Goal: Task Accomplishment & Management: Manage account settings

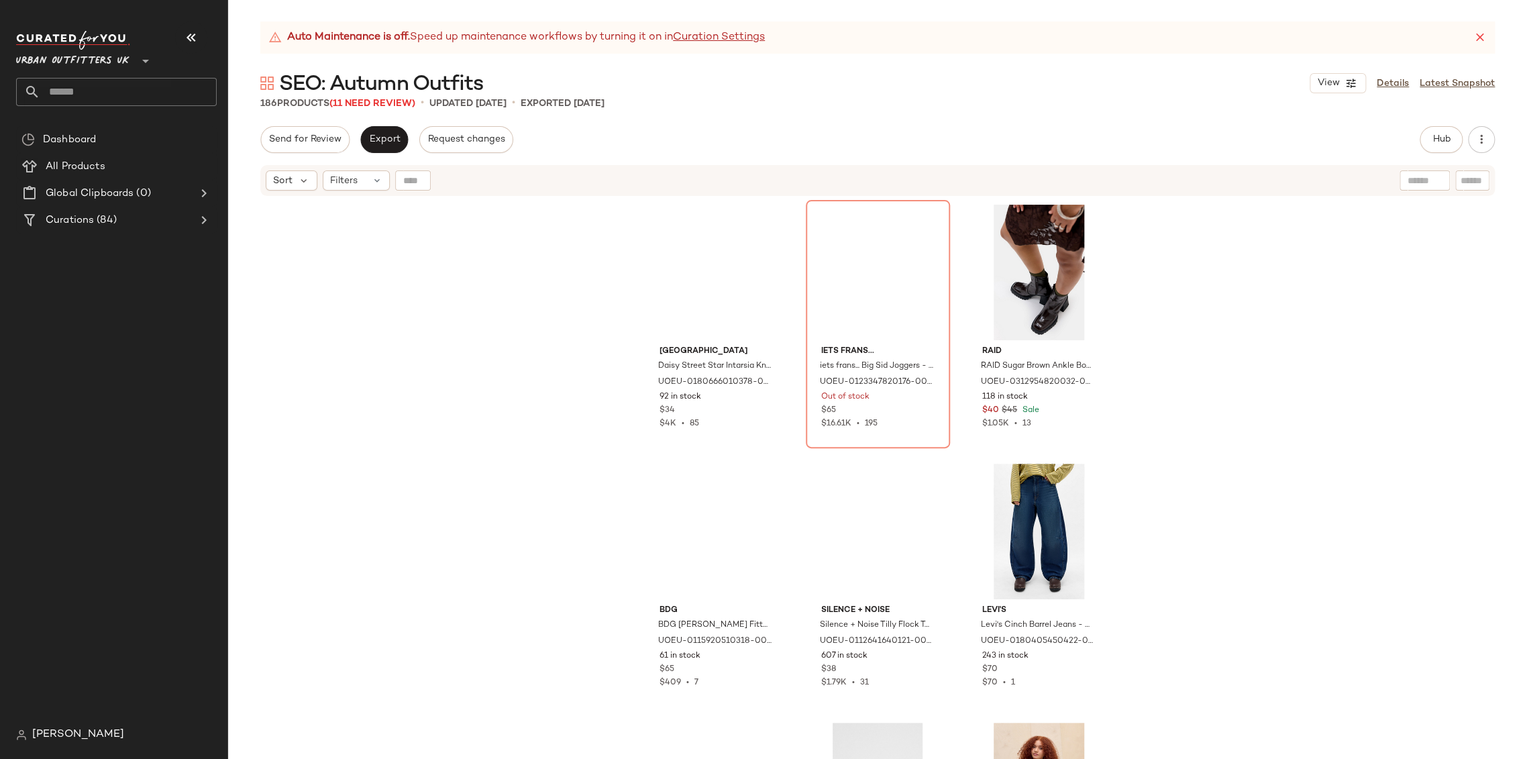
click at [195, 32] on icon "button" at bounding box center [191, 38] width 16 height 16
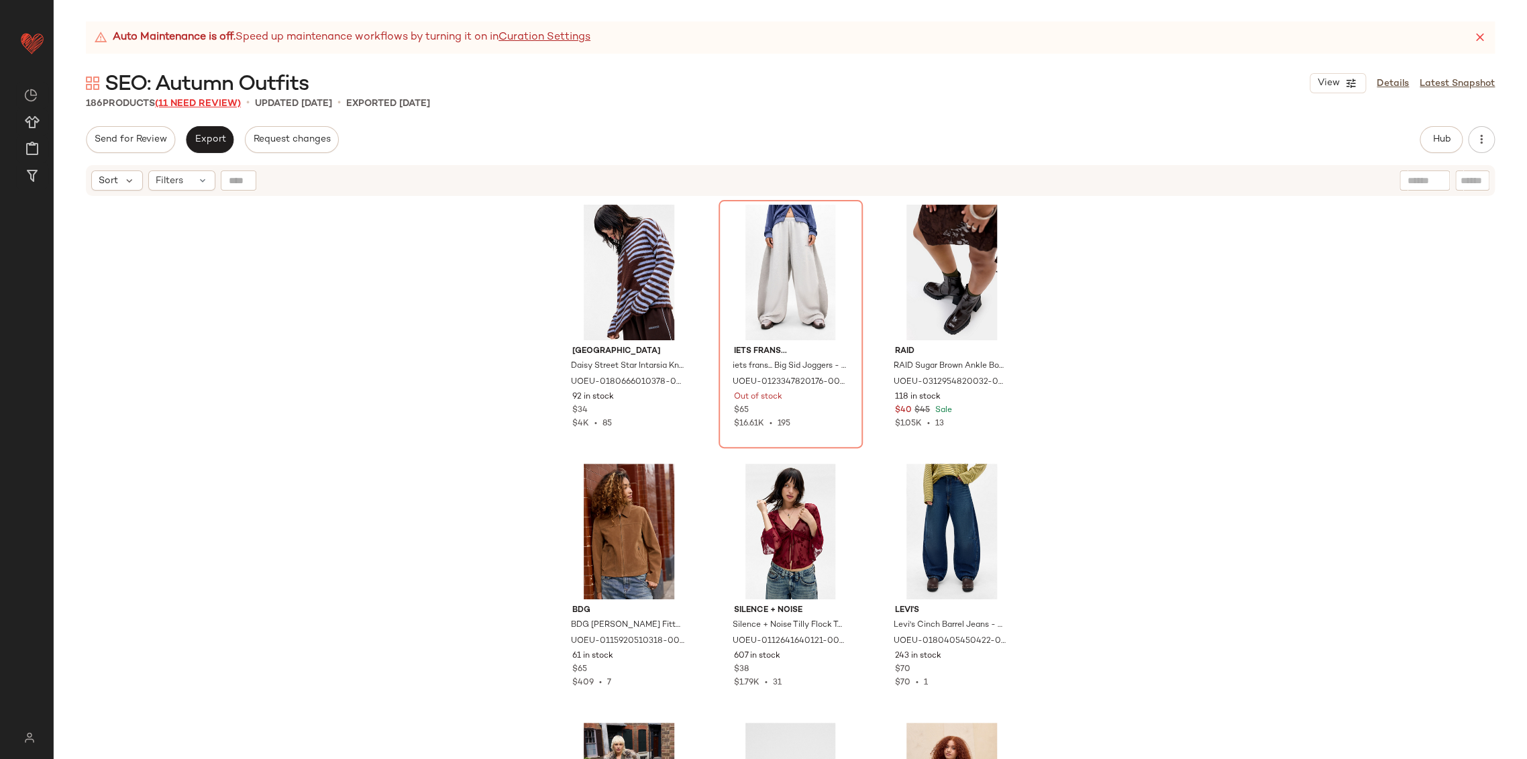
click at [231, 103] on span "(11 Need Review)" at bounding box center [198, 104] width 86 height 10
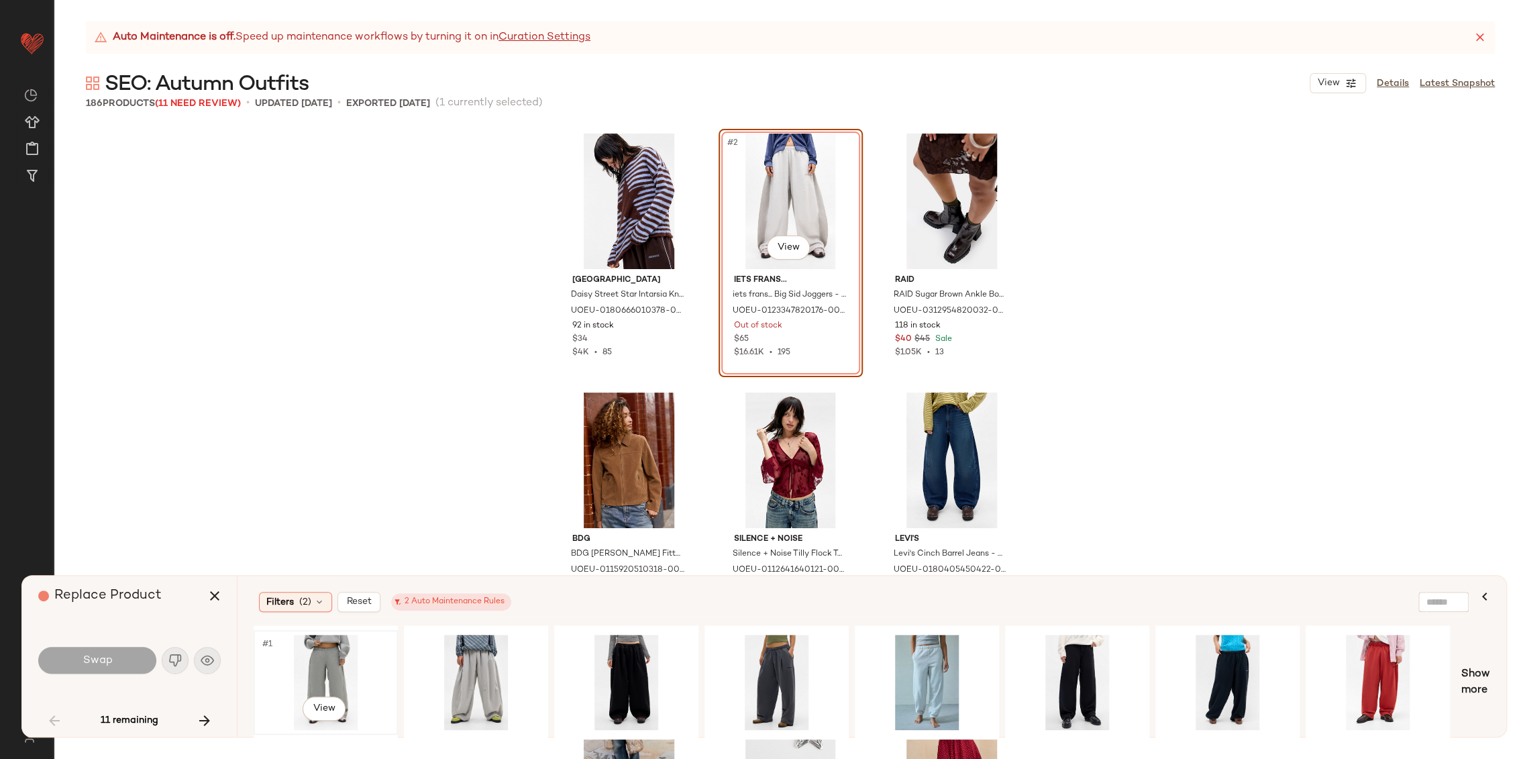
click at [327, 657] on div "#1 View" at bounding box center [325, 681] width 135 height 95
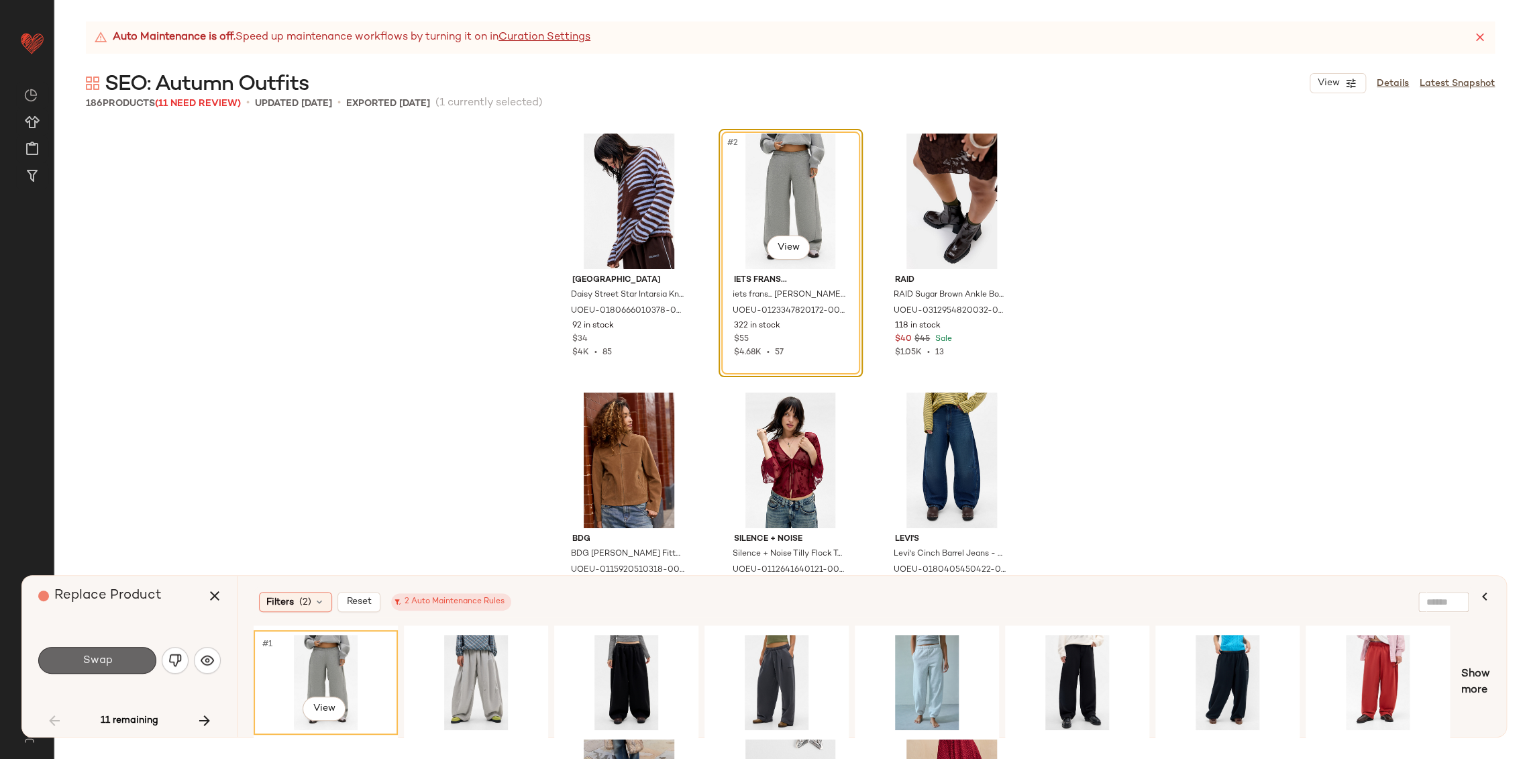
click at [84, 651] on button "Swap" at bounding box center [97, 660] width 118 height 27
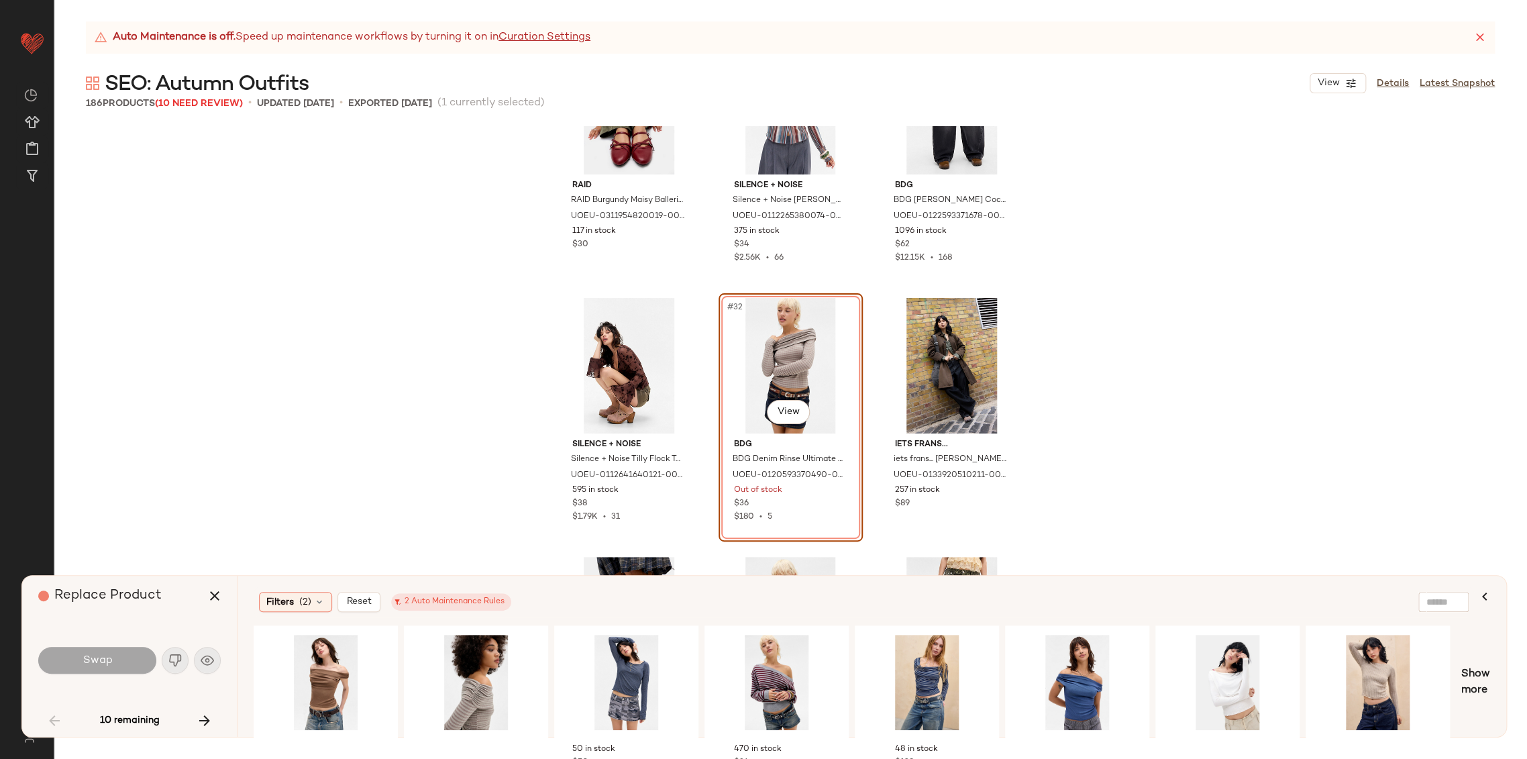
scroll to position [2404, 0]
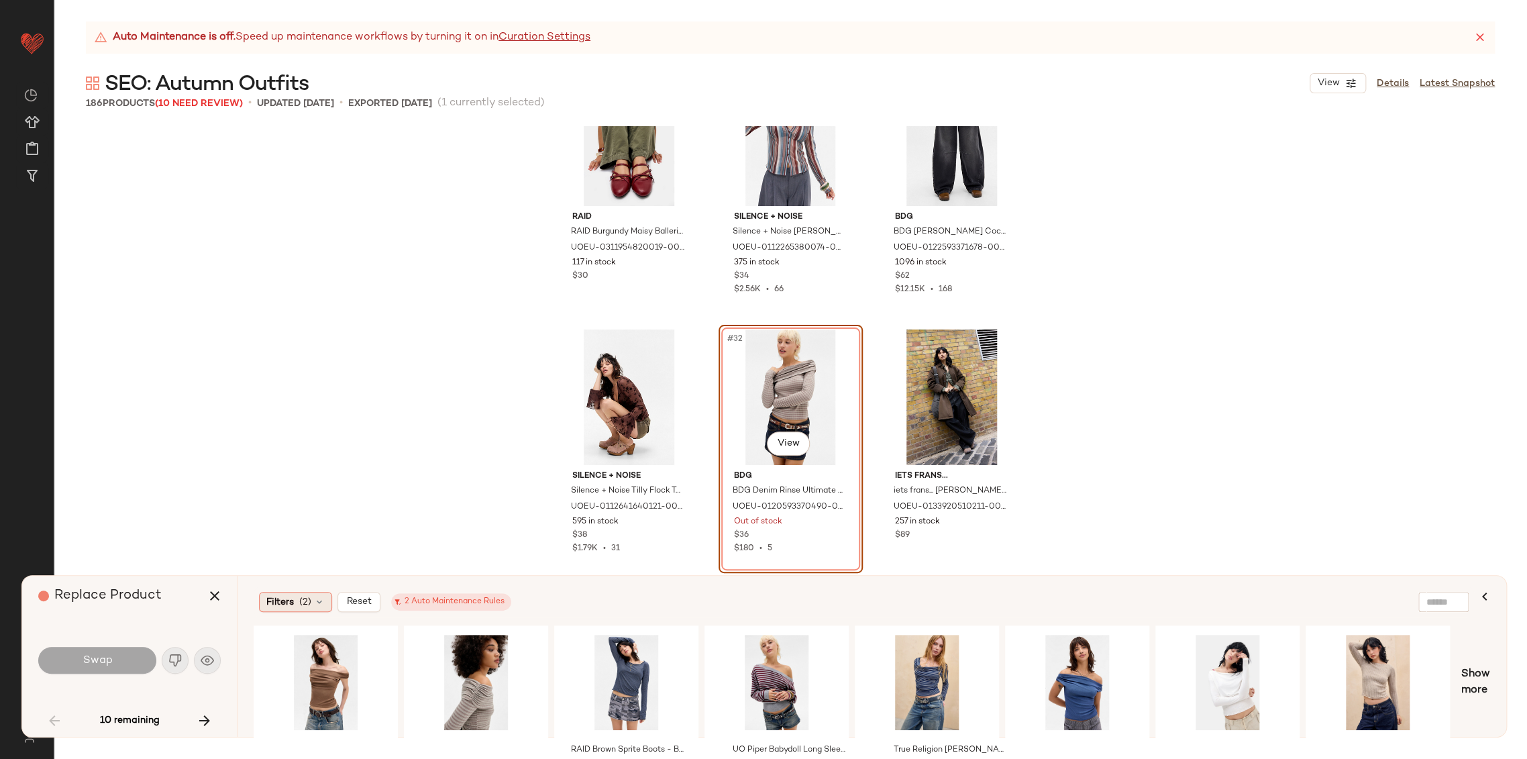
click at [318, 602] on icon at bounding box center [319, 601] width 11 height 11
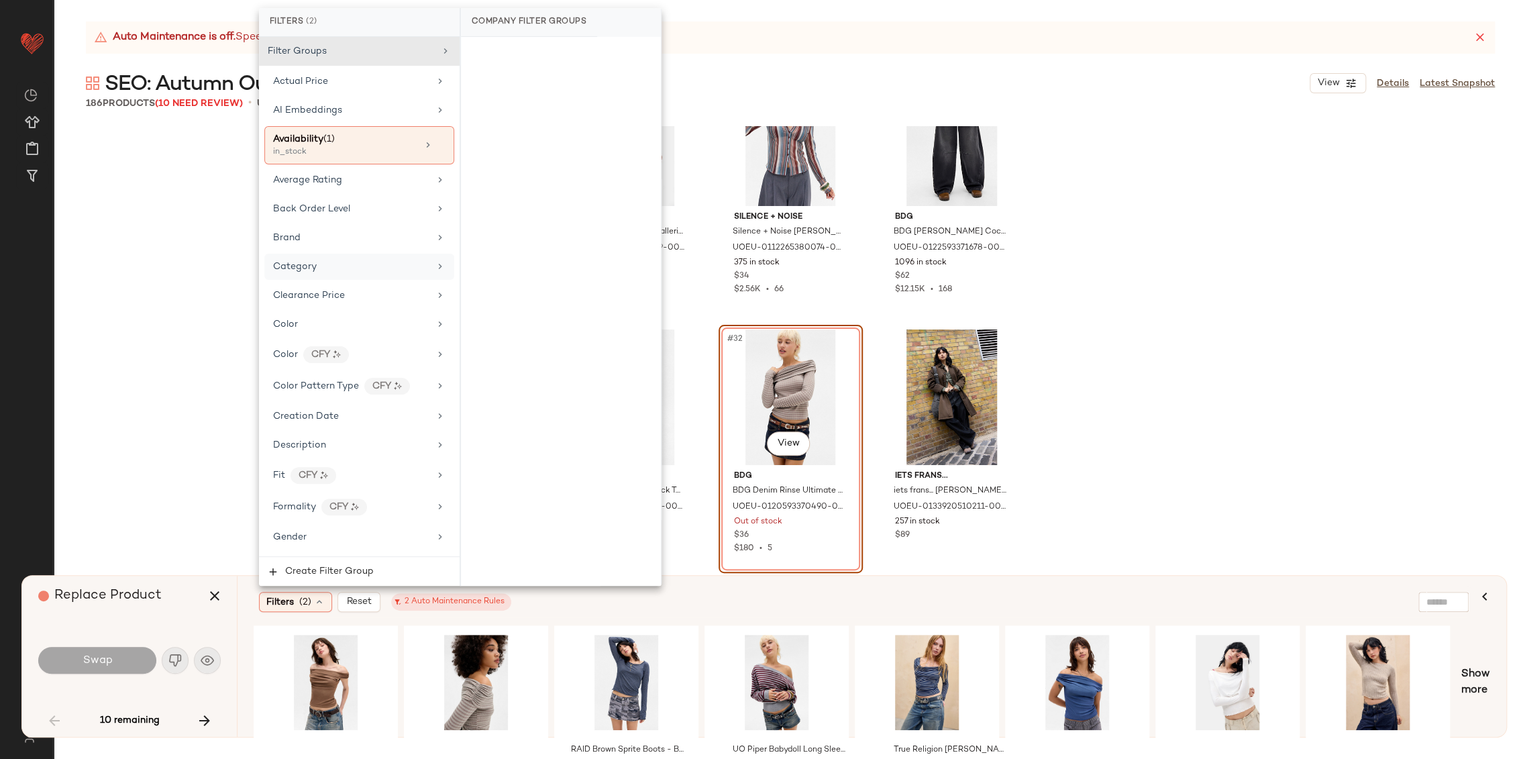
click at [341, 260] on div "Category" at bounding box center [351, 267] width 156 height 14
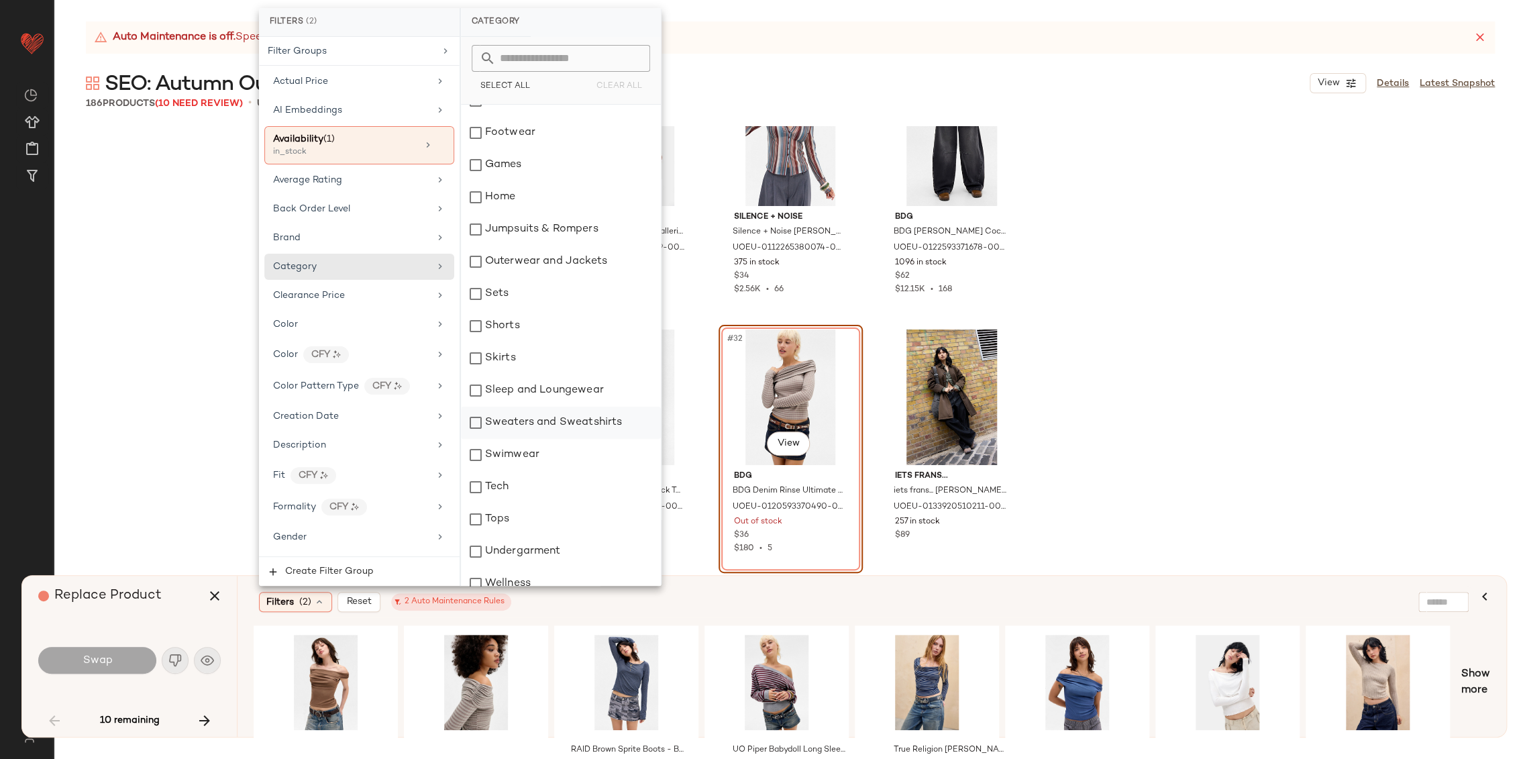
scroll to position [194, 0]
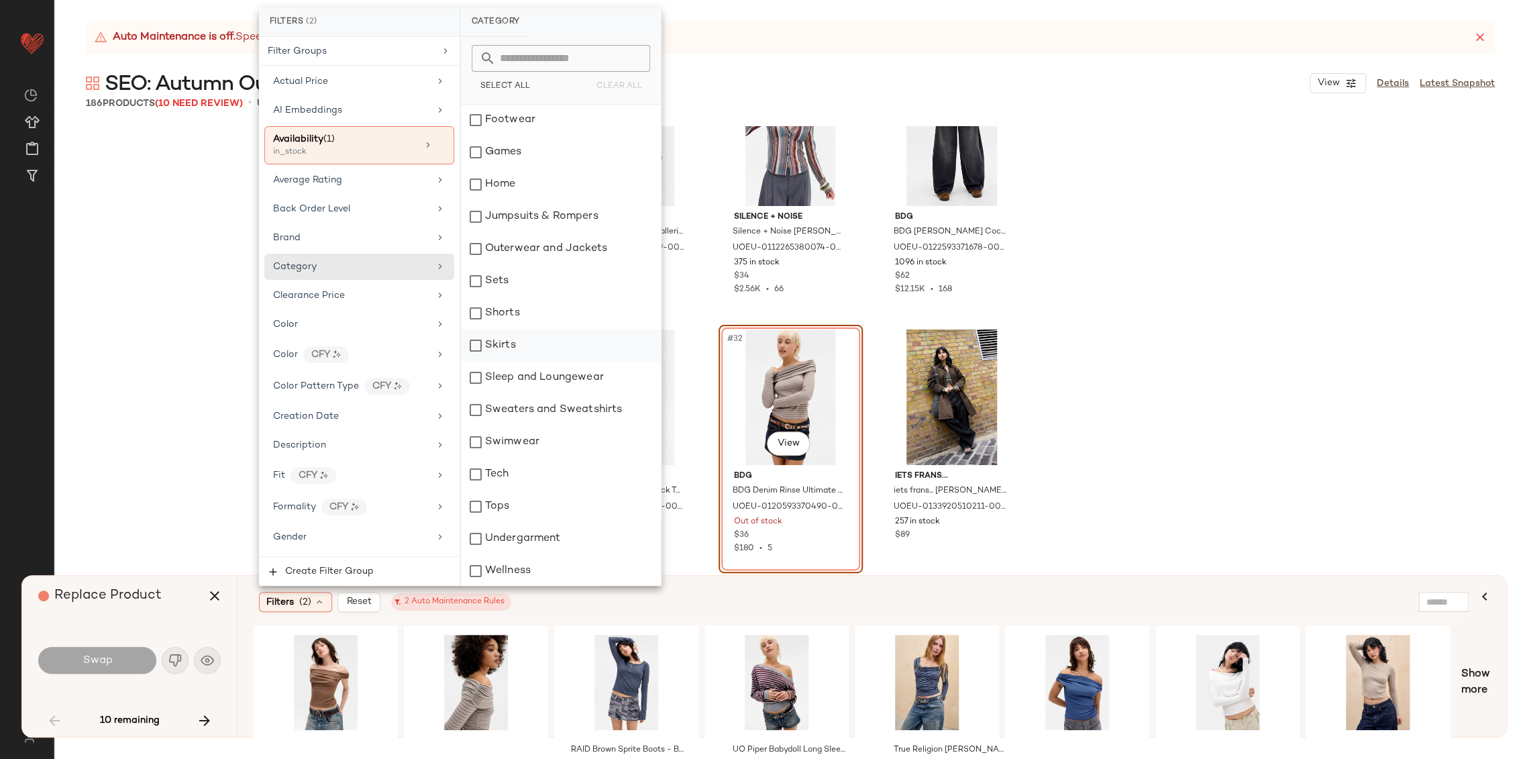
click at [496, 345] on div "Skirts" at bounding box center [561, 345] width 200 height 32
click at [162, 378] on div "RAID RAID Burgundy Maisy Ballerina Shoes UK 7 at Urban Outfitters UOEU-03119548…" at bounding box center [790, 442] width 1473 height 632
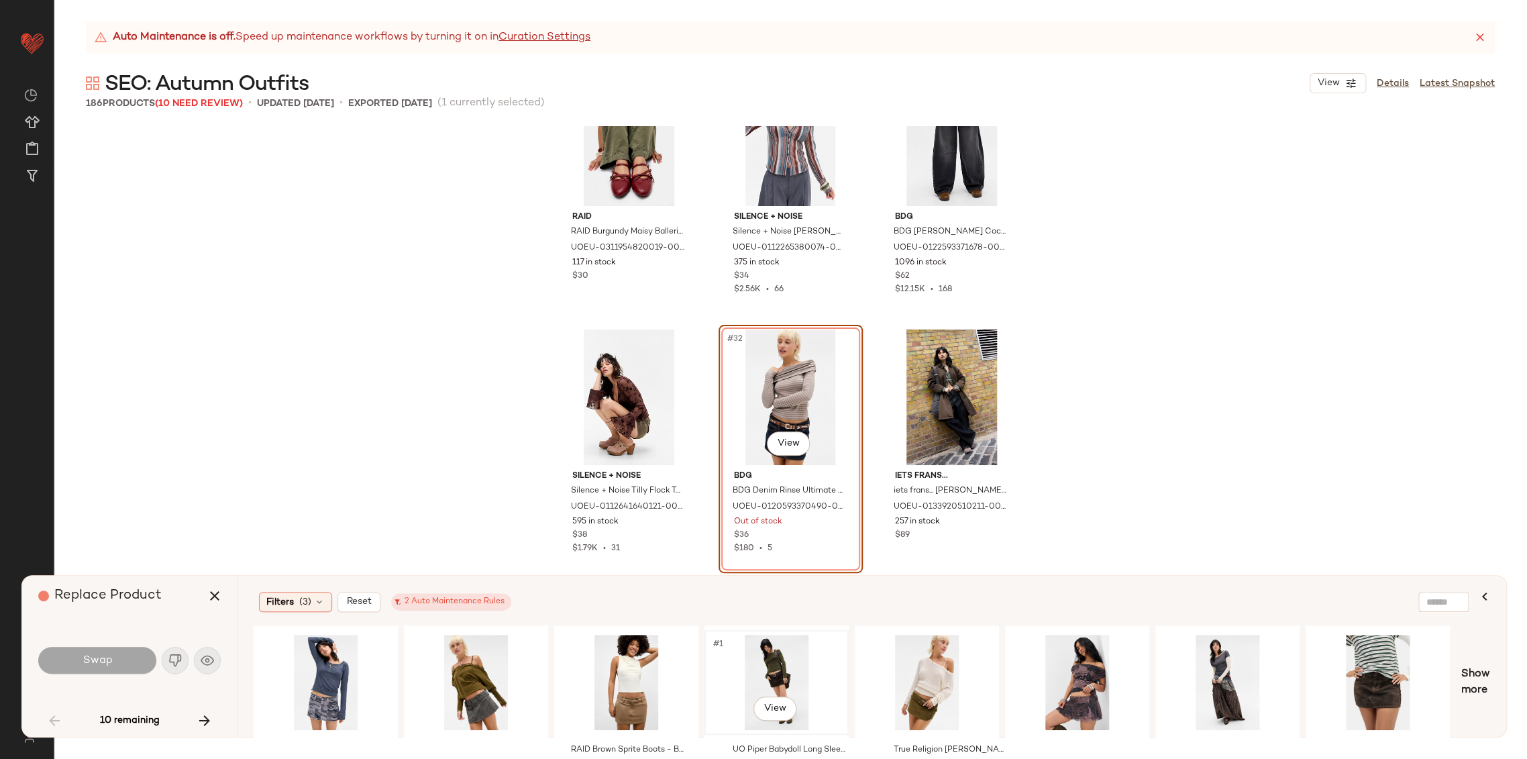
click at [790, 657] on div "#1 View" at bounding box center [776, 681] width 135 height 95
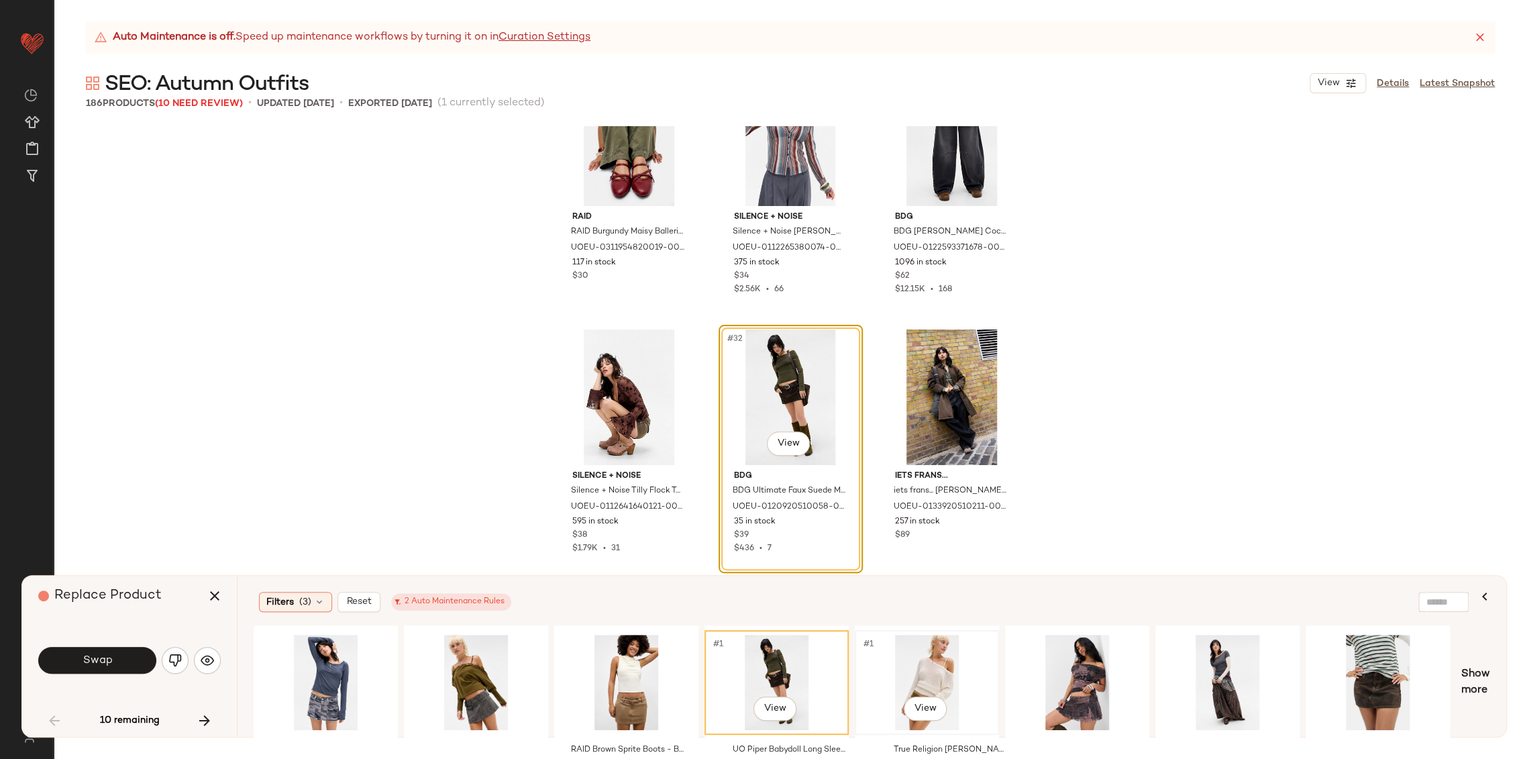
click at [934, 671] on div "#1 View" at bounding box center [926, 681] width 135 height 95
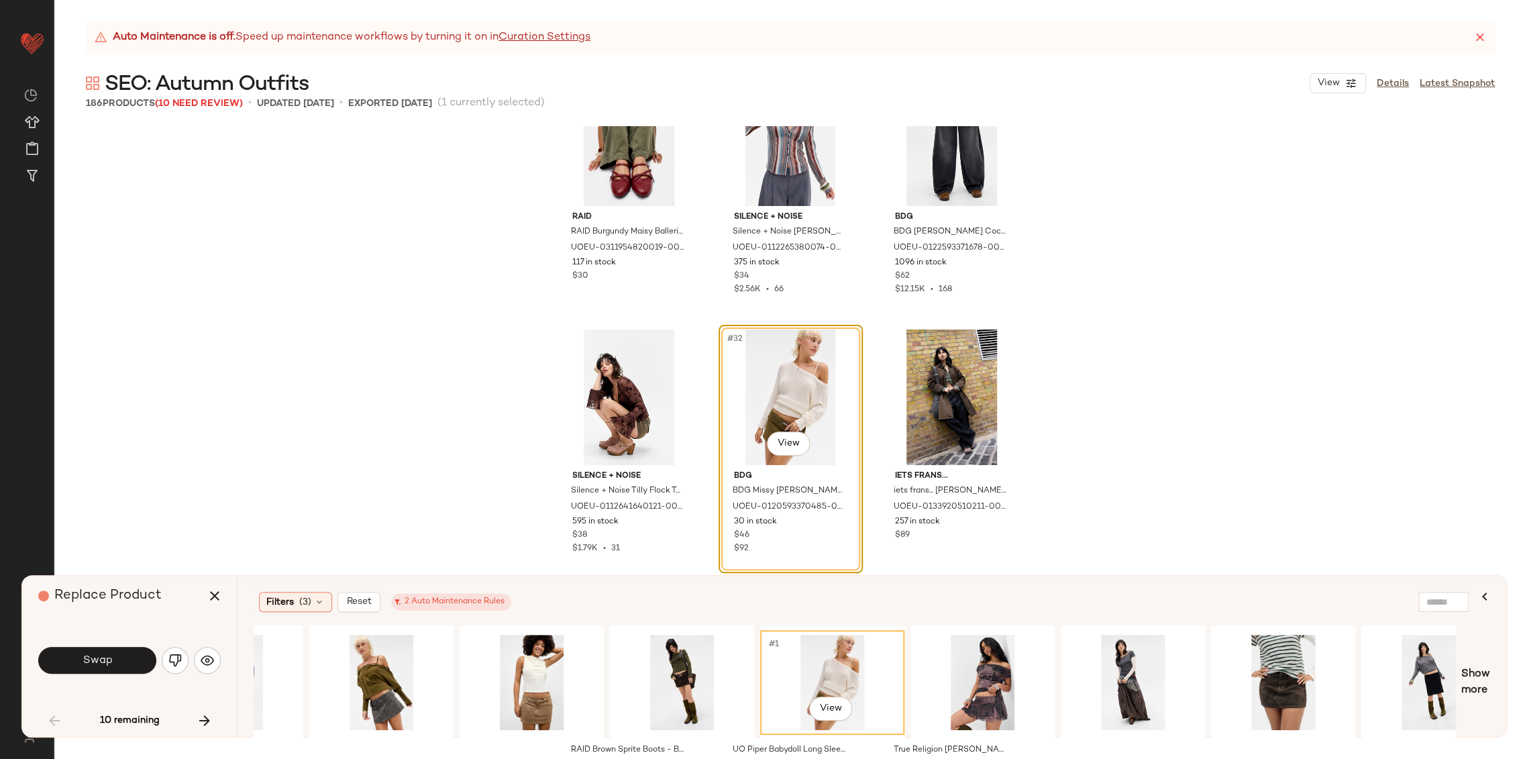
scroll to position [0, 0]
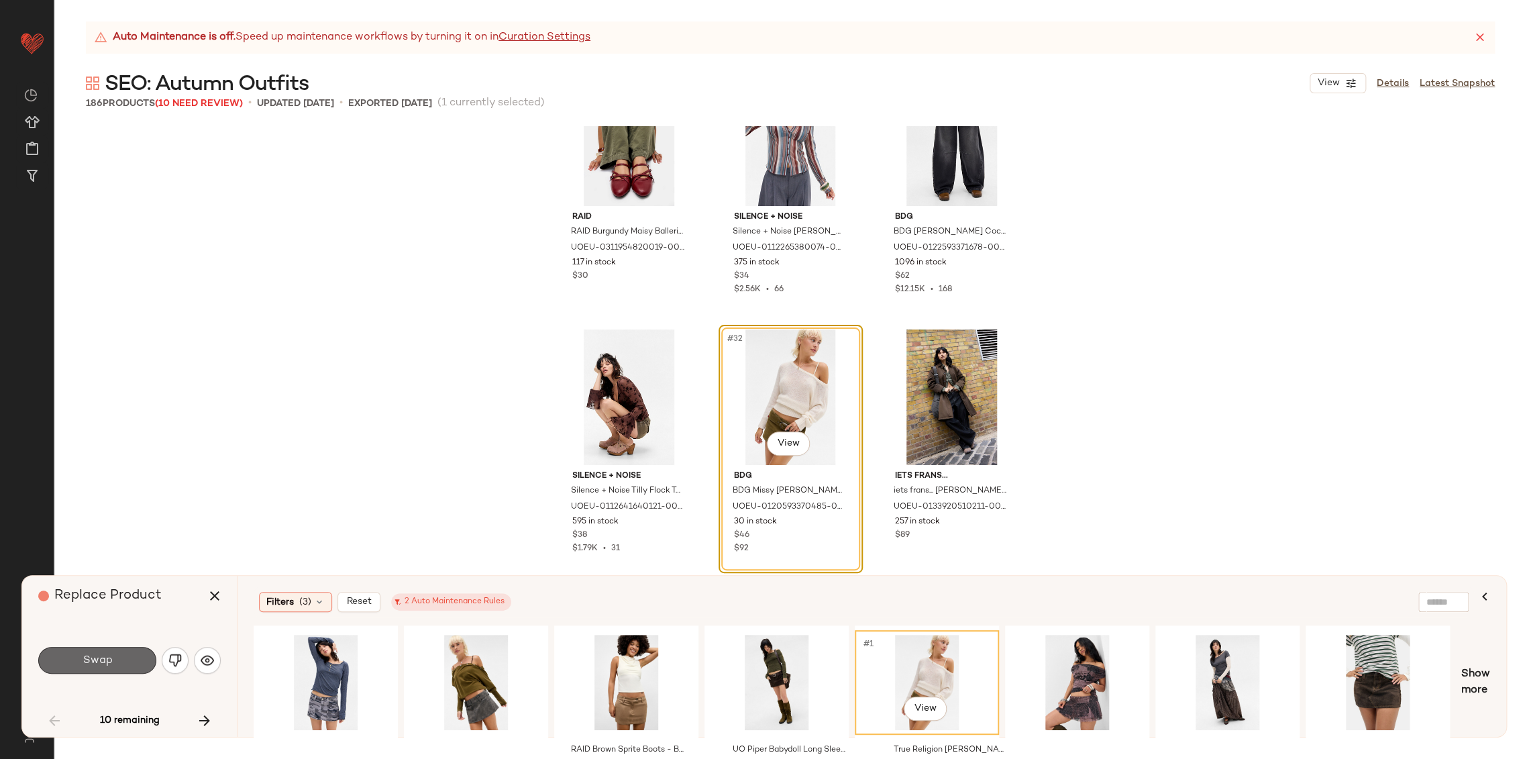
click at [78, 663] on button "Swap" at bounding box center [97, 660] width 118 height 27
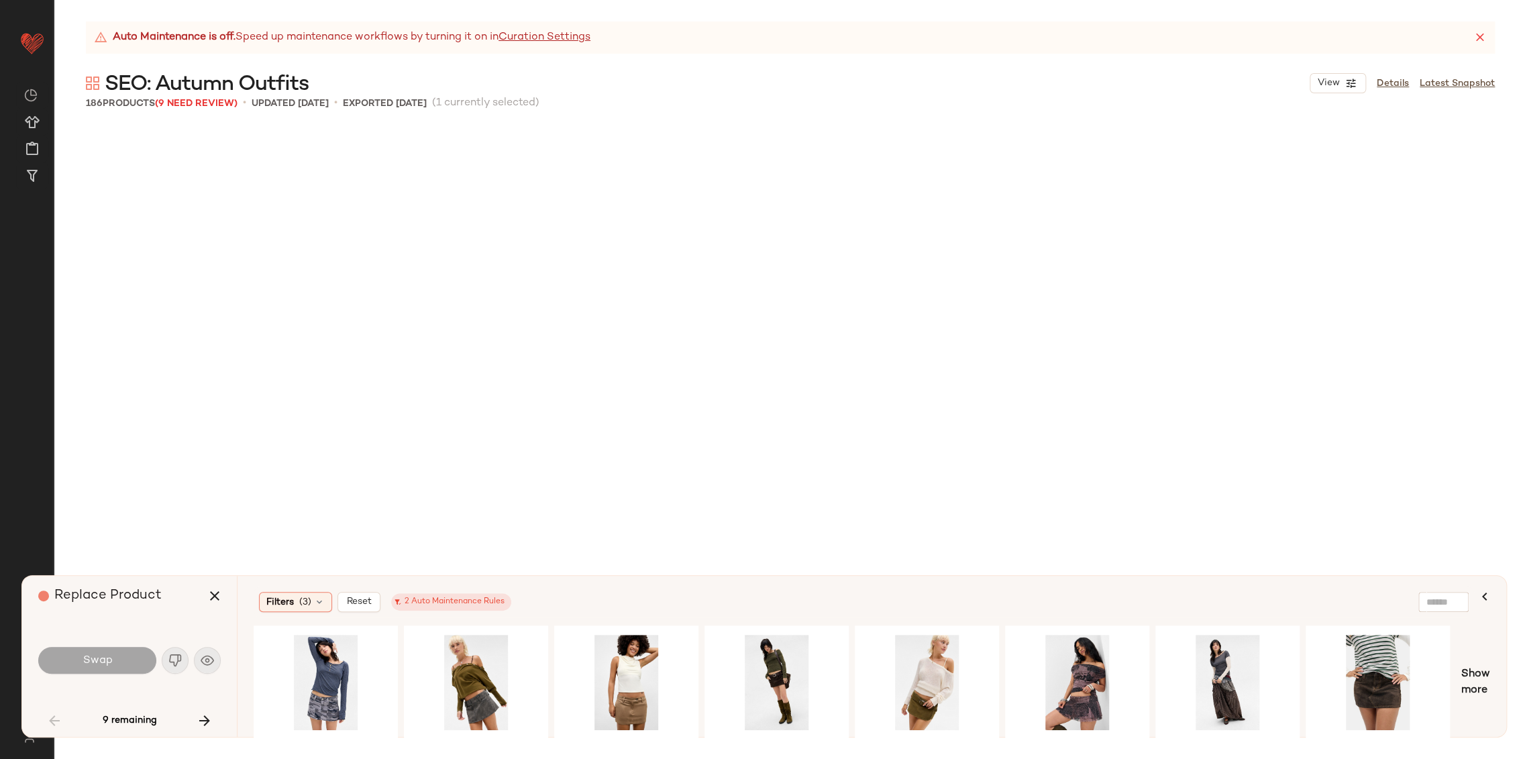
scroll to position [3365, 0]
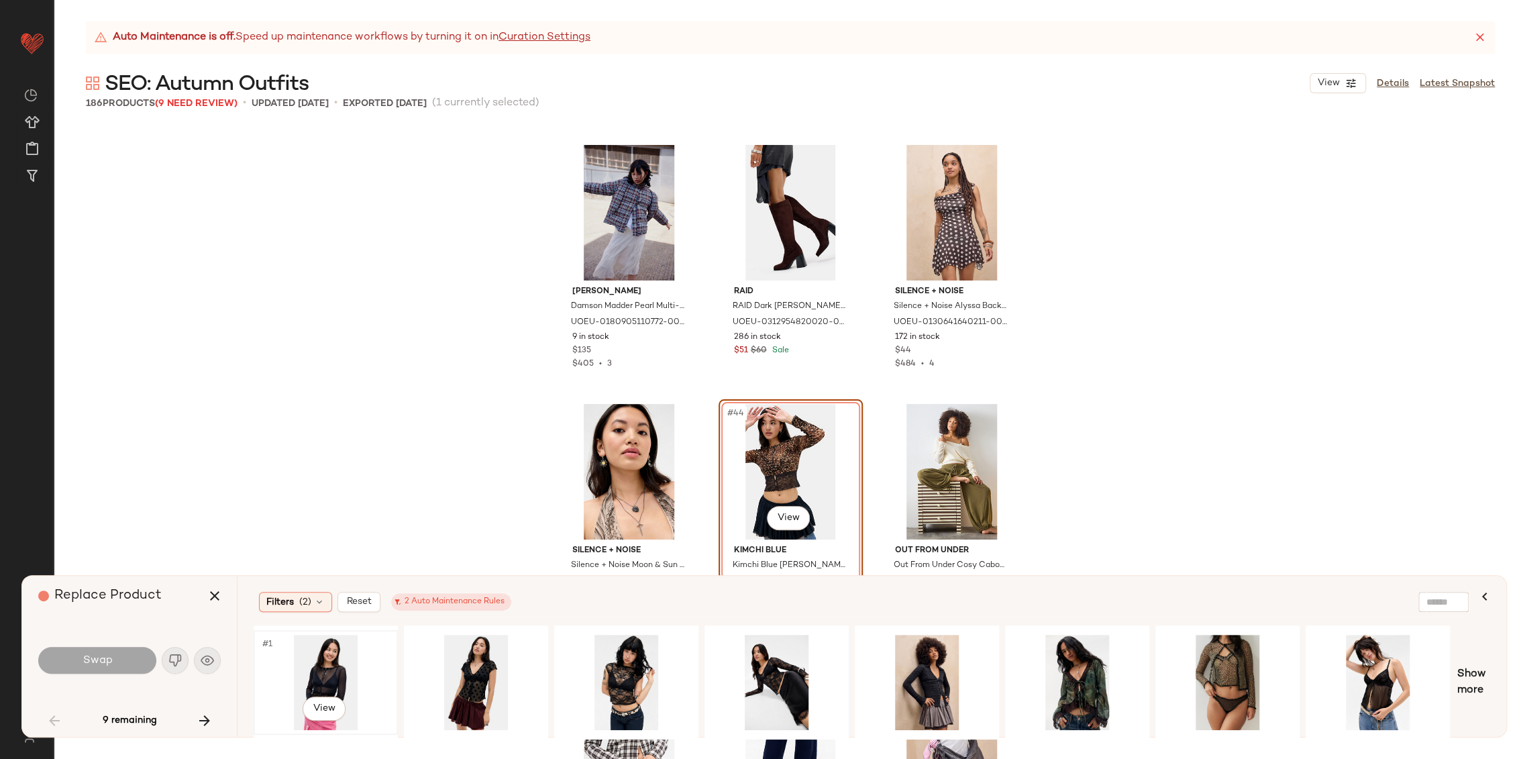
click at [318, 677] on div "#1 View" at bounding box center [325, 681] width 135 height 95
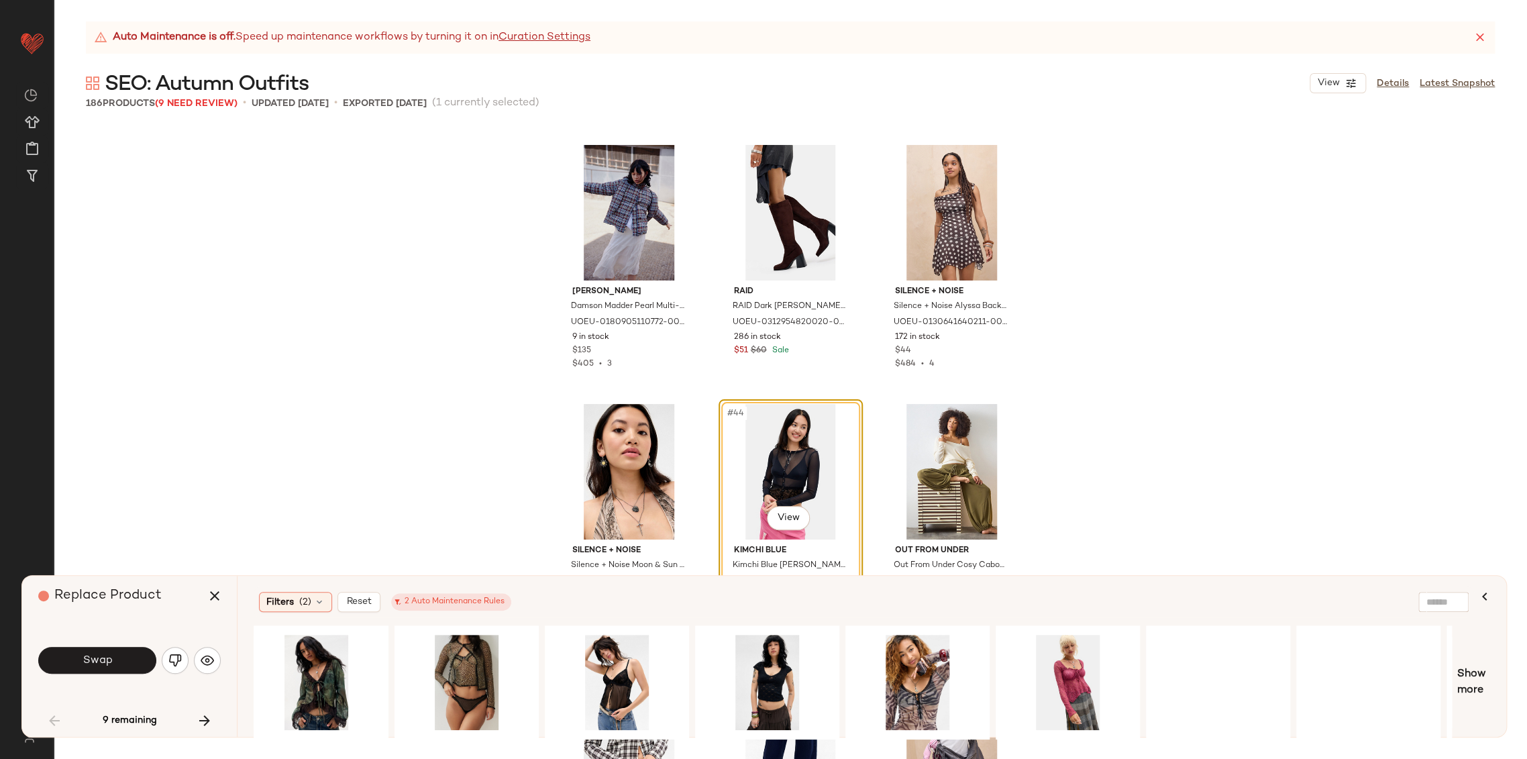
scroll to position [0, 806]
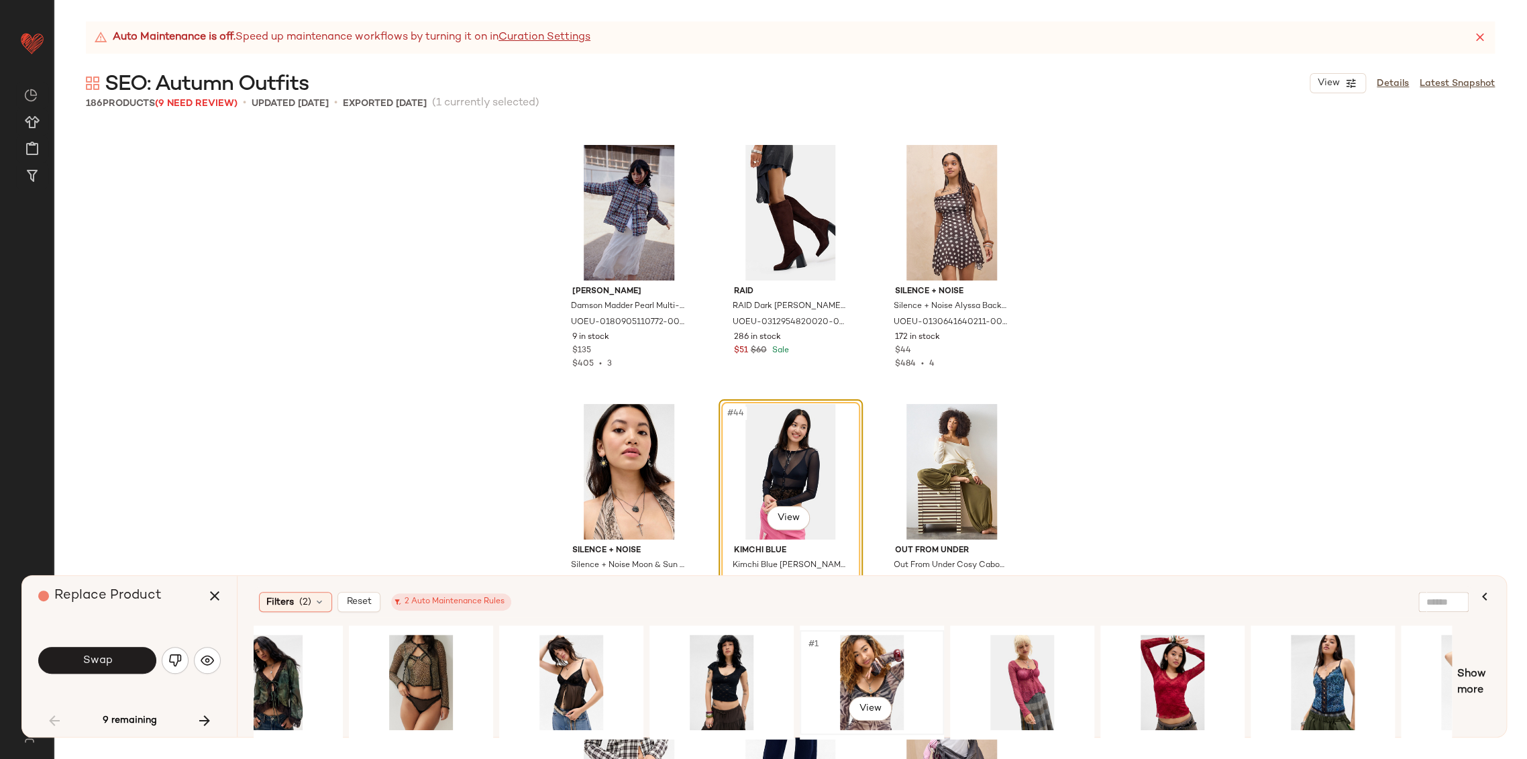
click at [875, 671] on div "#1 View" at bounding box center [871, 681] width 135 height 95
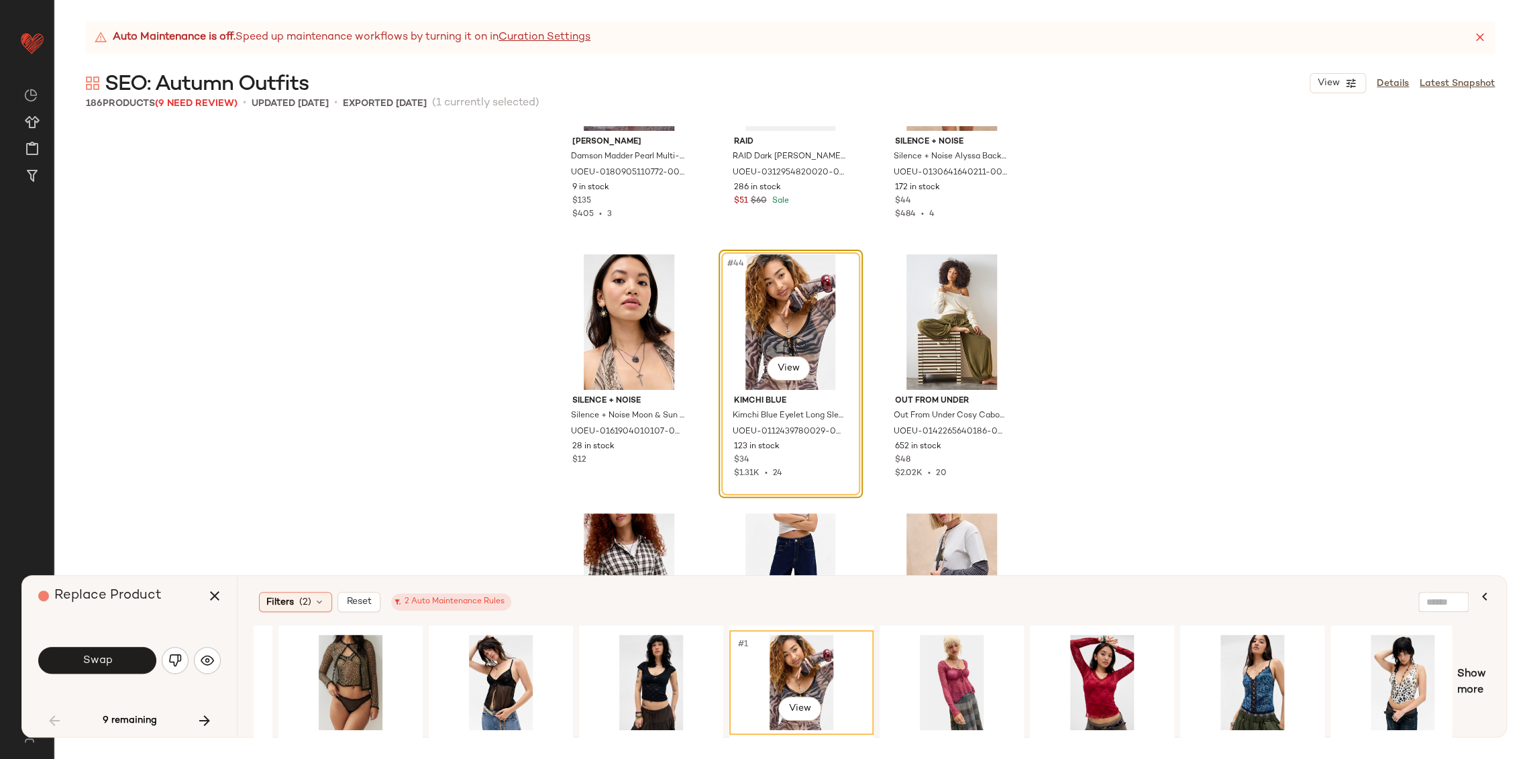
scroll to position [0, 899]
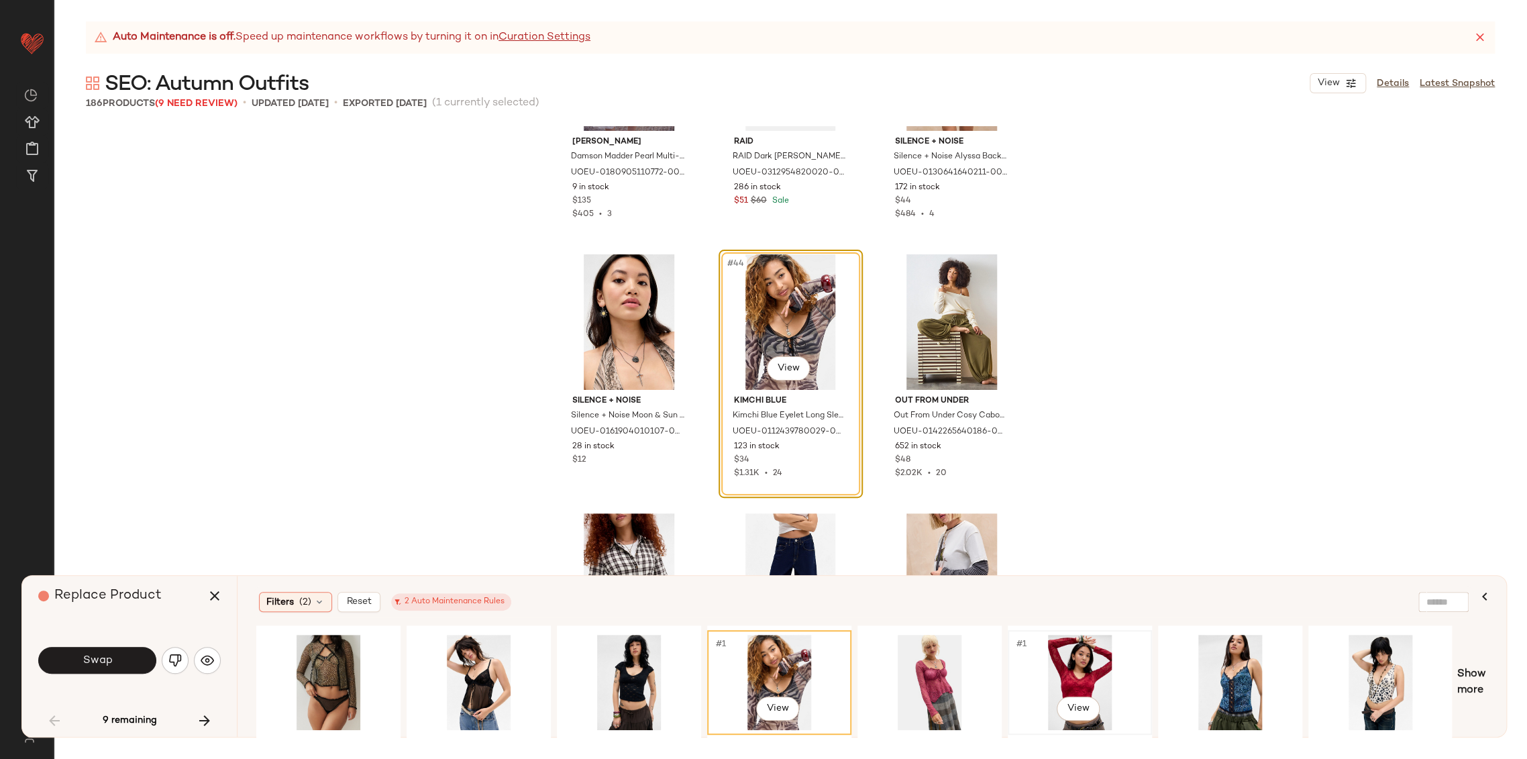
click at [1083, 675] on div "#1 View" at bounding box center [1079, 681] width 135 height 95
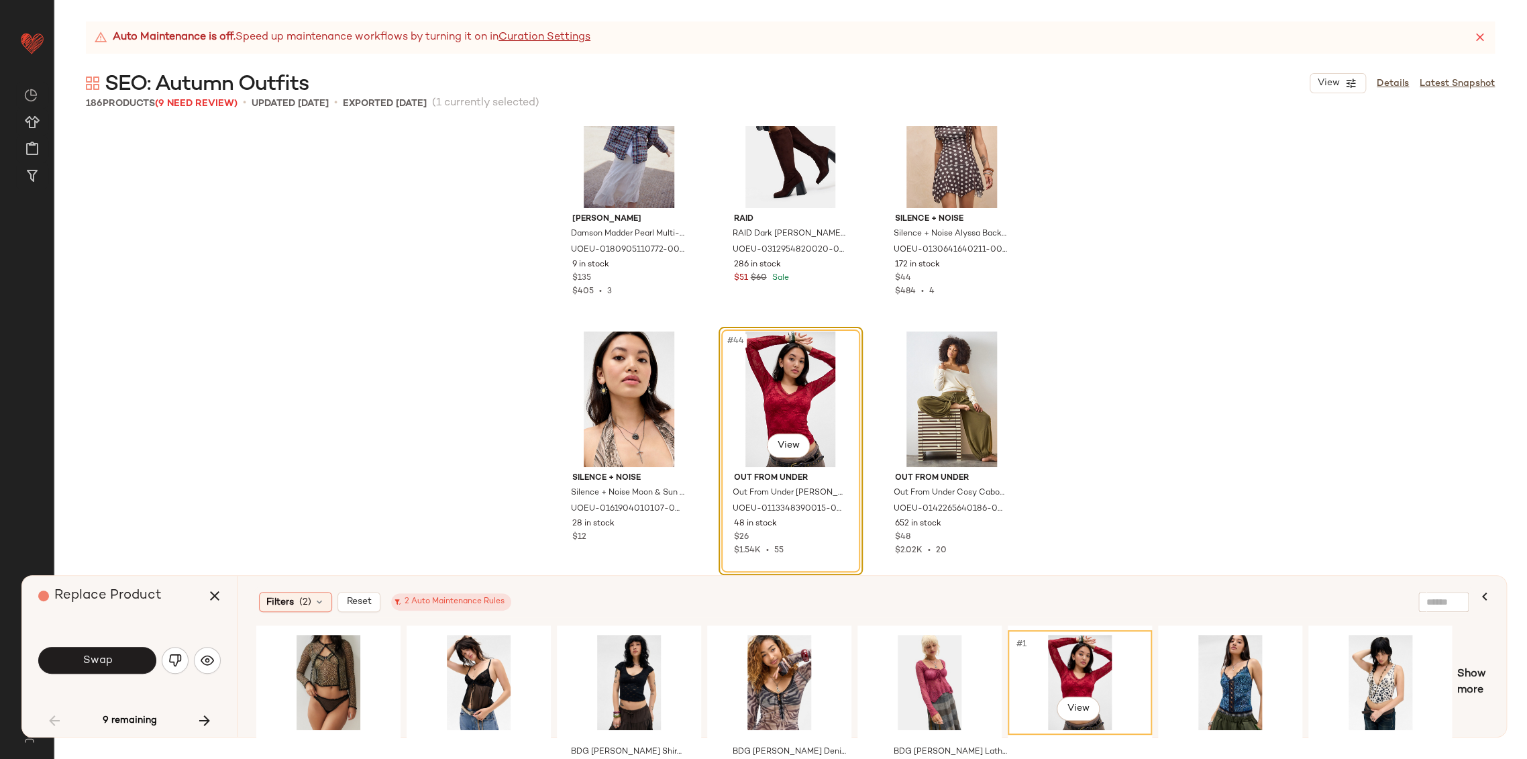
scroll to position [3439, 0]
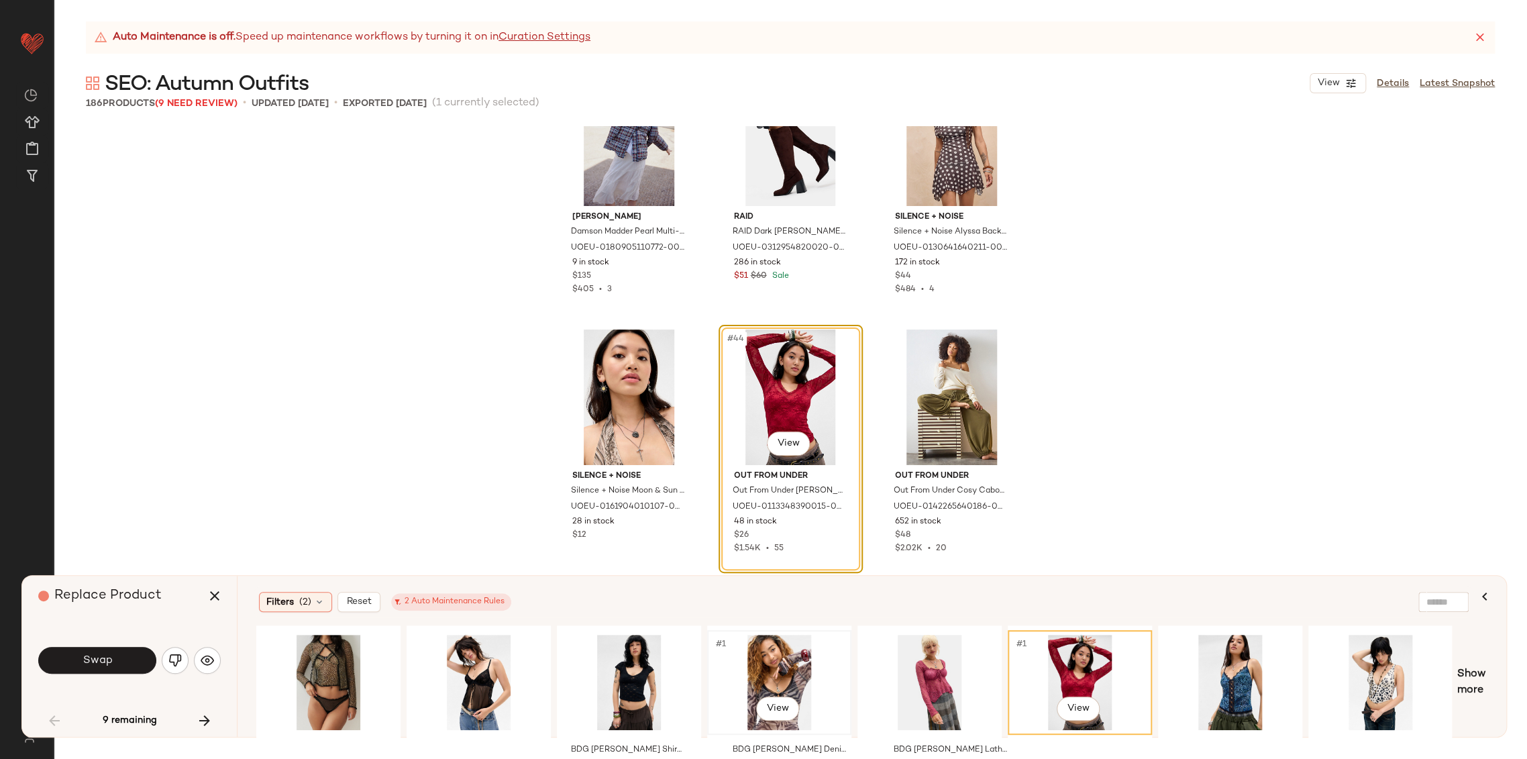
click at [763, 669] on div "#1 View" at bounding box center [779, 681] width 135 height 95
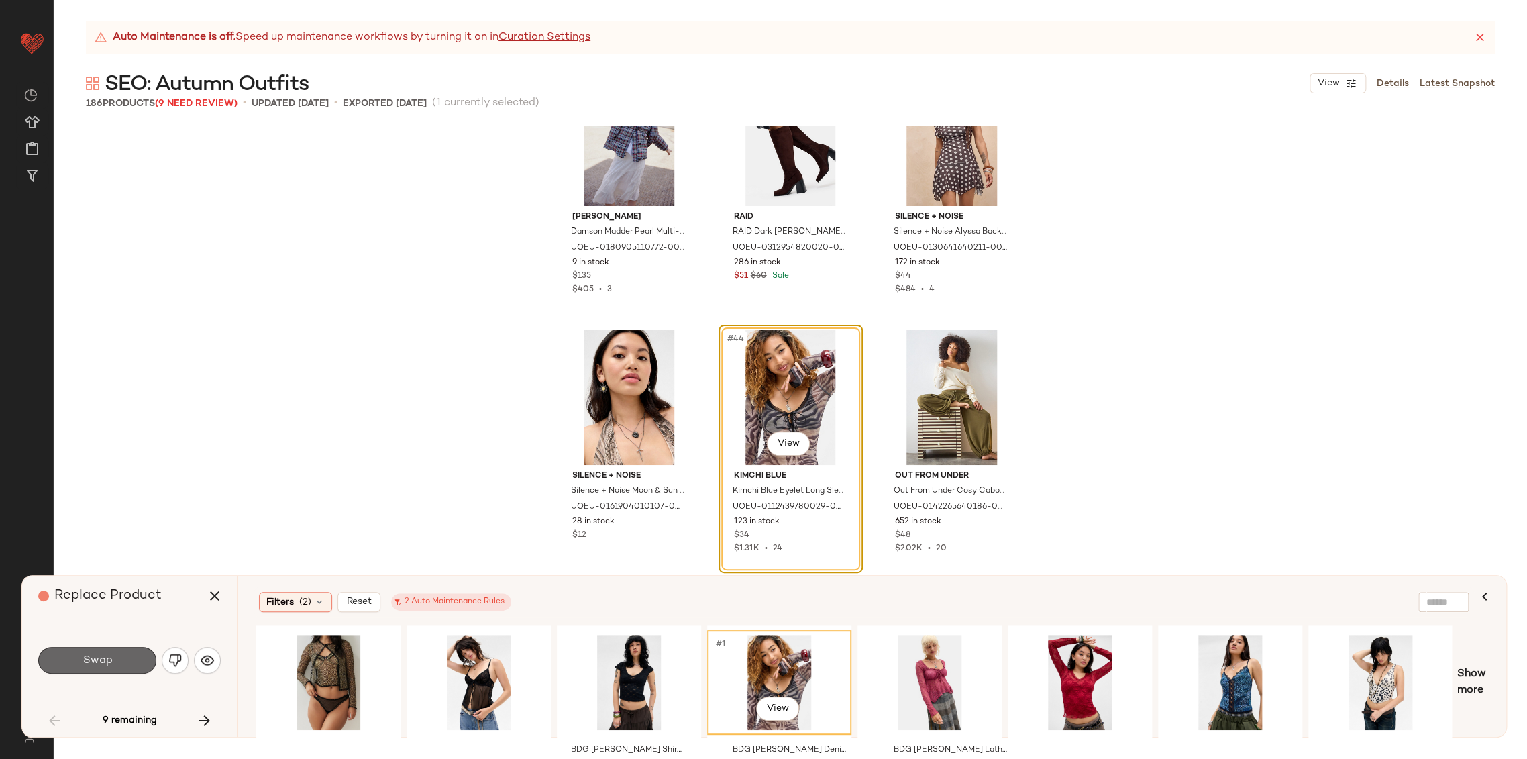
click at [130, 665] on button "Swap" at bounding box center [97, 660] width 118 height 27
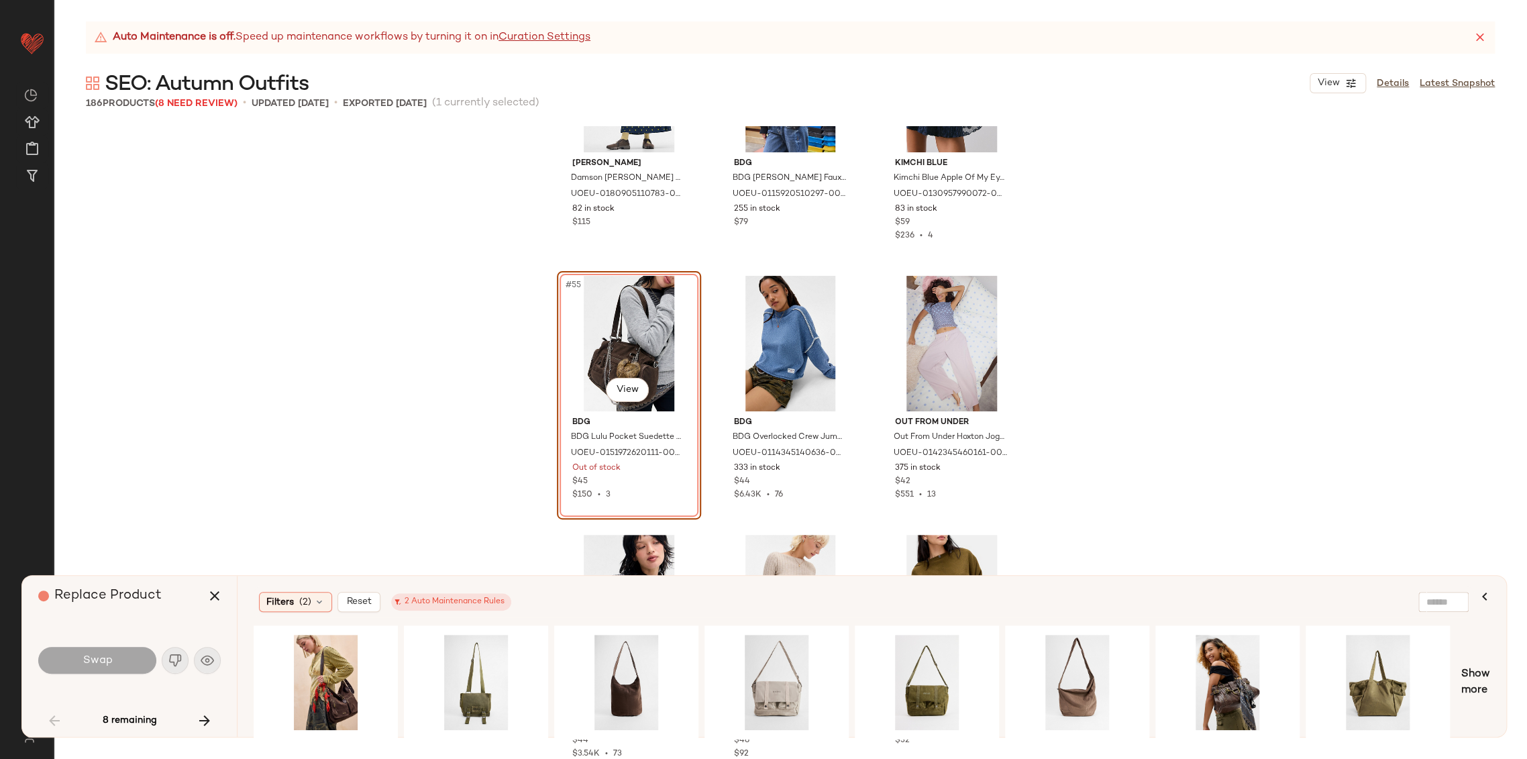
scroll to position [4550, 0]
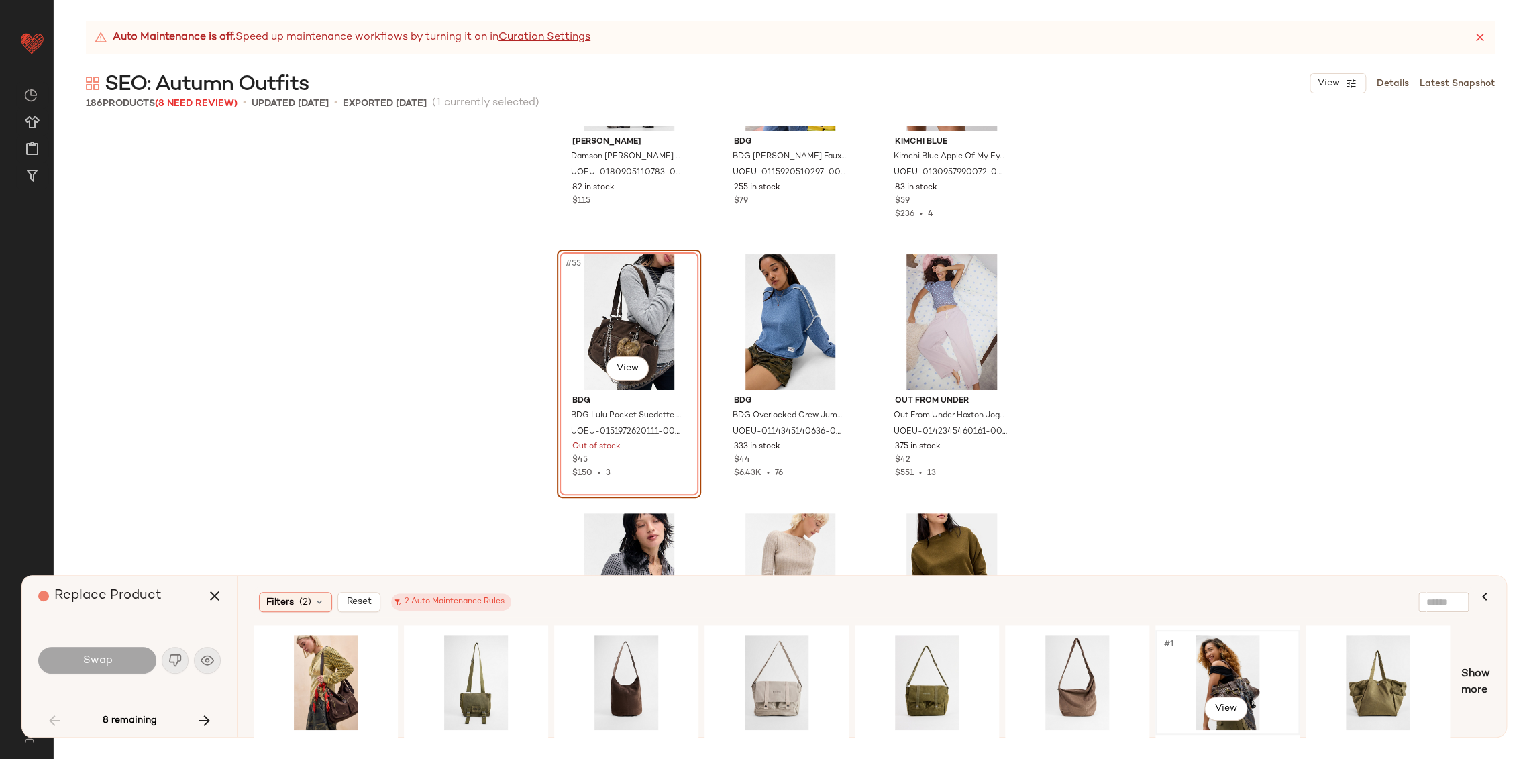
click at [1227, 679] on div "#1 View" at bounding box center [1227, 681] width 135 height 95
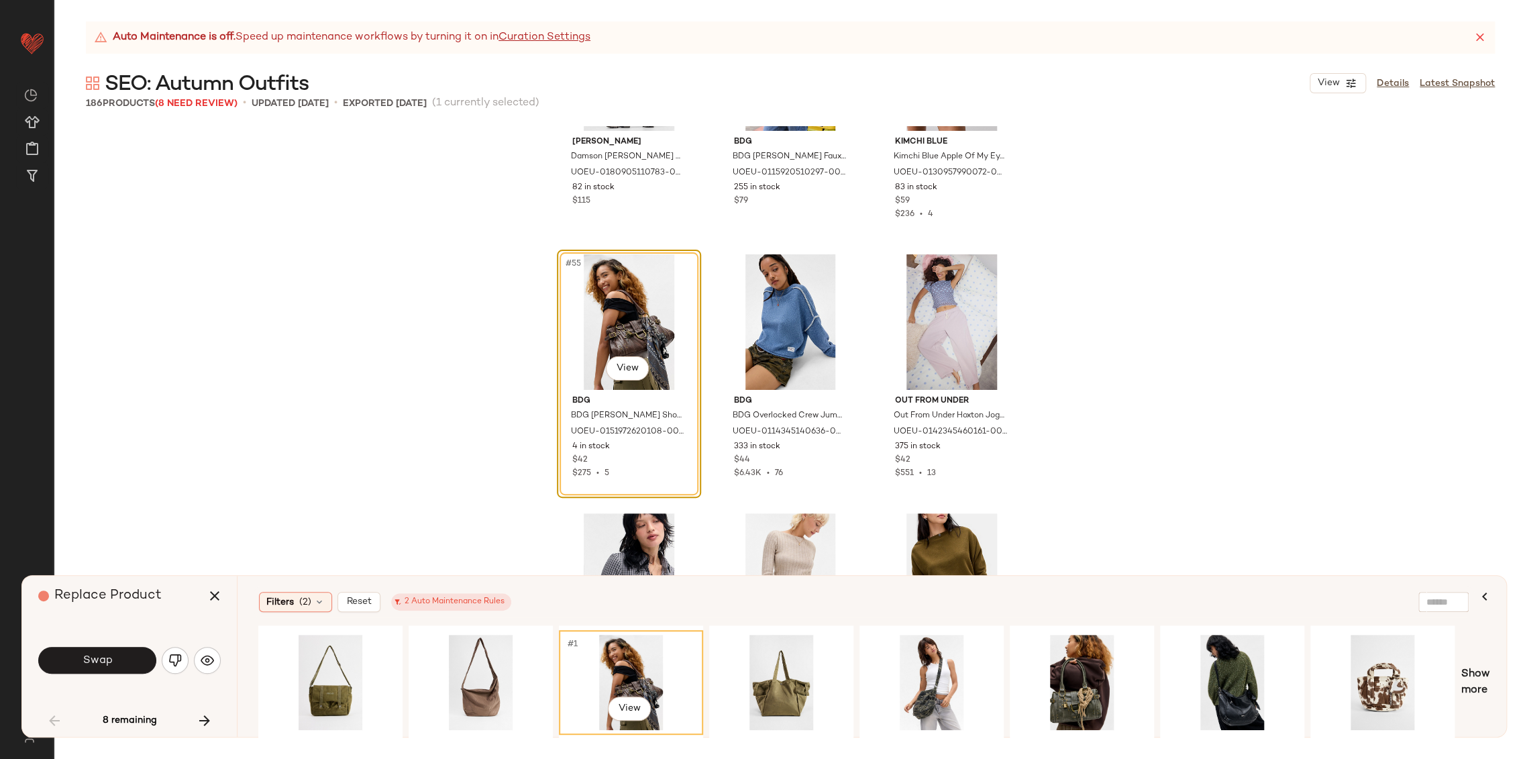
scroll to position [0, 603]
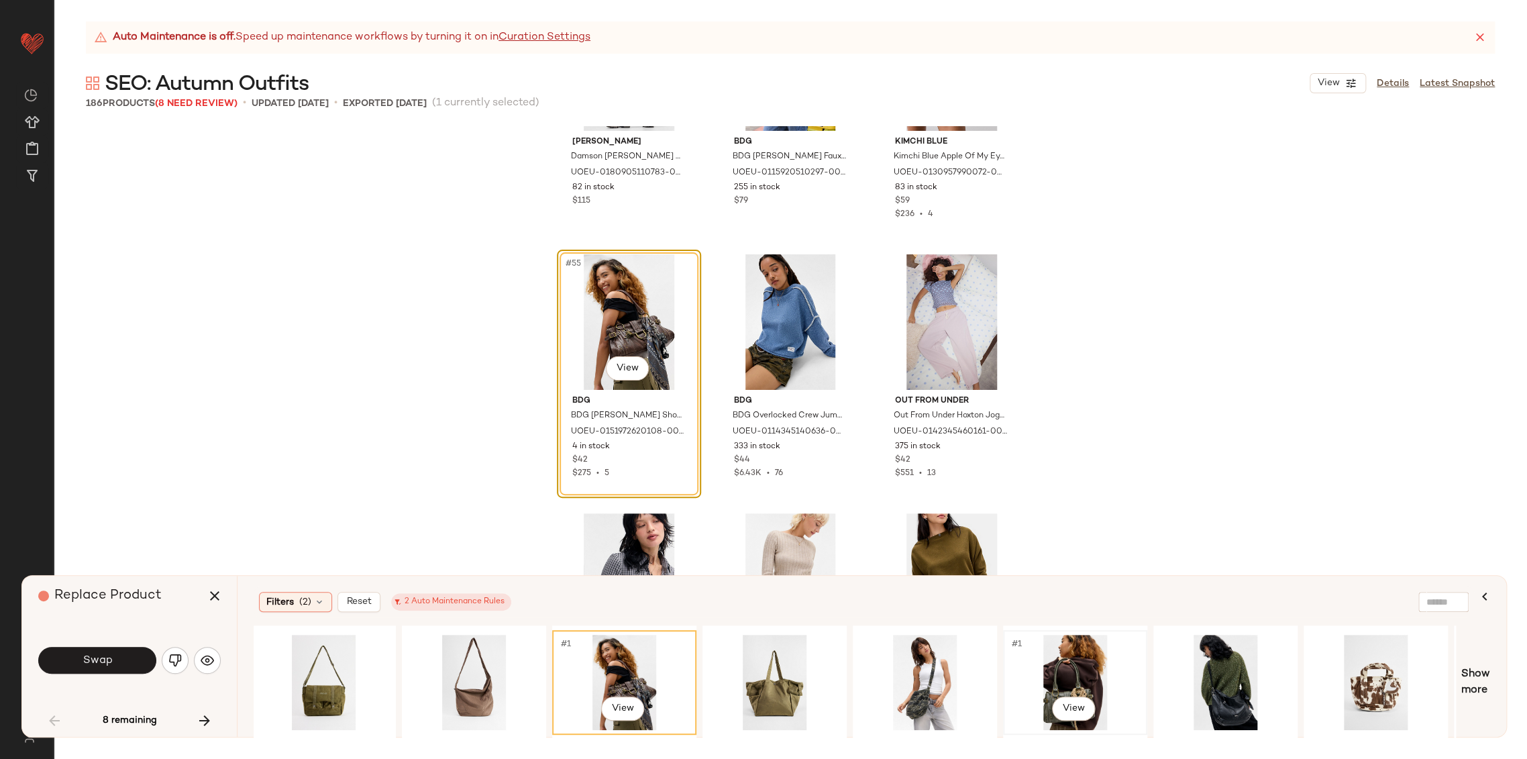
click at [1073, 677] on div "#1 View" at bounding box center [1074, 681] width 135 height 95
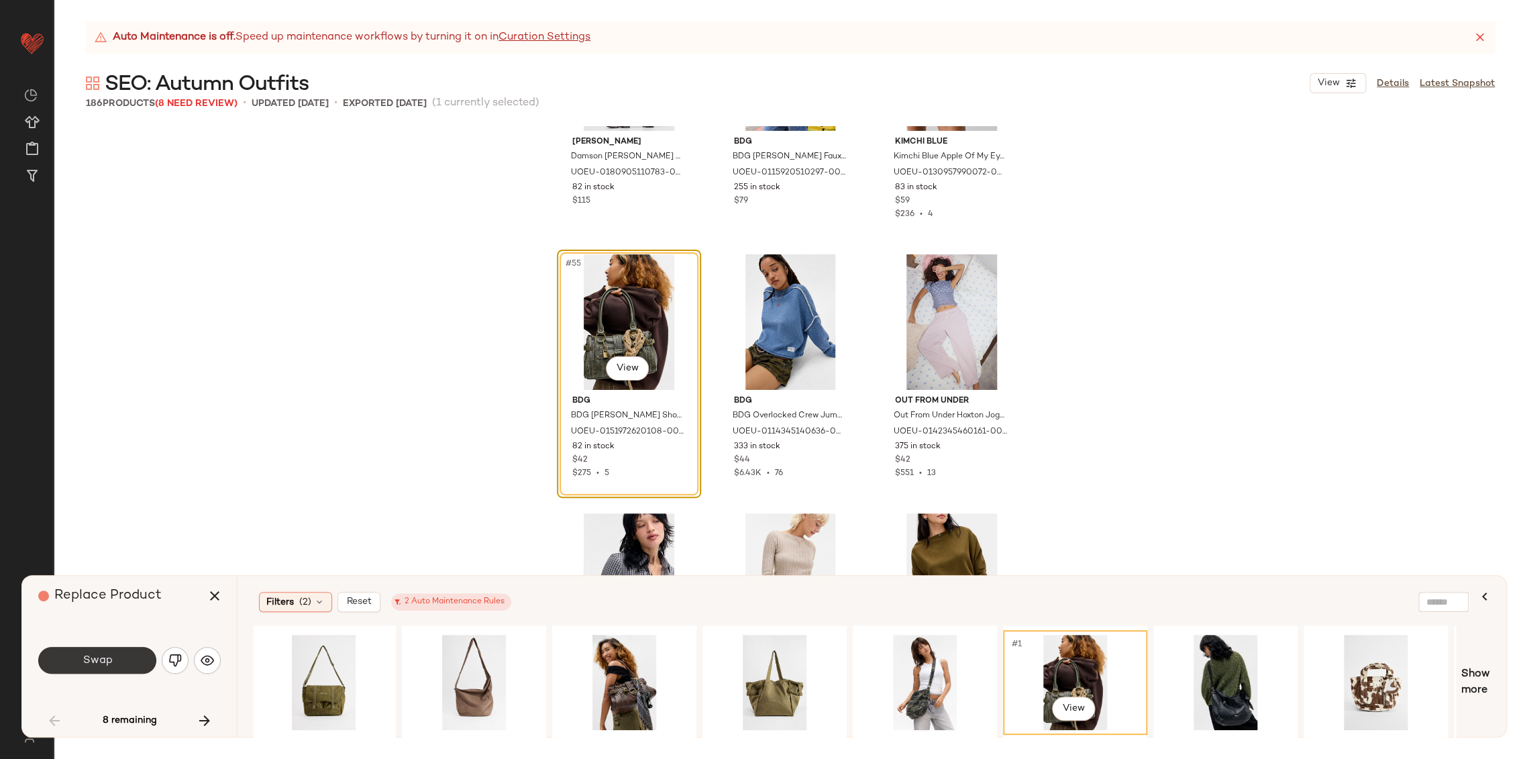
click at [96, 667] on button "Swap" at bounding box center [97, 660] width 118 height 27
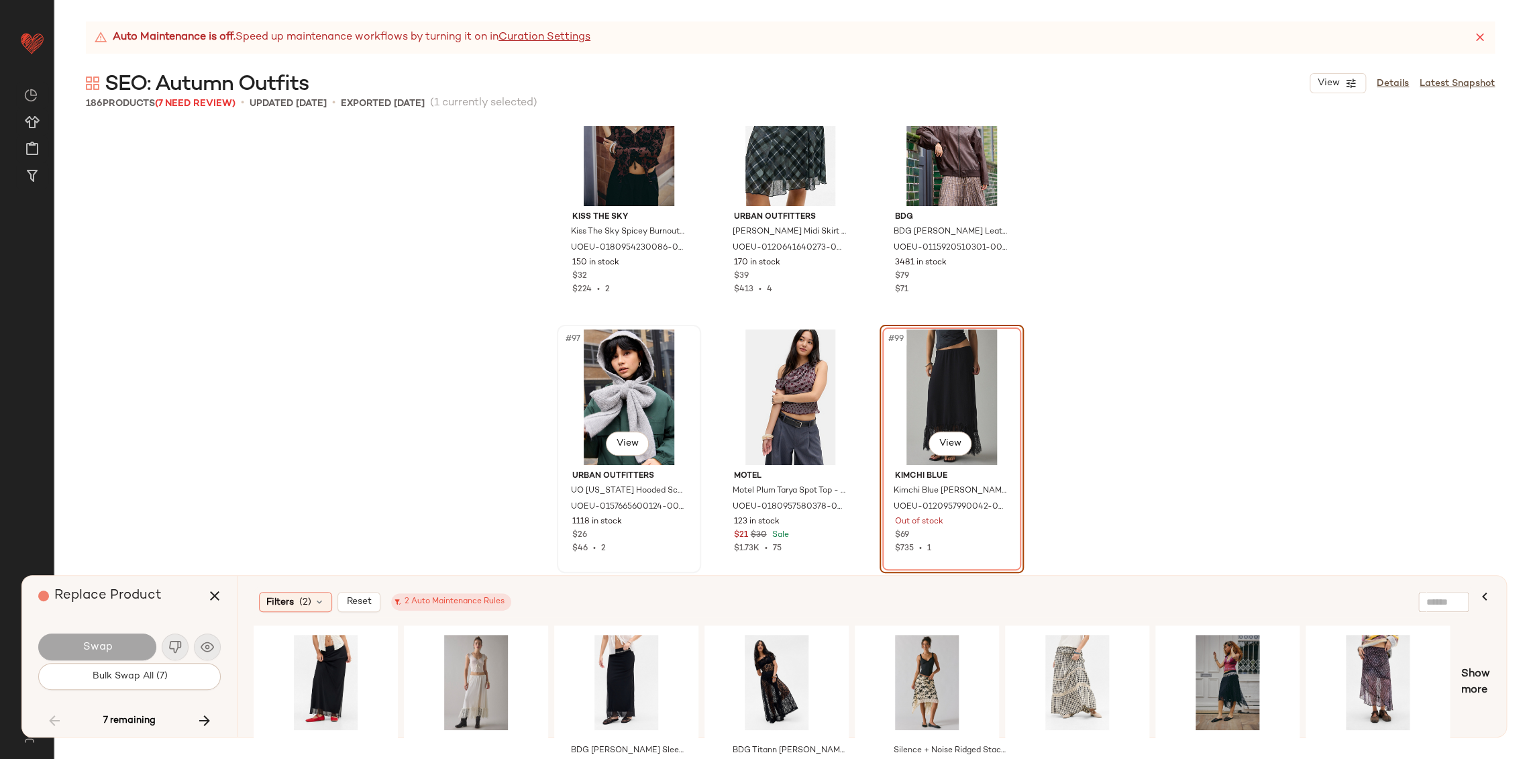
scroll to position [8100, 0]
click at [635, 655] on div "#1 View" at bounding box center [626, 681] width 135 height 95
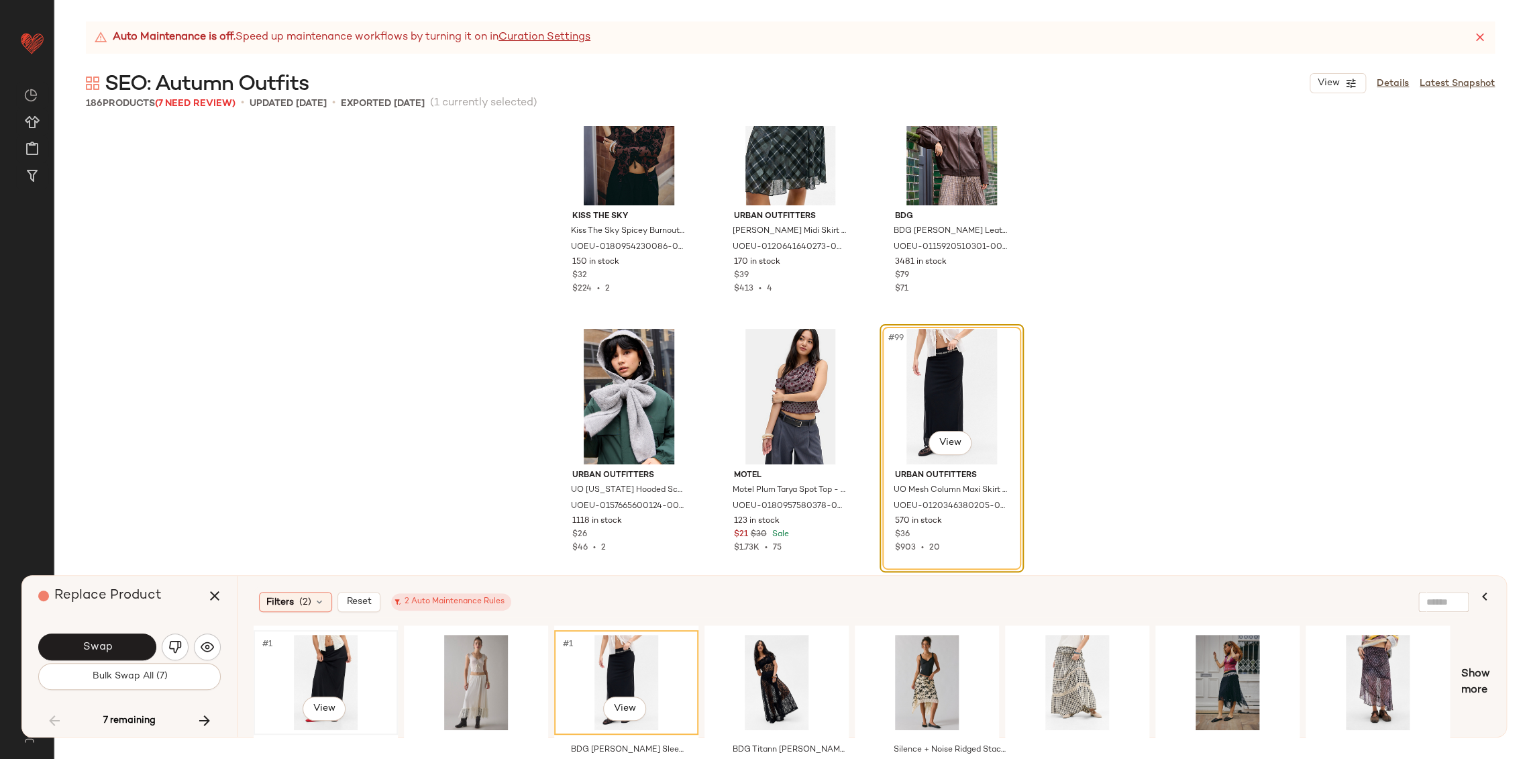
click at [324, 676] on div "#1 View" at bounding box center [325, 681] width 135 height 95
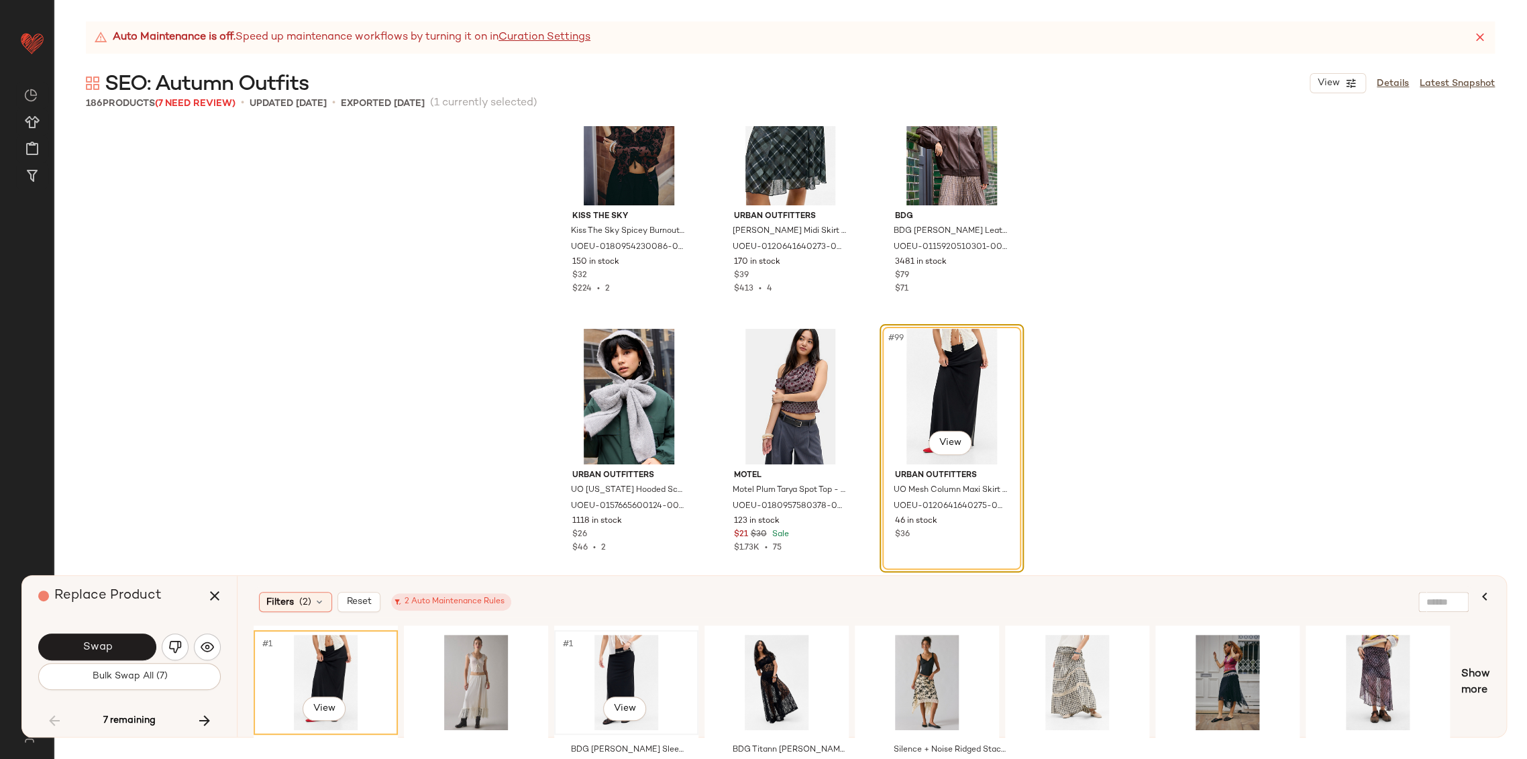
click at [619, 658] on div "#1 View" at bounding box center [626, 681] width 135 height 95
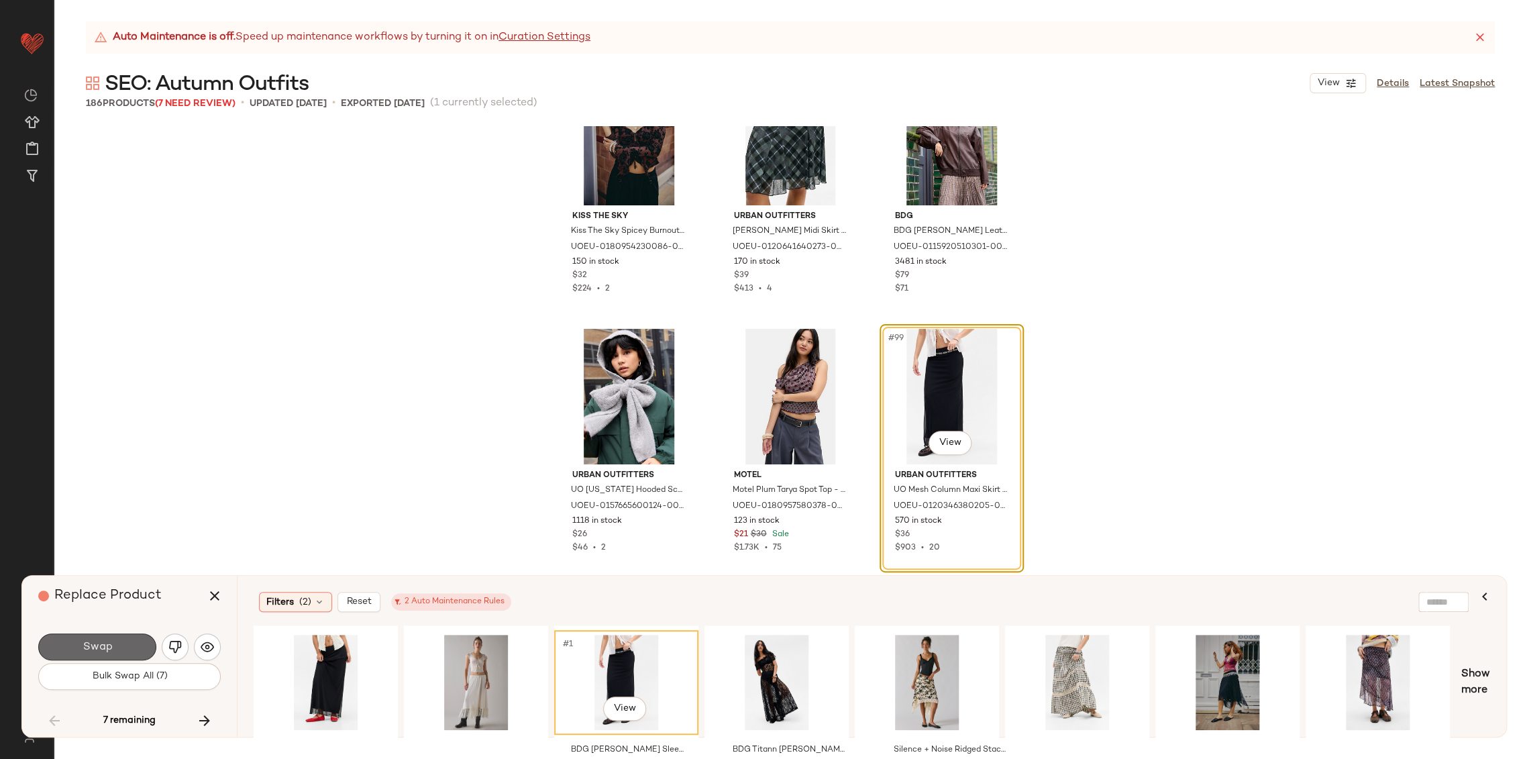
click at [111, 651] on span "Swap" at bounding box center [97, 647] width 30 height 13
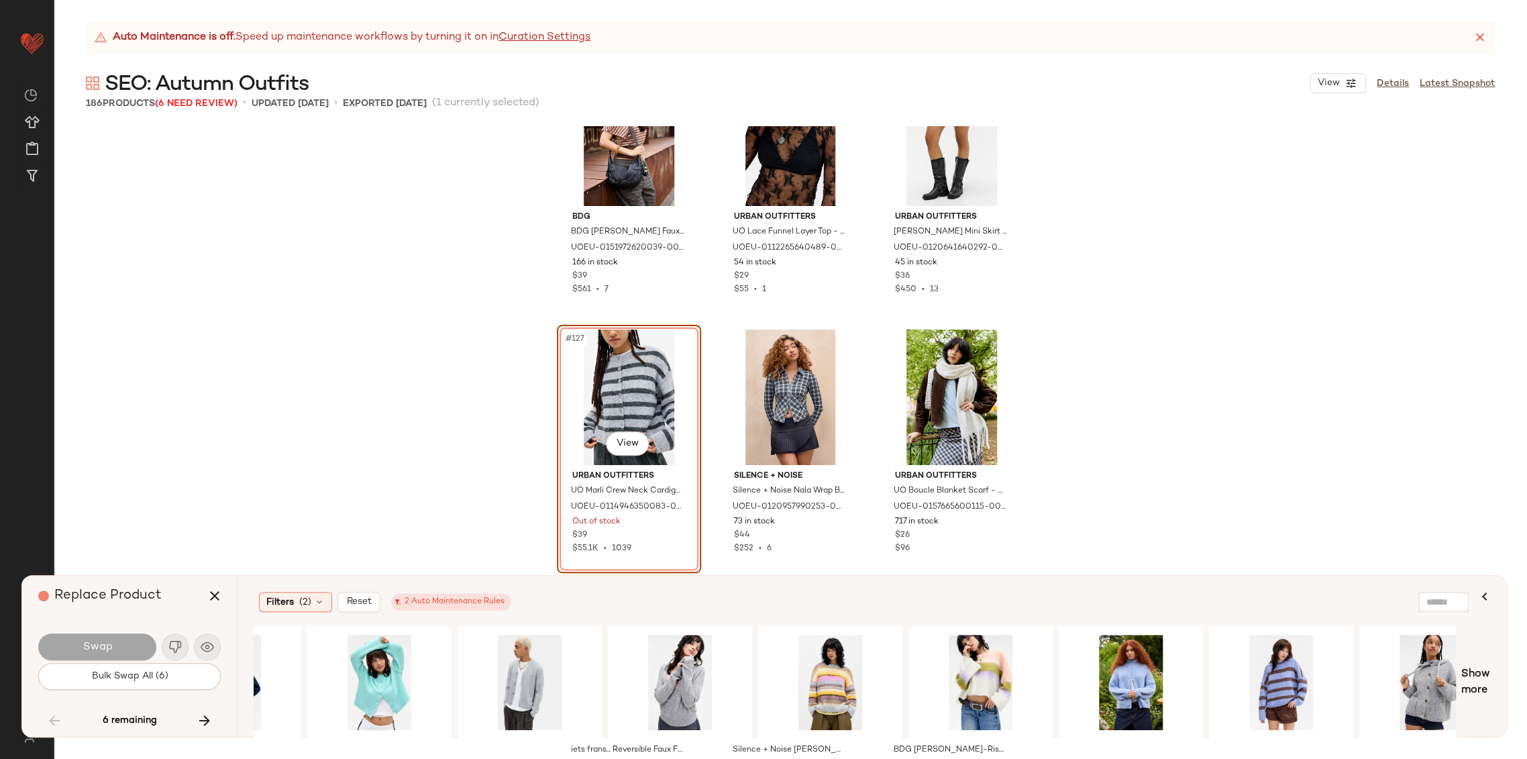
scroll to position [0, 1600]
click at [1425, 657] on div "#1 View" at bounding box center [1430, 681] width 135 height 95
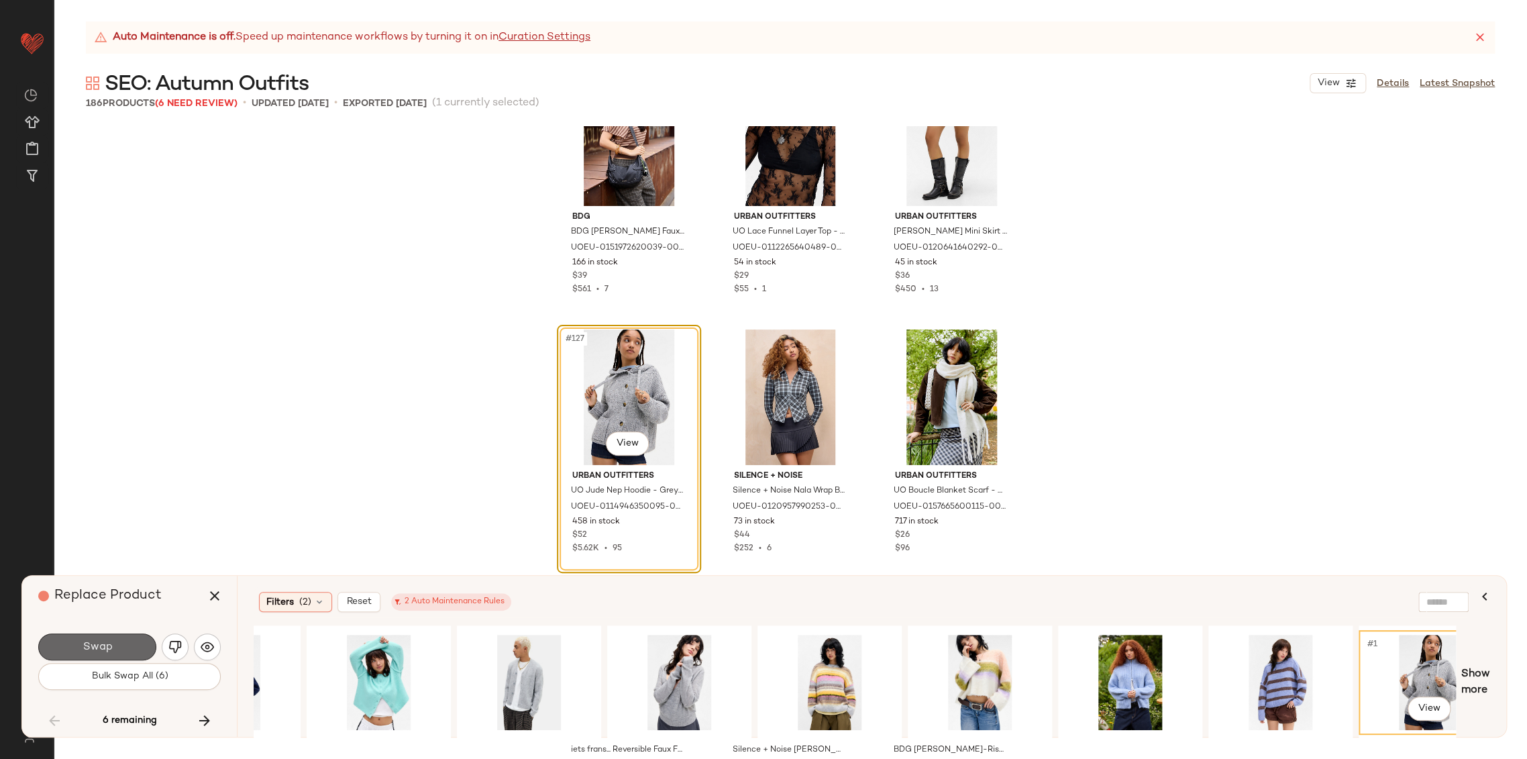
click at [111, 651] on span "Swap" at bounding box center [97, 647] width 30 height 13
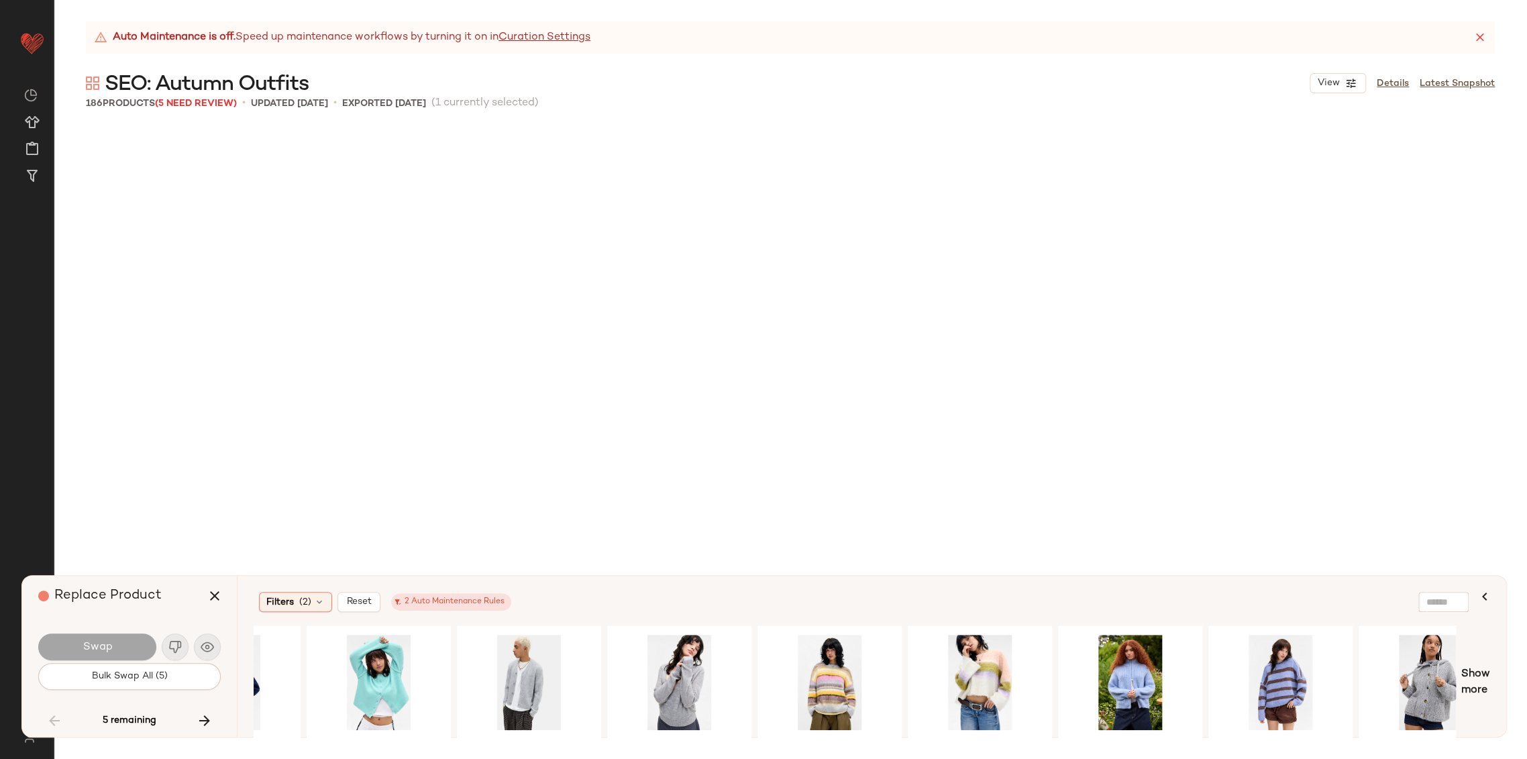
scroll to position [12427, 0]
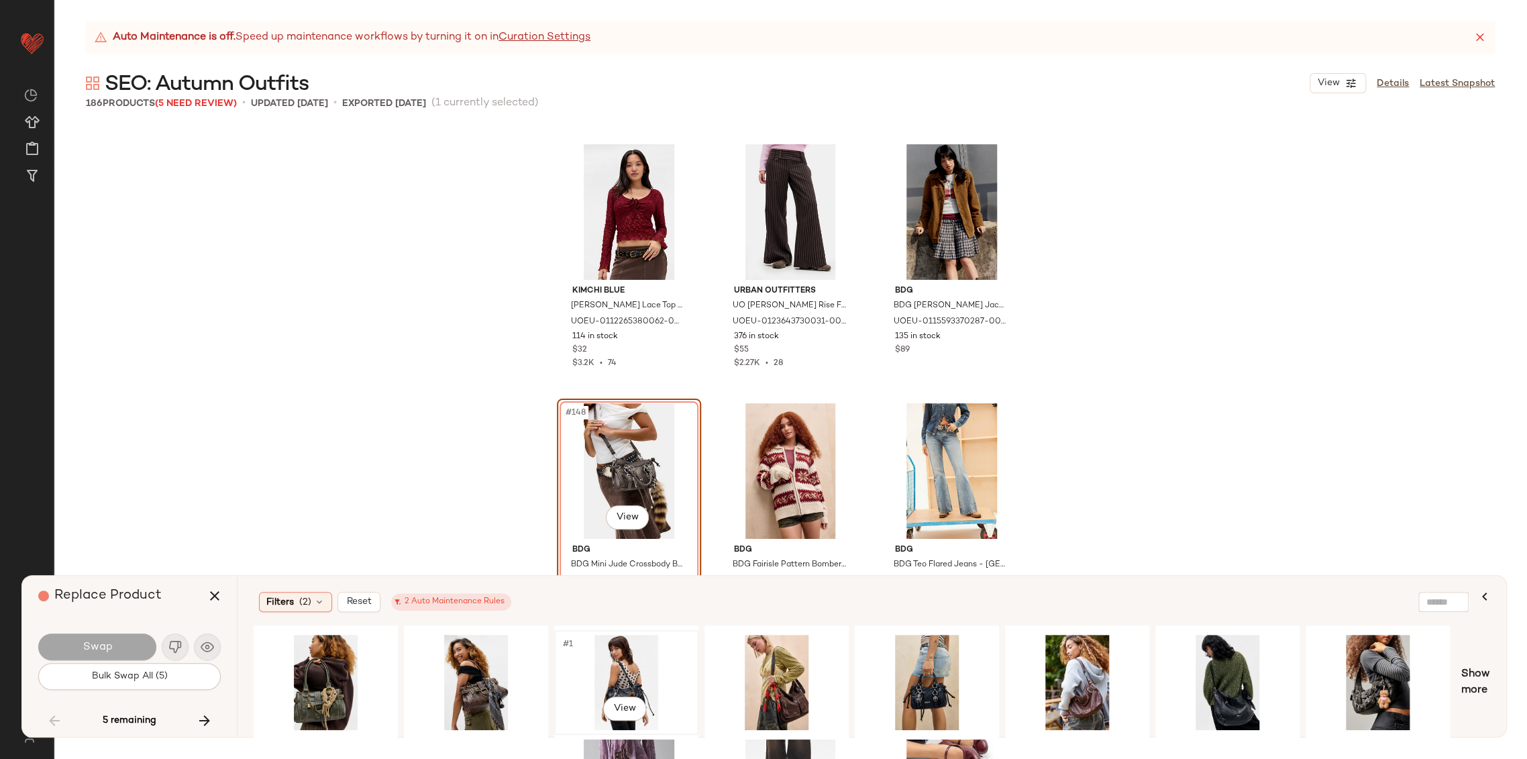
drag, startPoint x: 660, startPoint y: 677, endPoint x: 644, endPoint y: 675, distance: 16.2
click at [655, 677] on div "#1 View" at bounding box center [626, 681] width 135 height 95
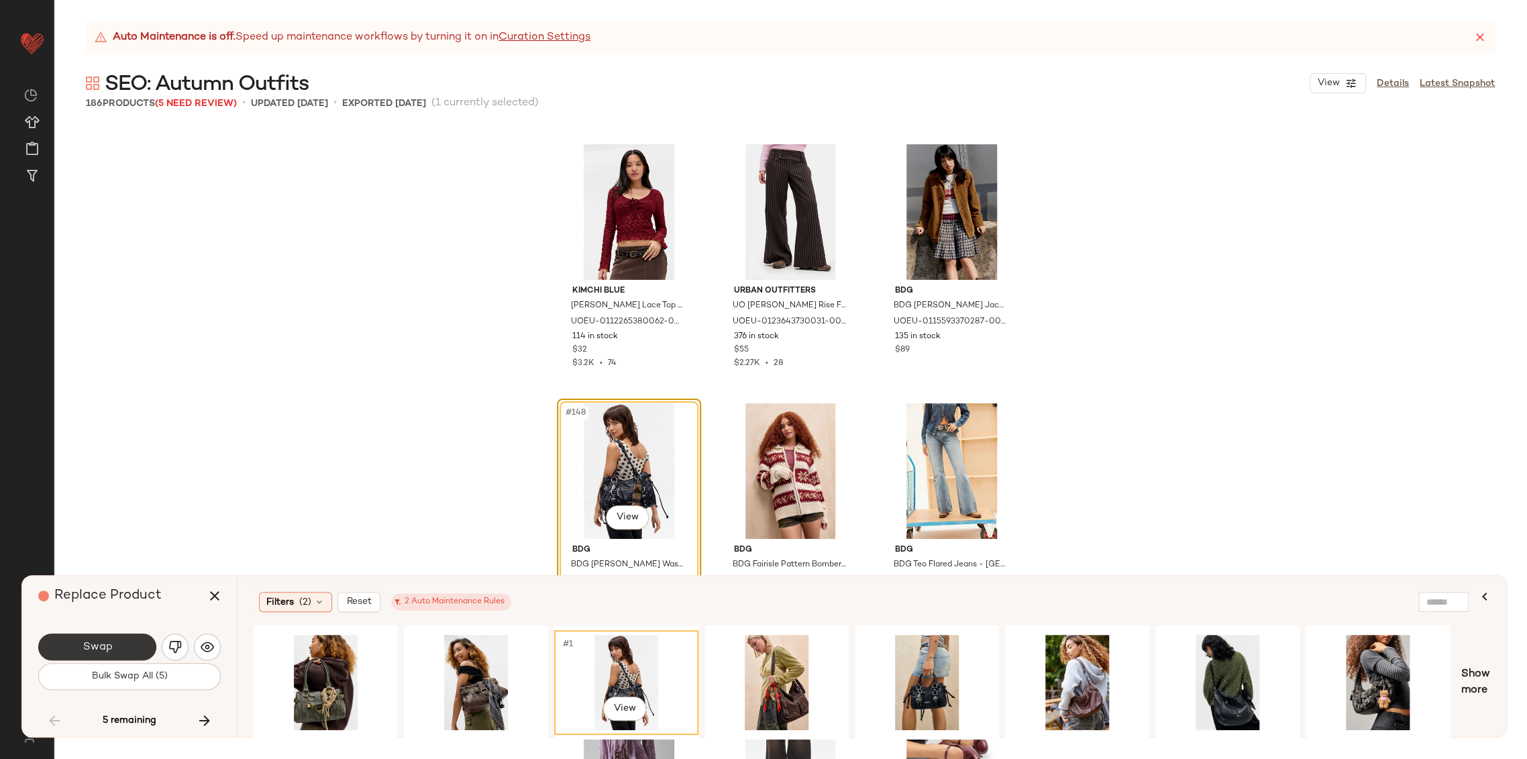
click at [127, 643] on button "Swap" at bounding box center [97, 646] width 118 height 27
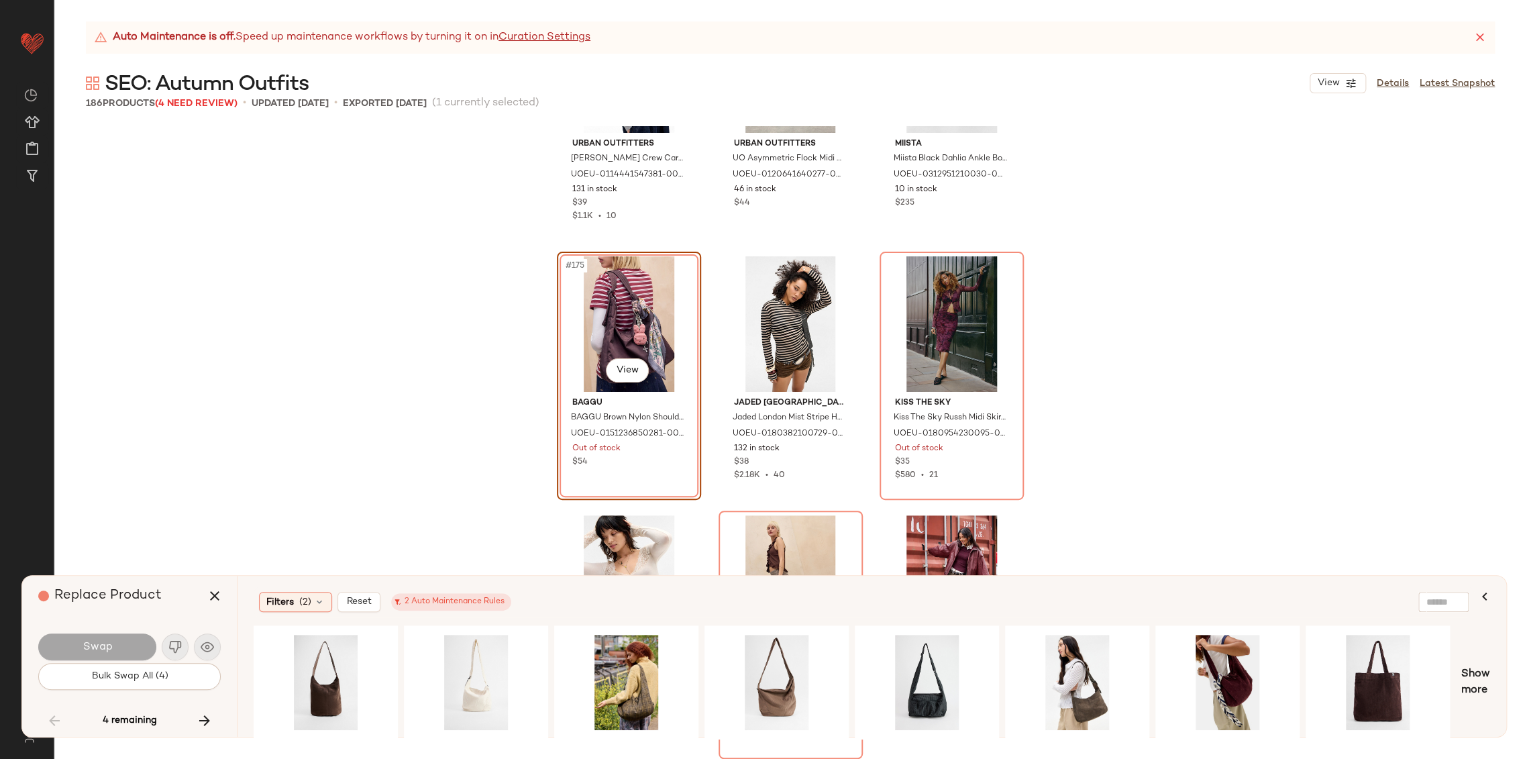
scroll to position [14906, 0]
click at [1231, 668] on div "#1 View" at bounding box center [1227, 681] width 135 height 95
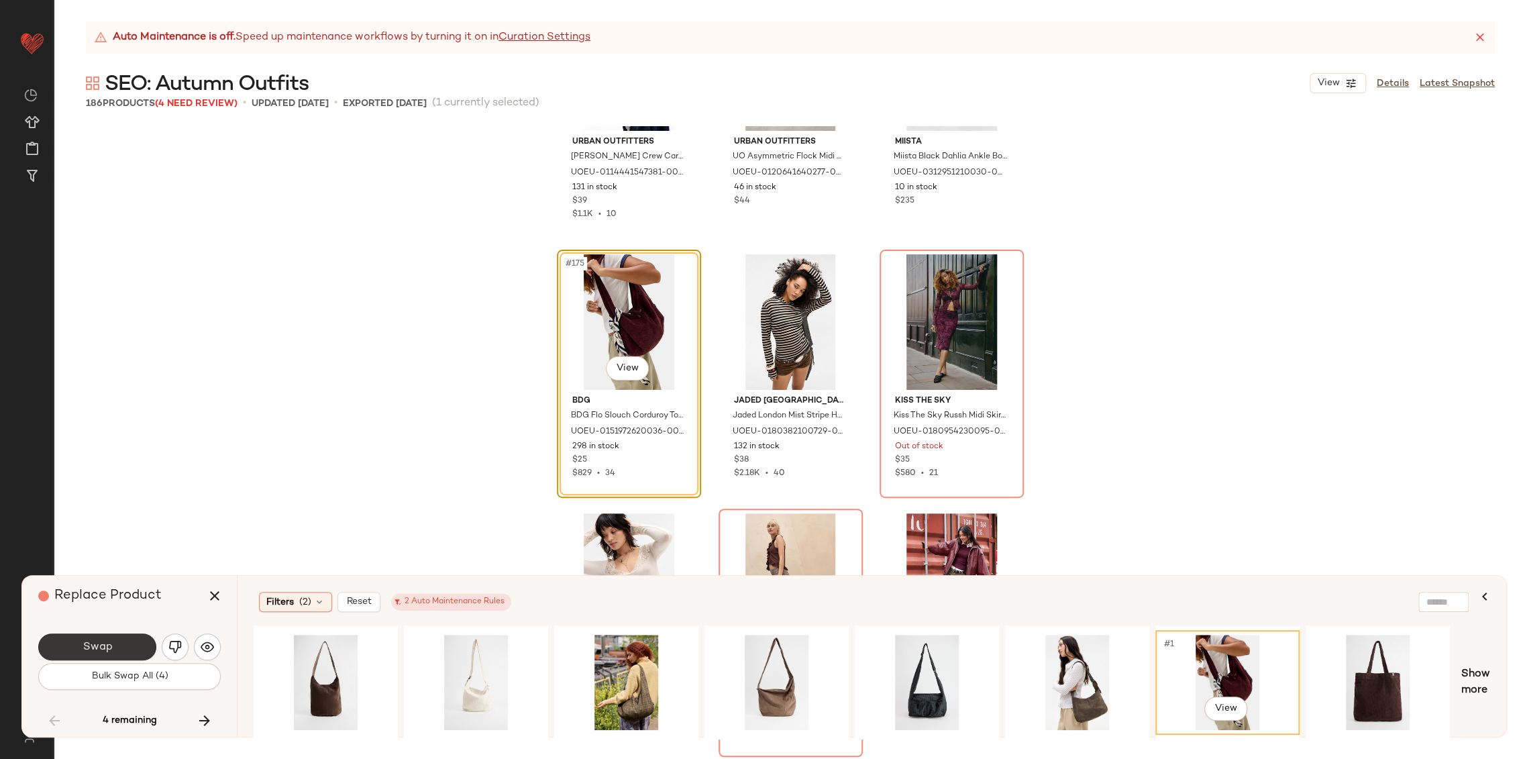
click at [107, 641] on span "Swap" at bounding box center [97, 647] width 30 height 13
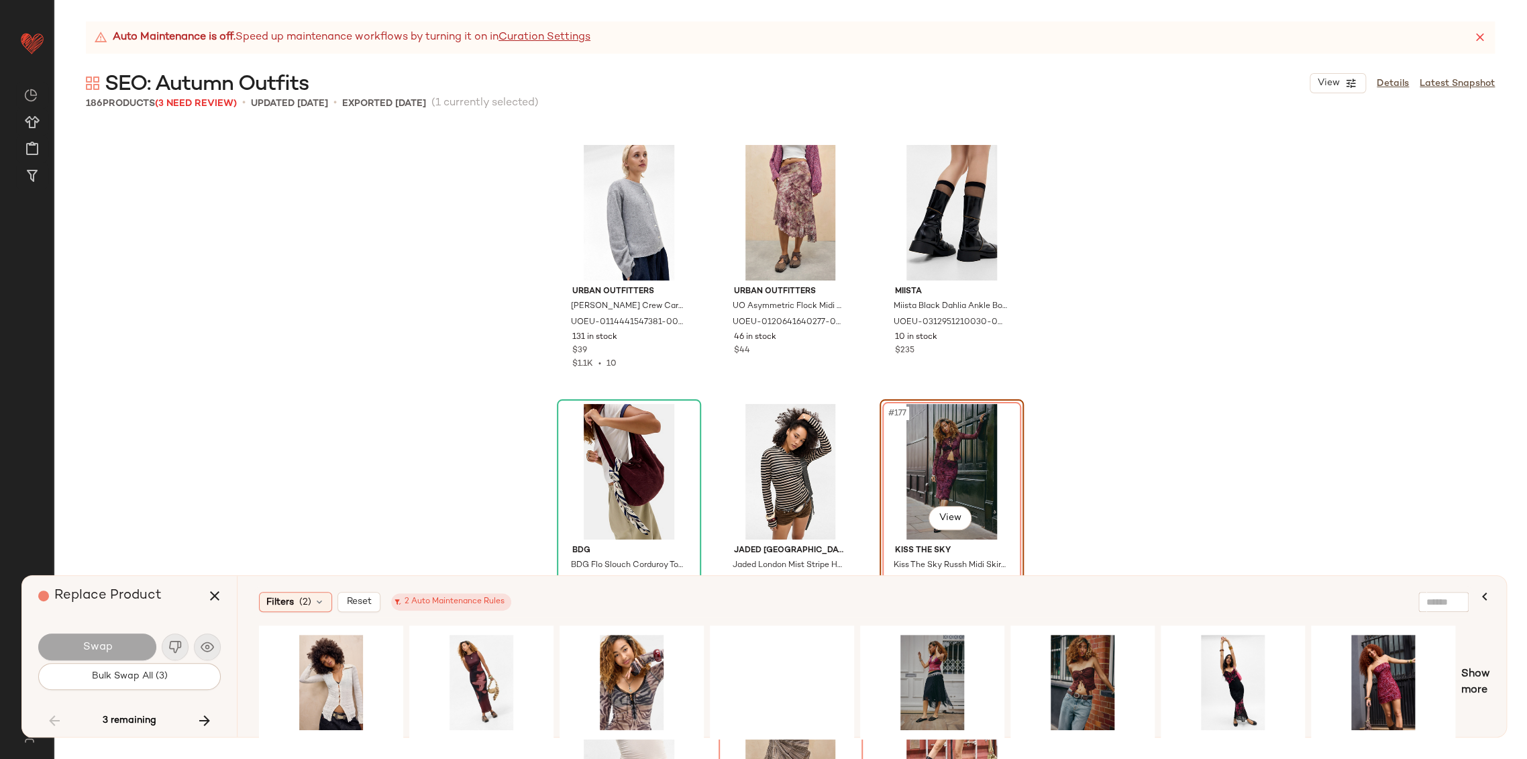
scroll to position [0, 746]
click at [896, 661] on div "#1 View" at bounding box center [932, 681] width 135 height 95
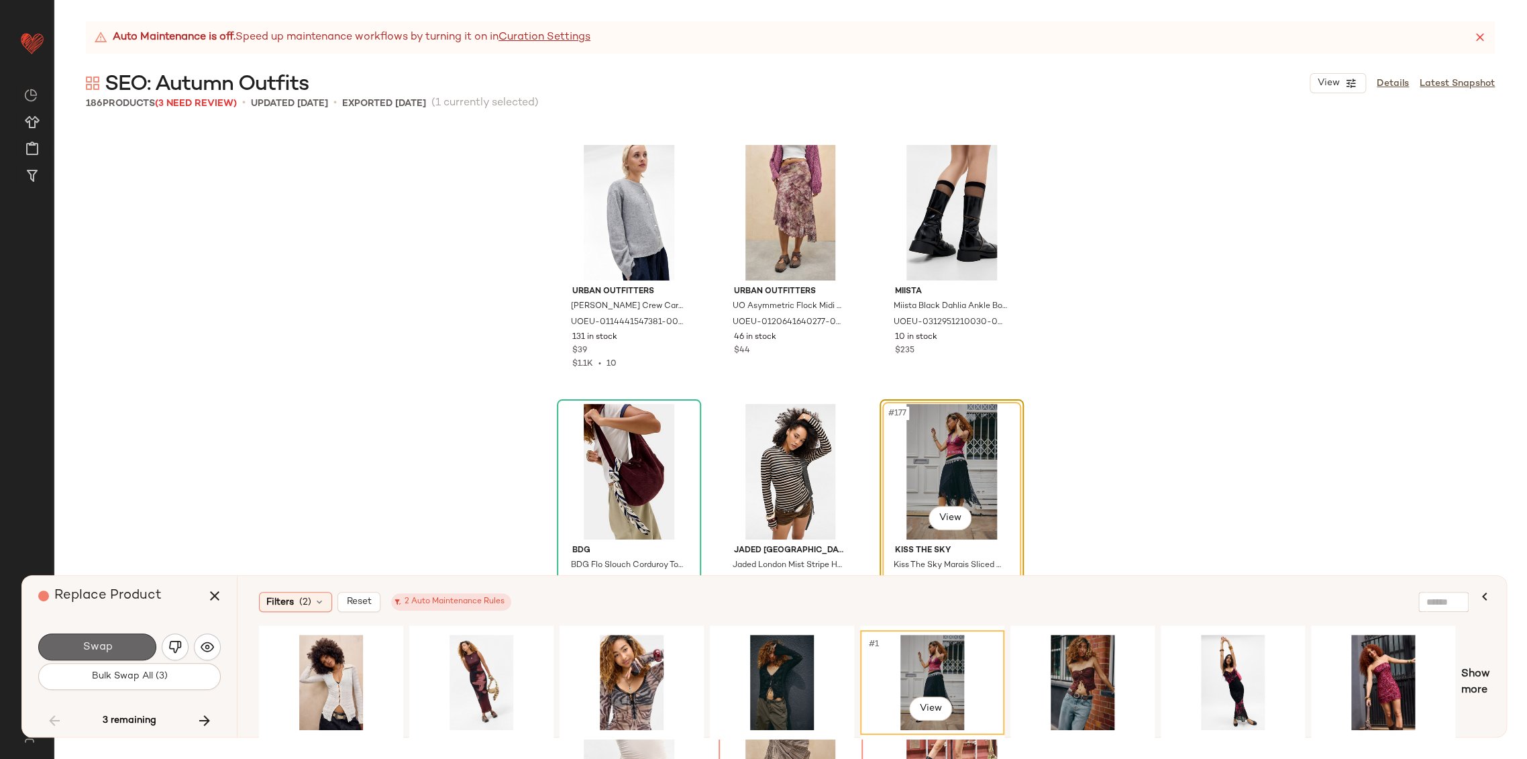
click at [70, 650] on button "Swap" at bounding box center [97, 646] width 118 height 27
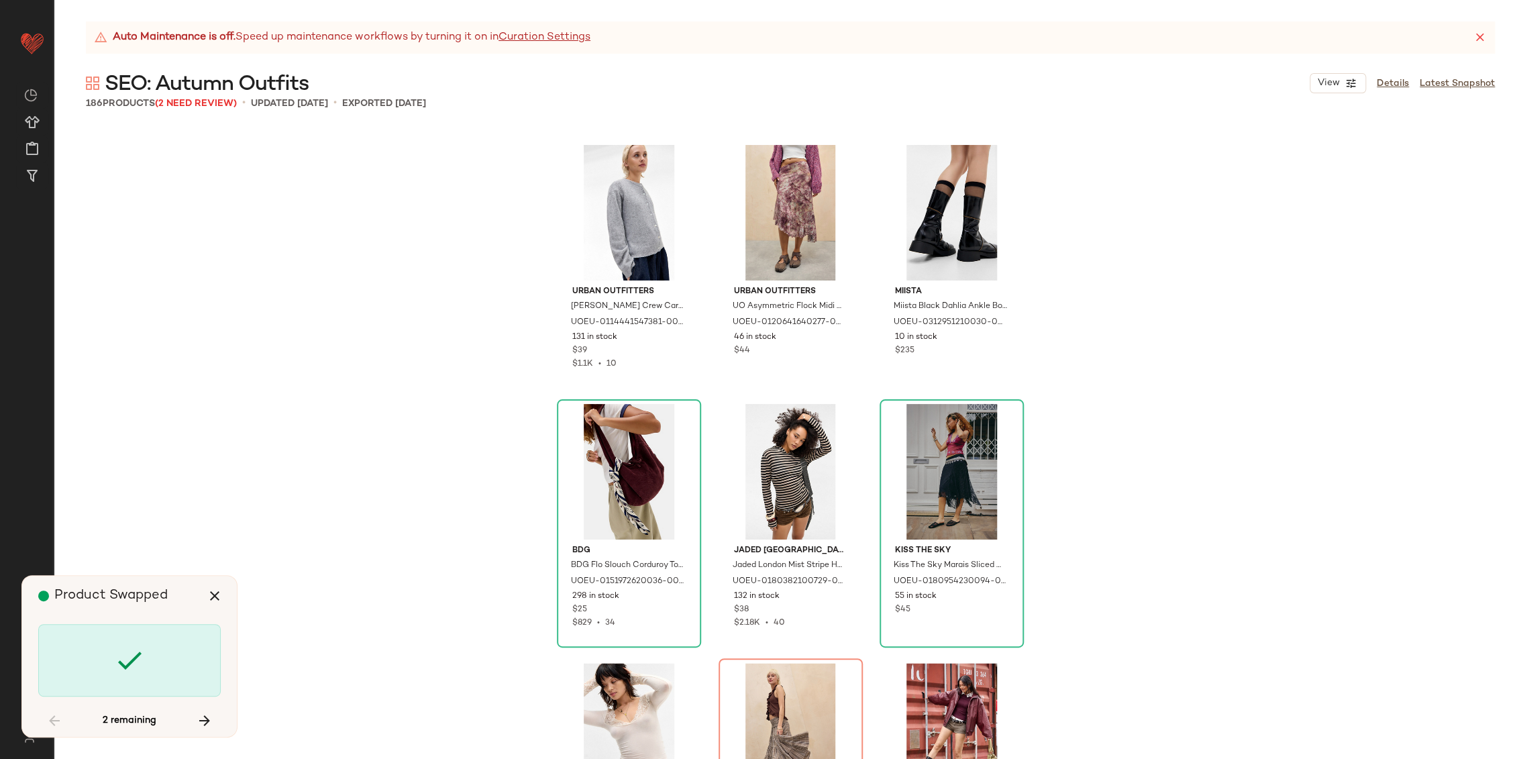
scroll to position [15016, 0]
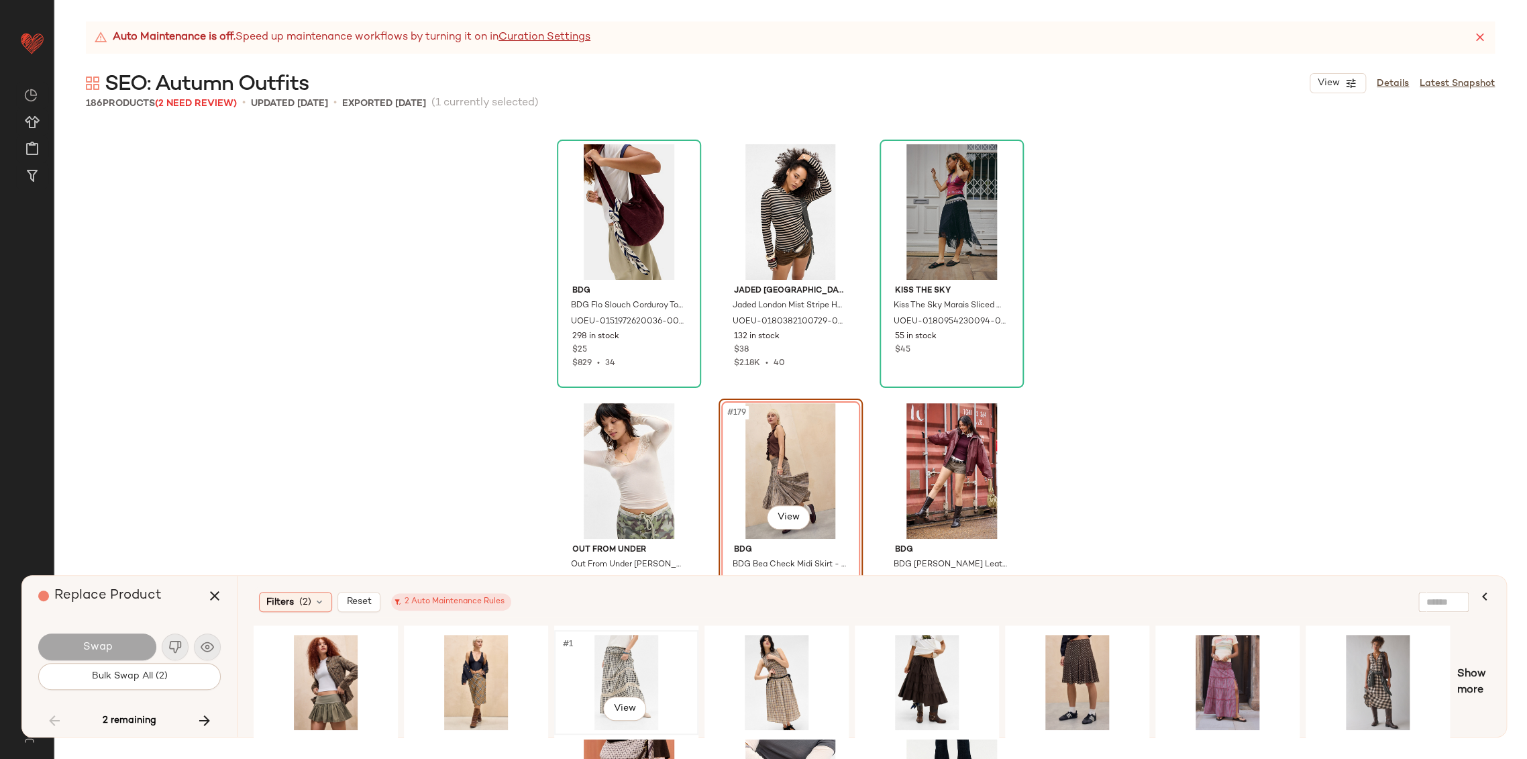
click at [618, 669] on div "#1 View" at bounding box center [626, 681] width 135 height 95
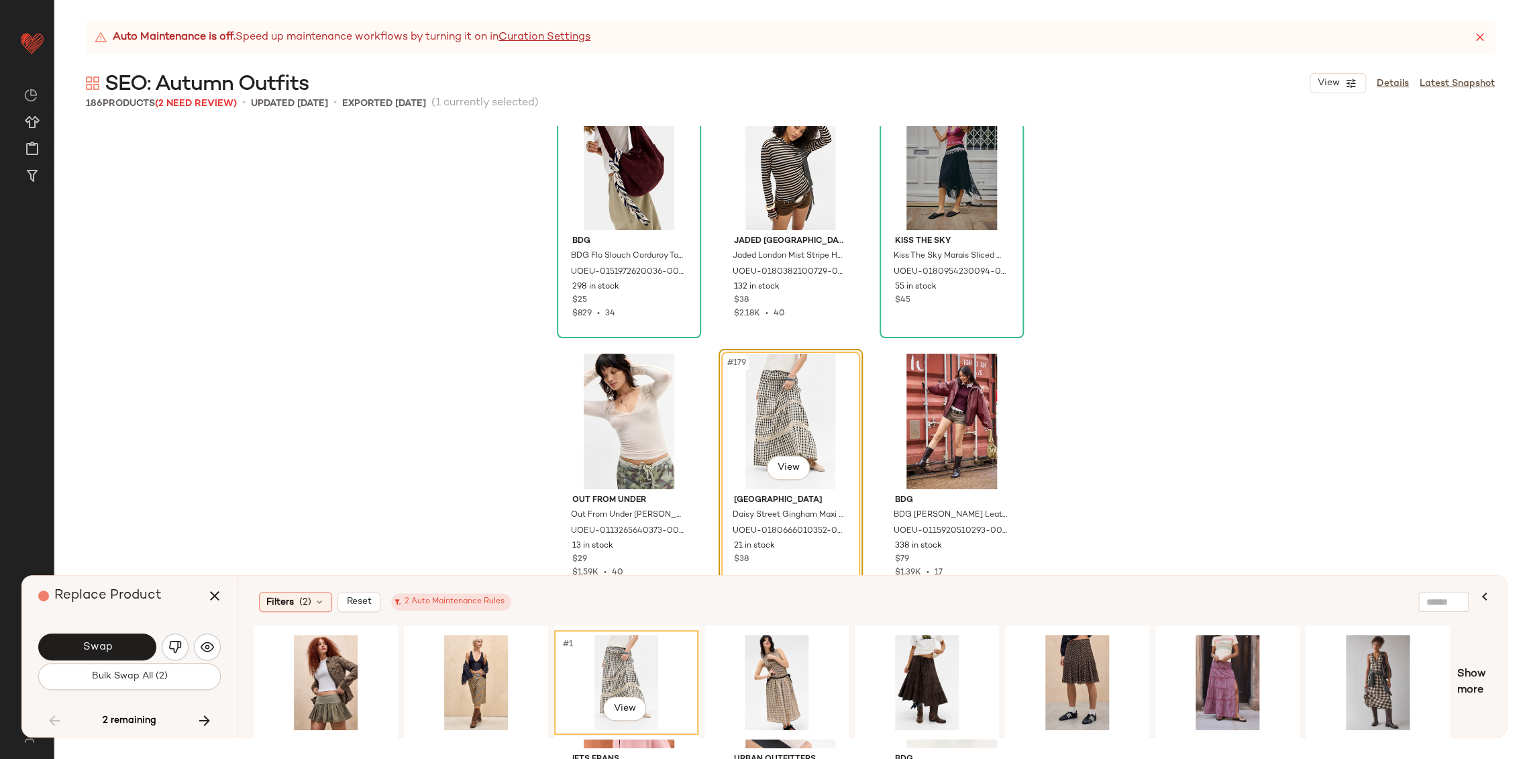
scroll to position [15090, 0]
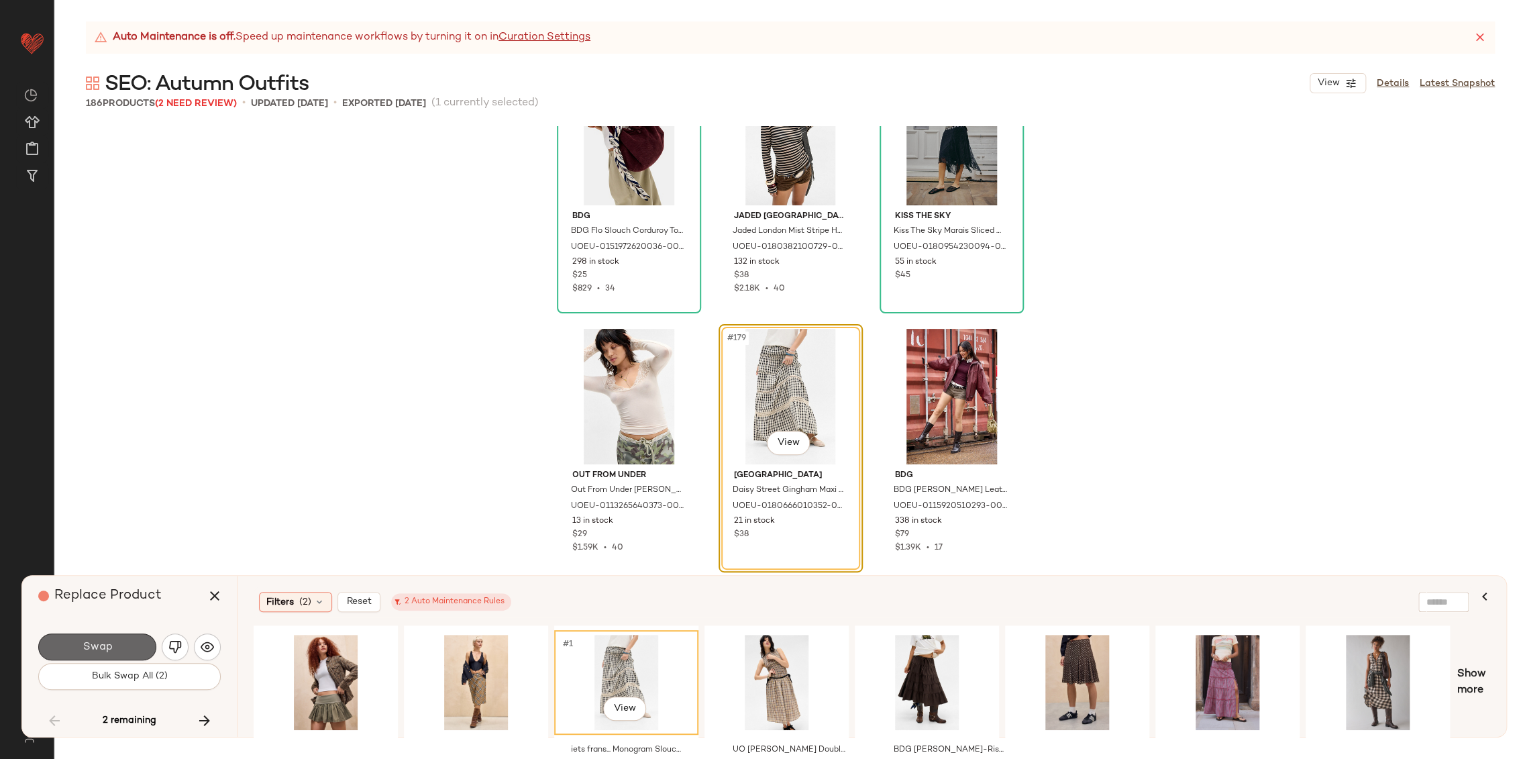
click at [130, 652] on button "Swap" at bounding box center [97, 646] width 118 height 27
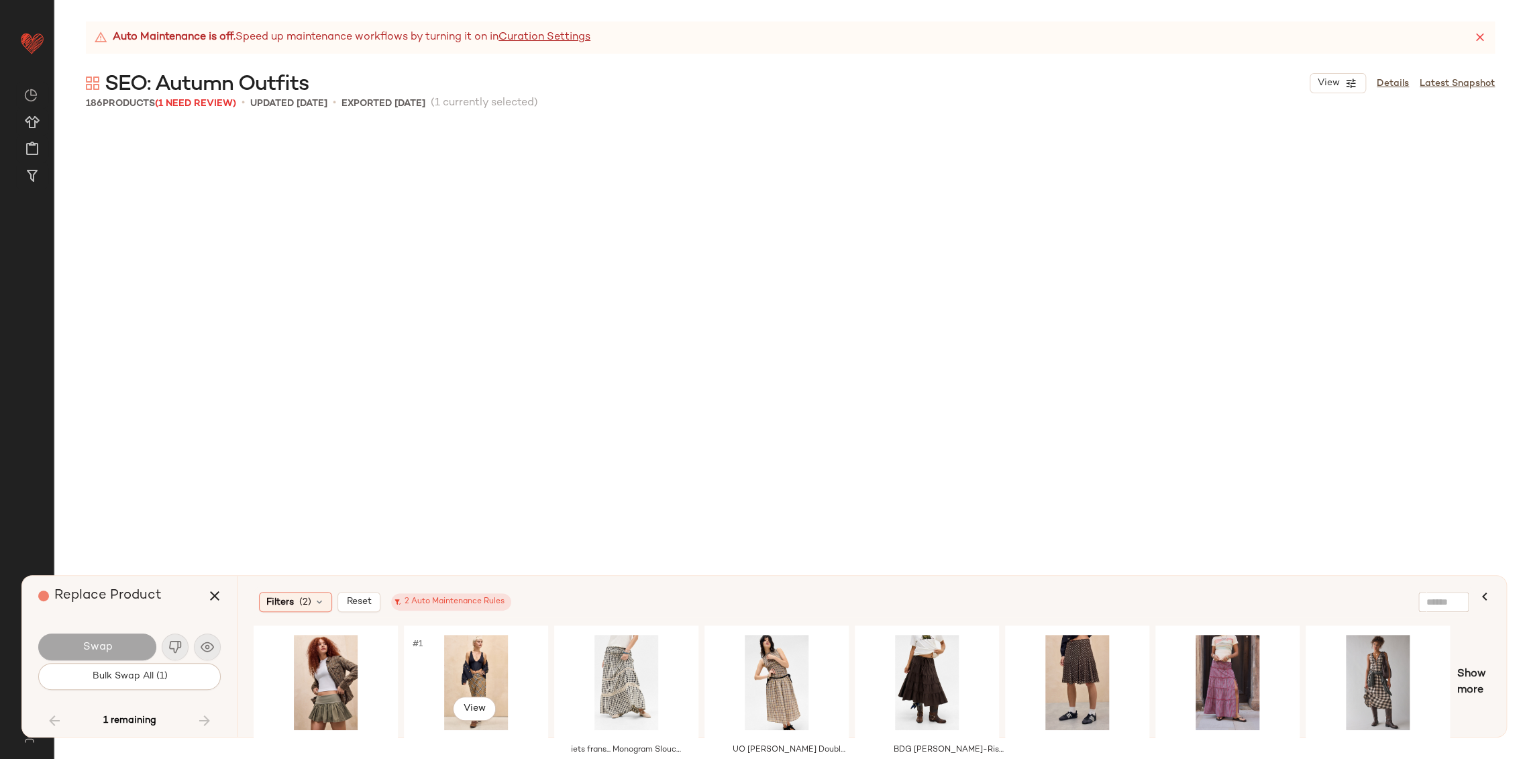
scroll to position [15421, 0]
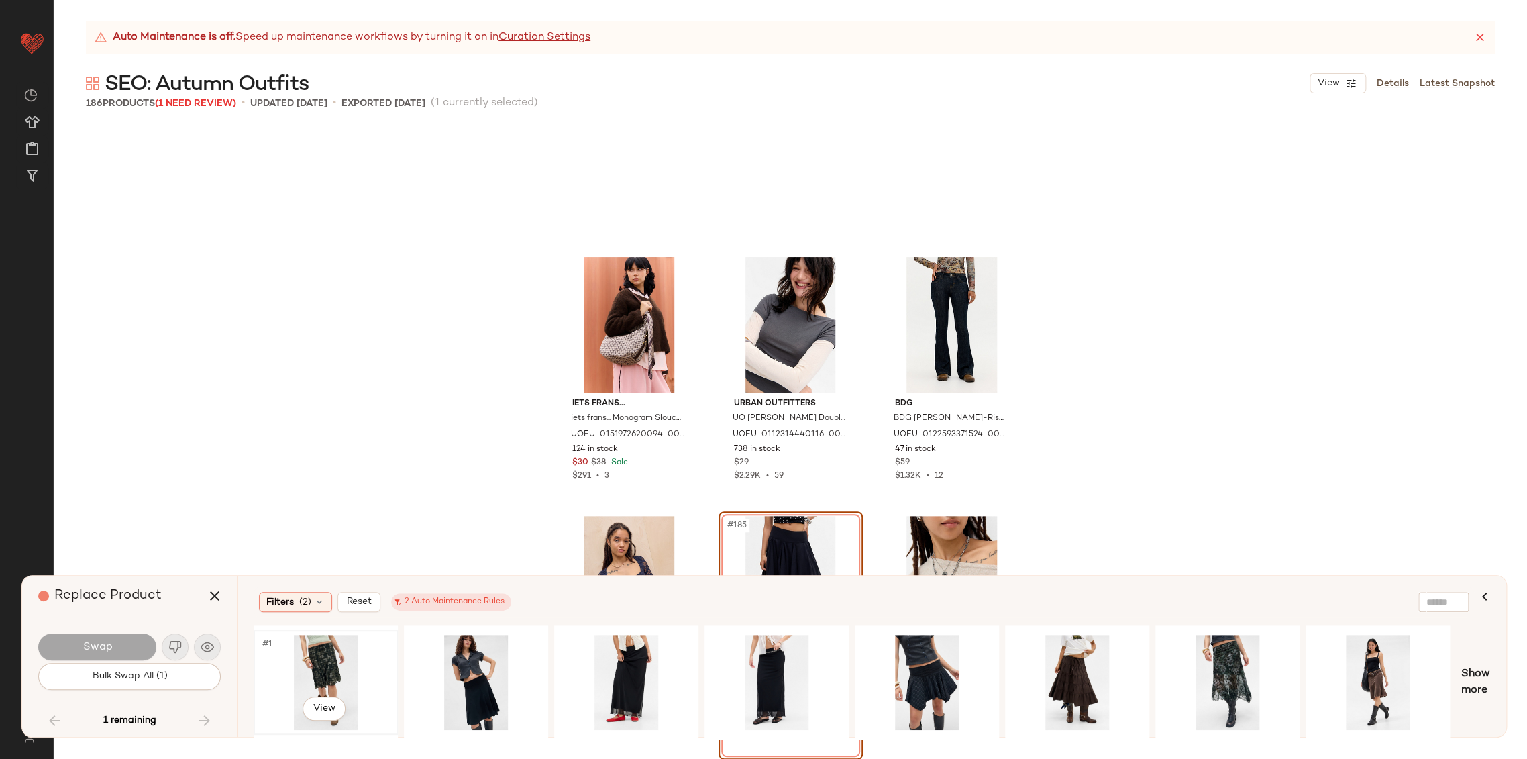
click at [346, 657] on div "#1 View" at bounding box center [325, 681] width 135 height 95
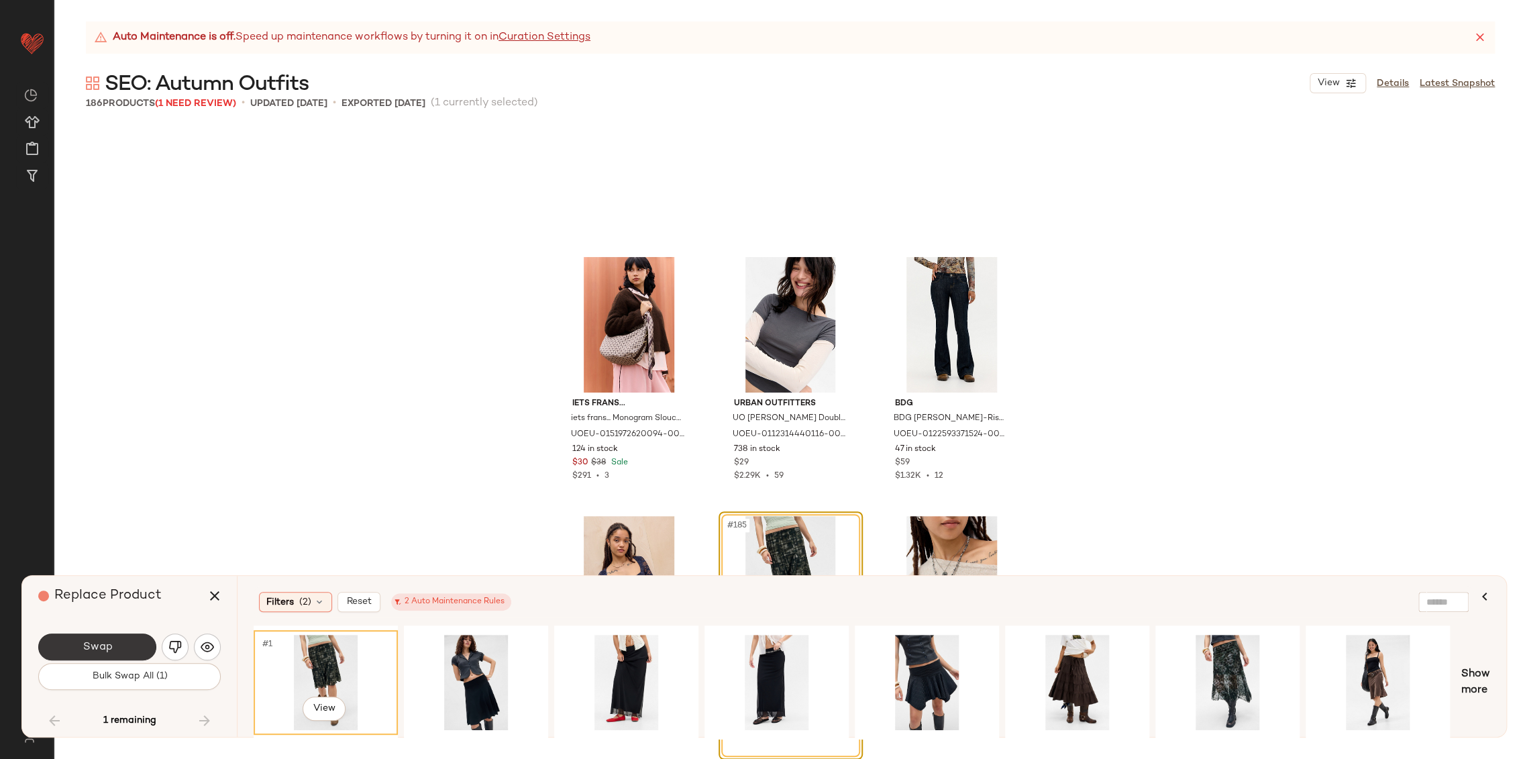
click at [120, 645] on button "Swap" at bounding box center [97, 646] width 118 height 27
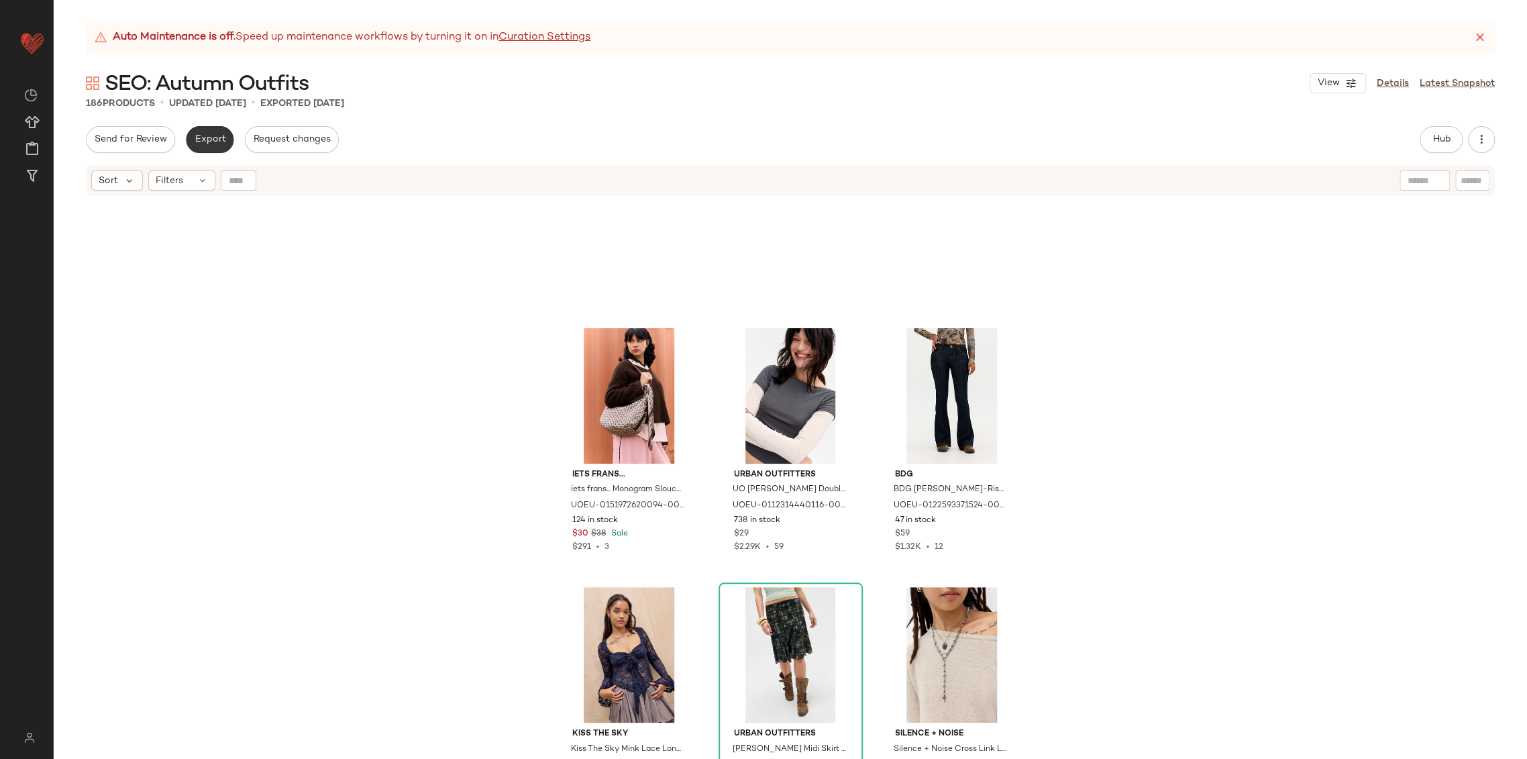
click at [209, 141] on span "Export" at bounding box center [210, 139] width 32 height 11
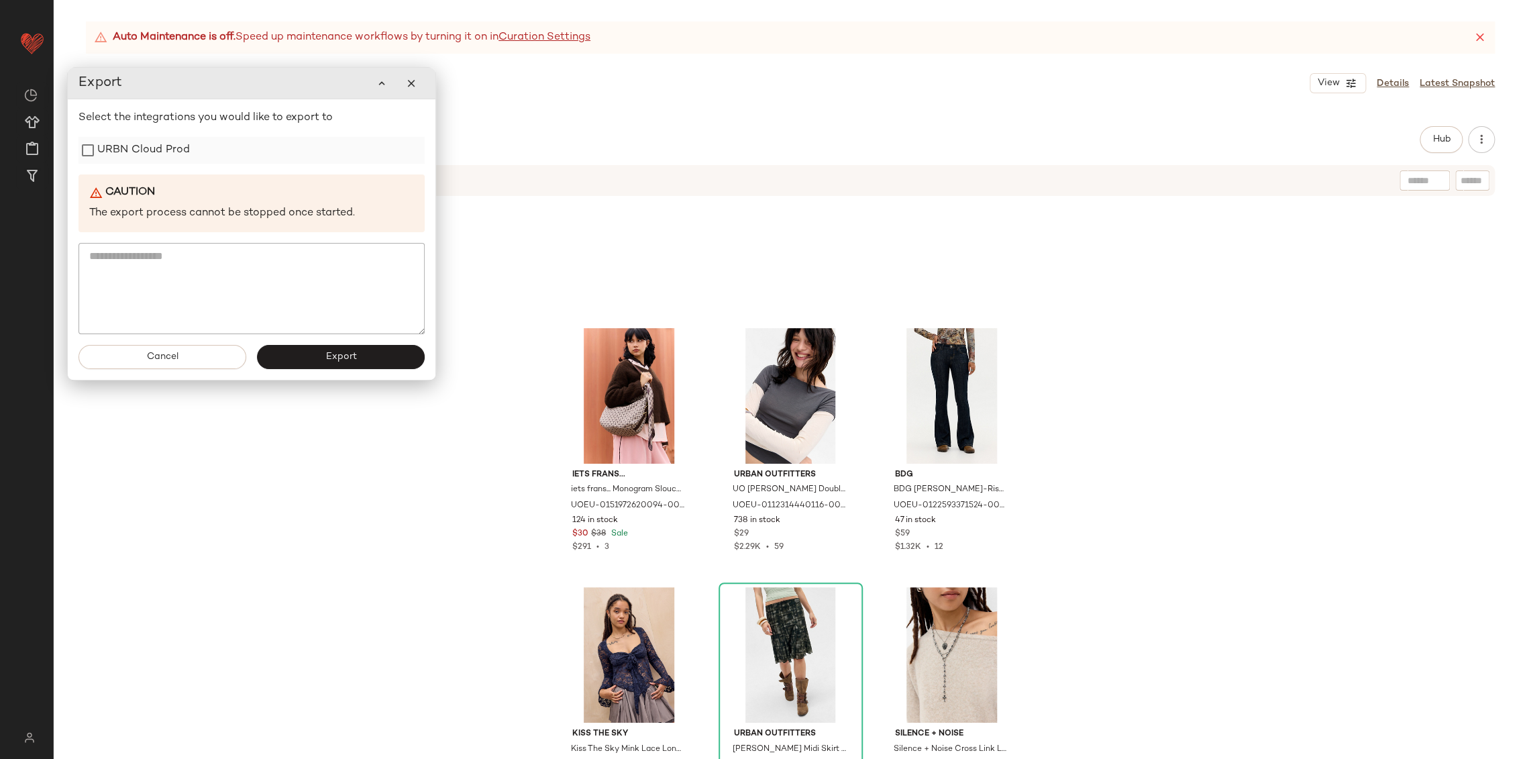
click at [153, 153] on label "URBN Cloud Prod" at bounding box center [143, 150] width 93 height 27
click at [341, 362] on span "Export" at bounding box center [341, 356] width 32 height 11
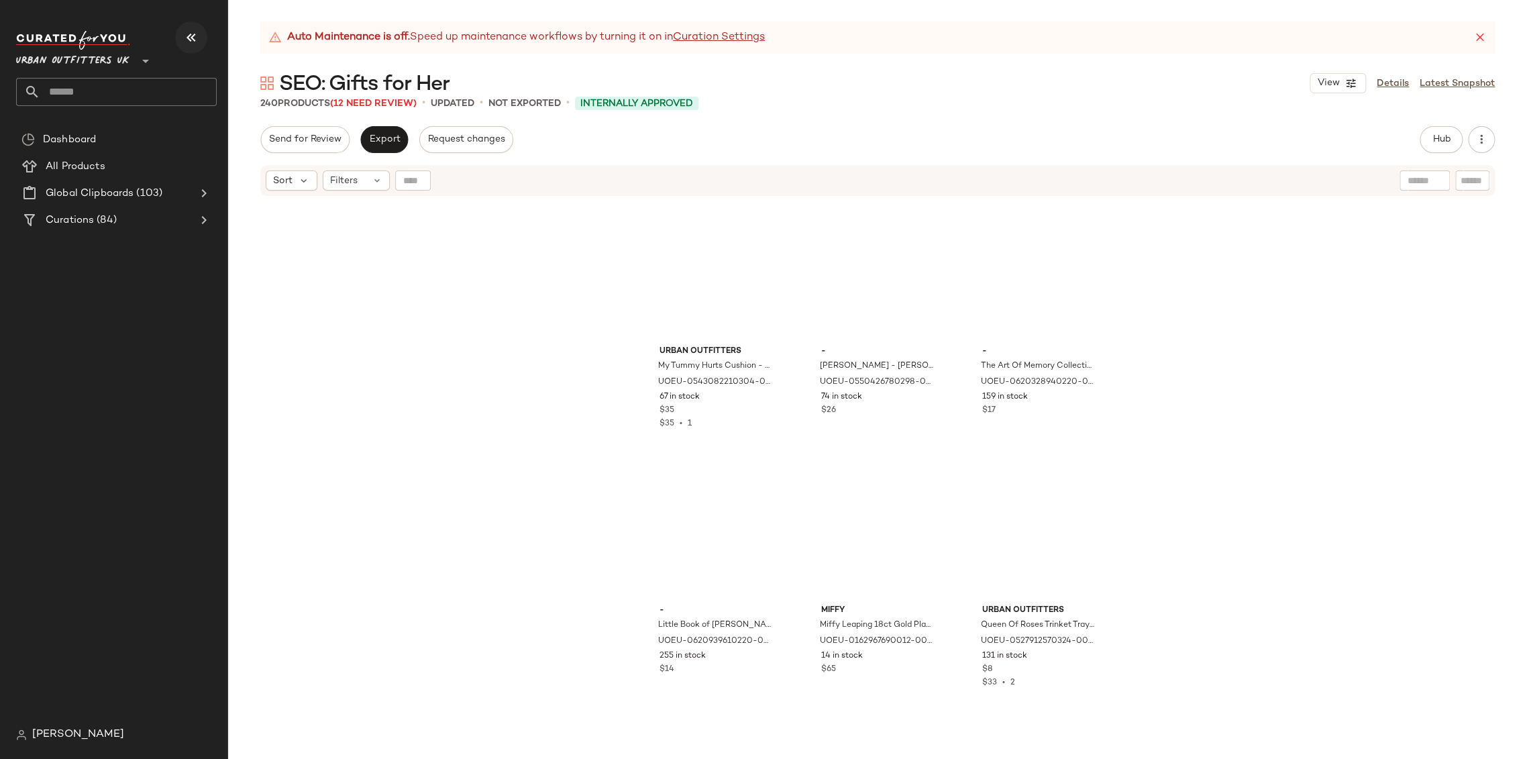
click at [186, 32] on icon "button" at bounding box center [191, 38] width 16 height 16
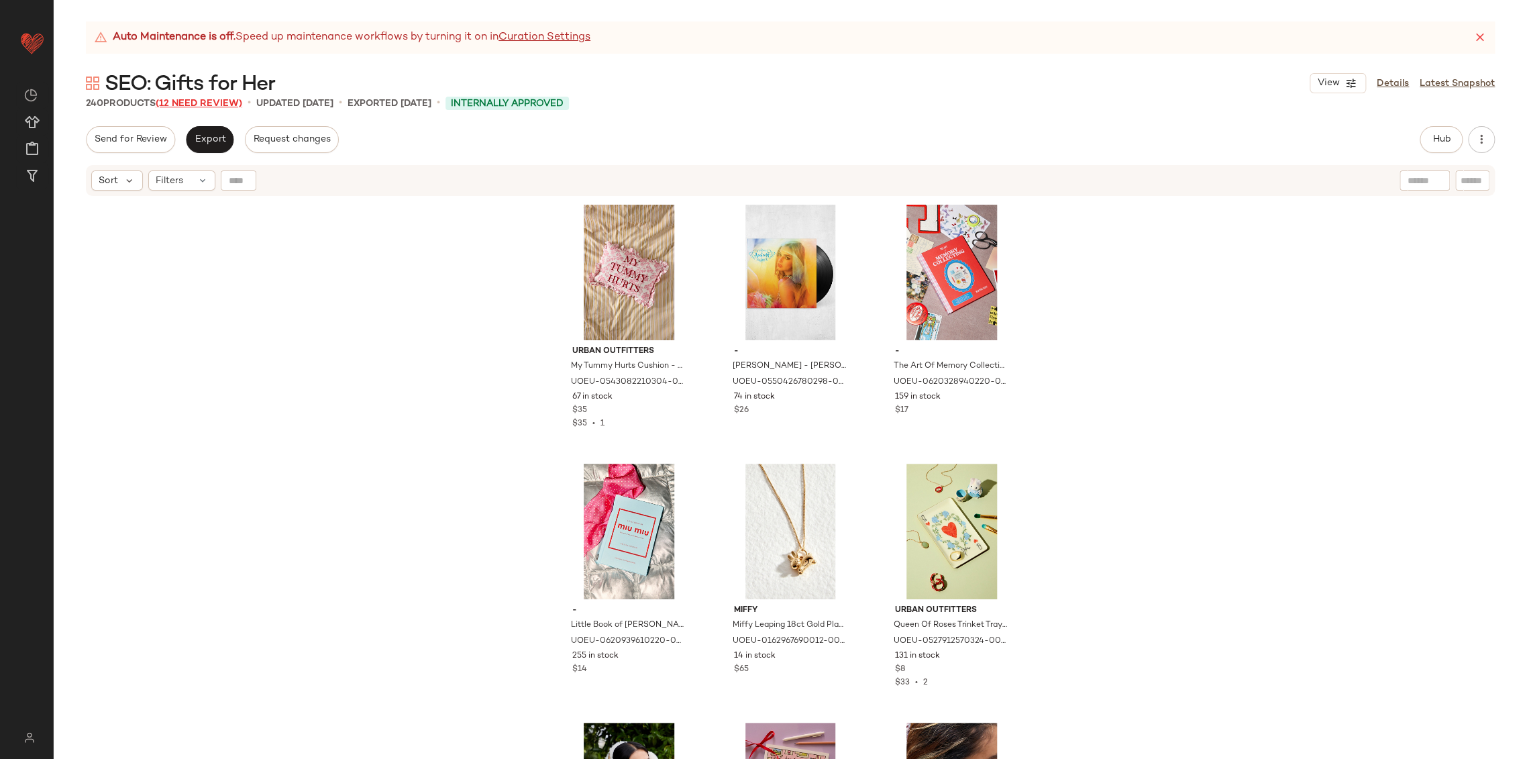
click at [236, 100] on span "(12 Need Review)" at bounding box center [199, 104] width 87 height 10
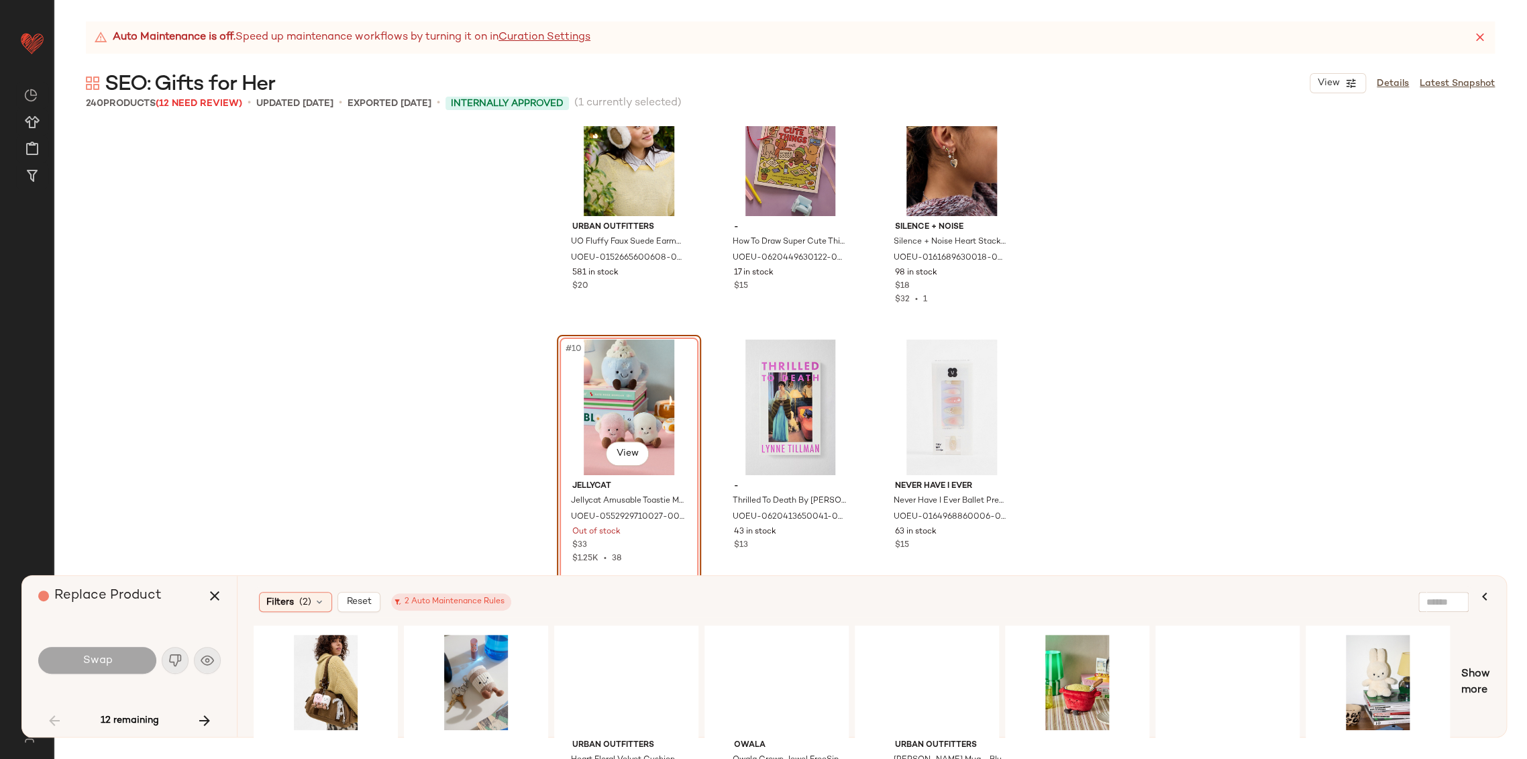
scroll to position [677, 0]
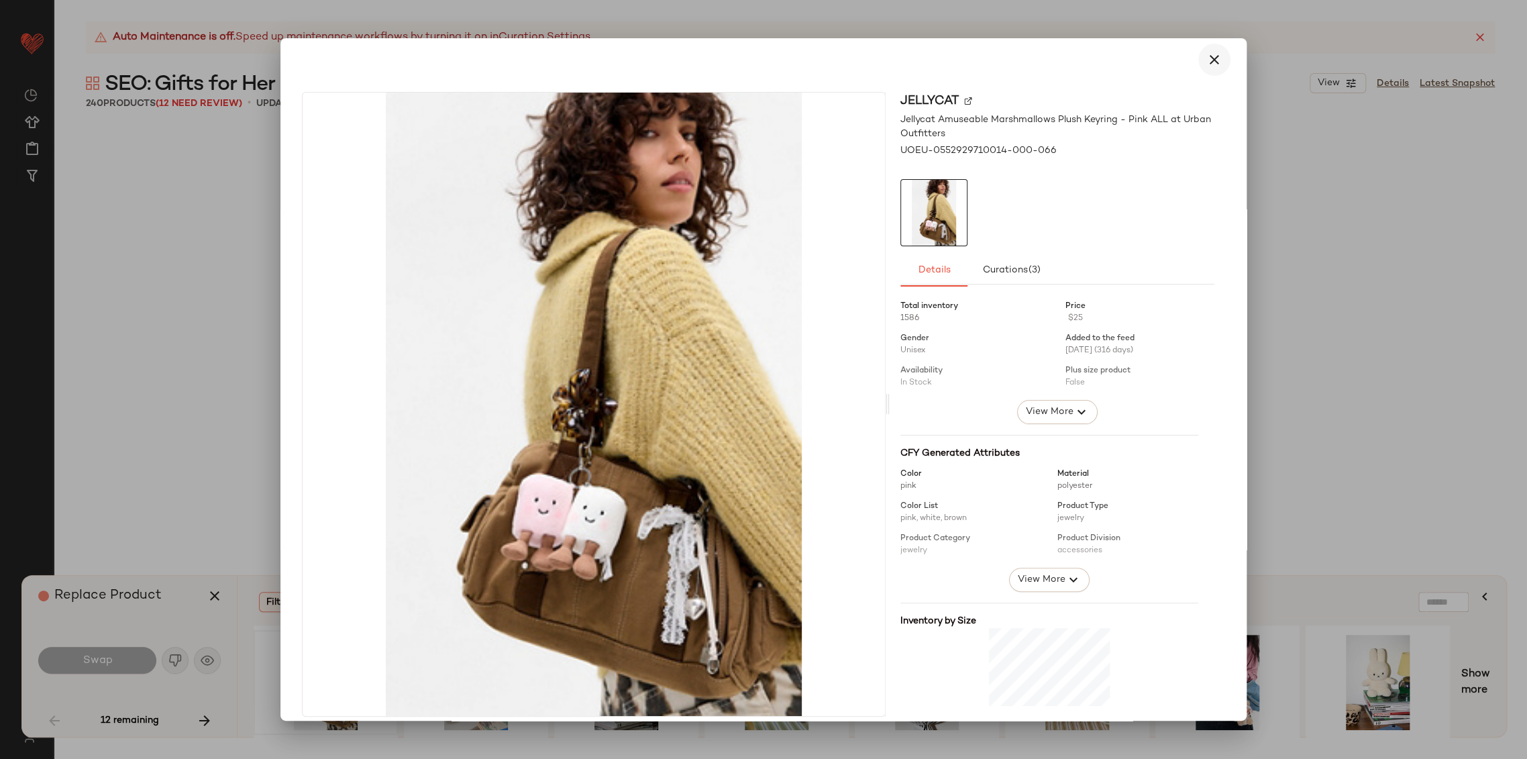
click at [1206, 66] on icon "button" at bounding box center [1214, 60] width 16 height 16
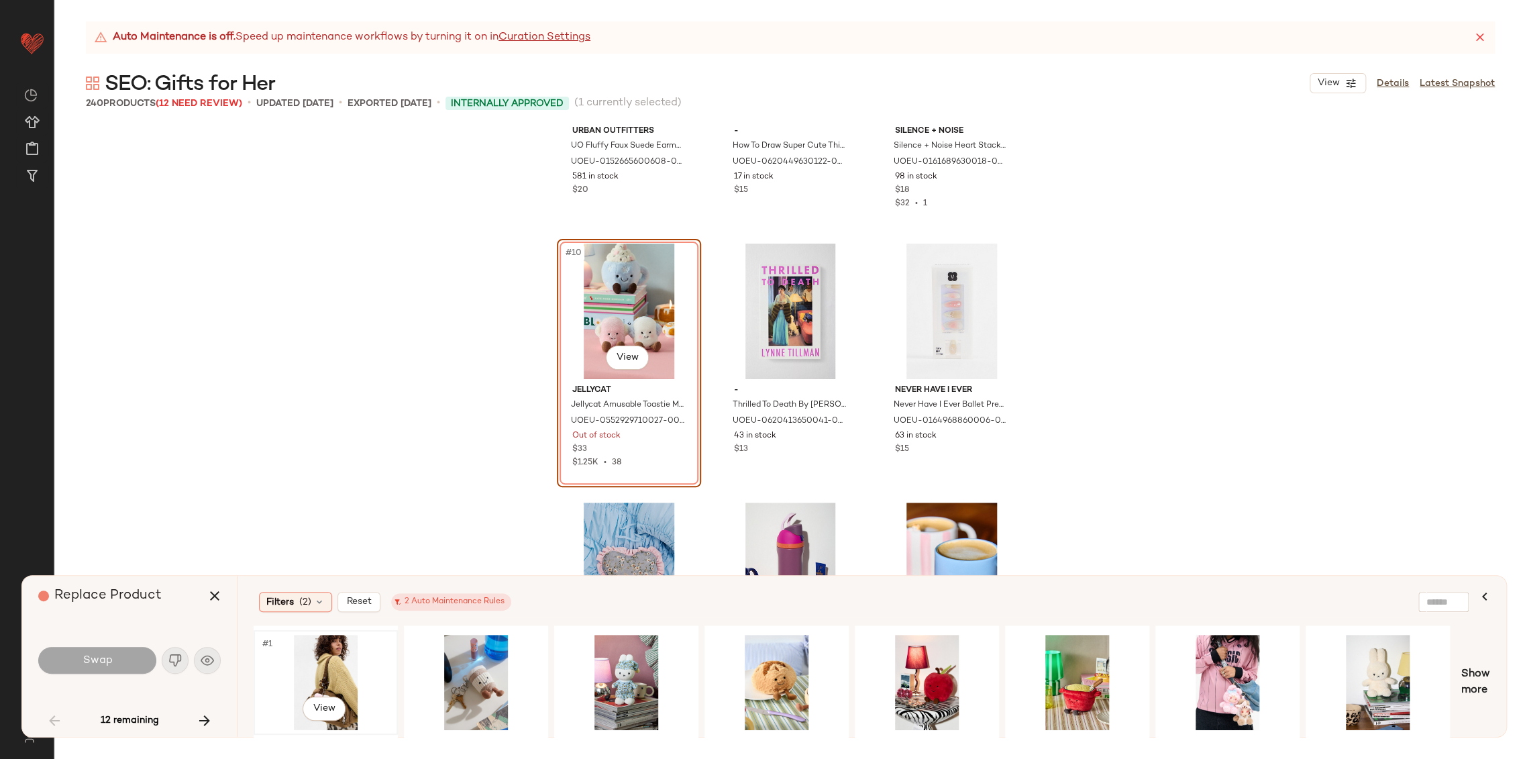
click at [323, 661] on div "#1 View" at bounding box center [325, 681] width 135 height 95
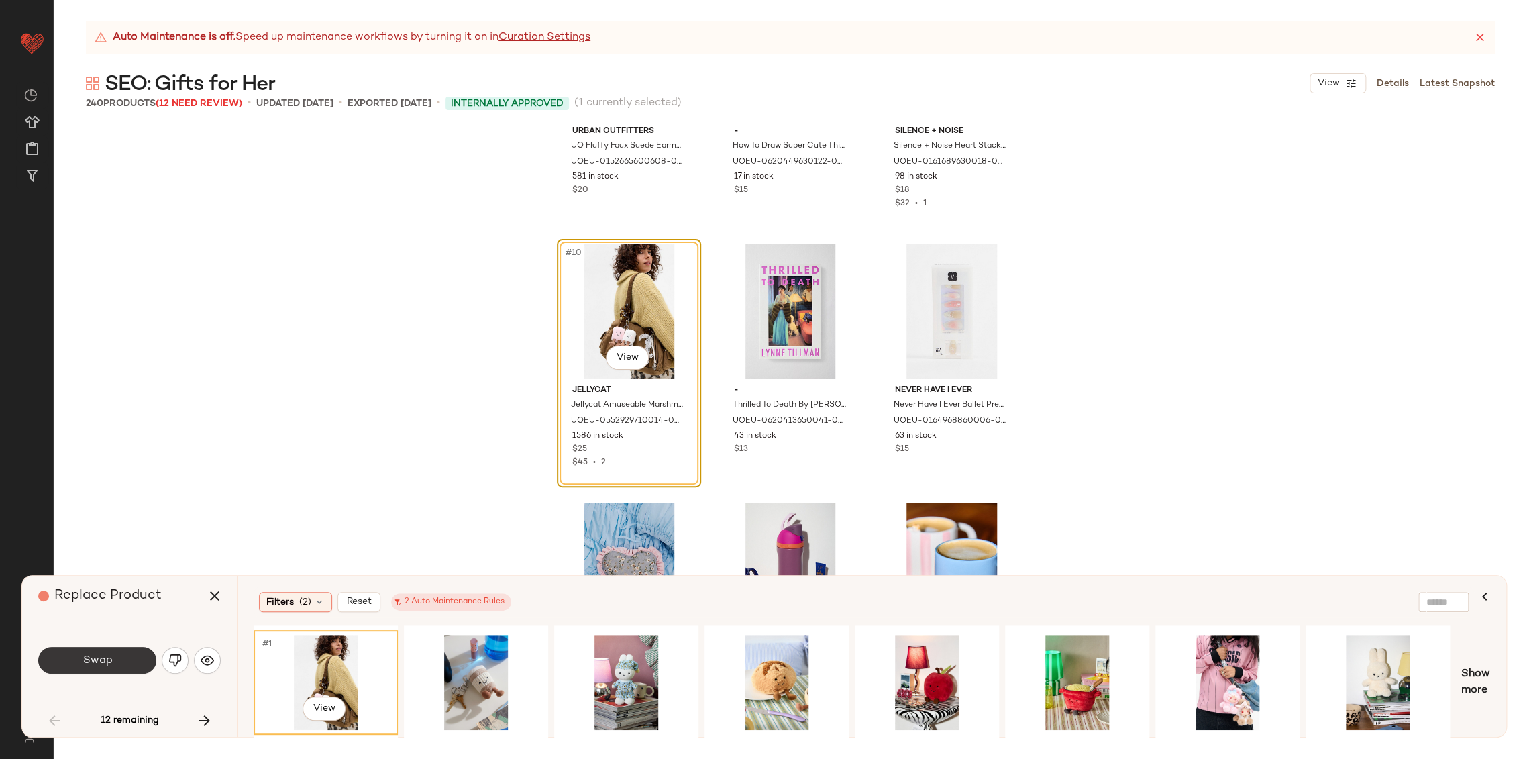
click at [121, 663] on button "Swap" at bounding box center [97, 660] width 118 height 27
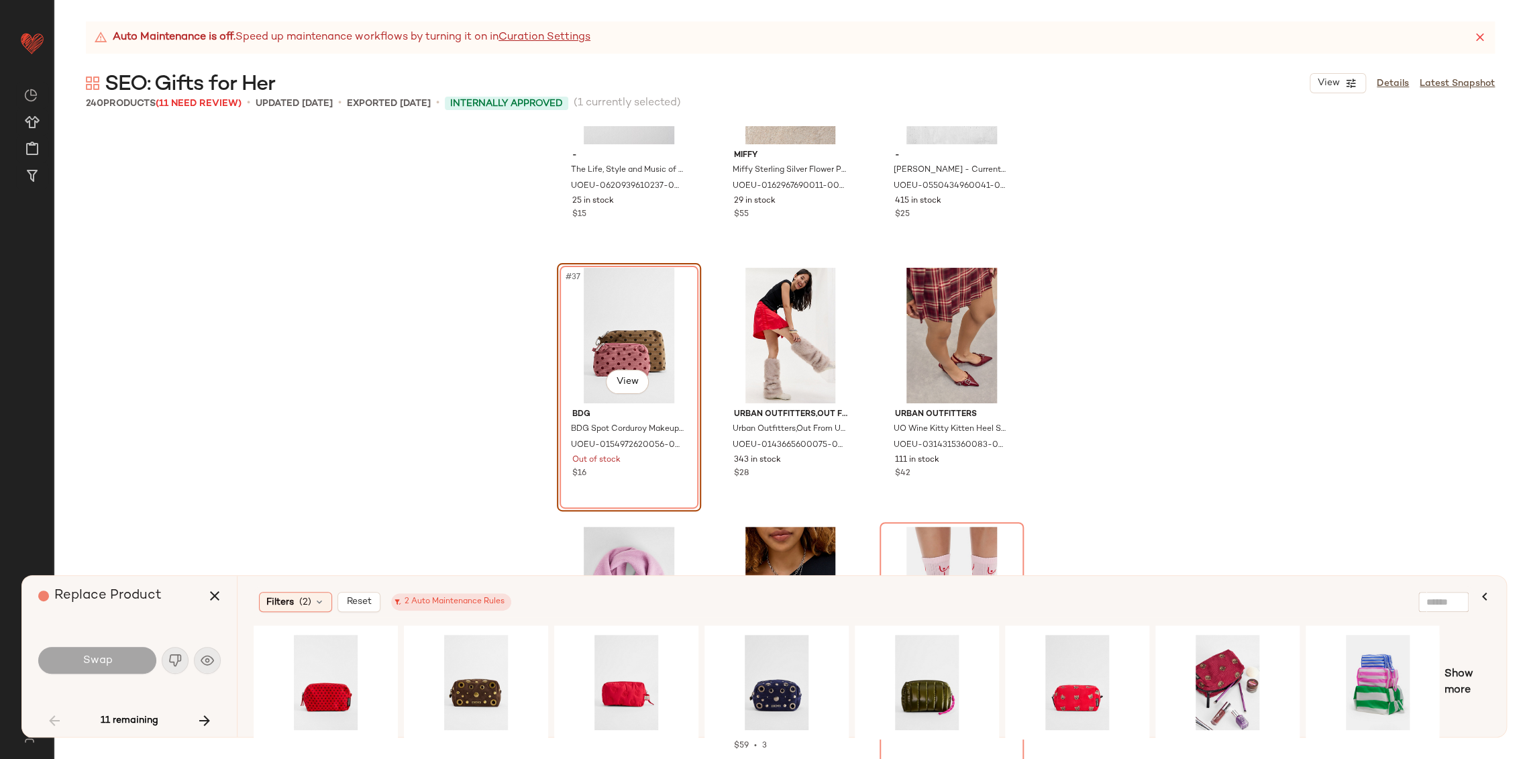
scroll to position [2997, 0]
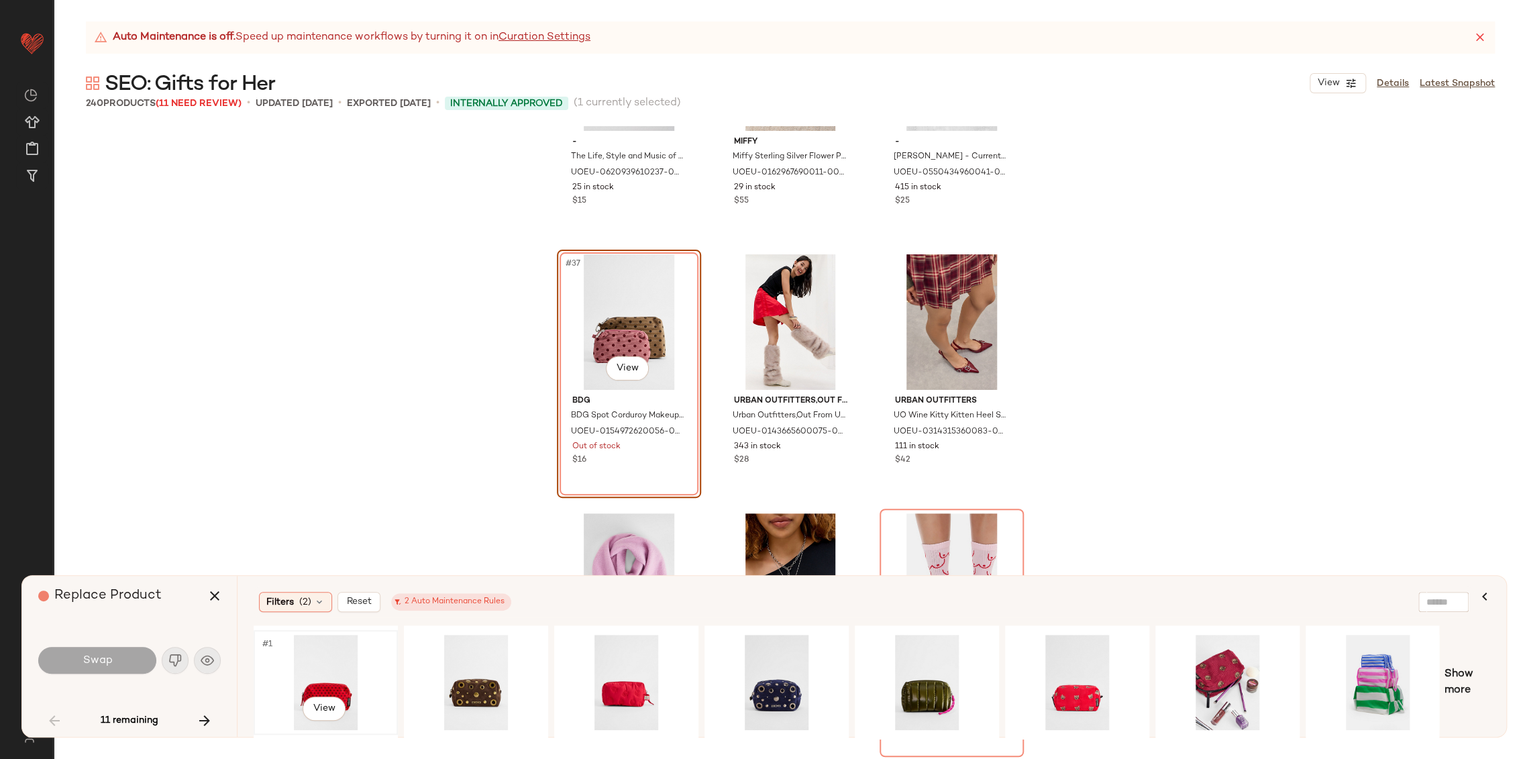
click at [331, 677] on div "#1 View" at bounding box center [325, 681] width 135 height 95
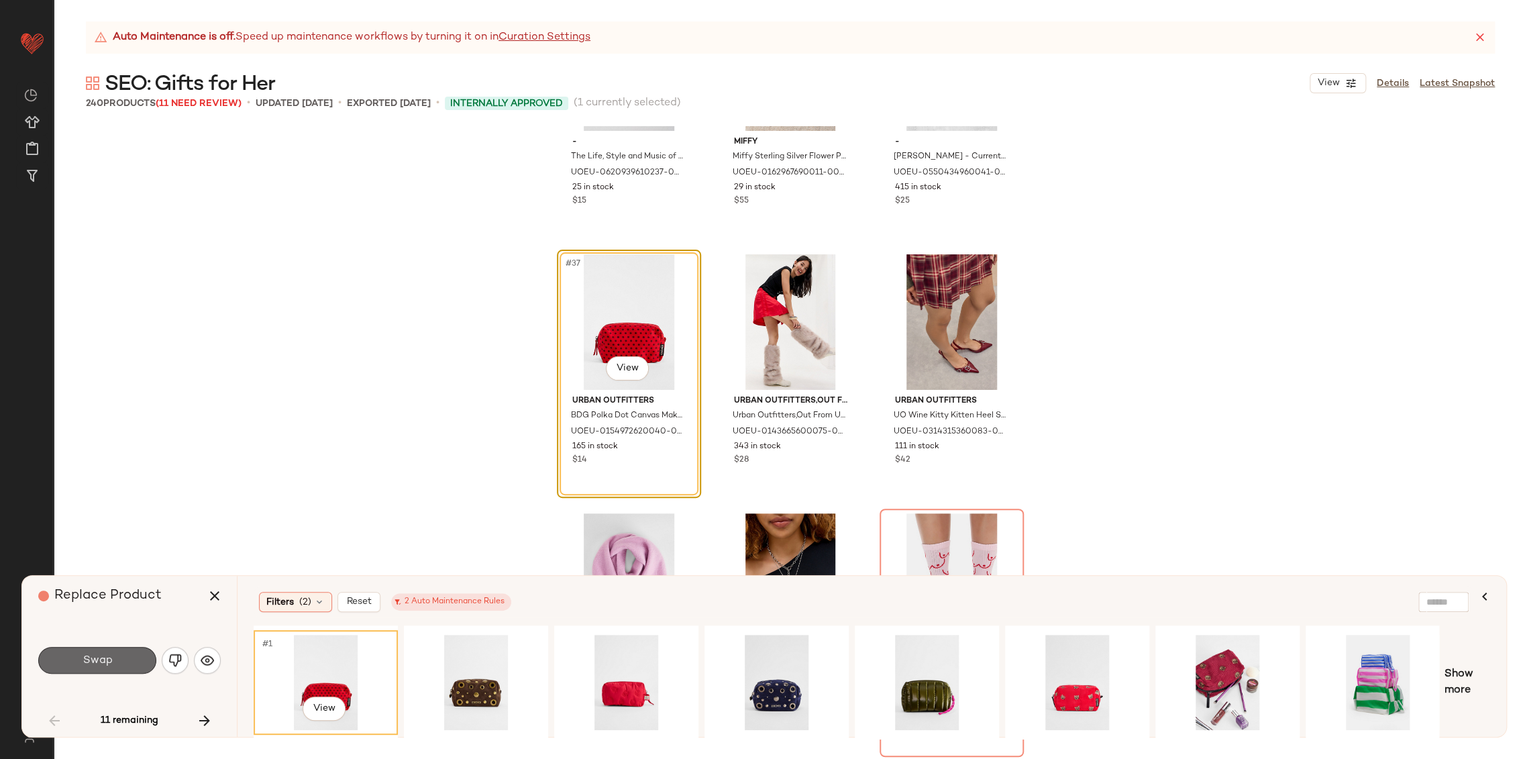
click at [136, 651] on button "Swap" at bounding box center [97, 660] width 118 height 27
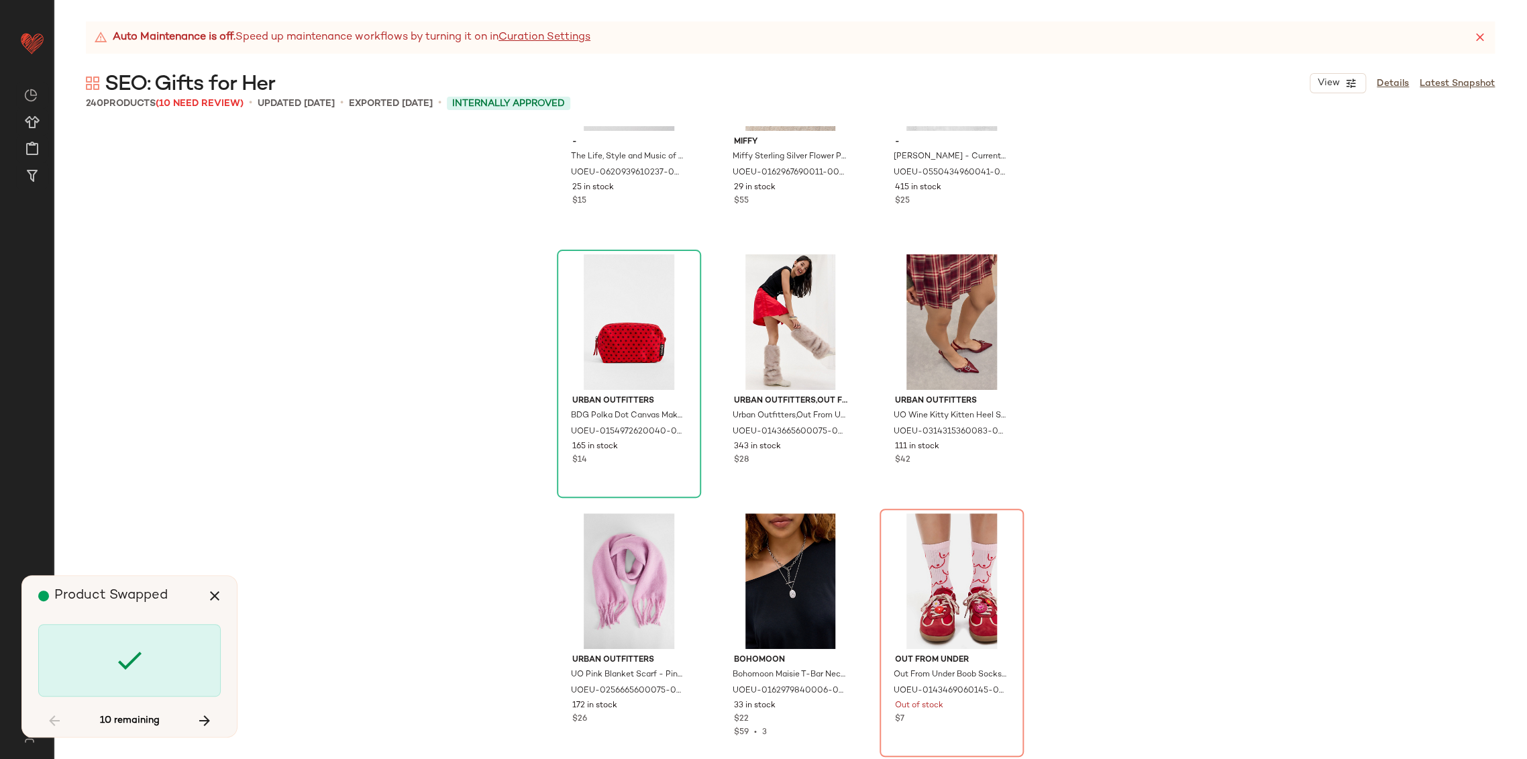
scroll to position [3107, 0]
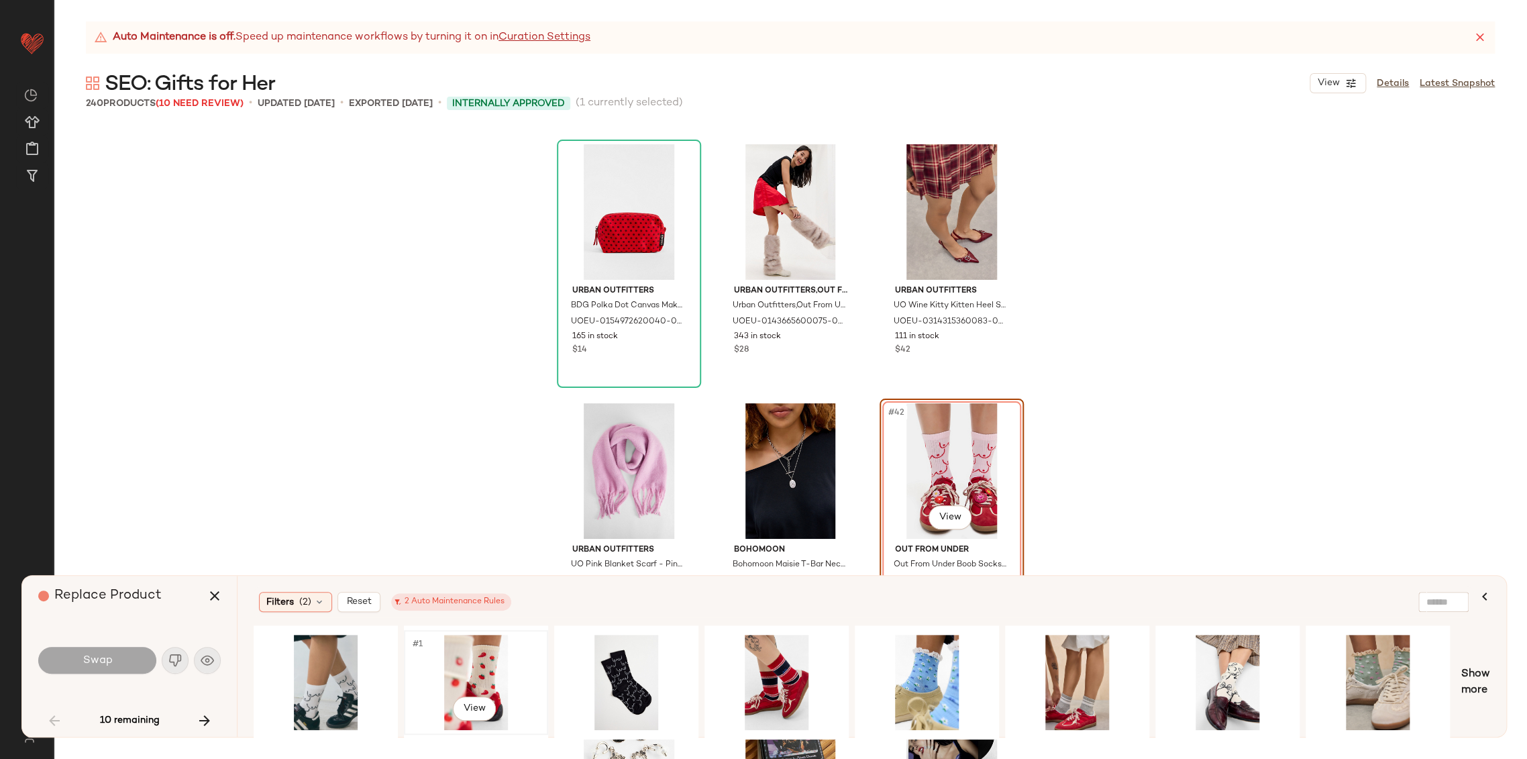
click at [477, 668] on div "#1 View" at bounding box center [475, 681] width 135 height 95
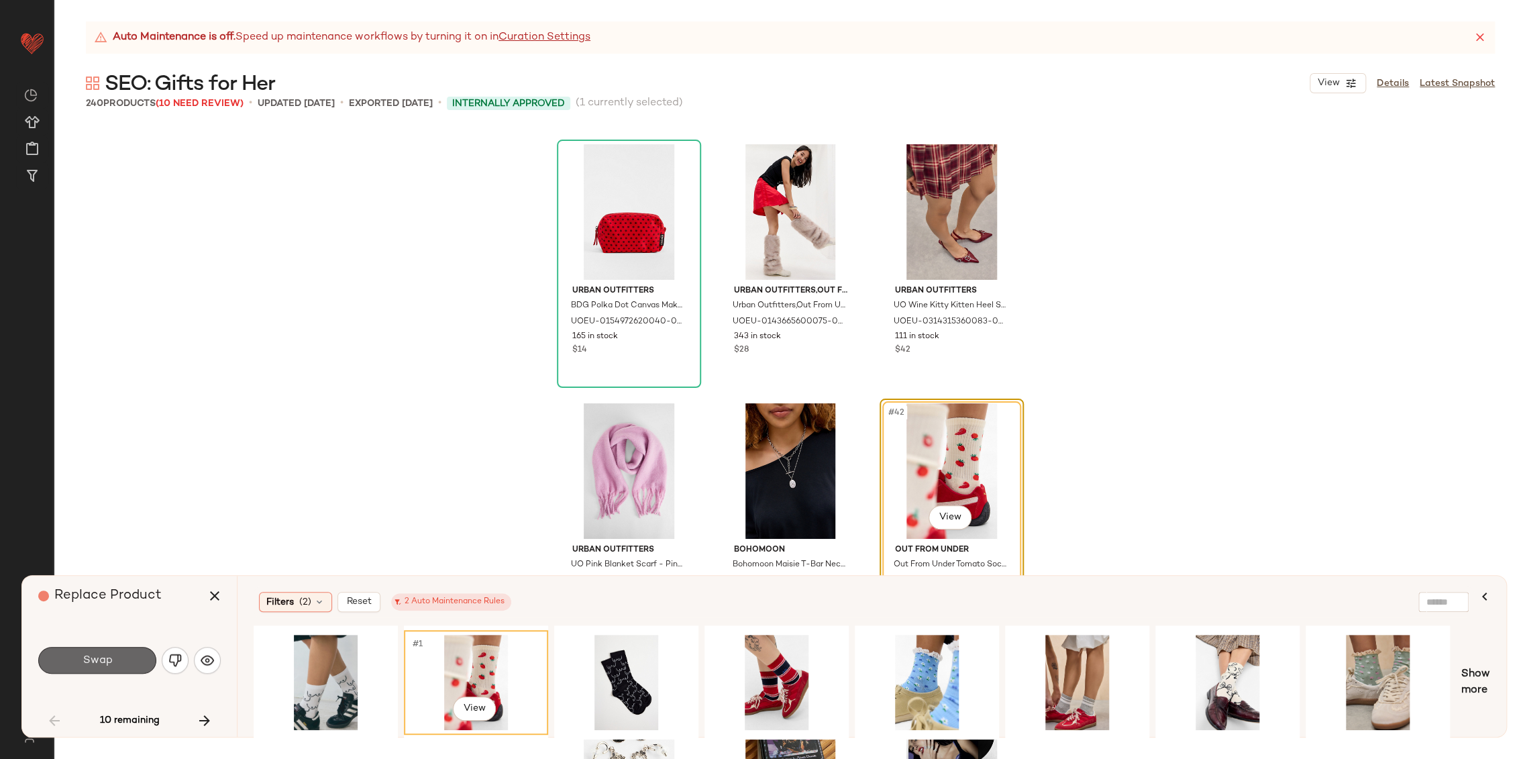
click at [133, 661] on button "Swap" at bounding box center [97, 660] width 118 height 27
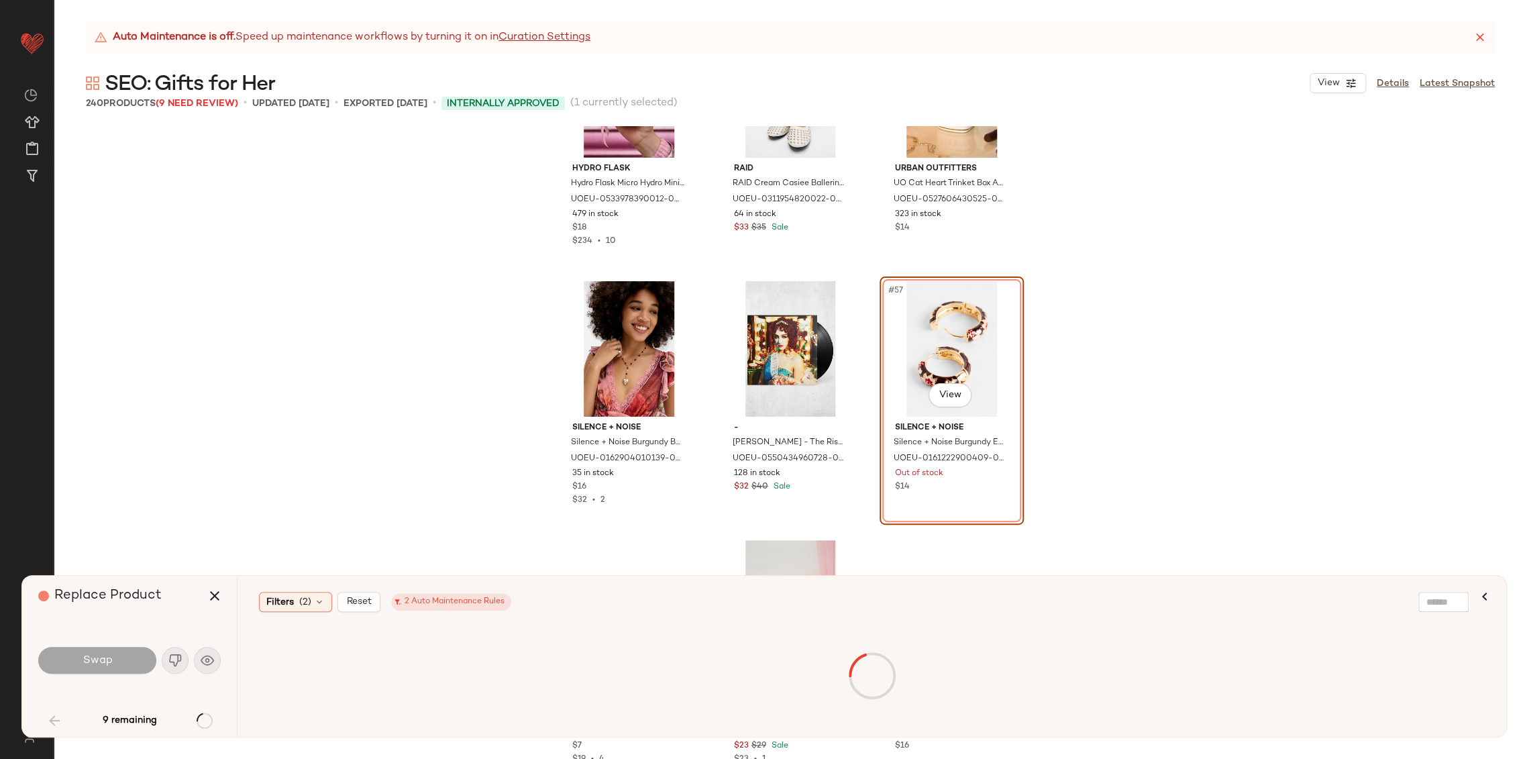
scroll to position [4550, 0]
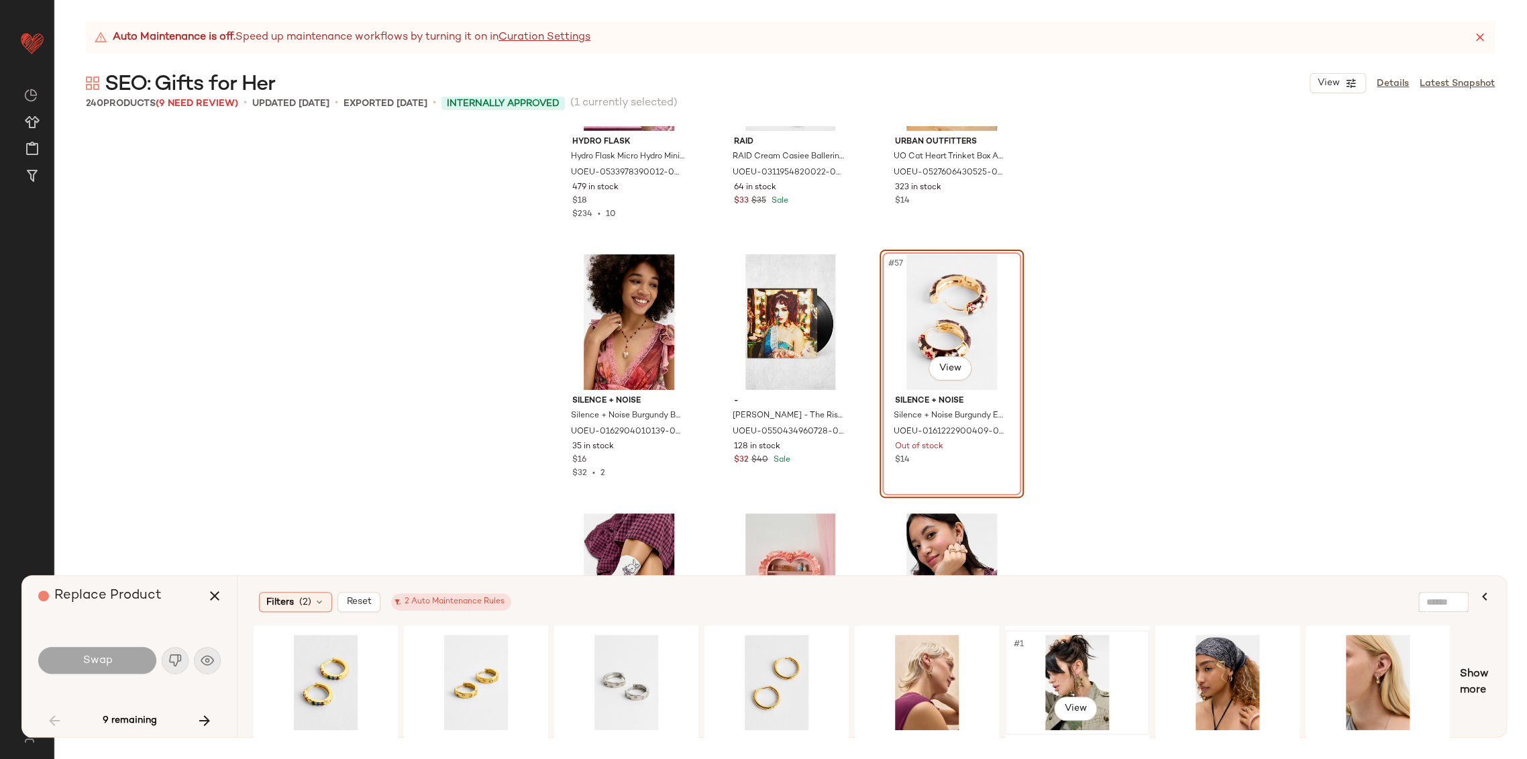
click at [1089, 679] on div "#1 View" at bounding box center [1076, 681] width 135 height 95
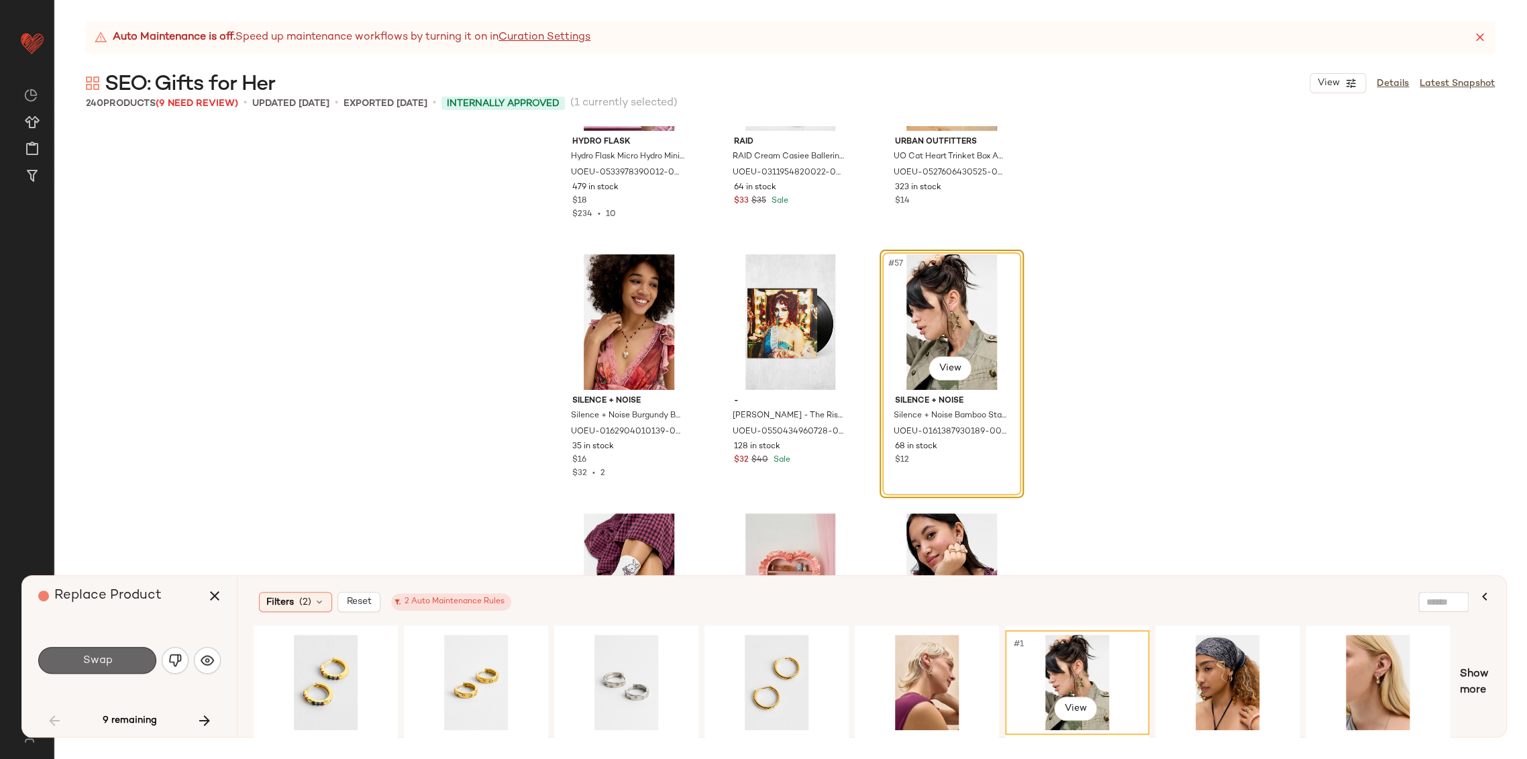
click at [120, 661] on button "Swap" at bounding box center [97, 660] width 118 height 27
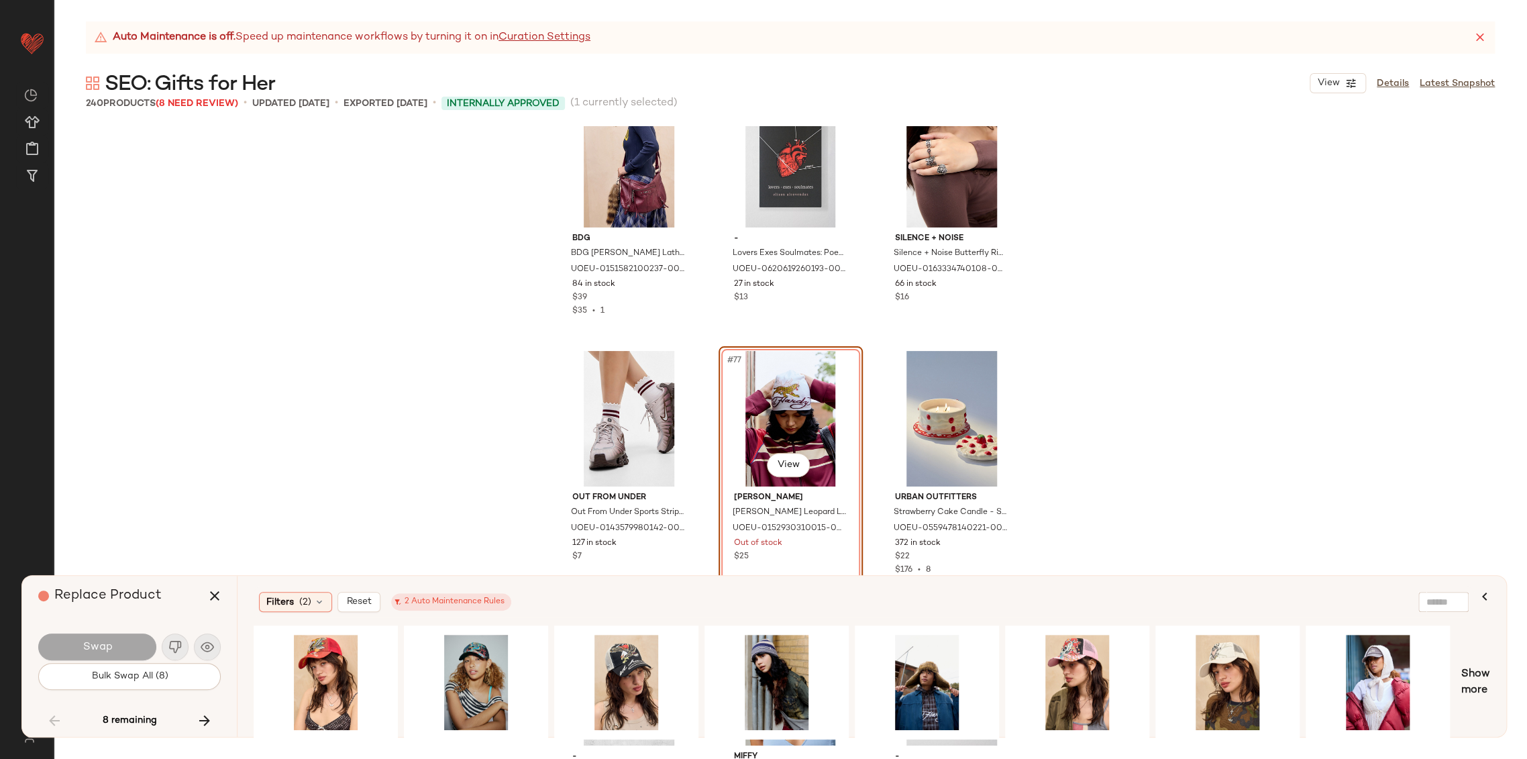
scroll to position [6288, 0]
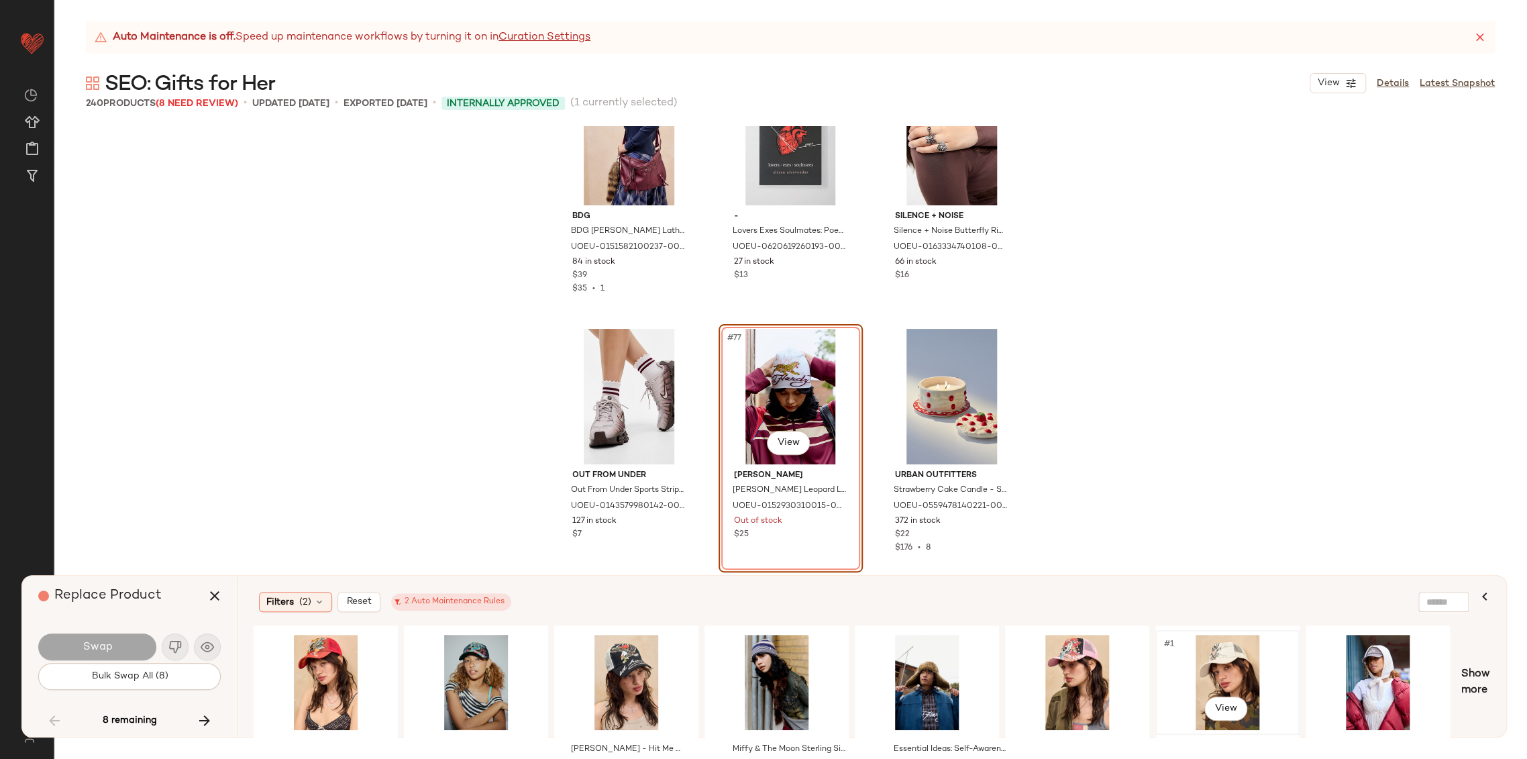
click at [1225, 667] on div "#1 View" at bounding box center [1227, 681] width 135 height 95
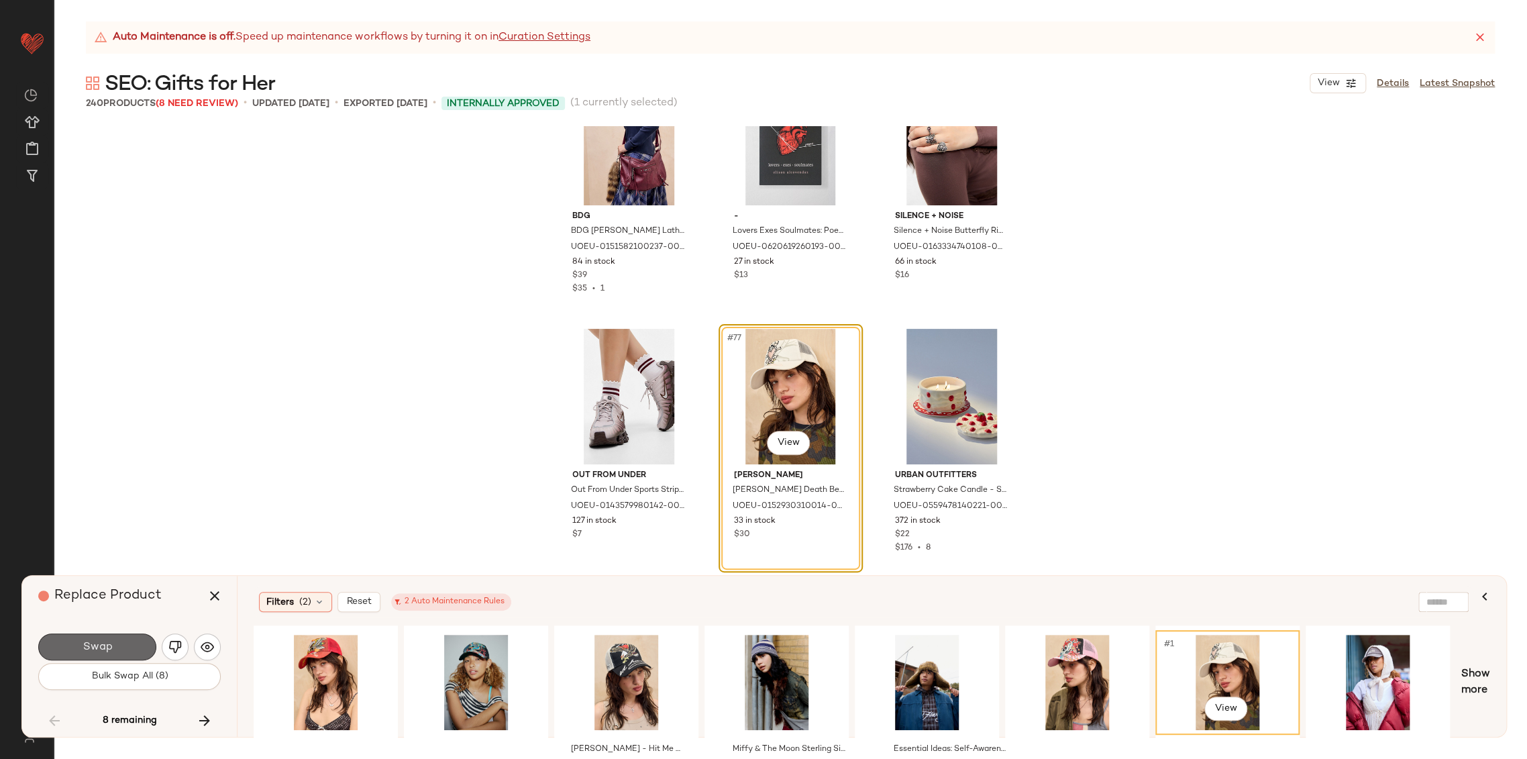
click at [113, 641] on button "Swap" at bounding box center [97, 646] width 118 height 27
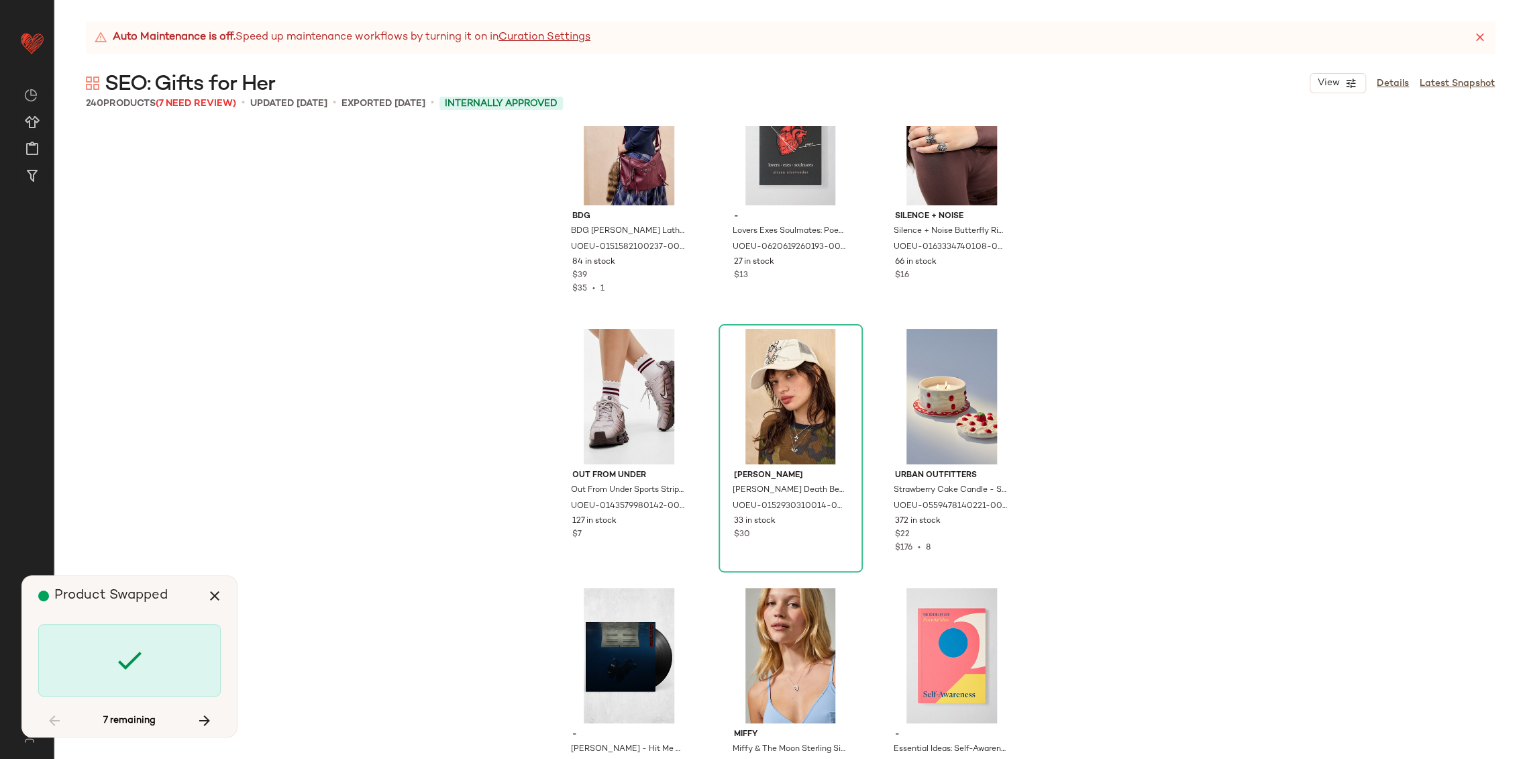
scroll to position [10097, 0]
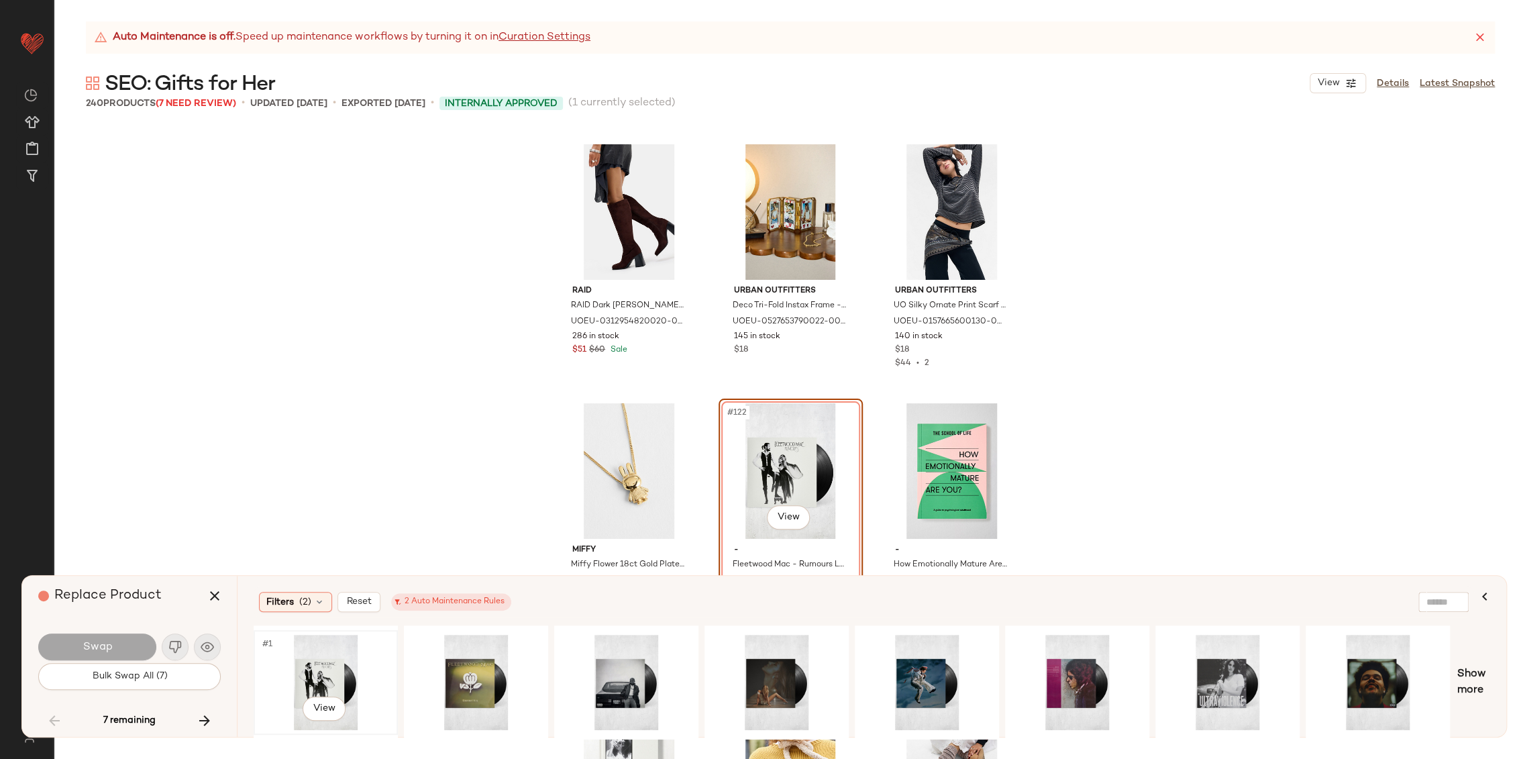
click at [333, 663] on div "#1 View" at bounding box center [325, 681] width 135 height 95
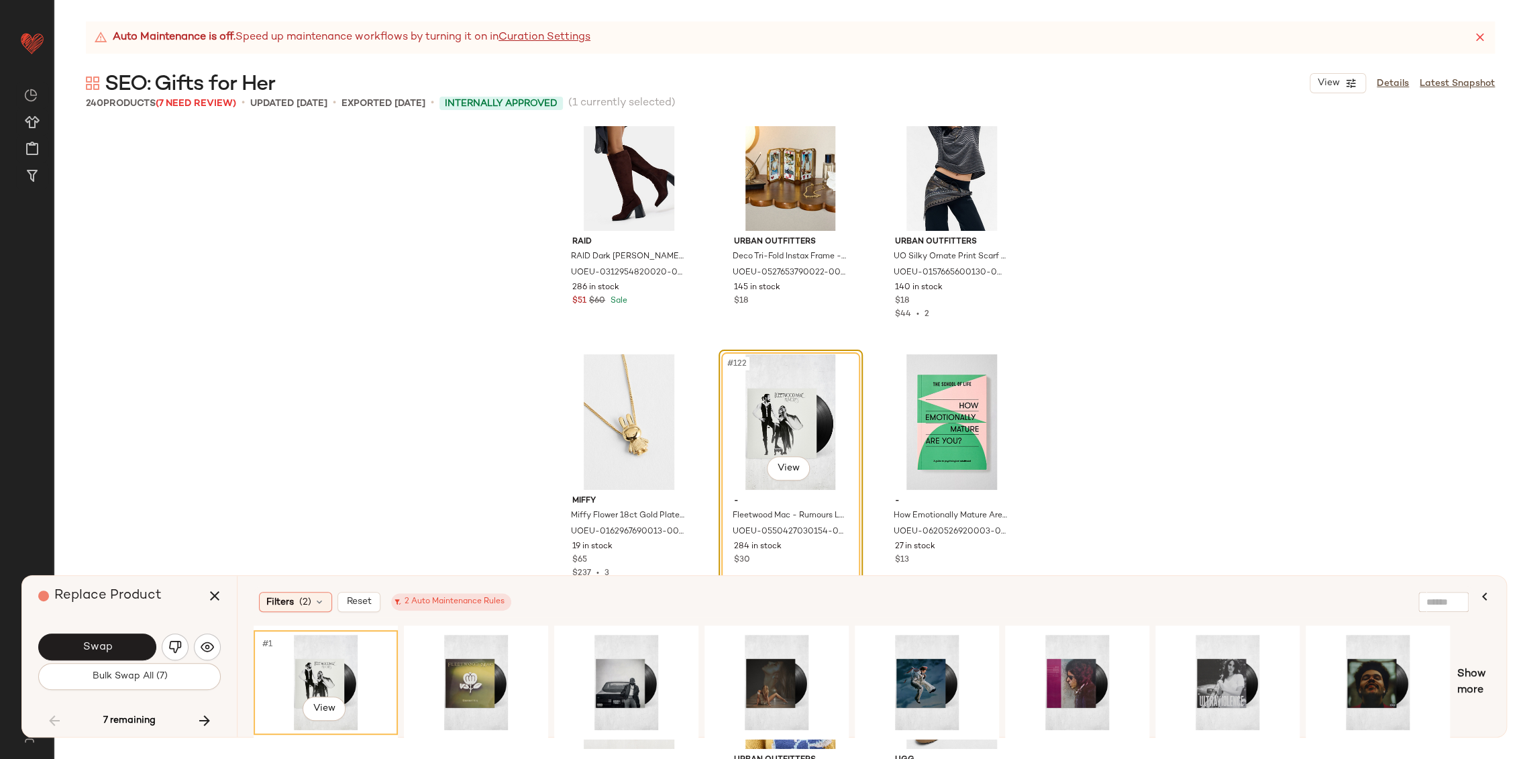
scroll to position [10171, 0]
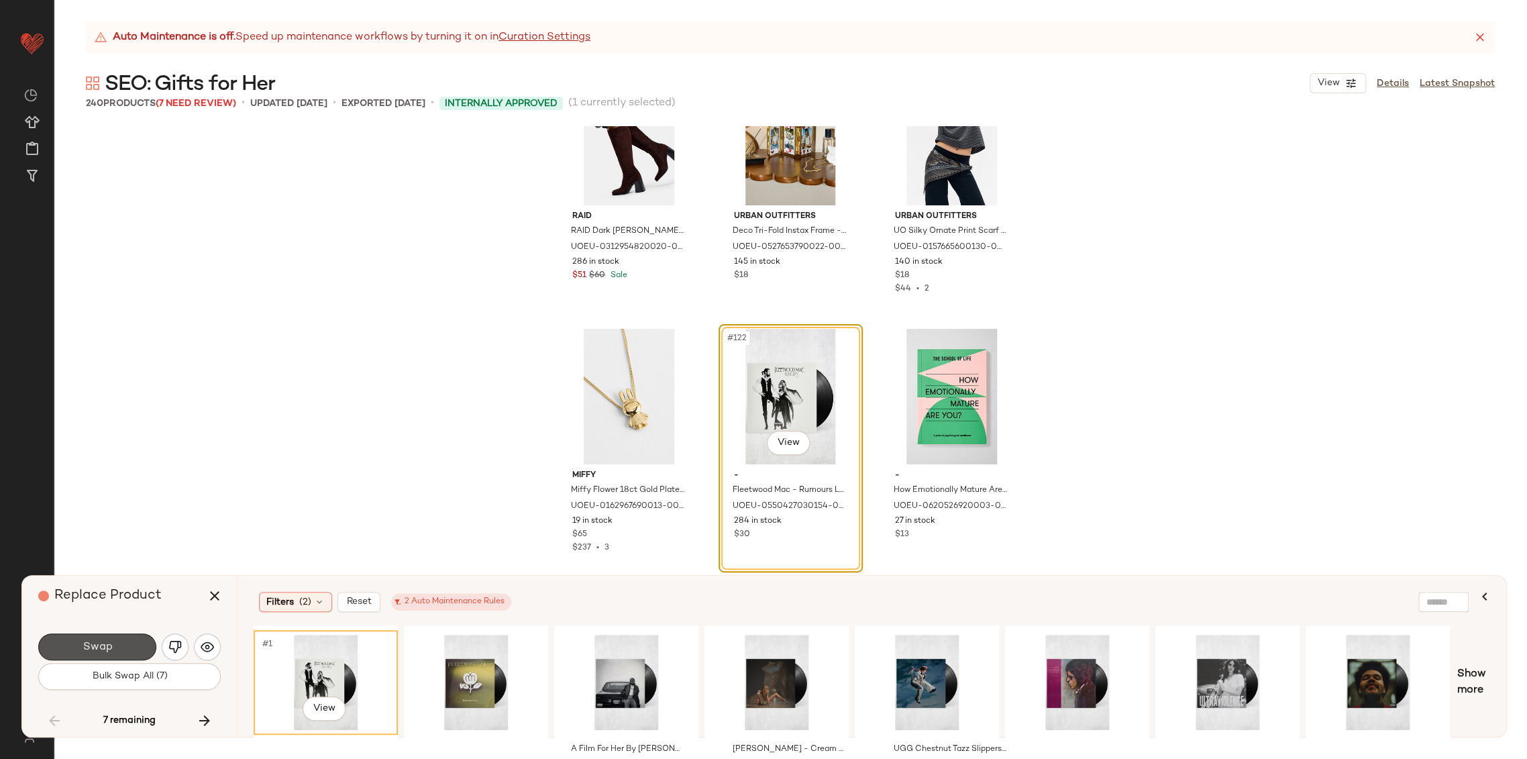
click at [115, 645] on button "Swap" at bounding box center [97, 646] width 118 height 27
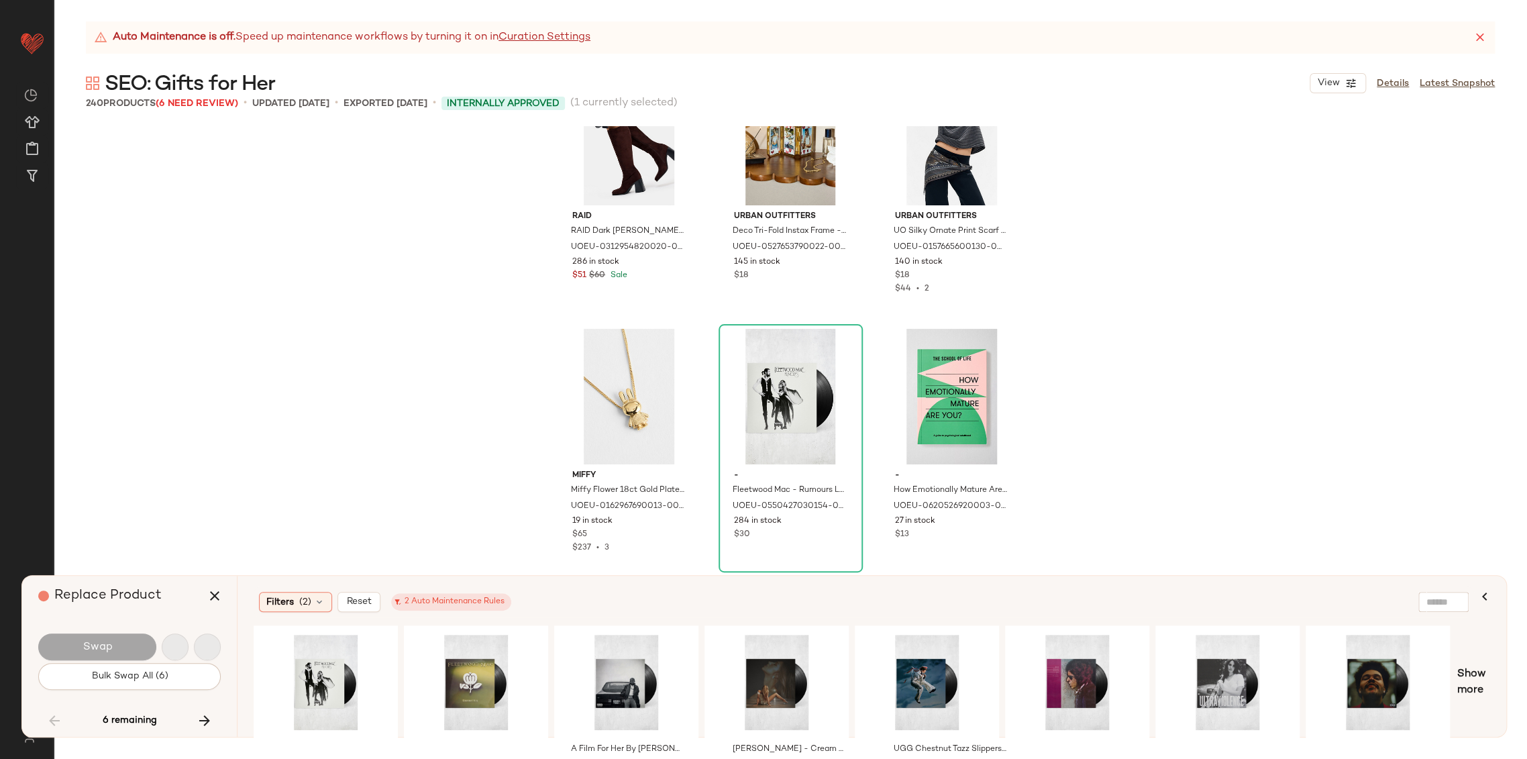
scroll to position [11909, 0]
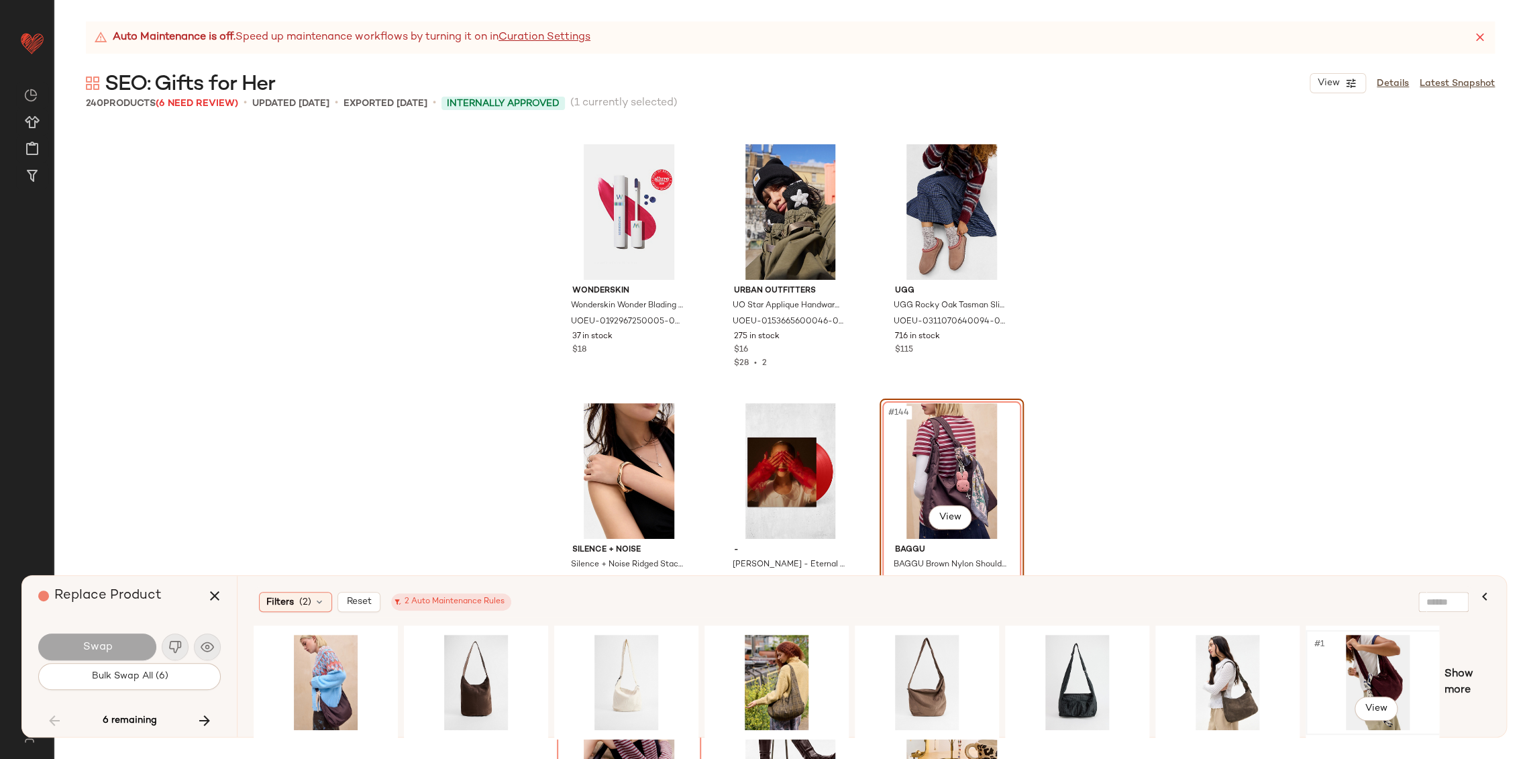
drag, startPoint x: 1368, startPoint y: 669, endPoint x: 1349, endPoint y: 669, distance: 18.8
click at [1368, 669] on div "#1 View" at bounding box center [1377, 681] width 135 height 95
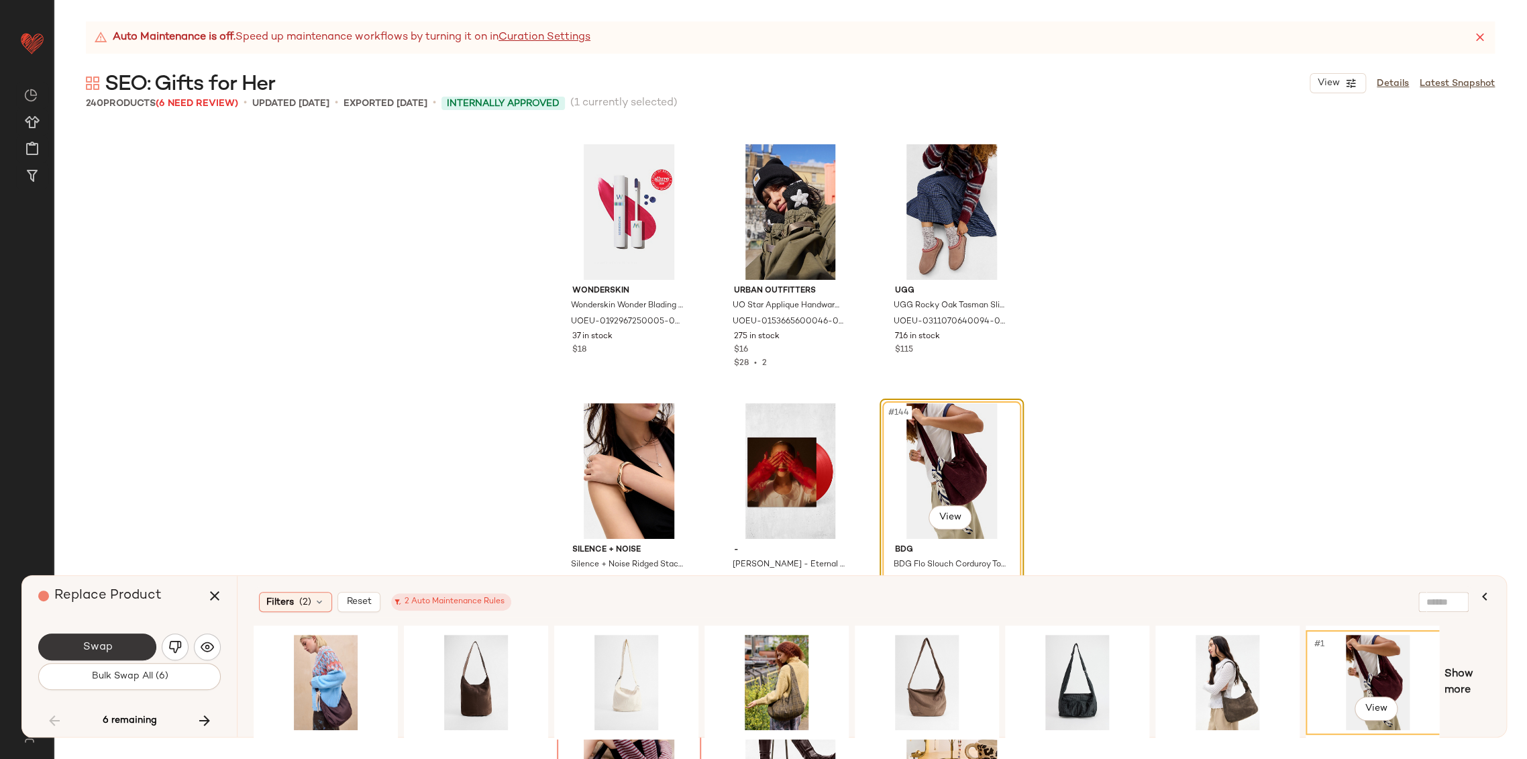
click at [86, 645] on span "Swap" at bounding box center [97, 647] width 30 height 13
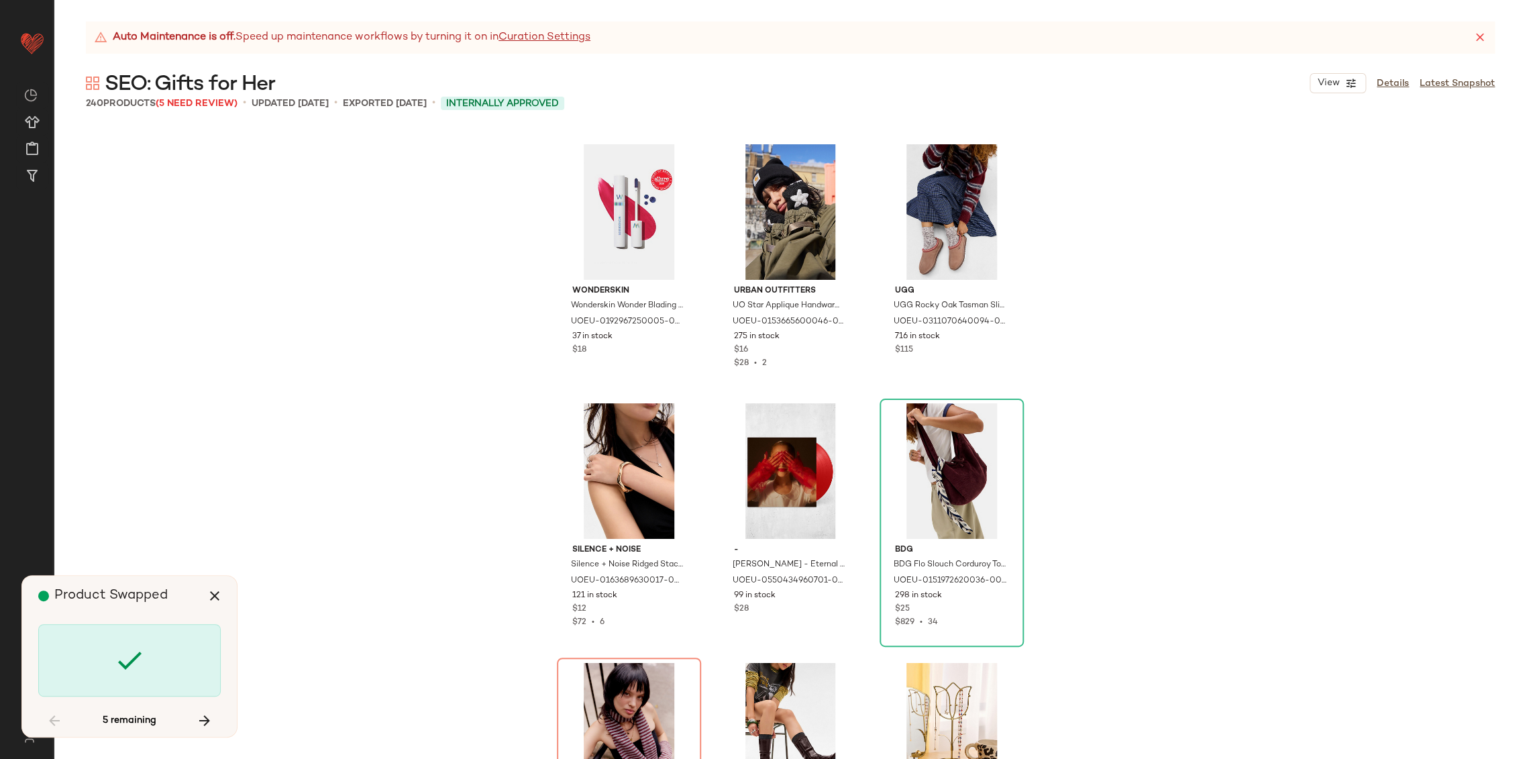
scroll to position [12168, 0]
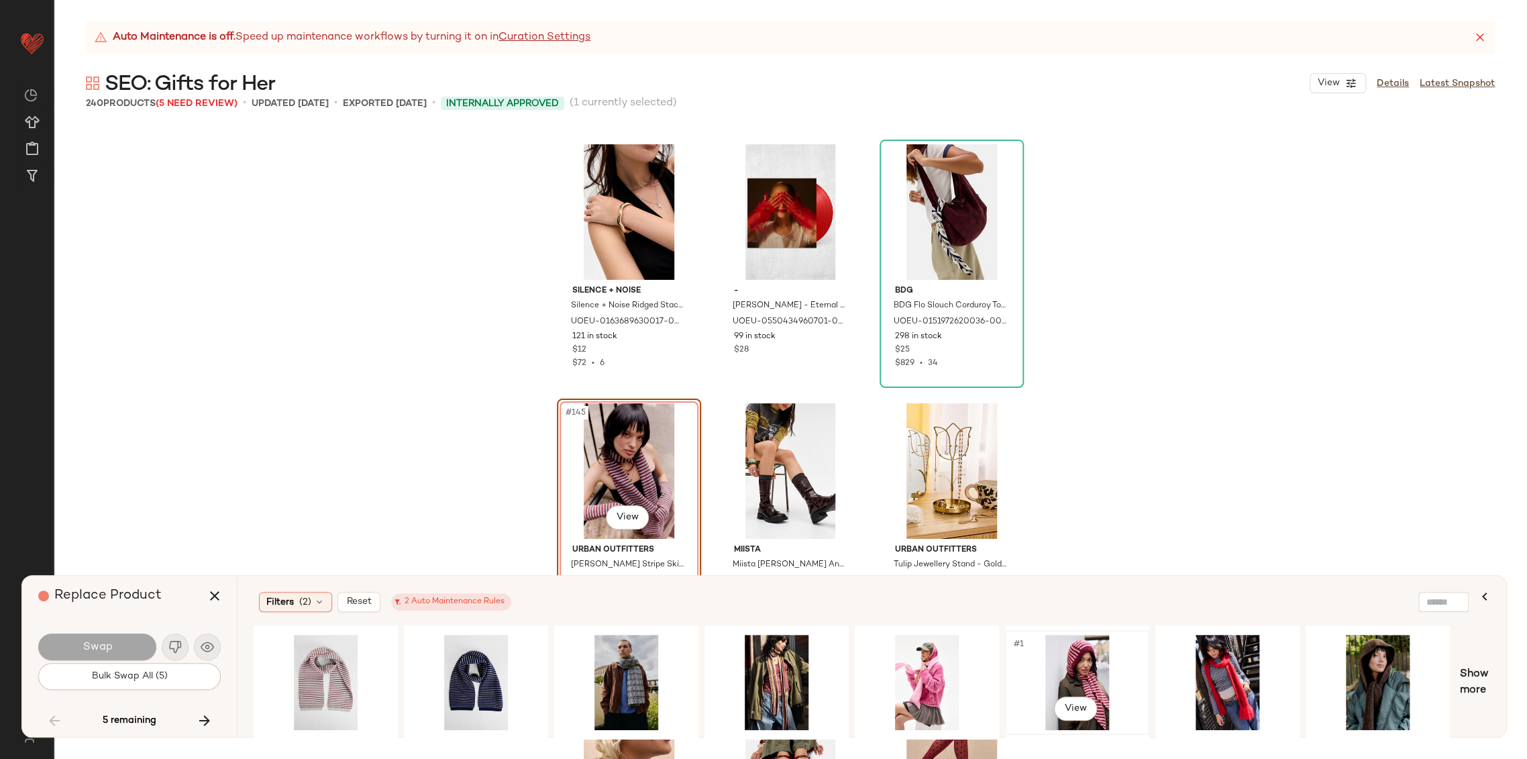
click at [1062, 665] on div "#1 View" at bounding box center [1076, 681] width 135 height 95
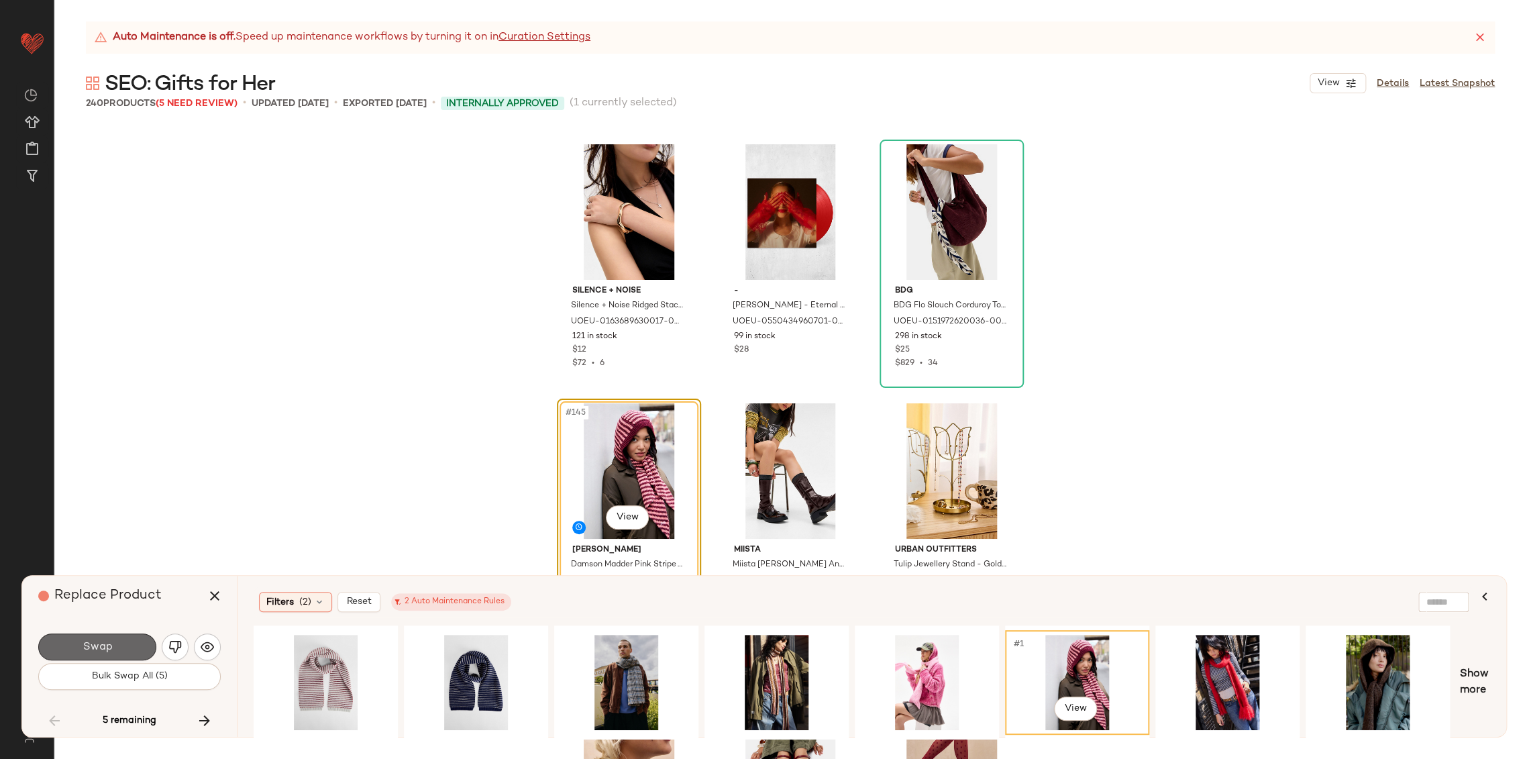
click at [116, 655] on button "Swap" at bounding box center [97, 646] width 118 height 27
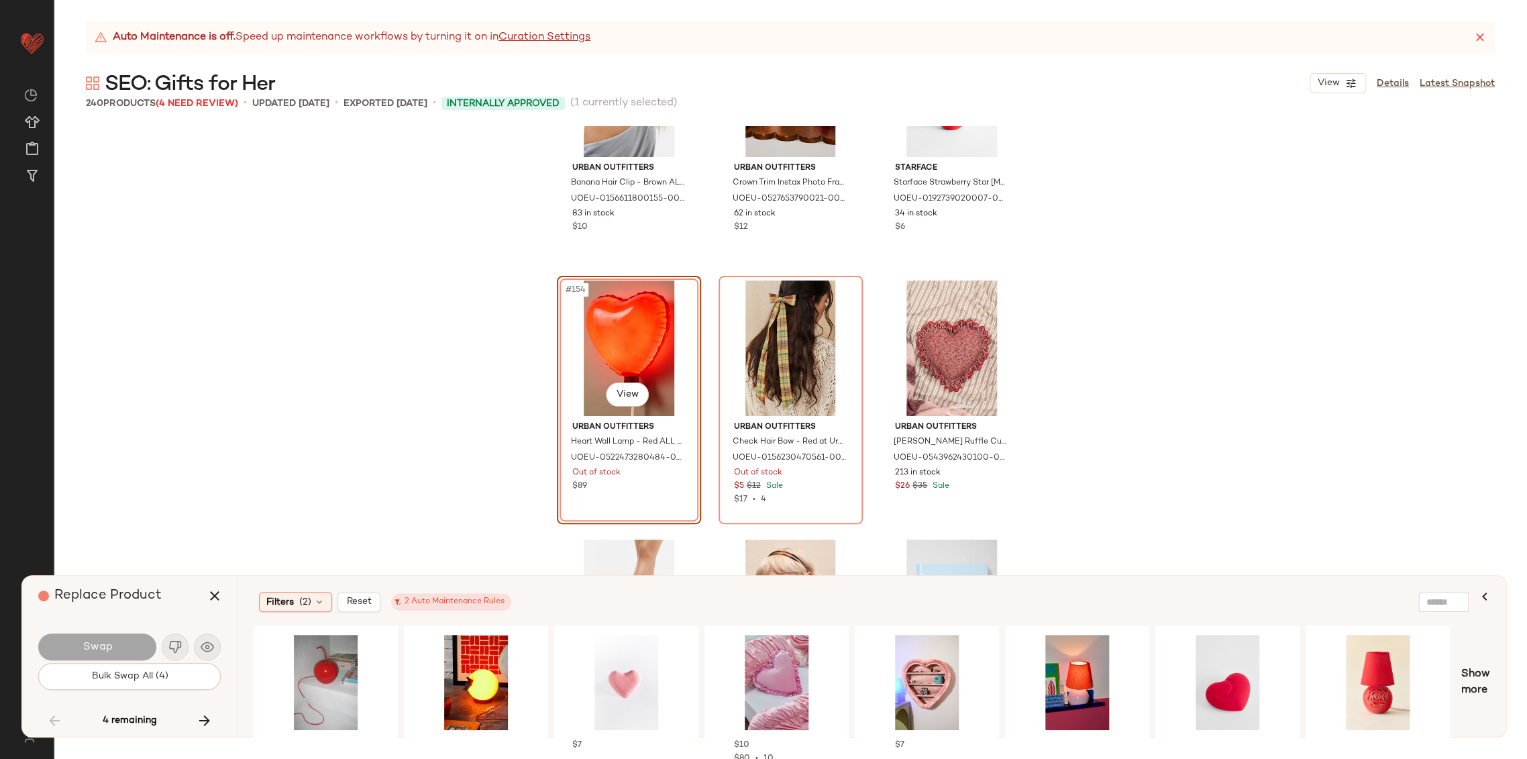
scroll to position [13094, 0]
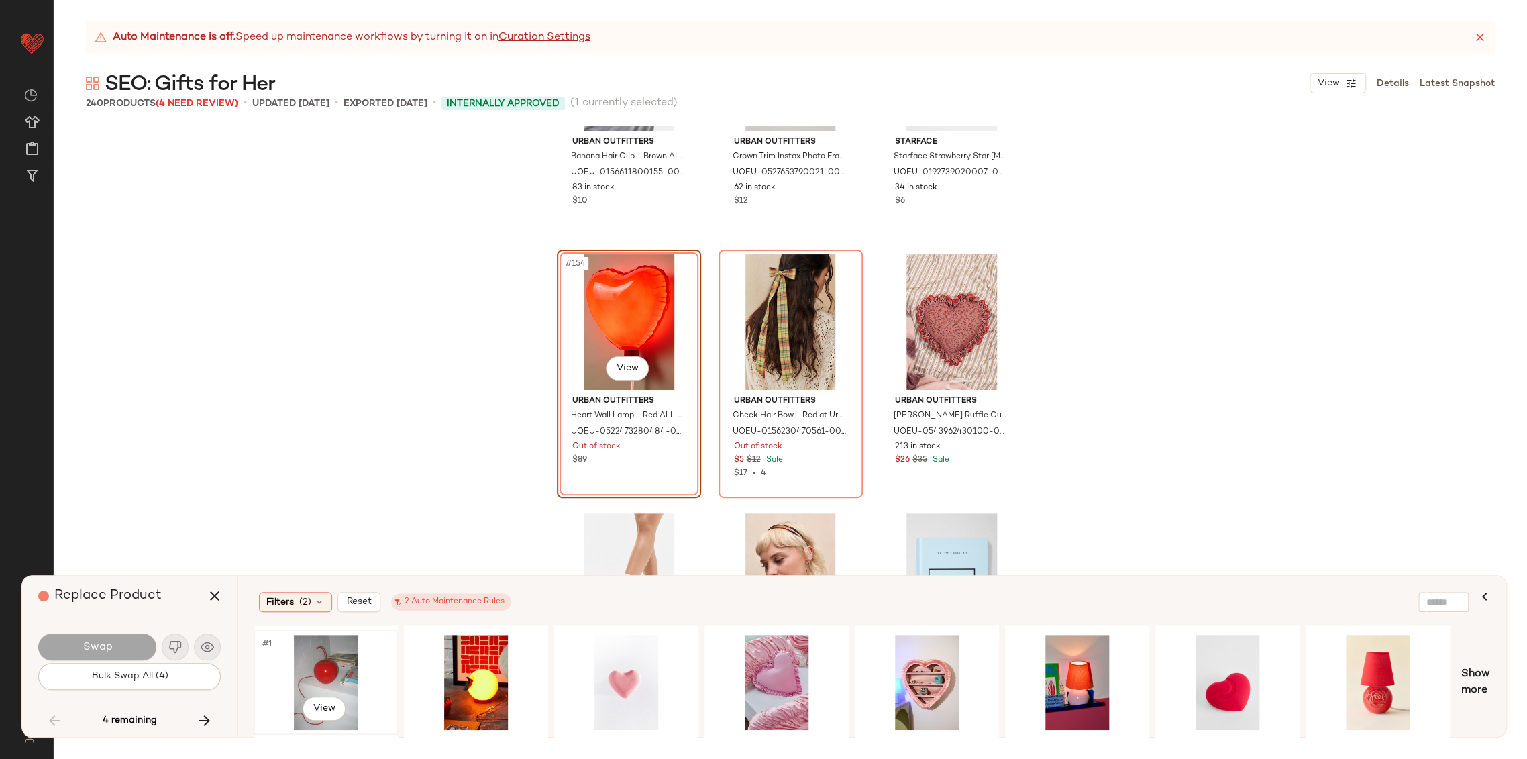
click at [327, 667] on div "#1 View" at bounding box center [325, 681] width 135 height 95
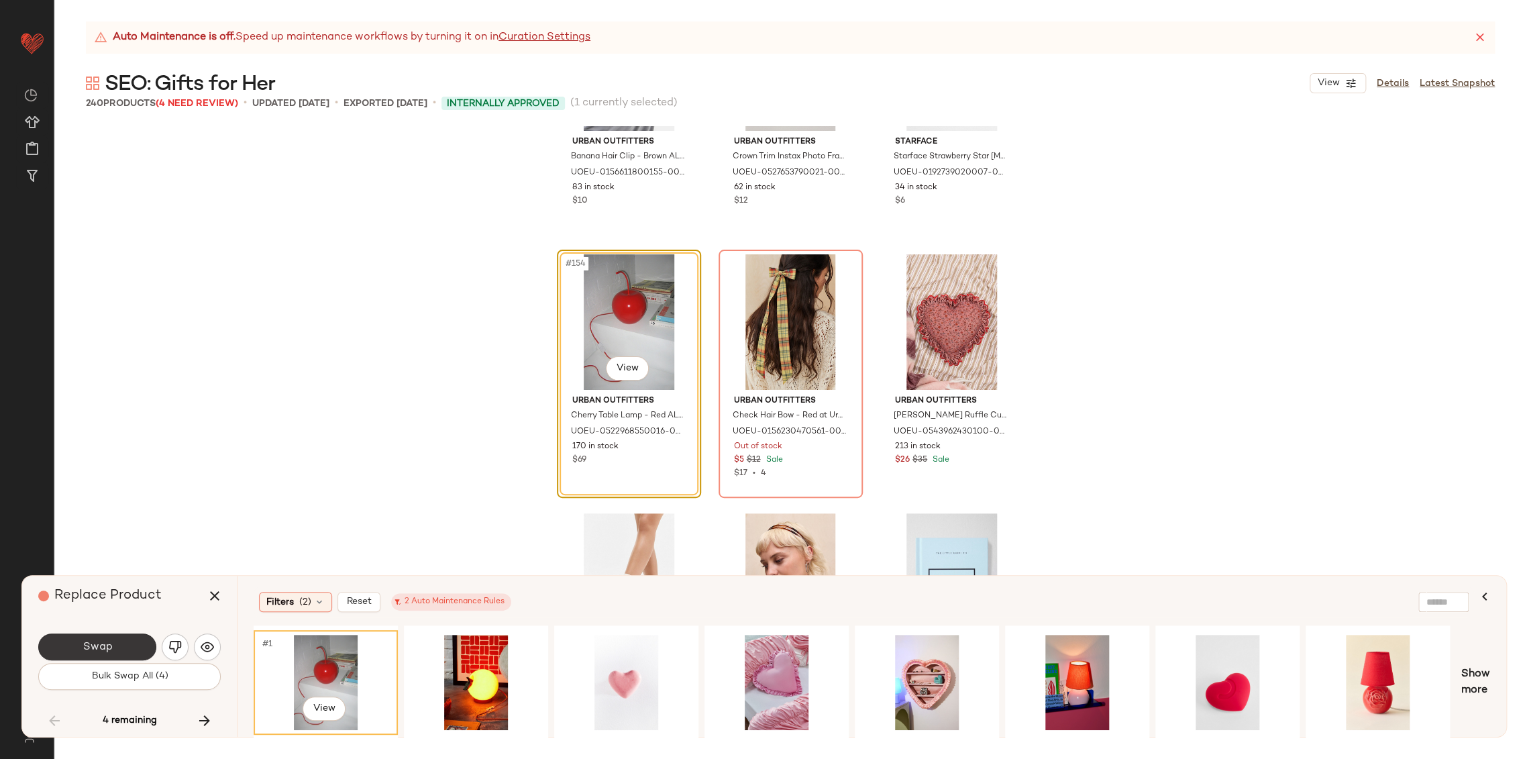
click at [129, 647] on button "Swap" at bounding box center [97, 646] width 118 height 27
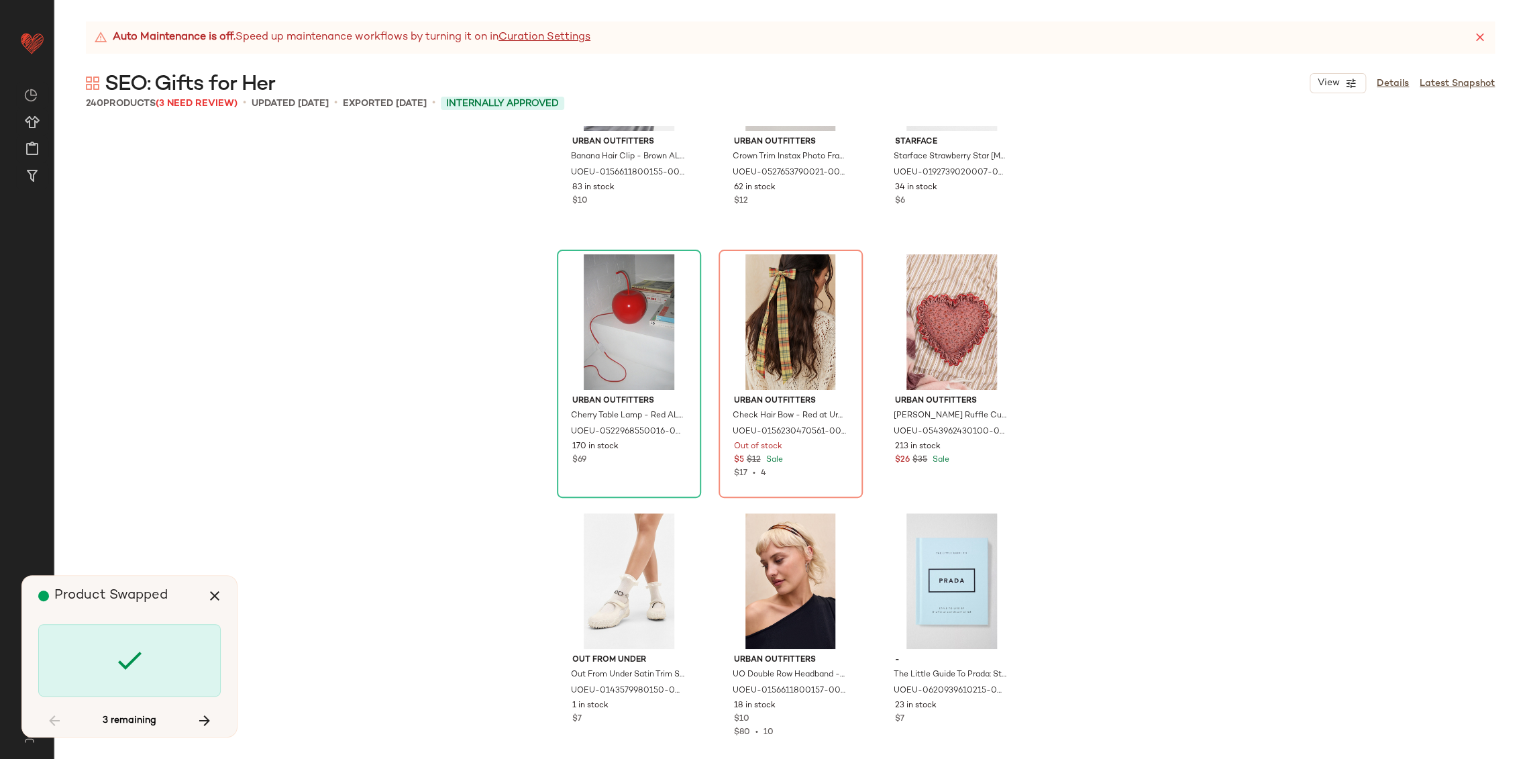
scroll to position [12945, 0]
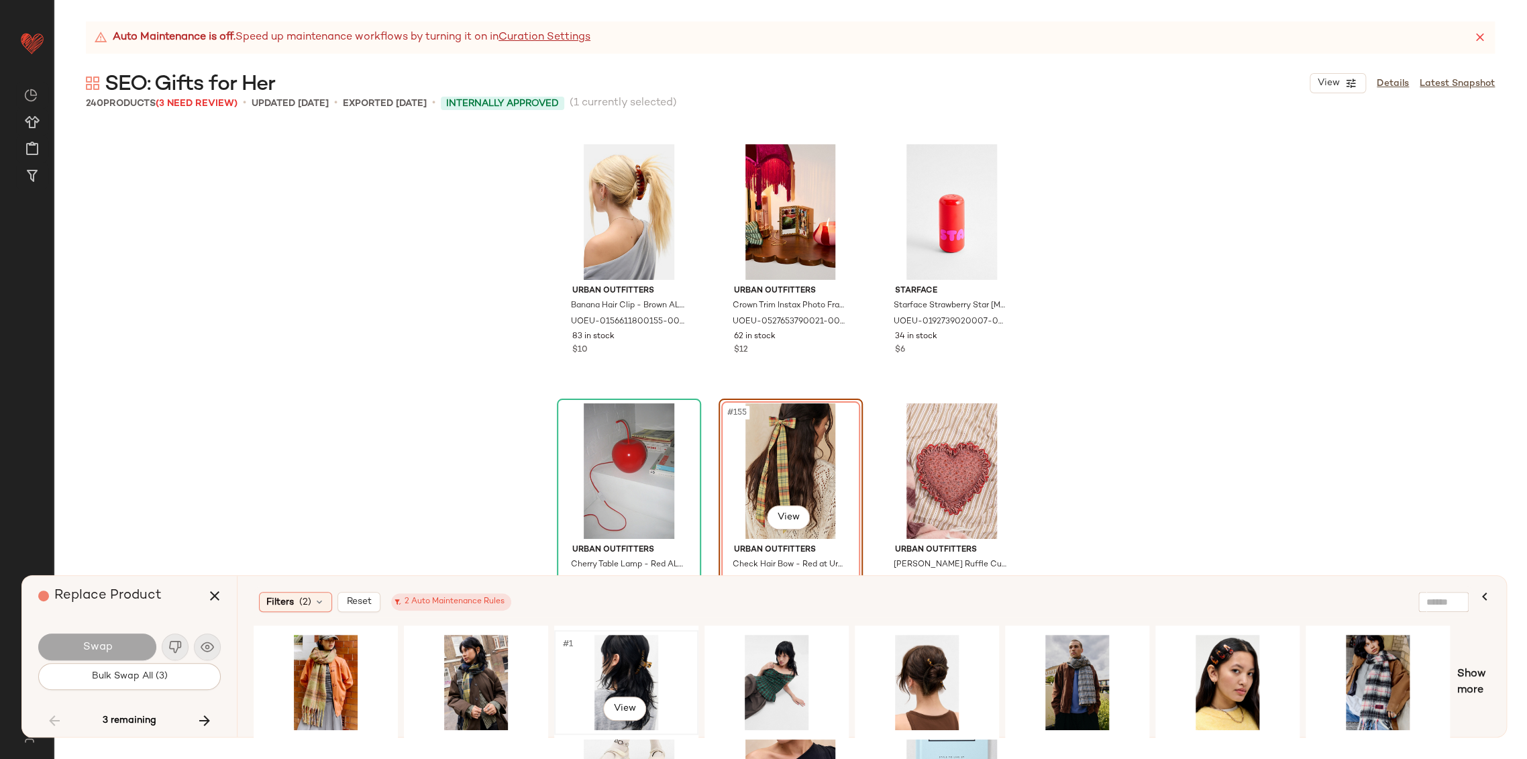
click at [639, 670] on div "#1 View" at bounding box center [626, 681] width 135 height 95
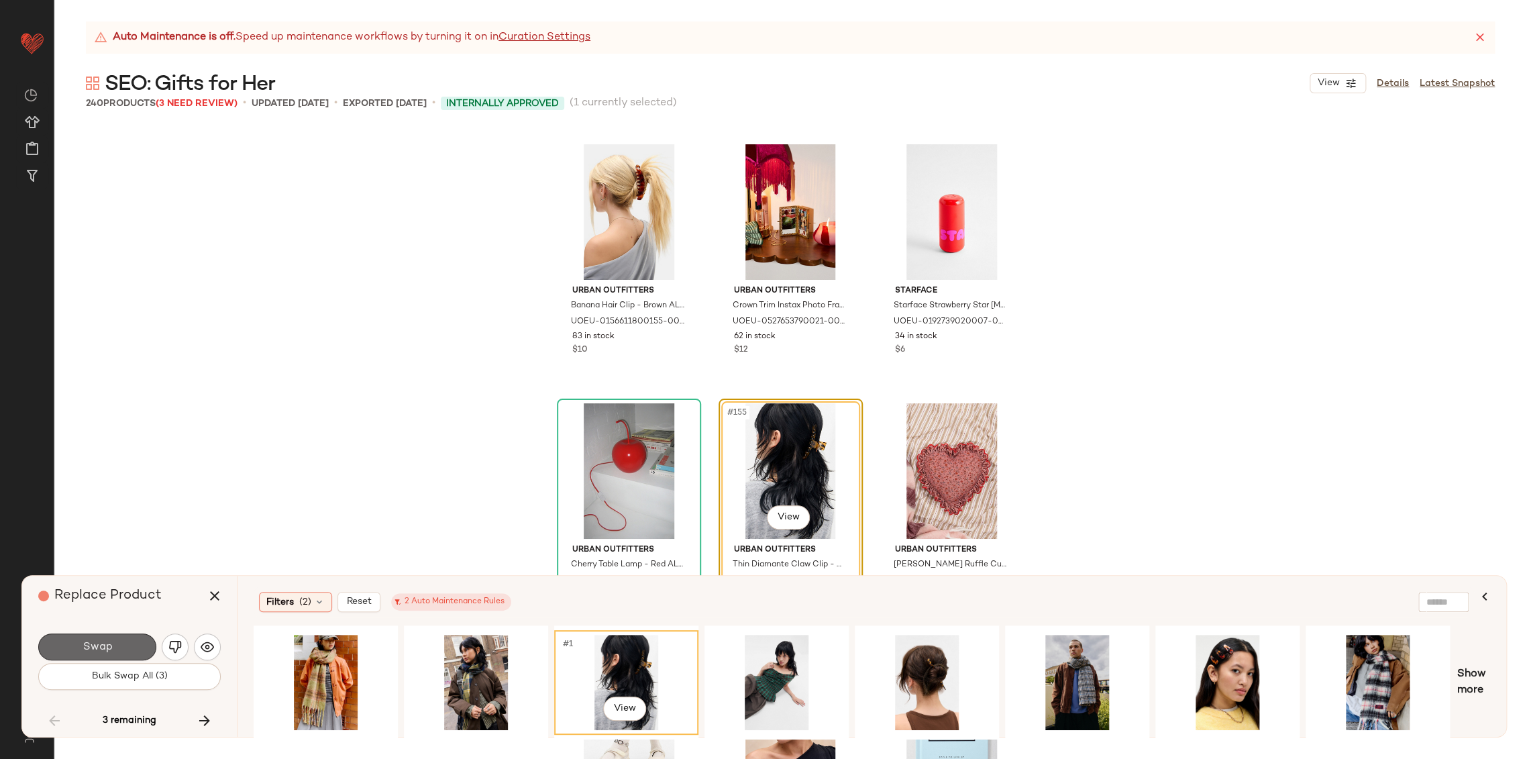
click at [137, 641] on button "Swap" at bounding box center [97, 646] width 118 height 27
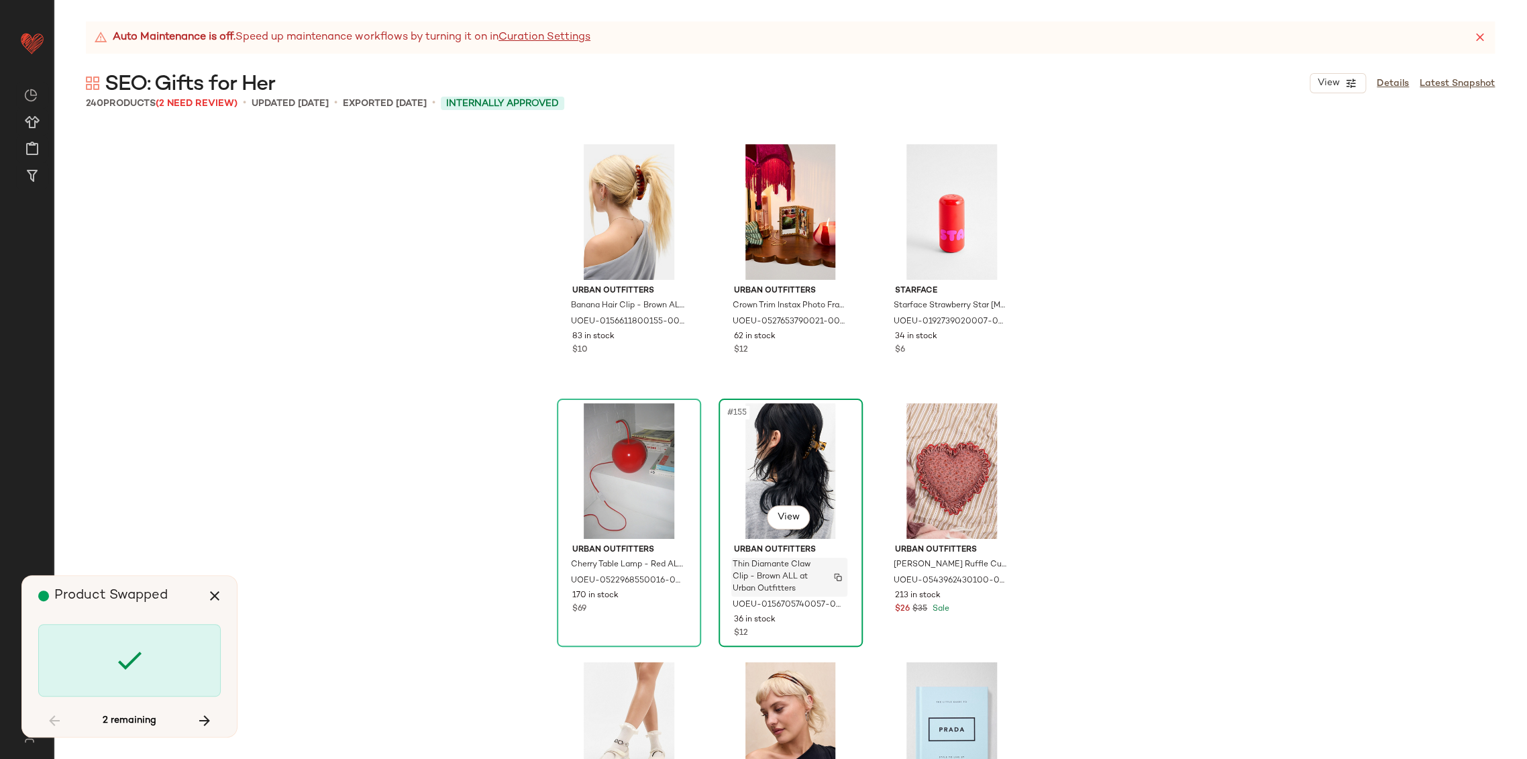
scroll to position [16828, 0]
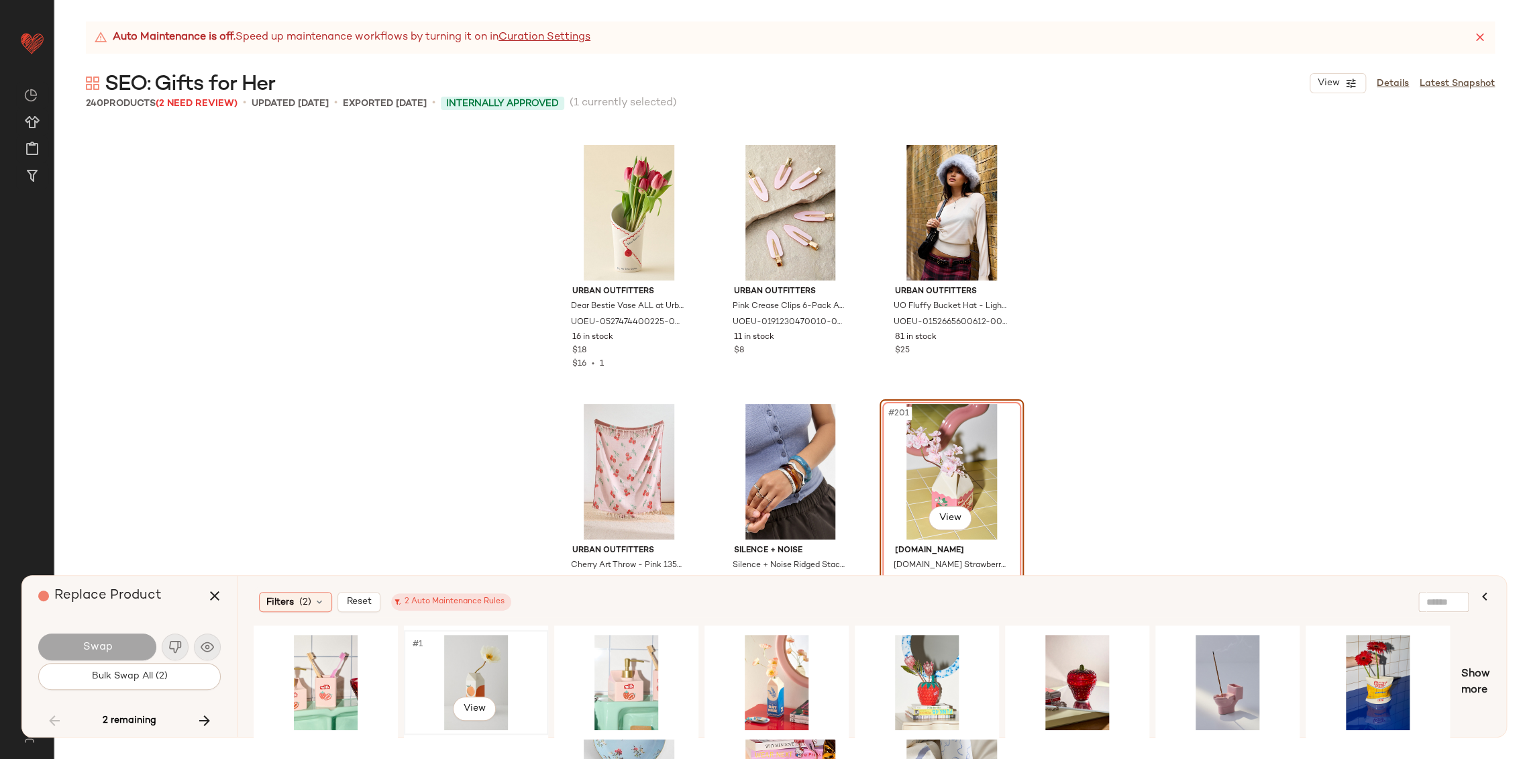
click at [488, 679] on div "#1 View" at bounding box center [475, 681] width 135 height 95
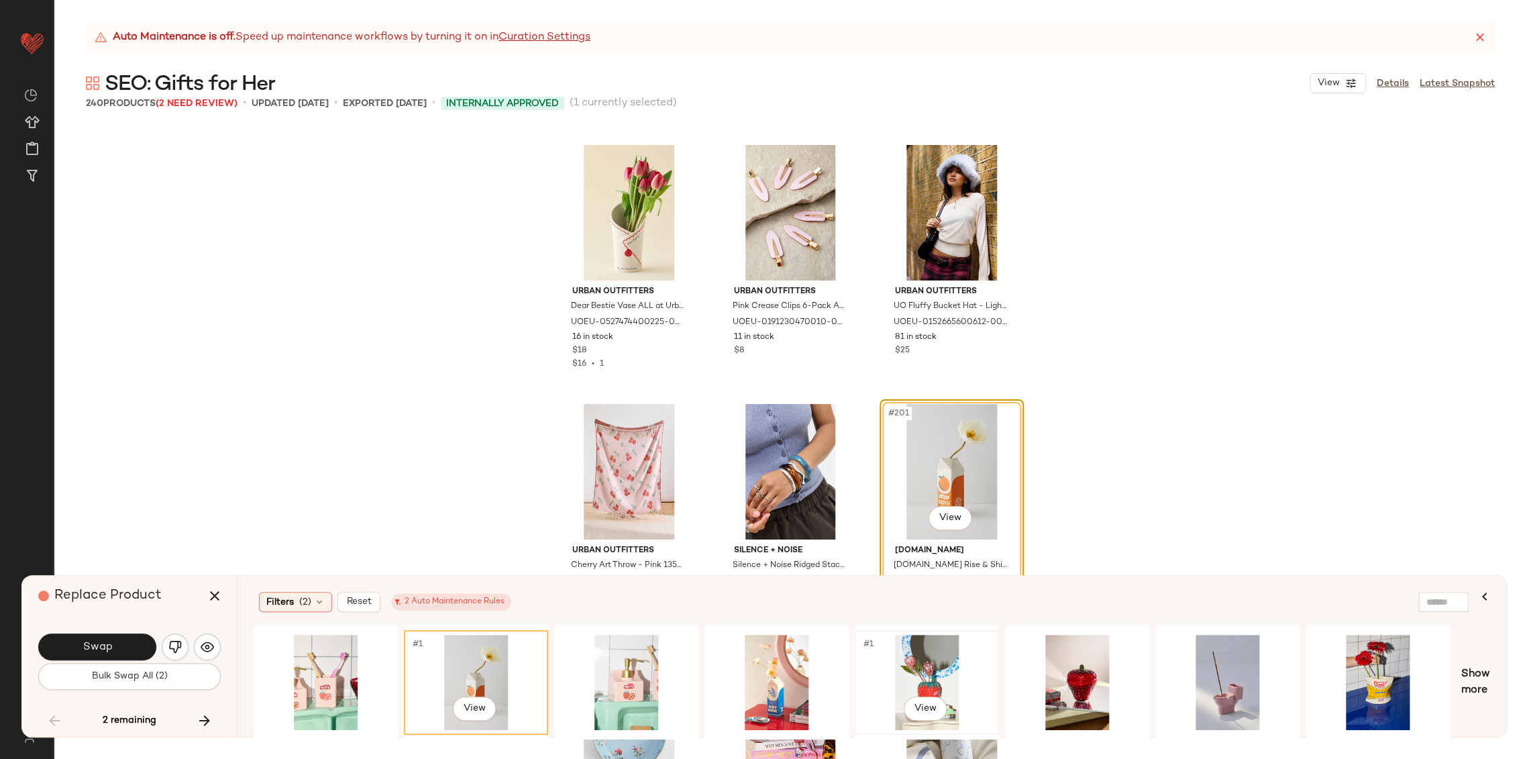
click at [930, 675] on div "#1 View" at bounding box center [926, 681] width 135 height 95
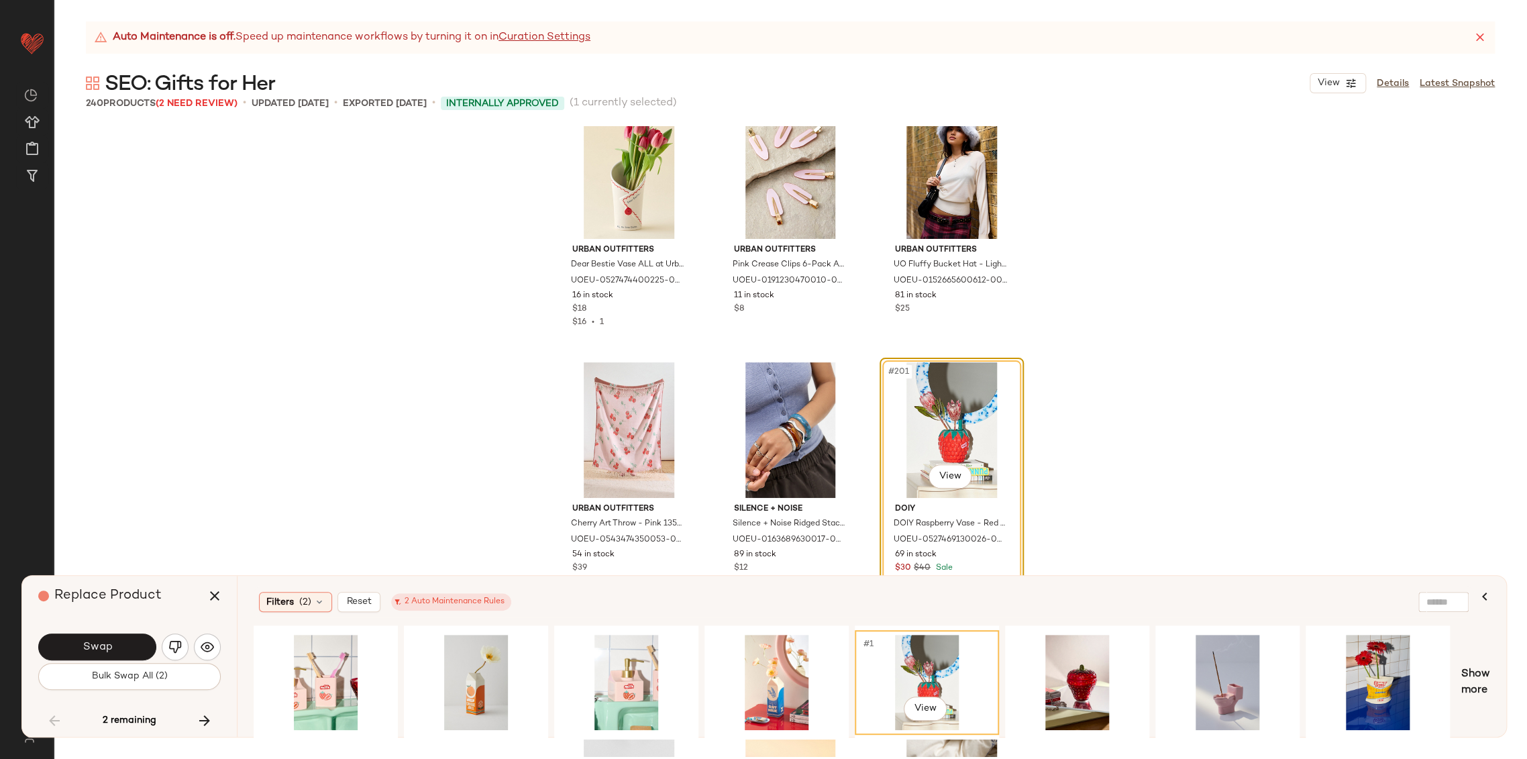
scroll to position [16902, 0]
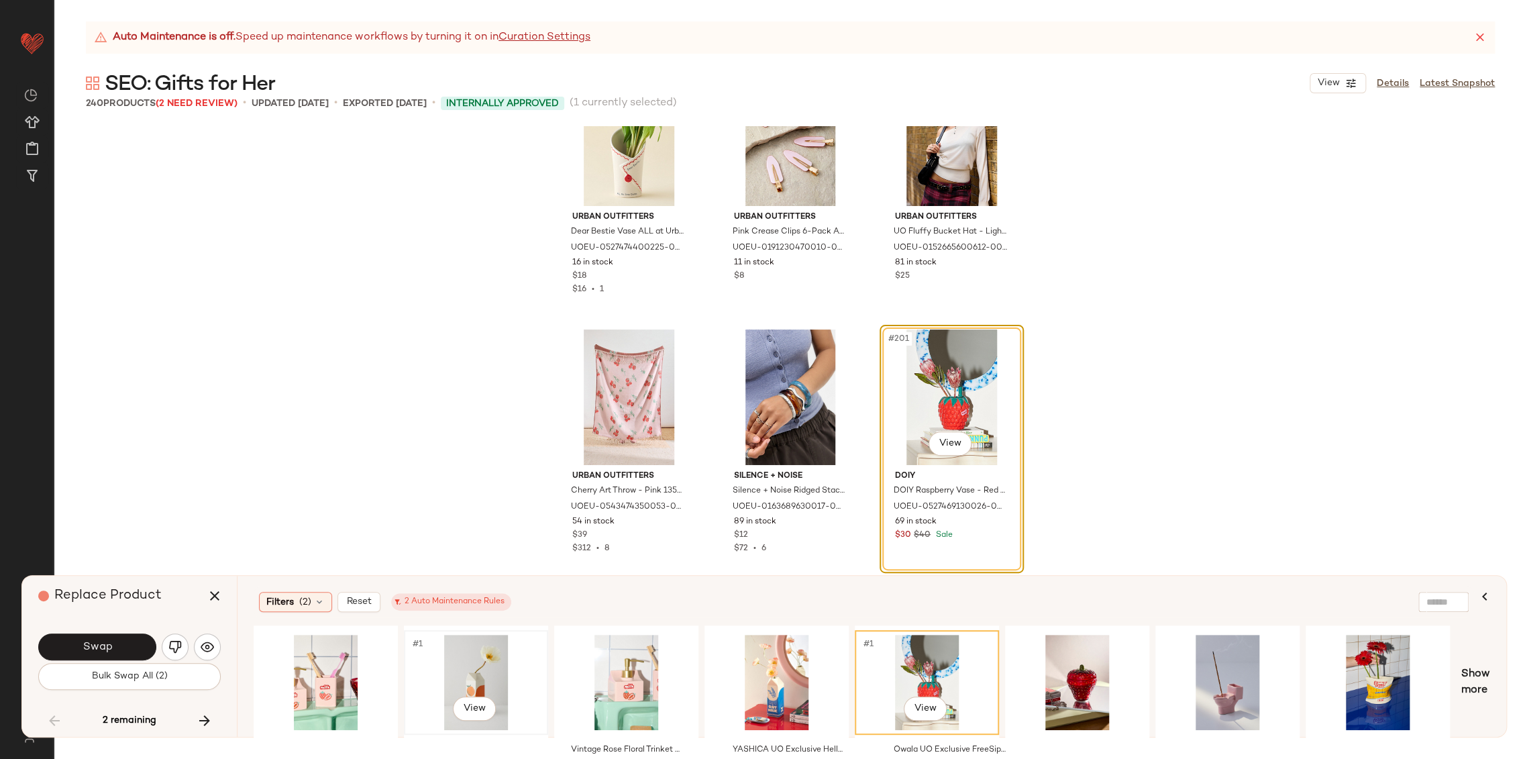
click at [472, 683] on div "#1 View" at bounding box center [475, 681] width 135 height 95
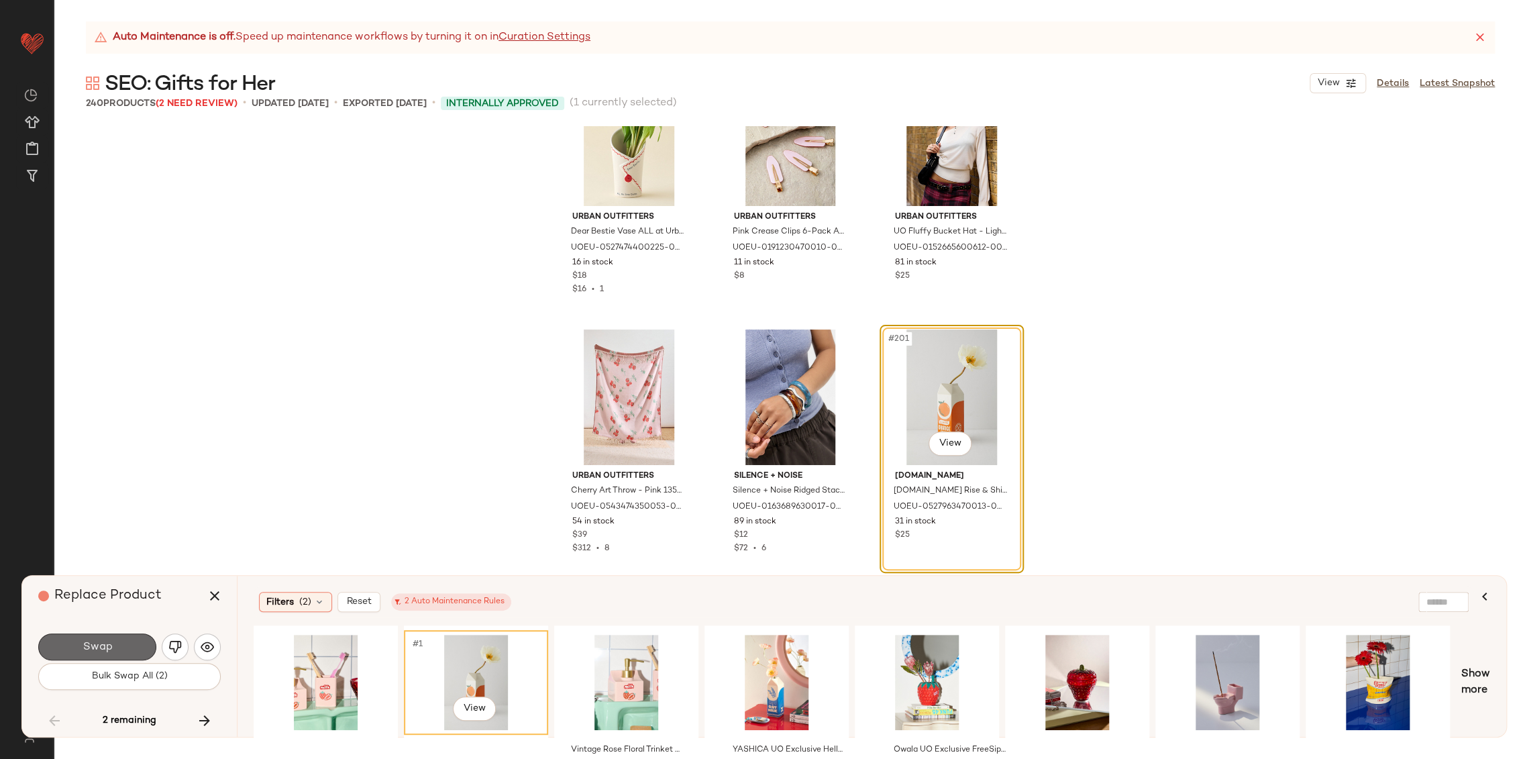
click at [123, 643] on button "Swap" at bounding box center [97, 646] width 118 height 27
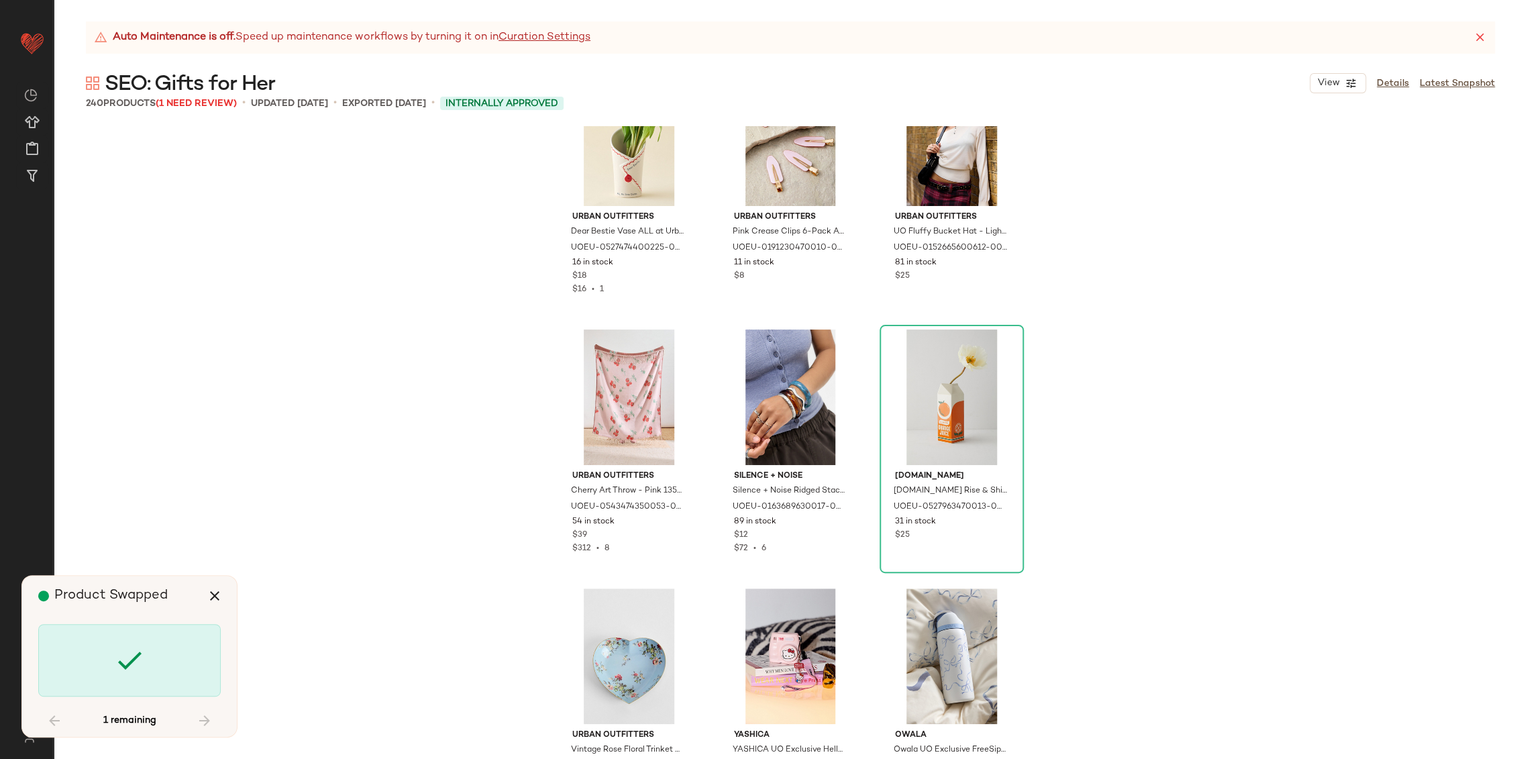
scroll to position [18382, 0]
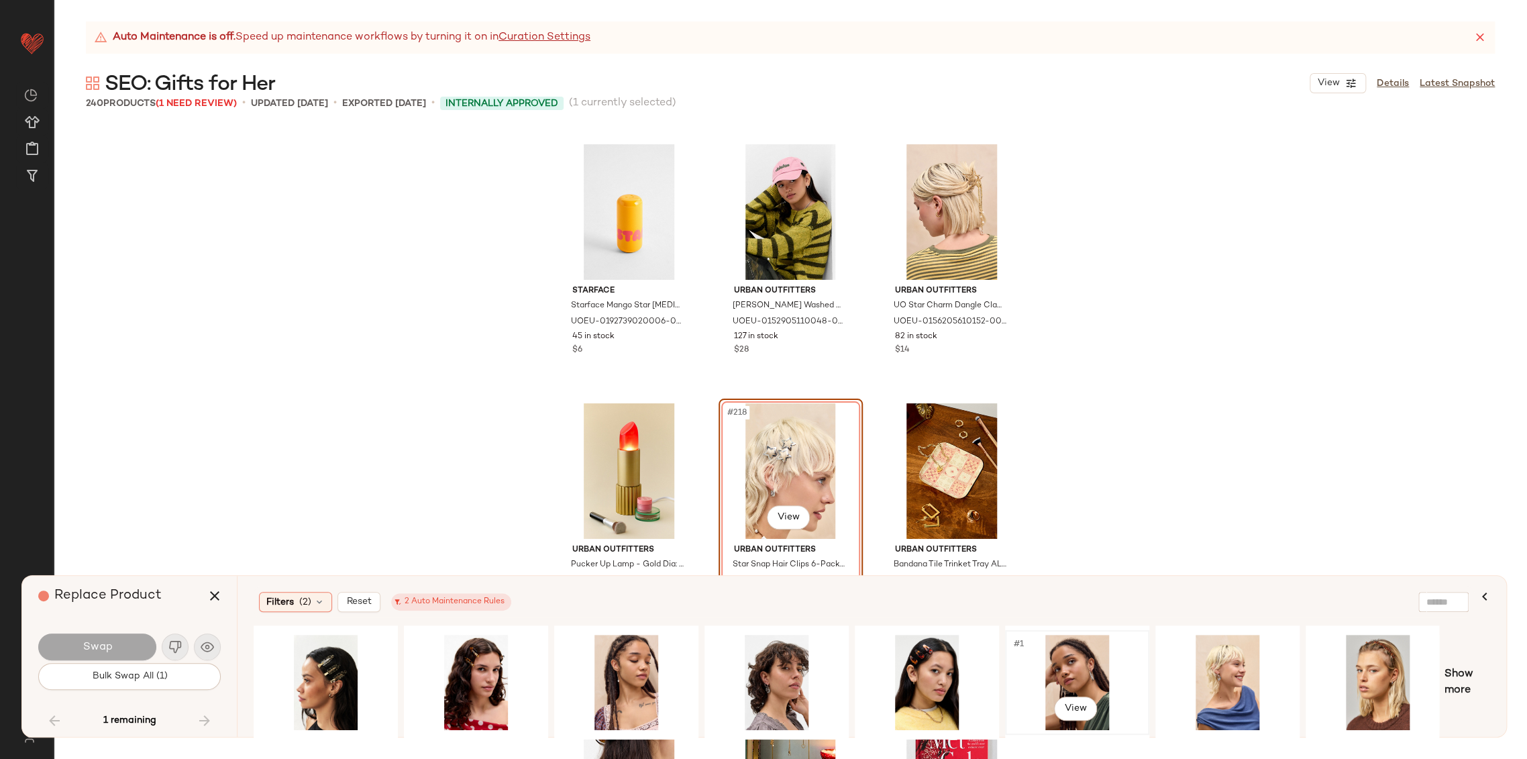
click at [1099, 672] on div "#1 View" at bounding box center [1076, 681] width 135 height 95
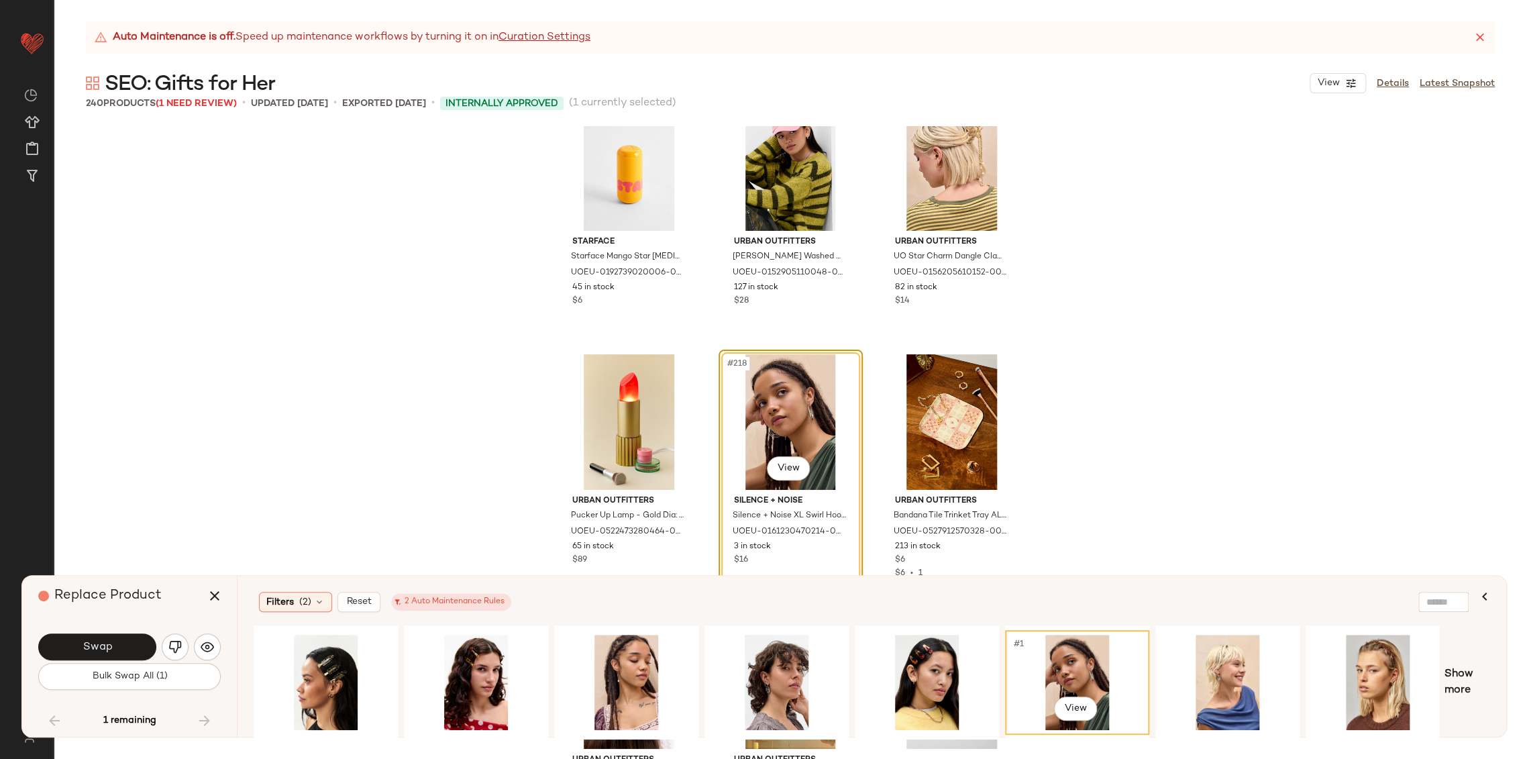
scroll to position [18456, 0]
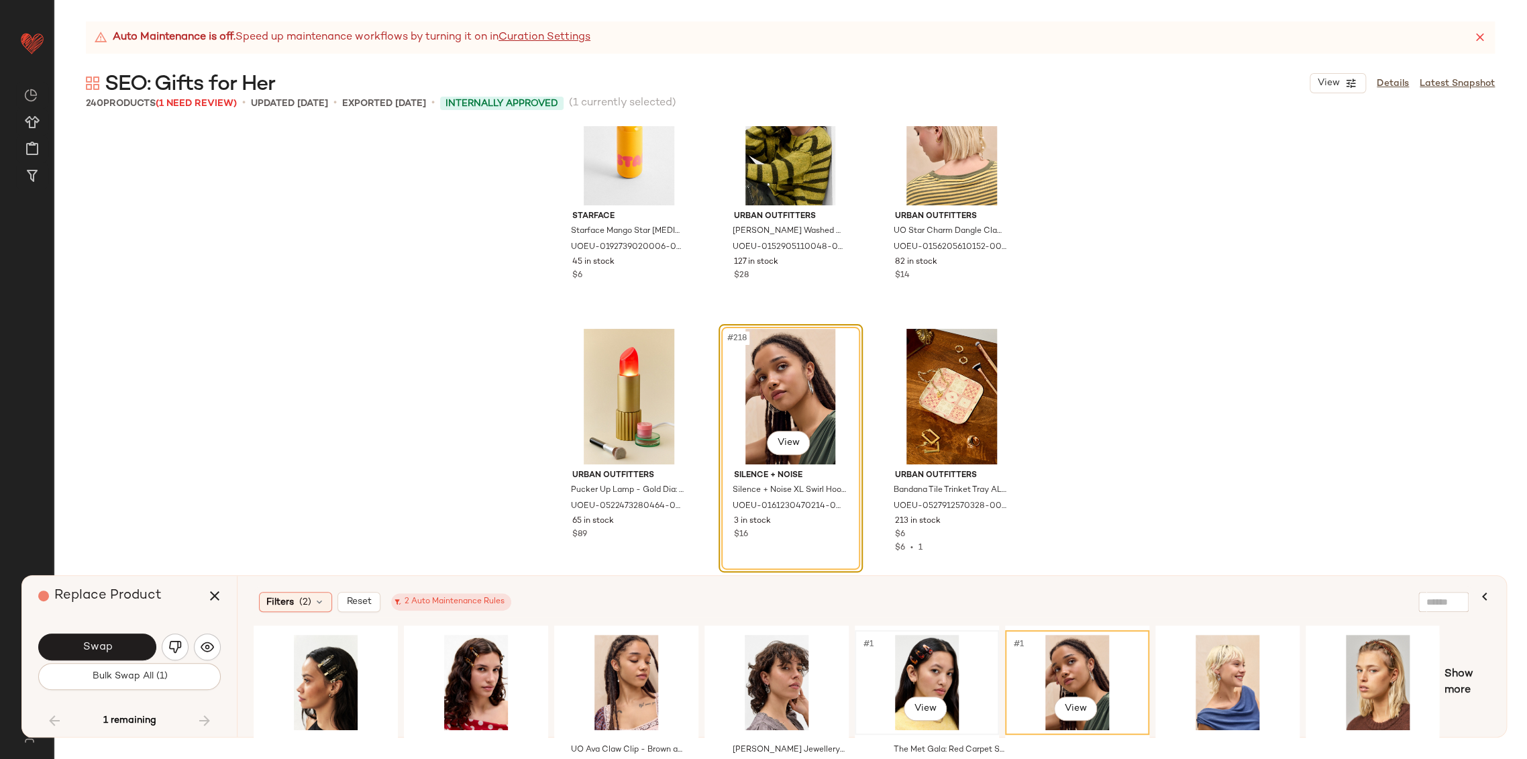
click at [936, 679] on div "#1 View" at bounding box center [926, 681] width 135 height 95
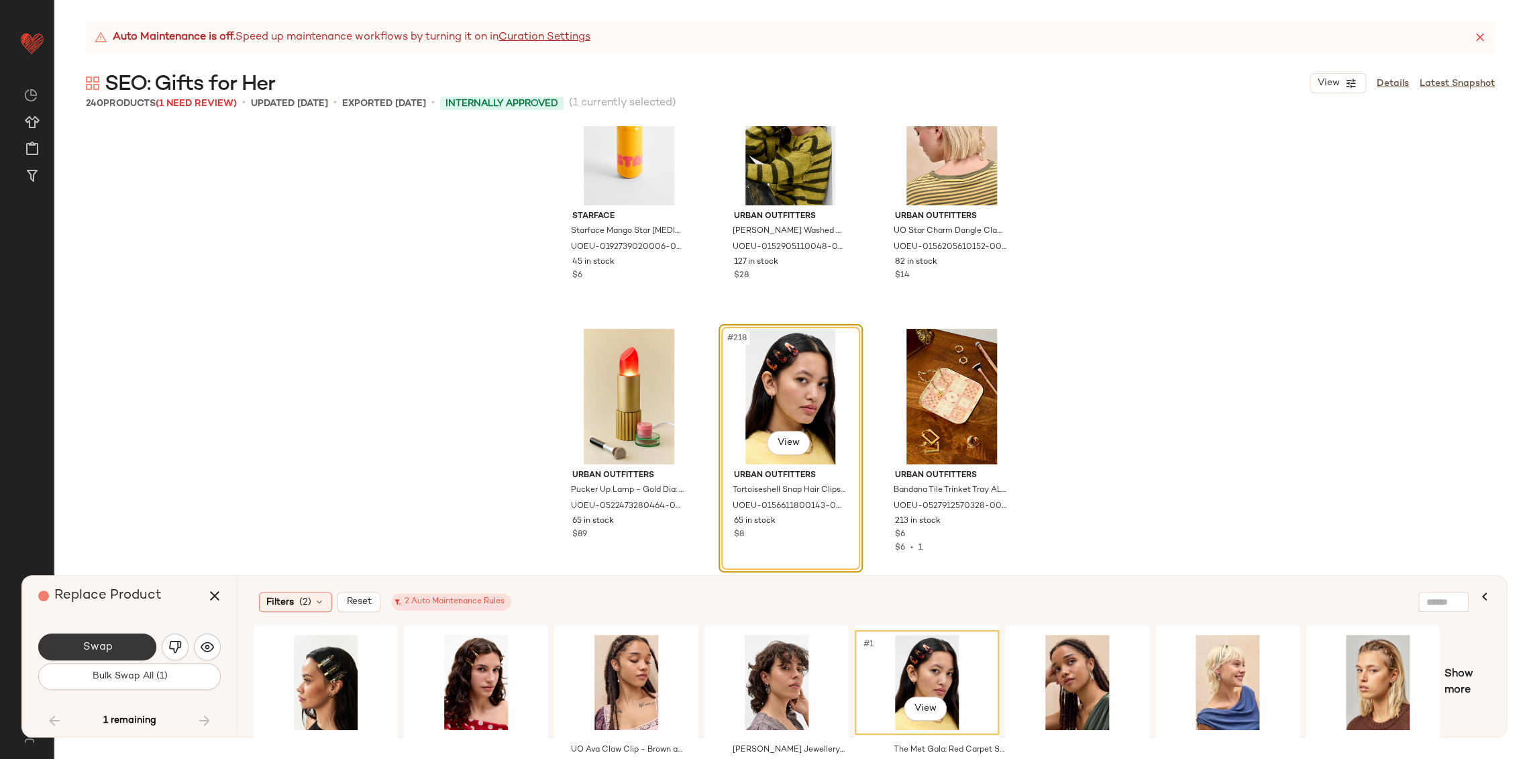
click at [132, 653] on button "Swap" at bounding box center [97, 646] width 118 height 27
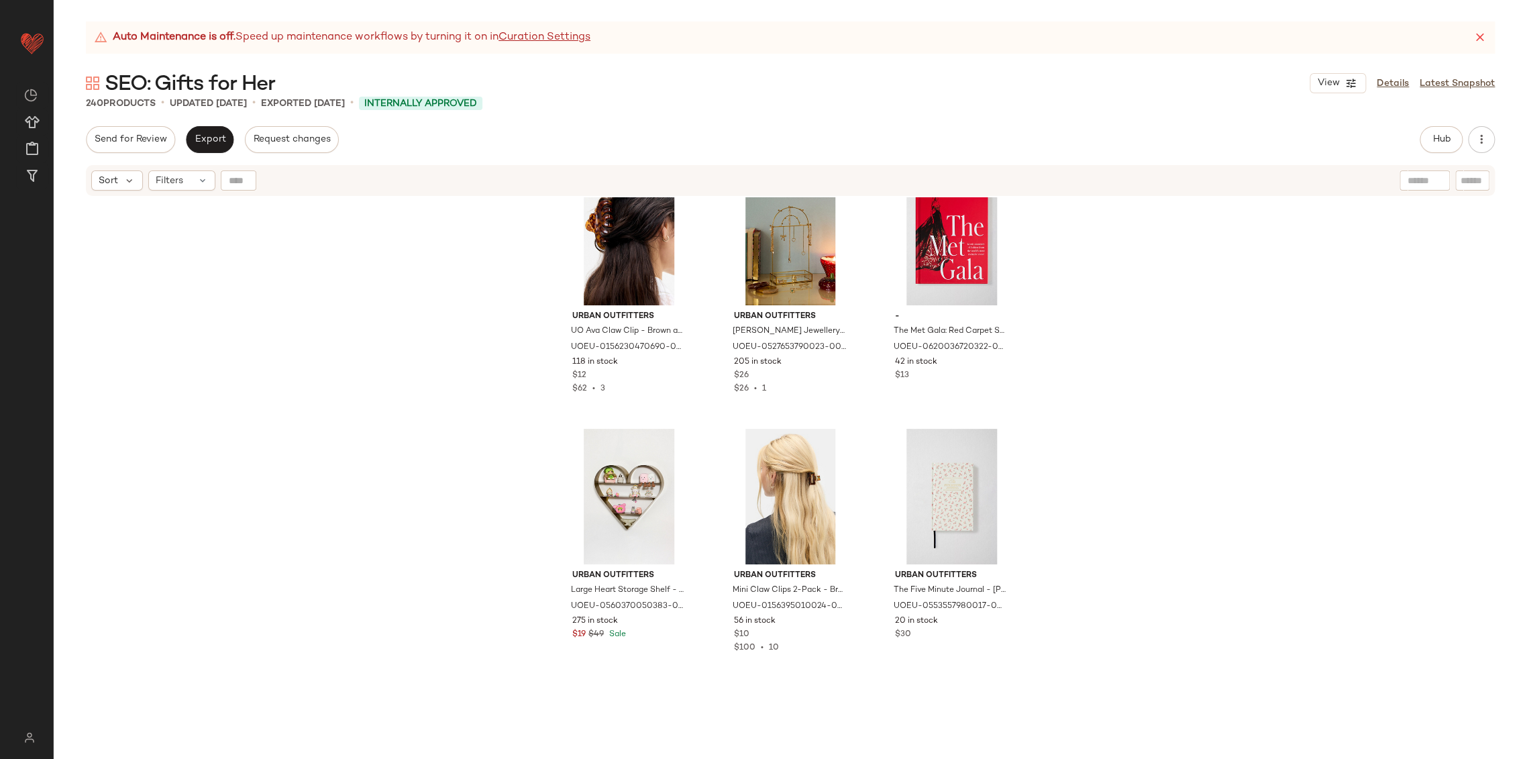
scroll to position [19127, 0]
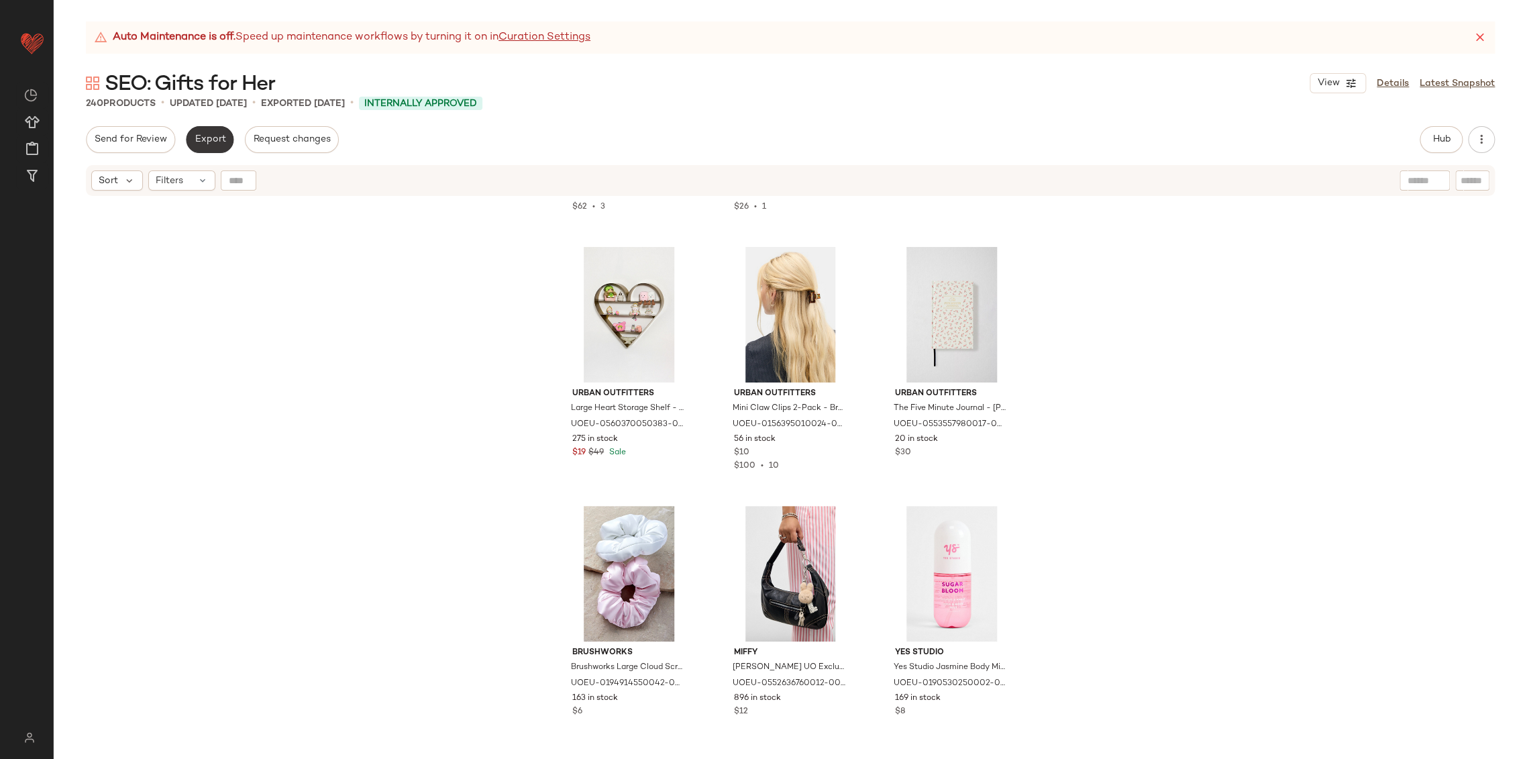
click at [209, 136] on span "Export" at bounding box center [210, 139] width 32 height 11
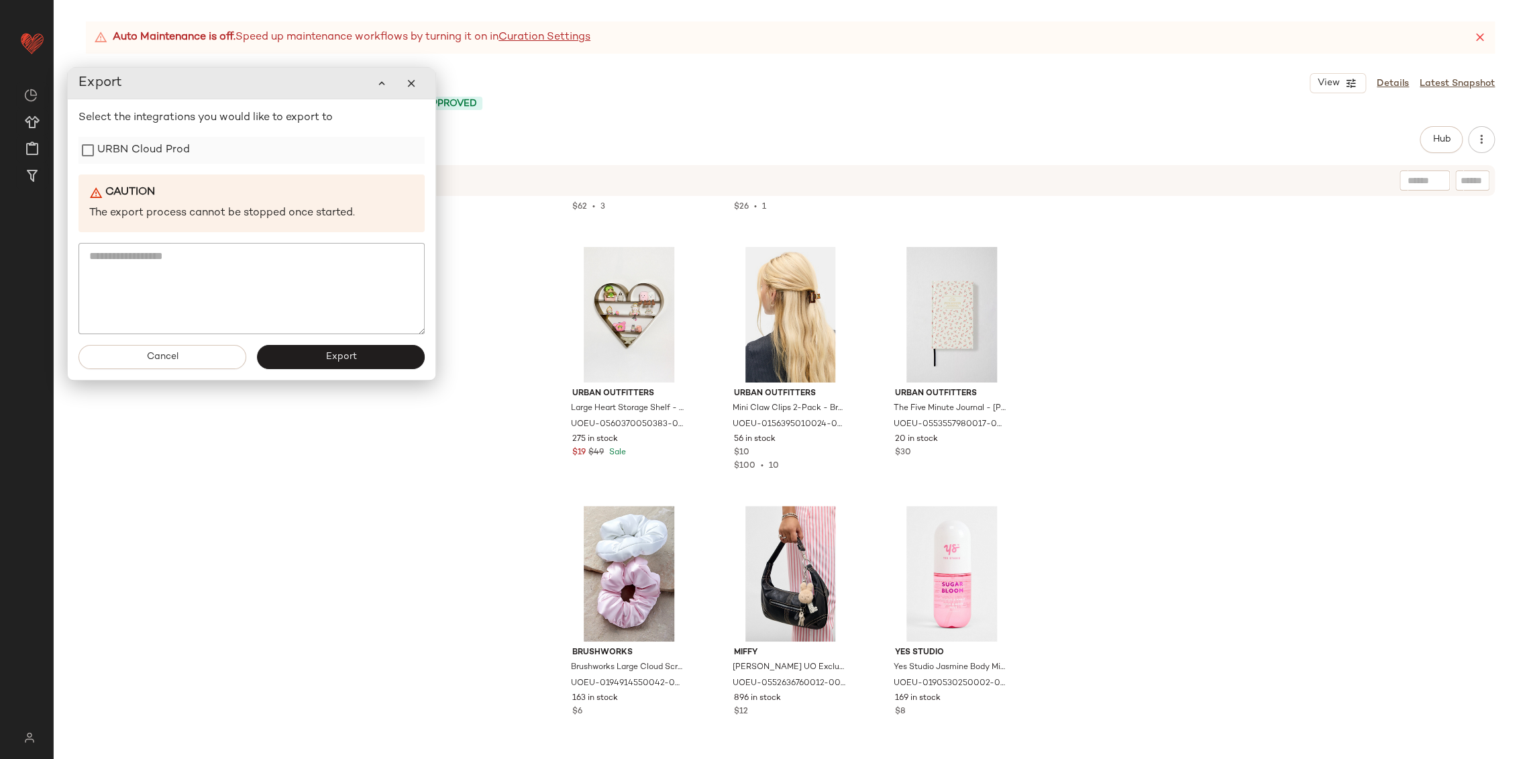
click at [164, 161] on label "URBN Cloud Prod" at bounding box center [143, 150] width 93 height 27
click at [370, 366] on button "Export" at bounding box center [341, 357] width 168 height 24
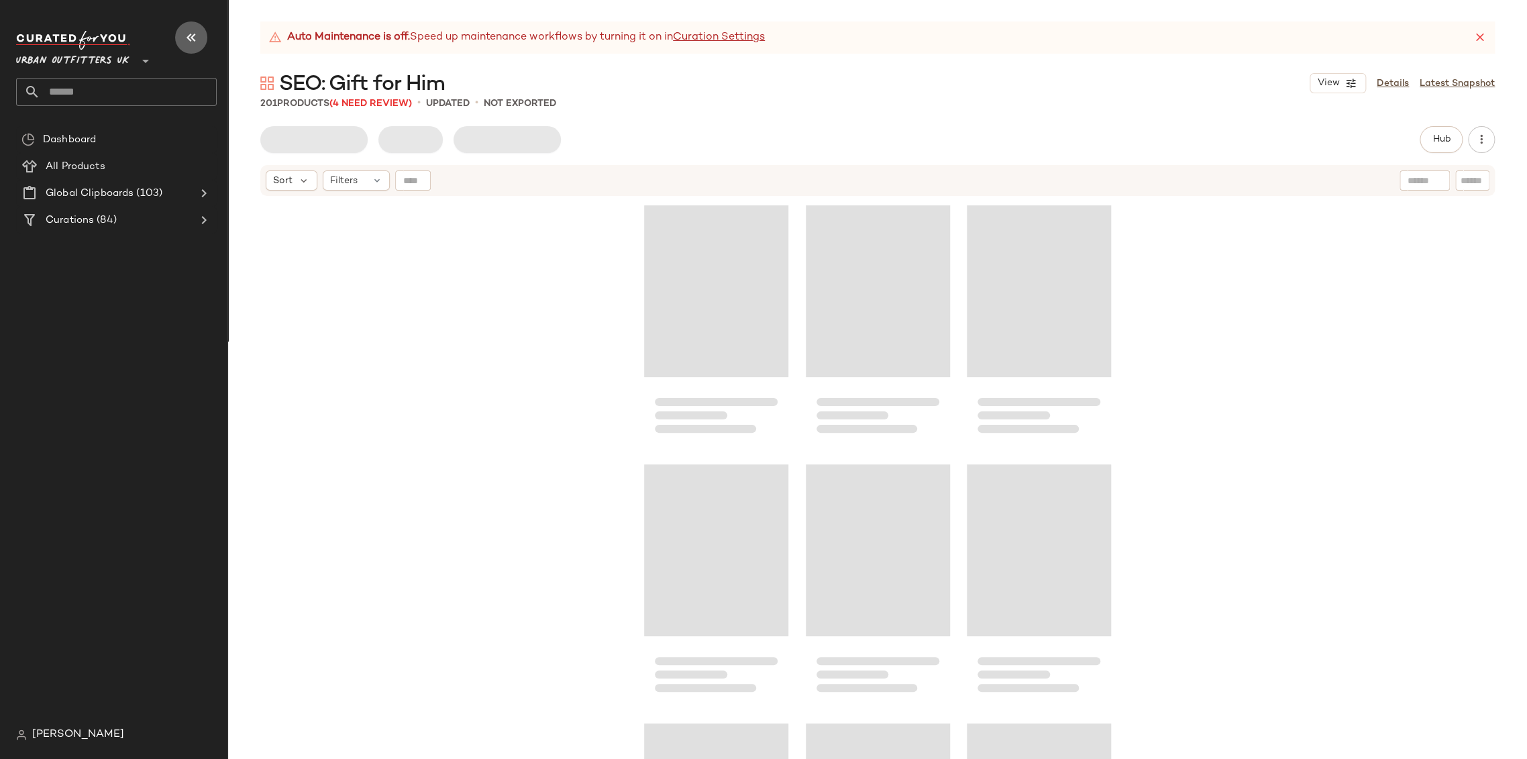
click at [188, 34] on icon "button" at bounding box center [191, 38] width 16 height 16
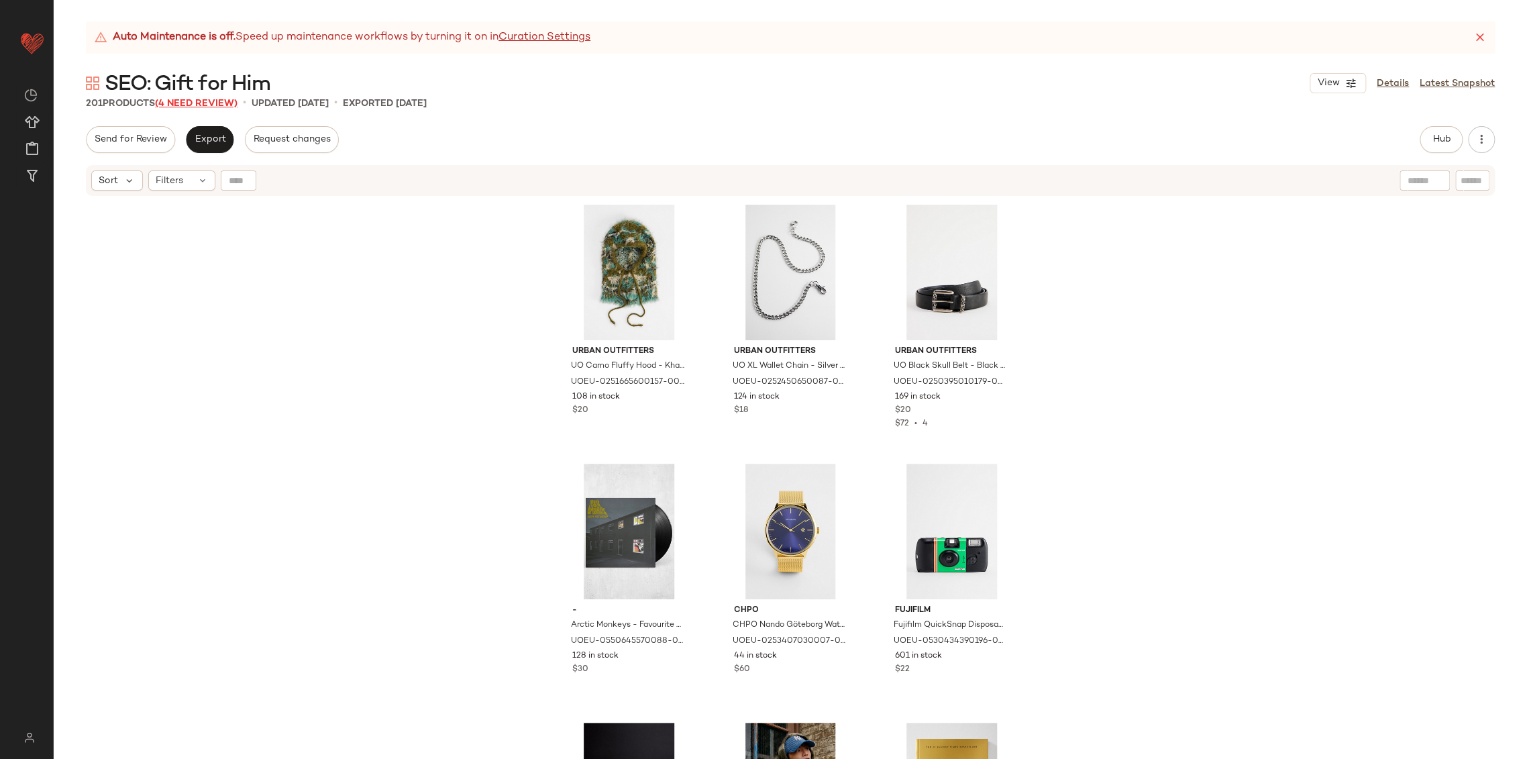
click at [187, 103] on span "(4 Need Review)" at bounding box center [196, 104] width 82 height 10
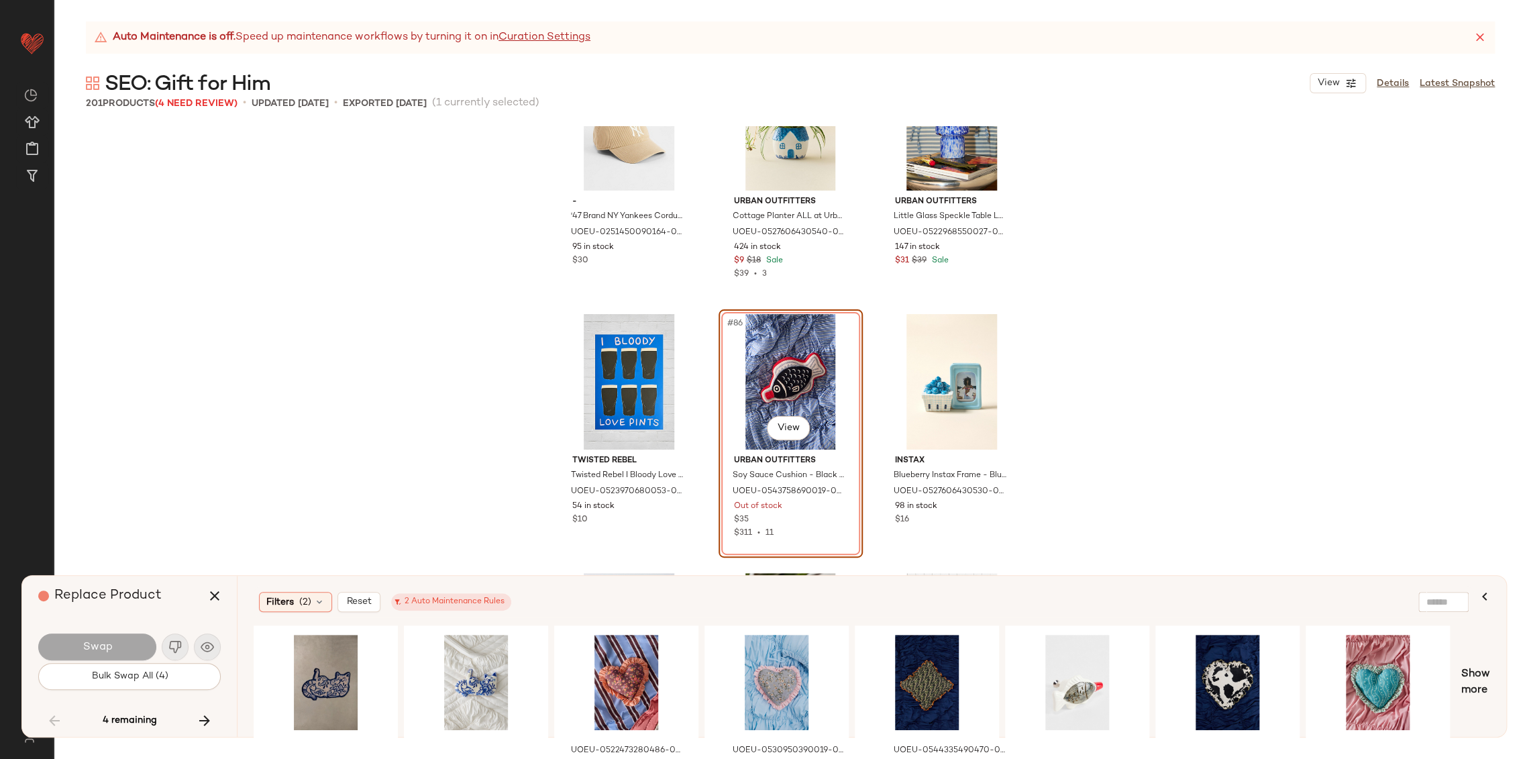
scroll to position [7139, 0]
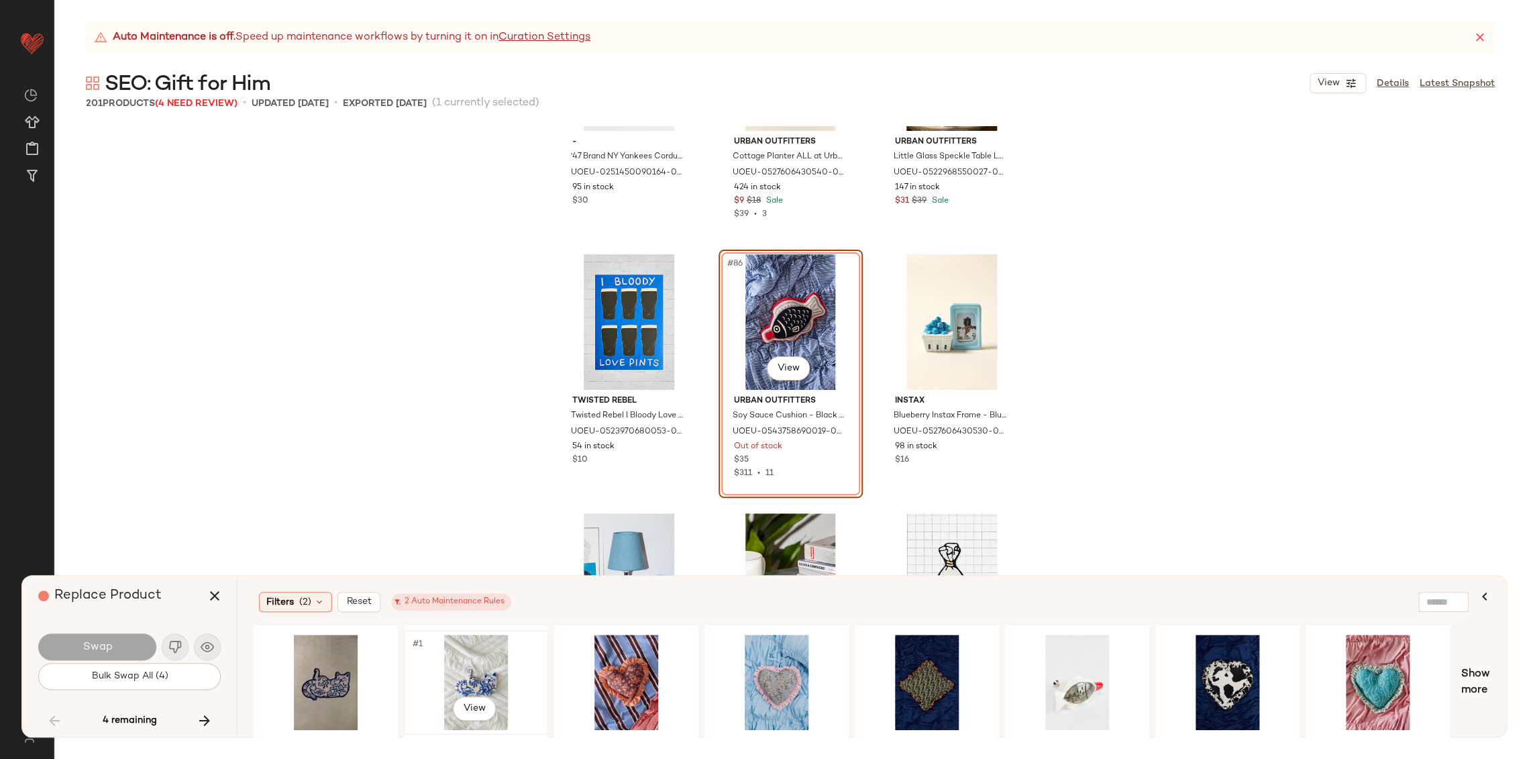
click at [473, 654] on div "#1 View" at bounding box center [475, 681] width 135 height 95
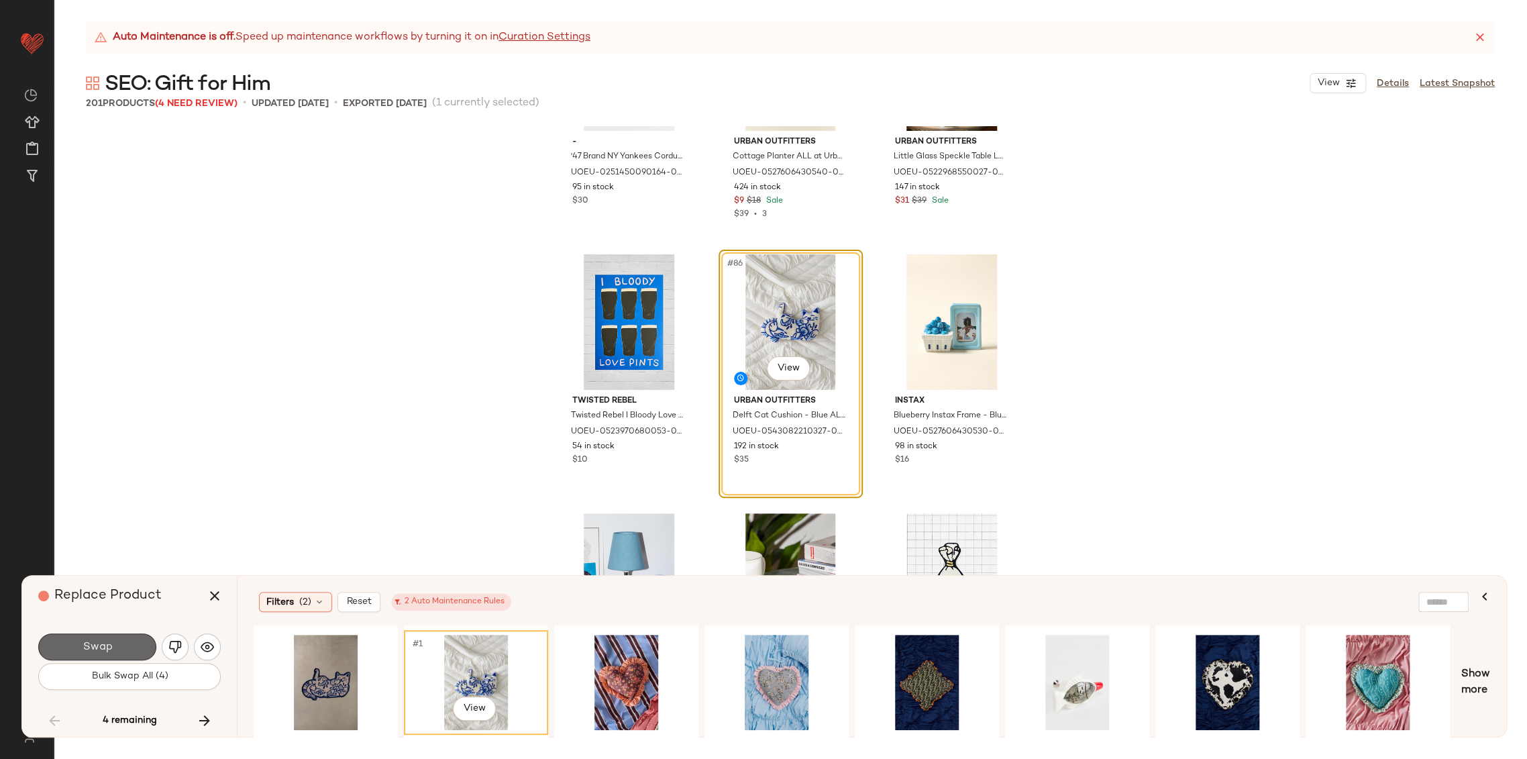
click at [119, 655] on button "Swap" at bounding box center [97, 646] width 118 height 27
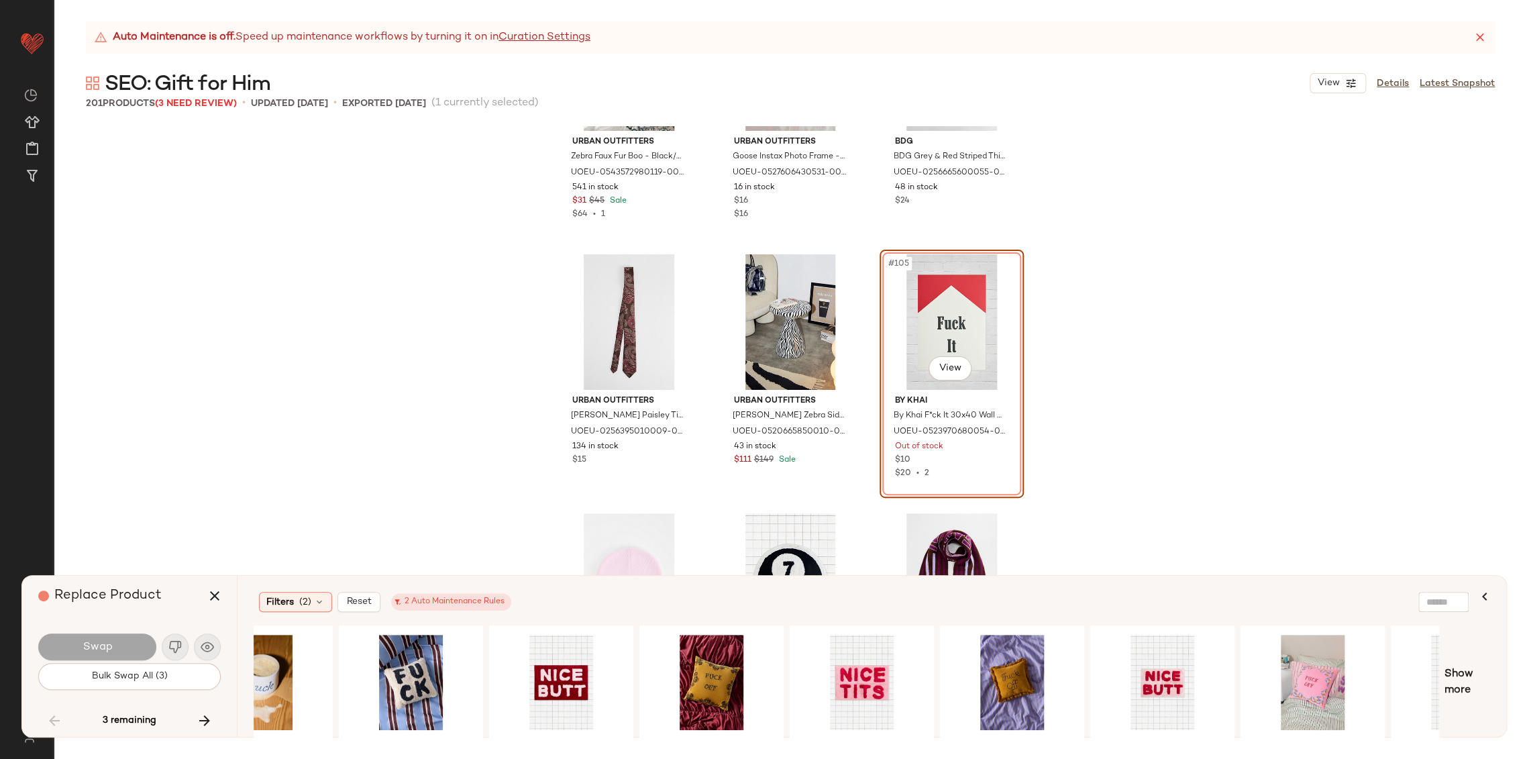
scroll to position [0, 221]
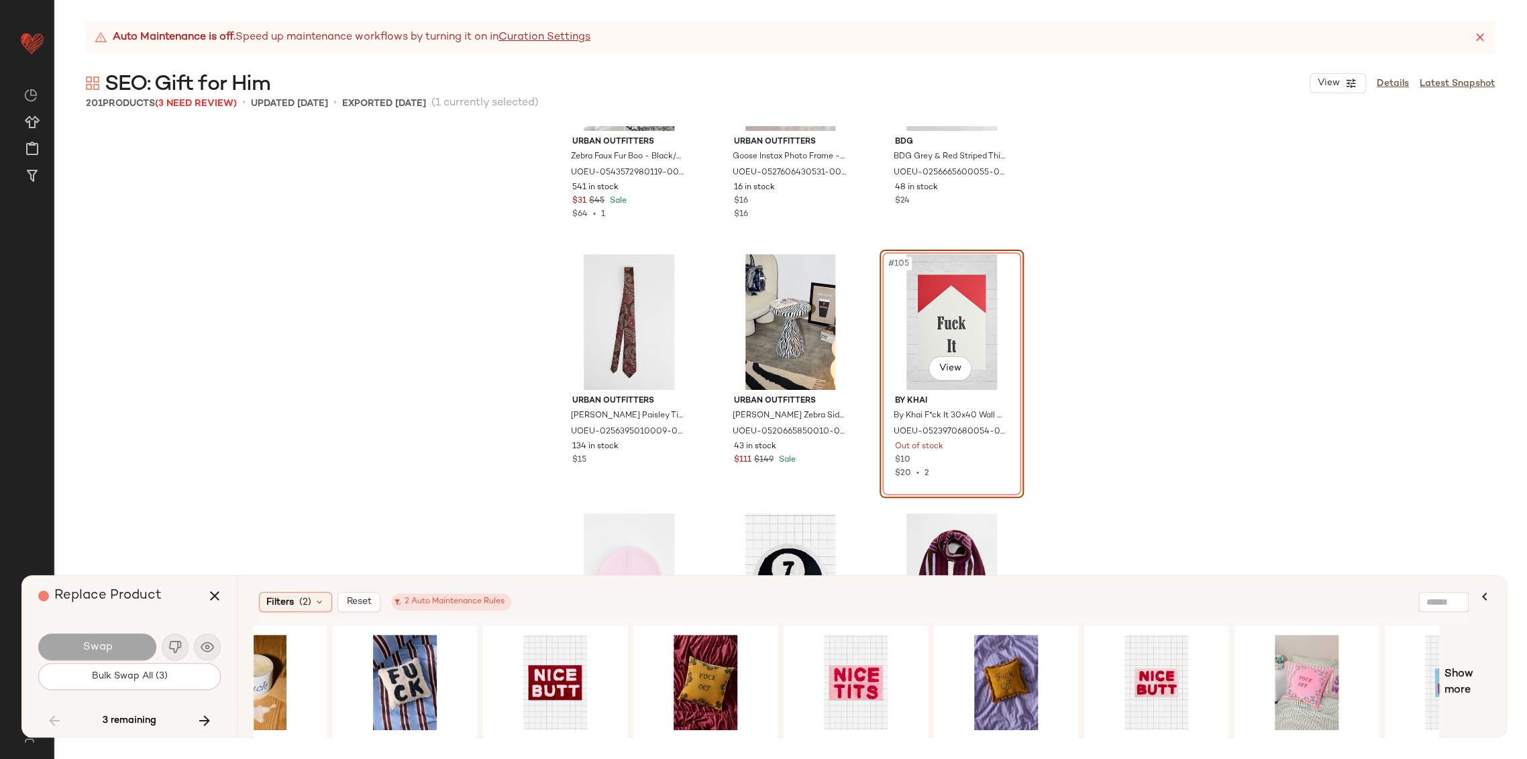
drag, startPoint x: 862, startPoint y: 672, endPoint x: 929, endPoint y: 589, distance: 106.8
click at [929, 589] on div "Filters (2) Reset 2 Auto Maintenance Rules Show more" at bounding box center [871, 655] width 1269 height 161
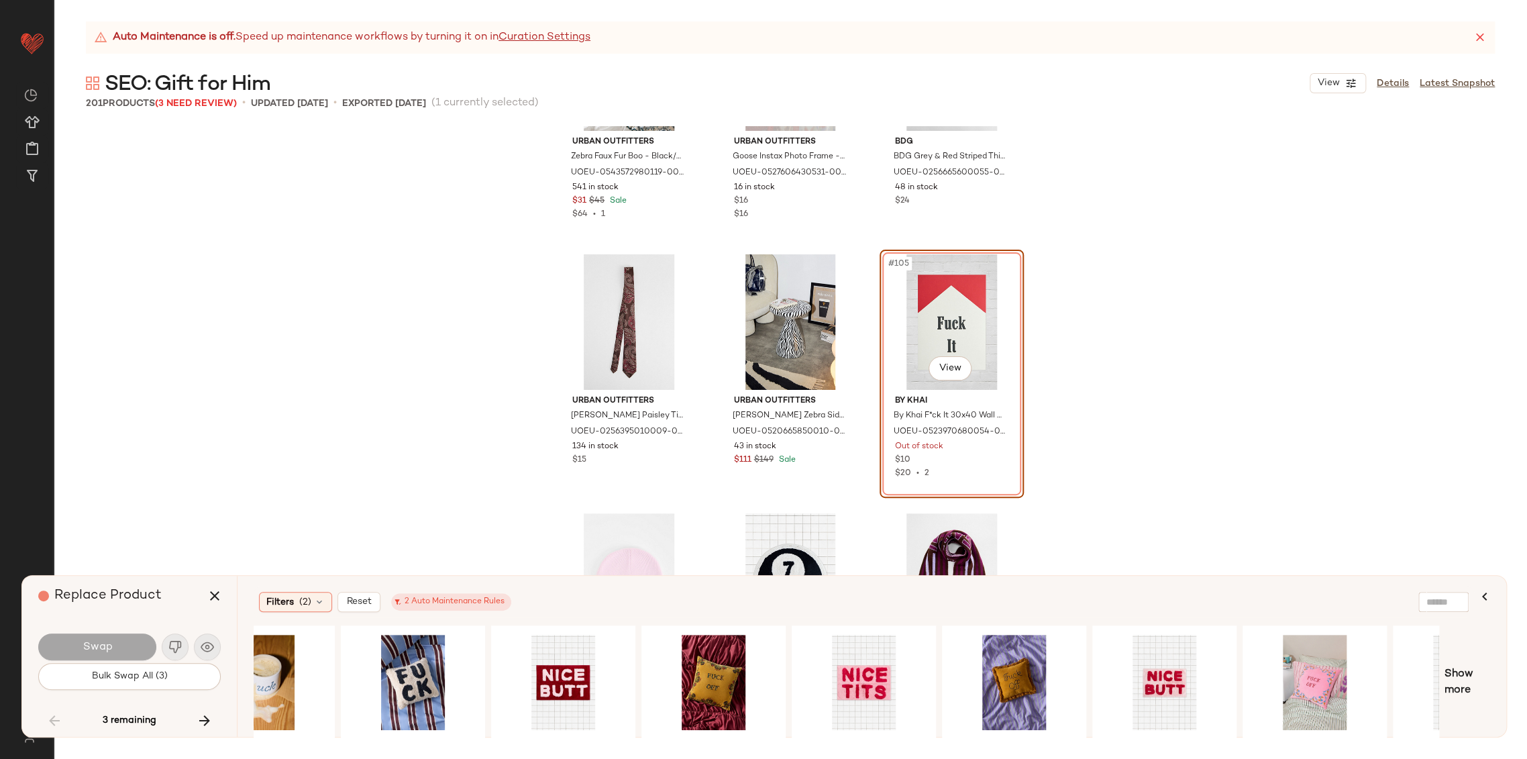
scroll to position [0, 311]
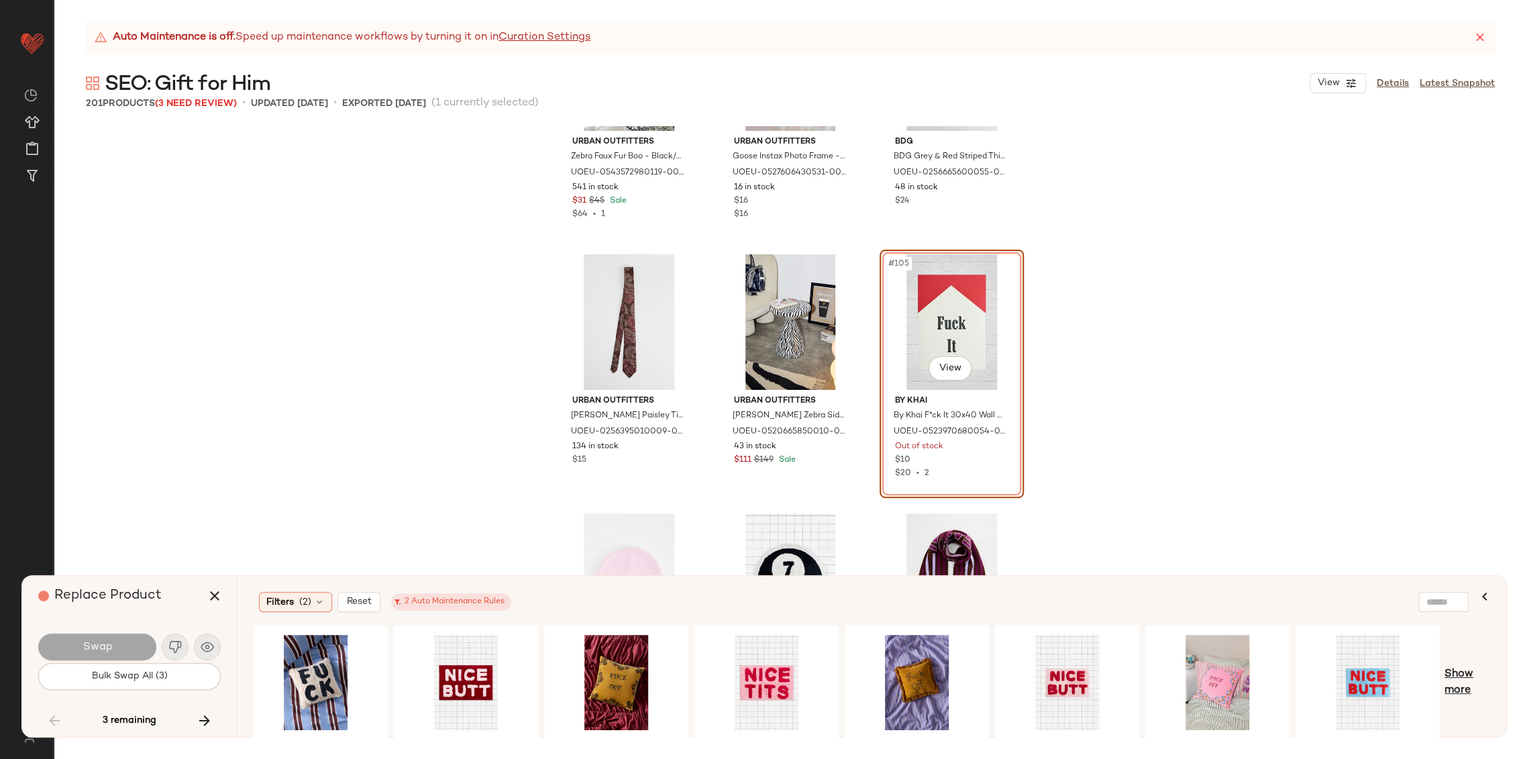
click at [1469, 677] on span "Show more" at bounding box center [1467, 682] width 46 height 32
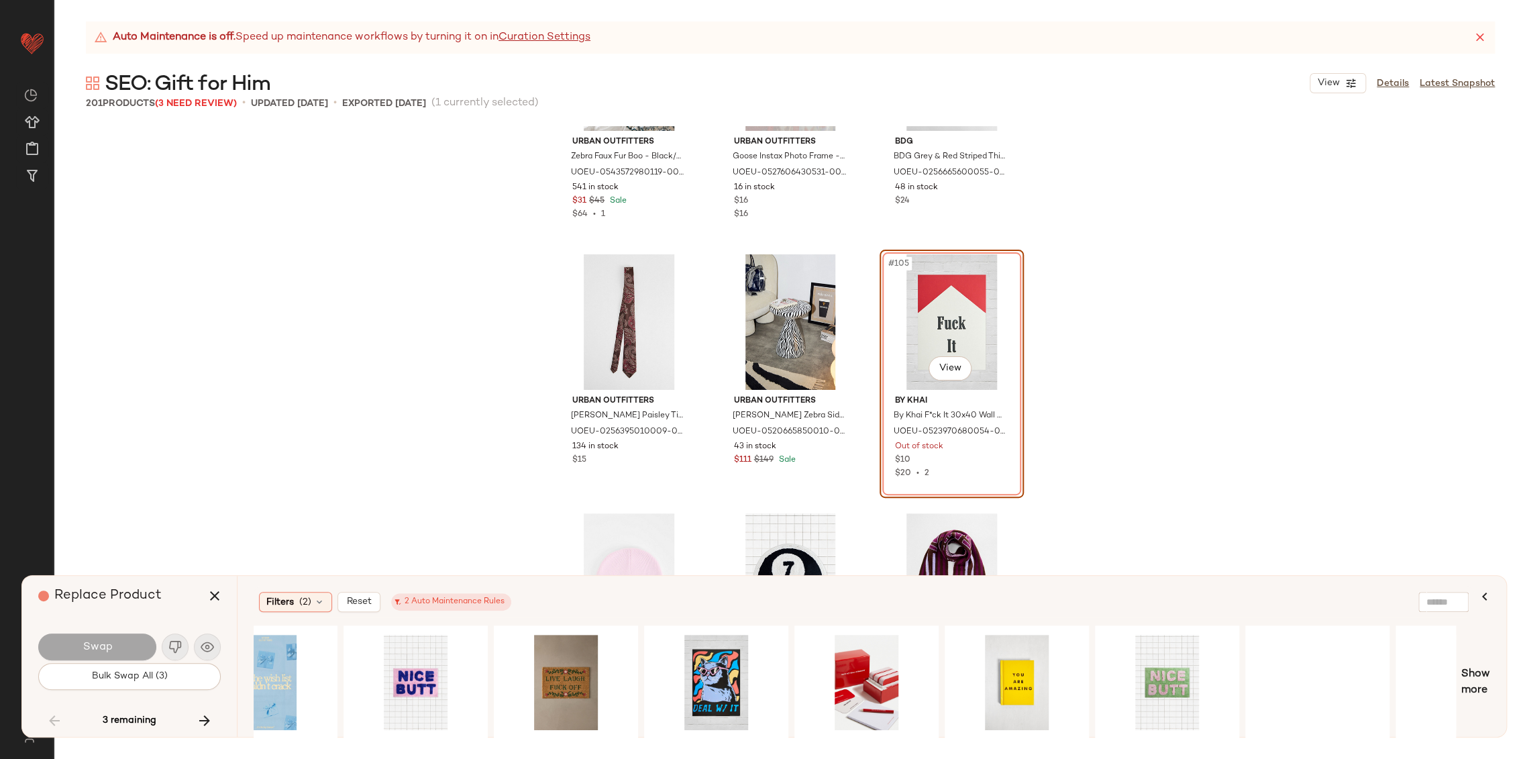
scroll to position [0, 1796]
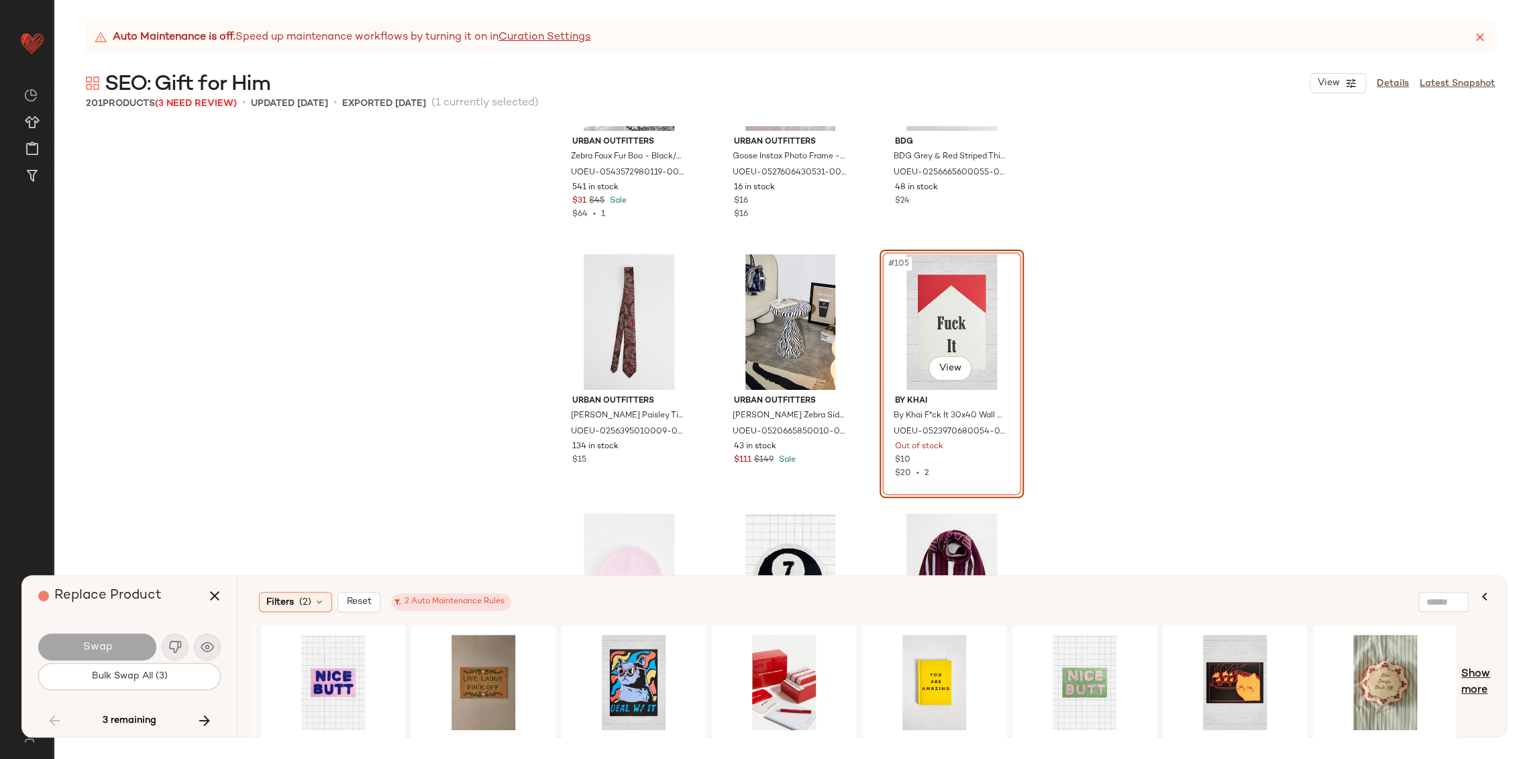
click at [1476, 677] on span "Show more" at bounding box center [1475, 682] width 29 height 32
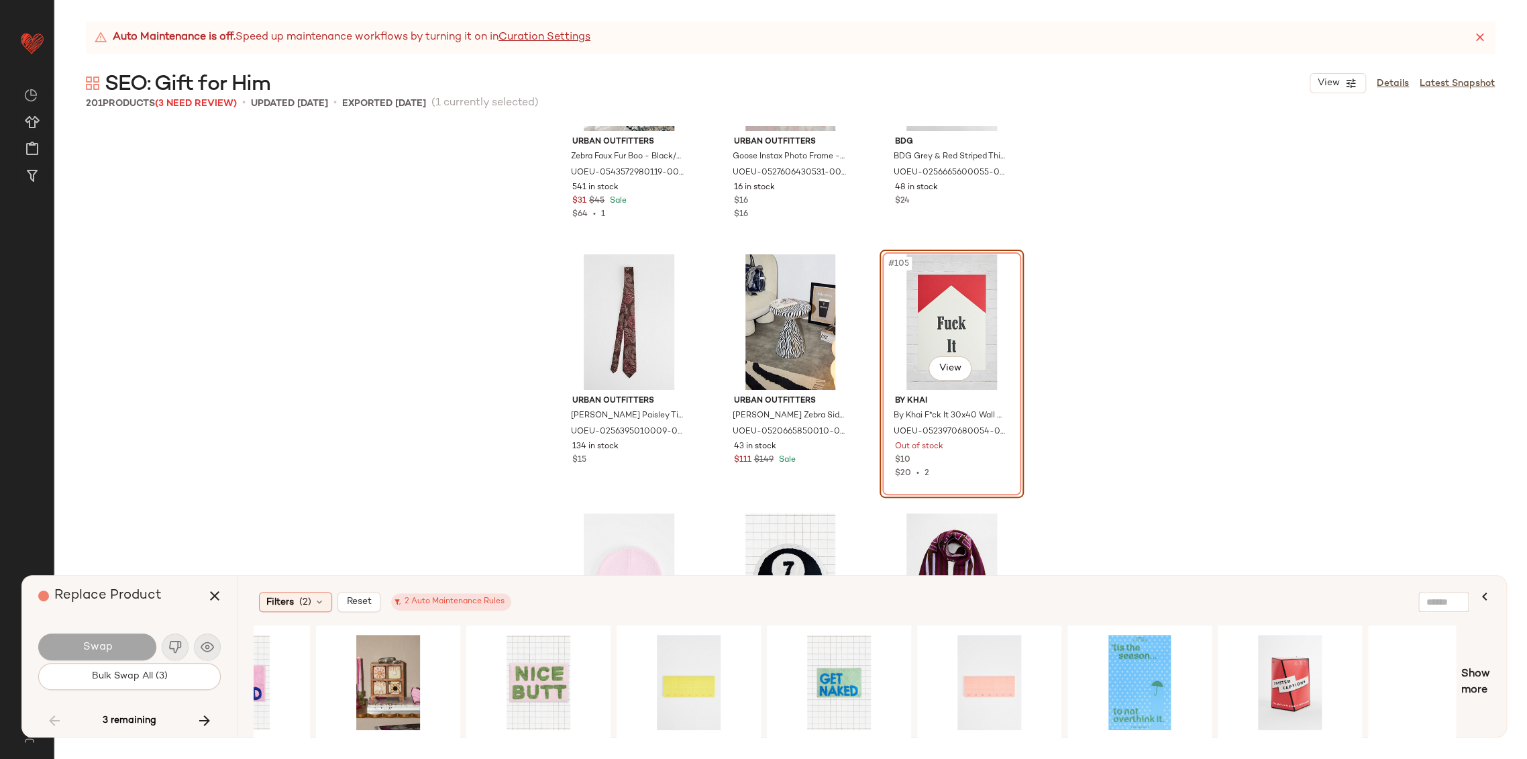
scroll to position [0, 3298]
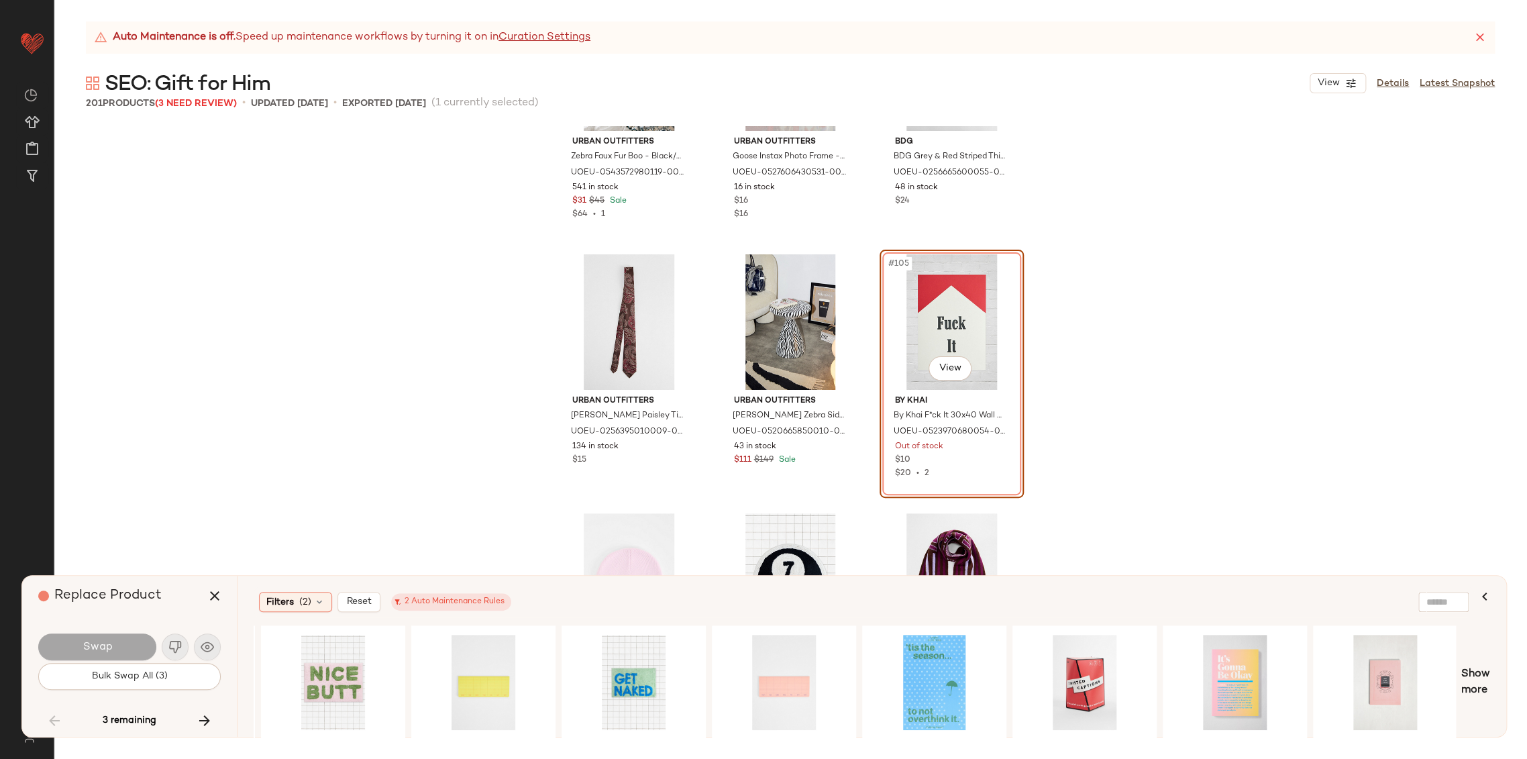
click at [1480, 698] on div "Show more" at bounding box center [872, 682] width 1236 height 114
click at [1478, 689] on span "Show more" at bounding box center [1475, 682] width 29 height 32
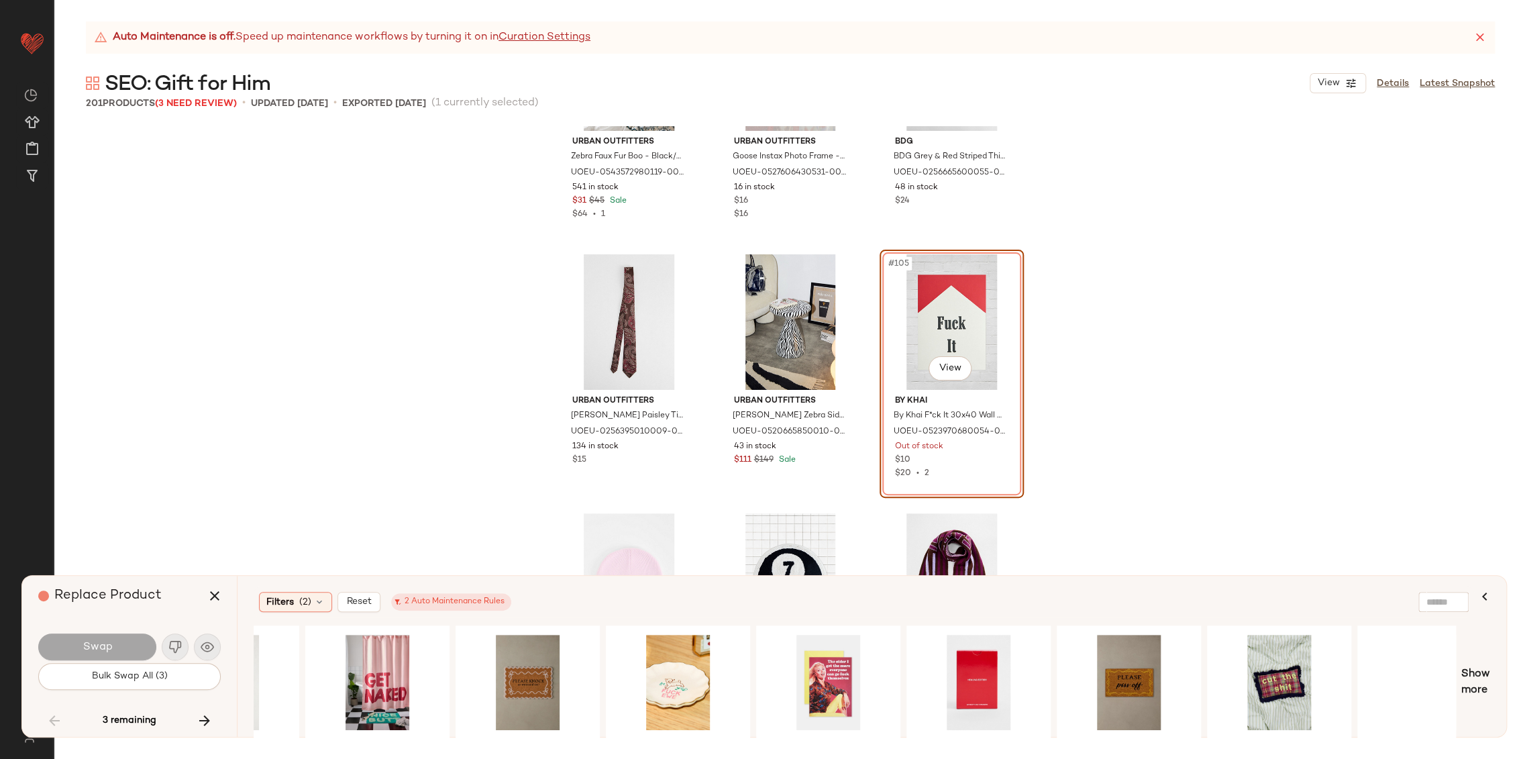
scroll to position [0, 4511]
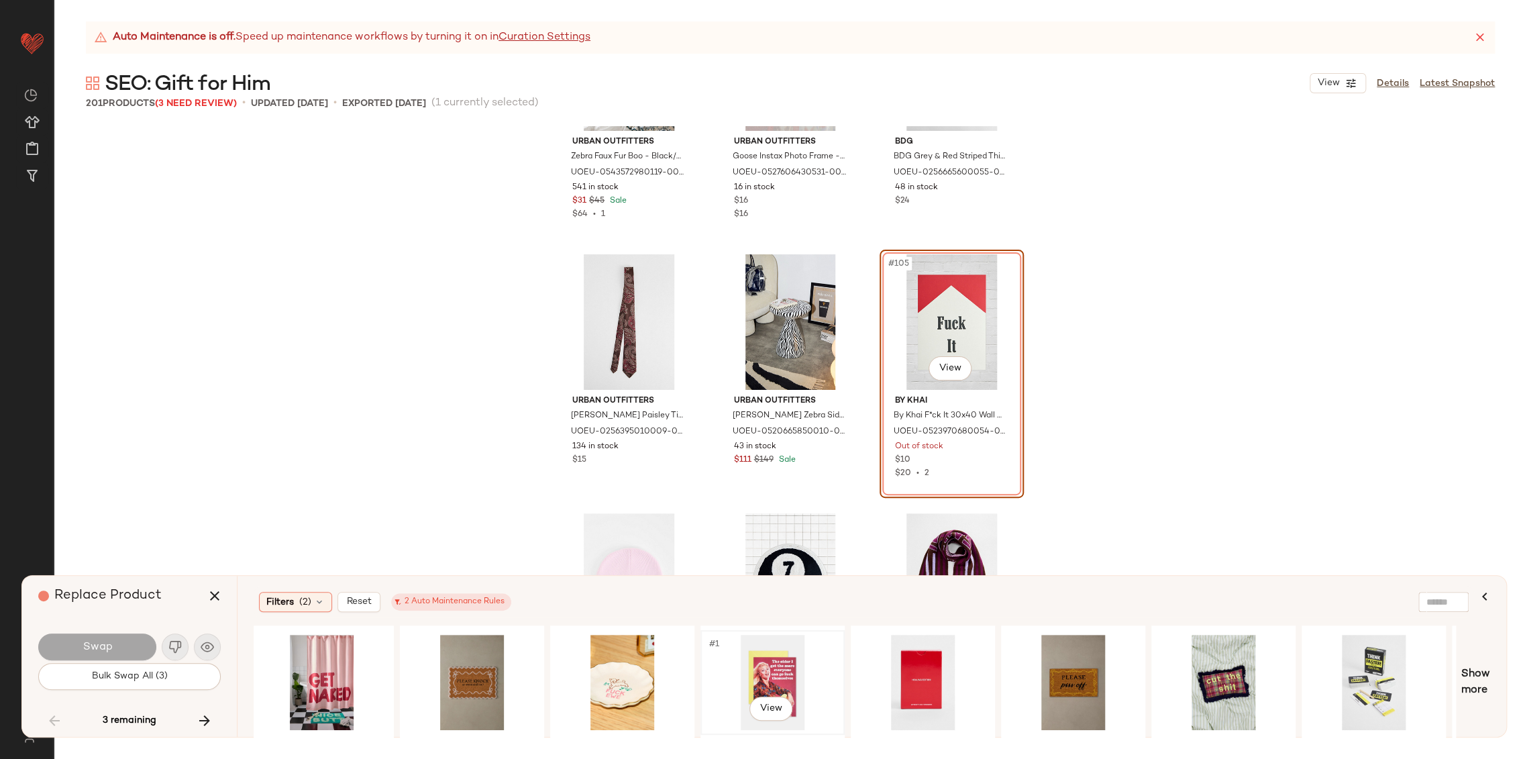
click at [789, 671] on div "#1 View" at bounding box center [772, 681] width 135 height 95
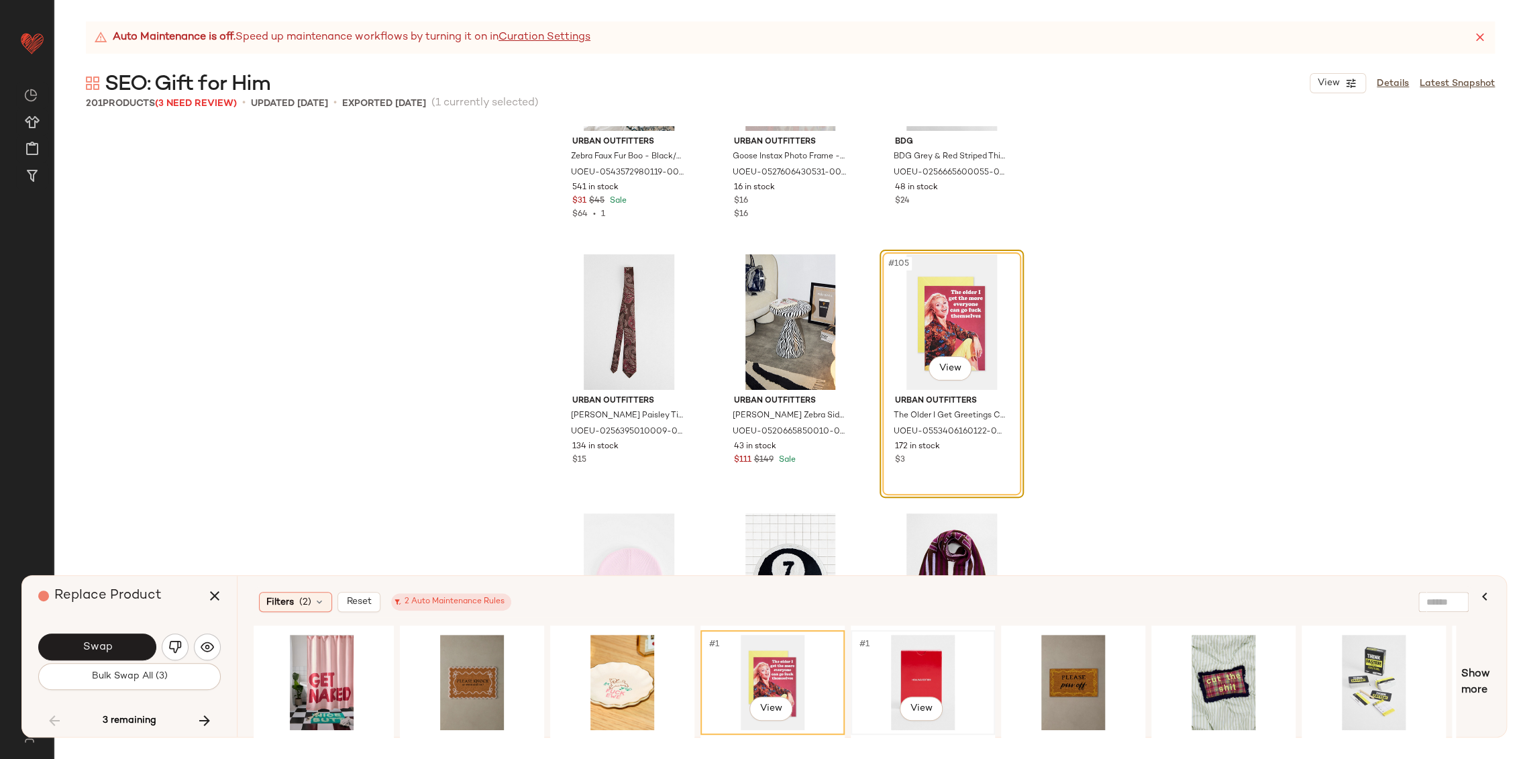
click at [929, 670] on div "#1 View" at bounding box center [922, 681] width 135 height 95
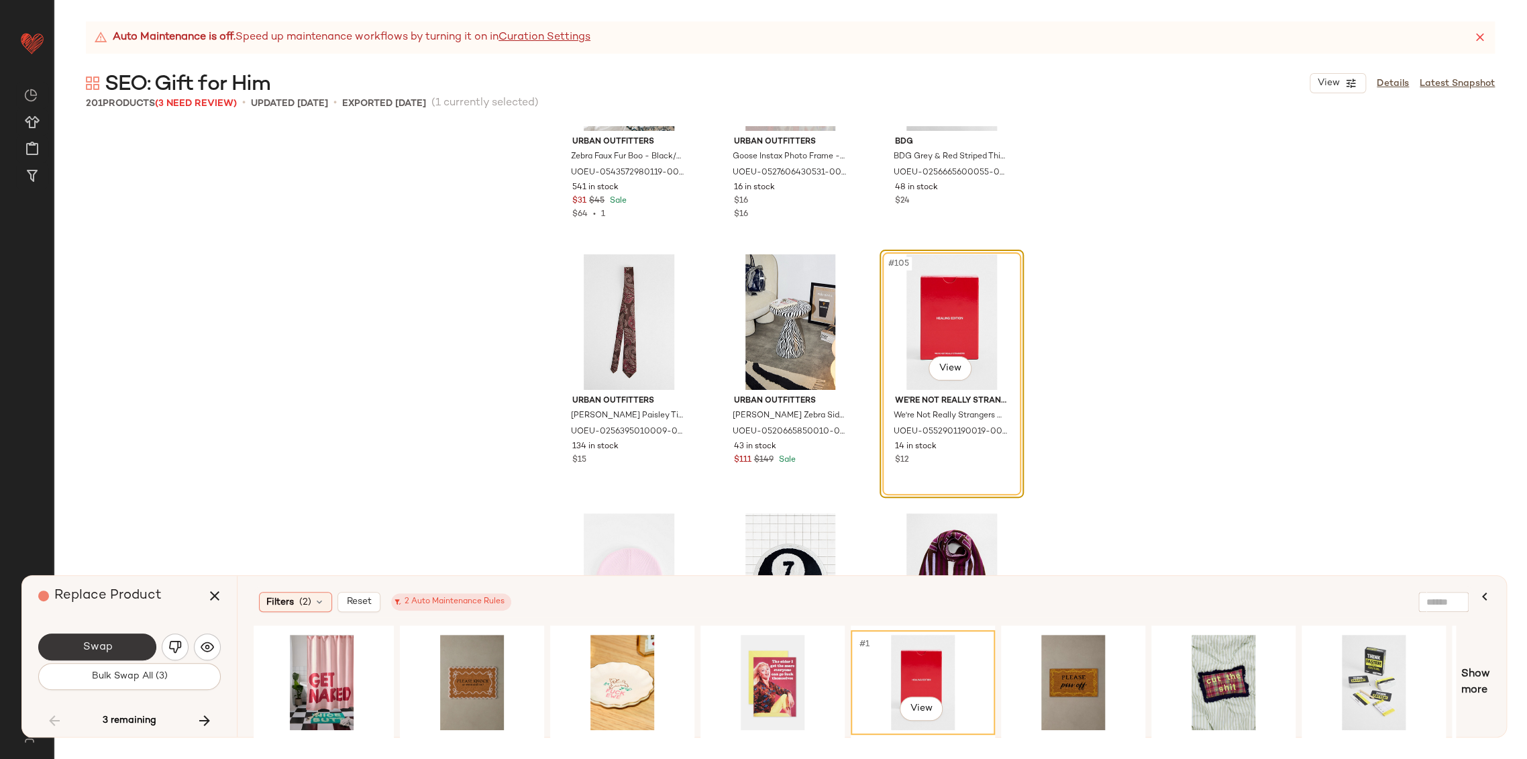
click at [124, 641] on button "Swap" at bounding box center [97, 646] width 118 height 27
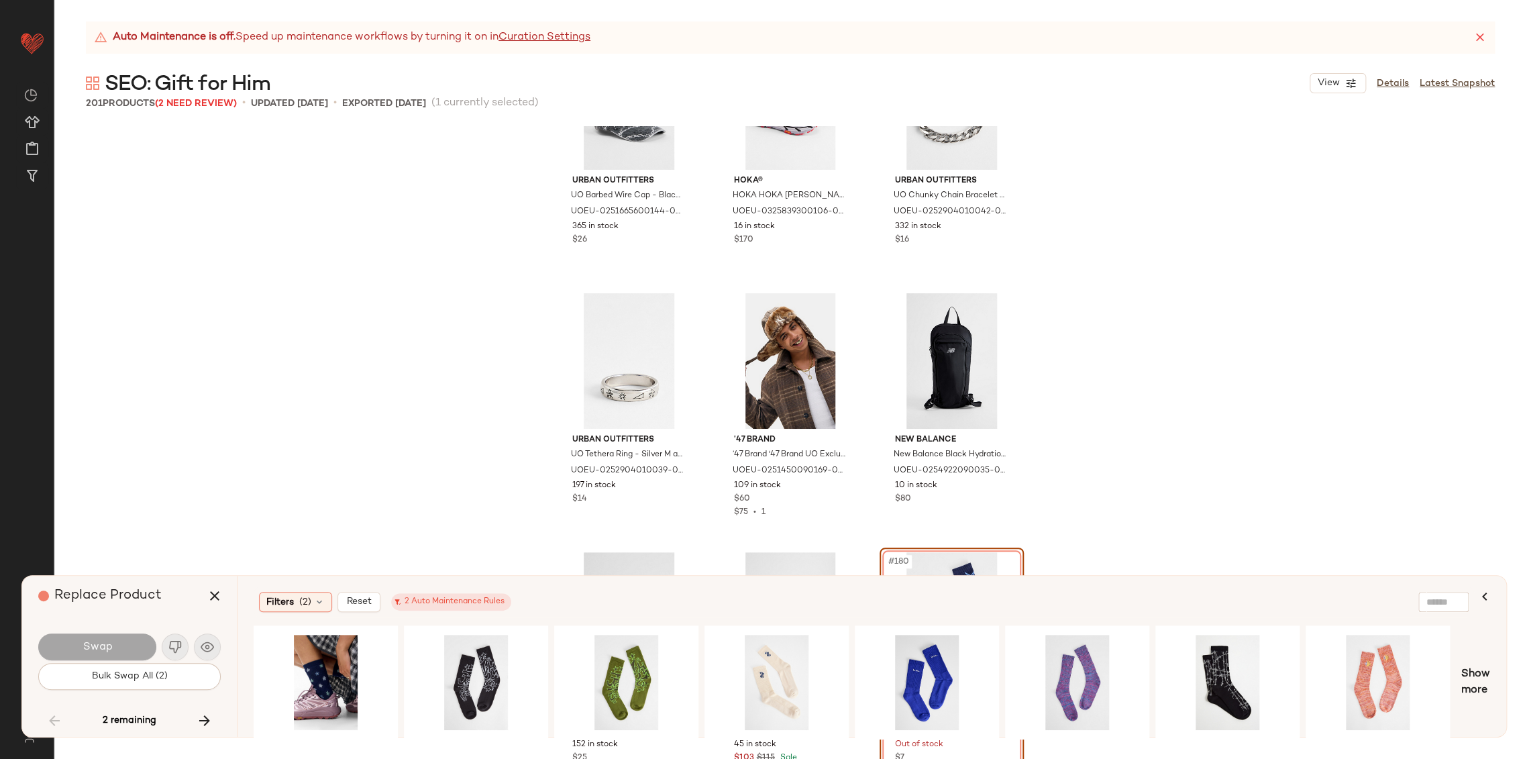
scroll to position [15239, 0]
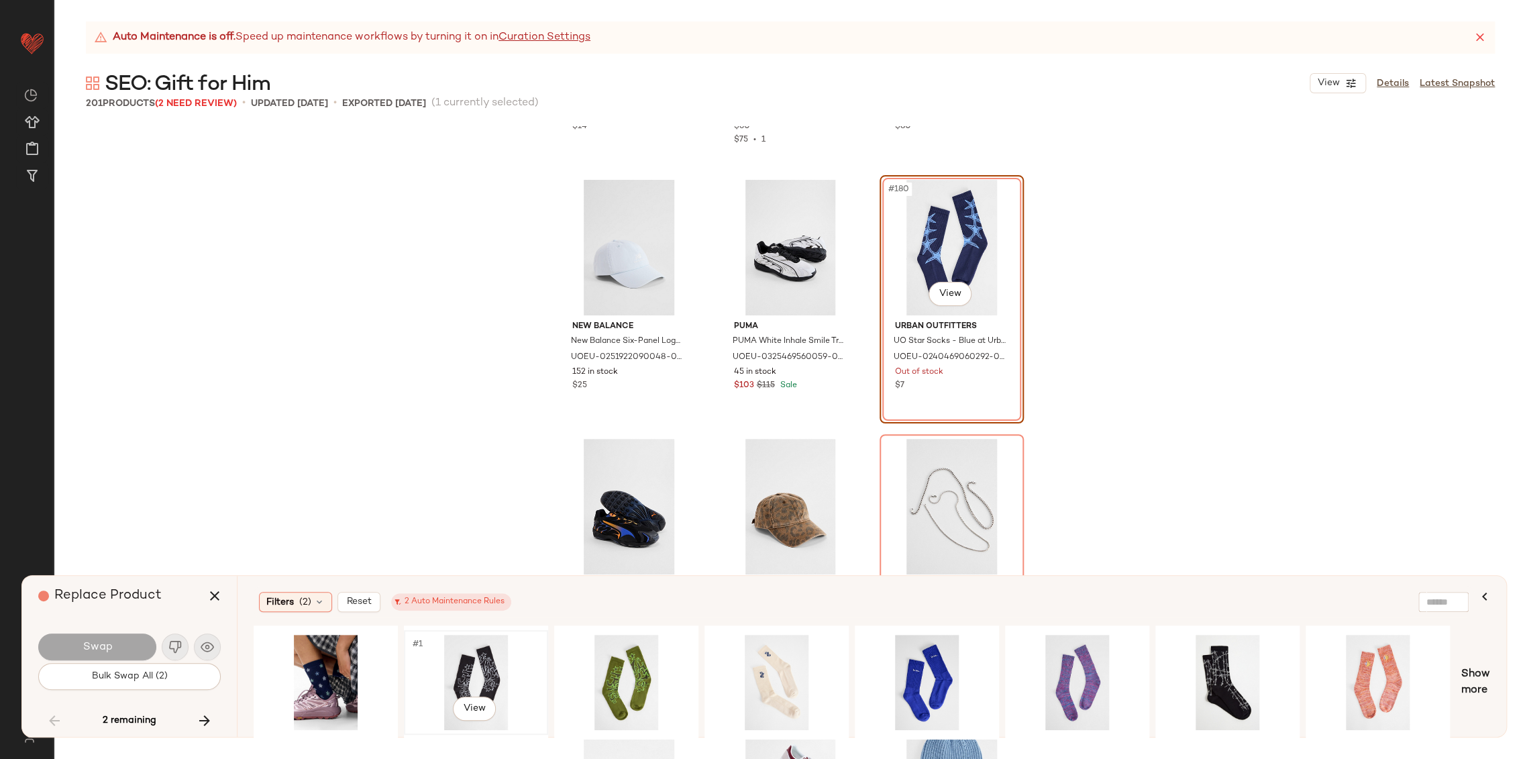
click at [457, 661] on div "#1 View" at bounding box center [475, 681] width 135 height 95
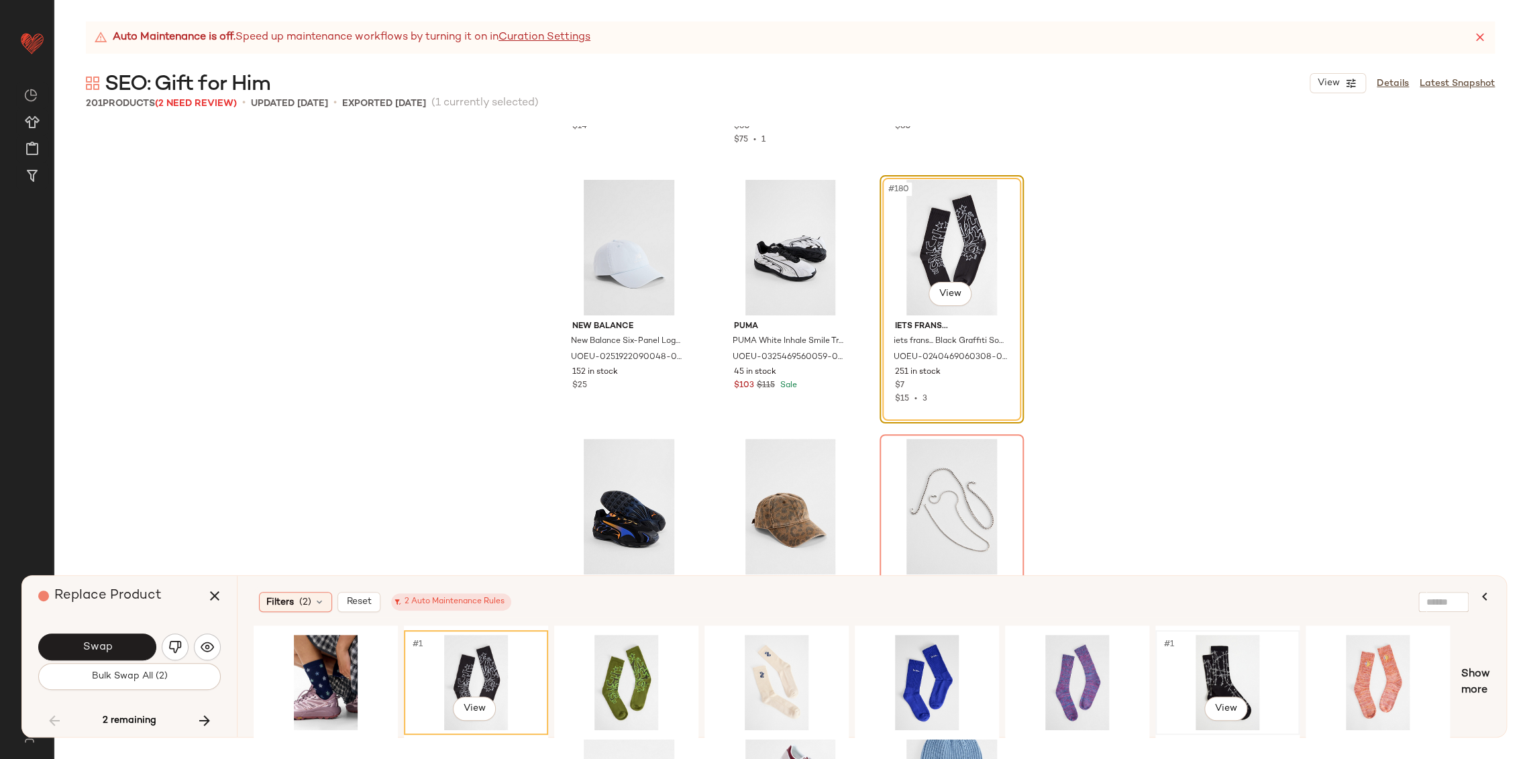
click at [1219, 670] on div "#1 View" at bounding box center [1227, 681] width 135 height 95
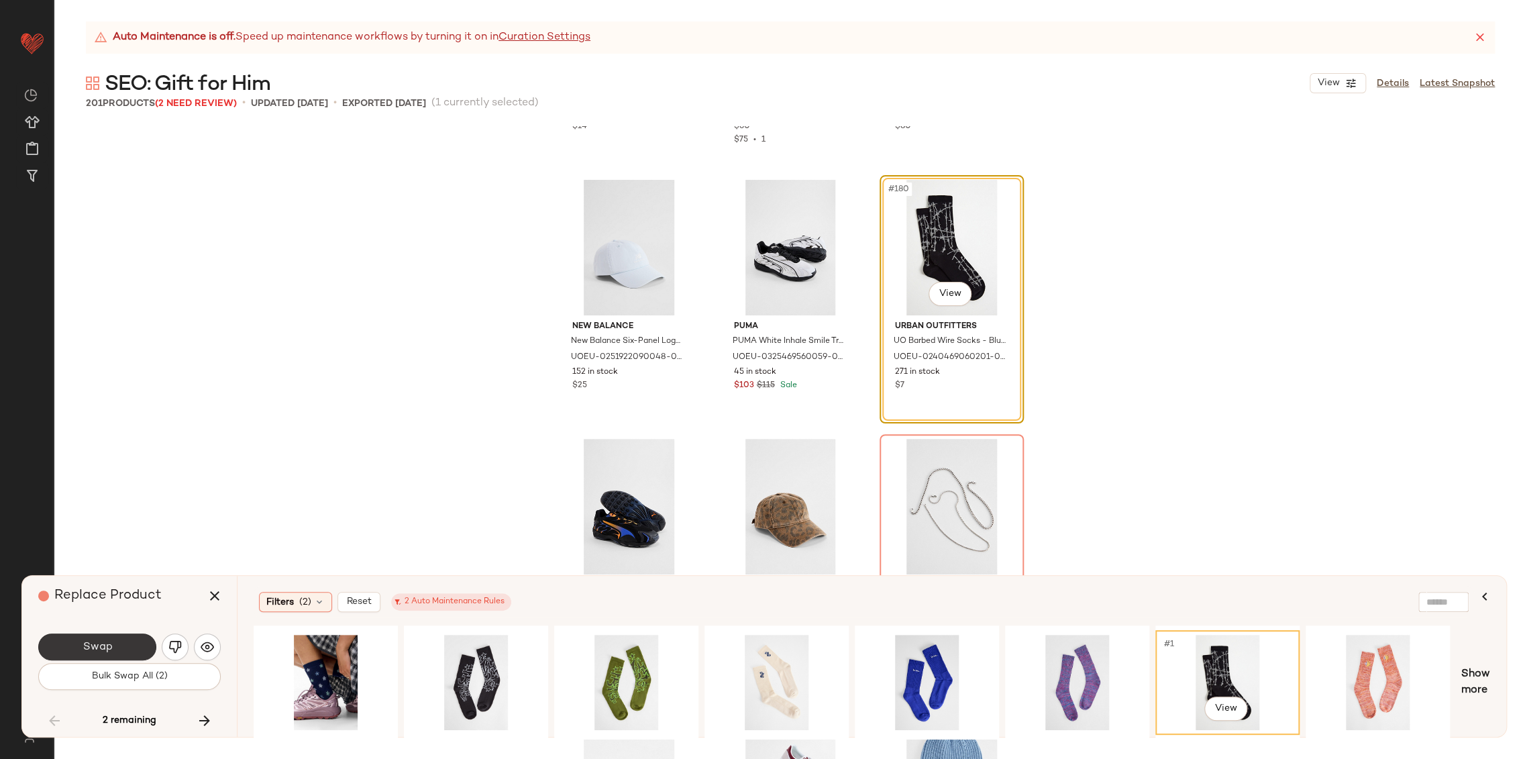
click at [129, 648] on button "Swap" at bounding box center [97, 646] width 118 height 27
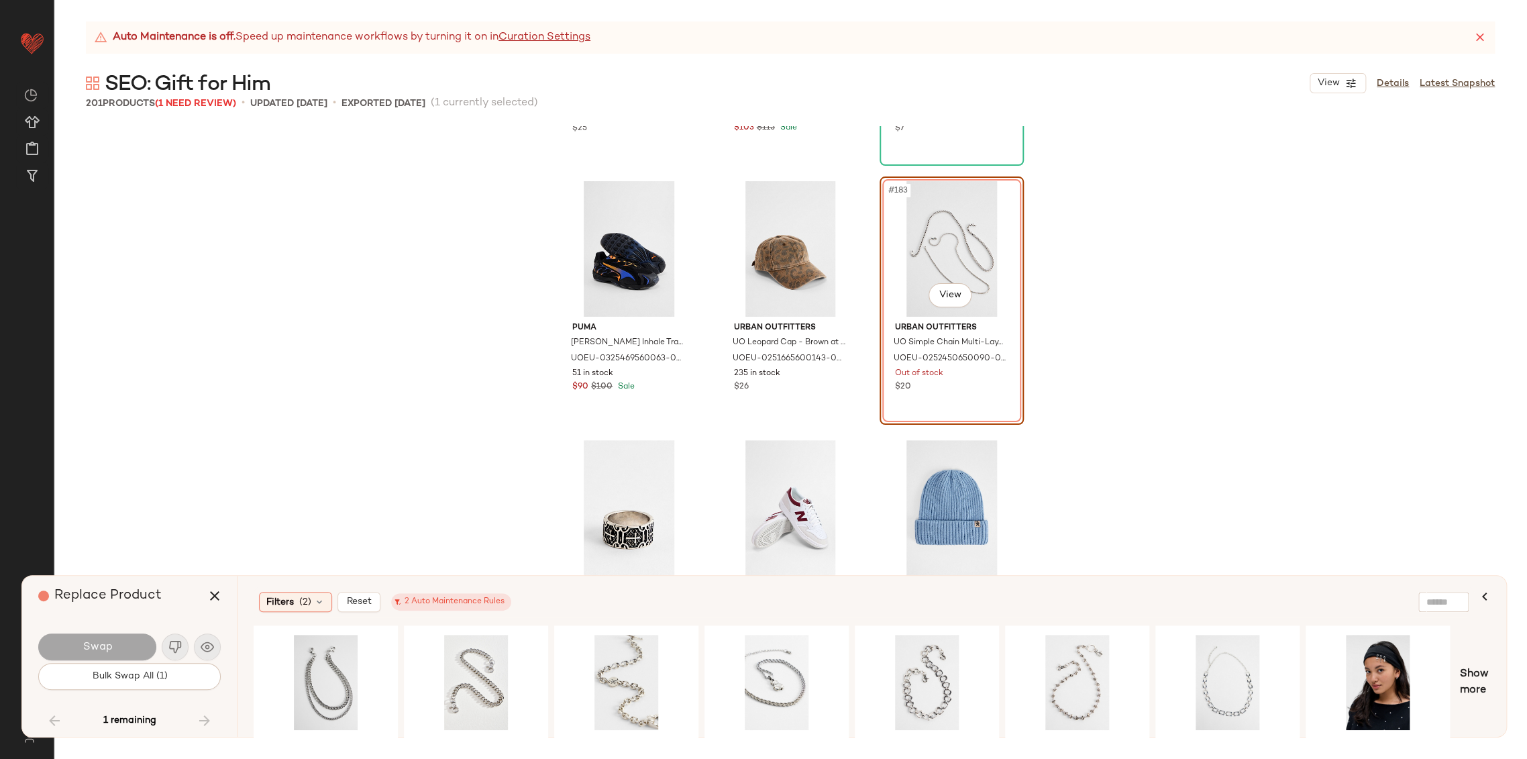
scroll to position [15498, 0]
click at [623, 674] on div "#1 View" at bounding box center [626, 681] width 135 height 95
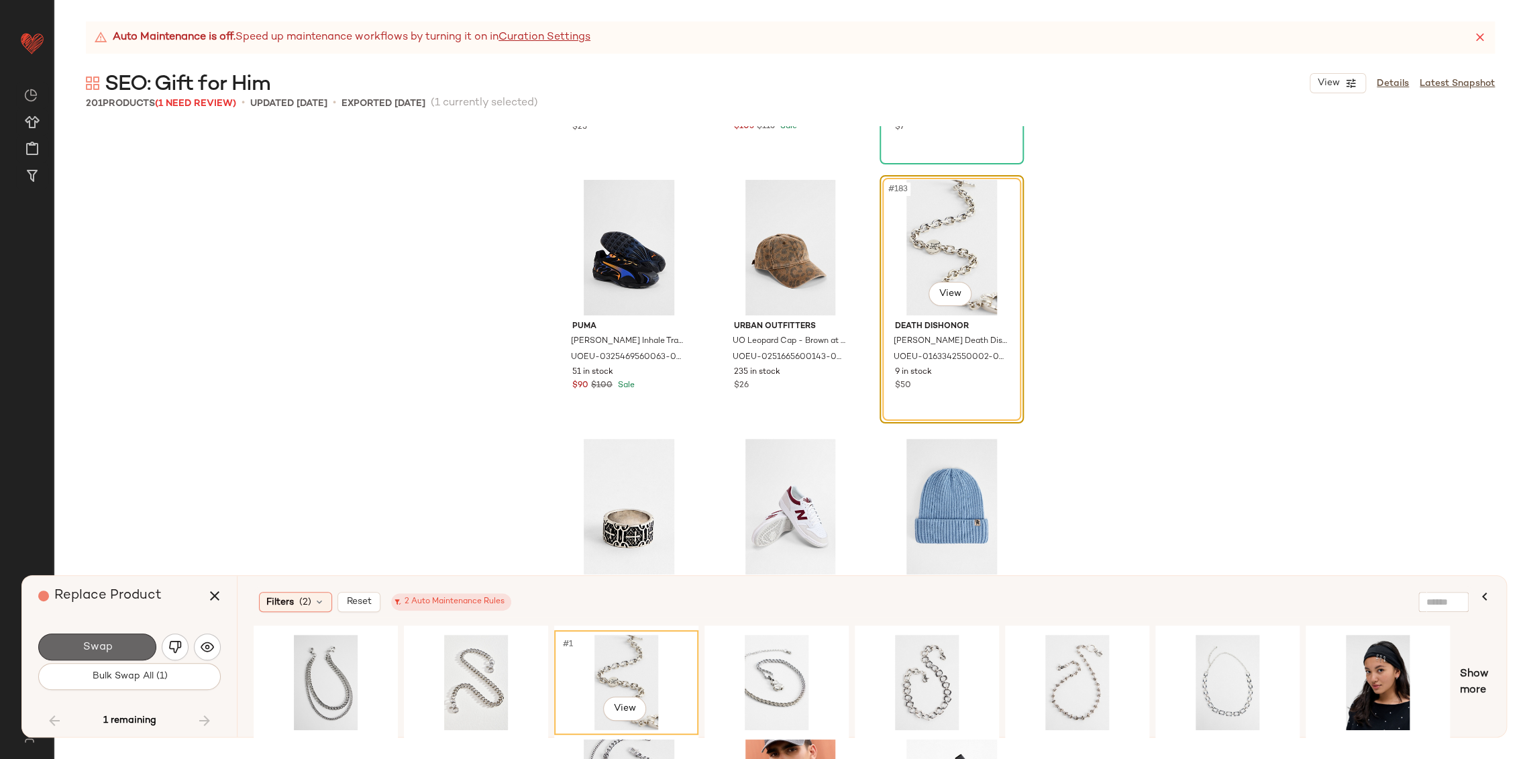
click at [131, 643] on button "Swap" at bounding box center [97, 646] width 118 height 27
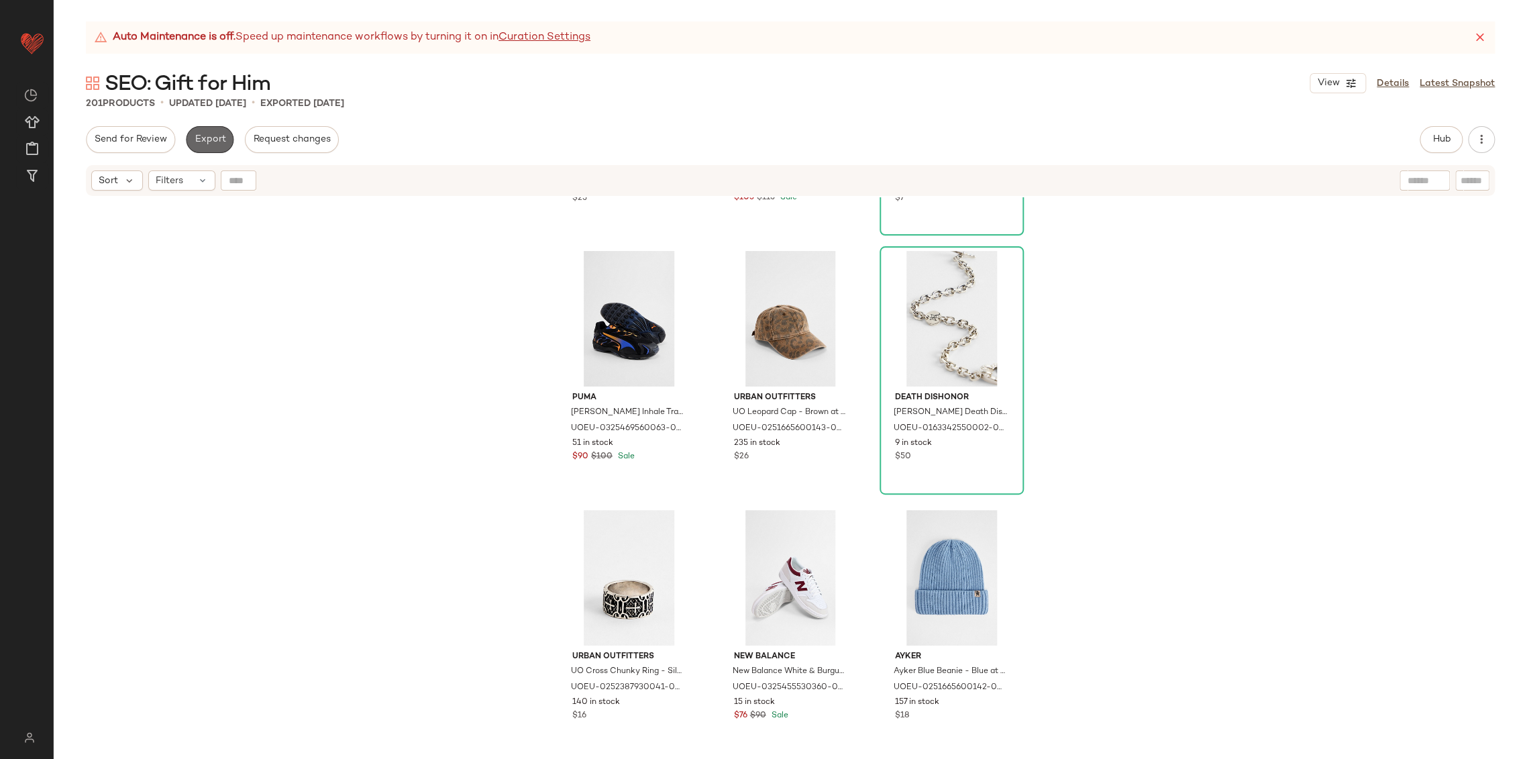
click at [210, 144] on span "Export" at bounding box center [210, 139] width 32 height 11
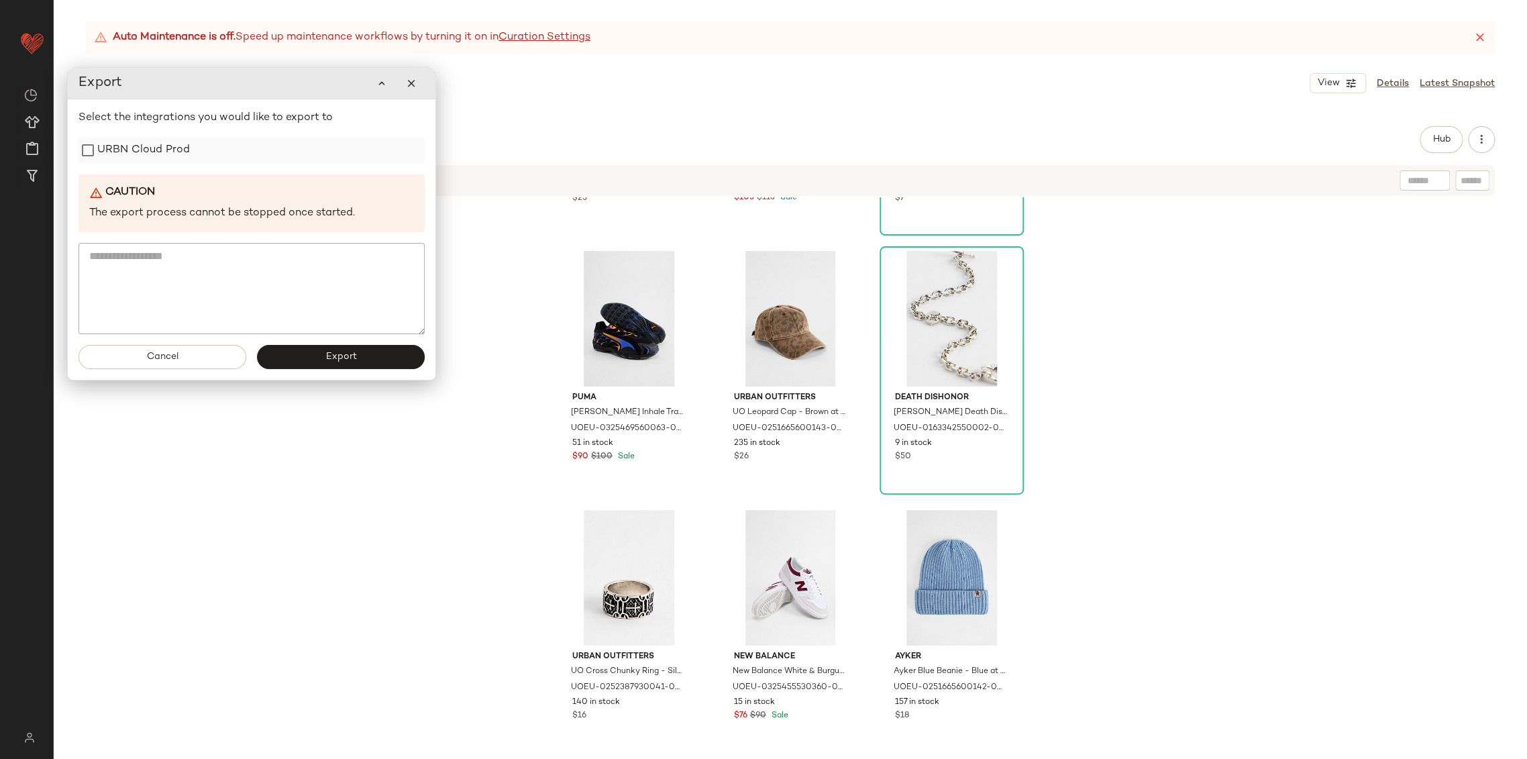
click at [220, 162] on div "URBN Cloud Prod" at bounding box center [251, 150] width 346 height 27
click at [157, 142] on label "URBN Cloud Prod" at bounding box center [143, 149] width 93 height 27
click at [329, 364] on button "Export" at bounding box center [341, 356] width 168 height 24
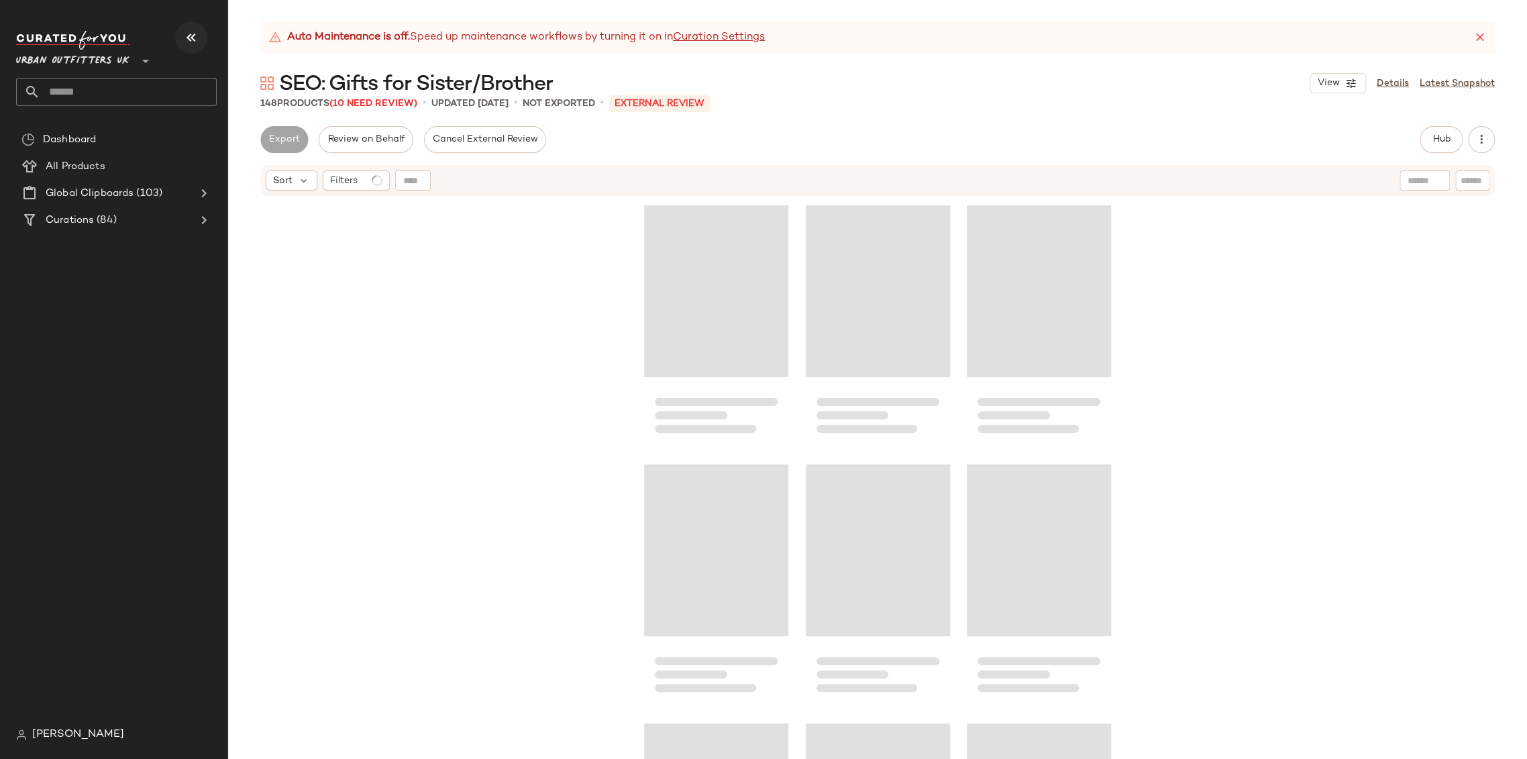
click at [187, 34] on icon "button" at bounding box center [191, 38] width 16 height 16
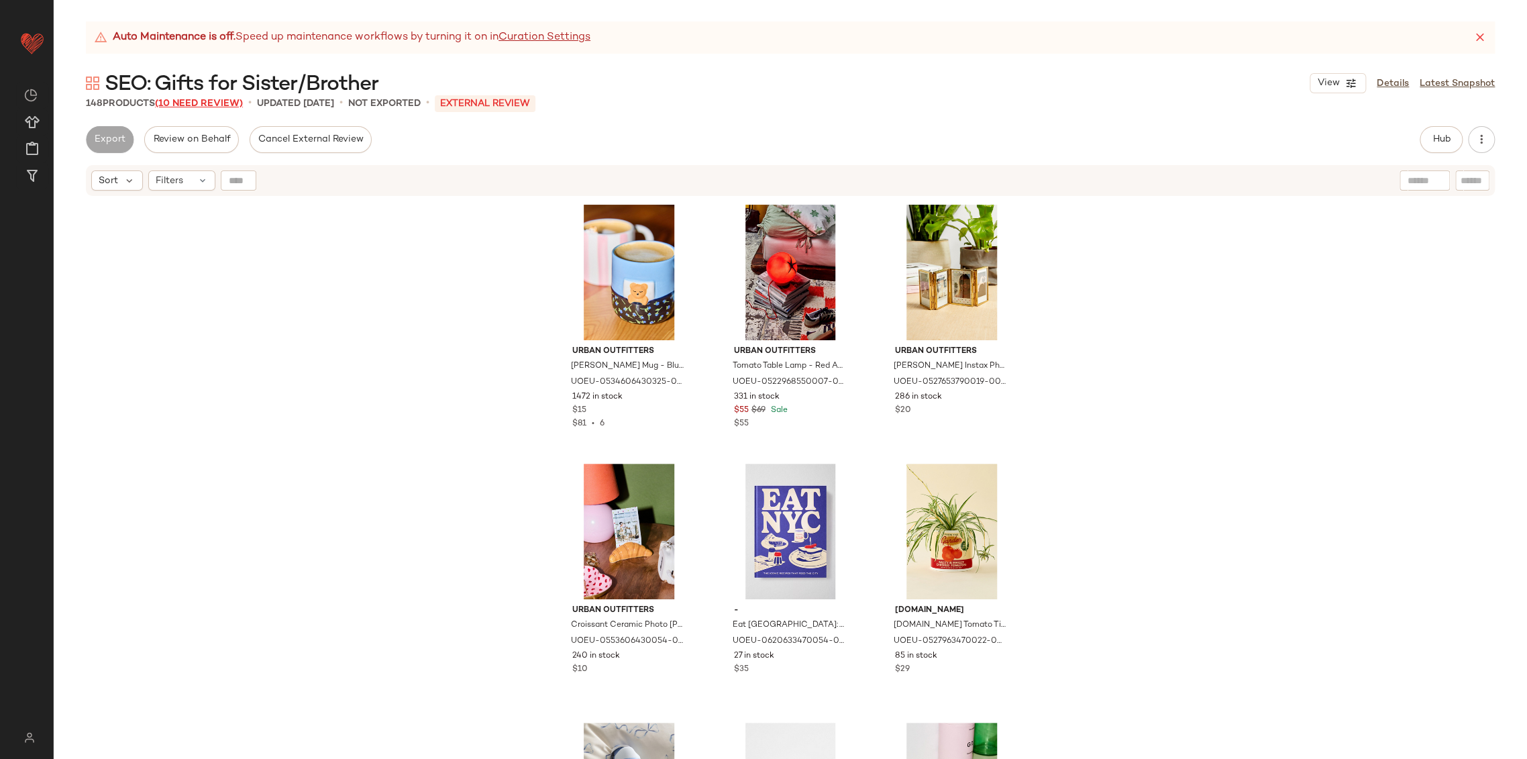
click at [198, 107] on span "(10 Need Review)" at bounding box center [199, 104] width 88 height 10
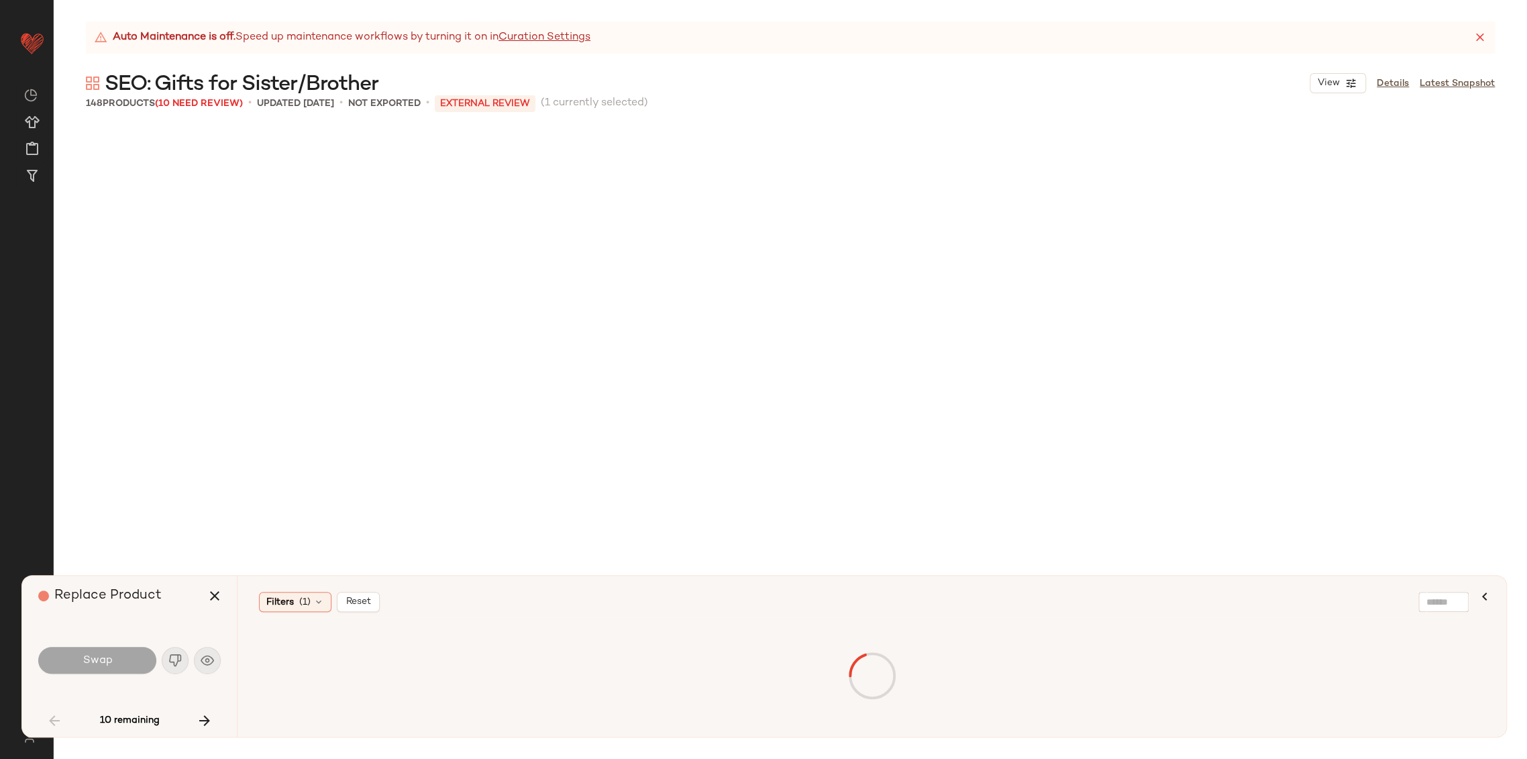
scroll to position [2329, 0]
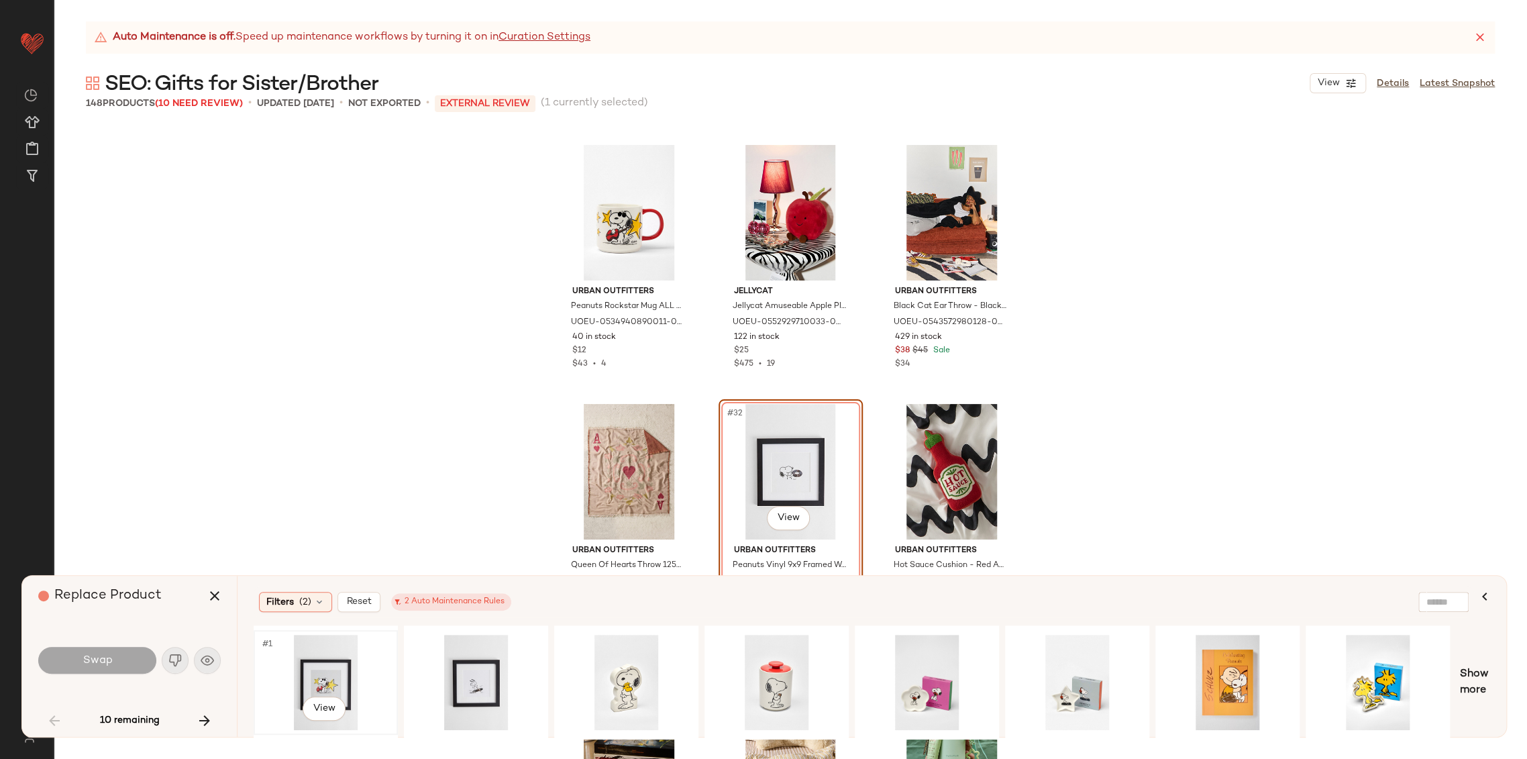
click at [335, 676] on div "#1 View" at bounding box center [325, 681] width 135 height 95
click at [117, 653] on button "Swap" at bounding box center [97, 660] width 118 height 27
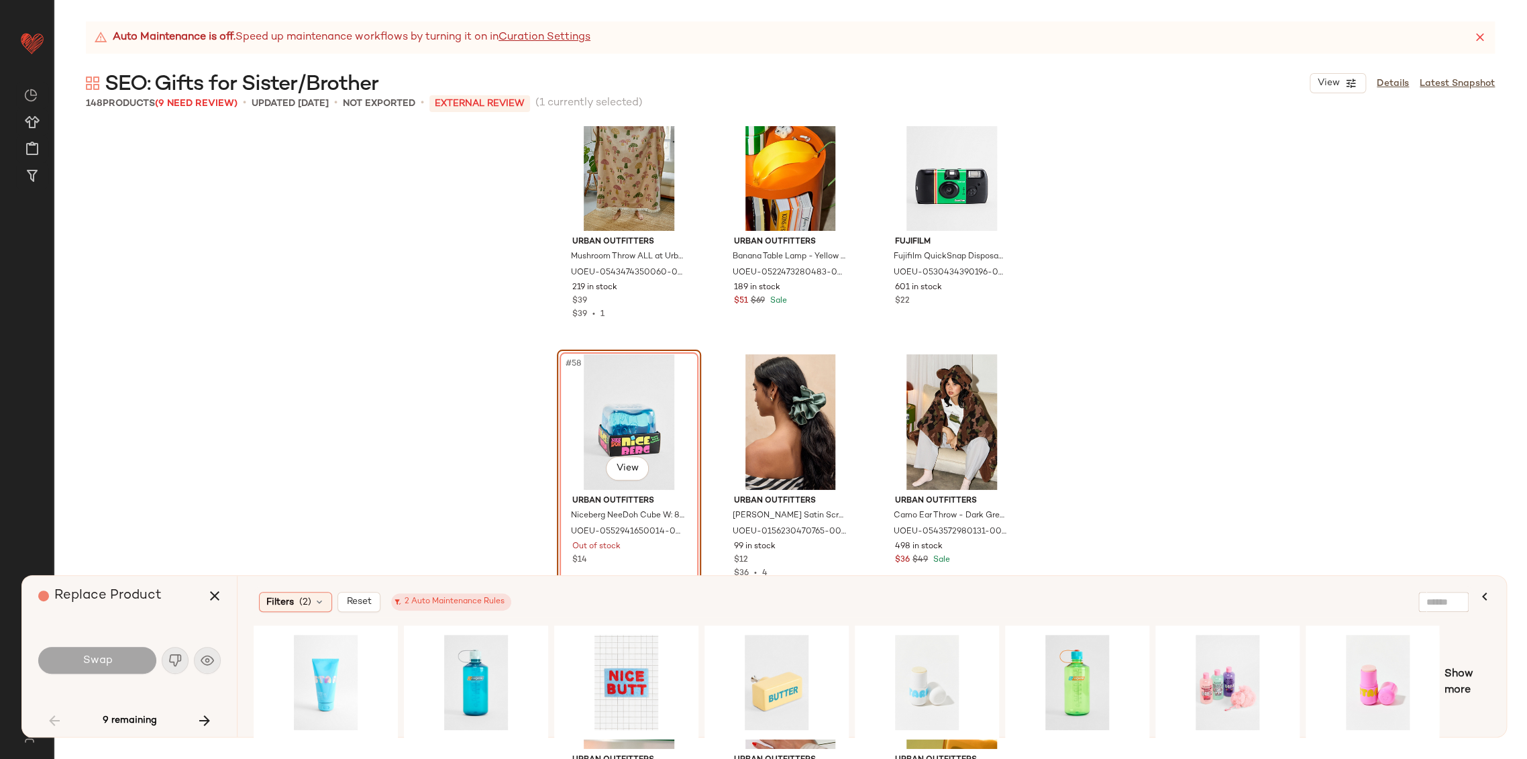
scroll to position [4735, 0]
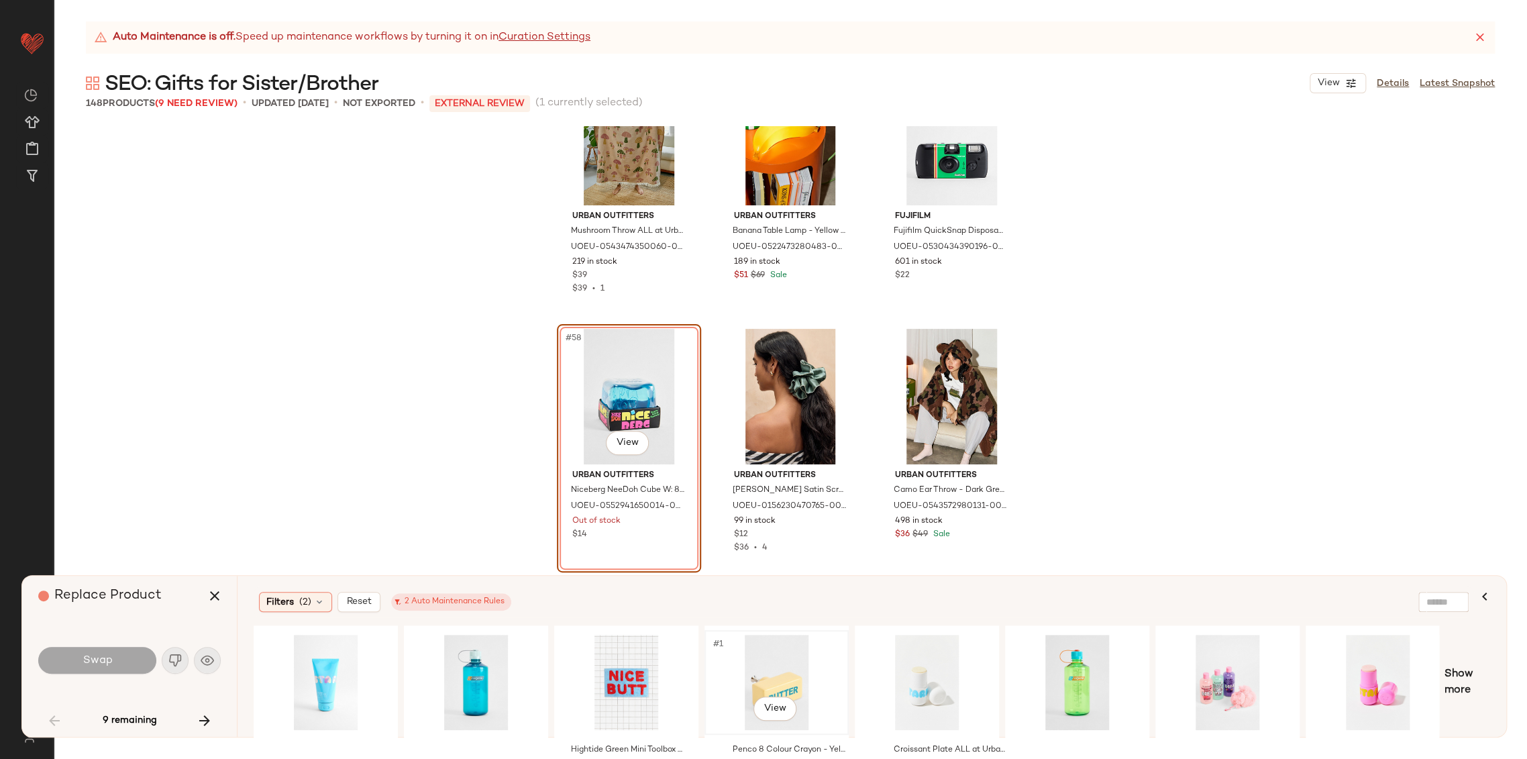
click at [791, 683] on div "#1 View" at bounding box center [776, 681] width 135 height 95
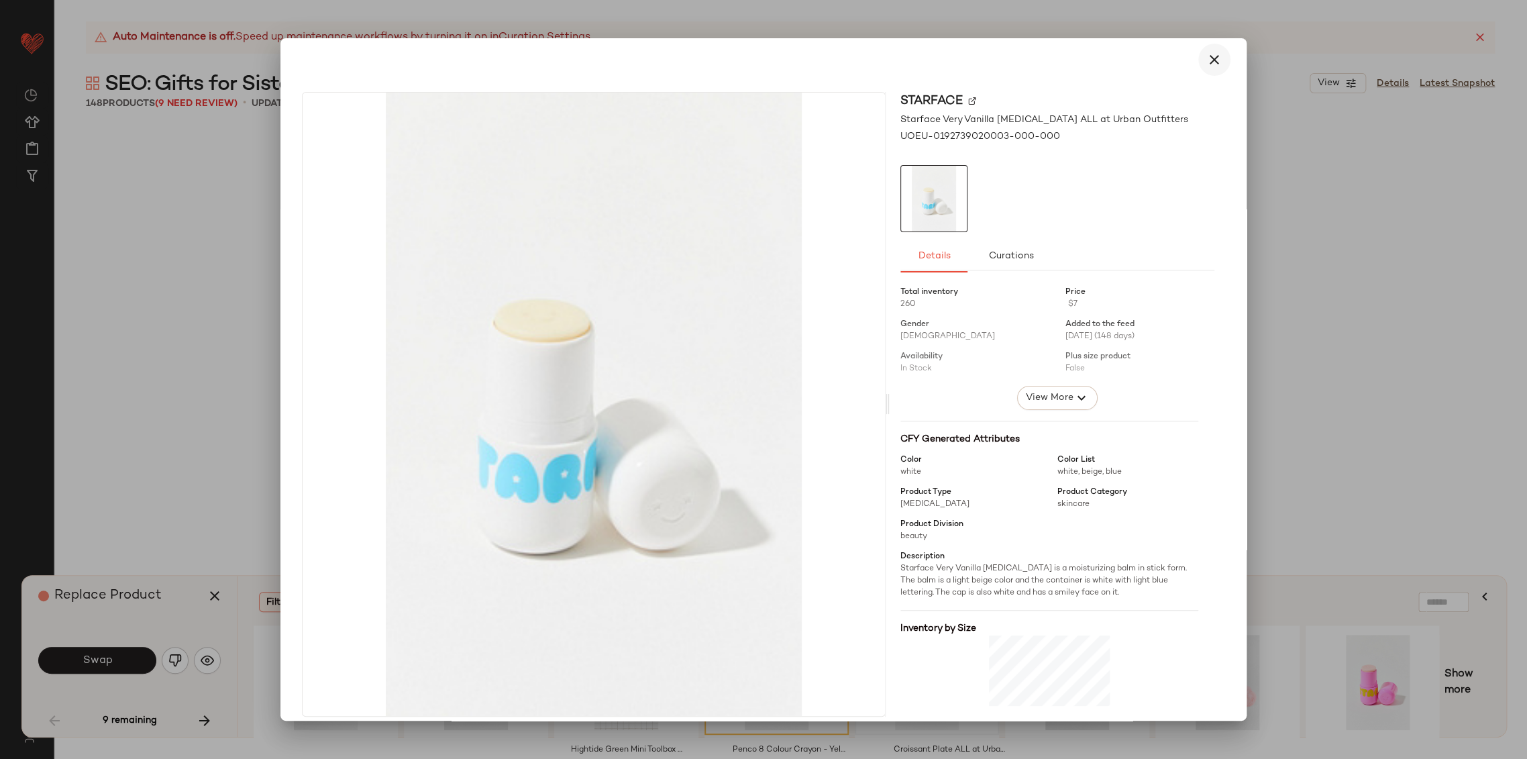
click at [1207, 63] on icon "button" at bounding box center [1214, 60] width 16 height 16
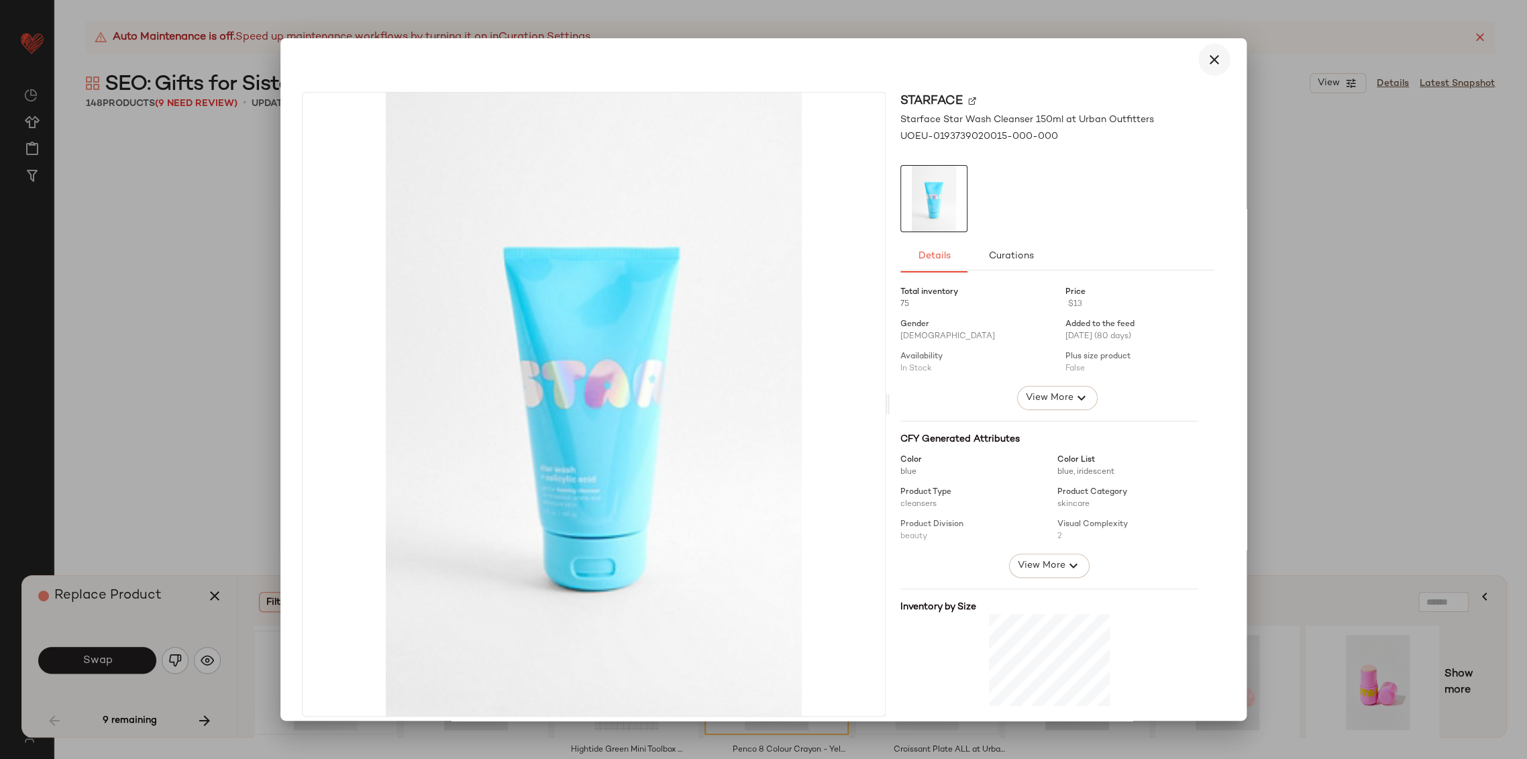
click at [1206, 63] on icon "button" at bounding box center [1214, 60] width 16 height 16
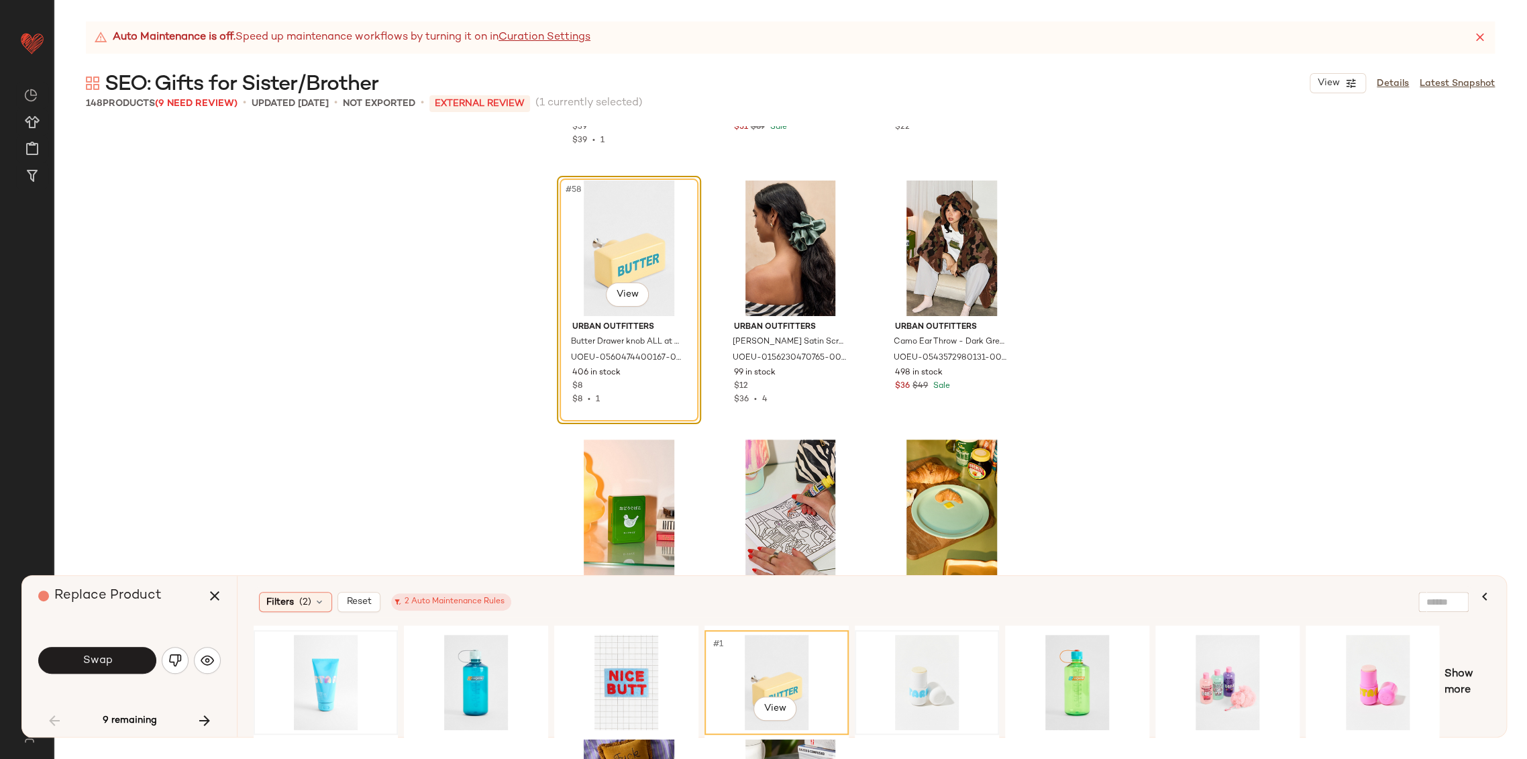
scroll to position [4883, 0]
click at [94, 669] on button "Swap" at bounding box center [97, 660] width 118 height 27
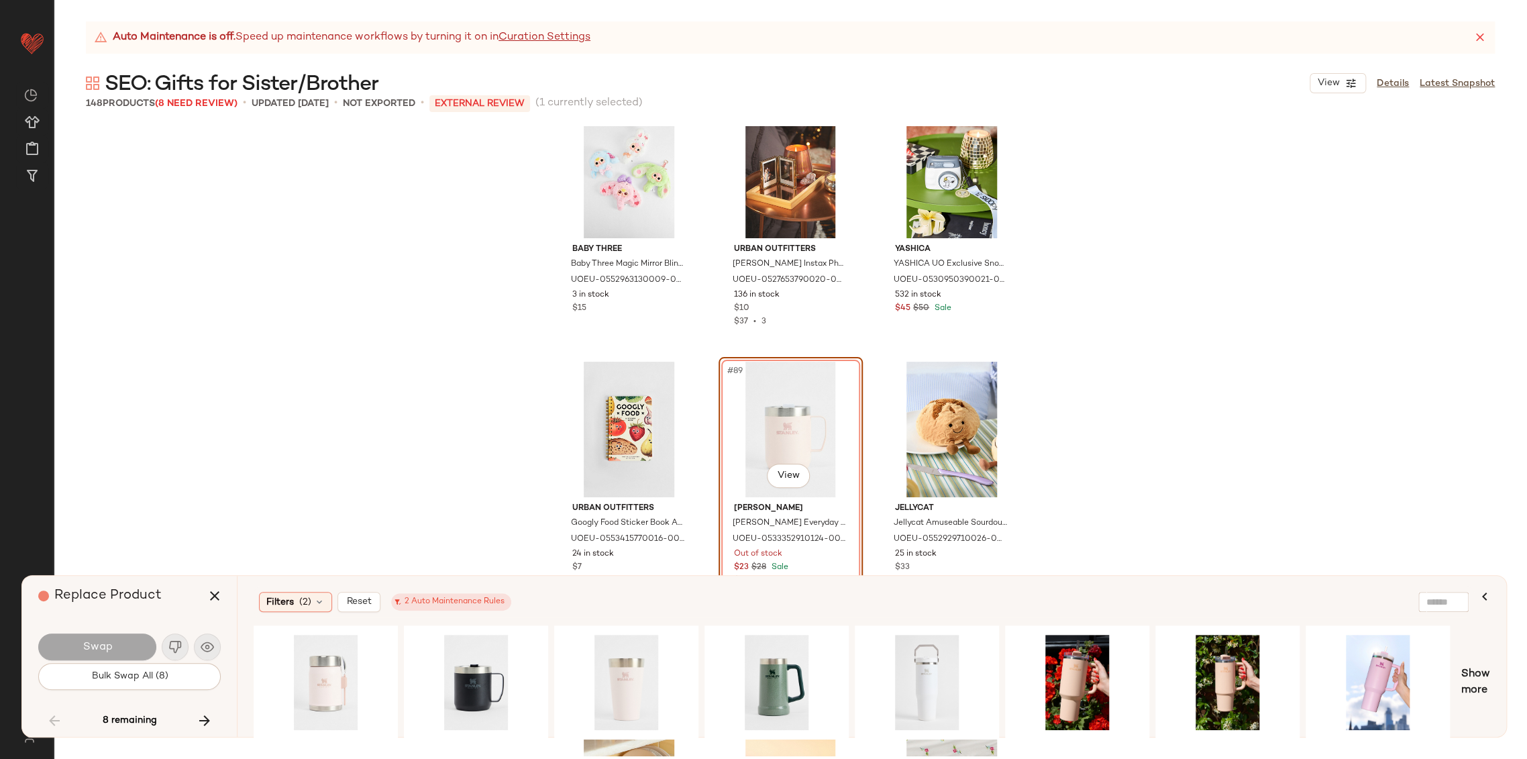
scroll to position [7324, 0]
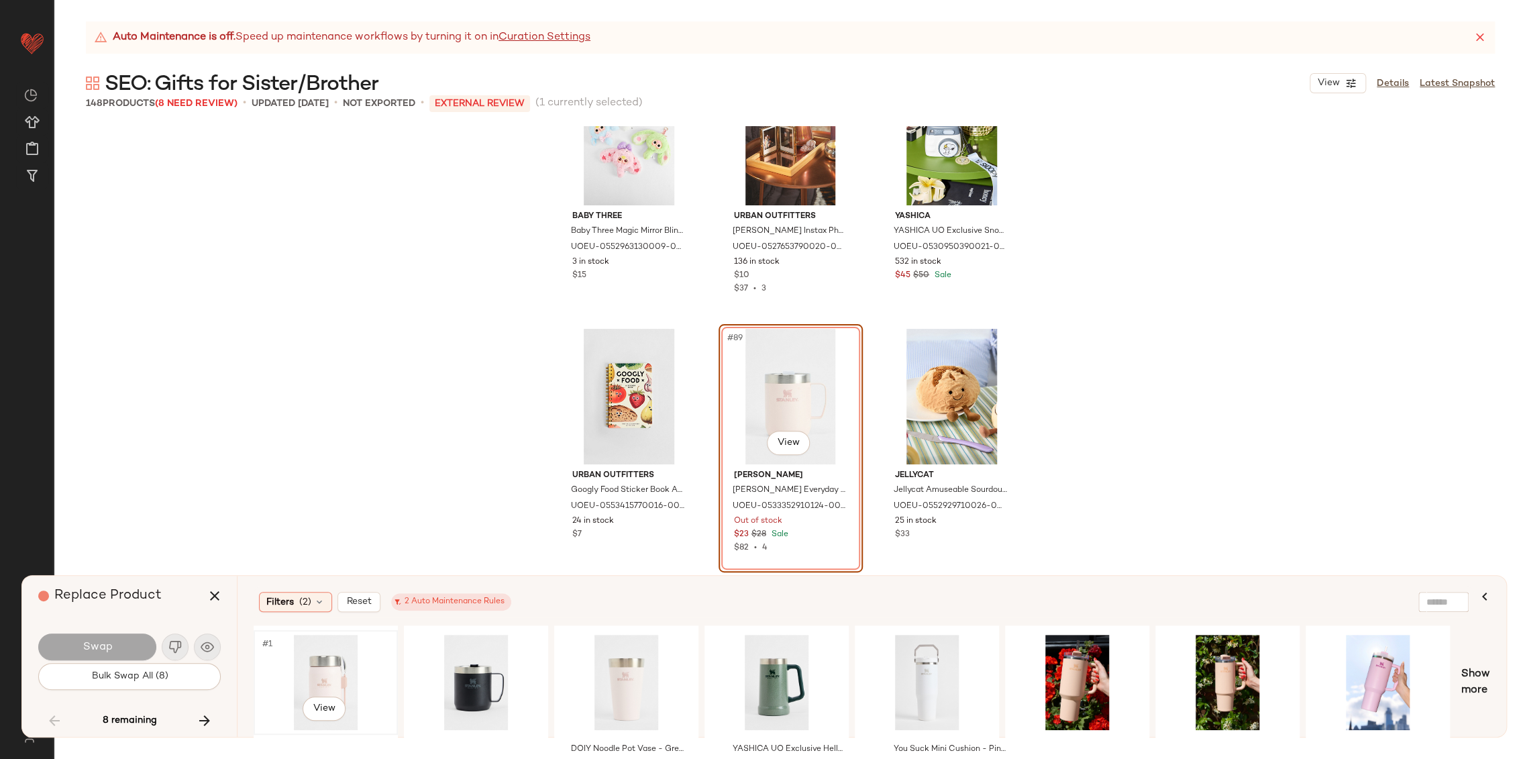
click at [333, 667] on div "#1 View" at bounding box center [325, 681] width 135 height 95
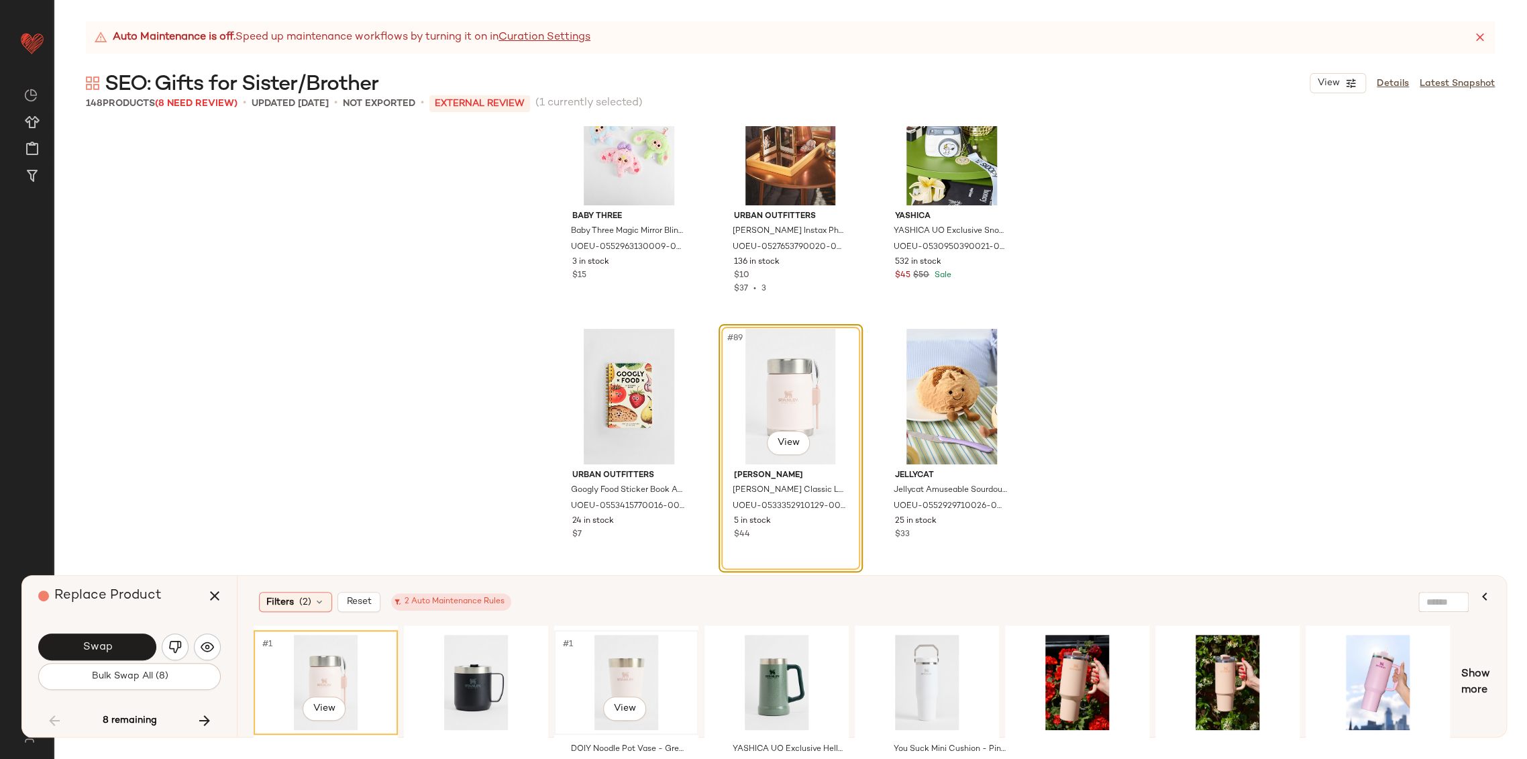
click at [651, 669] on div "#1 View" at bounding box center [626, 681] width 135 height 95
click at [130, 640] on button "Swap" at bounding box center [97, 646] width 118 height 27
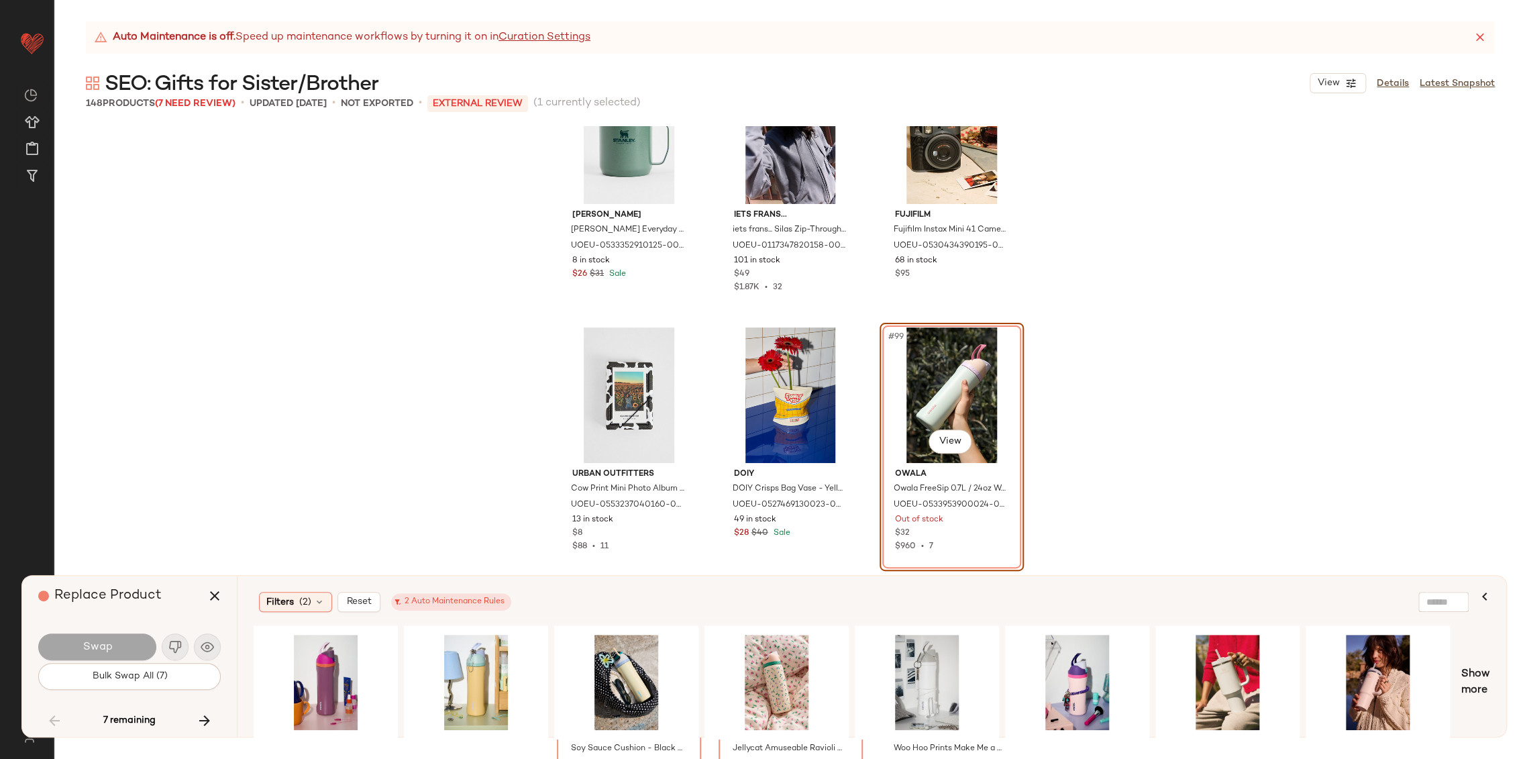
scroll to position [8175, 0]
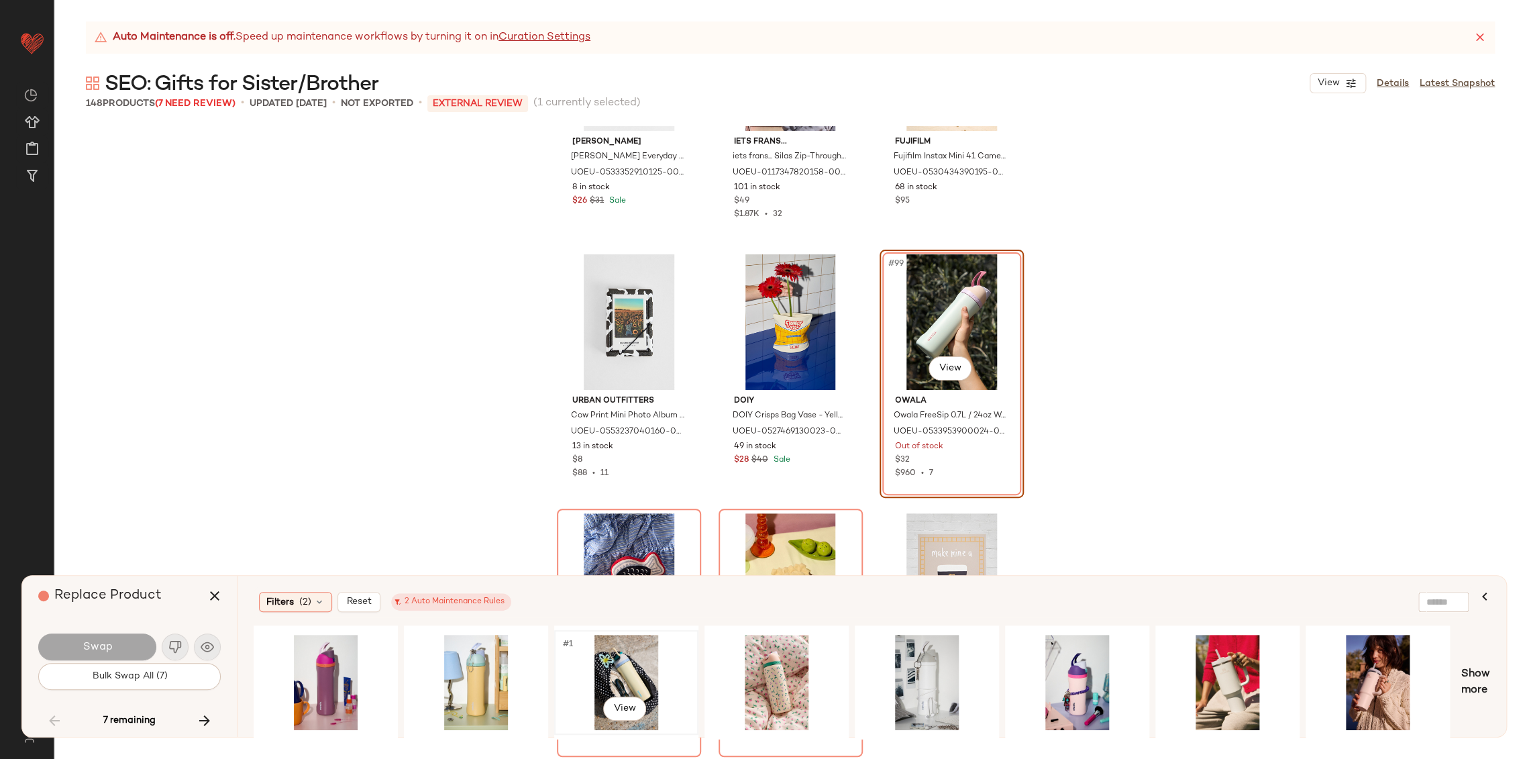
click at [600, 663] on div "#1 View" at bounding box center [626, 681] width 135 height 95
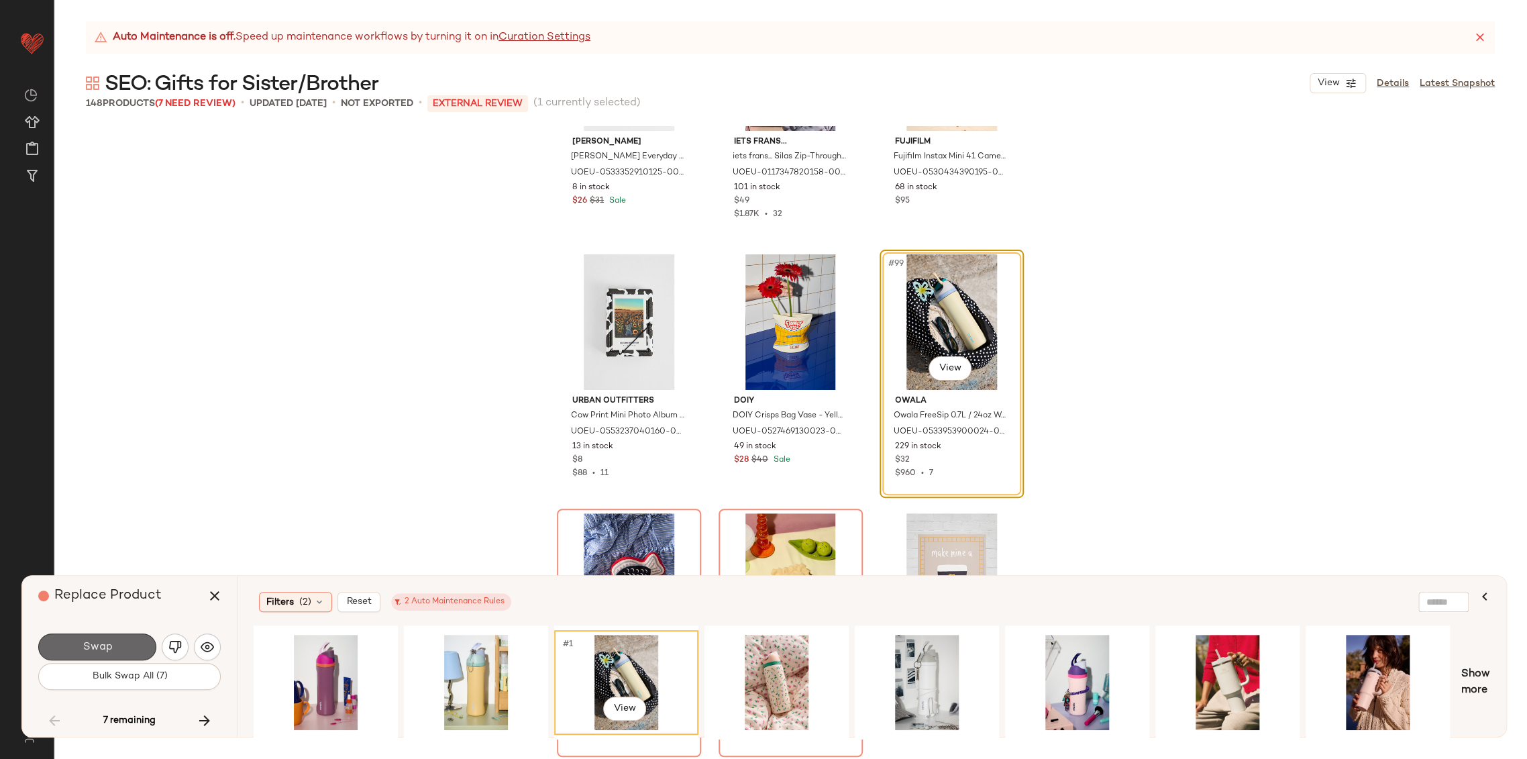
click at [121, 645] on button "Swap" at bounding box center [97, 646] width 118 height 27
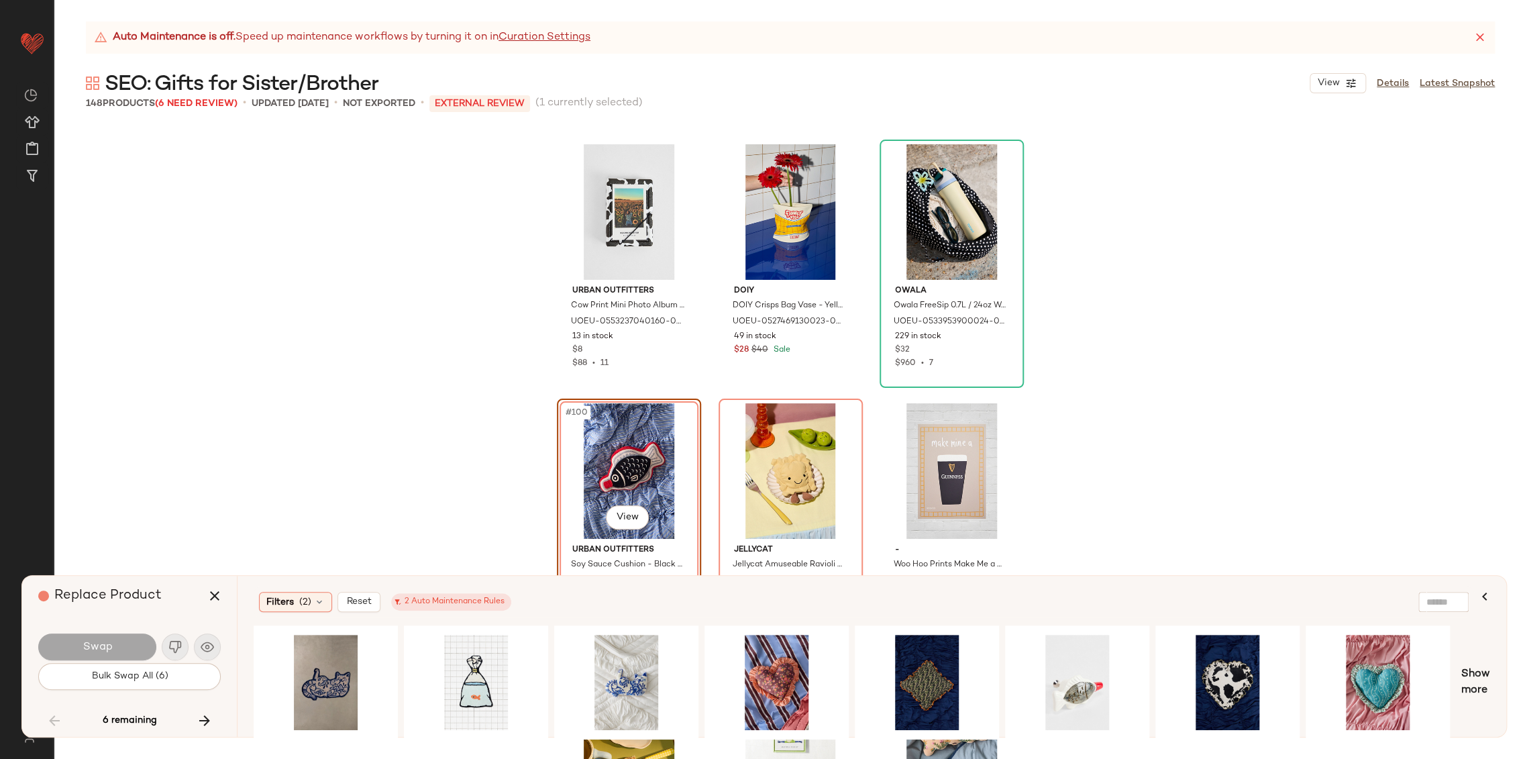
scroll to position [8359, 0]
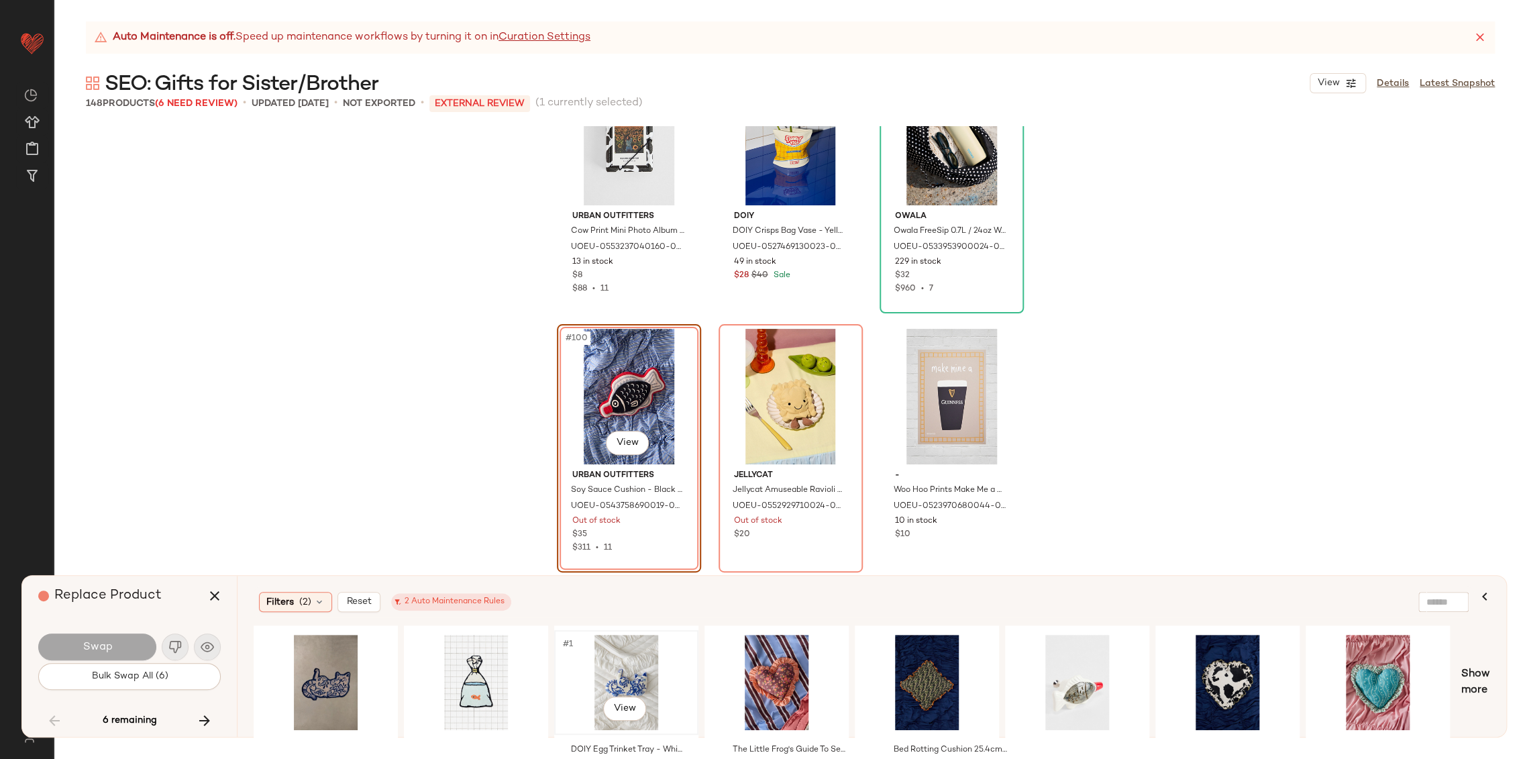
click at [610, 671] on div "#1 View" at bounding box center [626, 681] width 135 height 95
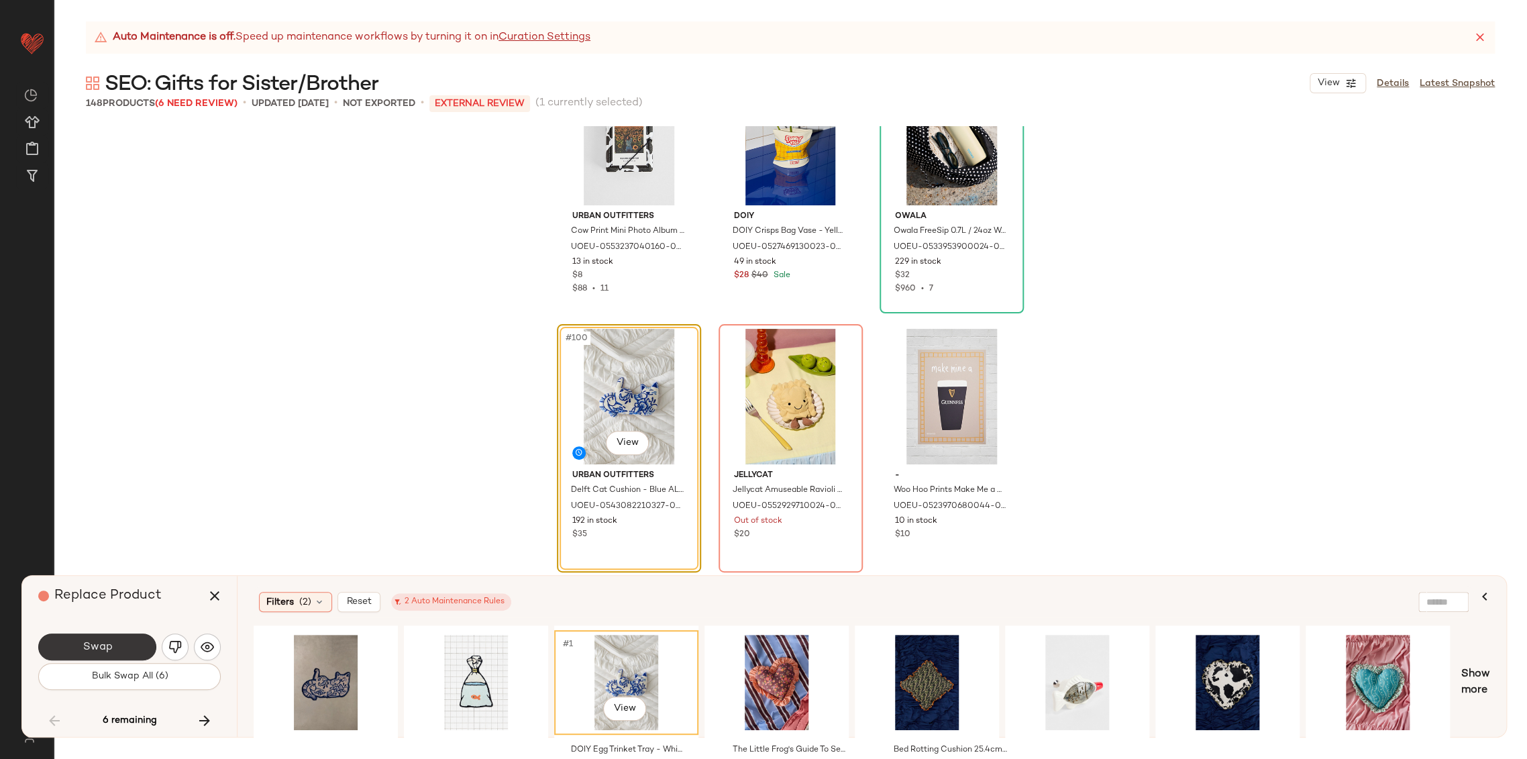
click at [96, 641] on span "Swap" at bounding box center [97, 647] width 30 height 13
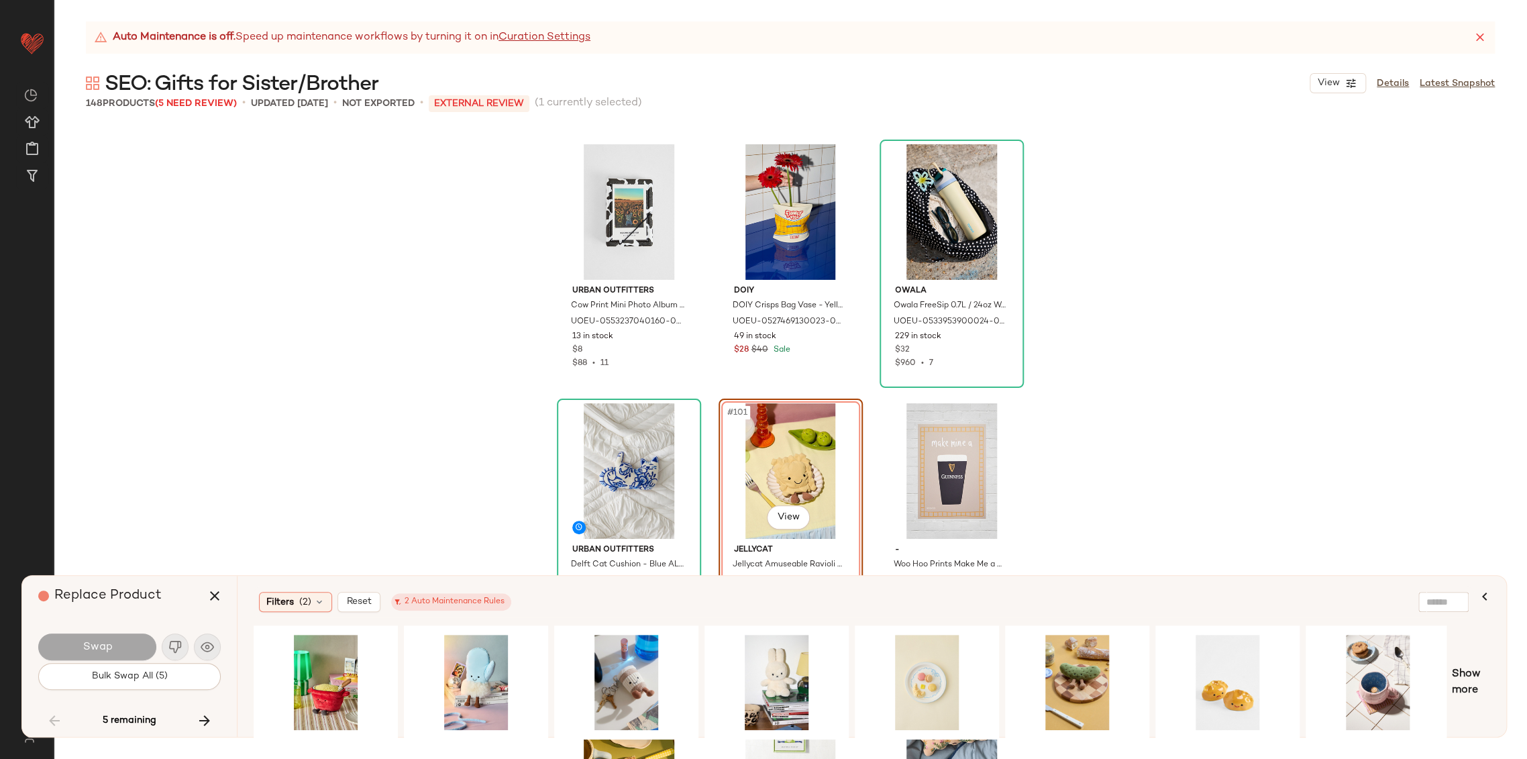
scroll to position [8359, 0]
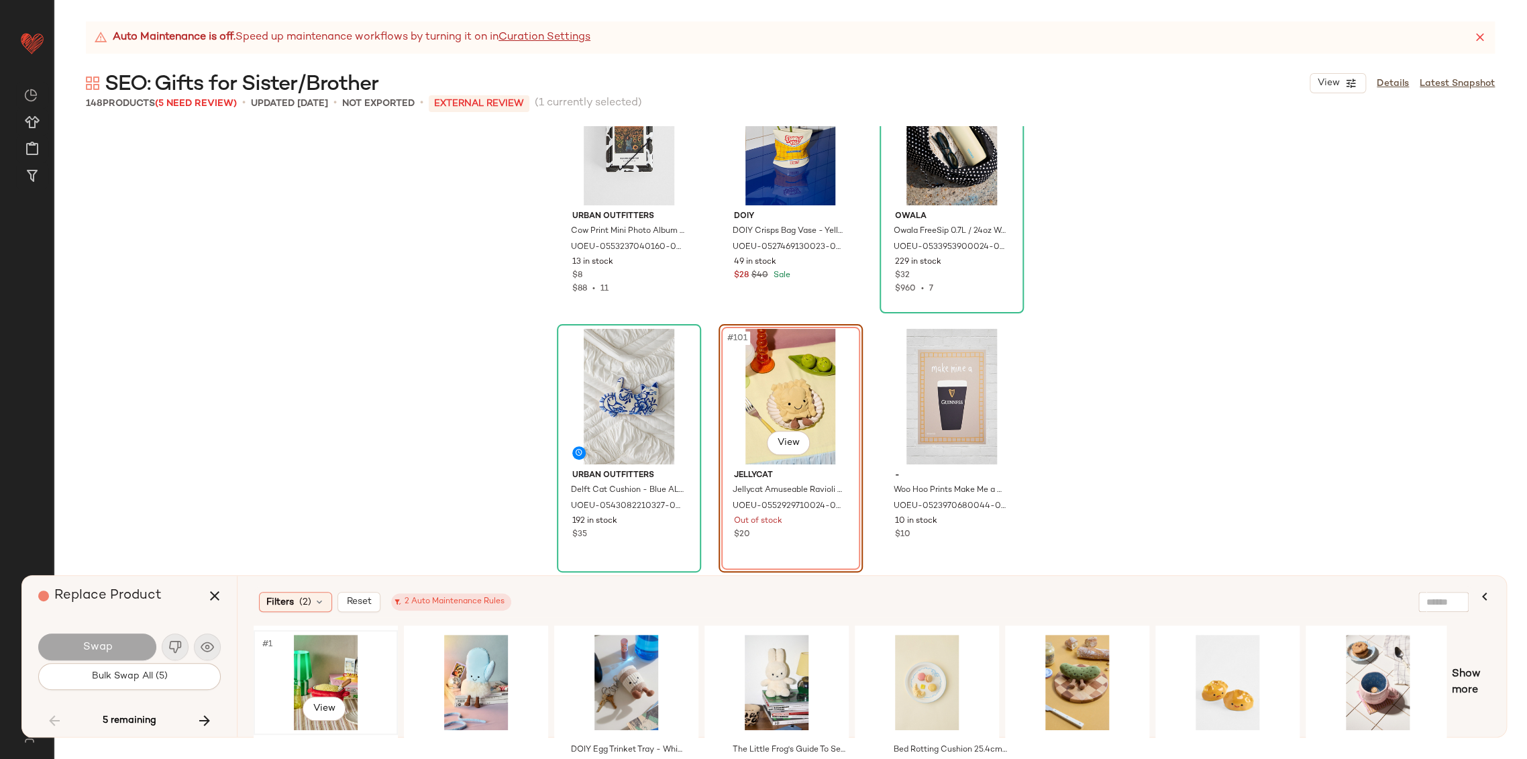
click at [337, 677] on div "#1 View" at bounding box center [325, 681] width 135 height 95
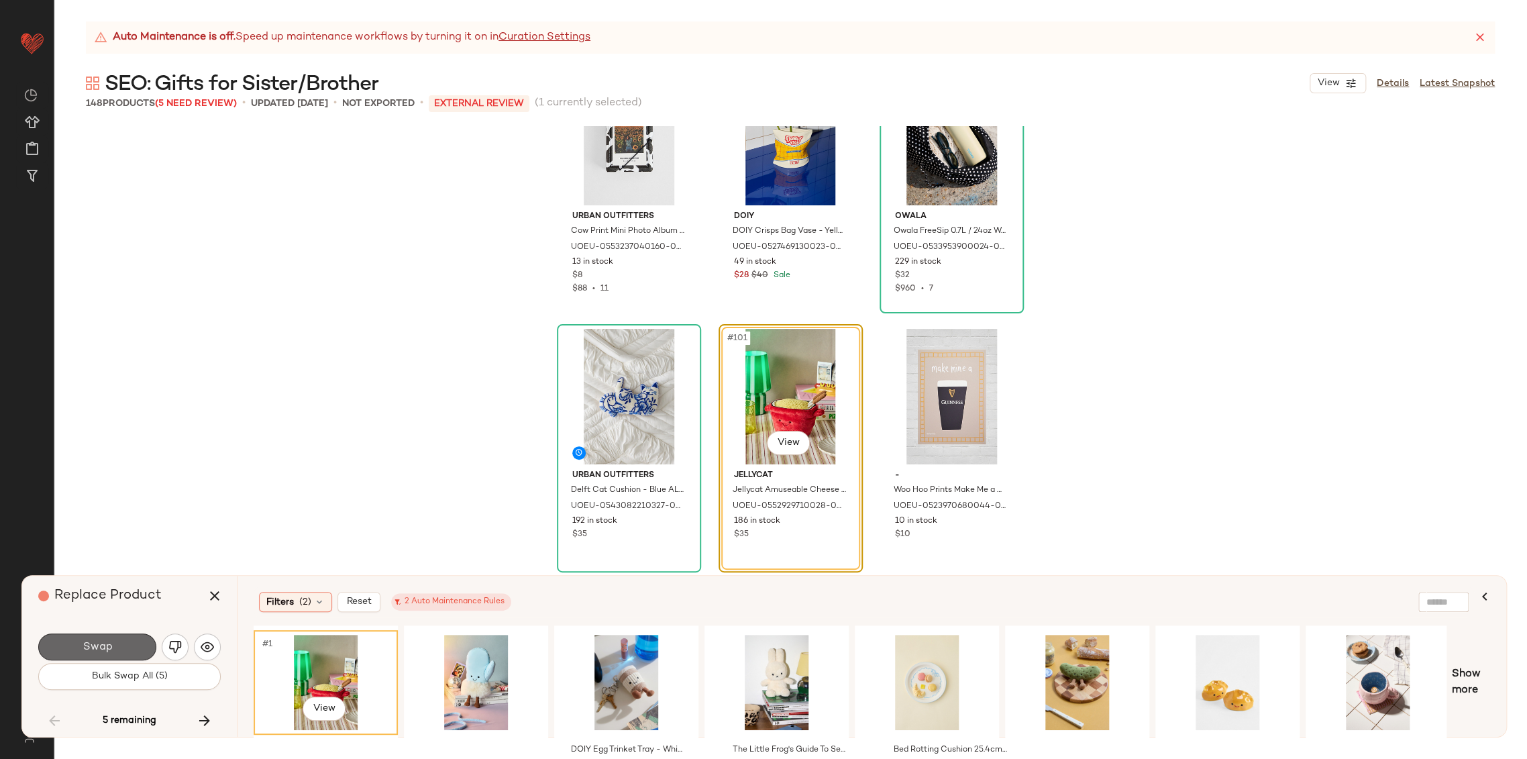
click at [132, 647] on button "Swap" at bounding box center [97, 646] width 118 height 27
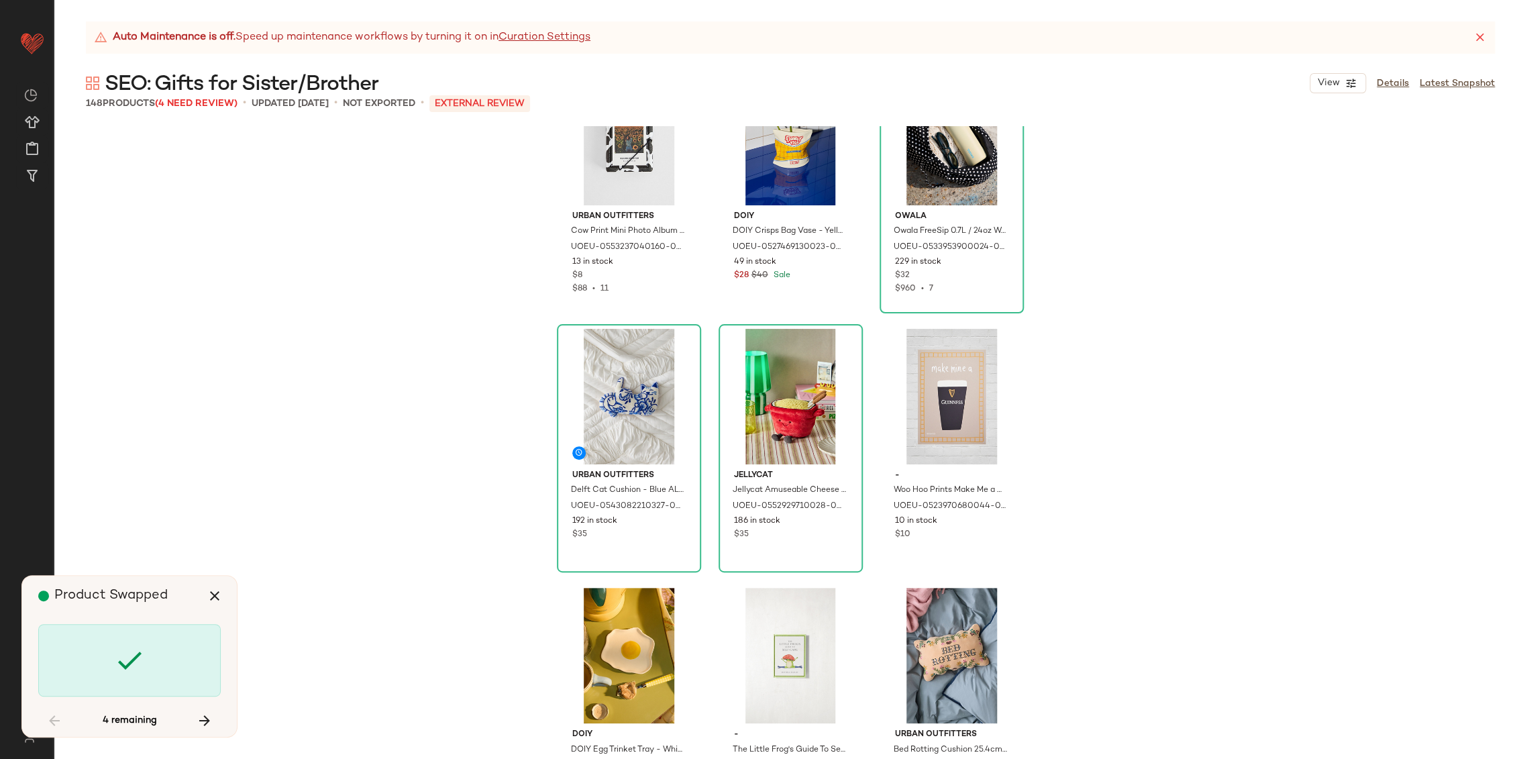
scroll to position [9320, 0]
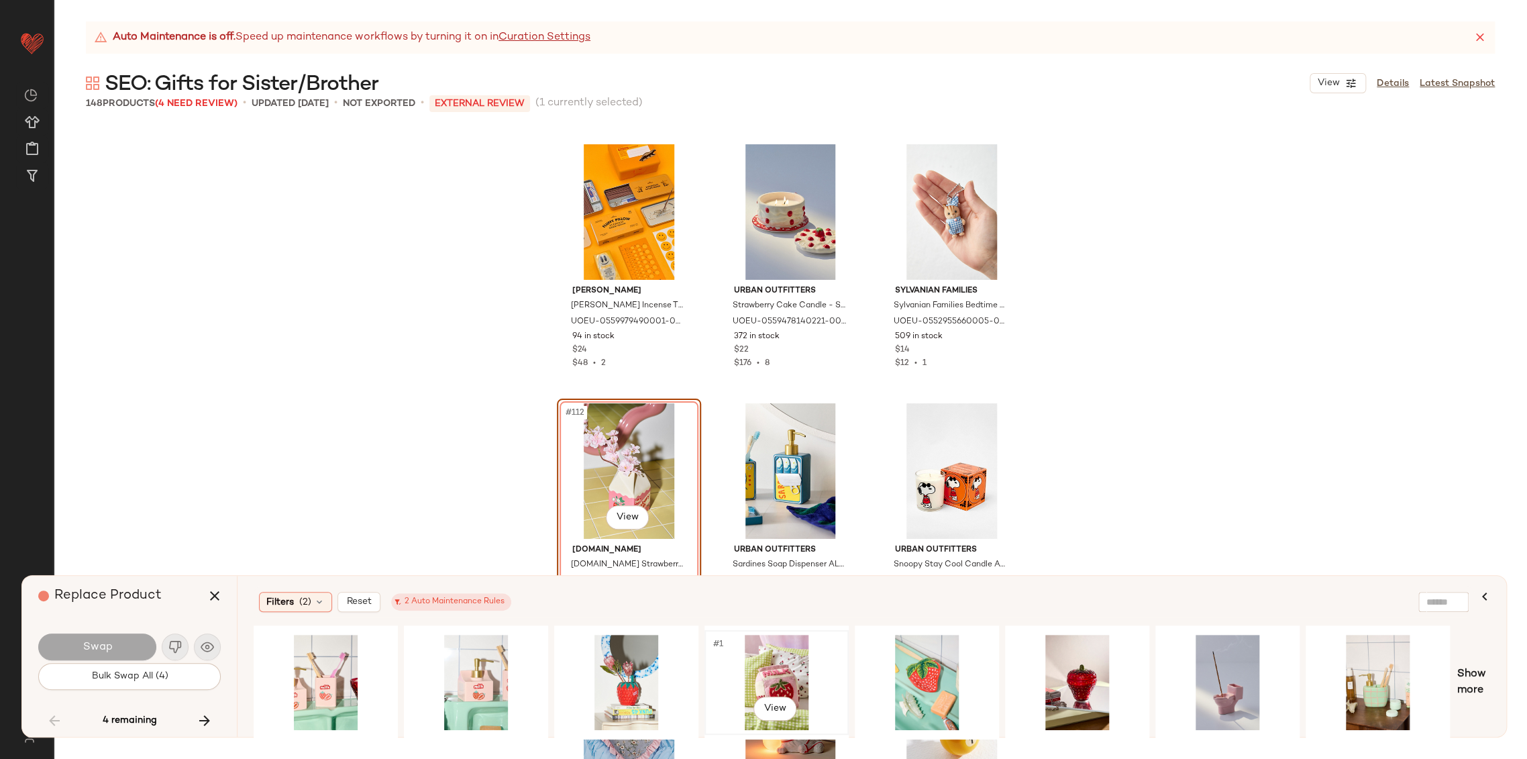
click at [785, 685] on div "#1 View" at bounding box center [776, 681] width 135 height 95
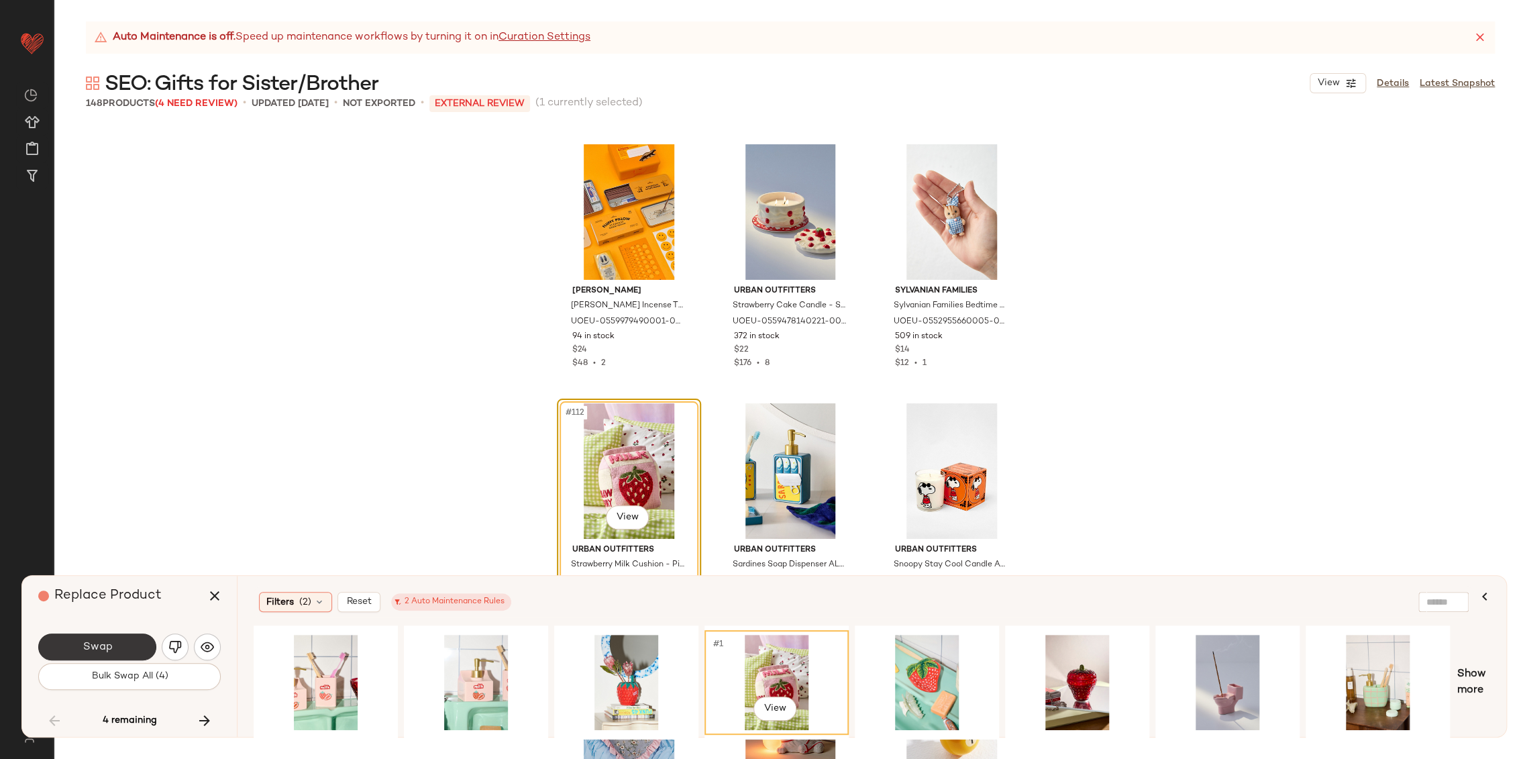
click at [103, 645] on span "Swap" at bounding box center [97, 647] width 30 height 13
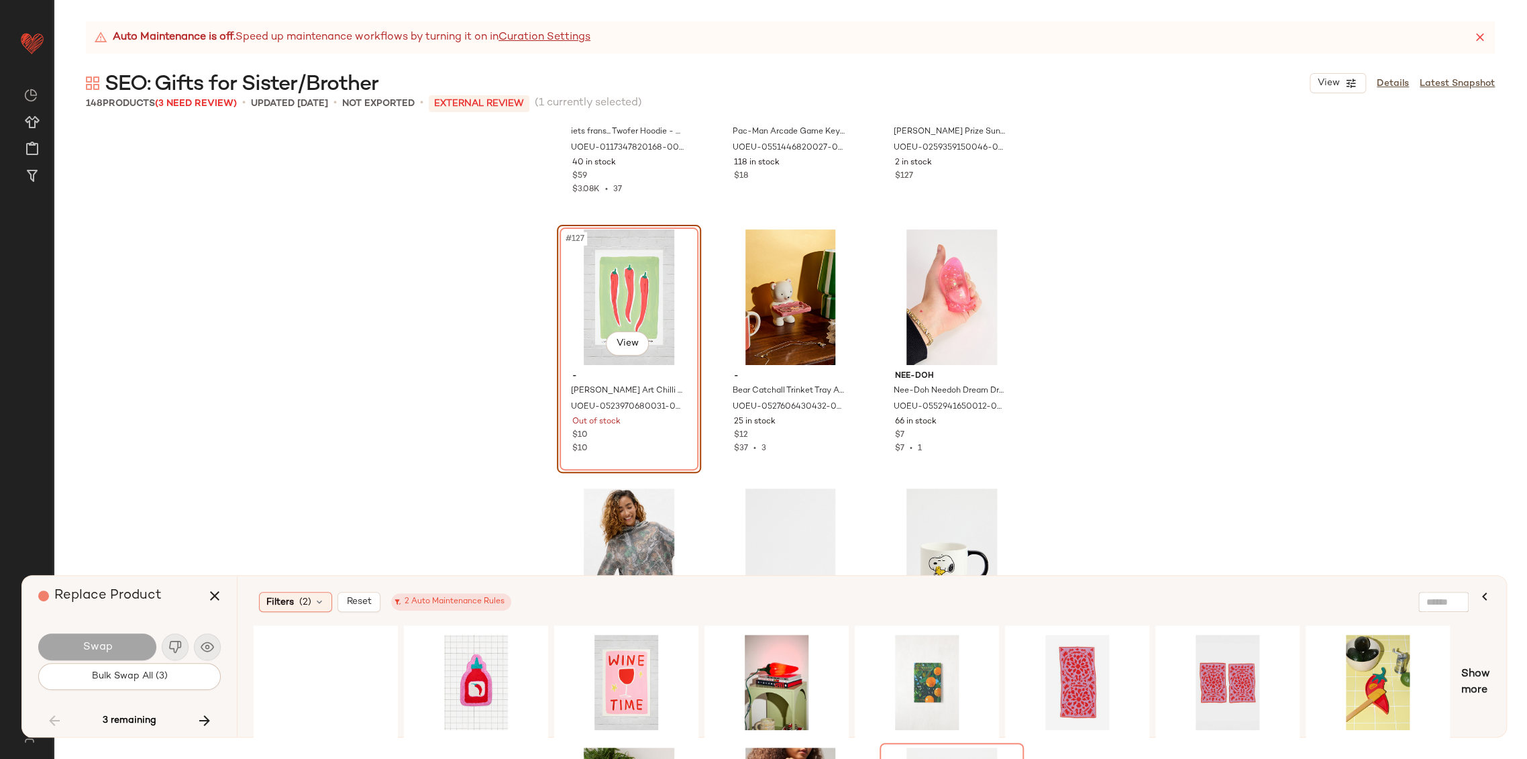
scroll to position [10764, 0]
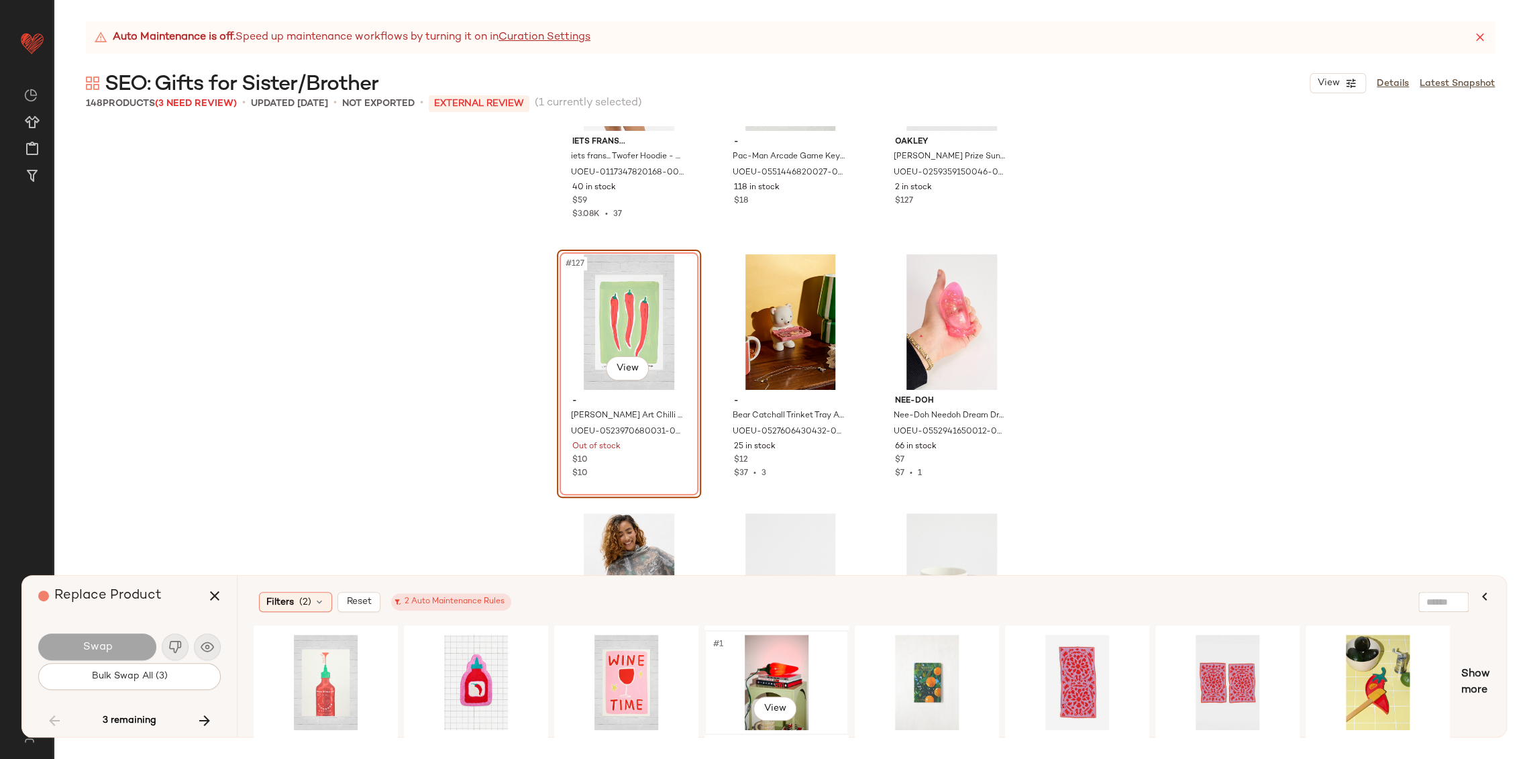
click at [770, 650] on div "#1 View" at bounding box center [776, 681] width 135 height 95
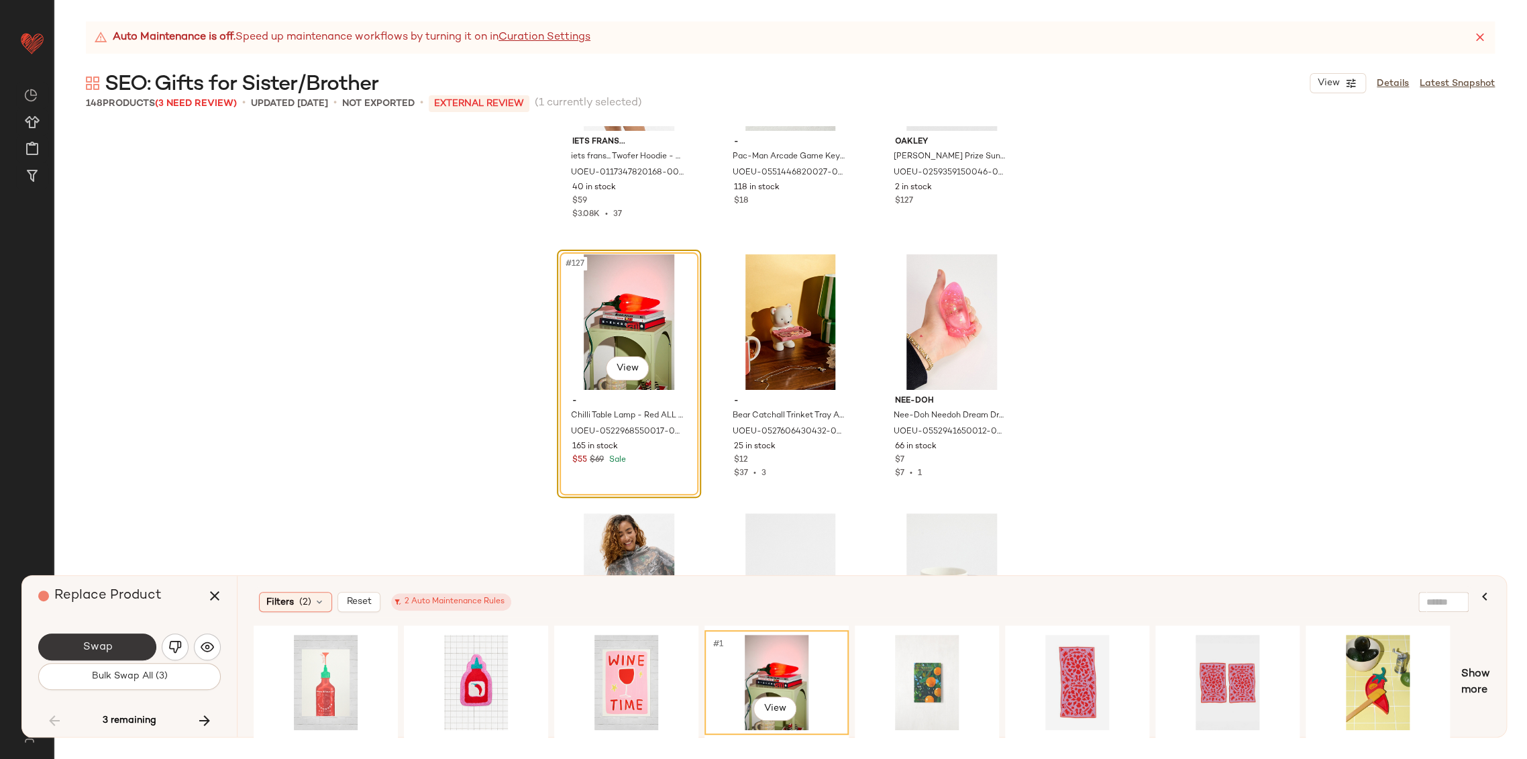
click at [126, 649] on button "Swap" at bounding box center [97, 646] width 118 height 27
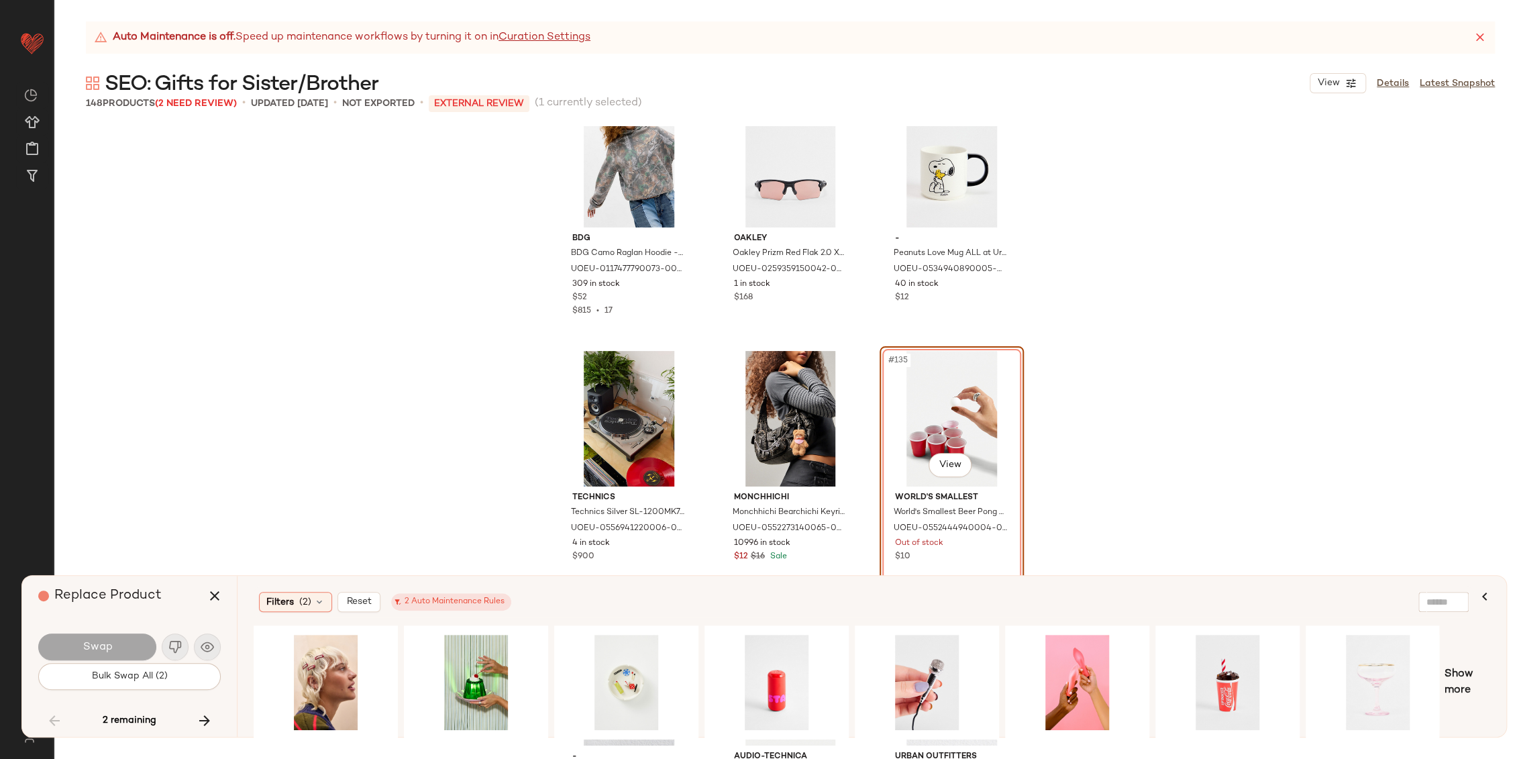
scroll to position [11207, 0]
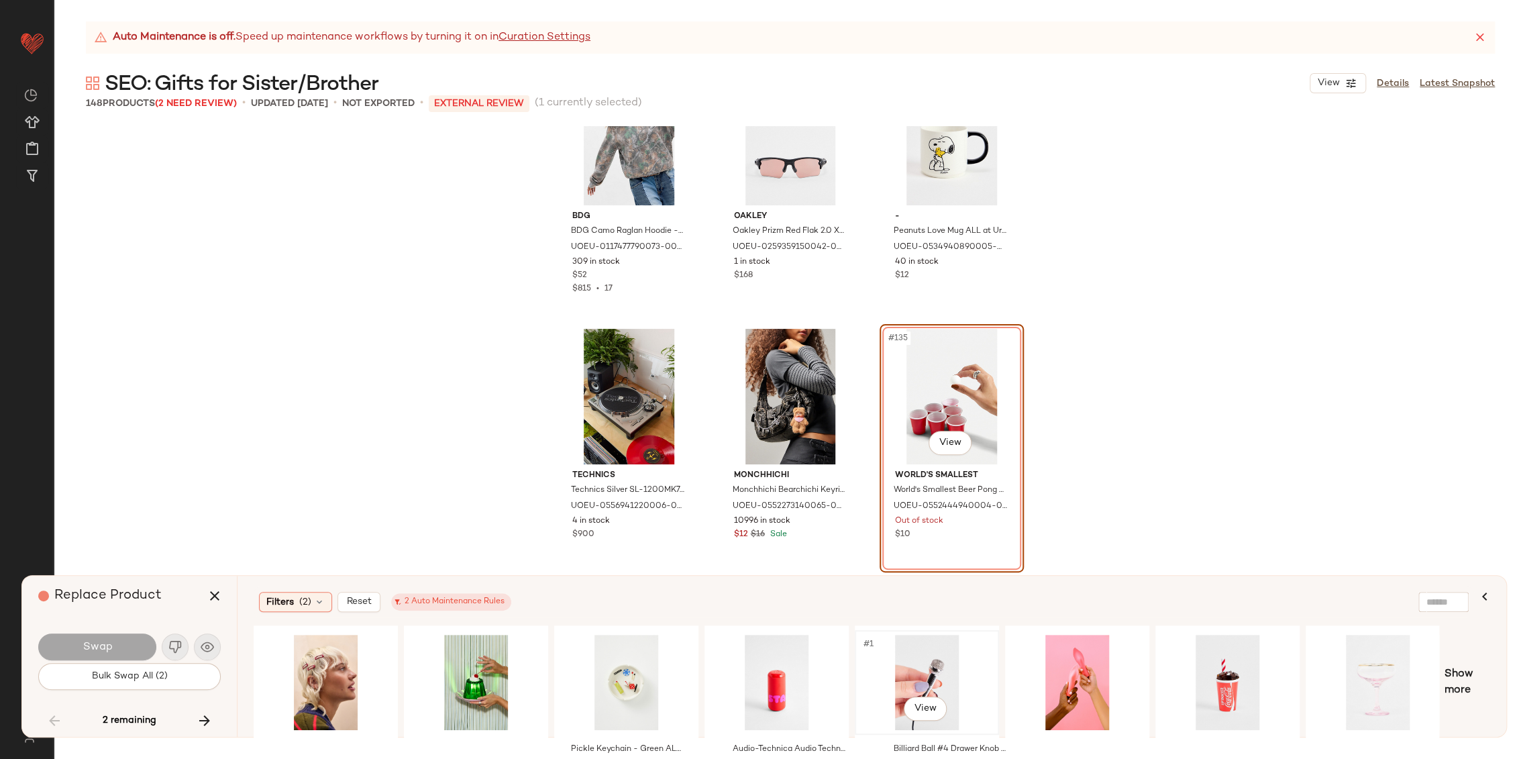
click at [924, 673] on div "#1 View" at bounding box center [926, 681] width 135 height 95
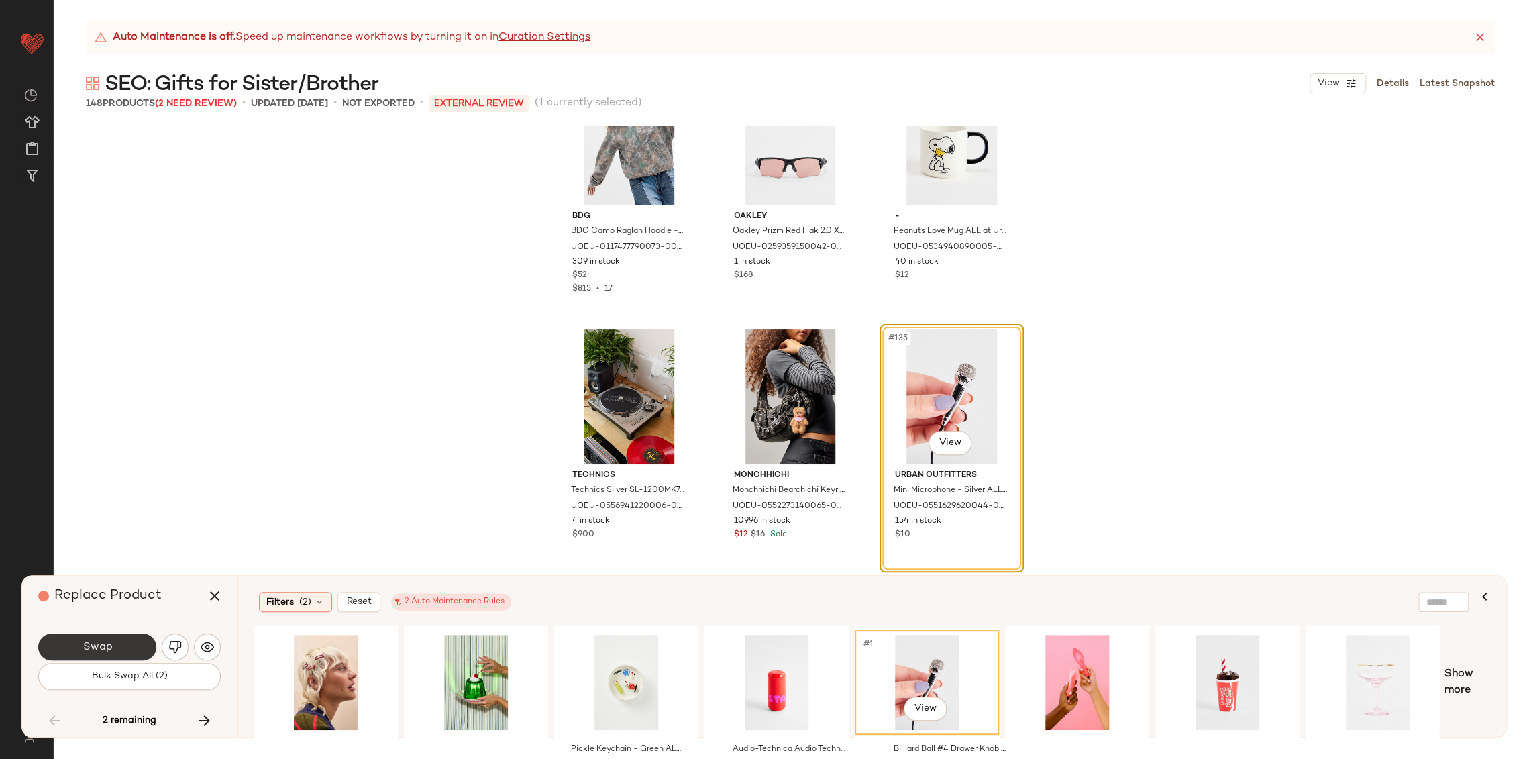
click at [137, 647] on button "Swap" at bounding box center [97, 646] width 118 height 27
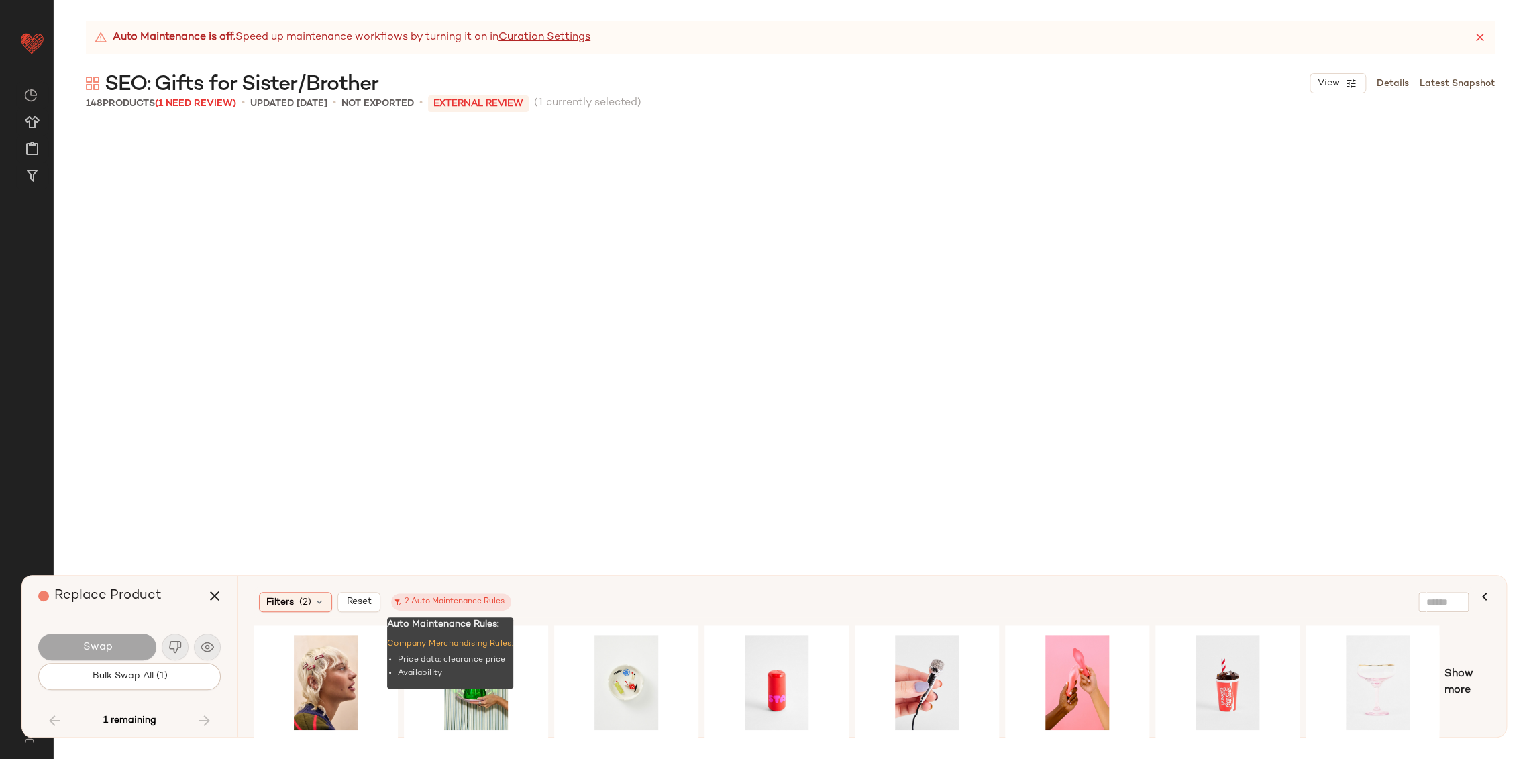
scroll to position [11909, 0]
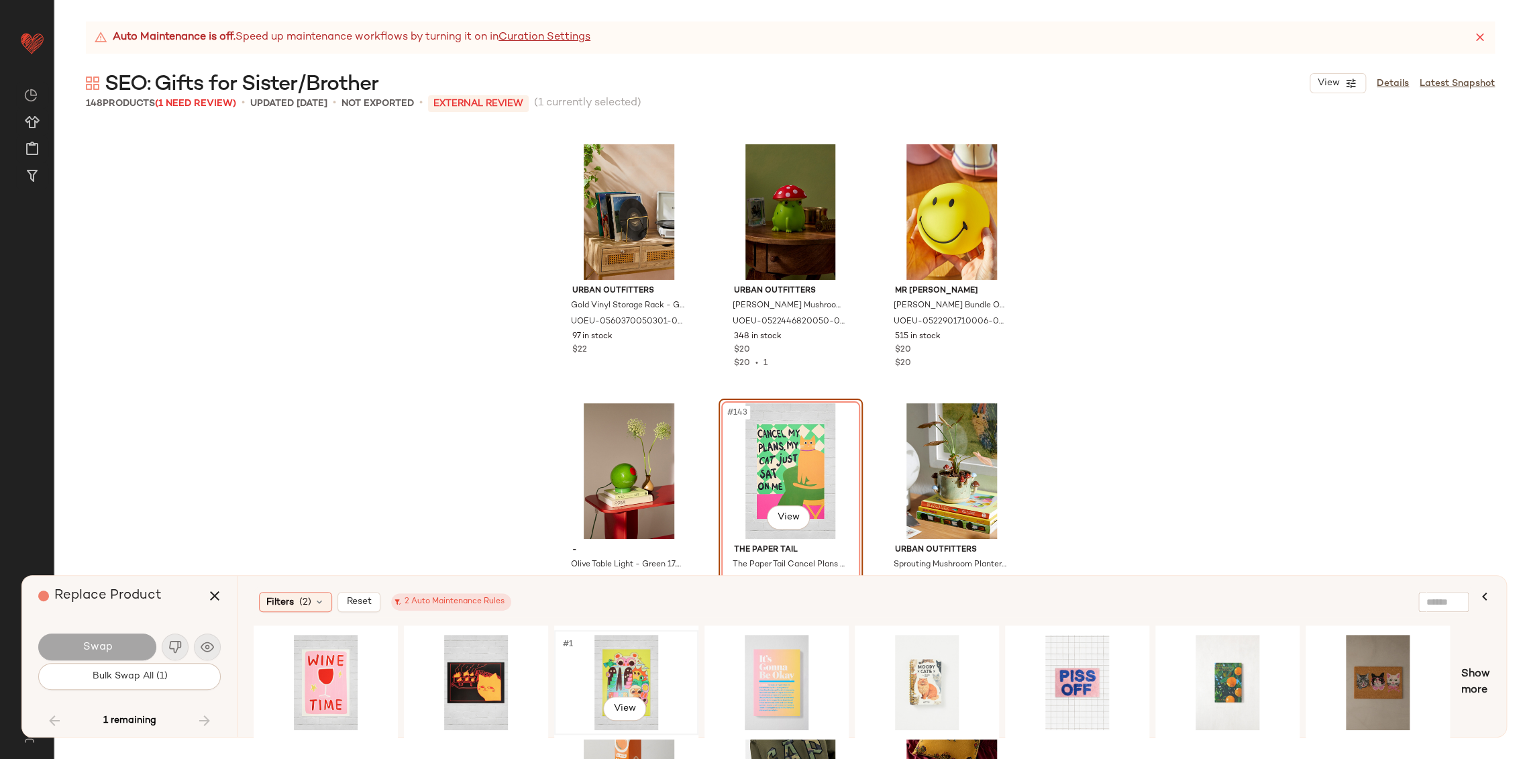
click at [637, 669] on div "#1 View" at bounding box center [626, 681] width 135 height 95
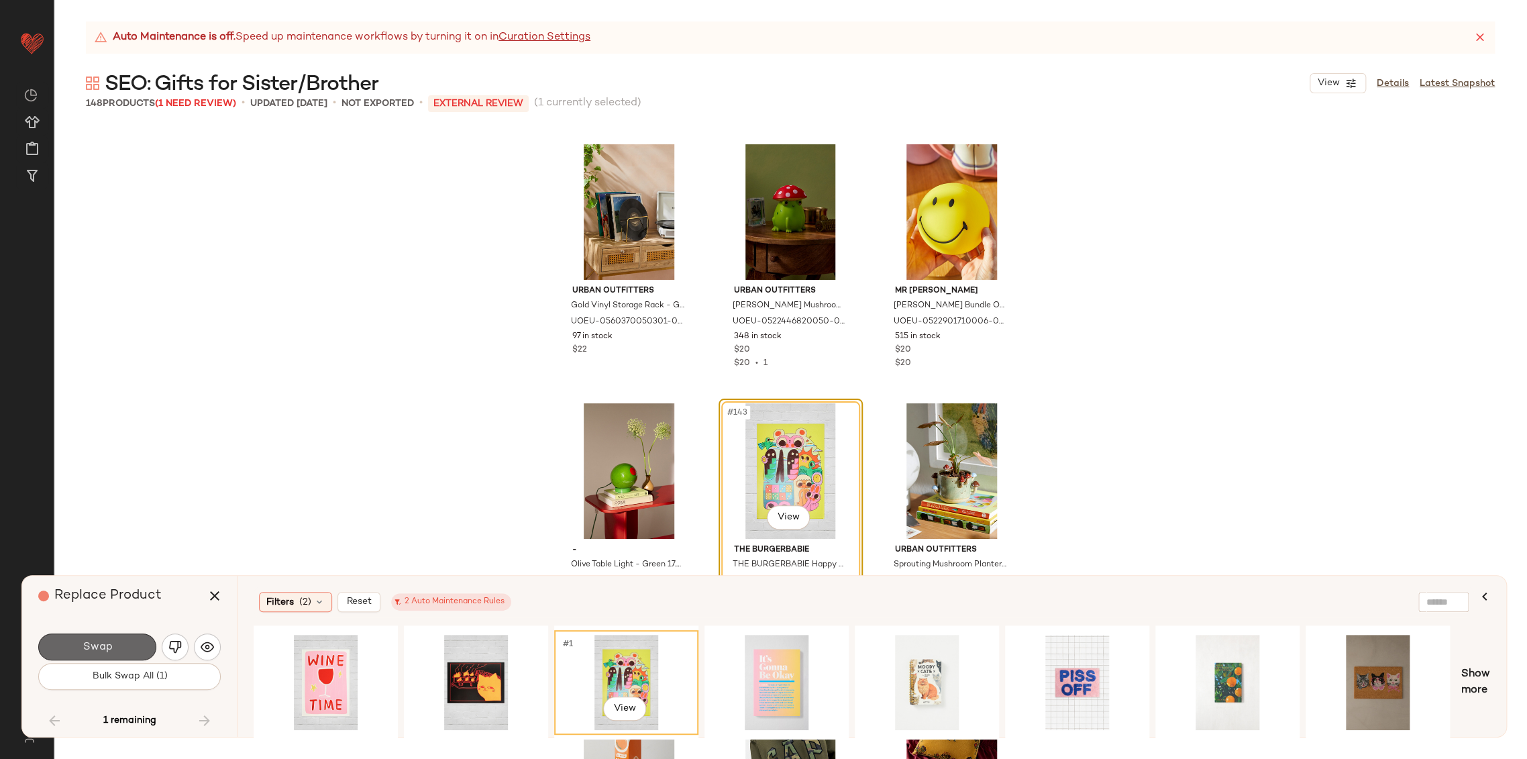
click at [116, 643] on button "Swap" at bounding box center [97, 646] width 118 height 27
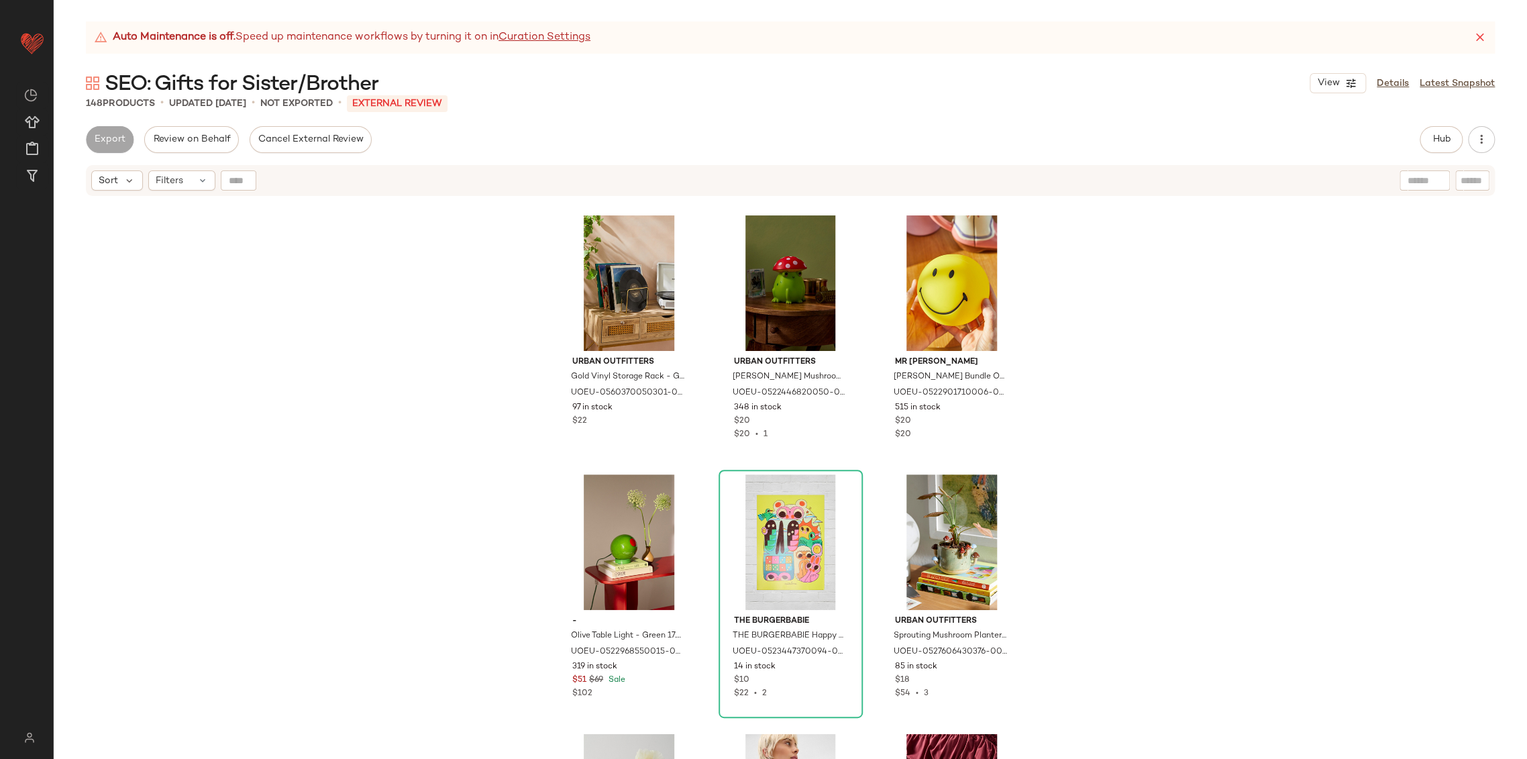
click at [312, 233] on div "Urban Outfitters Gold Vinyl Storage Rack - Gold ALL at Urban Outfitters UOEU-05…" at bounding box center [790, 494] width 1473 height 595
click at [767, 552] on div "#143 View" at bounding box center [790, 541] width 135 height 135
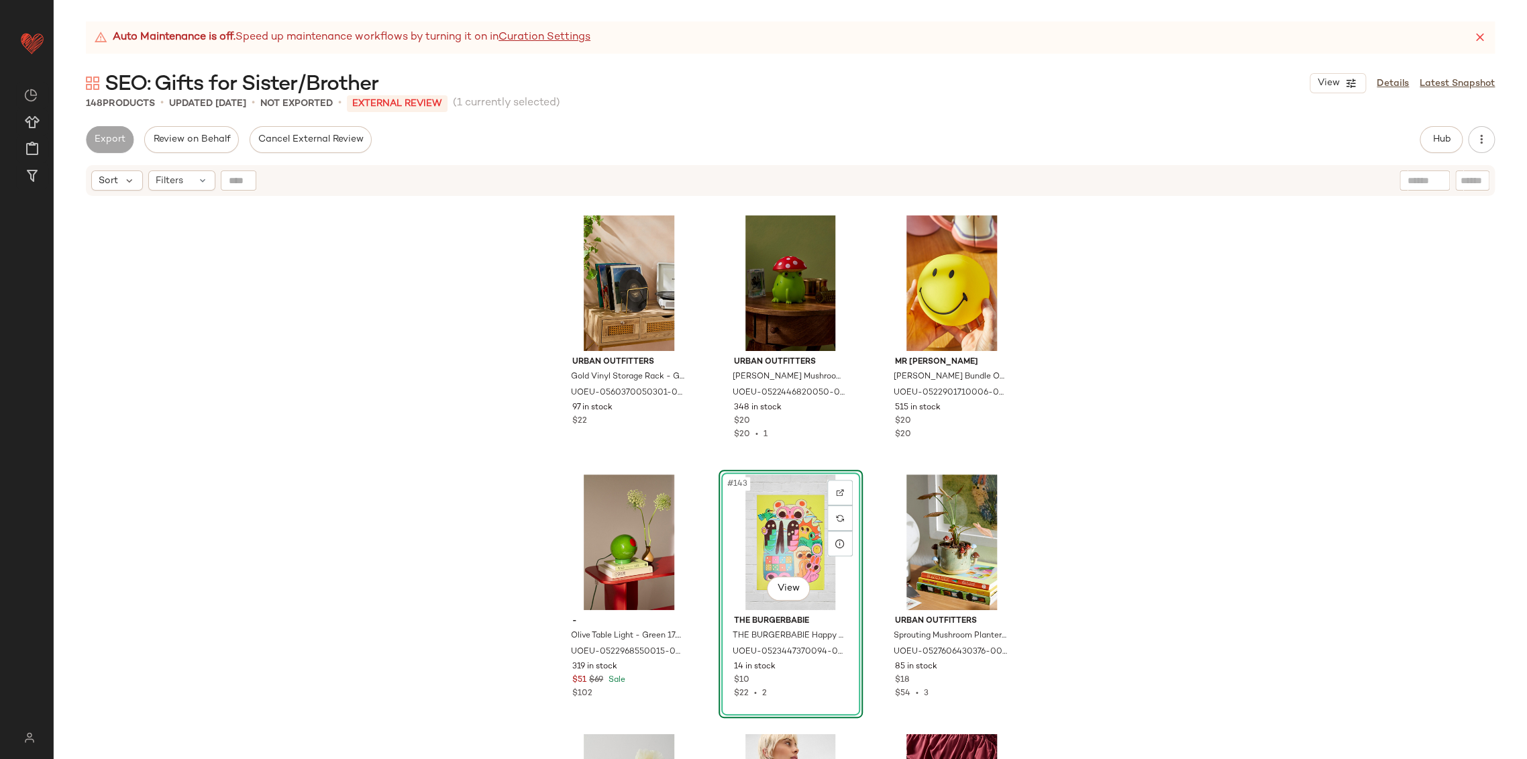
click at [471, 538] on div "Urban Outfitters Gold Vinyl Storage Rack - Gold ALL at Urban Outfitters UOEU-05…" at bounding box center [790, 494] width 1473 height 595
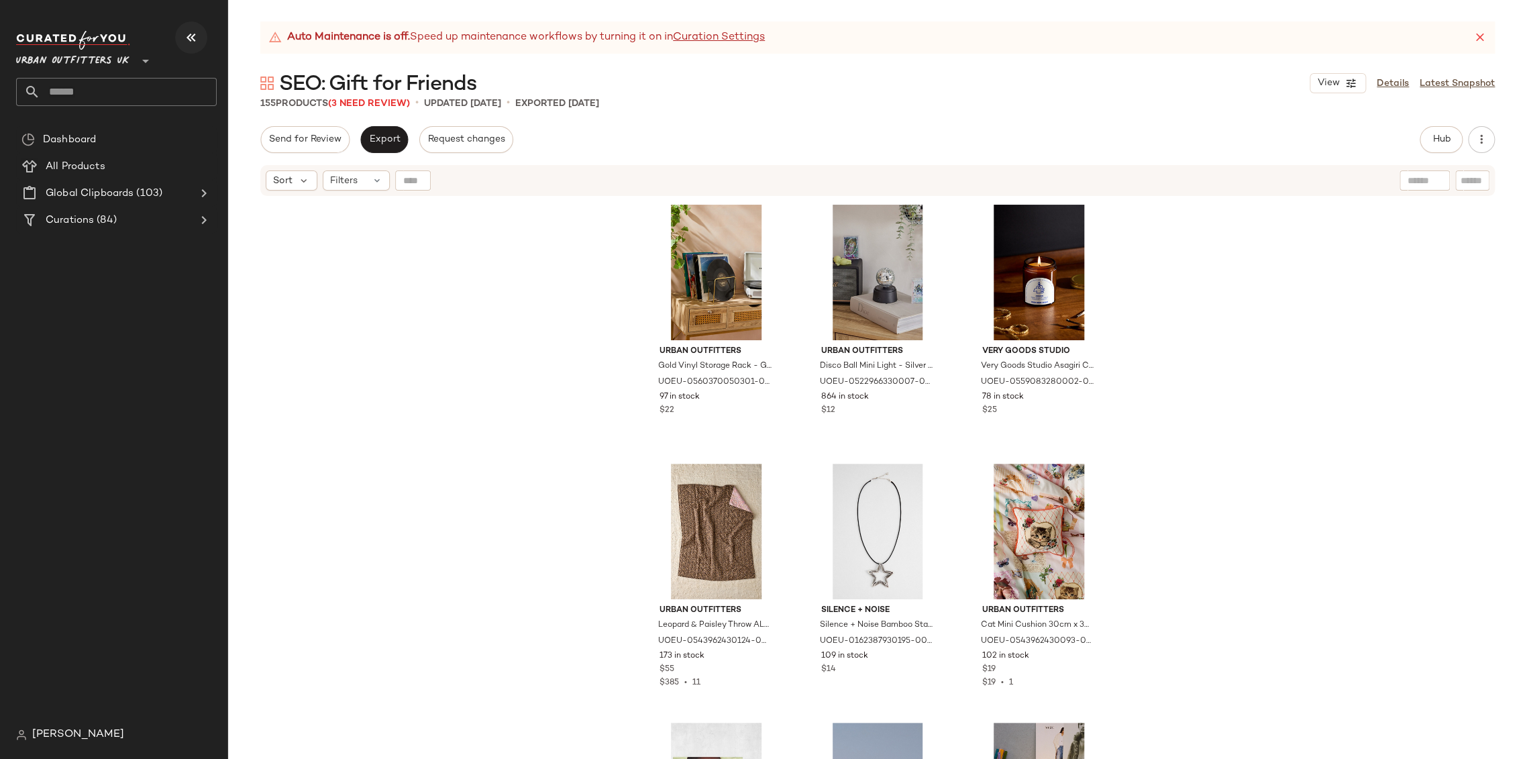
click at [182, 38] on button "button" at bounding box center [191, 37] width 32 height 32
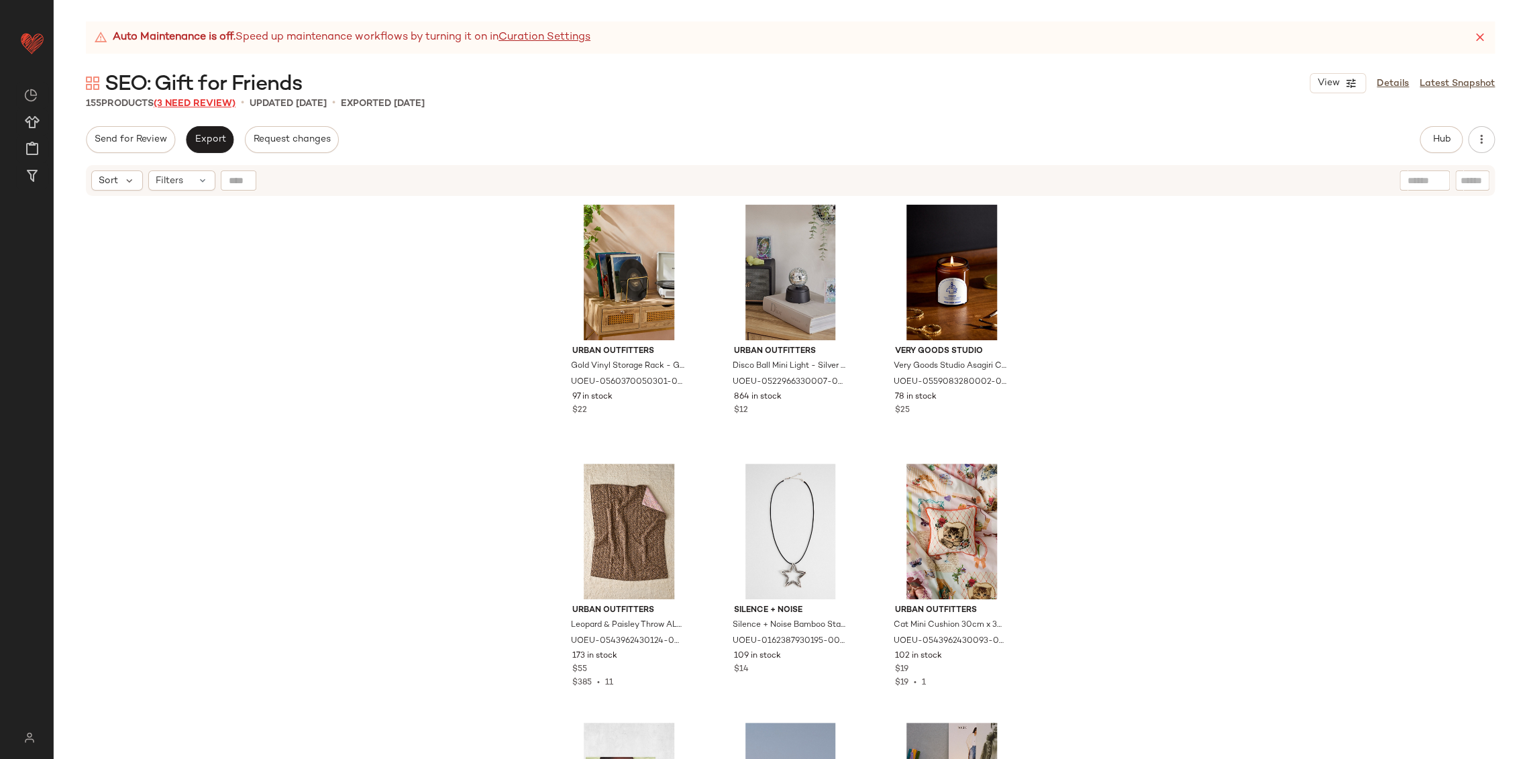
click at [210, 103] on span "(3 Need Review)" at bounding box center [195, 104] width 82 height 10
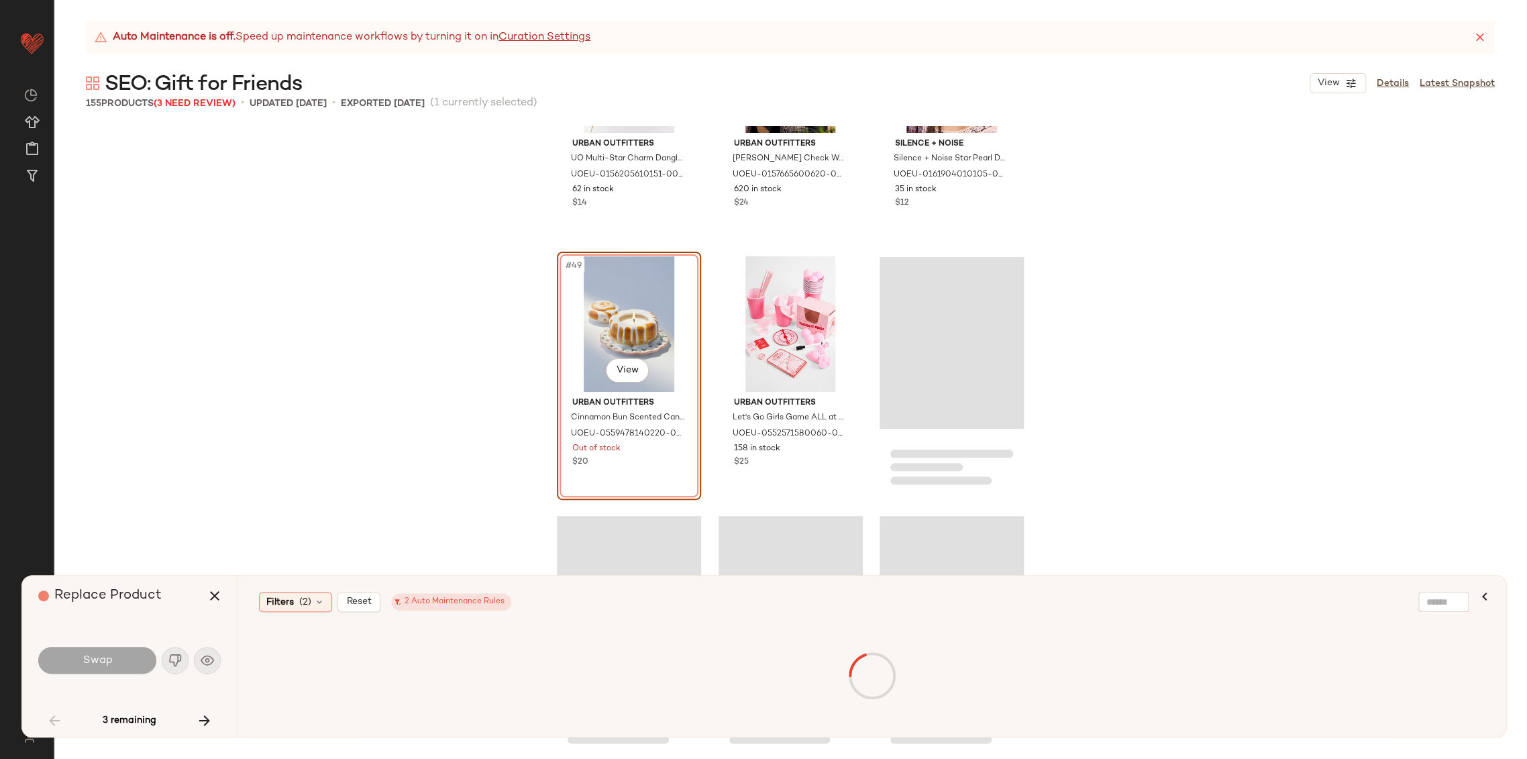
scroll to position [4032, 0]
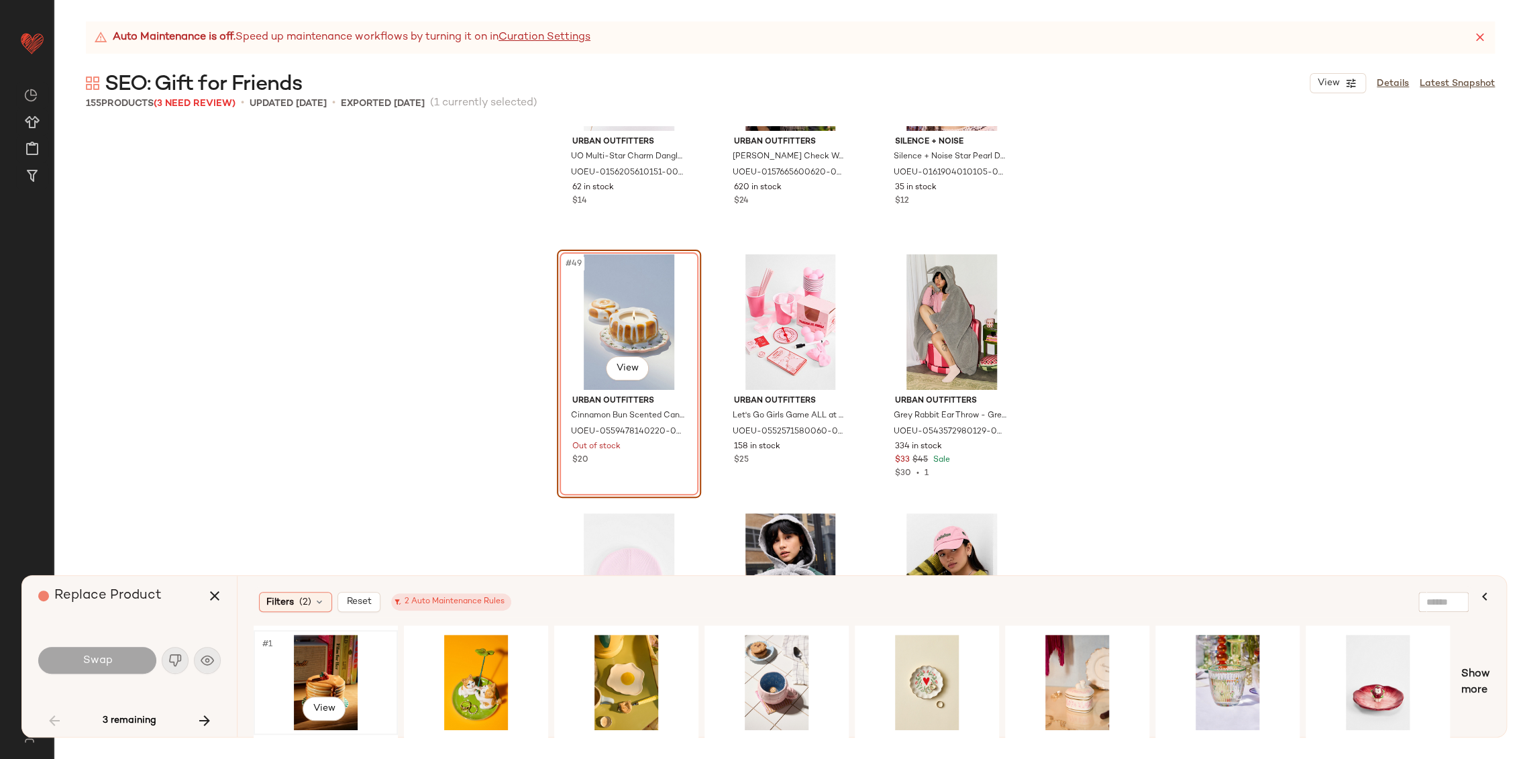
click at [318, 658] on div "#1 View" at bounding box center [325, 681] width 135 height 95
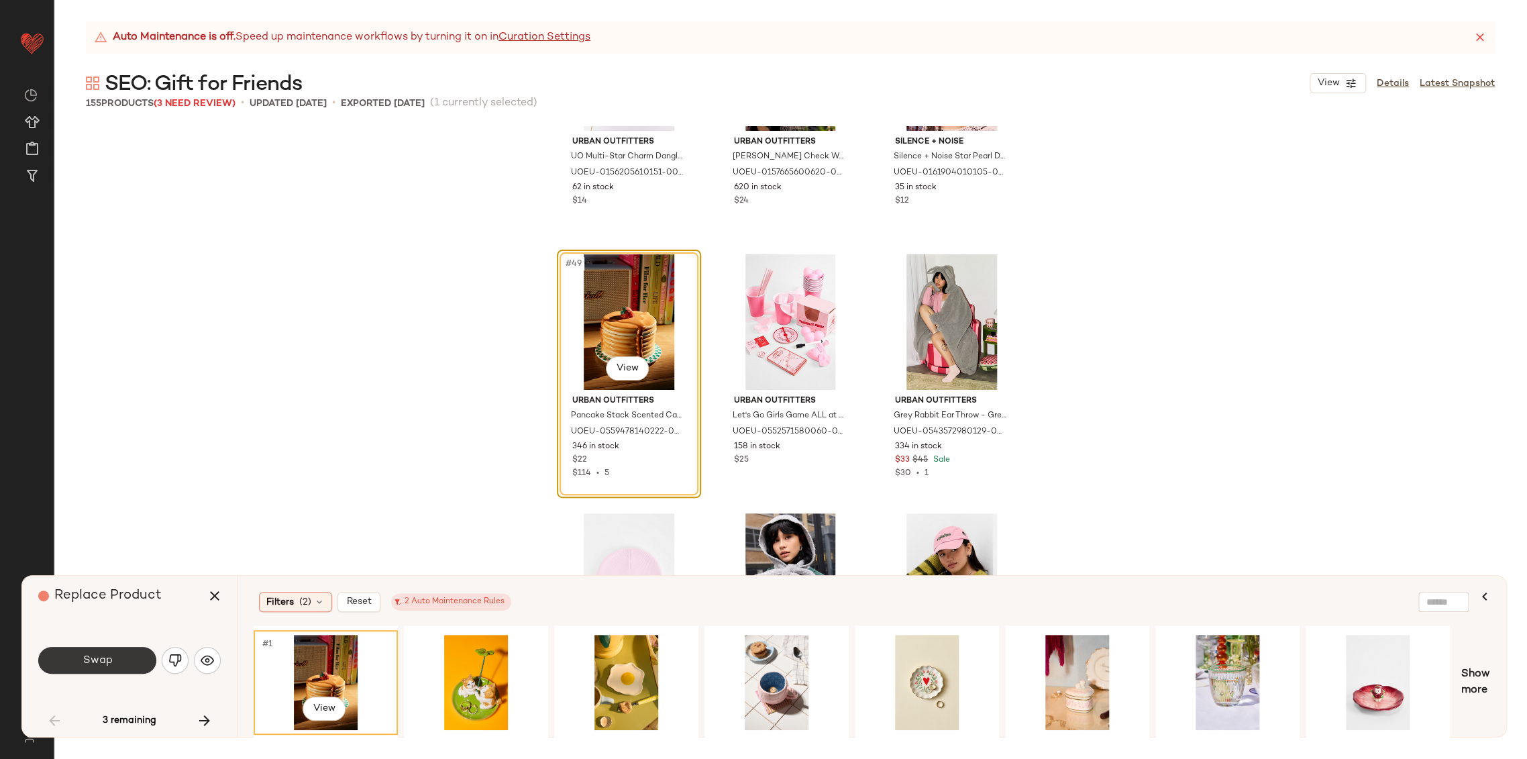
click at [119, 672] on button "Swap" at bounding box center [97, 660] width 118 height 27
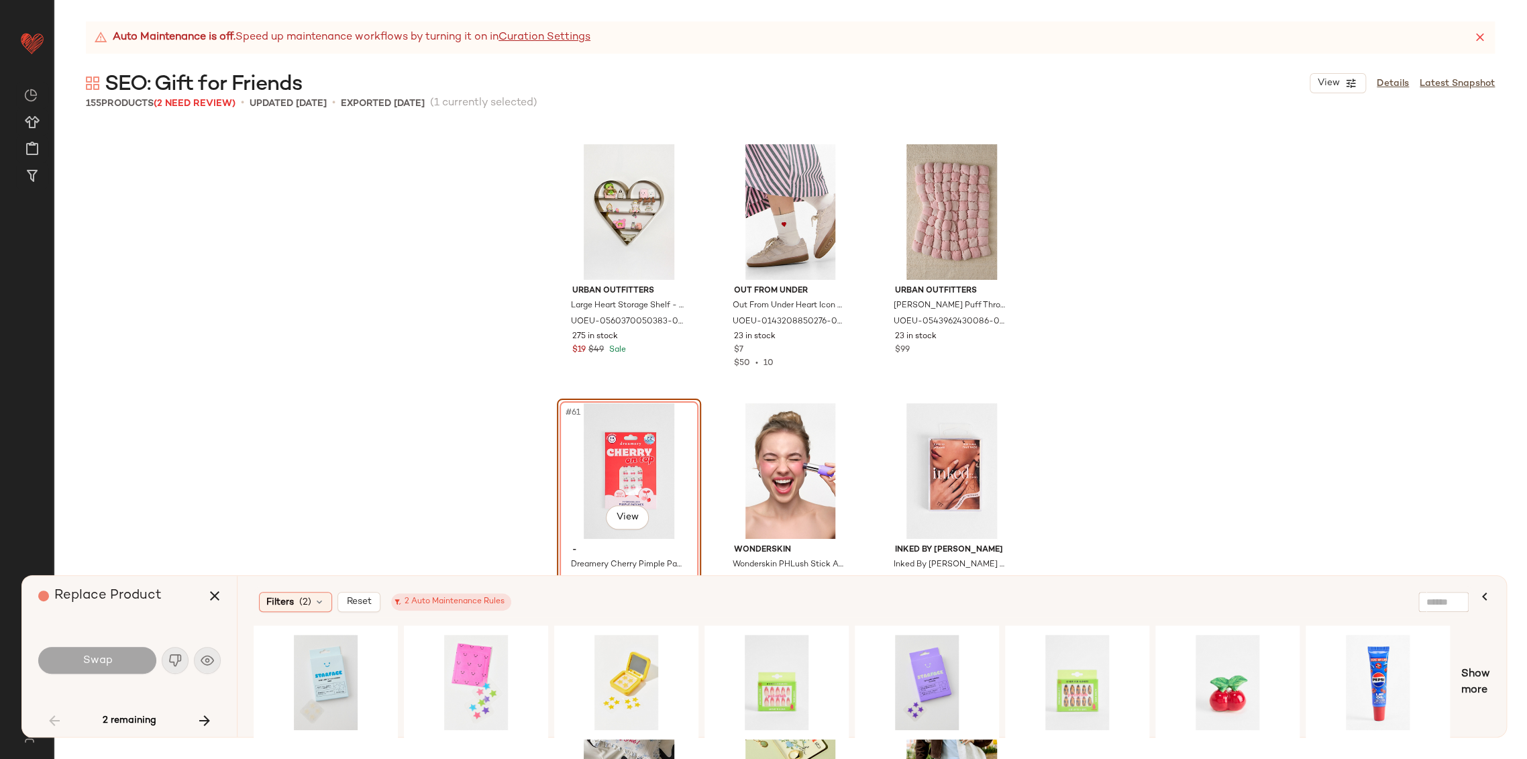
scroll to position [4993, 0]
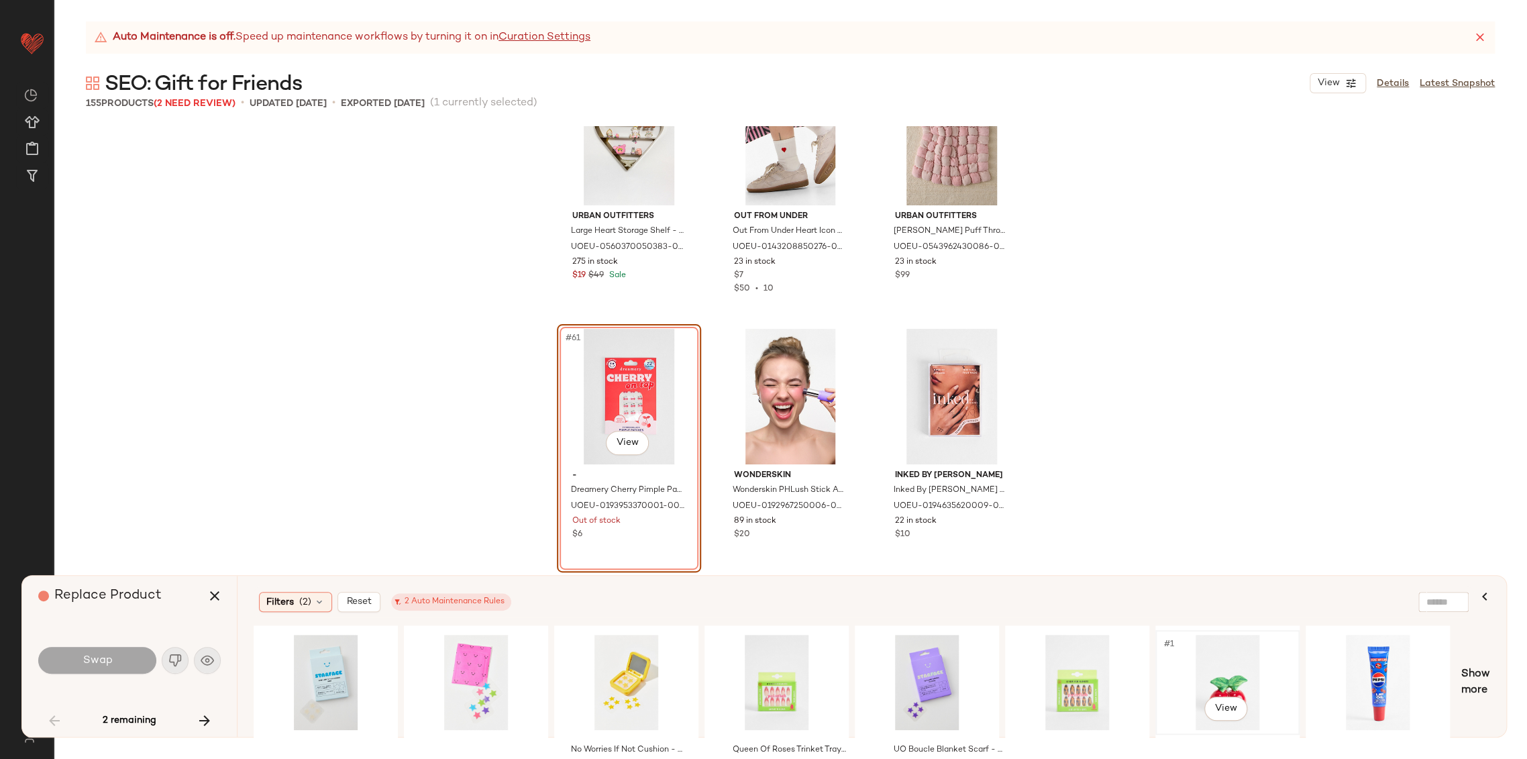
click at [1230, 684] on div "#1 View" at bounding box center [1227, 681] width 135 height 95
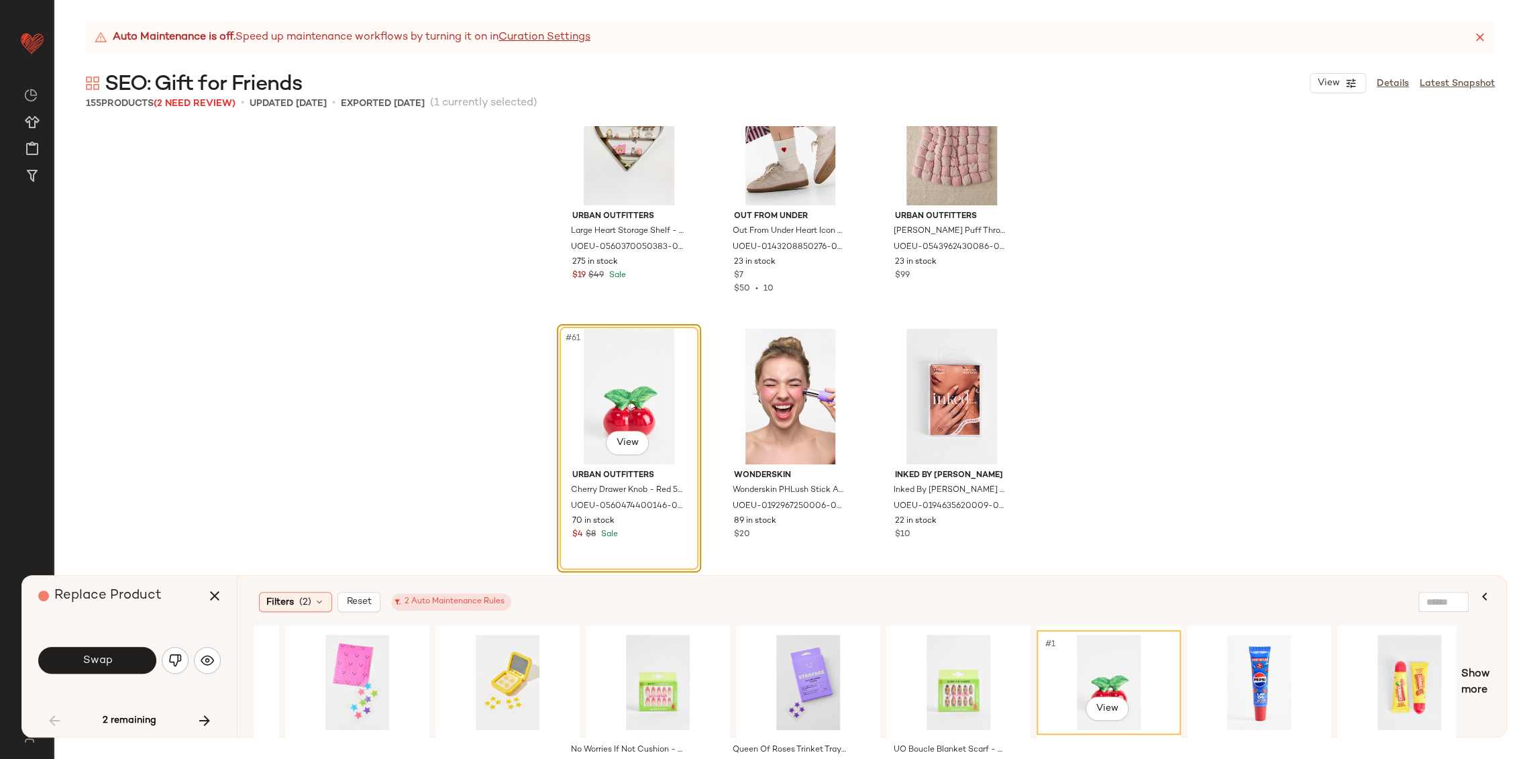
scroll to position [0, 0]
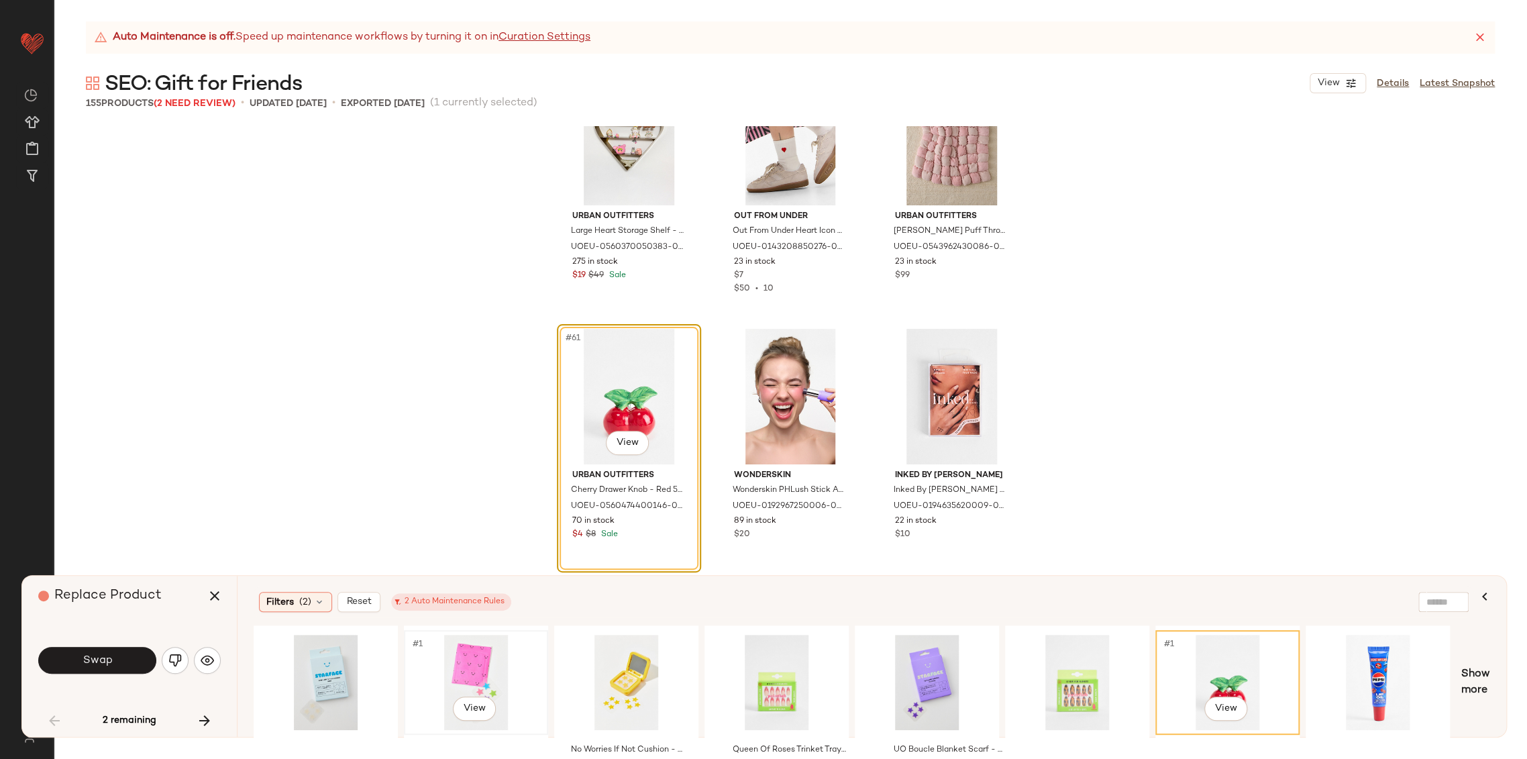
click at [479, 666] on div "#1 View" at bounding box center [475, 681] width 135 height 95
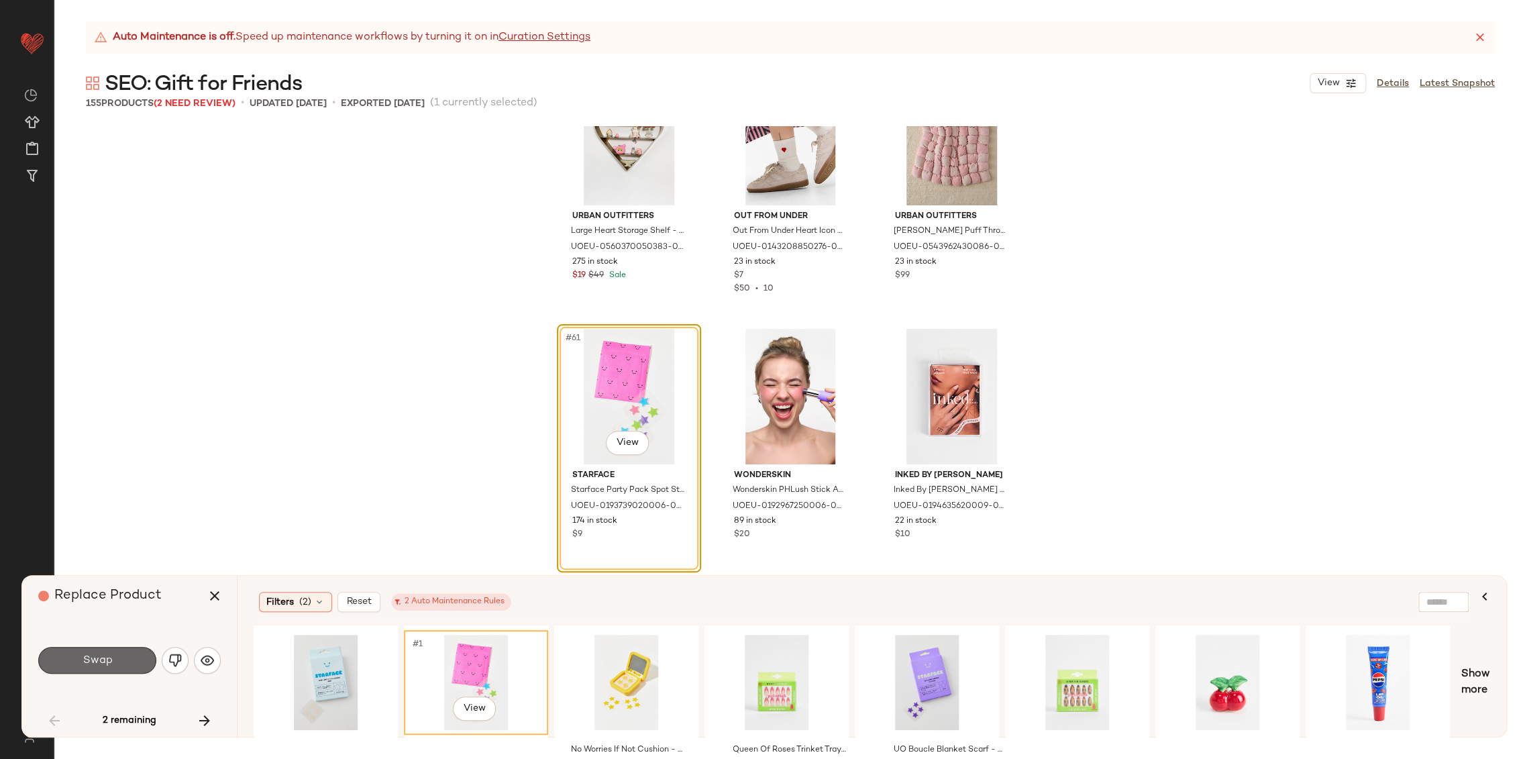
click at [124, 659] on button "Swap" at bounding box center [97, 660] width 118 height 27
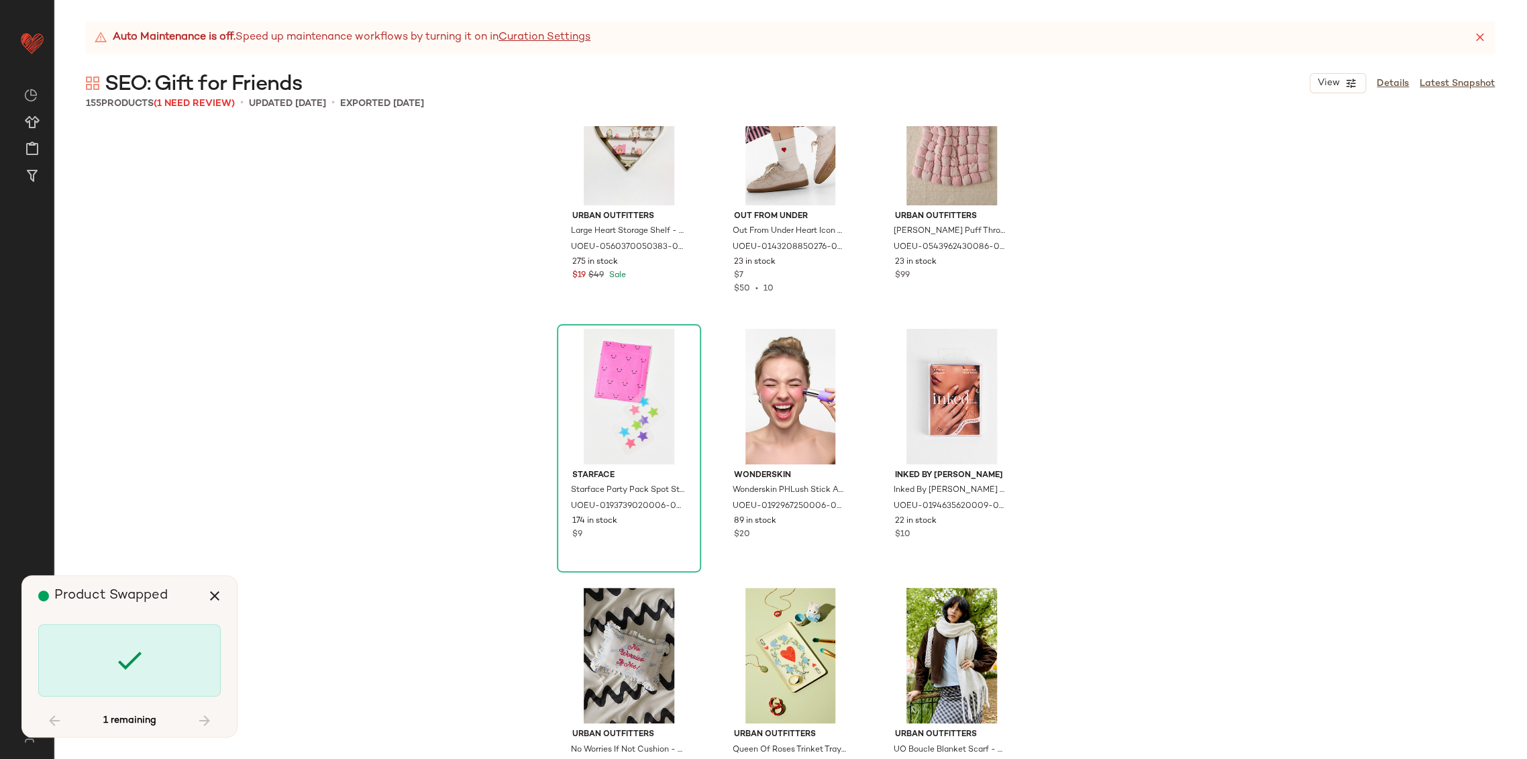
scroll to position [8285, 0]
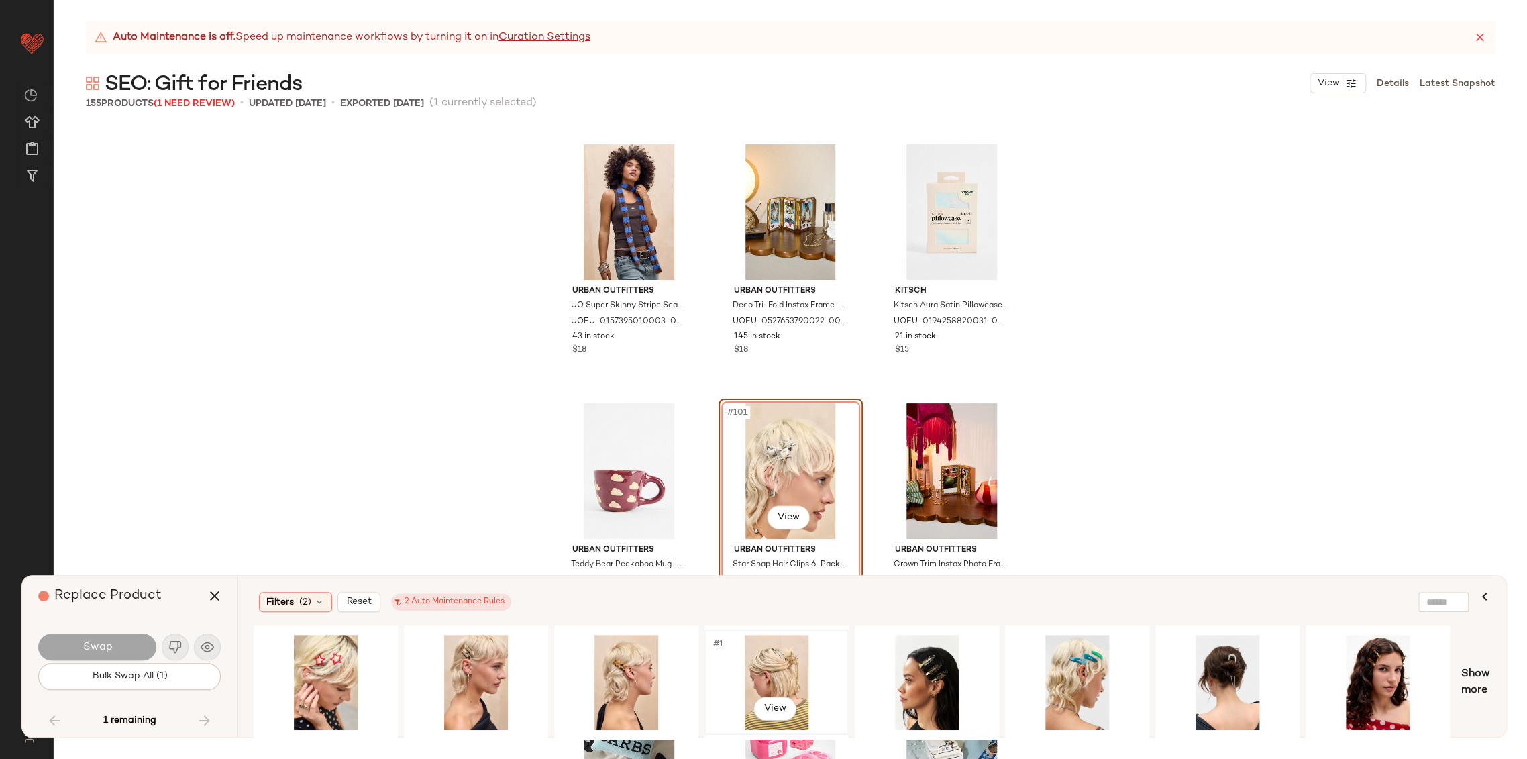
click at [768, 680] on div "#1 View" at bounding box center [776, 681] width 135 height 95
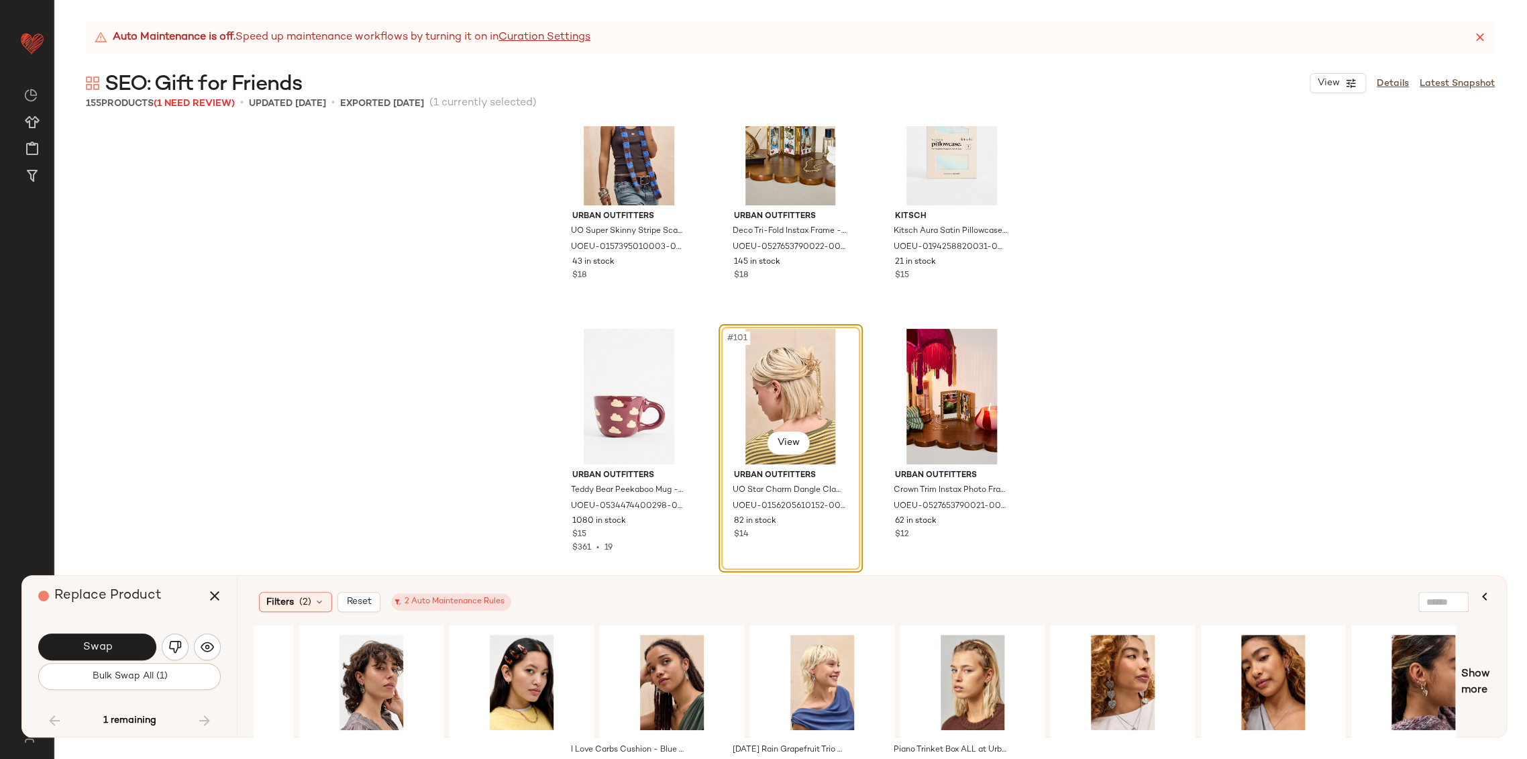
scroll to position [0, 1170]
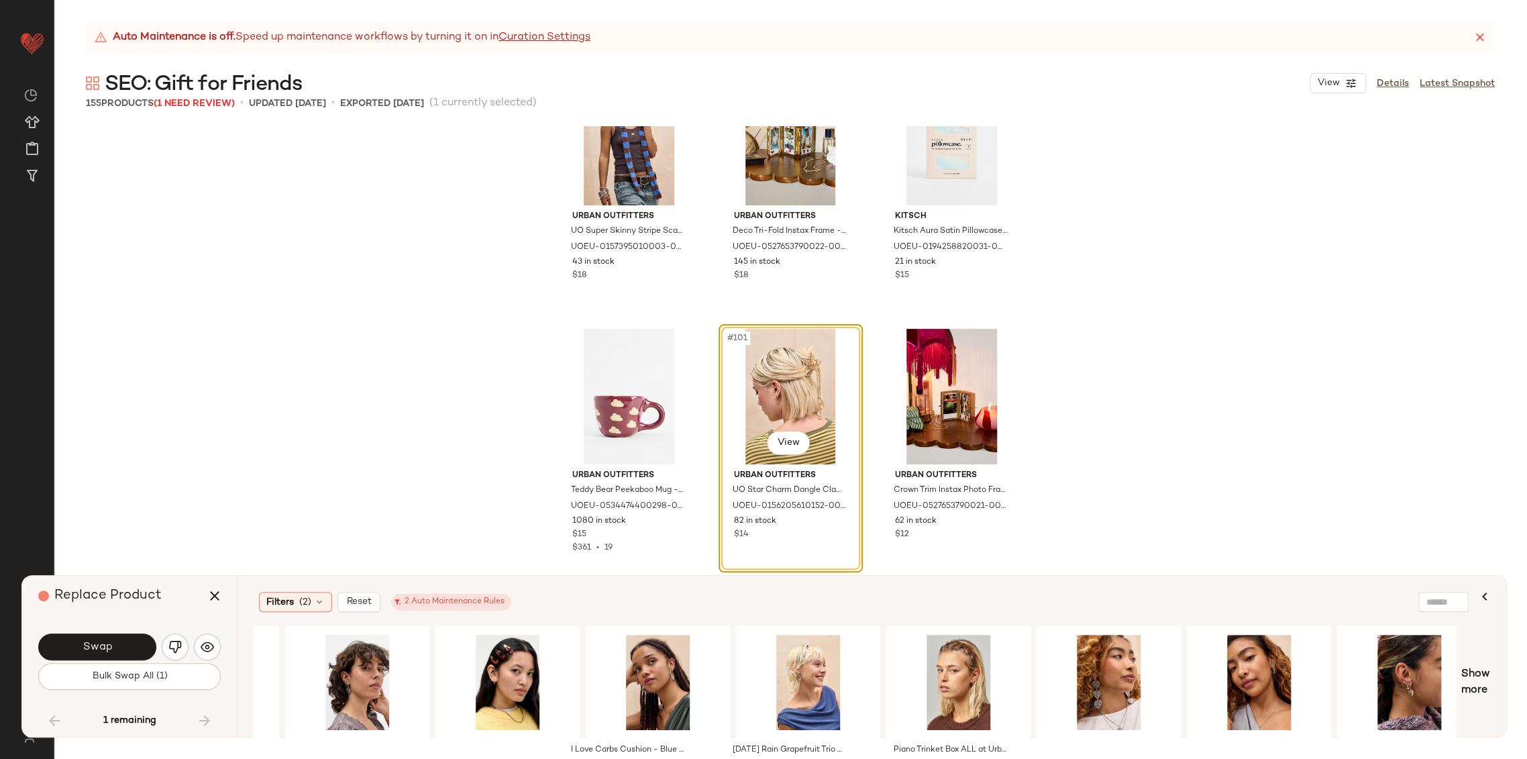
click at [1156, 732] on div at bounding box center [1108, 682] width 144 height 114
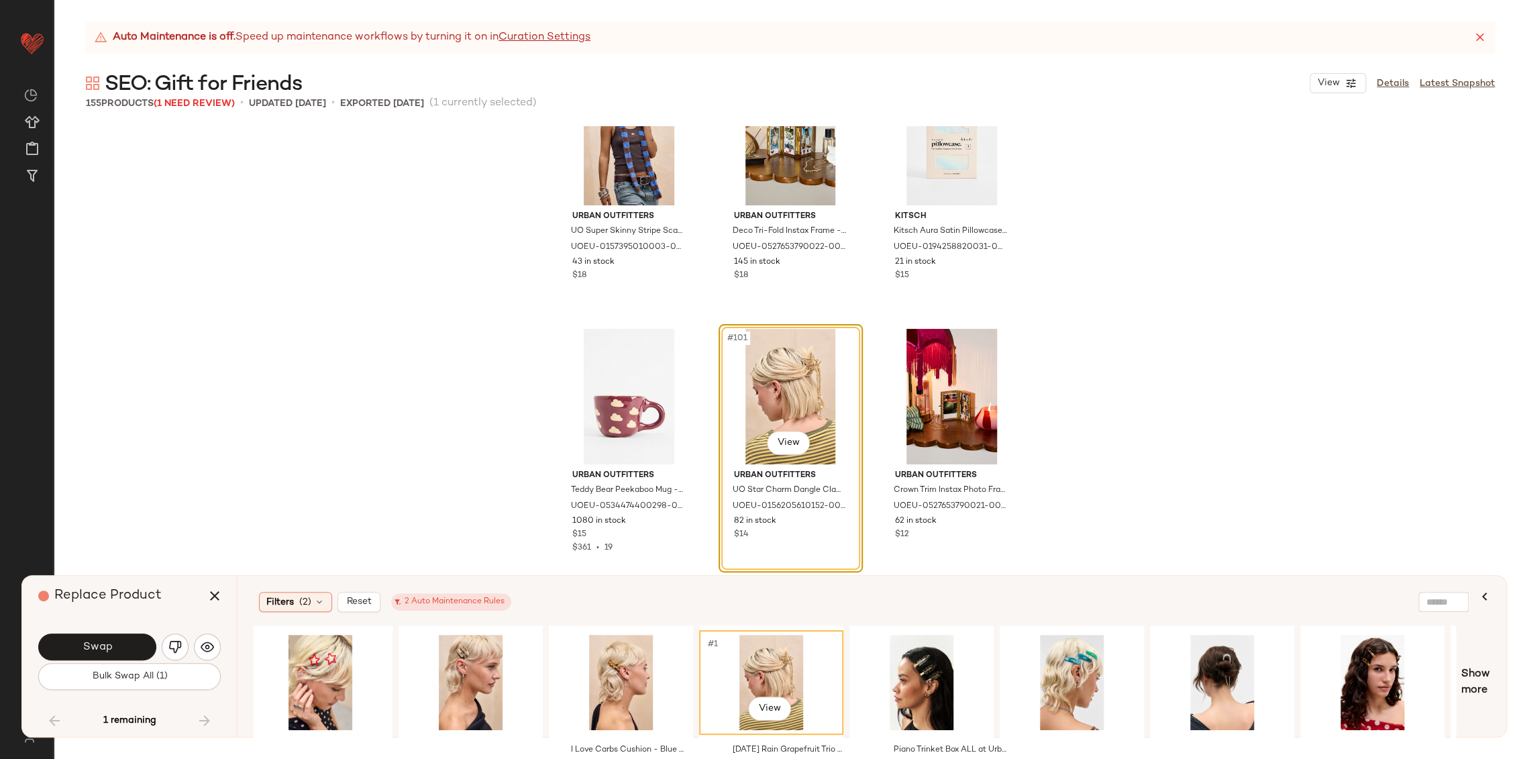
scroll to position [0, 0]
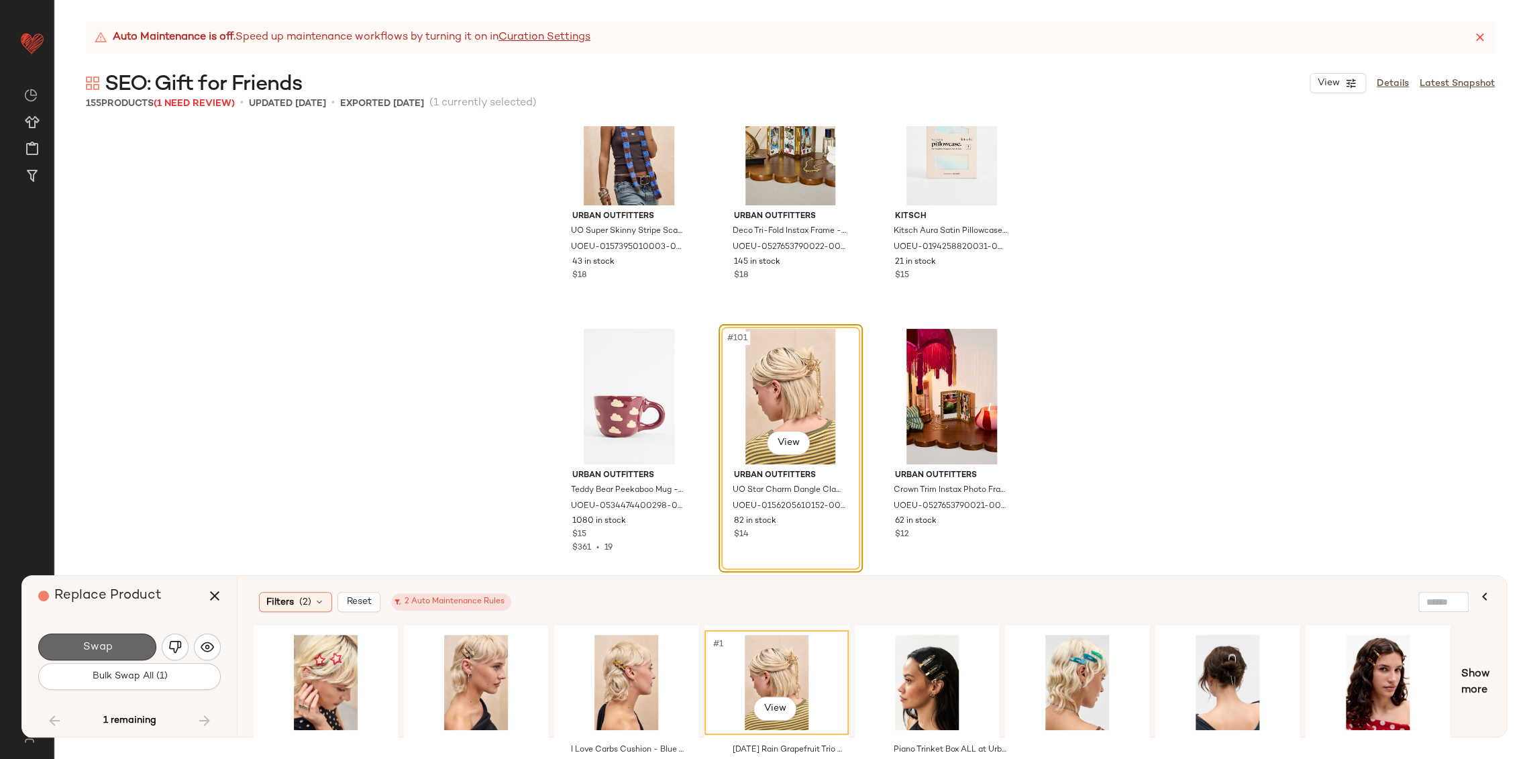
click at [113, 651] on button "Swap" at bounding box center [97, 646] width 118 height 27
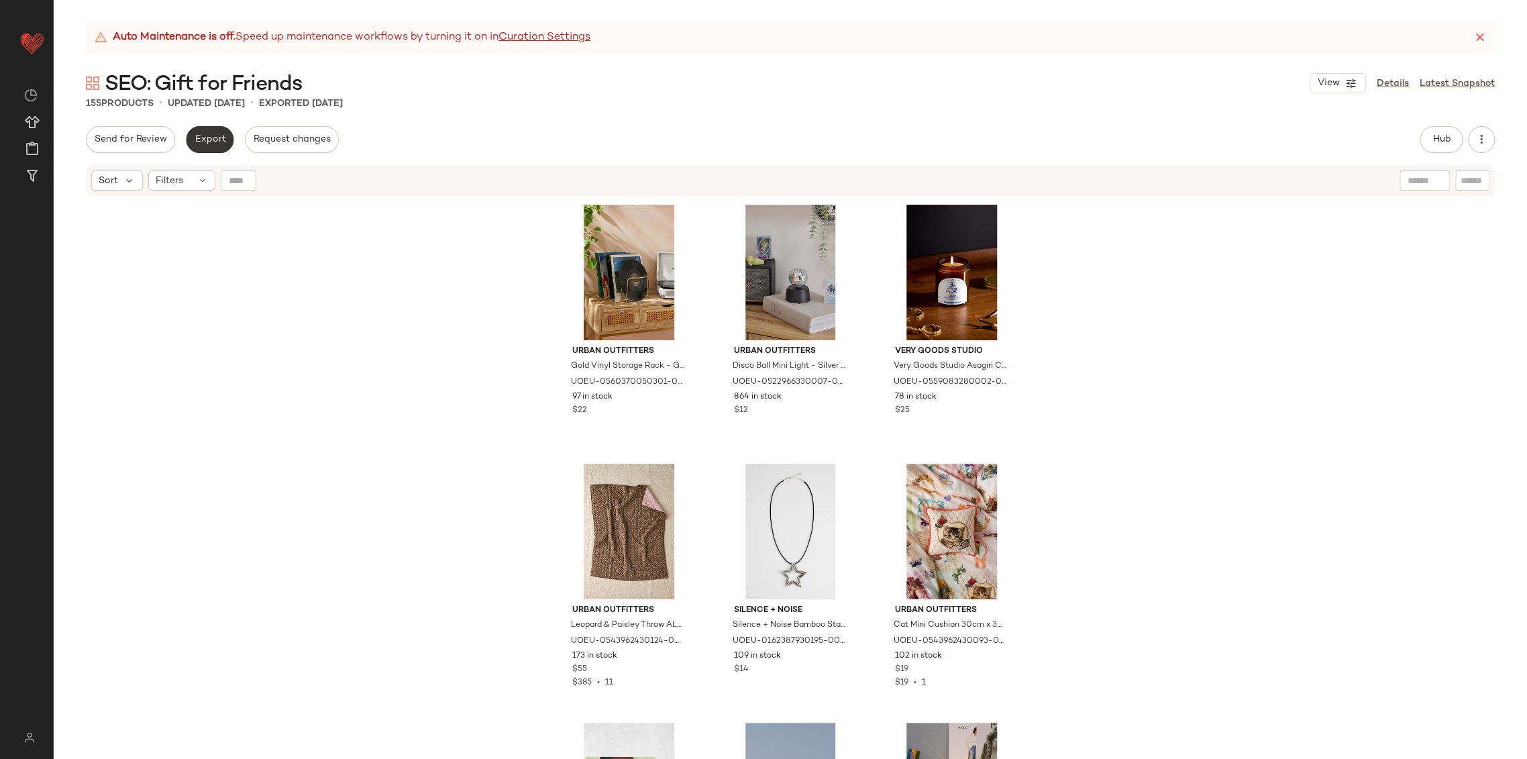
click at [204, 137] on span "Export" at bounding box center [210, 139] width 32 height 11
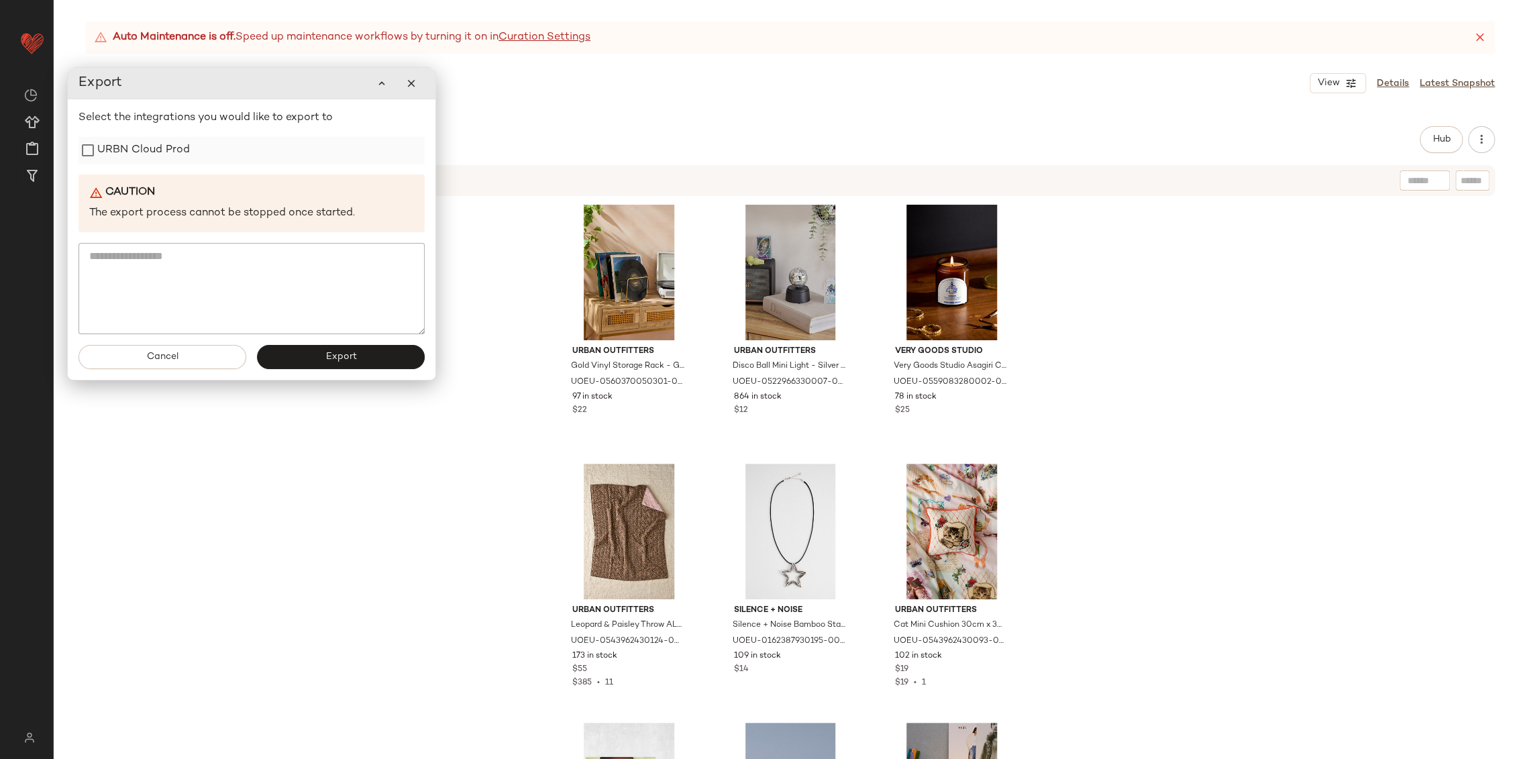
click at [141, 146] on label "URBN Cloud Prod" at bounding box center [143, 150] width 93 height 27
click at [323, 361] on button "Export" at bounding box center [341, 357] width 168 height 24
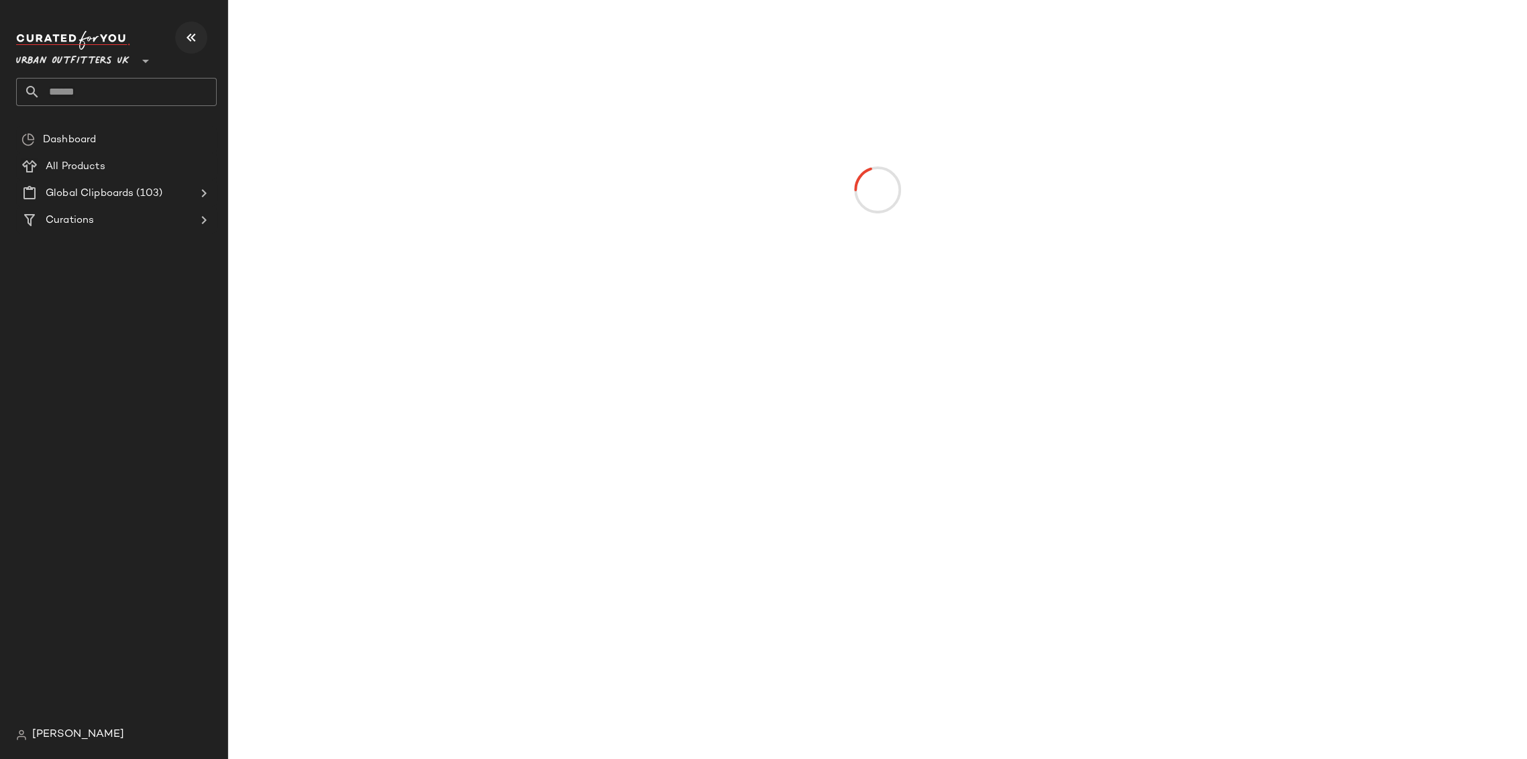
click at [192, 39] on icon "button" at bounding box center [191, 38] width 16 height 16
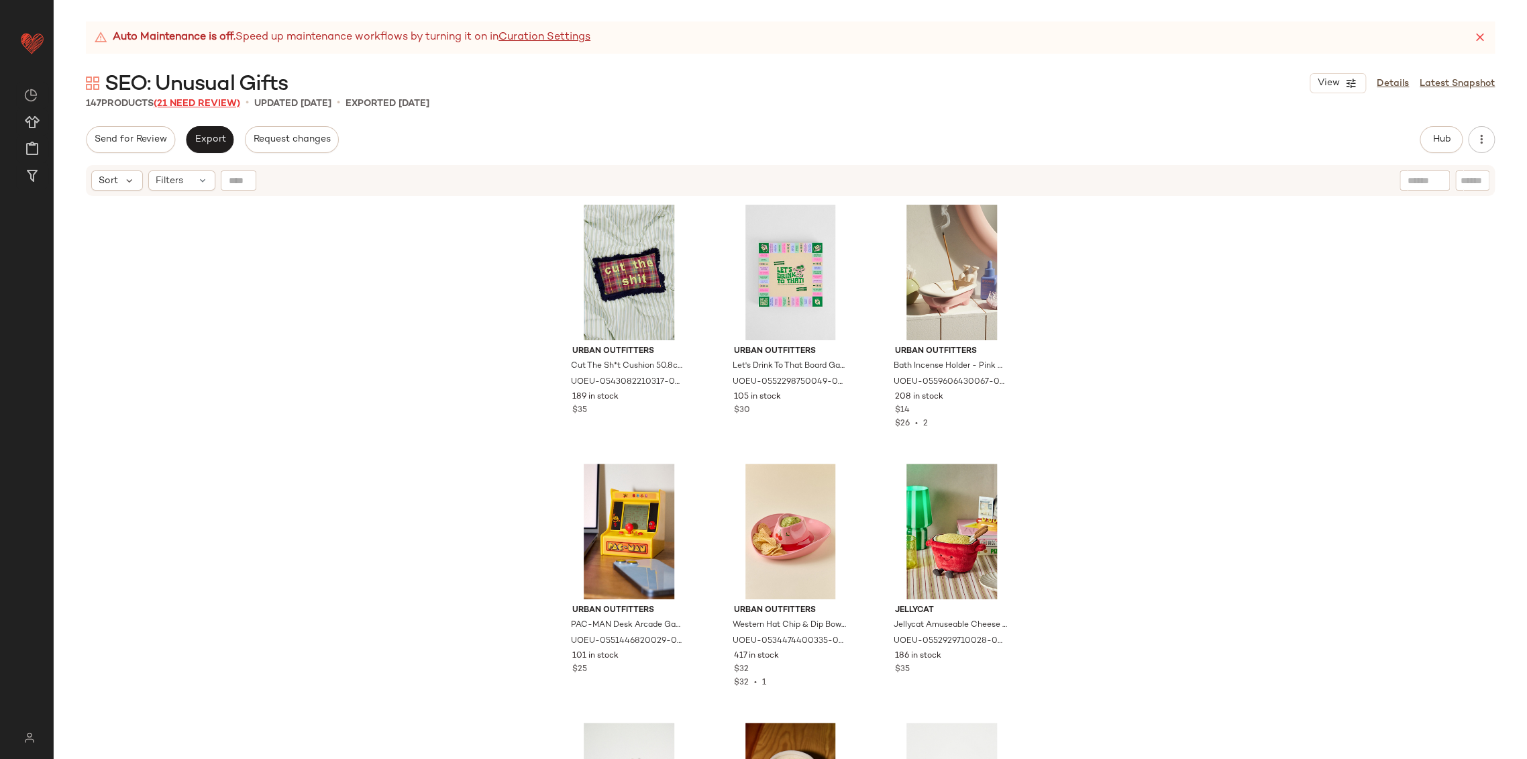
click at [198, 100] on span "(21 Need Review)" at bounding box center [197, 104] width 87 height 10
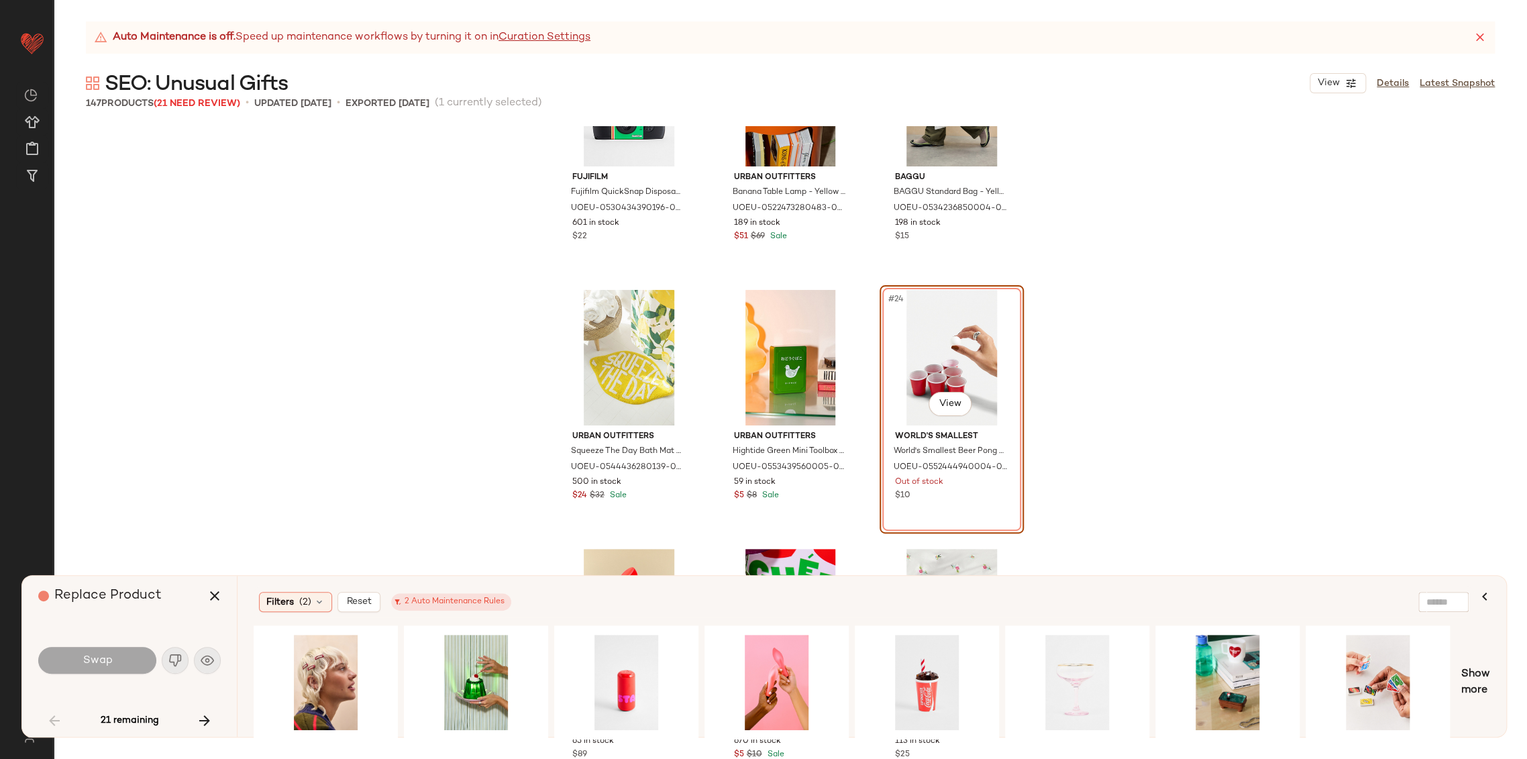
scroll to position [1702, 0]
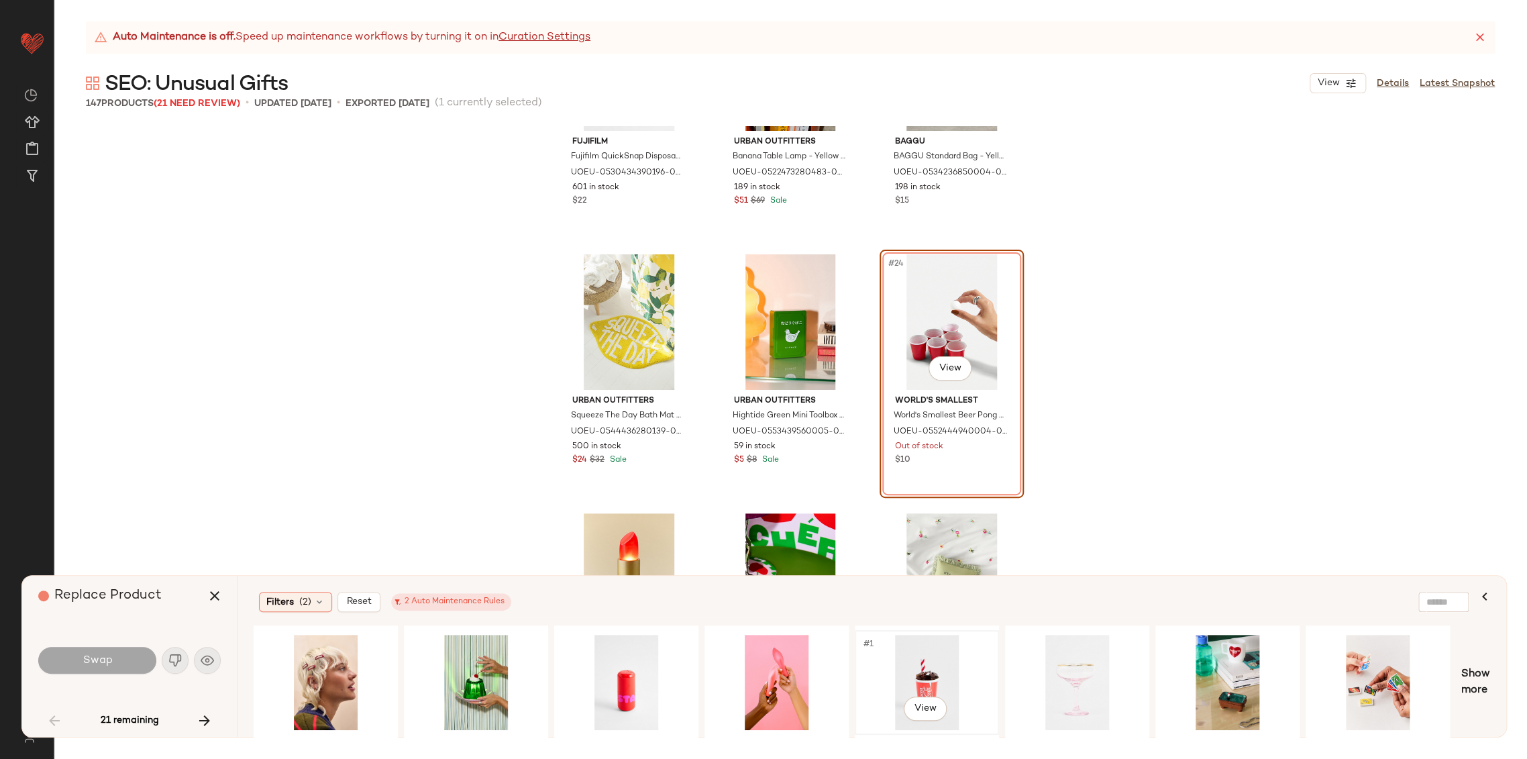
click at [926, 675] on div "#1 View" at bounding box center [926, 681] width 135 height 95
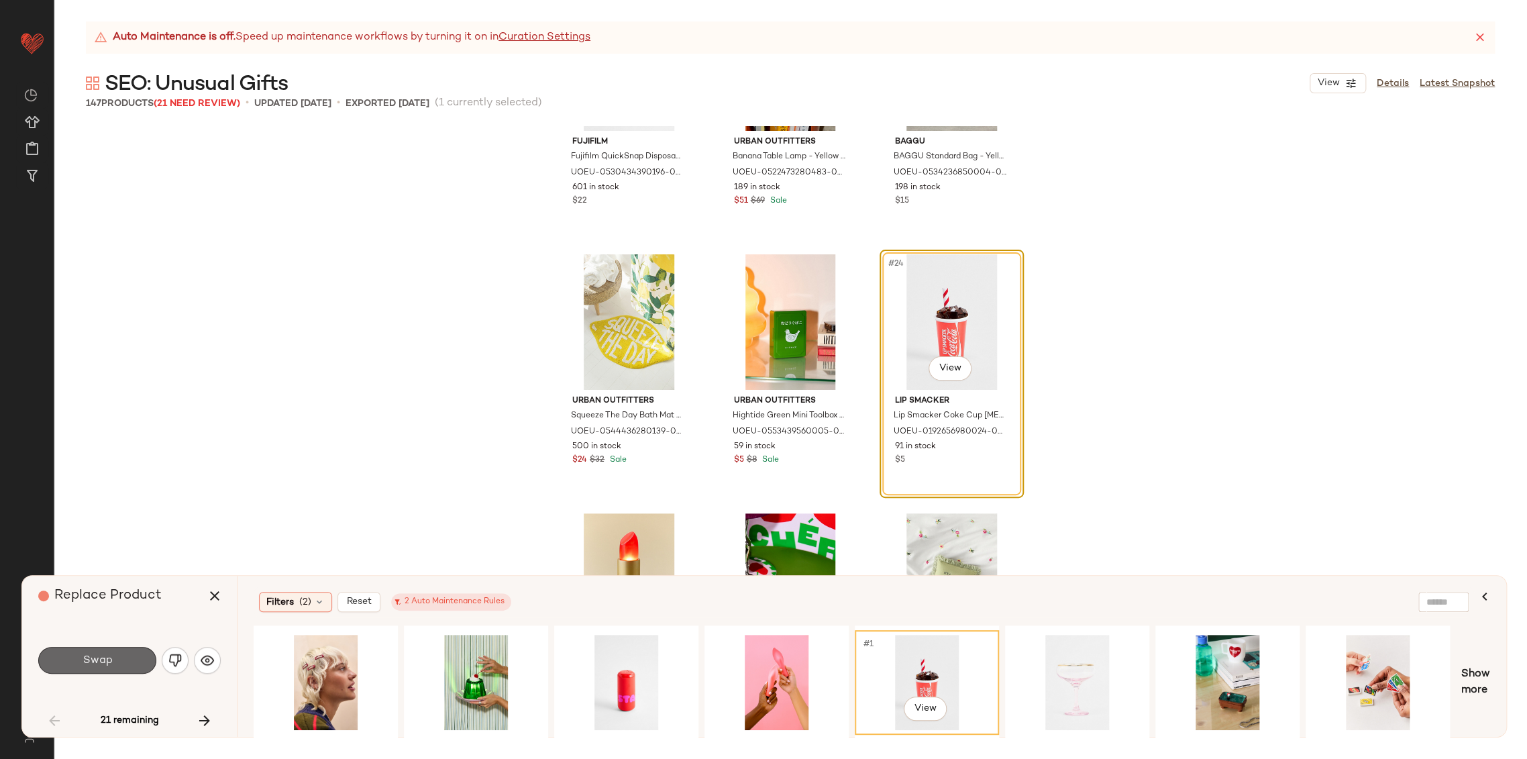
click at [130, 655] on button "Swap" at bounding box center [97, 660] width 118 height 27
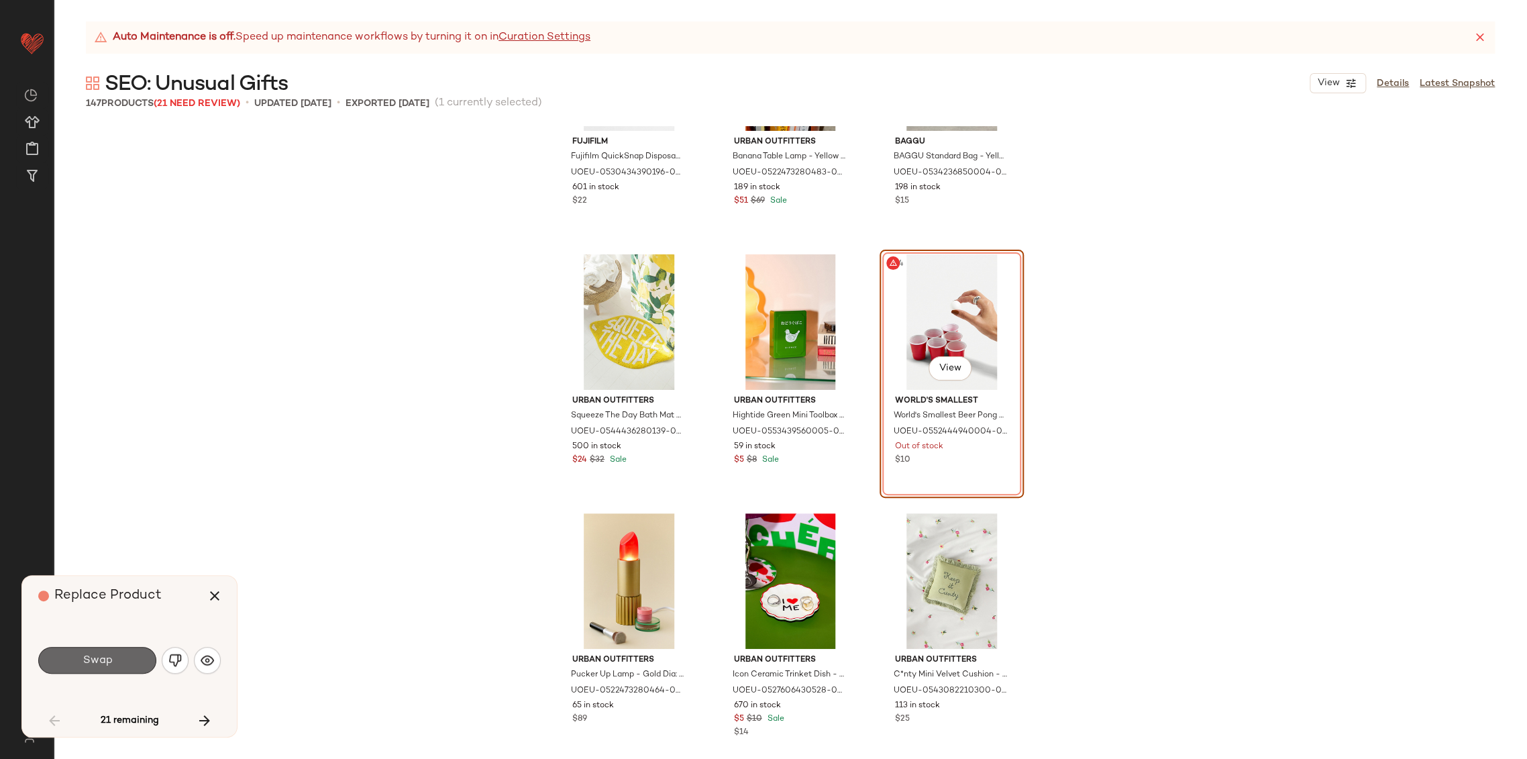
click at [123, 659] on button "Swap" at bounding box center [97, 660] width 118 height 27
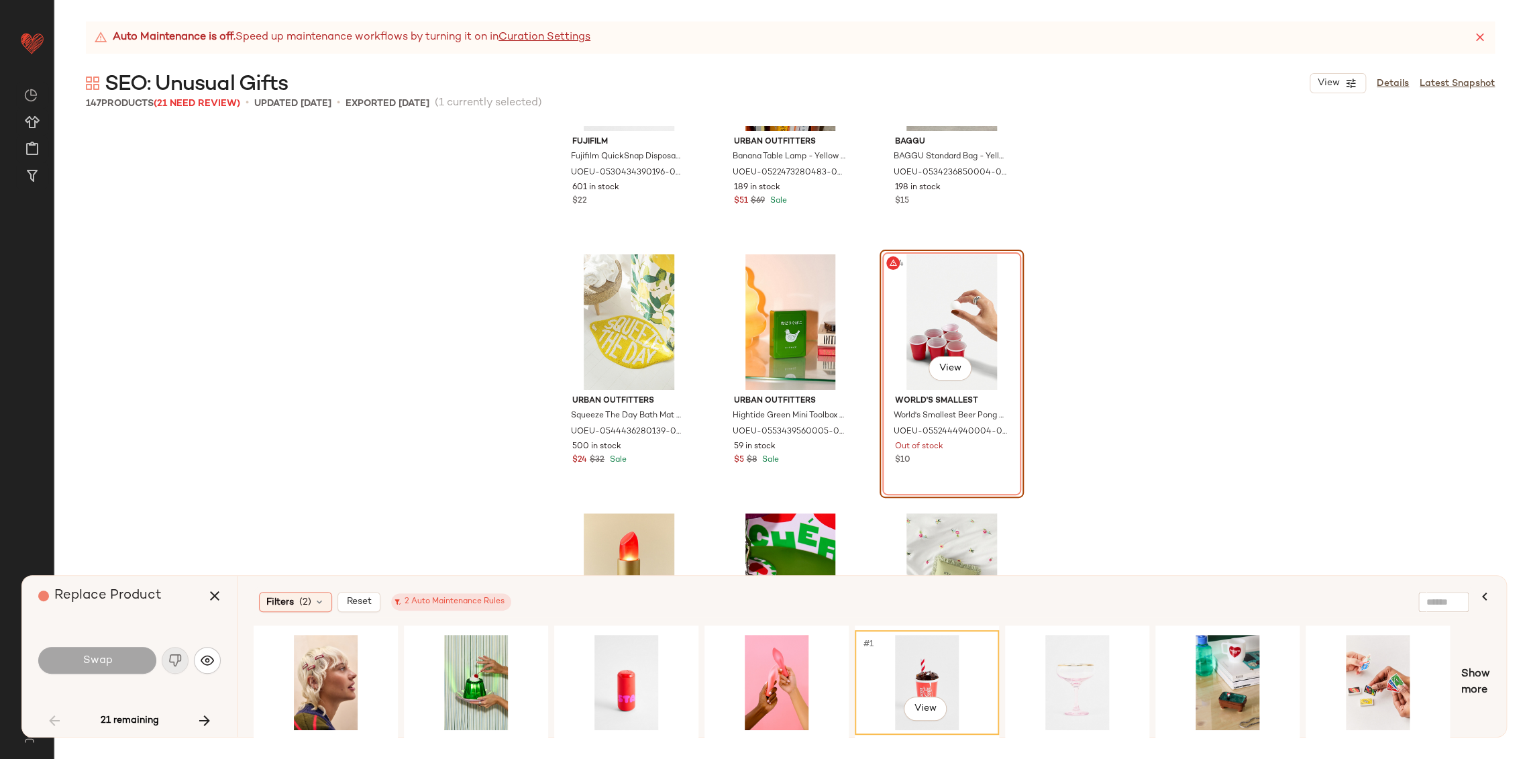
click at [909, 670] on div "#1 View" at bounding box center [926, 681] width 135 height 95
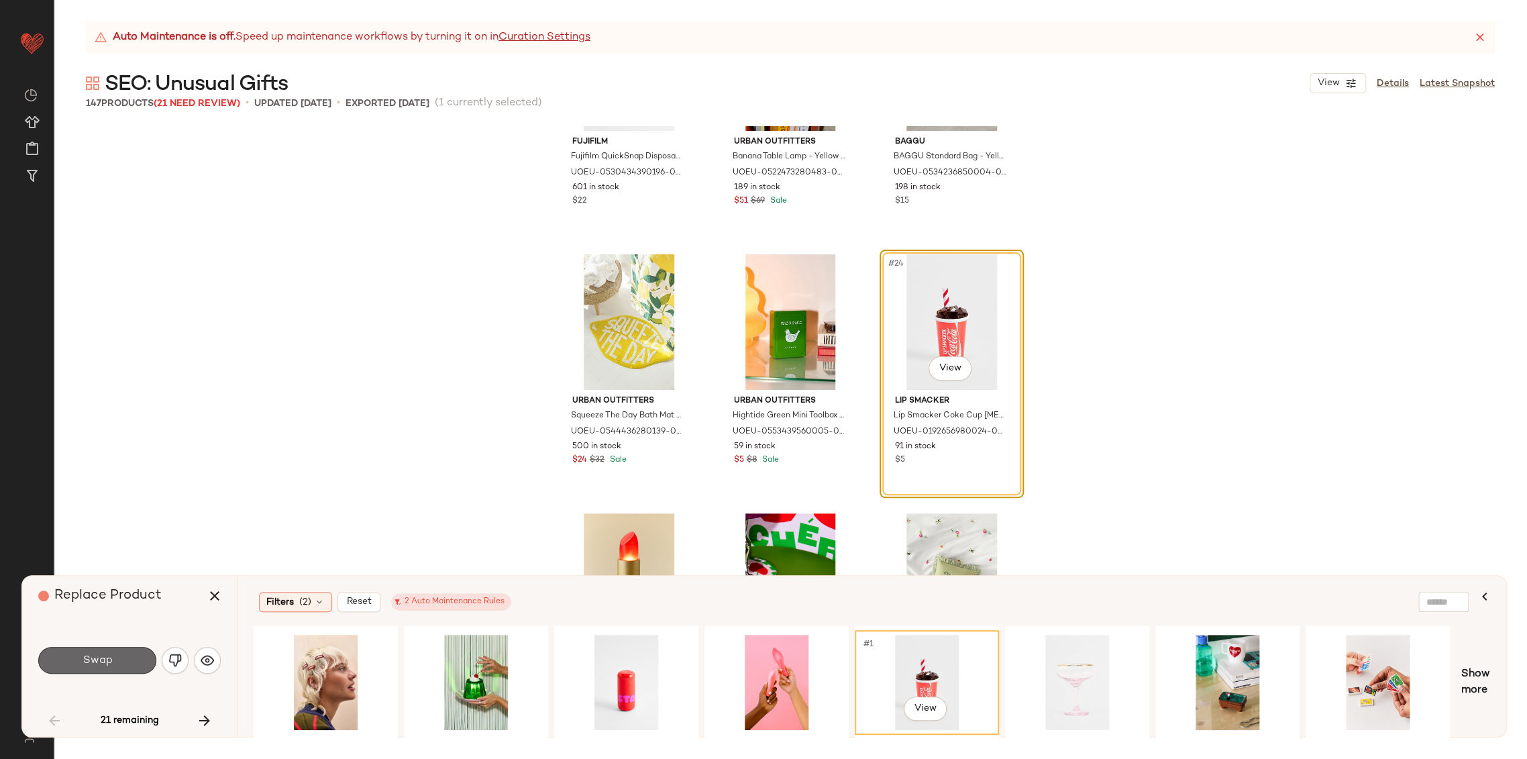
click at [122, 663] on button "Swap" at bounding box center [97, 660] width 118 height 27
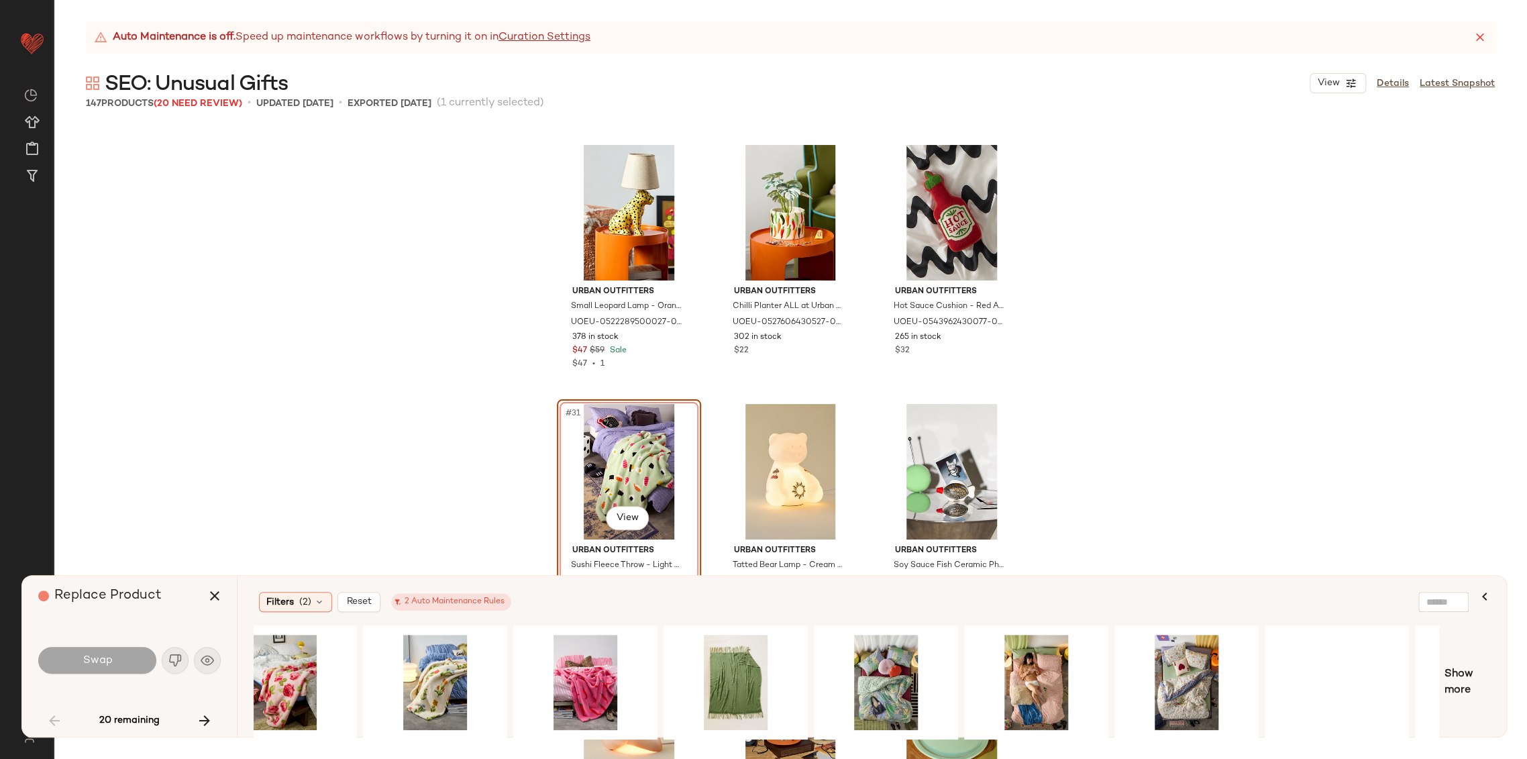
scroll to position [0, 311]
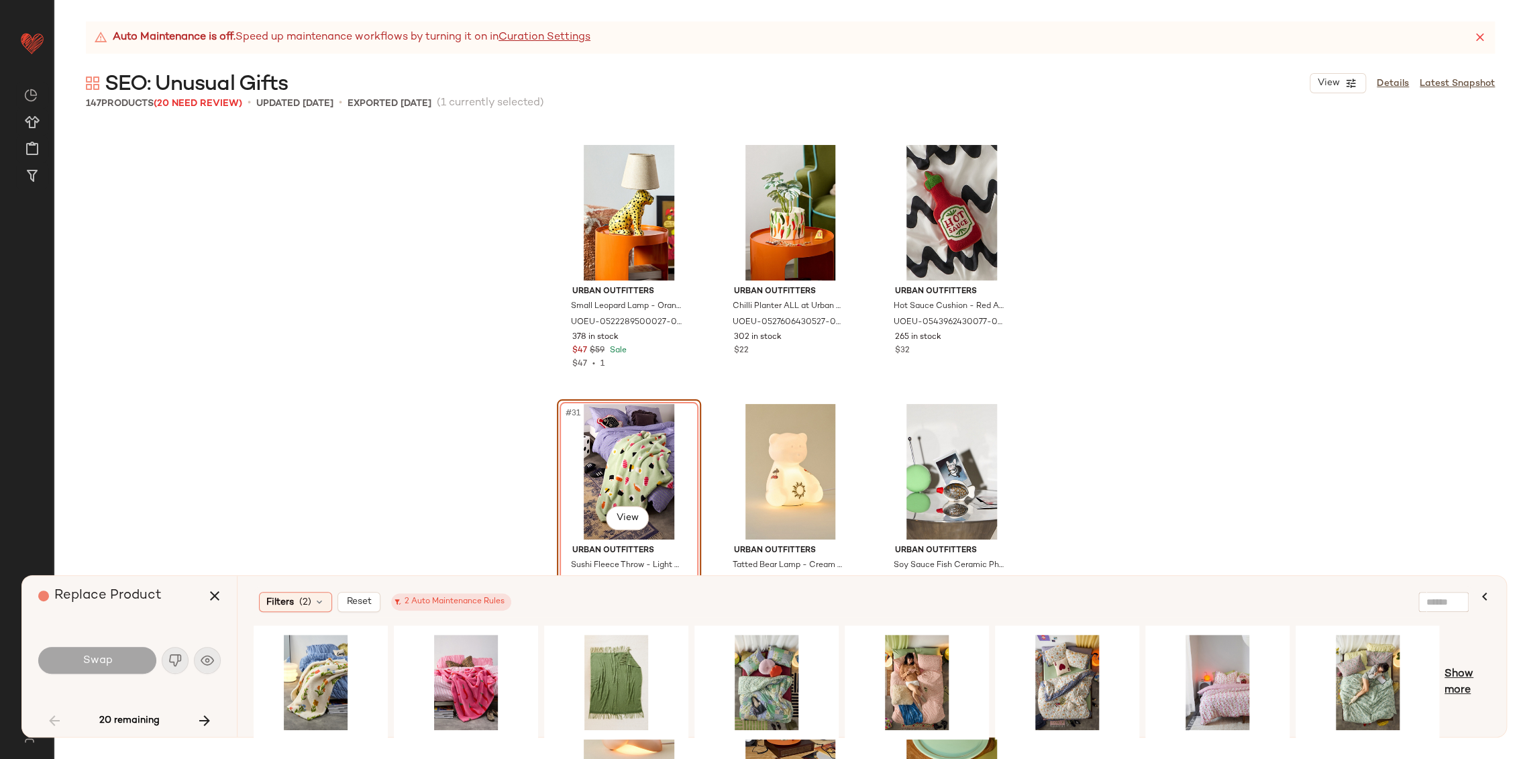
click at [1470, 673] on span "Show more" at bounding box center [1467, 682] width 46 height 32
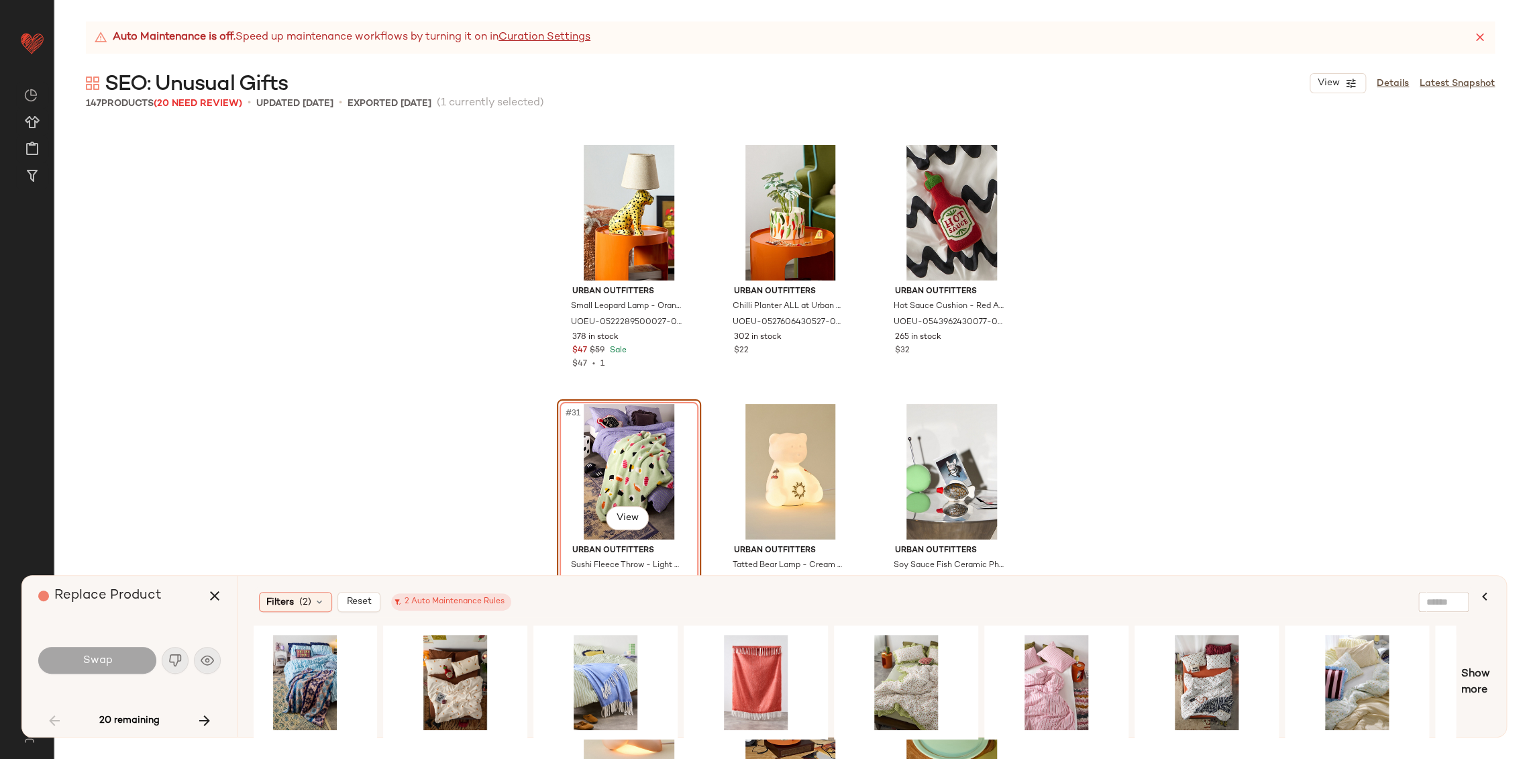
scroll to position [0, 1796]
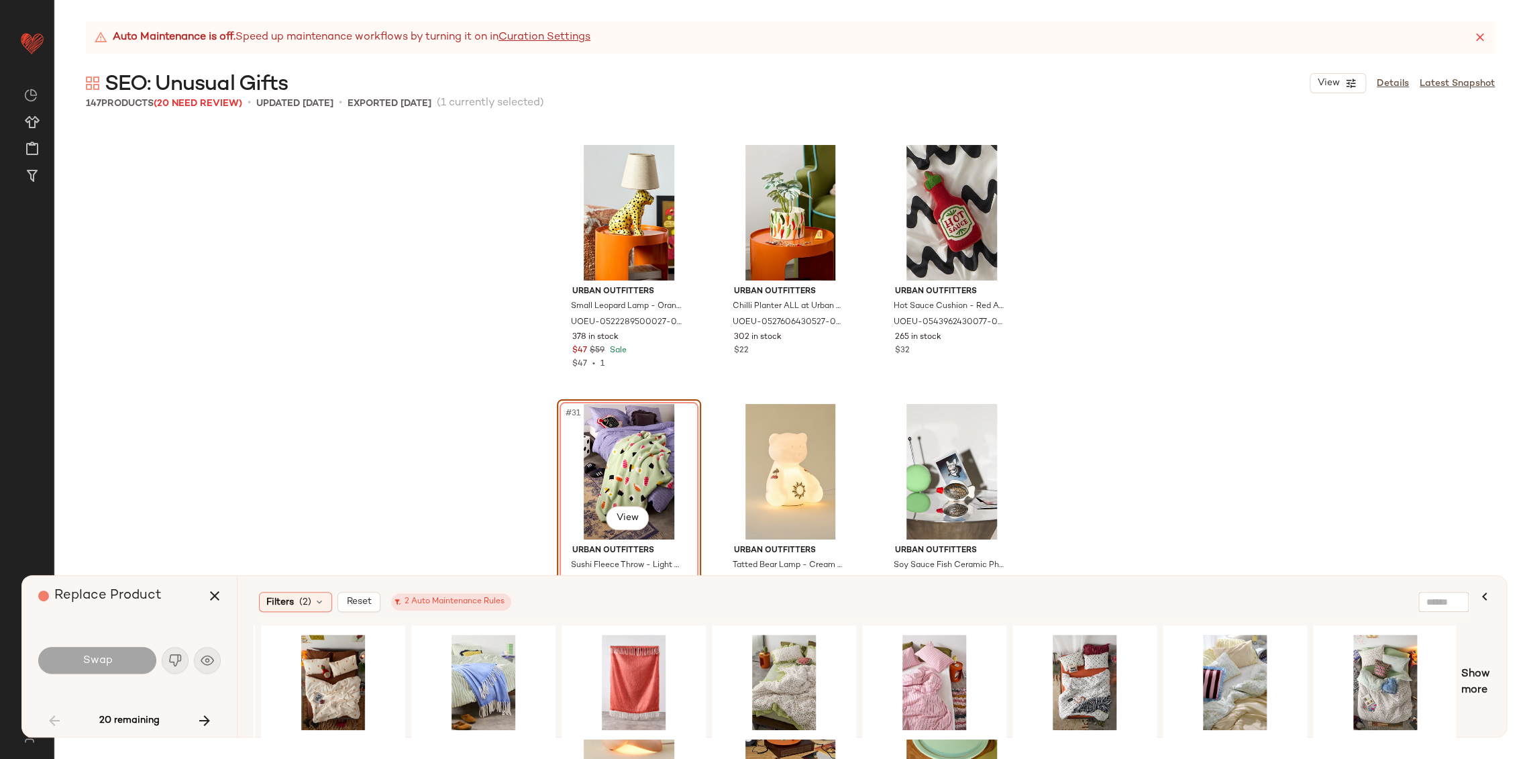
click at [1490, 679] on div "Filters (2) Reset 2 Auto Maintenance Rules Show more" at bounding box center [871, 655] width 1269 height 161
click at [1478, 672] on span "Show more" at bounding box center [1475, 682] width 29 height 32
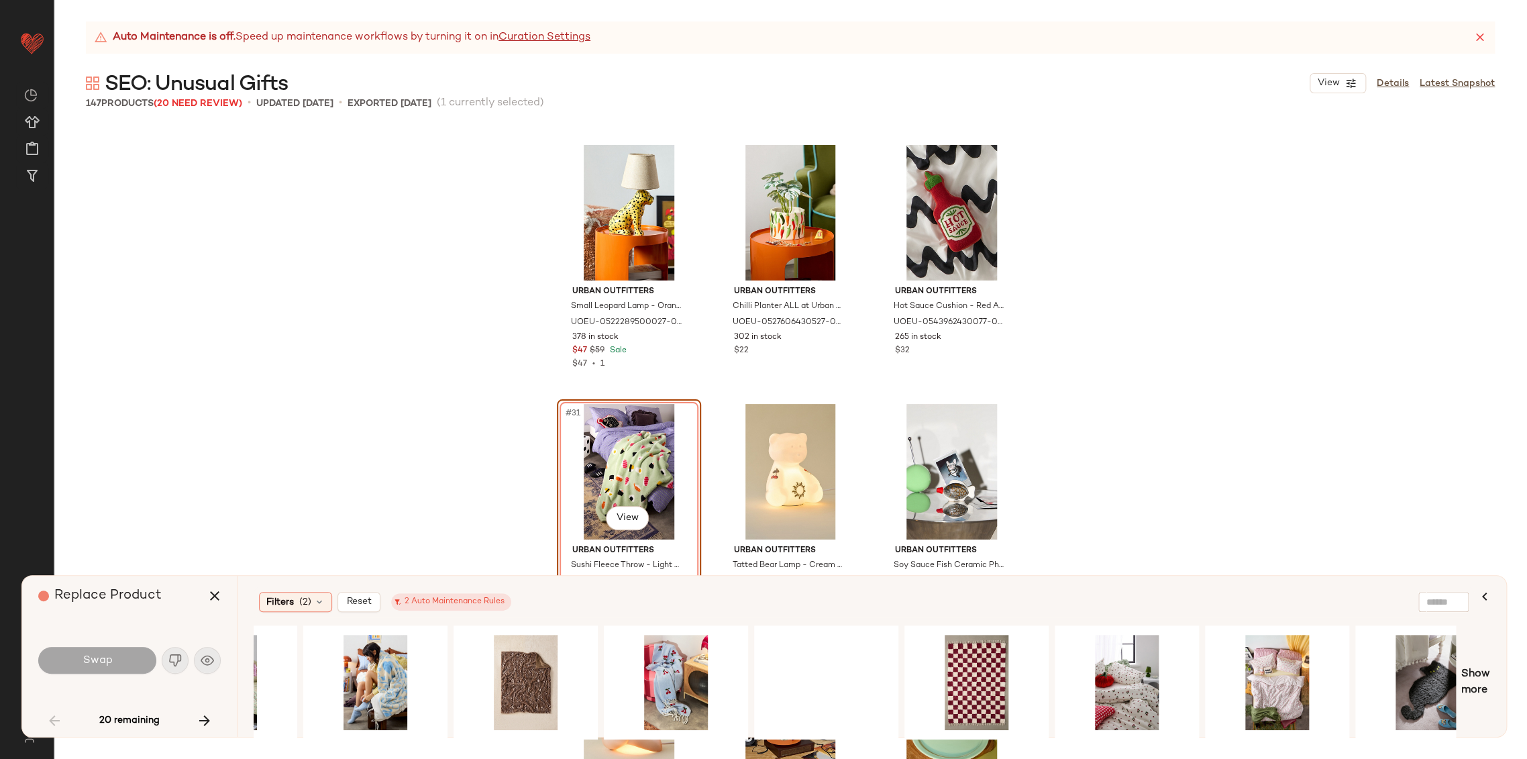
scroll to position [0, 3298]
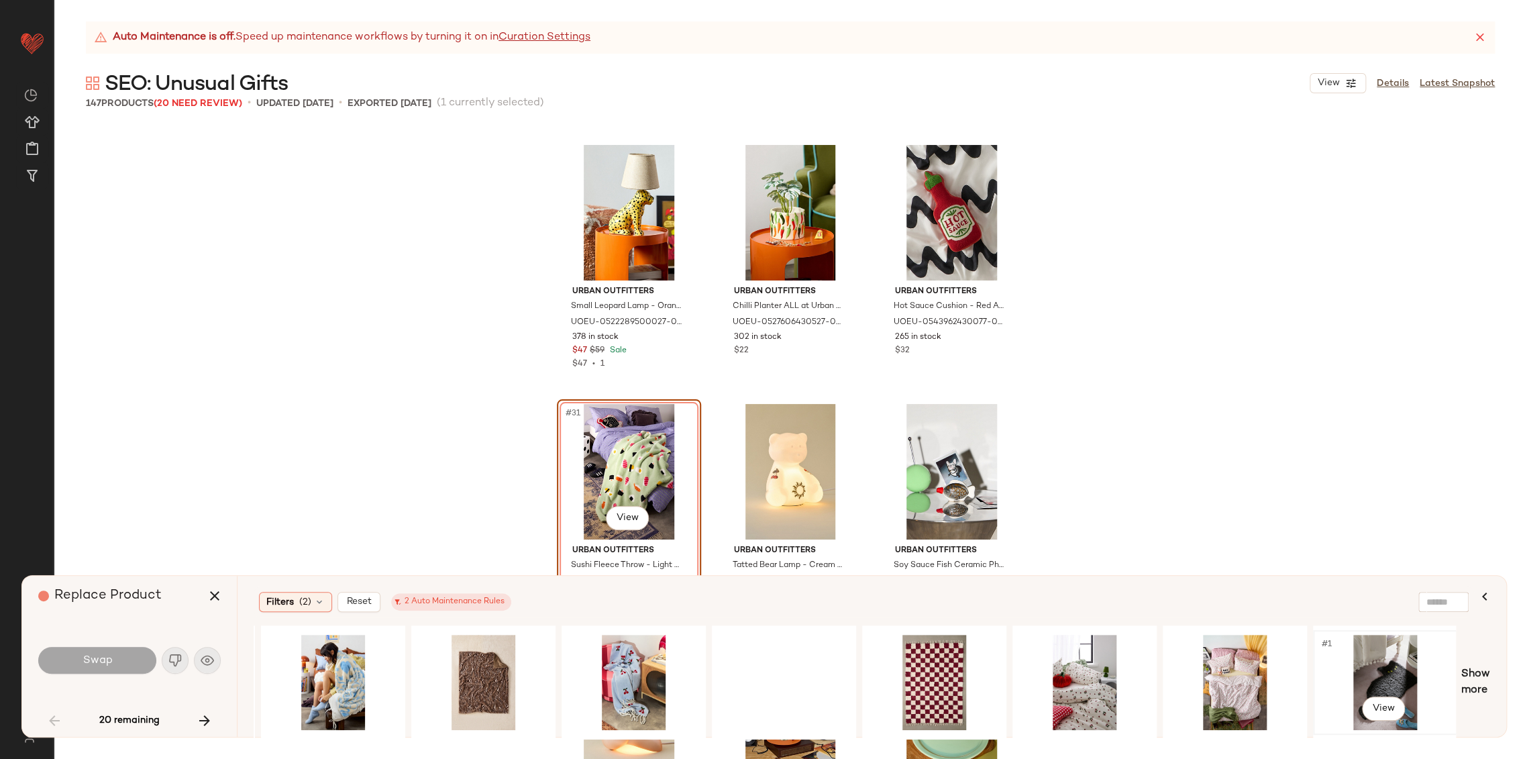
click at [1380, 667] on div "#1 View" at bounding box center [1384, 681] width 135 height 95
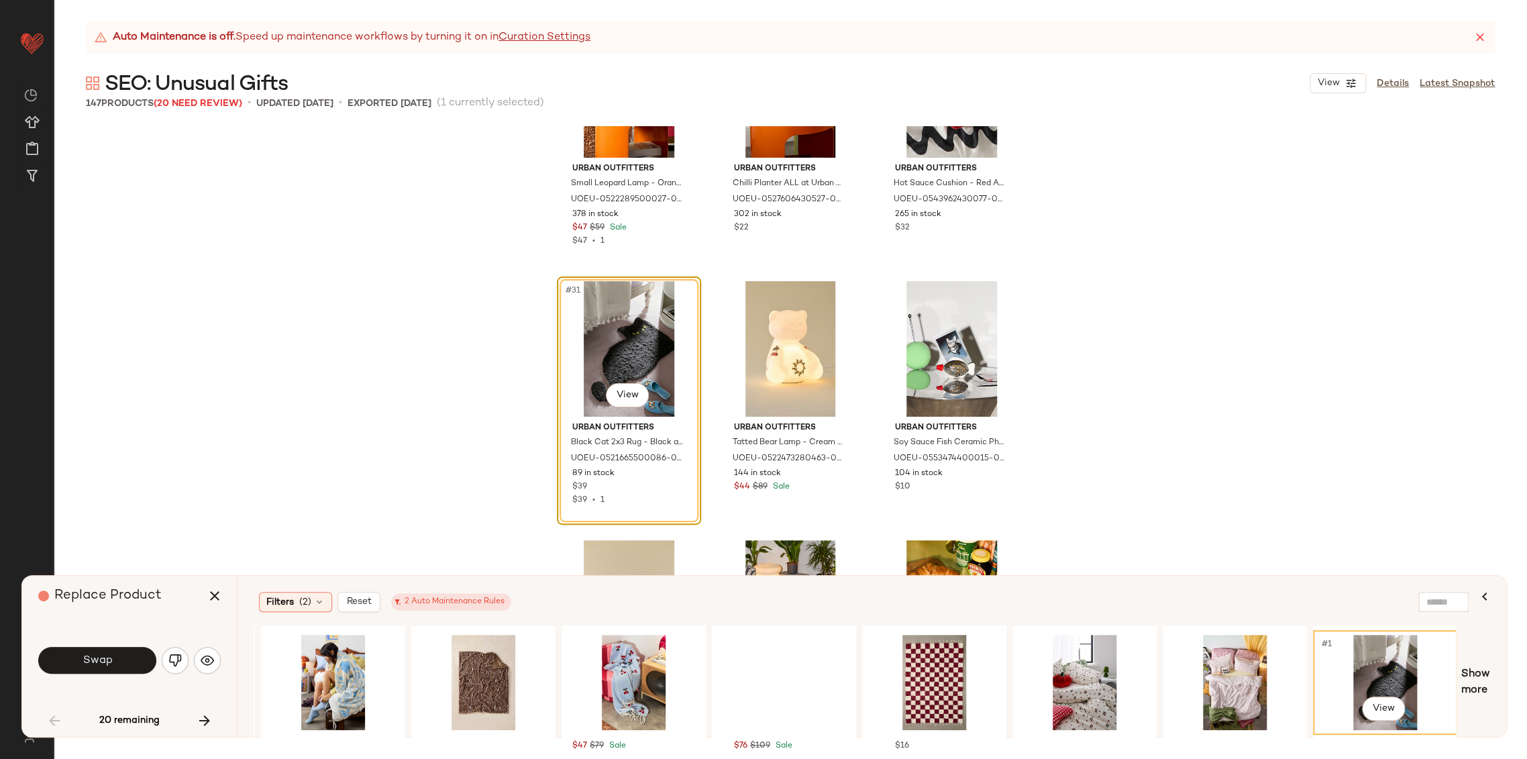
scroll to position [2479, 0]
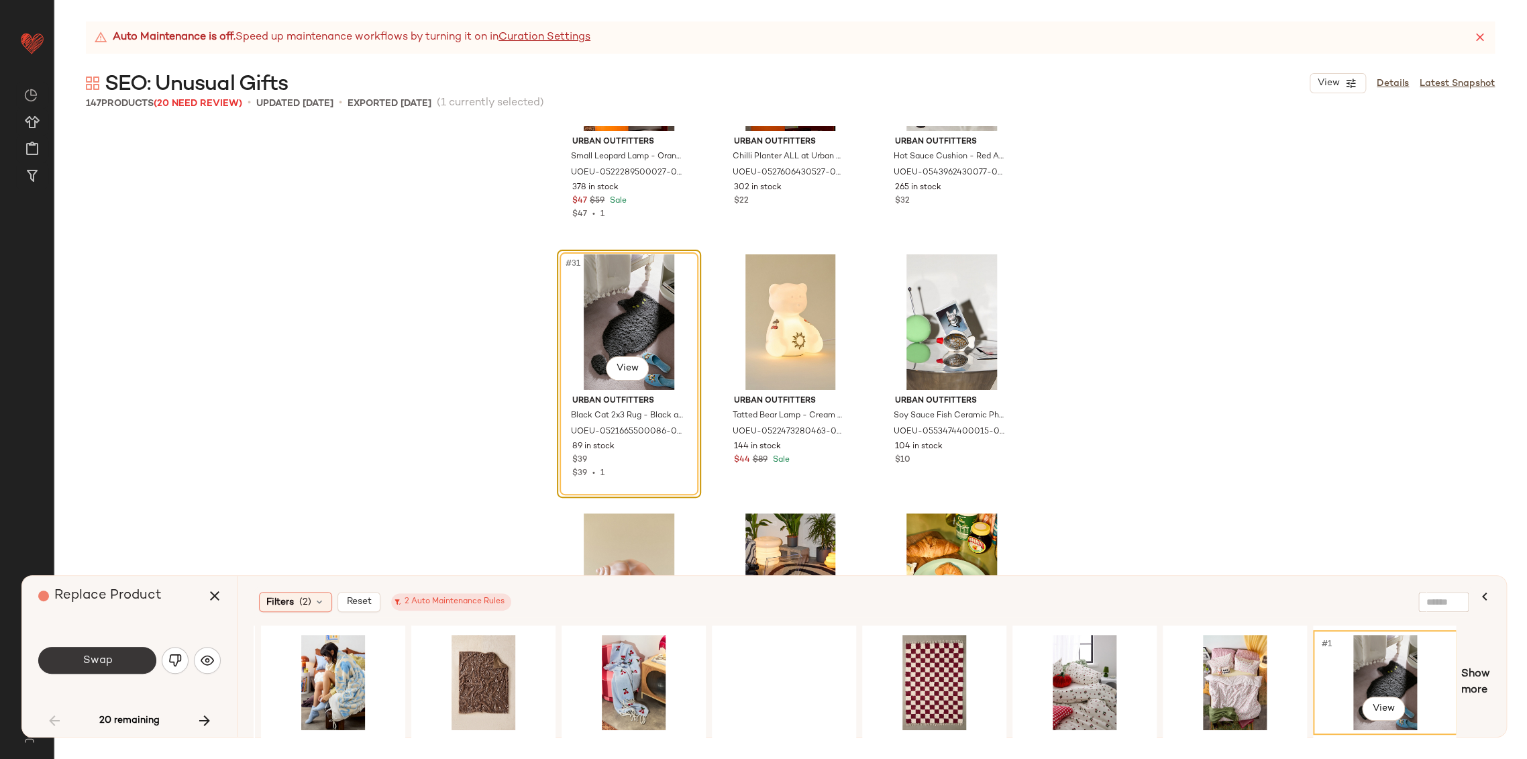
click at [129, 663] on button "Swap" at bounding box center [97, 660] width 118 height 27
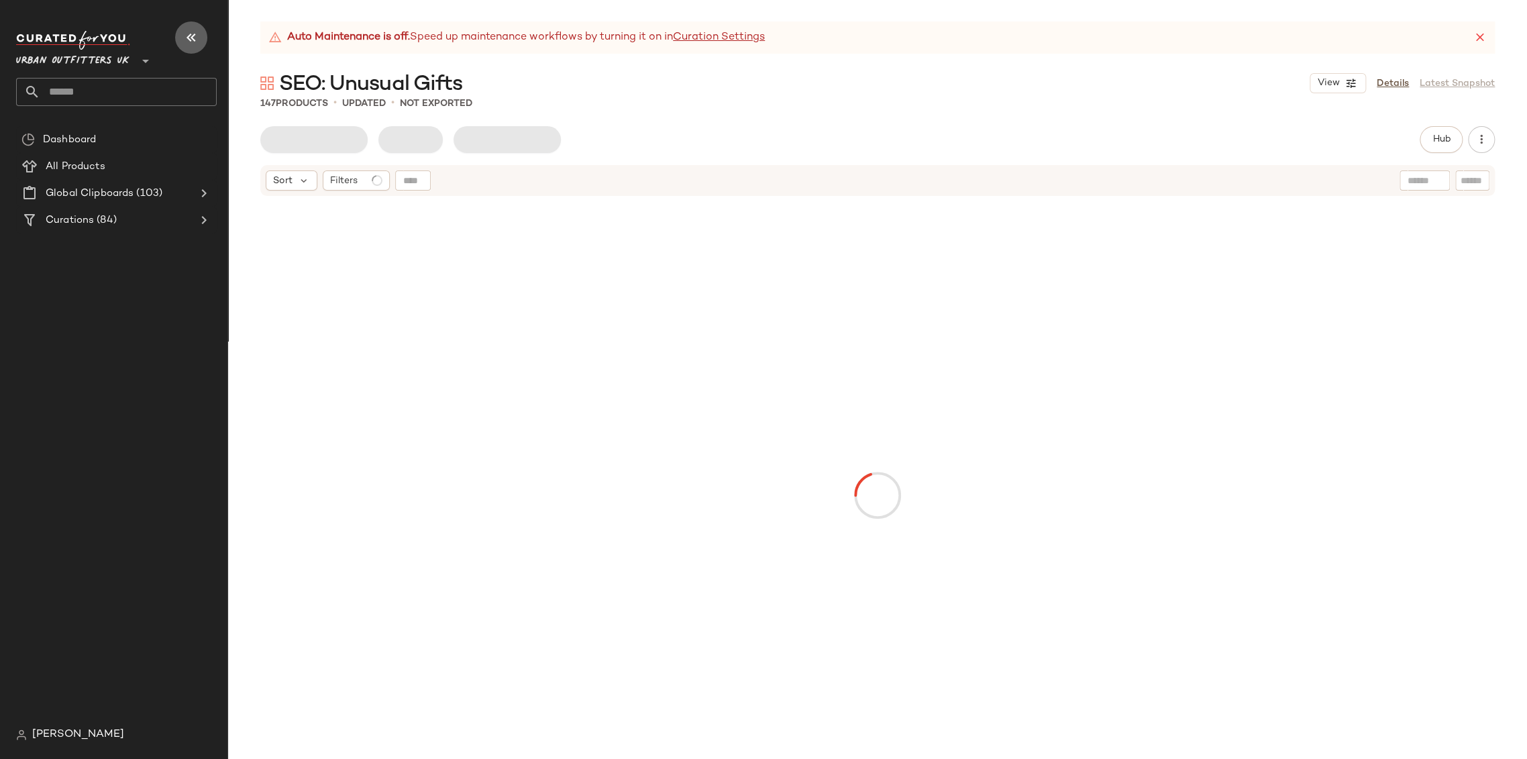
click at [185, 42] on icon "button" at bounding box center [191, 38] width 16 height 16
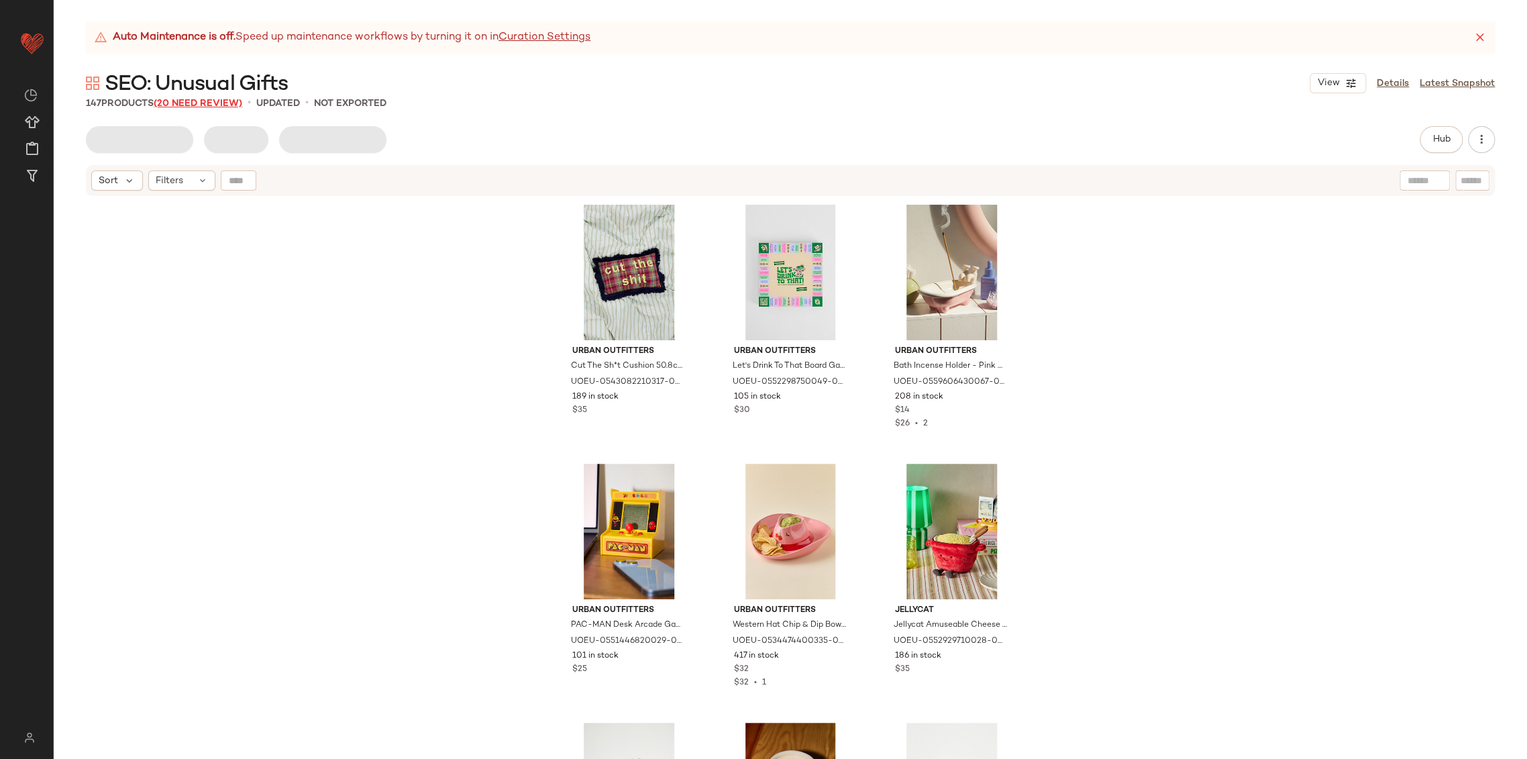
click at [181, 103] on span "(20 Need Review)" at bounding box center [198, 104] width 89 height 10
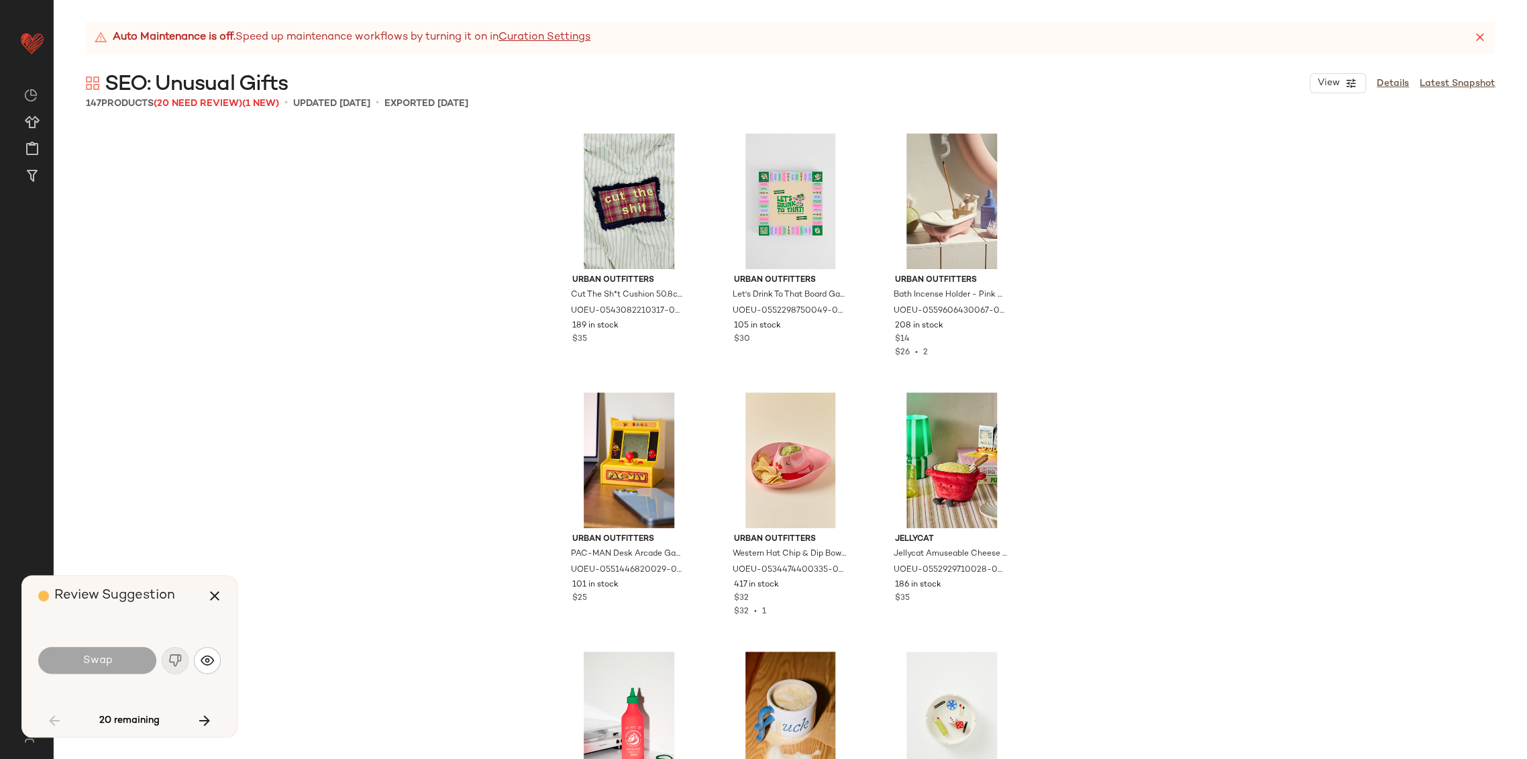
scroll to position [2329, 0]
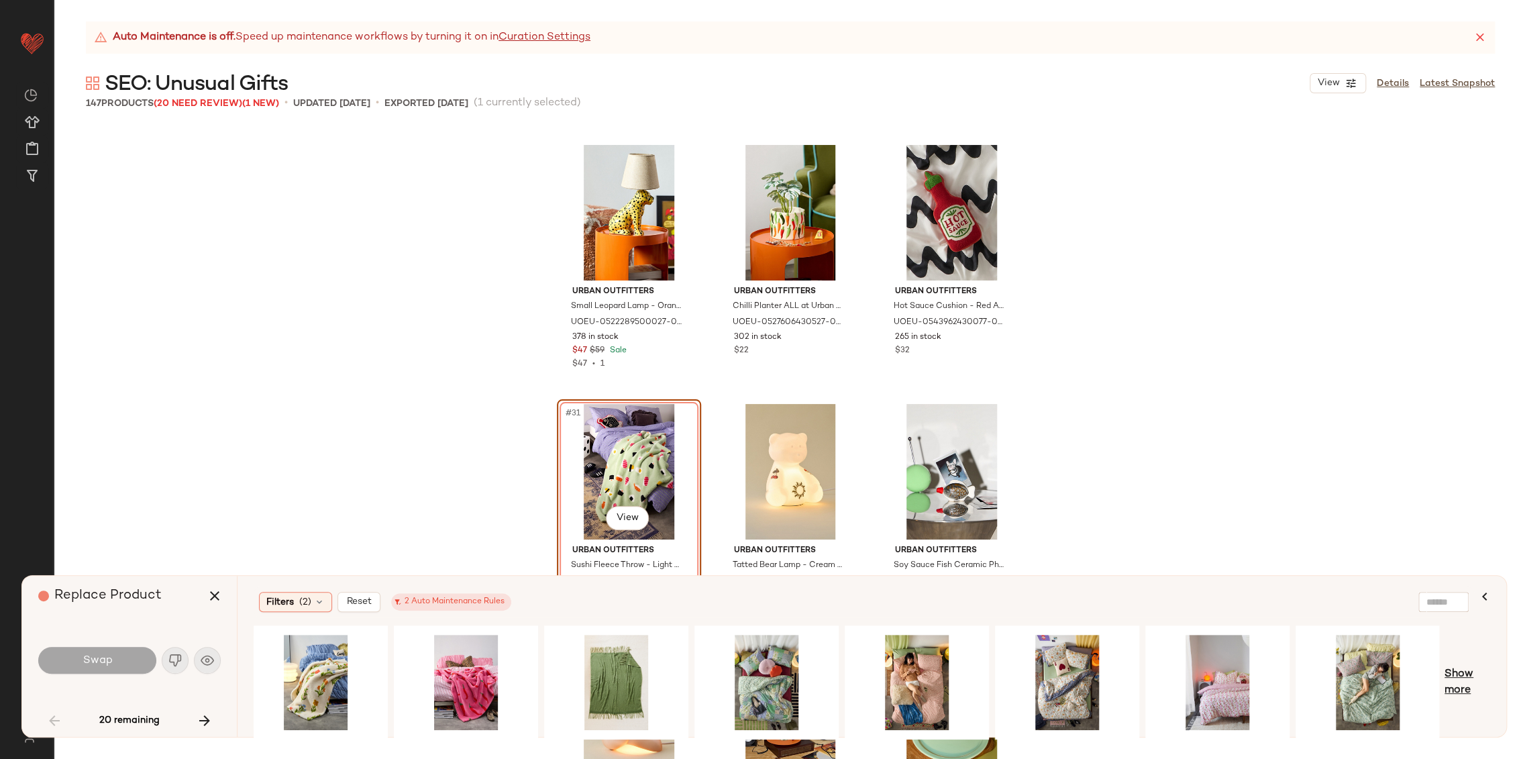
click at [1473, 687] on span "Show more" at bounding box center [1467, 682] width 46 height 32
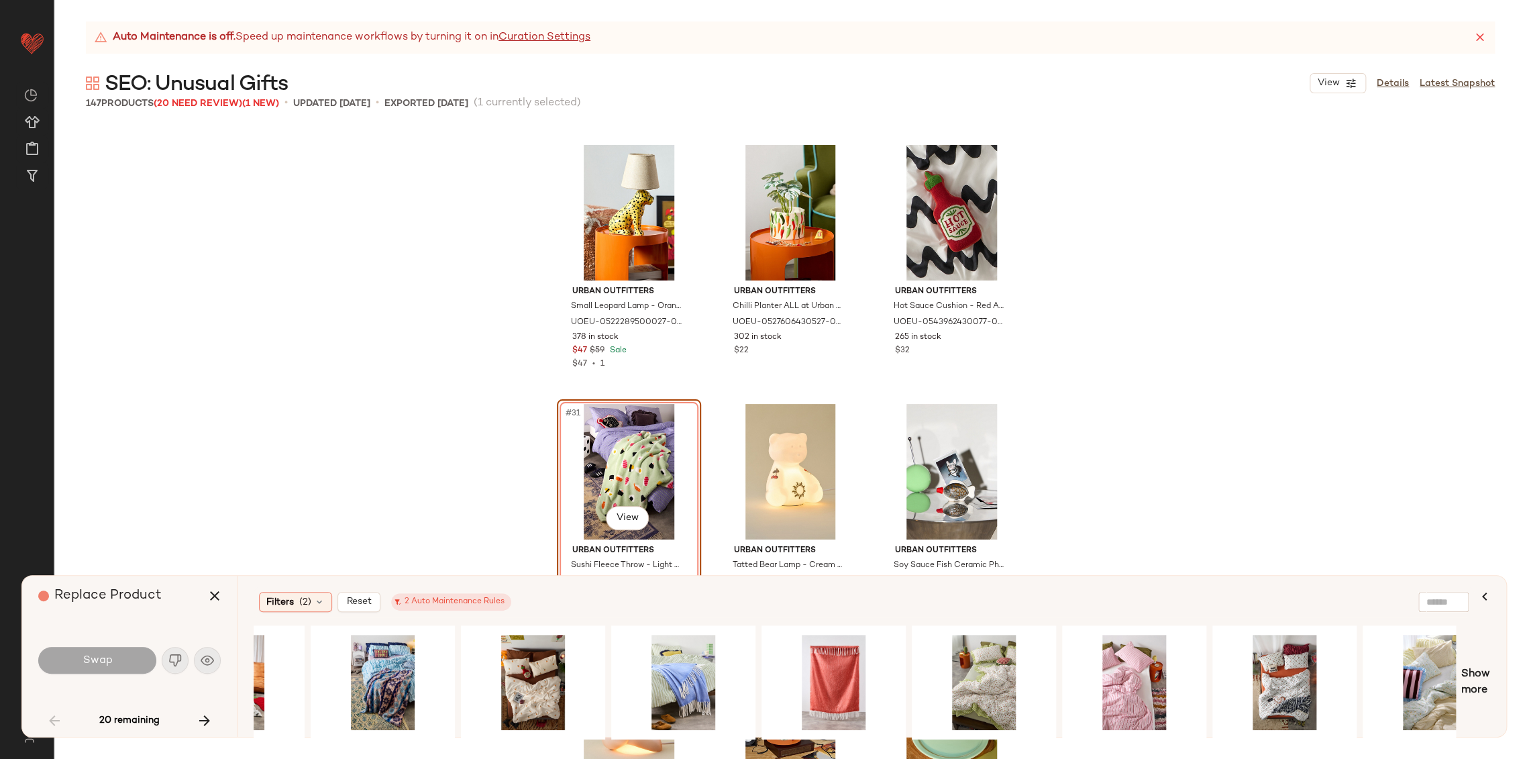
scroll to position [0, 1796]
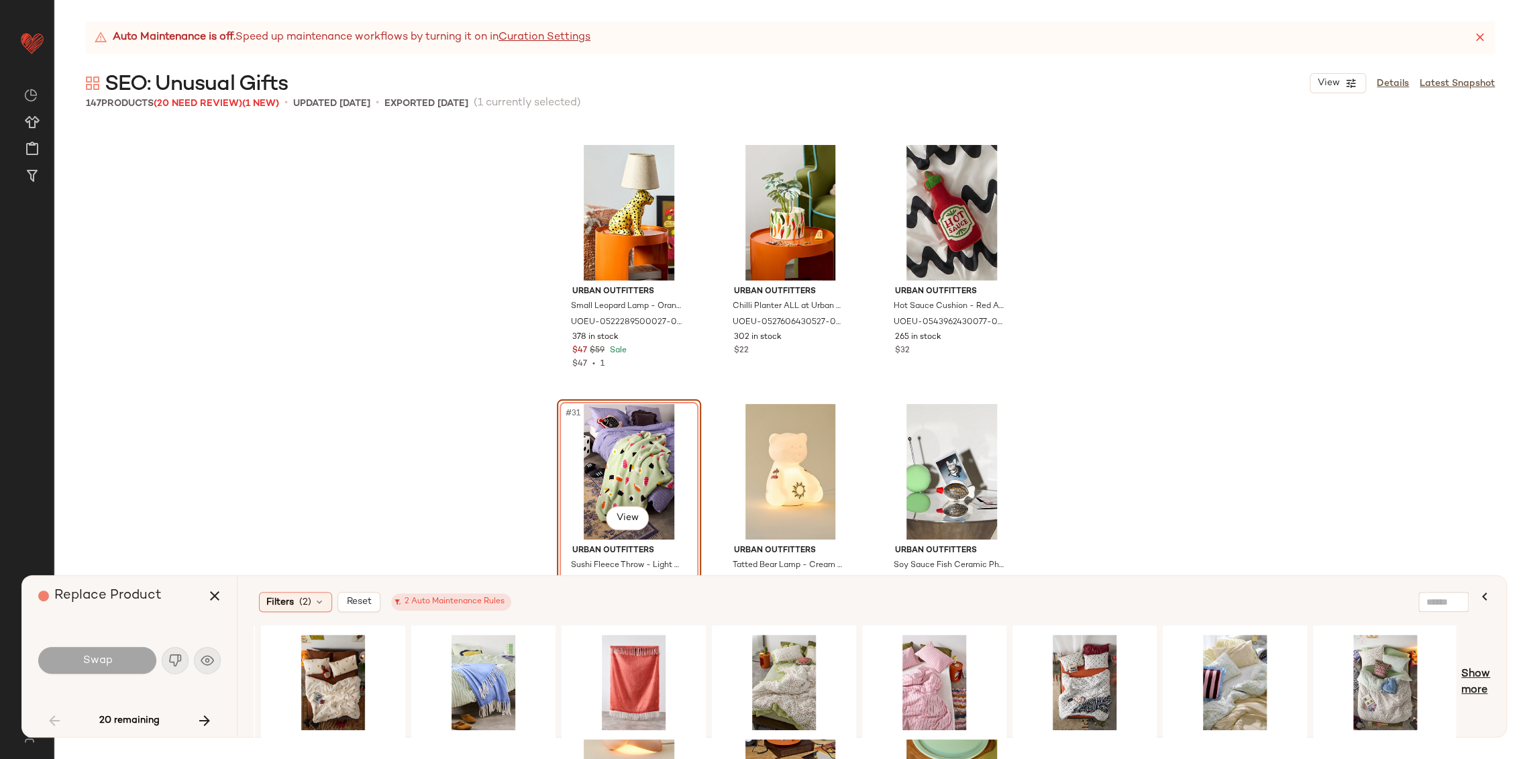
click at [1485, 688] on span "Show more" at bounding box center [1475, 682] width 29 height 32
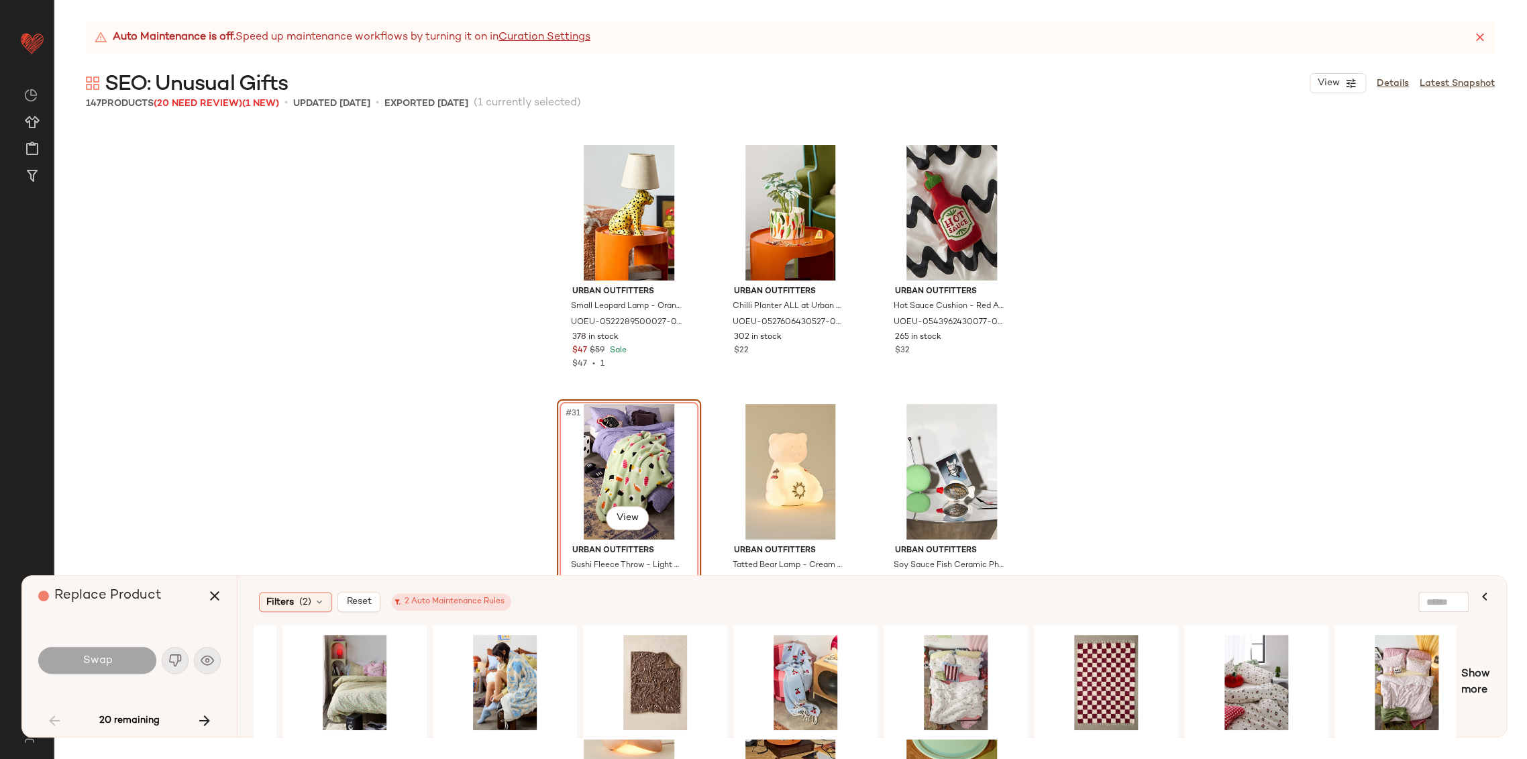
scroll to position [0, 3298]
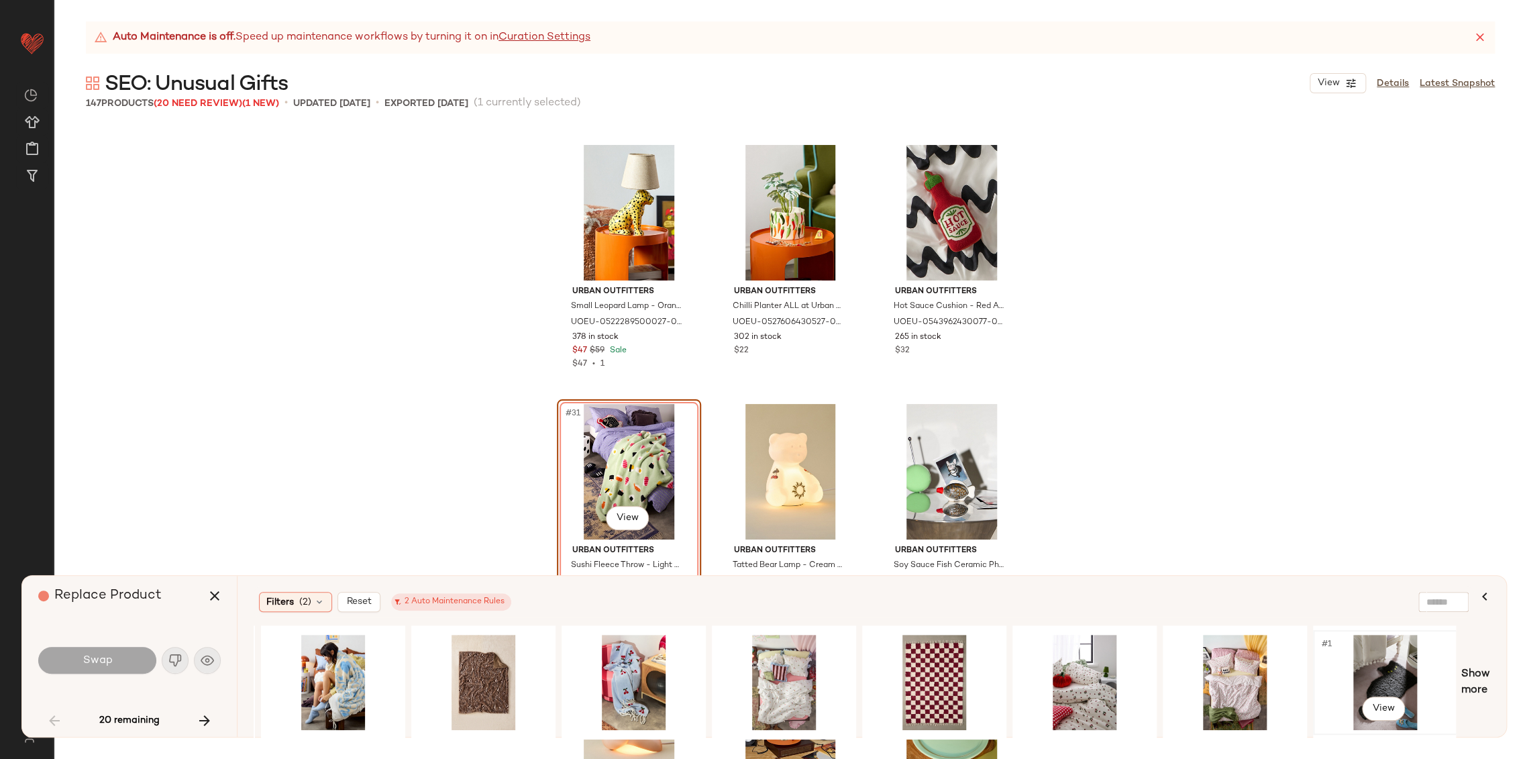
click at [1386, 674] on div "#1 View" at bounding box center [1384, 681] width 135 height 95
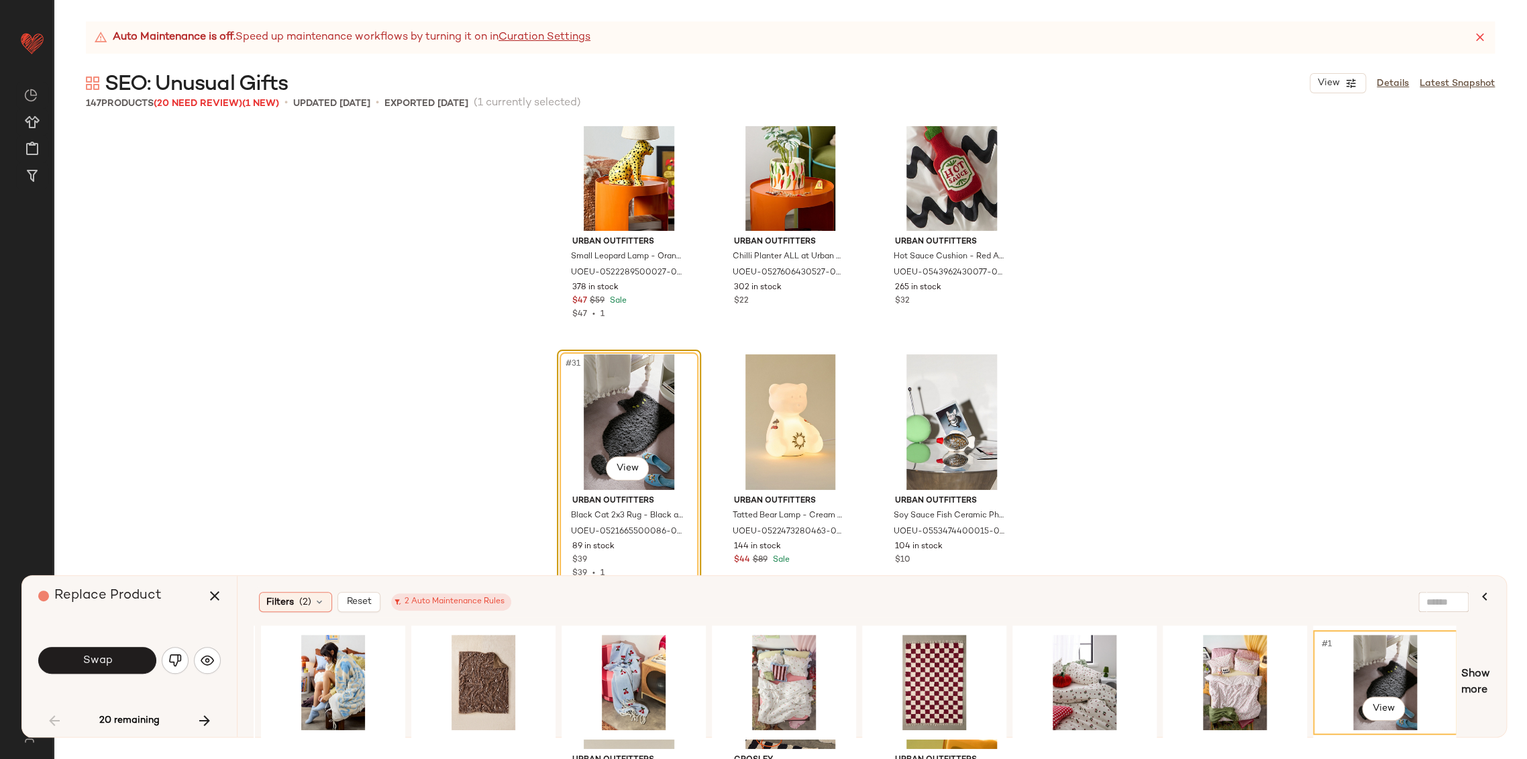
scroll to position [2404, 0]
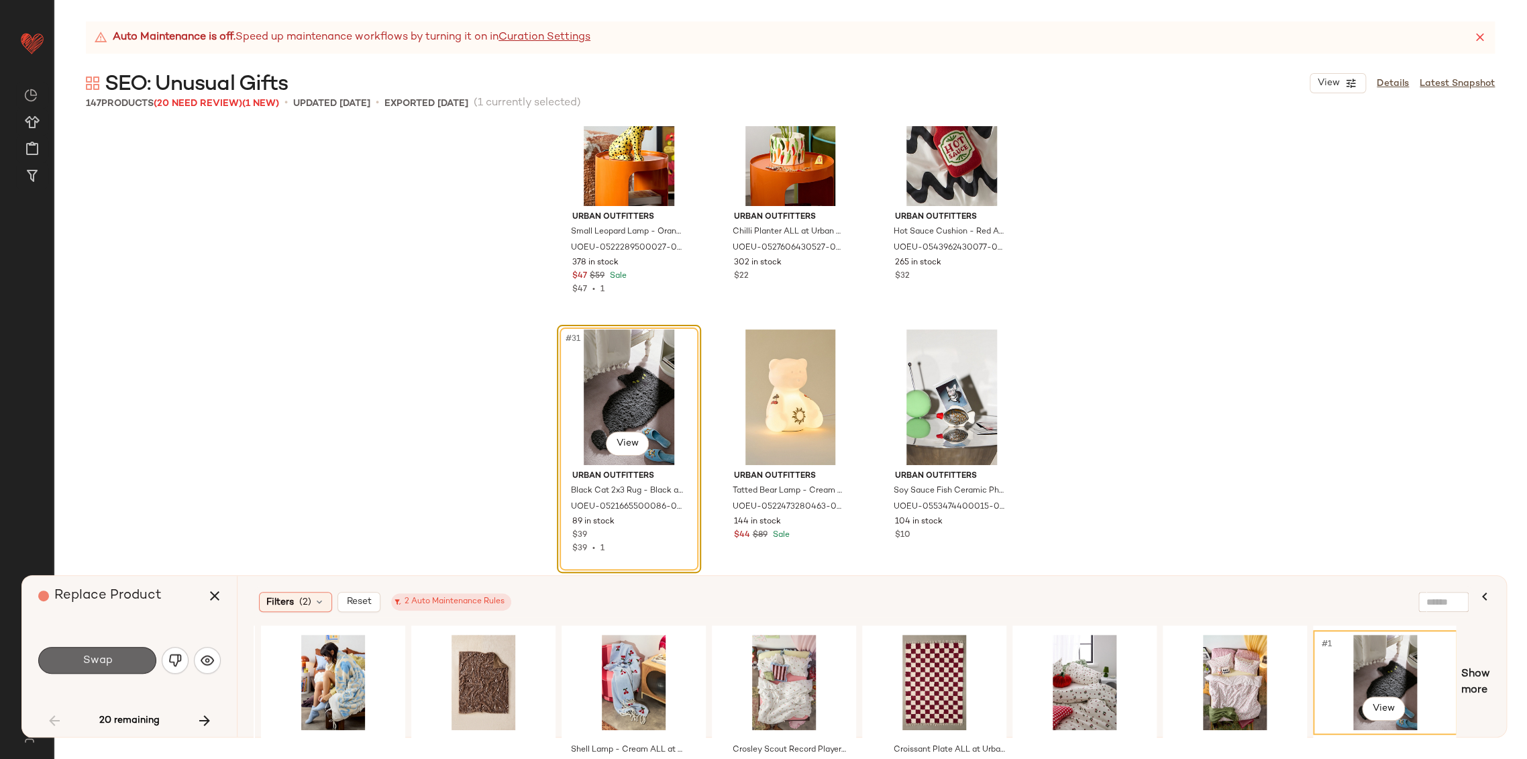
click at [133, 666] on button "Swap" at bounding box center [97, 660] width 118 height 27
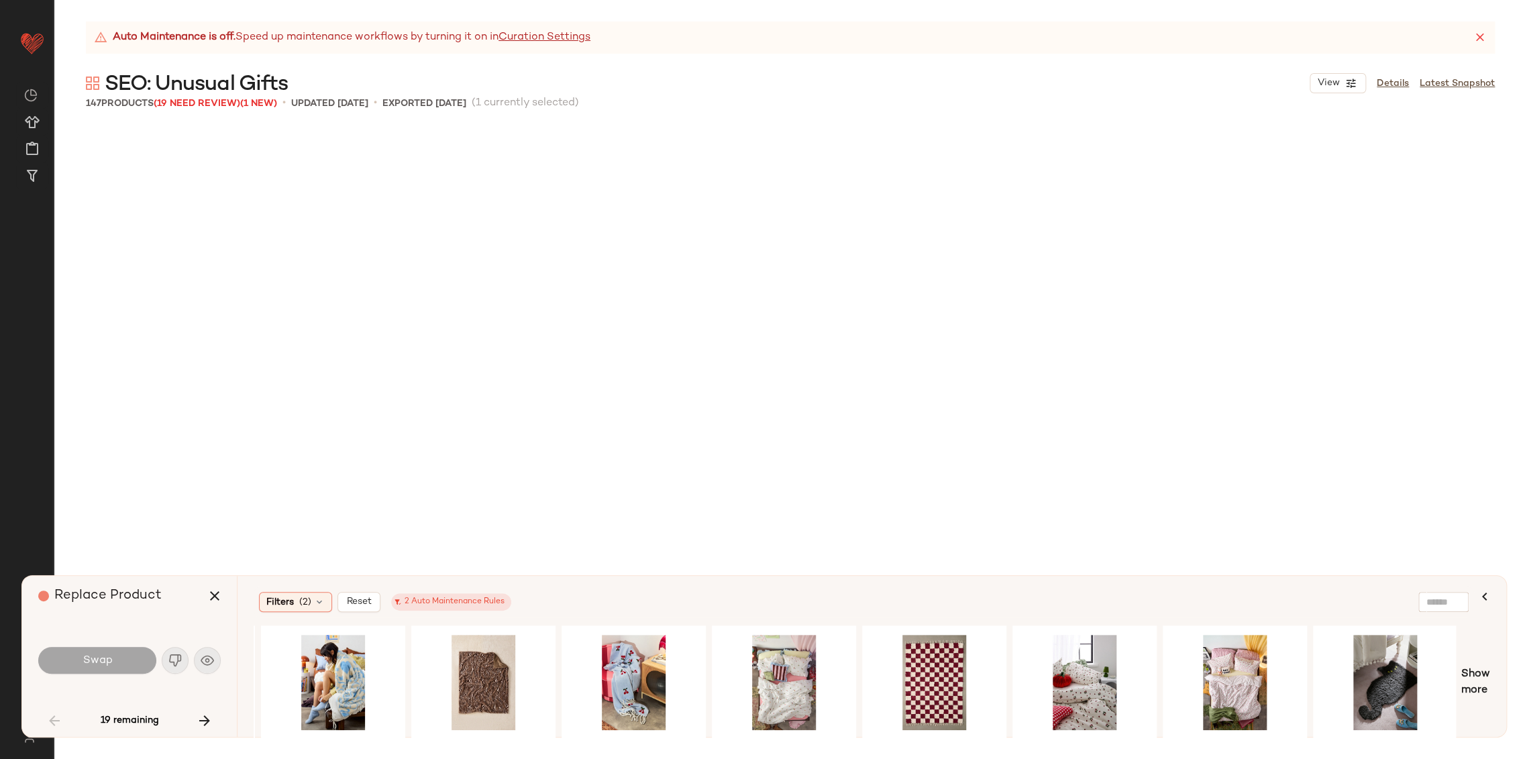
scroll to position [3365, 0]
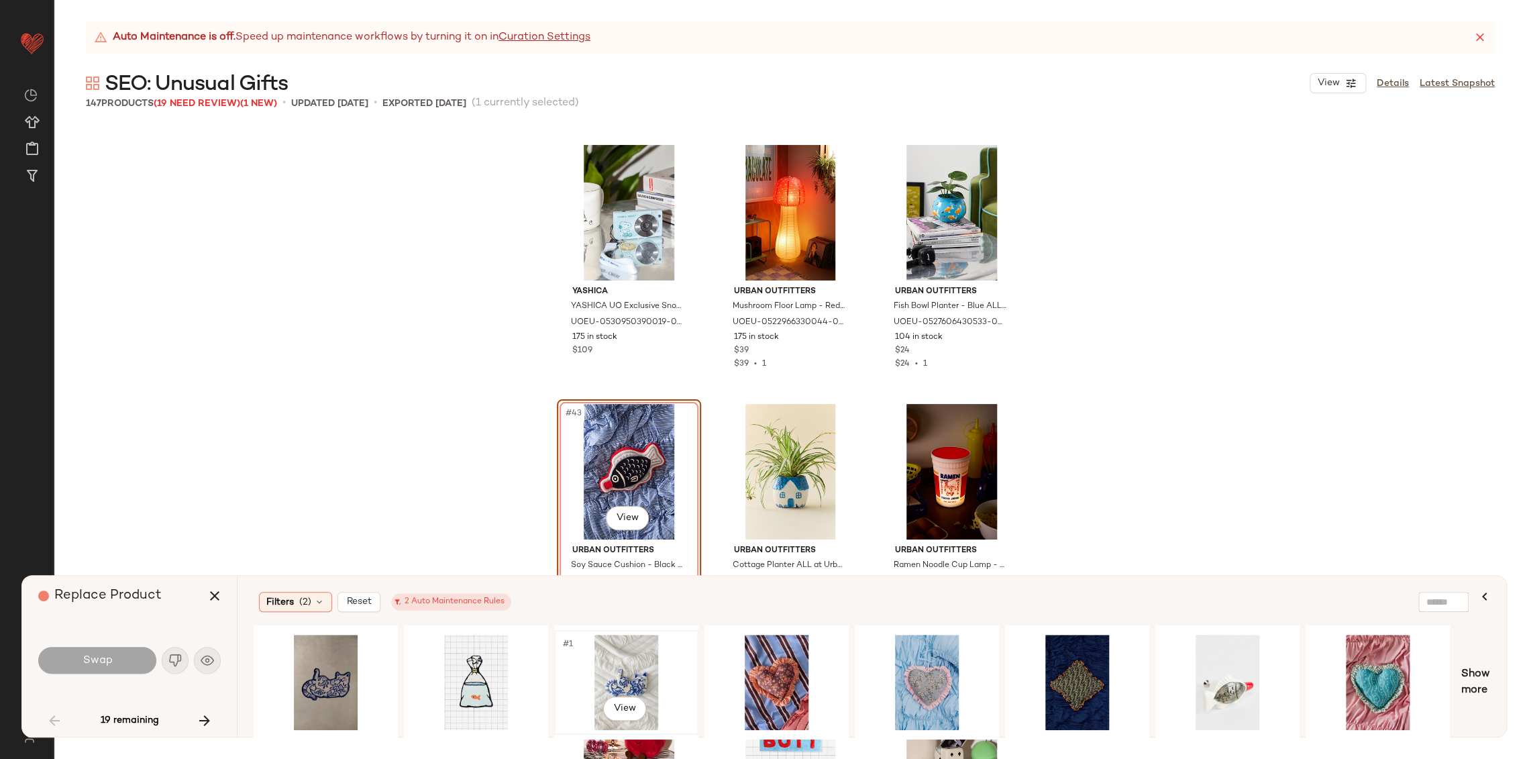
click at [628, 675] on div "#1 View" at bounding box center [626, 681] width 135 height 95
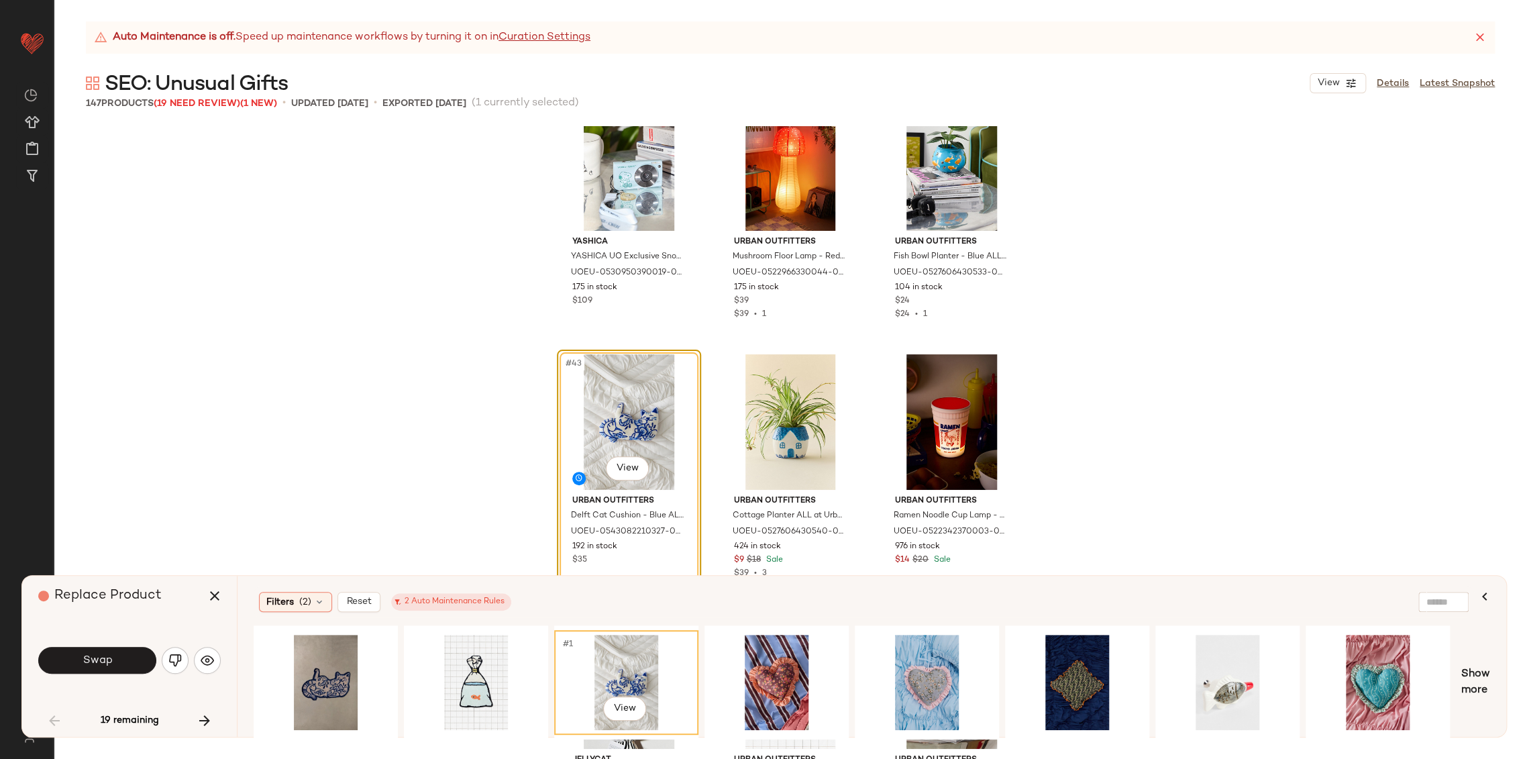
scroll to position [3439, 0]
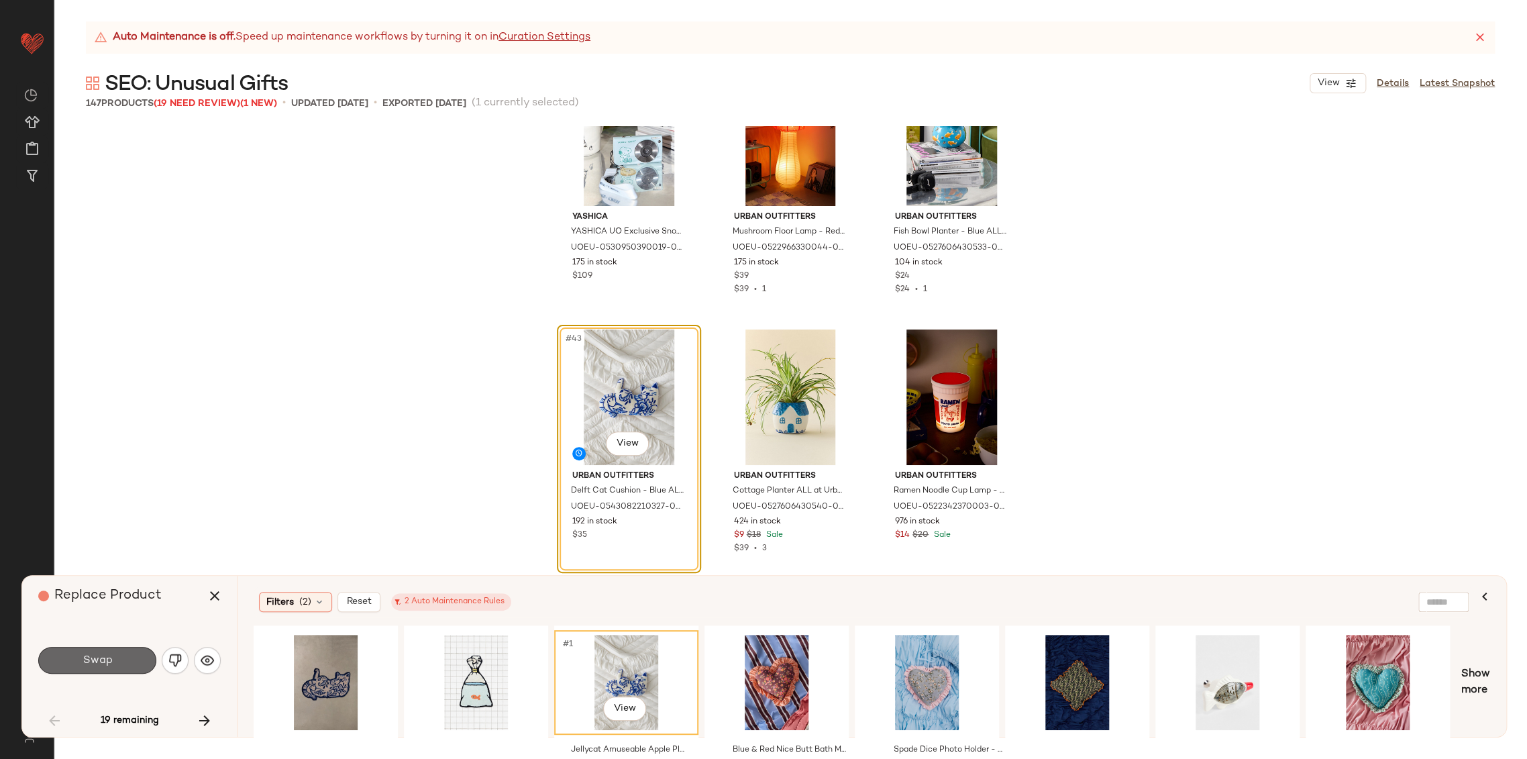
click at [120, 657] on button "Swap" at bounding box center [97, 660] width 118 height 27
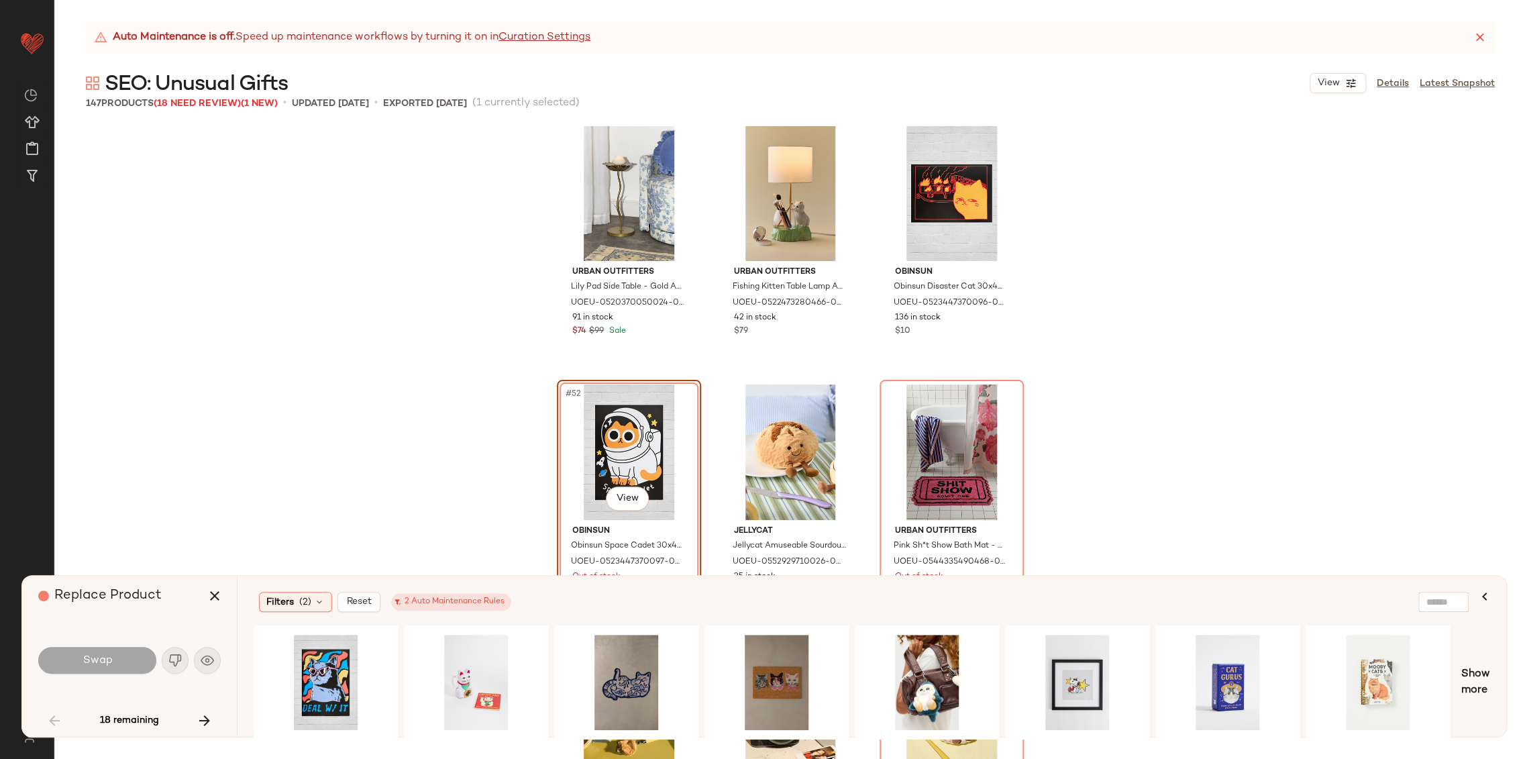
scroll to position [4217, 0]
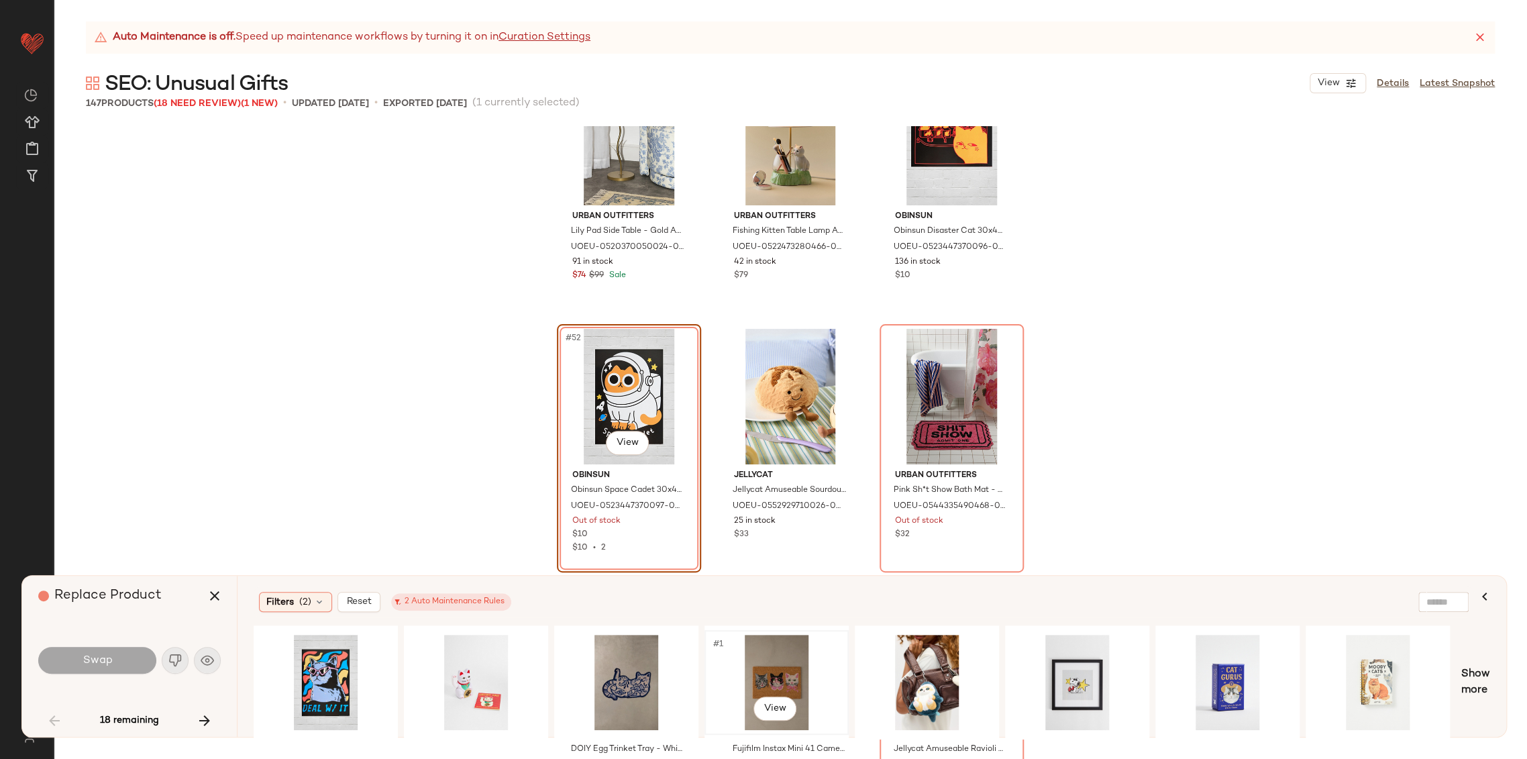
click at [763, 665] on div "#1 View" at bounding box center [776, 681] width 135 height 95
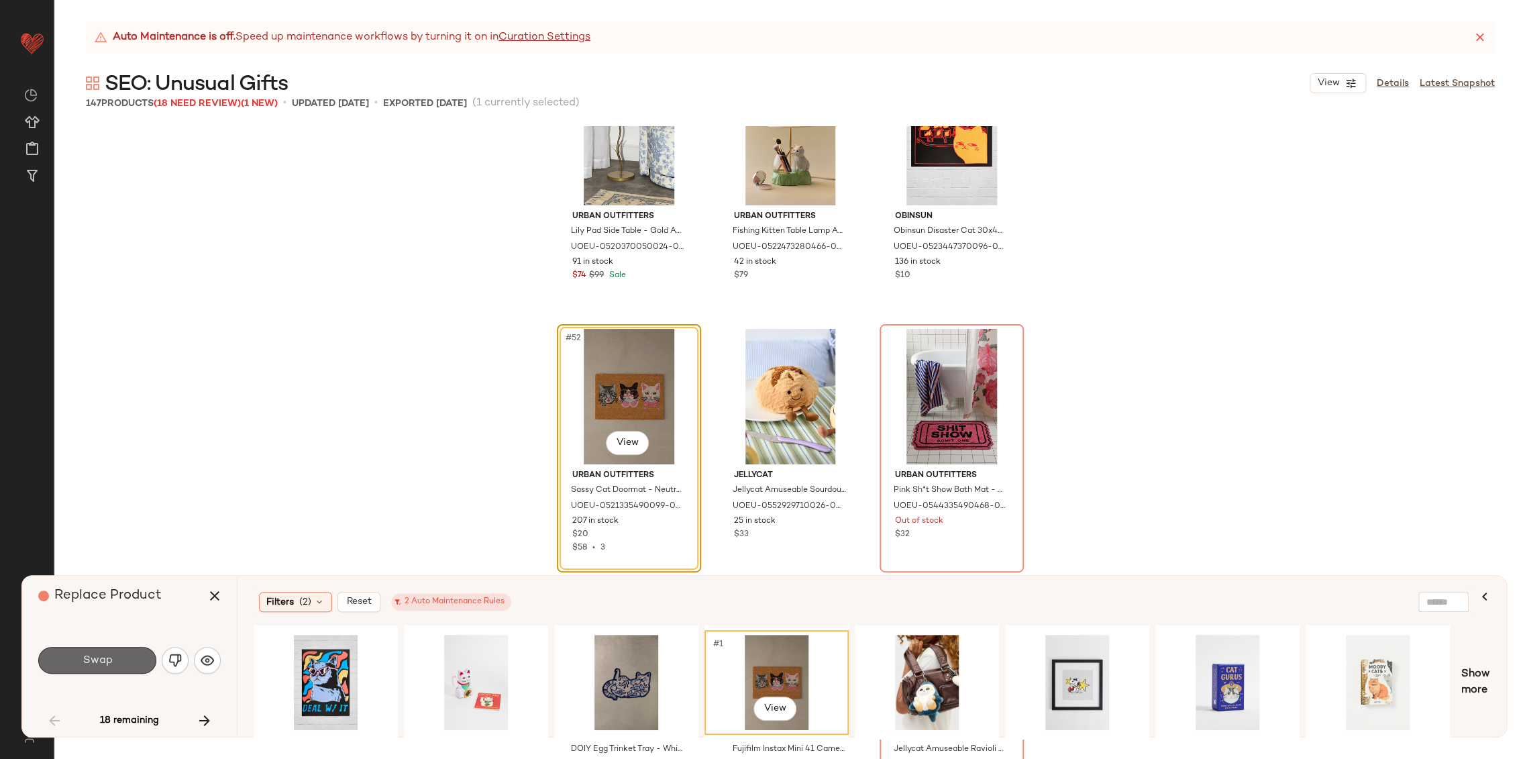
click at [79, 663] on button "Swap" at bounding box center [97, 660] width 118 height 27
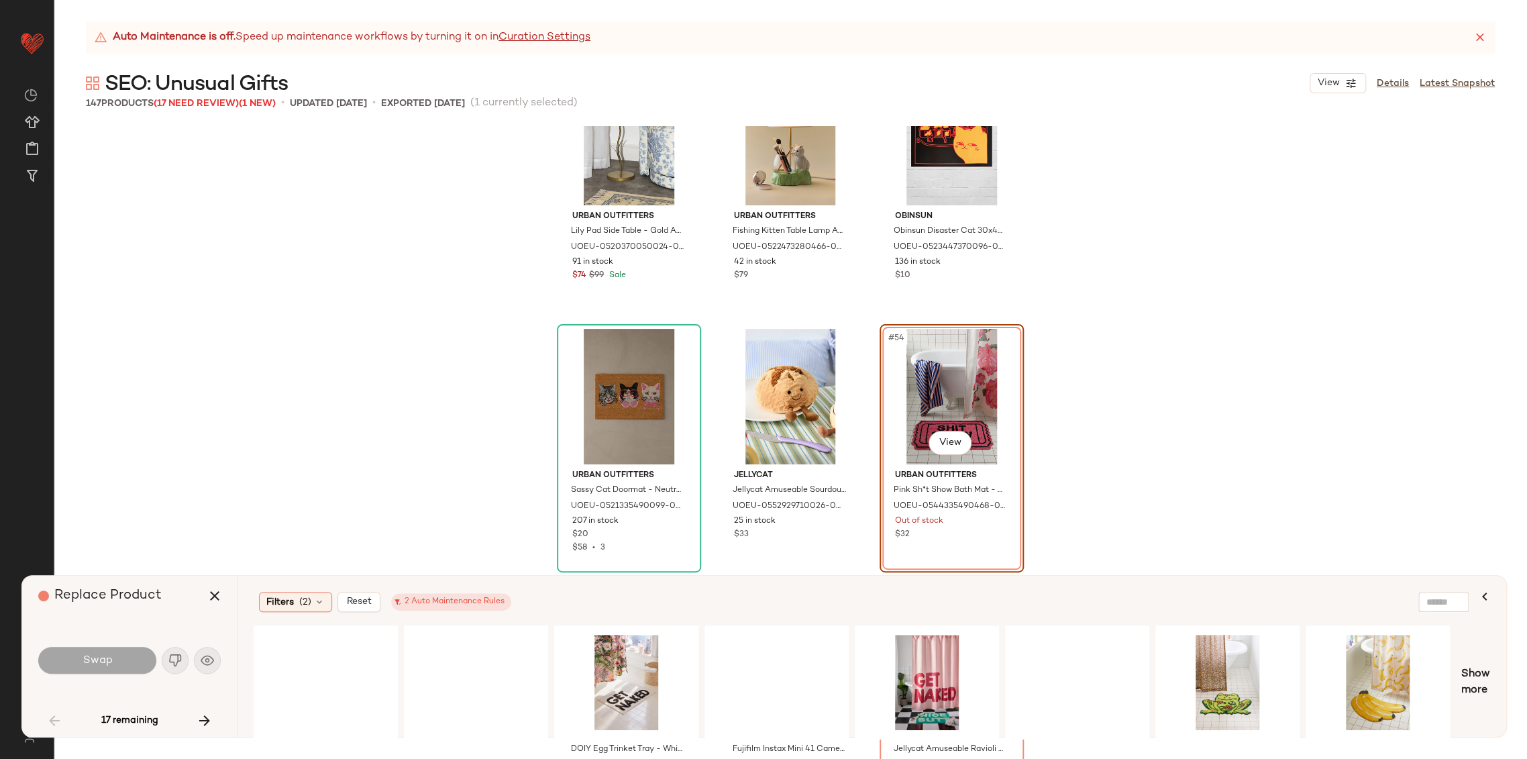
scroll to position [4291, 0]
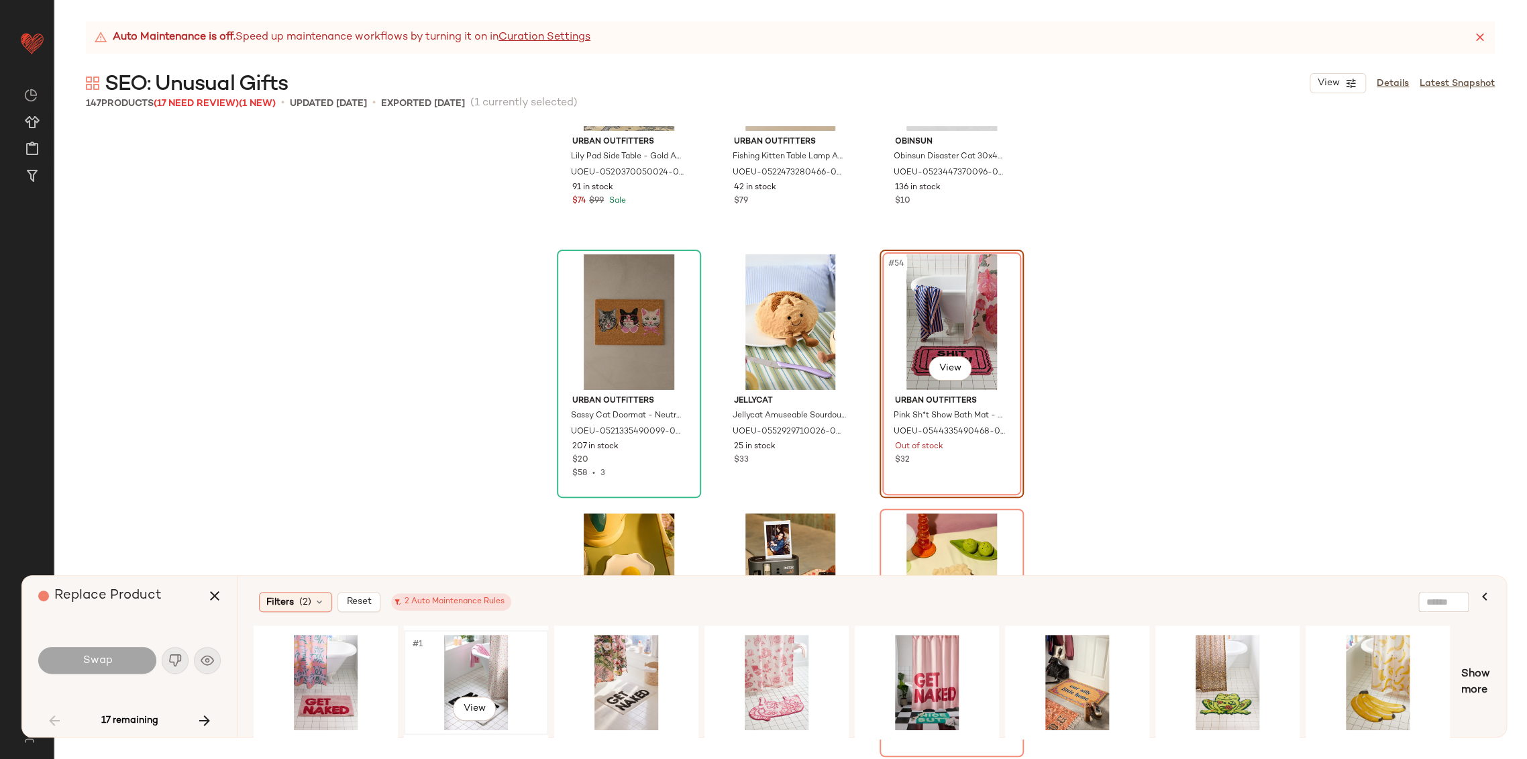
click at [476, 680] on div "#1 View" at bounding box center [475, 681] width 135 height 95
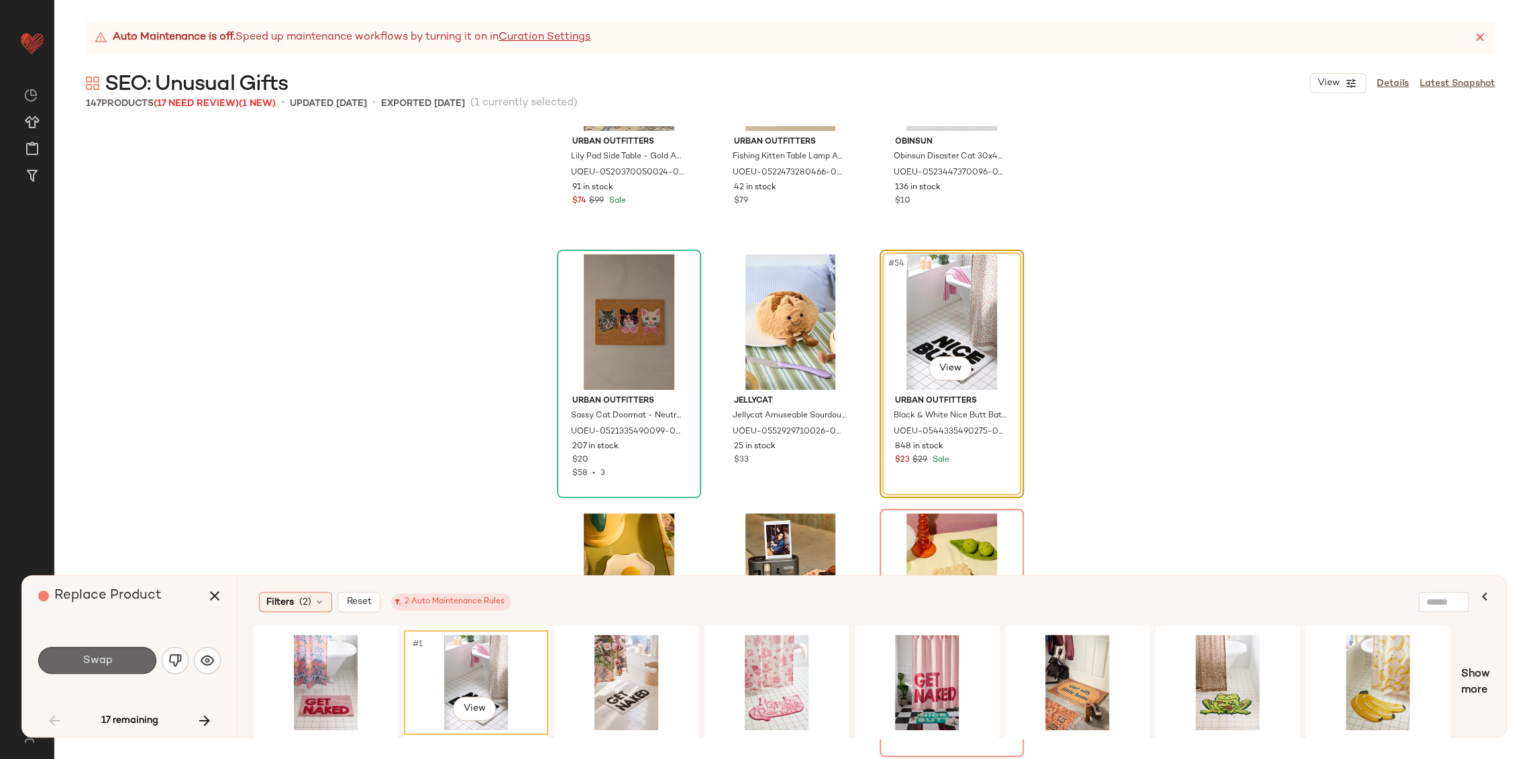
click at [109, 665] on span "Swap" at bounding box center [97, 660] width 30 height 13
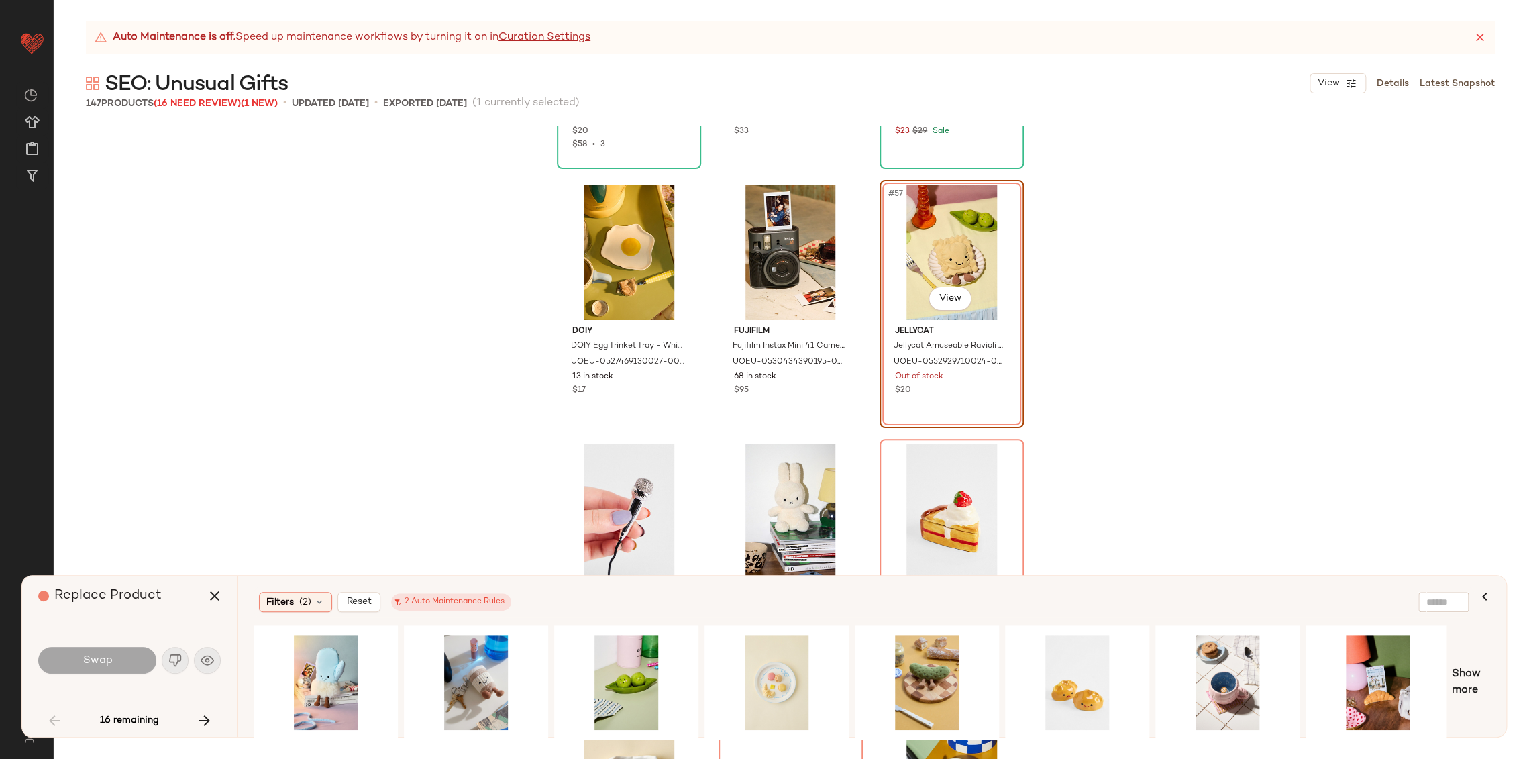
scroll to position [4625, 0]
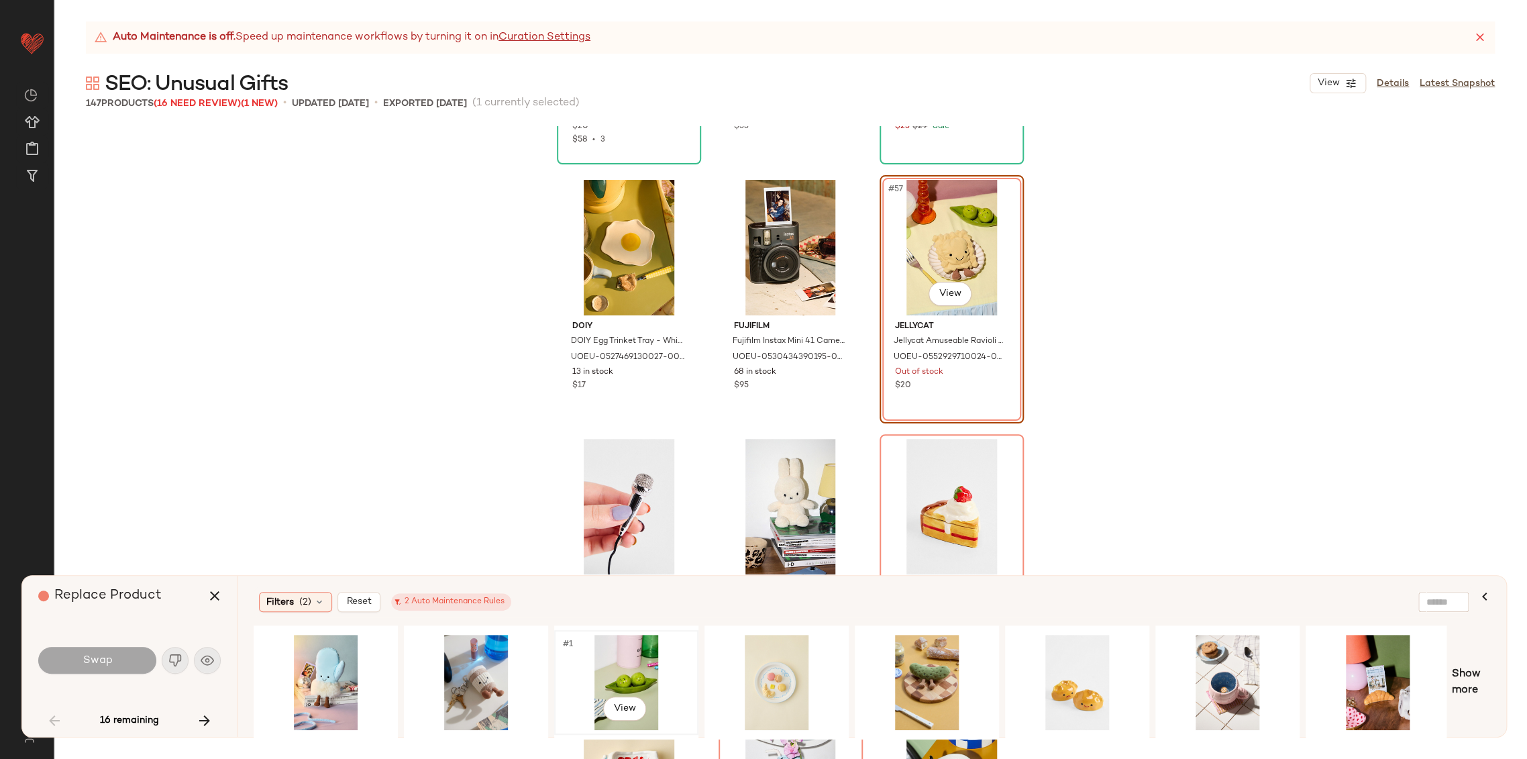
click at [623, 671] on div "#1 View" at bounding box center [626, 681] width 135 height 95
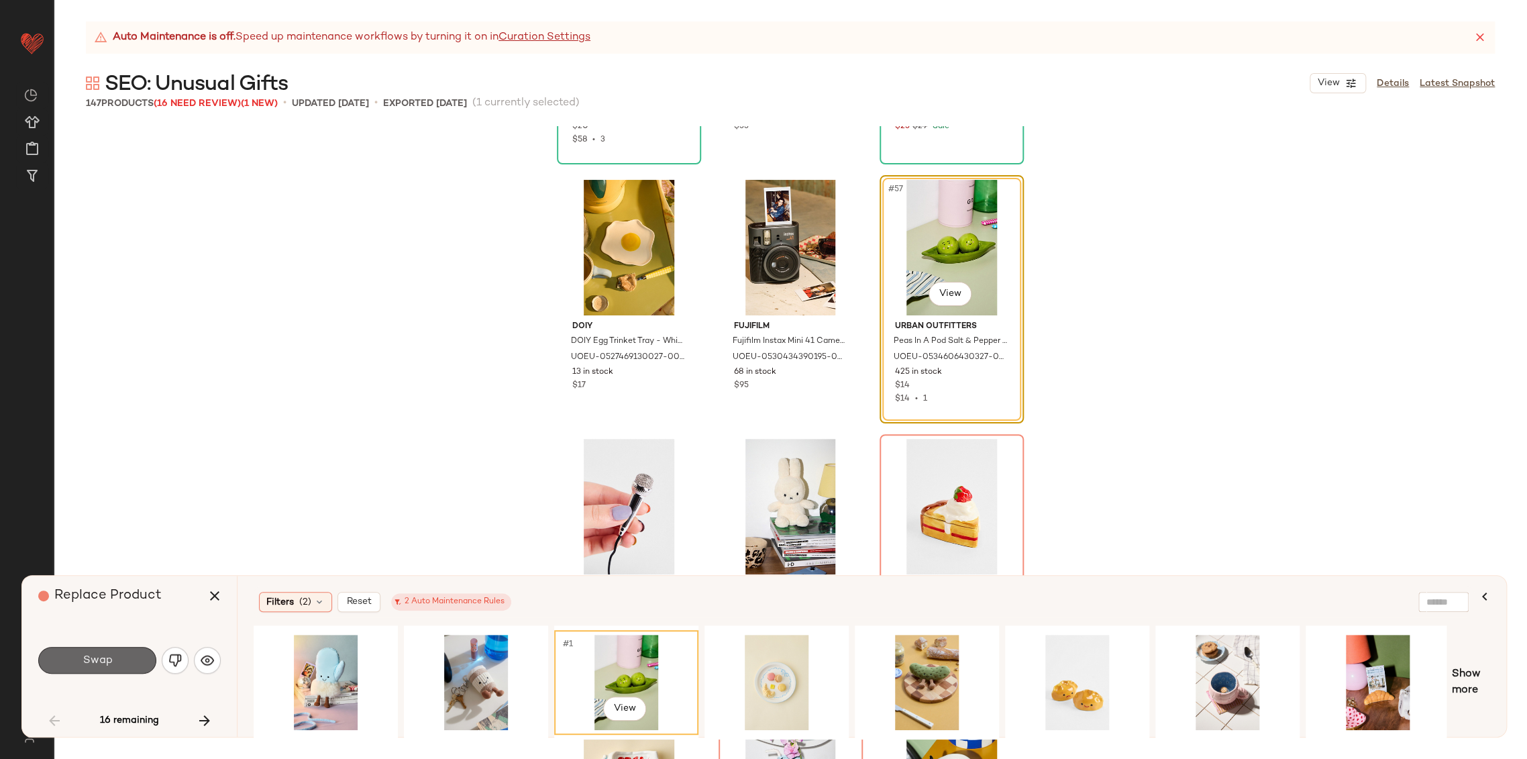
click at [110, 661] on span "Swap" at bounding box center [97, 660] width 30 height 13
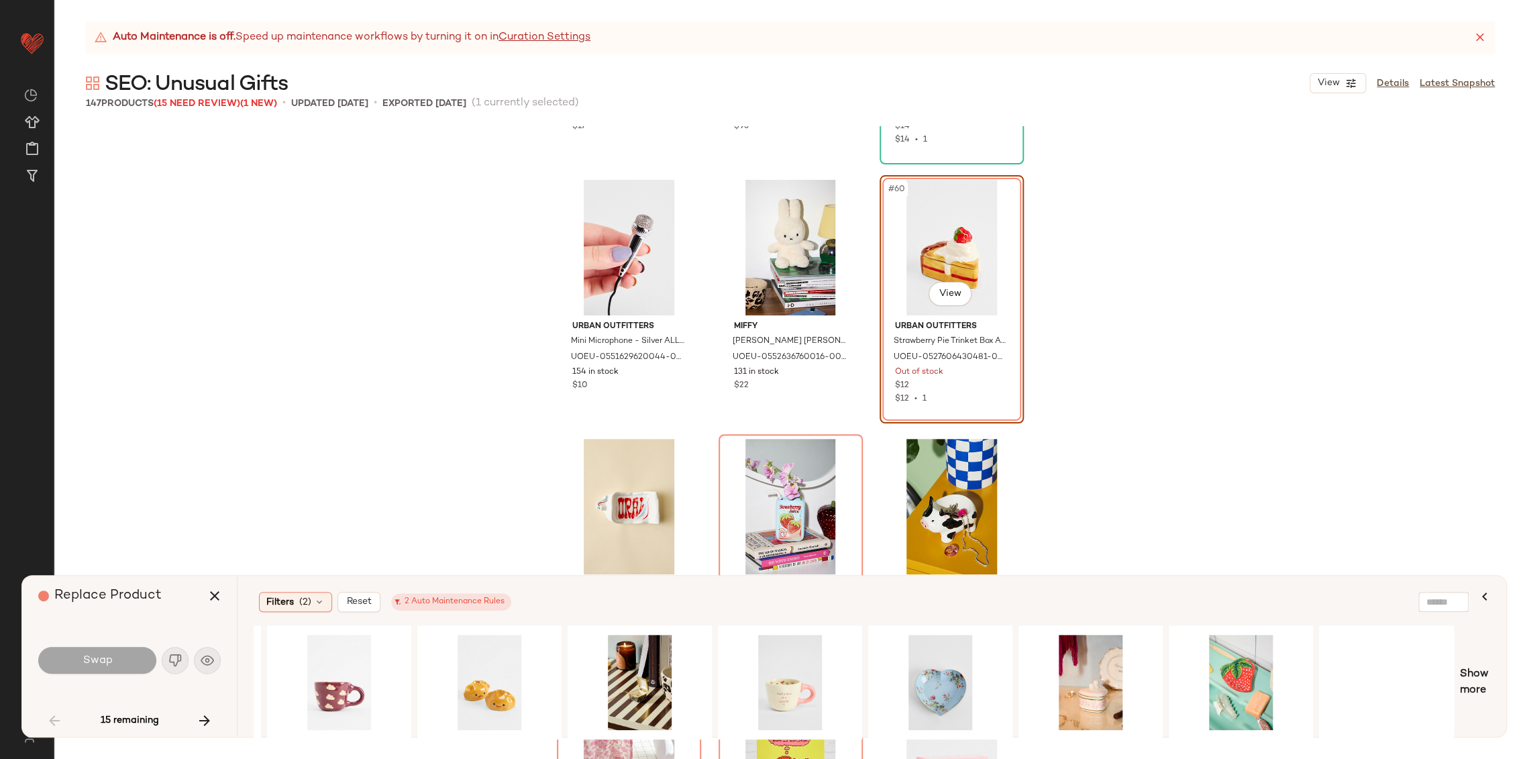
scroll to position [0, 1040]
click at [498, 677] on div "#1 View" at bounding box center [488, 681] width 135 height 95
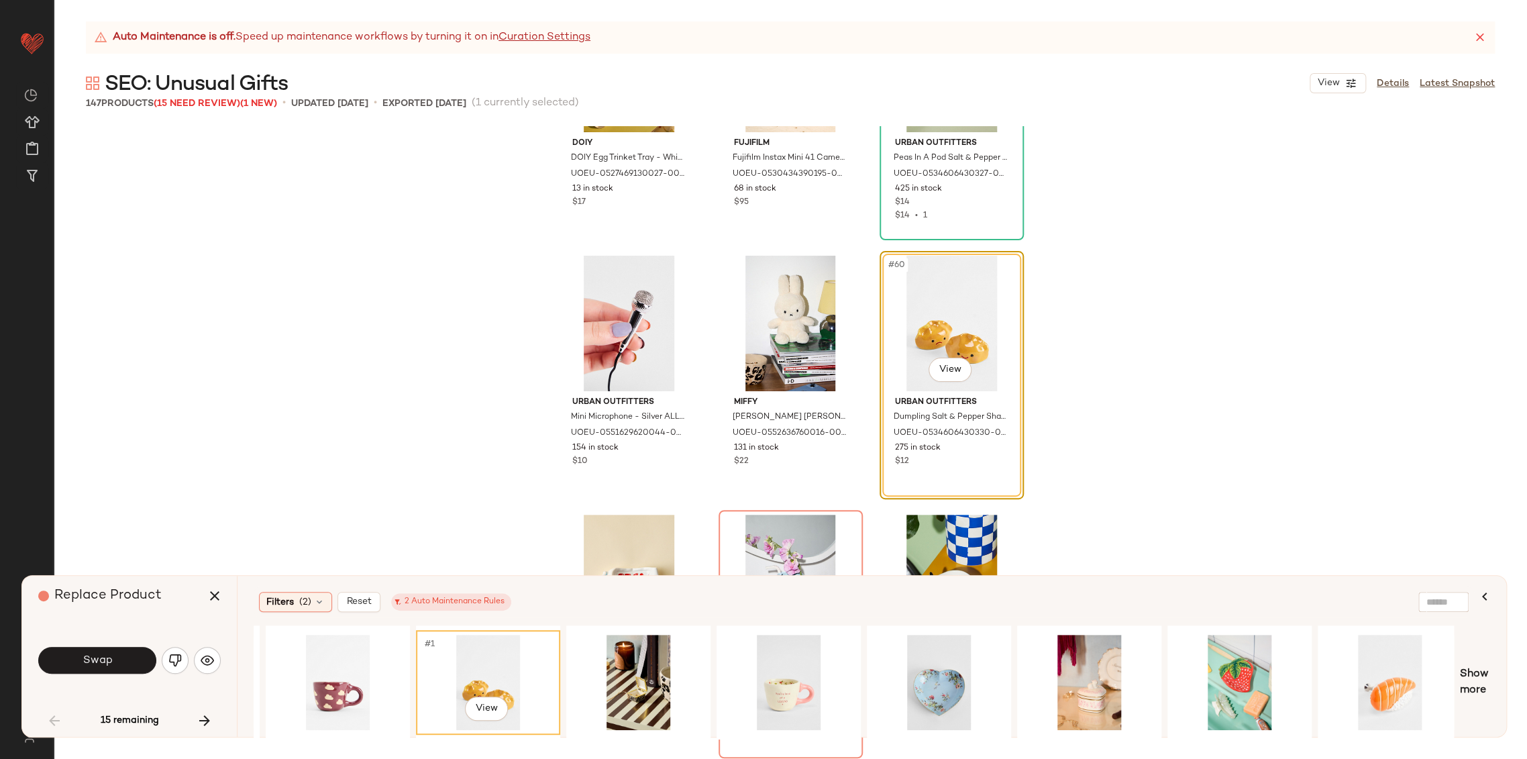
scroll to position [4809, 0]
click at [101, 661] on span "Swap" at bounding box center [97, 660] width 30 height 13
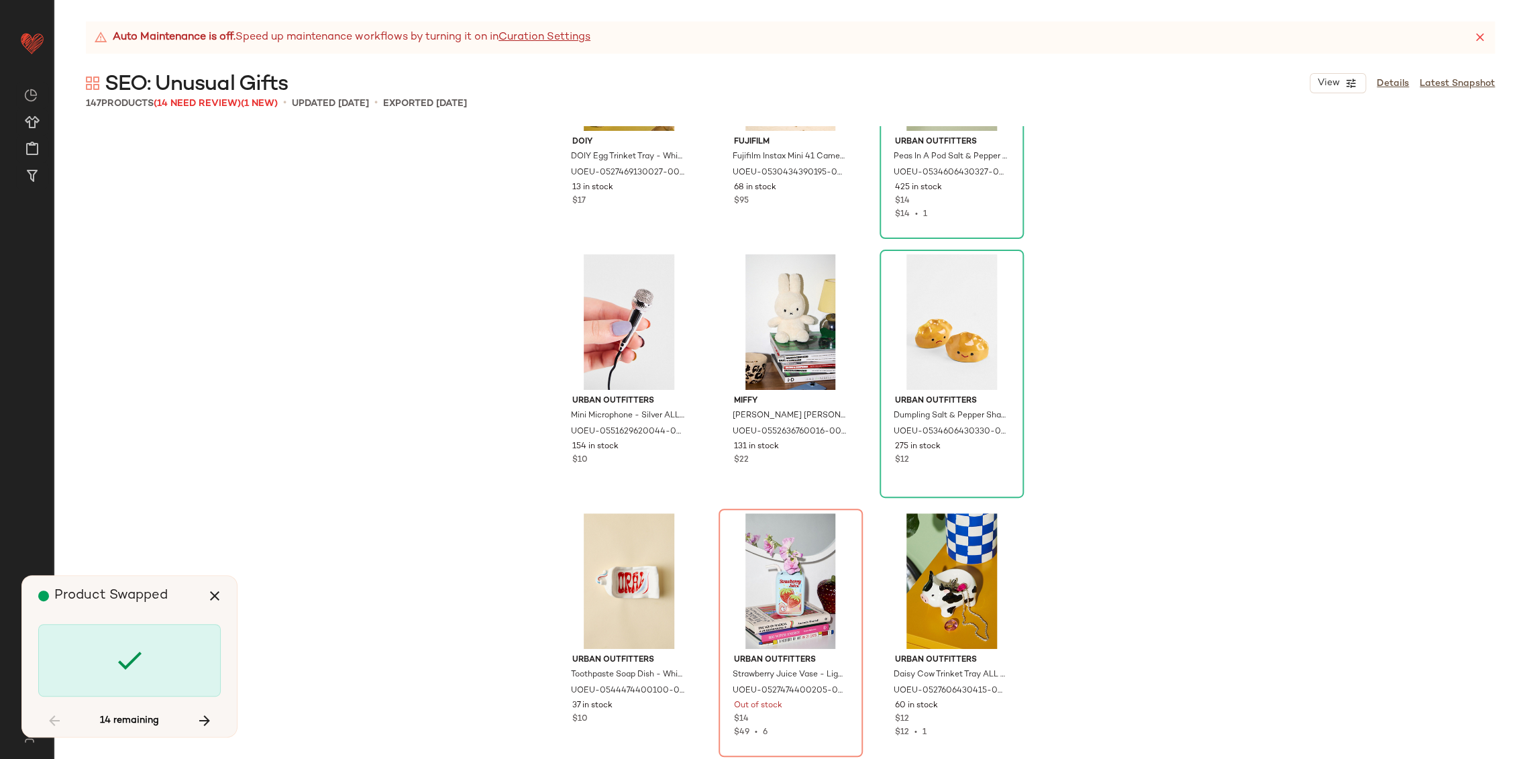
scroll to position [4919, 0]
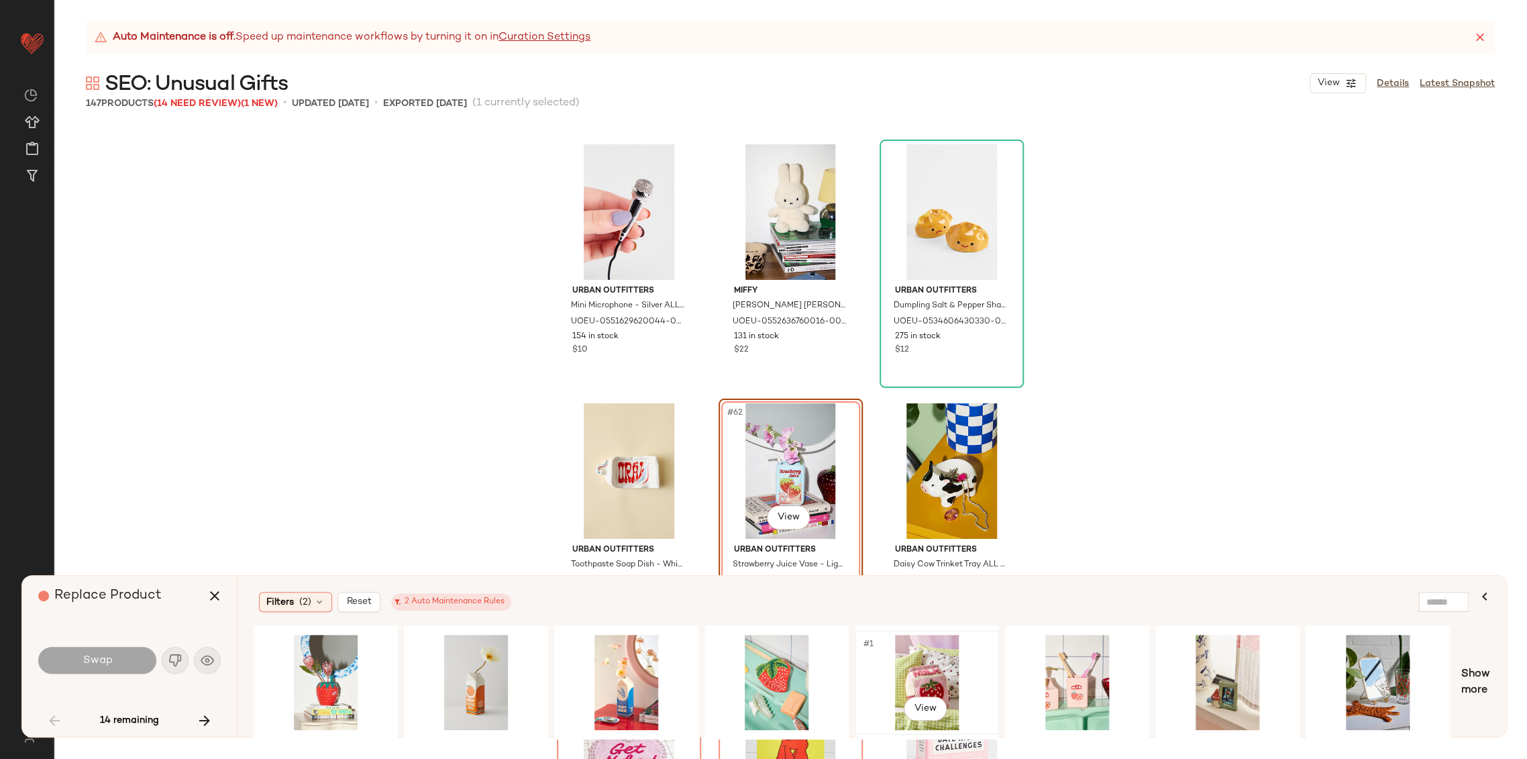
click at [918, 672] on div "#1 View" at bounding box center [926, 681] width 135 height 95
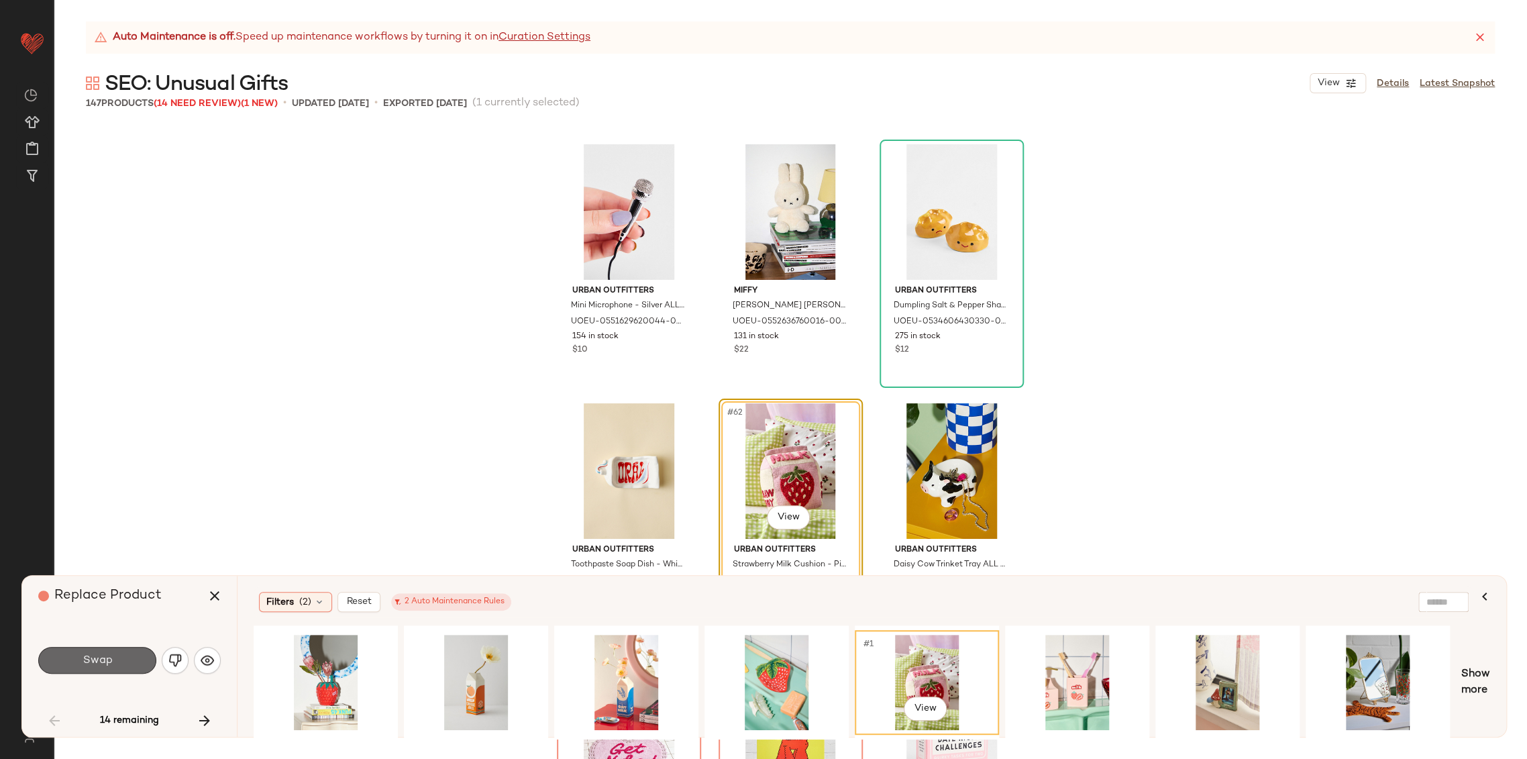
click at [99, 654] on span "Swap" at bounding box center [97, 660] width 30 height 13
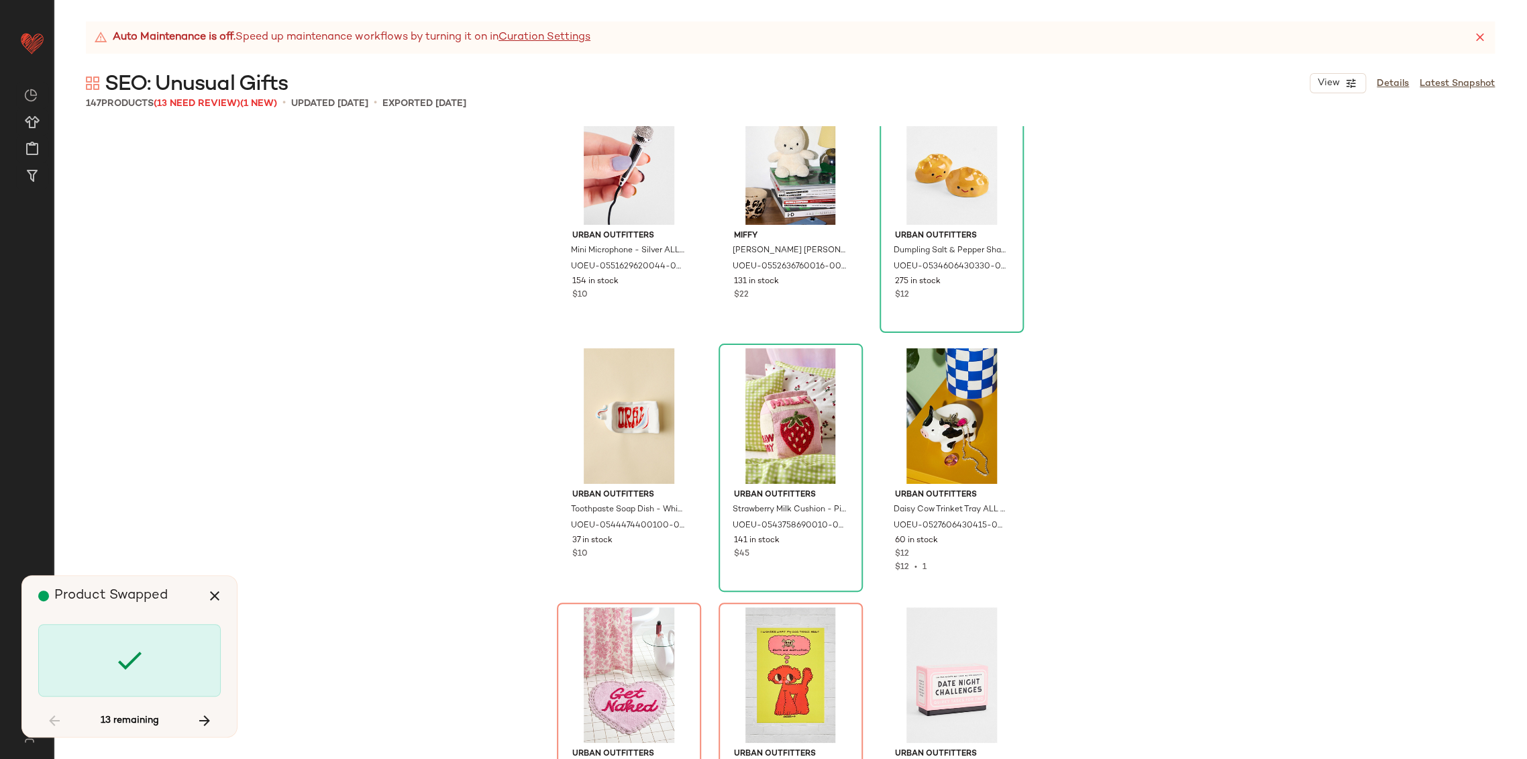
scroll to position [5142, 0]
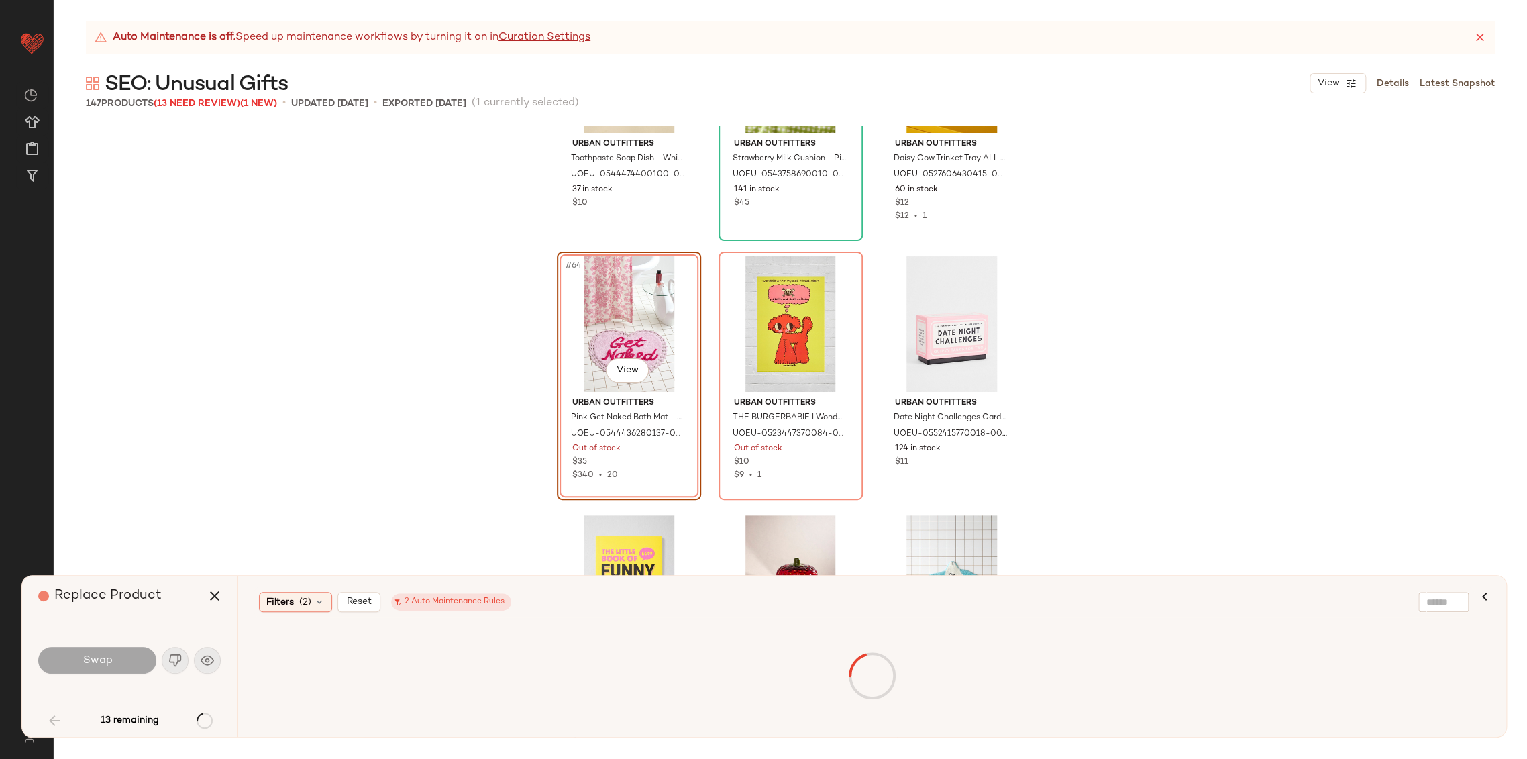
scroll to position [5327, 0]
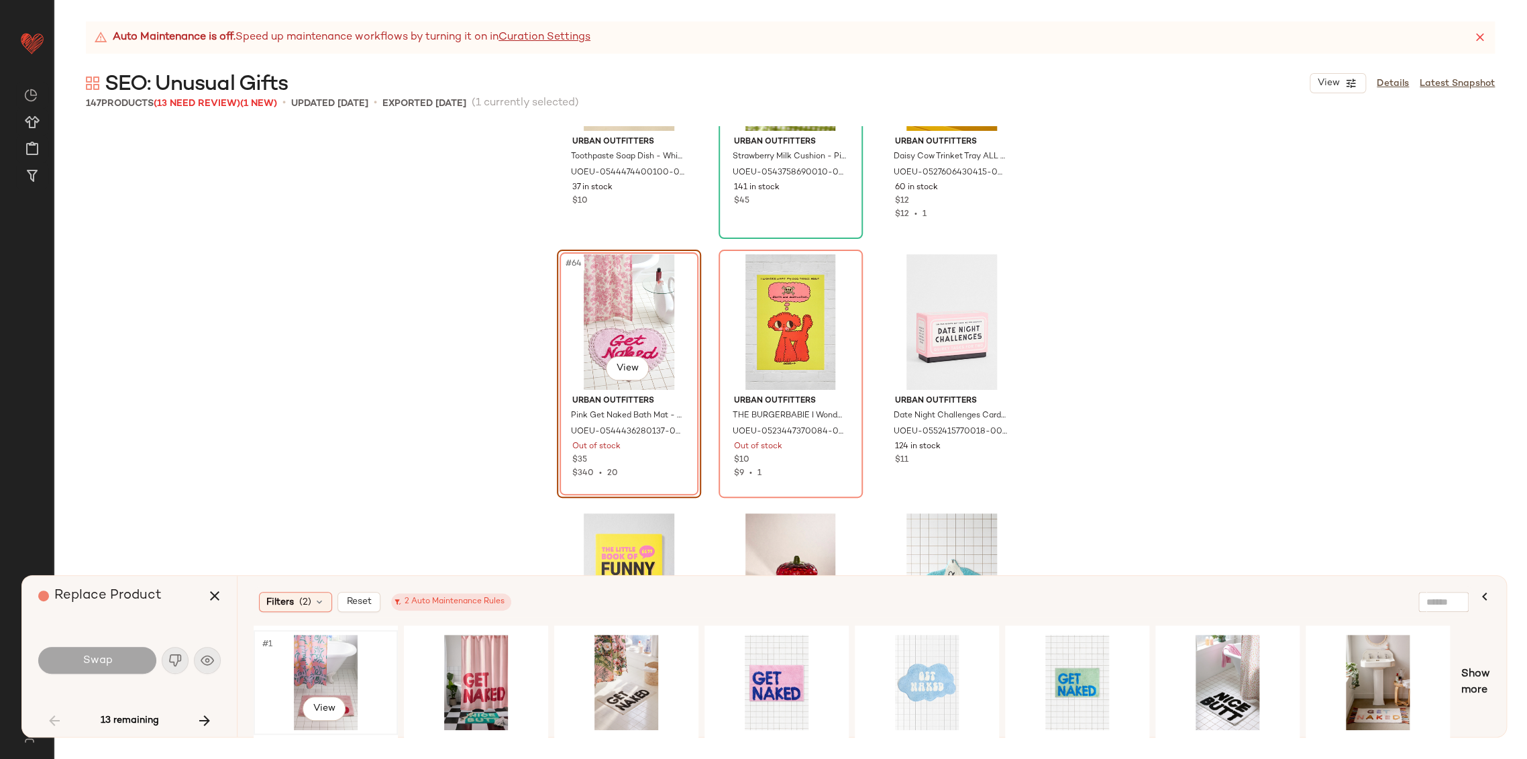
click at [333, 689] on div "#1 View" at bounding box center [325, 681] width 135 height 95
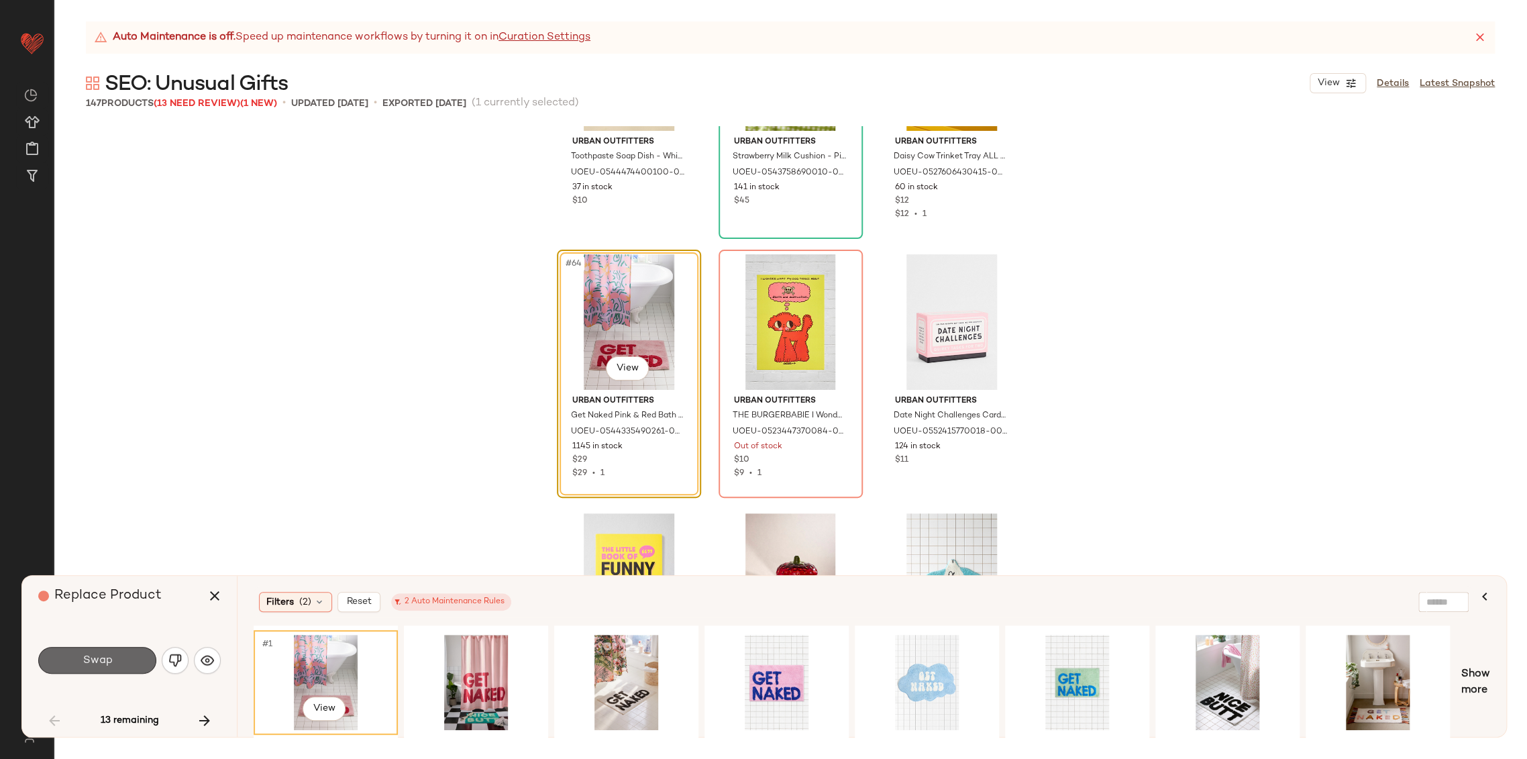
click at [80, 657] on button "Swap" at bounding box center [97, 660] width 118 height 27
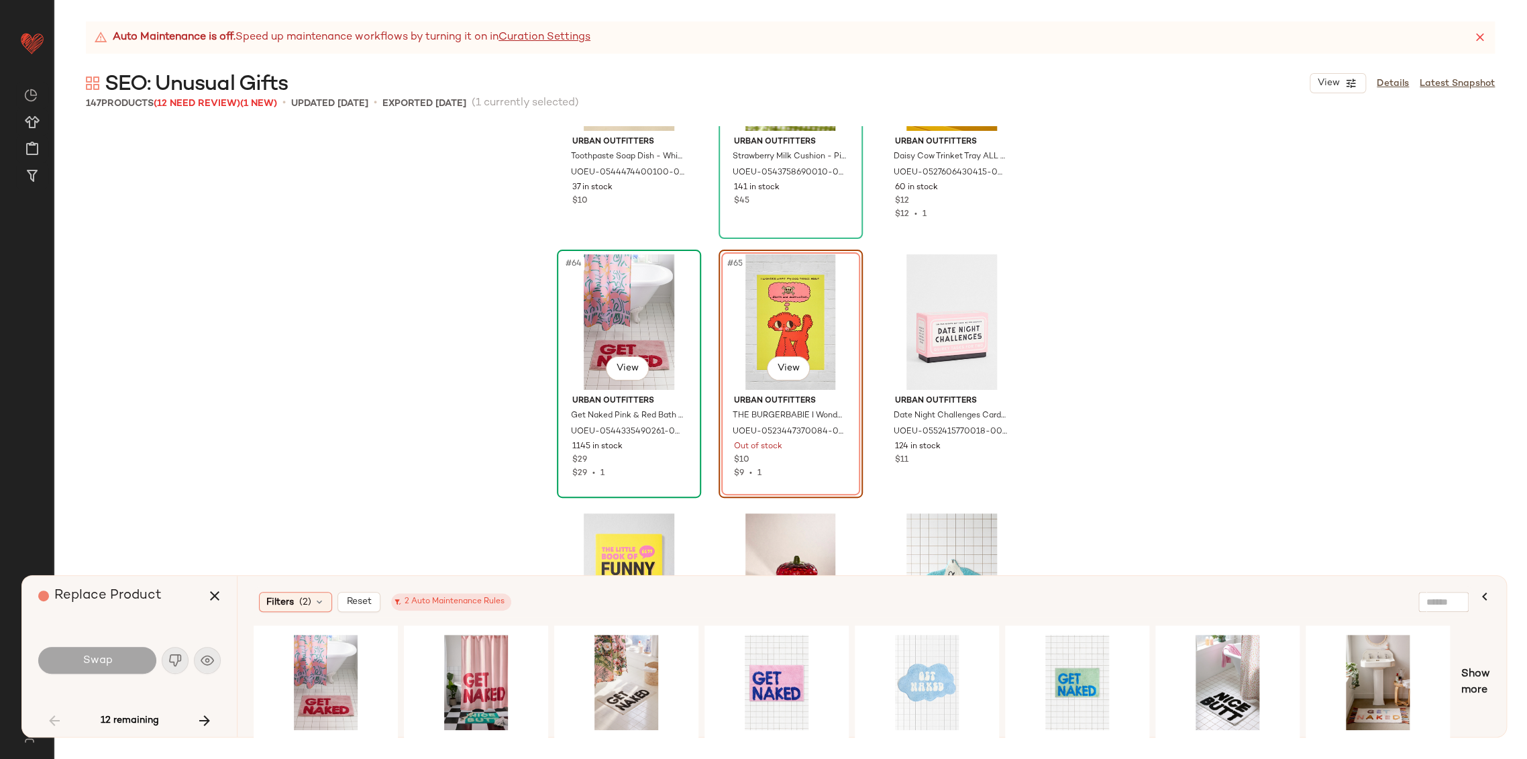
scroll to position [5178, 0]
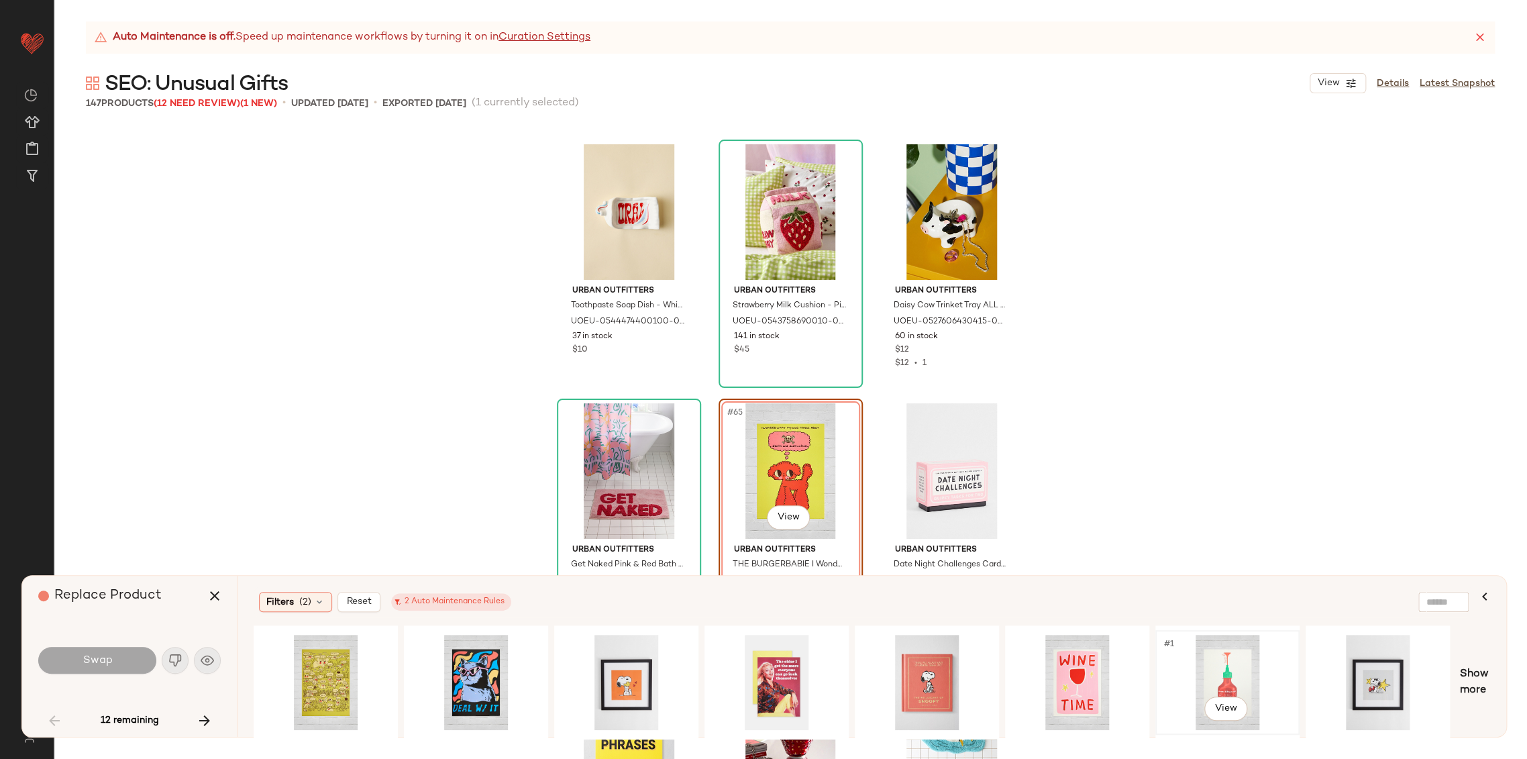
click at [1211, 670] on div "#1 View" at bounding box center [1227, 681] width 135 height 95
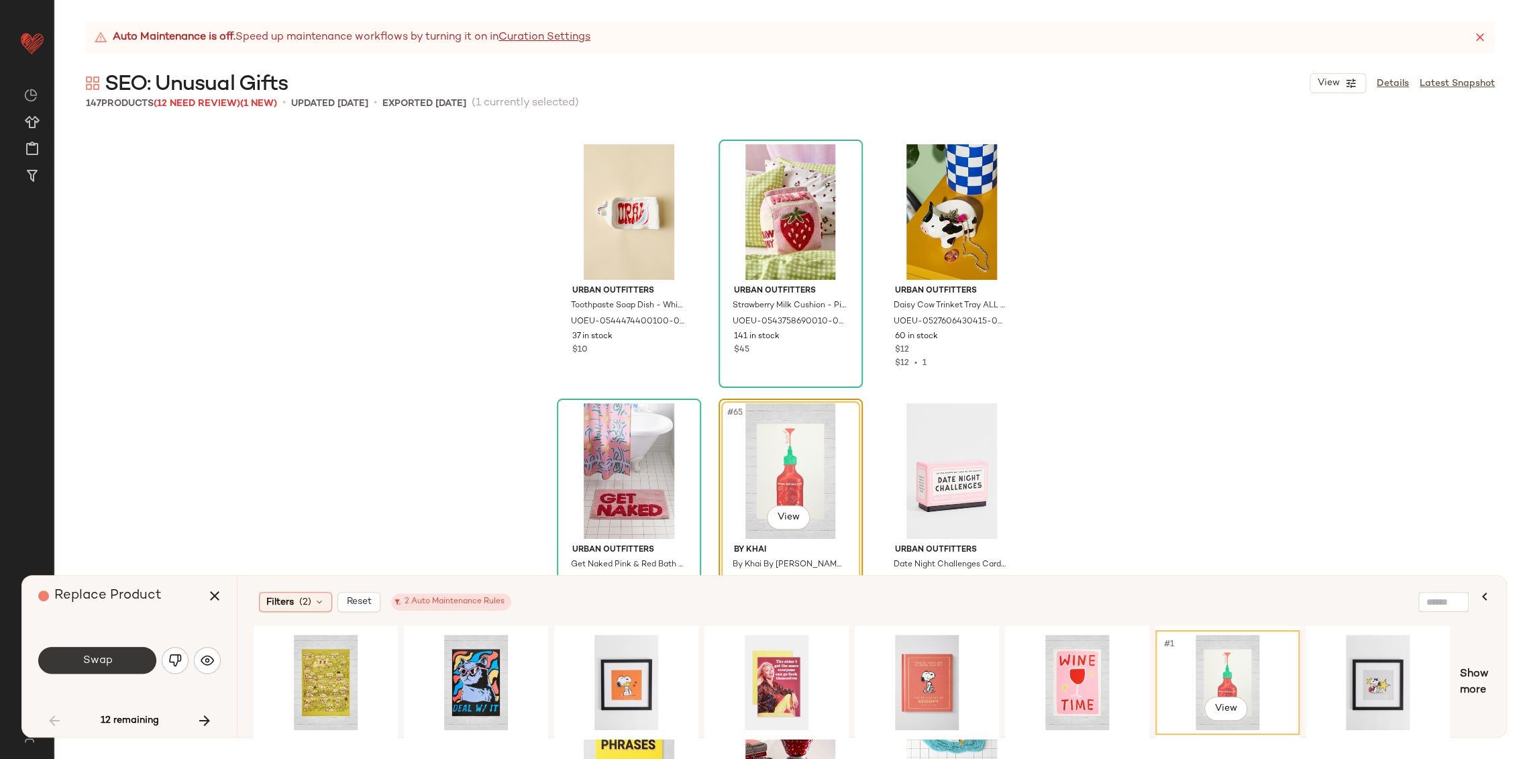
click at [84, 665] on span "Swap" at bounding box center [97, 660] width 30 height 13
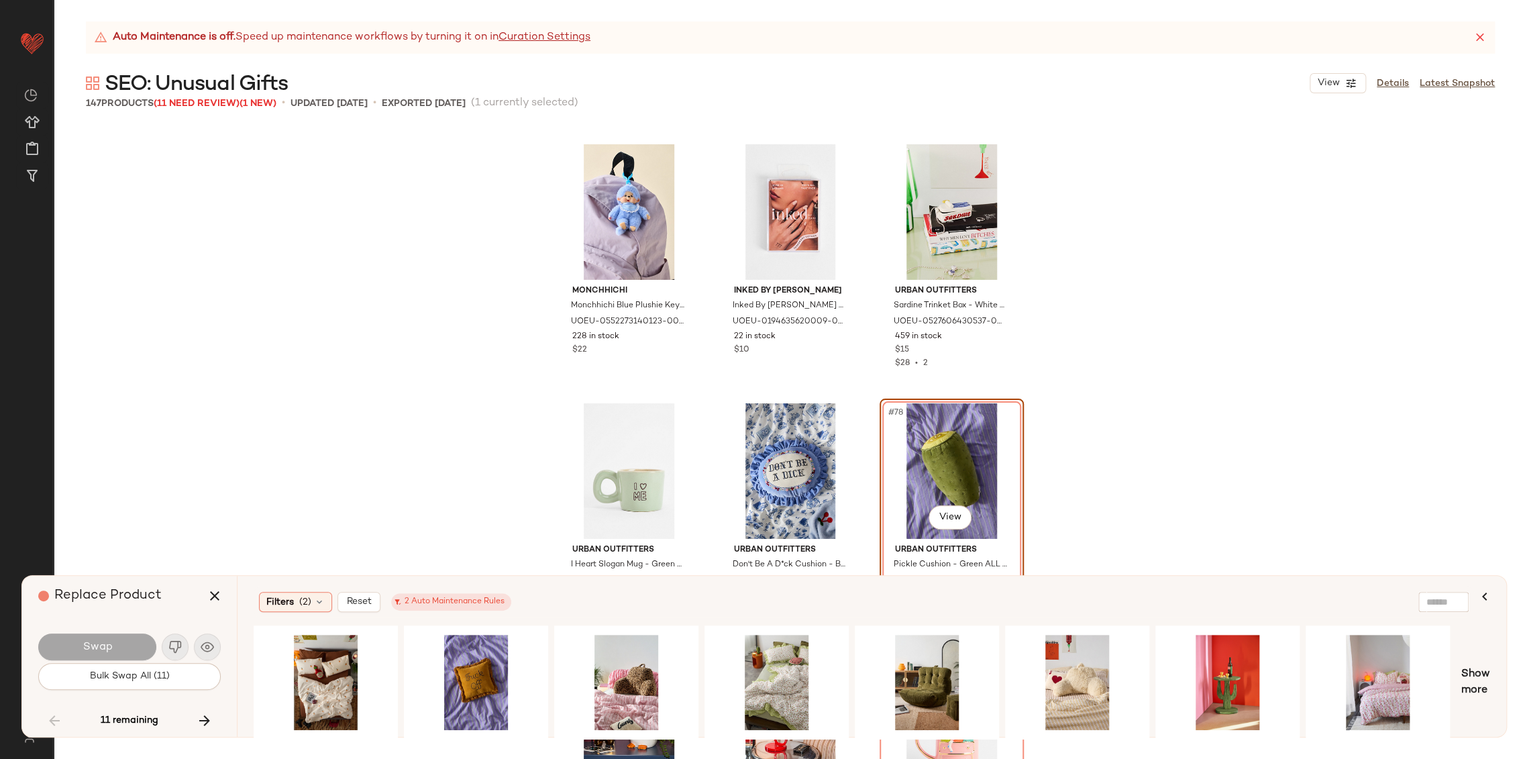
scroll to position [6288, 0]
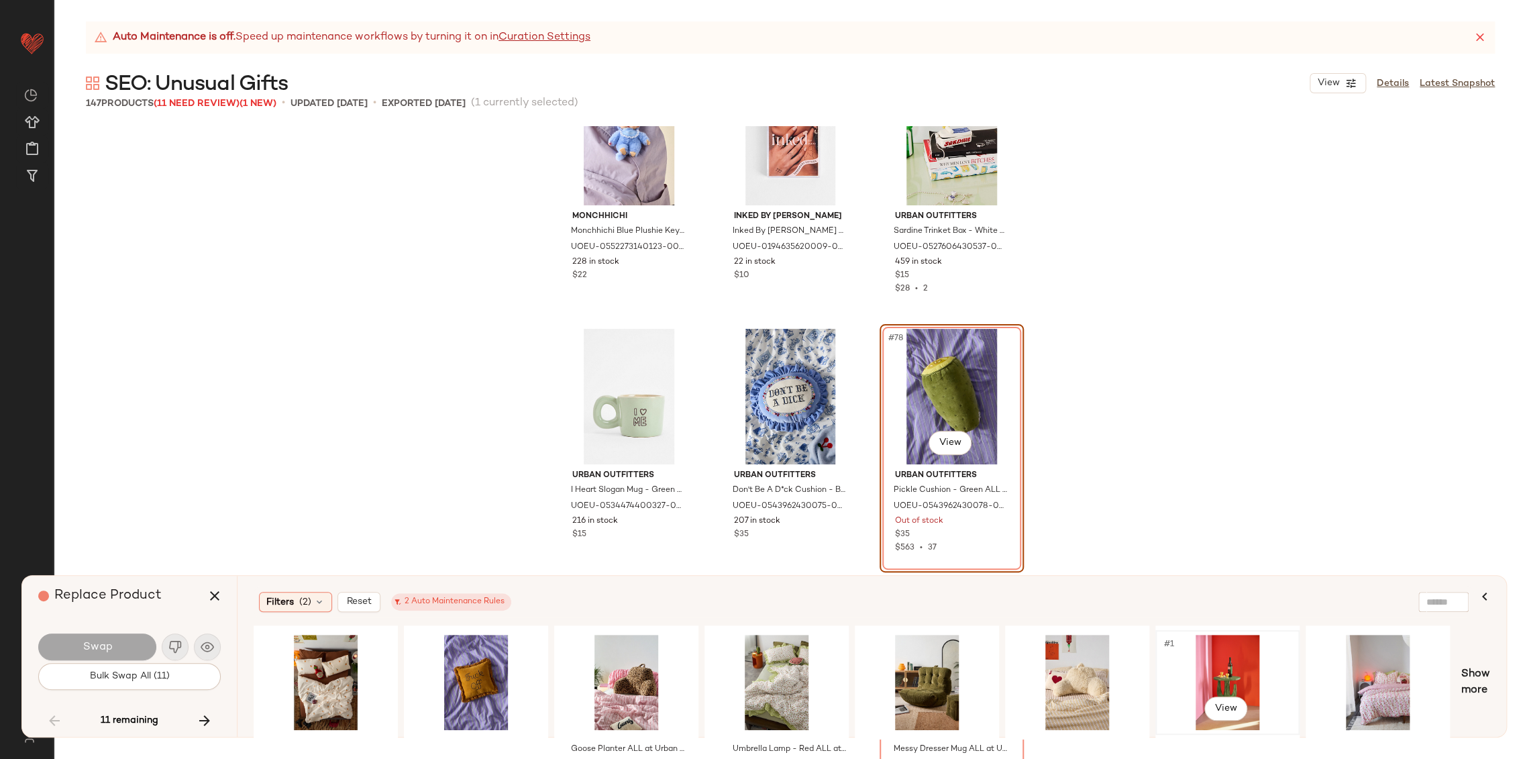
click at [1213, 667] on div "#1 View" at bounding box center [1227, 681] width 135 height 95
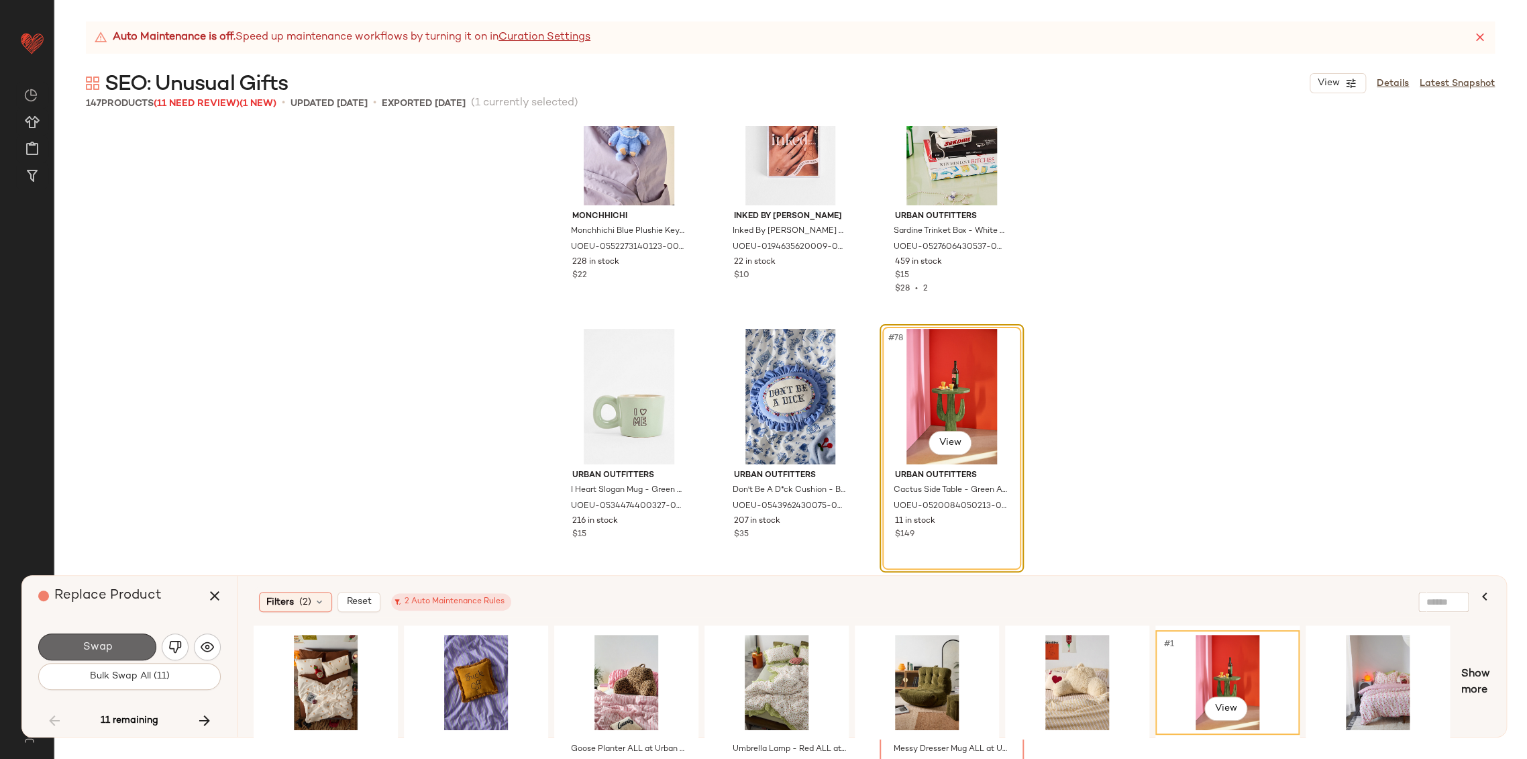
click at [109, 646] on span "Swap" at bounding box center [97, 647] width 30 height 13
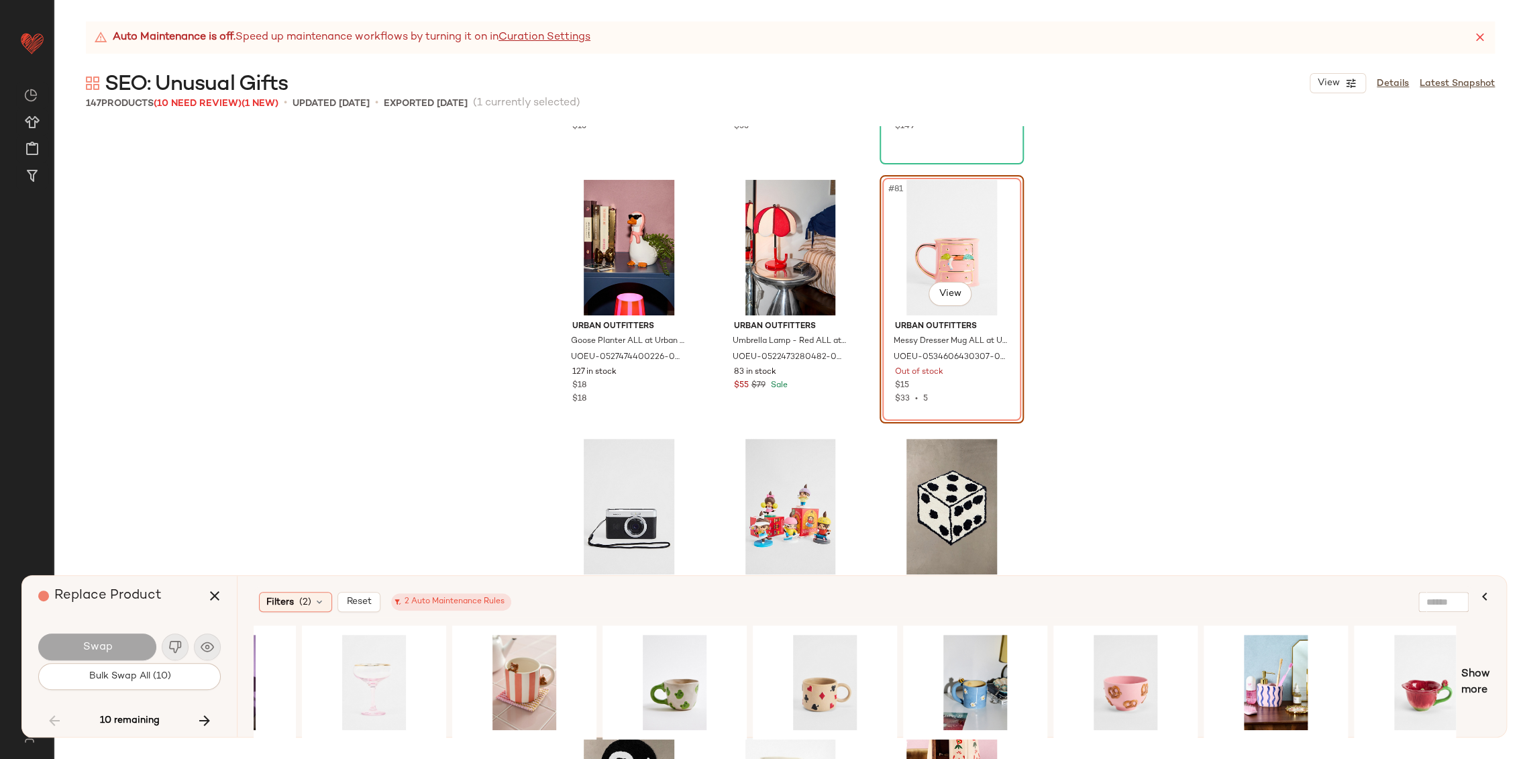
scroll to position [0, 1322]
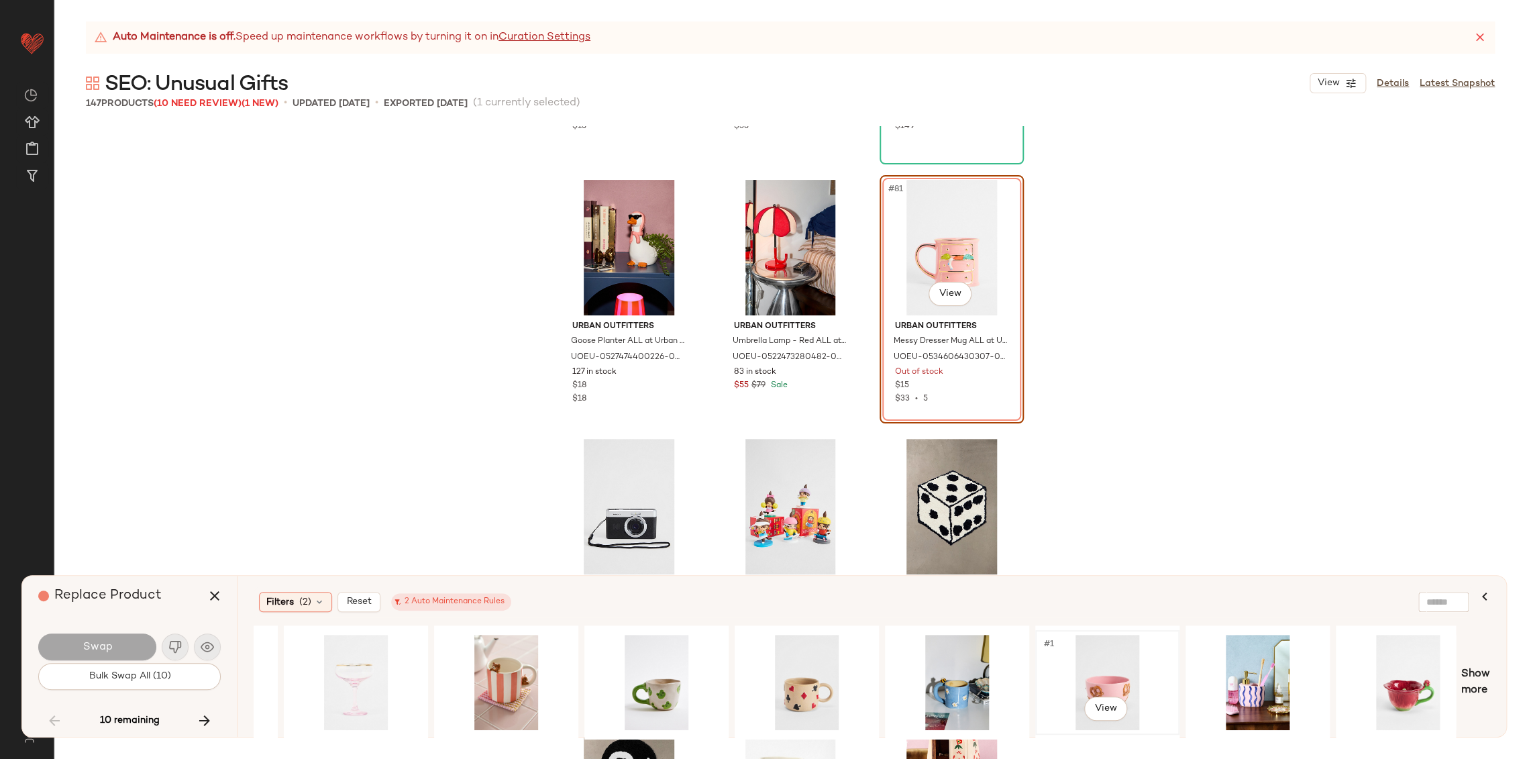
click at [1101, 683] on div "#1 View" at bounding box center [1107, 681] width 135 height 95
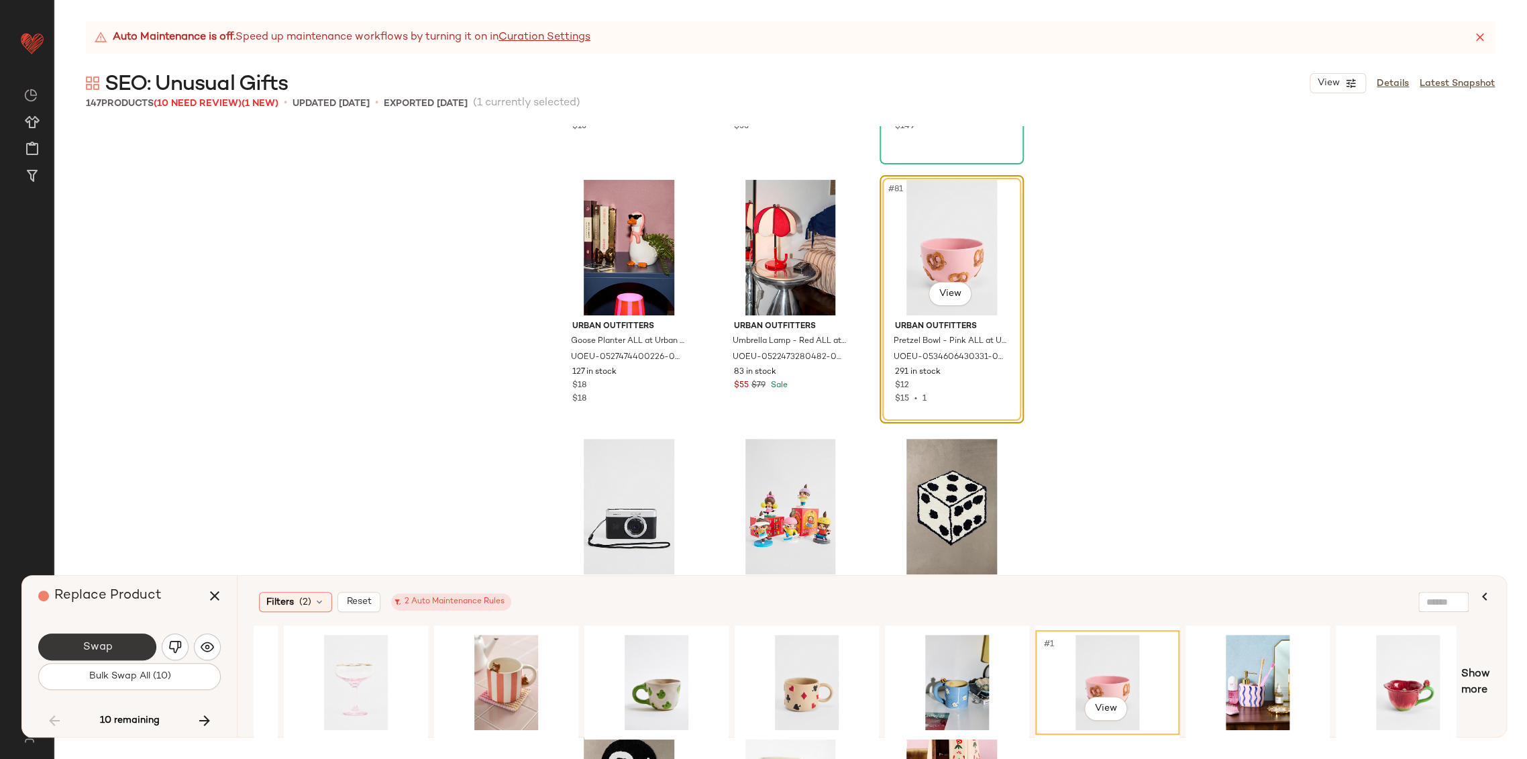
click at [132, 646] on button "Swap" at bounding box center [97, 646] width 118 height 27
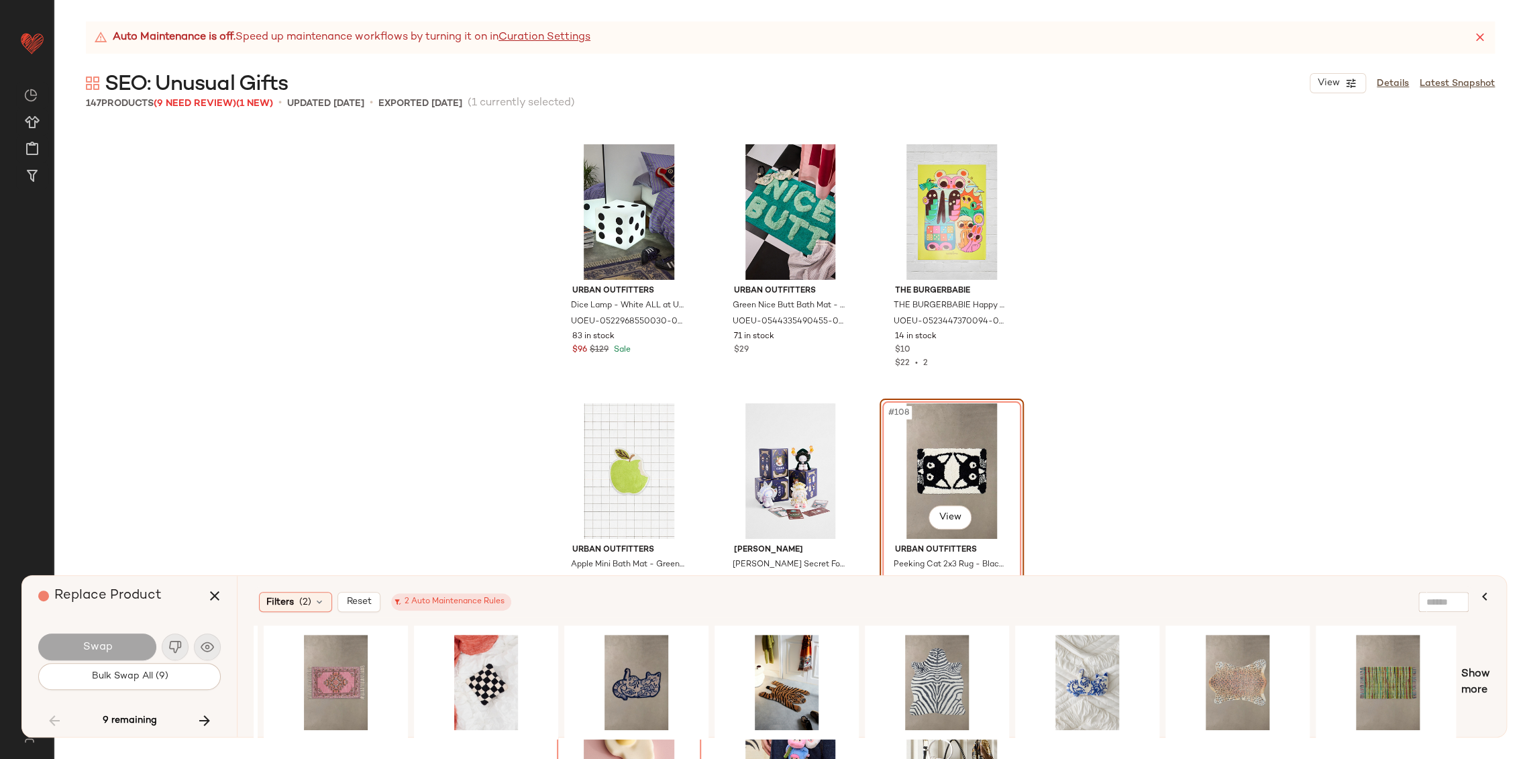
scroll to position [0, 1321]
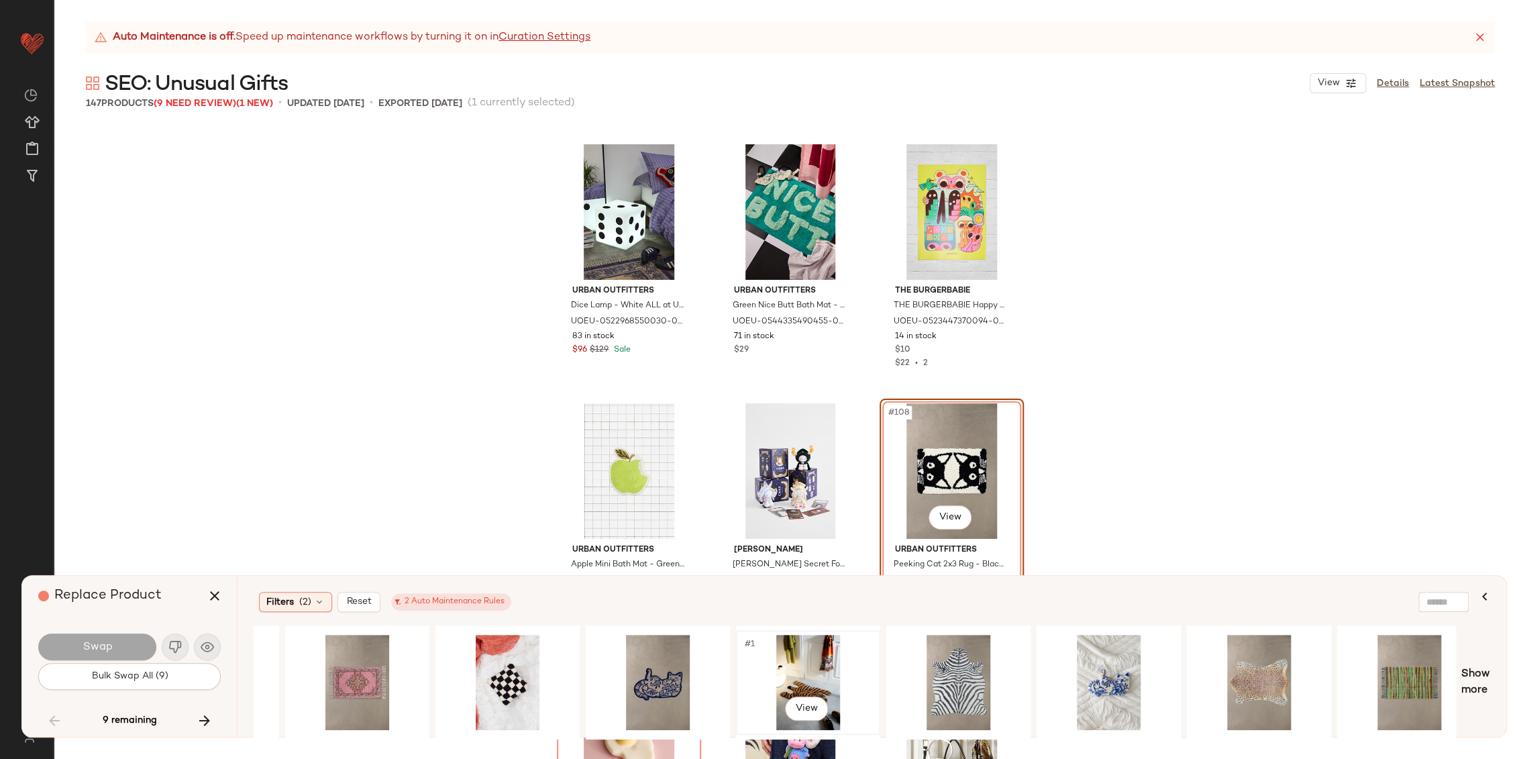
click at [797, 673] on div "#1 View" at bounding box center [807, 681] width 135 height 95
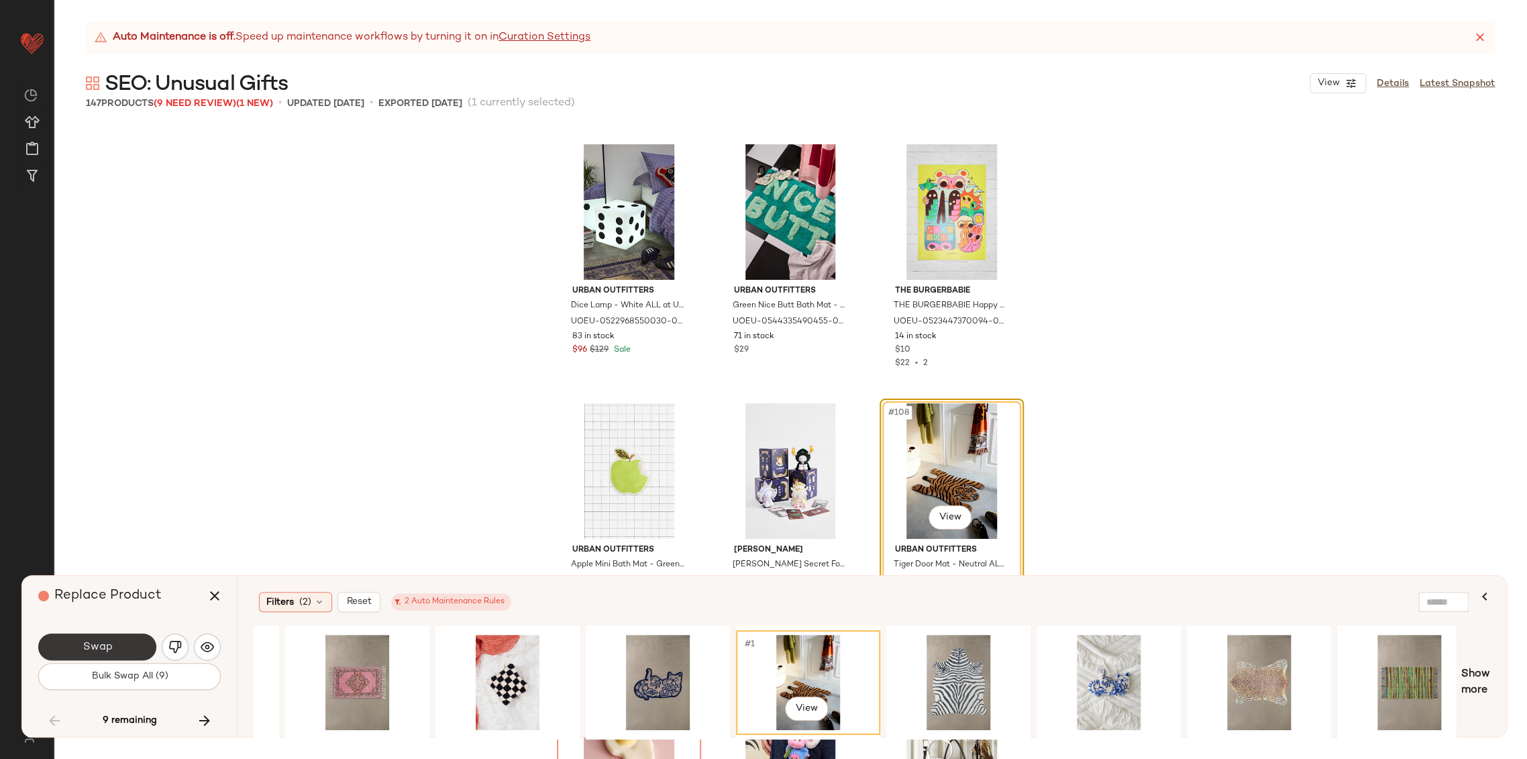
click at [109, 637] on button "Swap" at bounding box center [97, 646] width 118 height 27
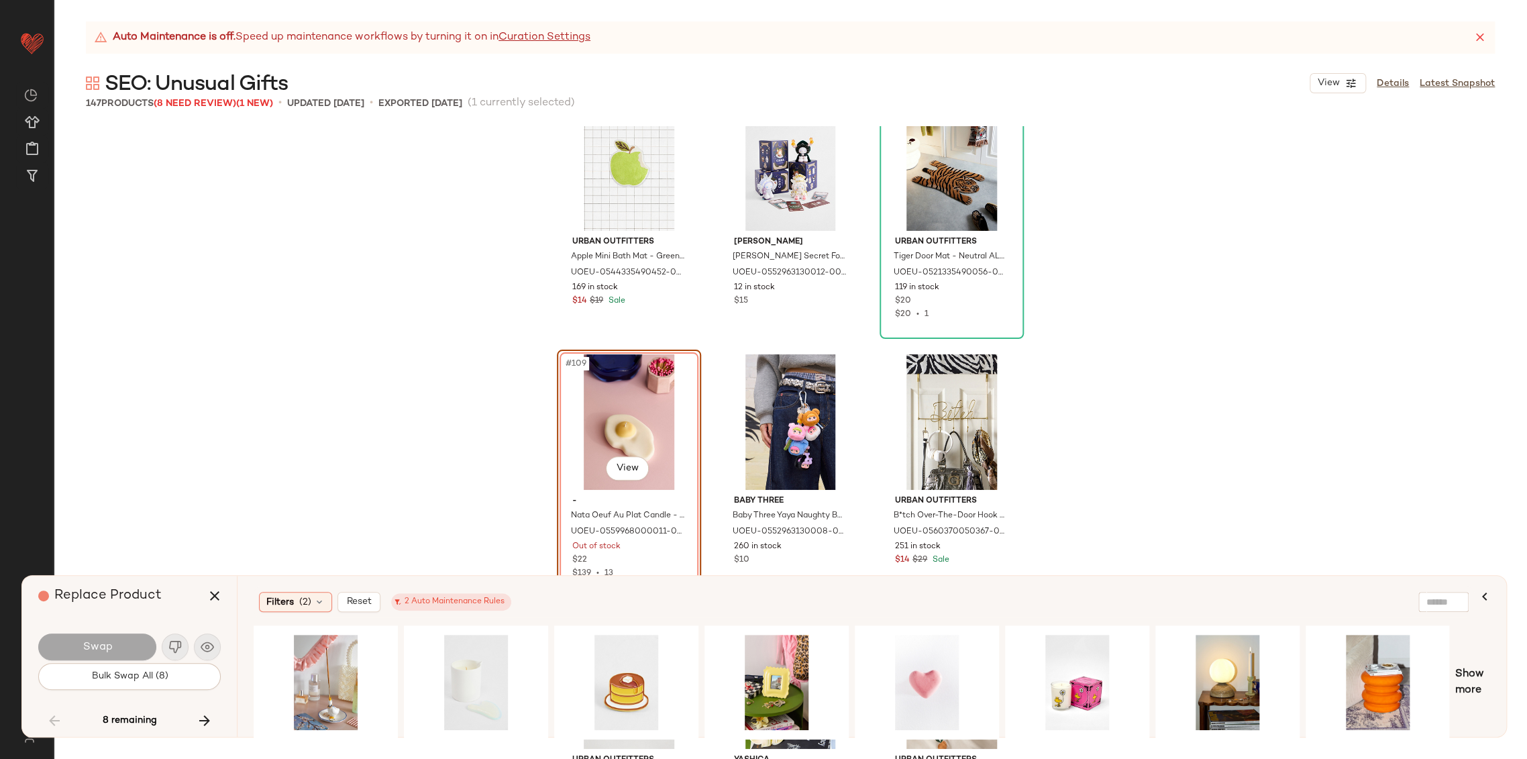
scroll to position [9136, 0]
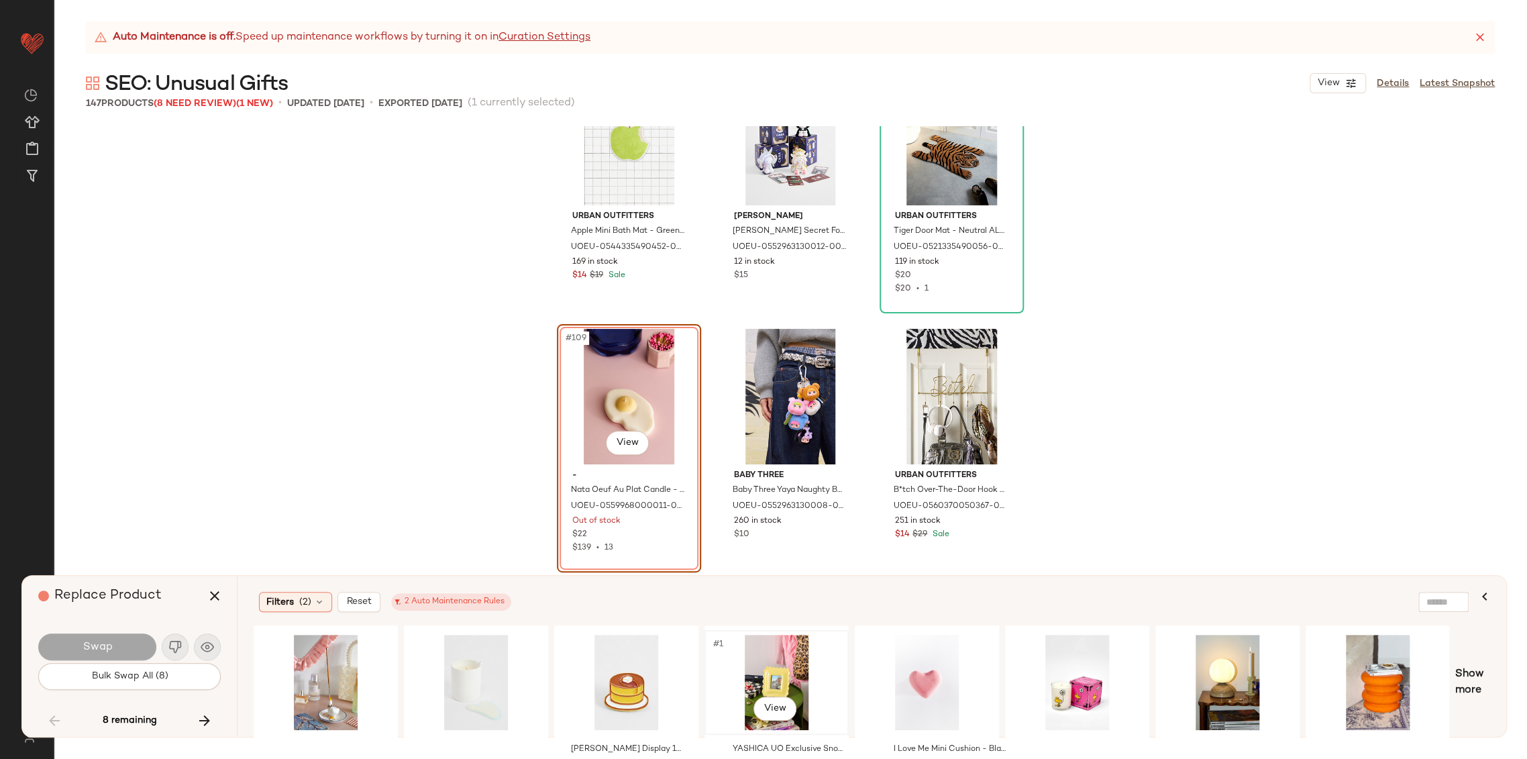
click at [801, 665] on div "#1 View" at bounding box center [776, 681] width 135 height 95
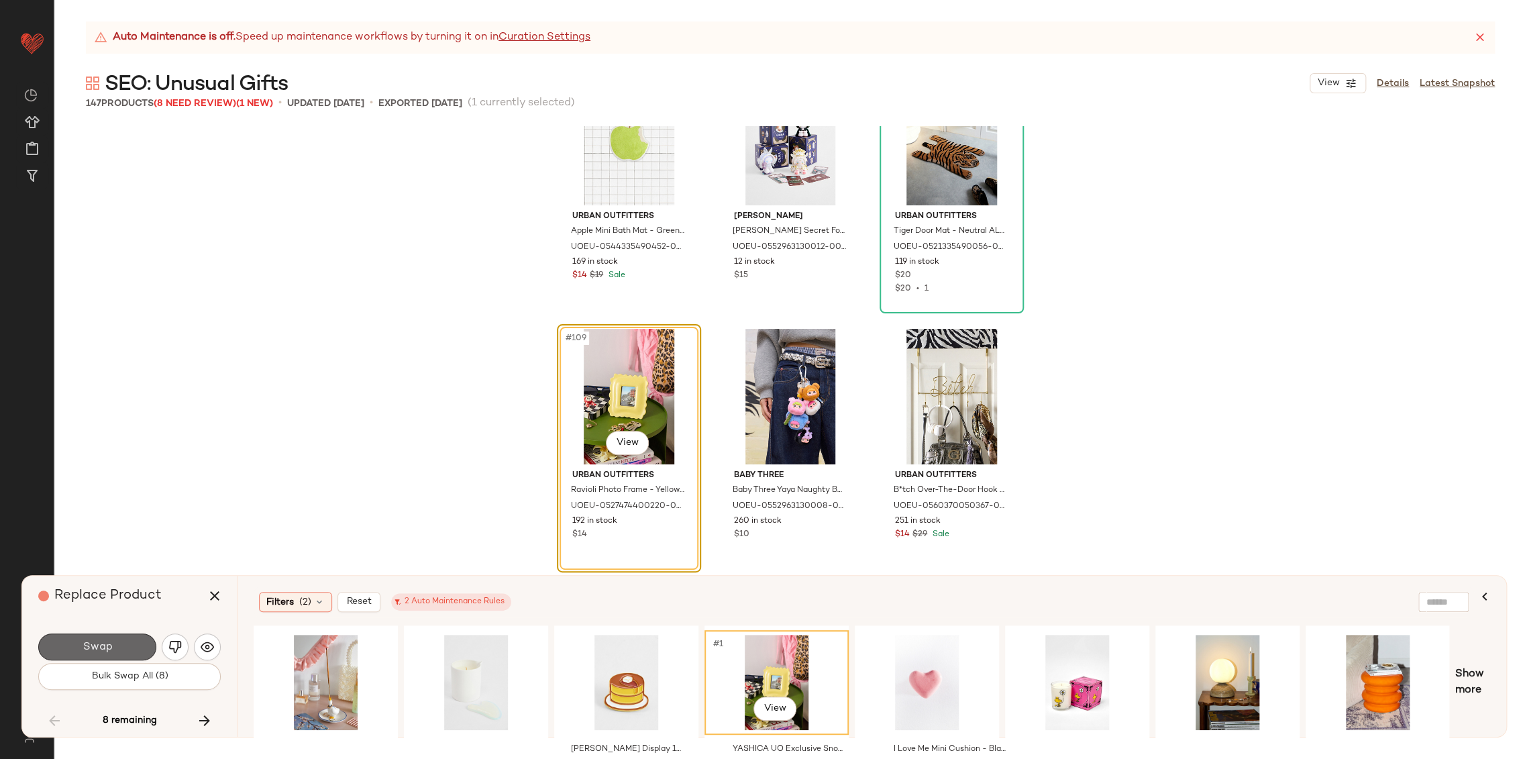
click at [142, 642] on button "Swap" at bounding box center [97, 646] width 118 height 27
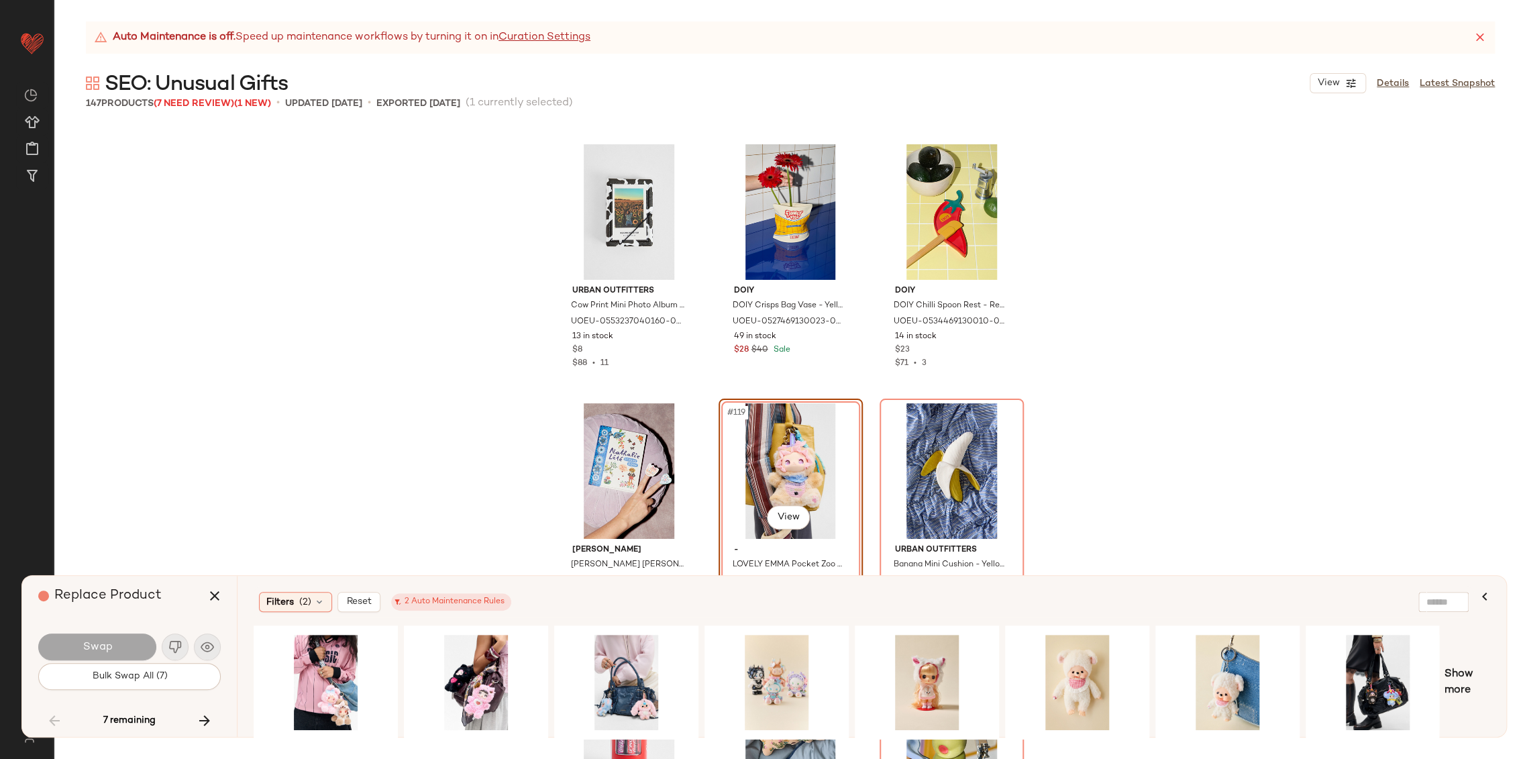
scroll to position [9913, 0]
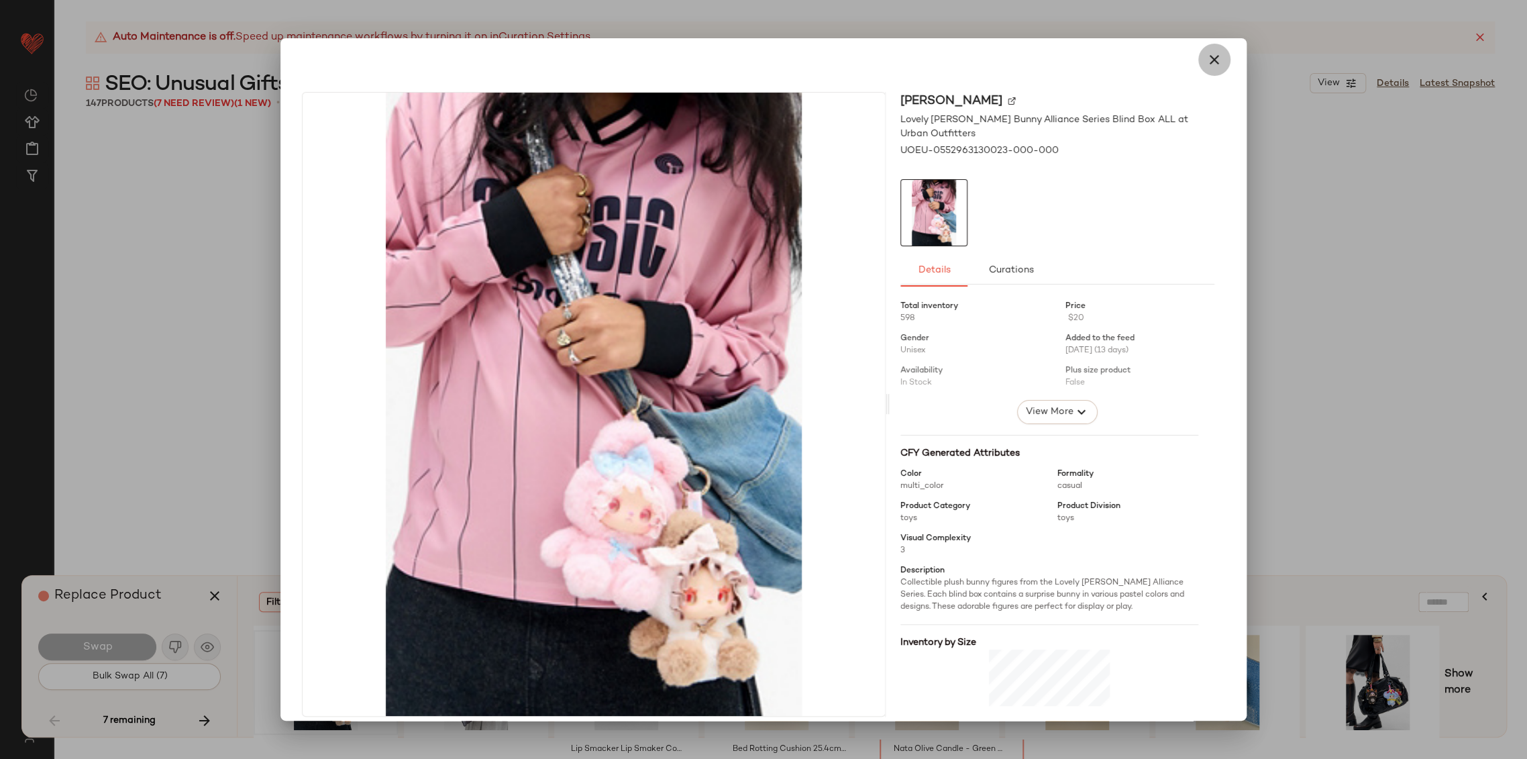
click at [1207, 65] on icon "button" at bounding box center [1214, 60] width 16 height 16
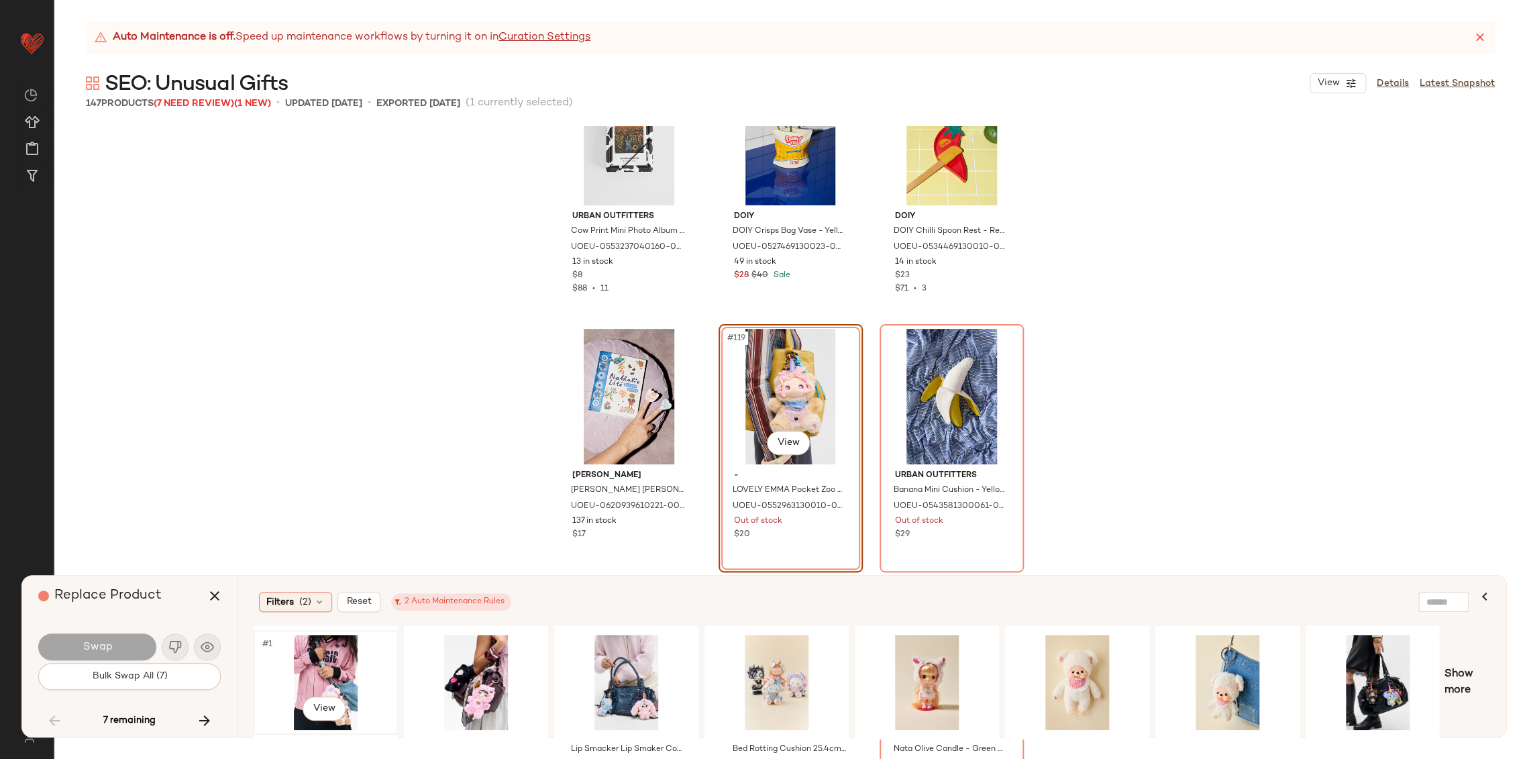
click at [335, 657] on div "#1 View" at bounding box center [325, 681] width 135 height 95
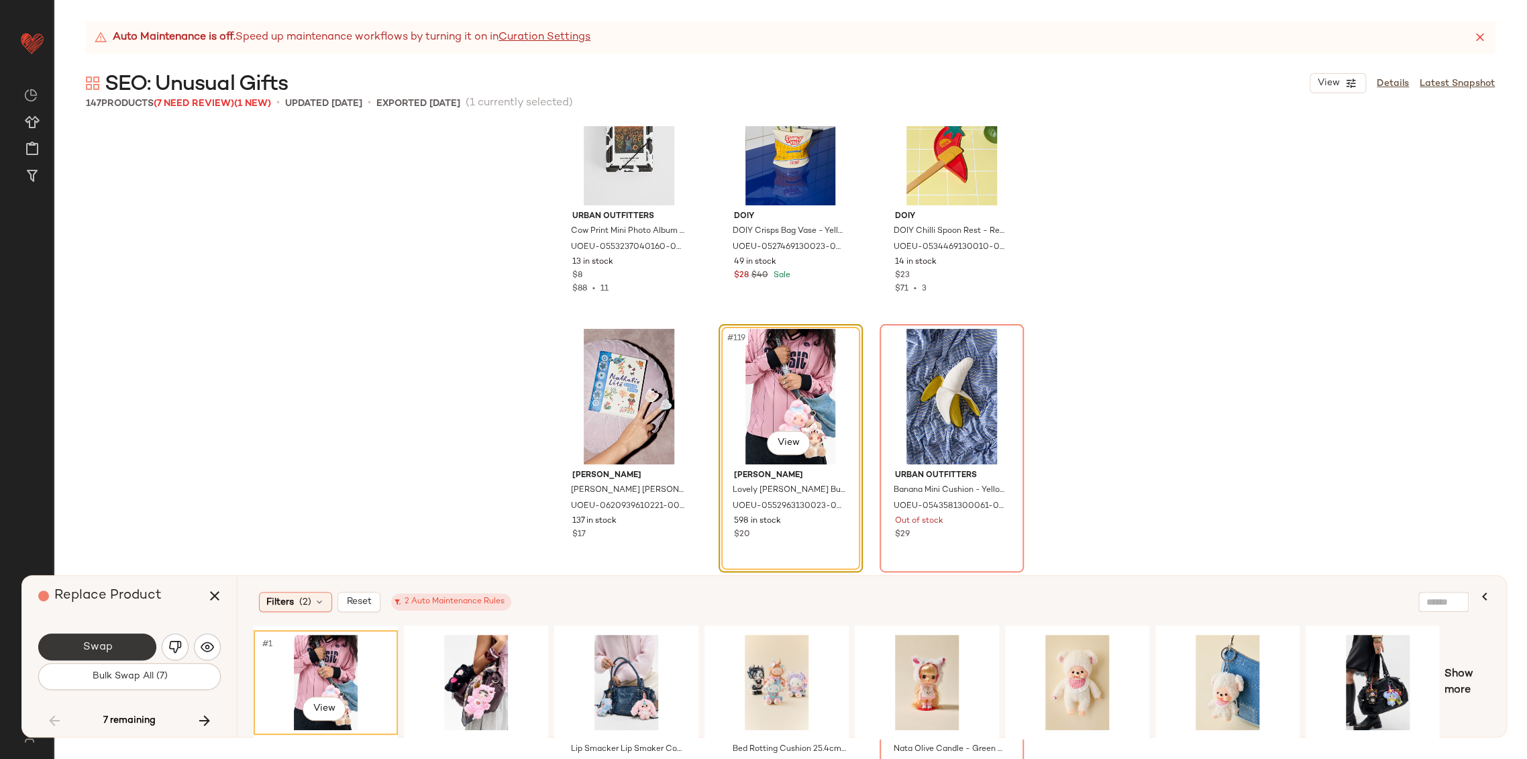
click at [88, 645] on span "Swap" at bounding box center [97, 647] width 30 height 13
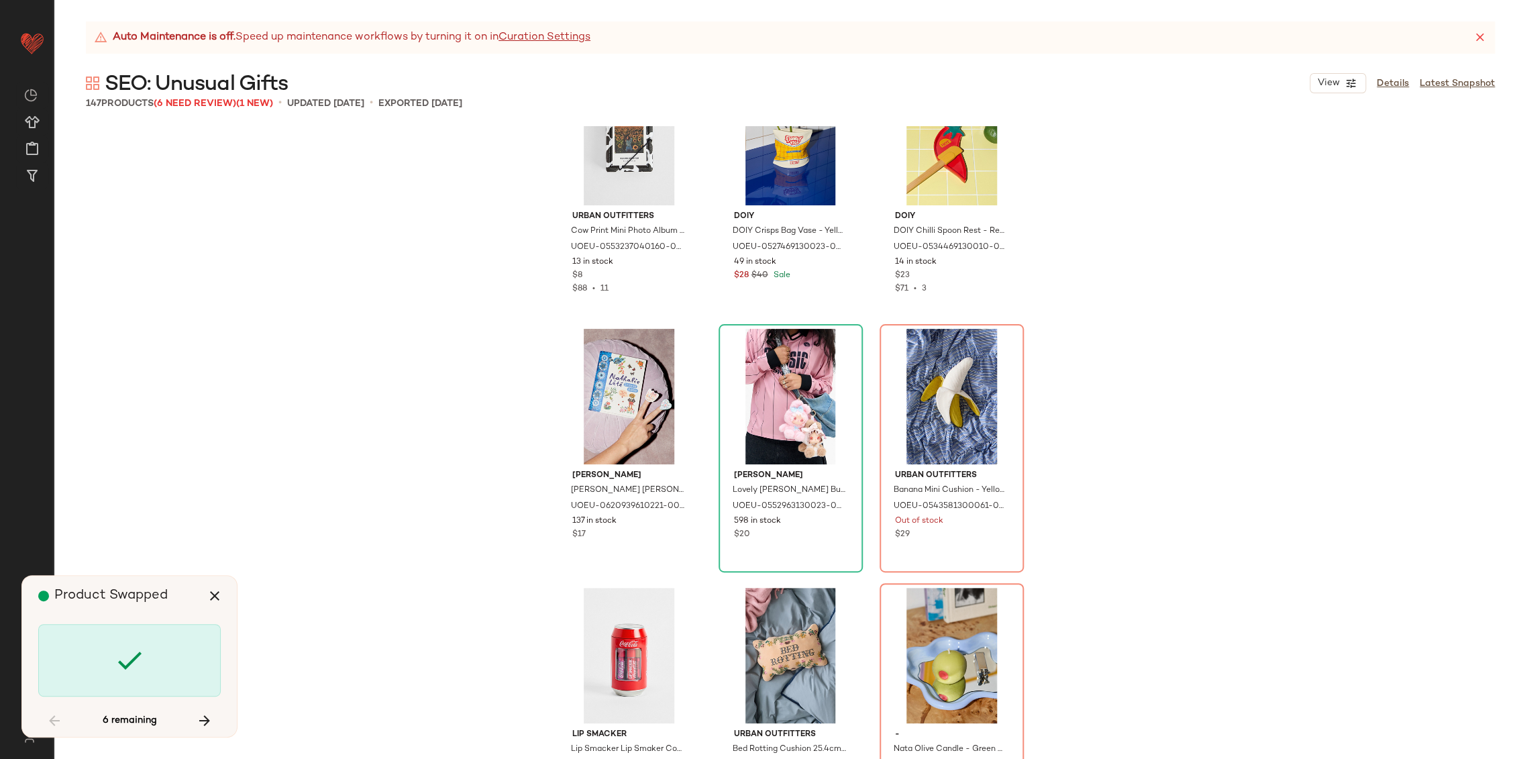
scroll to position [9838, 0]
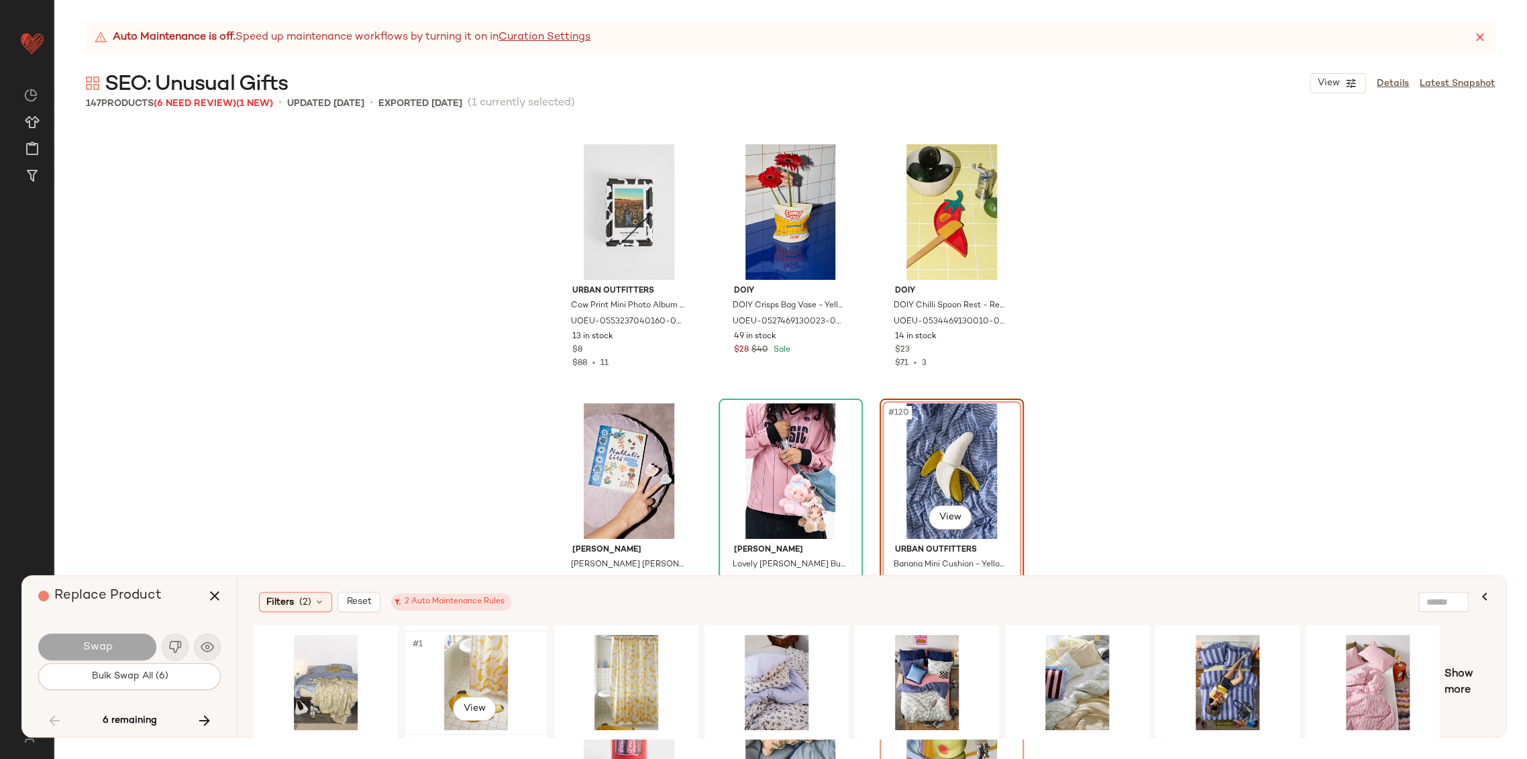
click at [455, 665] on div "#1 View" at bounding box center [475, 681] width 135 height 95
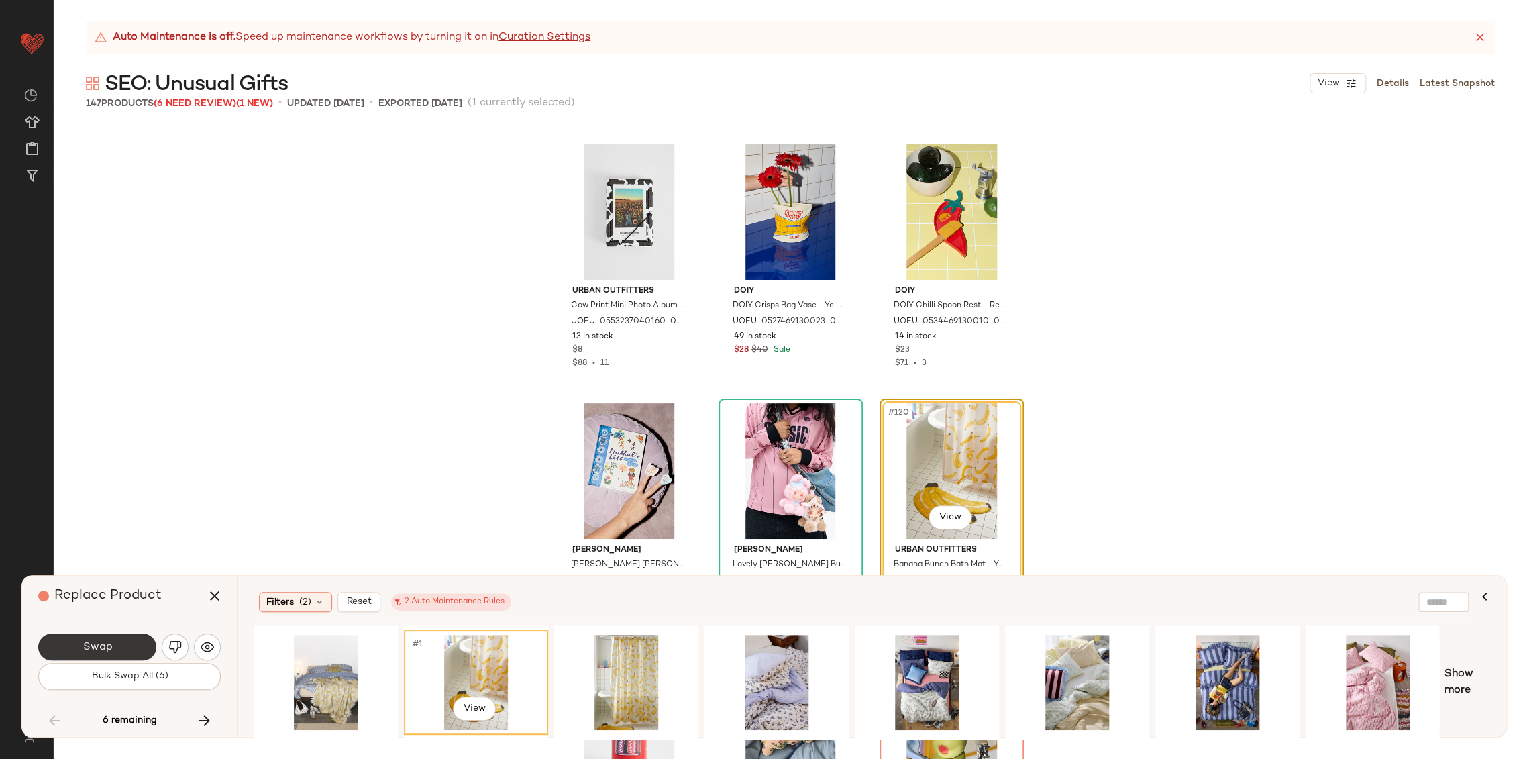
click at [125, 639] on button "Swap" at bounding box center [97, 646] width 118 height 27
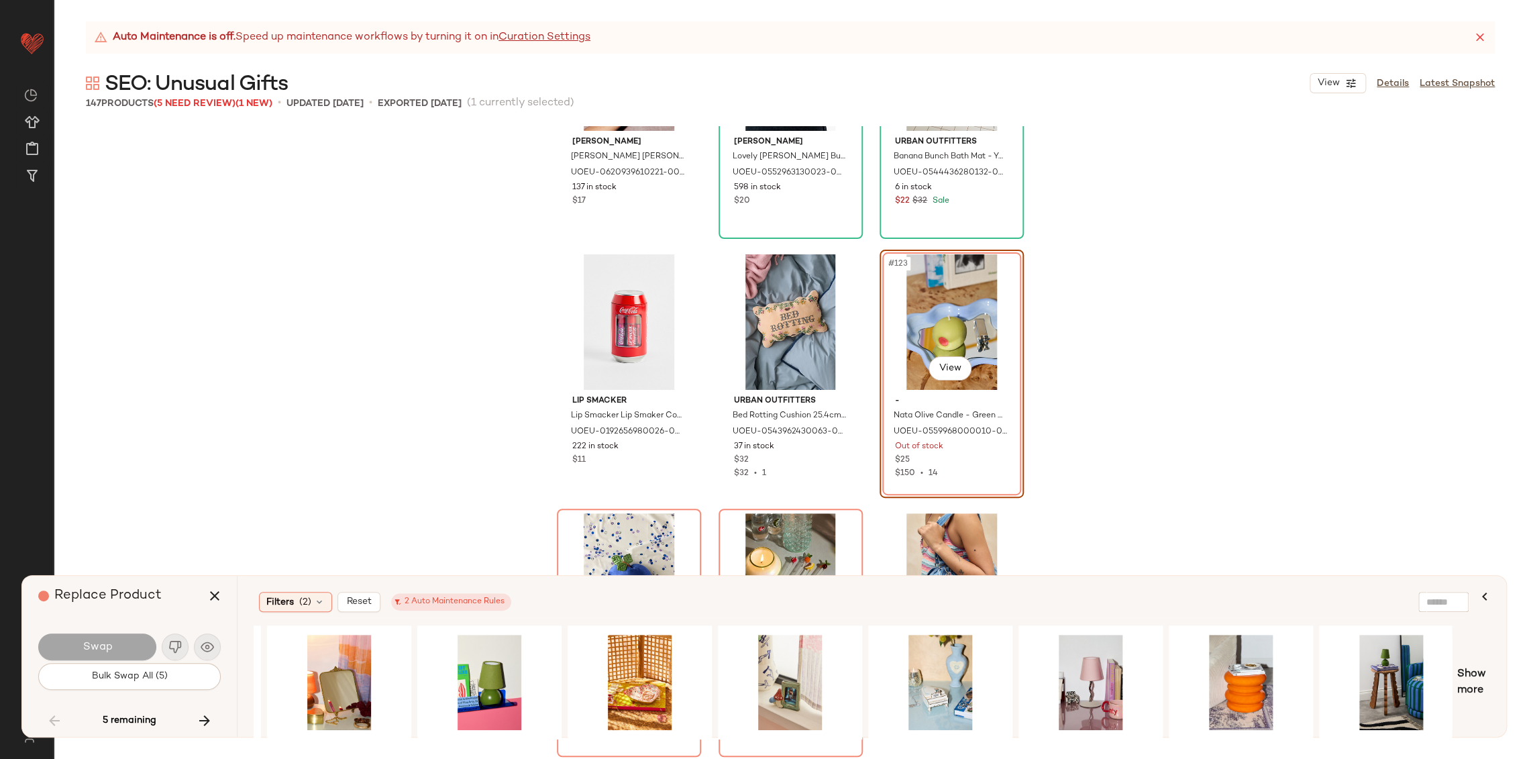
scroll to position [0, 899]
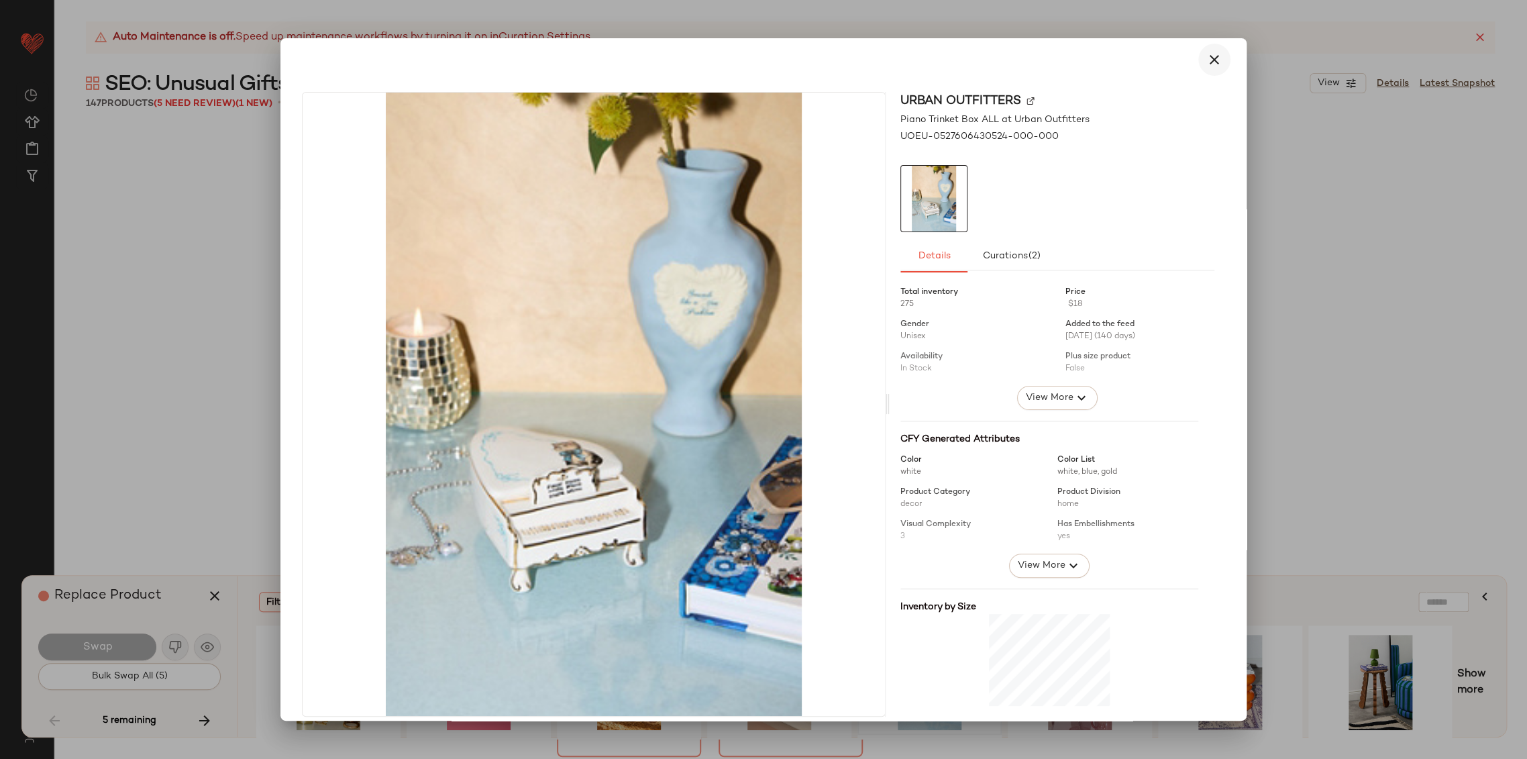
click at [1209, 64] on icon "button" at bounding box center [1214, 60] width 16 height 16
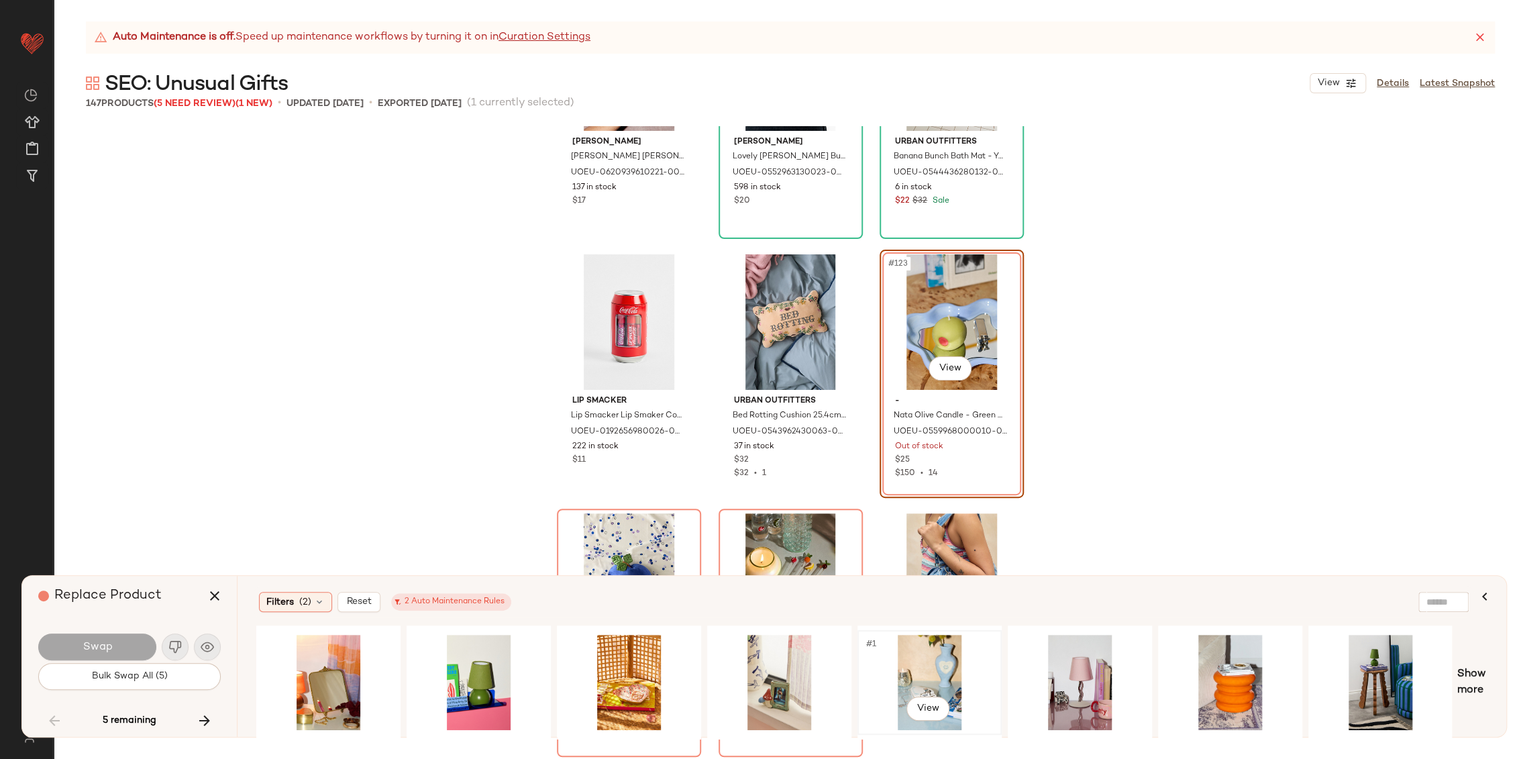
click at [920, 692] on div "#1 View" at bounding box center [929, 681] width 135 height 95
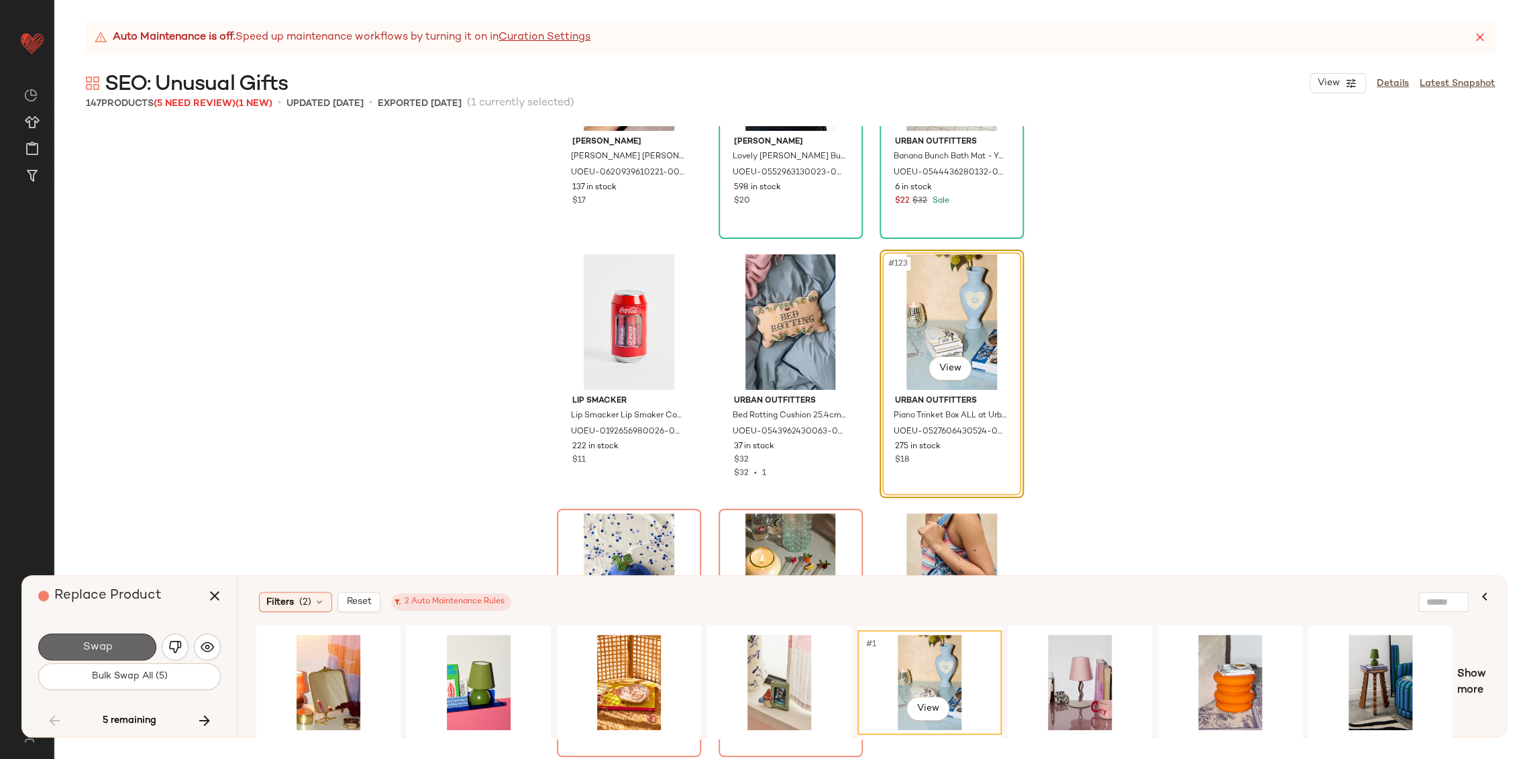
click at [89, 645] on span "Swap" at bounding box center [97, 647] width 30 height 13
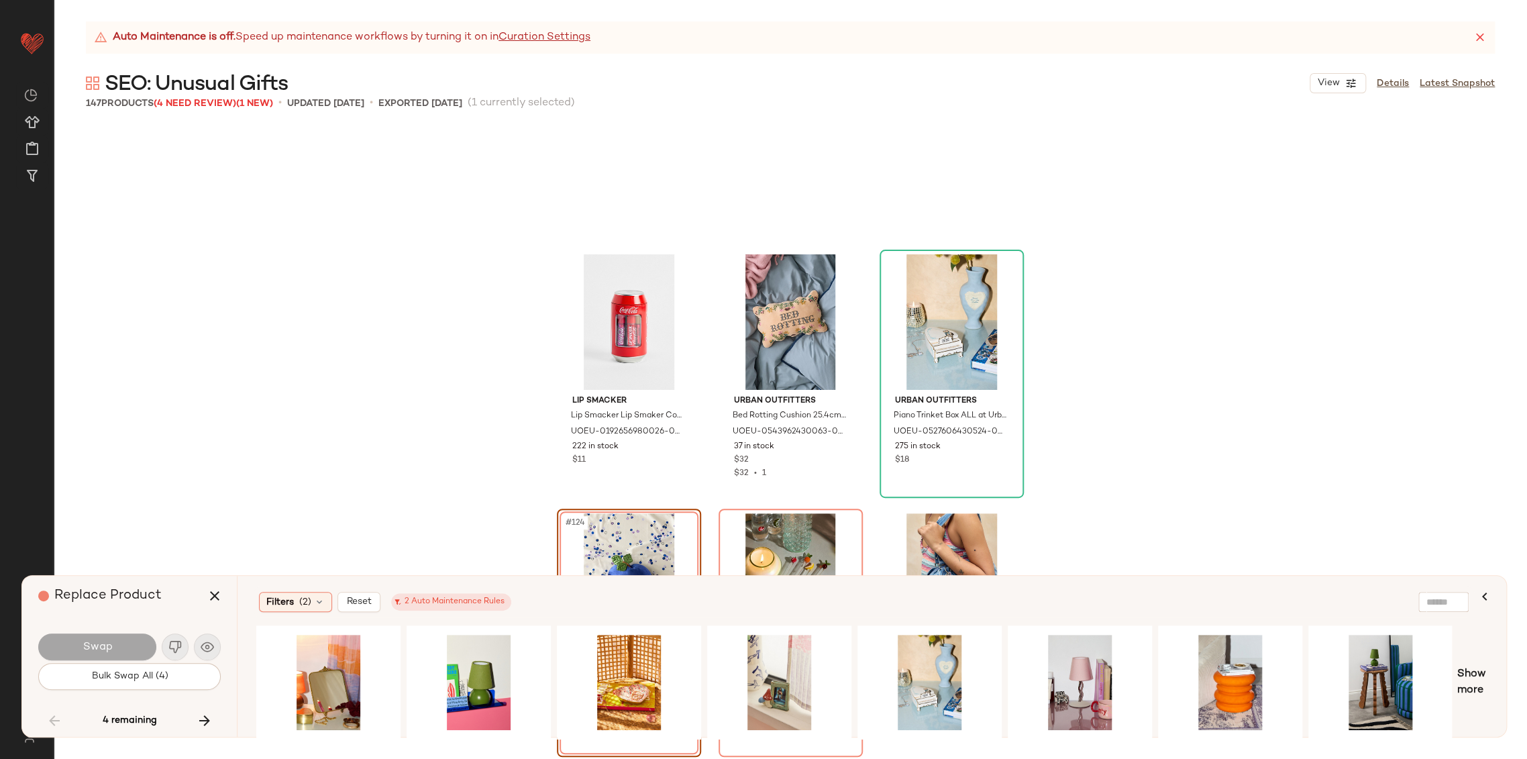
scroll to position [10356, 0]
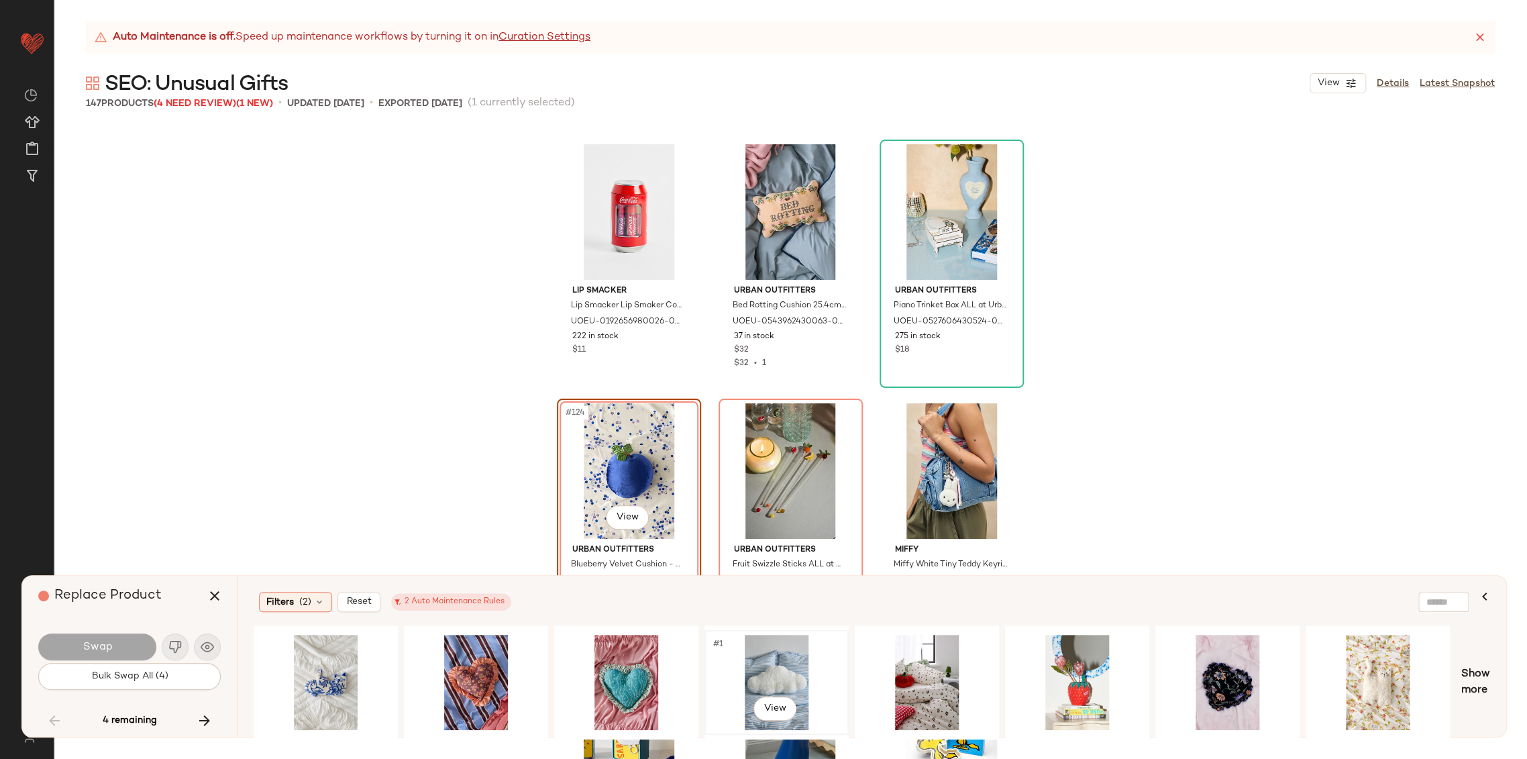
click at [777, 678] on div "#1 View" at bounding box center [776, 681] width 135 height 95
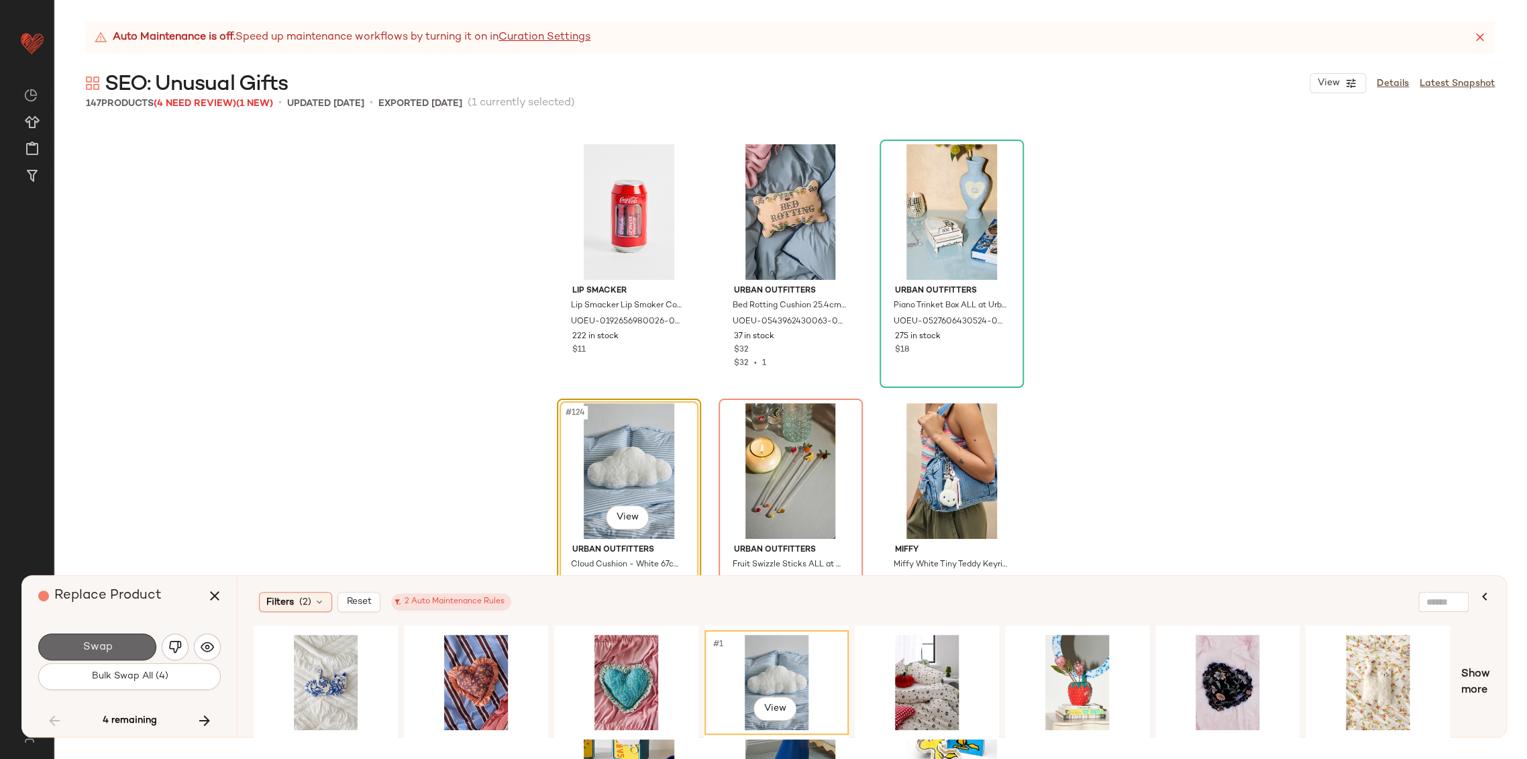
click at [141, 651] on button "Swap" at bounding box center [97, 646] width 118 height 27
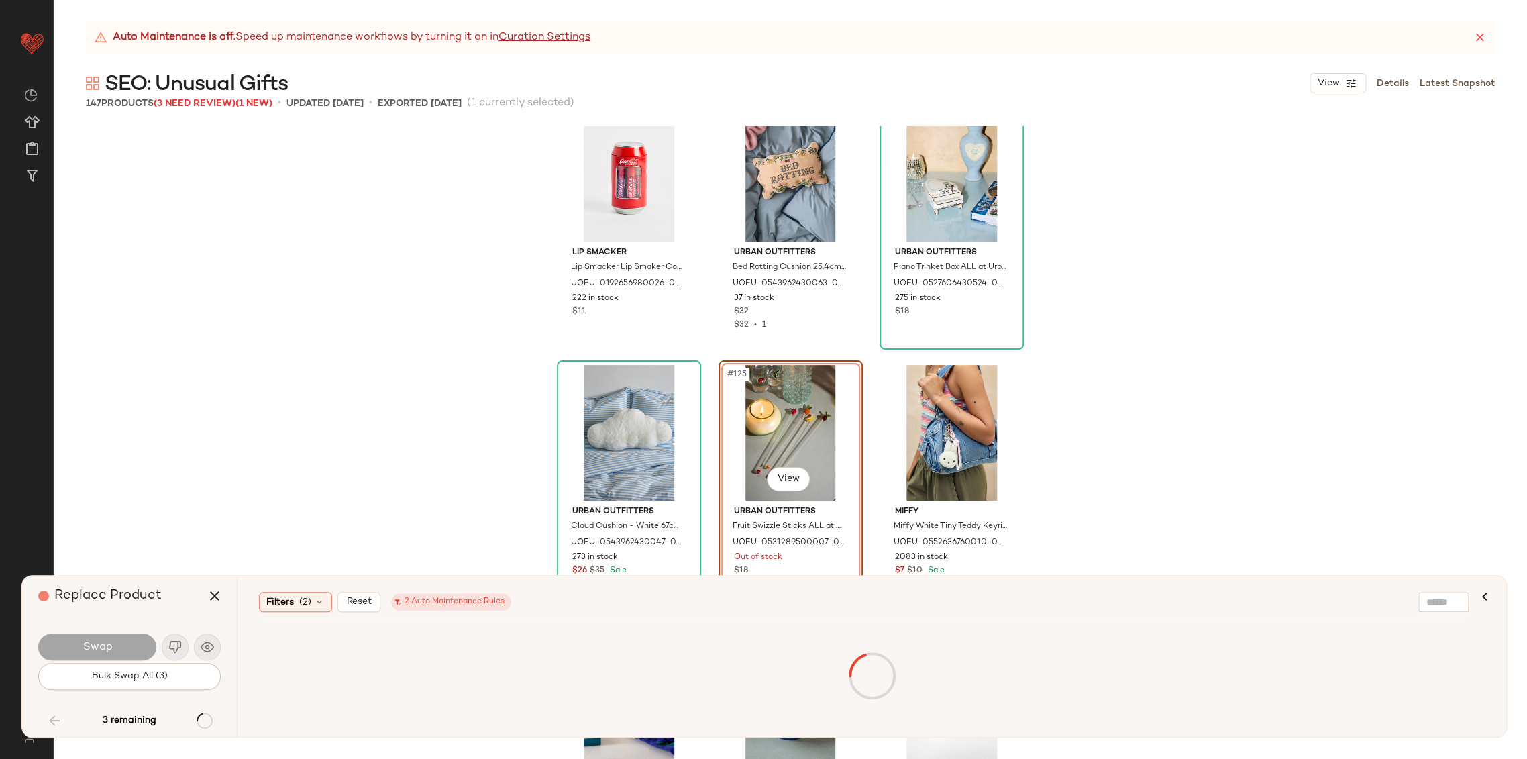
scroll to position [10505, 0]
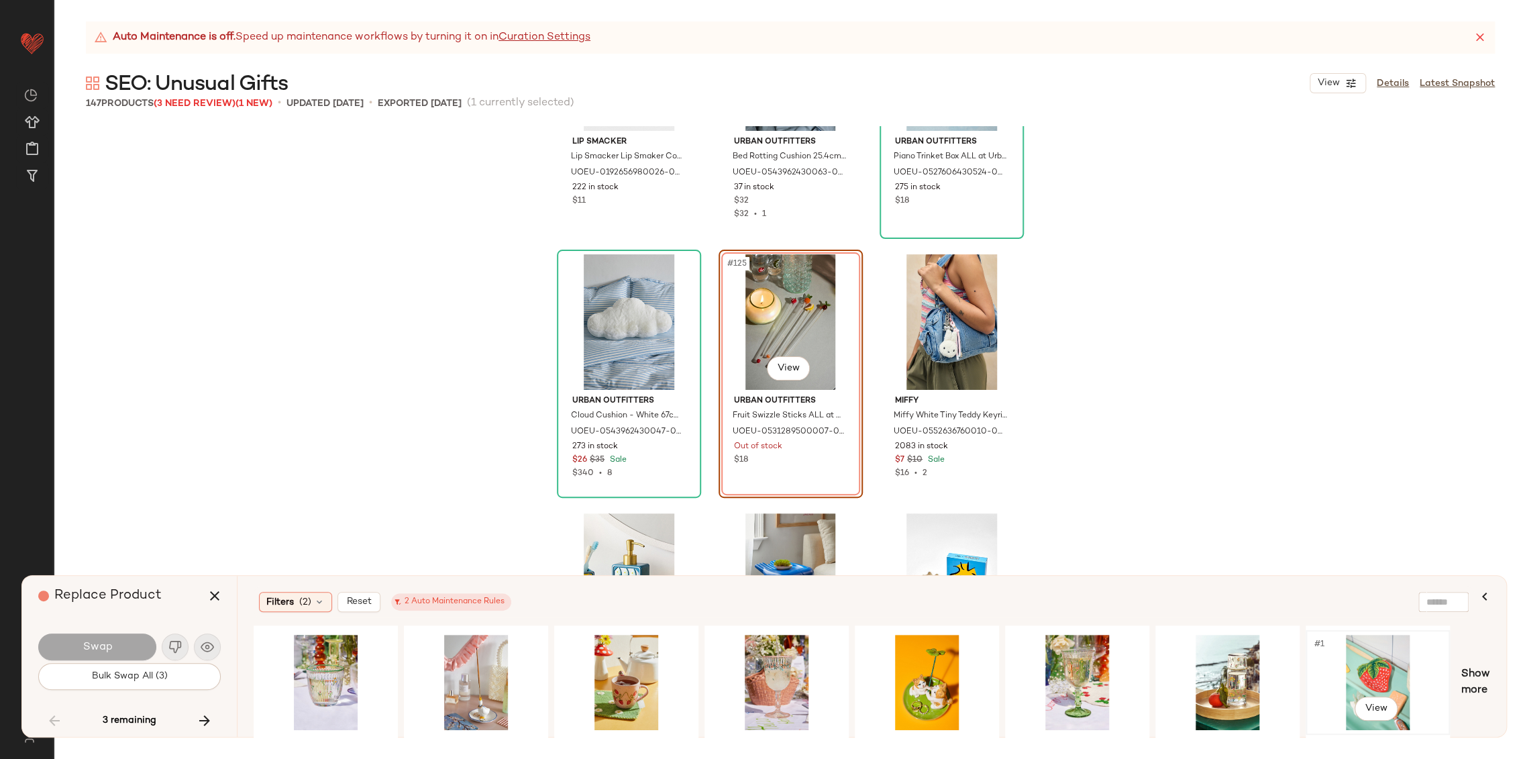
click at [1370, 671] on div "#1 View" at bounding box center [1377, 681] width 135 height 95
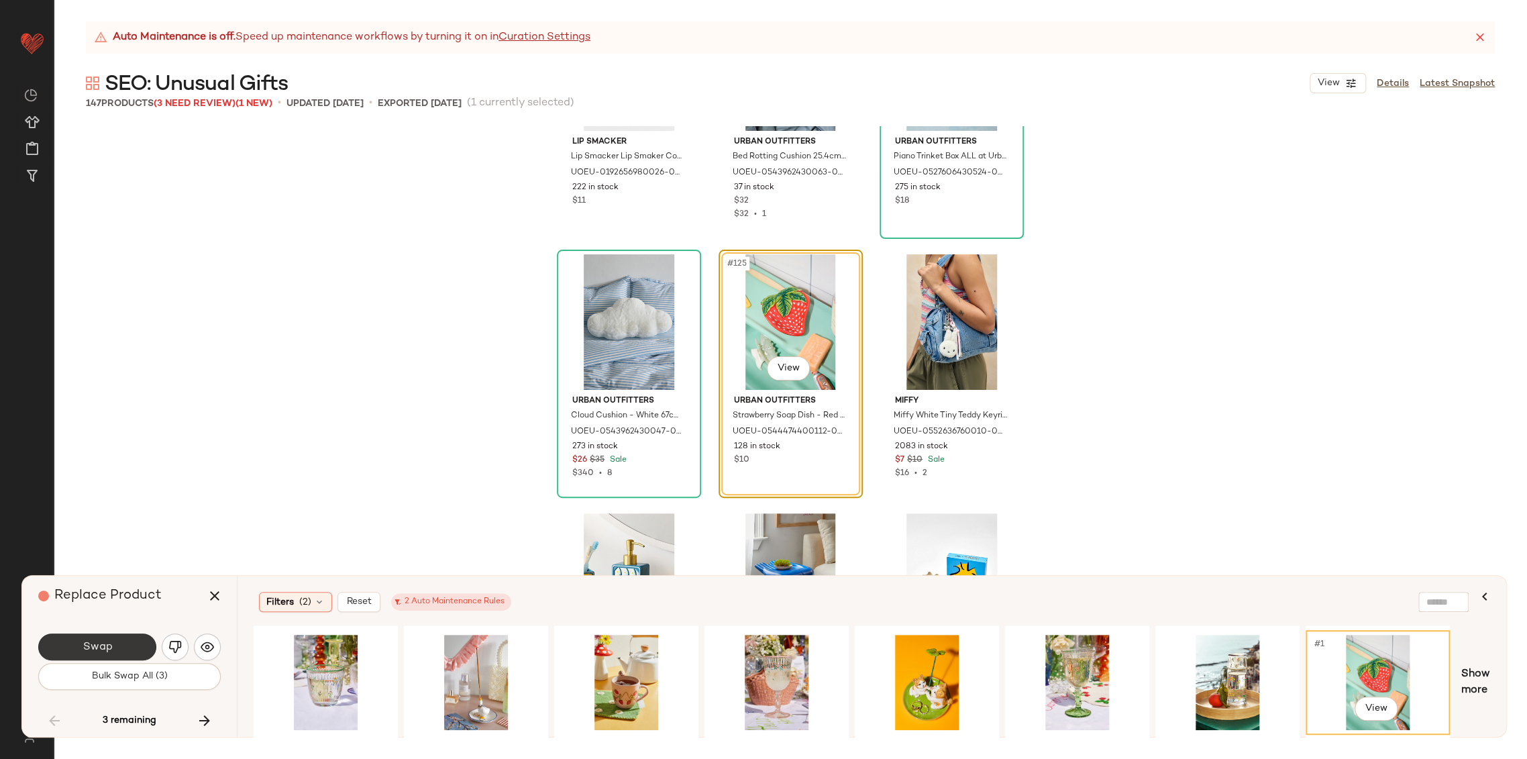
click at [98, 647] on span "Swap" at bounding box center [97, 647] width 30 height 13
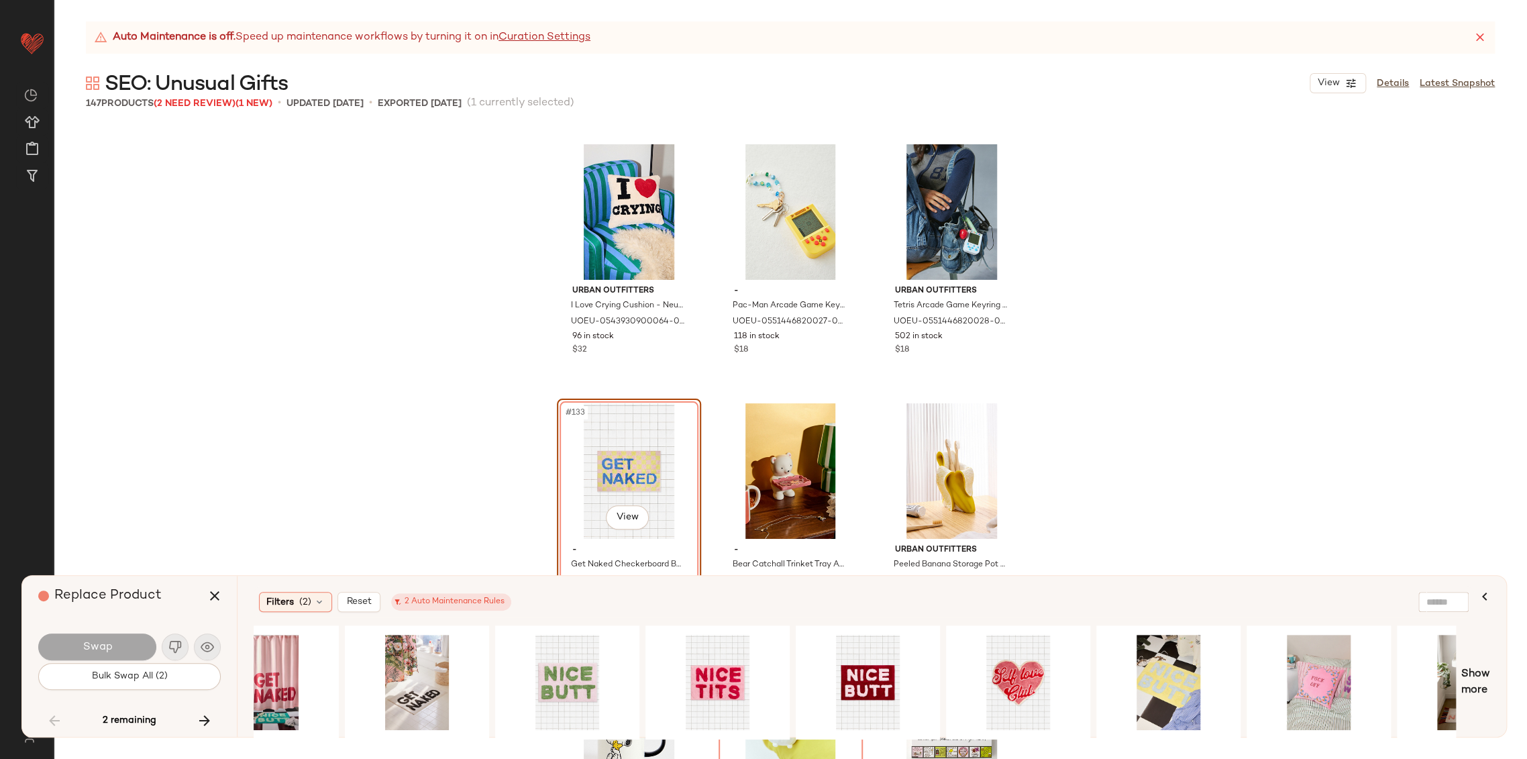
scroll to position [0, 1272]
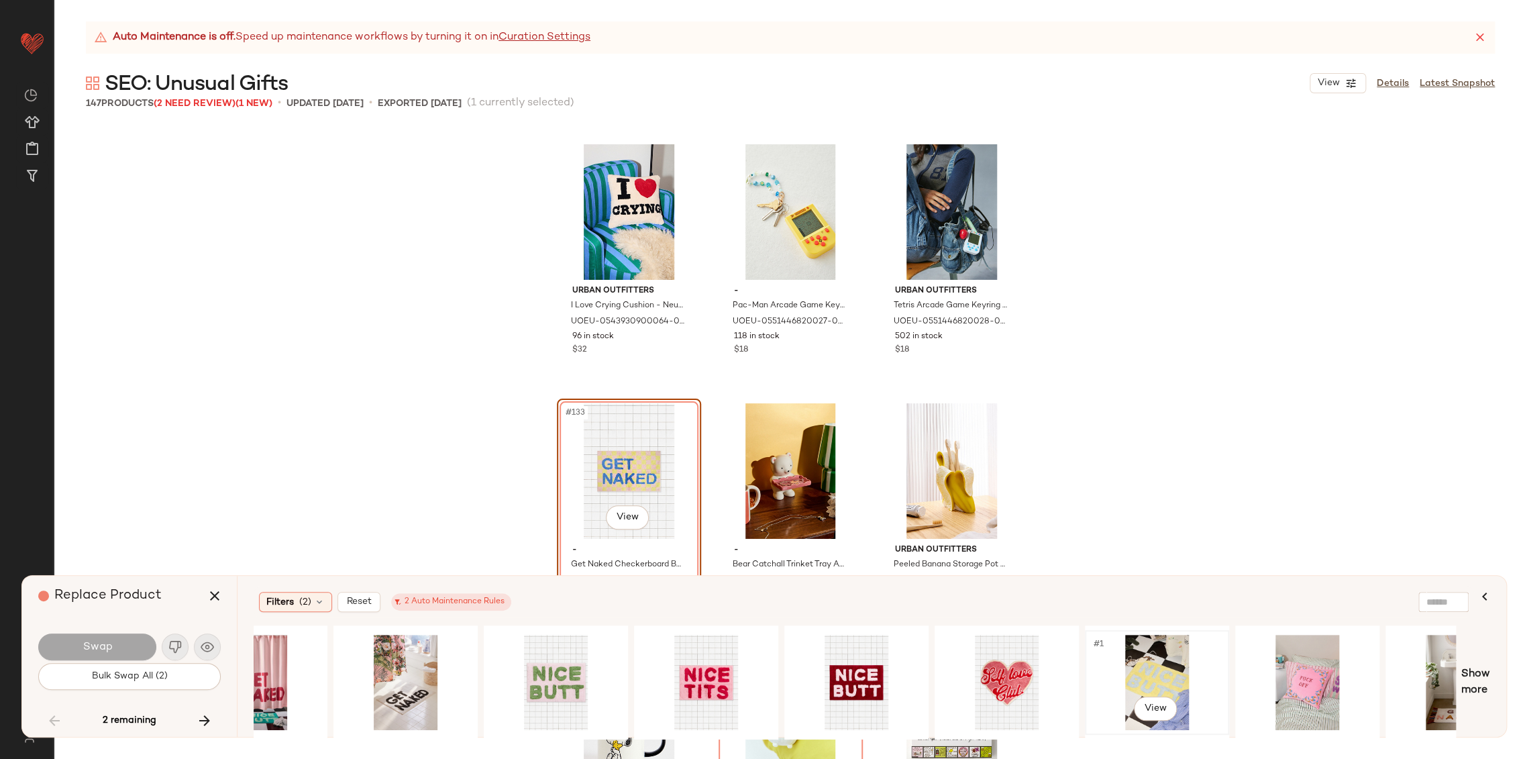
drag, startPoint x: 1172, startPoint y: 676, endPoint x: 1111, endPoint y: 666, distance: 61.9
click at [1170, 676] on div "#1 View" at bounding box center [1156, 681] width 135 height 95
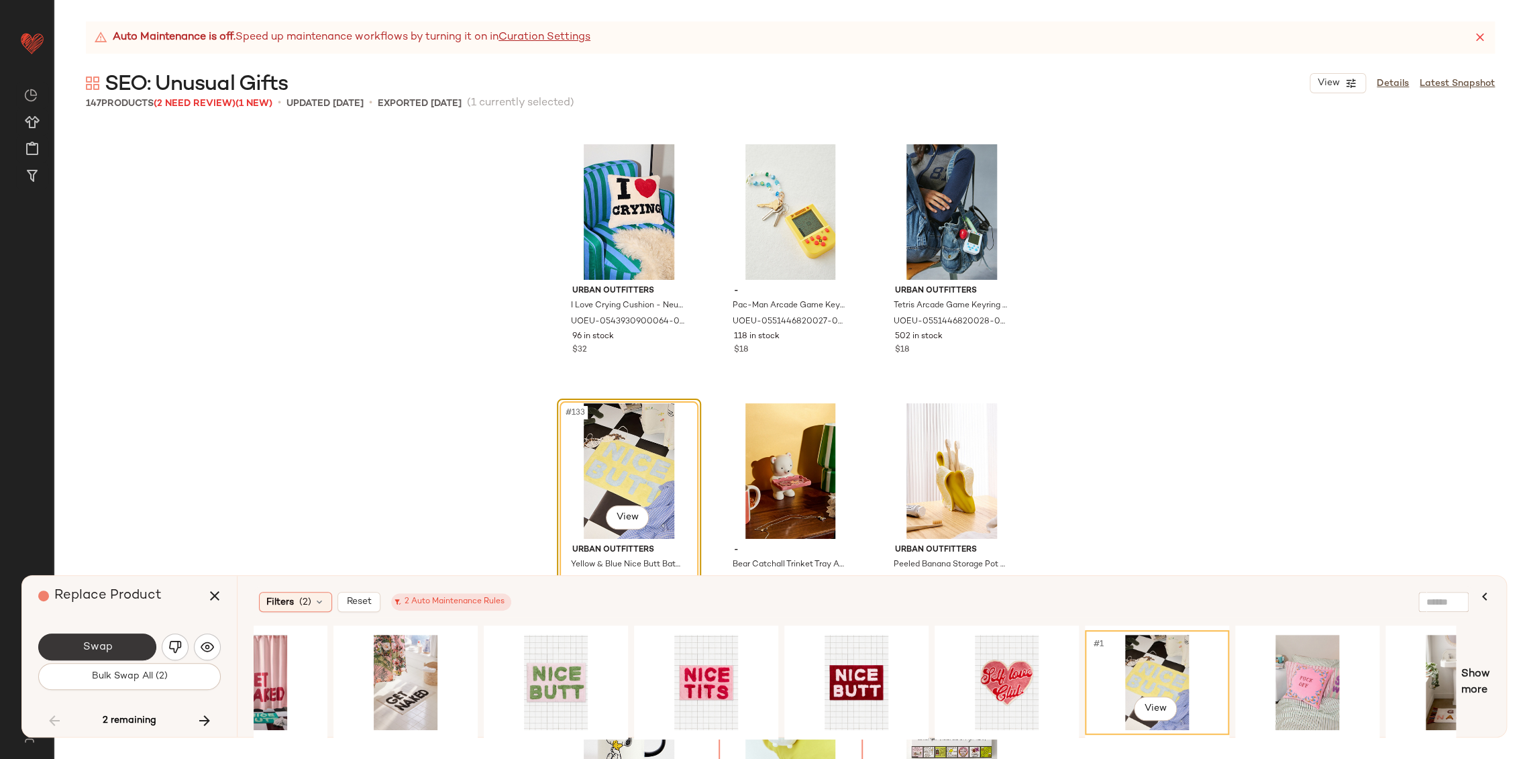
click at [120, 642] on button "Swap" at bounding box center [97, 646] width 118 height 27
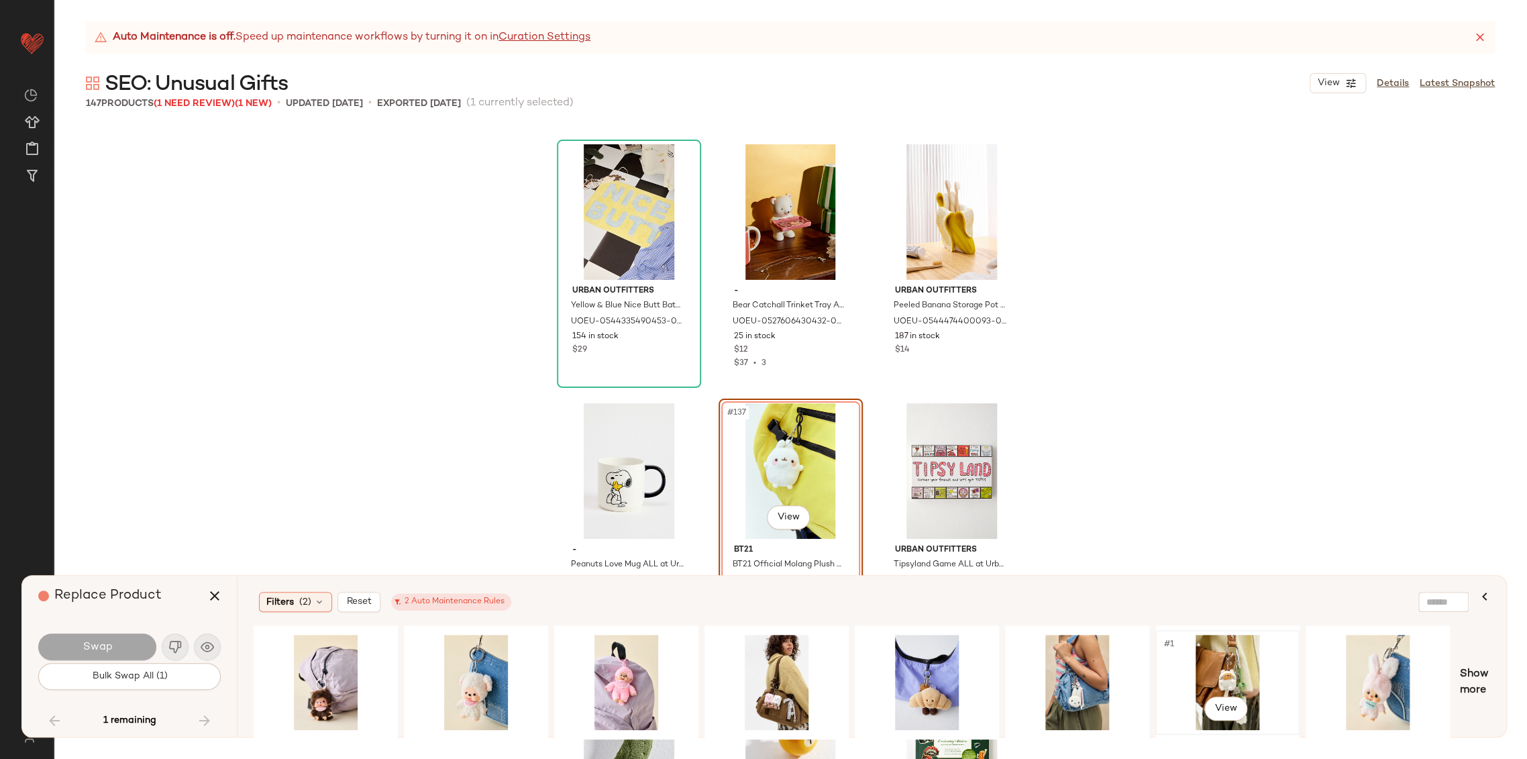
drag, startPoint x: 1224, startPoint y: 673, endPoint x: 1205, endPoint y: 673, distance: 19.5
click at [1219, 673] on div "#1 View" at bounding box center [1227, 681] width 135 height 95
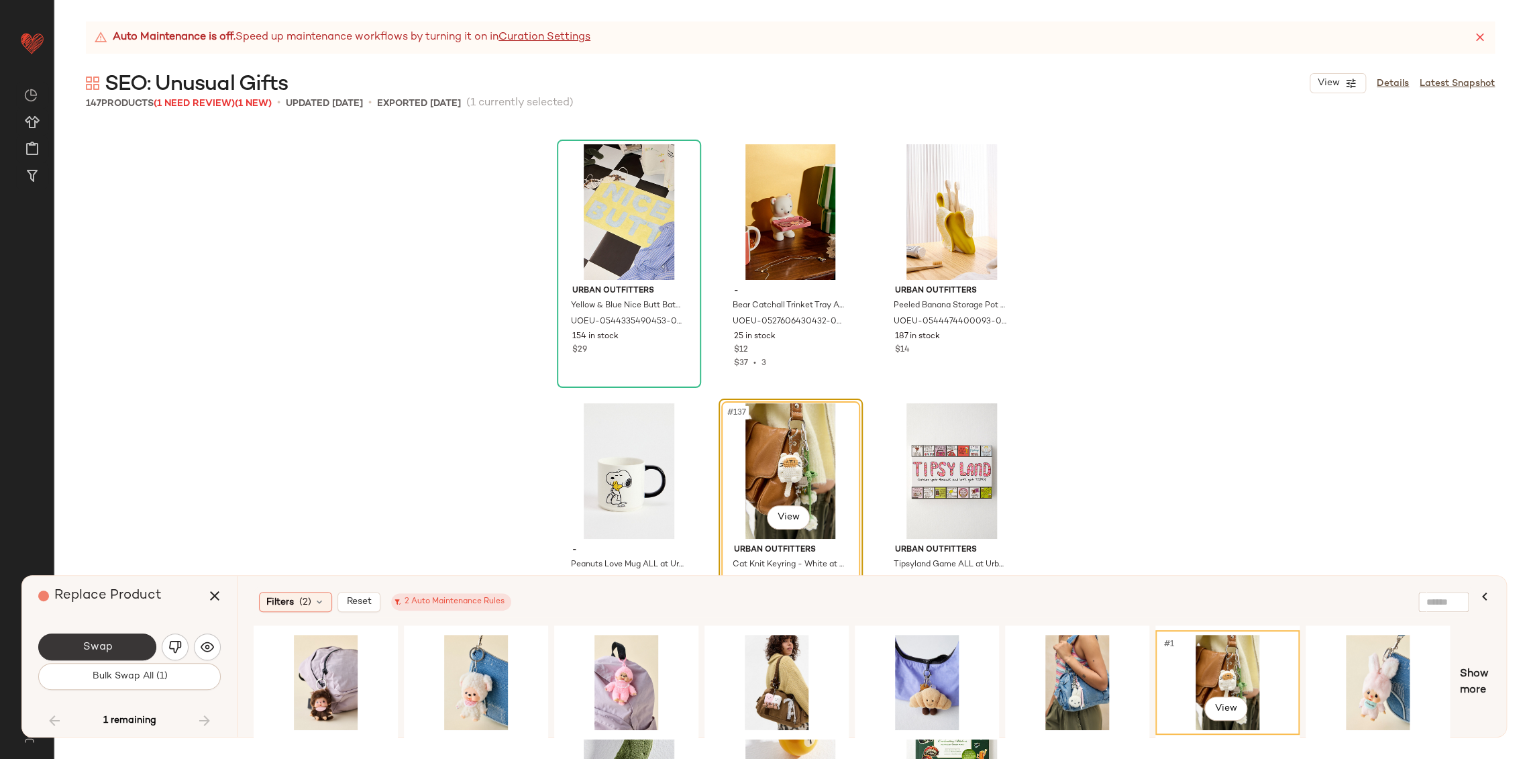
click at [129, 649] on button "Swap" at bounding box center [97, 646] width 118 height 27
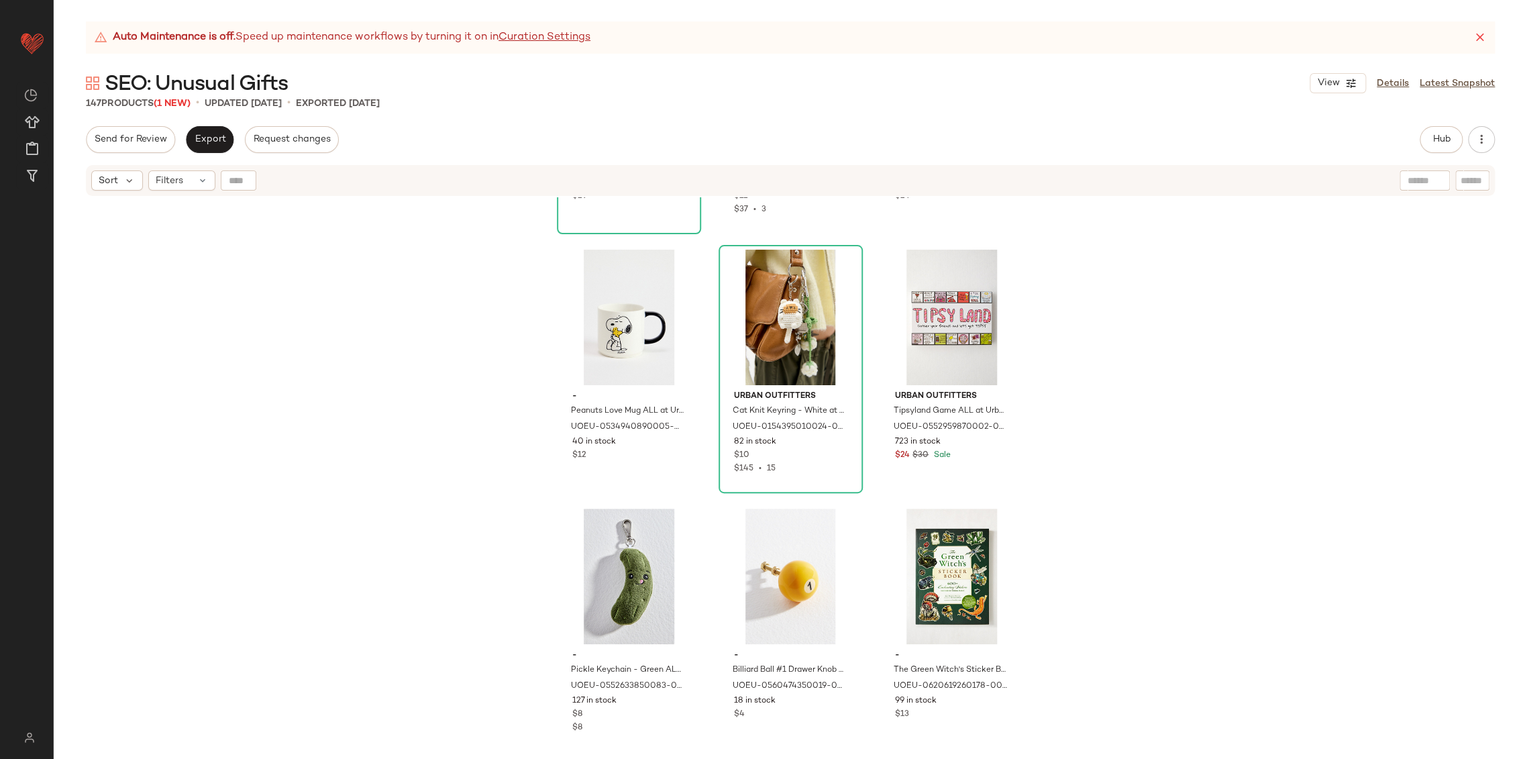
scroll to position [11689, 0]
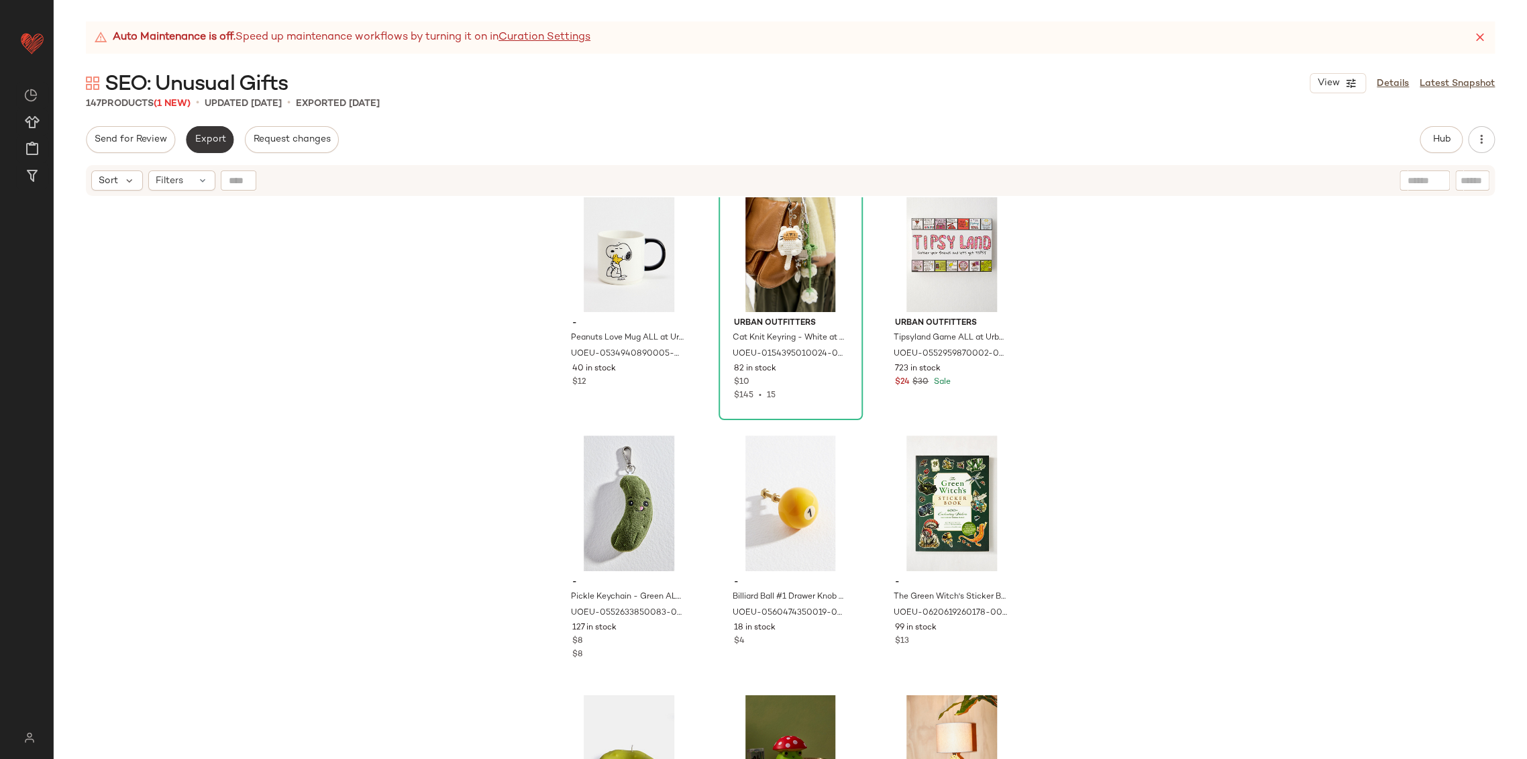
click at [209, 139] on span "Export" at bounding box center [210, 139] width 32 height 11
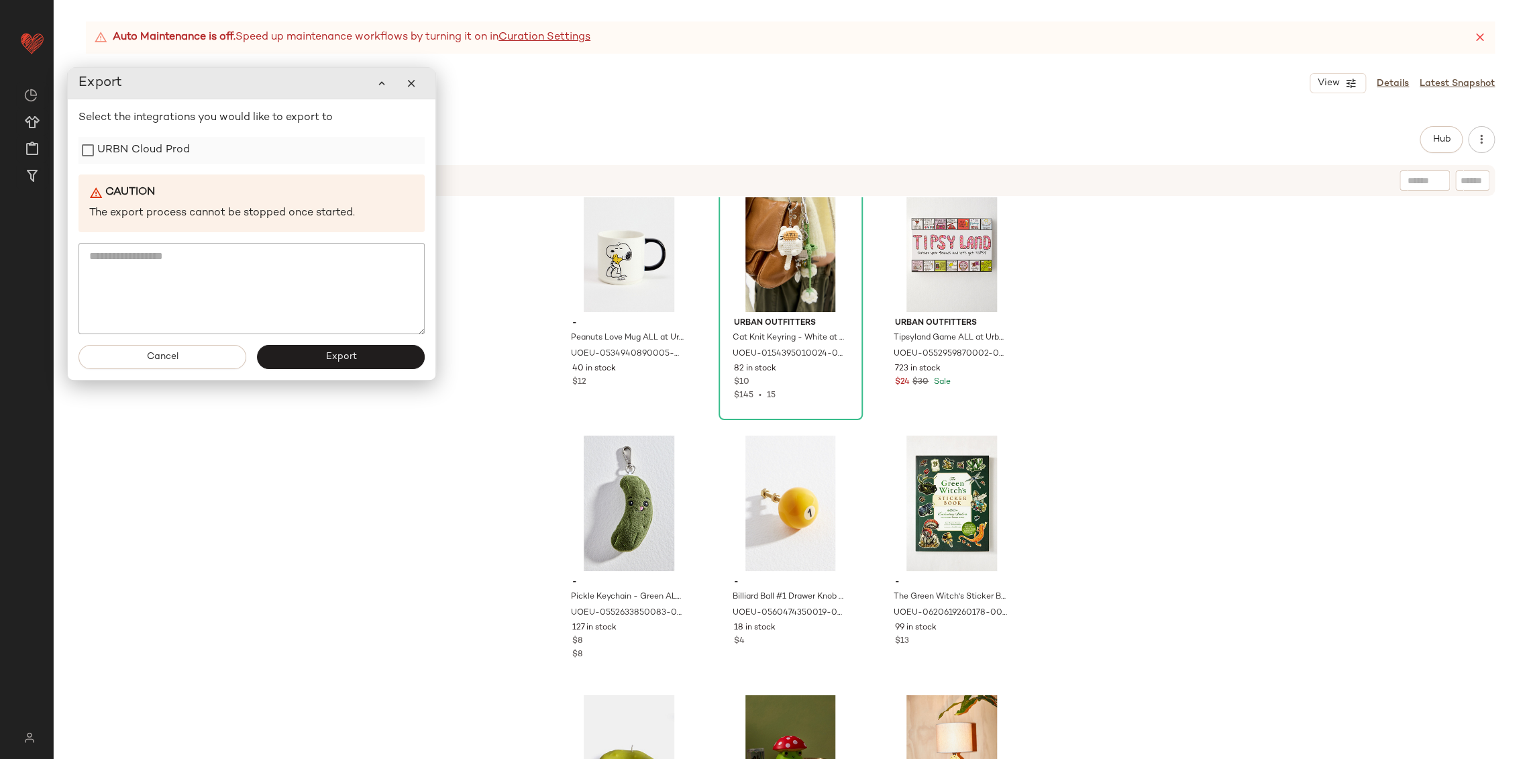
click at [160, 152] on label "URBN Cloud Prod" at bounding box center [143, 150] width 93 height 27
click at [343, 351] on span "Export" at bounding box center [341, 356] width 32 height 11
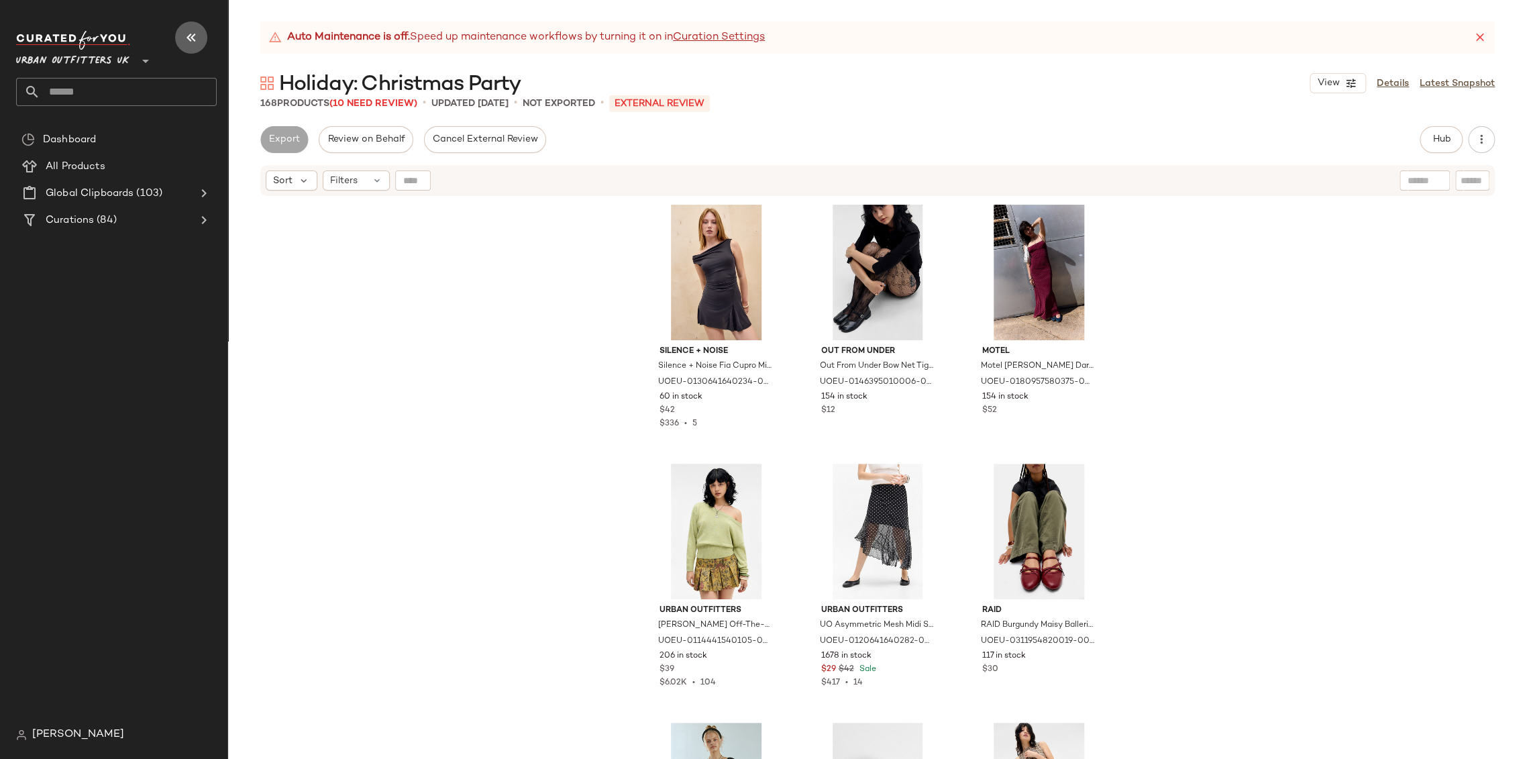
click at [195, 34] on icon "button" at bounding box center [191, 38] width 16 height 16
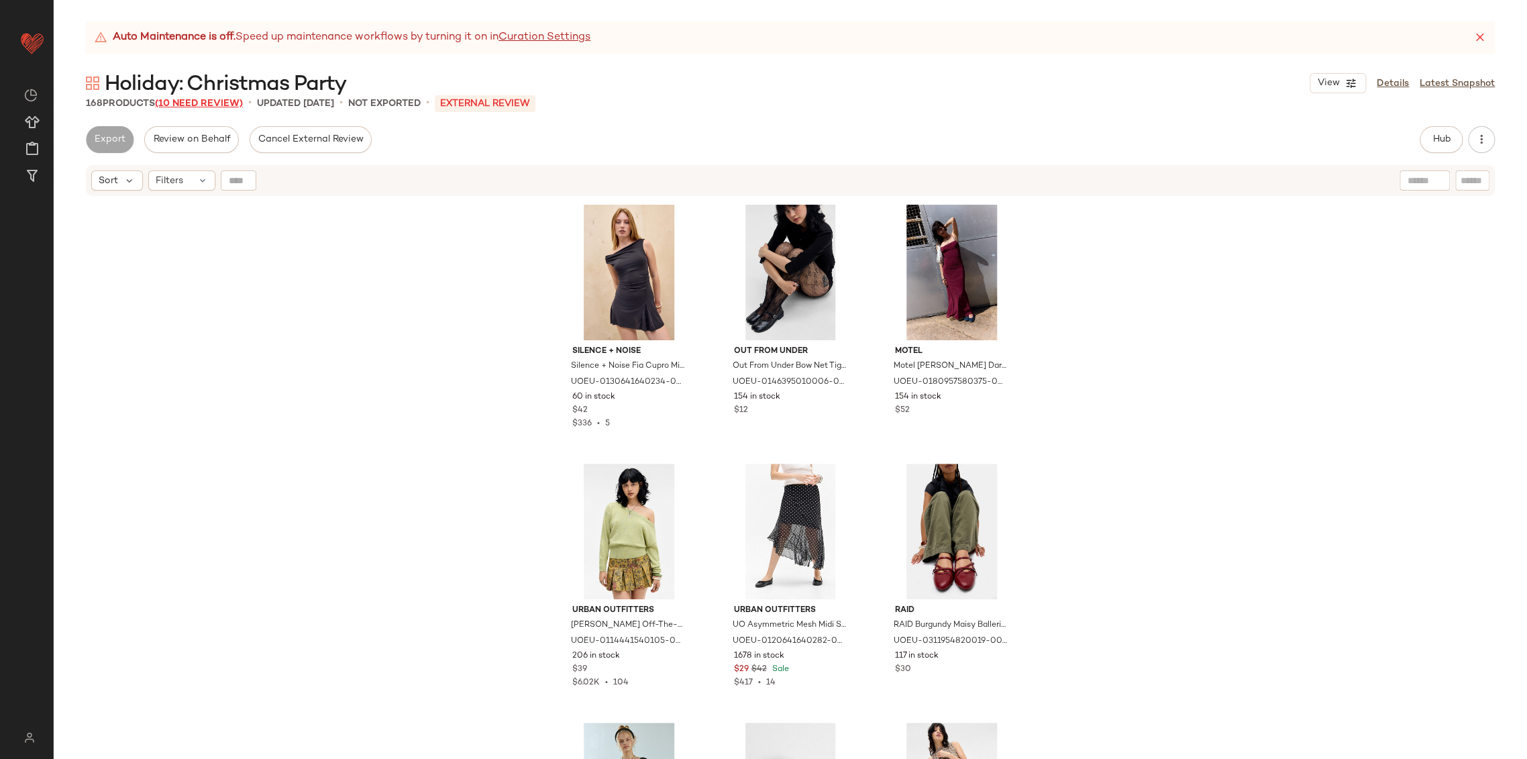
click at [233, 102] on span "(10 Need Review)" at bounding box center [199, 104] width 88 height 10
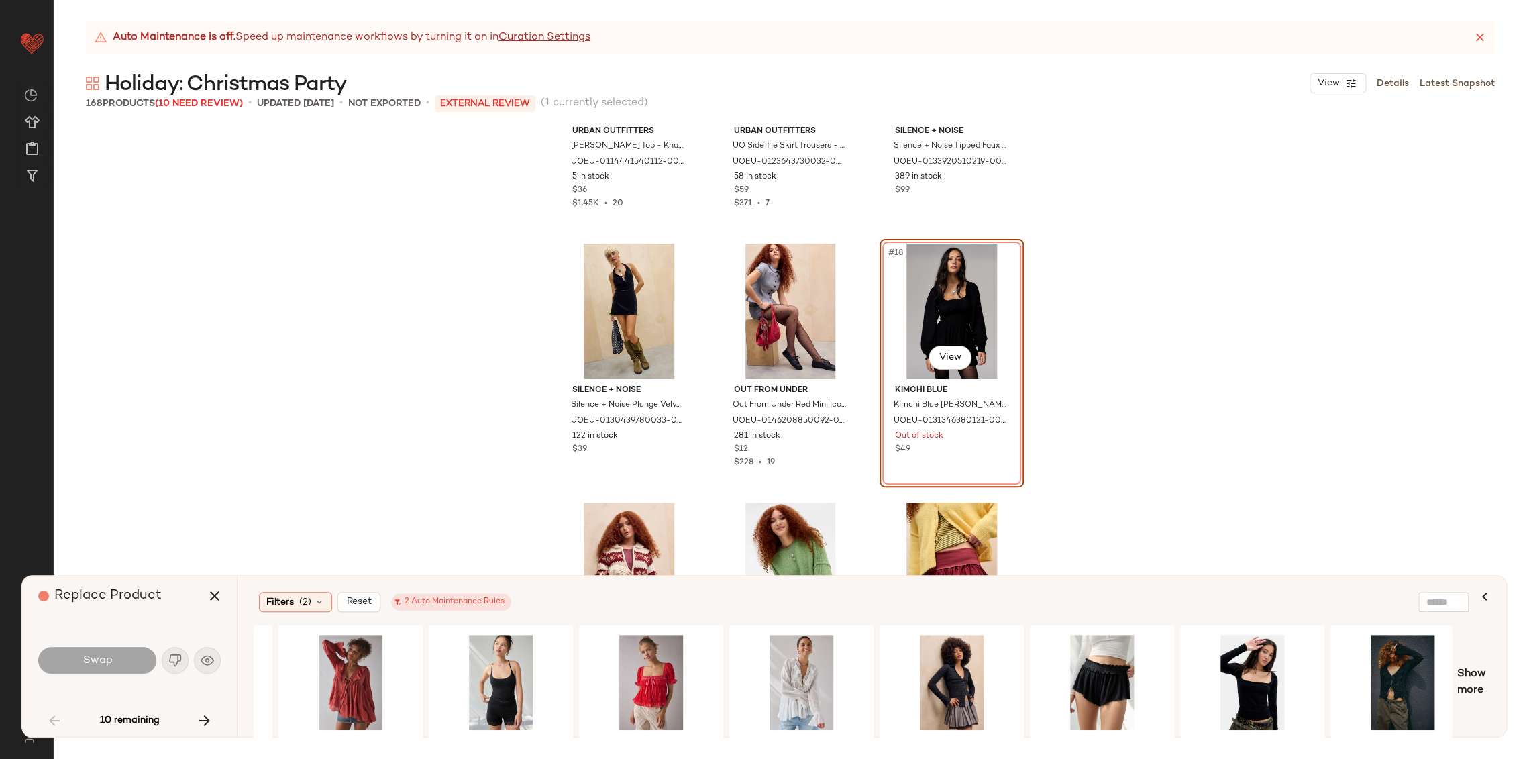
scroll to position [0, 899]
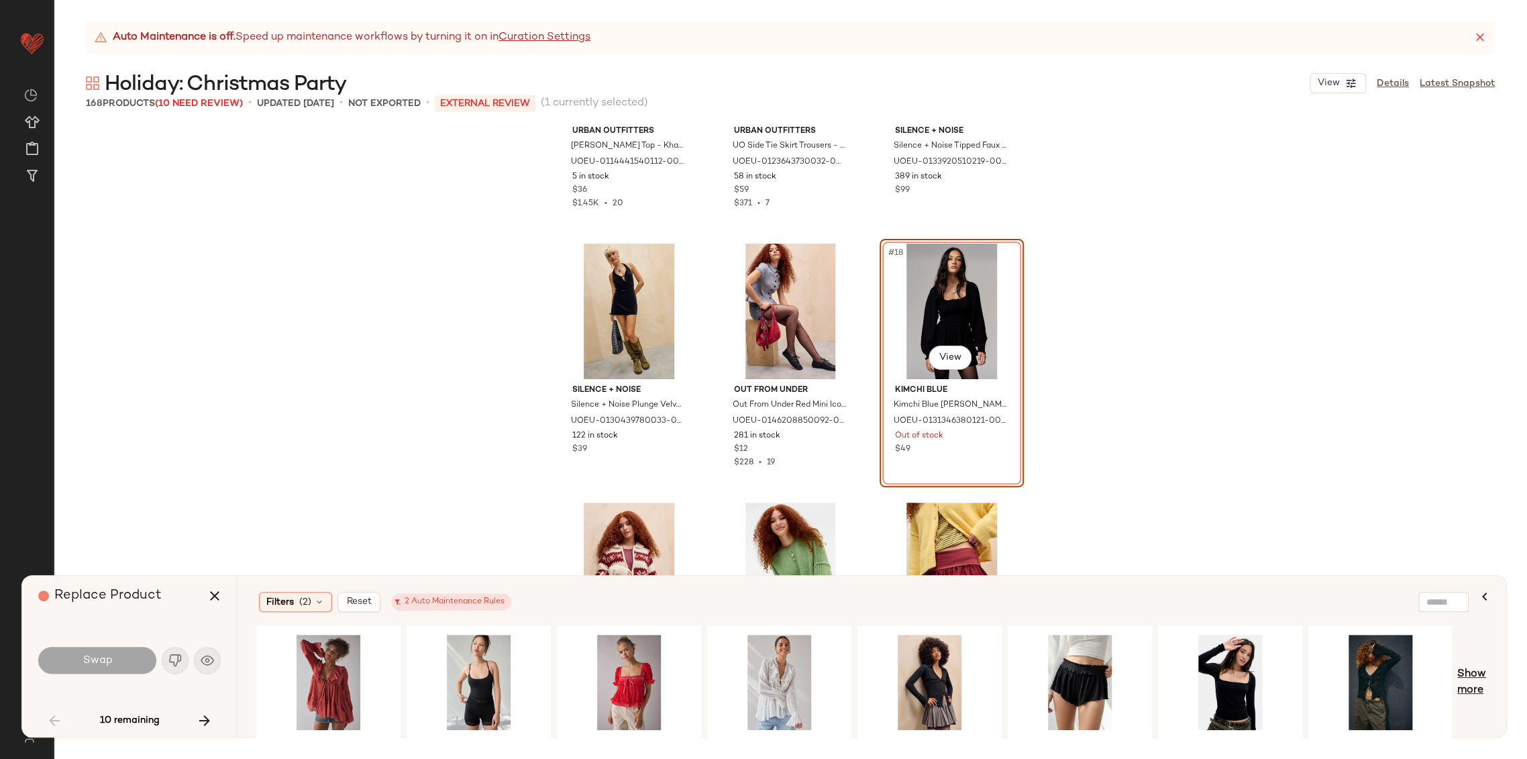
click at [1470, 677] on span "Show more" at bounding box center [1473, 682] width 33 height 32
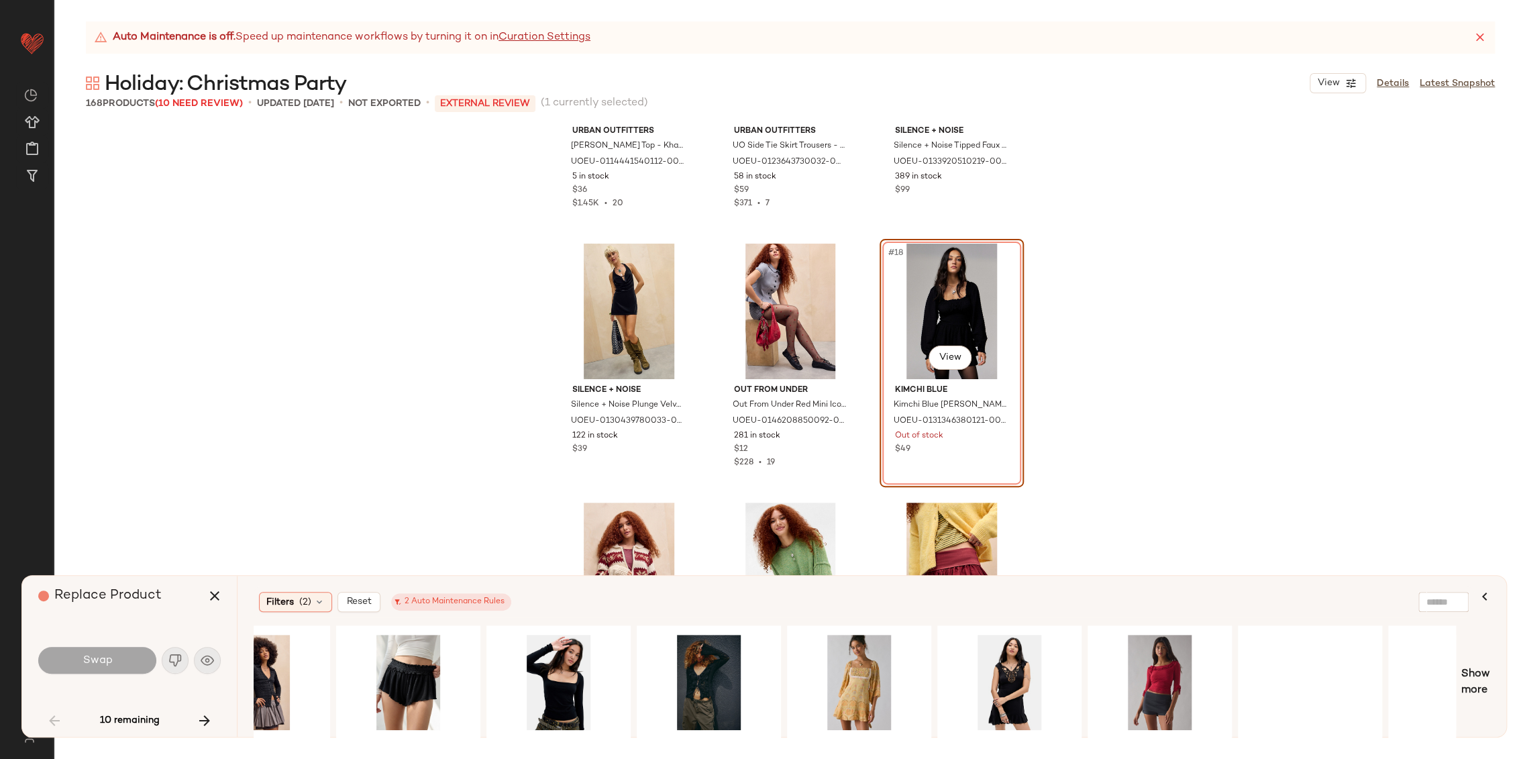
scroll to position [0, 1645]
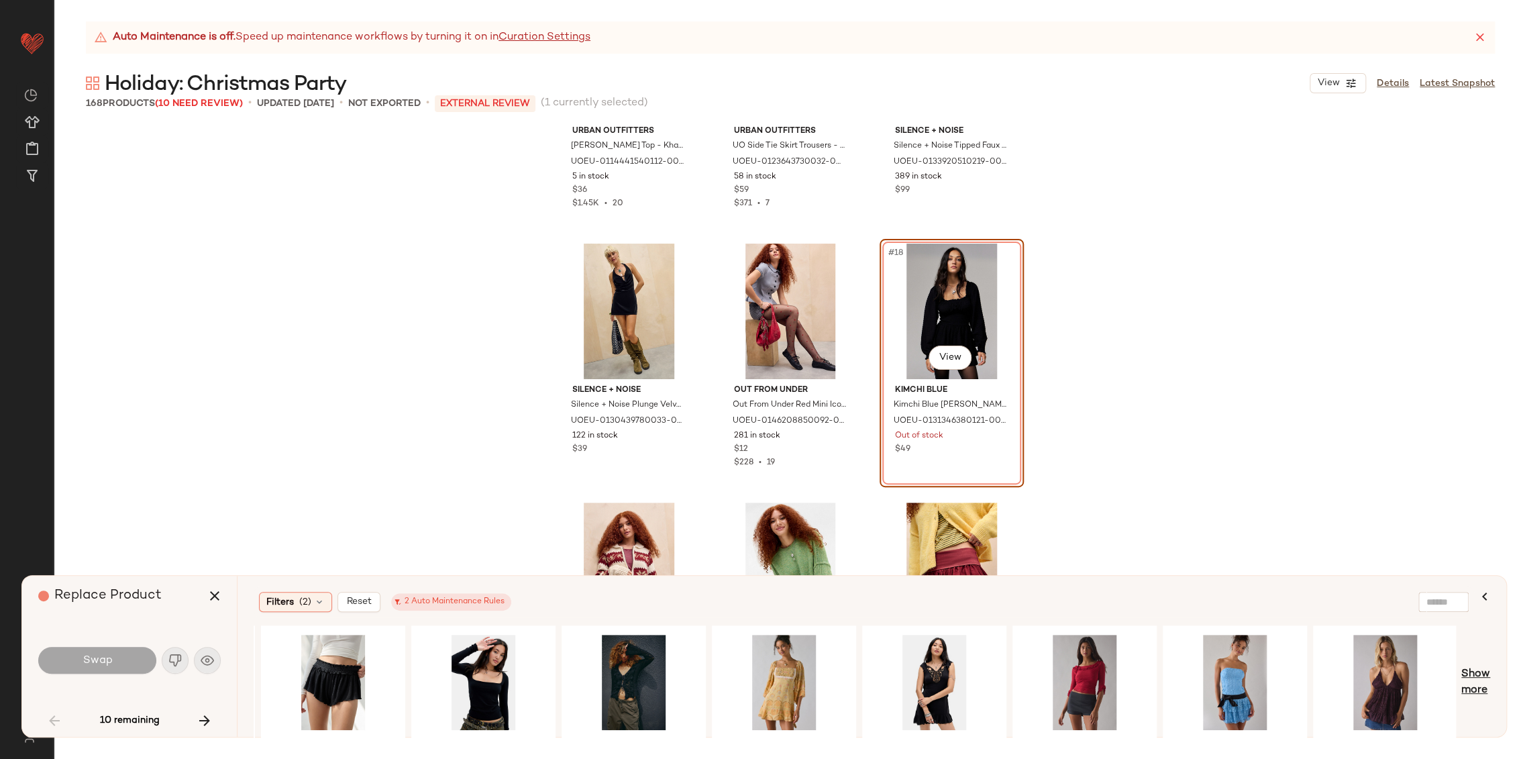
click at [1478, 681] on span "Show more" at bounding box center [1475, 682] width 29 height 32
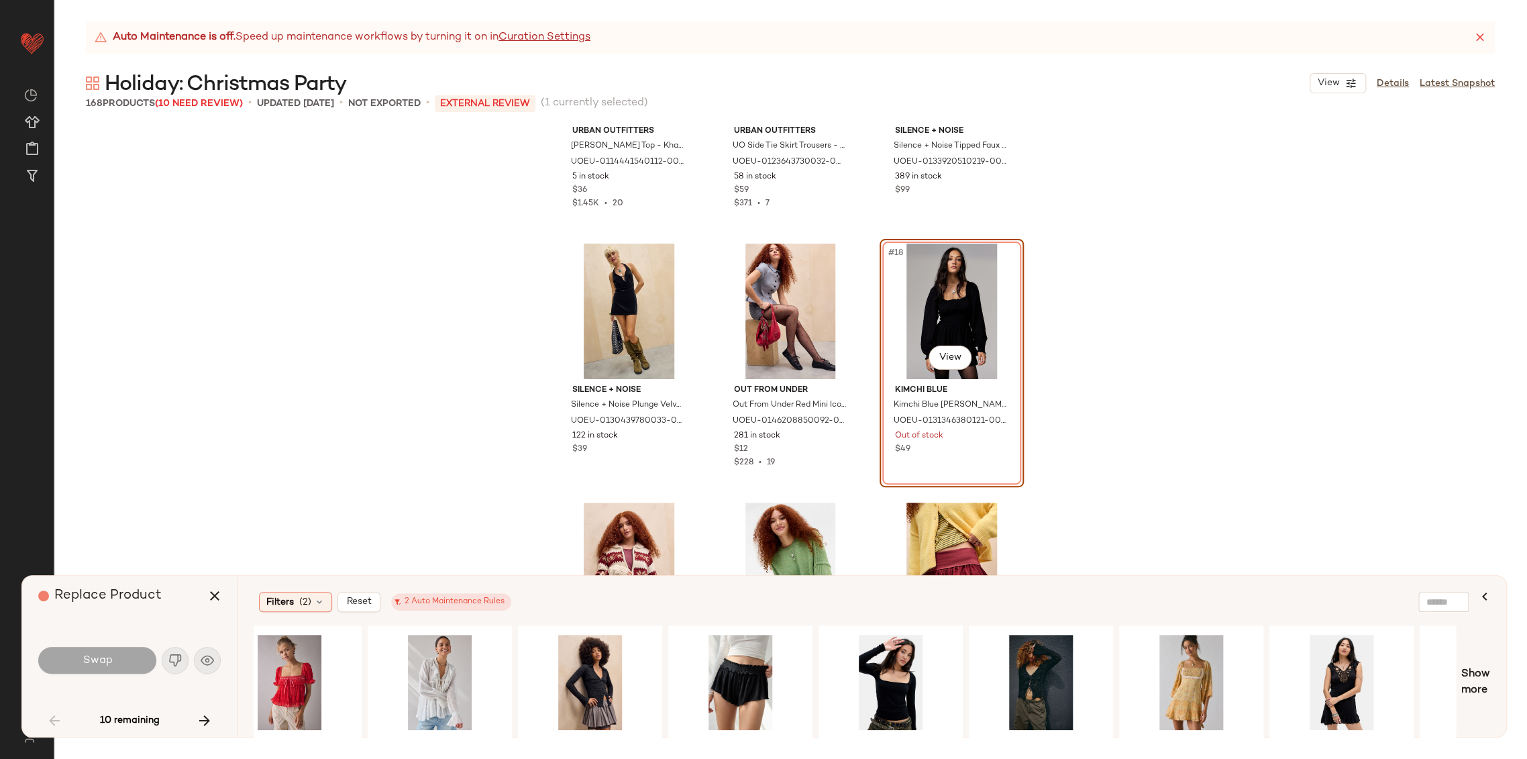
scroll to position [0, 1203]
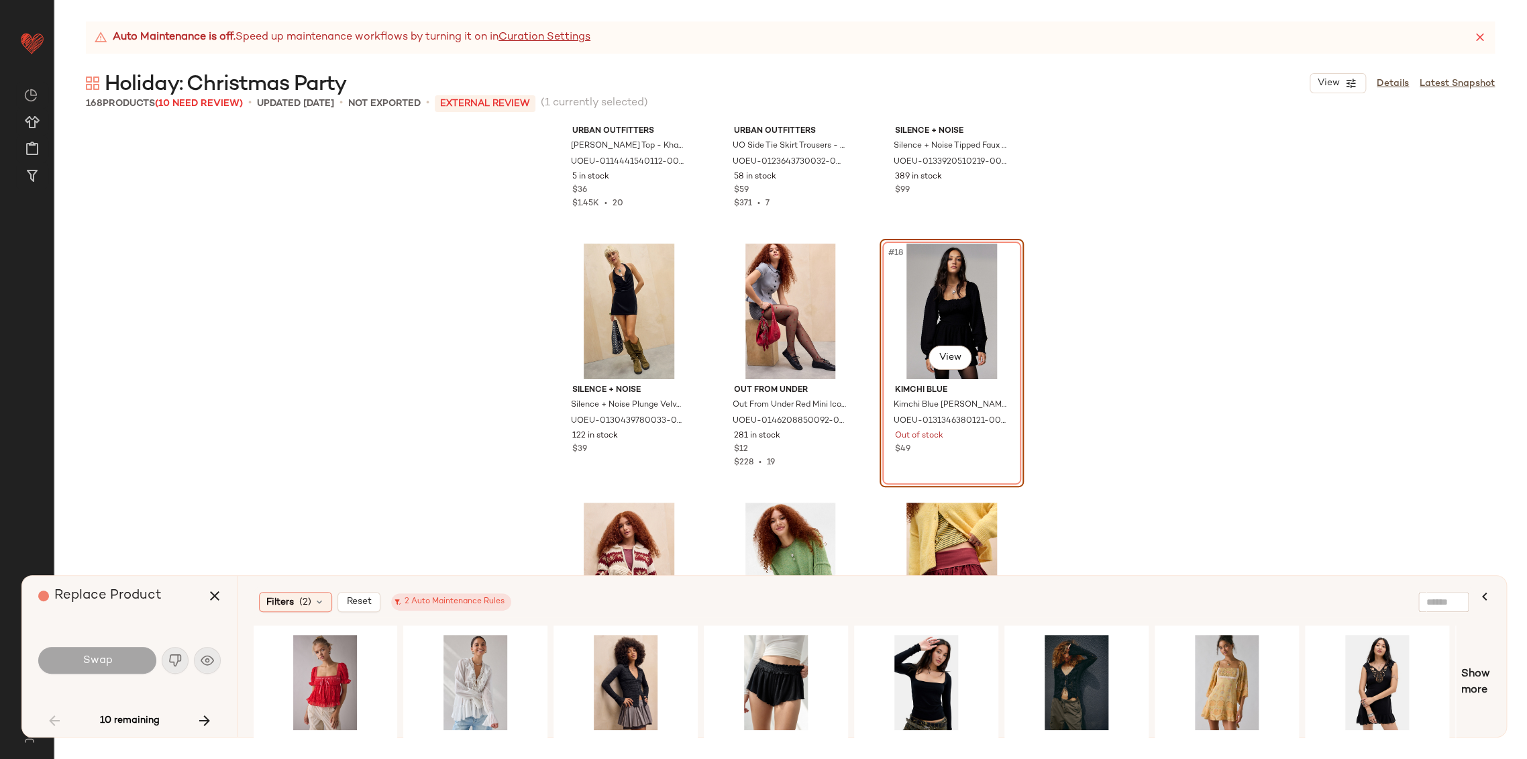
drag, startPoint x: 777, startPoint y: 732, endPoint x: 792, endPoint y: 731, distance: 14.8
click at [792, 731] on div at bounding box center [776, 682] width 144 height 114
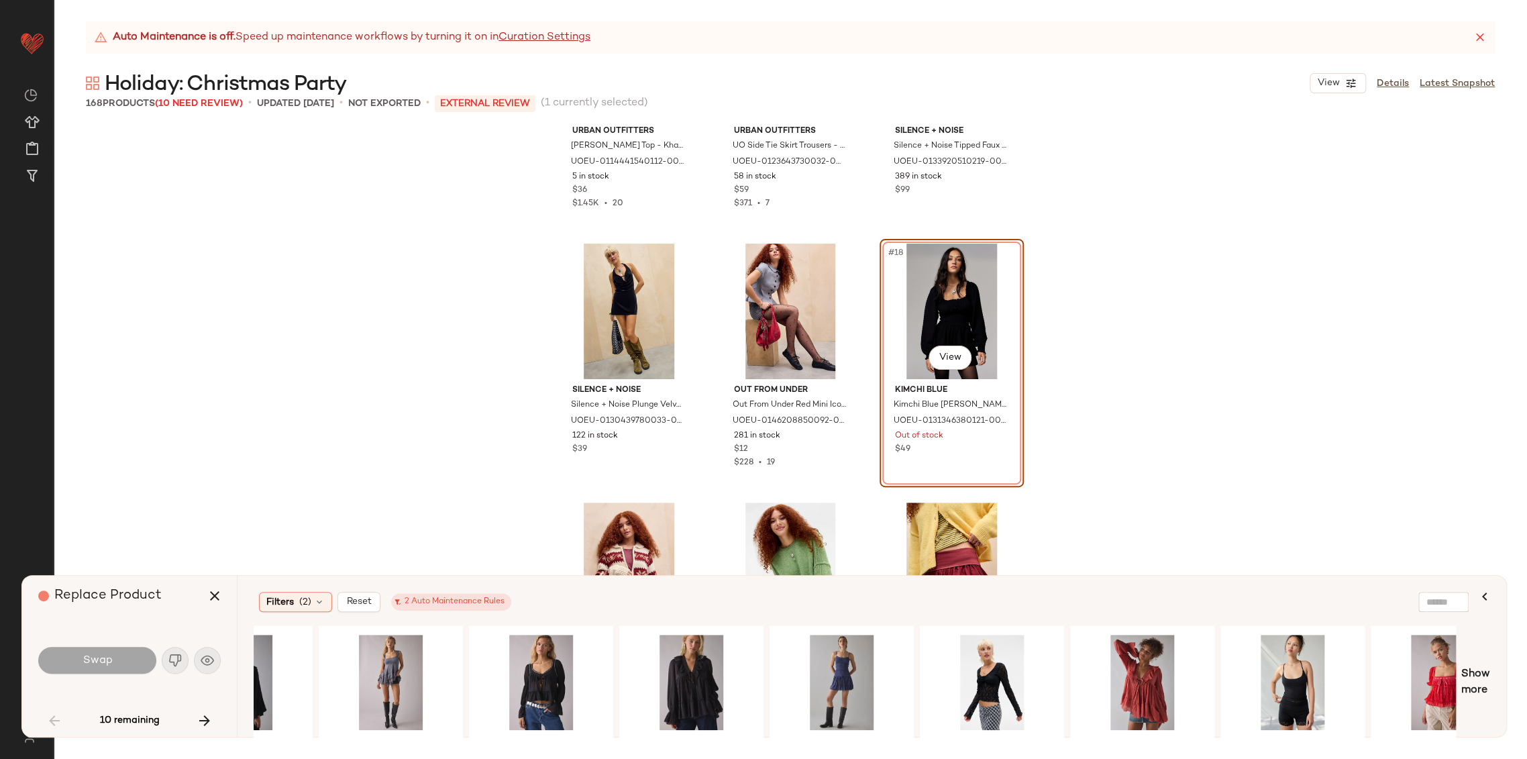
scroll to position [0, 0]
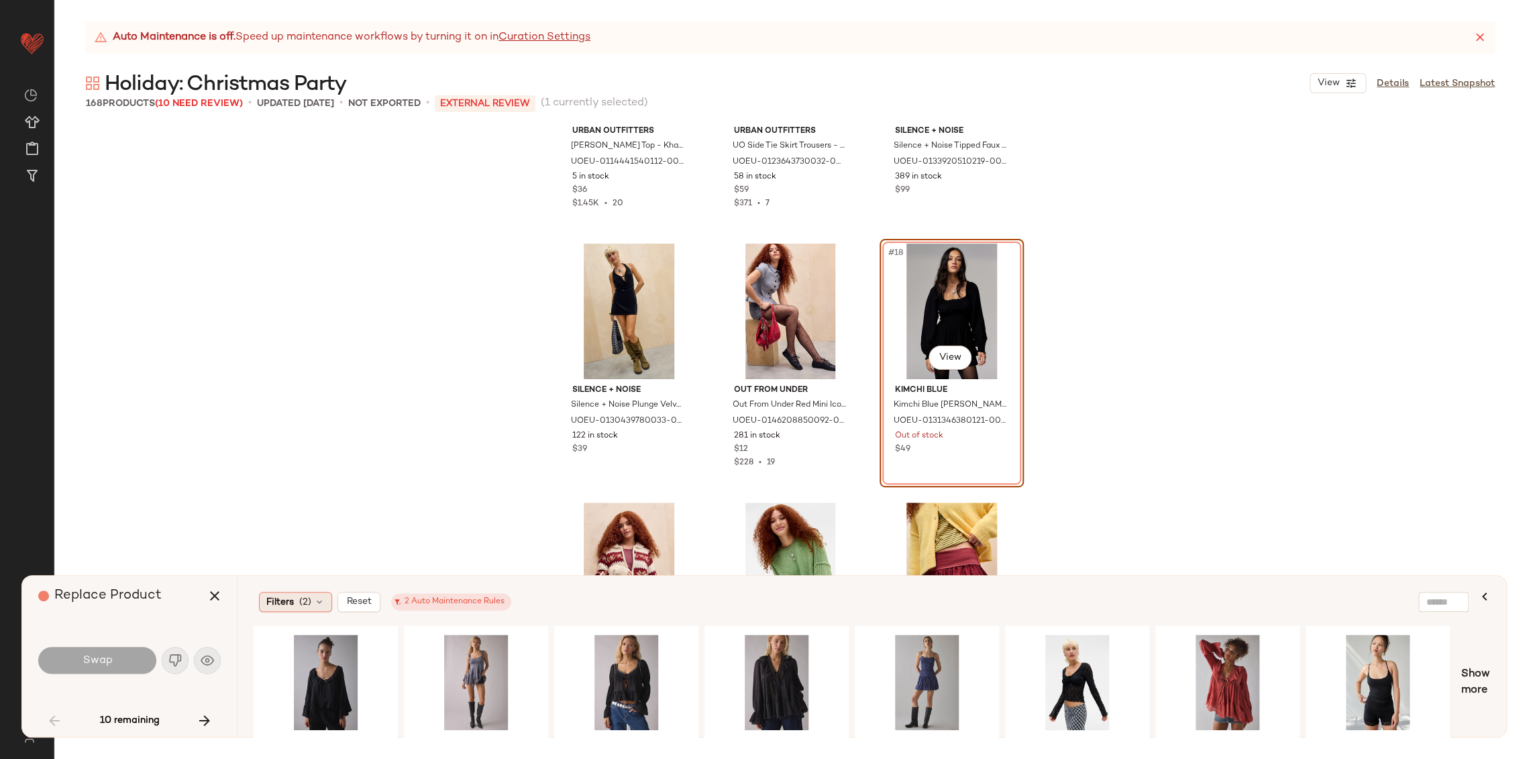
click at [321, 604] on icon at bounding box center [319, 601] width 11 height 11
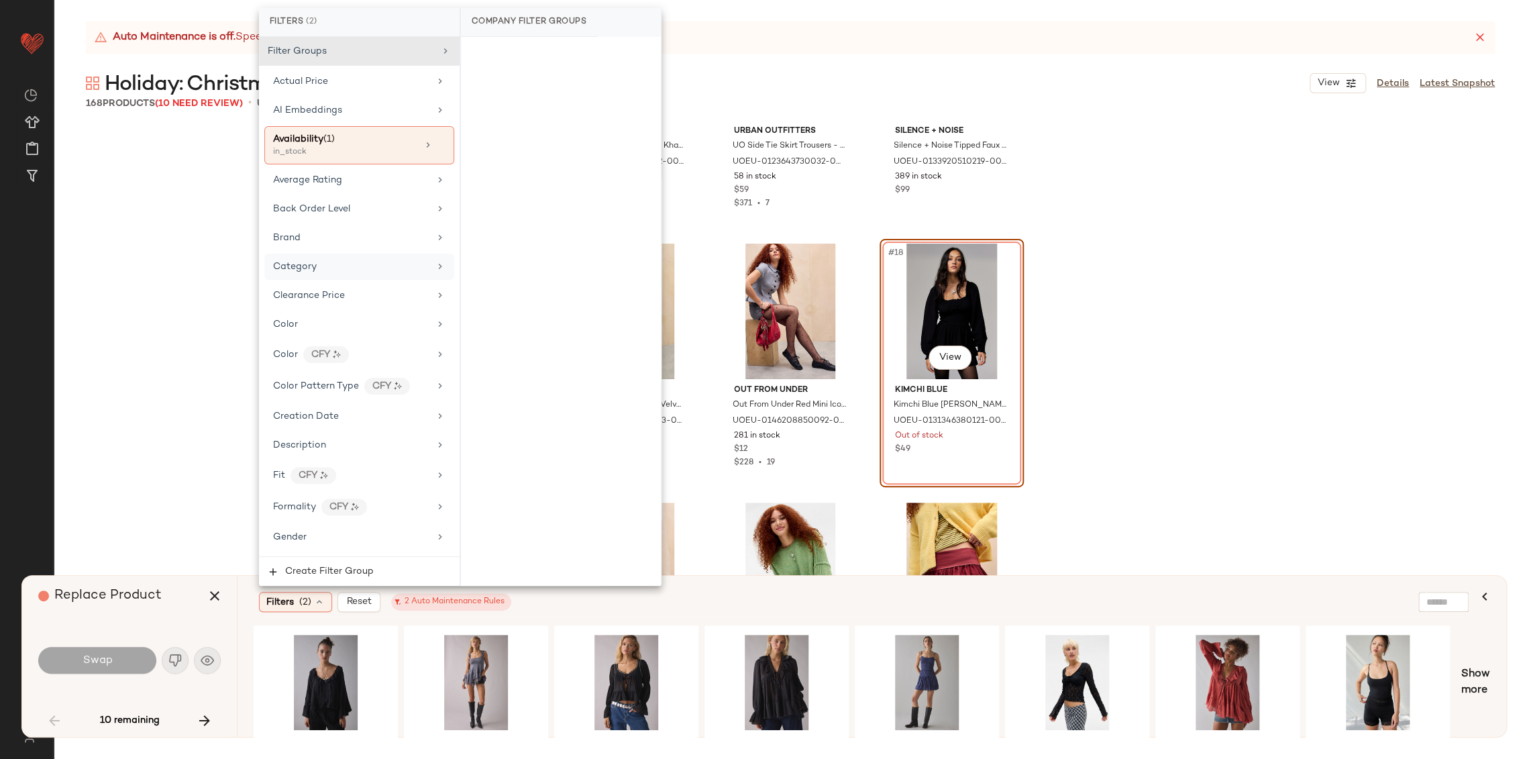
click at [368, 269] on div "Category" at bounding box center [351, 267] width 156 height 14
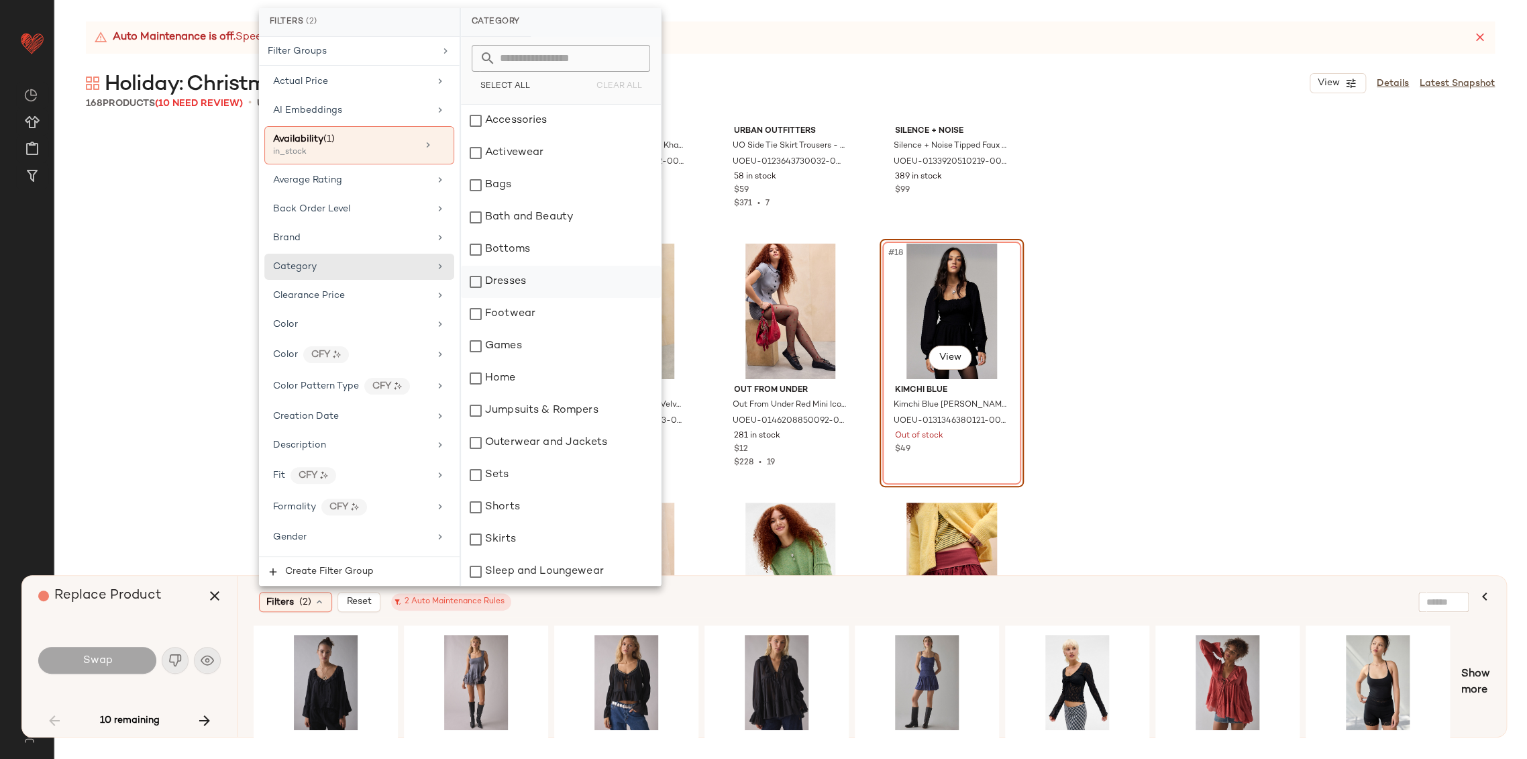
click at [516, 278] on div "Dresses" at bounding box center [561, 282] width 200 height 32
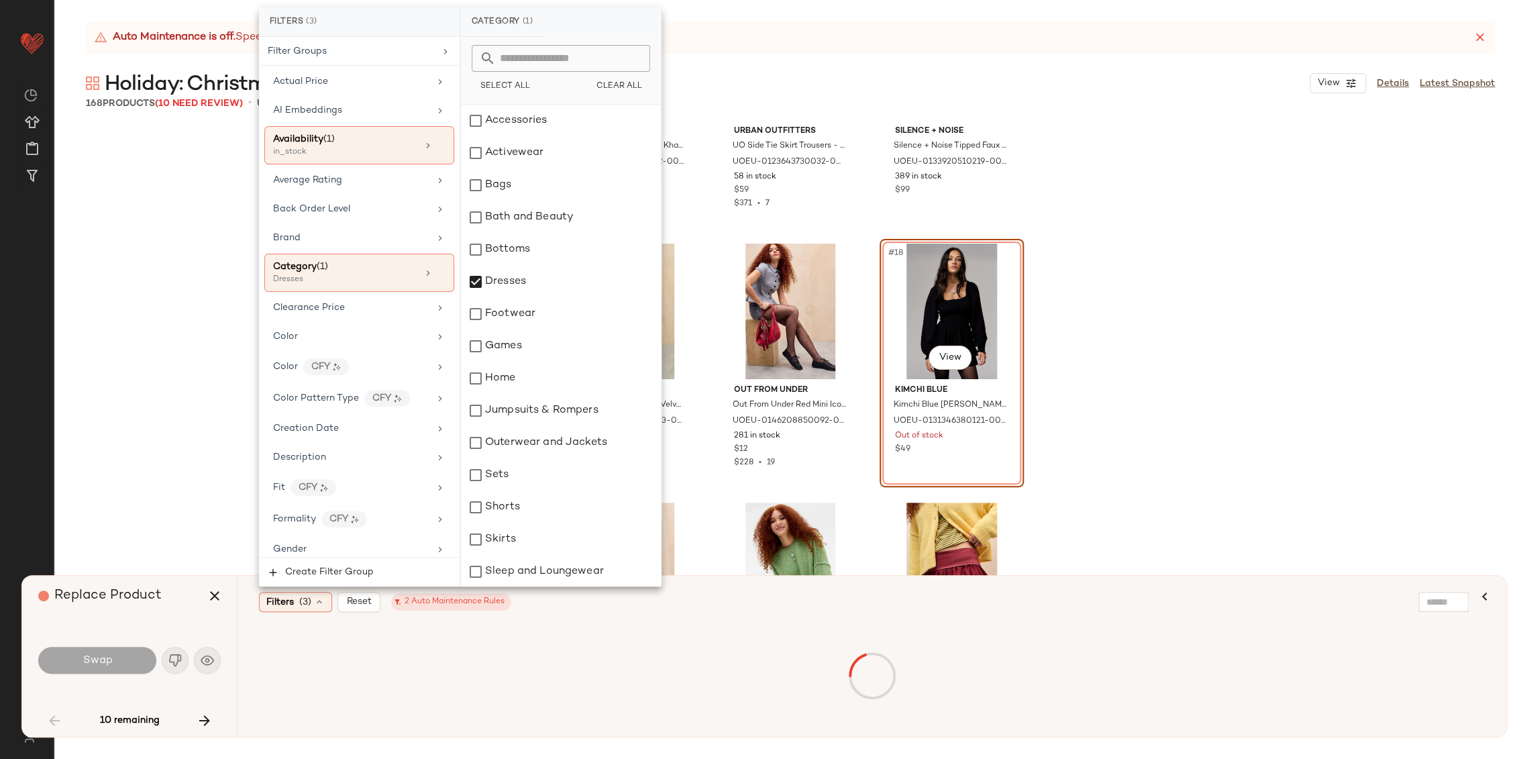
click at [742, 599] on div "Filters (3) Reset 2 Auto Maintenance Rules" at bounding box center [806, 602] width 1095 height 20
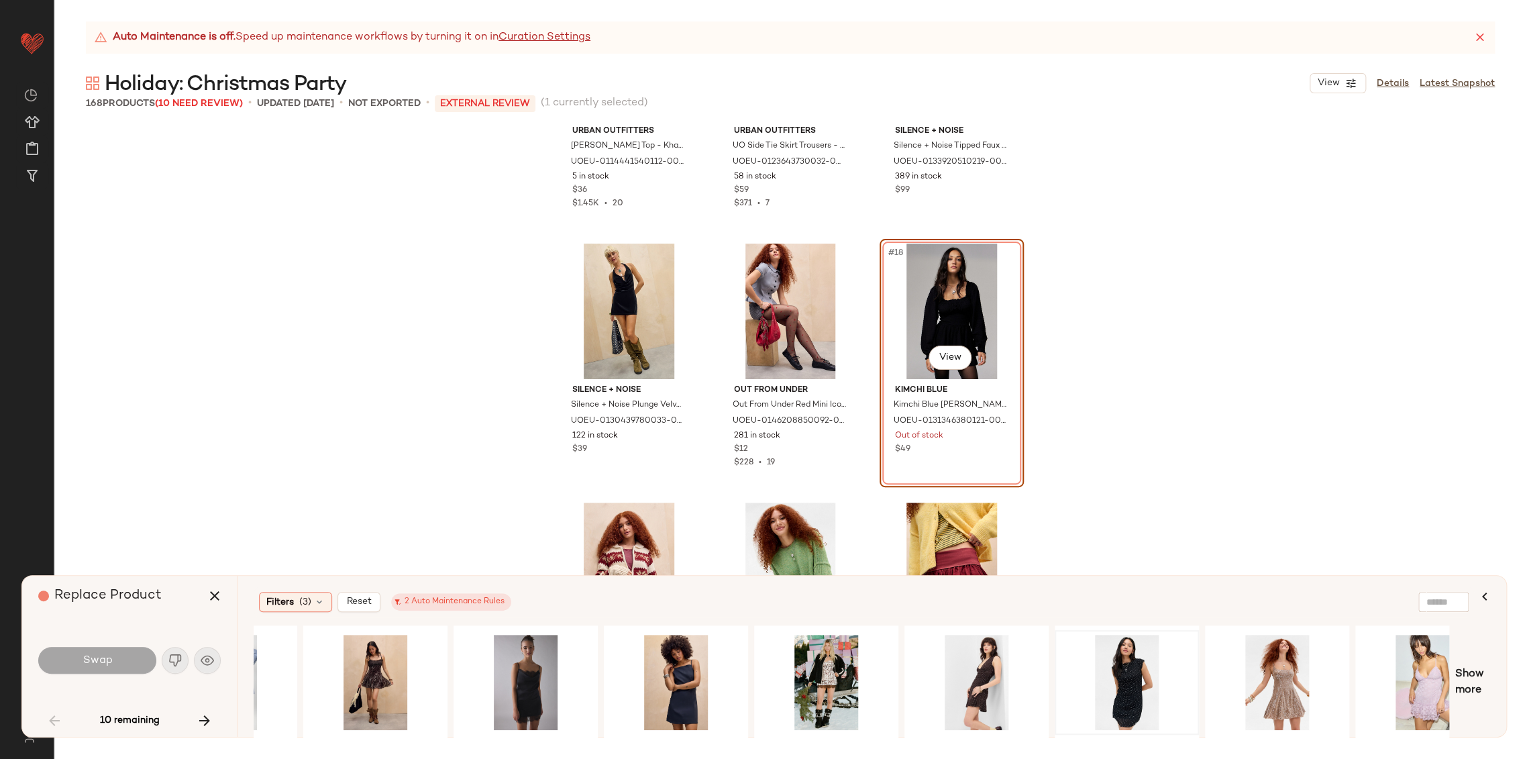
scroll to position [0, 719]
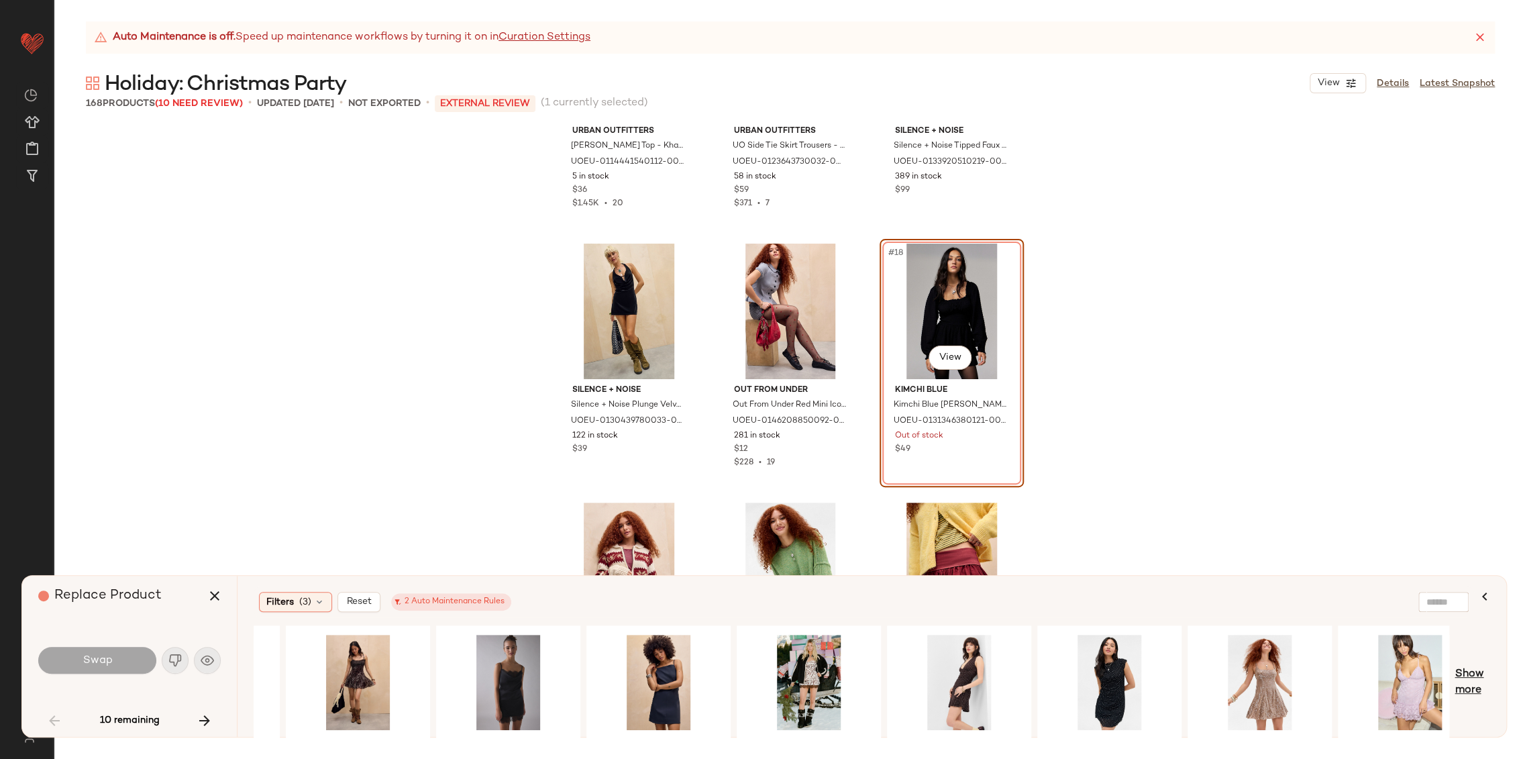
click at [1465, 692] on span "Show more" at bounding box center [1472, 682] width 36 height 32
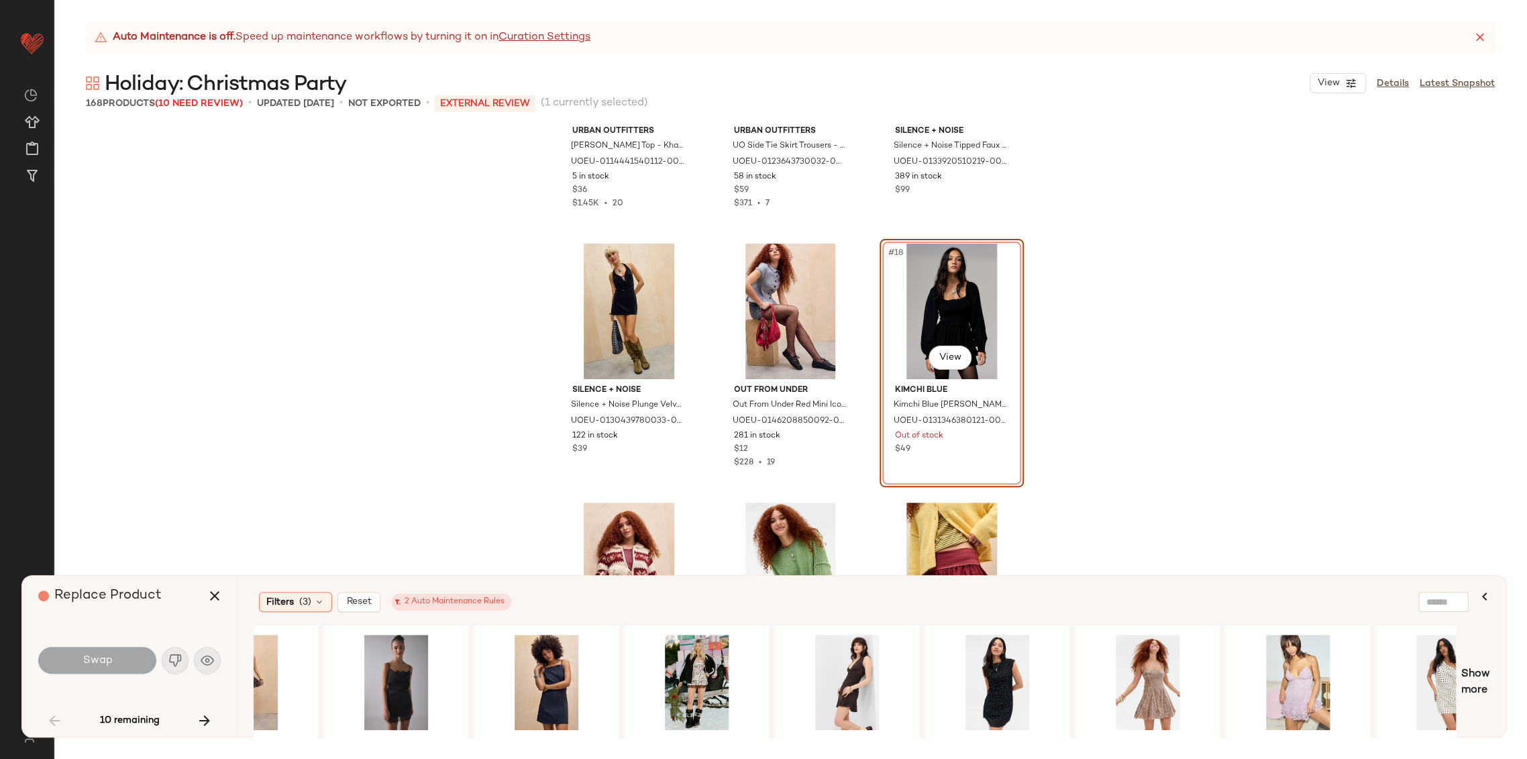
scroll to position [0, 832]
click at [1011, 670] on div "#1 View" at bounding box center [996, 681] width 135 height 95
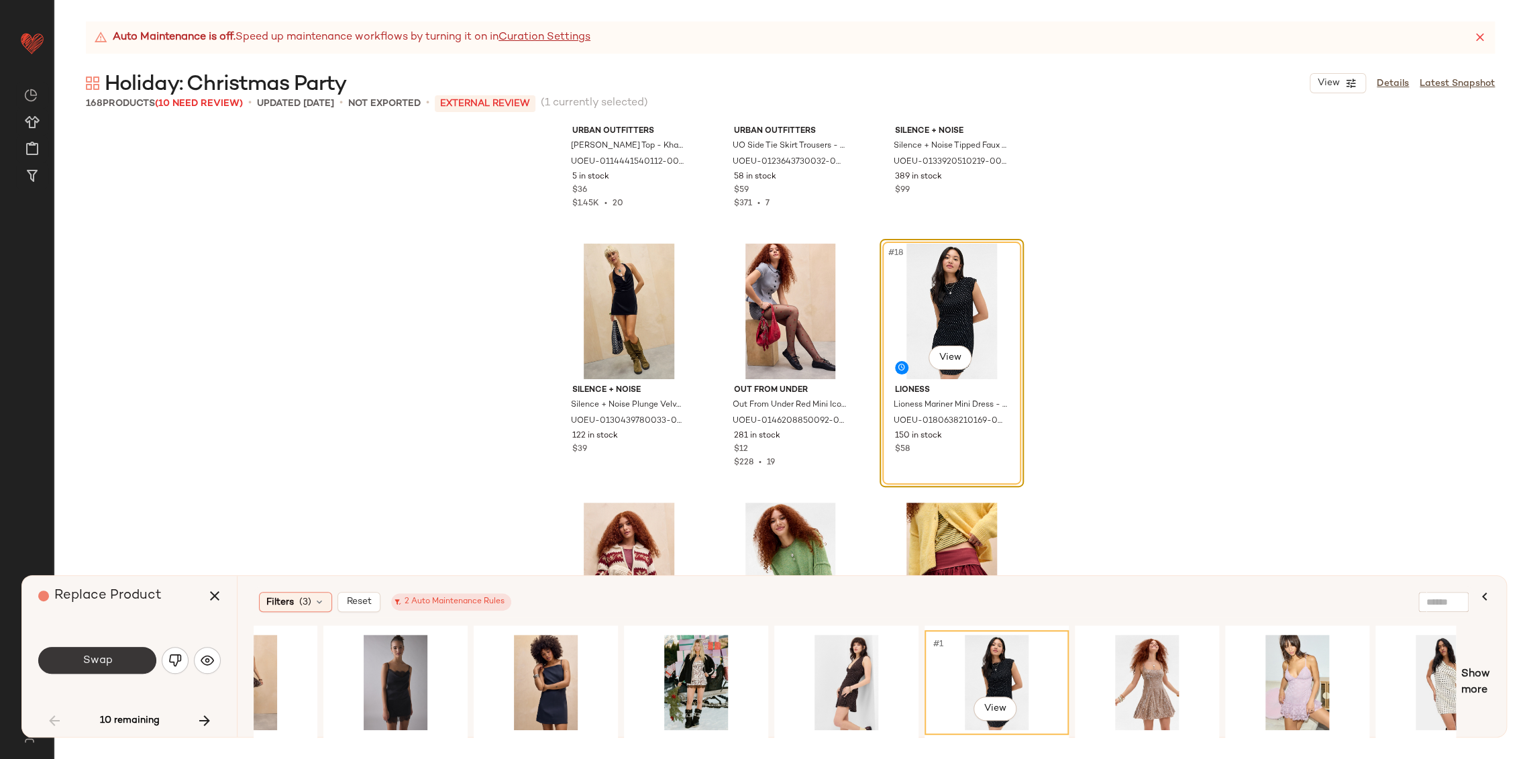
click at [106, 658] on span "Swap" at bounding box center [97, 660] width 30 height 13
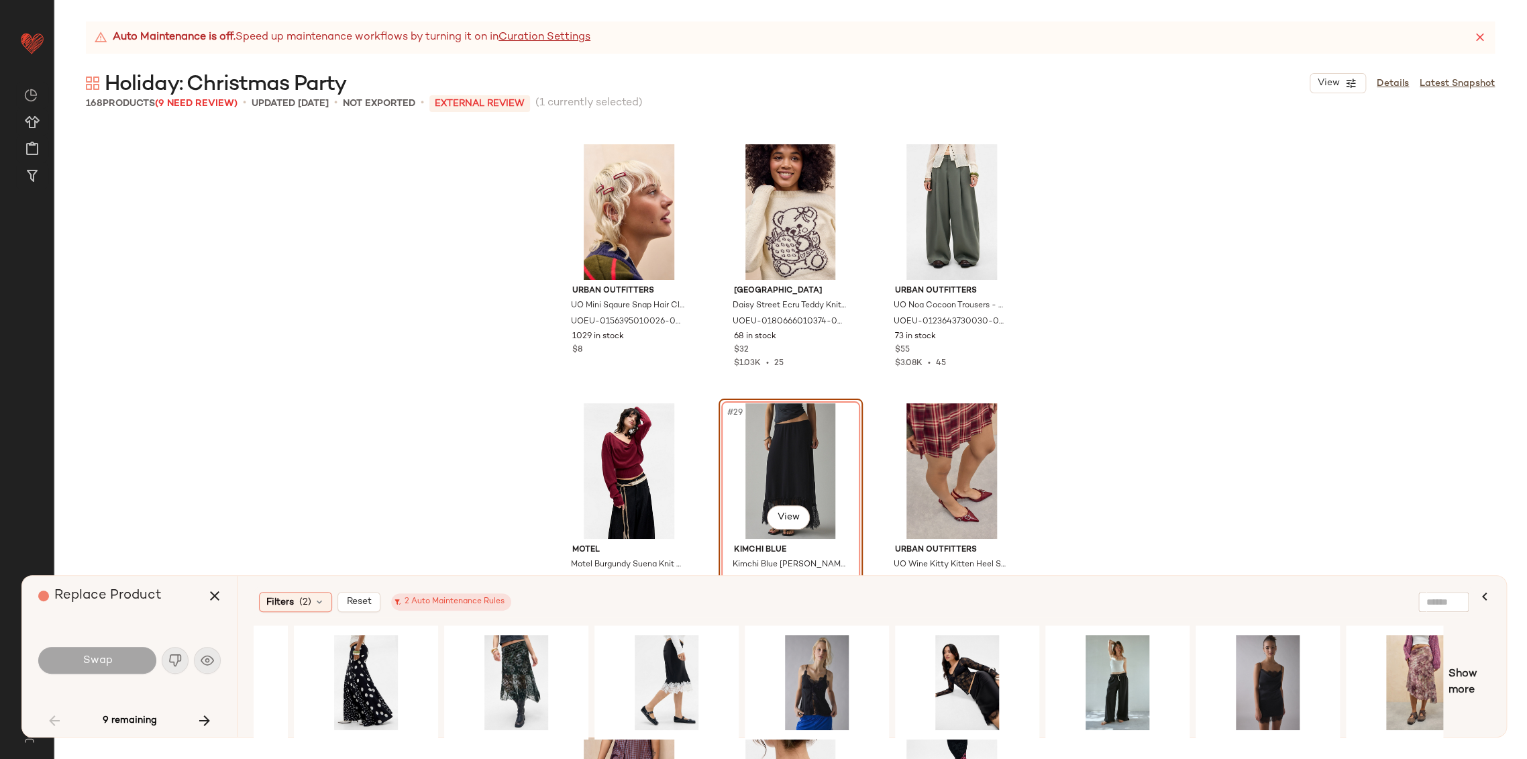
scroll to position [0, 457]
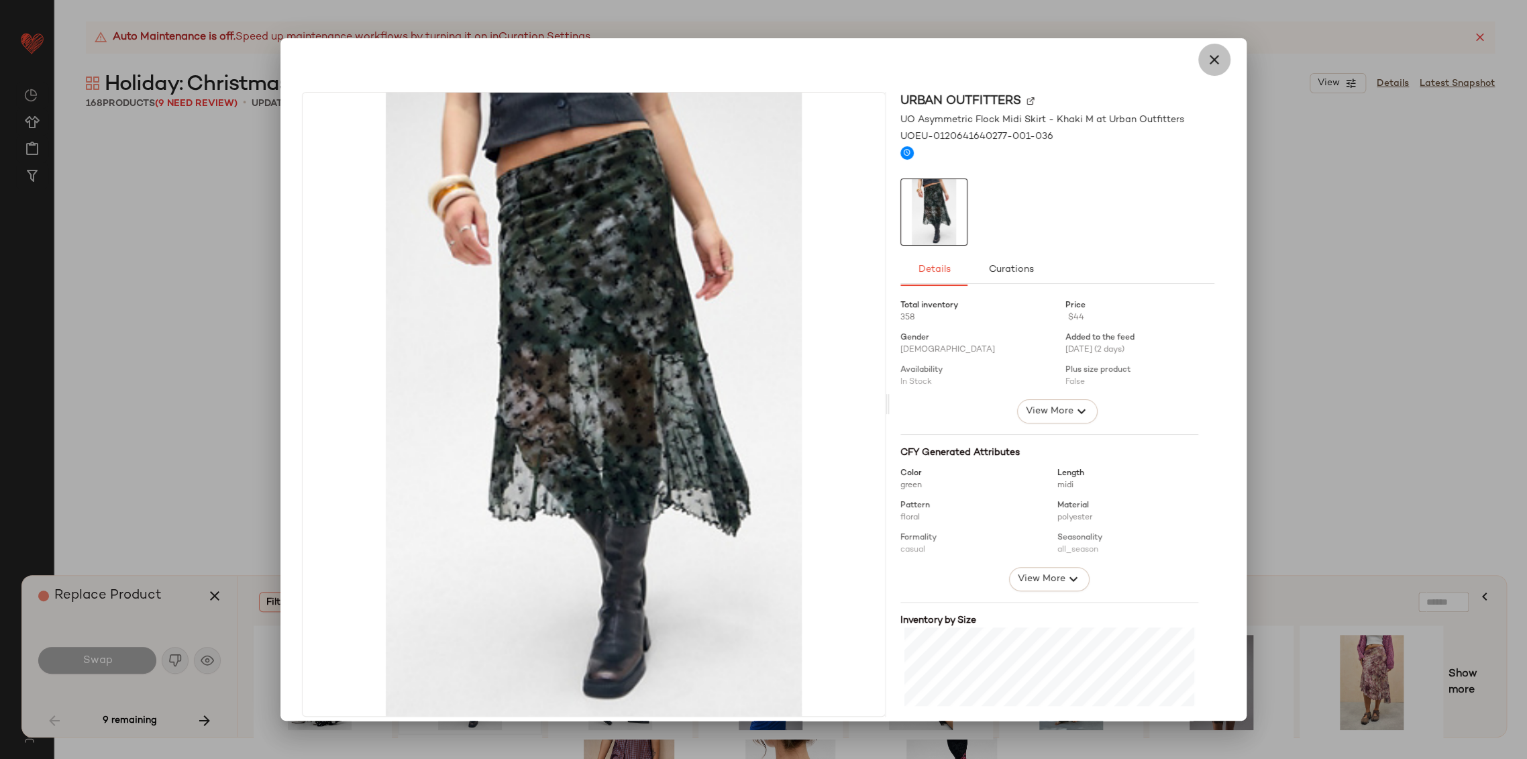
click at [1206, 54] on icon "button" at bounding box center [1214, 60] width 16 height 16
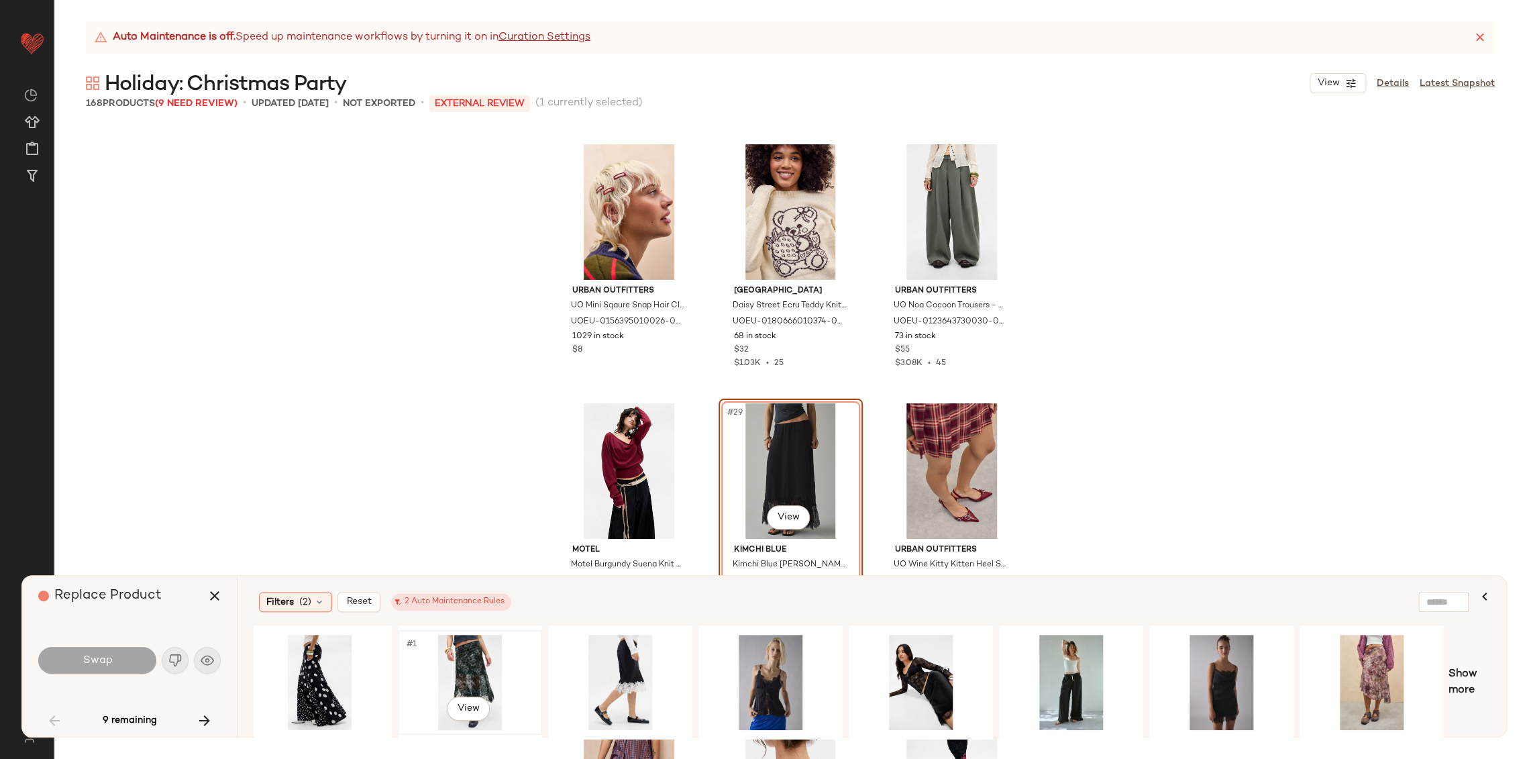
click at [483, 650] on div "#1 View" at bounding box center [469, 681] width 135 height 95
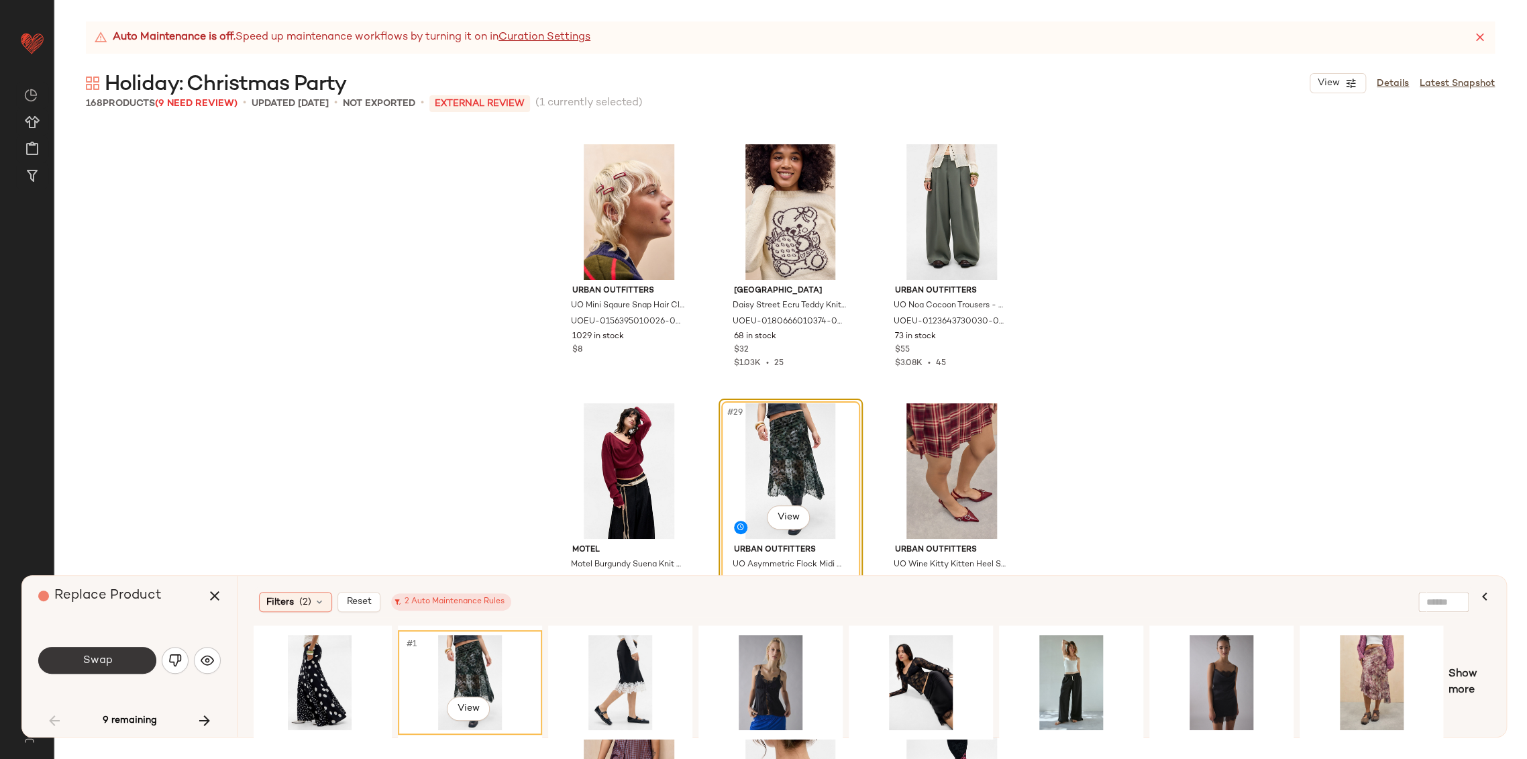
click at [94, 659] on span "Swap" at bounding box center [97, 660] width 30 height 13
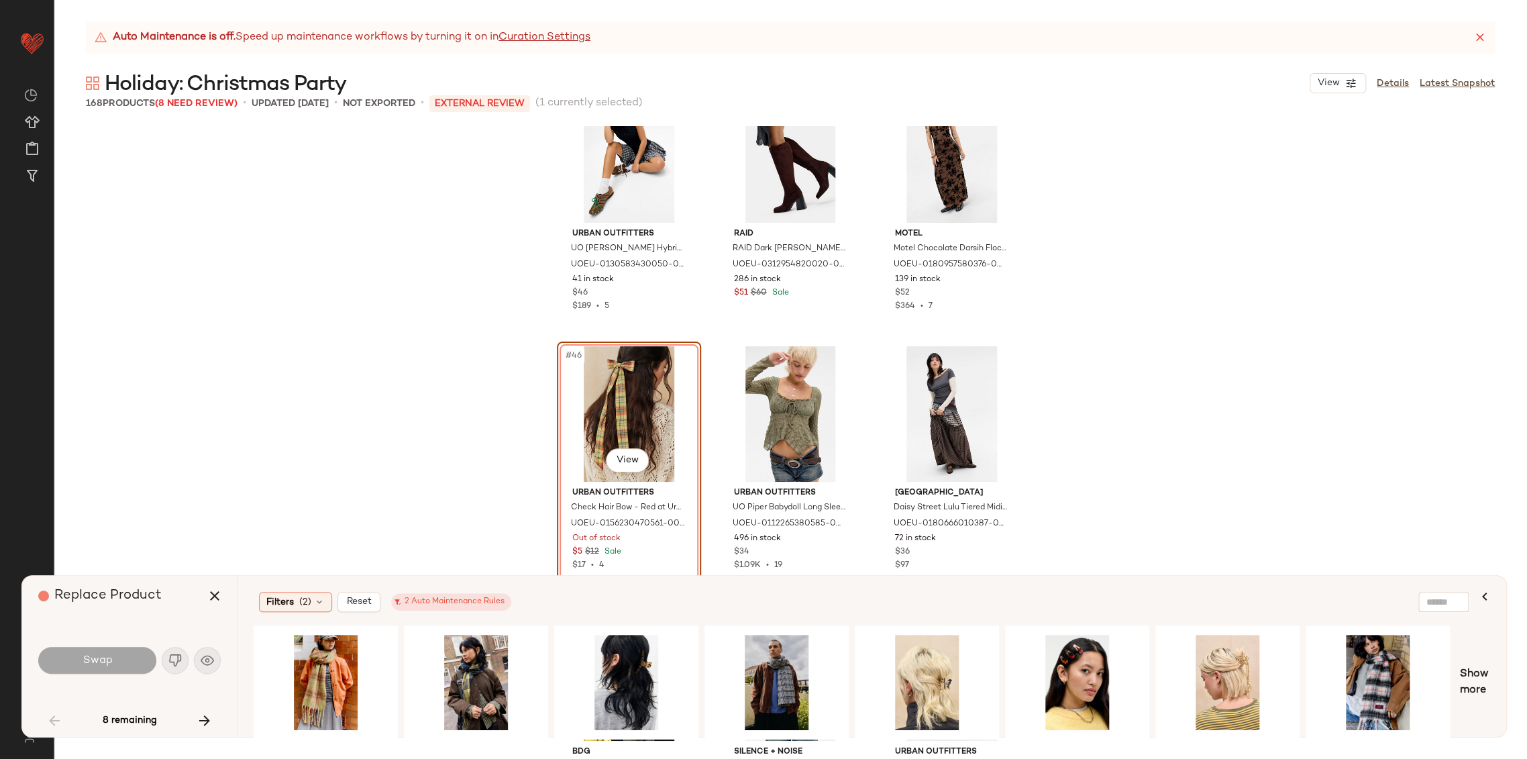
scroll to position [3773, 0]
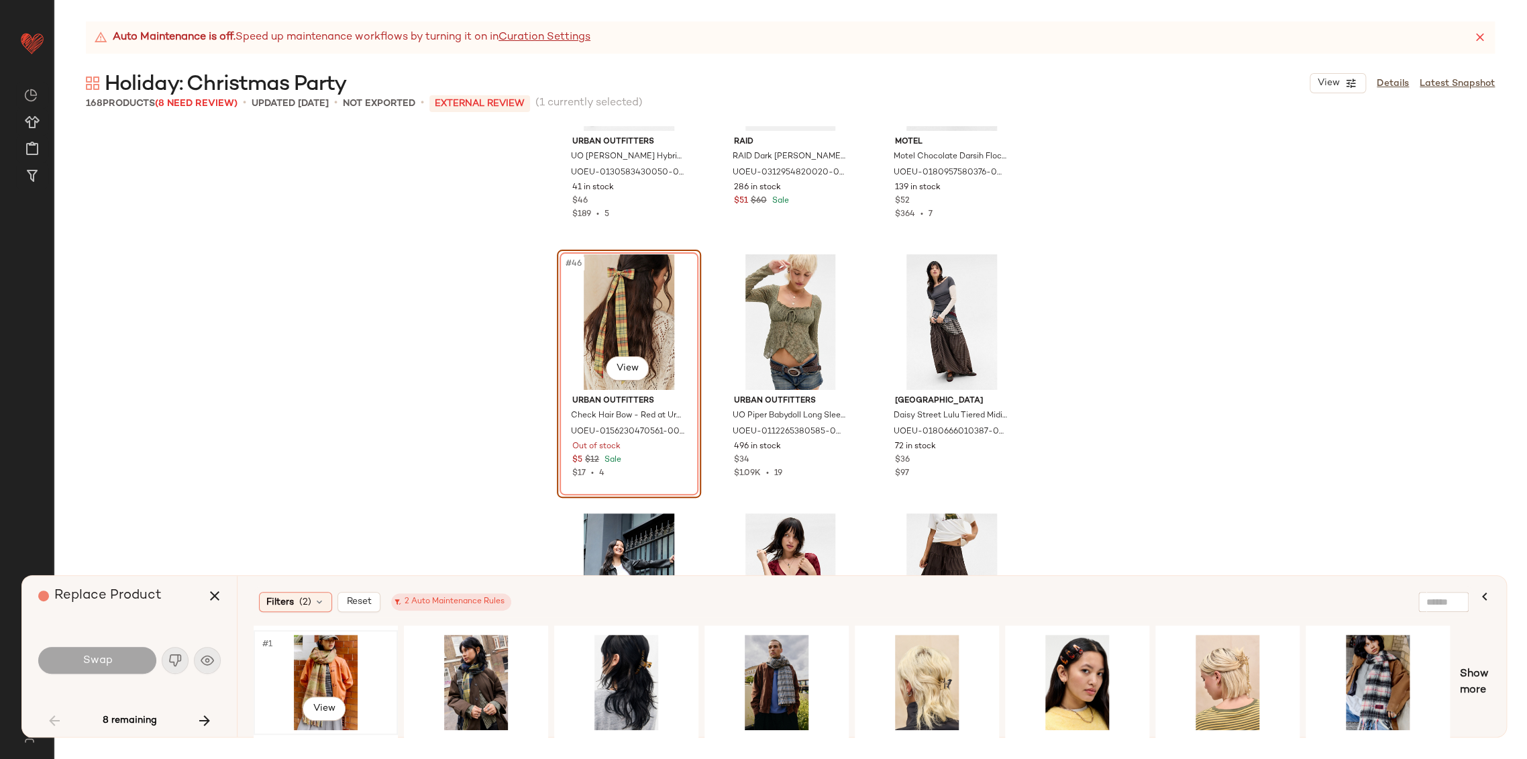
click at [323, 670] on div "#1 View" at bounding box center [325, 681] width 135 height 95
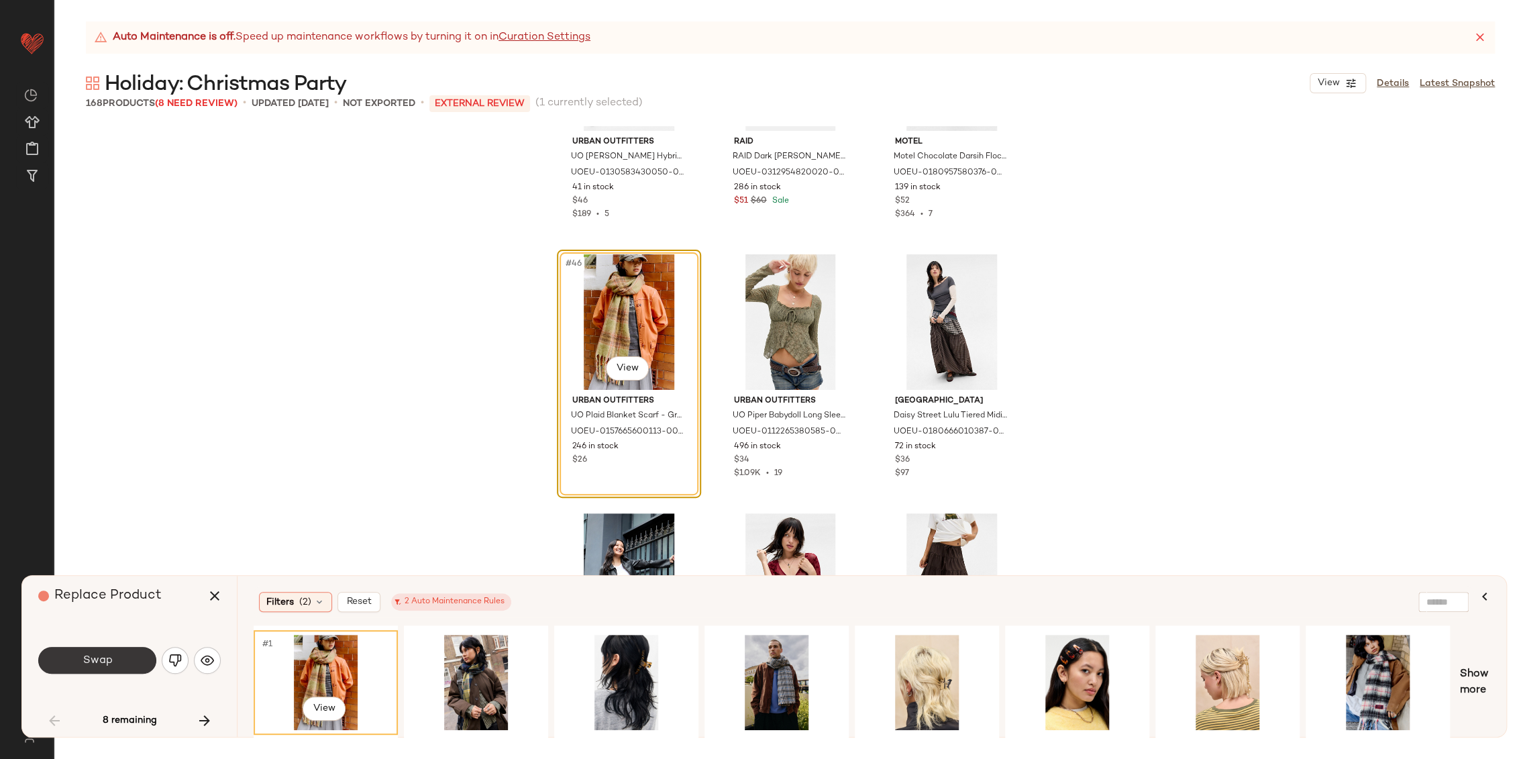
click at [86, 659] on span "Swap" at bounding box center [97, 660] width 30 height 13
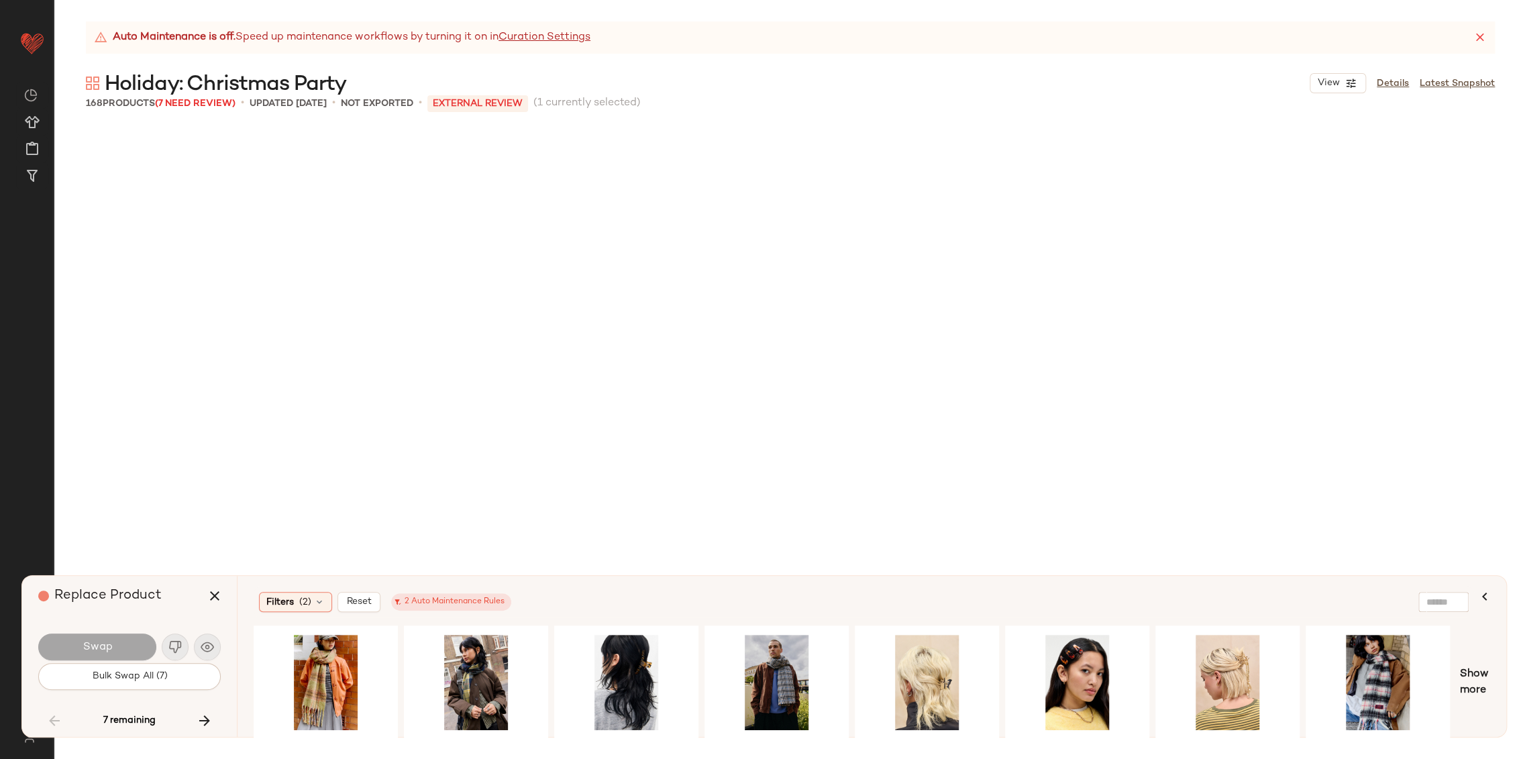
scroll to position [6214, 0]
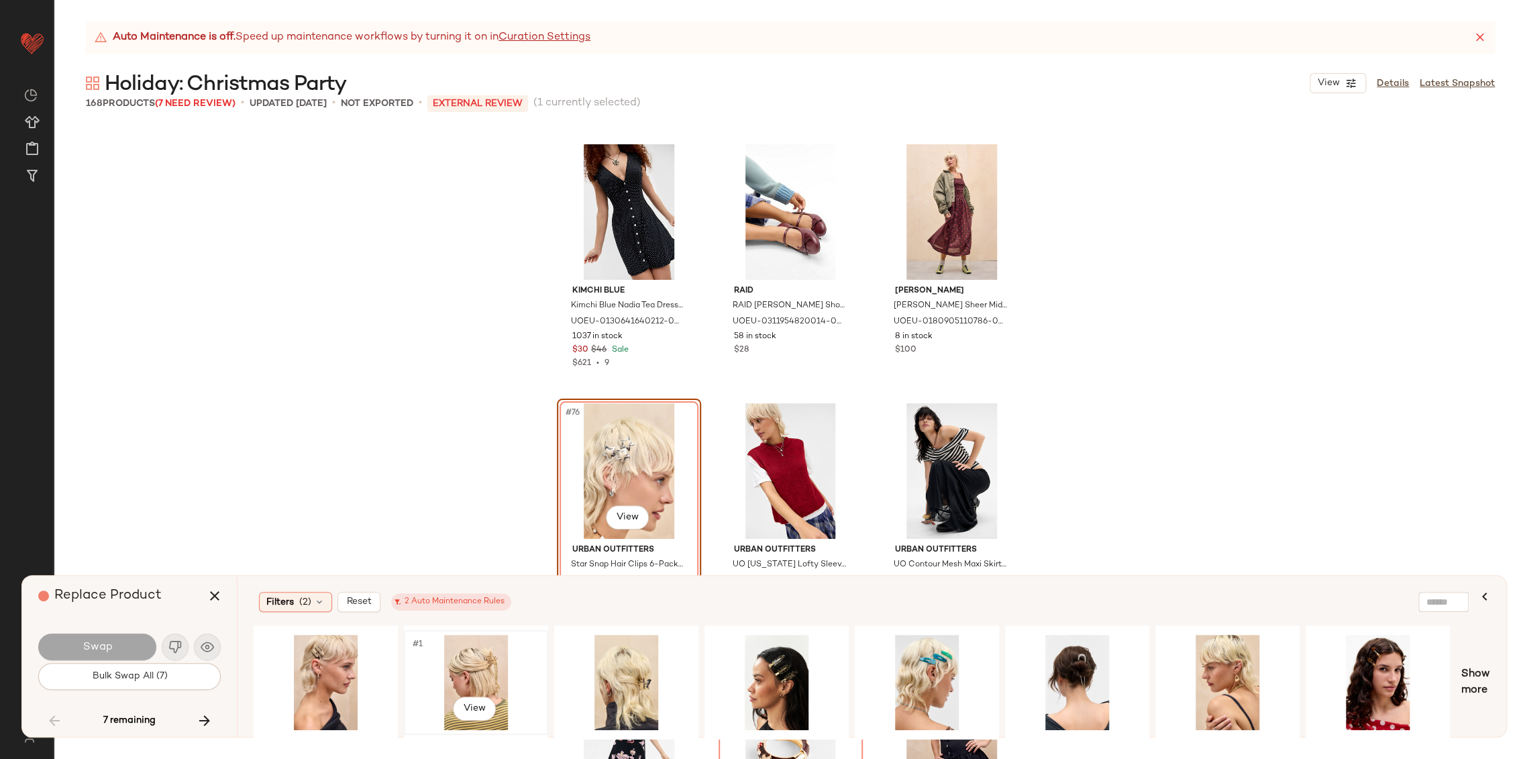
click at [485, 660] on div "#1 View" at bounding box center [475, 681] width 135 height 95
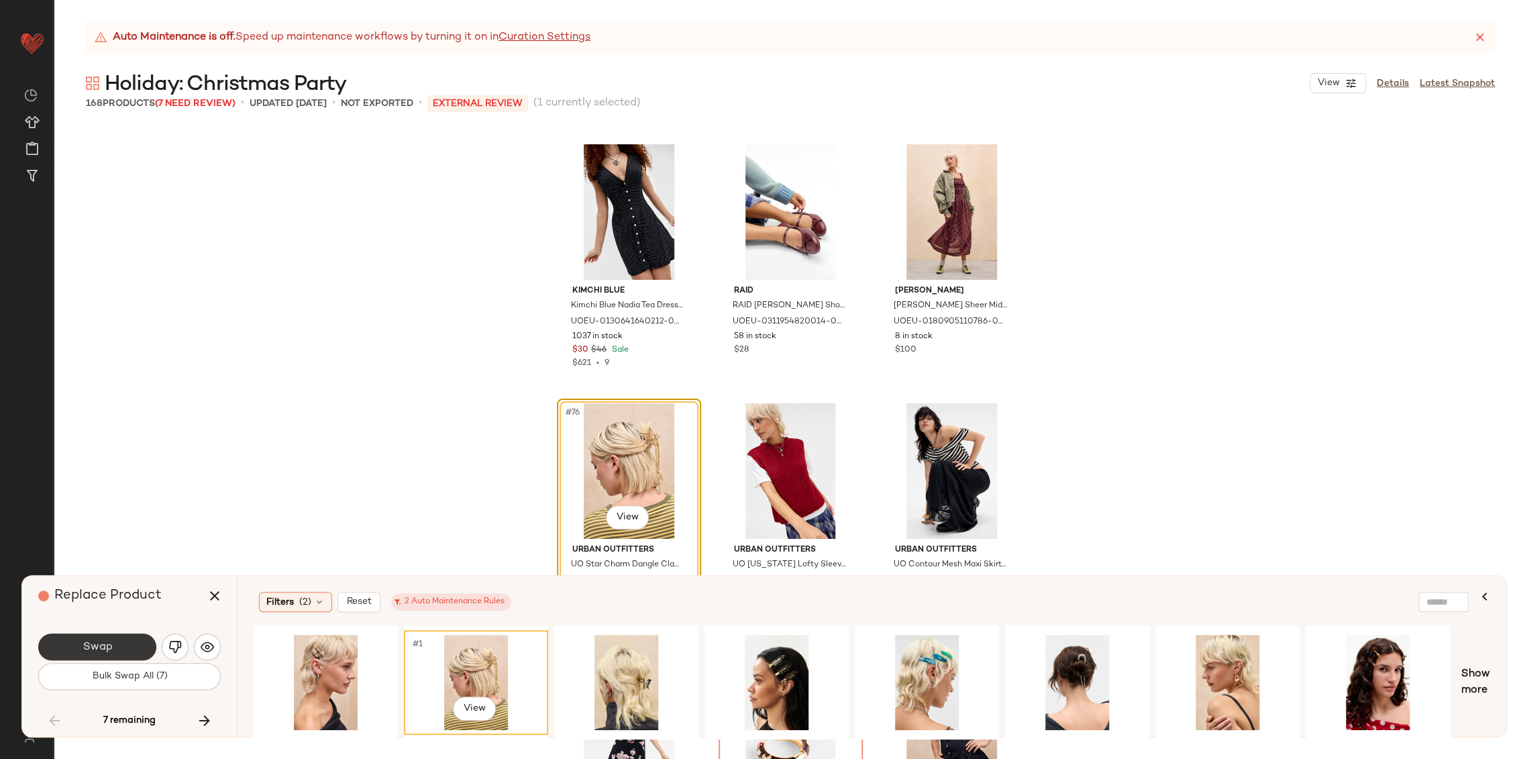
click at [129, 645] on button "Swap" at bounding box center [97, 646] width 118 height 27
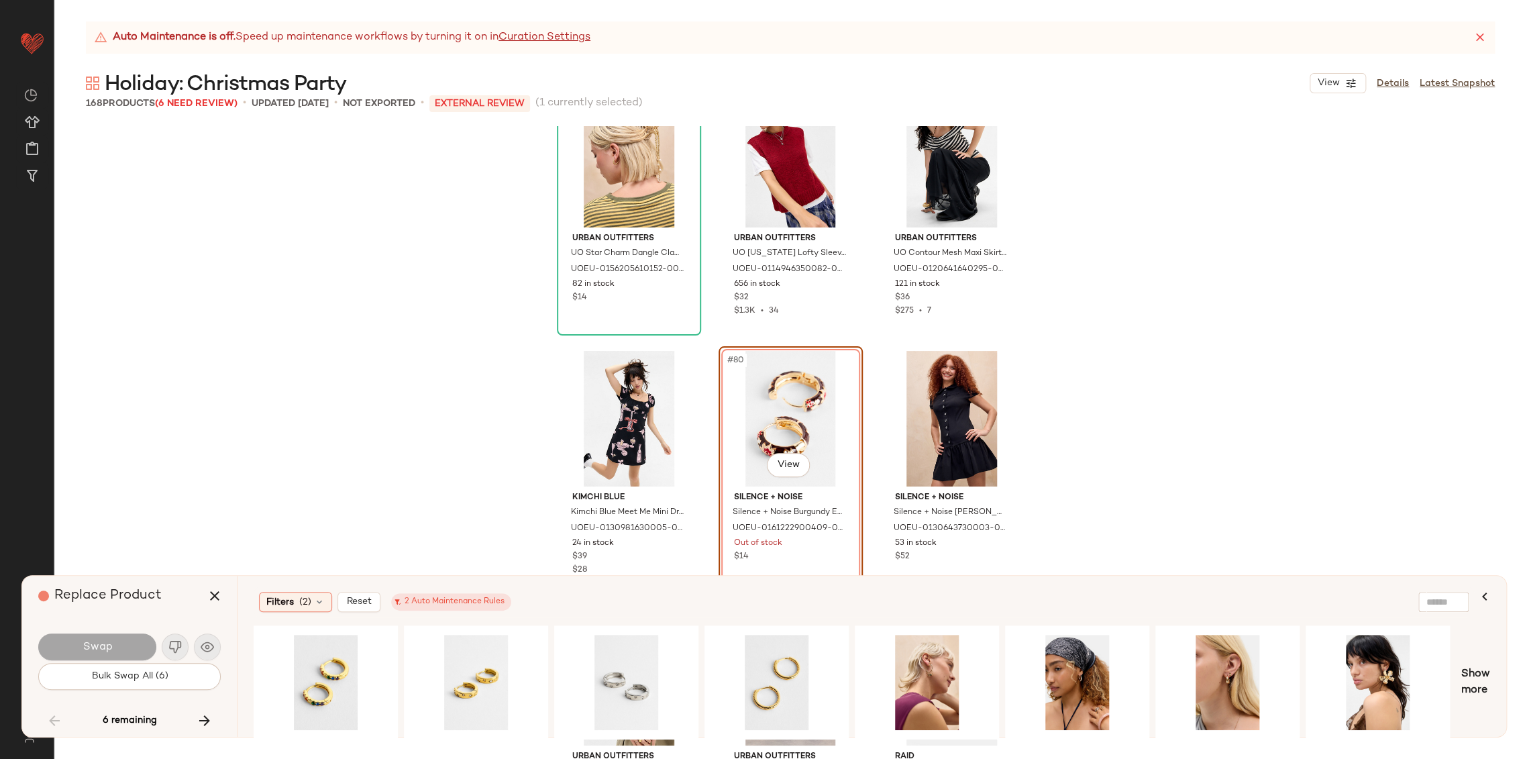
scroll to position [6546, 0]
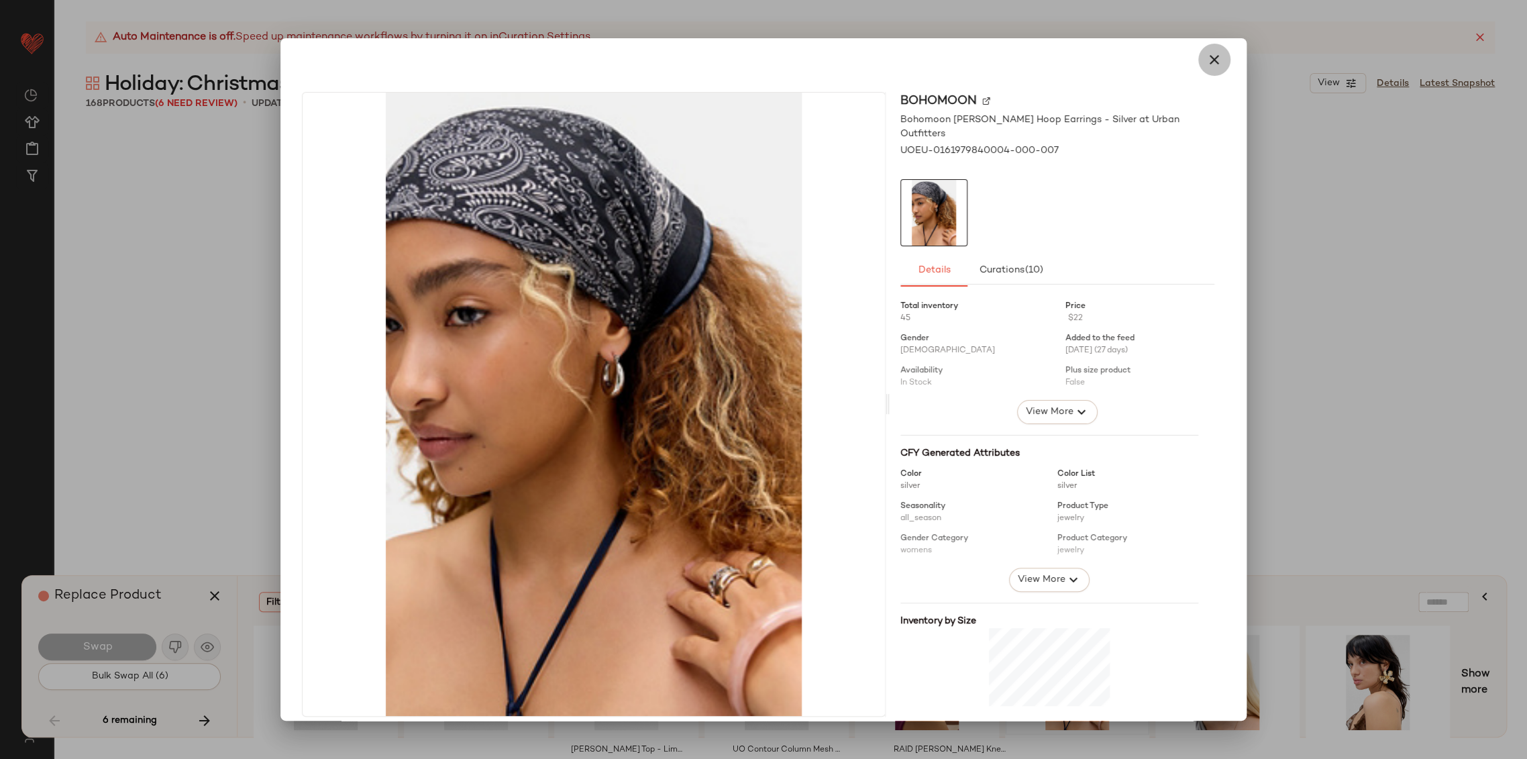
click at [1211, 67] on button "button" at bounding box center [1214, 60] width 32 height 32
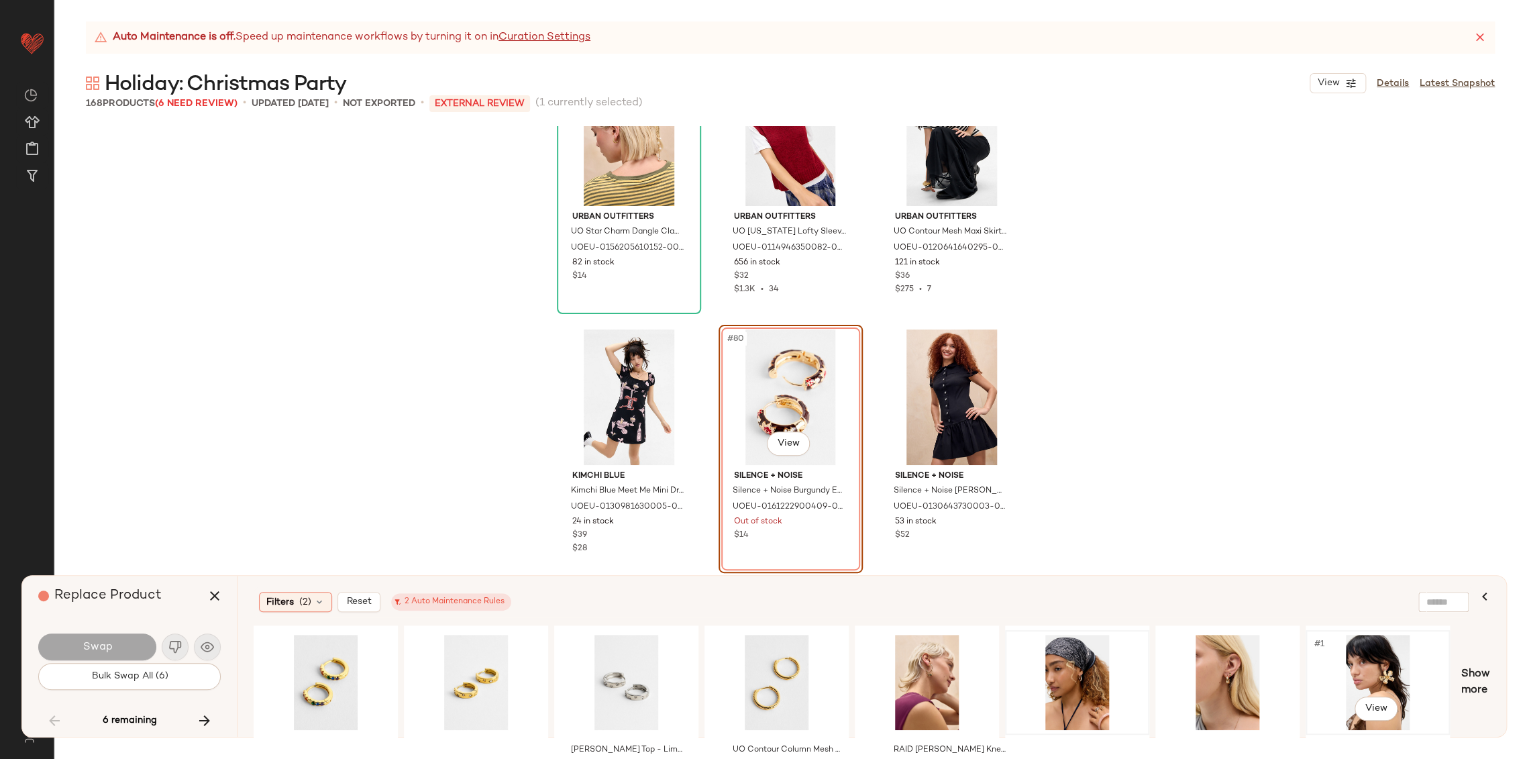
click at [1383, 670] on div "#1 View" at bounding box center [1377, 681] width 135 height 95
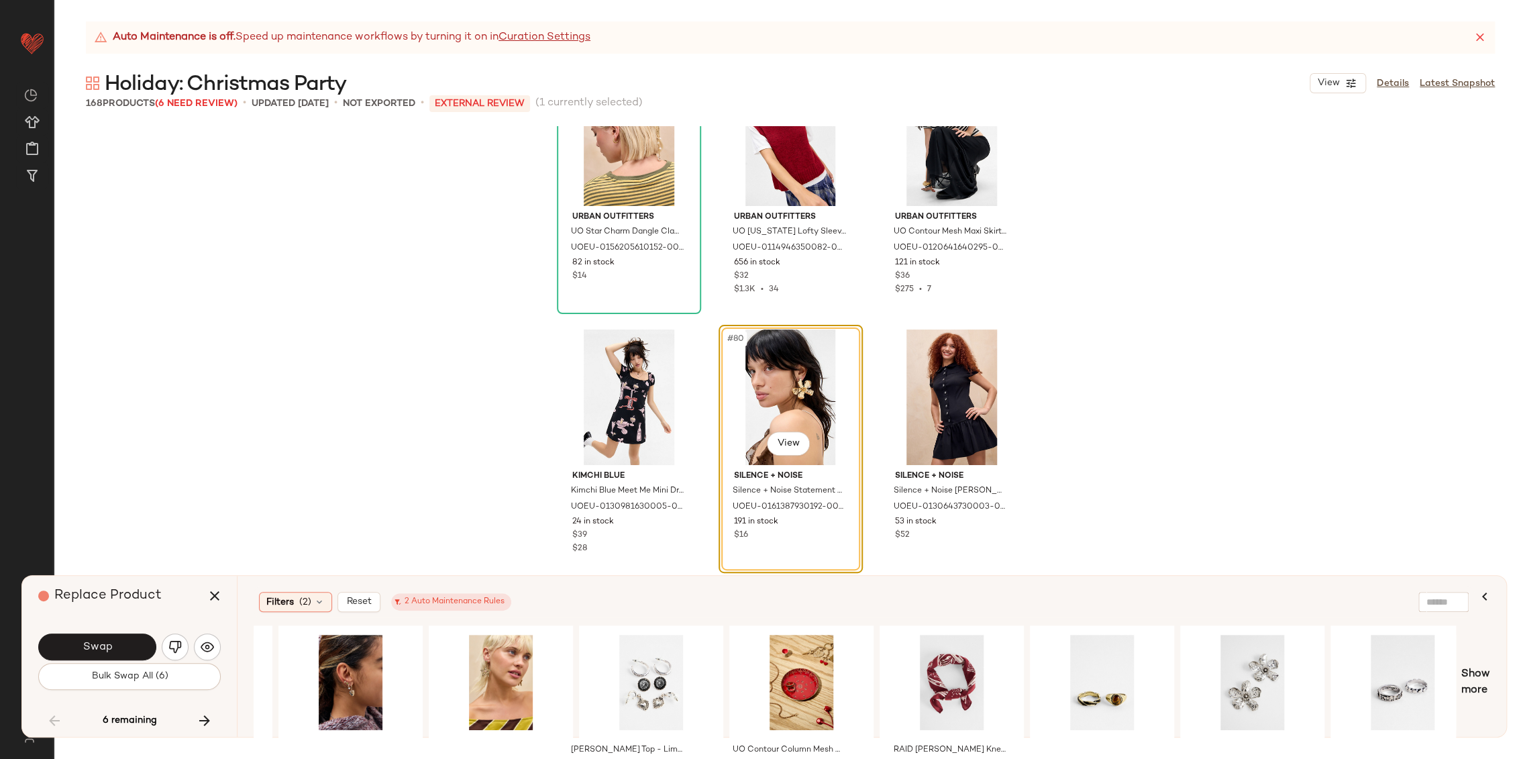
scroll to position [0, 1495]
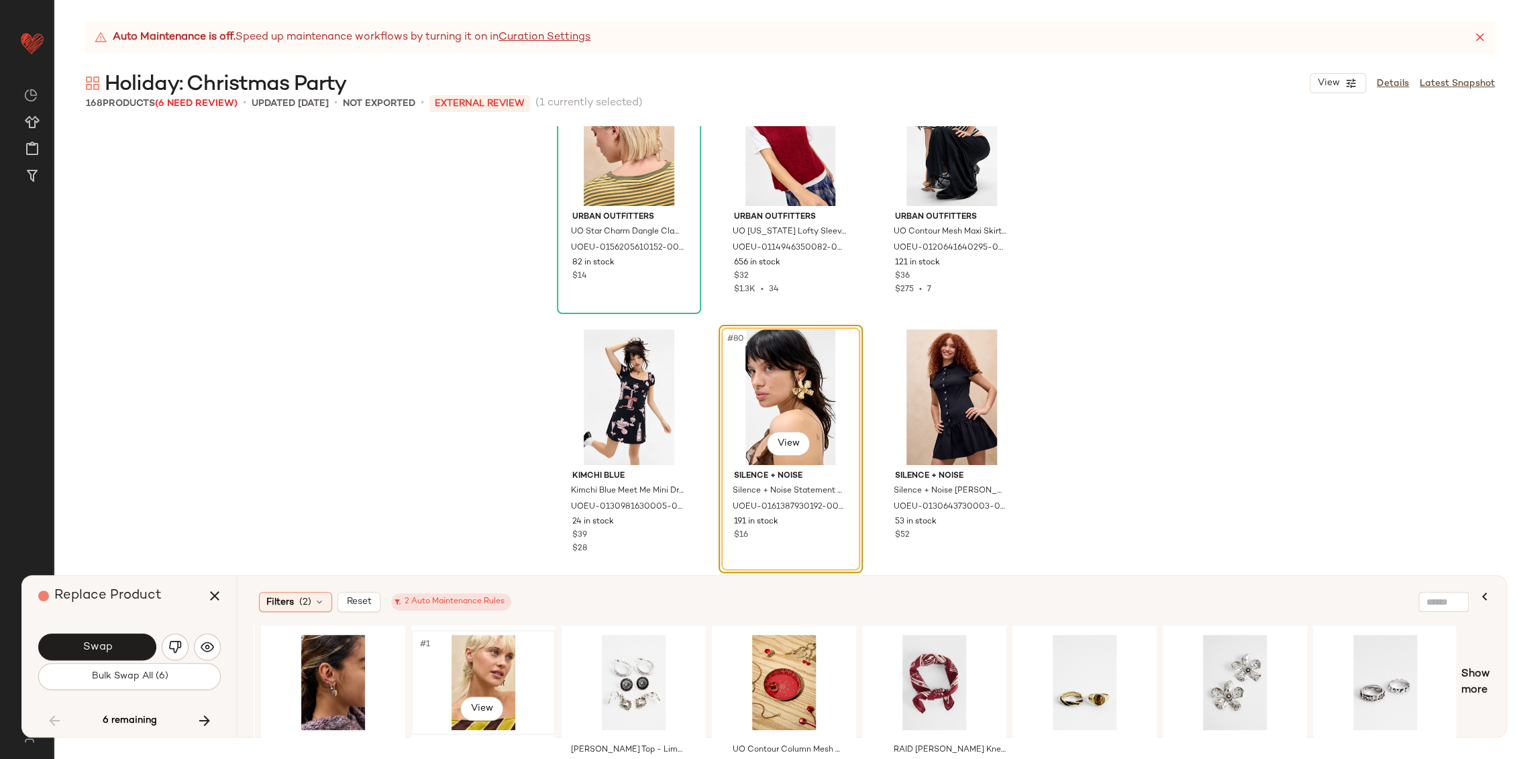
click at [500, 682] on div "#1 View" at bounding box center [483, 681] width 135 height 95
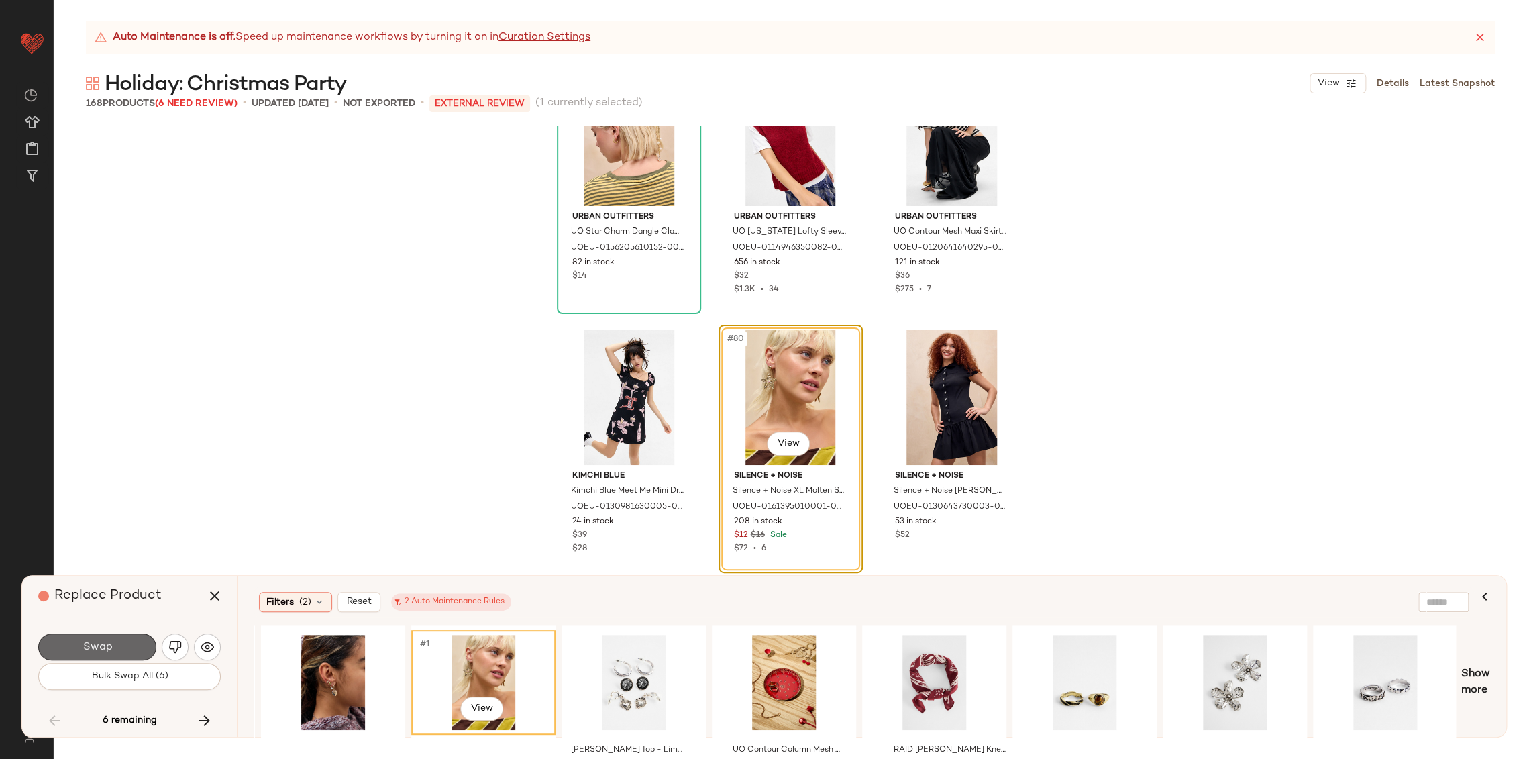
drag, startPoint x: 93, startPoint y: 643, endPoint x: 194, endPoint y: 602, distance: 108.4
click at [95, 643] on span "Swap" at bounding box center [97, 647] width 30 height 13
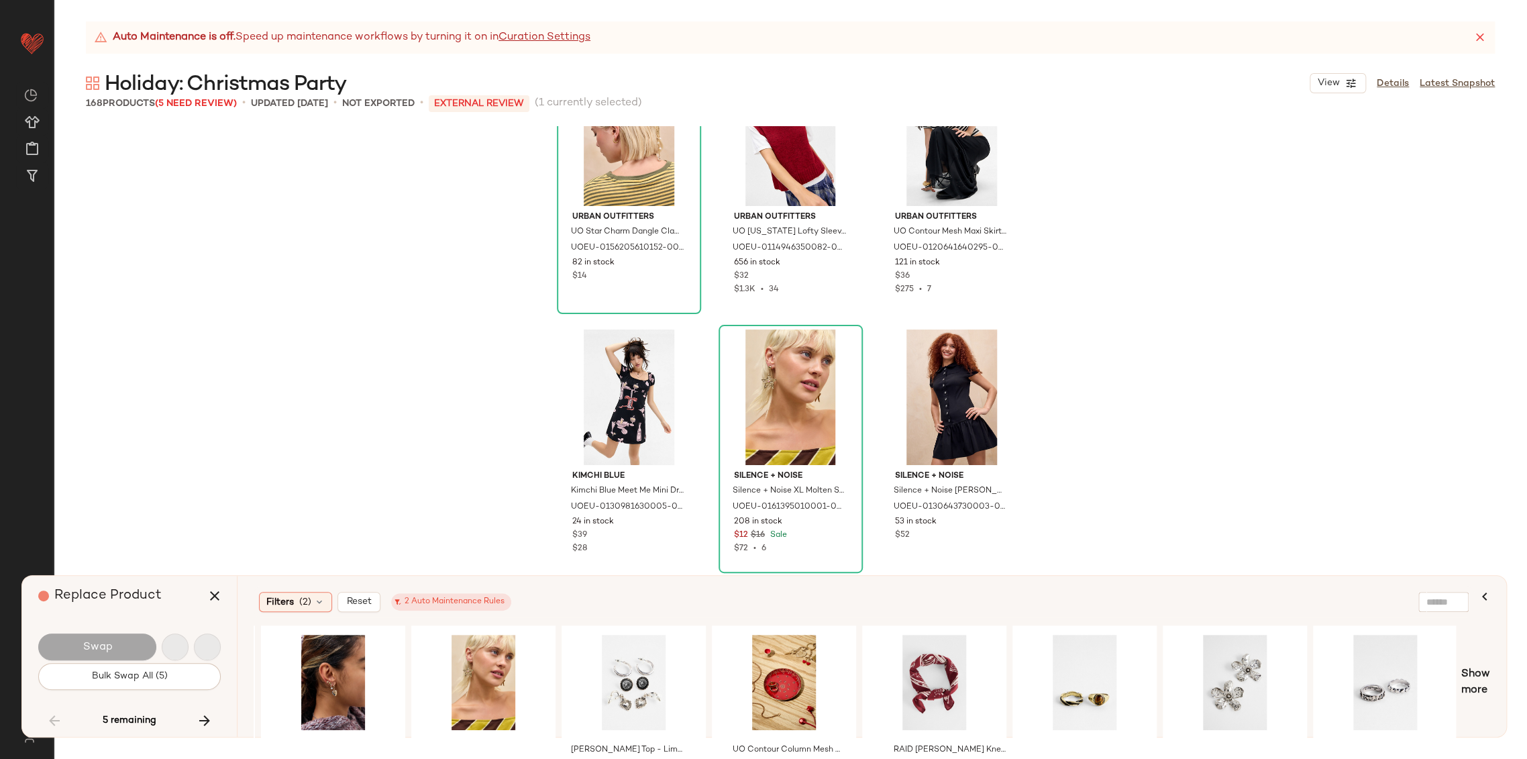
scroll to position [8543, 0]
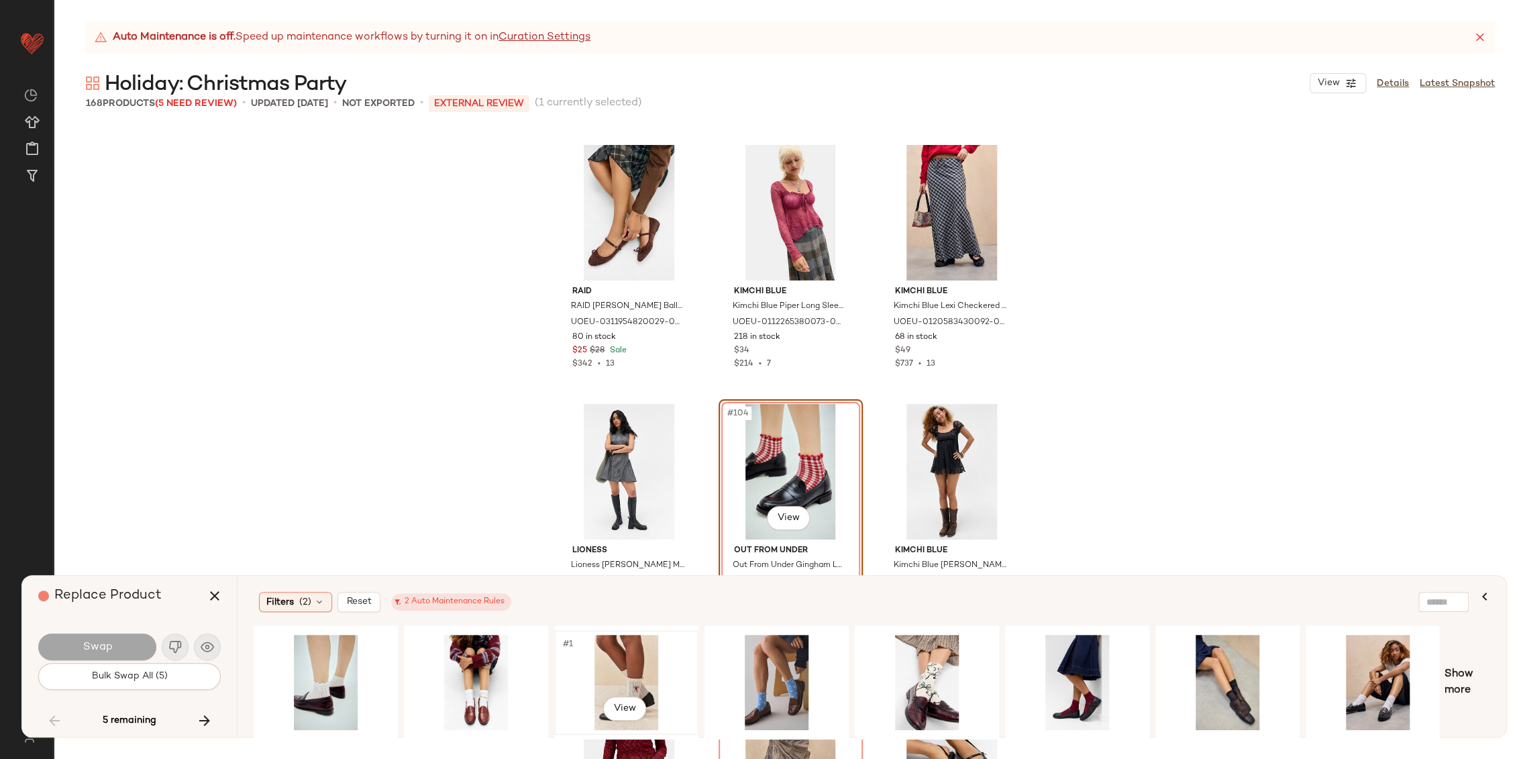
click at [624, 671] on div "#1 View" at bounding box center [626, 681] width 135 height 95
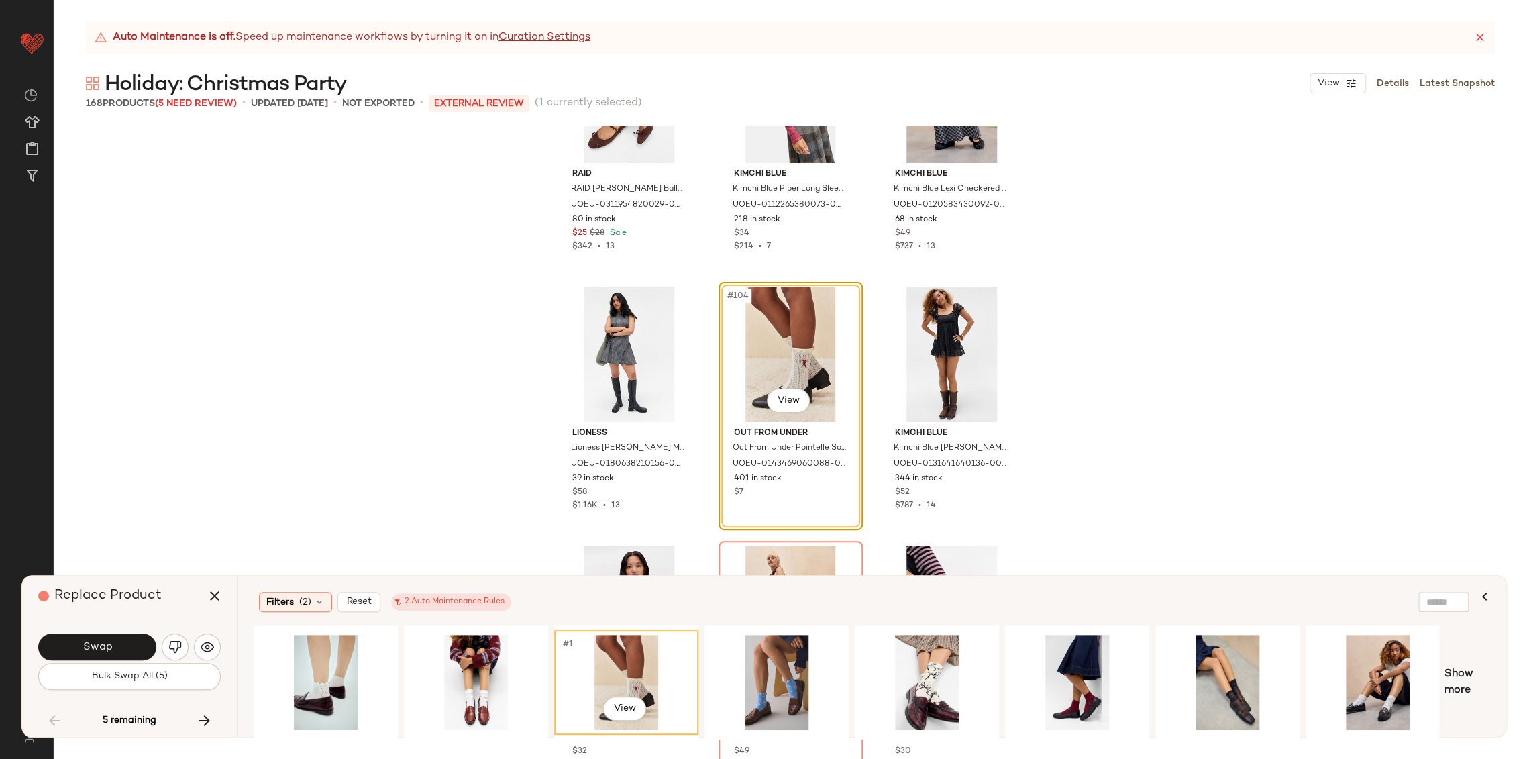
scroll to position [8692, 0]
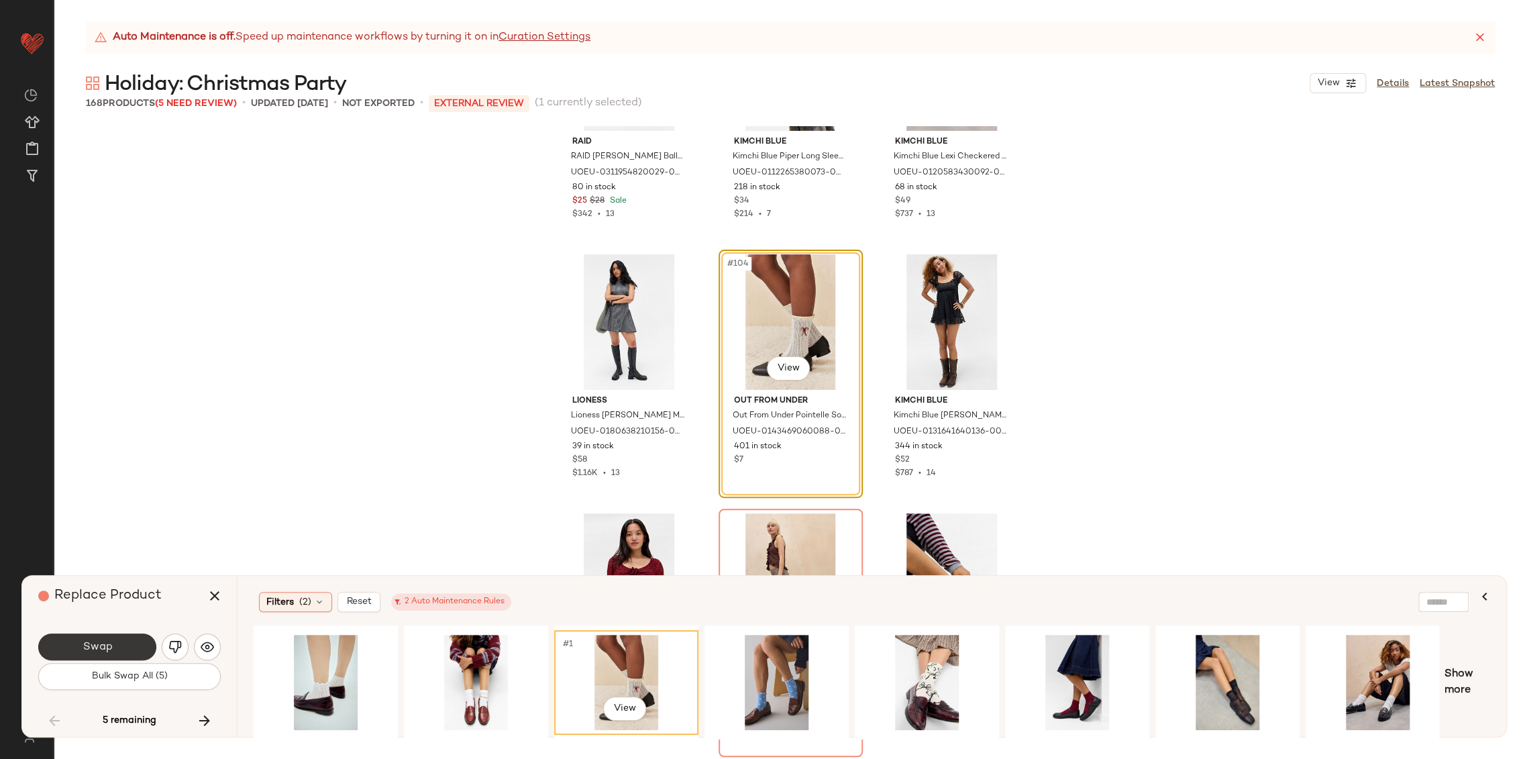
click at [128, 647] on button "Swap" at bounding box center [97, 646] width 118 height 27
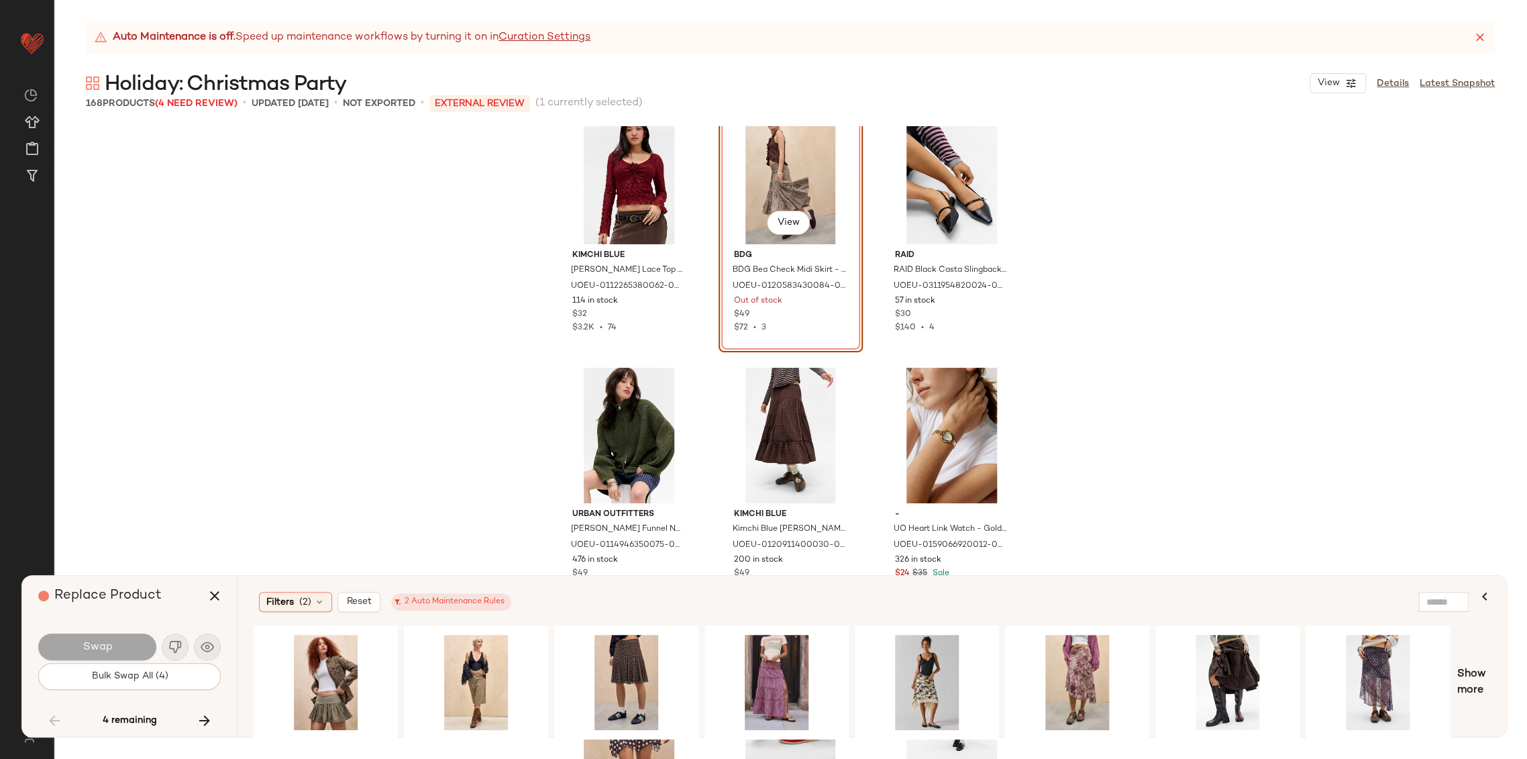
scroll to position [9100, 0]
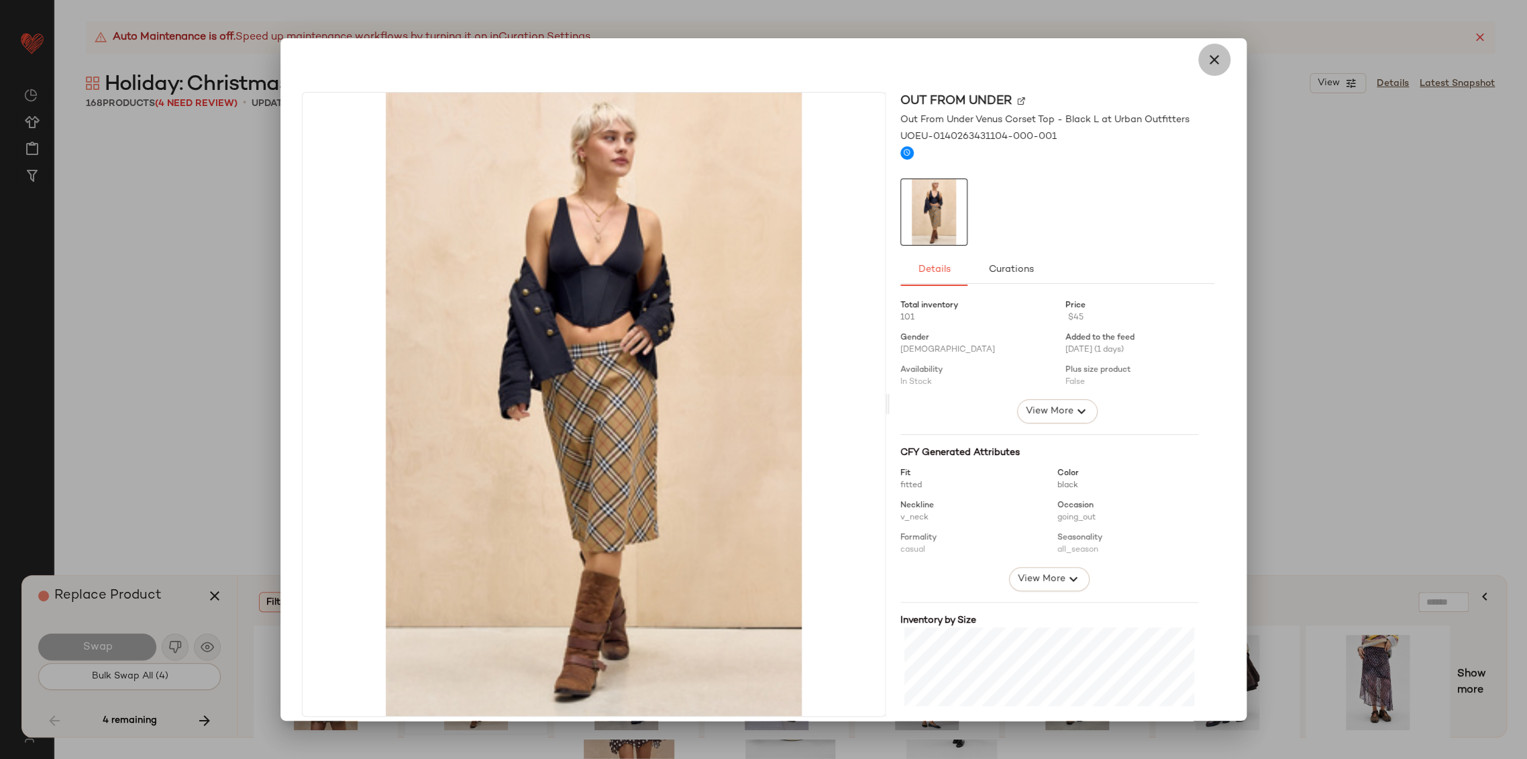
click at [1209, 60] on icon "button" at bounding box center [1214, 60] width 16 height 16
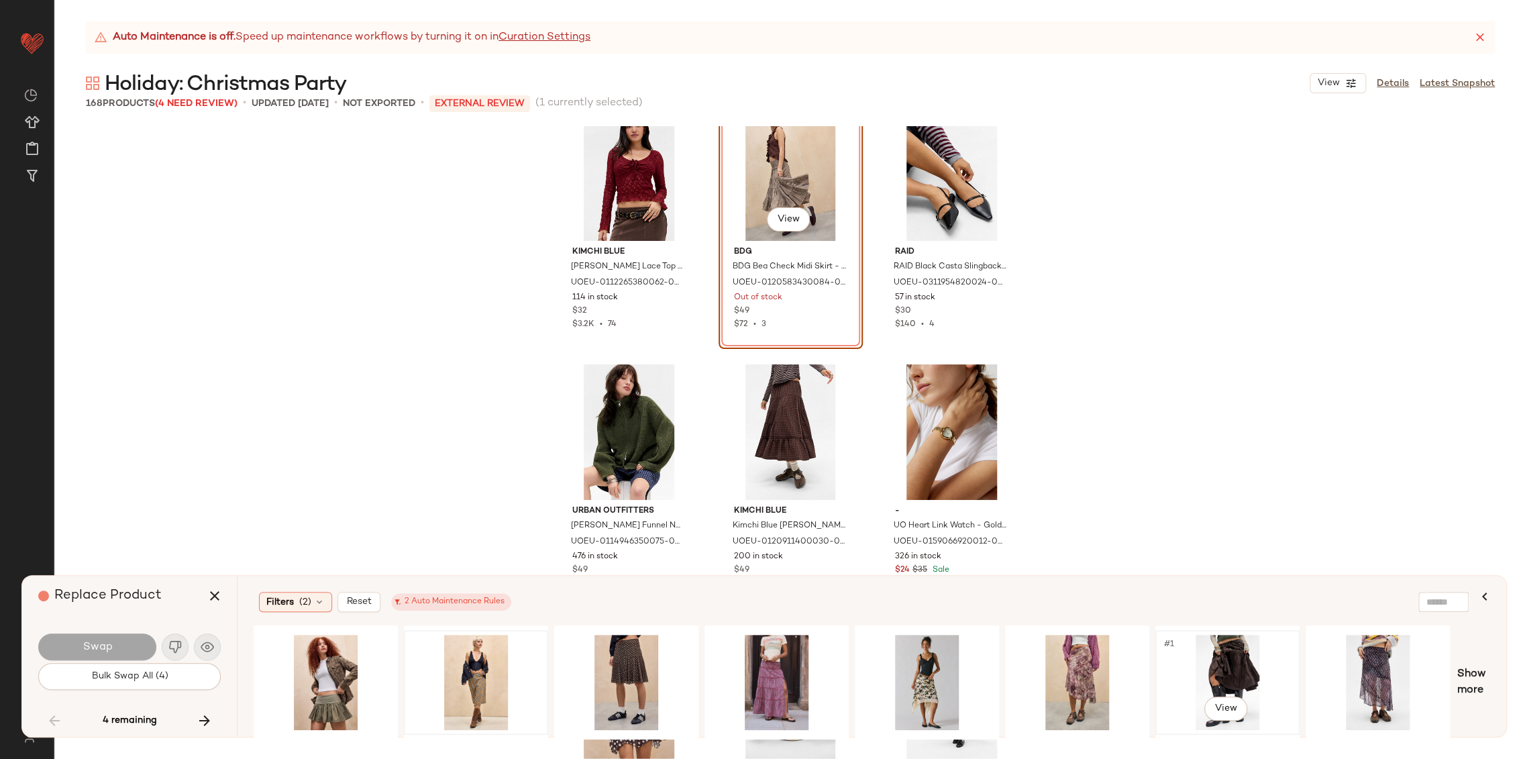
click at [1237, 659] on div "#1 View" at bounding box center [1227, 681] width 135 height 95
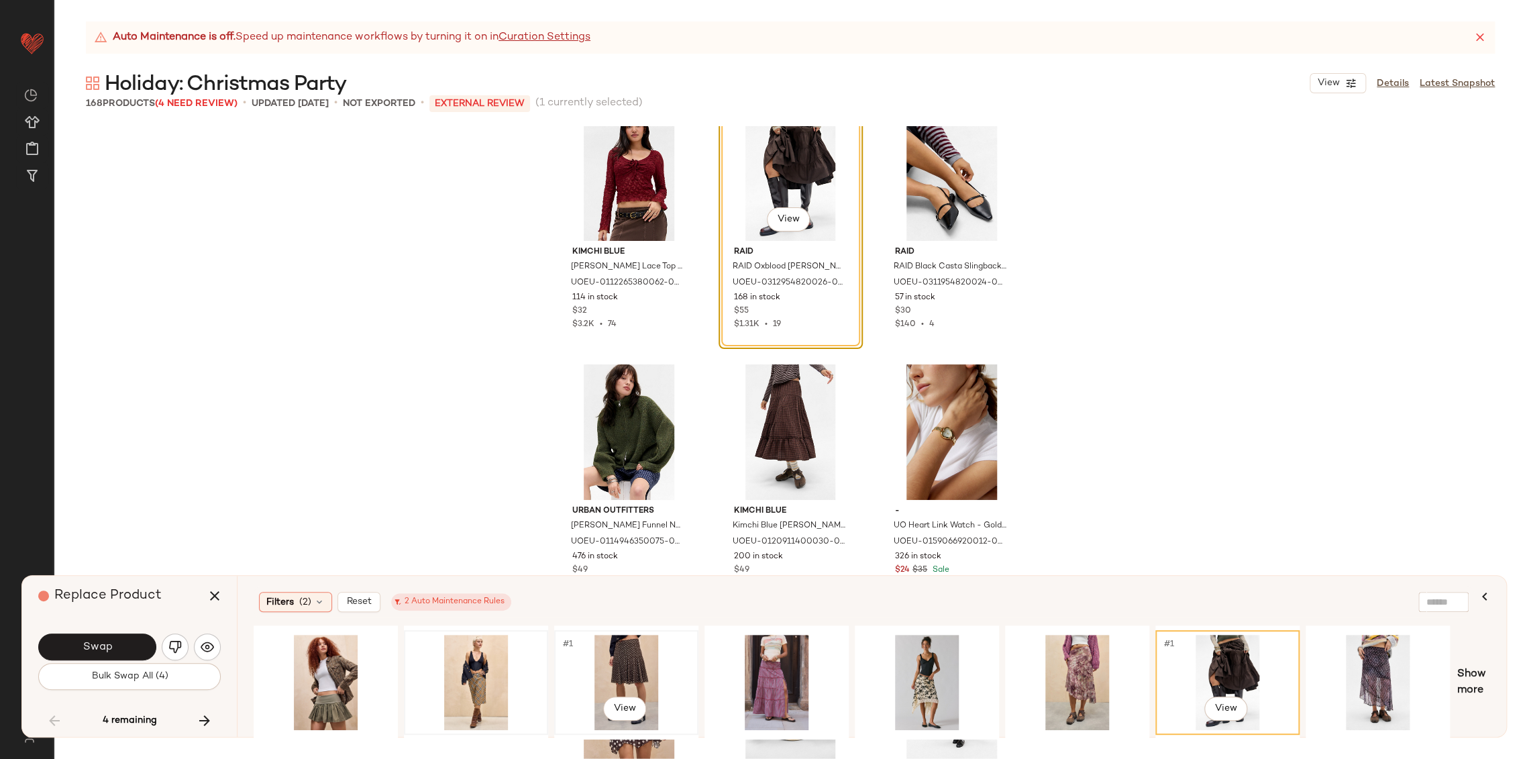
click at [620, 665] on div "#1 View" at bounding box center [626, 681] width 135 height 95
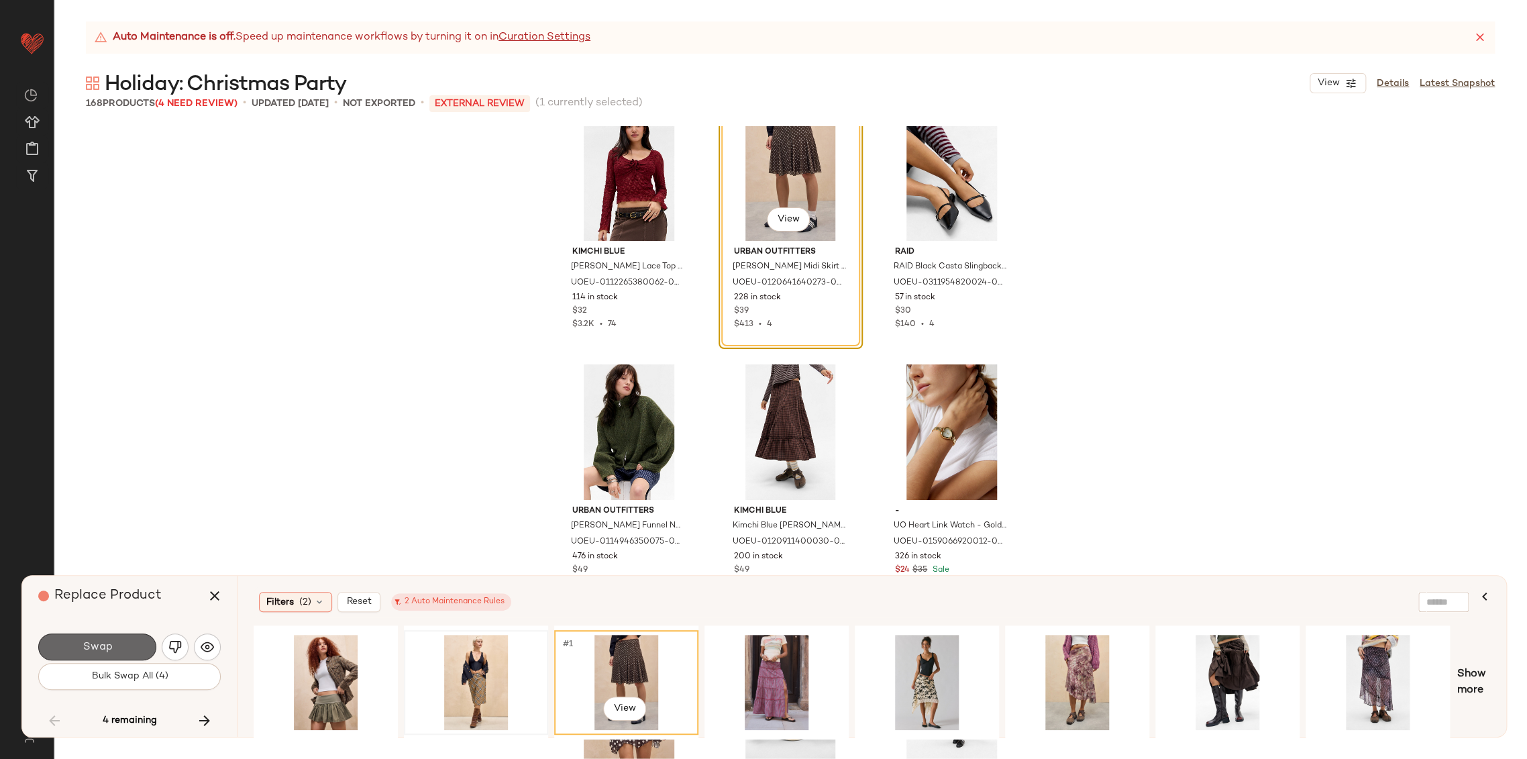
click at [95, 652] on span "Swap" at bounding box center [97, 647] width 30 height 13
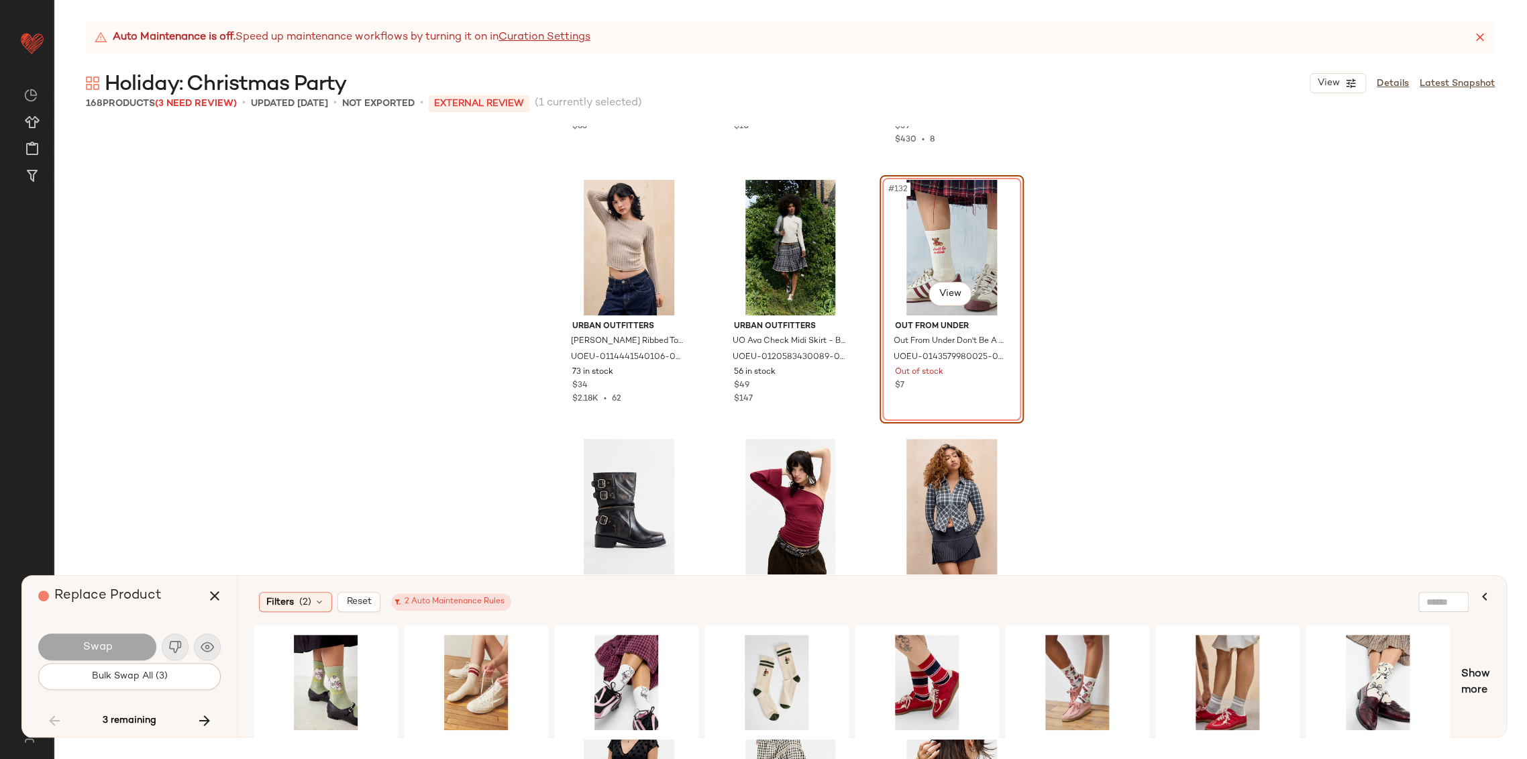
scroll to position [11023, 0]
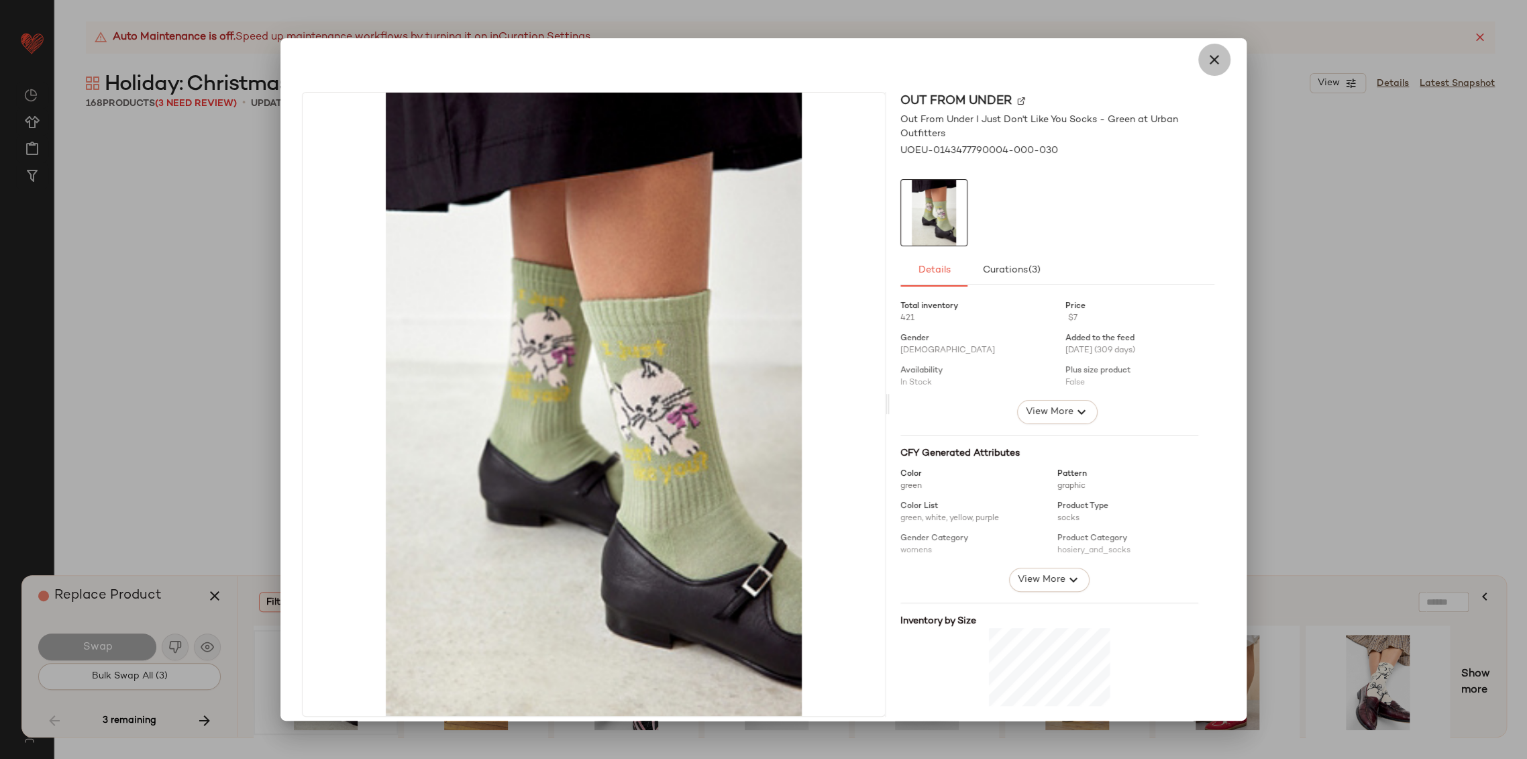
click at [1207, 60] on icon "button" at bounding box center [1214, 60] width 16 height 16
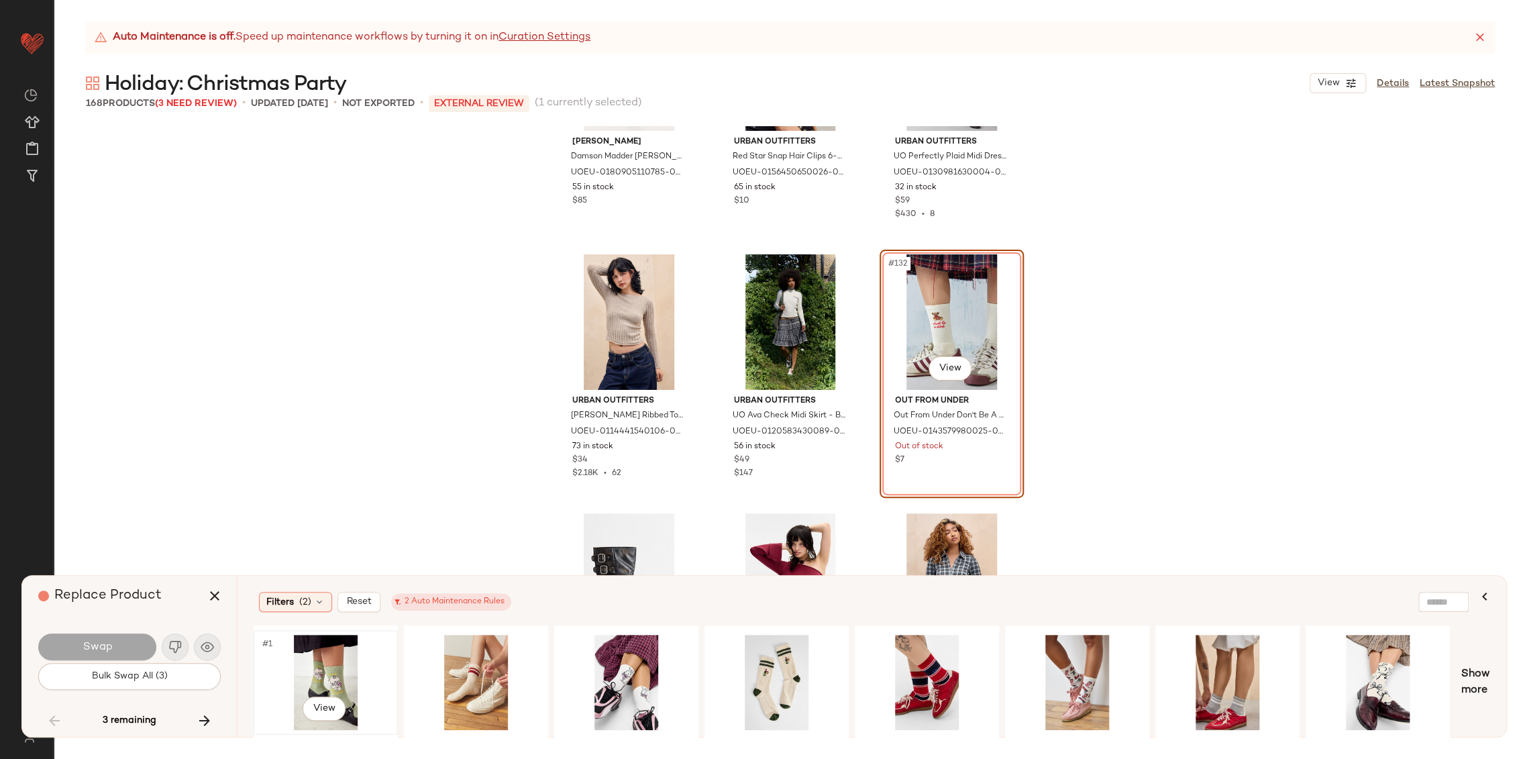
click at [333, 668] on div "#1 View" at bounding box center [325, 681] width 135 height 95
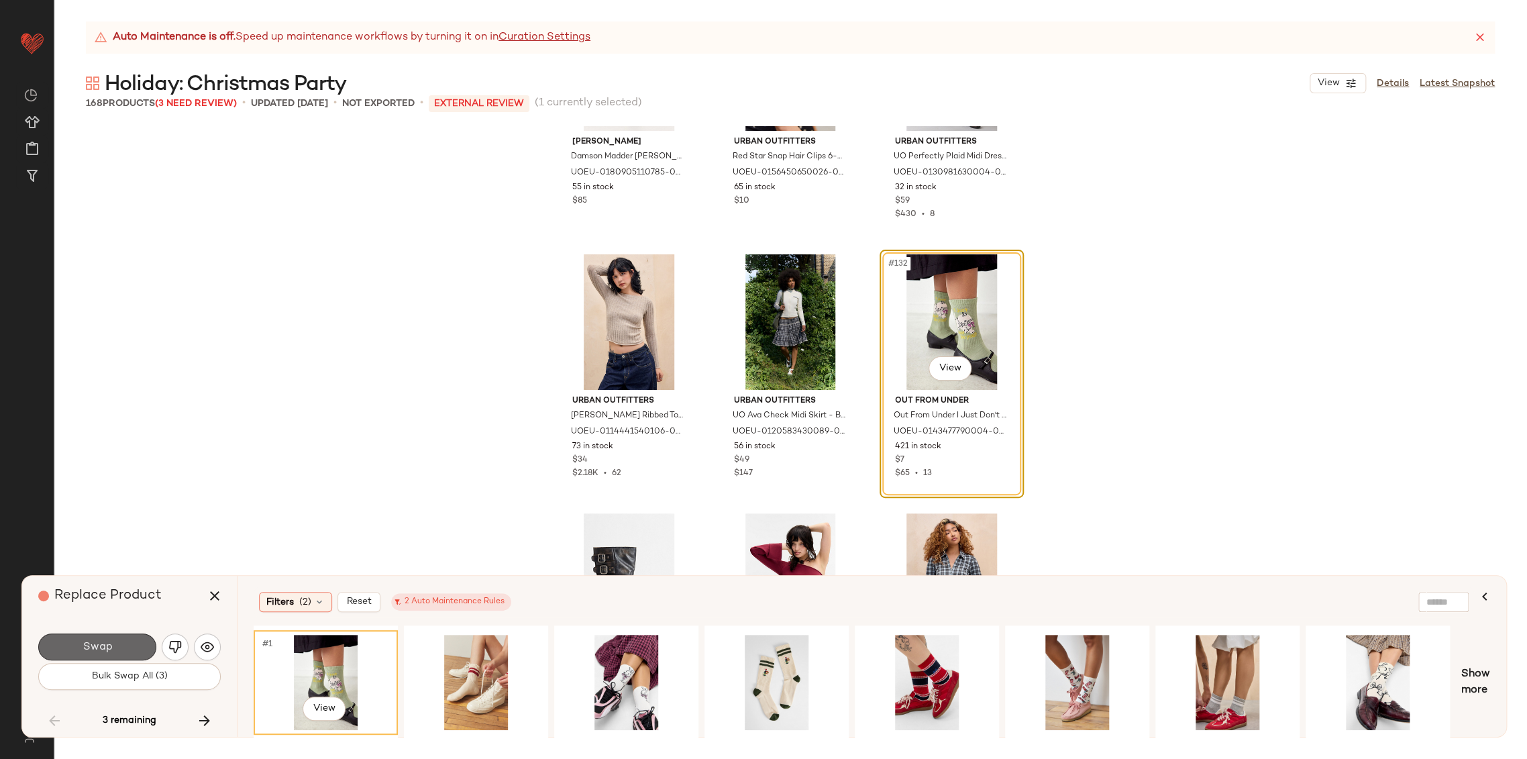
click at [117, 641] on button "Swap" at bounding box center [97, 646] width 118 height 27
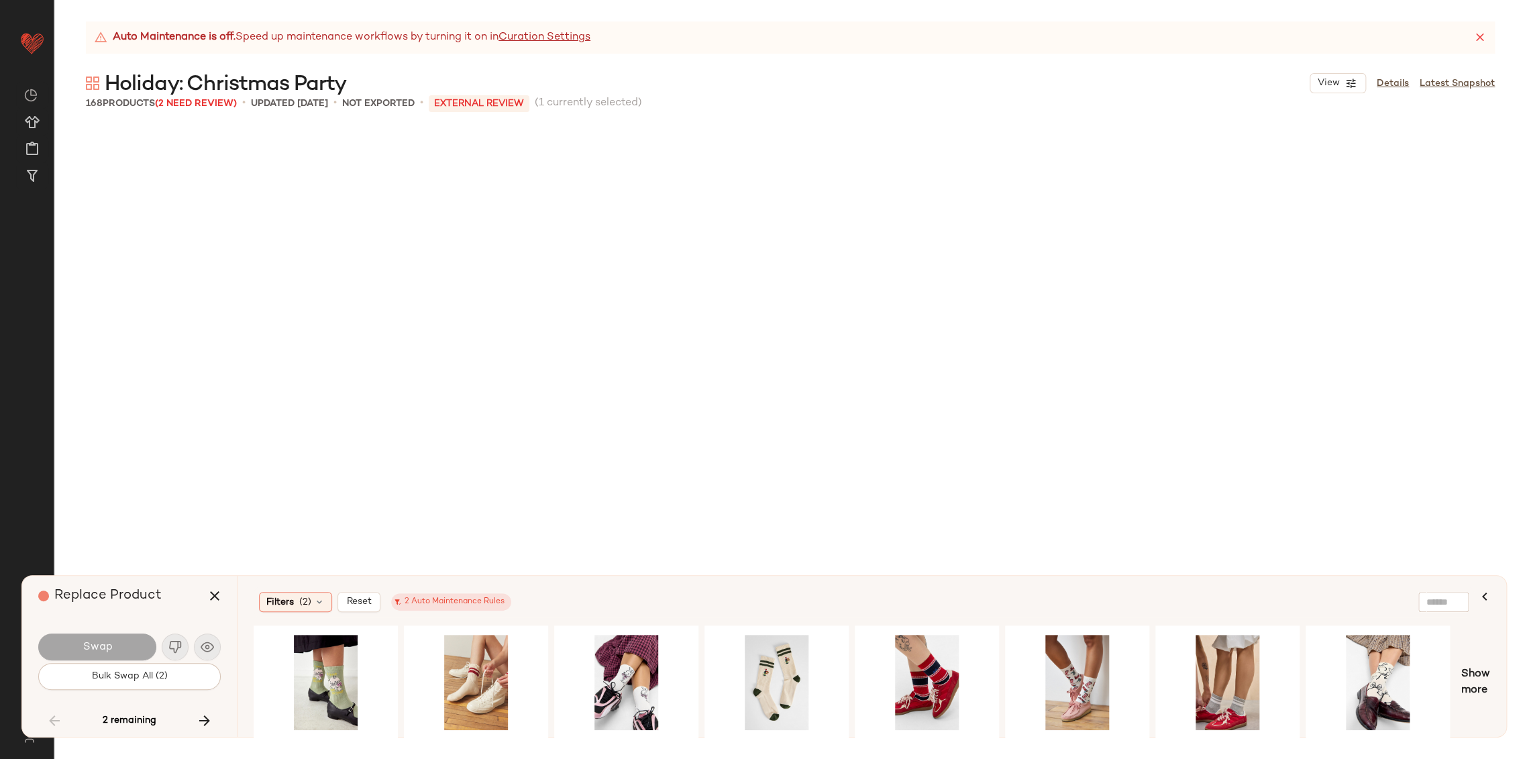
scroll to position [11650, 0]
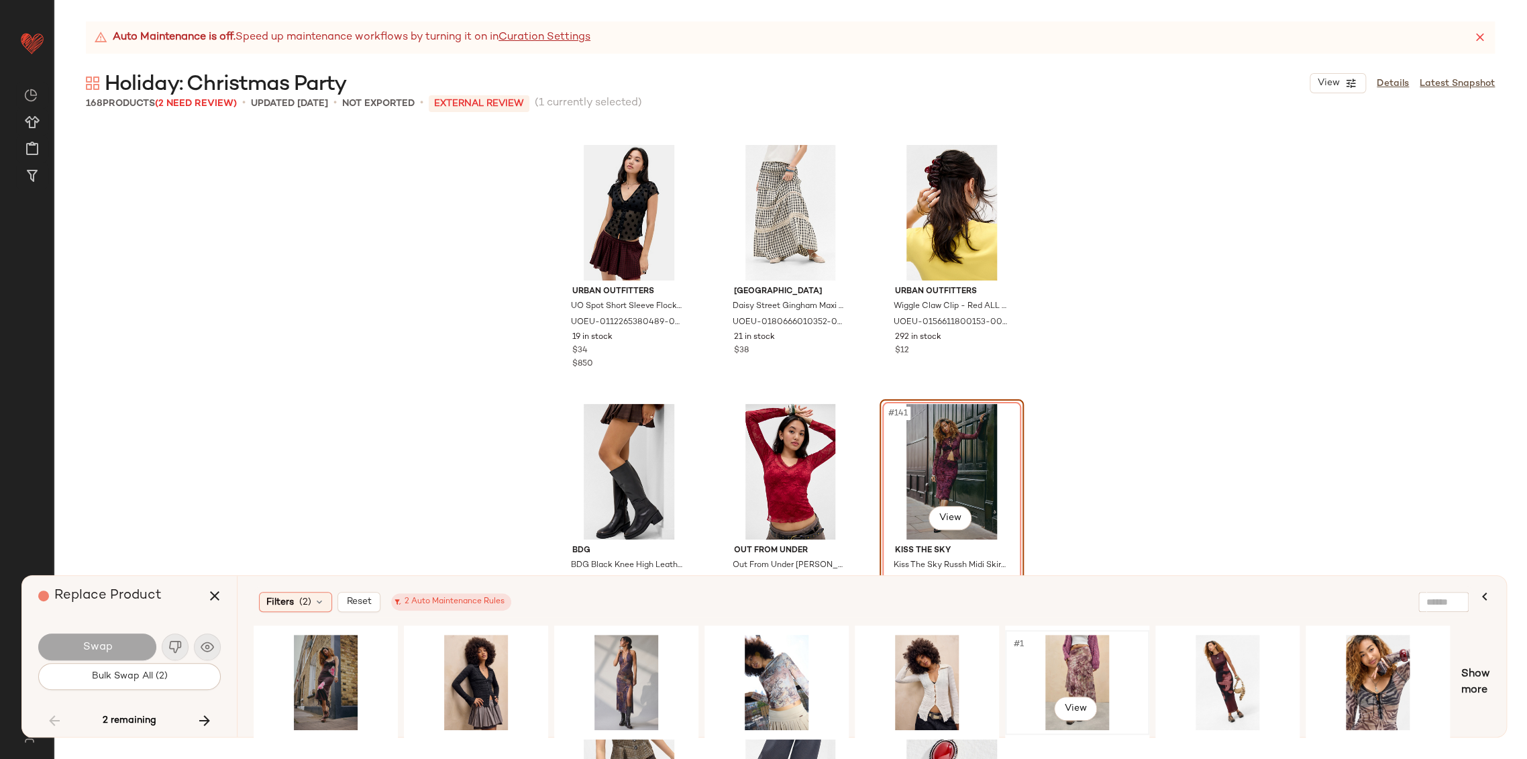
click at [1085, 660] on div "#1 View" at bounding box center [1076, 681] width 135 height 95
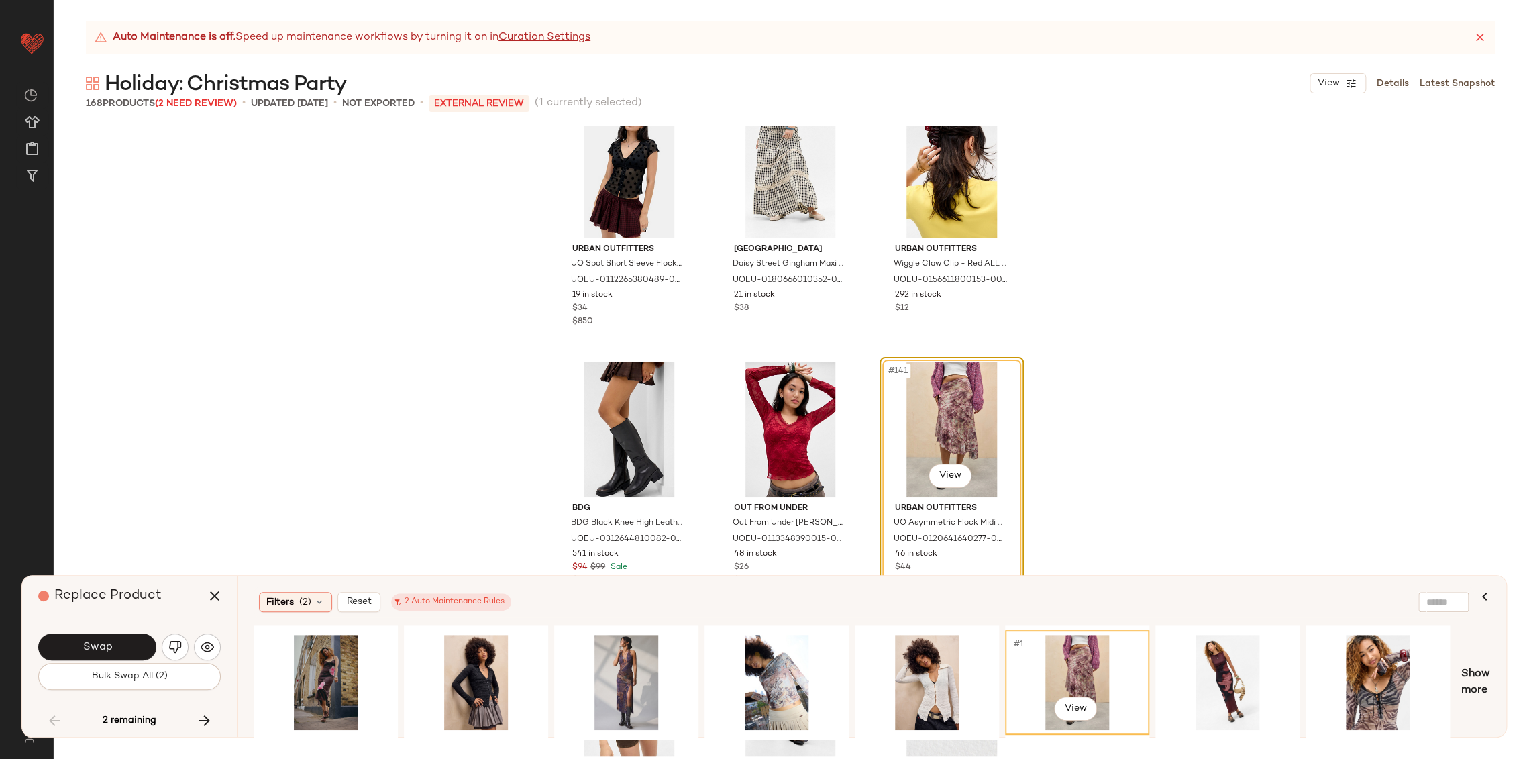
scroll to position [11724, 0]
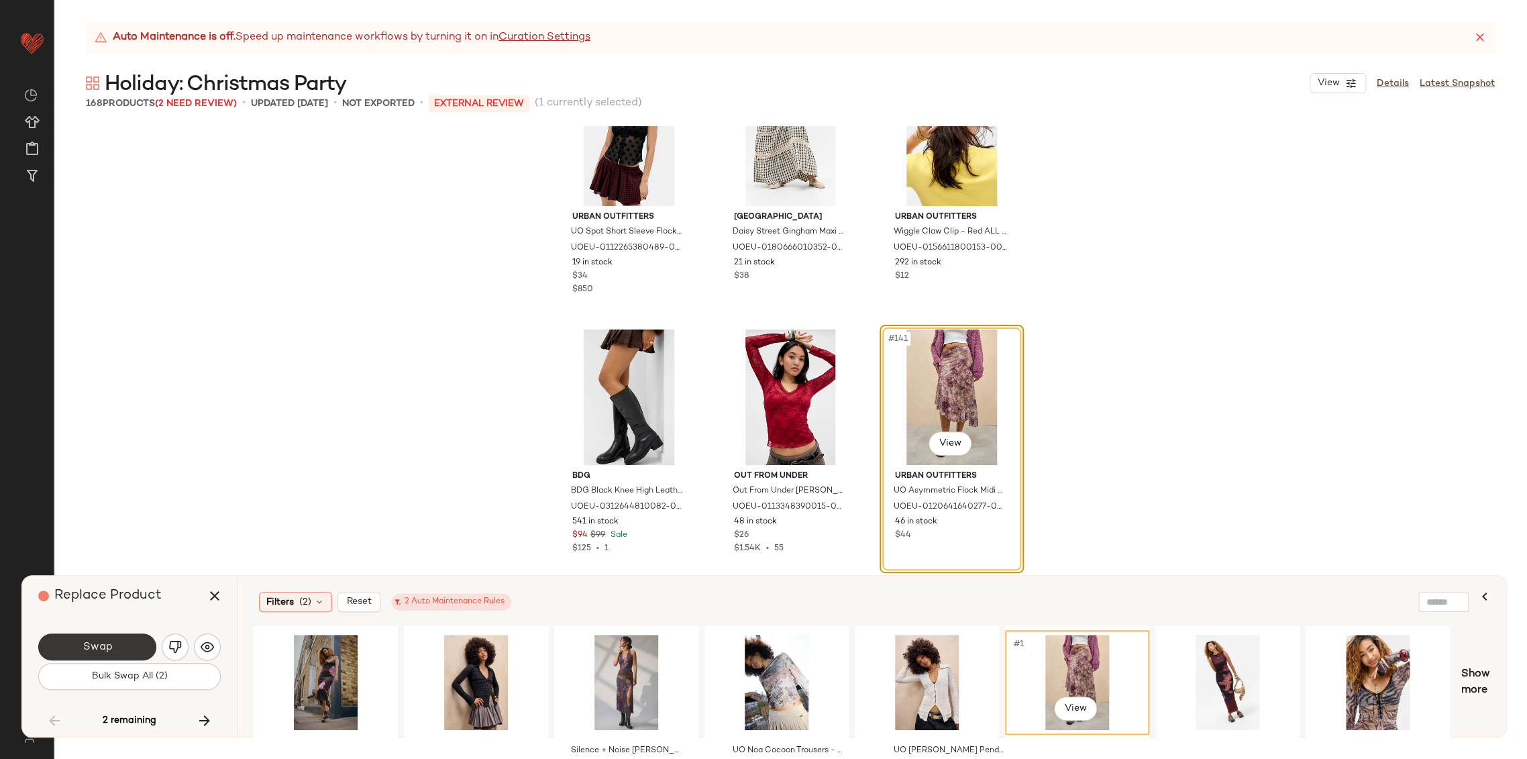
click at [113, 651] on button "Swap" at bounding box center [97, 646] width 118 height 27
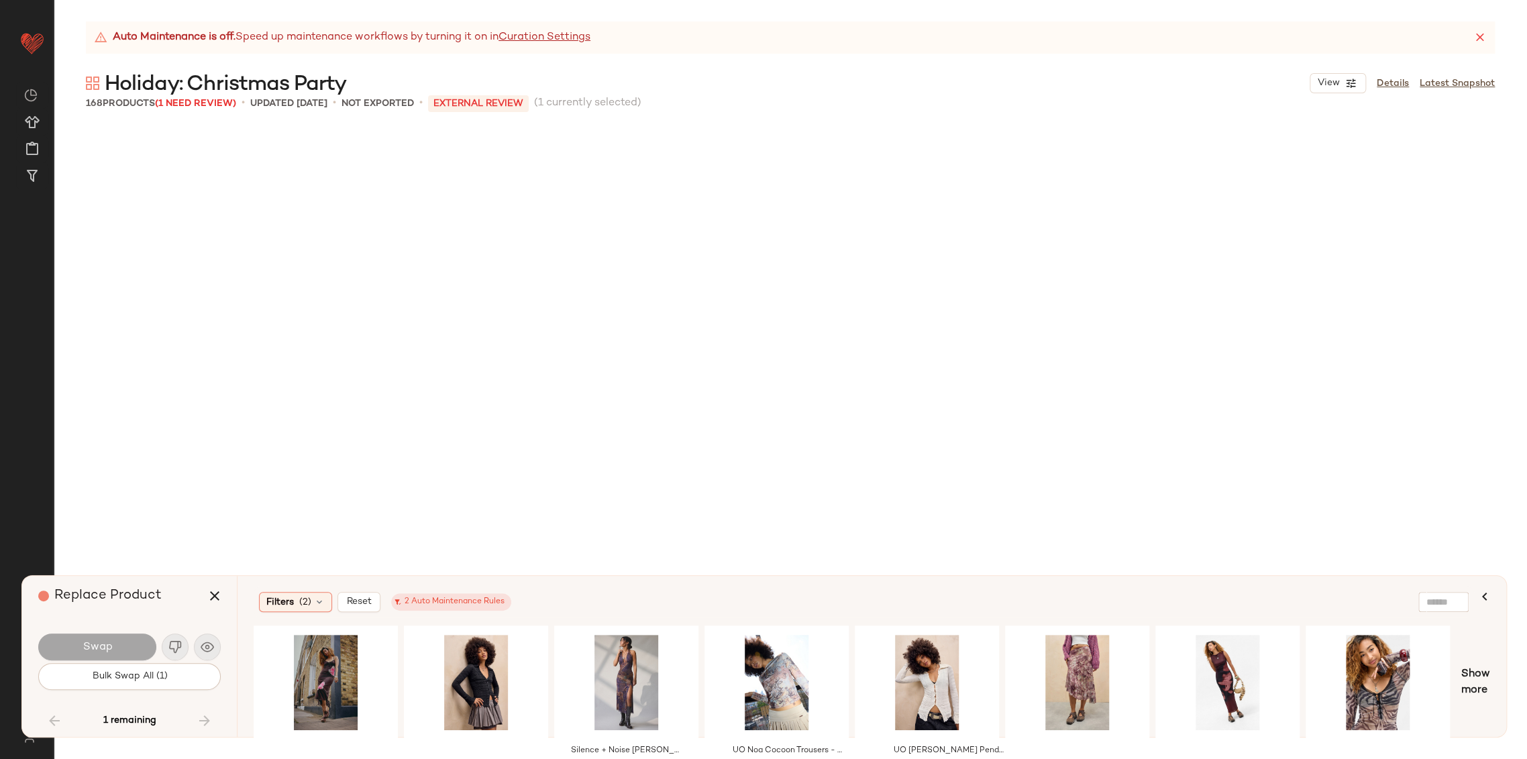
scroll to position [12168, 0]
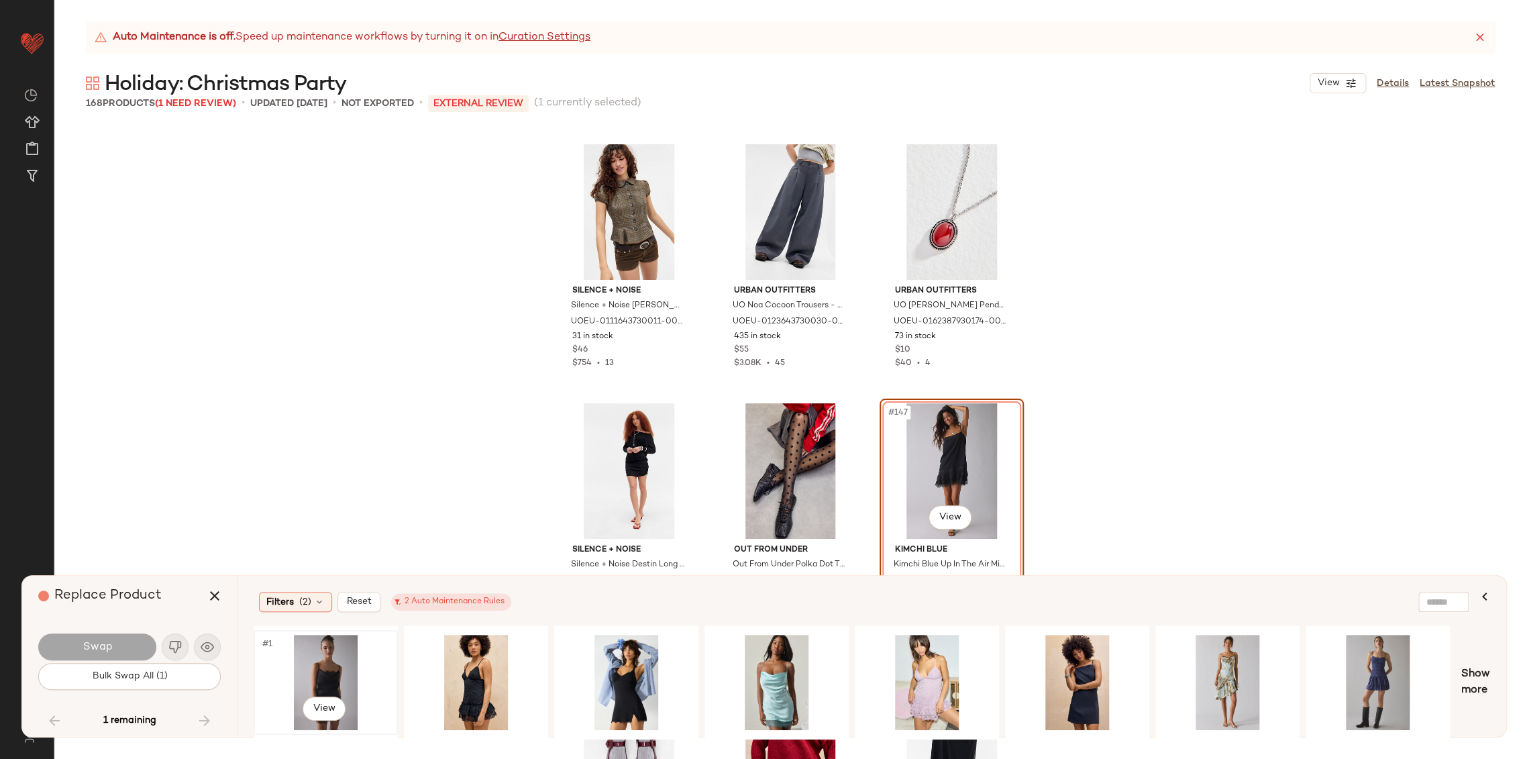
click at [350, 647] on div "#1 View" at bounding box center [325, 681] width 135 height 95
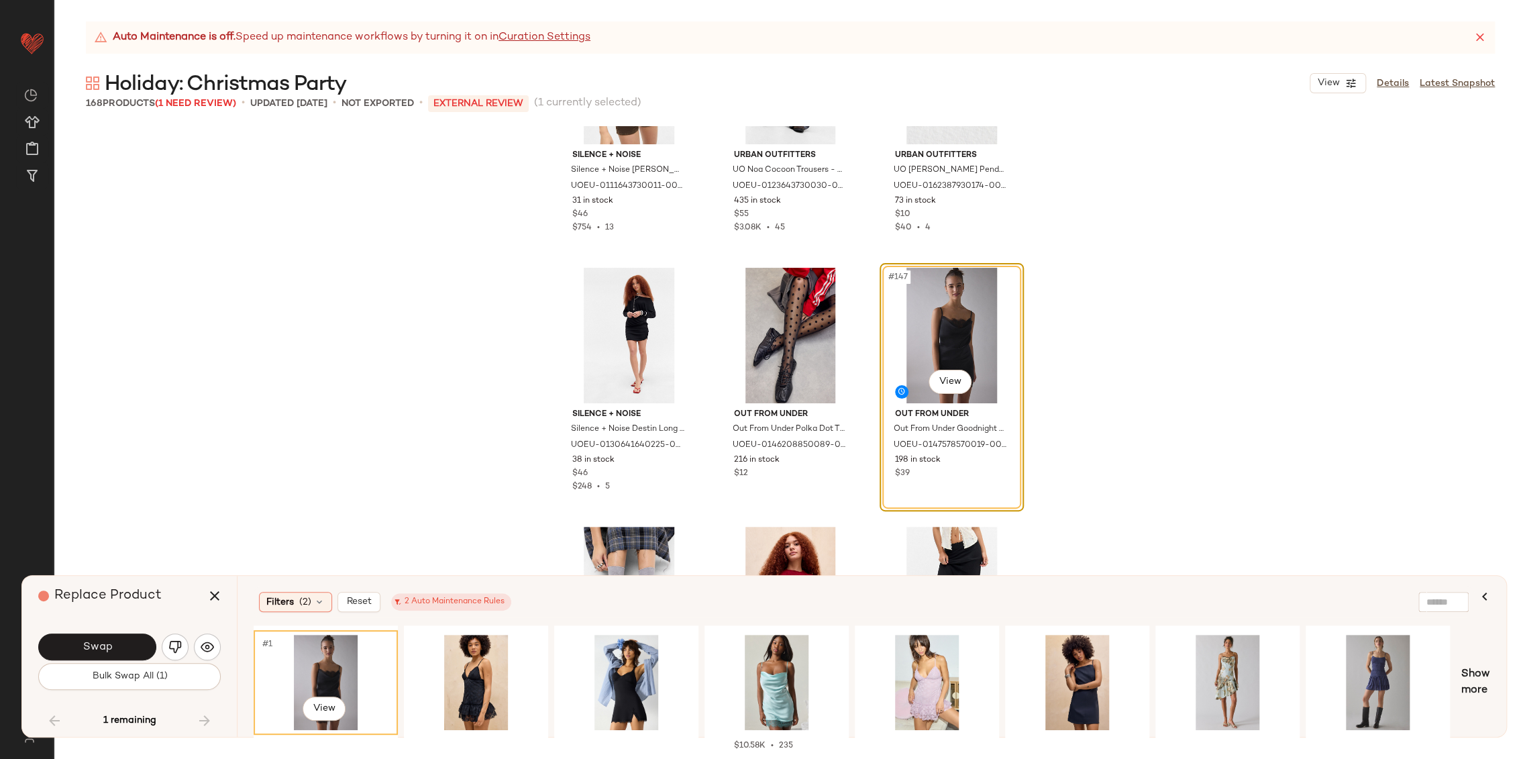
scroll to position [12317, 0]
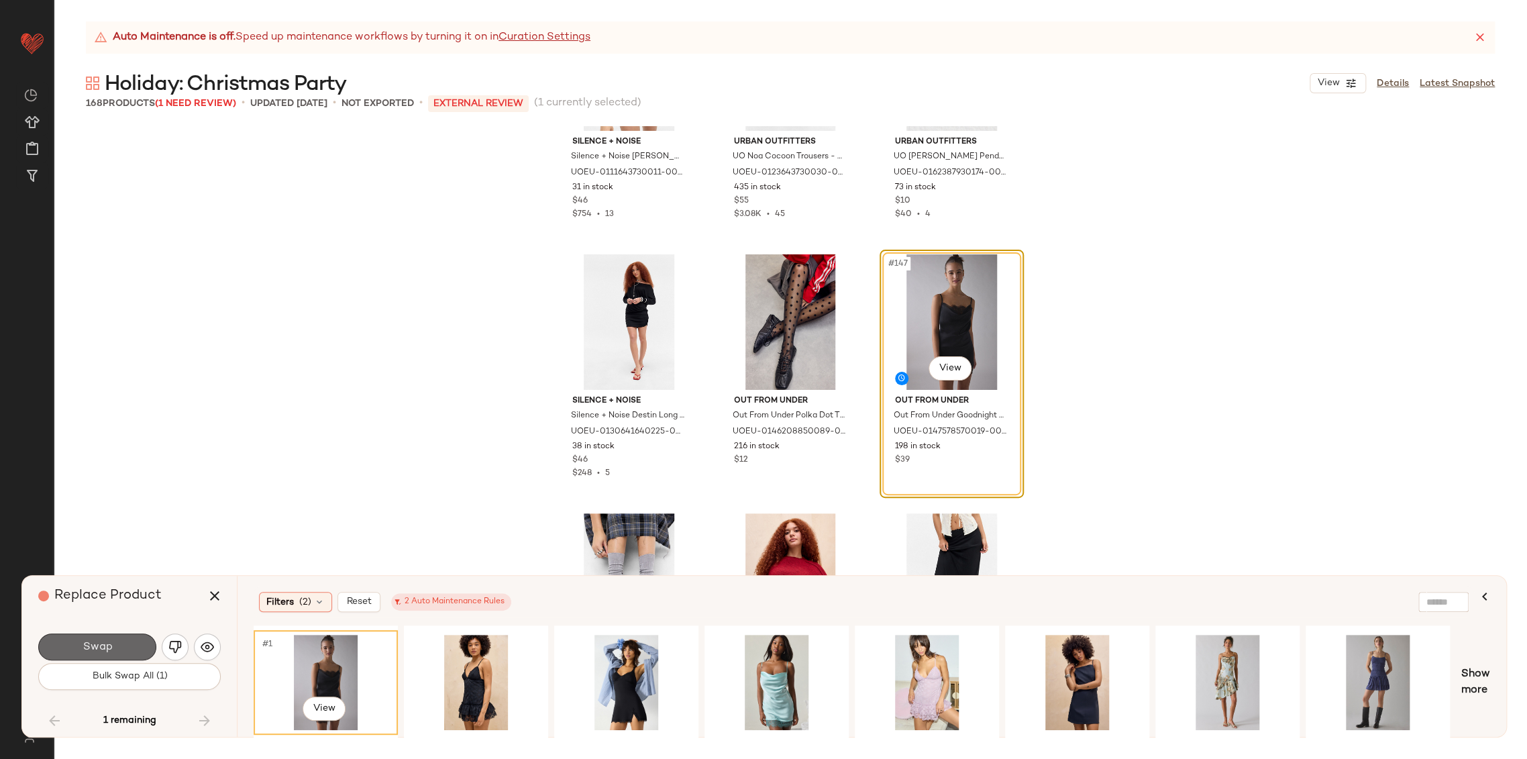
click at [127, 649] on button "Swap" at bounding box center [97, 646] width 118 height 27
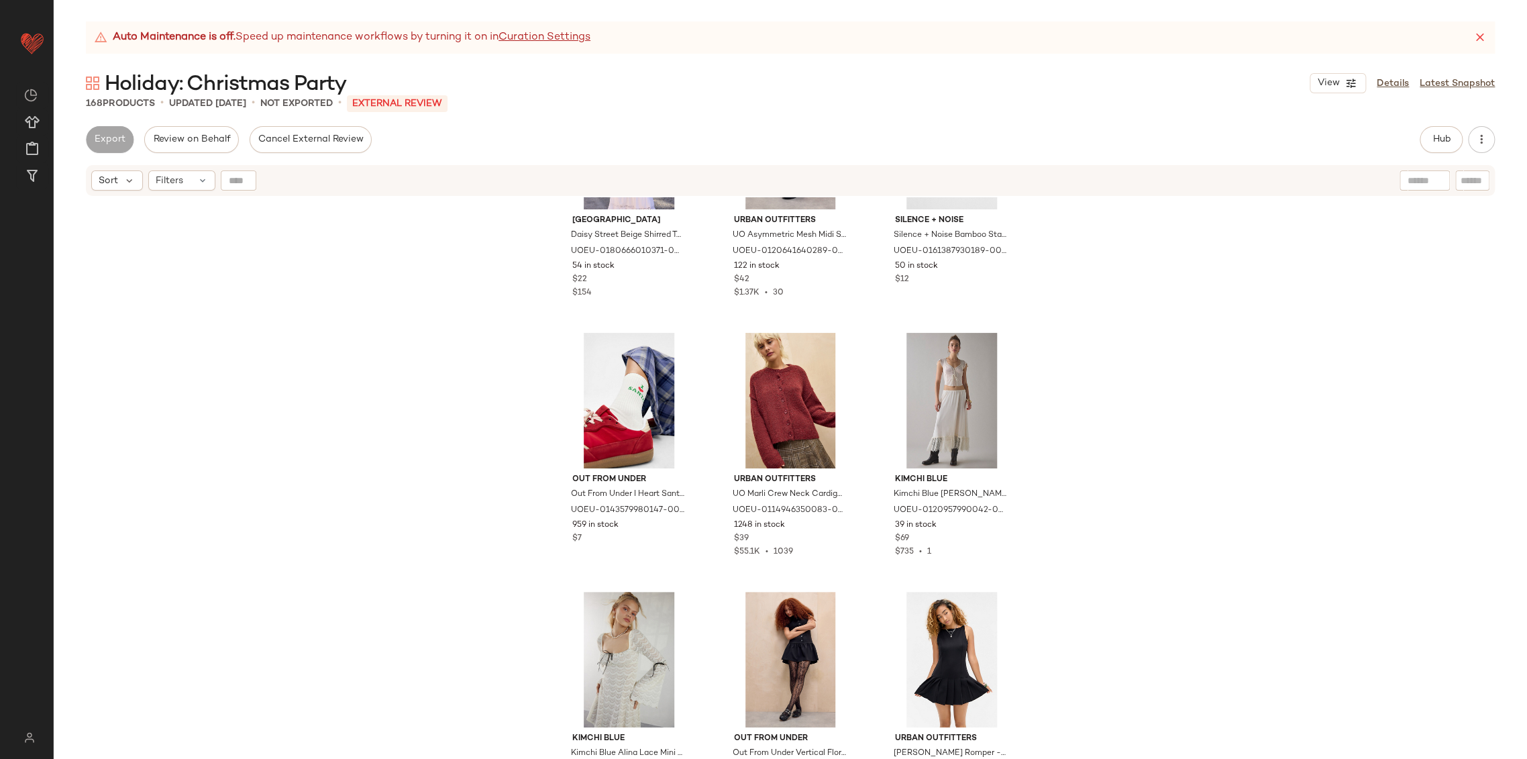
scroll to position [12713, 0]
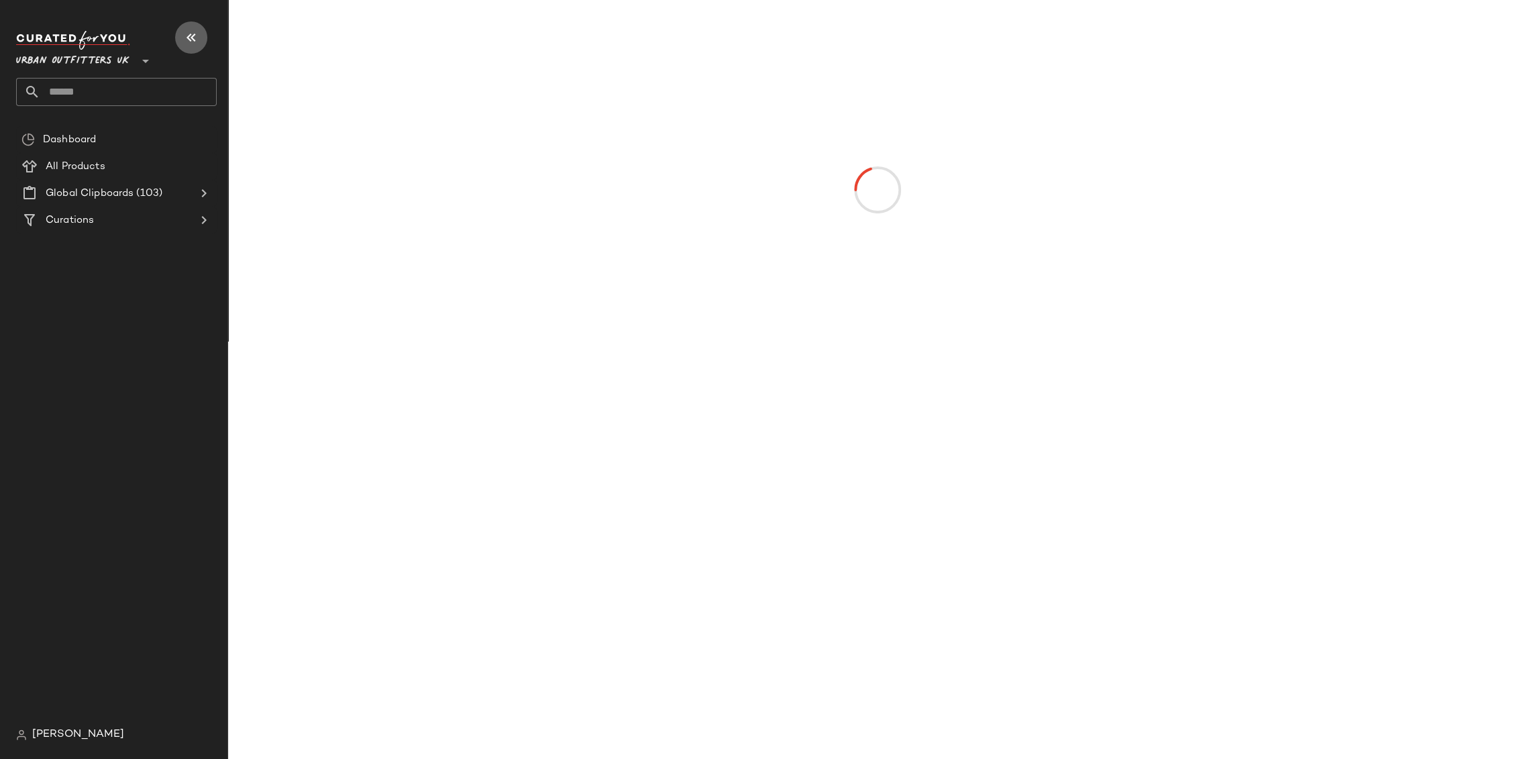
click at [193, 42] on icon "button" at bounding box center [191, 38] width 16 height 16
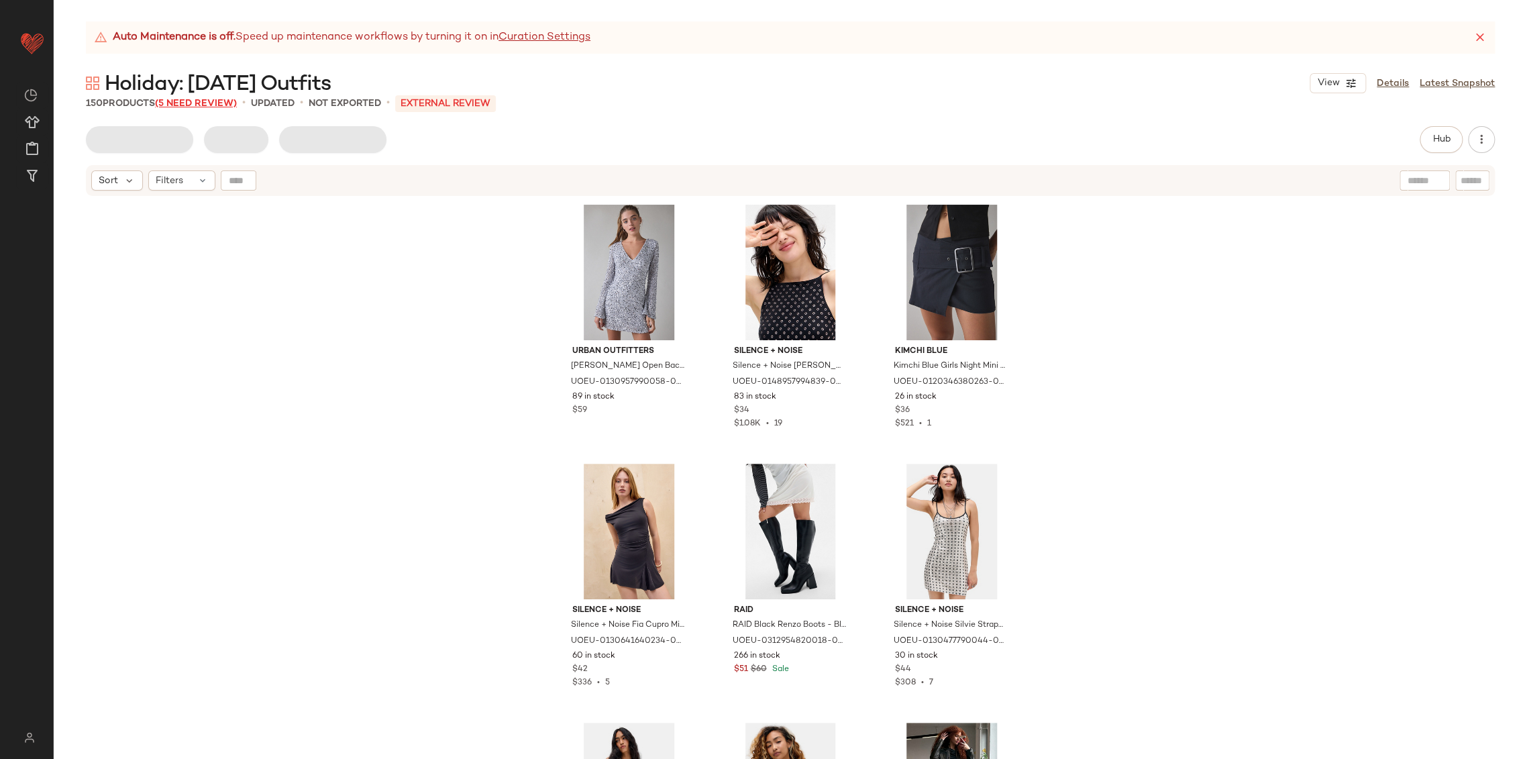
click at [222, 103] on span "(5 Need Review)" at bounding box center [196, 104] width 82 height 10
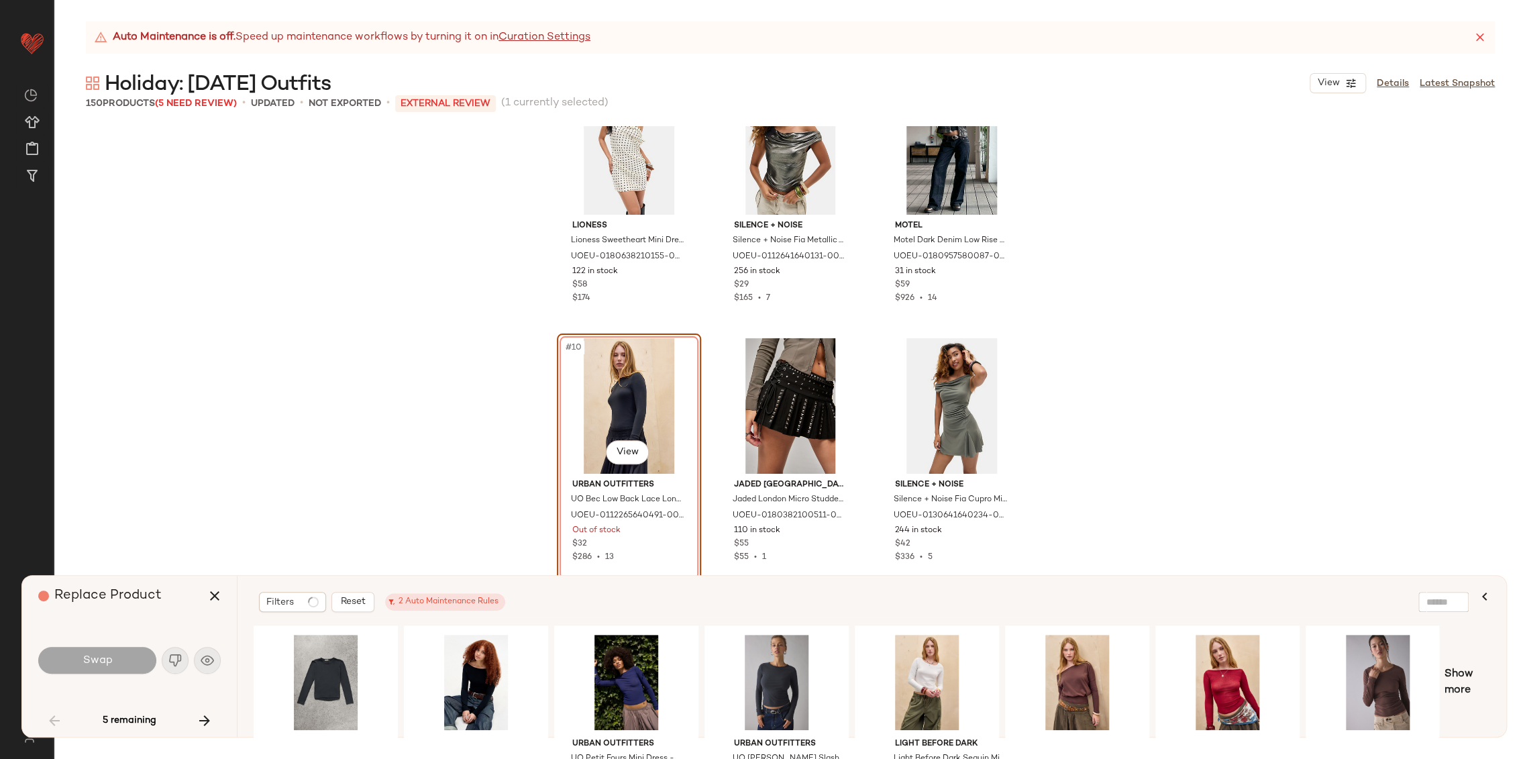
scroll to position [677, 0]
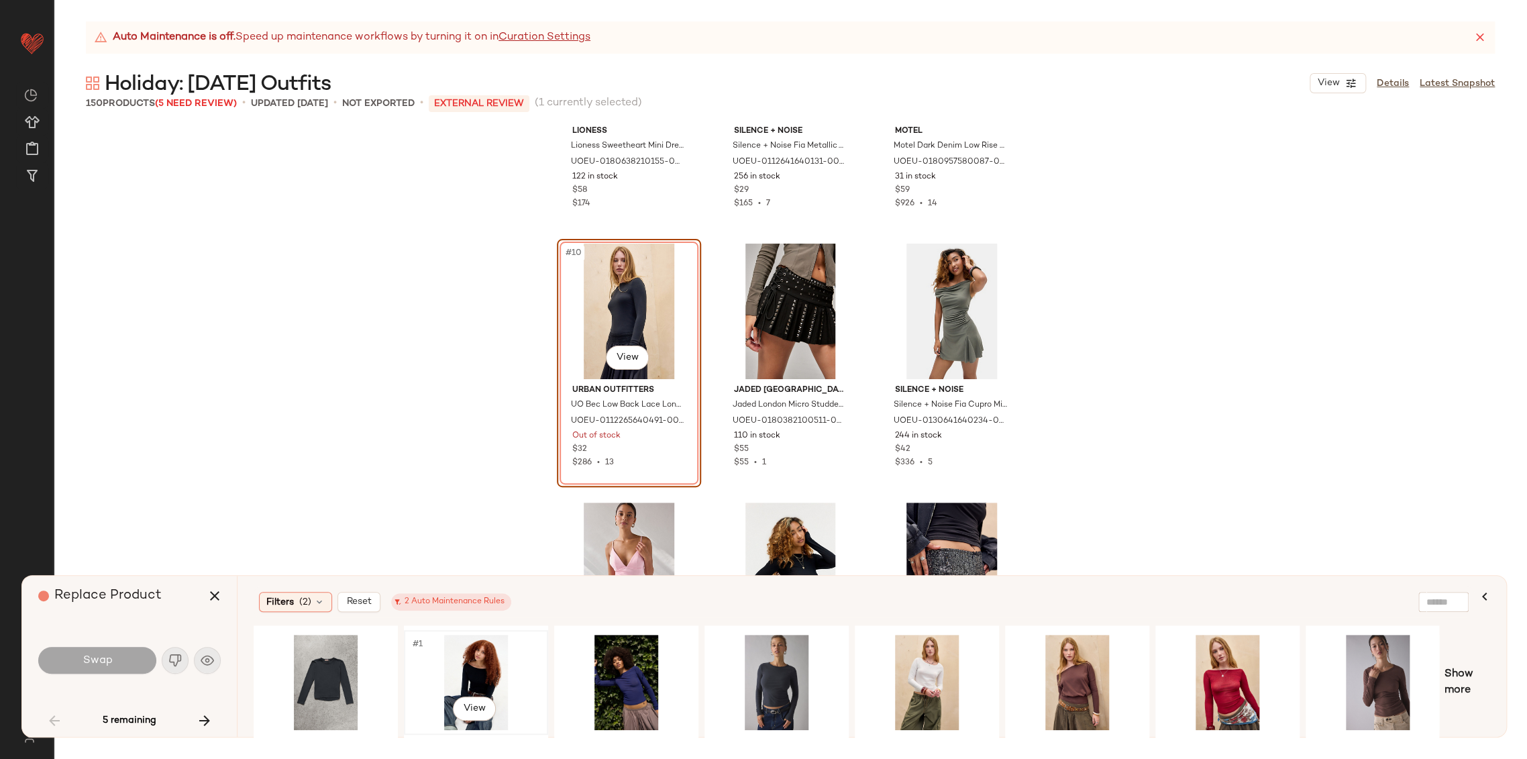
click at [472, 665] on div "#1 View" at bounding box center [475, 681] width 135 height 95
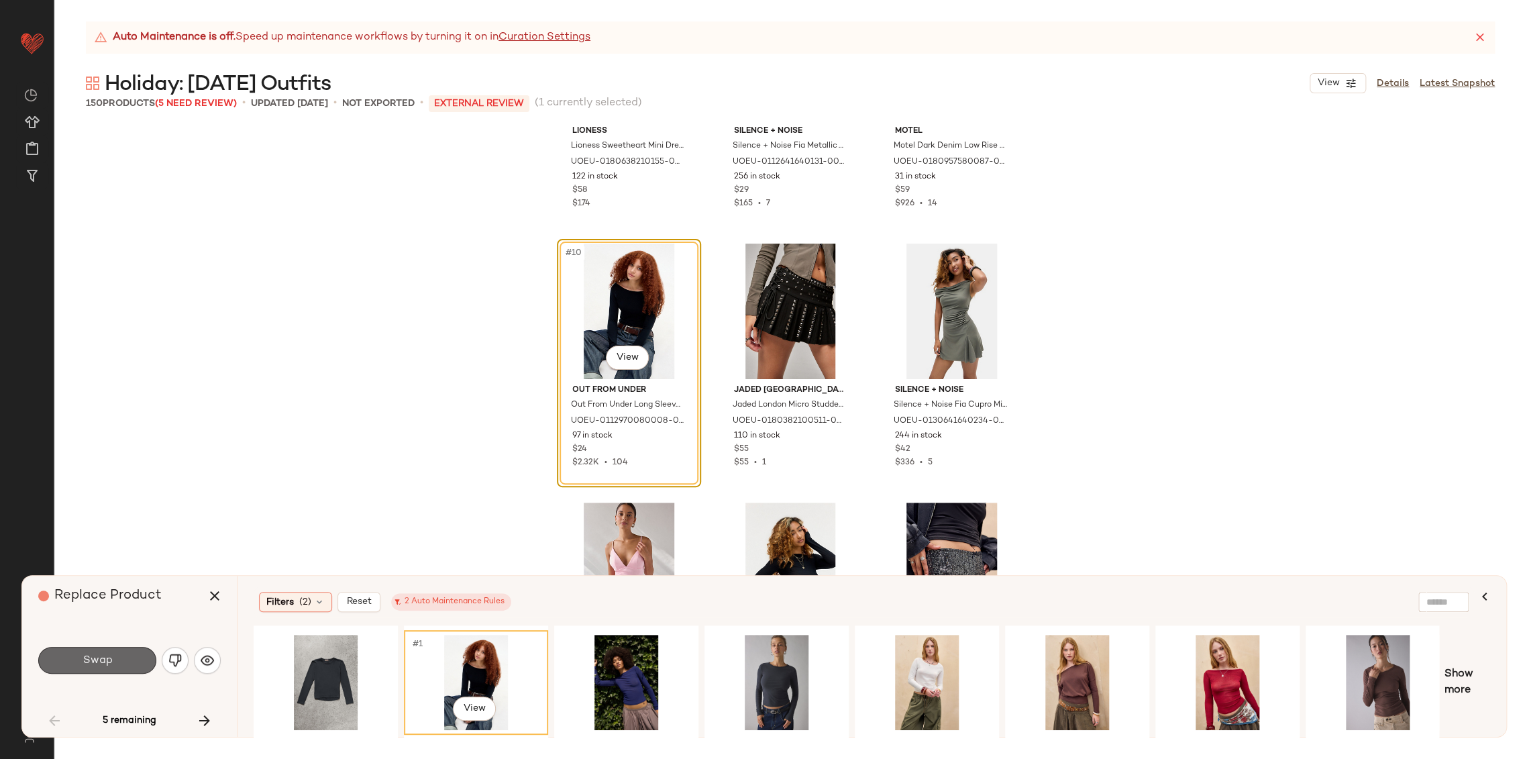
click at [117, 661] on button "Swap" at bounding box center [97, 660] width 118 height 27
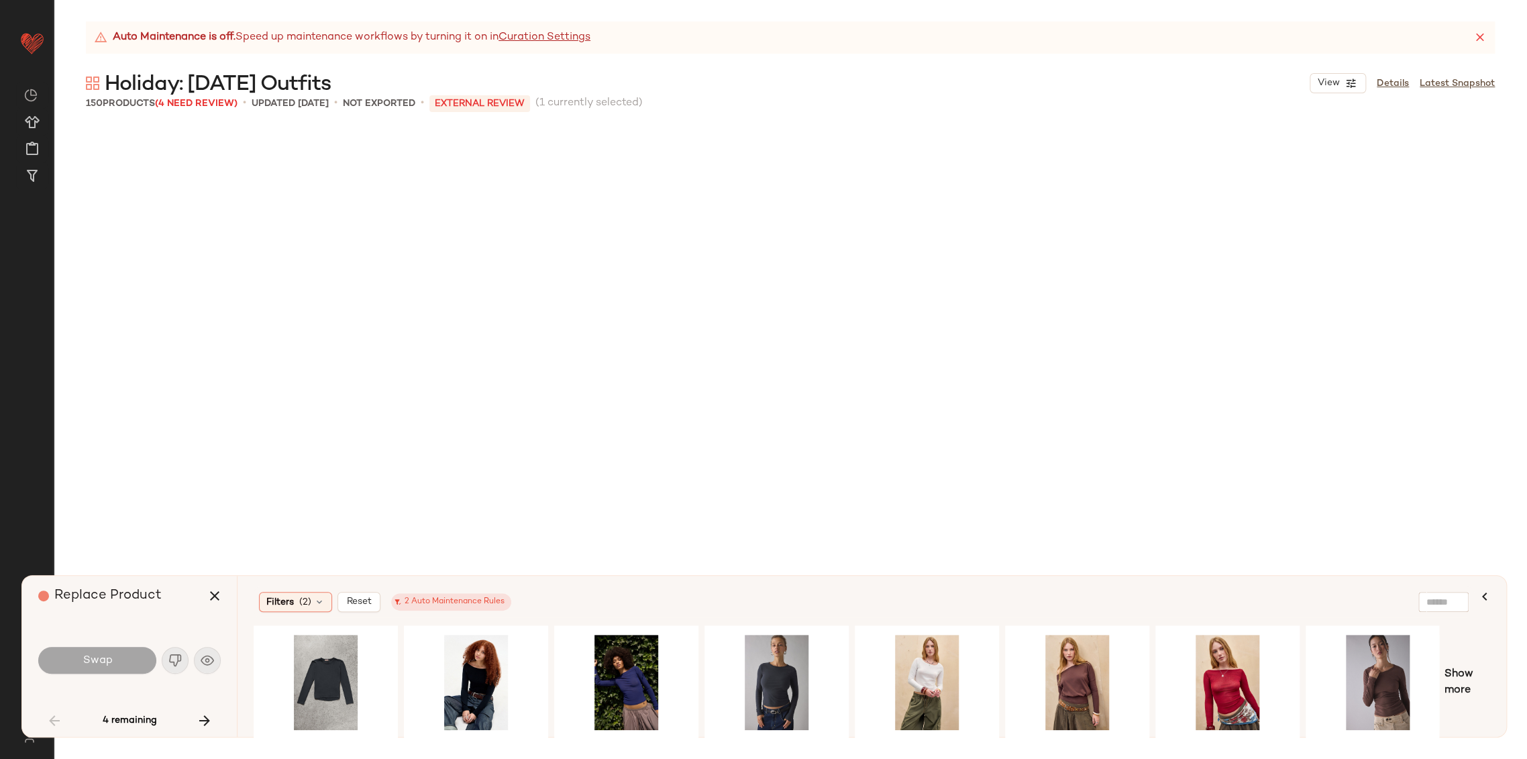
scroll to position [1812, 0]
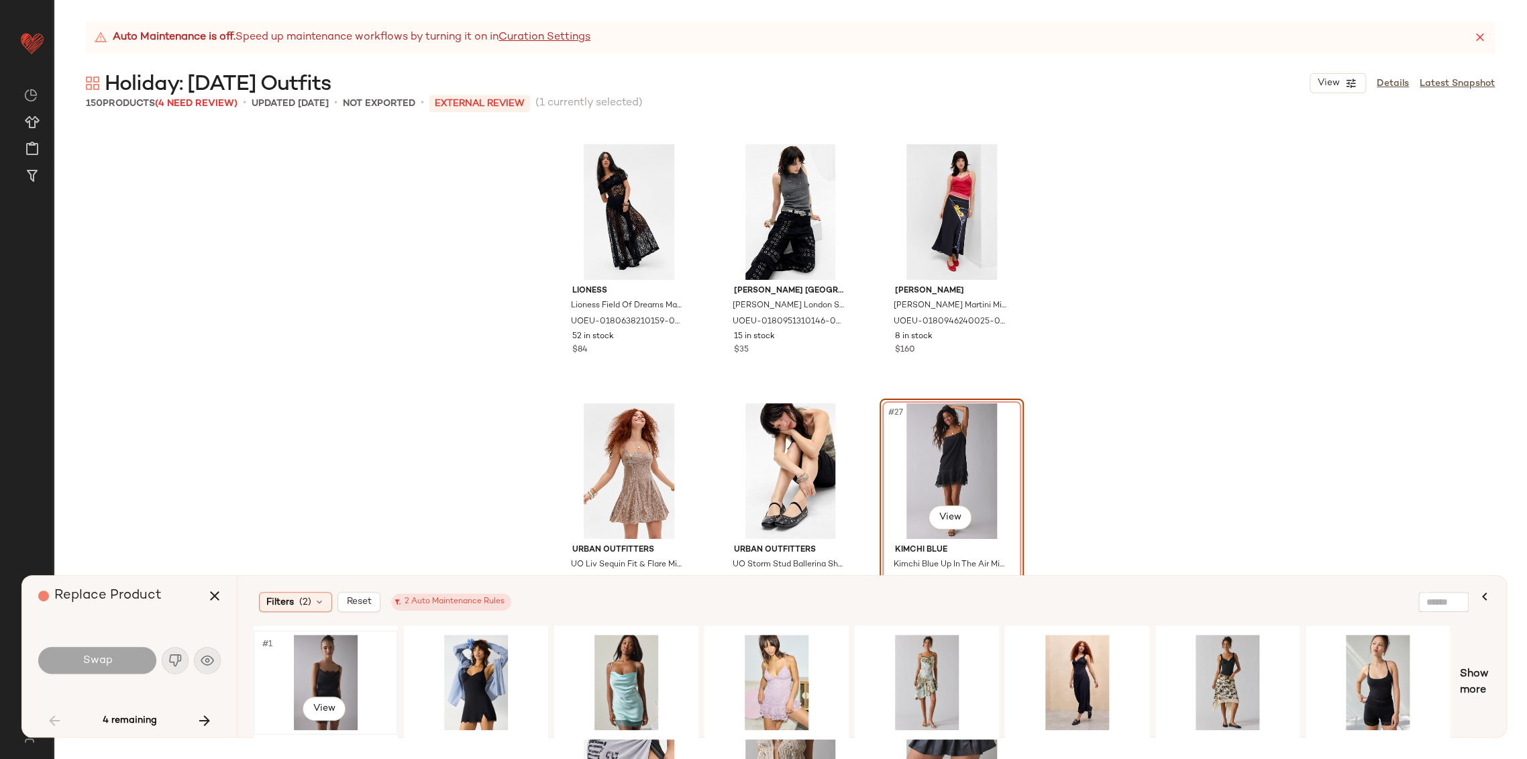
click at [330, 681] on div "#1 View" at bounding box center [325, 681] width 135 height 95
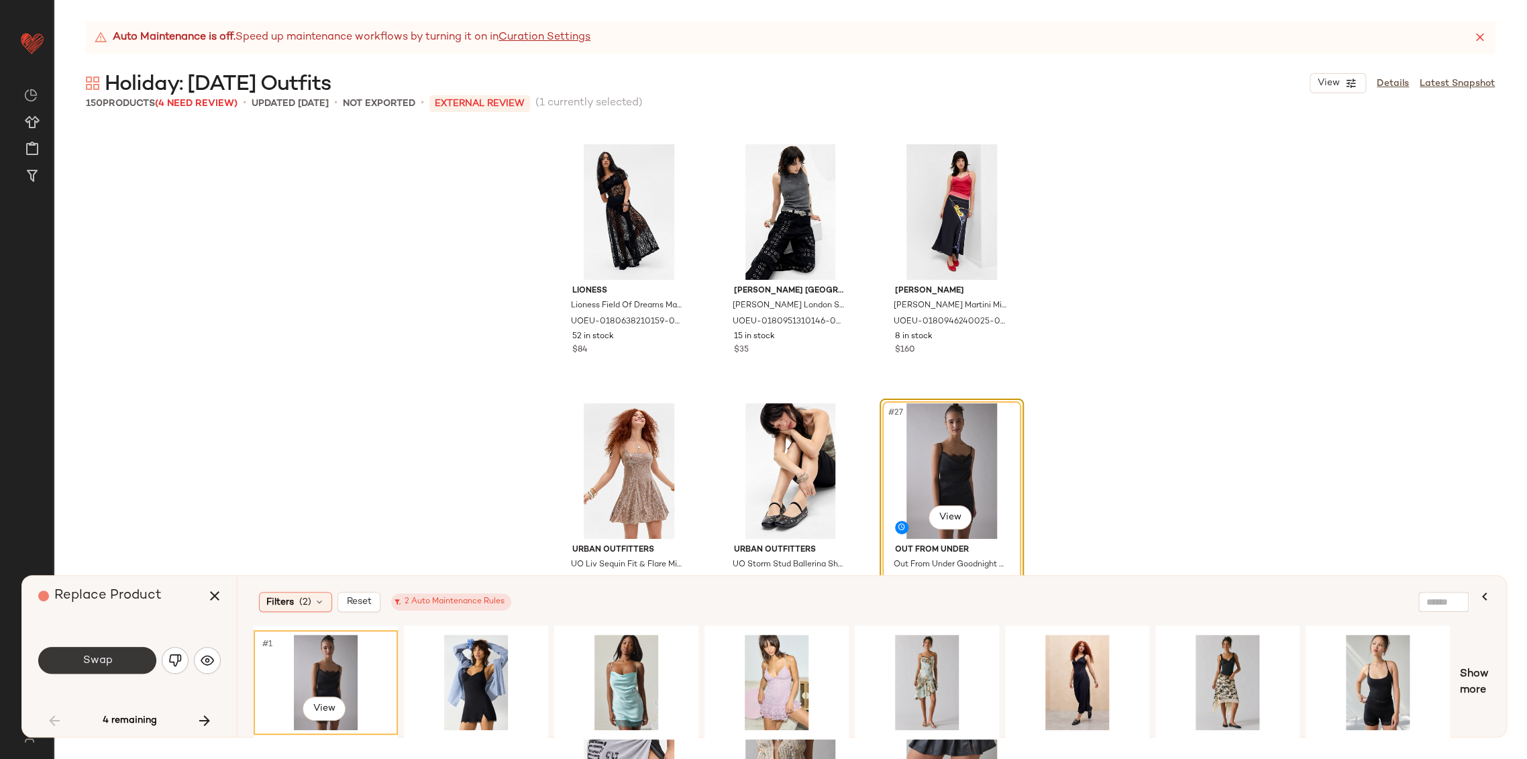
click at [116, 663] on button "Swap" at bounding box center [97, 660] width 118 height 27
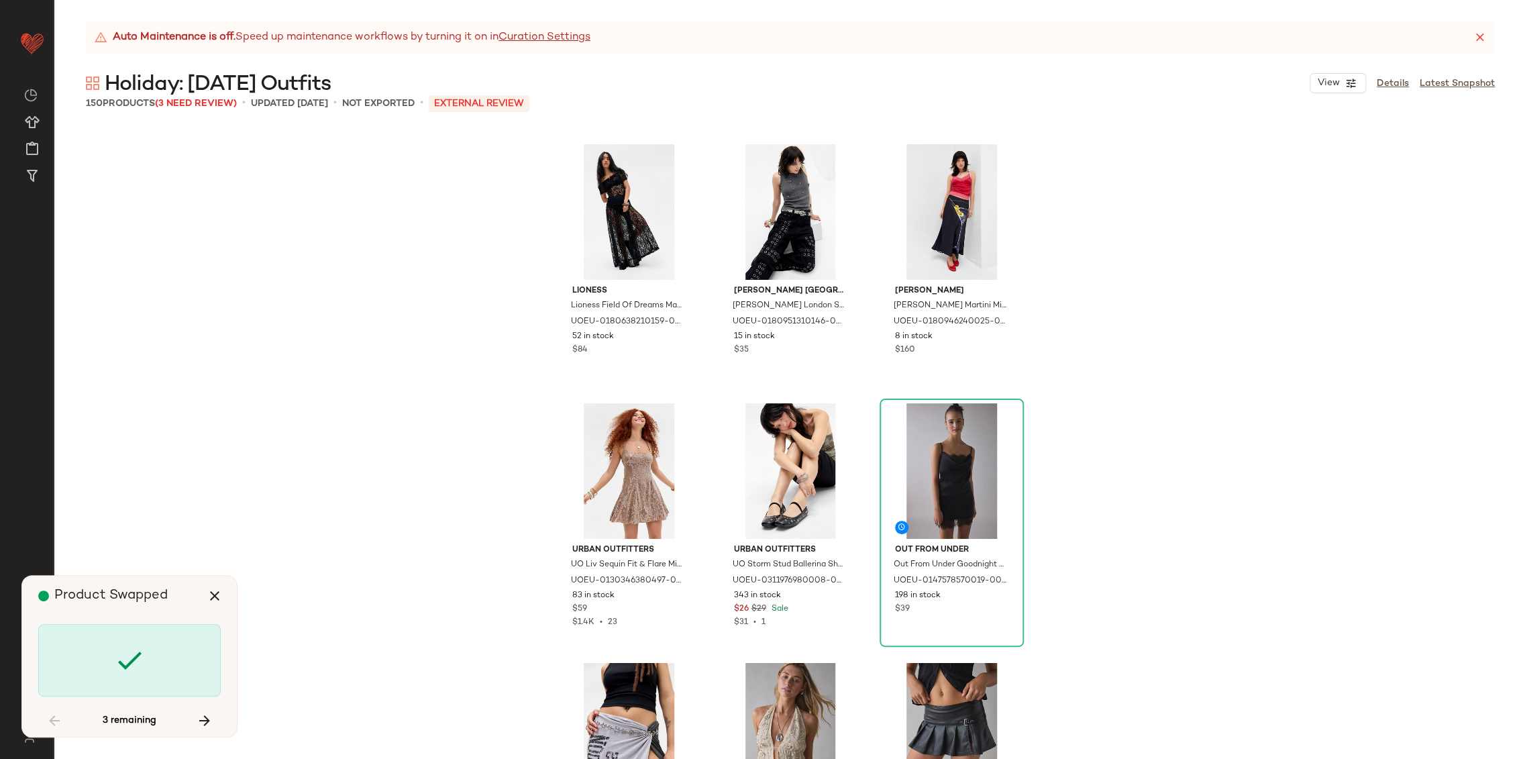
scroll to position [2589, 0]
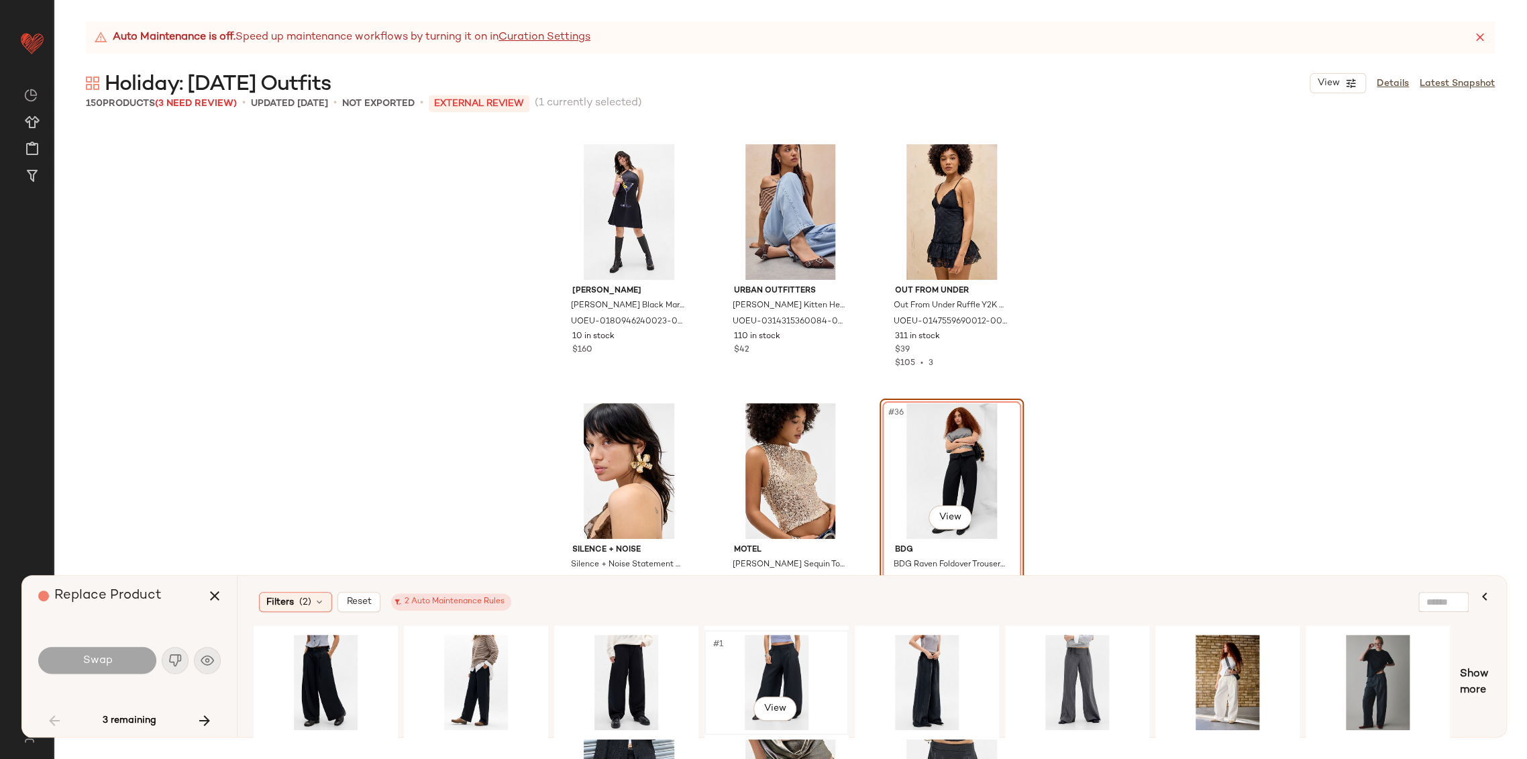
click at [767, 667] on div "#1 View" at bounding box center [776, 681] width 135 height 95
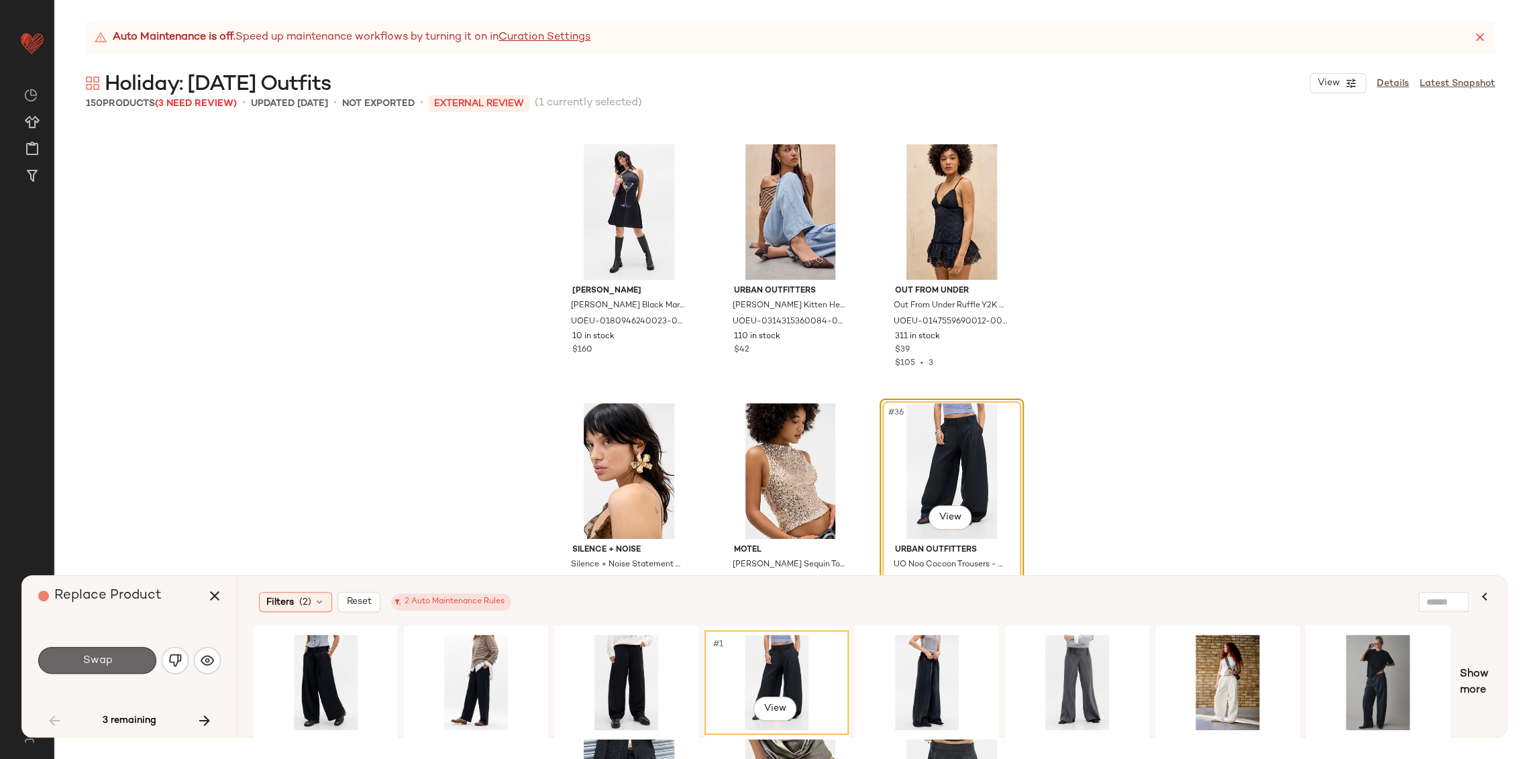
click at [103, 656] on span "Swap" at bounding box center [97, 660] width 30 height 13
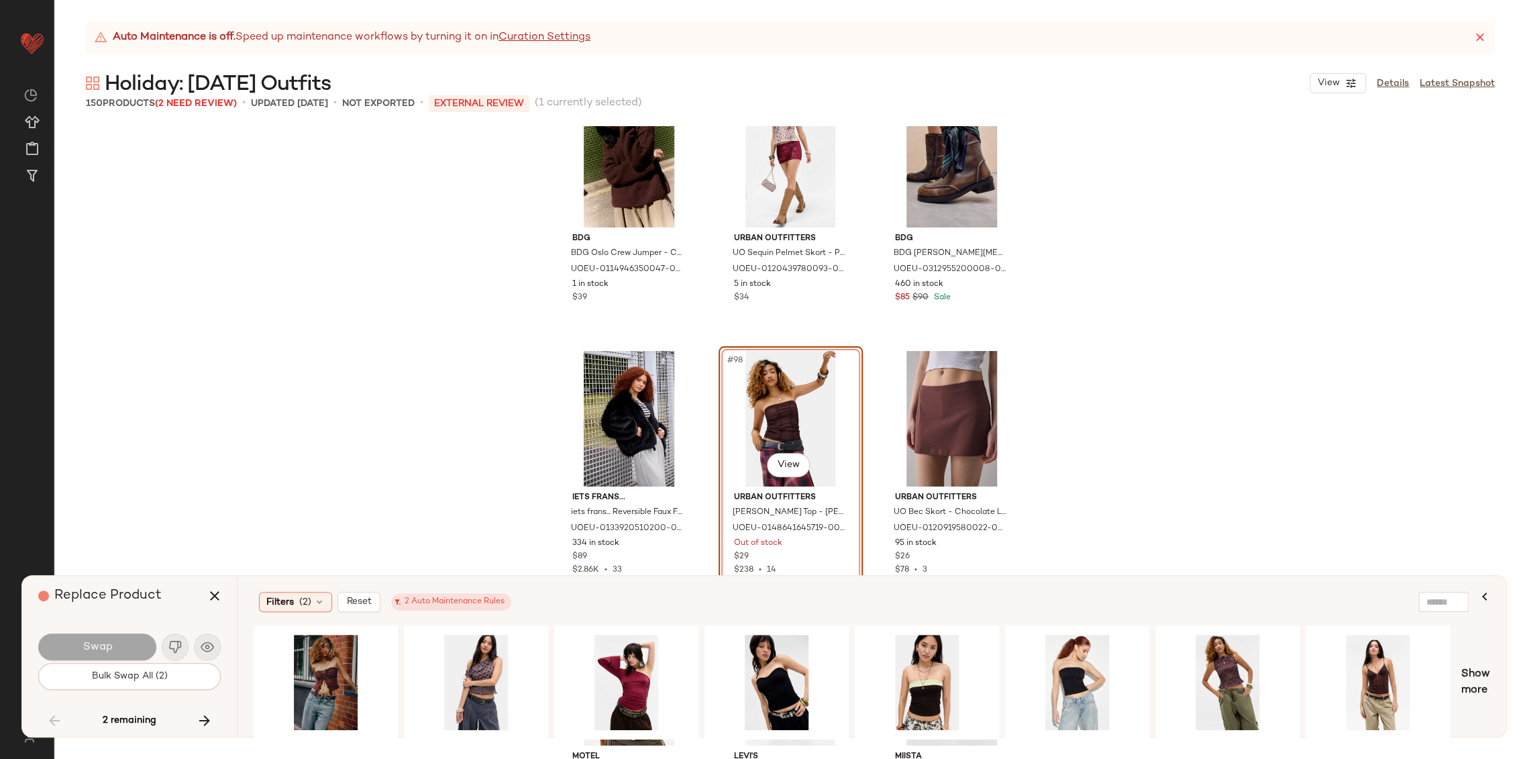
scroll to position [8100, 0]
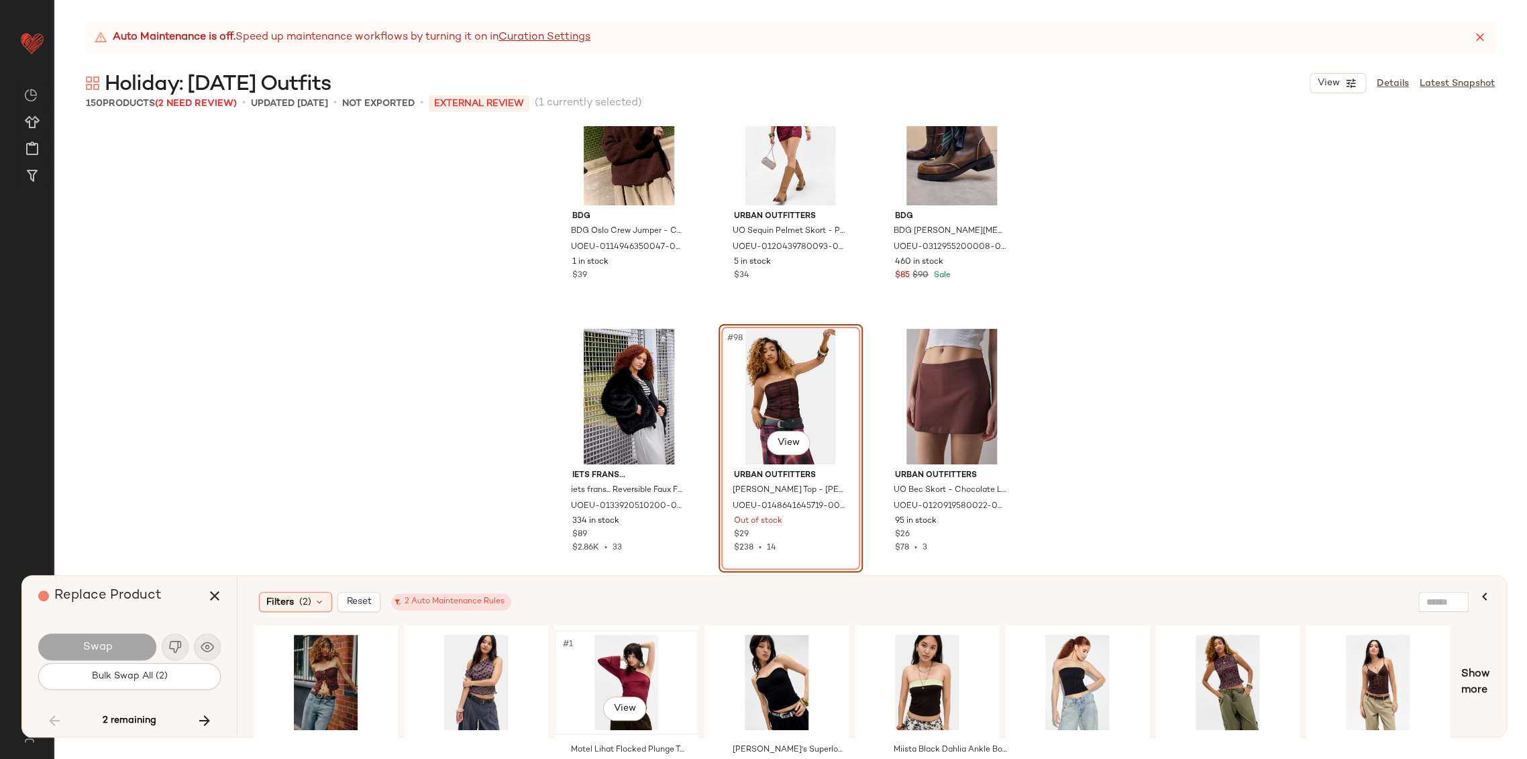
click at [615, 663] on div "#1 View" at bounding box center [626, 681] width 135 height 95
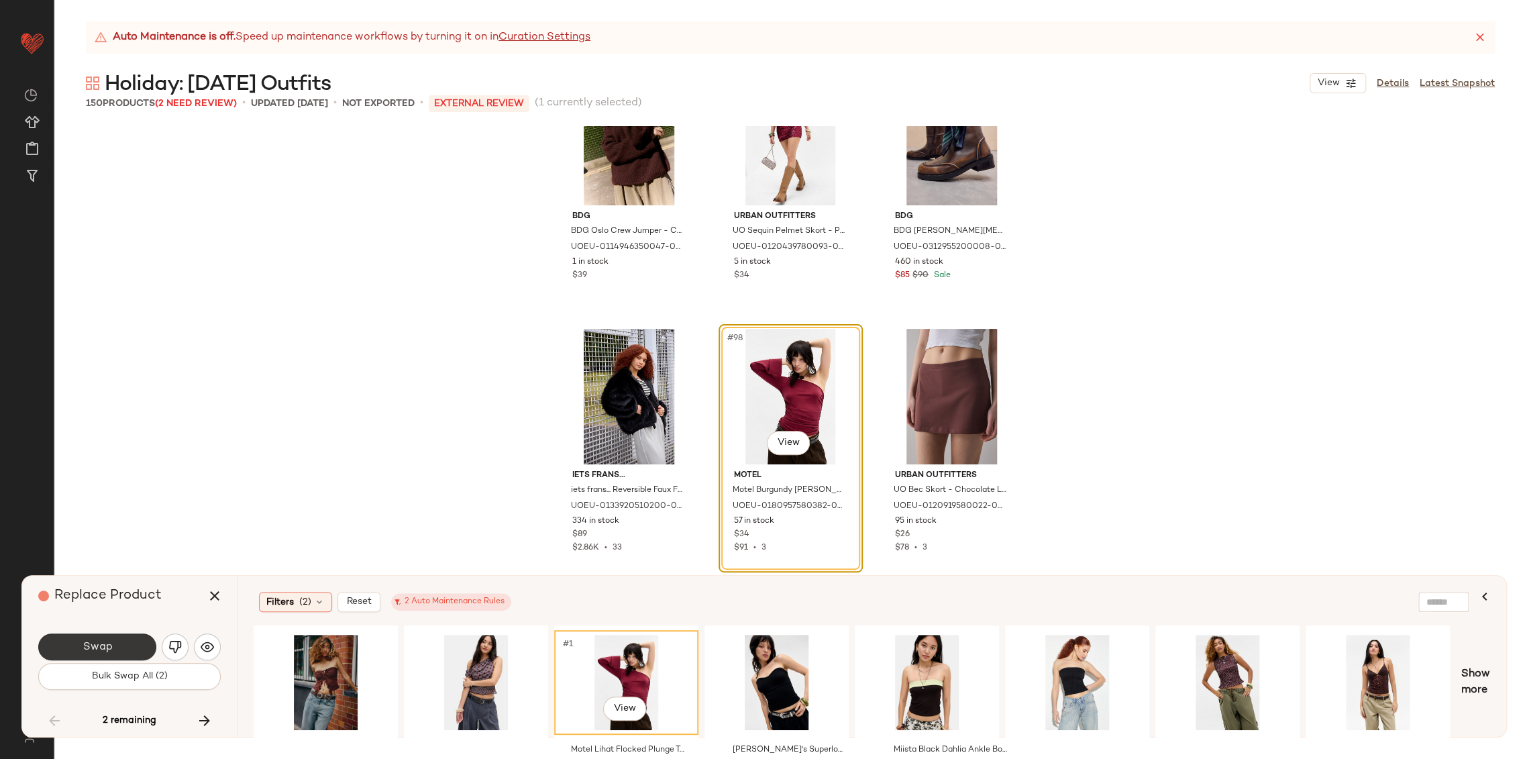
click at [110, 641] on span "Swap" at bounding box center [97, 647] width 30 height 13
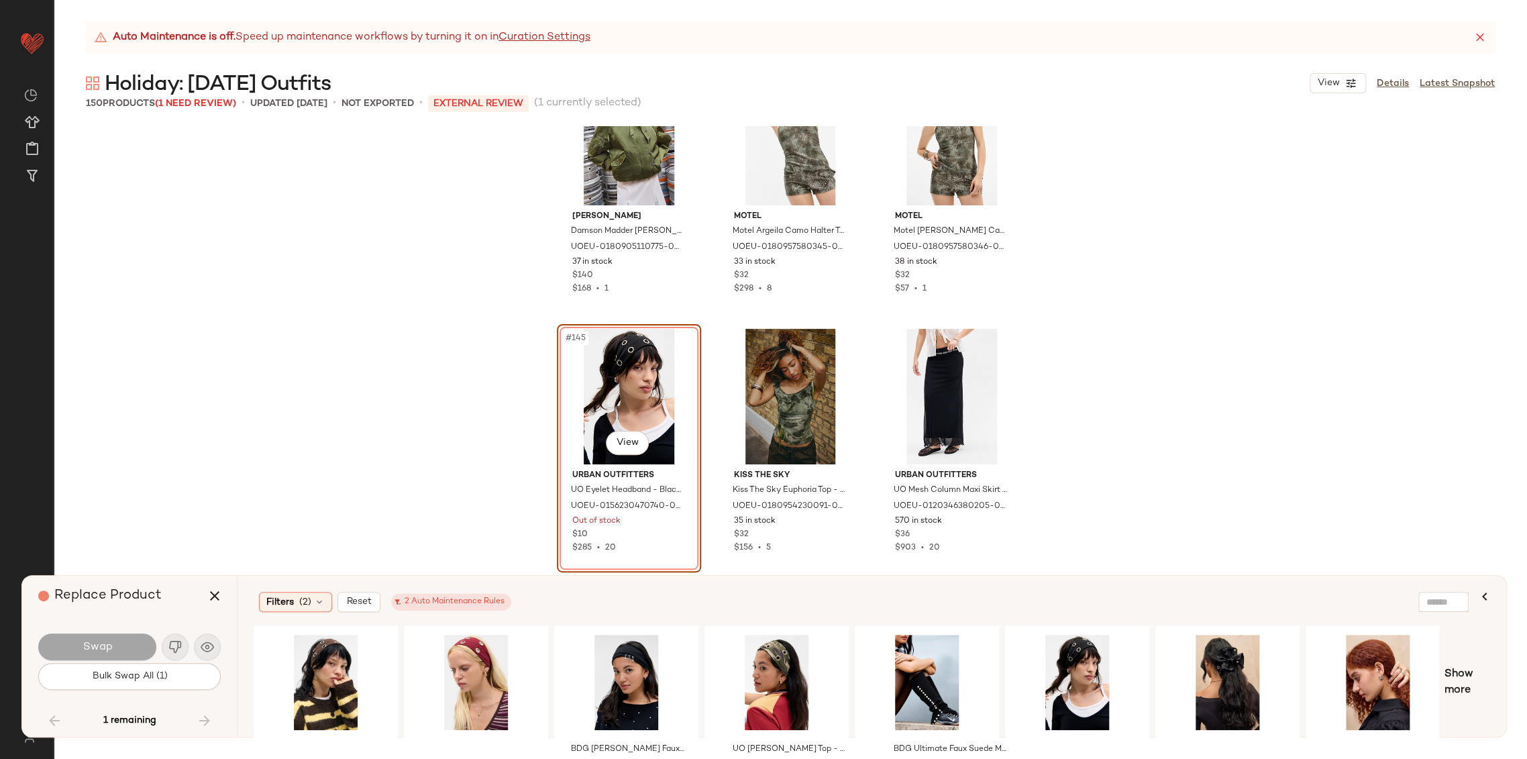
scroll to position [12314, 0]
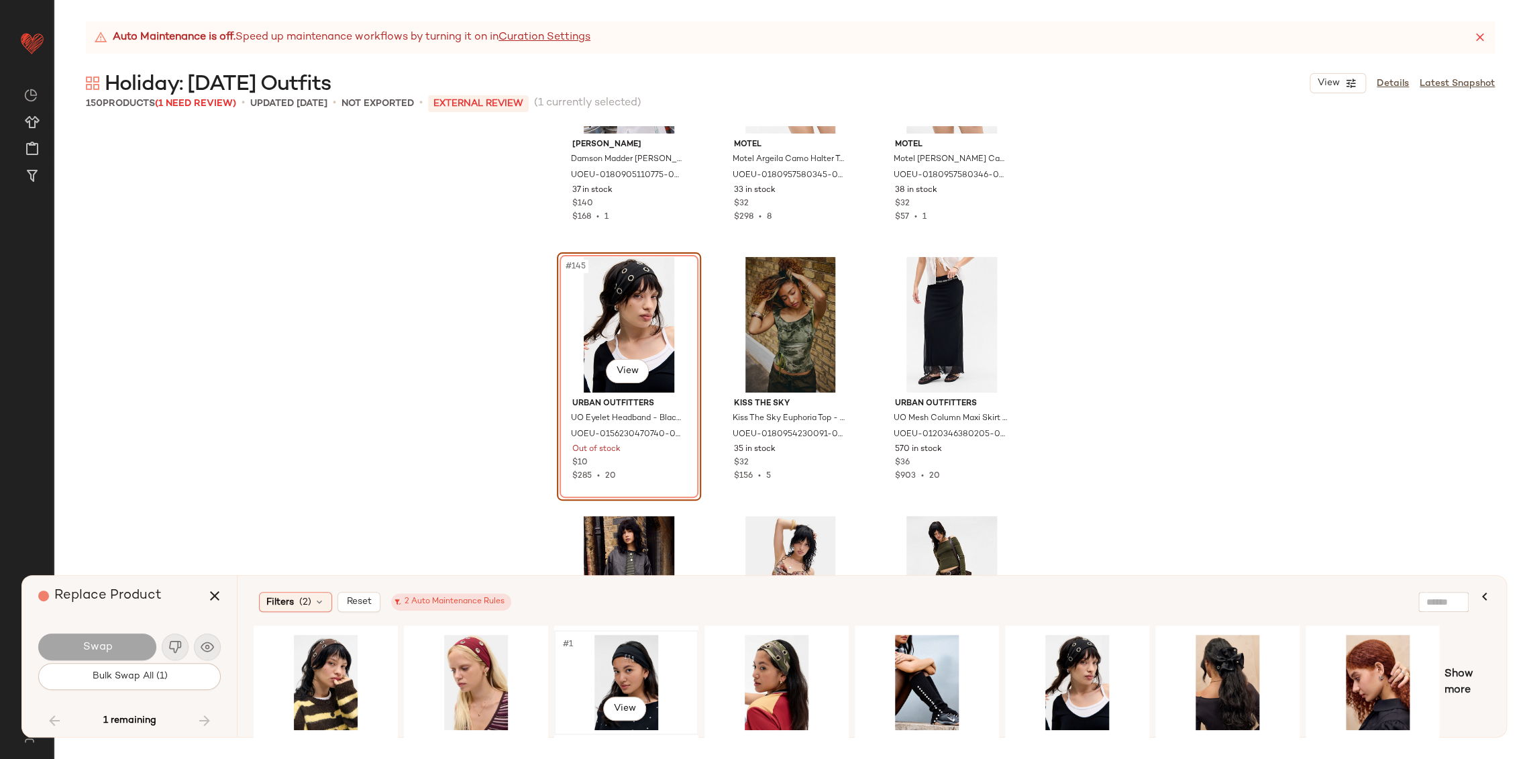
click at [621, 645] on div "#1 View" at bounding box center [626, 681] width 135 height 95
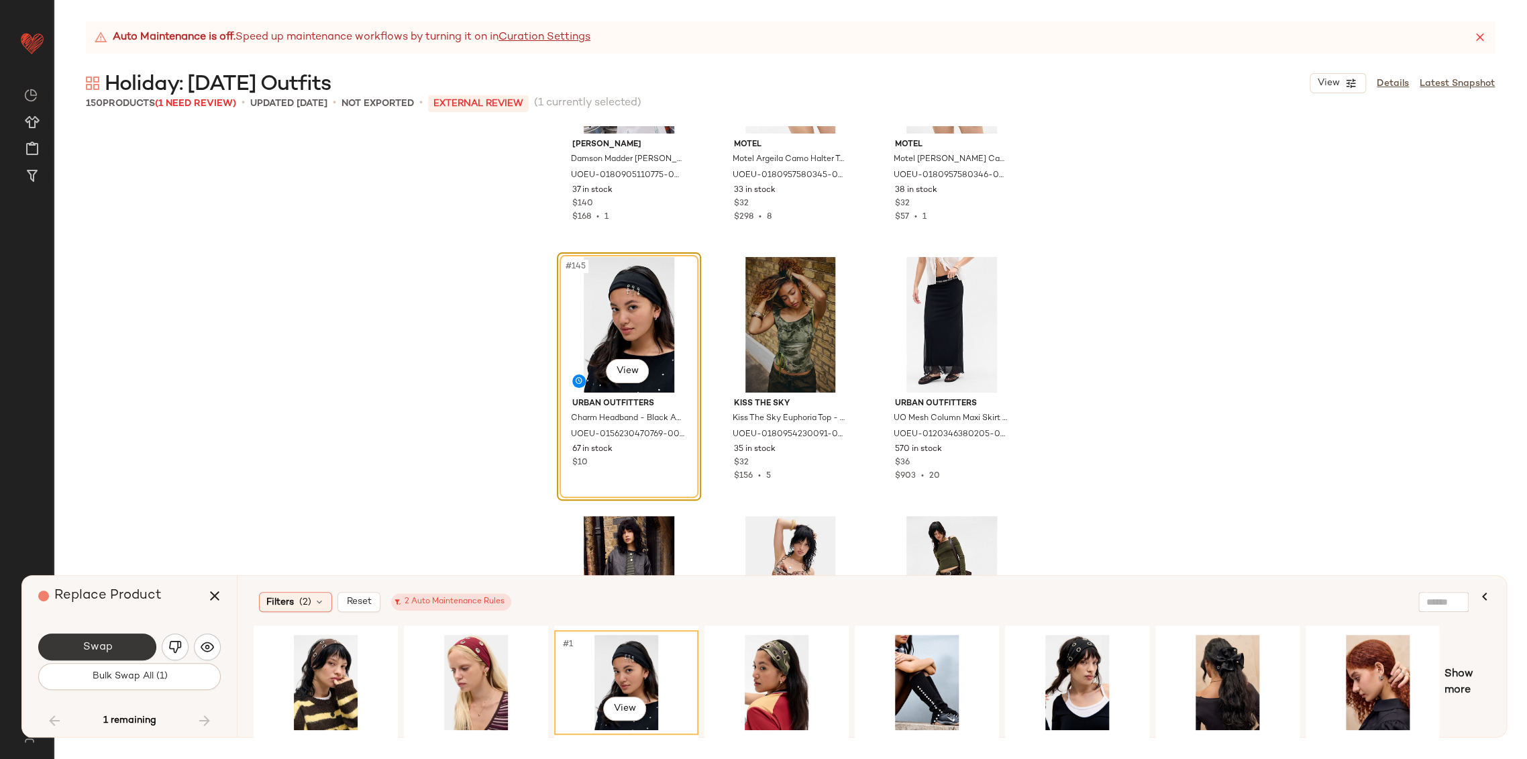
click at [123, 634] on button "Swap" at bounding box center [97, 646] width 118 height 27
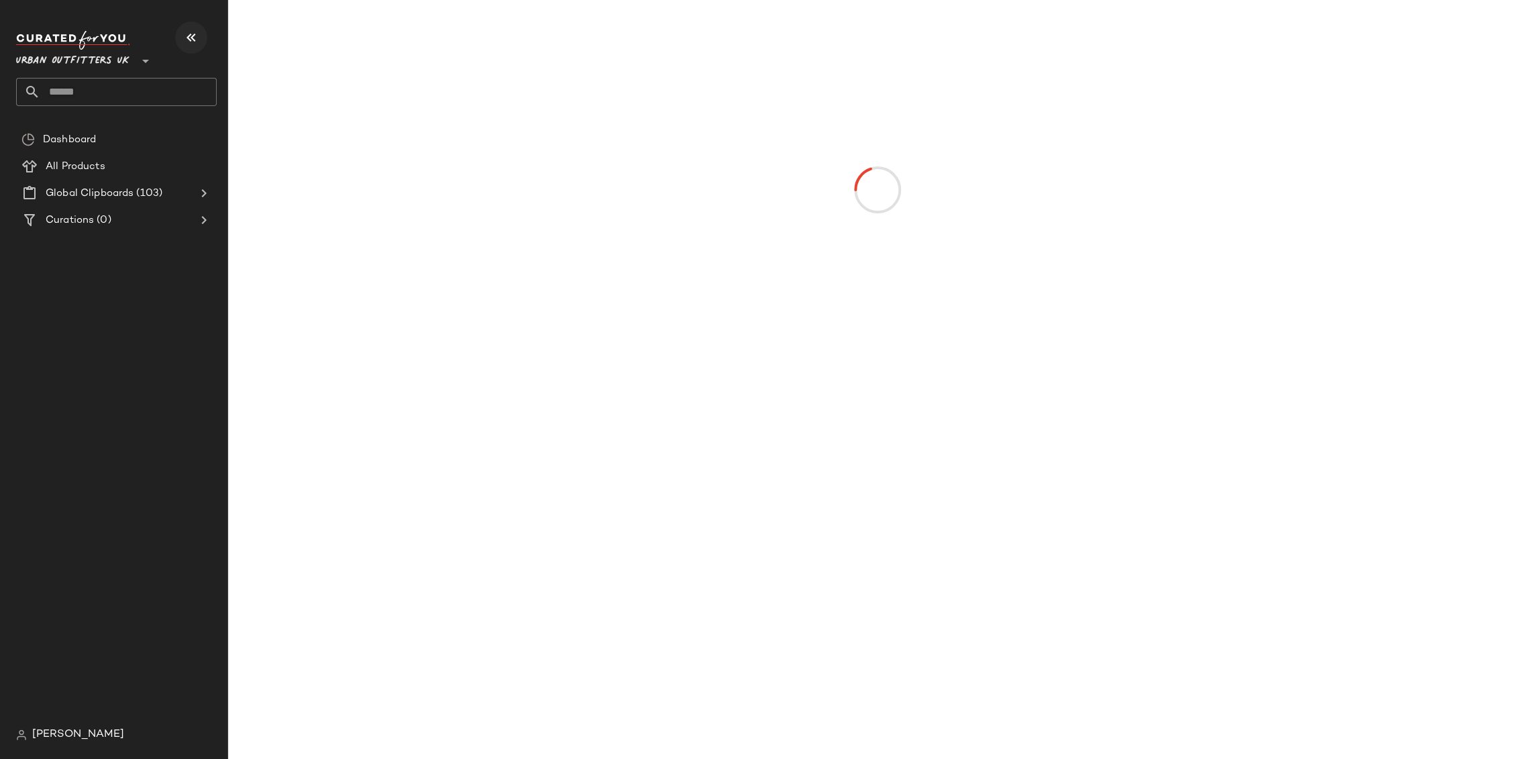
click at [193, 40] on icon "button" at bounding box center [191, 38] width 16 height 16
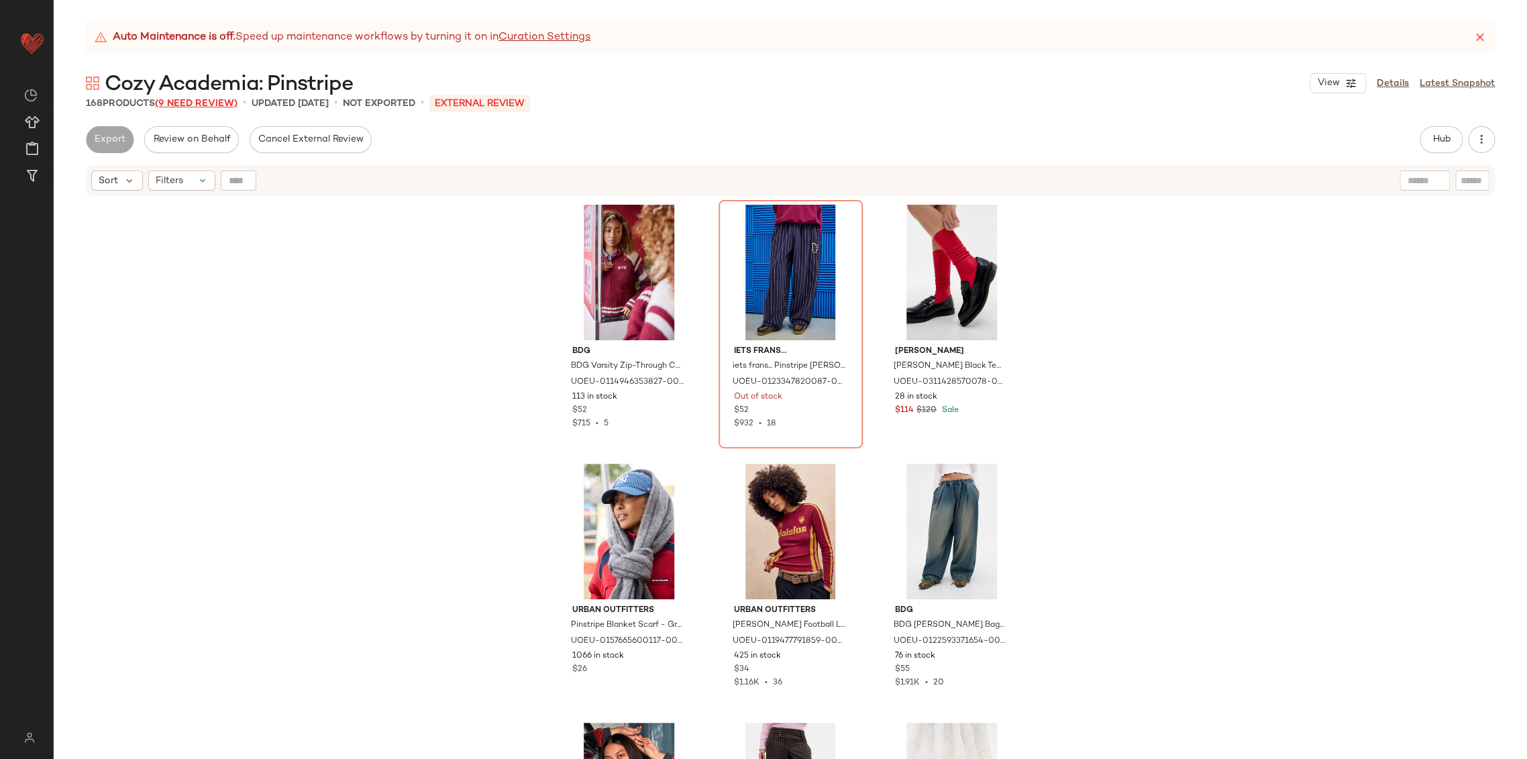
click at [196, 102] on span "(9 Need Review)" at bounding box center [196, 104] width 82 height 10
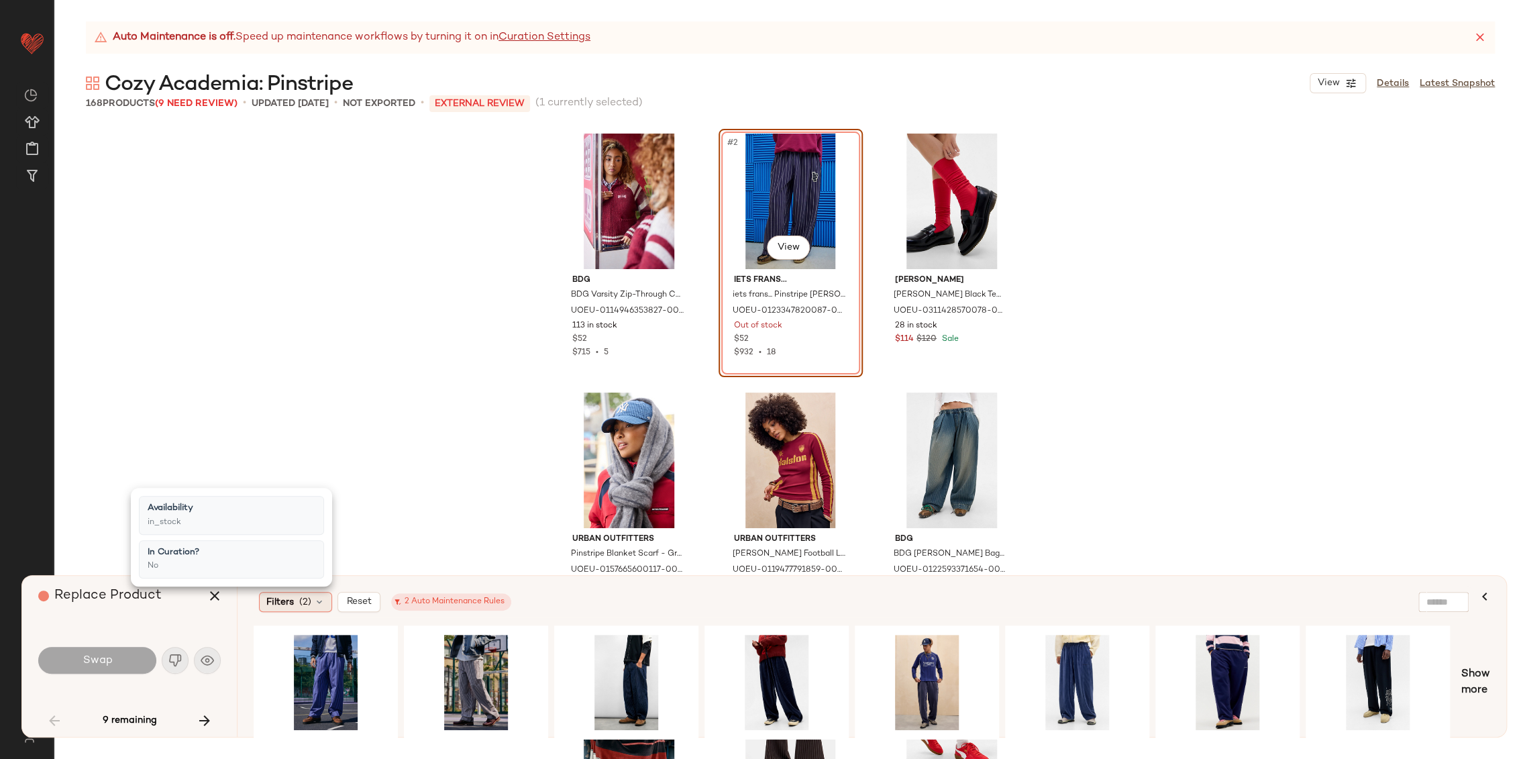
click at [327, 606] on div "Filters (2)" at bounding box center [295, 602] width 73 height 20
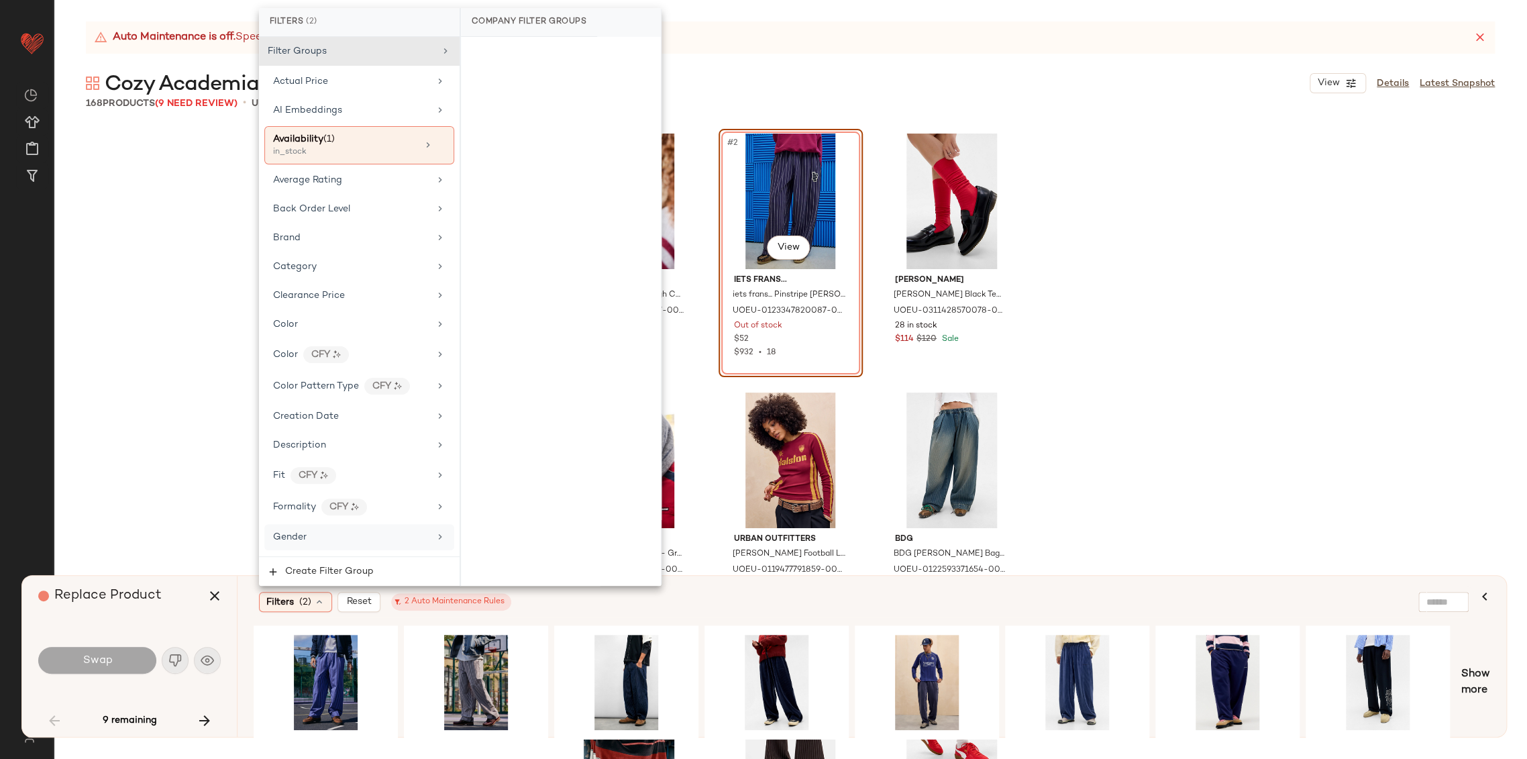
click at [346, 538] on div "Gender" at bounding box center [351, 537] width 156 height 14
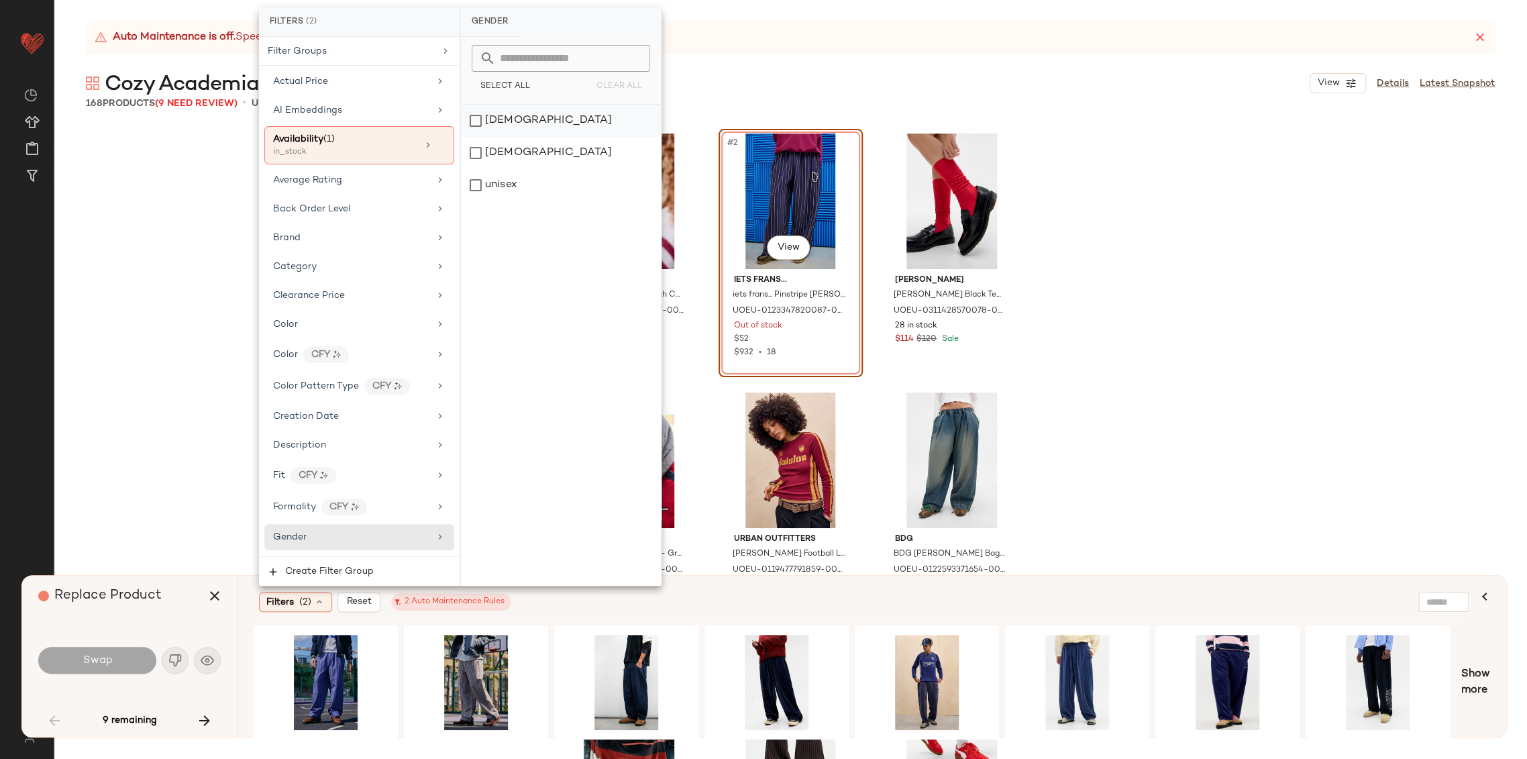
click at [520, 125] on div "[DEMOGRAPHIC_DATA]" at bounding box center [561, 121] width 200 height 32
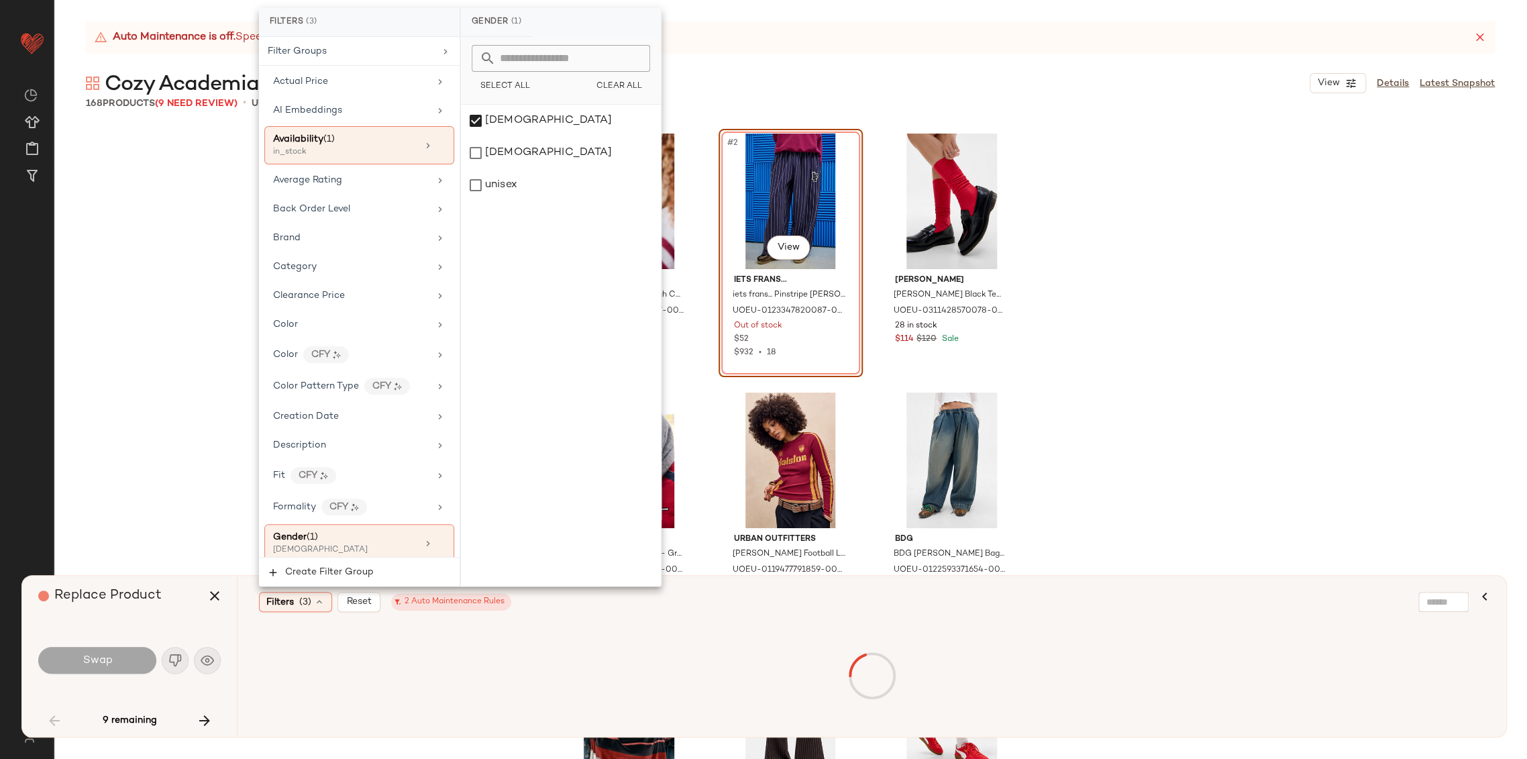
click at [719, 600] on div "Filters (3) Reset 2 Auto Maintenance Rules" at bounding box center [806, 602] width 1095 height 20
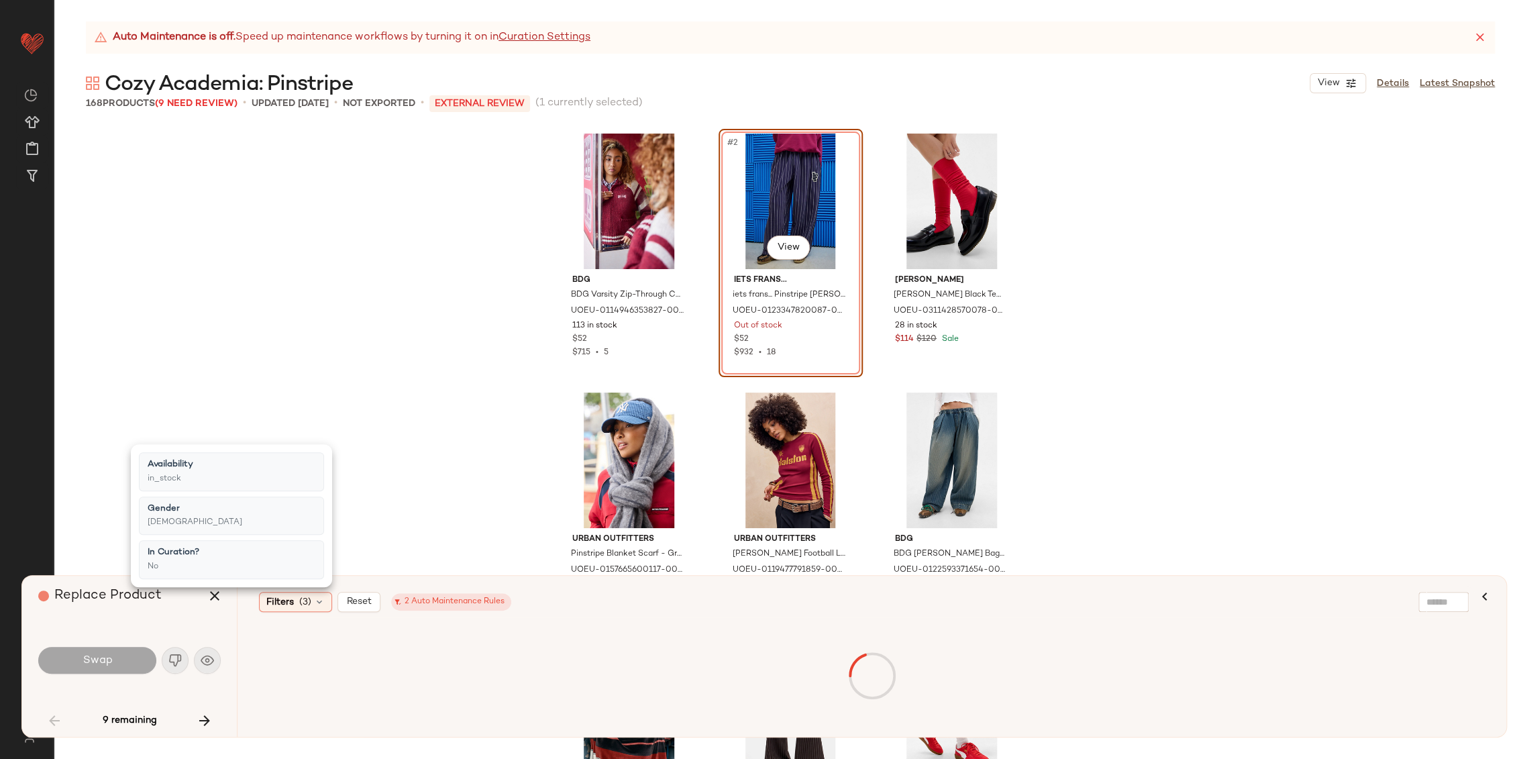
click at [579, 612] on div "Filters (3) Reset 2 Auto Maintenance Rules" at bounding box center [864, 601] width 1220 height 31
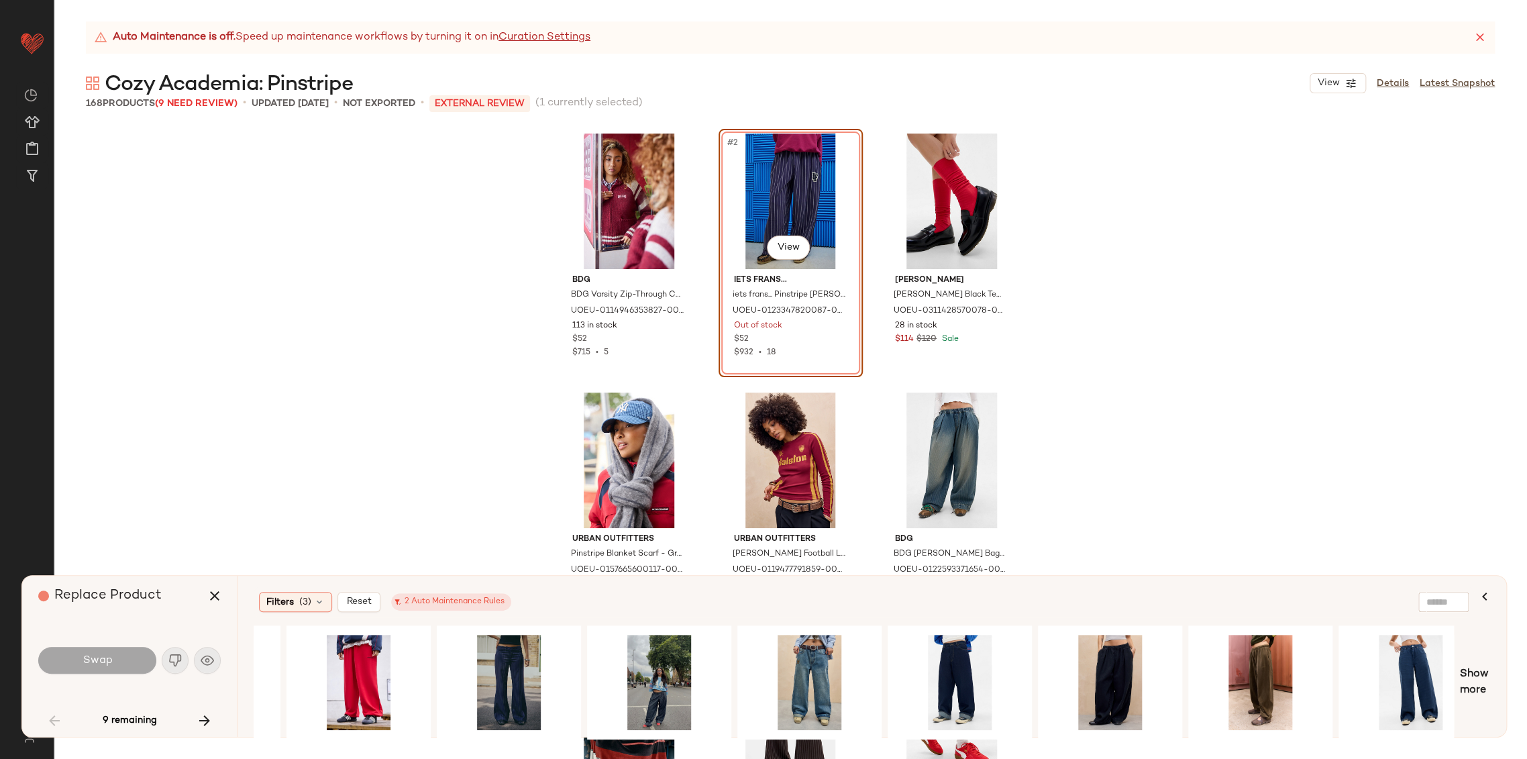
scroll to position [0, 289]
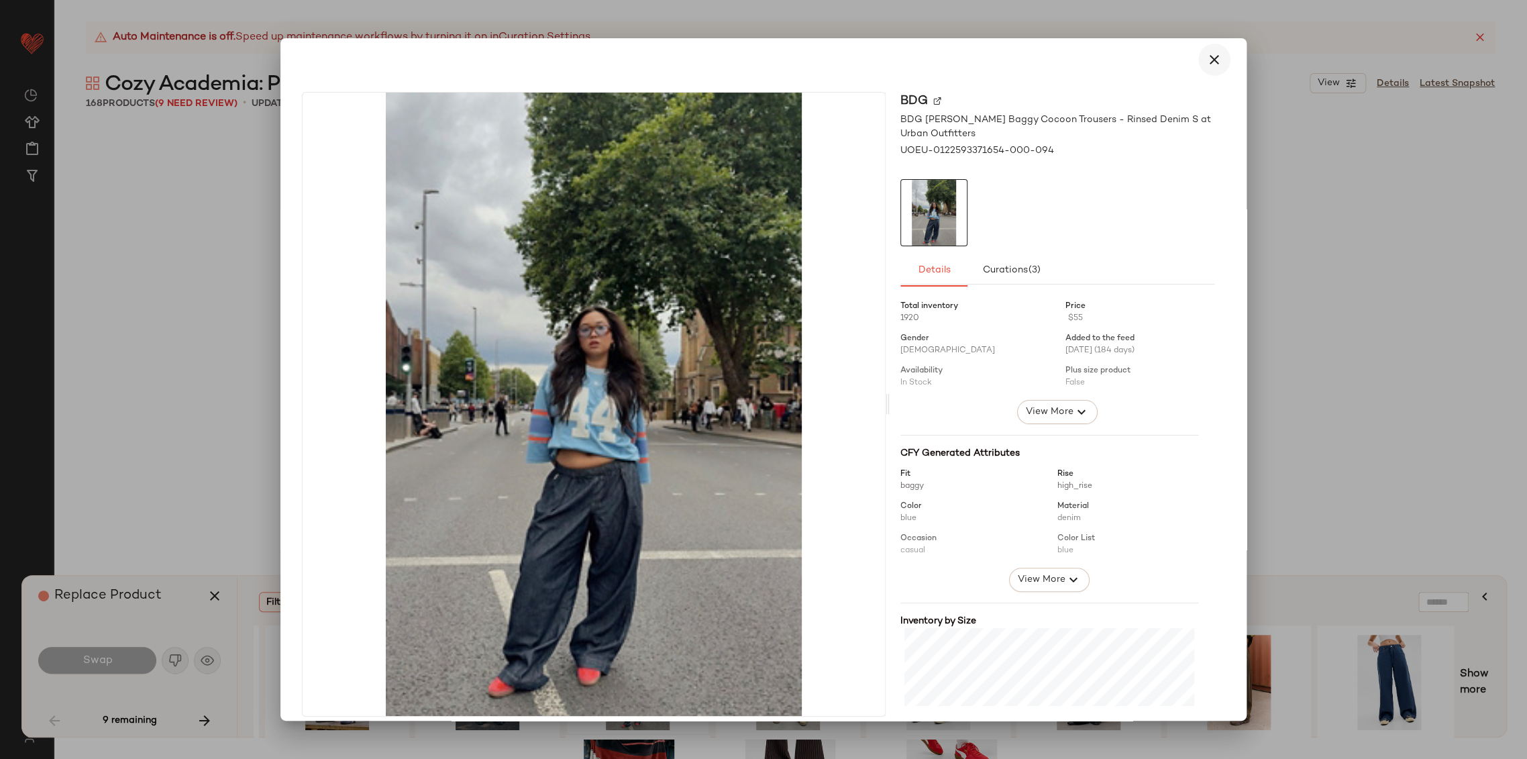
click at [1215, 62] on button "button" at bounding box center [1214, 60] width 32 height 32
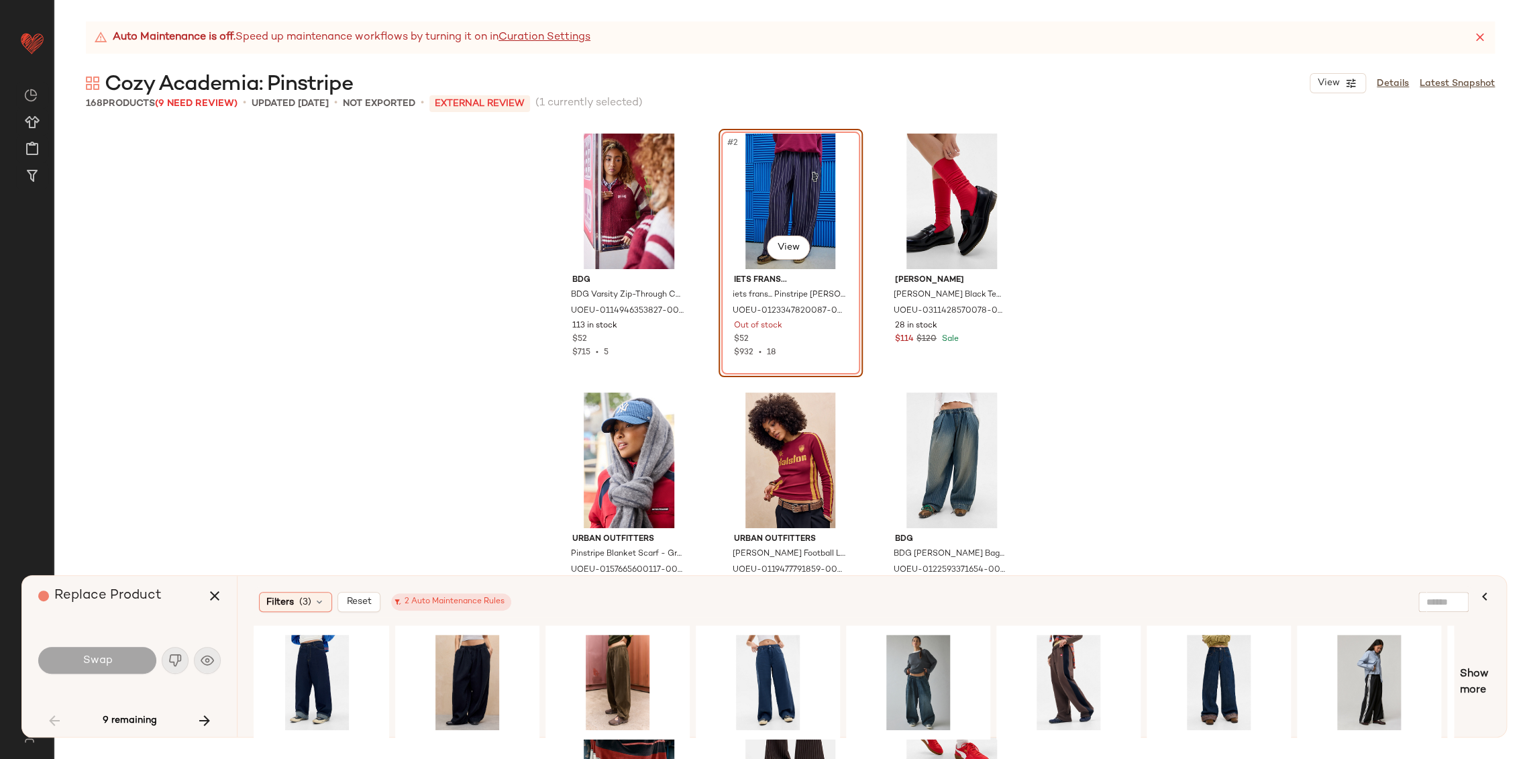
scroll to position [0, 938]
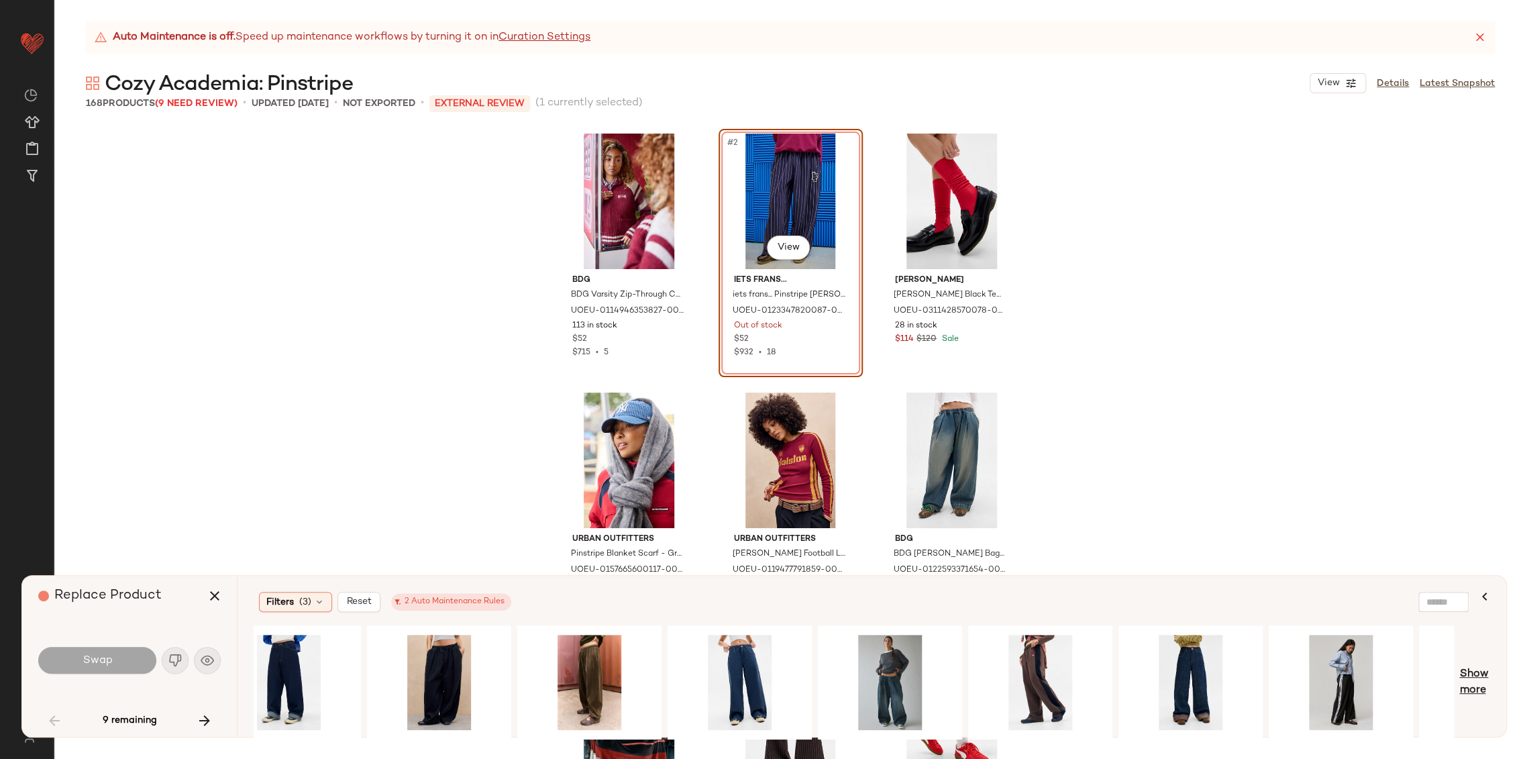
click at [1485, 669] on span "Show more" at bounding box center [1474, 682] width 31 height 32
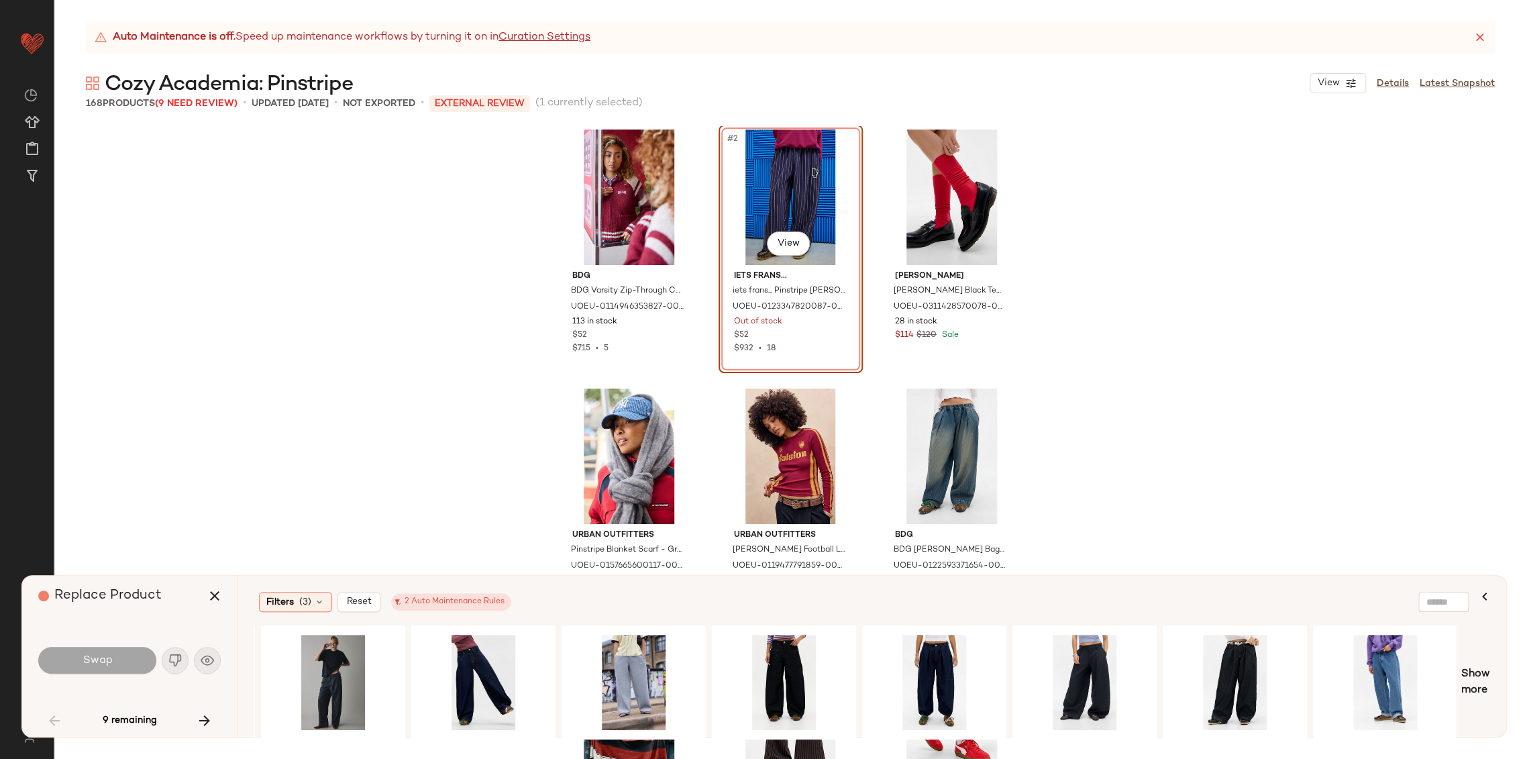
scroll to position [0, 0]
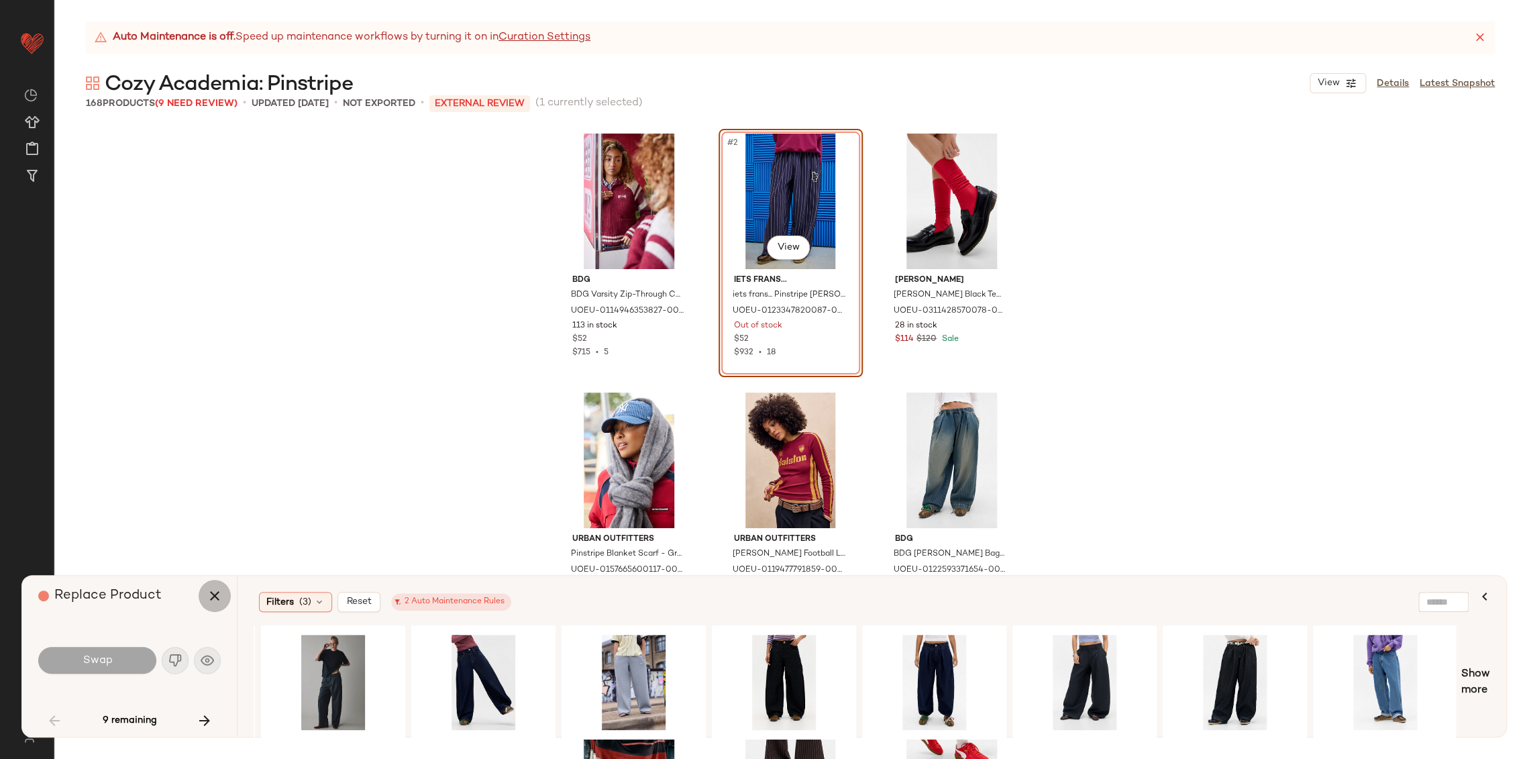
click at [214, 597] on icon "button" at bounding box center [215, 596] width 16 height 16
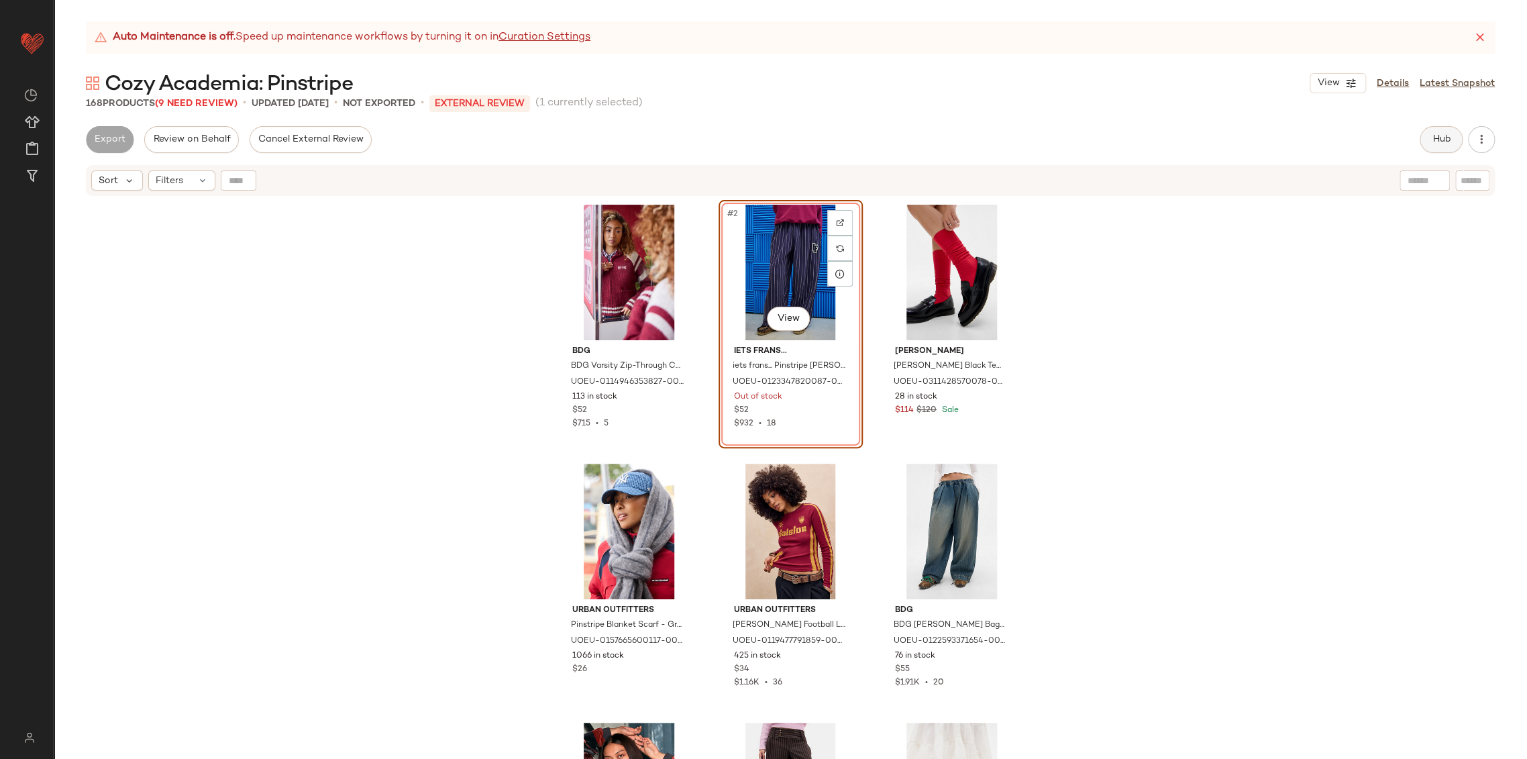
click at [1445, 144] on span "Hub" at bounding box center [1440, 139] width 19 height 11
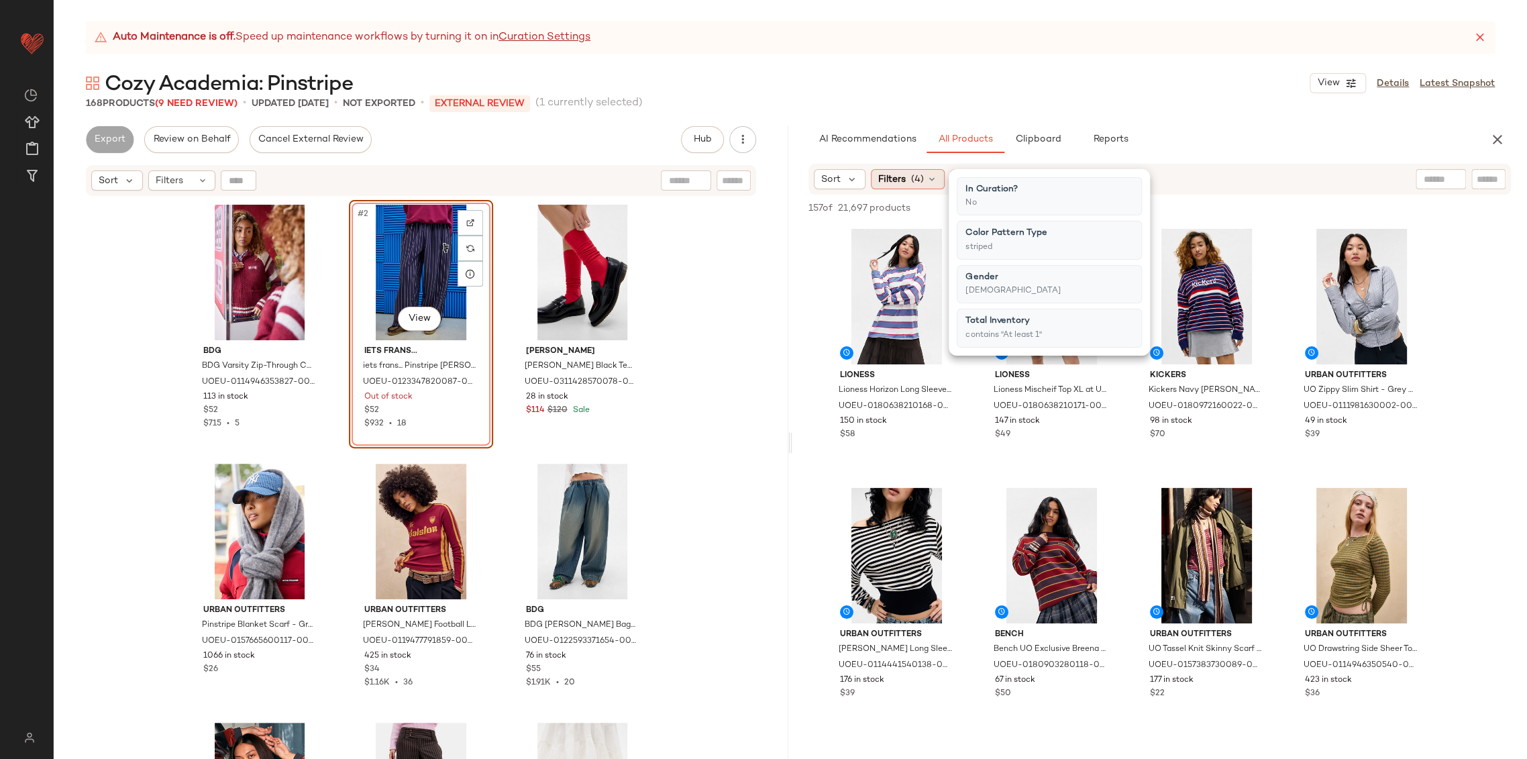
click at [922, 174] on div "Filters (4)" at bounding box center [908, 179] width 74 height 20
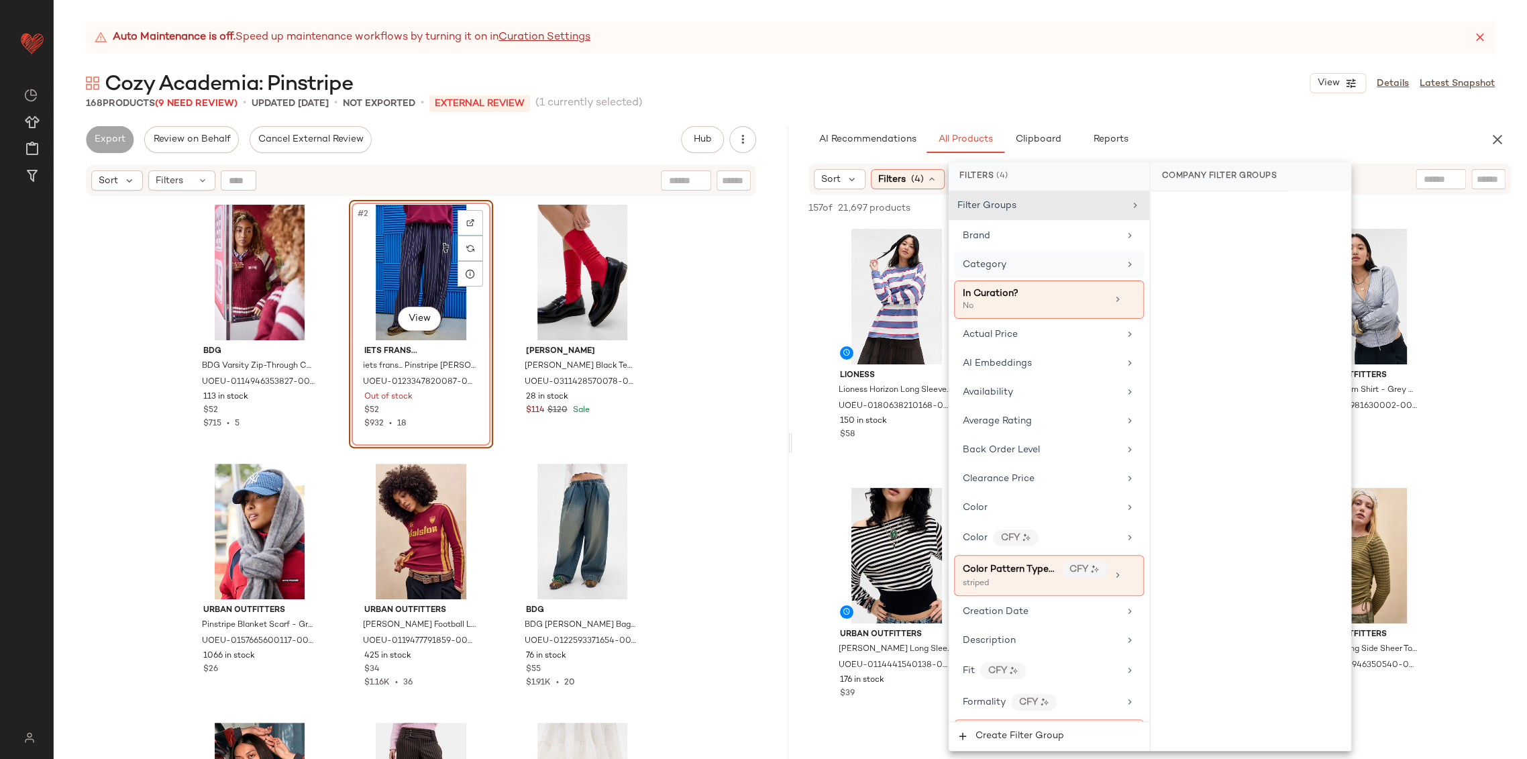
click at [1001, 269] on span "Category" at bounding box center [984, 265] width 44 height 10
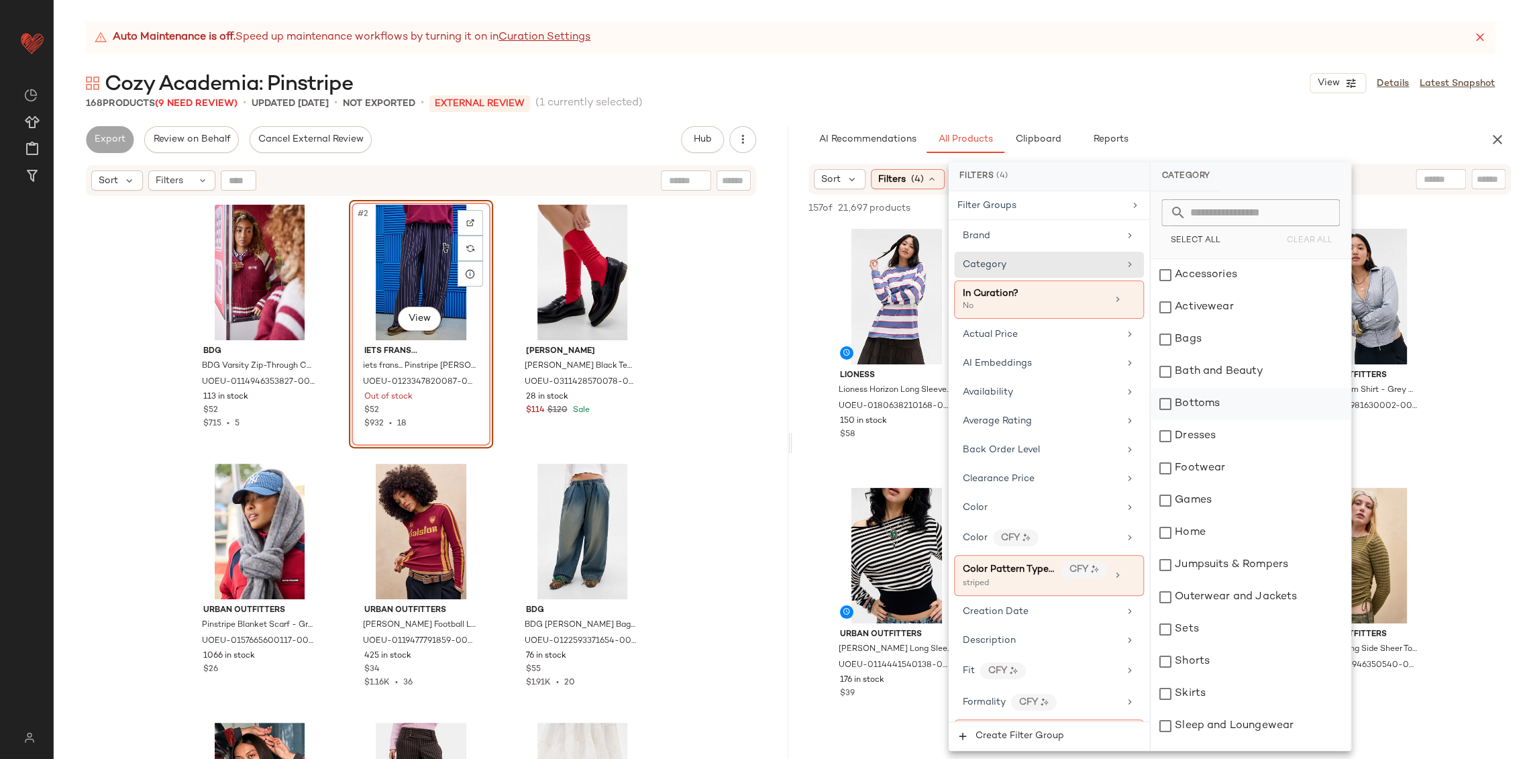
click at [1203, 408] on div "Bottoms" at bounding box center [1250, 404] width 200 height 32
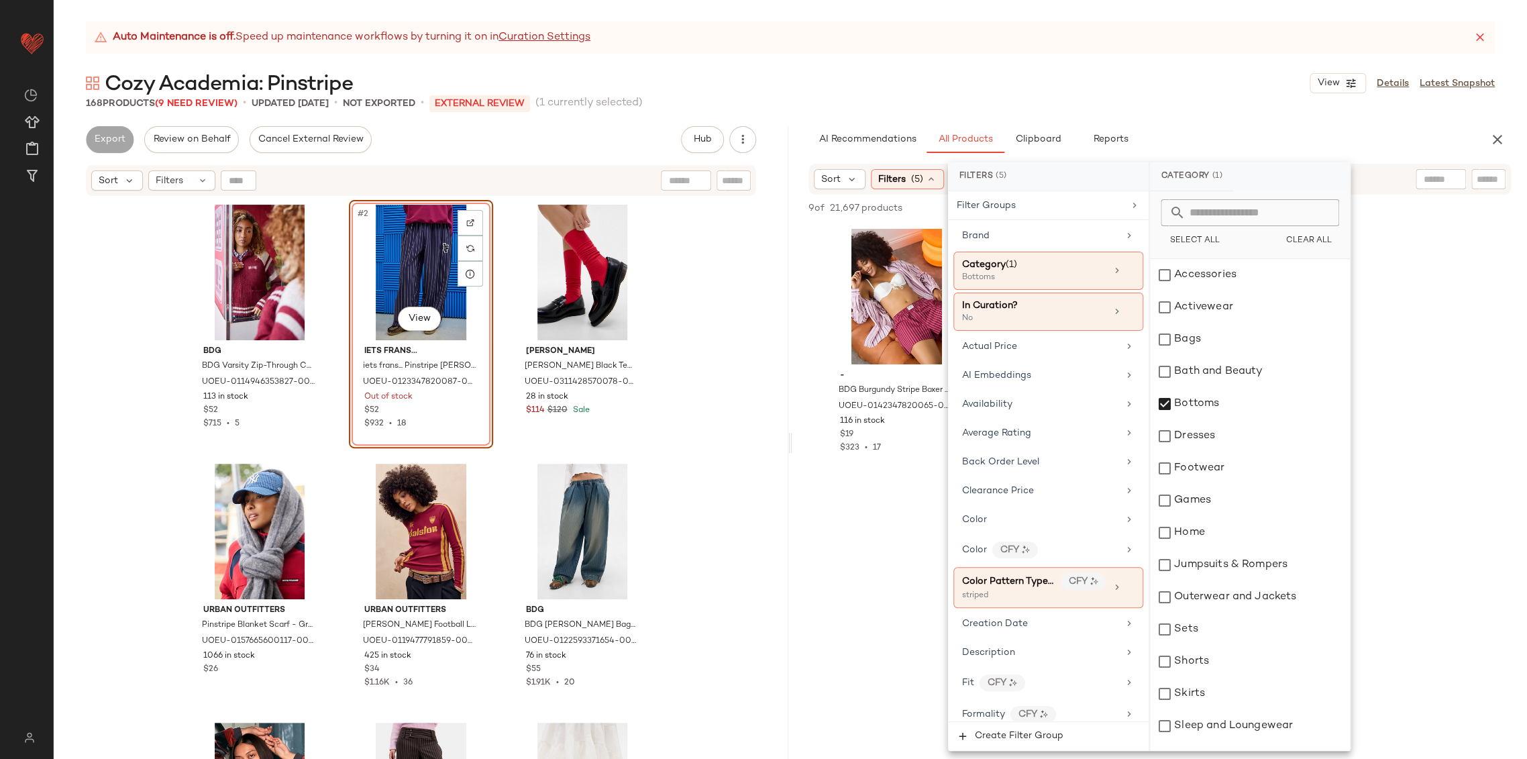
click at [864, 543] on div at bounding box center [1159, 601] width 734 height 259
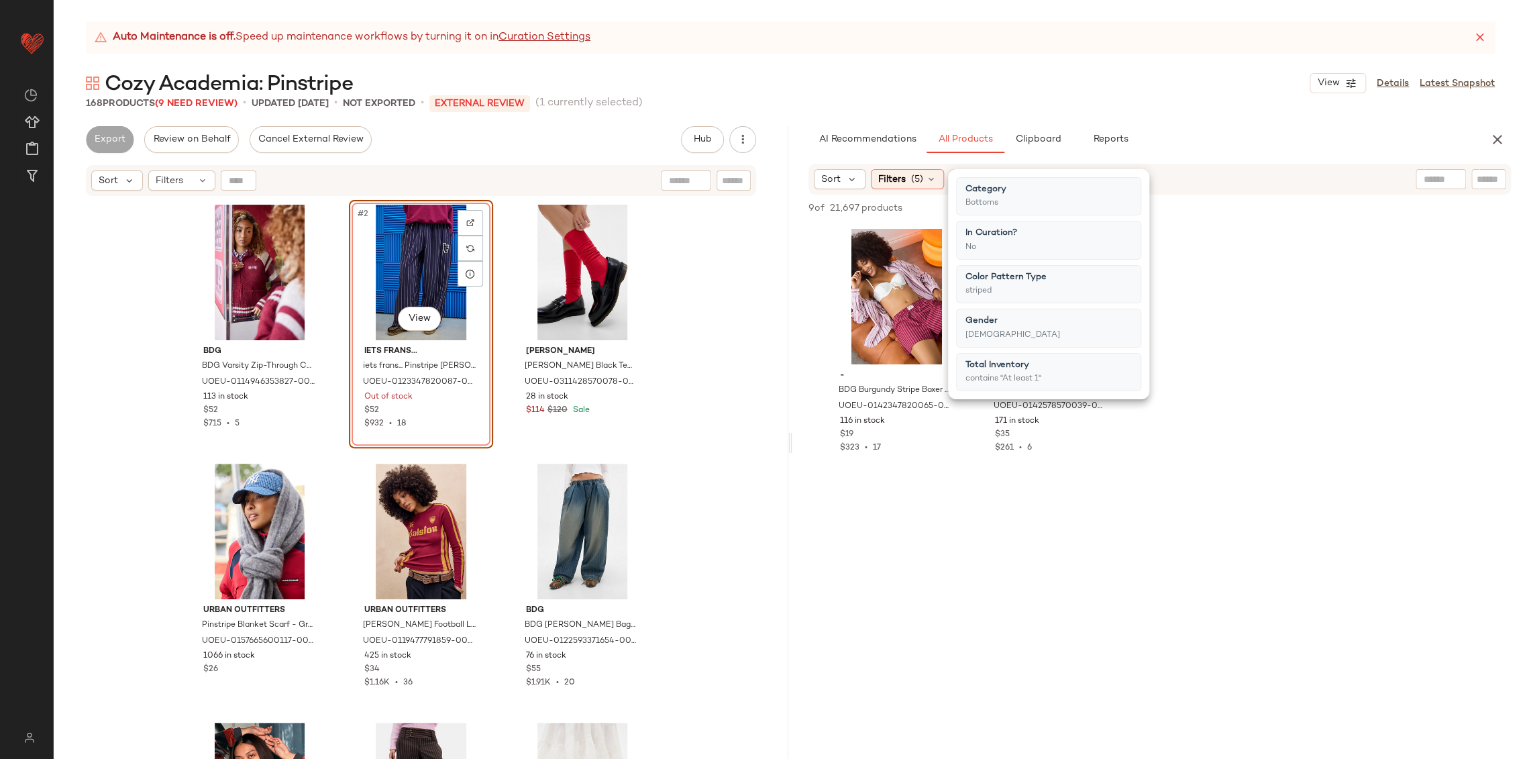
click at [1003, 520] on div at bounding box center [1159, 601] width 734 height 259
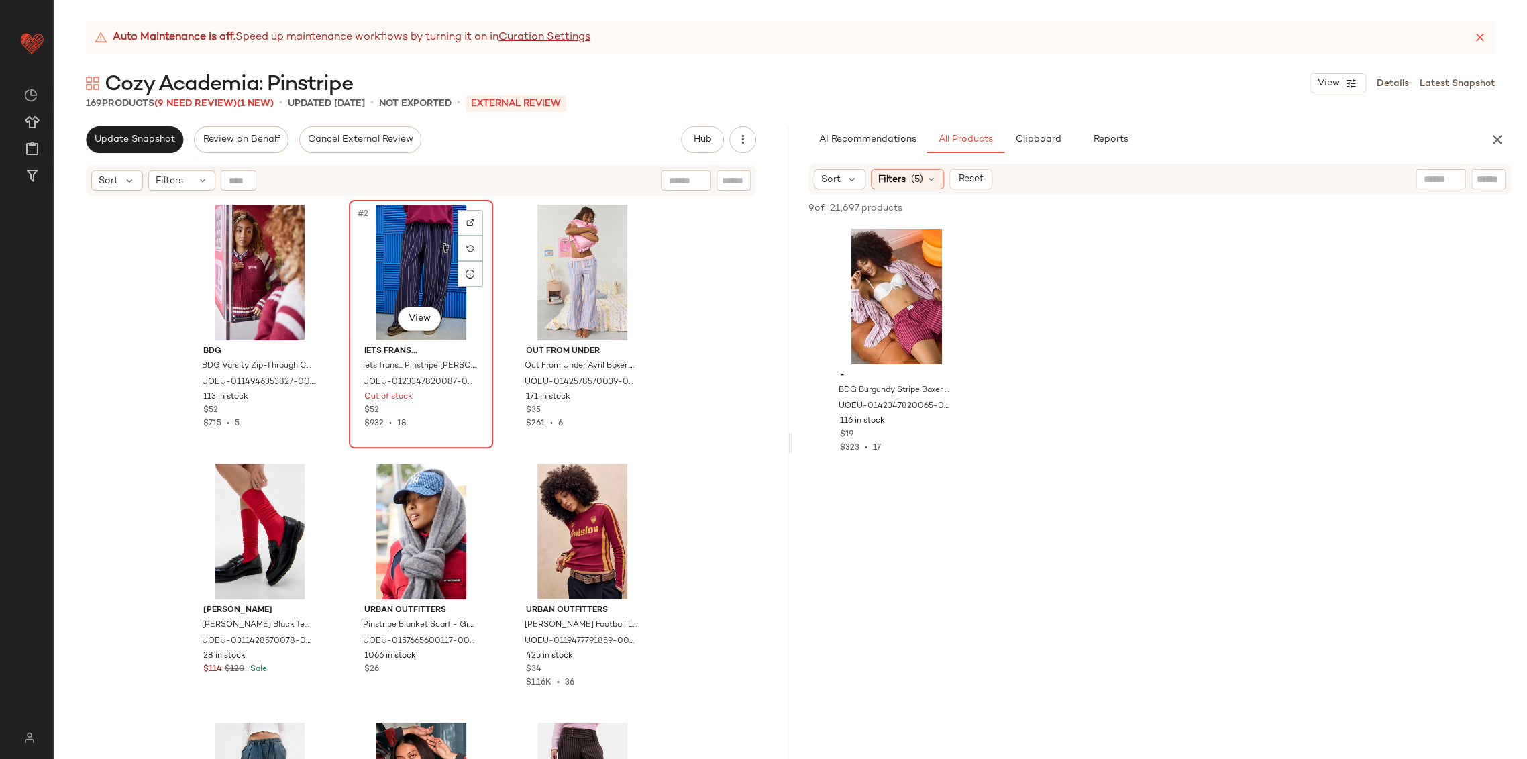
click at [431, 274] on div "#2 View" at bounding box center [420, 272] width 135 height 135
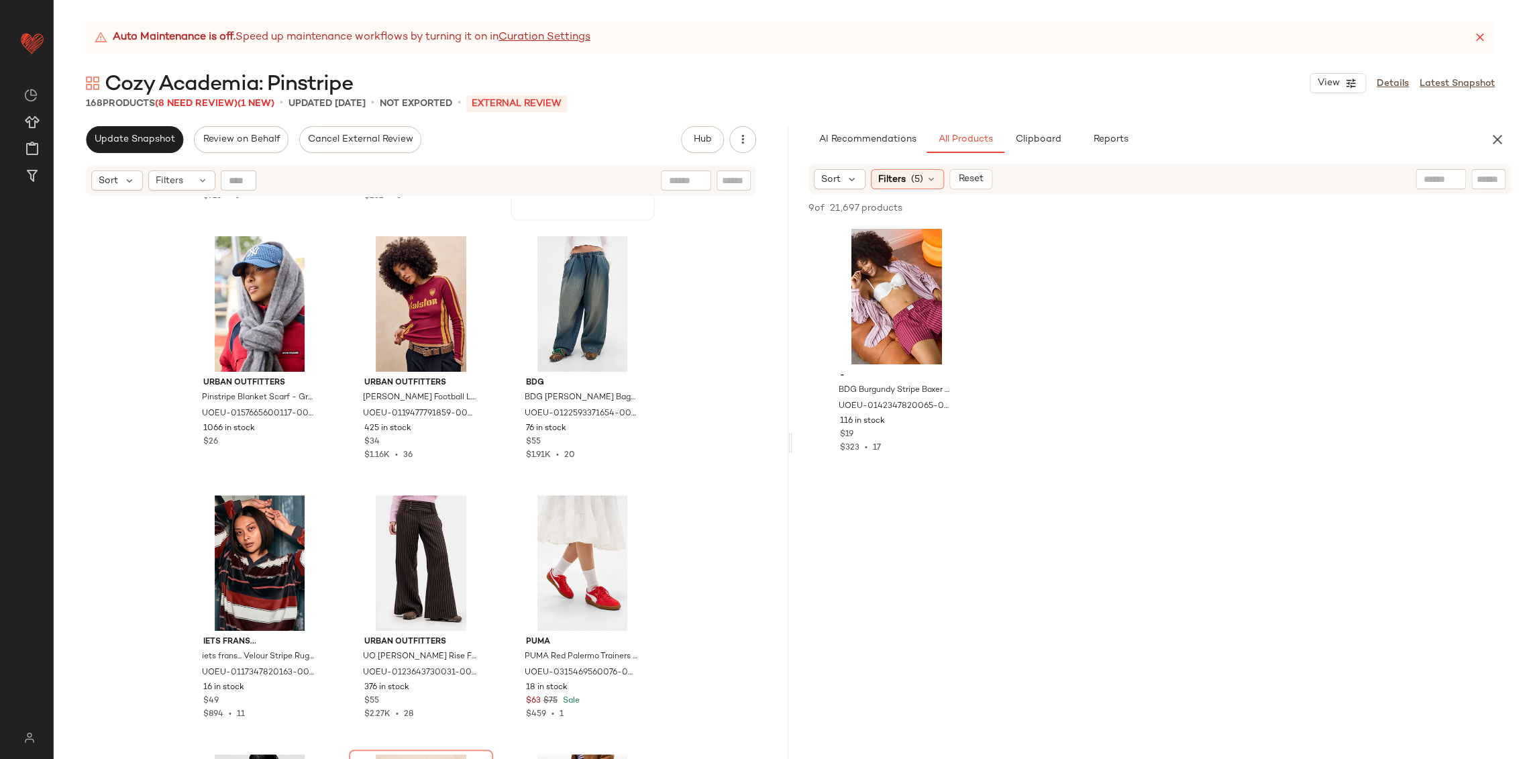
scroll to position [298, 0]
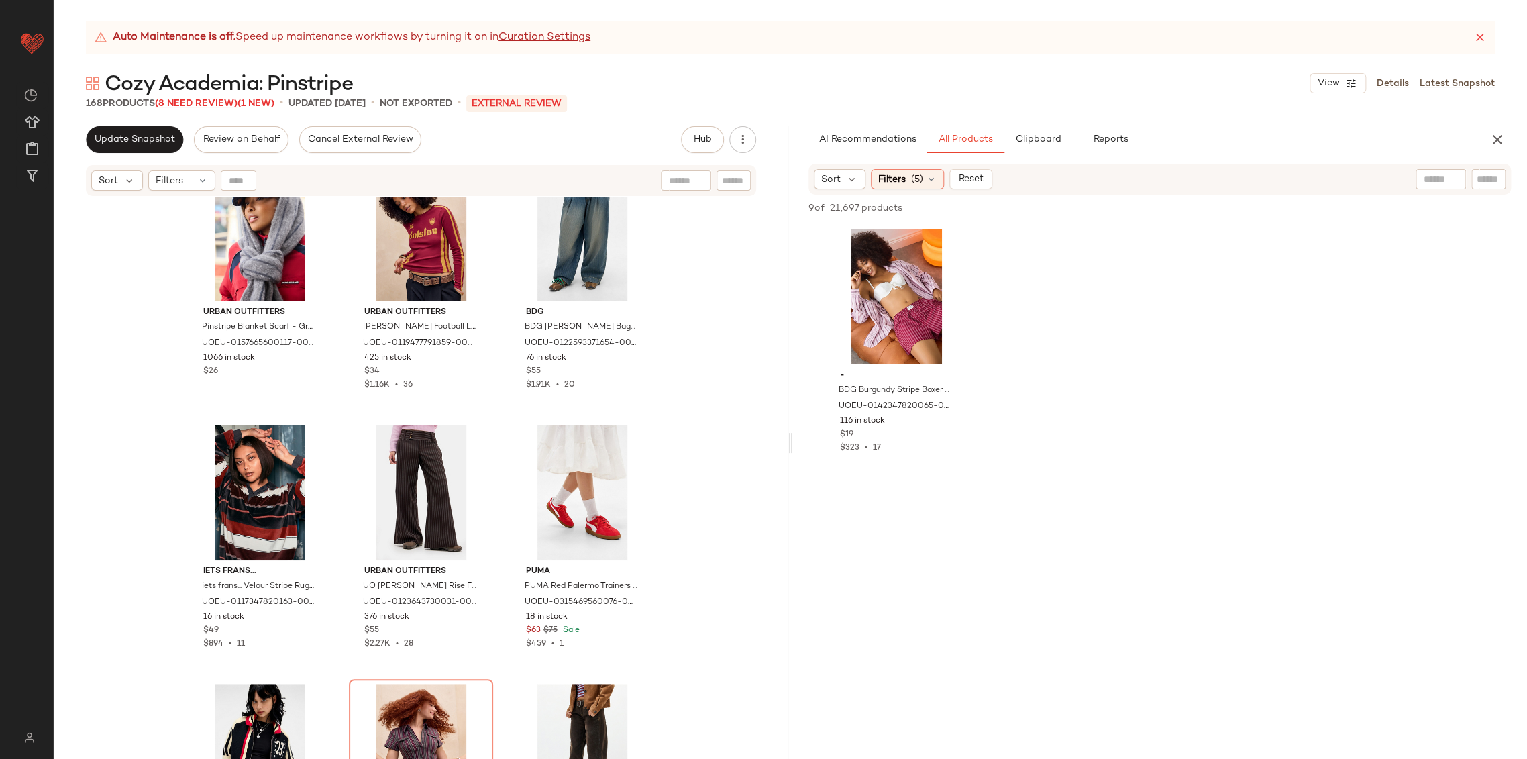
click at [201, 109] on span "(8 Need Review)" at bounding box center [196, 104] width 82 height 10
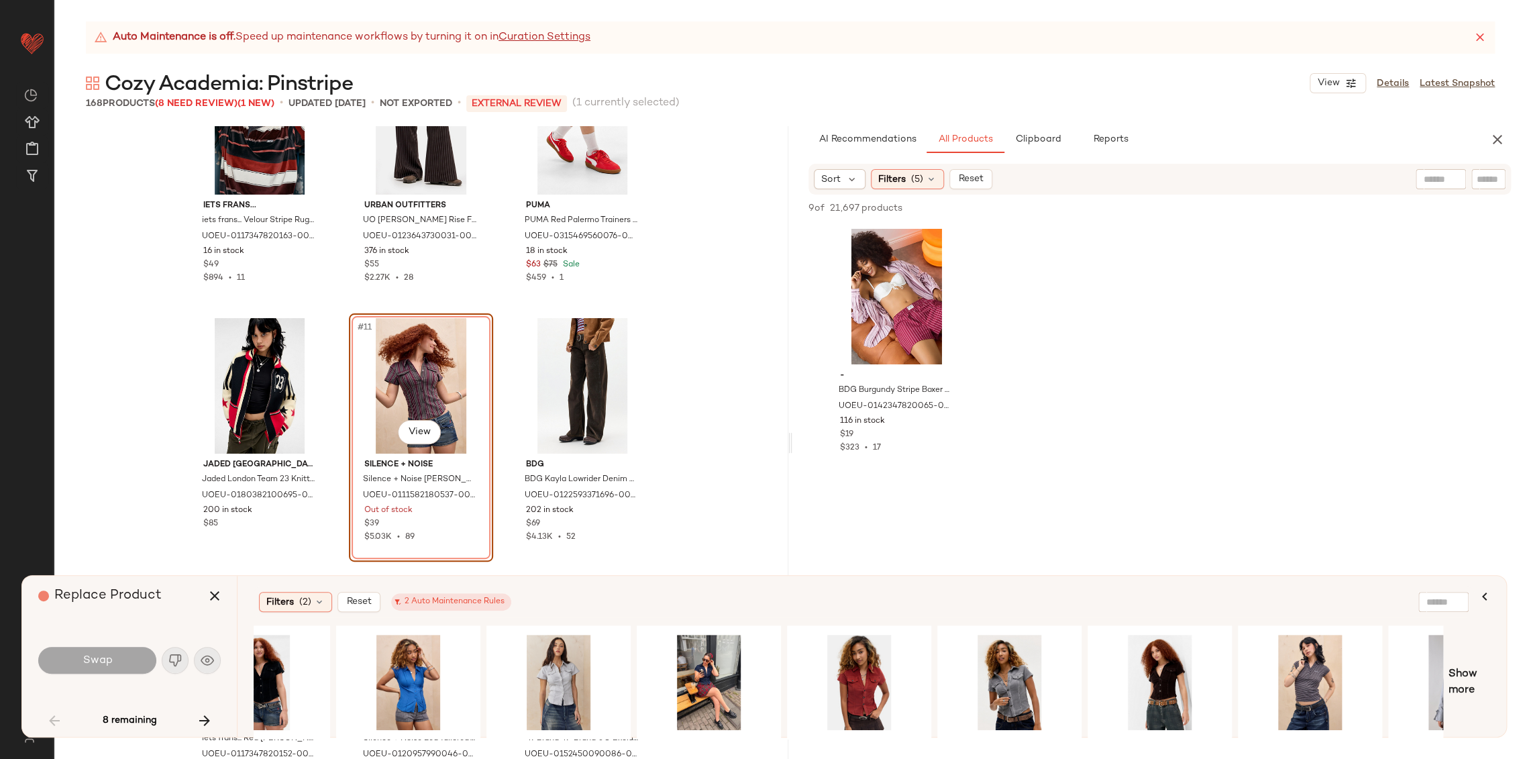
scroll to position [0, 457]
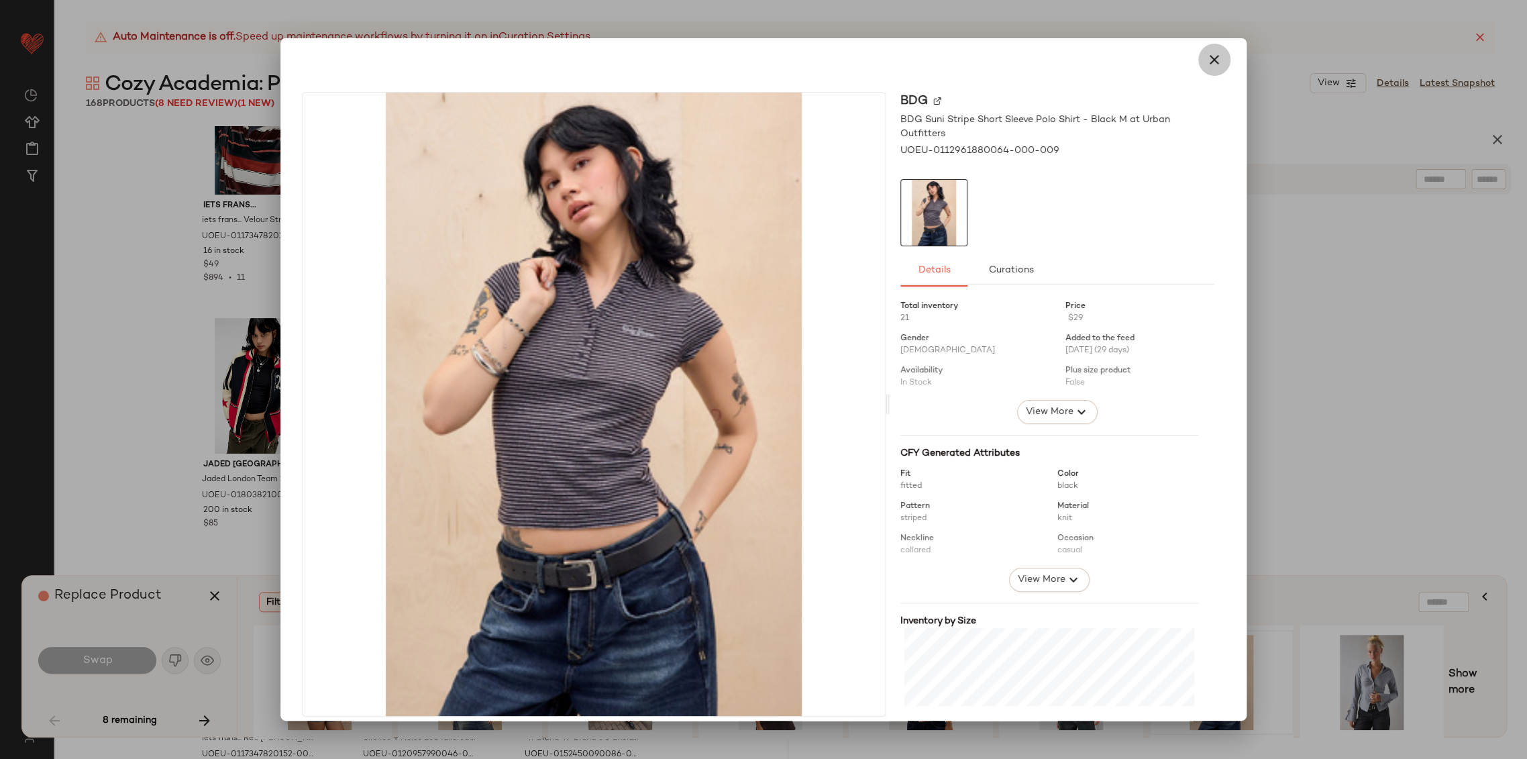
drag, startPoint x: 1201, startPoint y: 62, endPoint x: 1195, endPoint y: 70, distance: 9.5
click at [1206, 62] on icon "button" at bounding box center [1214, 60] width 16 height 16
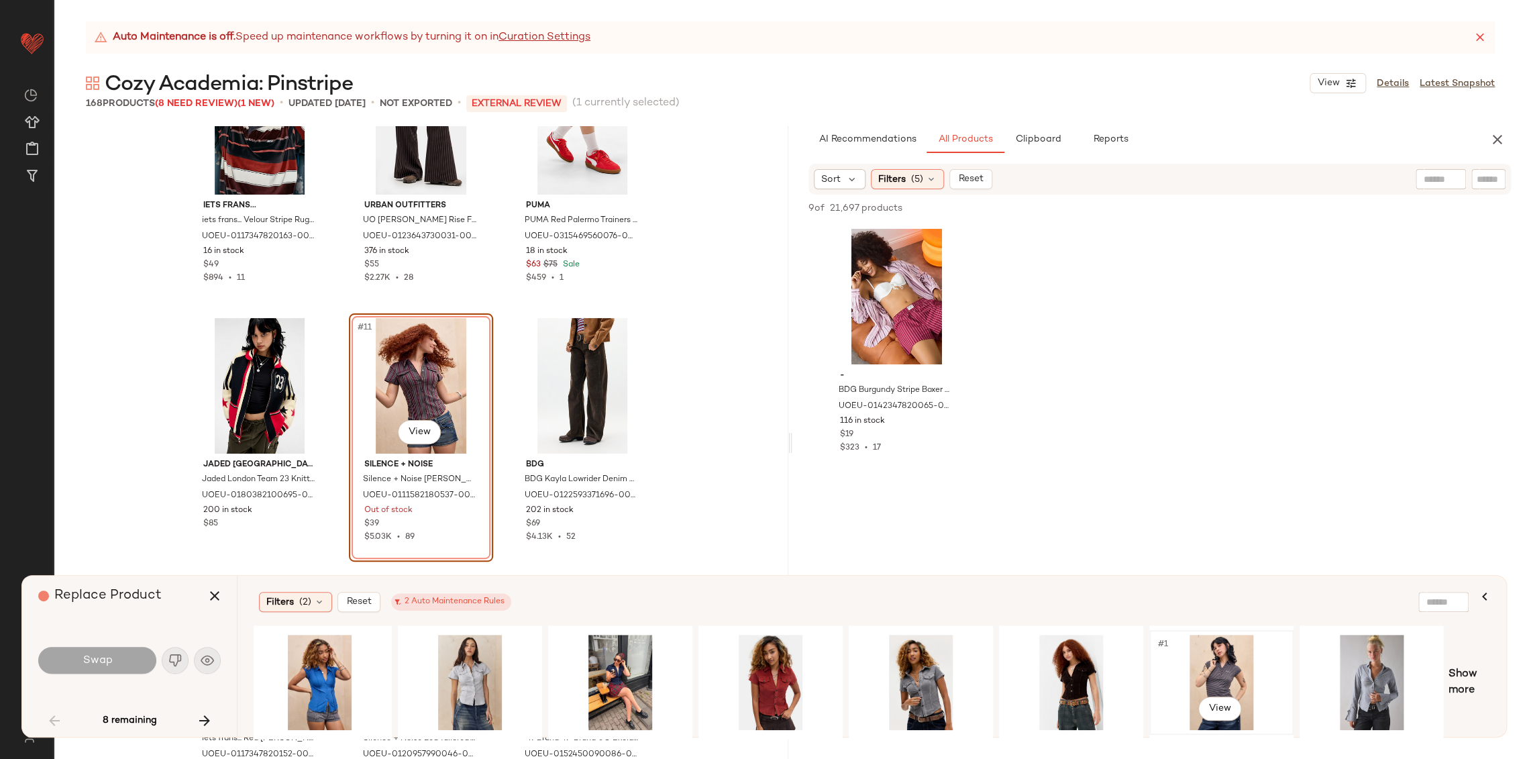
click at [1218, 664] on div "#1 View" at bounding box center [1221, 681] width 135 height 95
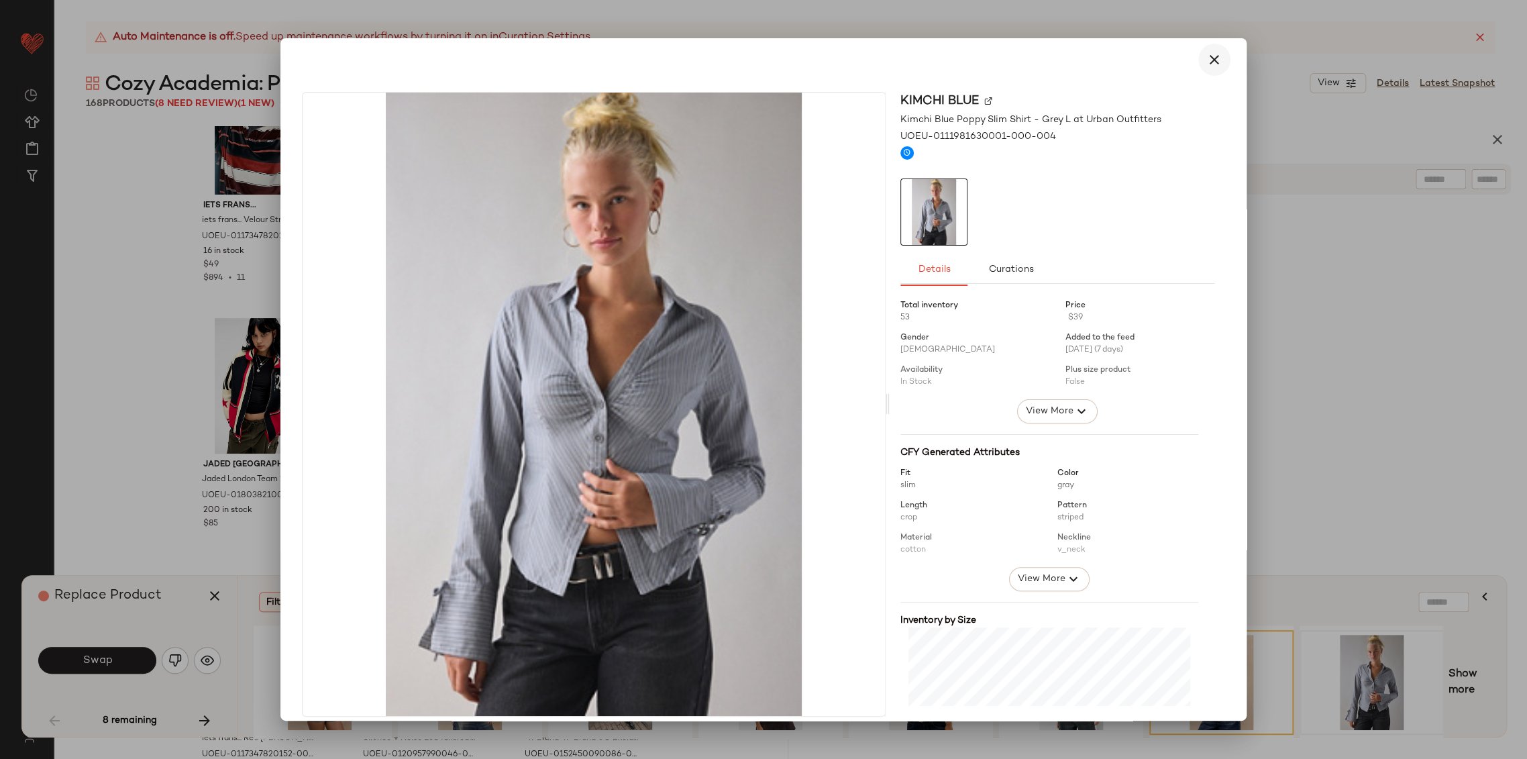
click at [1206, 62] on icon "button" at bounding box center [1214, 60] width 16 height 16
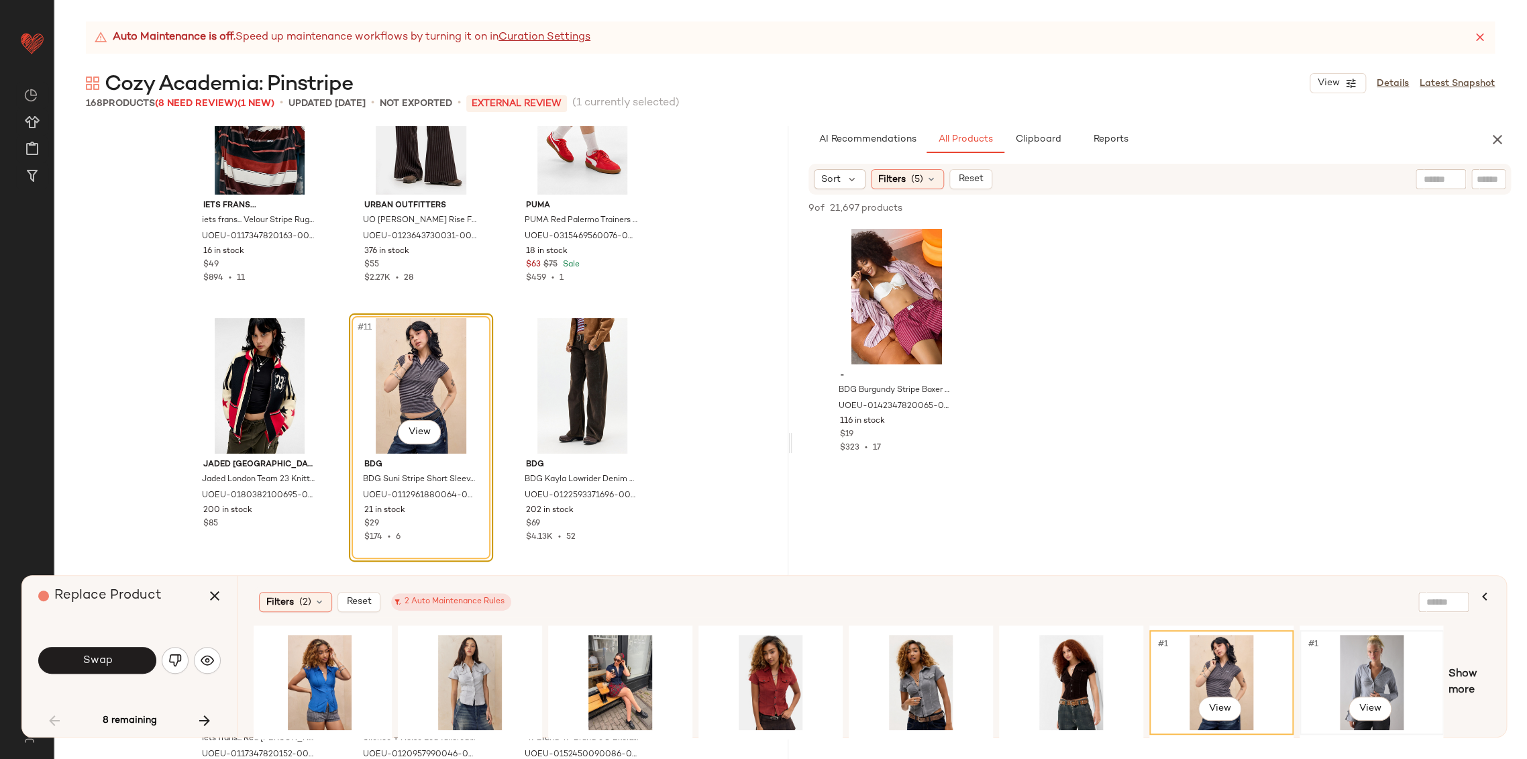
click at [1368, 669] on div "#1 View" at bounding box center [1371, 681] width 135 height 95
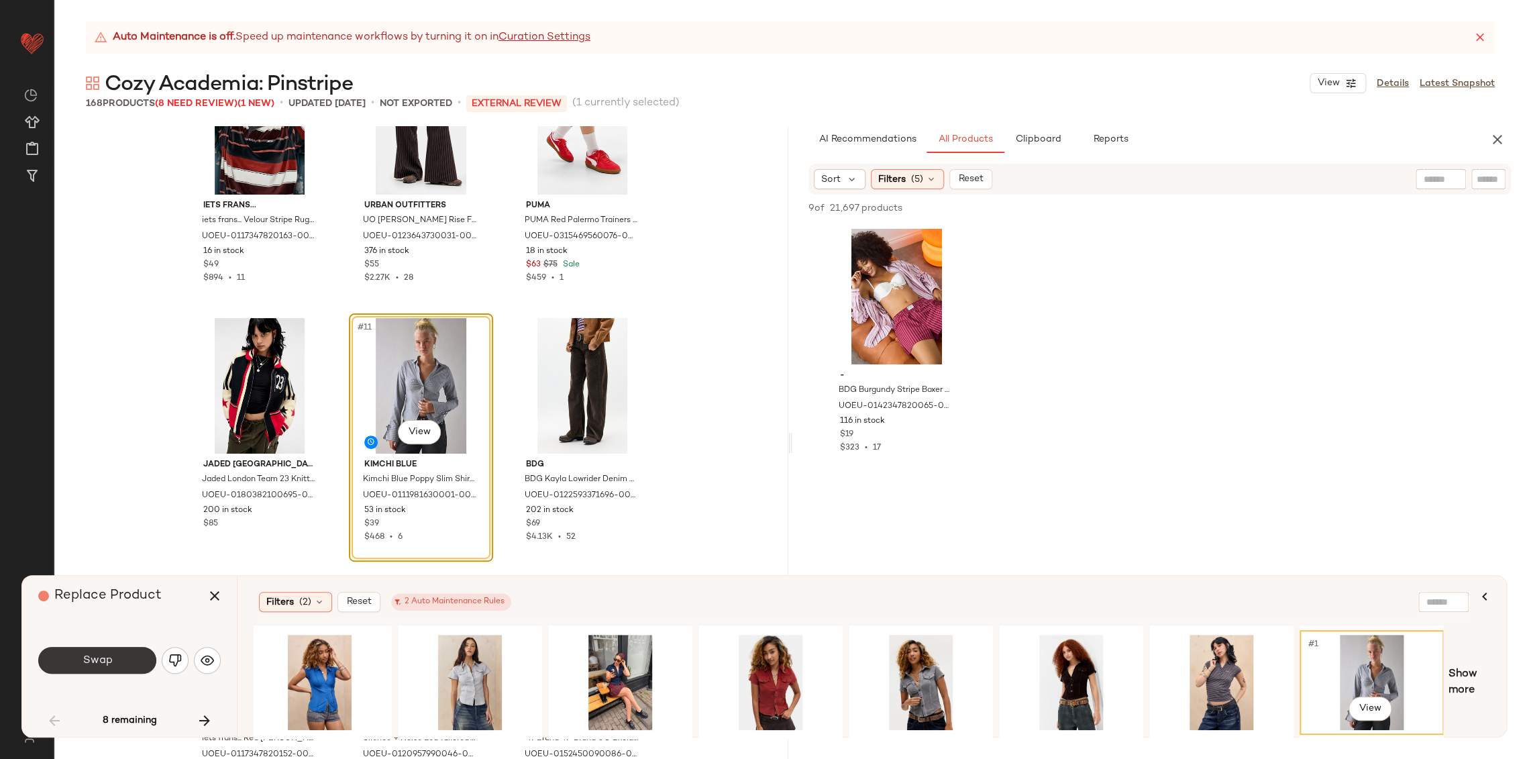
click at [109, 656] on span "Swap" at bounding box center [97, 660] width 30 height 13
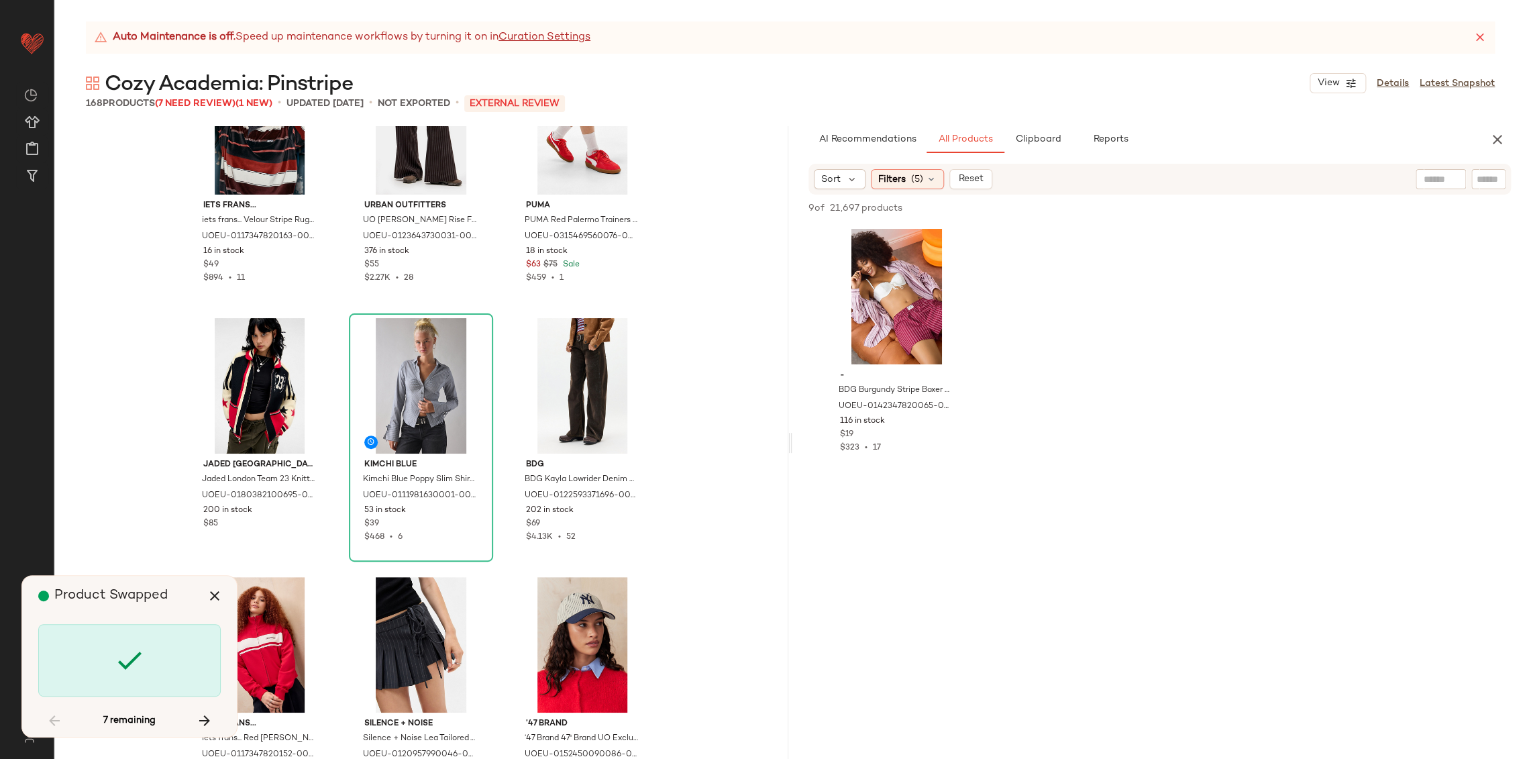
scroll to position [3883, 0]
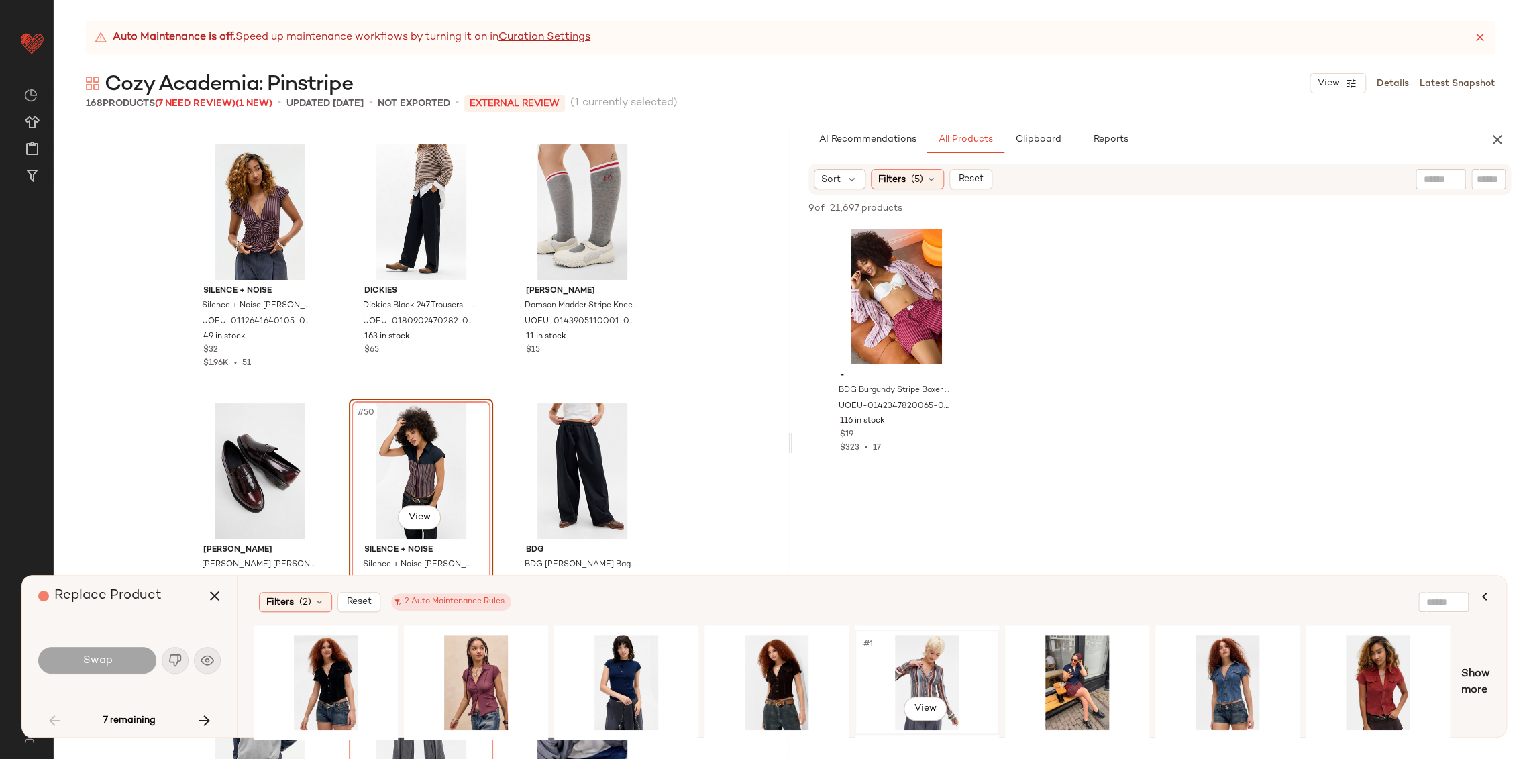
click at [938, 670] on div "#1 View" at bounding box center [926, 681] width 135 height 95
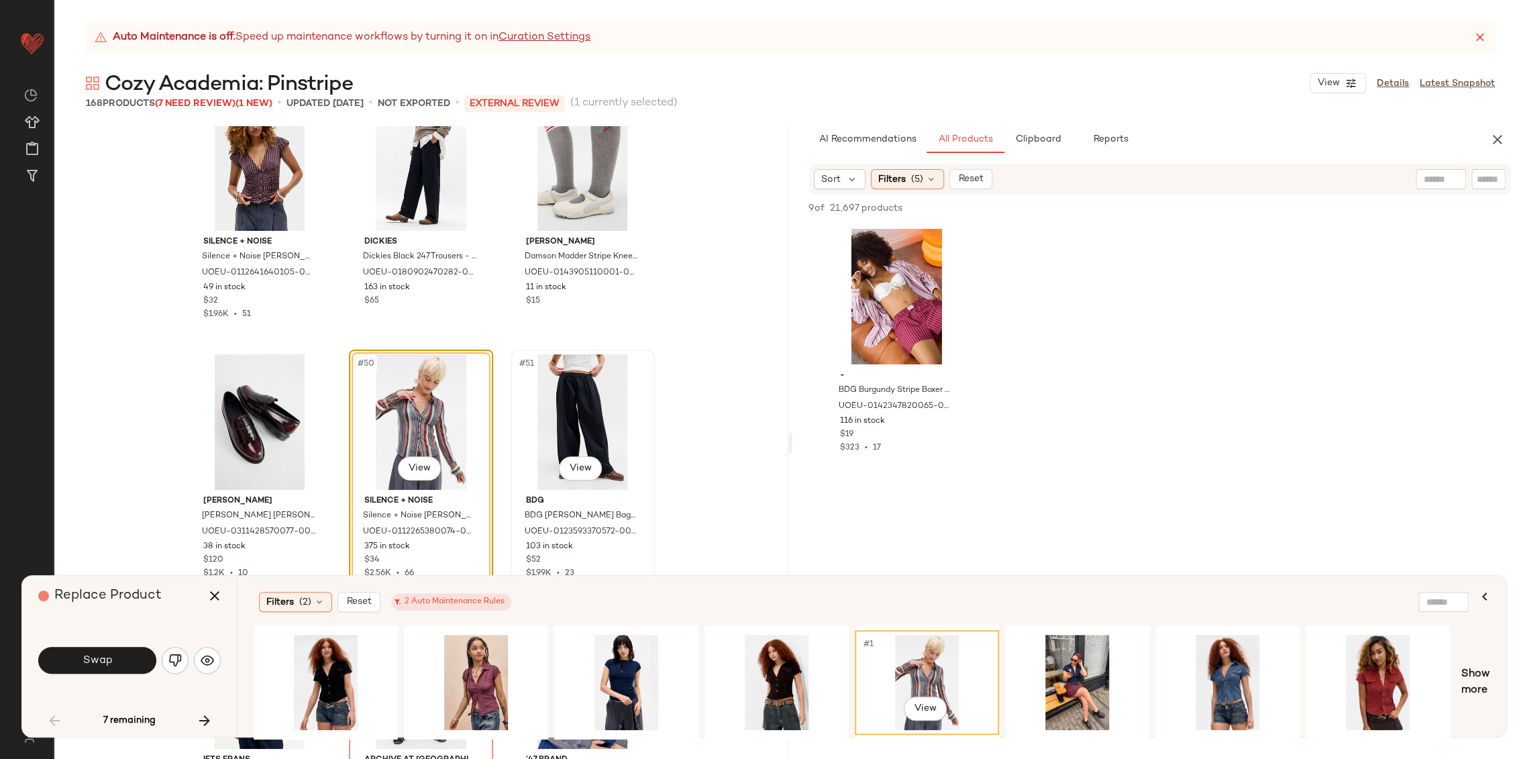
scroll to position [3958, 0]
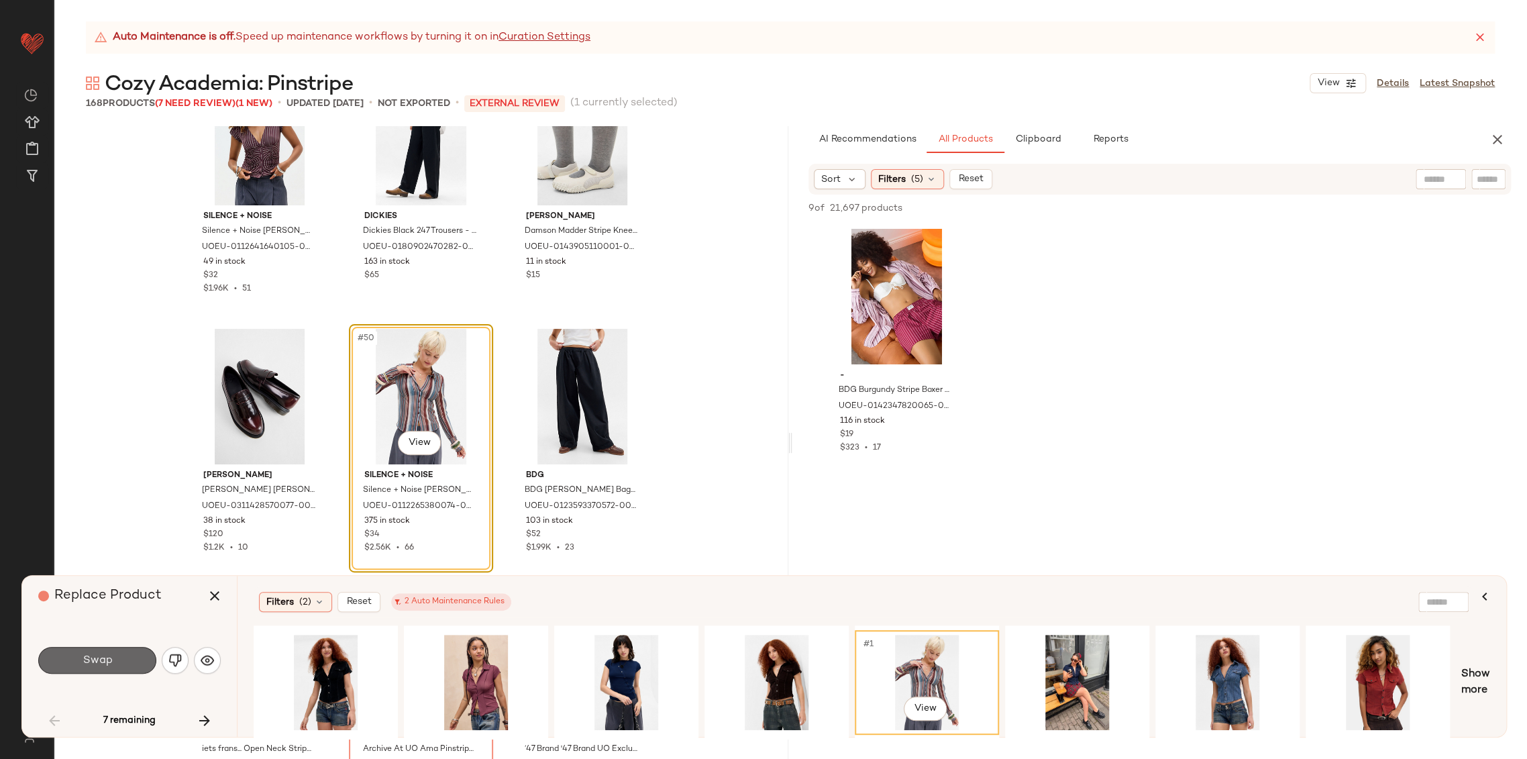
click at [144, 655] on button "Swap" at bounding box center [97, 660] width 118 height 27
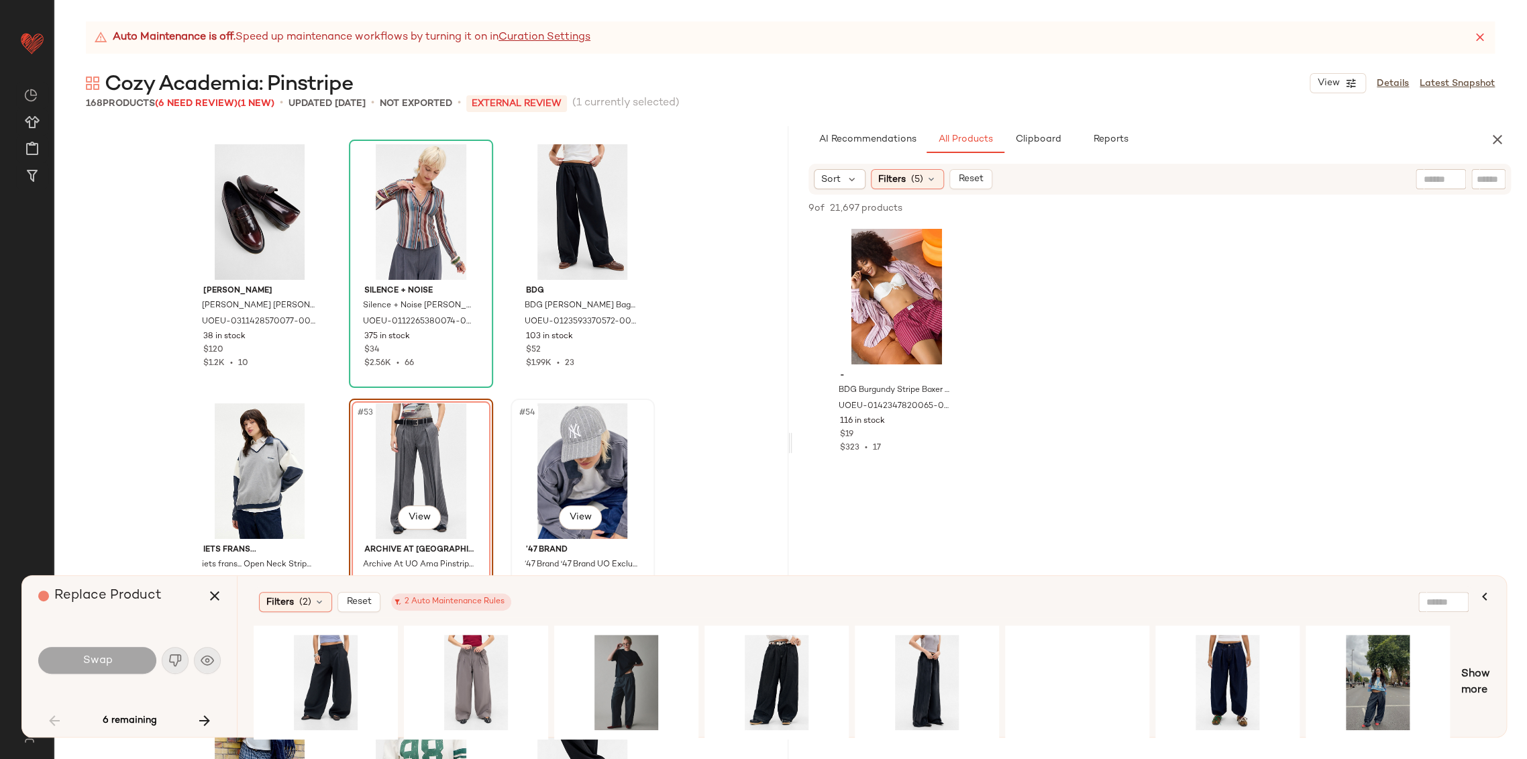
scroll to position [4217, 0]
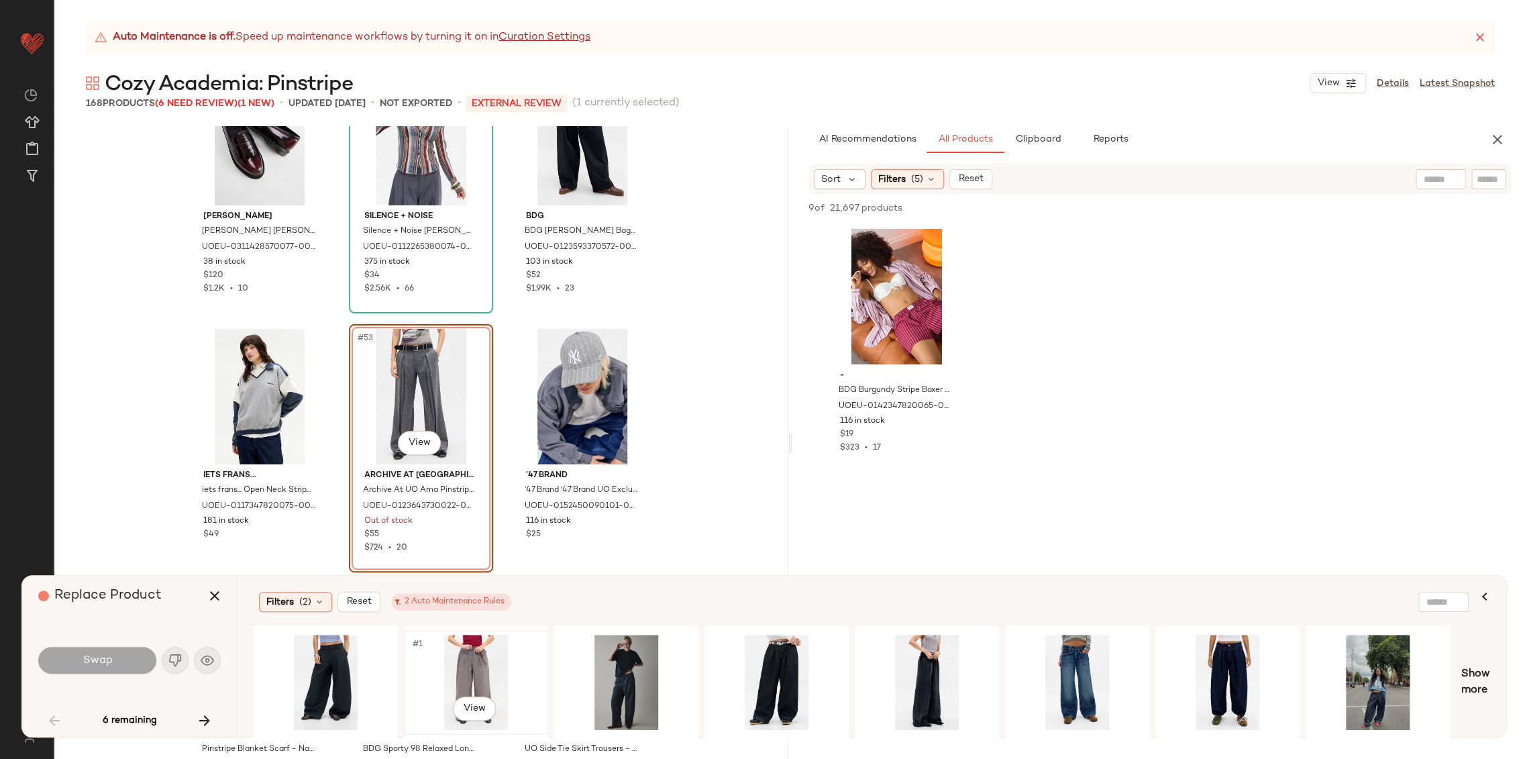
click at [472, 663] on div "#1 View" at bounding box center [475, 681] width 135 height 95
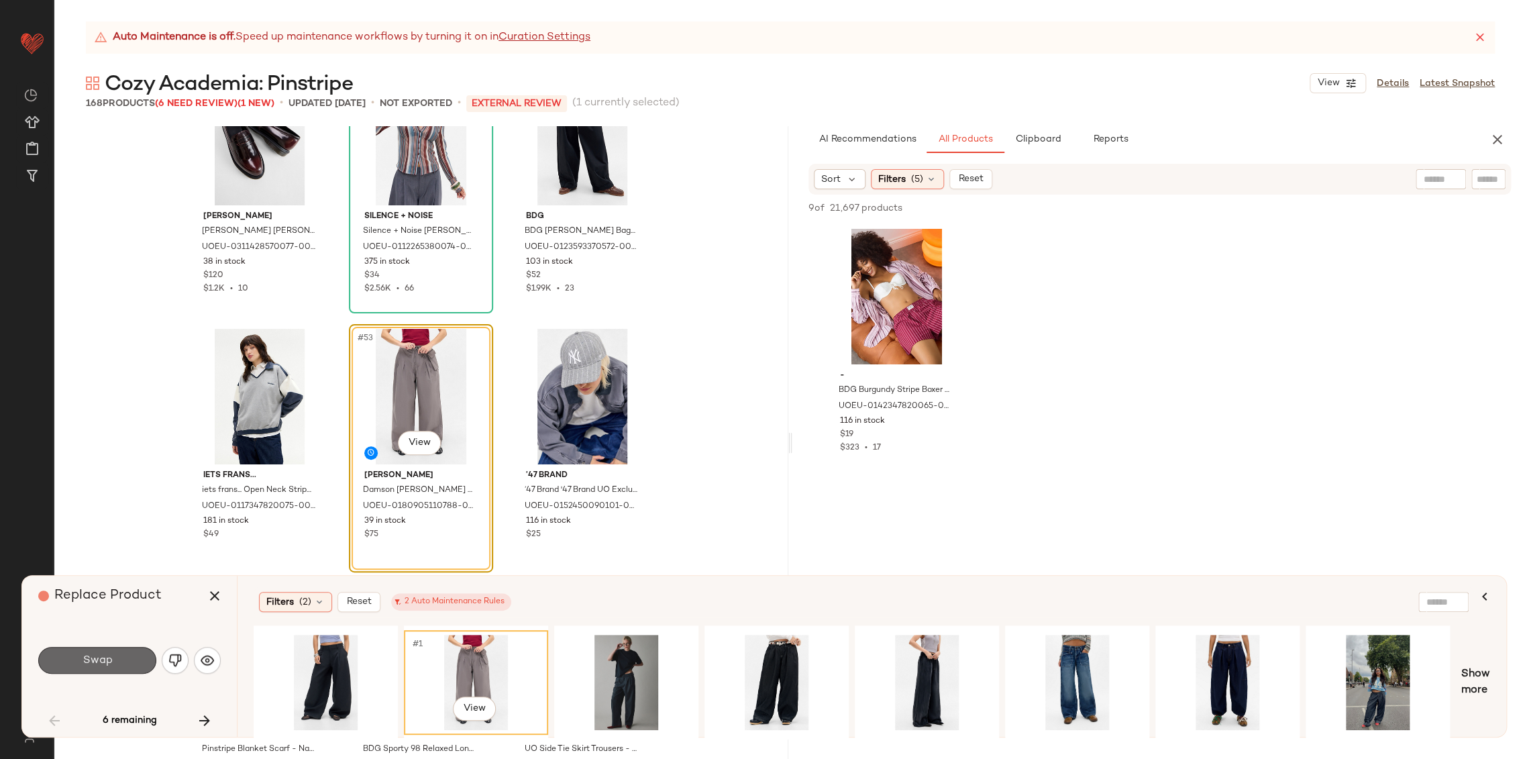
click at [81, 663] on button "Swap" at bounding box center [97, 660] width 118 height 27
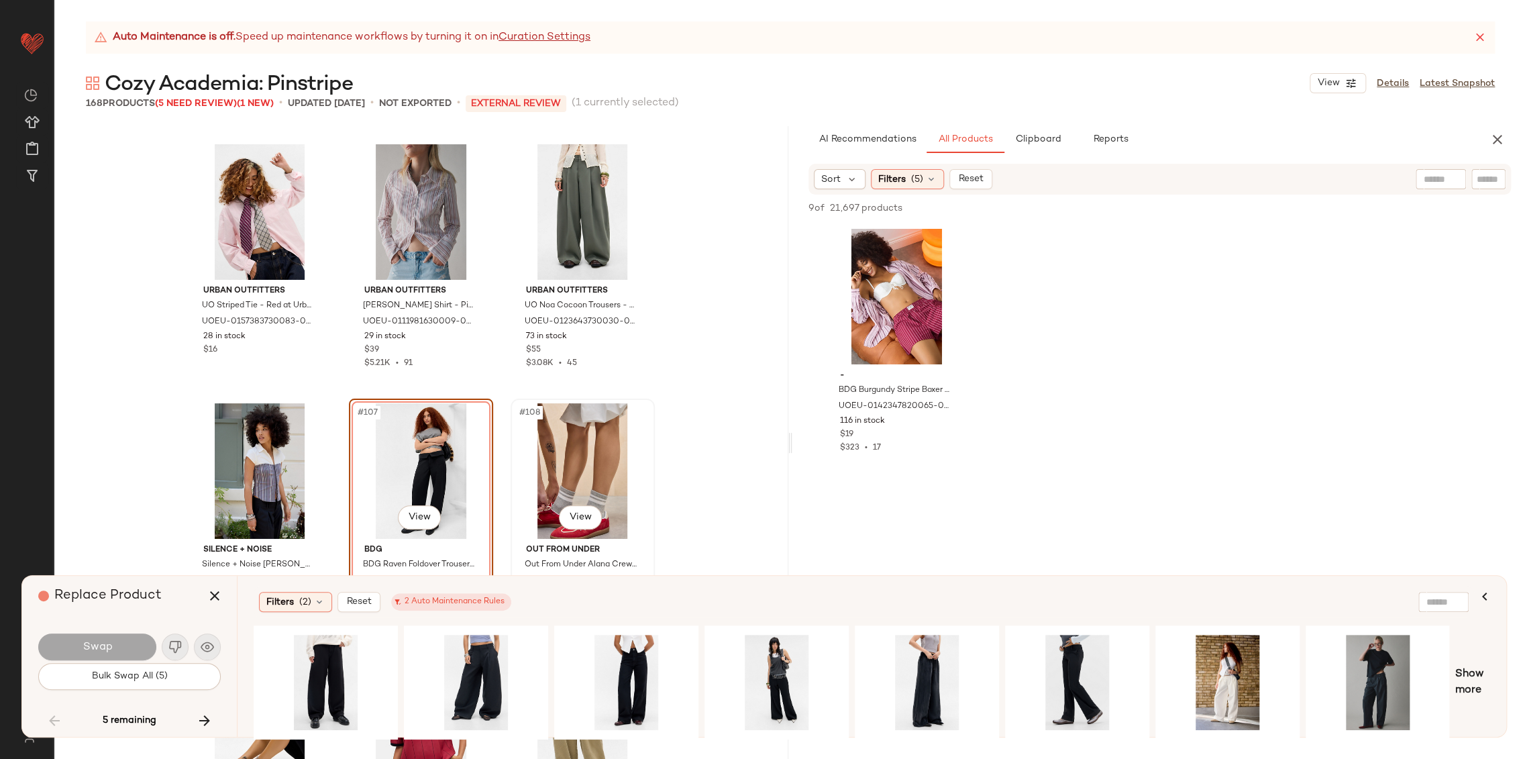
scroll to position [8877, 0]
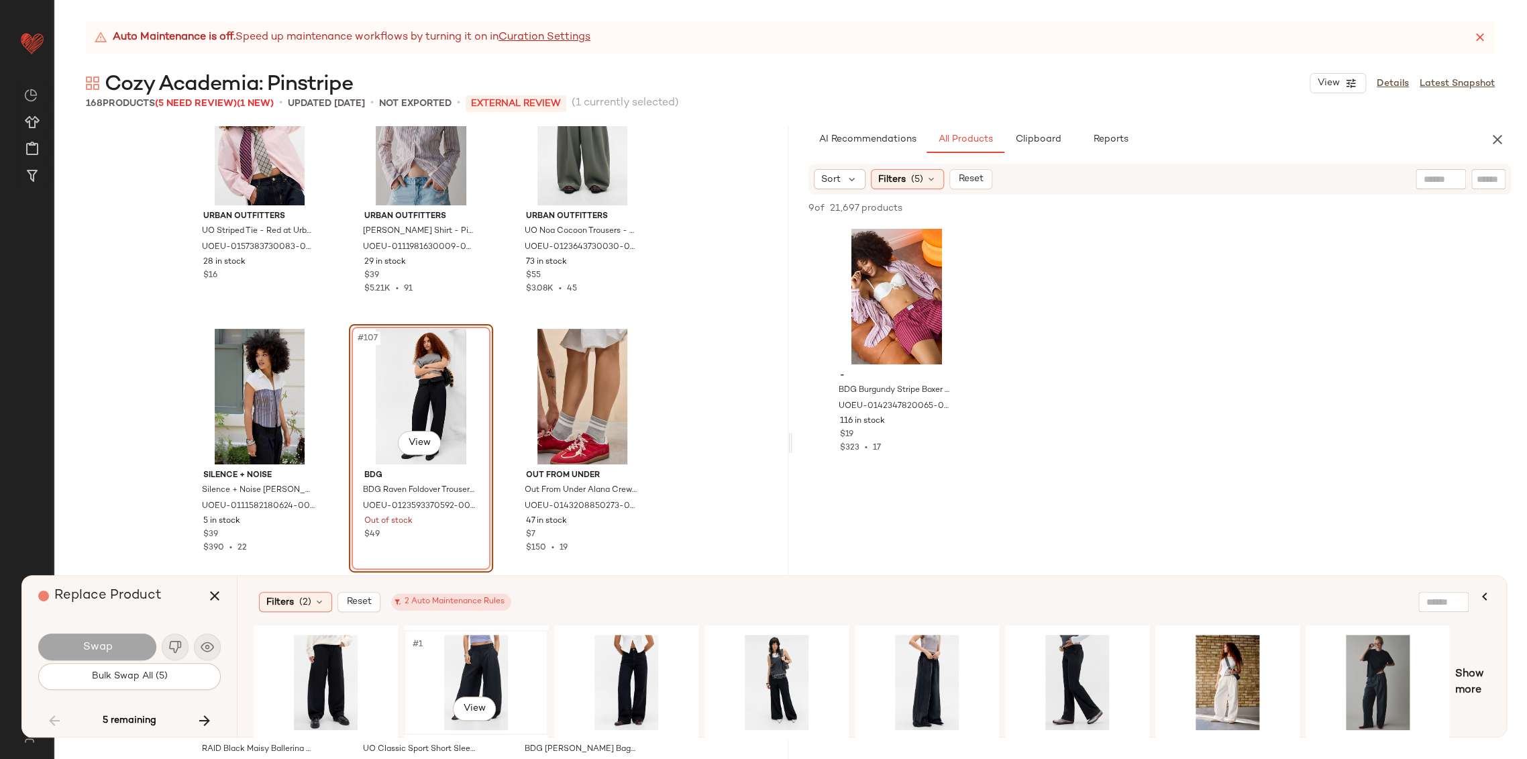
click at [470, 654] on div "#1 View" at bounding box center [475, 681] width 135 height 95
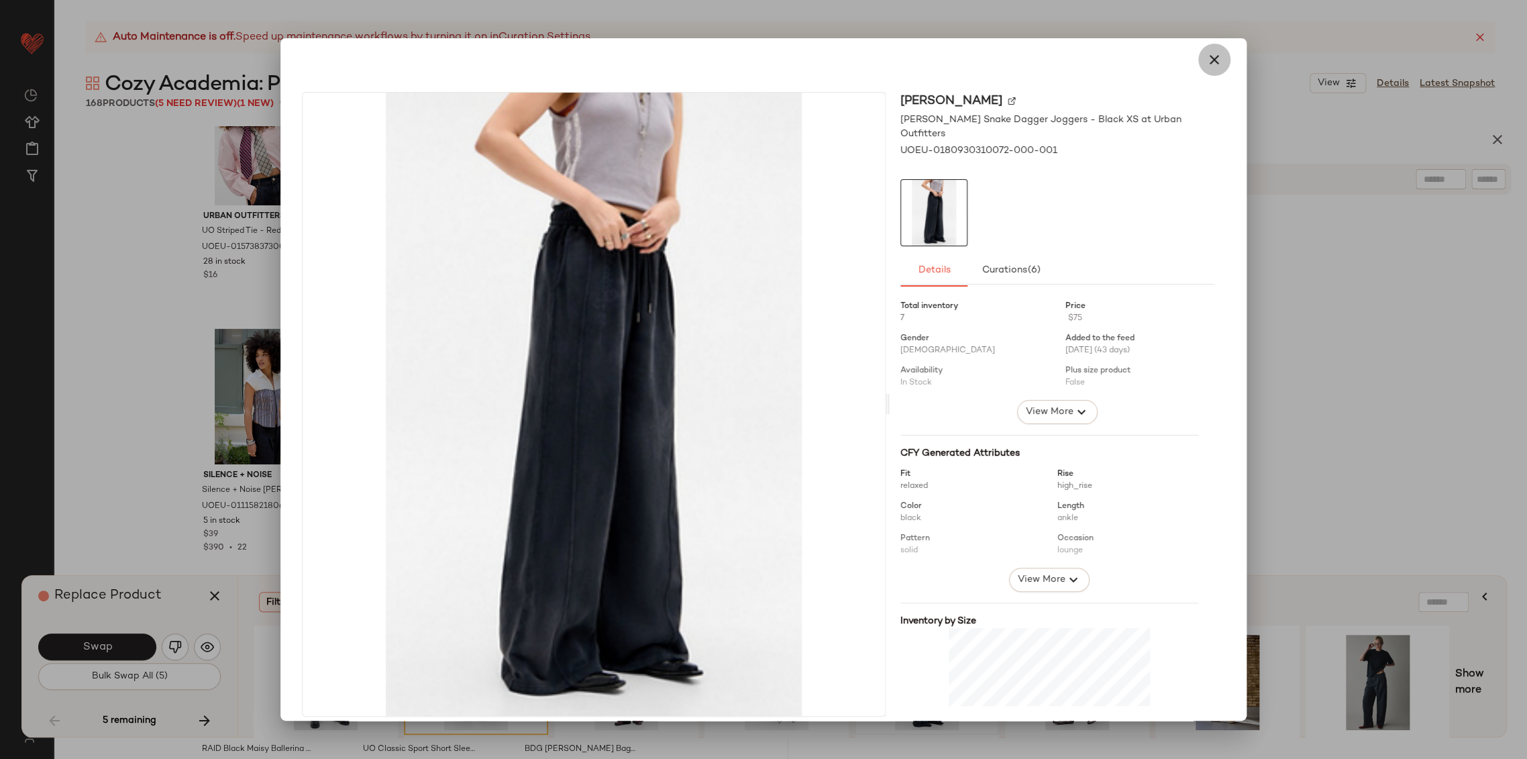
click at [1212, 56] on icon "button" at bounding box center [1214, 60] width 16 height 16
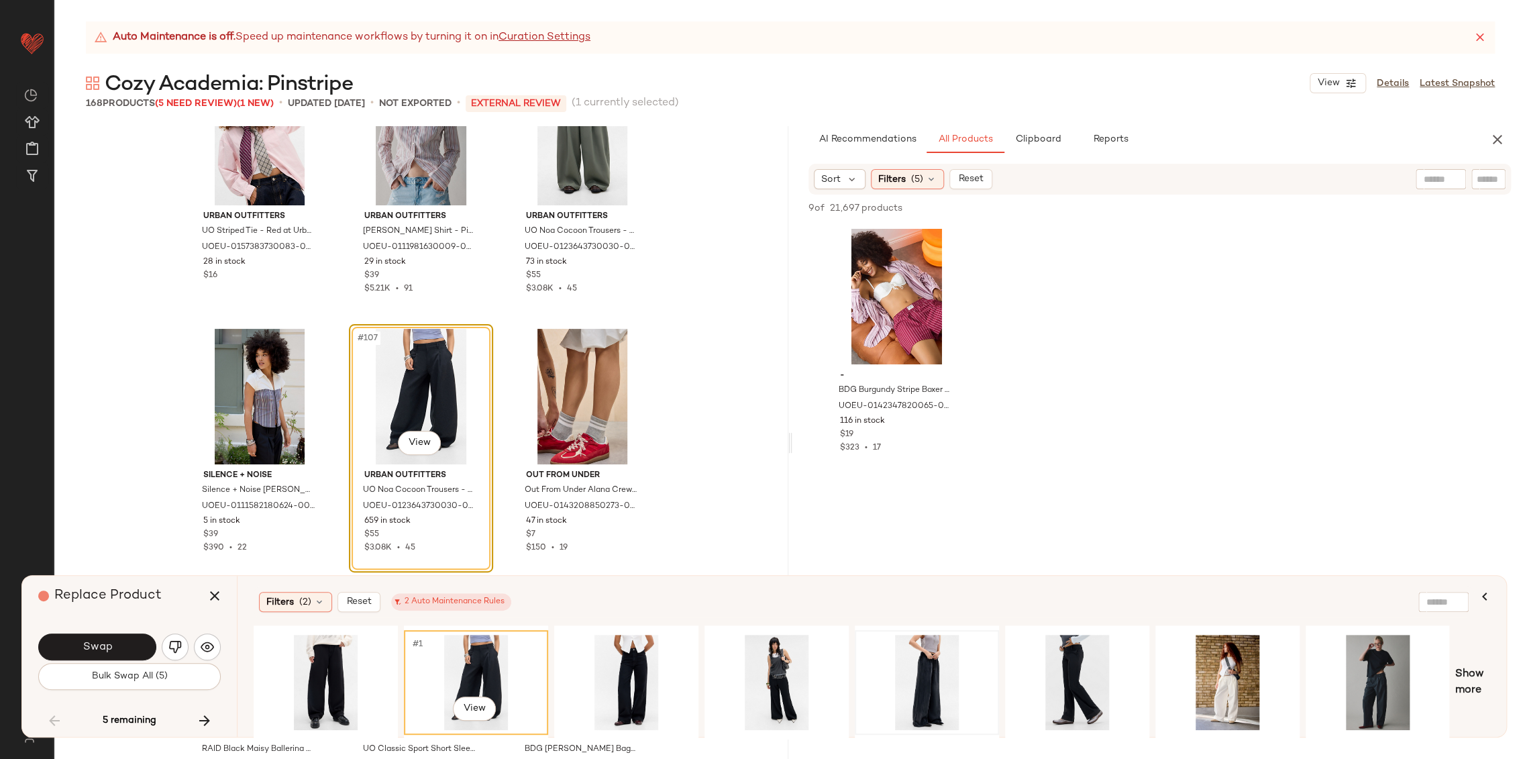
click at [465, 659] on div "#1 View" at bounding box center [475, 681] width 135 height 95
click at [125, 647] on button "Swap" at bounding box center [97, 646] width 118 height 27
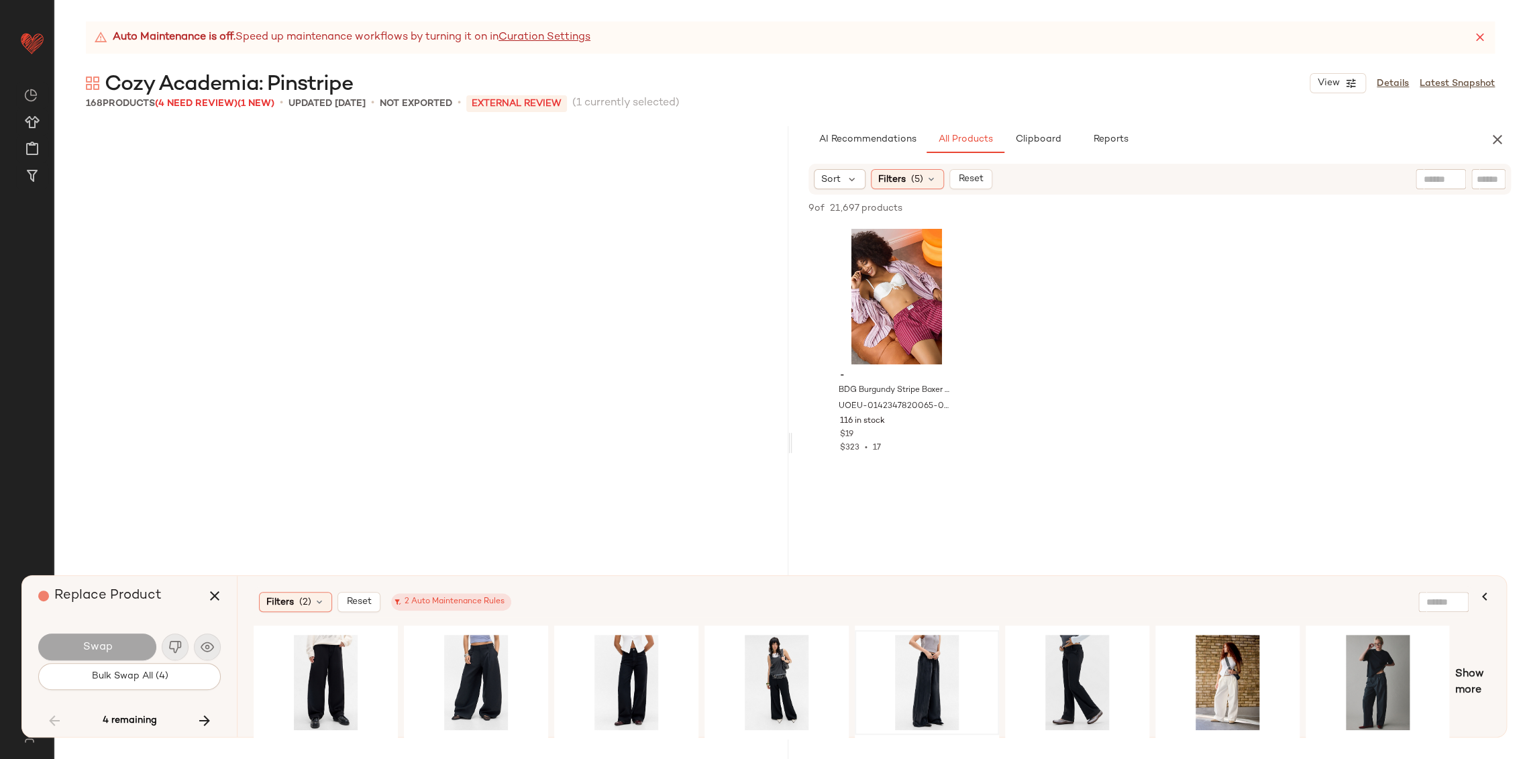
scroll to position [9578, 0]
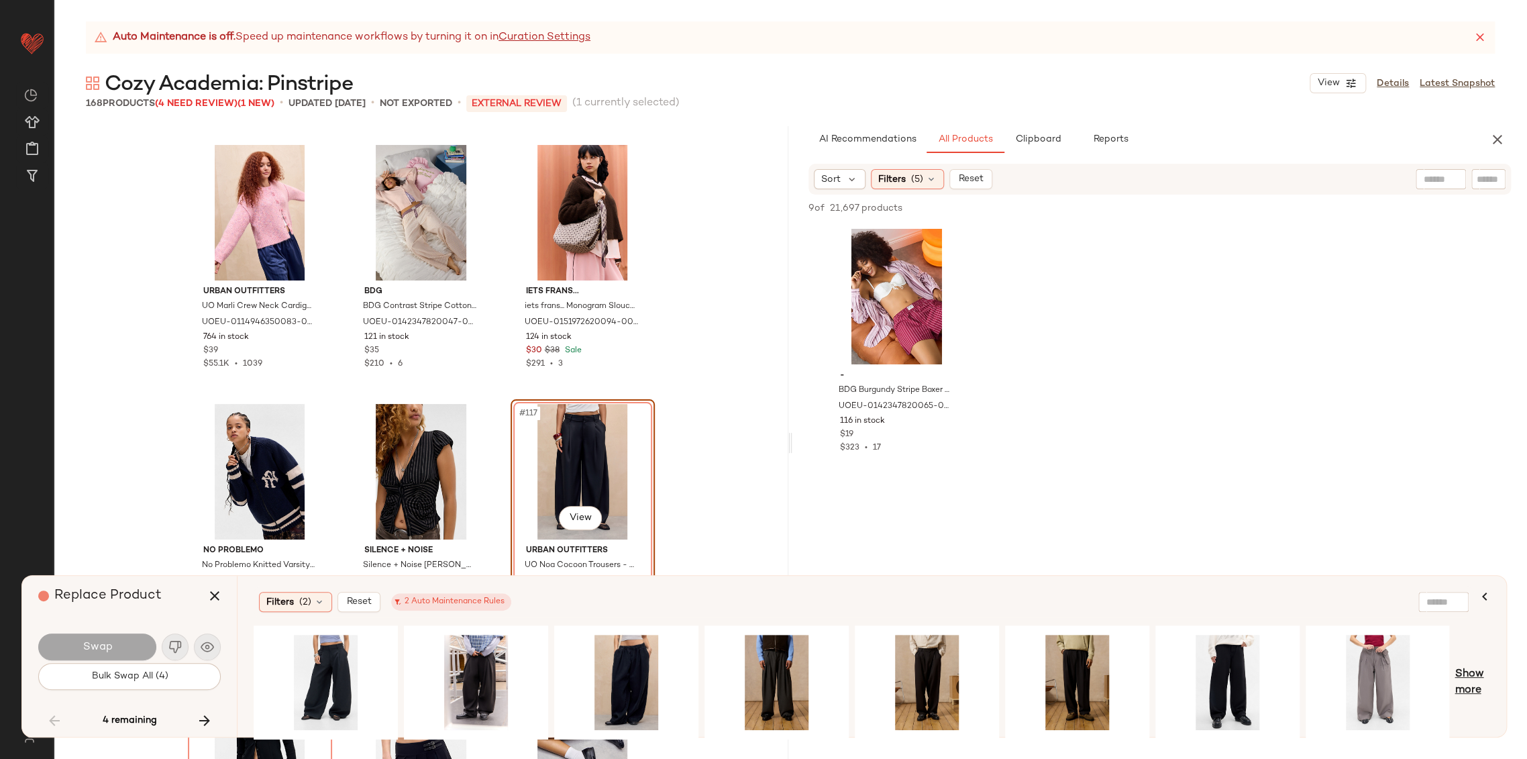
click at [1467, 692] on span "Show more" at bounding box center [1472, 682] width 36 height 32
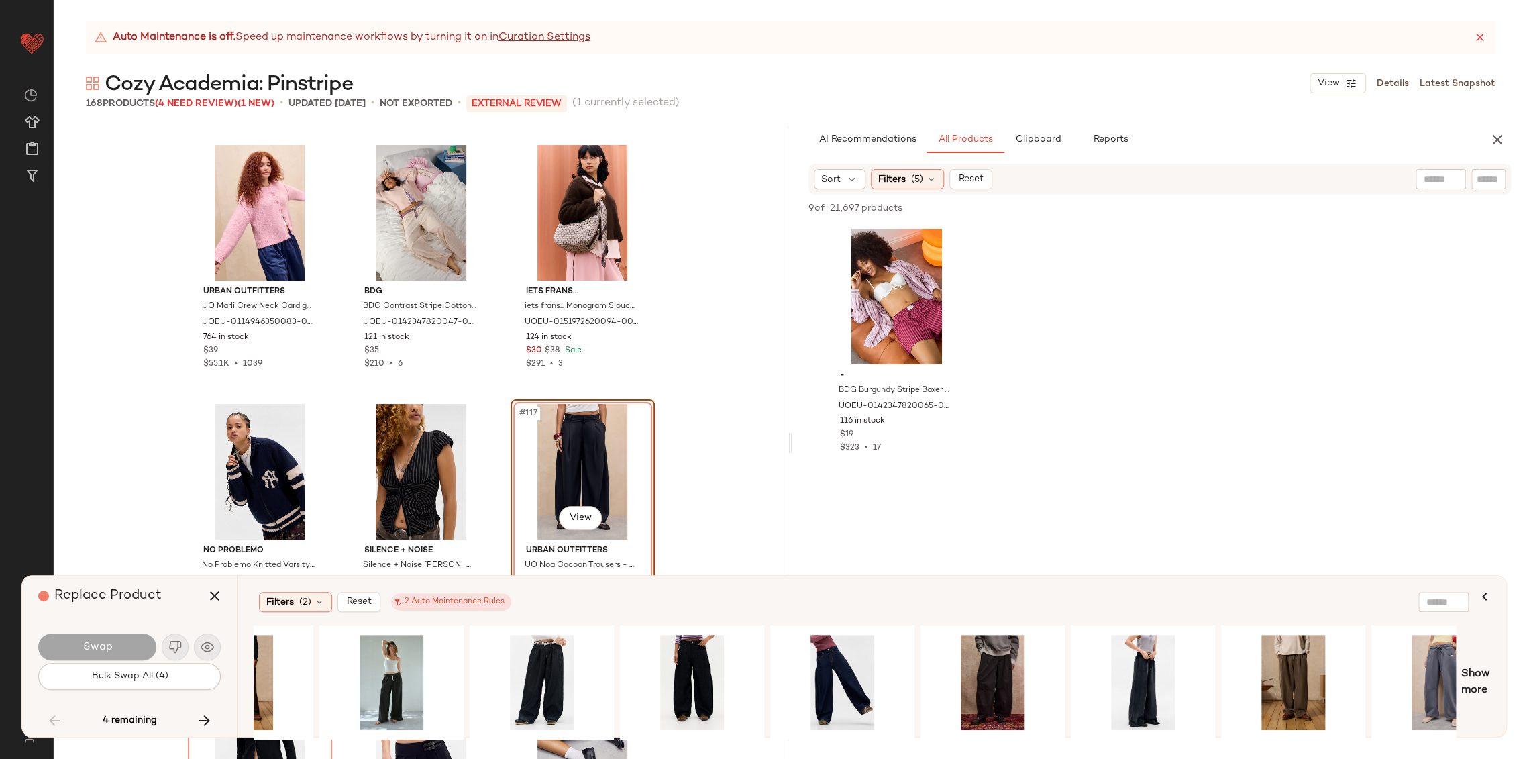
scroll to position [0, 1275]
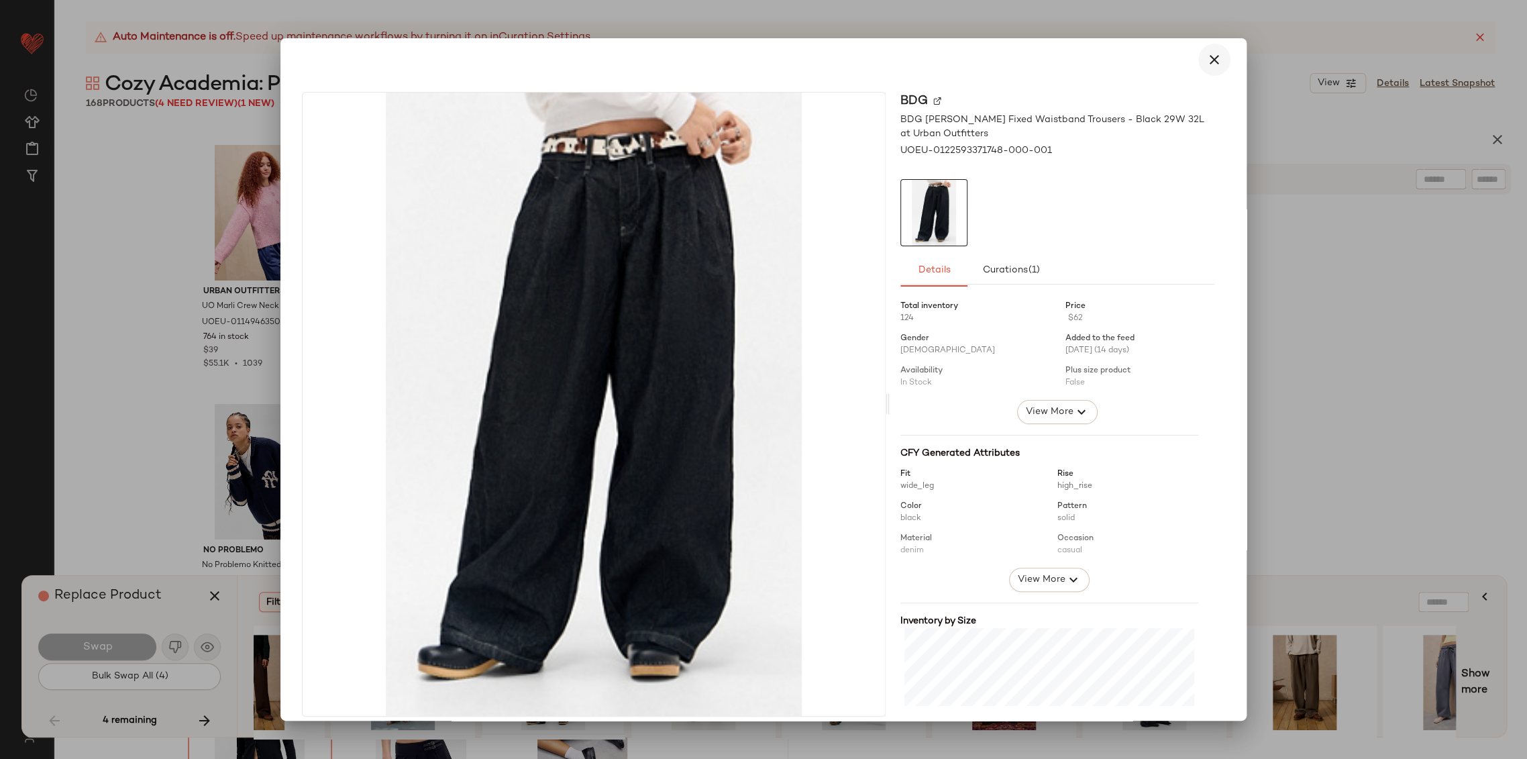
click at [1207, 60] on icon "button" at bounding box center [1214, 60] width 16 height 16
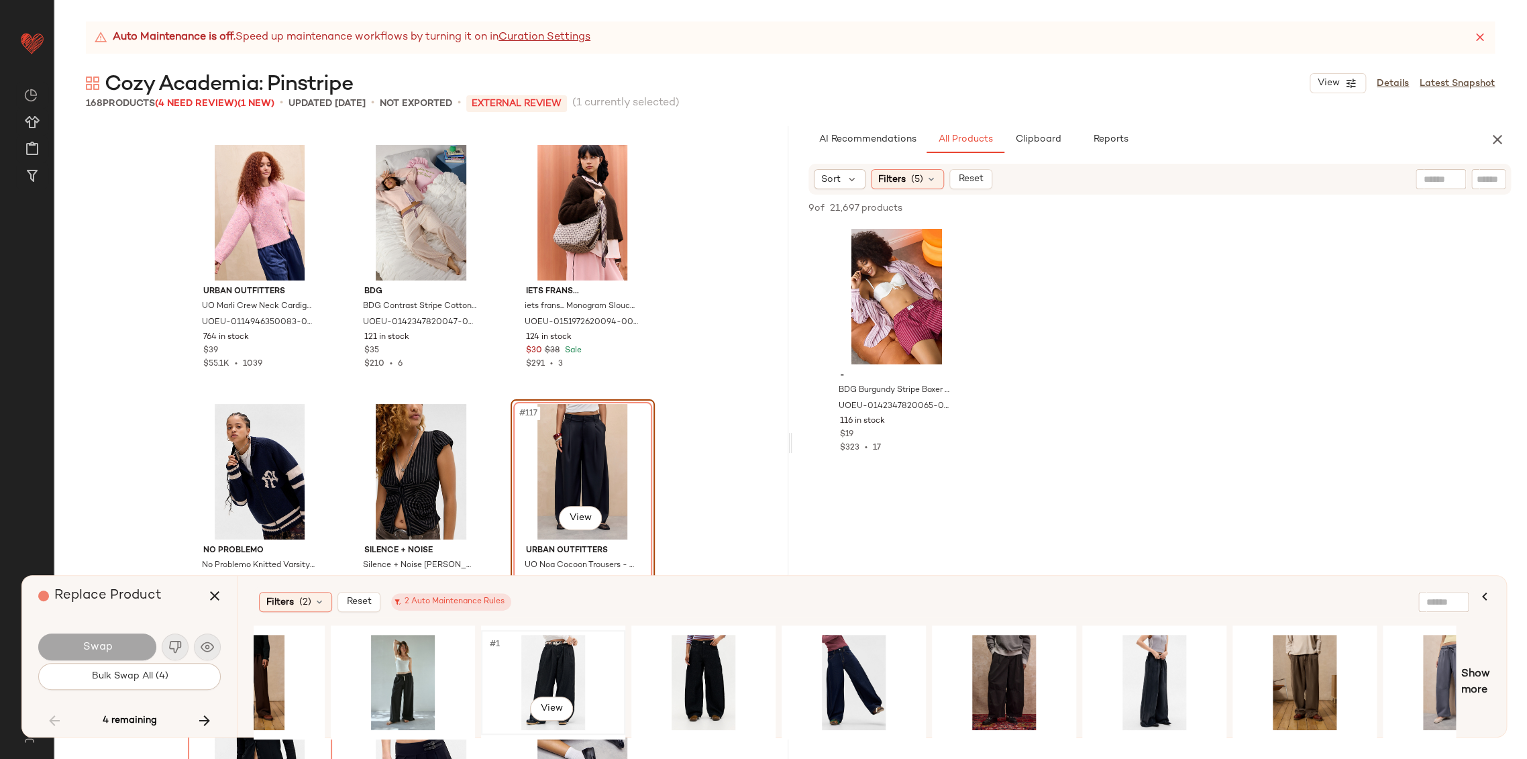
click at [561, 661] on div "#1 View" at bounding box center [553, 681] width 135 height 95
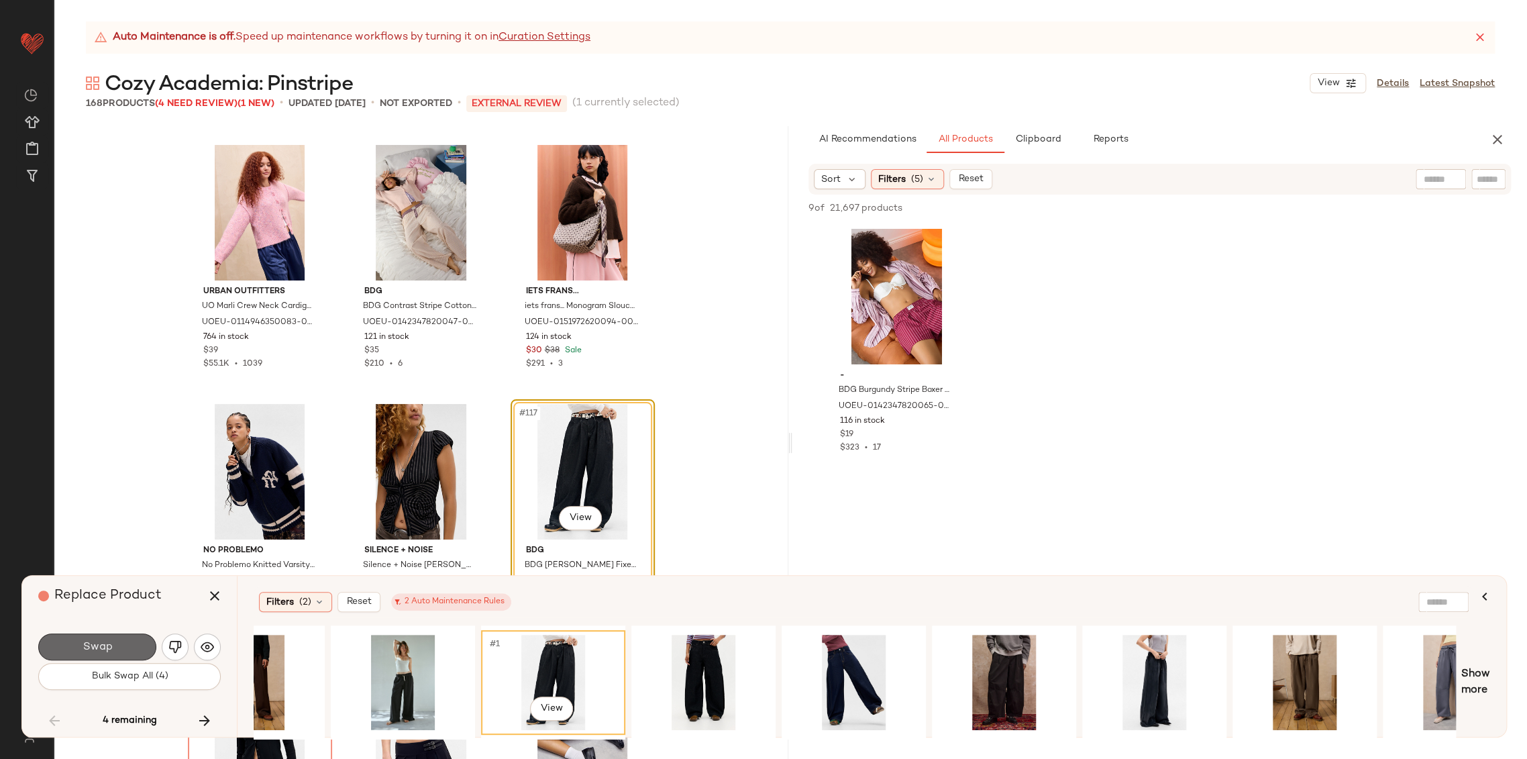
click at [120, 643] on button "Swap" at bounding box center [97, 646] width 118 height 27
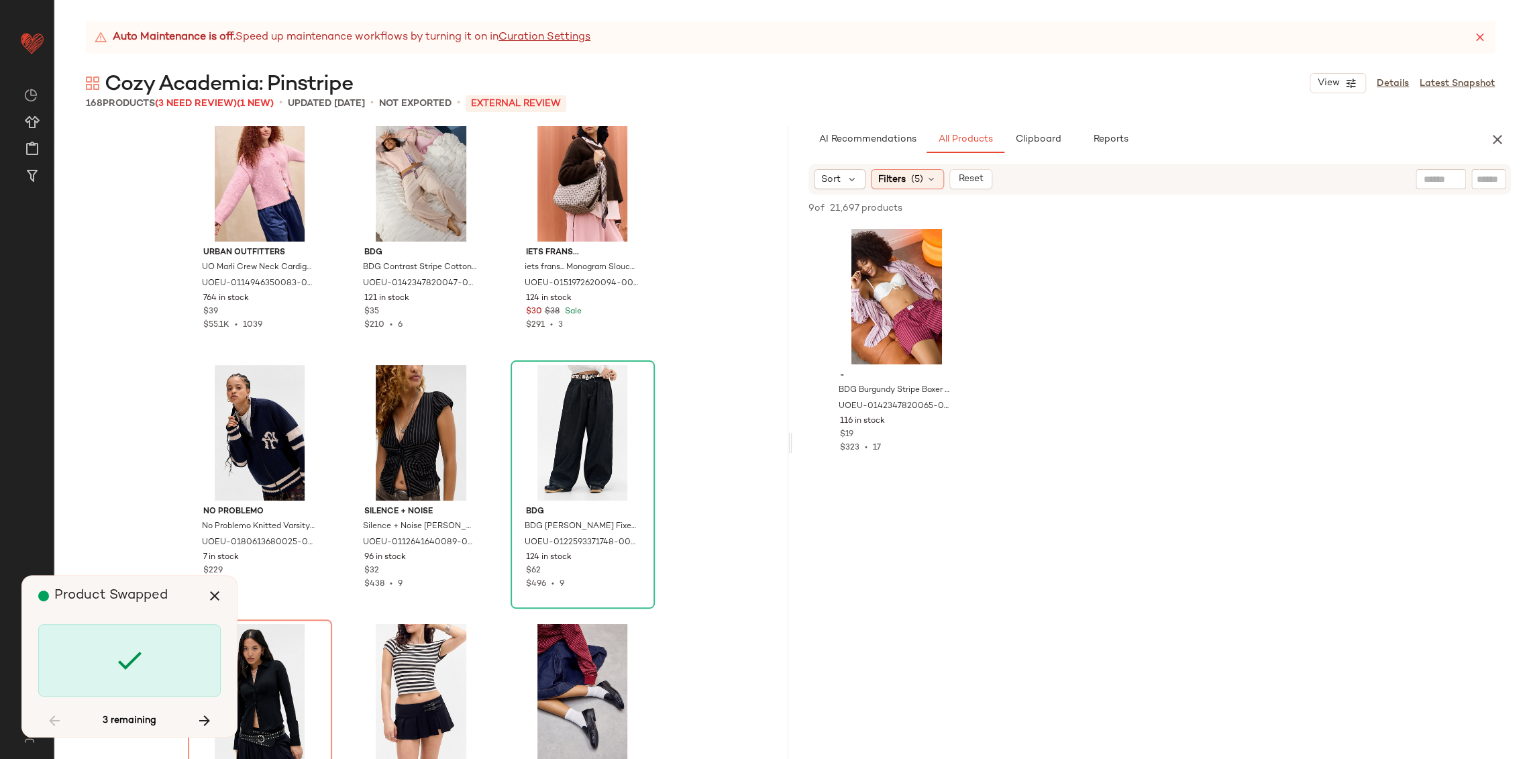
scroll to position [9653, 0]
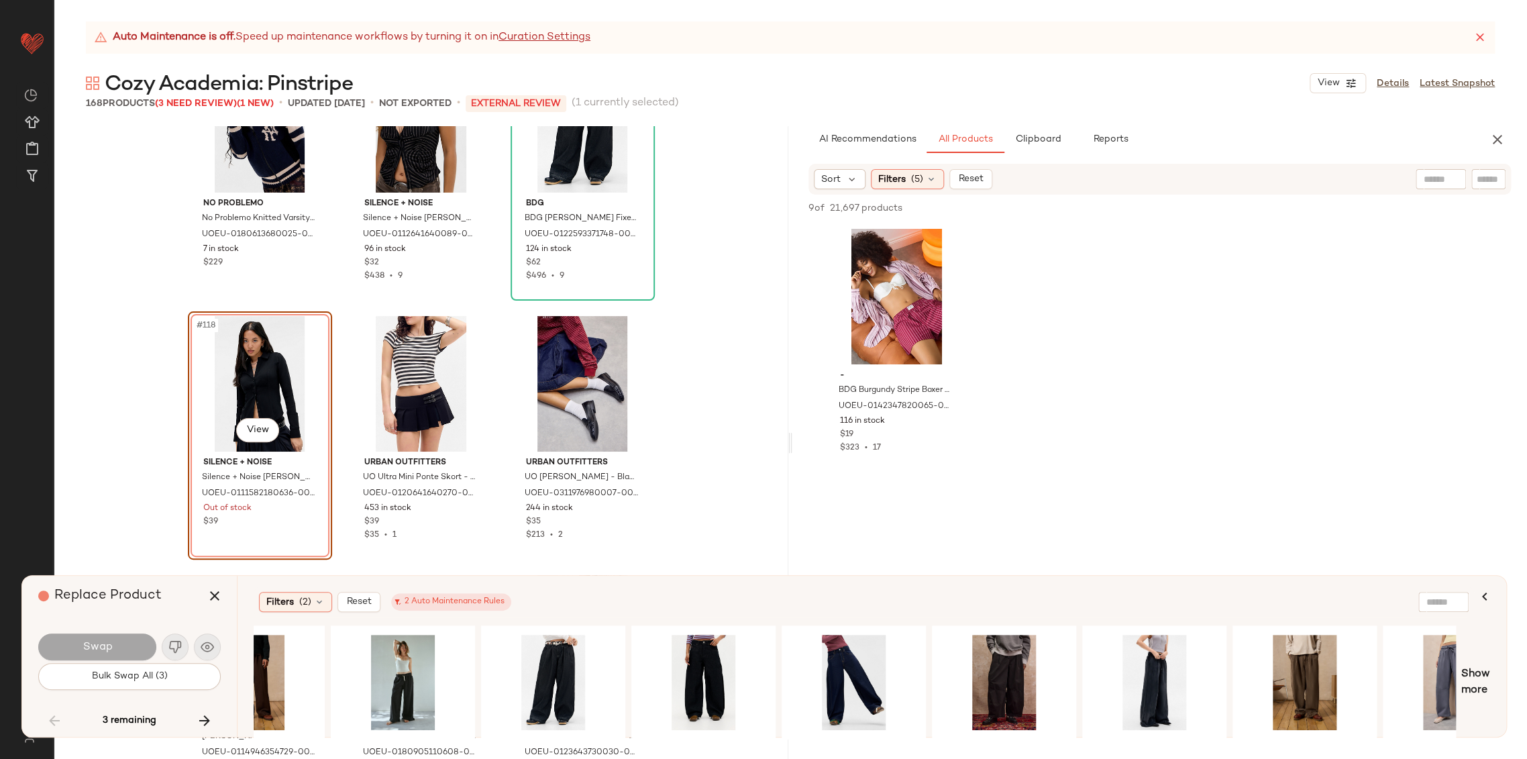
scroll to position [10012, 0]
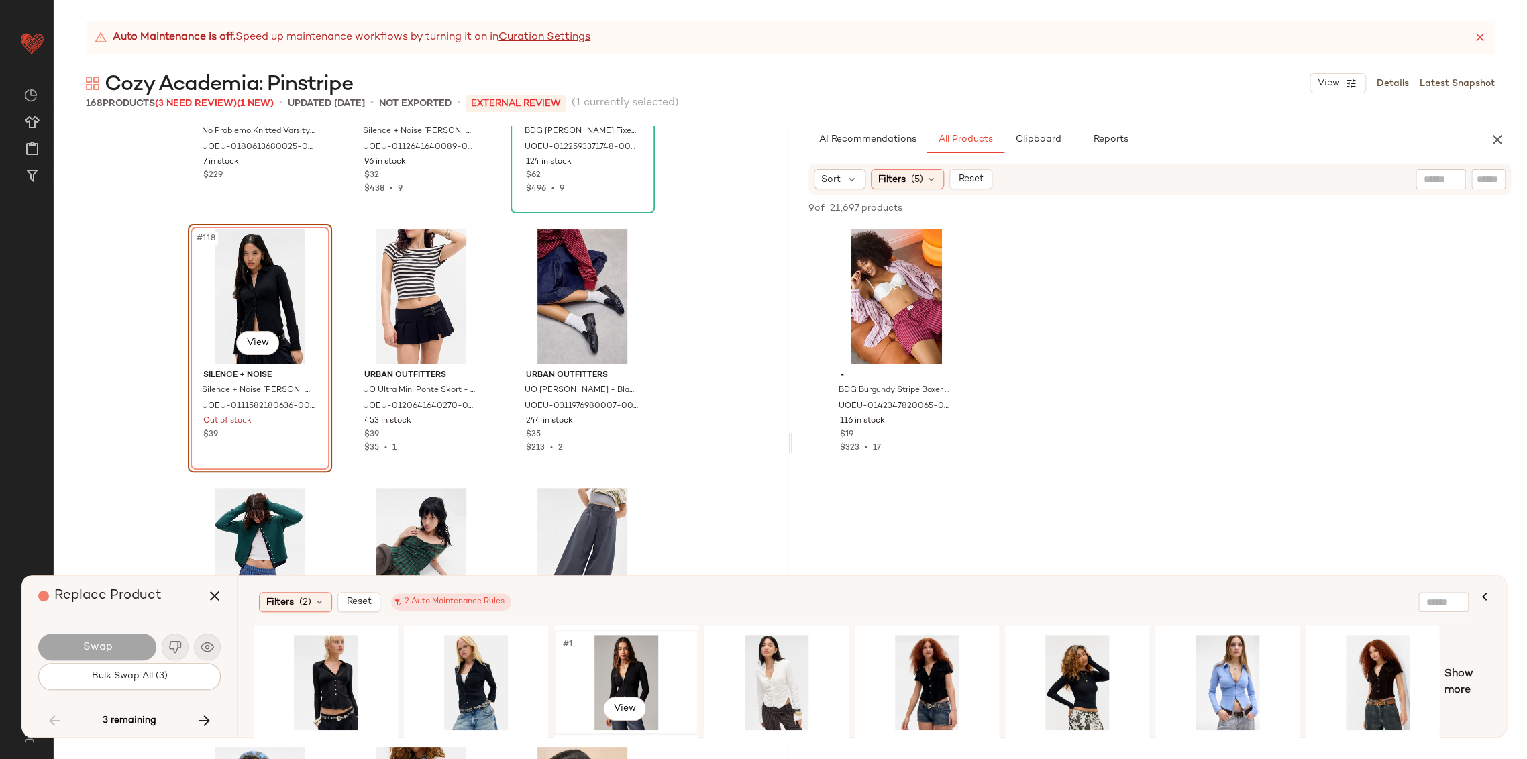
click at [626, 675] on div "#1 View" at bounding box center [626, 681] width 135 height 95
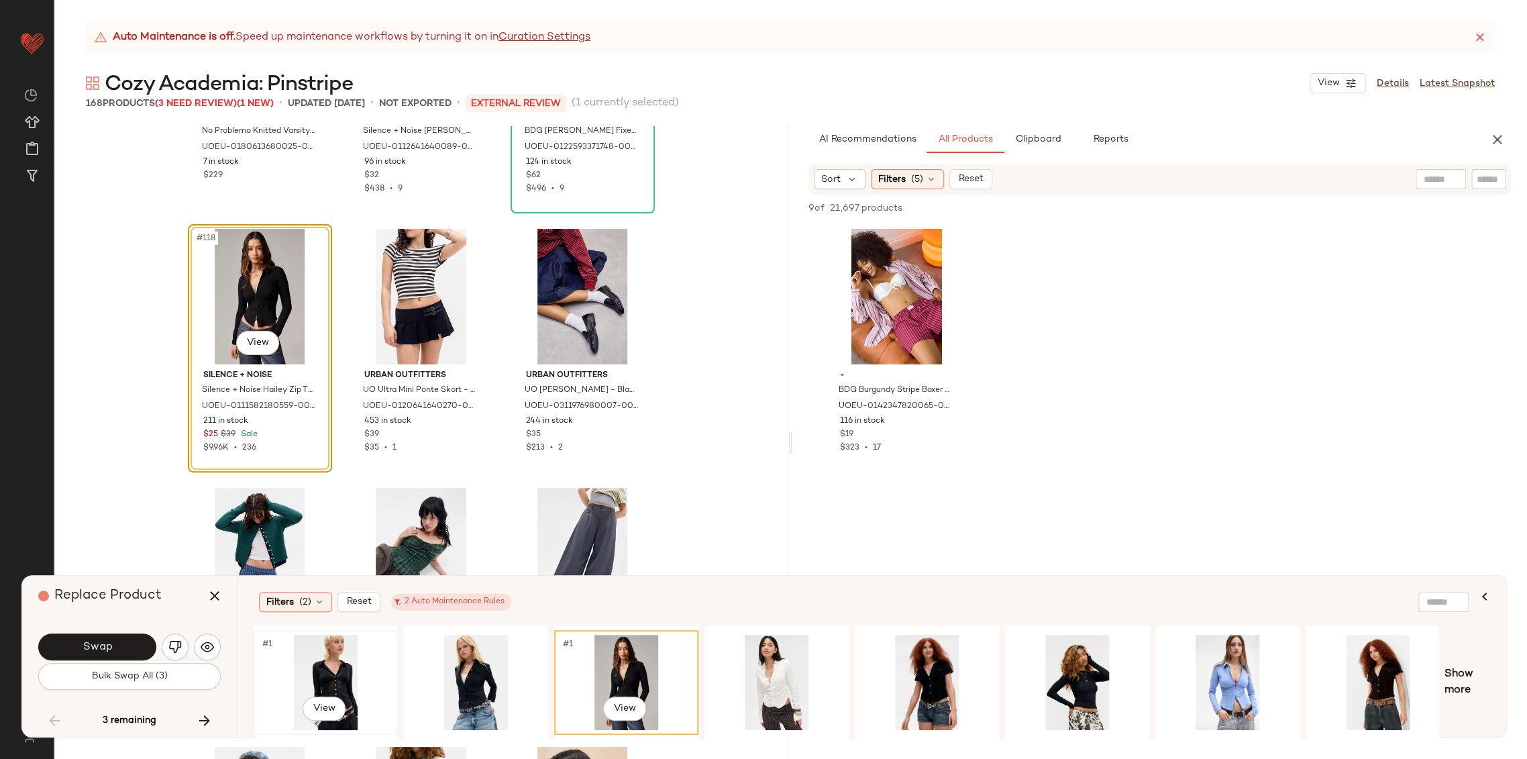
click at [341, 690] on div "#1 View" at bounding box center [325, 681] width 135 height 95
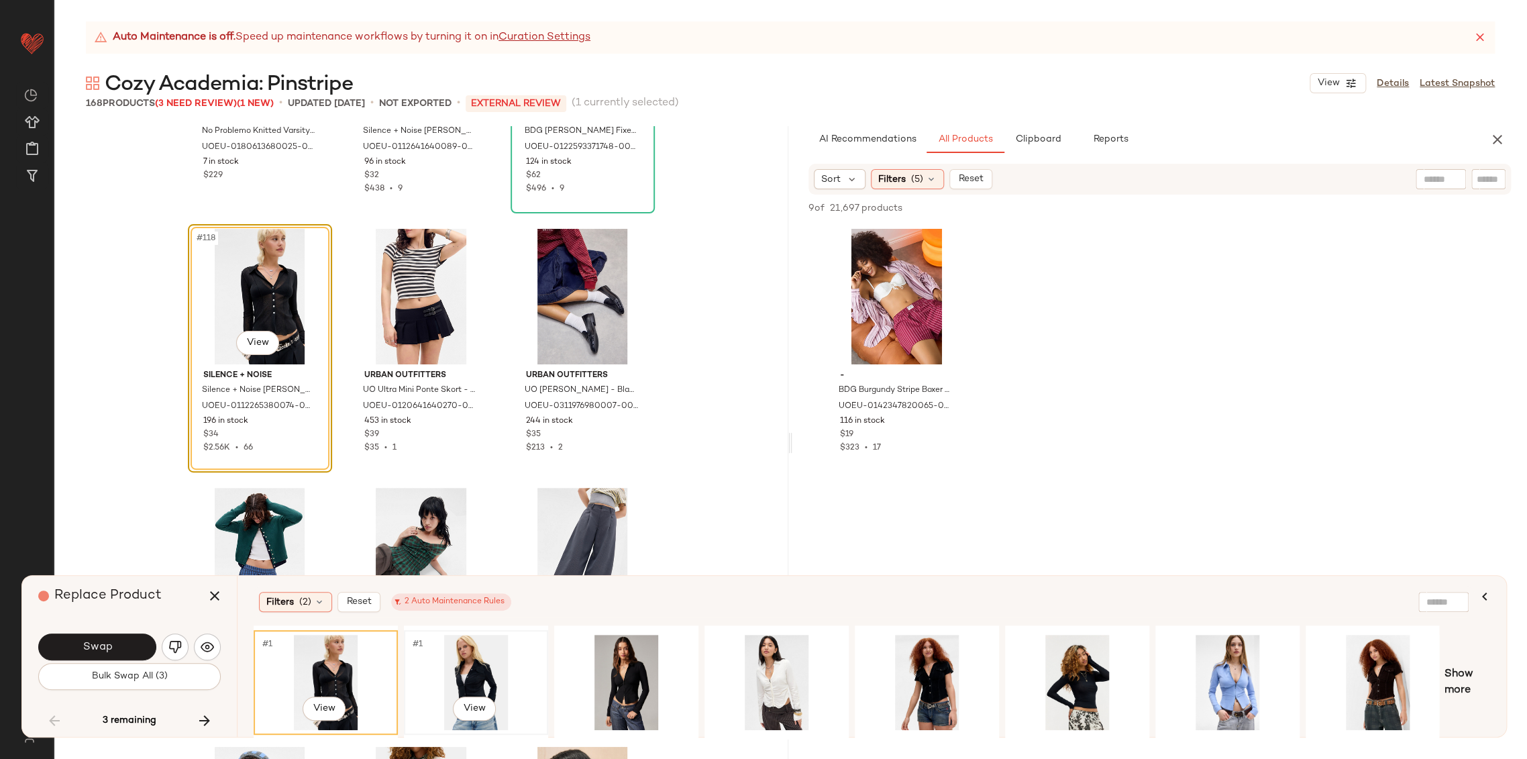
click at [467, 682] on div "#1 View" at bounding box center [475, 681] width 135 height 95
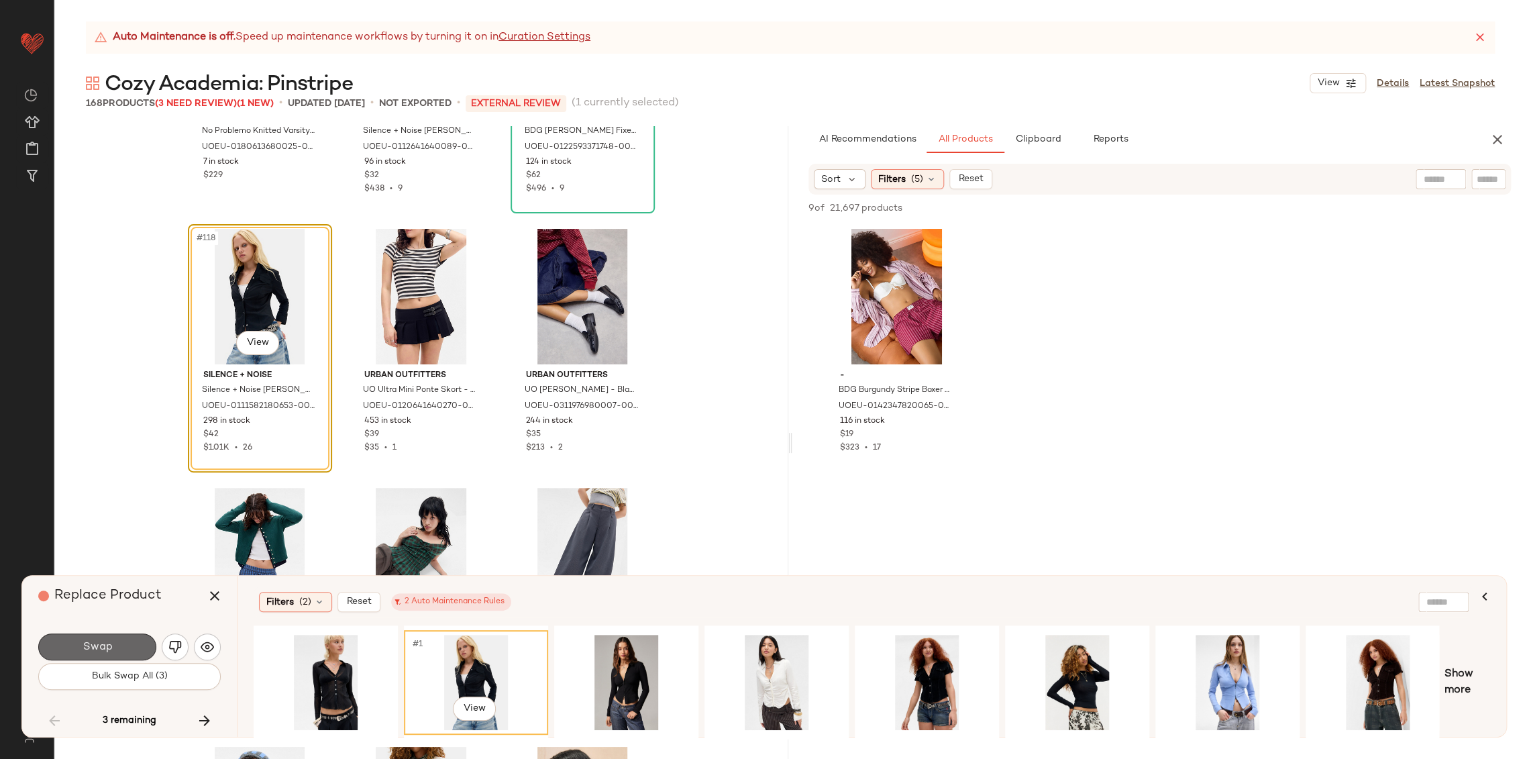
click at [121, 655] on button "Swap" at bounding box center [97, 646] width 118 height 27
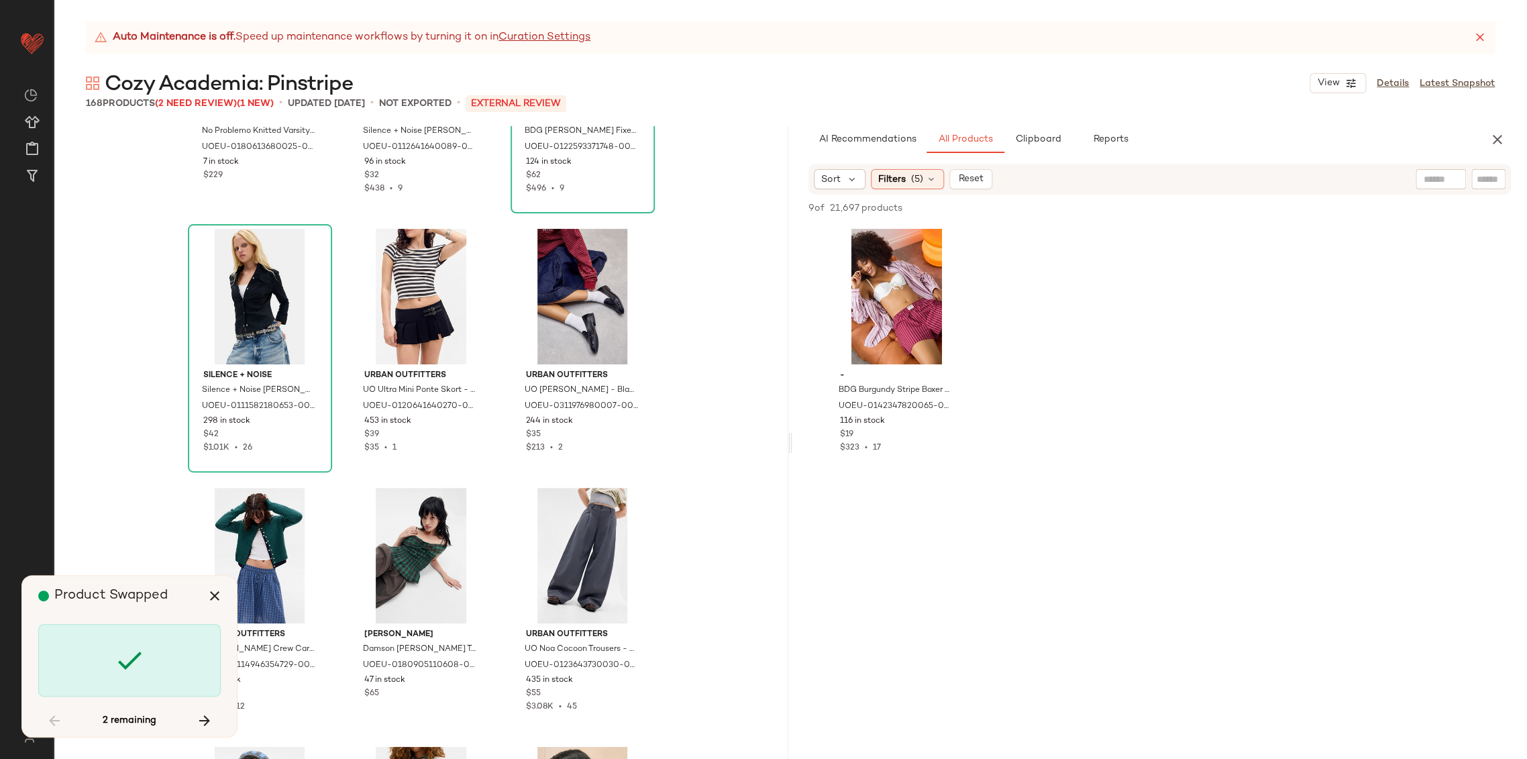
scroll to position [11650, 0]
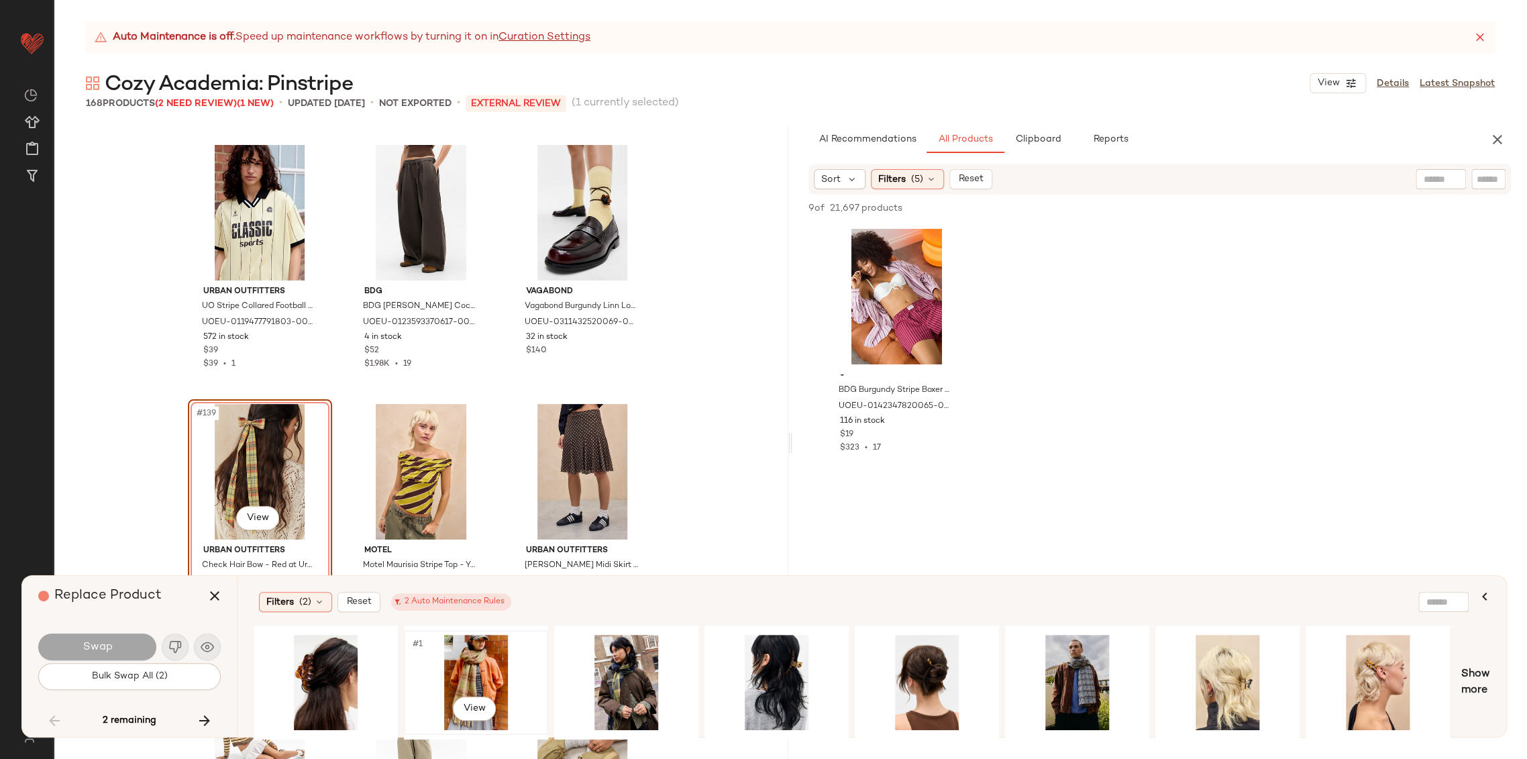
click at [474, 678] on div "#1 View" at bounding box center [475, 681] width 135 height 95
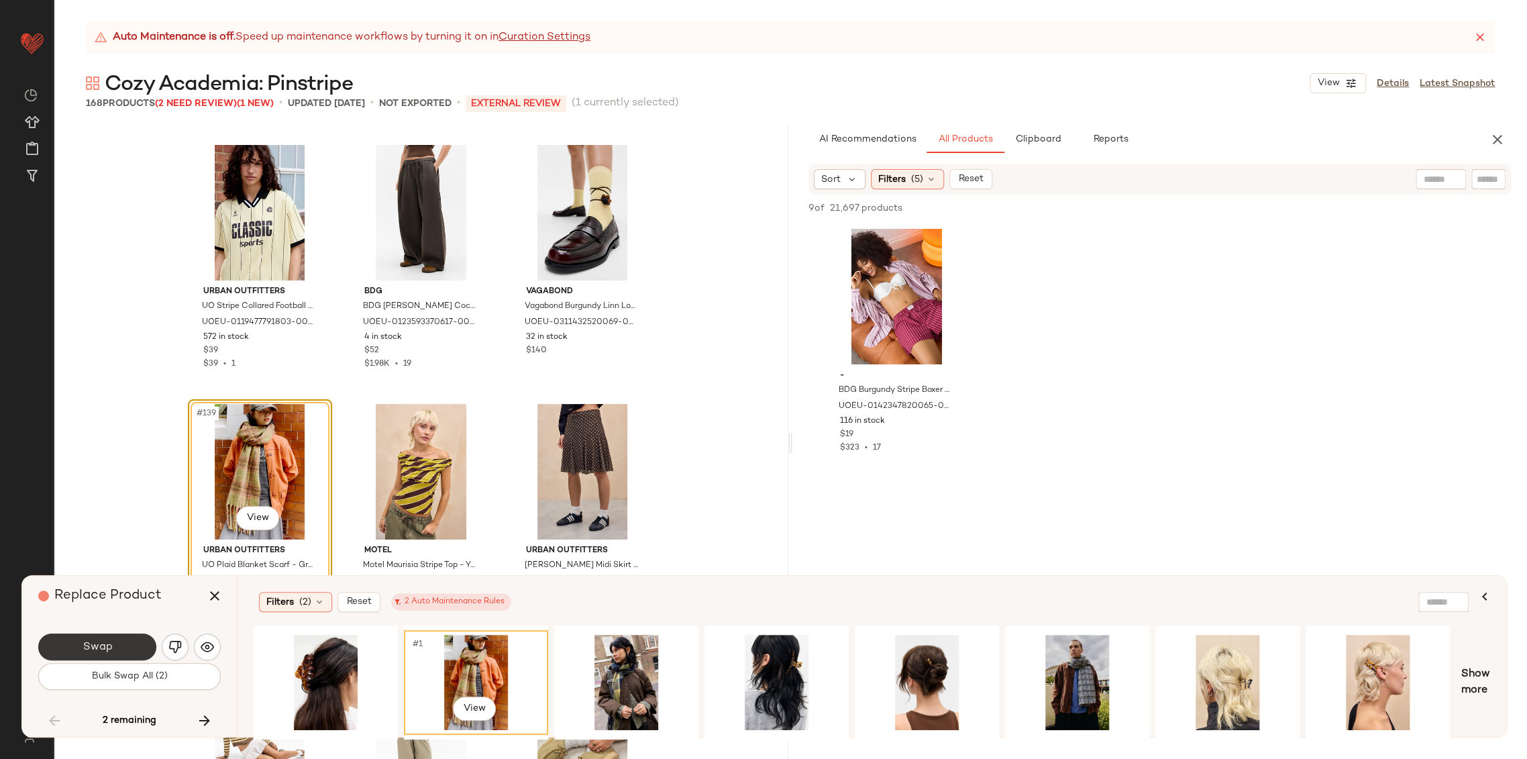
click at [119, 649] on button "Swap" at bounding box center [97, 646] width 118 height 27
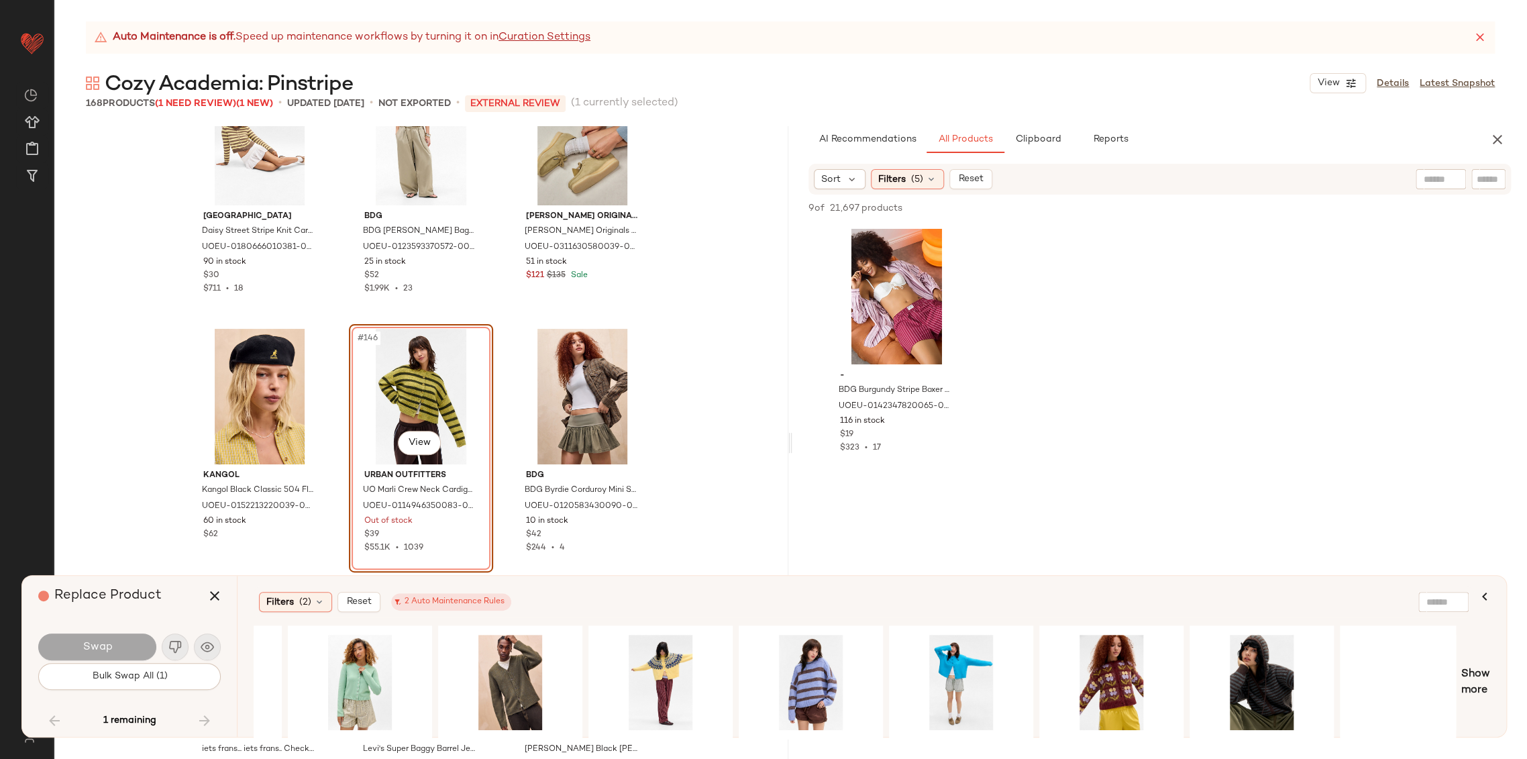
scroll to position [0, 1495]
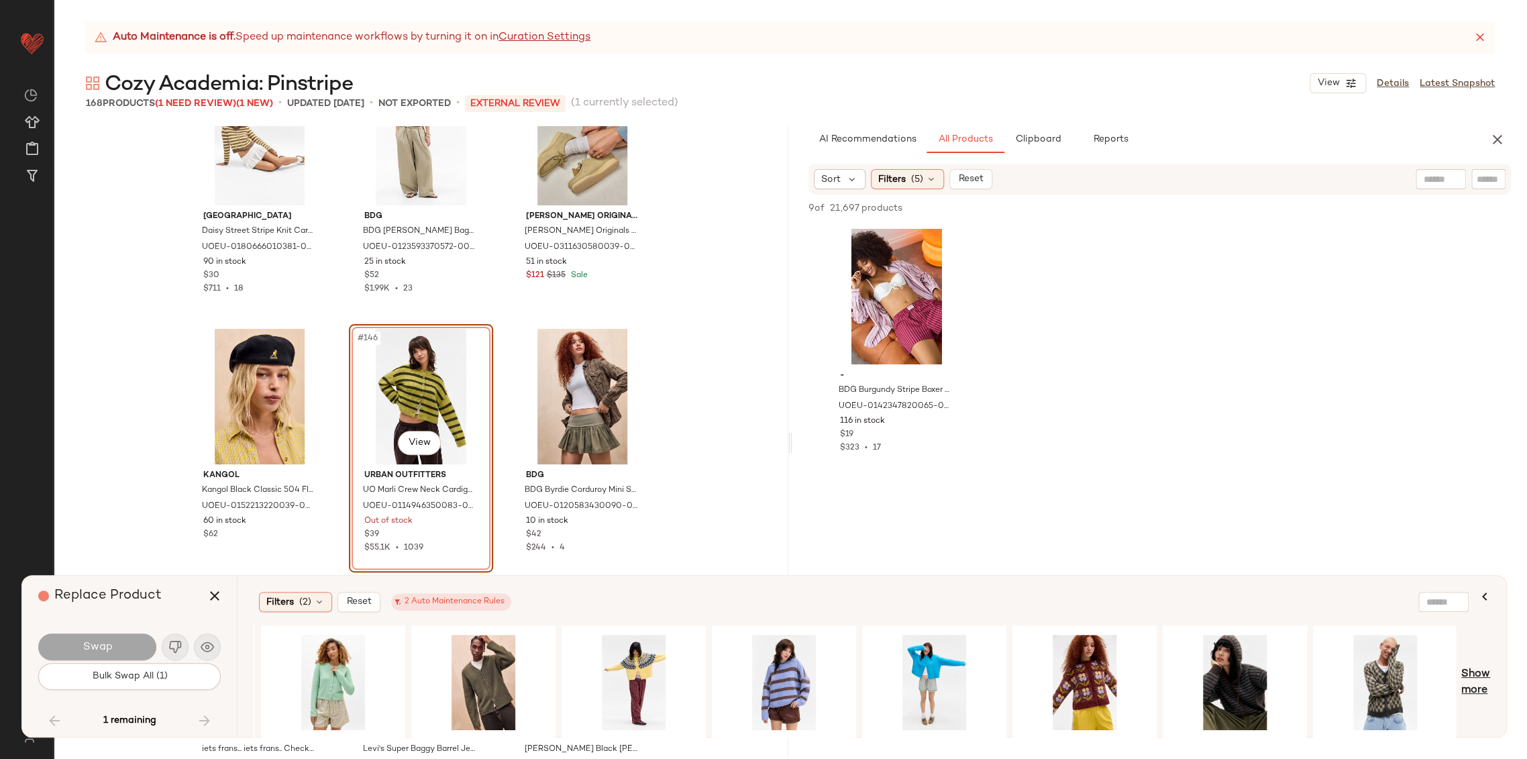
click at [1477, 672] on span "Show more" at bounding box center [1475, 682] width 29 height 32
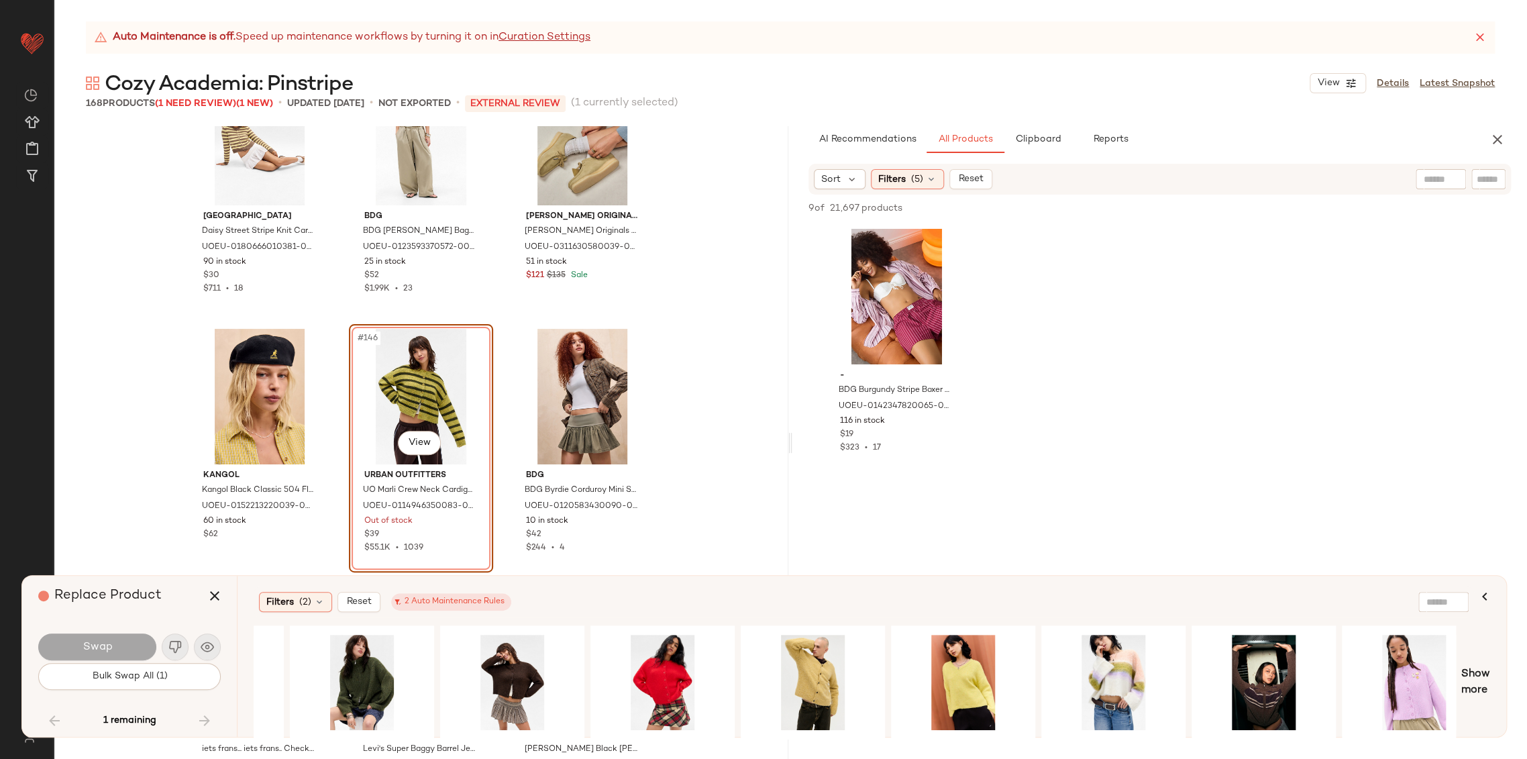
scroll to position [0, 2697]
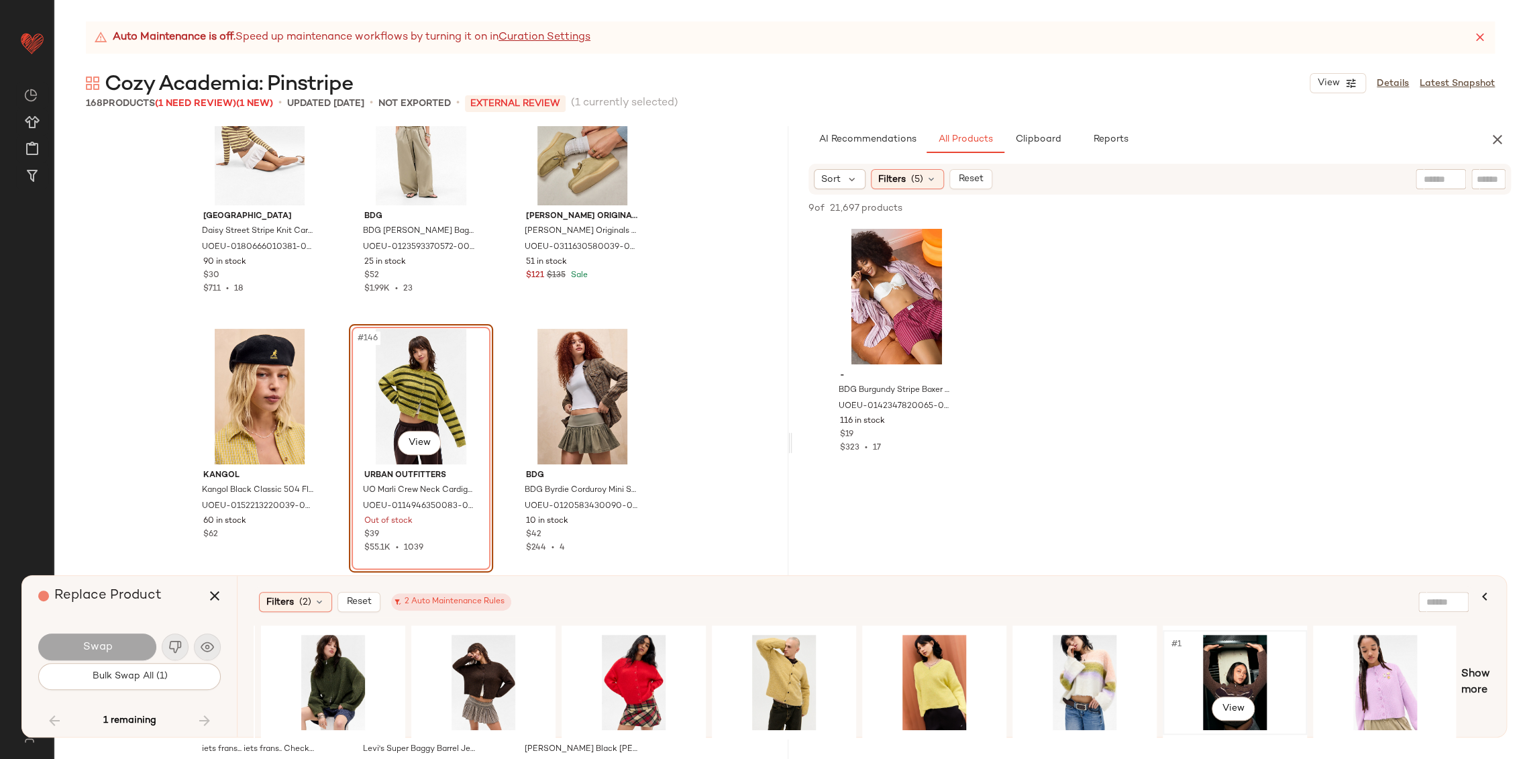
click at [1229, 677] on div "#1 View" at bounding box center [1234, 681] width 135 height 95
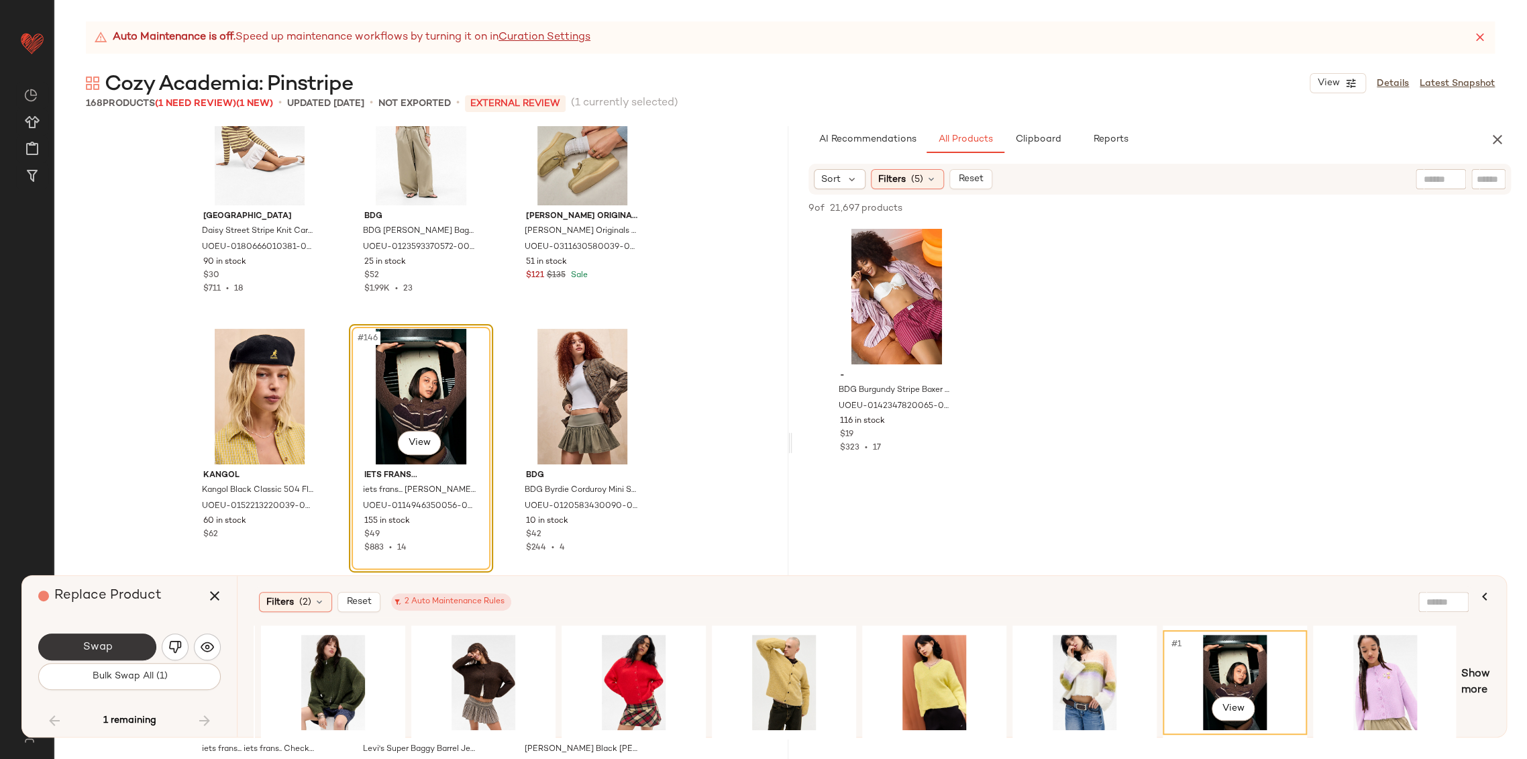
click at [142, 642] on button "Swap" at bounding box center [97, 646] width 118 height 27
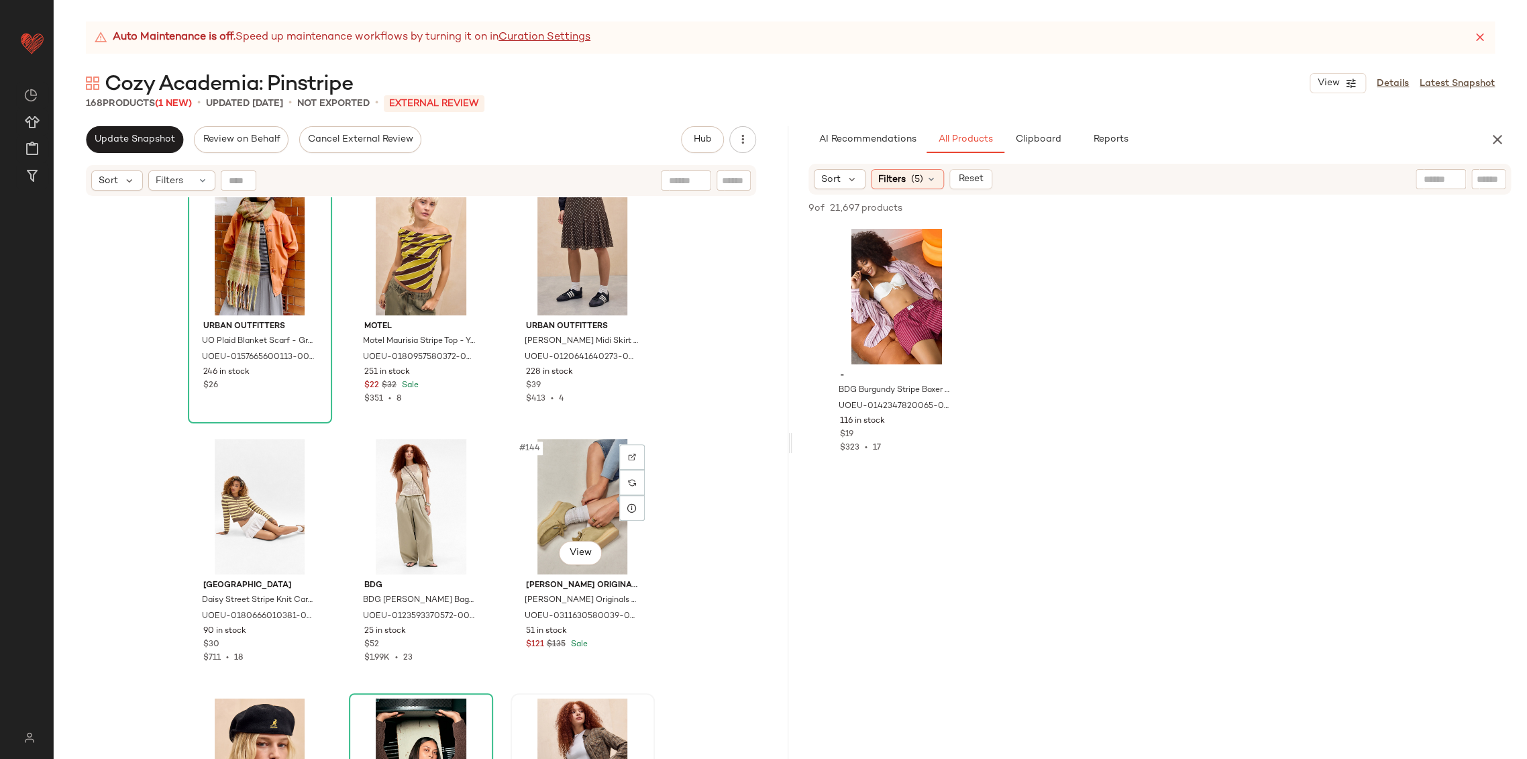
scroll to position [11944, 0]
click at [1502, 140] on icon "button" at bounding box center [1497, 139] width 16 height 16
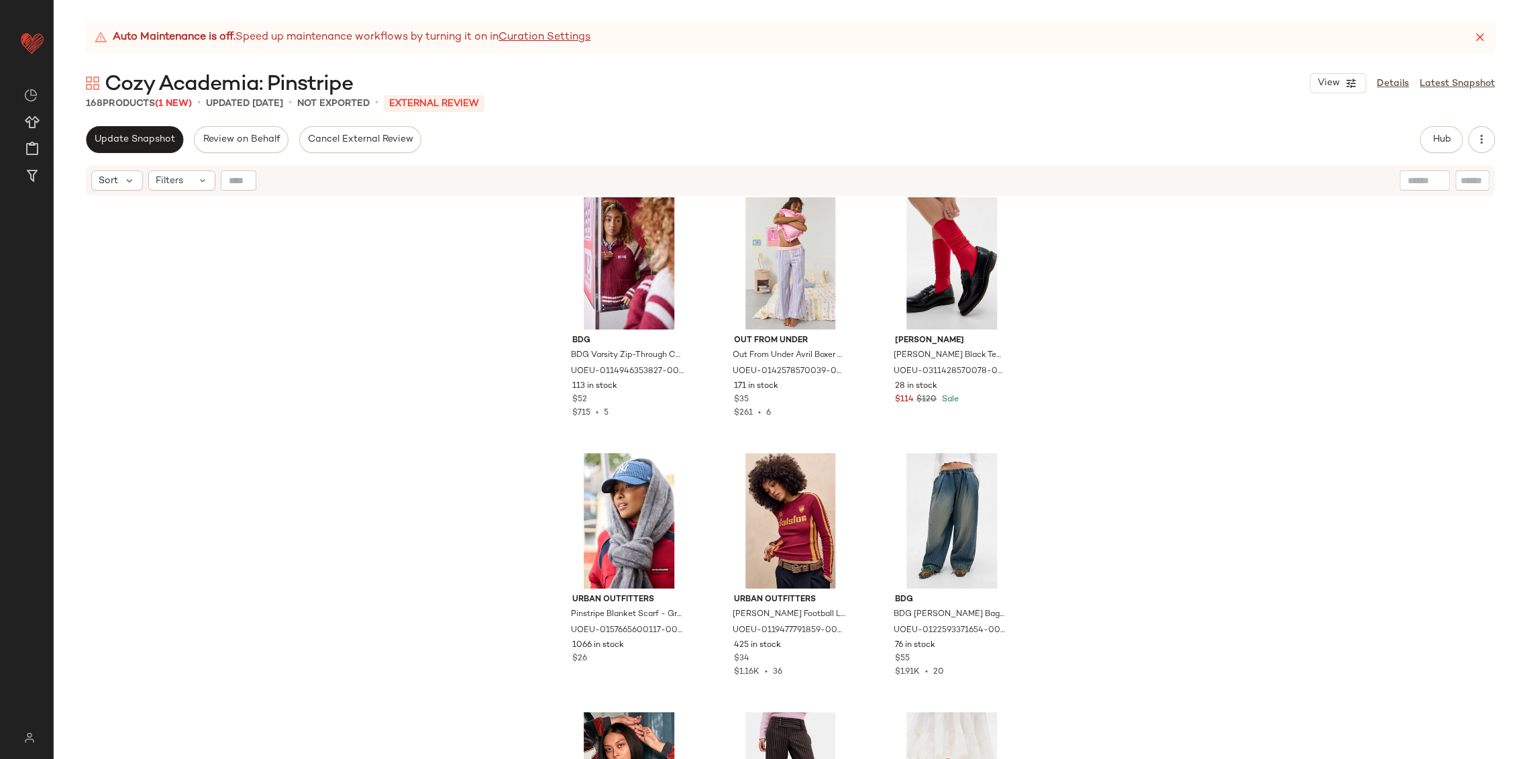
scroll to position [0, 0]
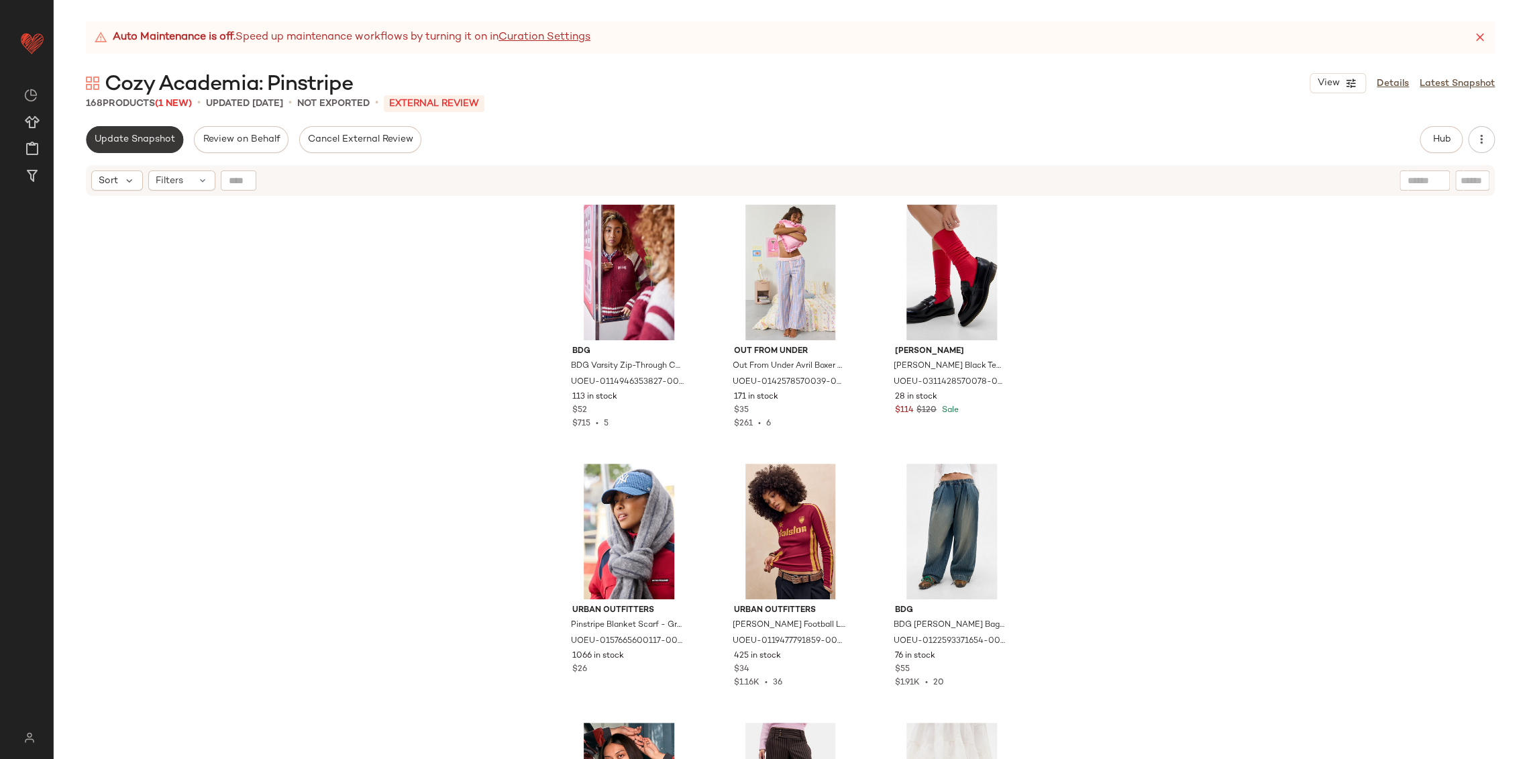
click at [144, 146] on button "Update Snapshot" at bounding box center [134, 139] width 97 height 27
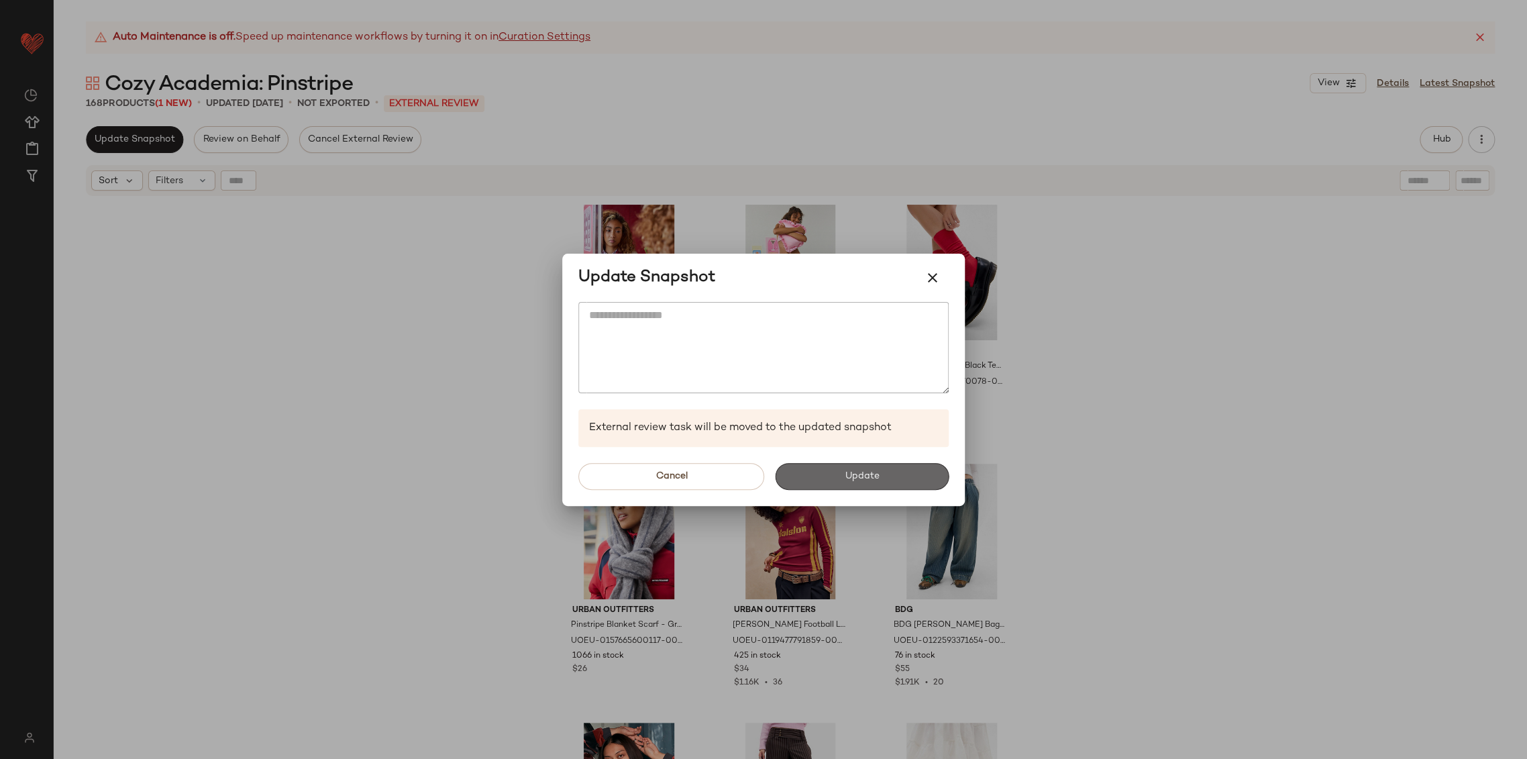
click at [831, 473] on button "Update" at bounding box center [862, 476] width 174 height 27
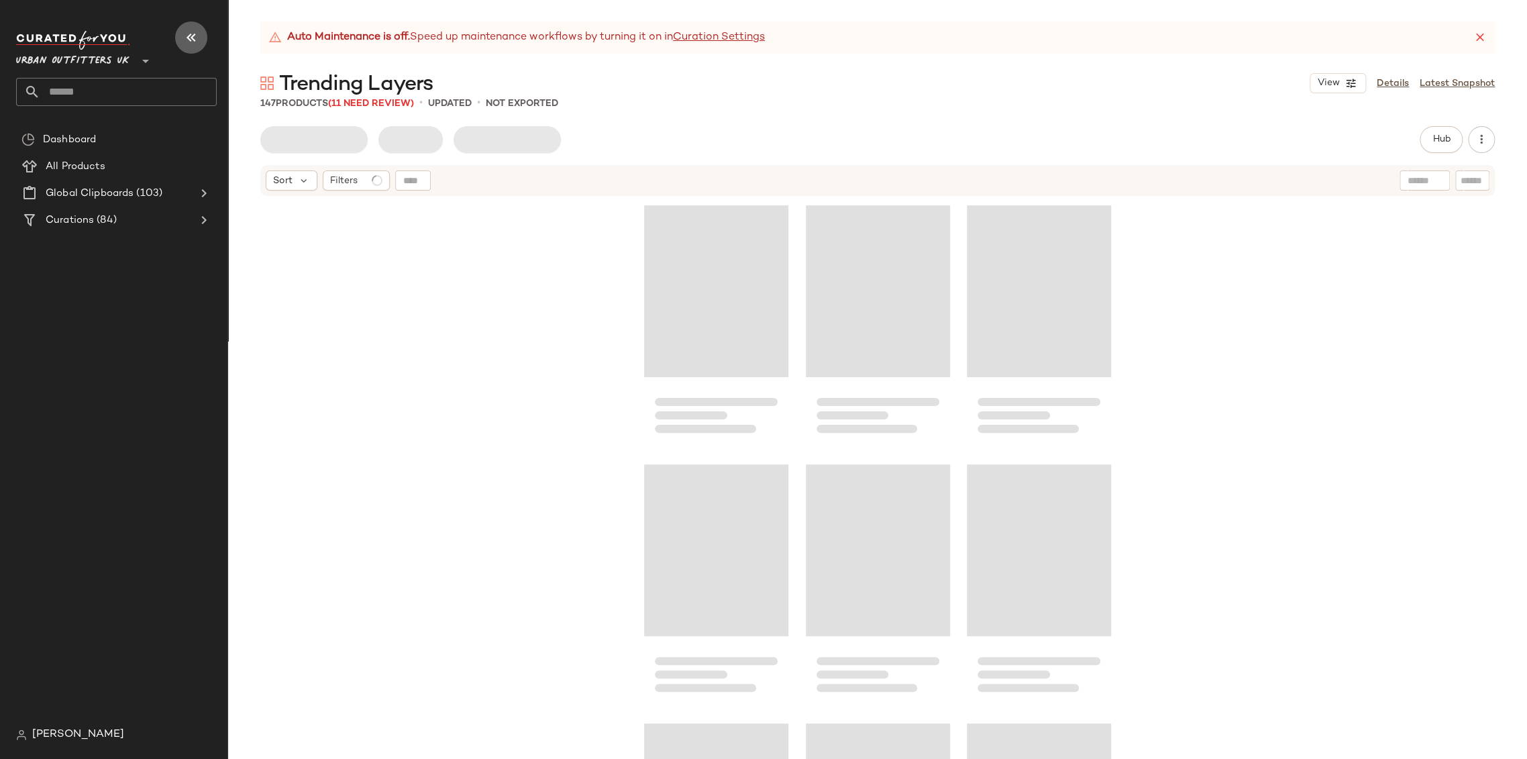
click at [188, 36] on icon "button" at bounding box center [191, 38] width 16 height 16
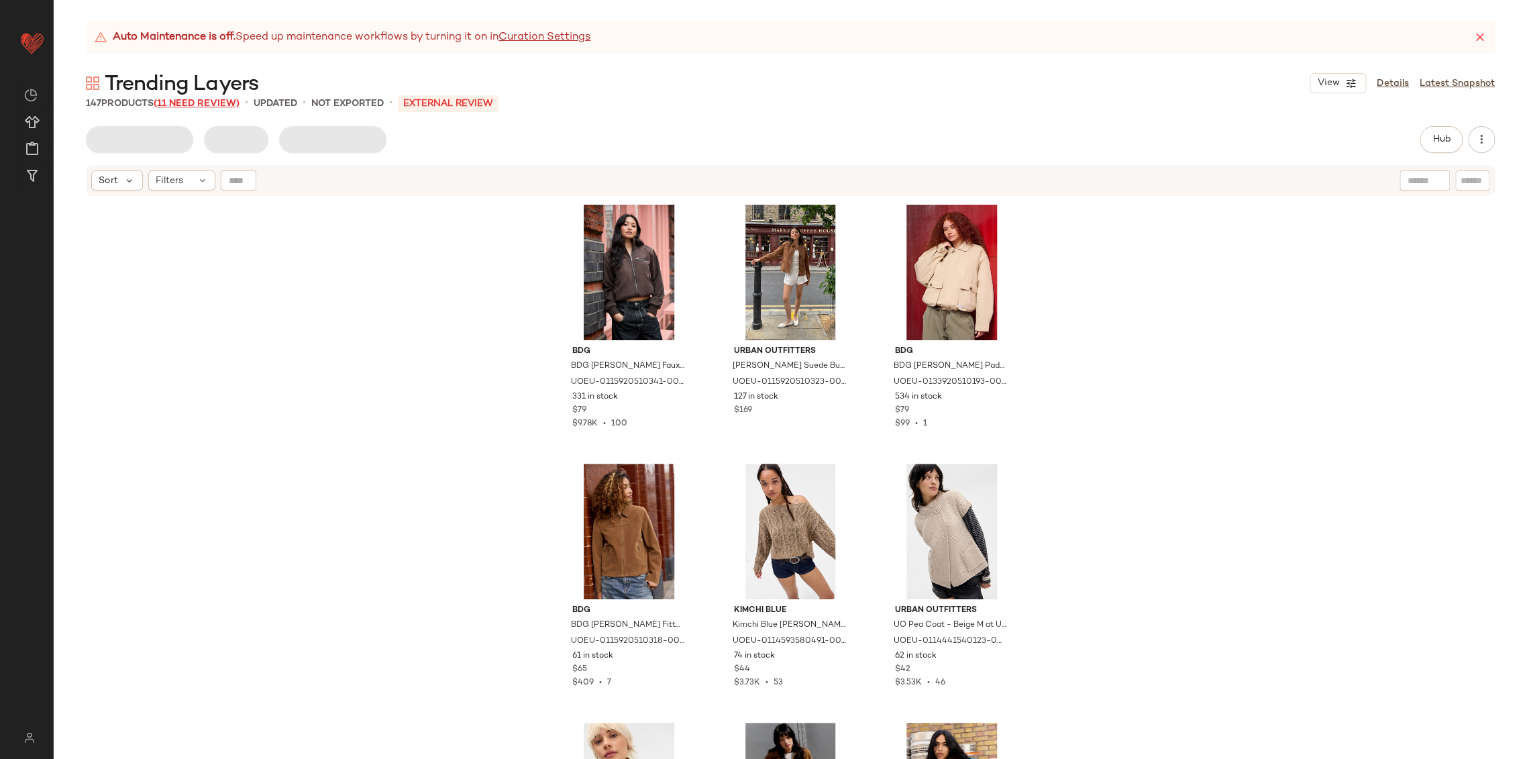
click at [225, 103] on span "(11 Need Review)" at bounding box center [197, 104] width 86 height 10
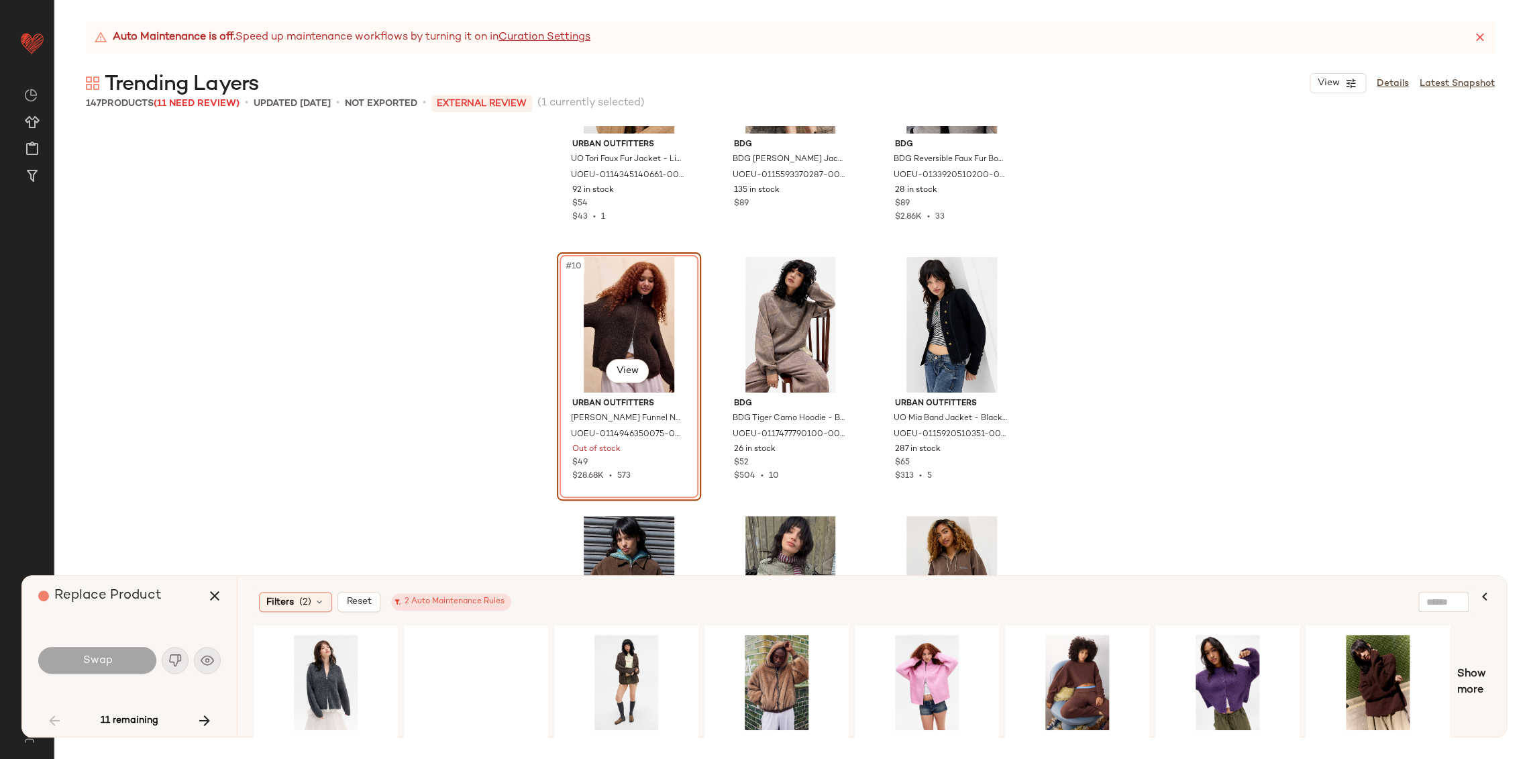
scroll to position [677, 0]
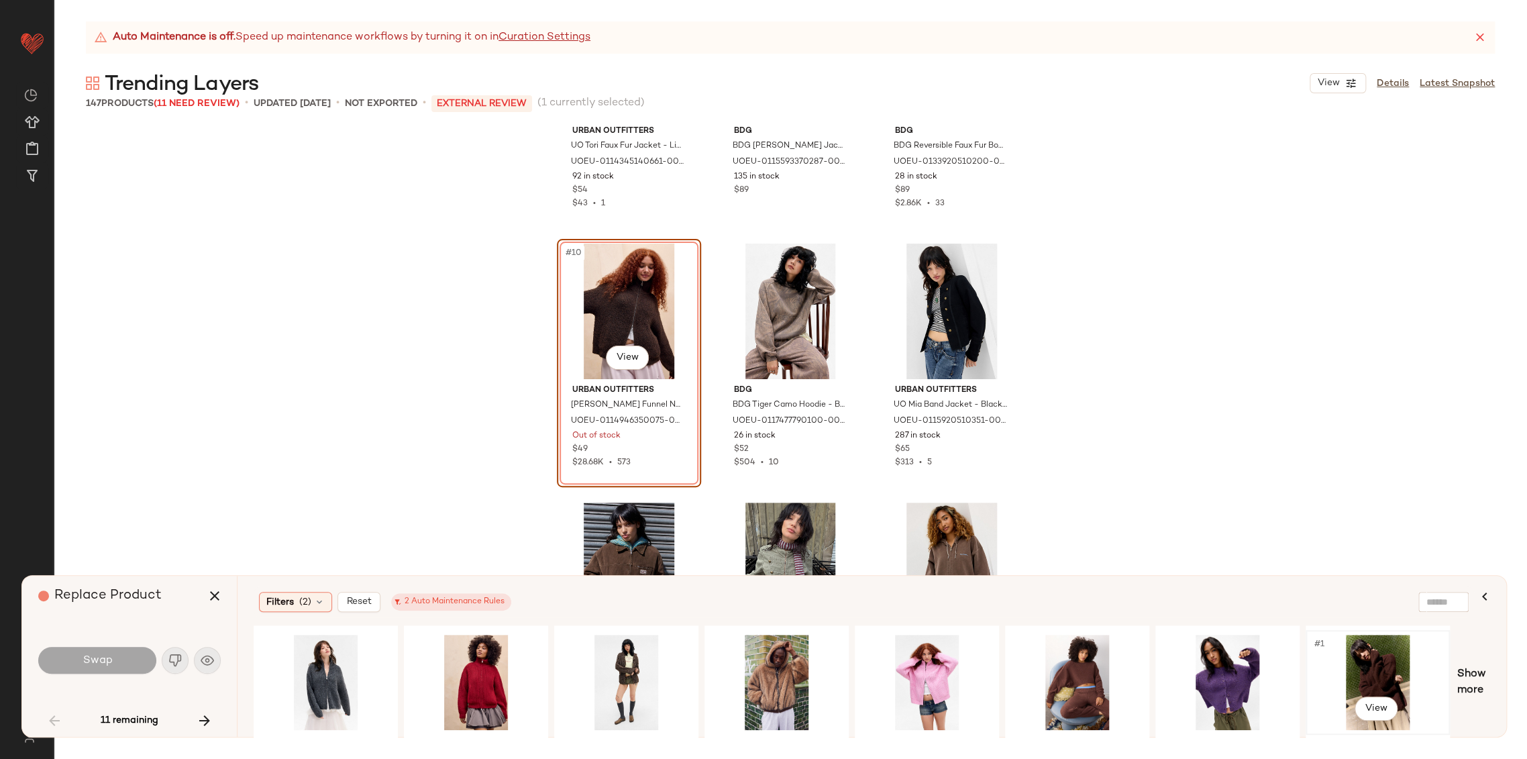
click at [1369, 660] on div "#1 View" at bounding box center [1377, 681] width 135 height 95
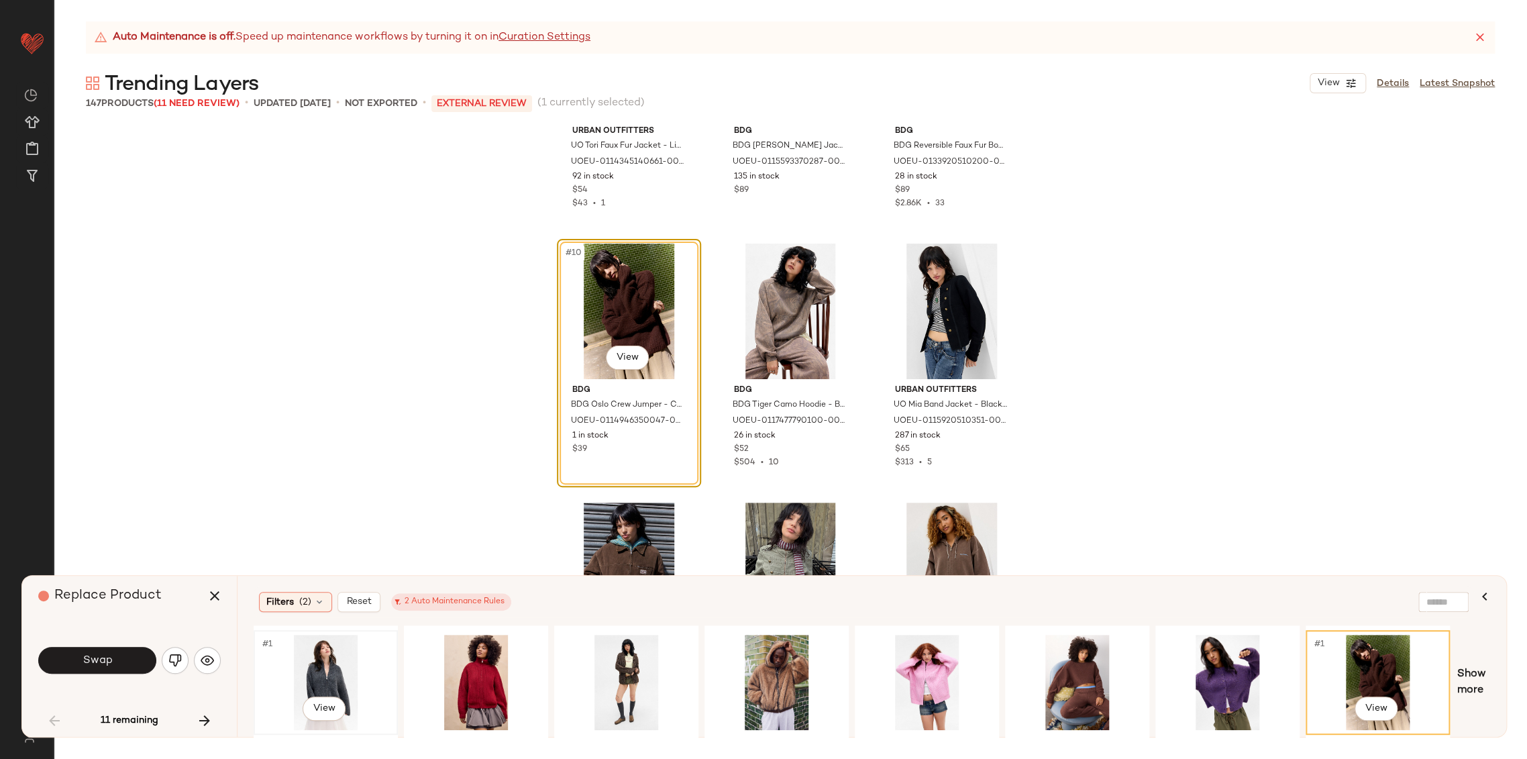
click at [331, 672] on div "#1 View" at bounding box center [325, 681] width 135 height 95
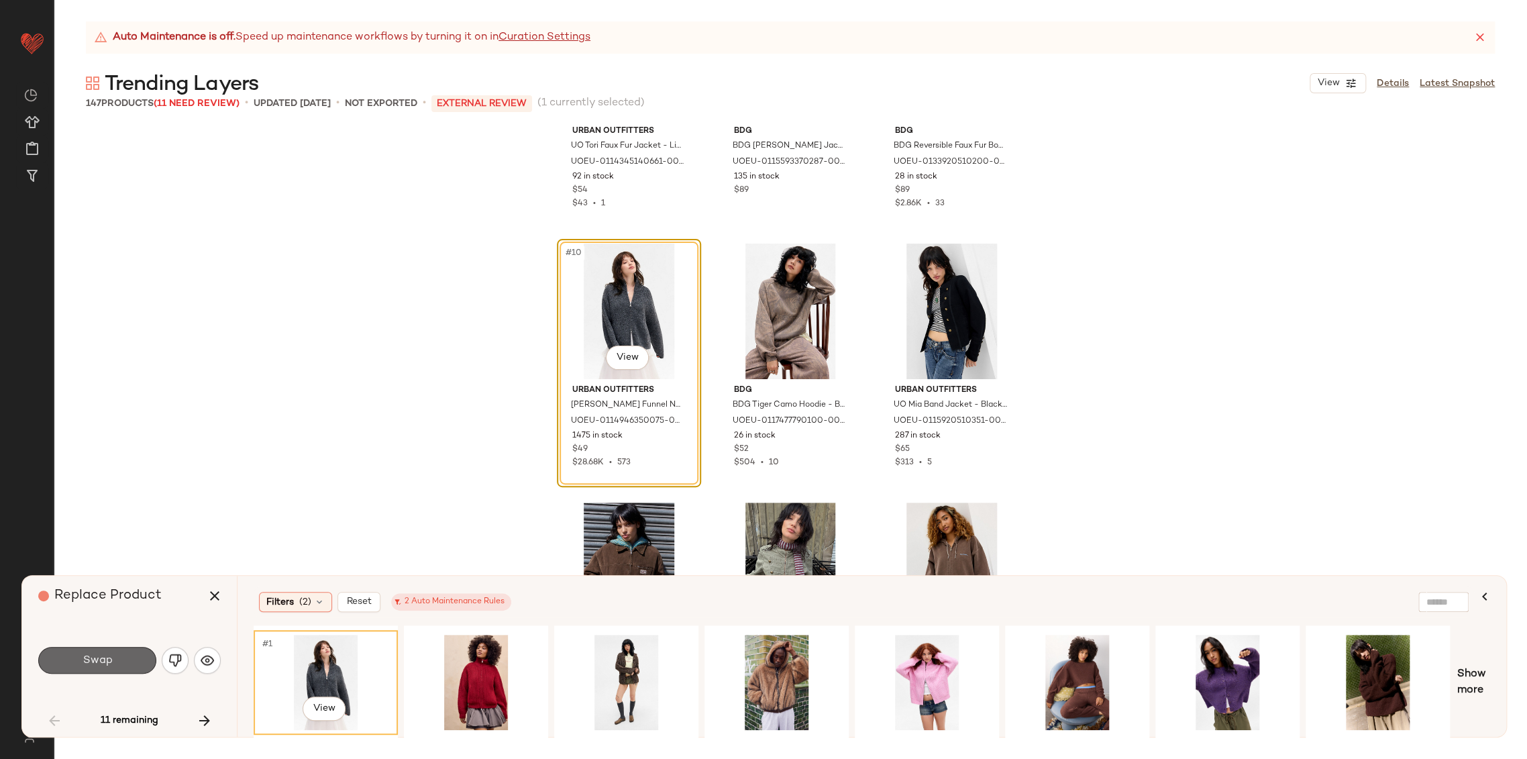
click at [92, 654] on span "Swap" at bounding box center [97, 660] width 30 height 13
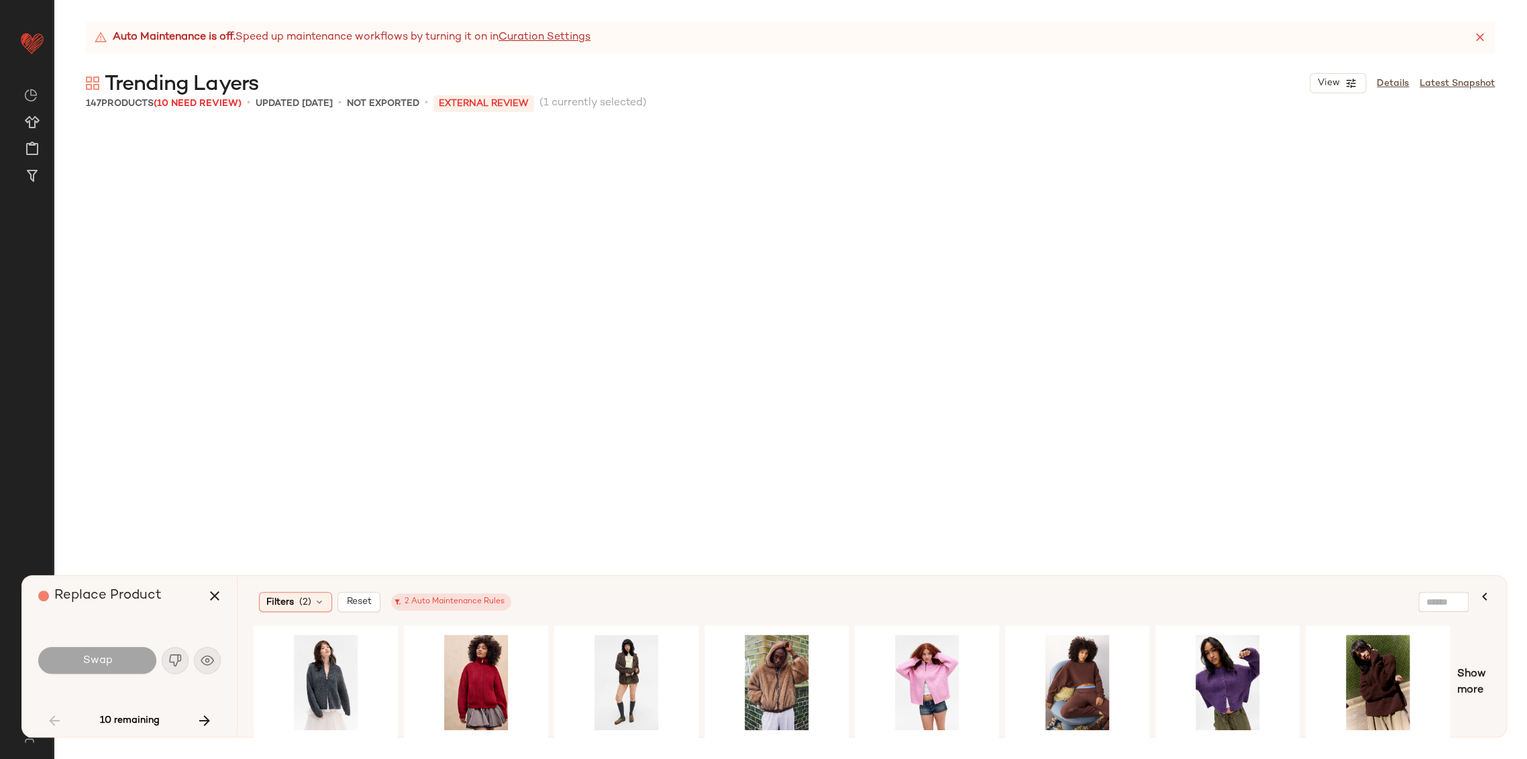
scroll to position [2071, 0]
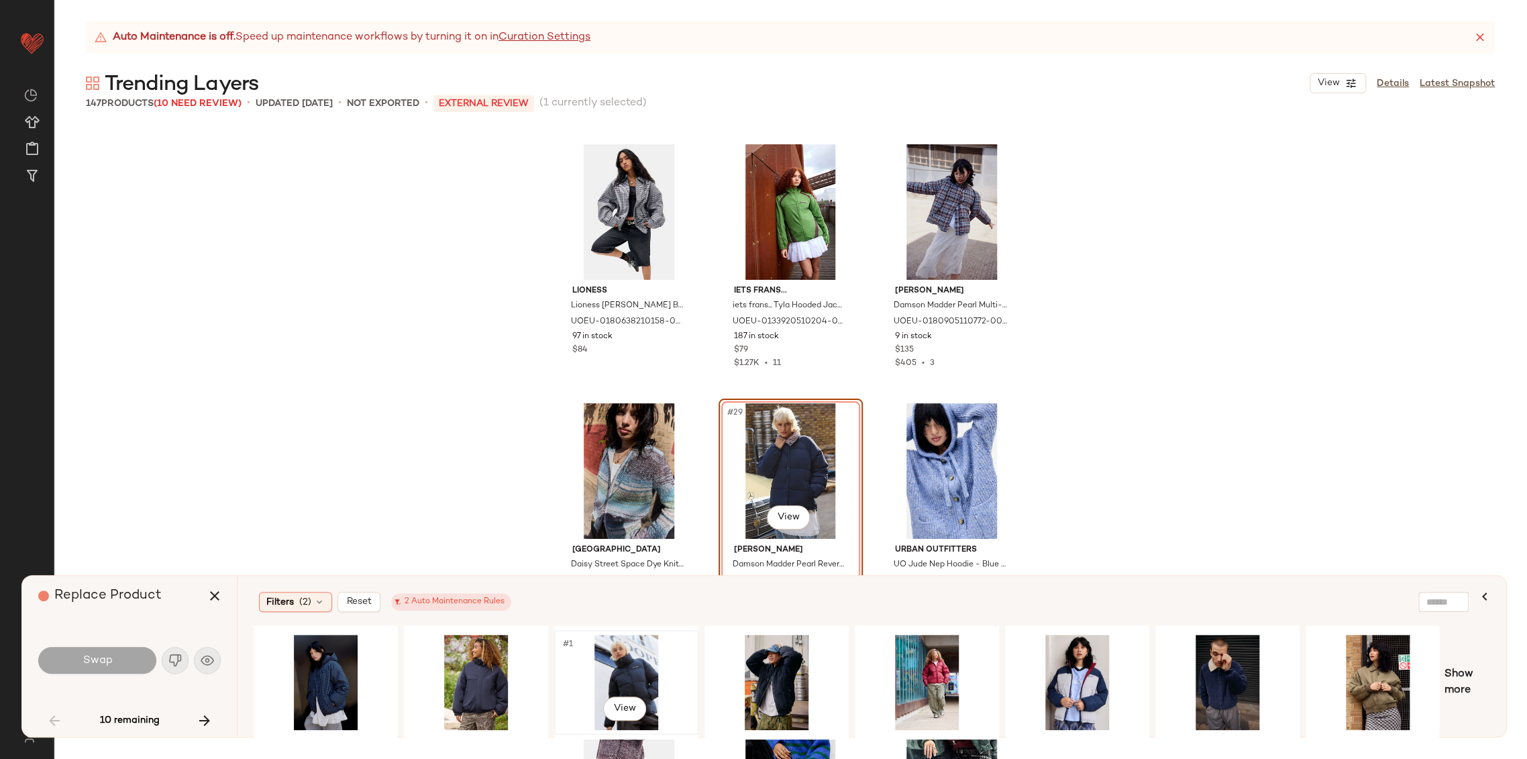
click at [614, 667] on div "#1 View" at bounding box center [626, 681] width 135 height 95
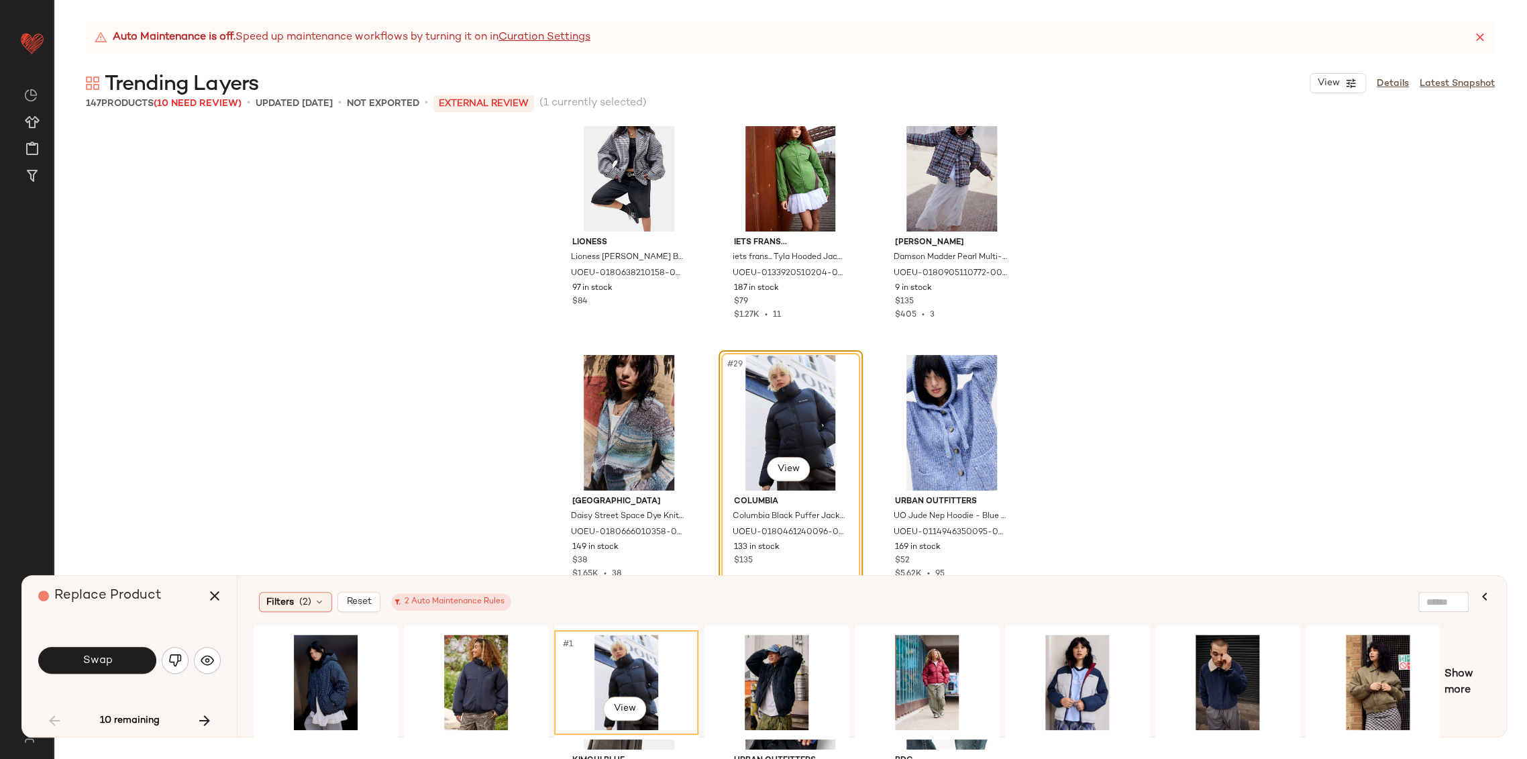
scroll to position [2146, 0]
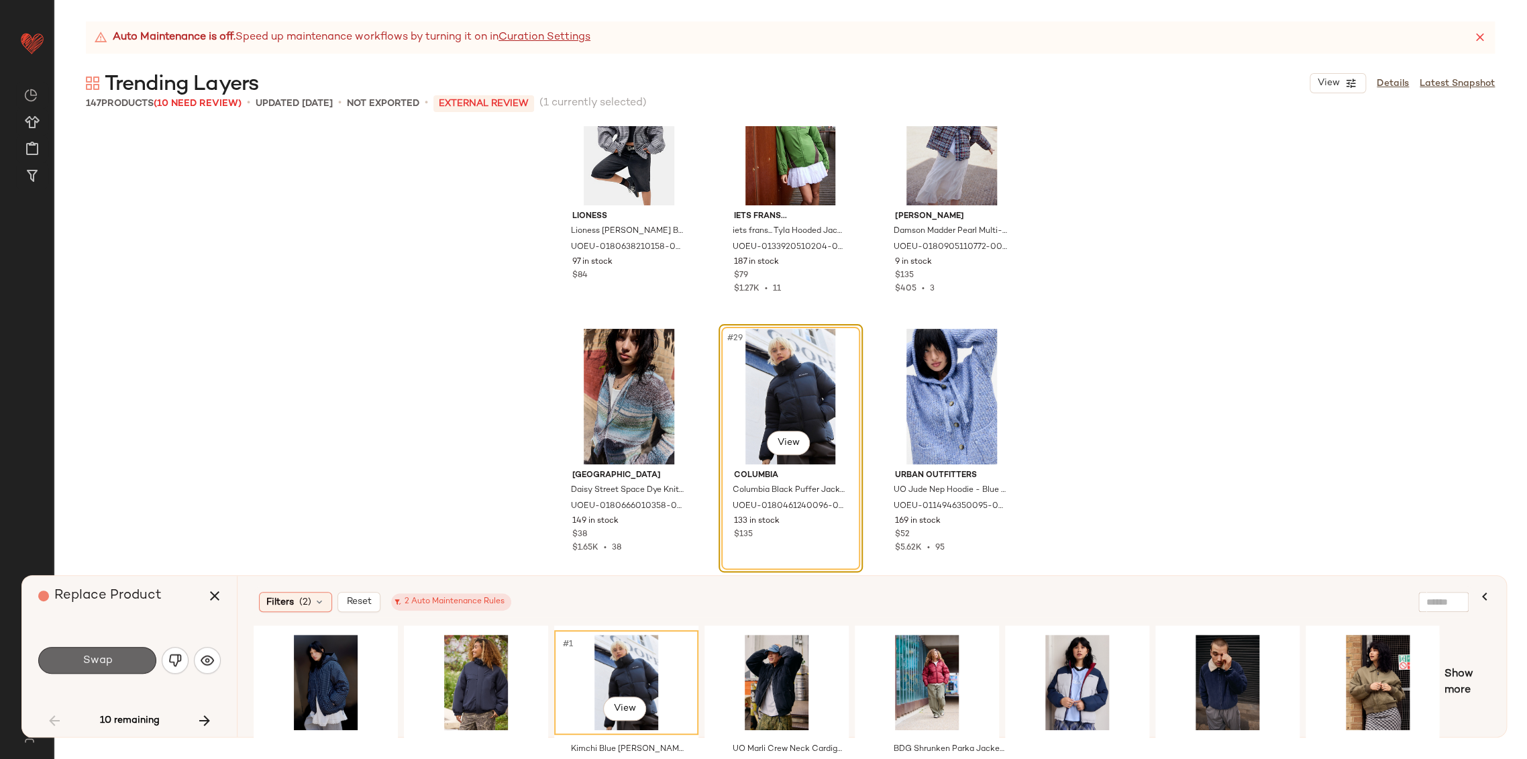
click at [117, 668] on button "Swap" at bounding box center [97, 660] width 118 height 27
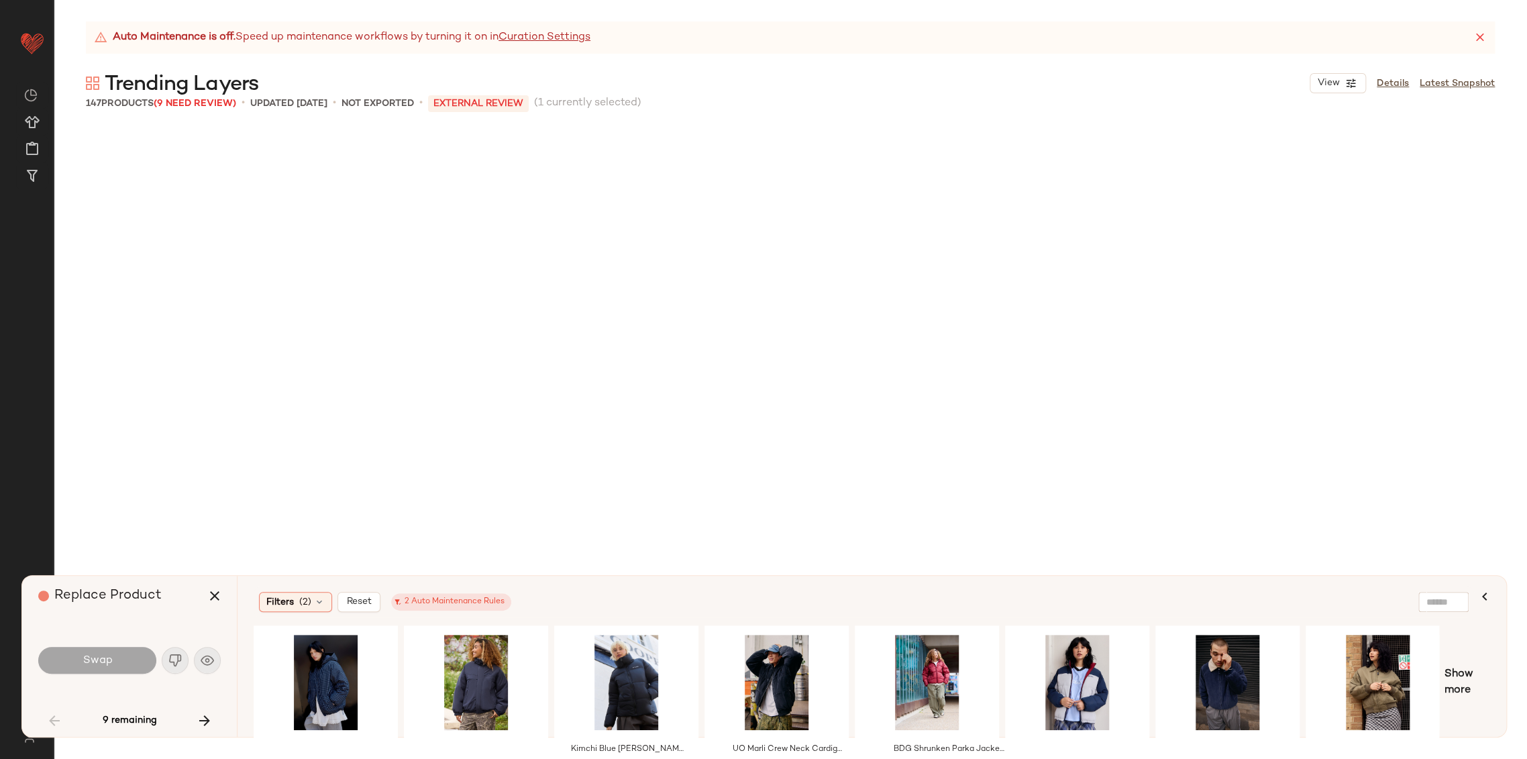
scroll to position [2589, 0]
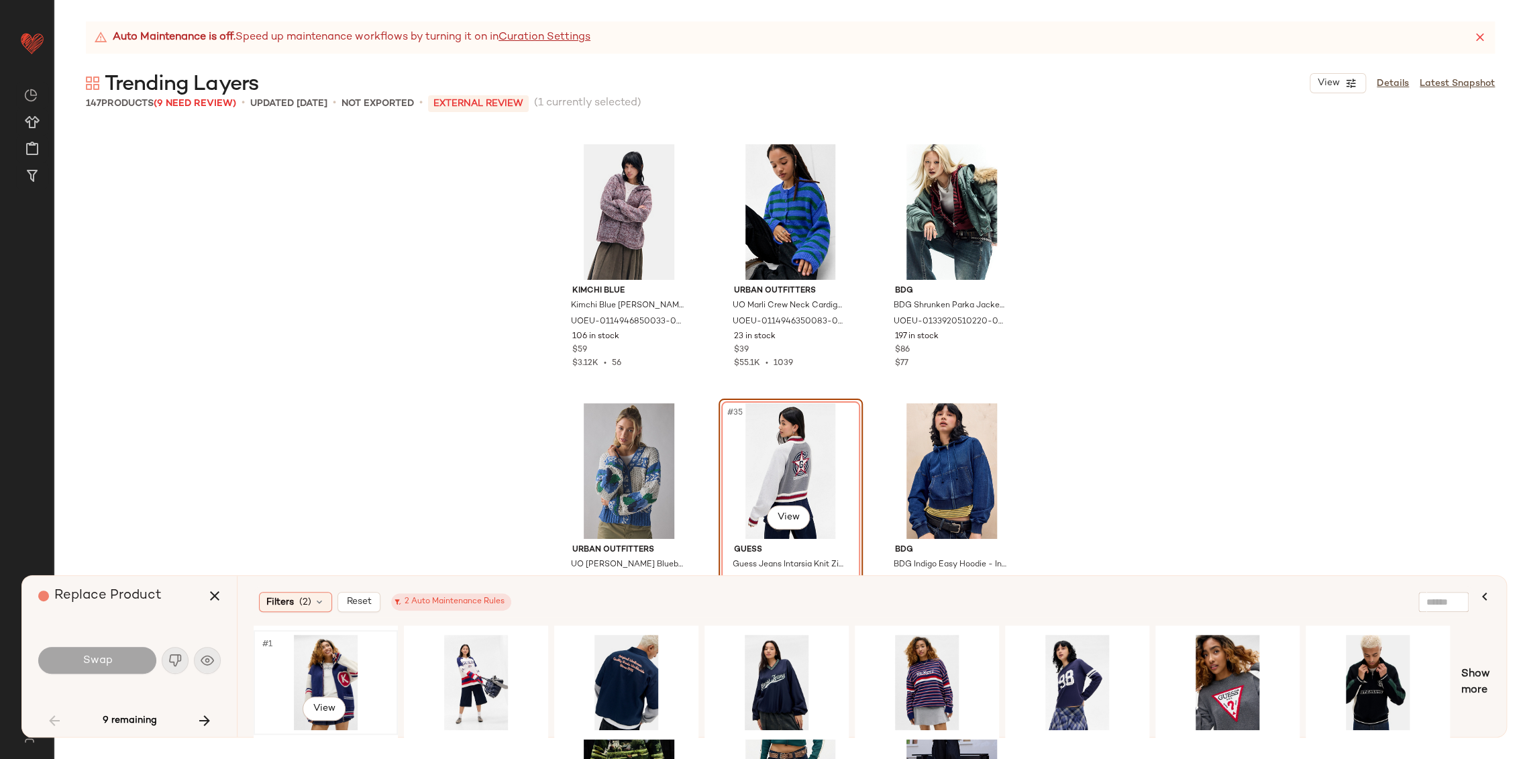
click at [309, 661] on div "#1 View" at bounding box center [325, 681] width 135 height 95
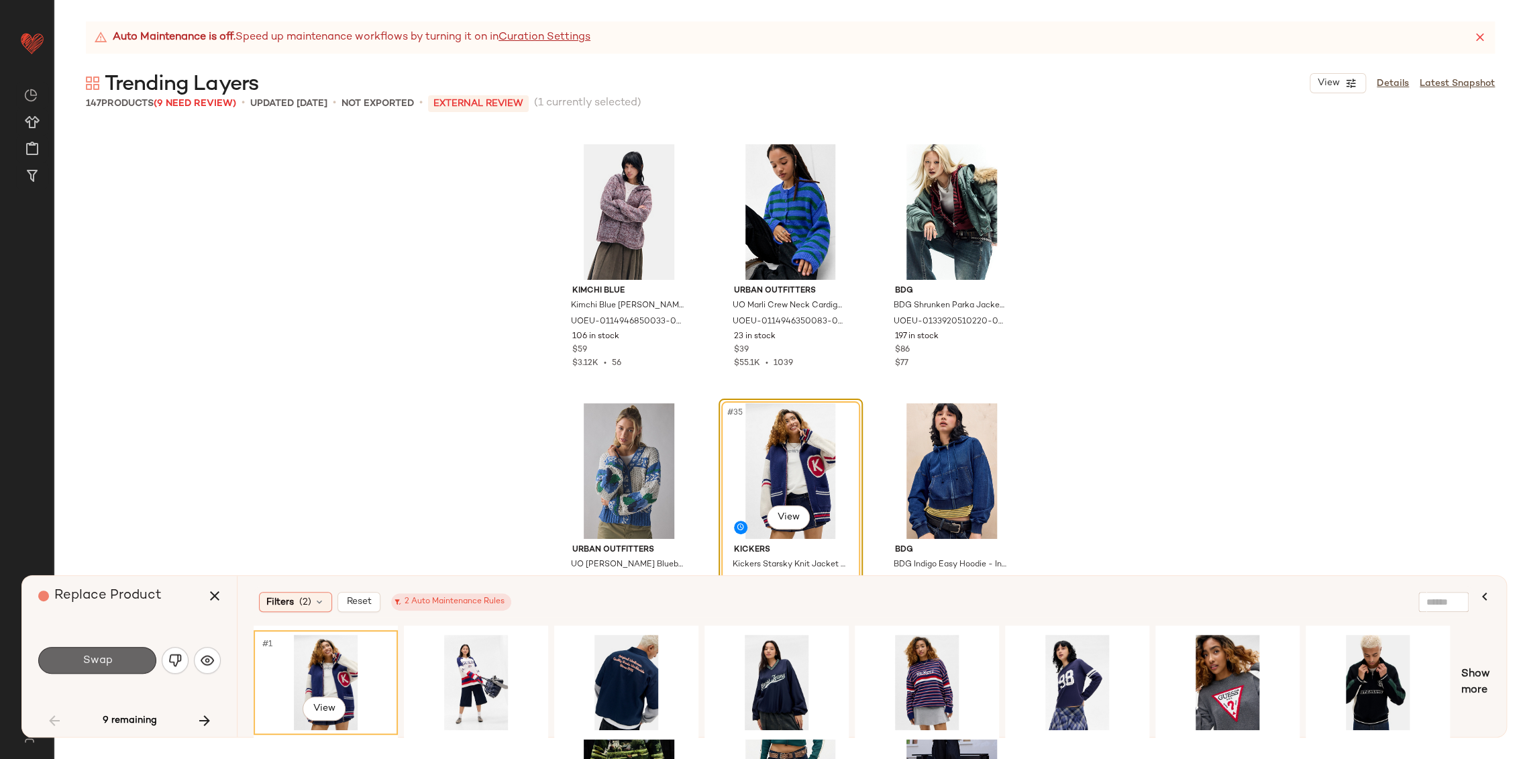
click at [129, 667] on button "Swap" at bounding box center [97, 660] width 118 height 27
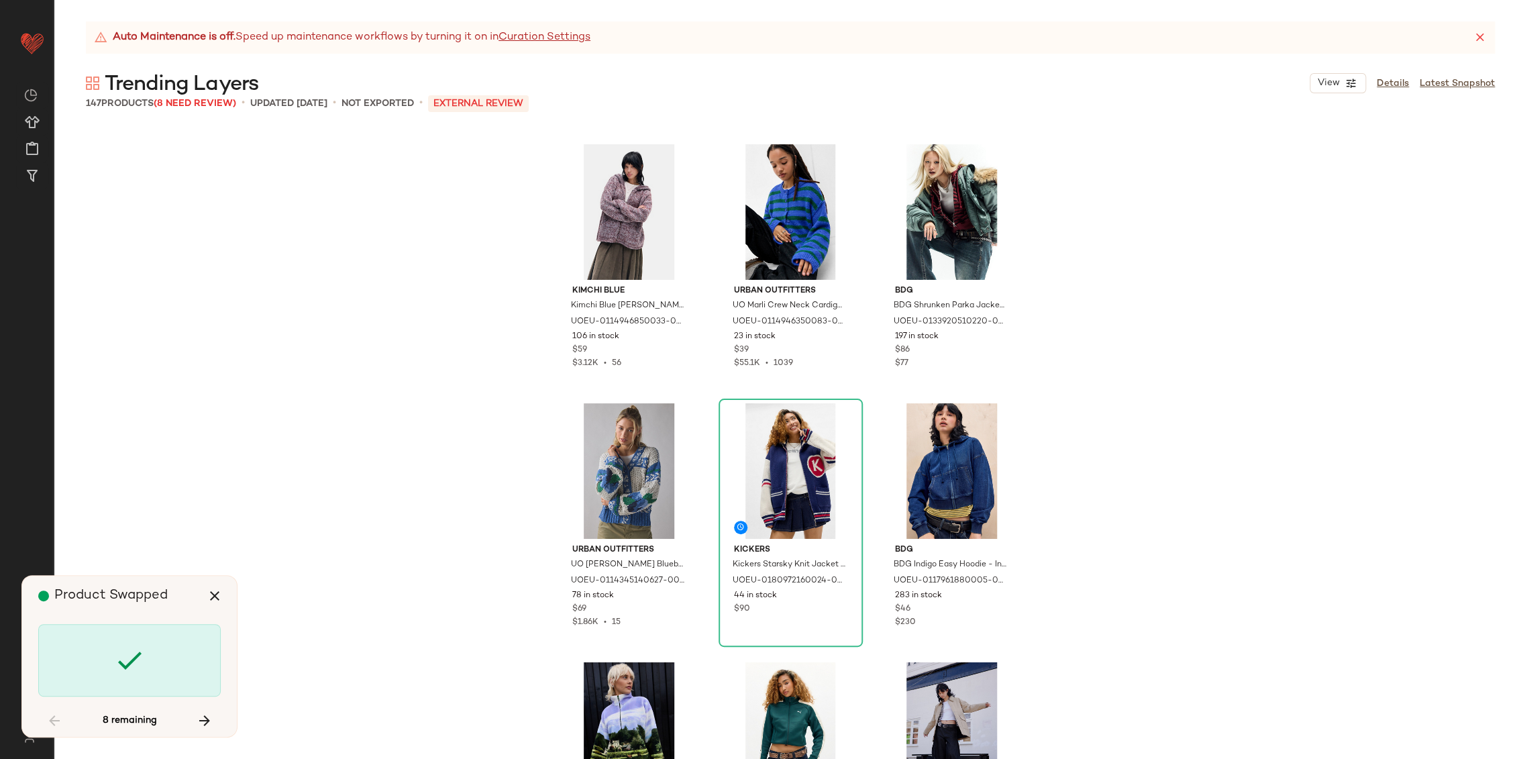
scroll to position [3107, 0]
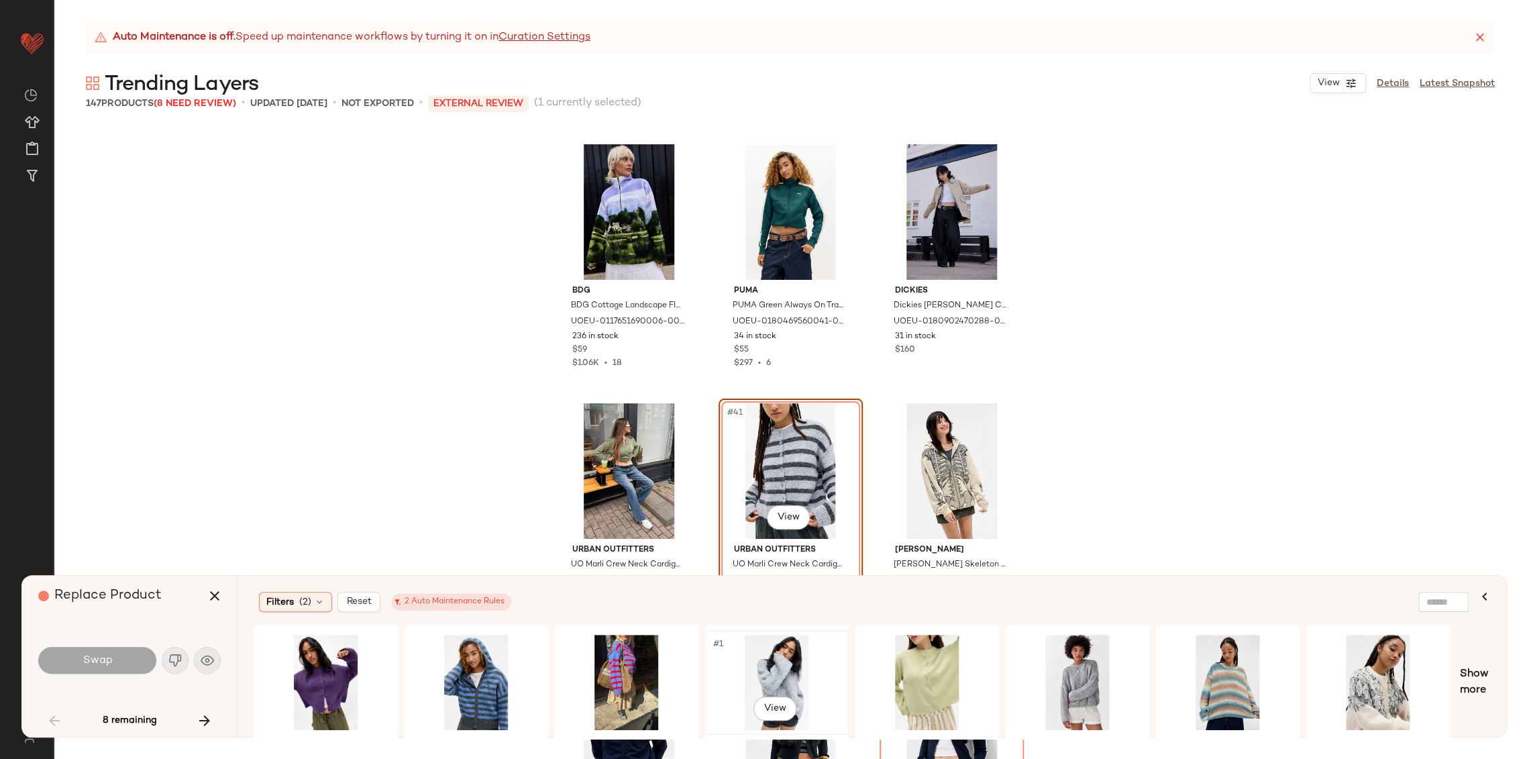
click at [788, 675] on div "#1 View" at bounding box center [776, 681] width 135 height 95
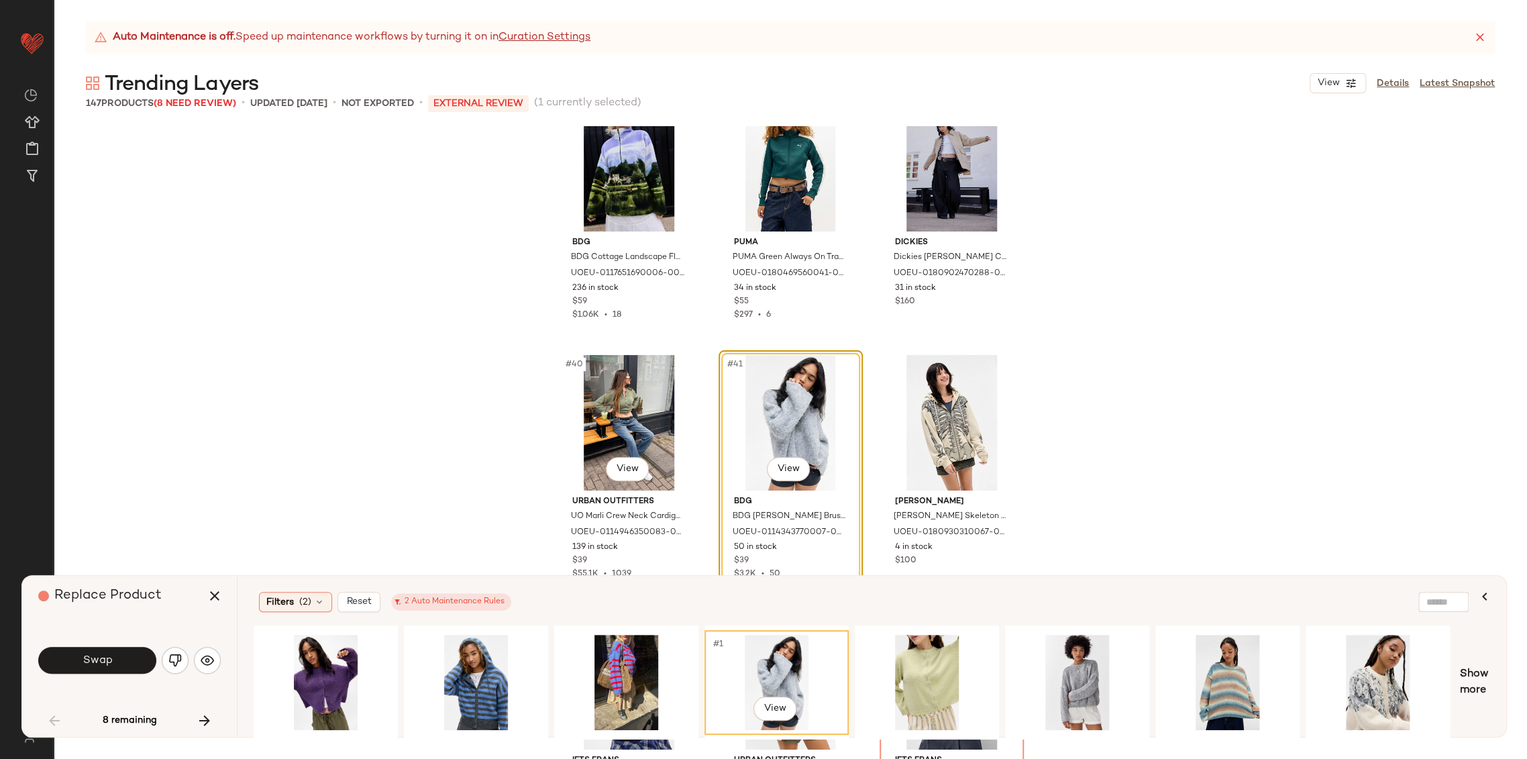
scroll to position [3181, 0]
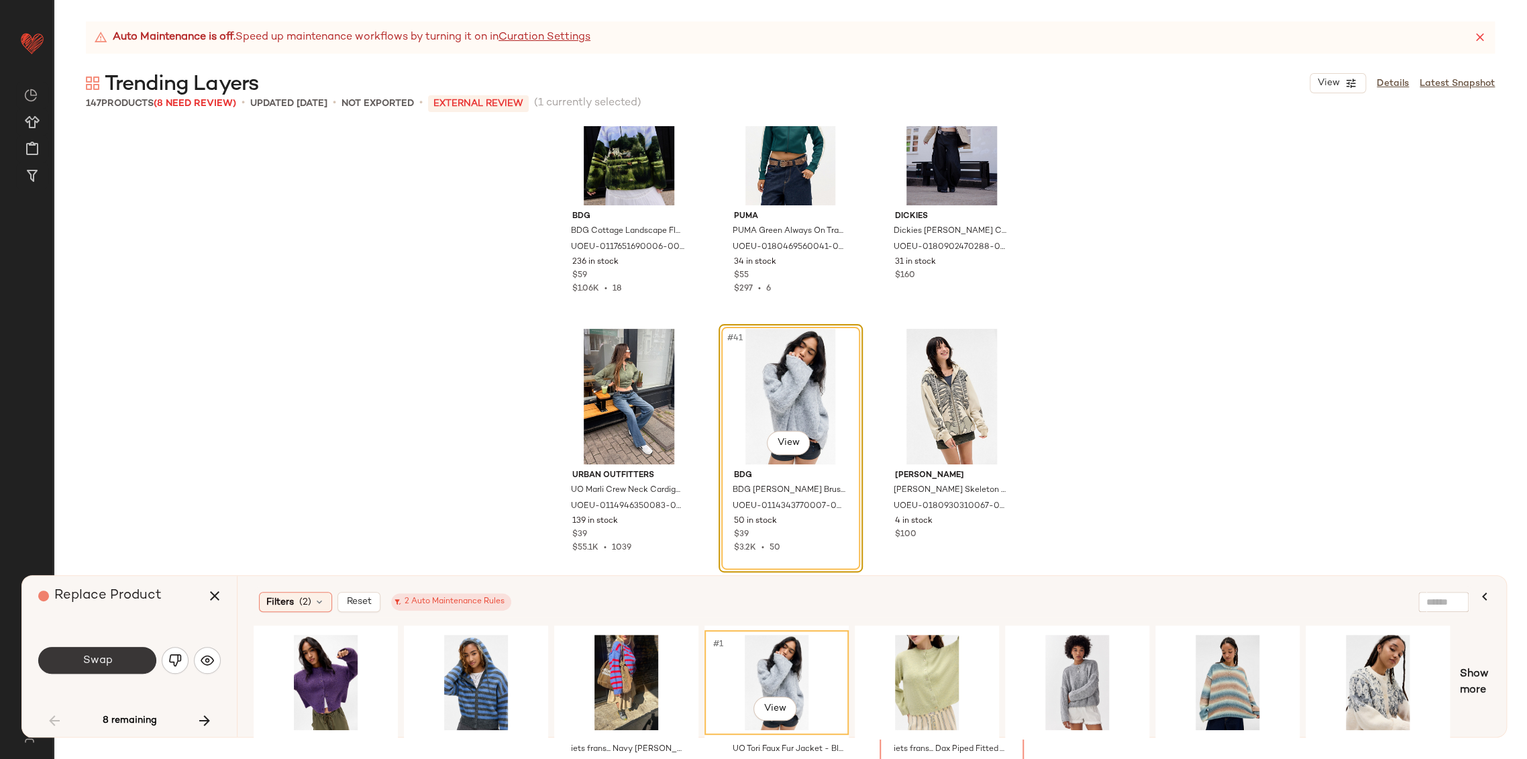
click at [129, 663] on button "Swap" at bounding box center [97, 660] width 118 height 27
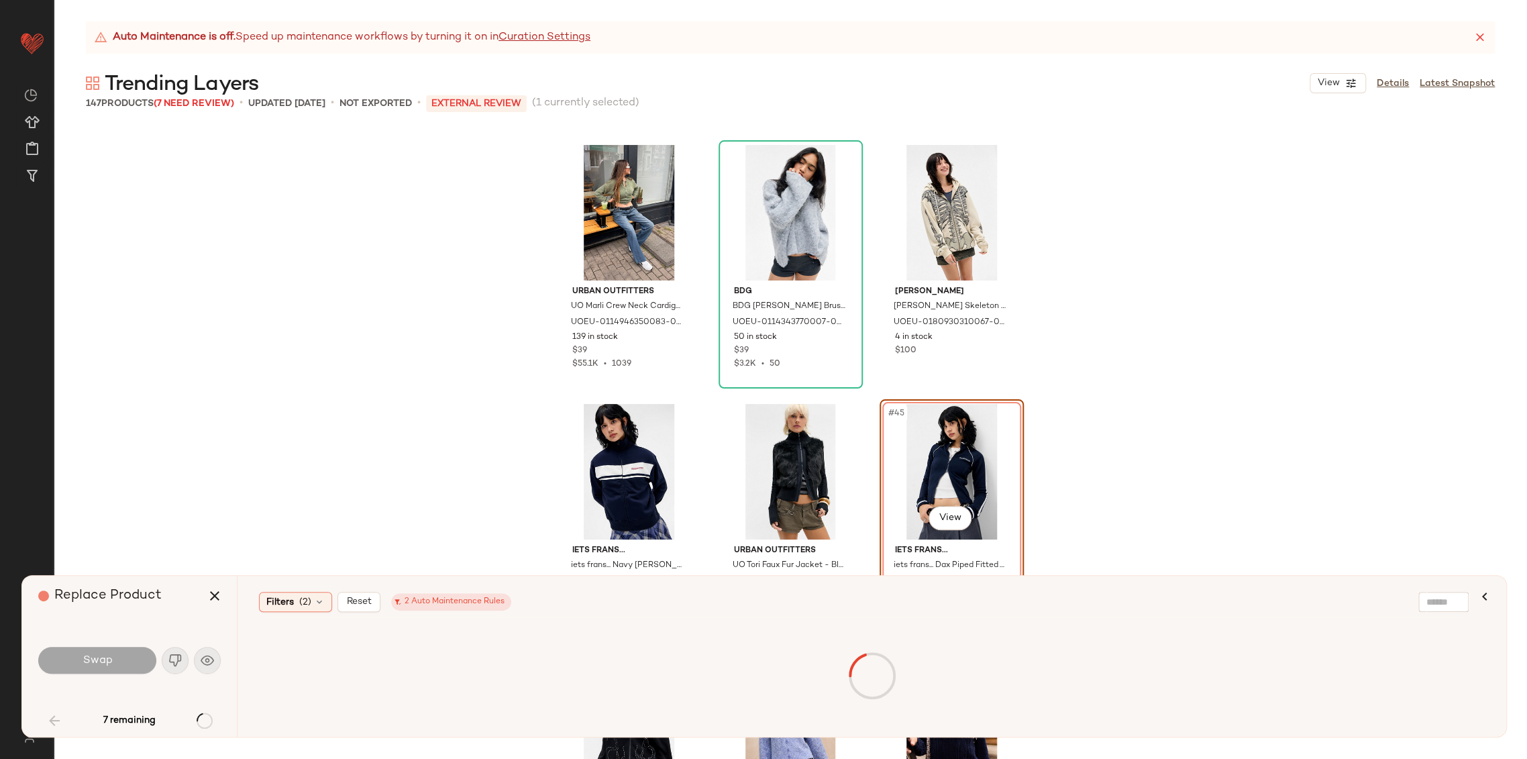
scroll to position [3439, 0]
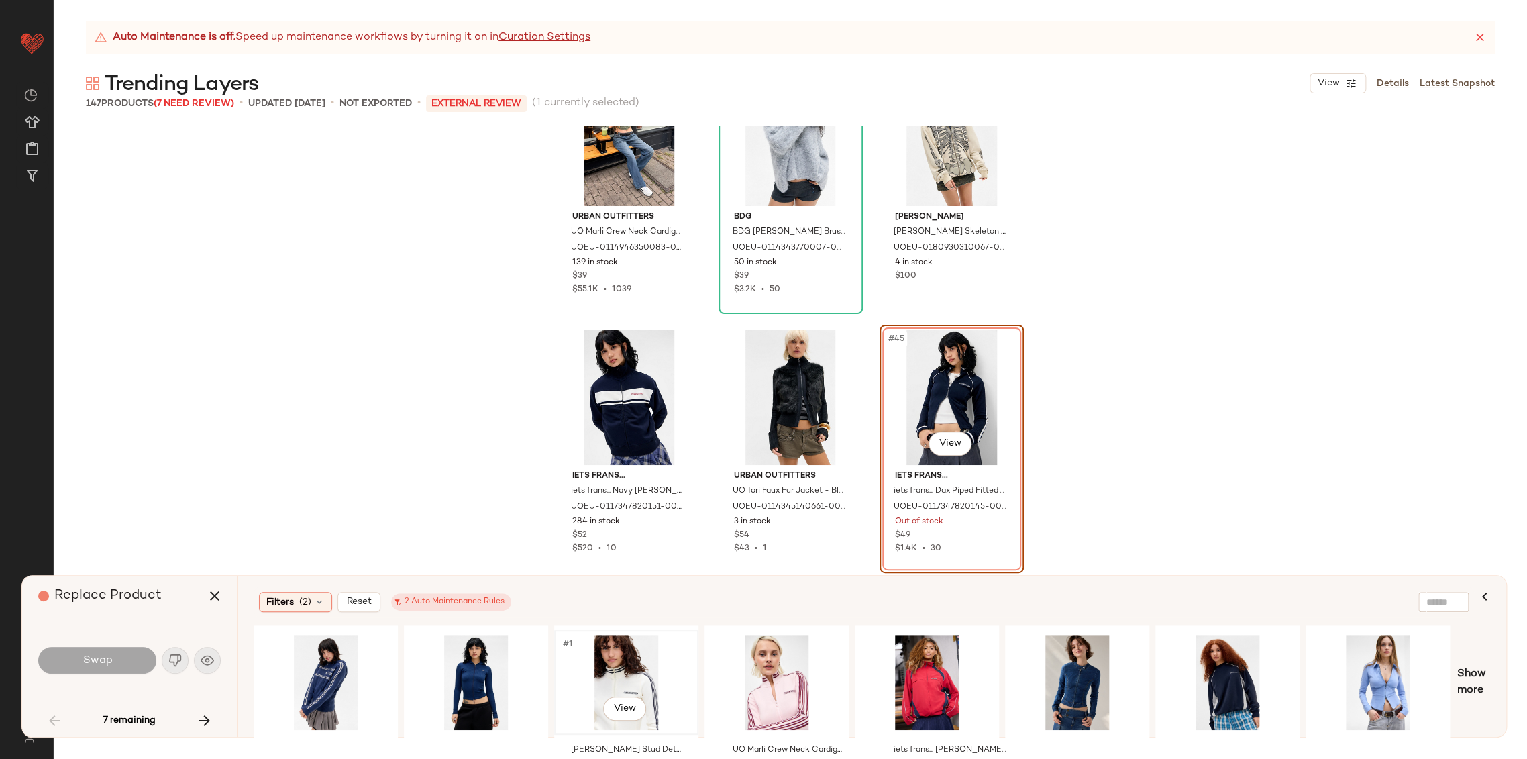
click at [641, 665] on div "#1 View" at bounding box center [626, 681] width 135 height 95
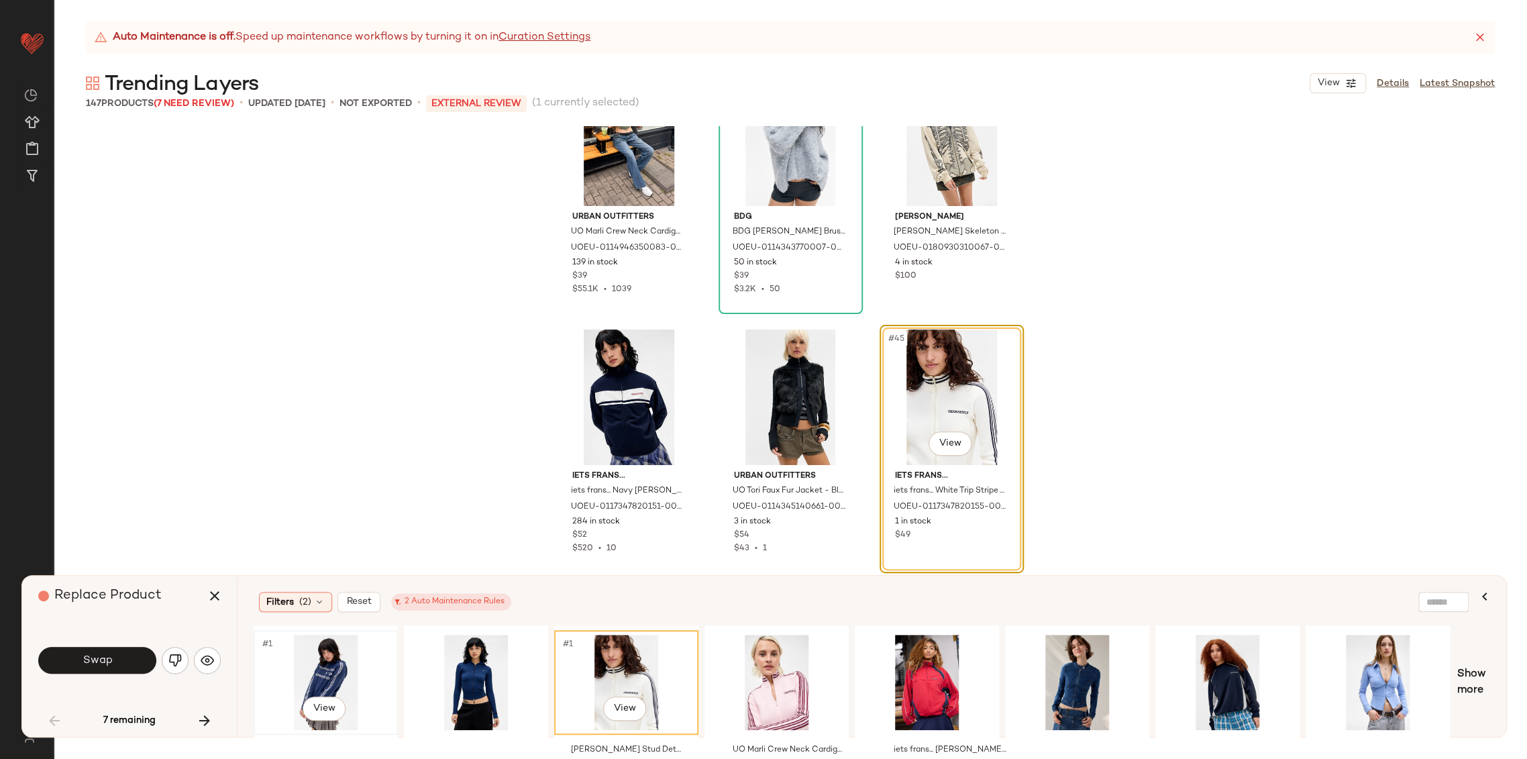
click at [351, 661] on div "#1 View" at bounding box center [325, 681] width 135 height 95
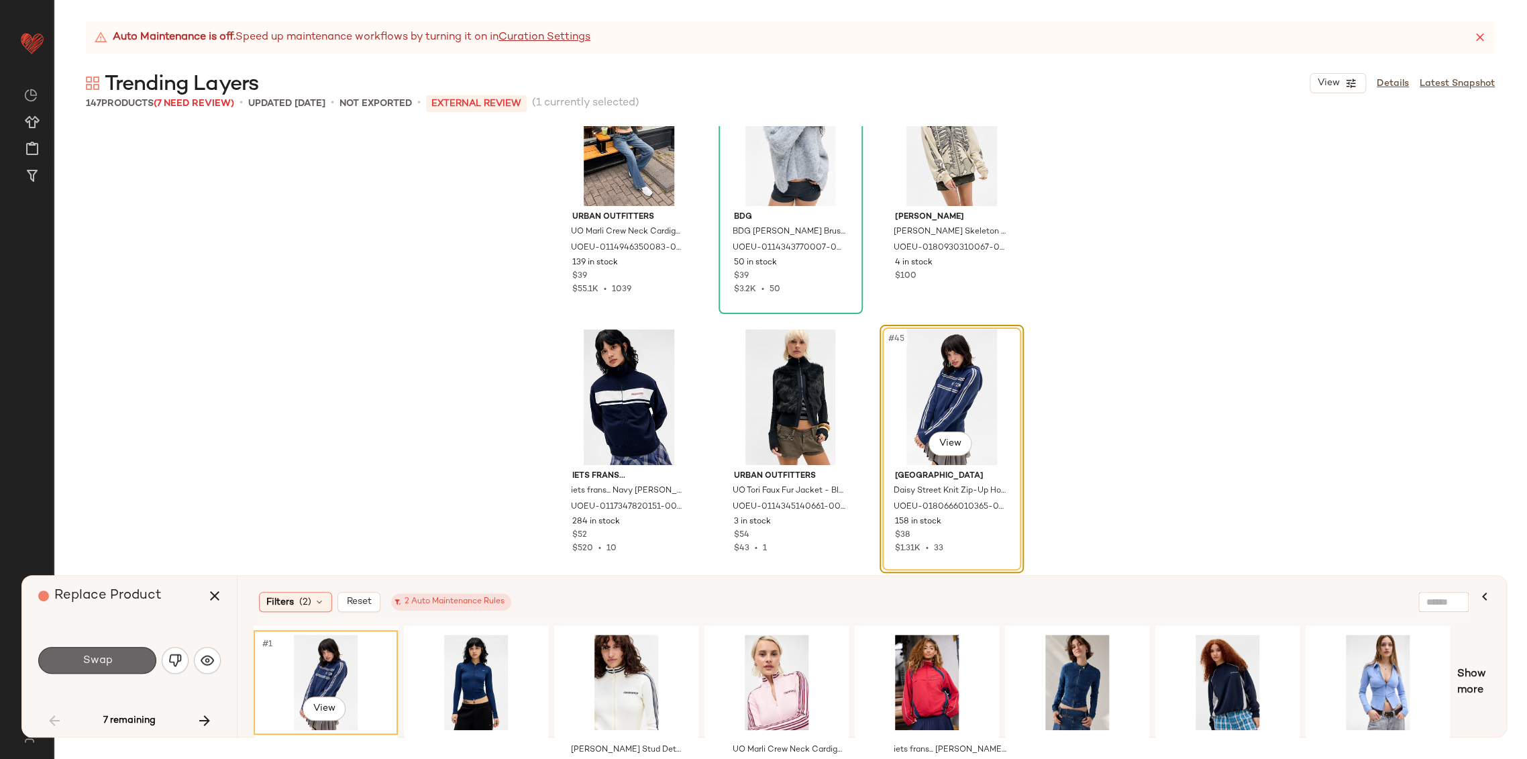
click at [80, 655] on button "Swap" at bounding box center [97, 660] width 118 height 27
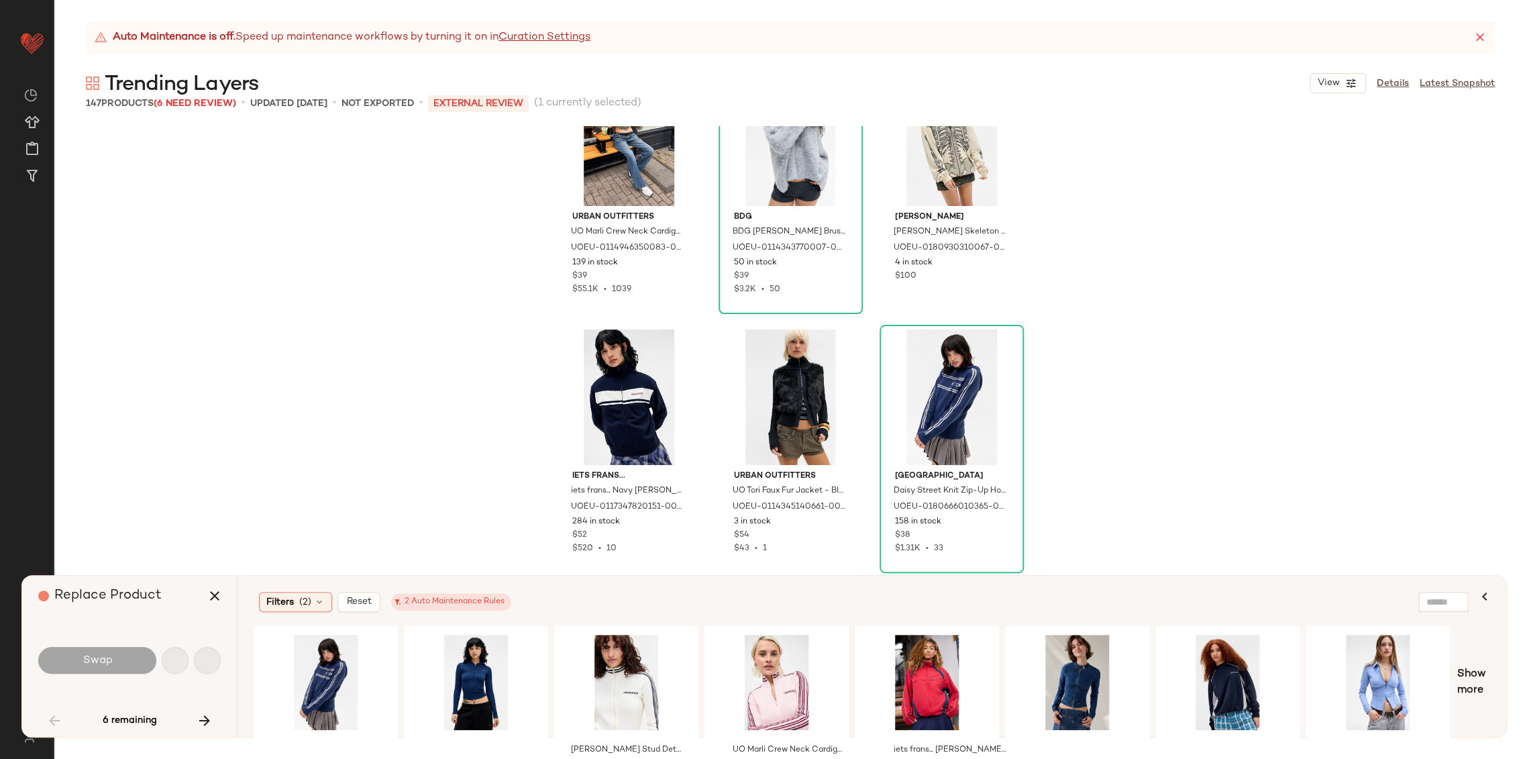
scroll to position [5696, 0]
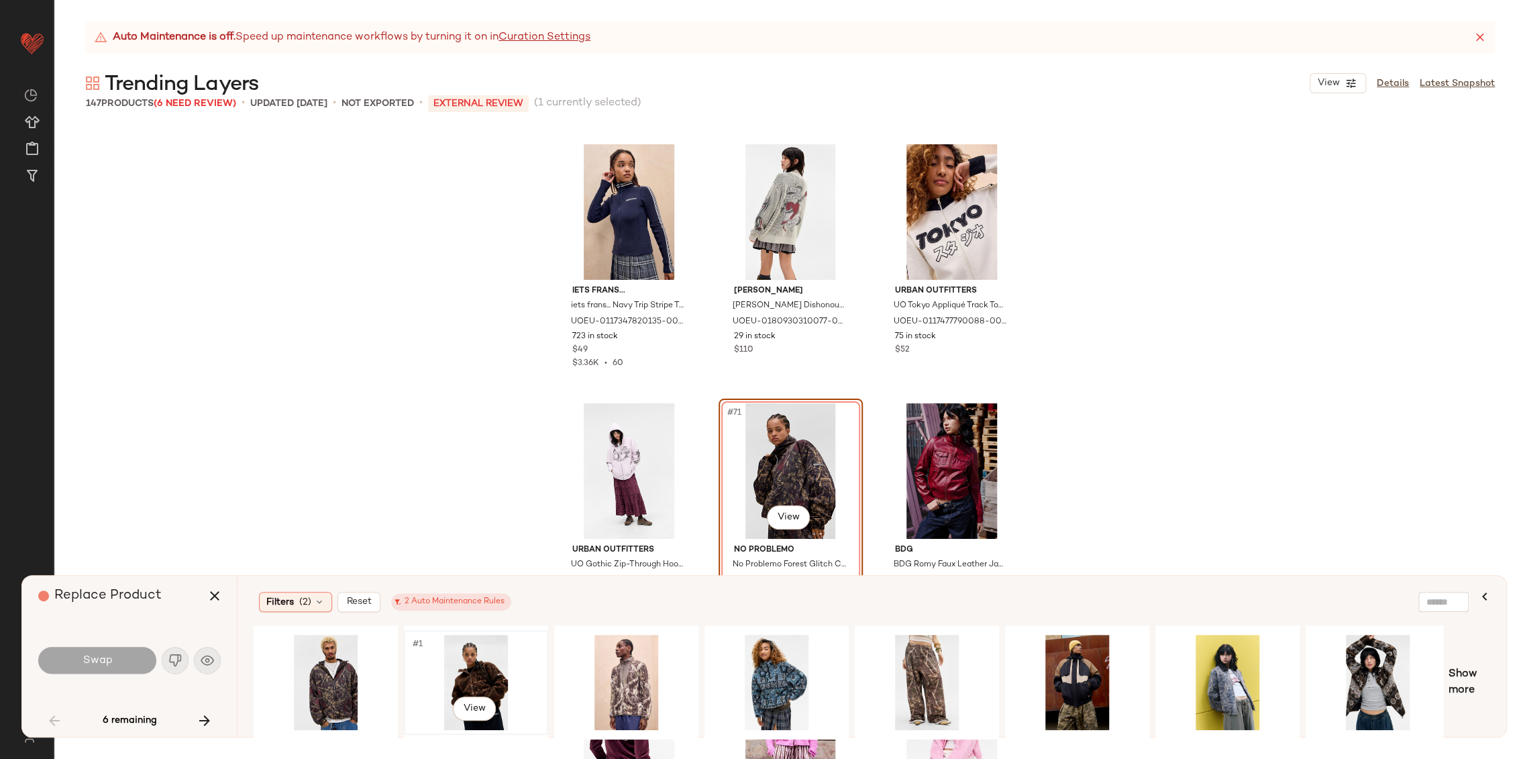
click at [476, 675] on div "#1 View" at bounding box center [475, 681] width 135 height 95
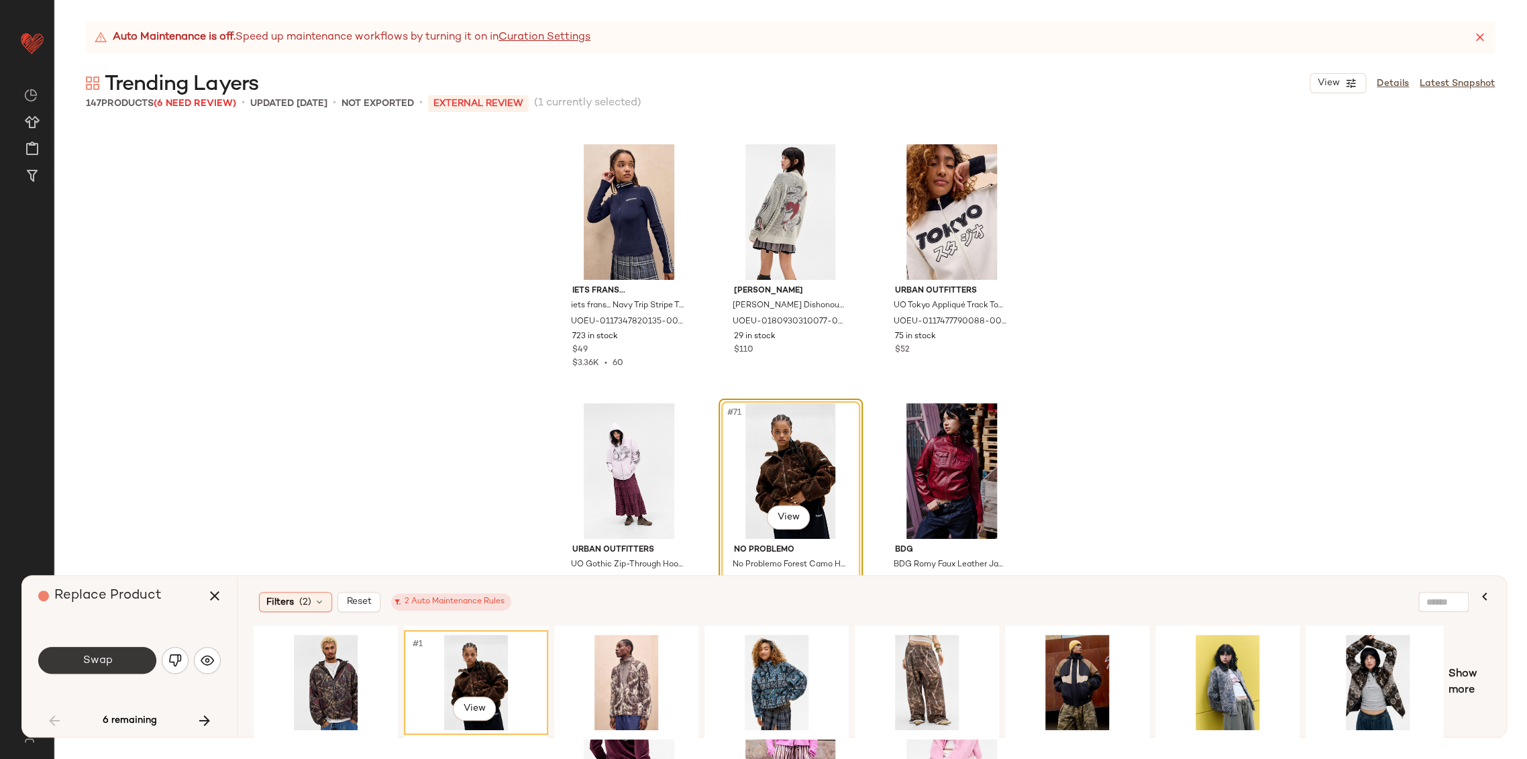
click at [142, 661] on button "Swap" at bounding box center [97, 660] width 118 height 27
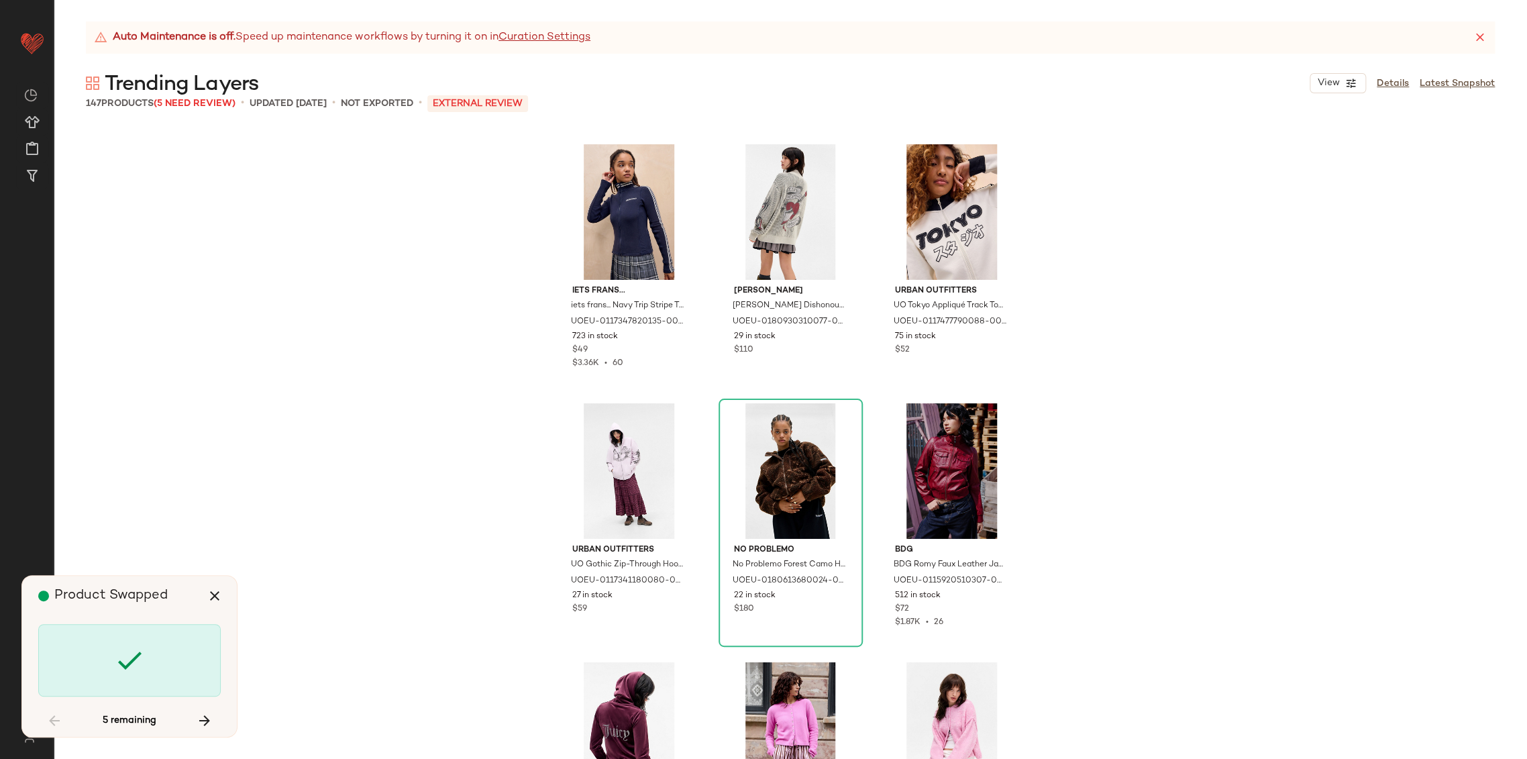
scroll to position [6214, 0]
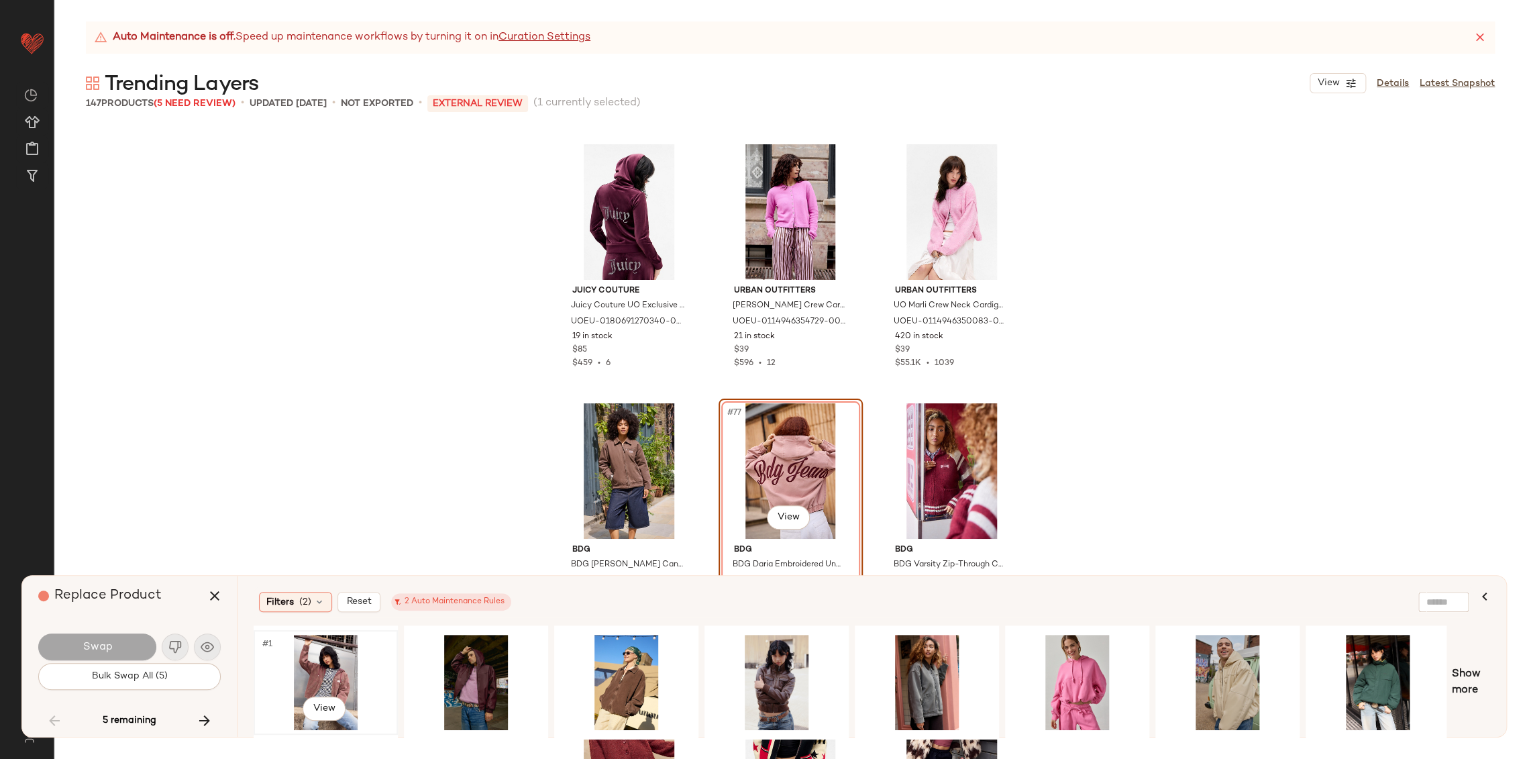
click at [330, 675] on div "#1 View" at bounding box center [325, 681] width 135 height 95
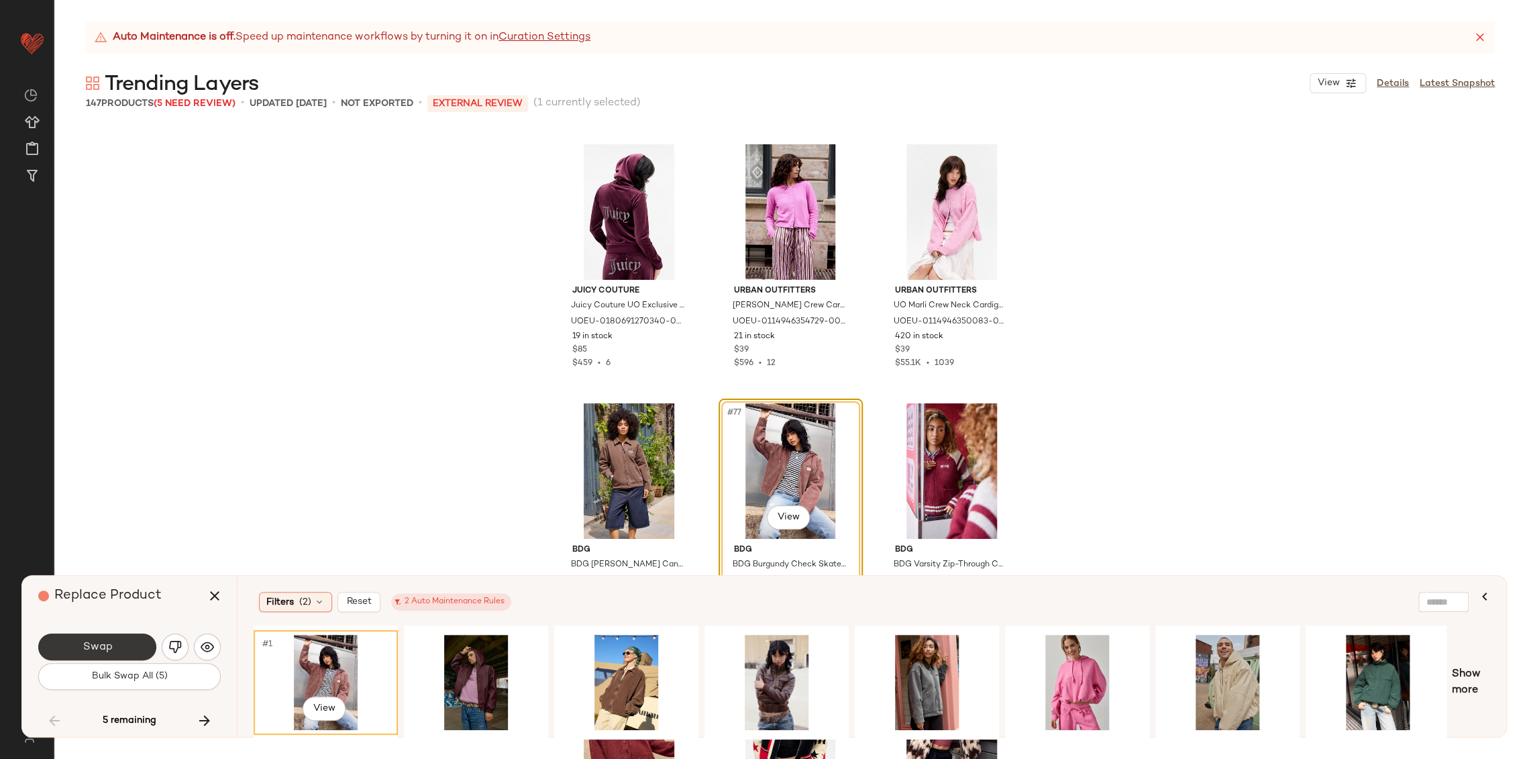
click at [109, 641] on span "Swap" at bounding box center [97, 647] width 30 height 13
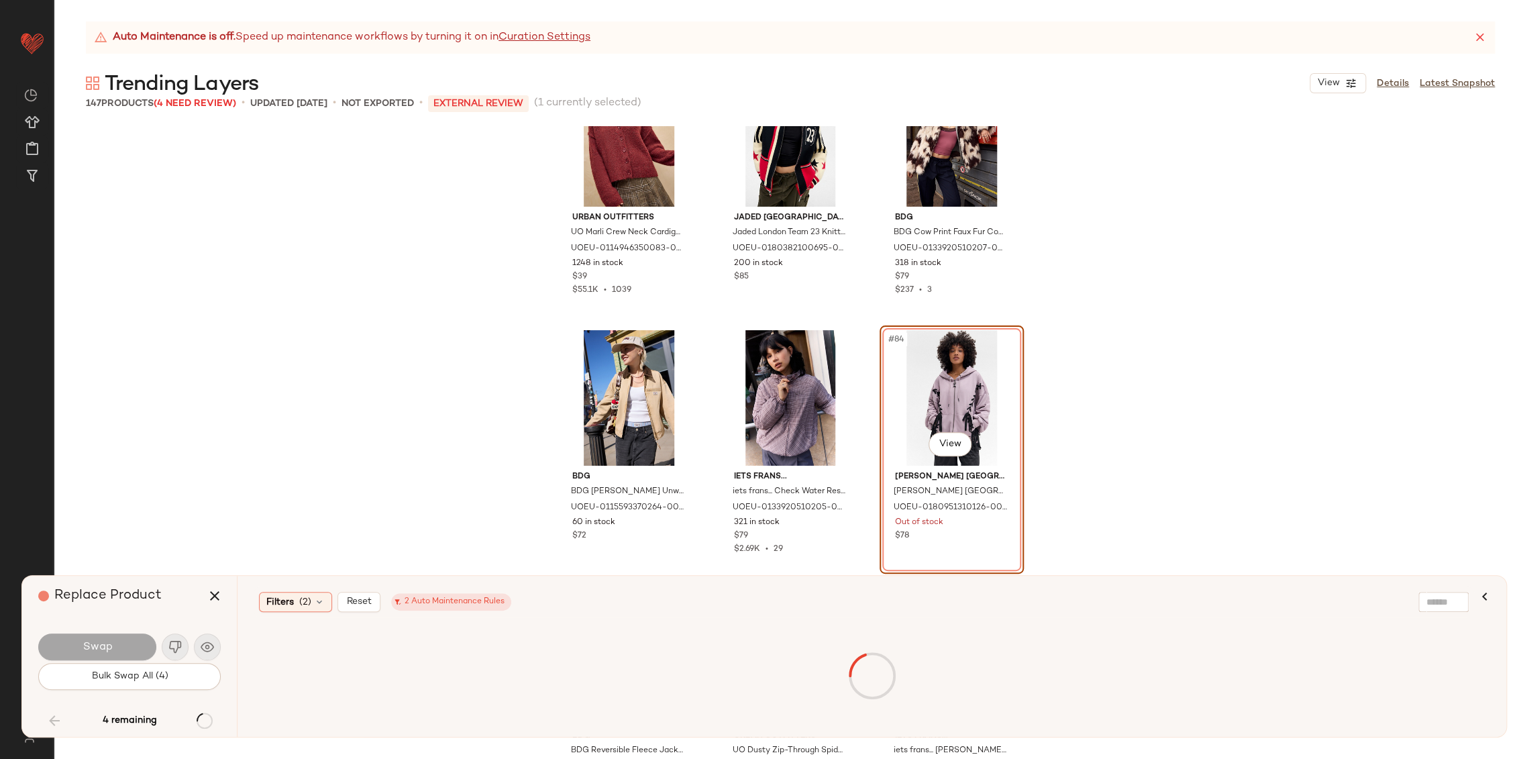
scroll to position [6879, 0]
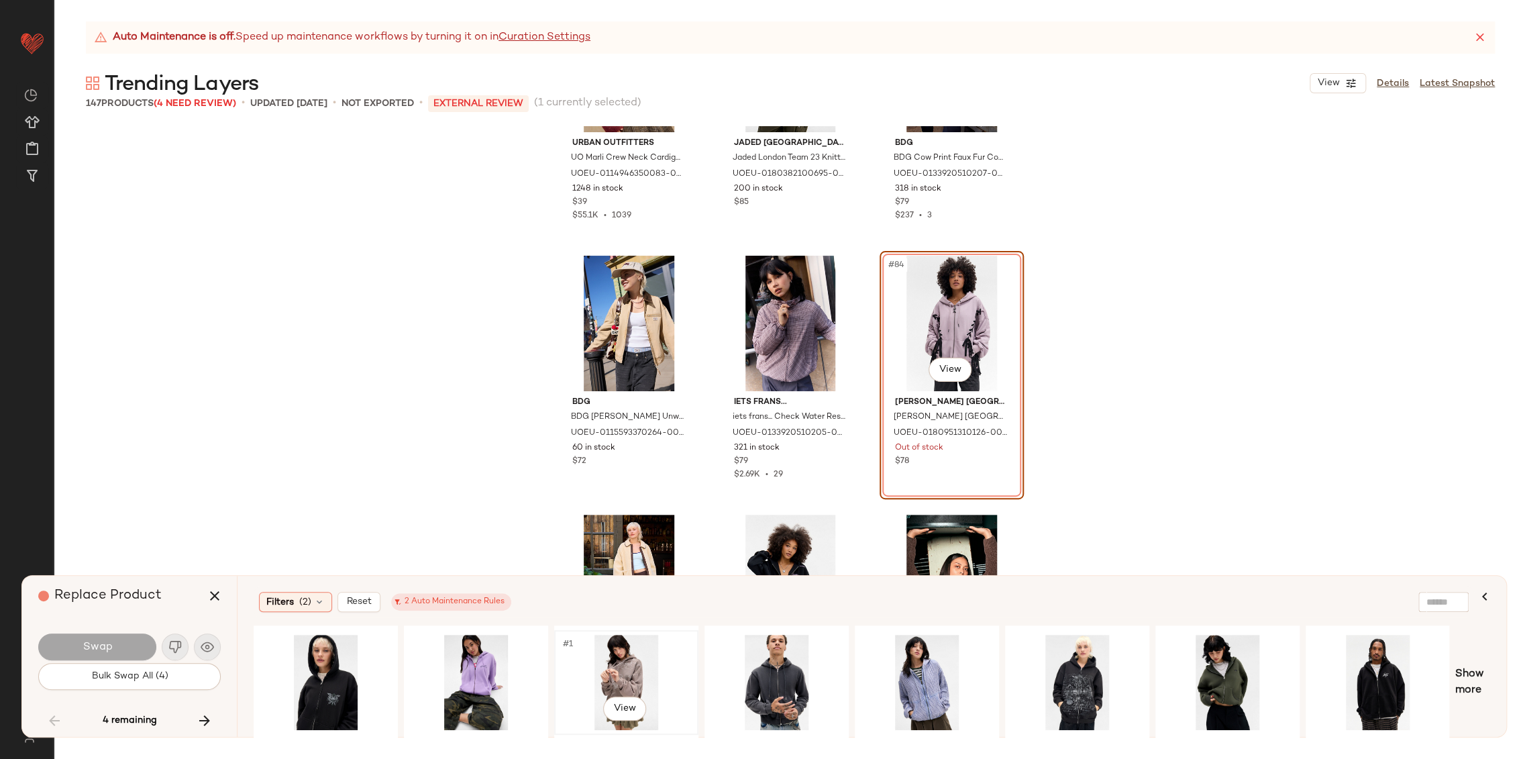
click at [626, 661] on div "#1 View" at bounding box center [626, 681] width 135 height 95
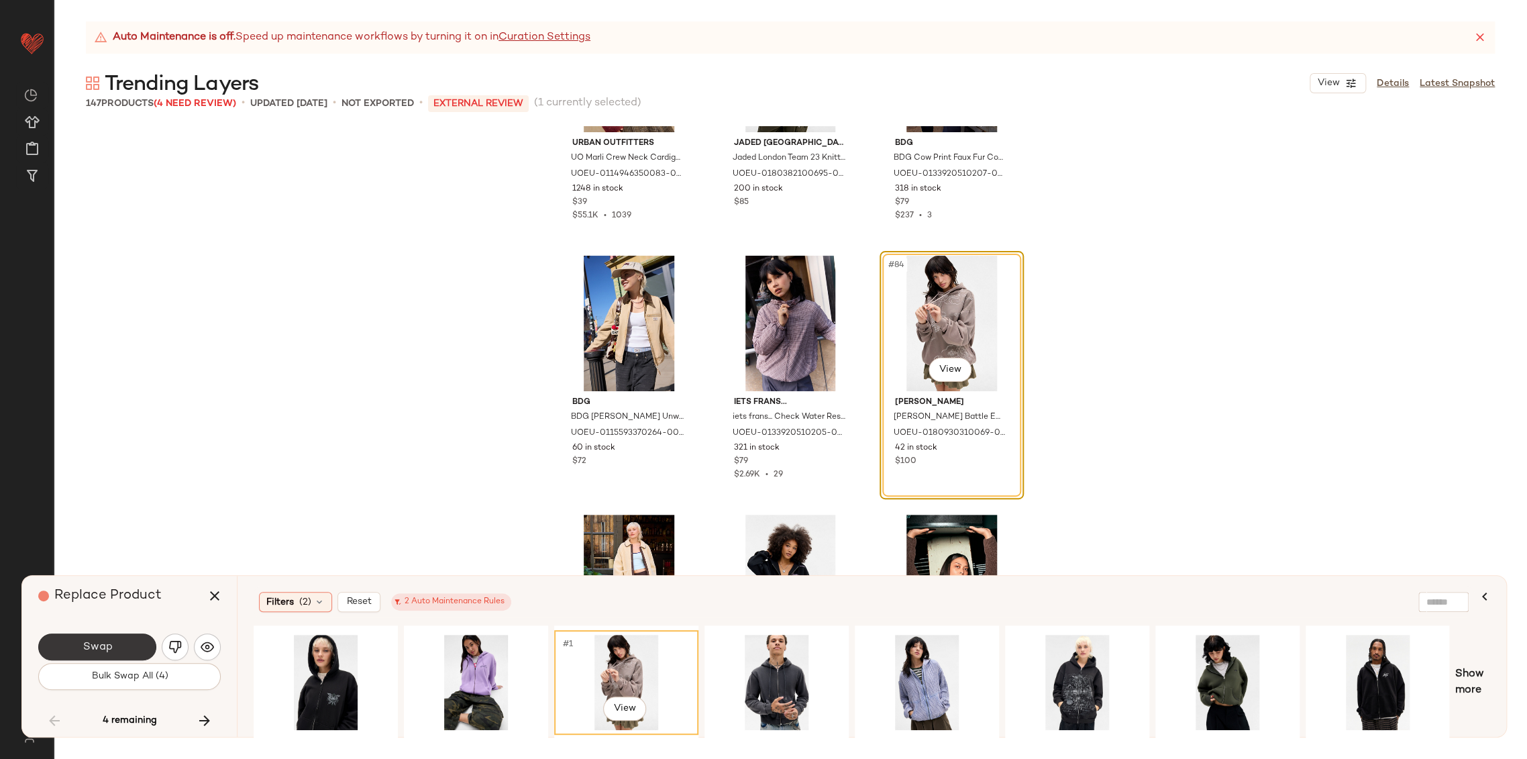
click at [139, 642] on button "Swap" at bounding box center [97, 646] width 118 height 27
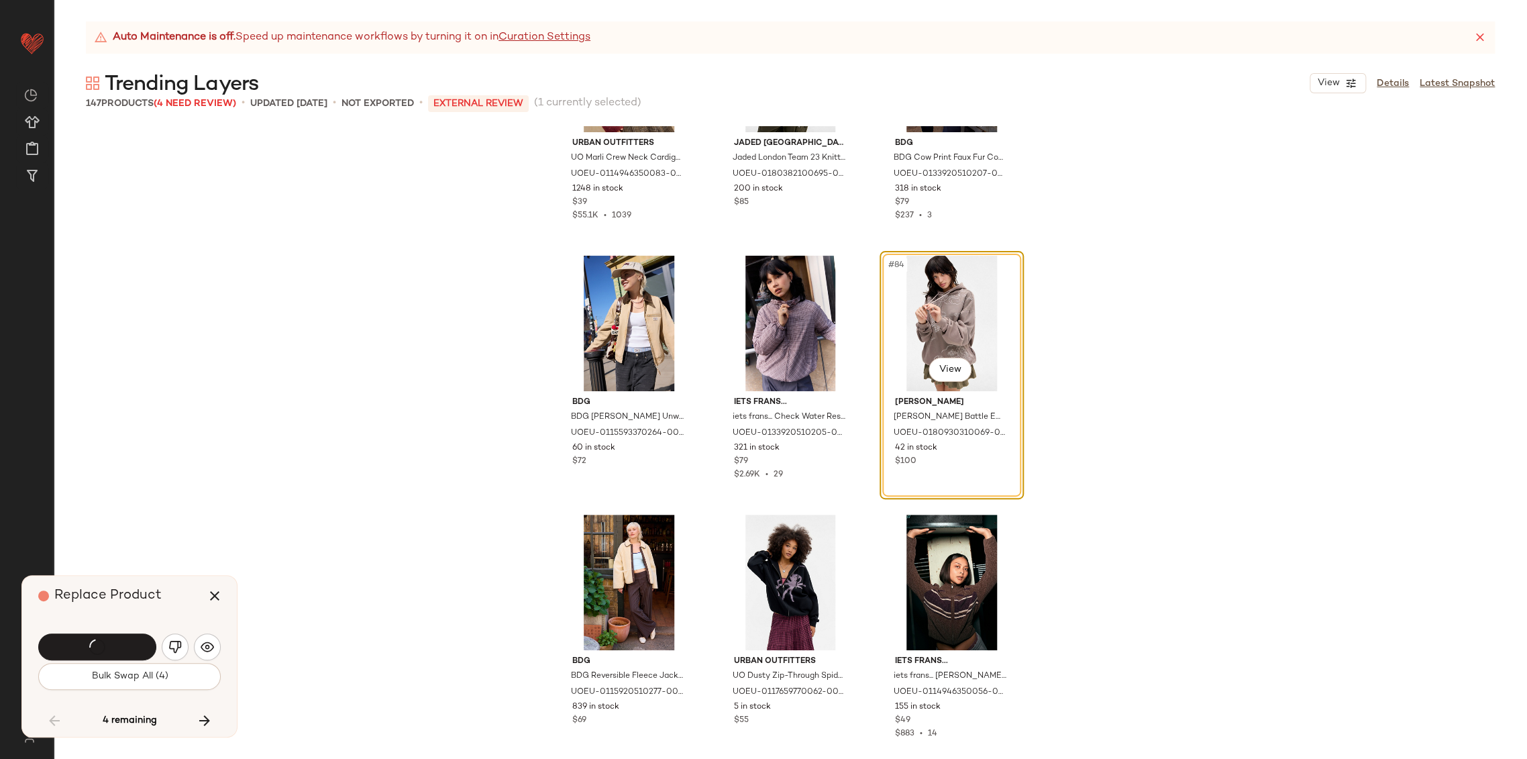
scroll to position [6954, 0]
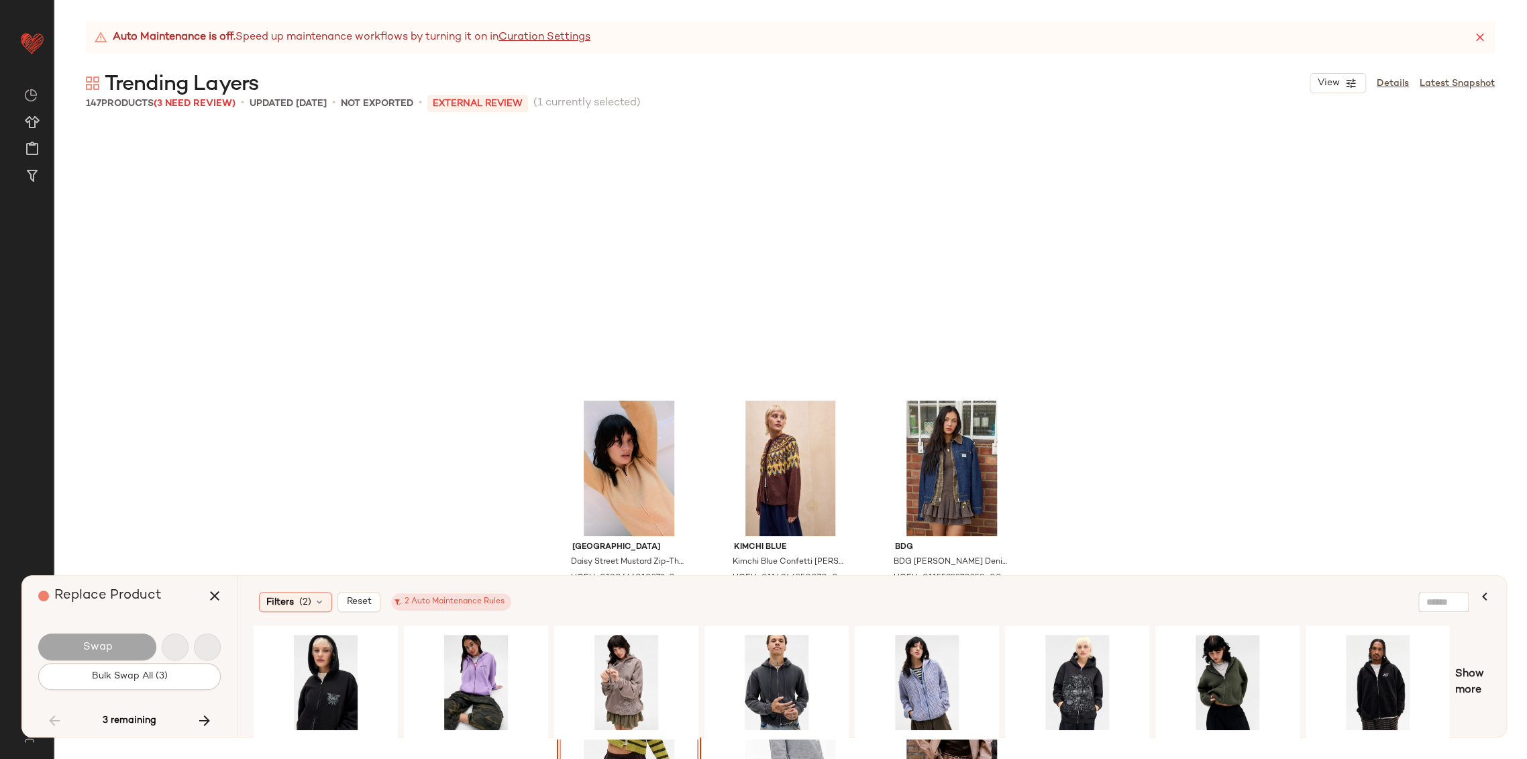
scroll to position [7660, 0]
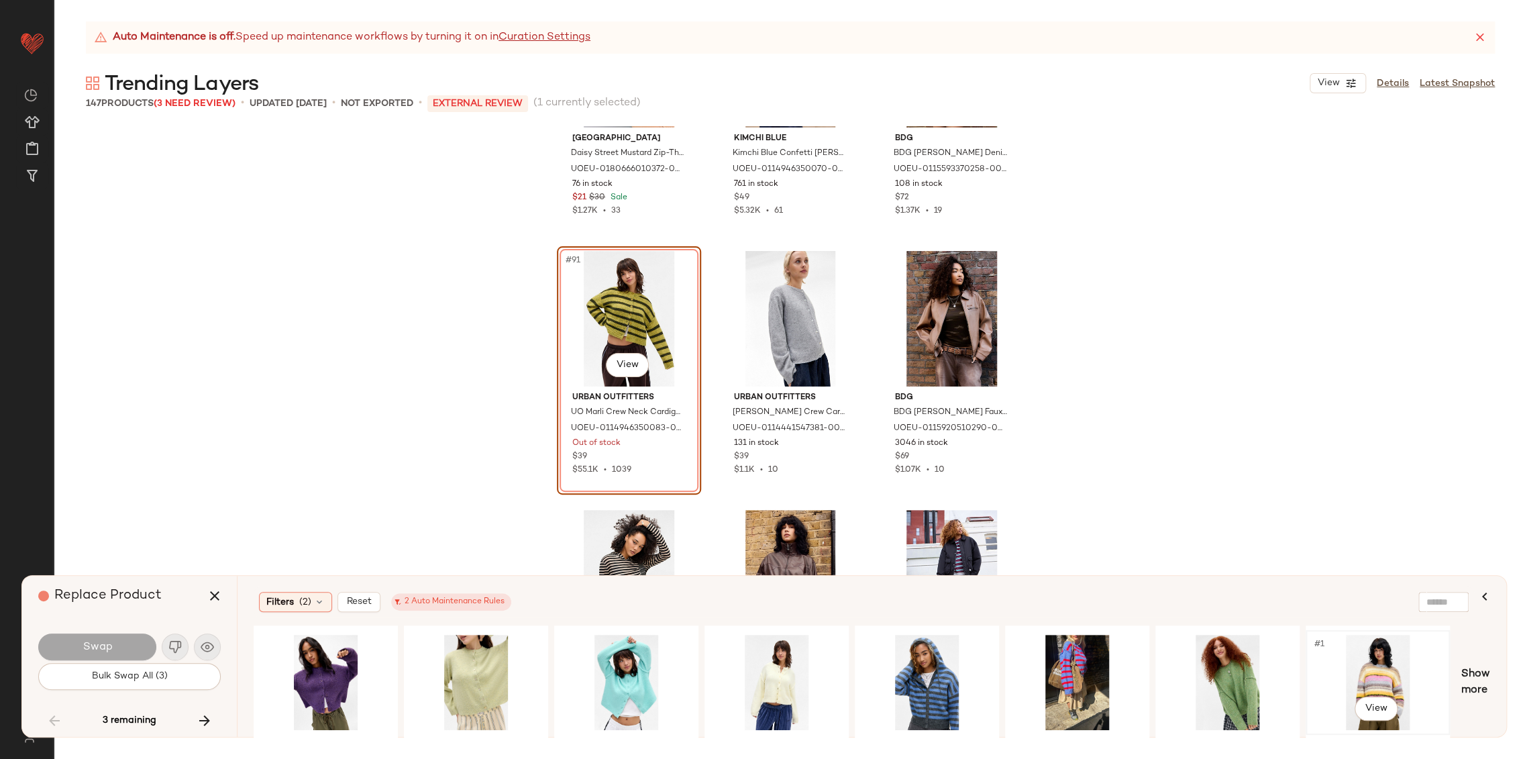
click at [1394, 667] on div "#1 View" at bounding box center [1377, 681] width 135 height 95
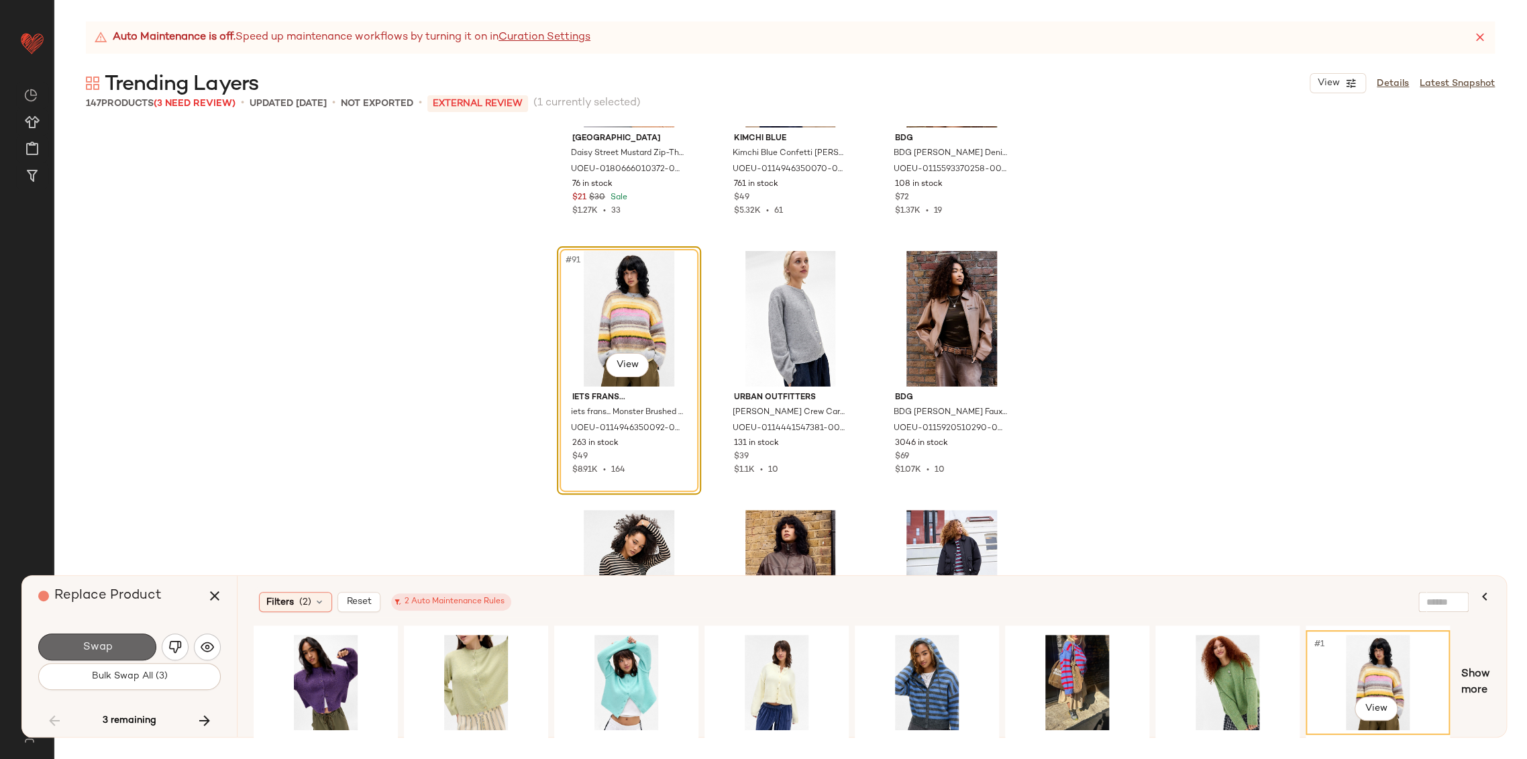
click at [85, 656] on button "Swap" at bounding box center [97, 646] width 118 height 27
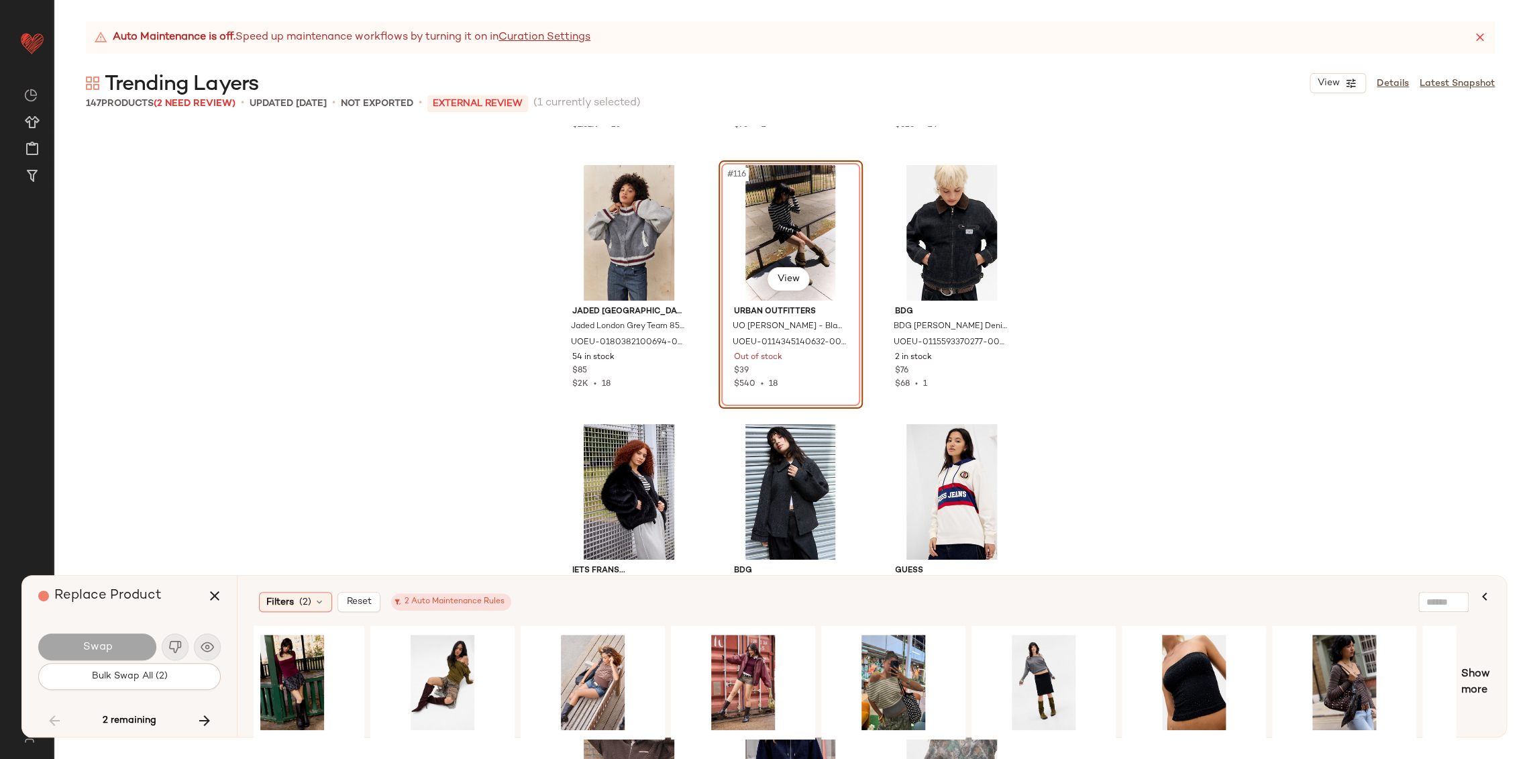
scroll to position [0, 1236]
click at [730, 650] on div "#1 View" at bounding box center [742, 681] width 135 height 95
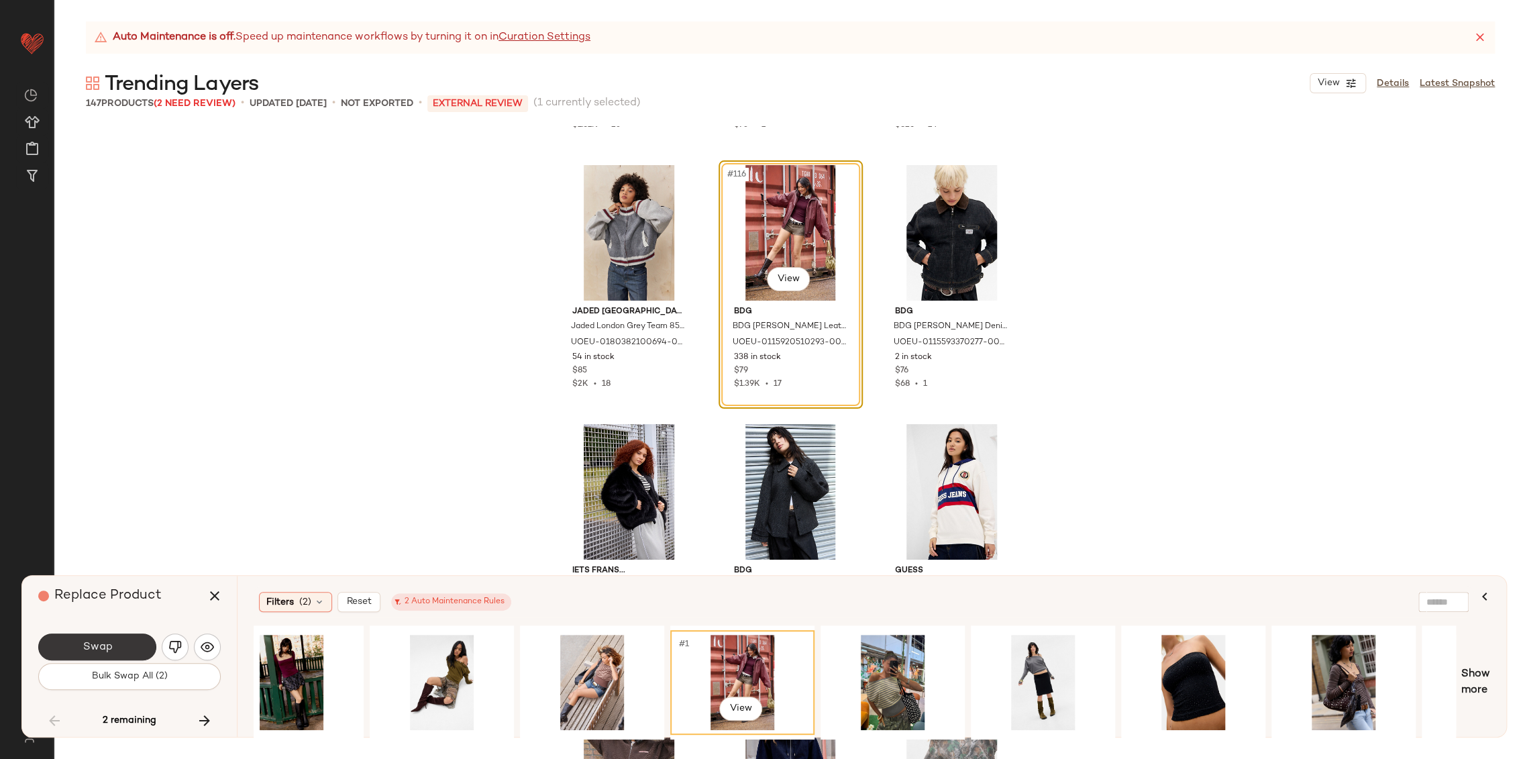
click at [80, 641] on button "Swap" at bounding box center [97, 646] width 118 height 27
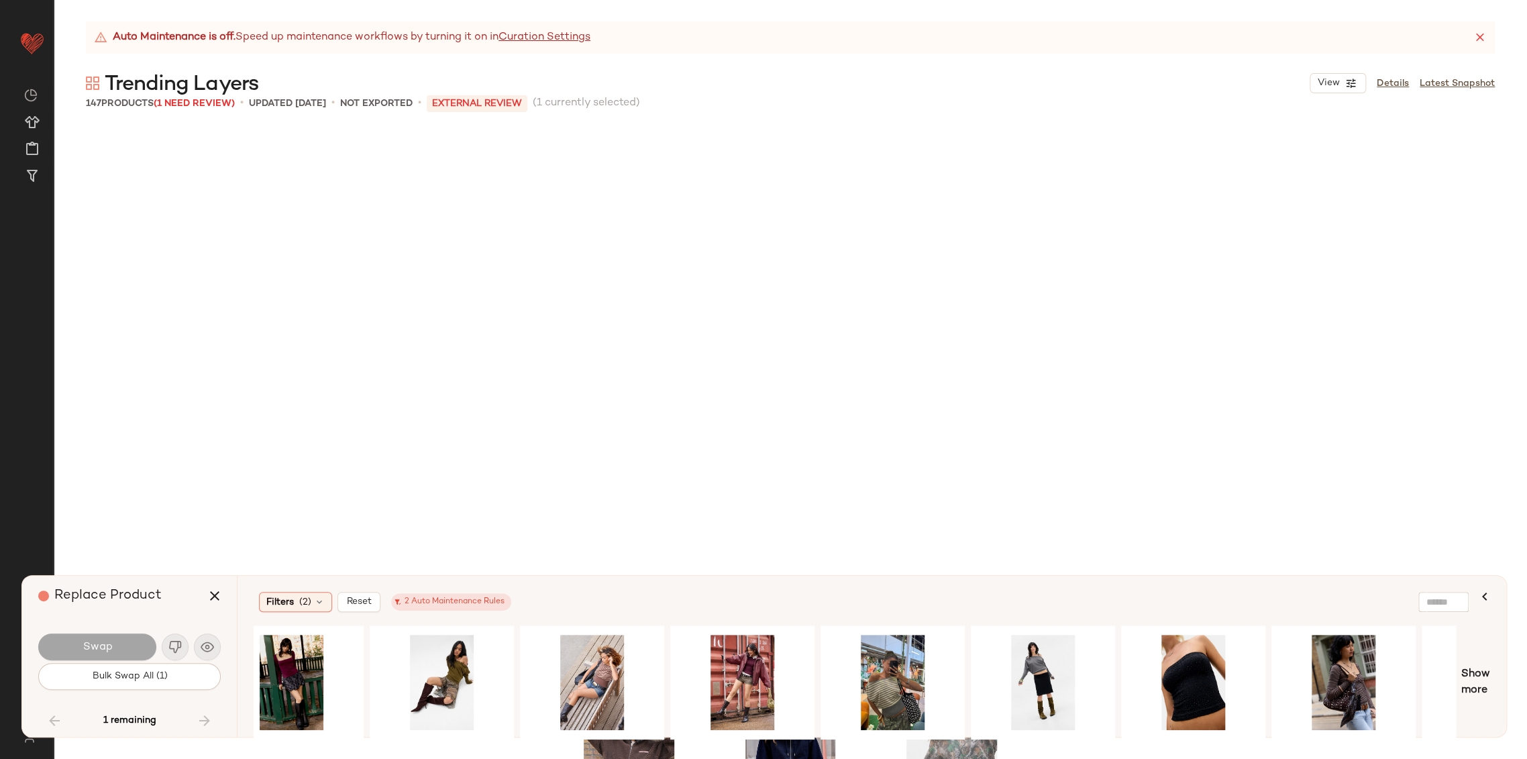
scroll to position [10356, 0]
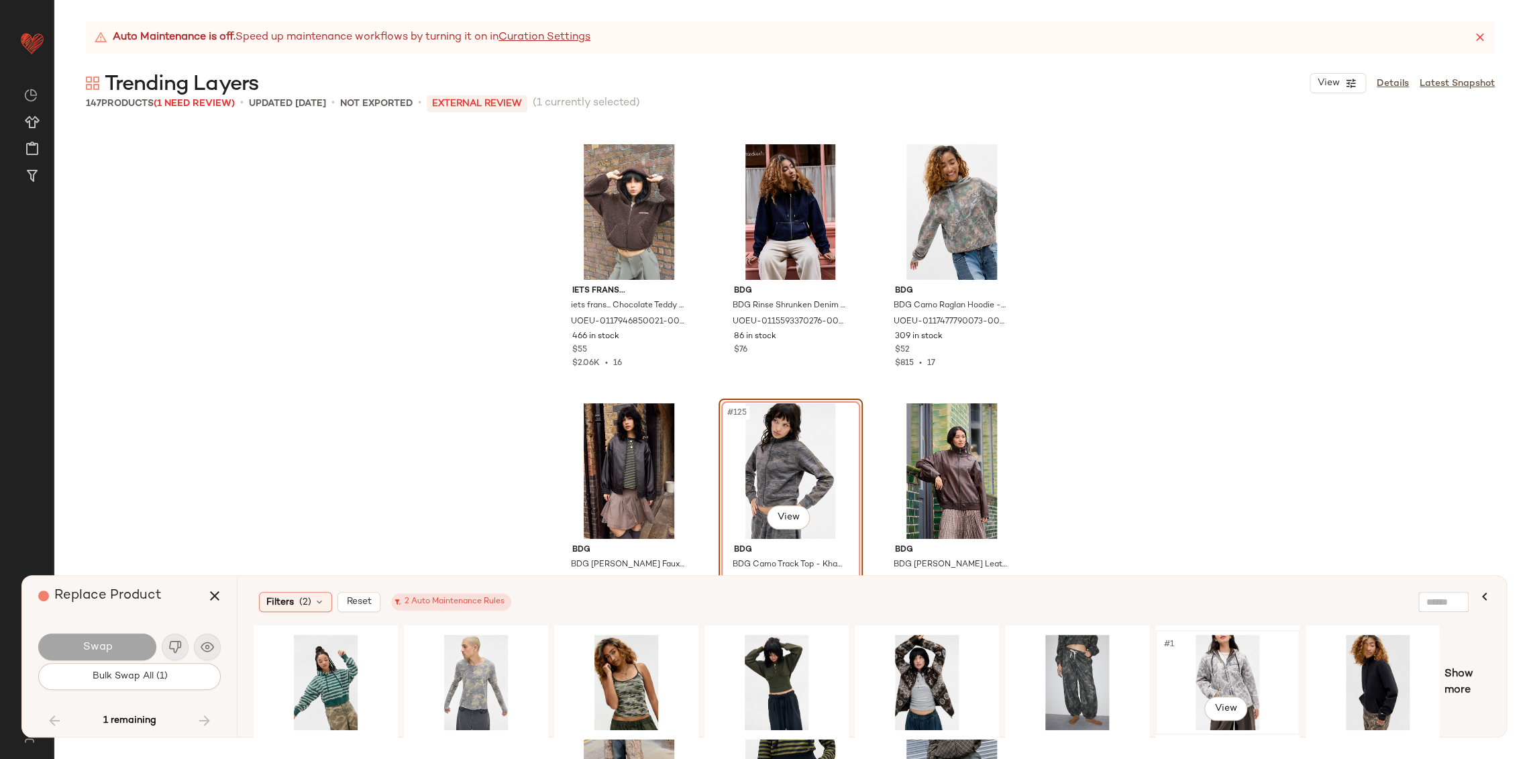
click at [1241, 665] on div "#1 View" at bounding box center [1227, 681] width 135 height 95
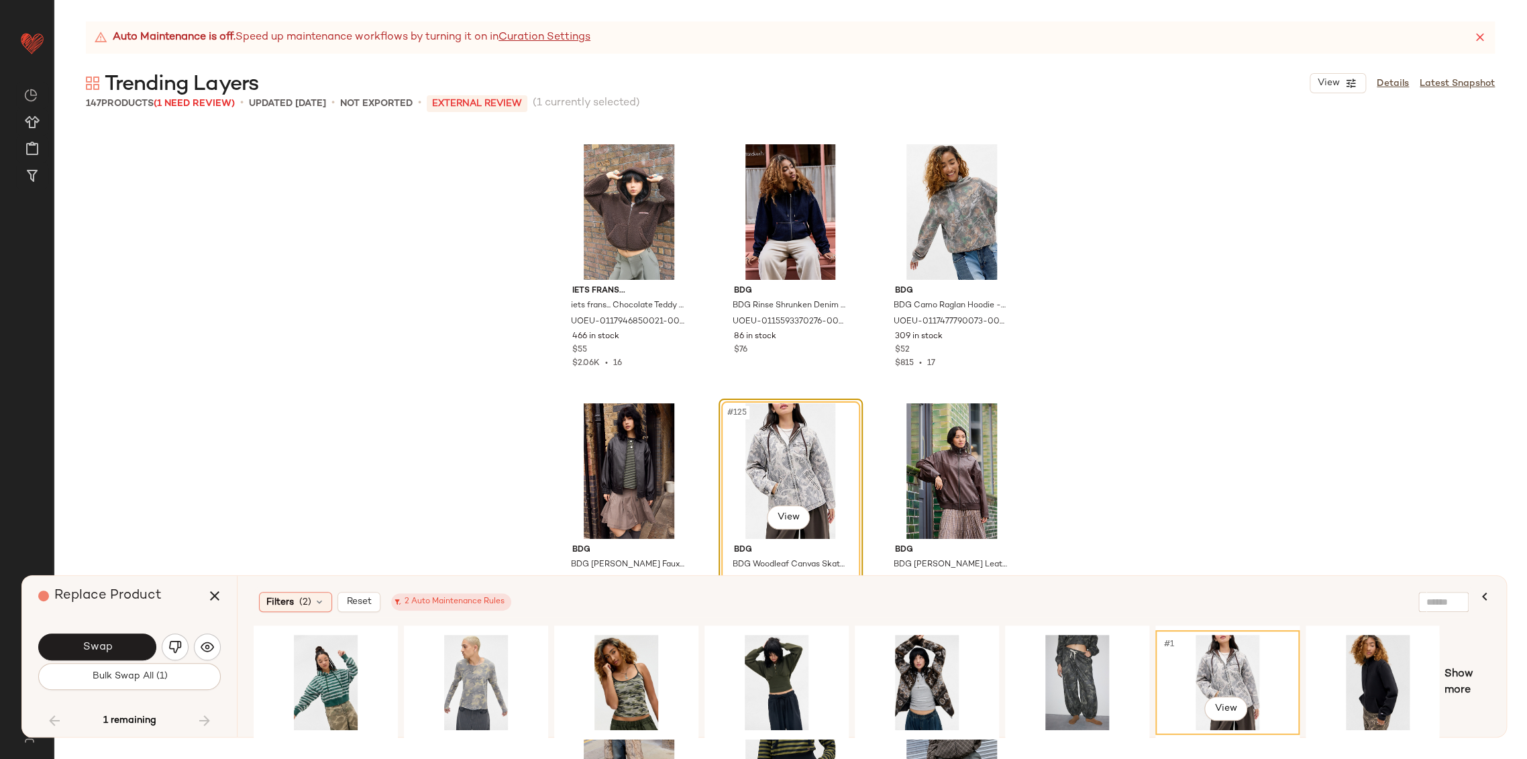
scroll to position [10430, 0]
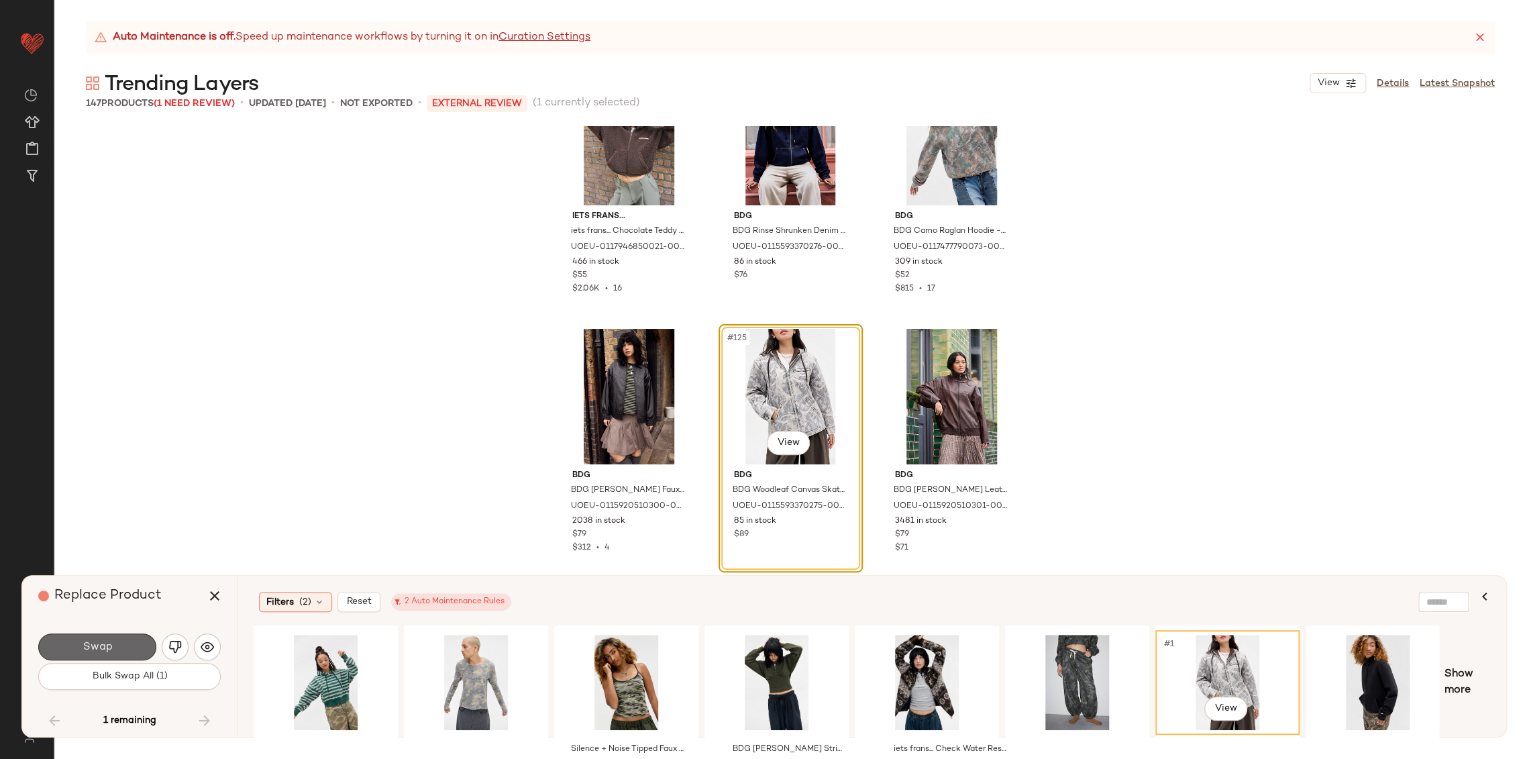
click at [113, 649] on button "Swap" at bounding box center [97, 646] width 118 height 27
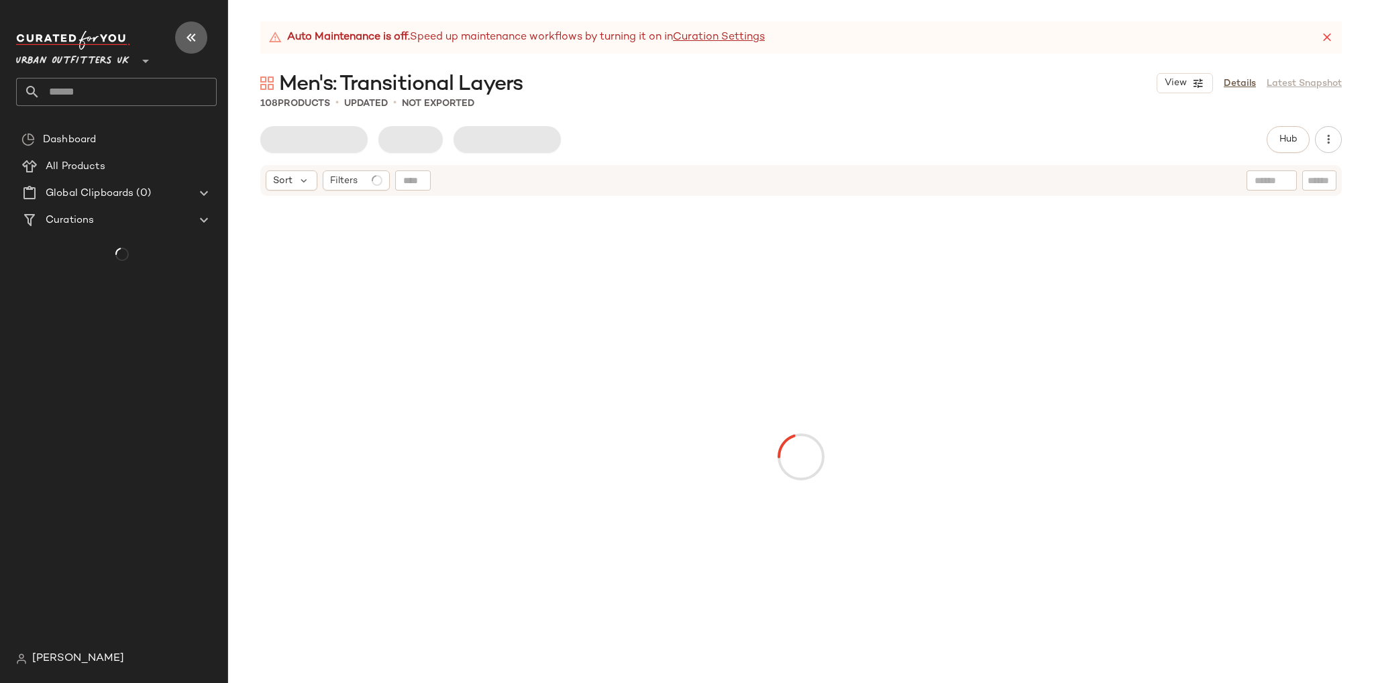
click at [187, 36] on icon "button" at bounding box center [191, 38] width 16 height 16
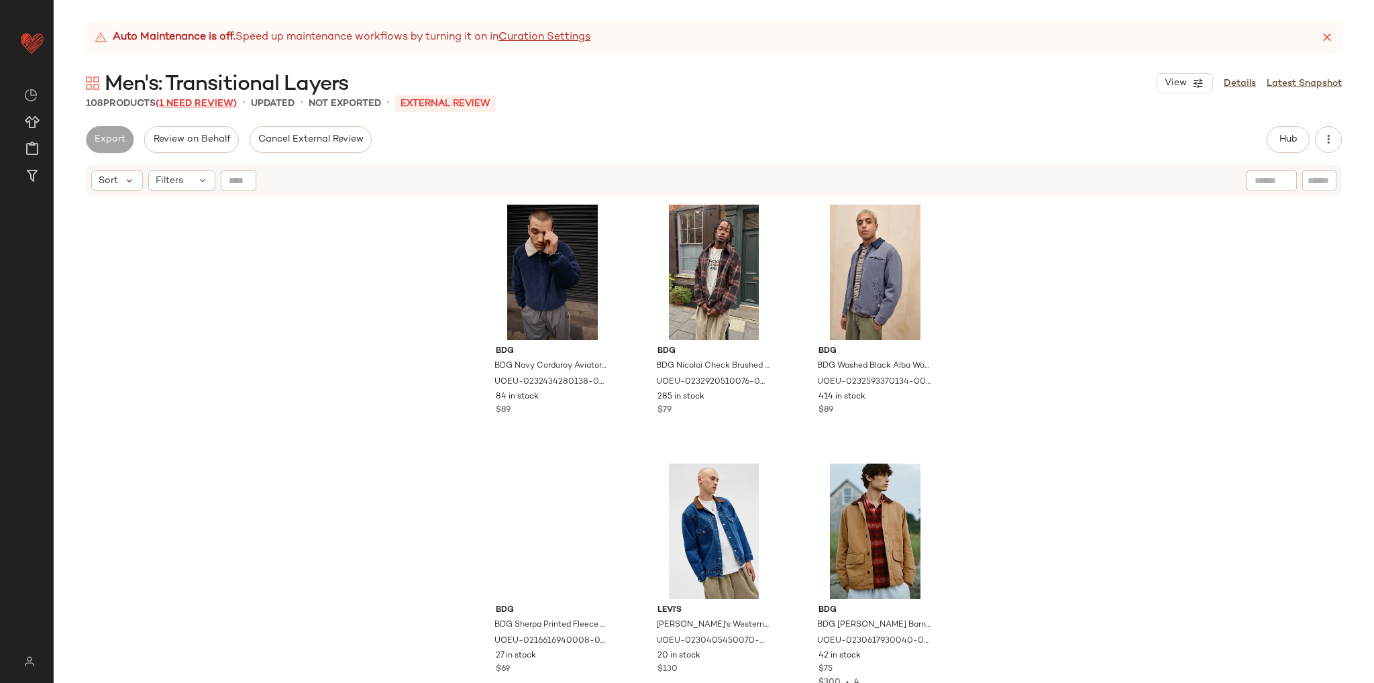
click at [211, 102] on span "(1 Need Review)" at bounding box center [196, 104] width 81 height 10
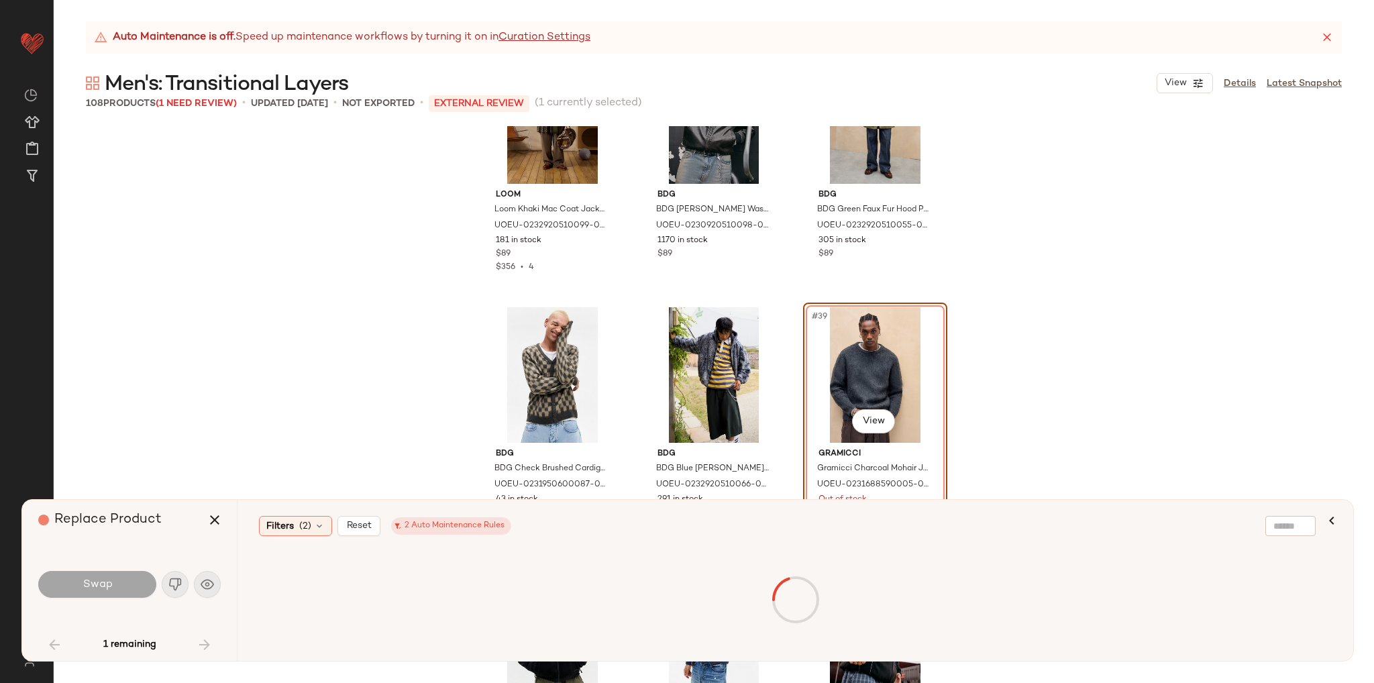
scroll to position [2982, 0]
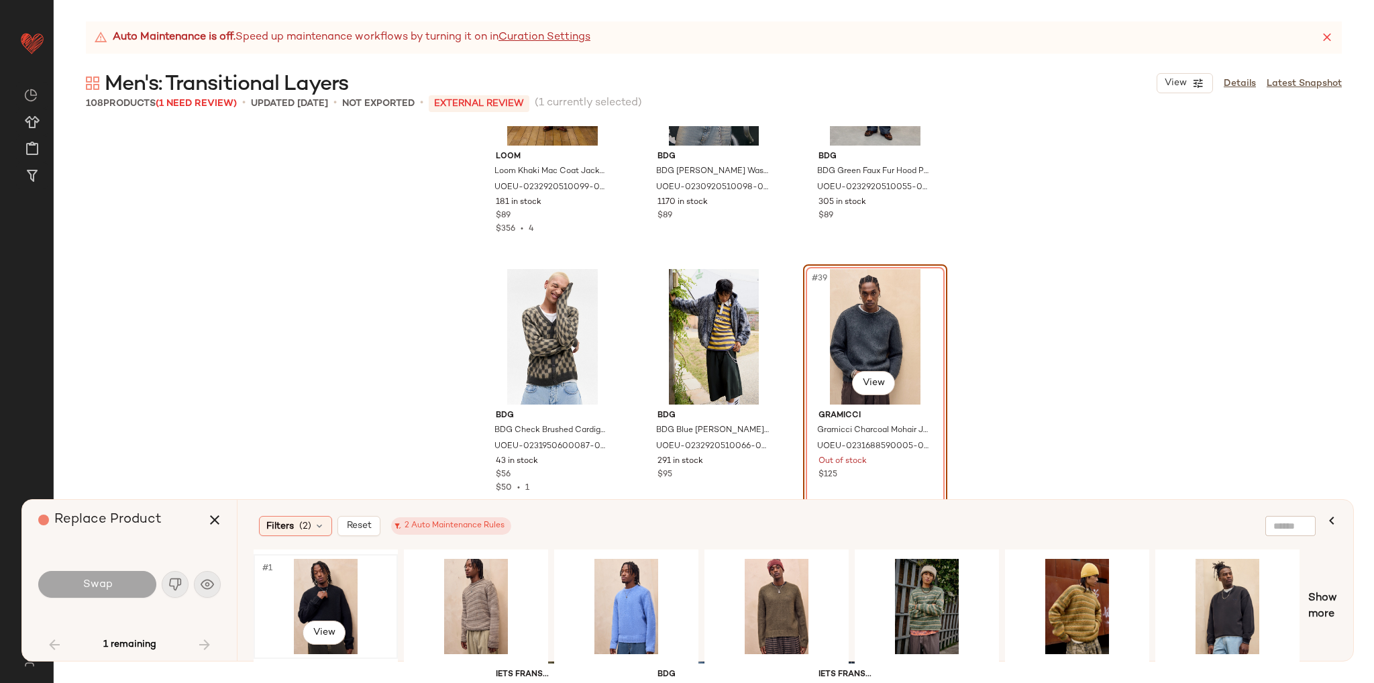
click at [351, 586] on div "#1 View" at bounding box center [325, 606] width 135 height 95
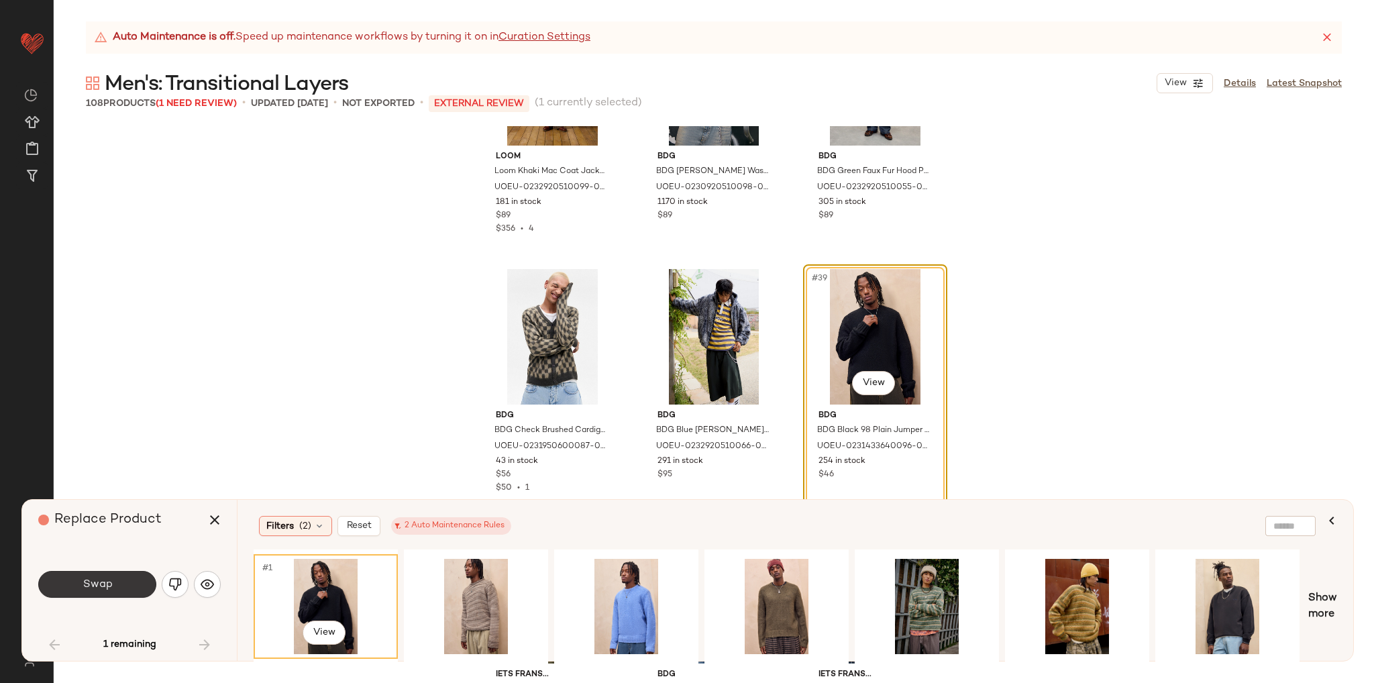
click at [99, 581] on span "Swap" at bounding box center [97, 584] width 30 height 13
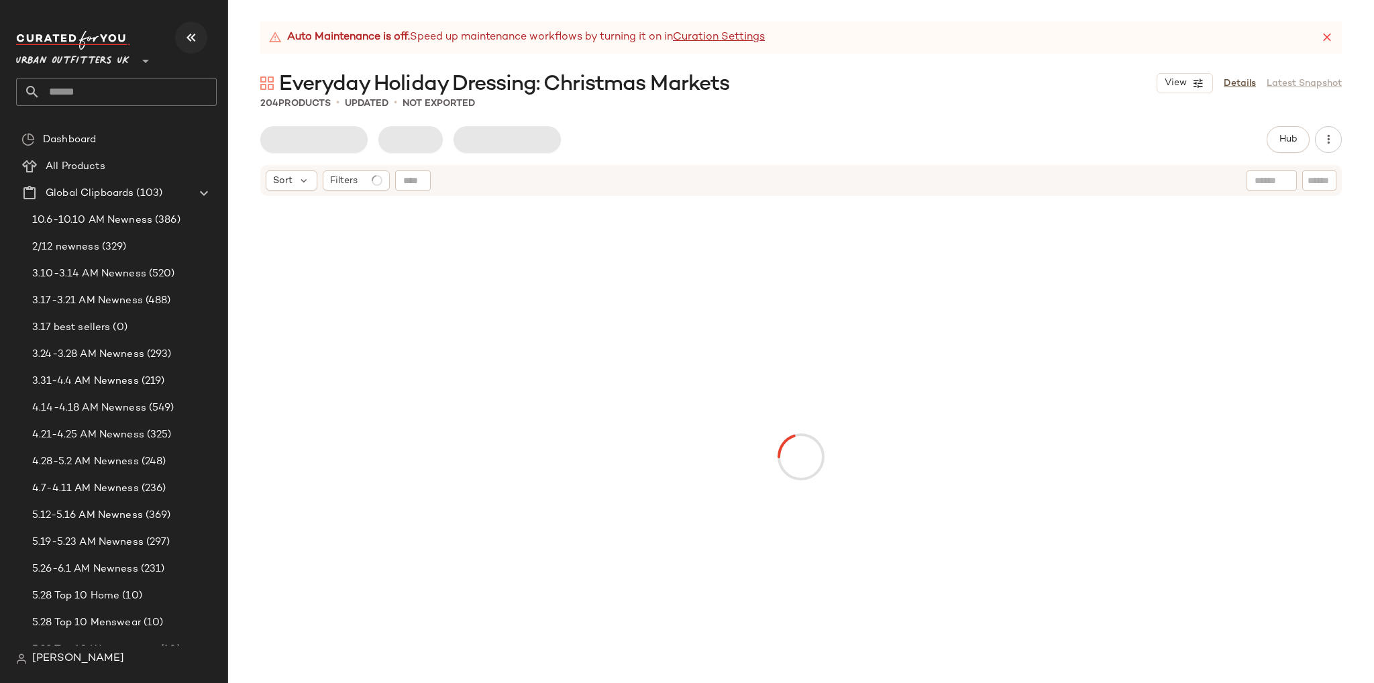
click at [185, 42] on icon "button" at bounding box center [191, 38] width 16 height 16
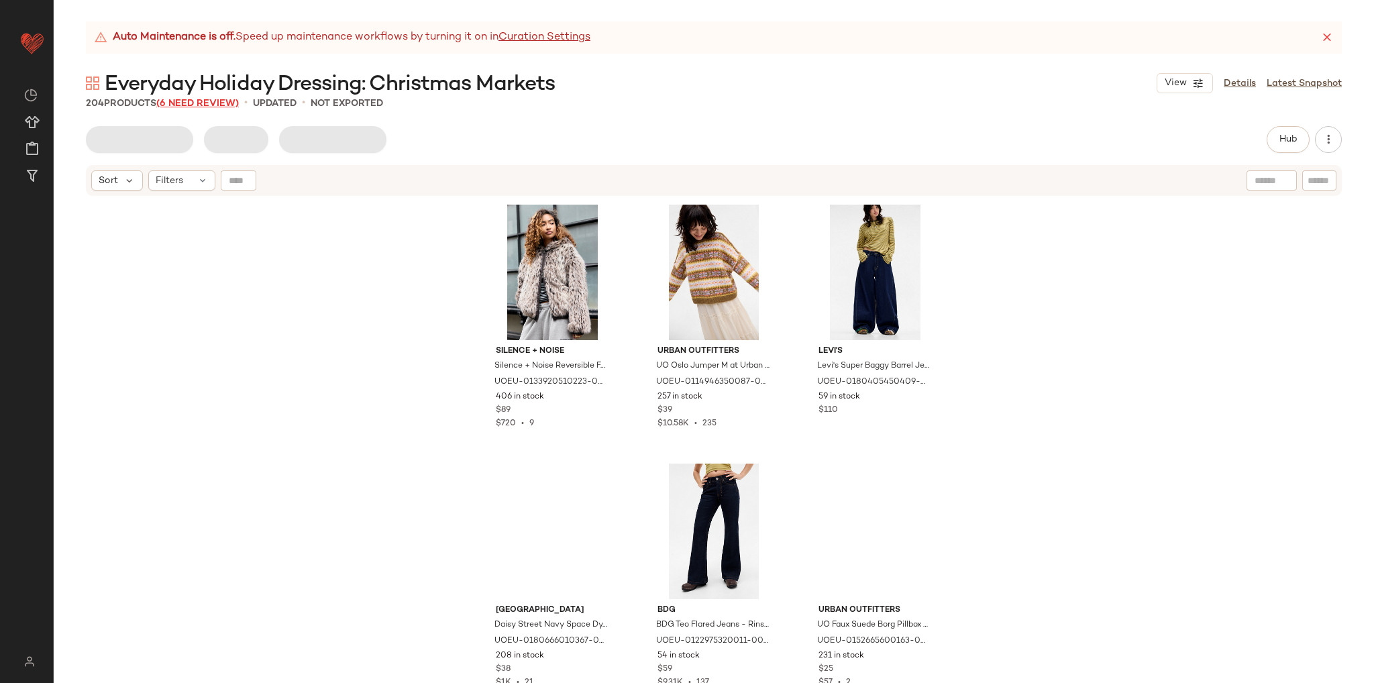
click at [211, 105] on span "(6 Need Review)" at bounding box center [197, 104] width 82 height 10
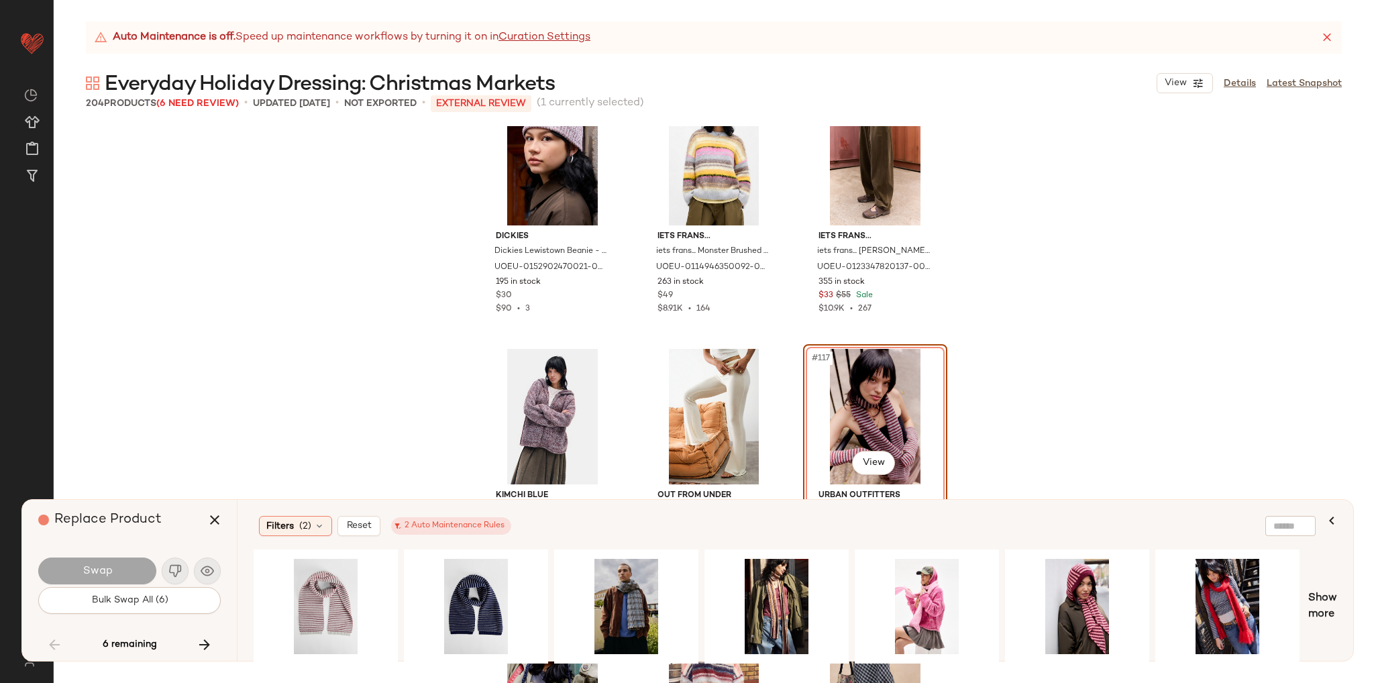
scroll to position [9713, 0]
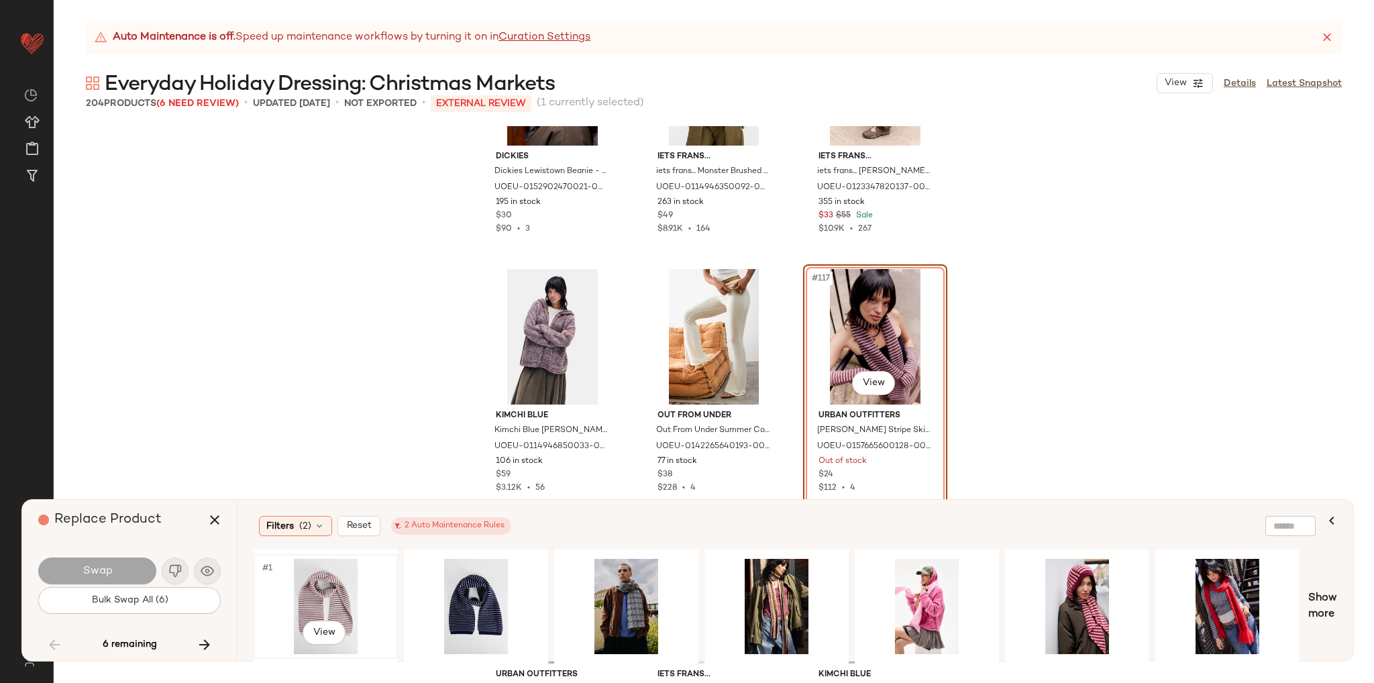
click at [318, 594] on div "#1 View" at bounding box center [325, 606] width 135 height 95
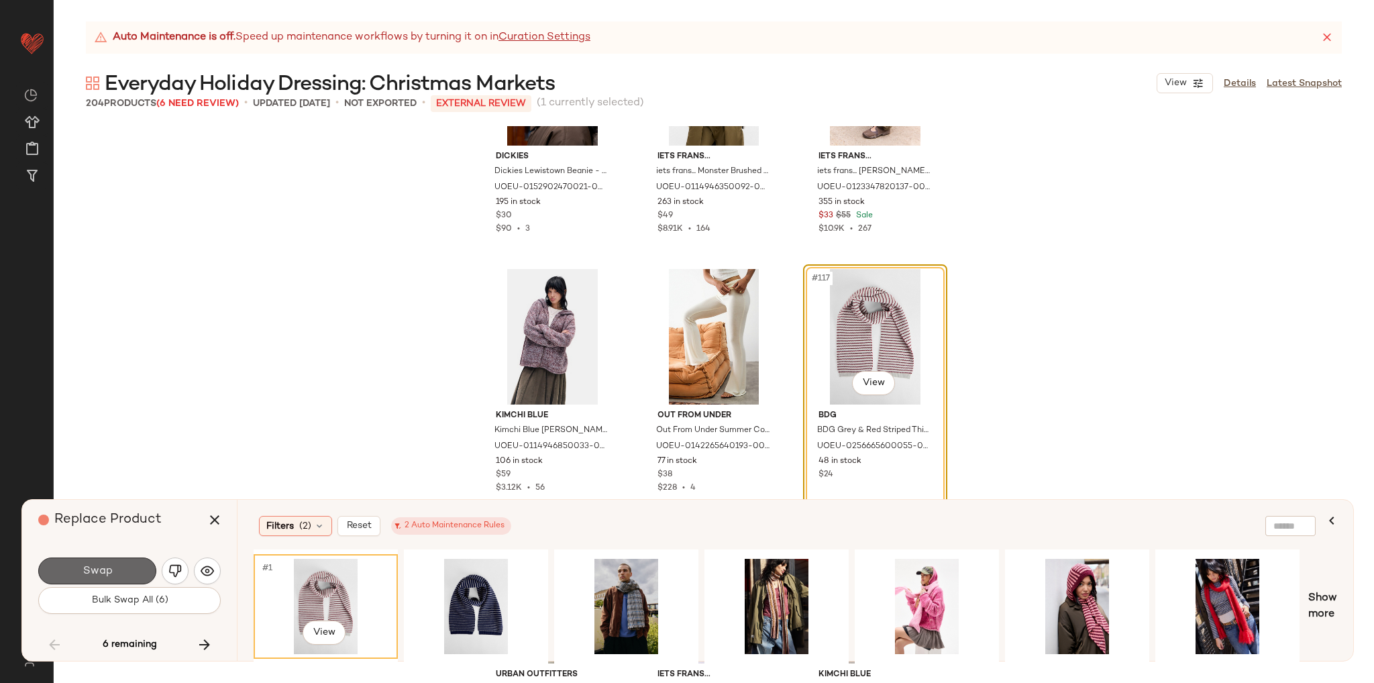
click at [113, 569] on button "Swap" at bounding box center [97, 570] width 118 height 27
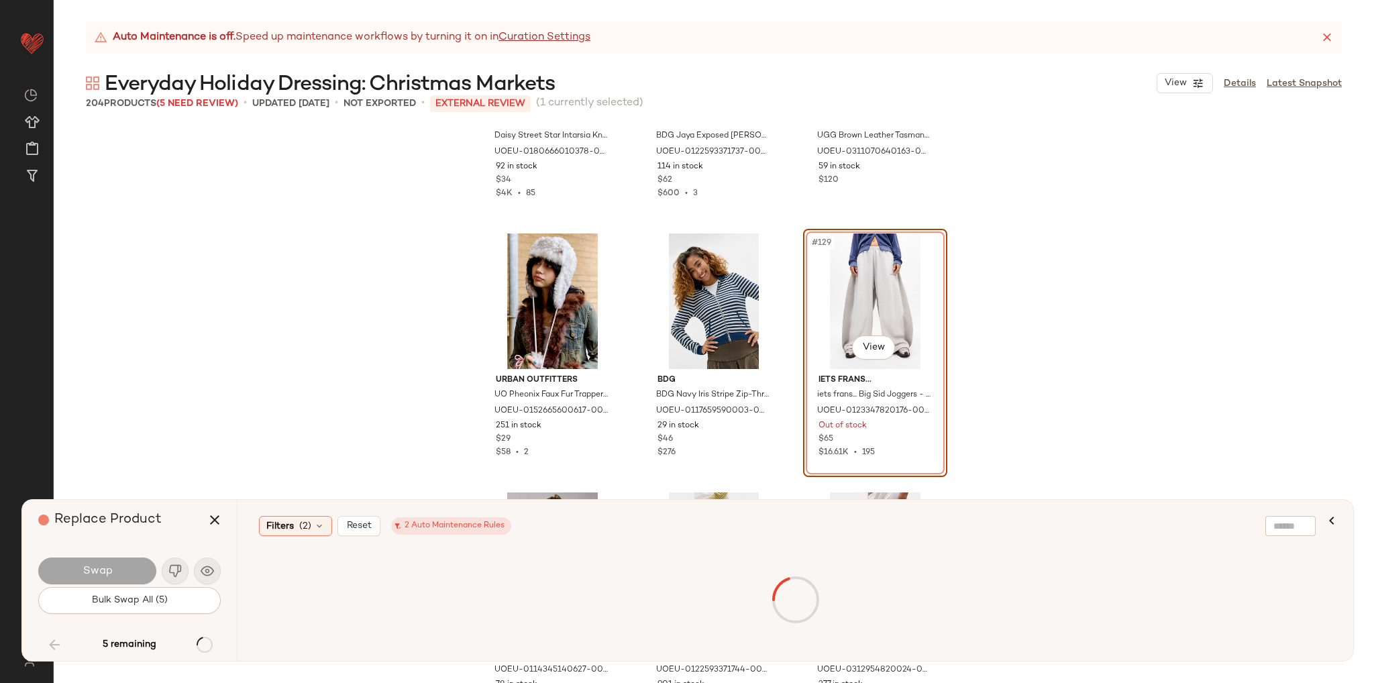
scroll to position [10816, 0]
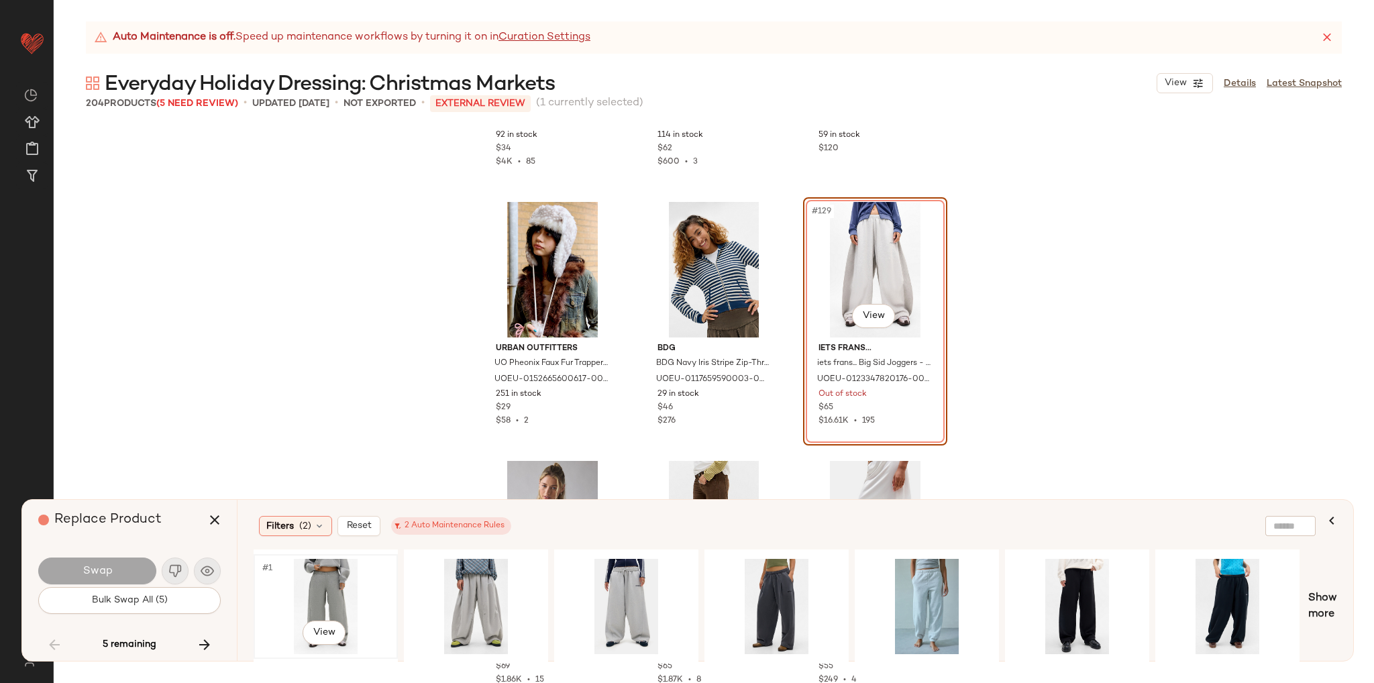
click at [311, 586] on div "#1 View" at bounding box center [325, 606] width 135 height 95
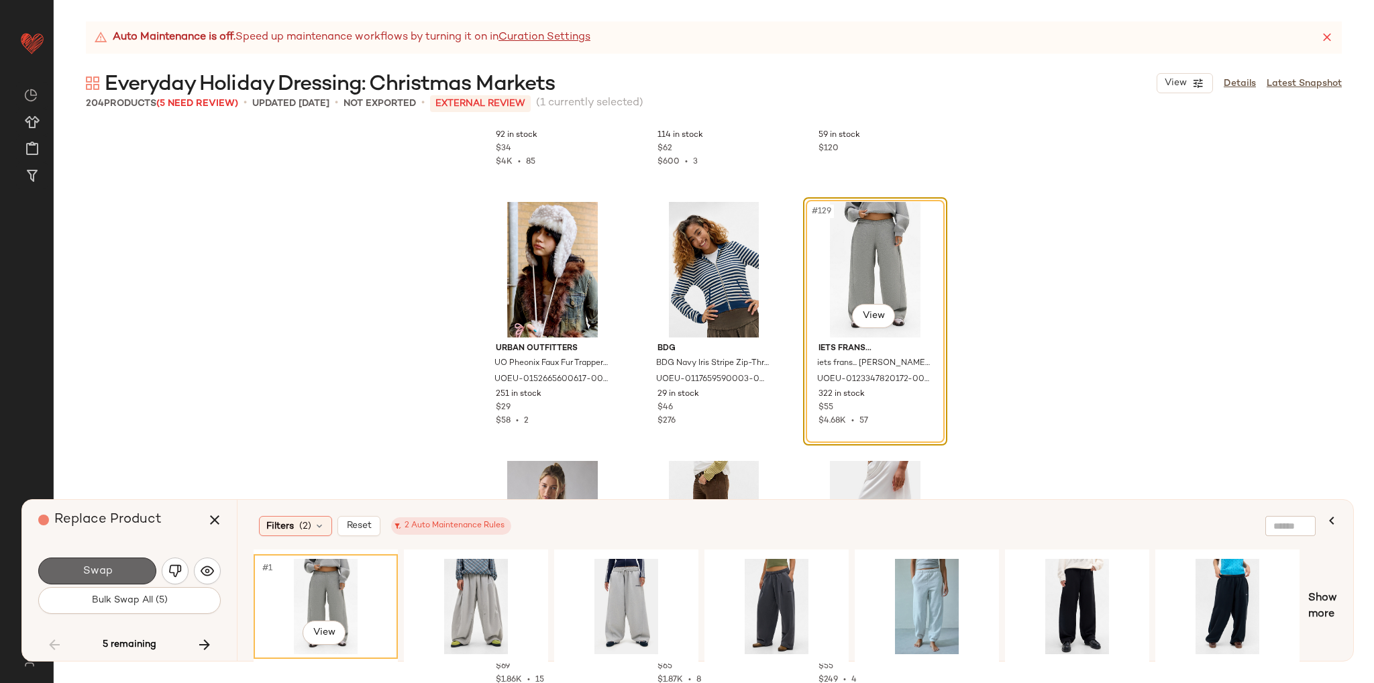
click at [142, 572] on button "Swap" at bounding box center [97, 570] width 118 height 27
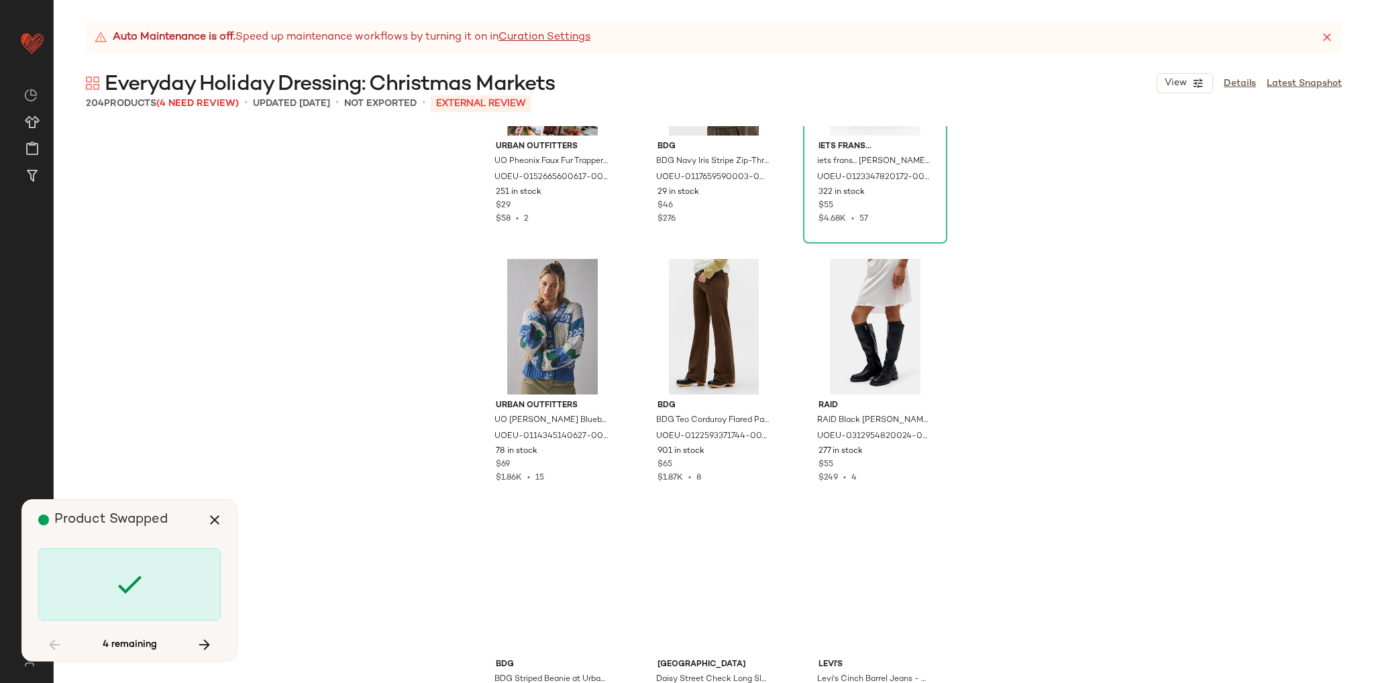
scroll to position [11084, 0]
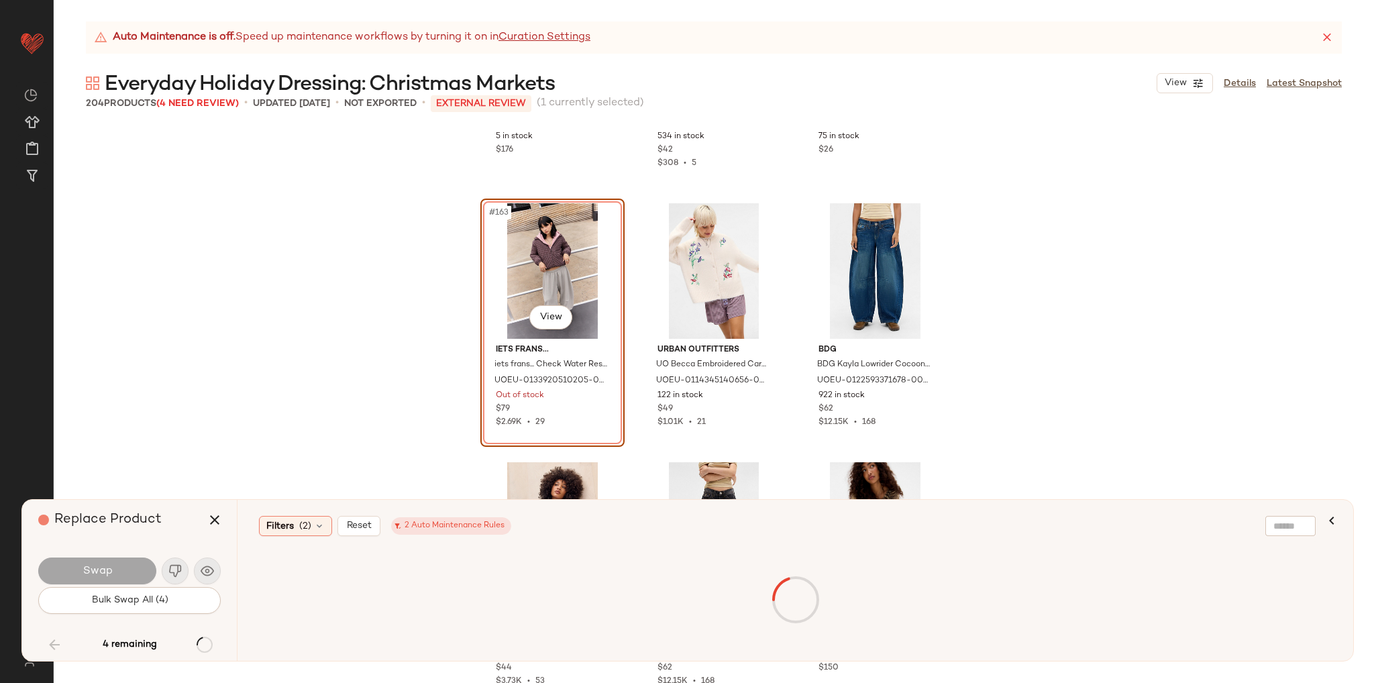
scroll to position [13923, 0]
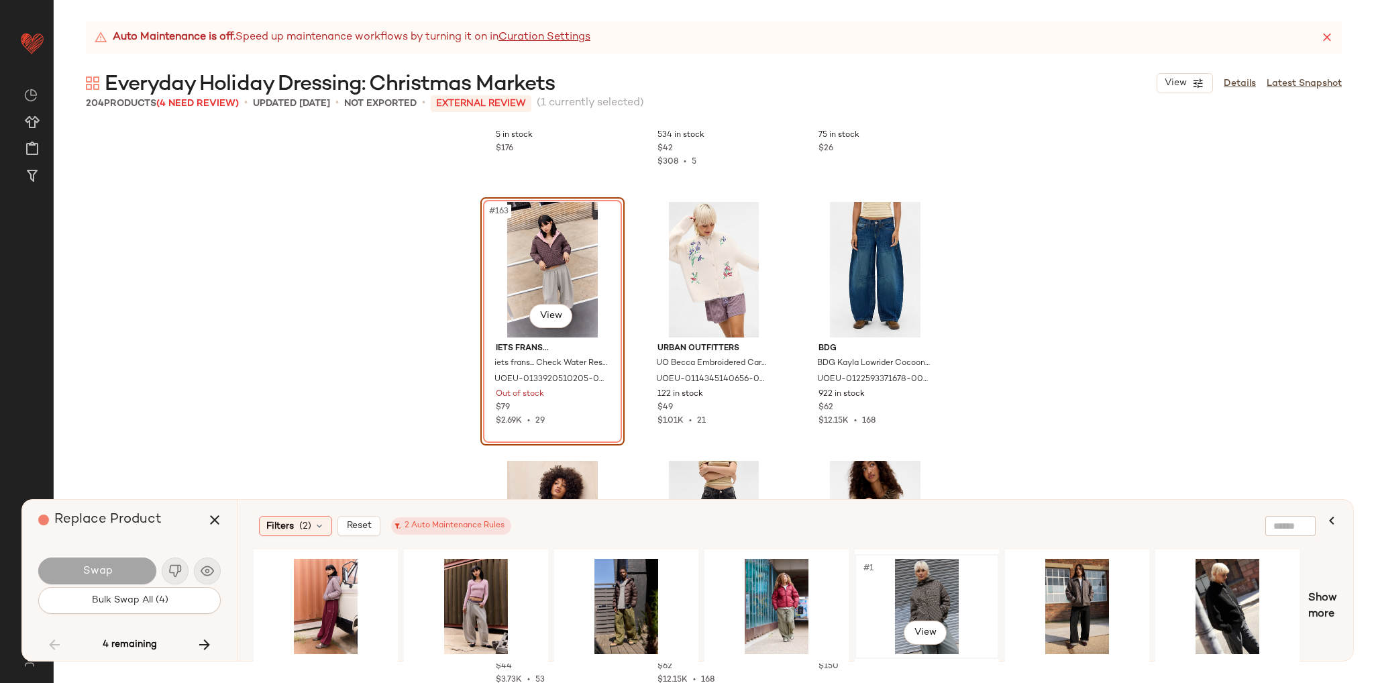
click at [919, 594] on div "#1 View" at bounding box center [926, 606] width 135 height 95
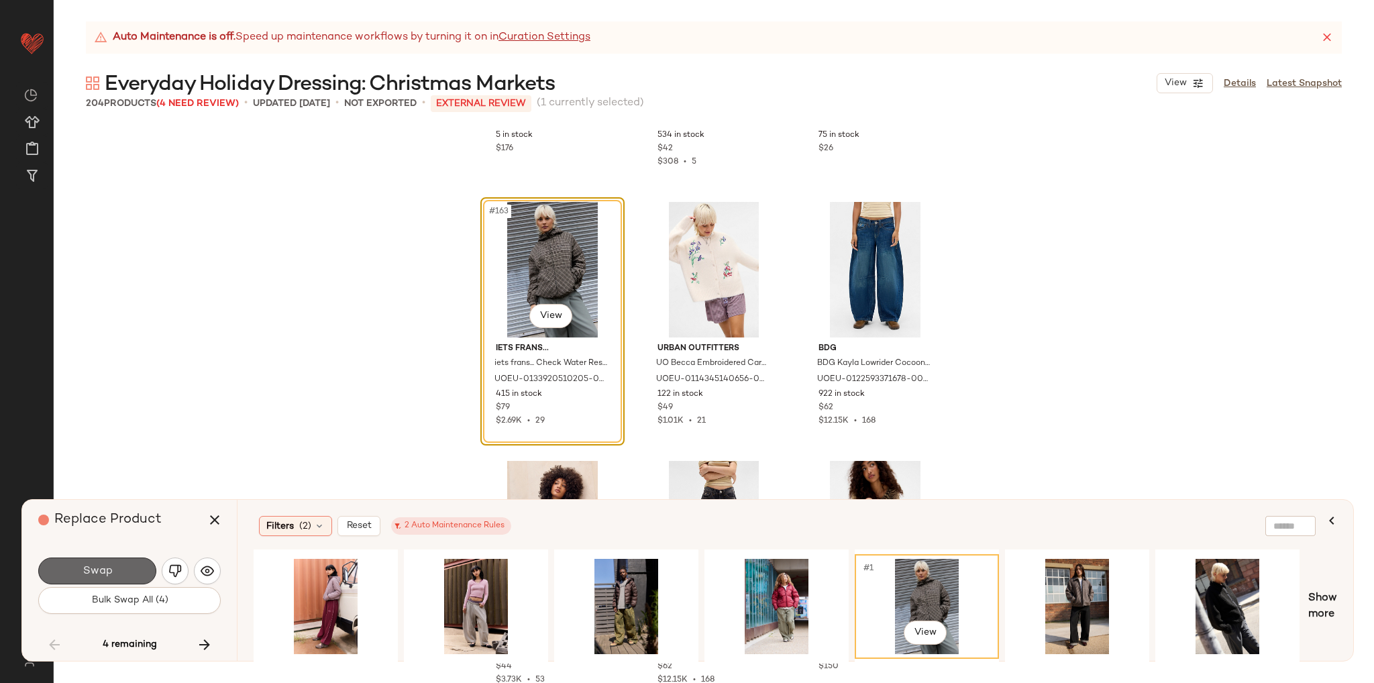
click at [131, 573] on button "Swap" at bounding box center [97, 570] width 118 height 27
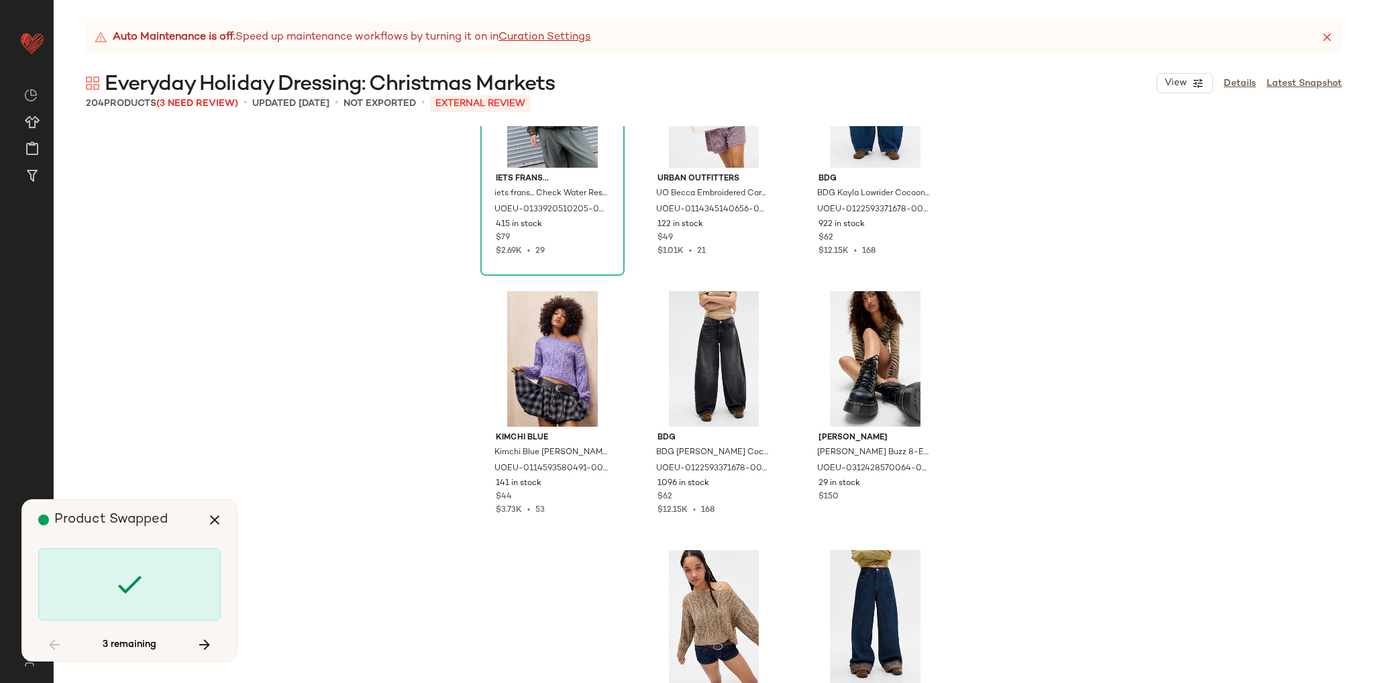
scroll to position [14191, 0]
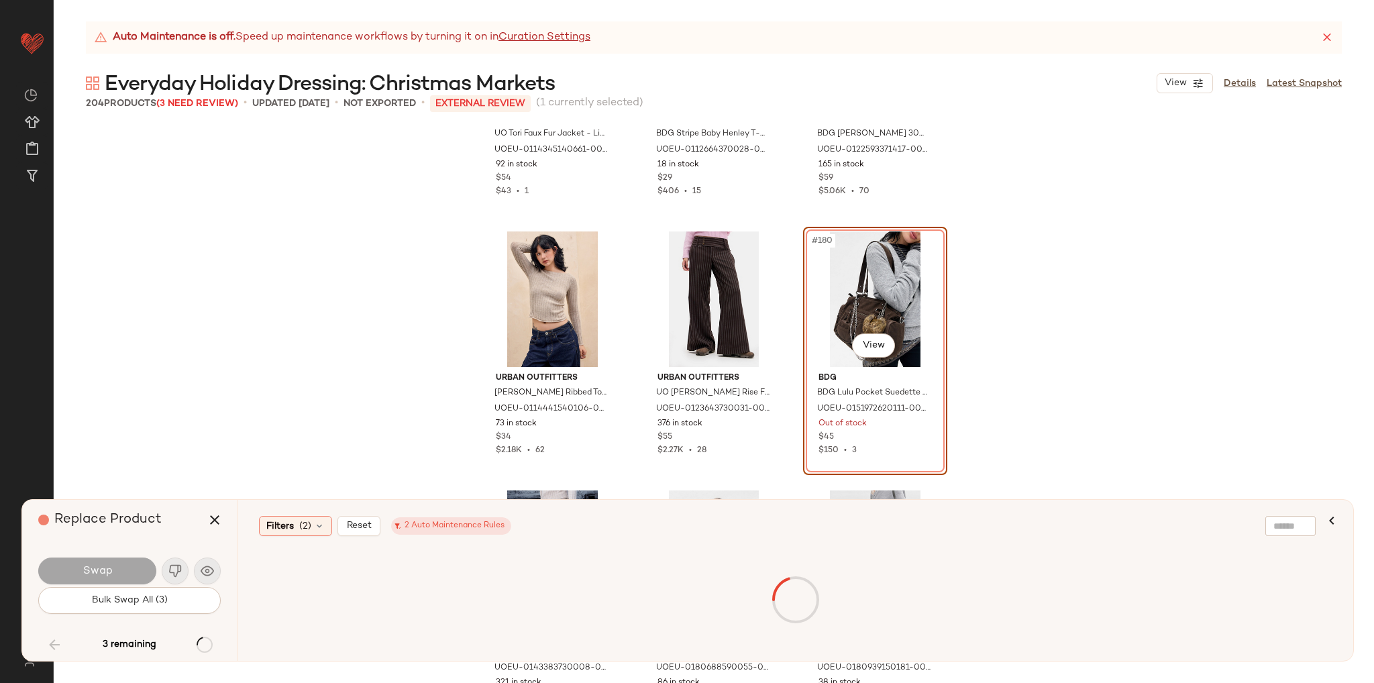
scroll to position [15217, 0]
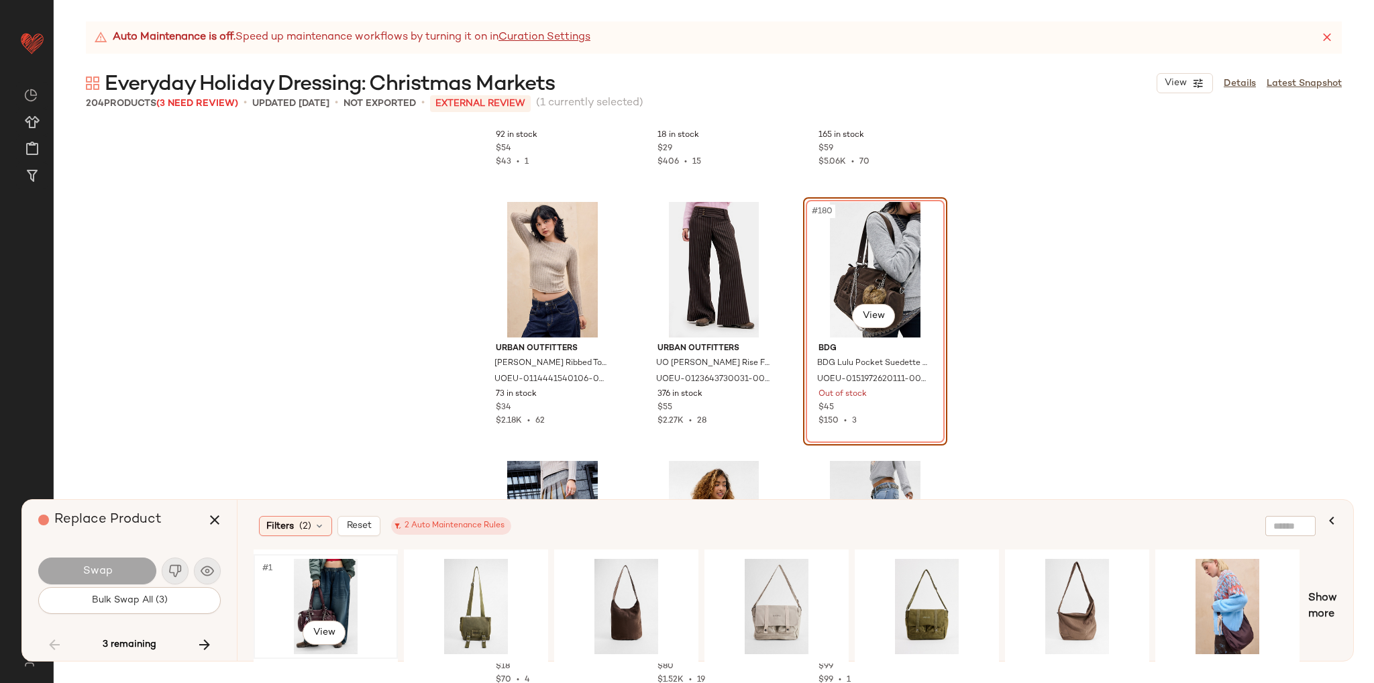
click at [338, 590] on div "#1 View" at bounding box center [325, 606] width 135 height 95
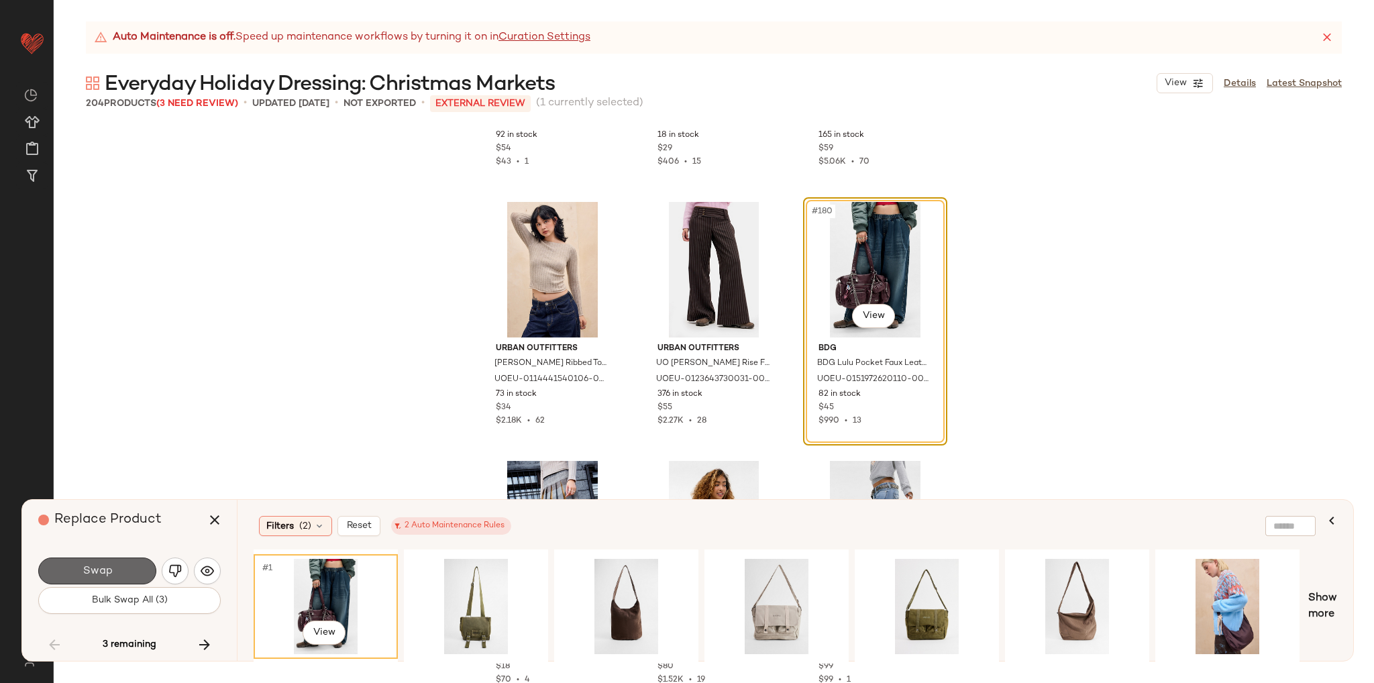
click at [135, 574] on button "Swap" at bounding box center [97, 570] width 118 height 27
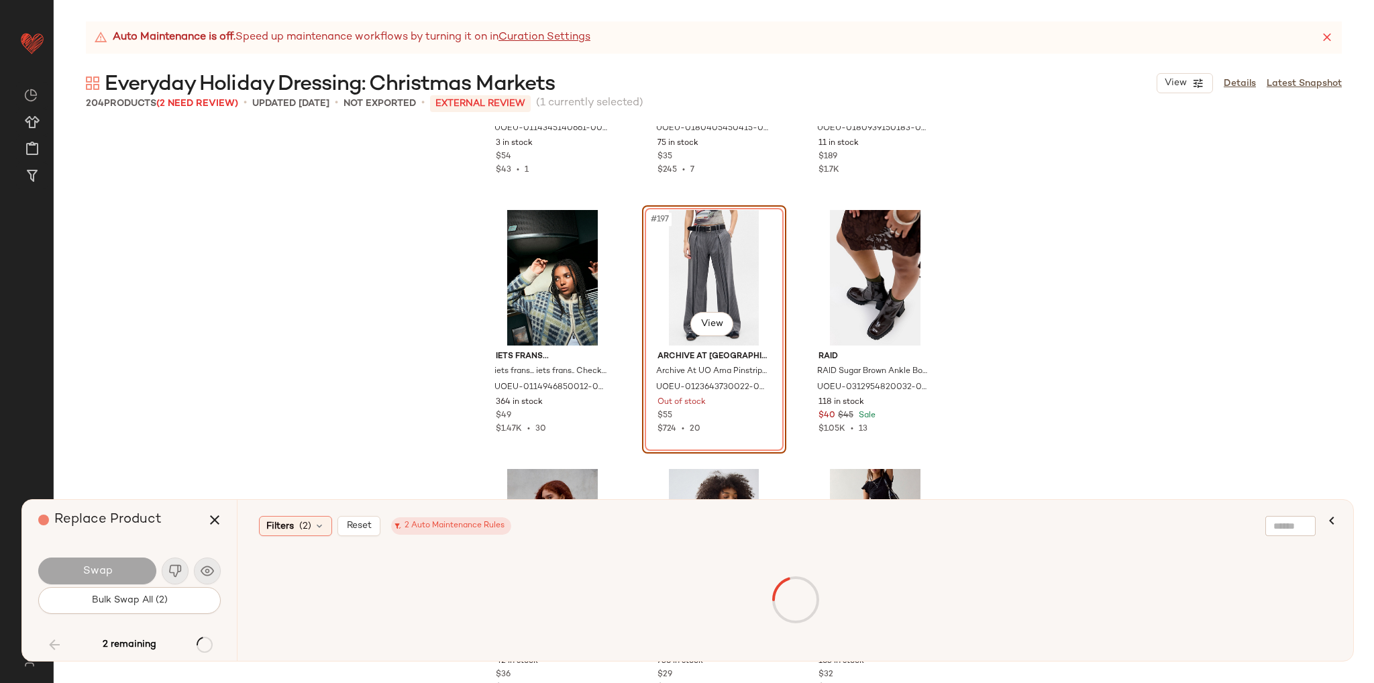
scroll to position [16771, 0]
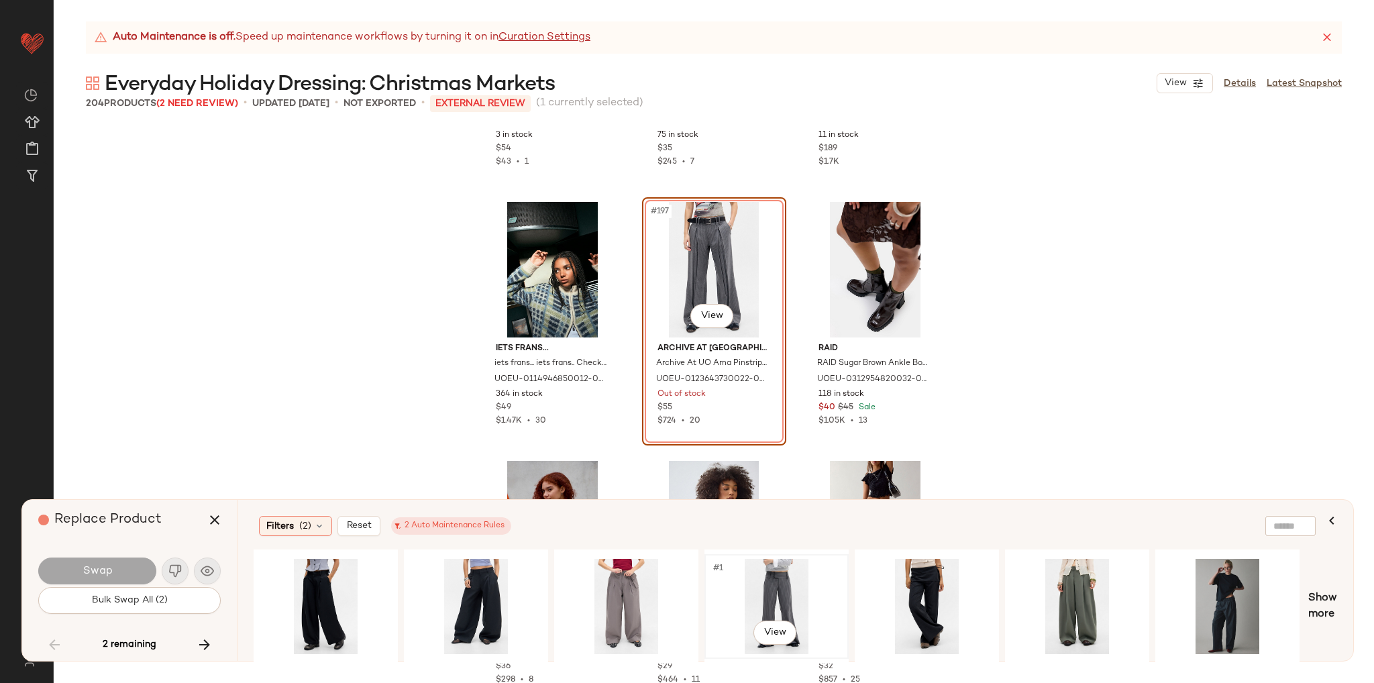
click at [751, 580] on div "#1 View" at bounding box center [776, 606] width 135 height 95
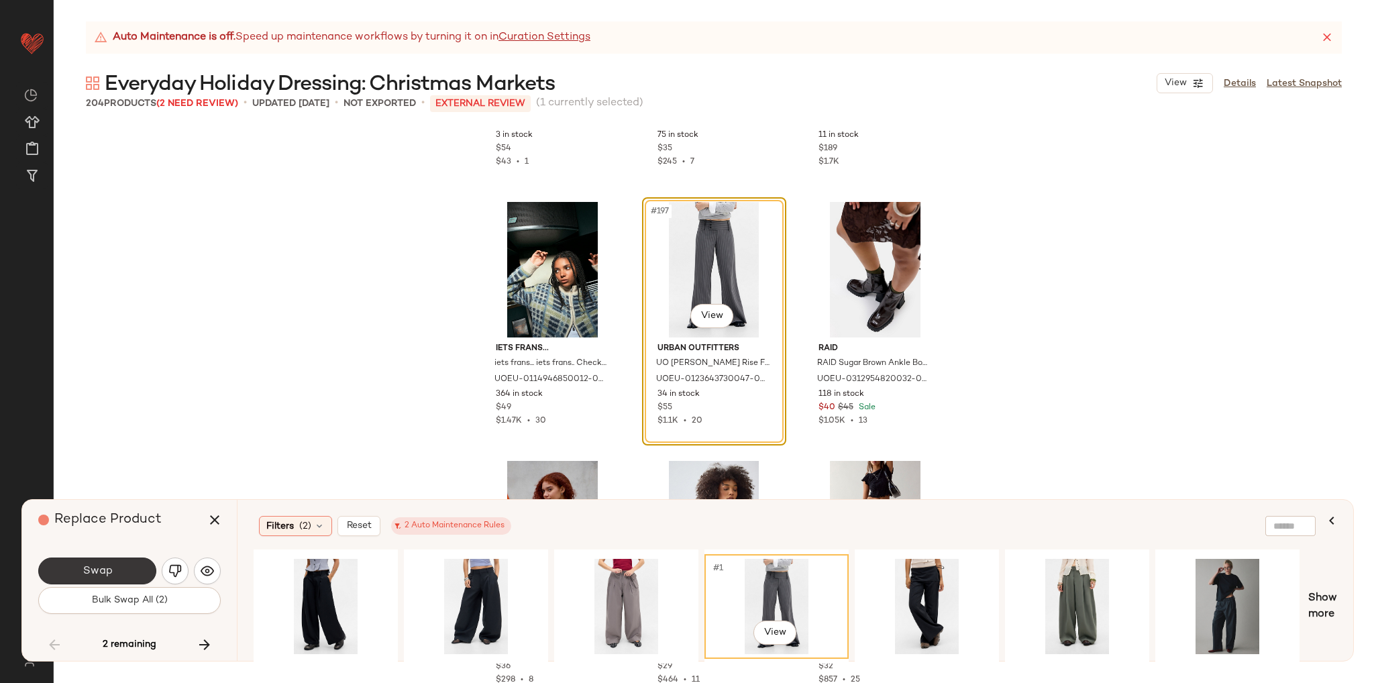
click at [83, 575] on span "Swap" at bounding box center [97, 571] width 30 height 13
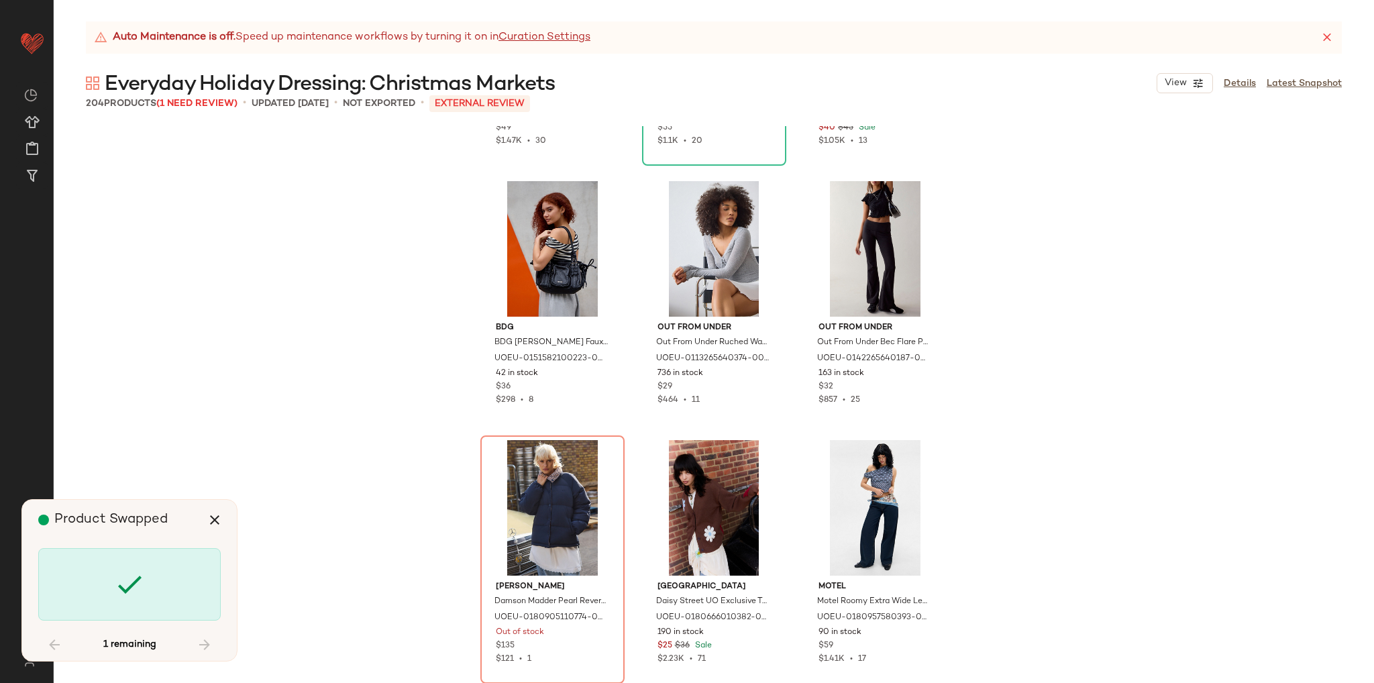
scroll to position [17051, 0]
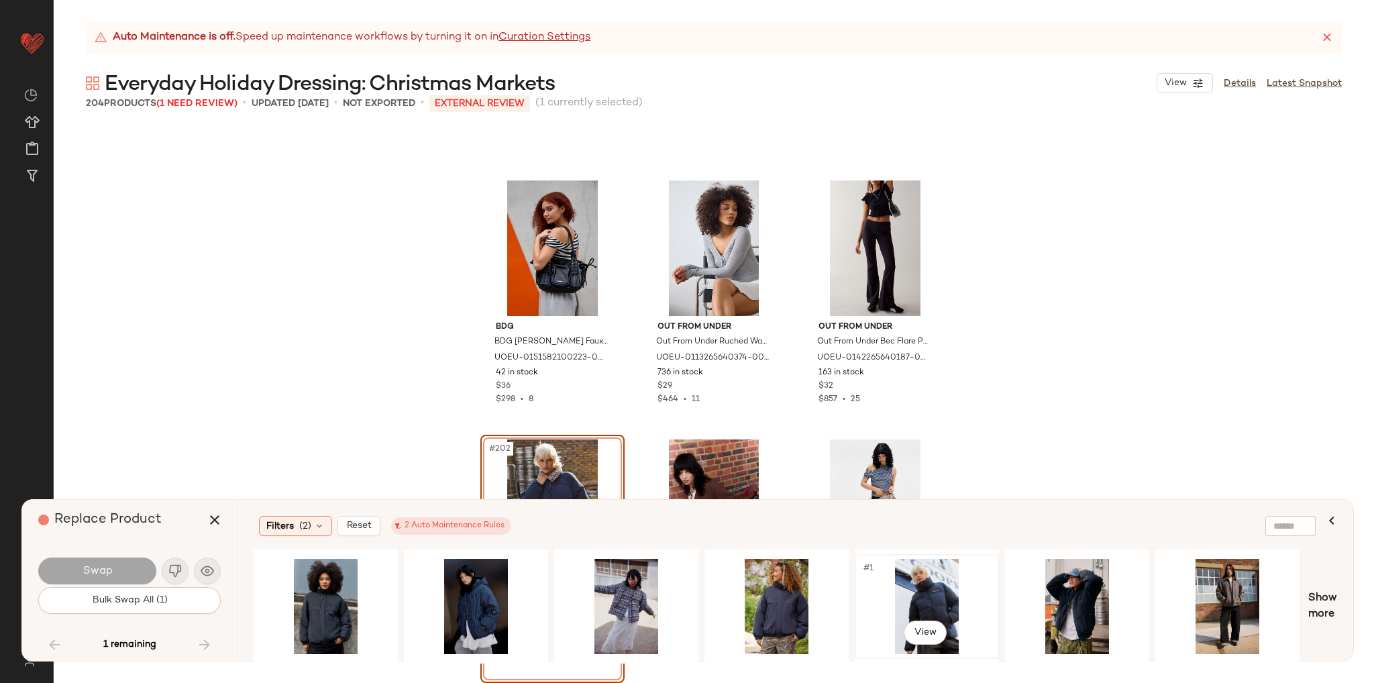
click at [952, 600] on div "#1 View" at bounding box center [926, 606] width 135 height 95
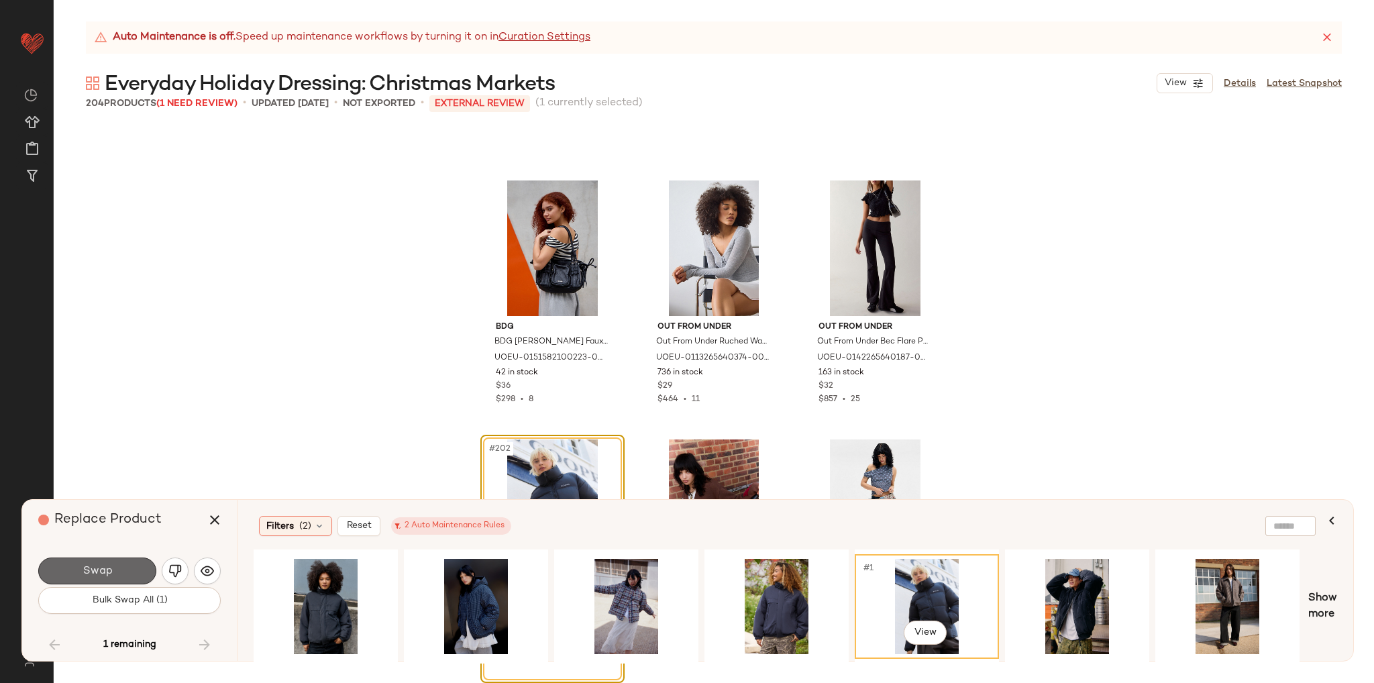
click at [85, 577] on span "Swap" at bounding box center [97, 571] width 30 height 13
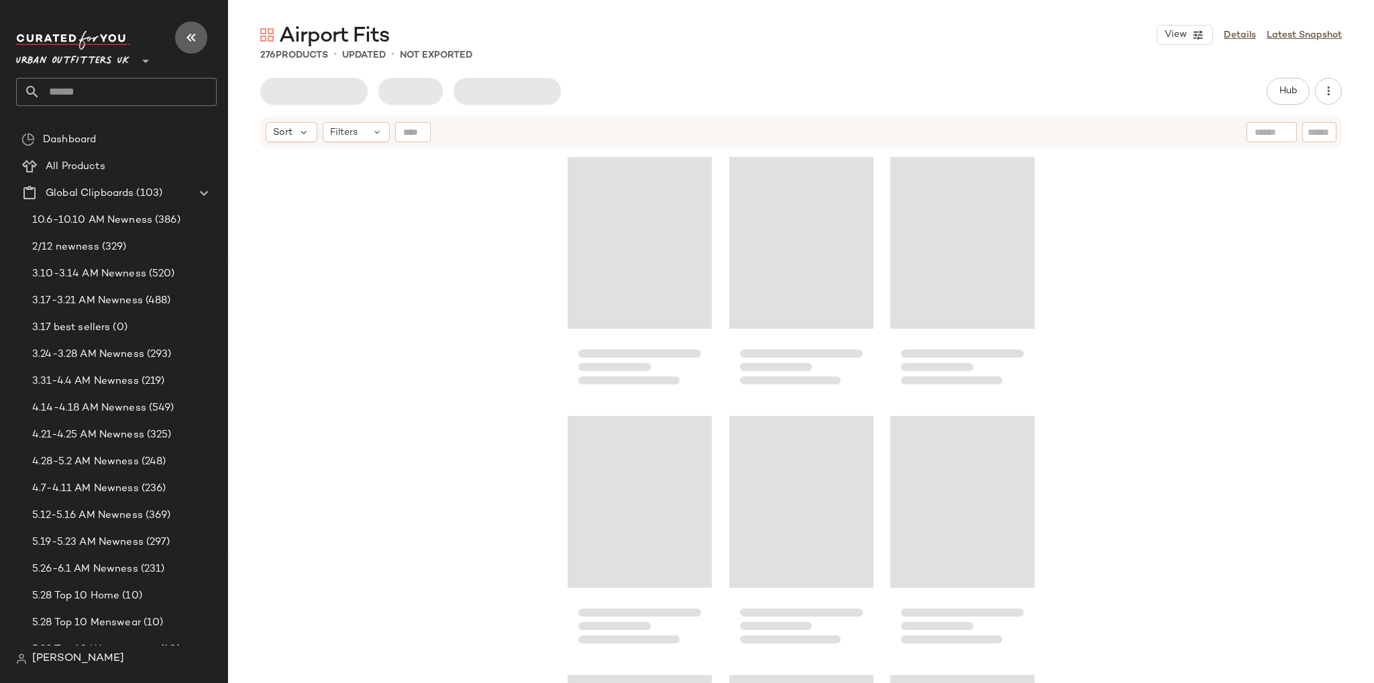
click at [190, 41] on icon "button" at bounding box center [191, 38] width 16 height 16
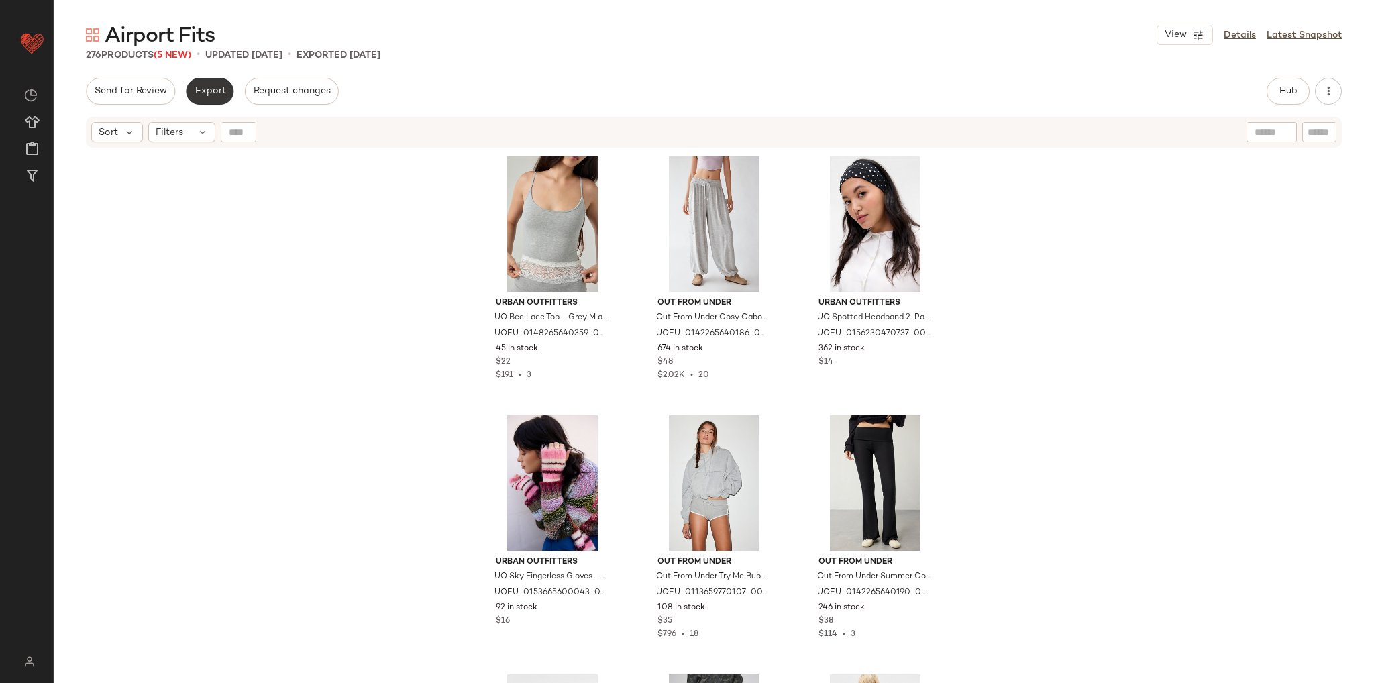
click at [204, 95] on span "Export" at bounding box center [210, 91] width 32 height 11
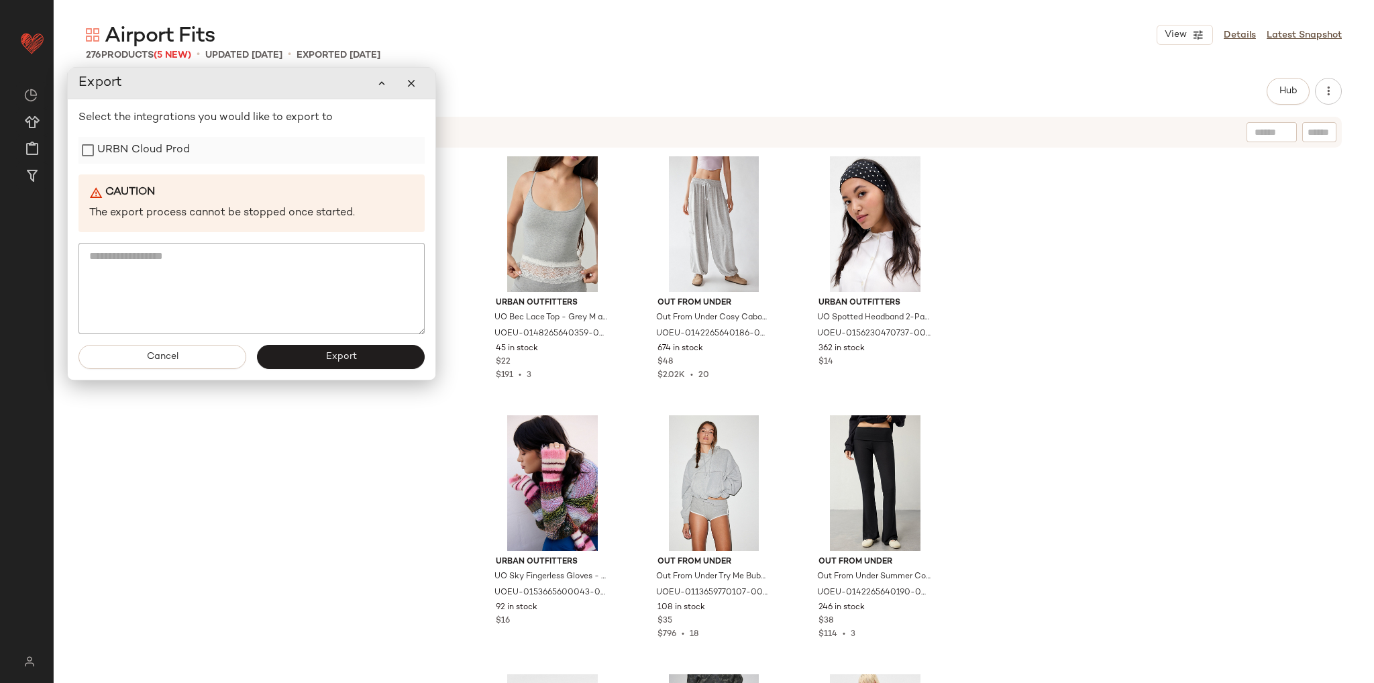
click at [177, 155] on label "URBN Cloud Prod" at bounding box center [143, 150] width 93 height 27
click at [333, 357] on span "Export" at bounding box center [341, 356] width 32 height 11
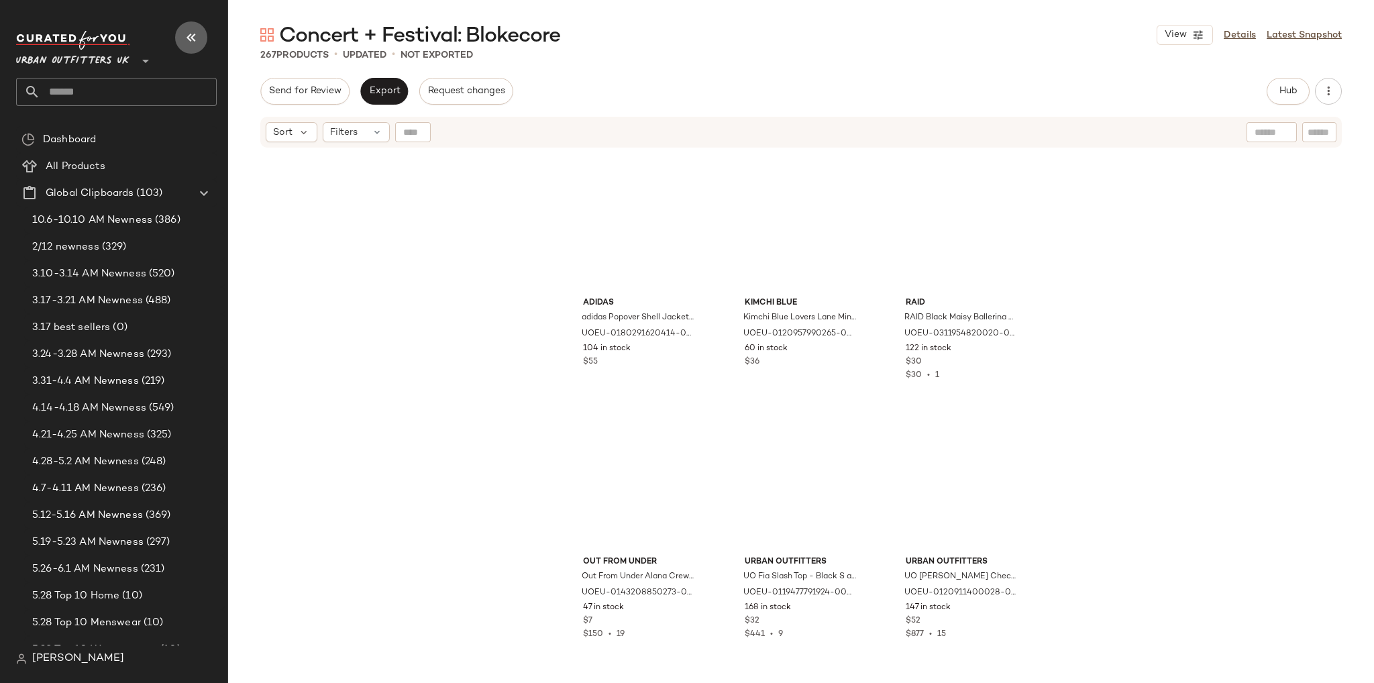
click at [186, 37] on icon "button" at bounding box center [191, 38] width 16 height 16
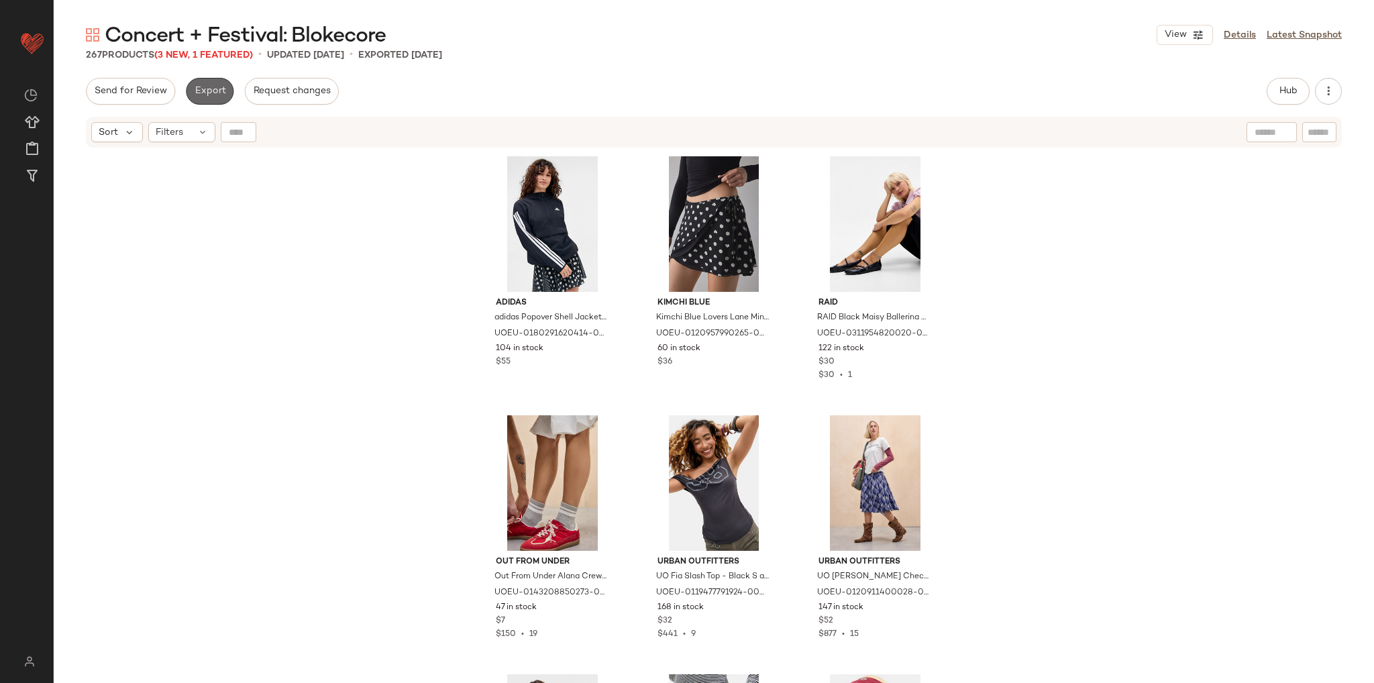
click at [199, 96] on span "Export" at bounding box center [210, 91] width 32 height 11
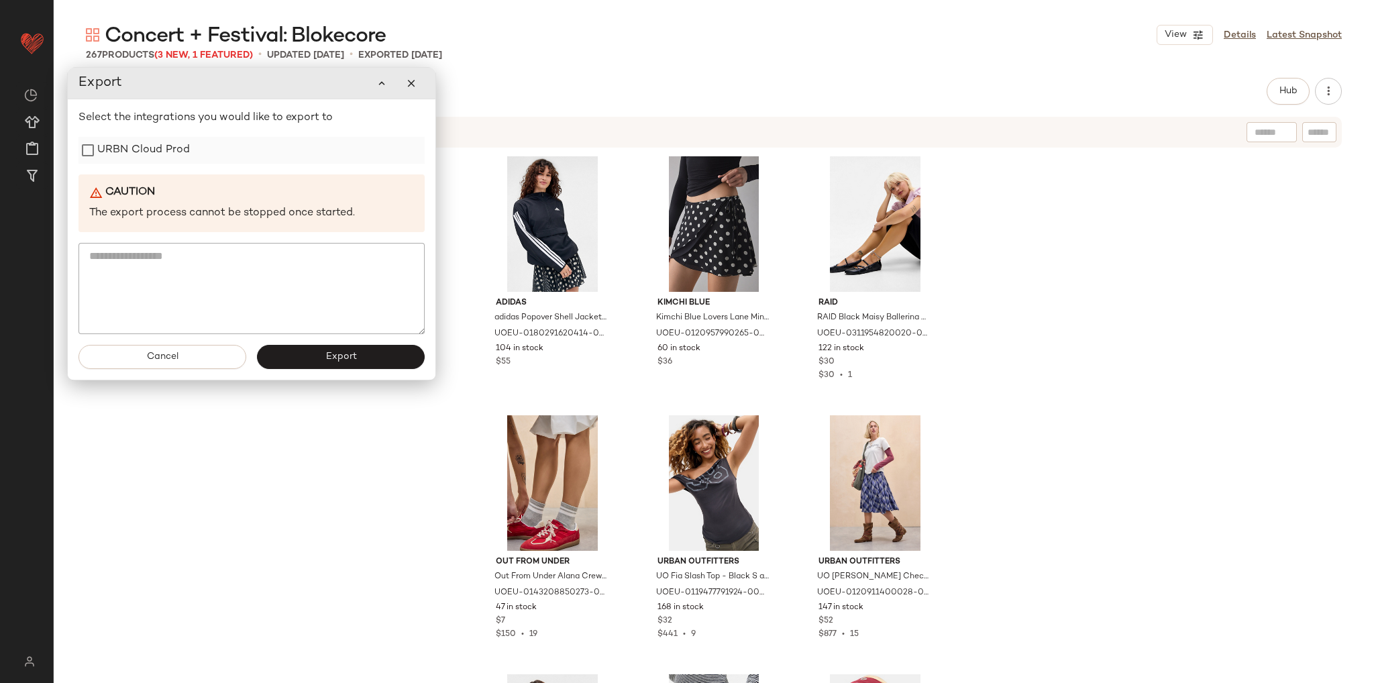
click at [150, 154] on label "URBN Cloud Prod" at bounding box center [143, 150] width 93 height 27
click at [329, 354] on span "Export" at bounding box center [341, 356] width 32 height 11
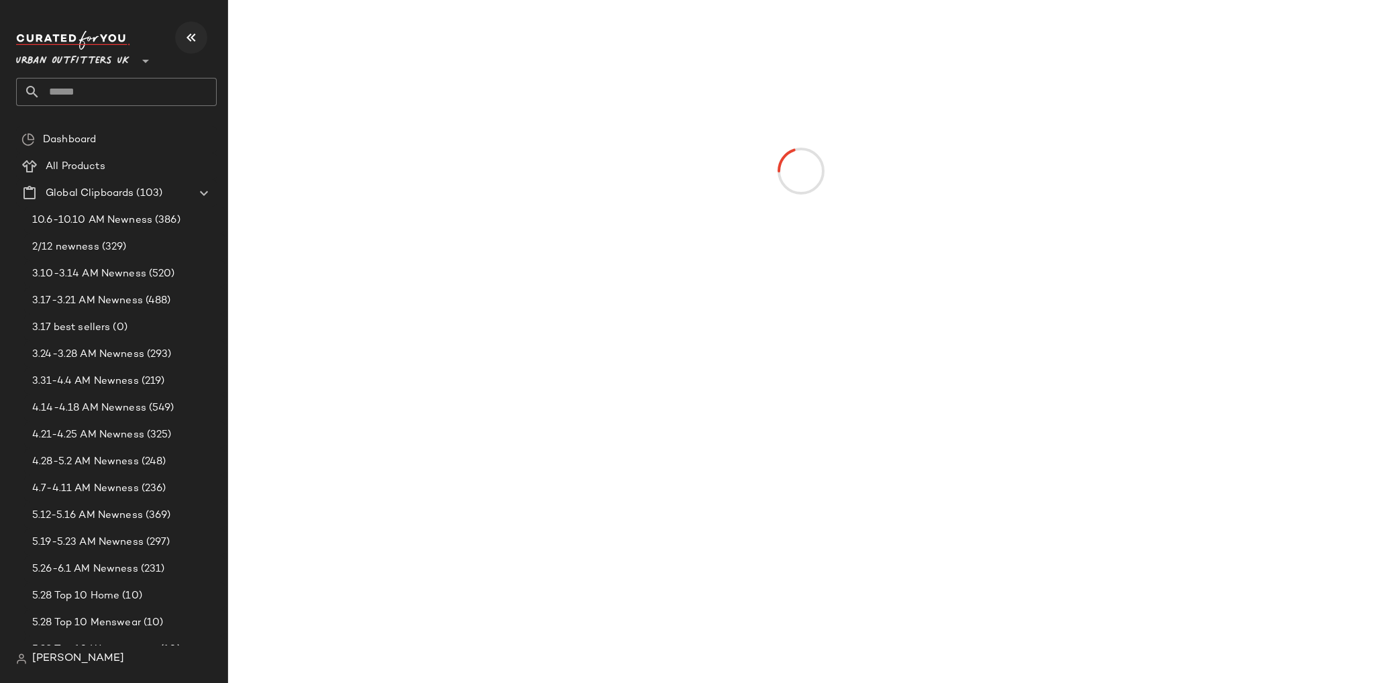
click at [190, 39] on icon "button" at bounding box center [191, 38] width 16 height 16
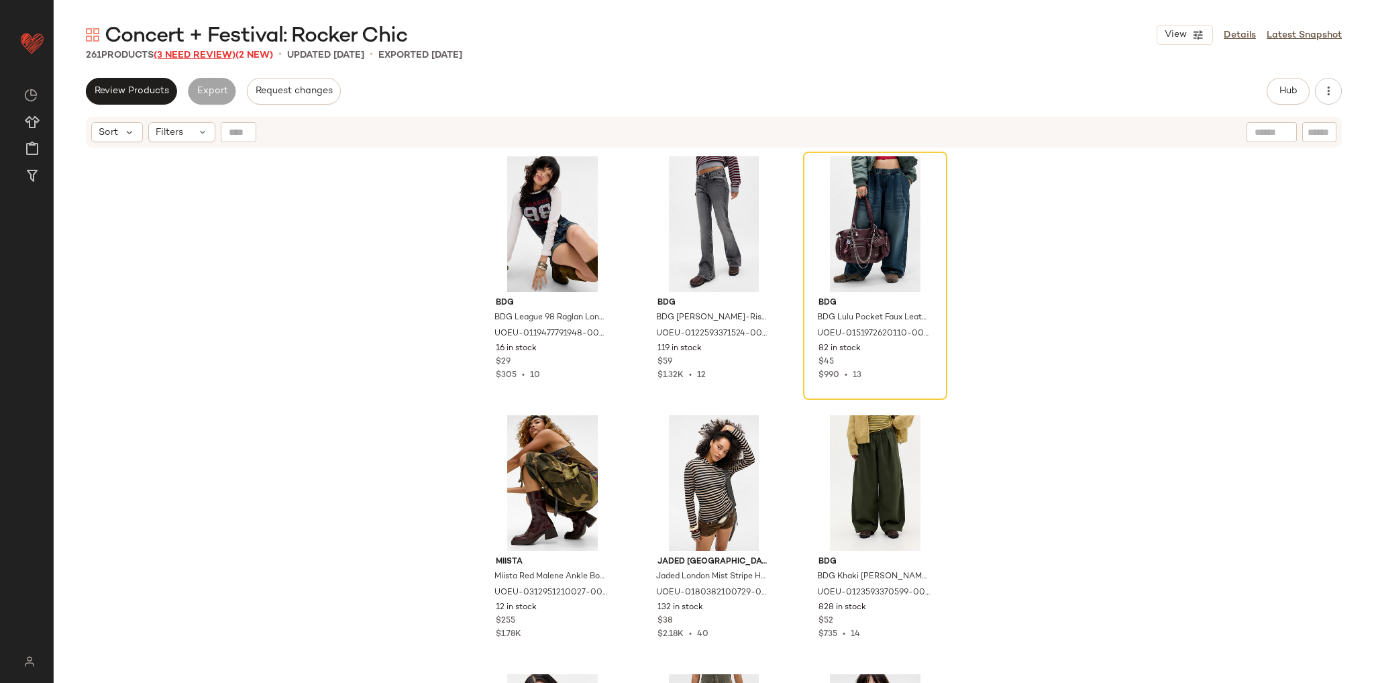
click at [219, 52] on span "(3 Need Review)" at bounding box center [195, 55] width 82 height 10
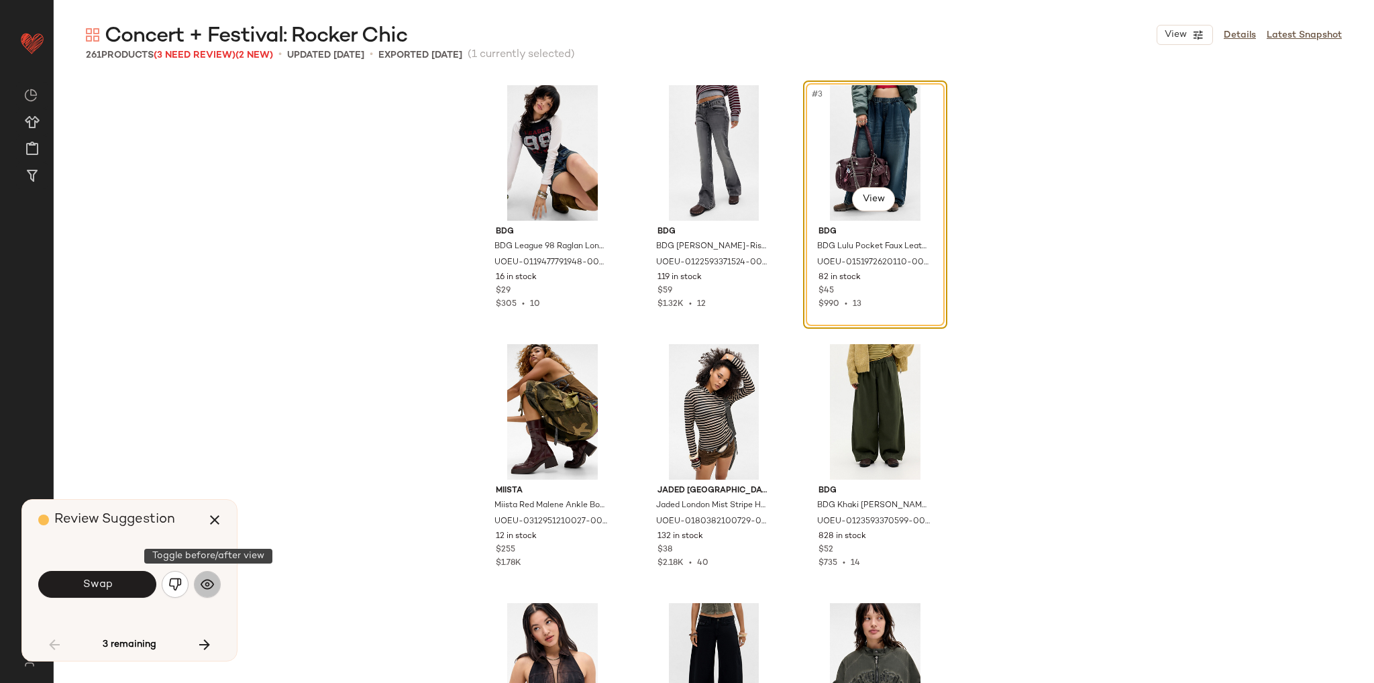
click at [216, 588] on button "button" at bounding box center [207, 584] width 27 height 27
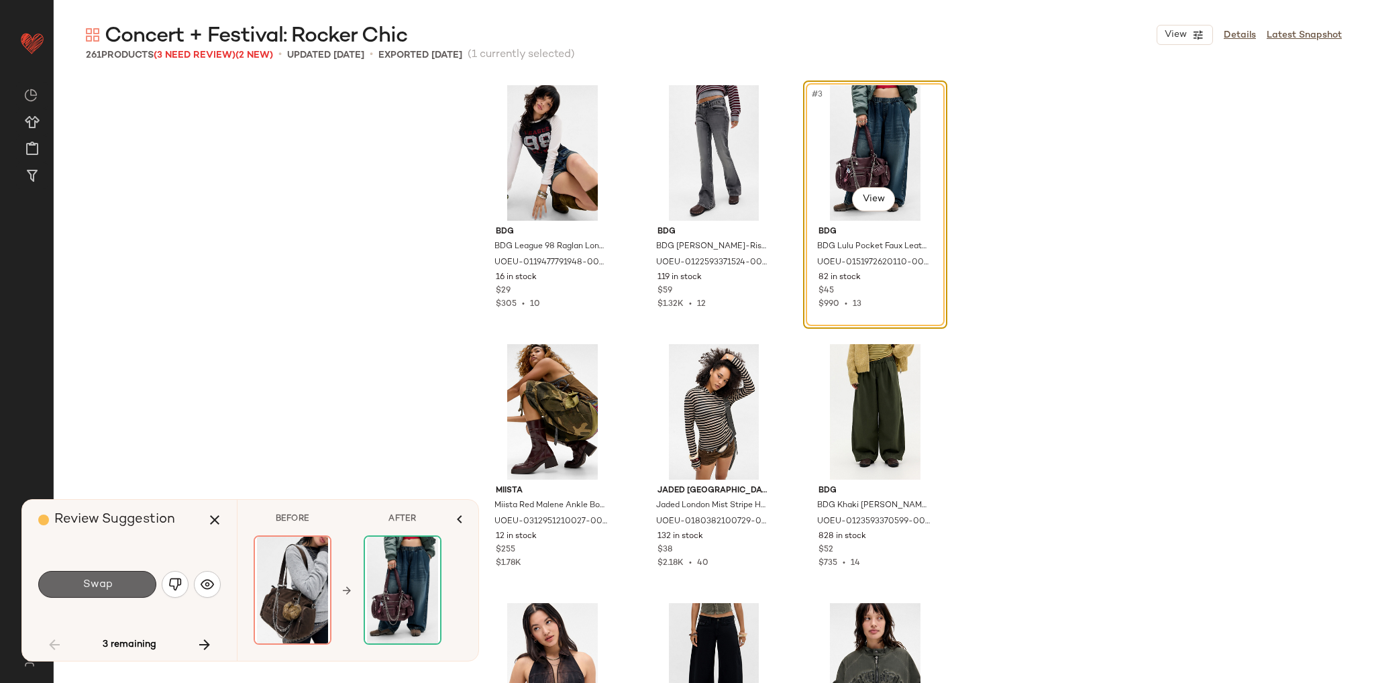
click at [129, 586] on button "Swap" at bounding box center [97, 584] width 118 height 27
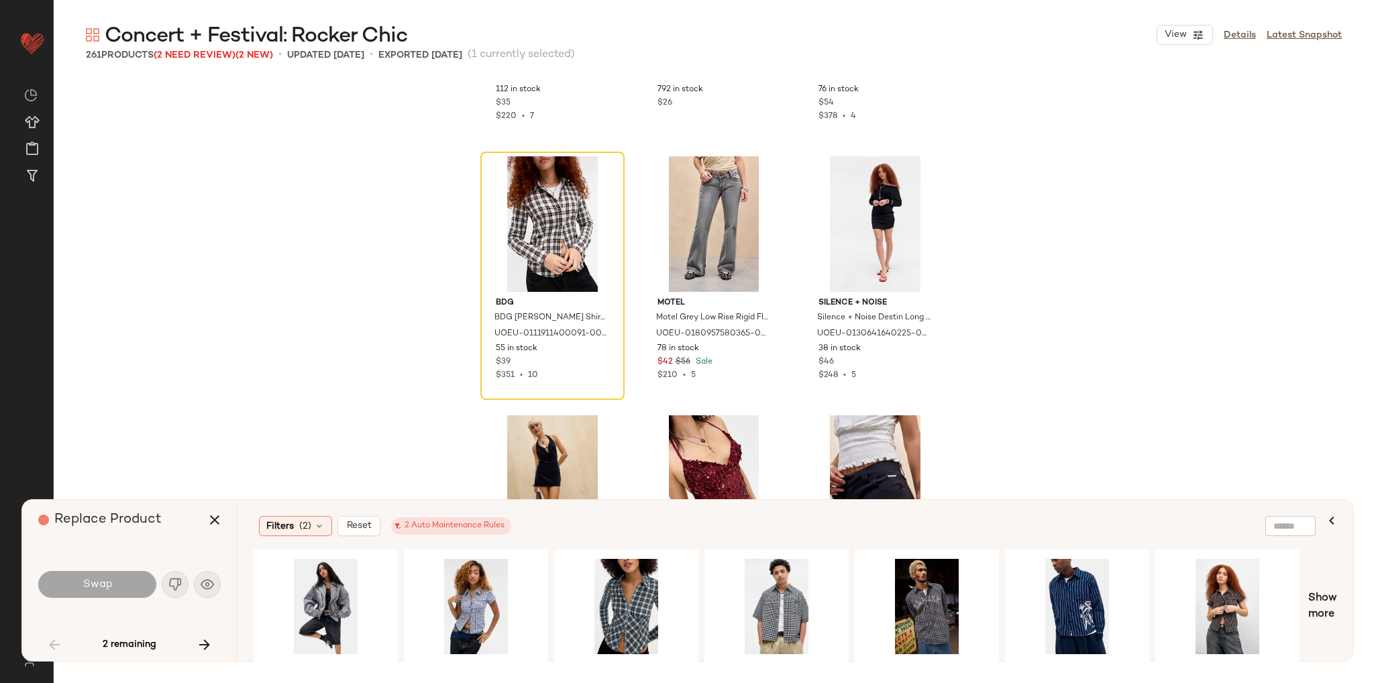
scroll to position [5120, 0]
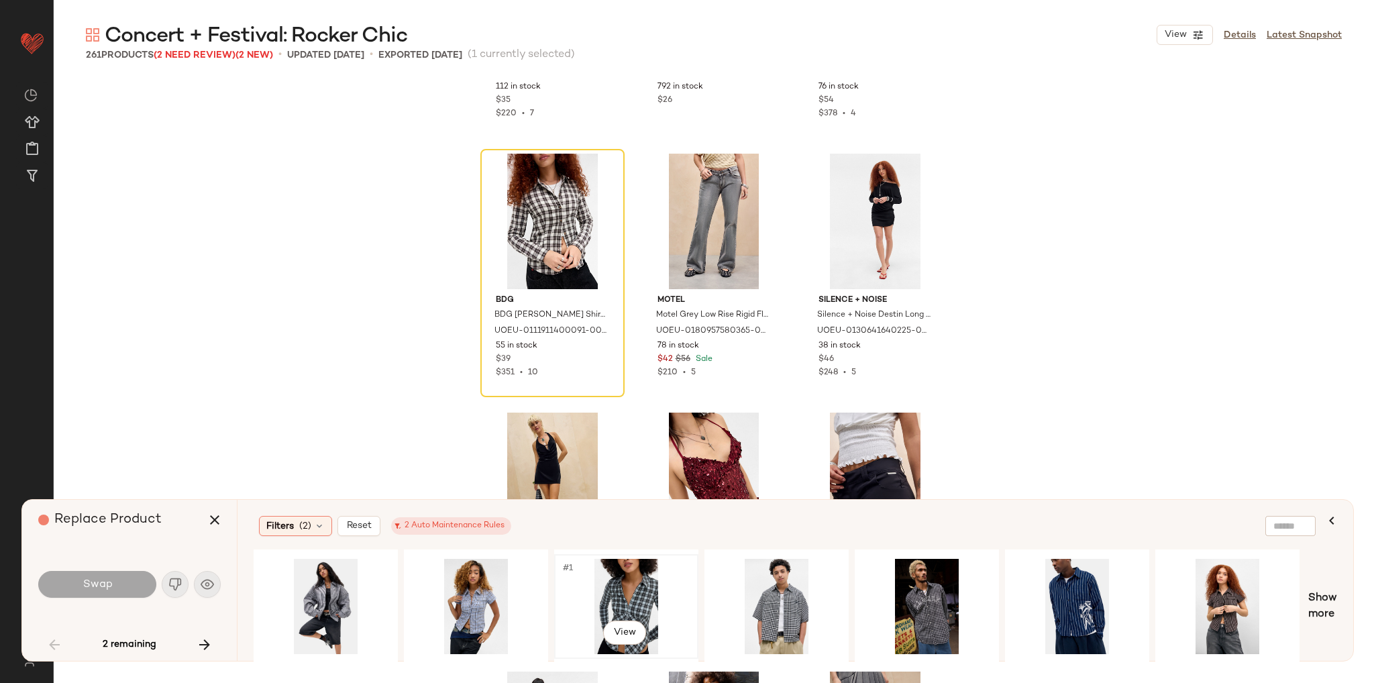
click at [614, 577] on div "#1 View" at bounding box center [626, 606] width 135 height 95
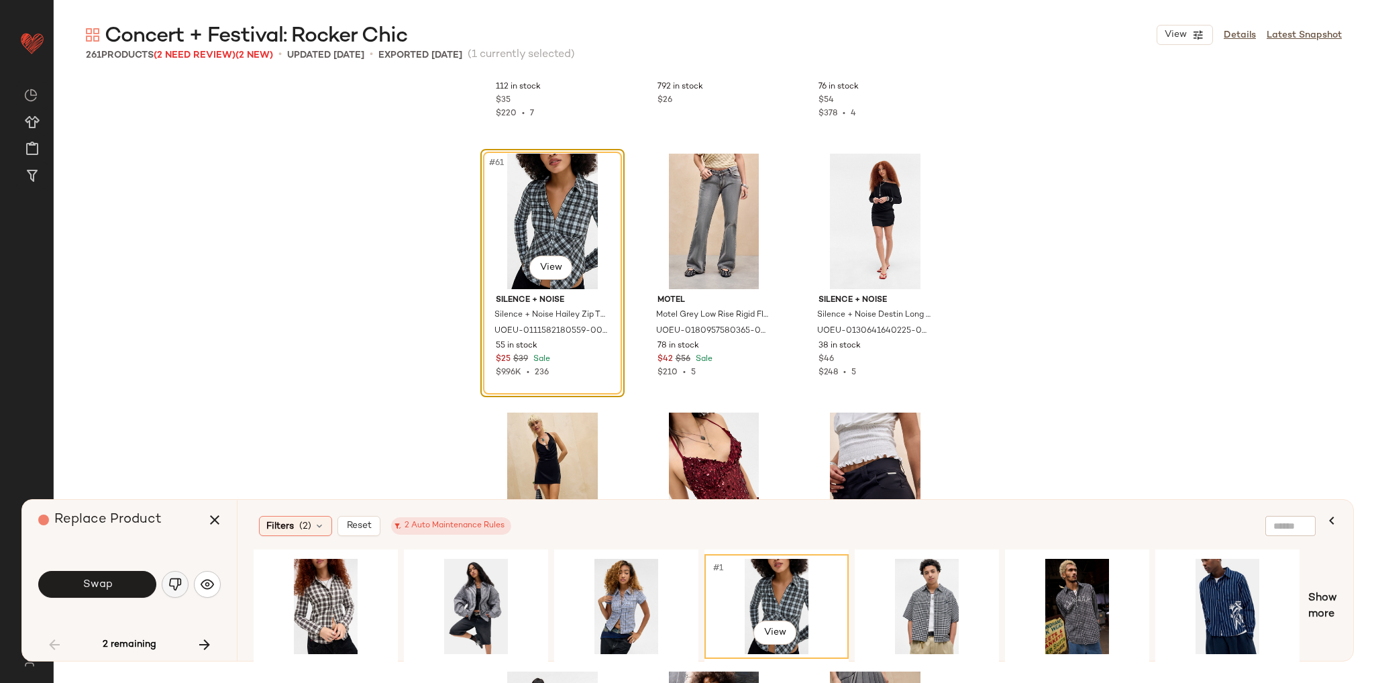
click at [177, 582] on img "button" at bounding box center [174, 583] width 13 height 13
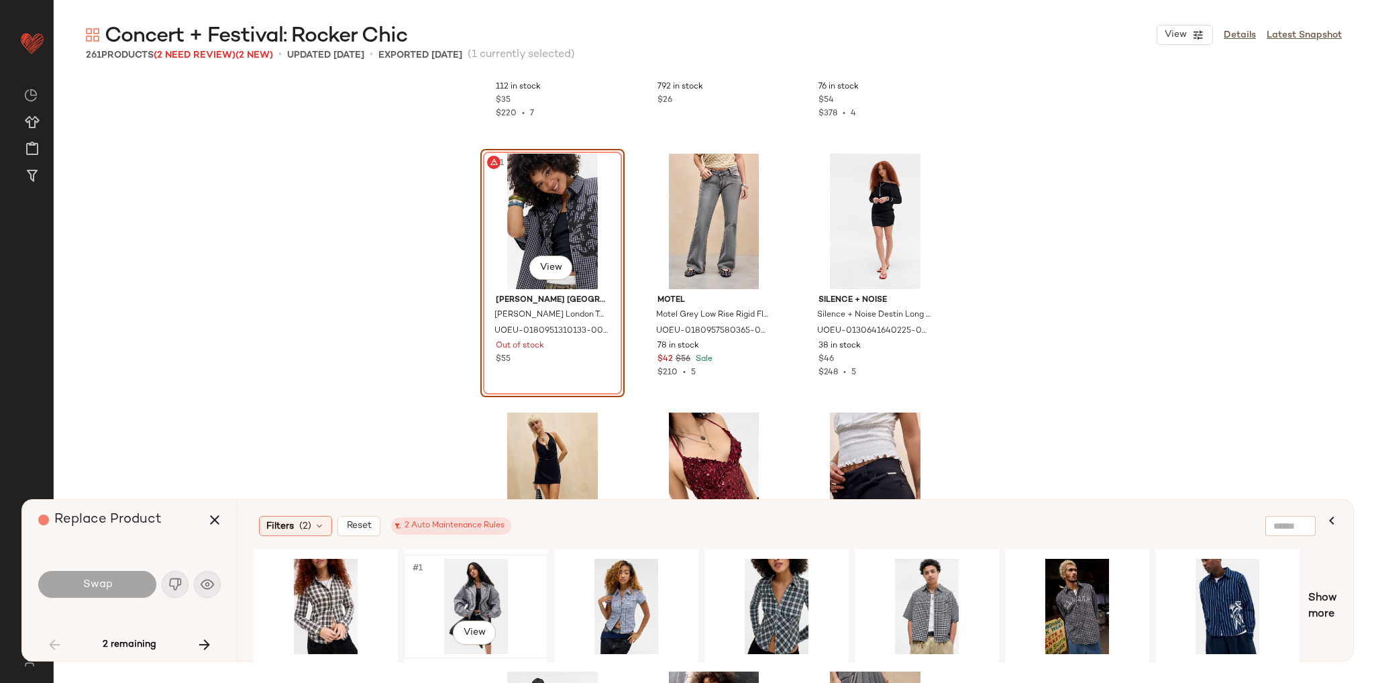
click at [462, 598] on div "#1 View" at bounding box center [475, 606] width 135 height 95
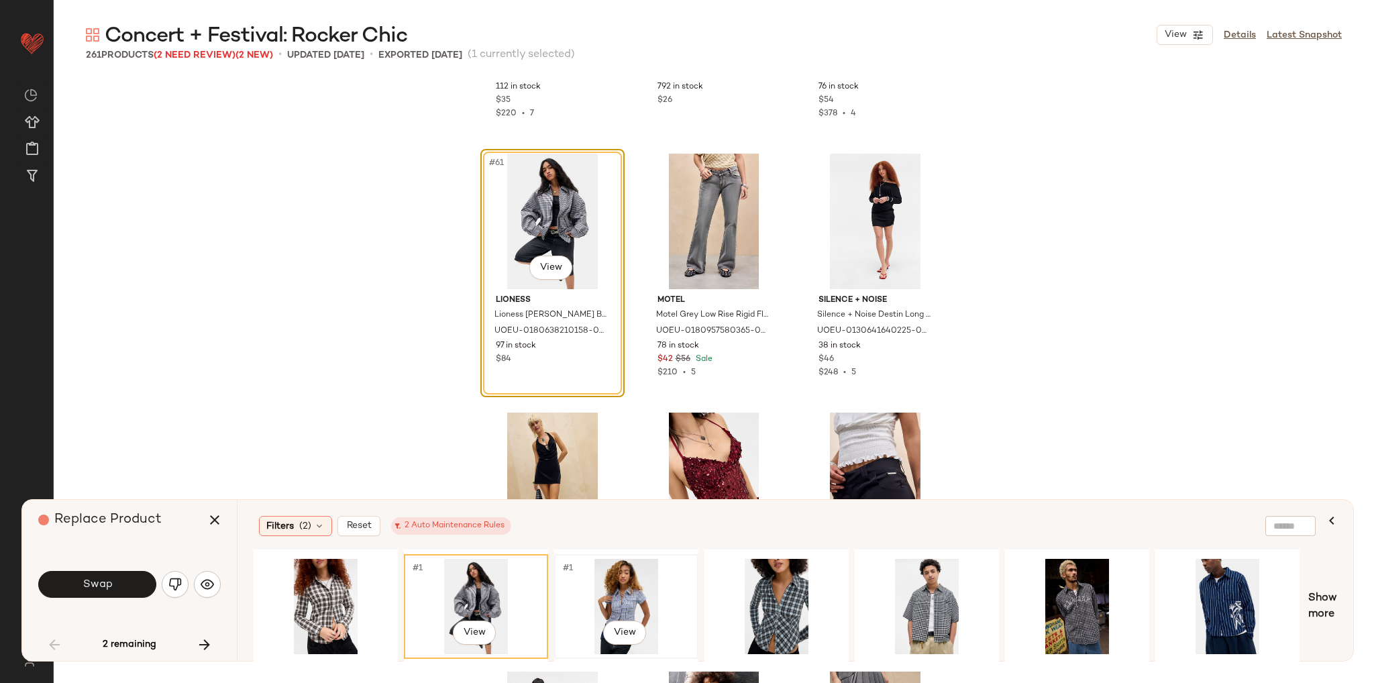
click at [612, 599] on div "#1 View" at bounding box center [626, 606] width 135 height 95
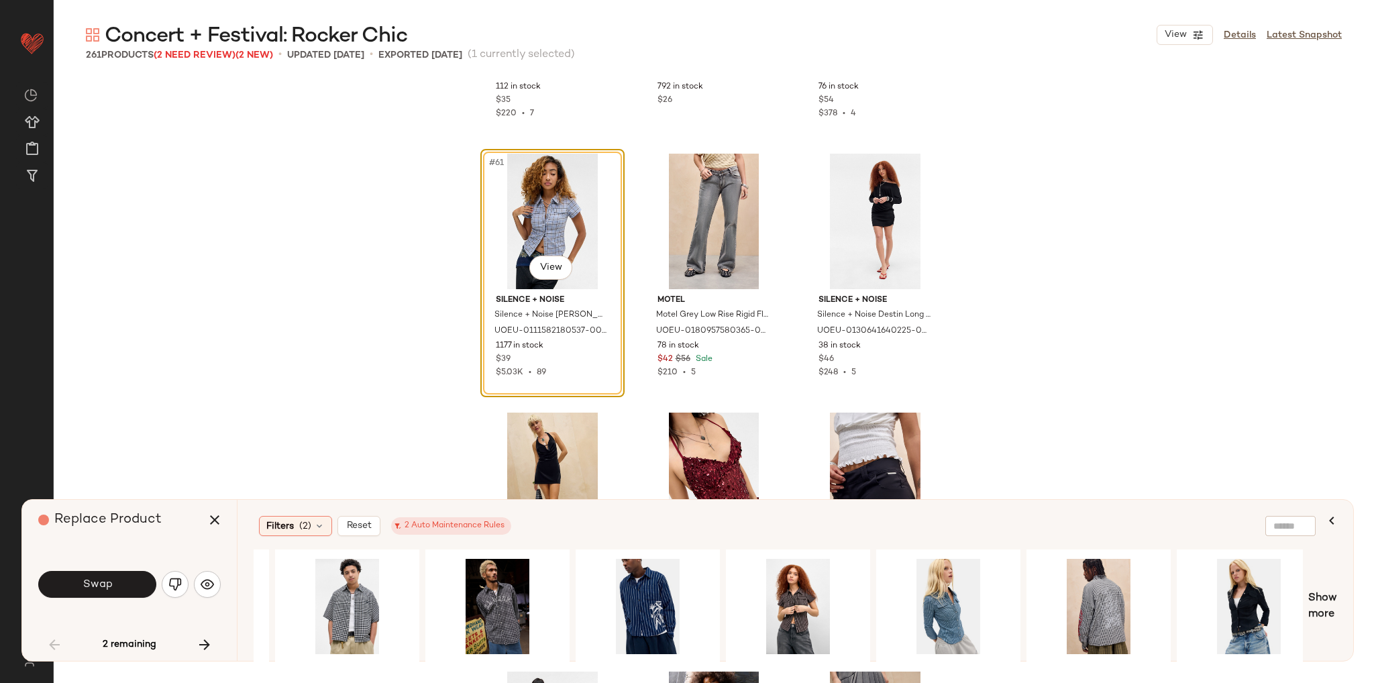
scroll to position [0, 577]
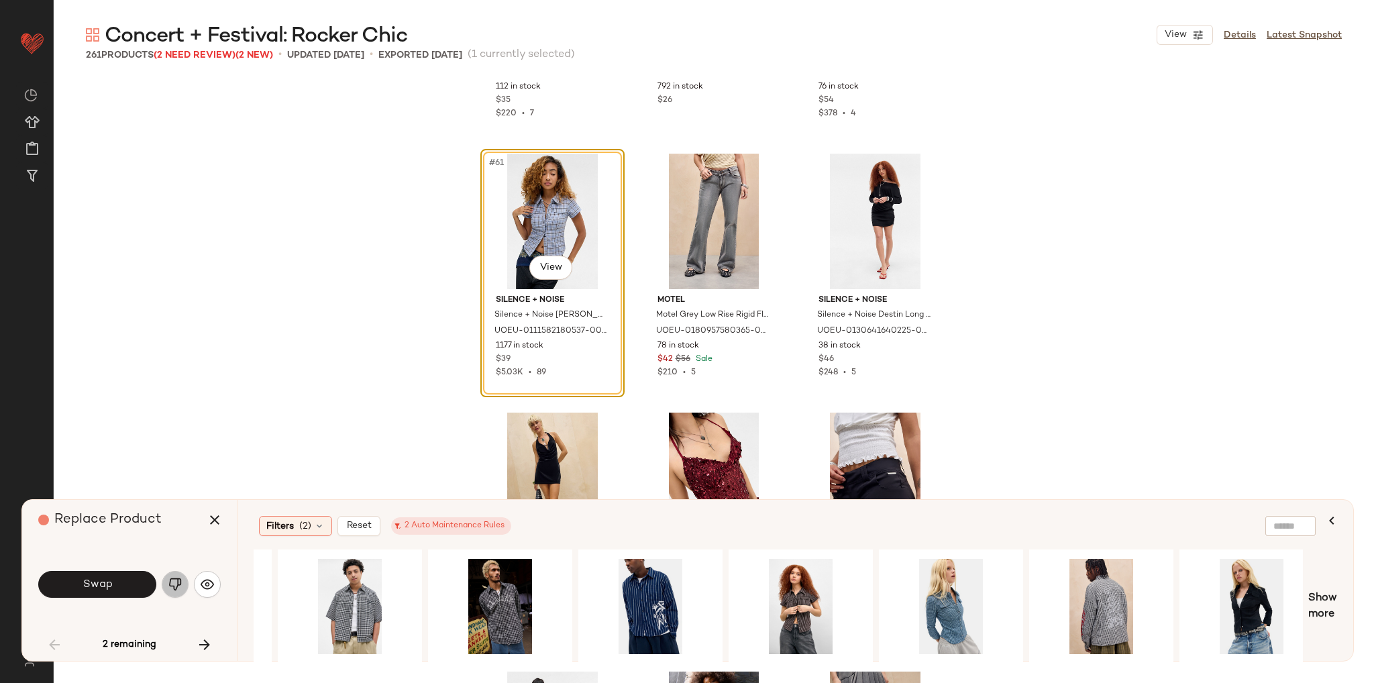
click at [168, 582] on img "button" at bounding box center [174, 583] width 13 height 13
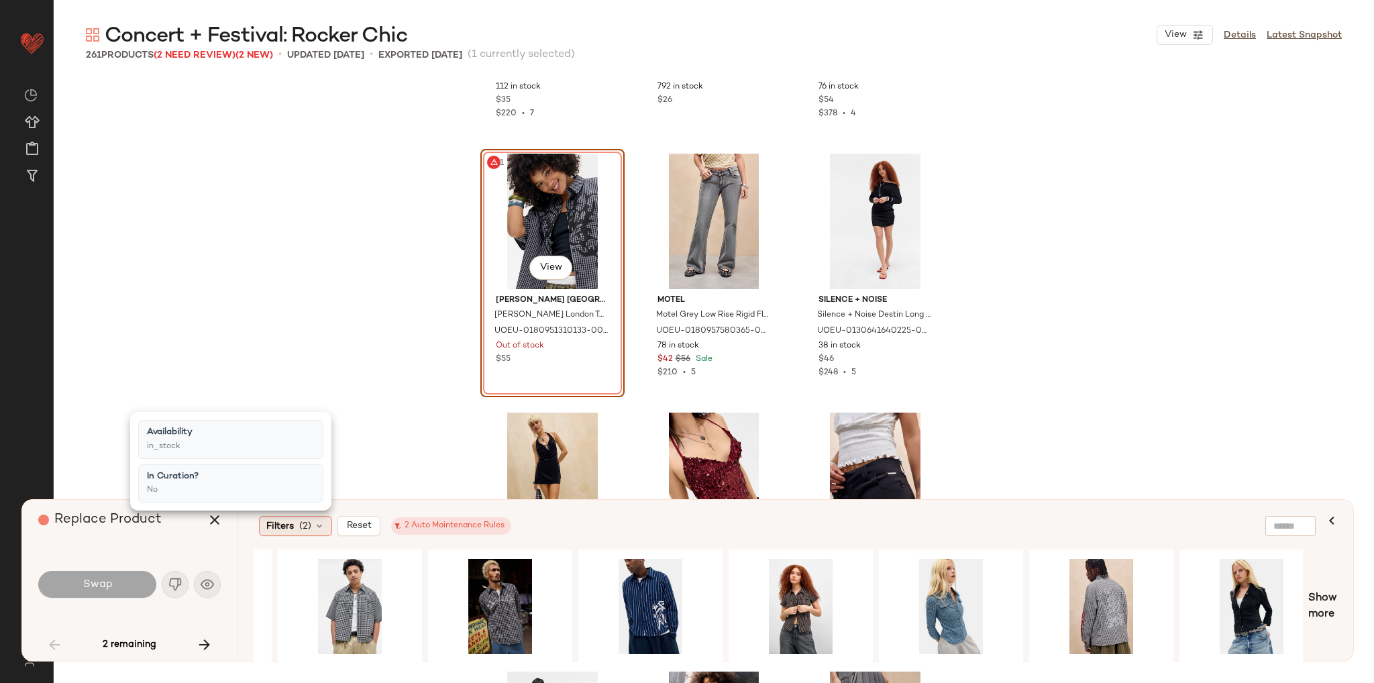
click at [318, 529] on icon at bounding box center [319, 525] width 11 height 11
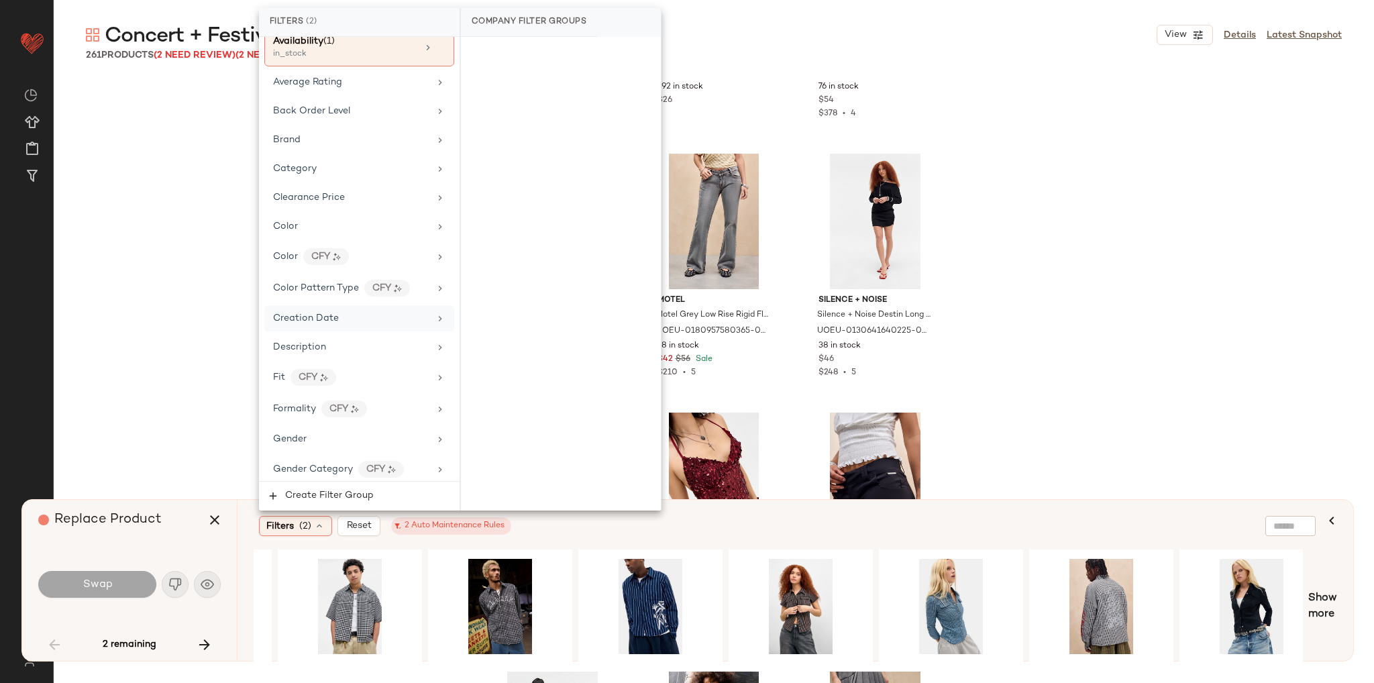
scroll to position [201, 0]
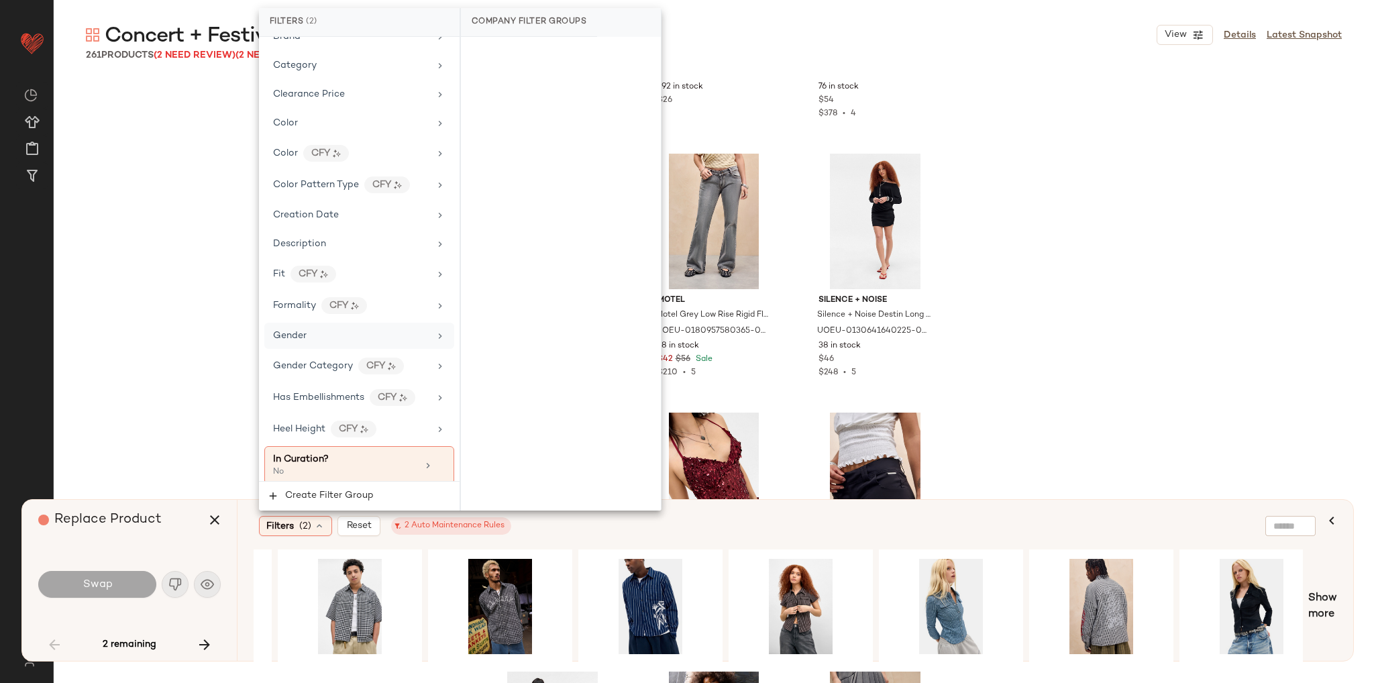
click at [373, 331] on div "Gender" at bounding box center [351, 336] width 156 height 14
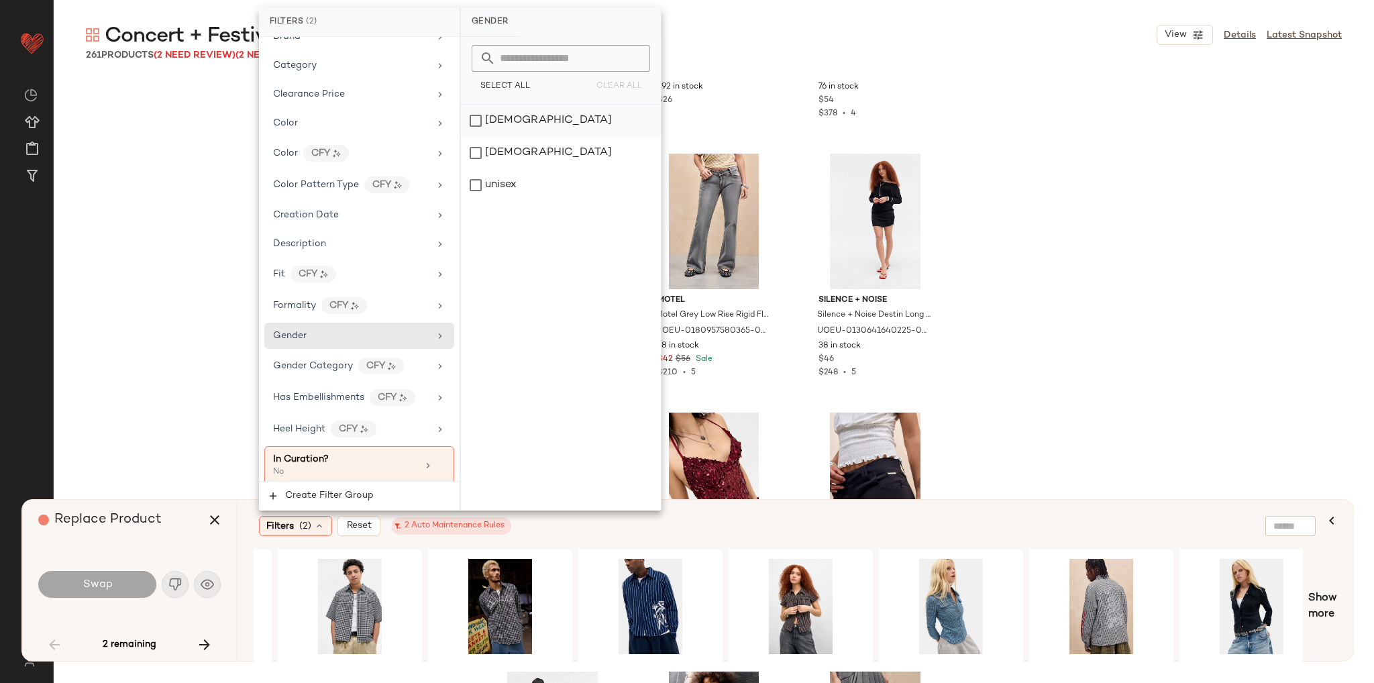
click at [498, 121] on div "female" at bounding box center [561, 121] width 200 height 32
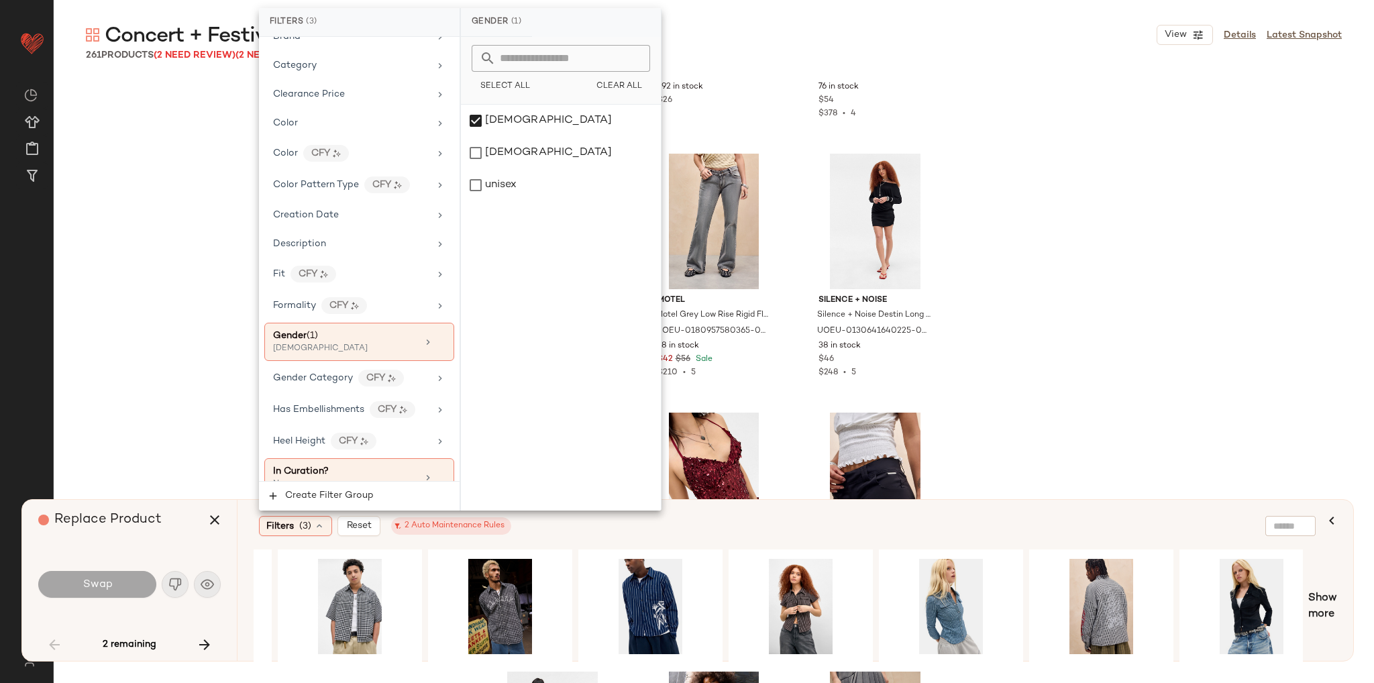
click at [724, 514] on div "Filters (3) Reset 2 Auto Maintenance Rules" at bounding box center [787, 525] width 1067 height 31
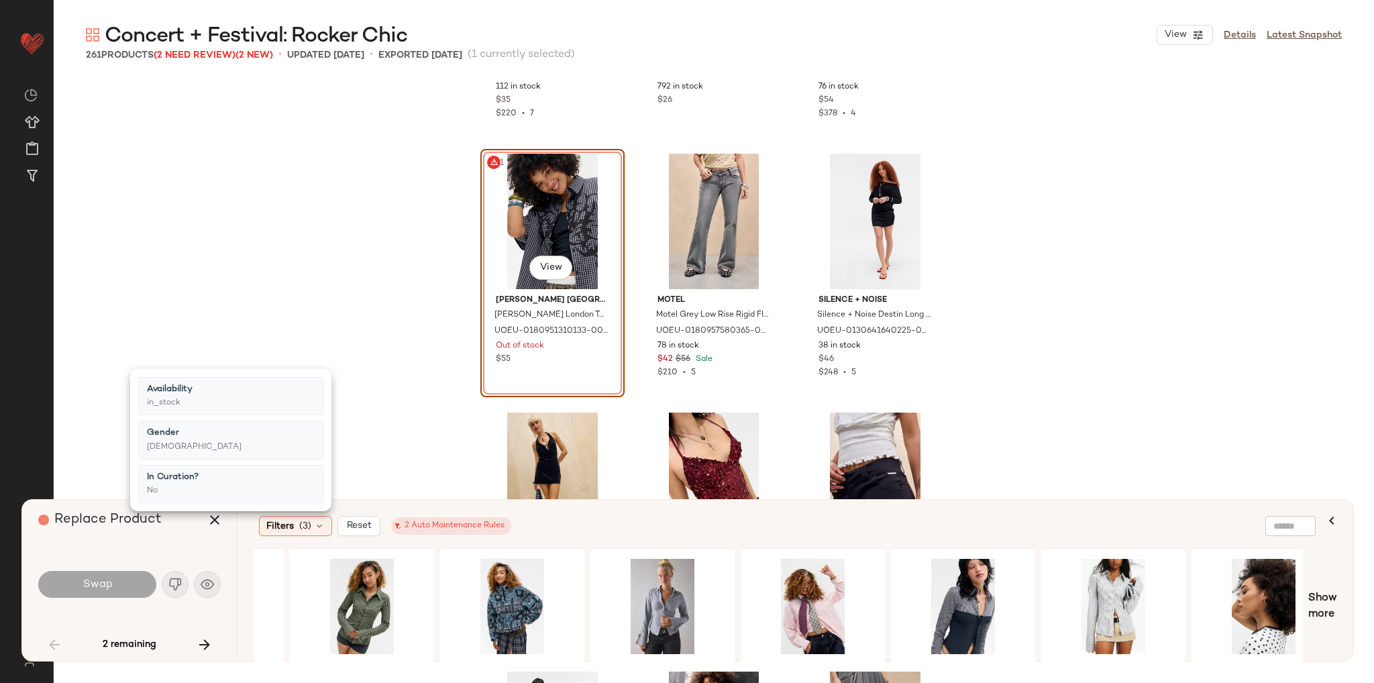
scroll to position [0, 1497]
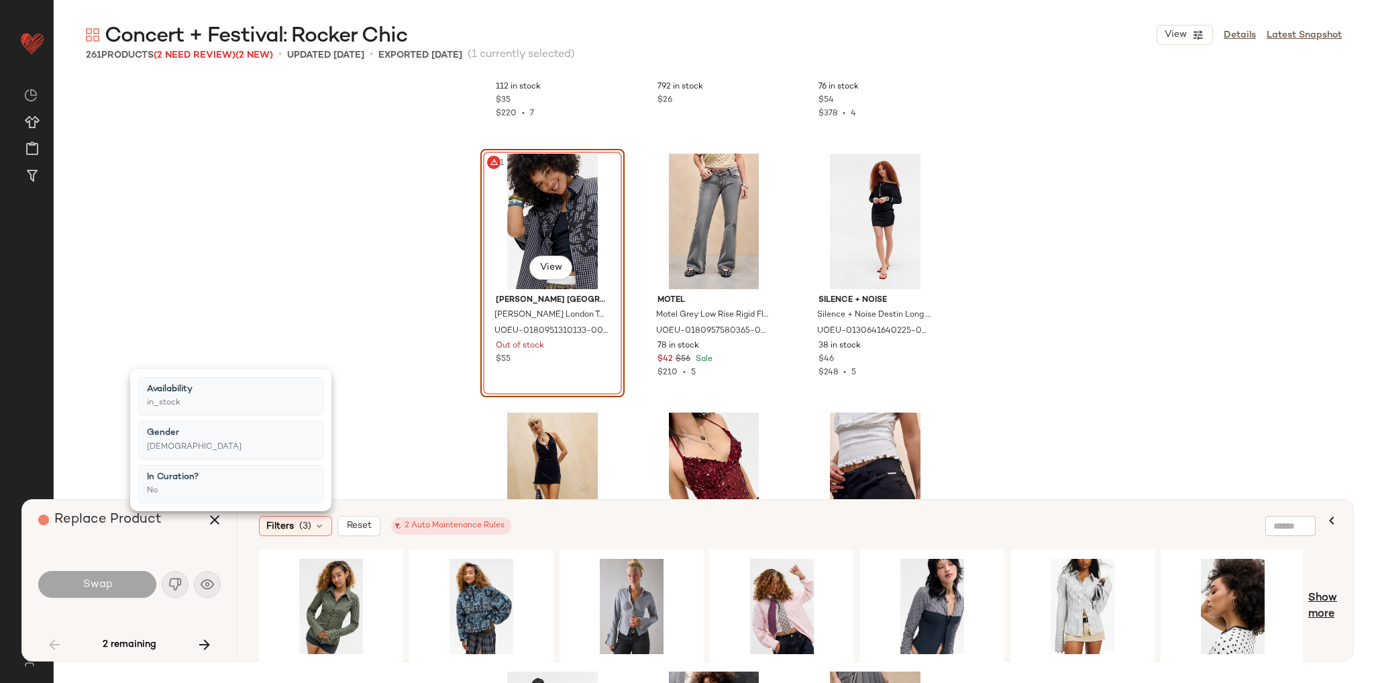
click at [1321, 618] on span "Show more" at bounding box center [1322, 606] width 29 height 32
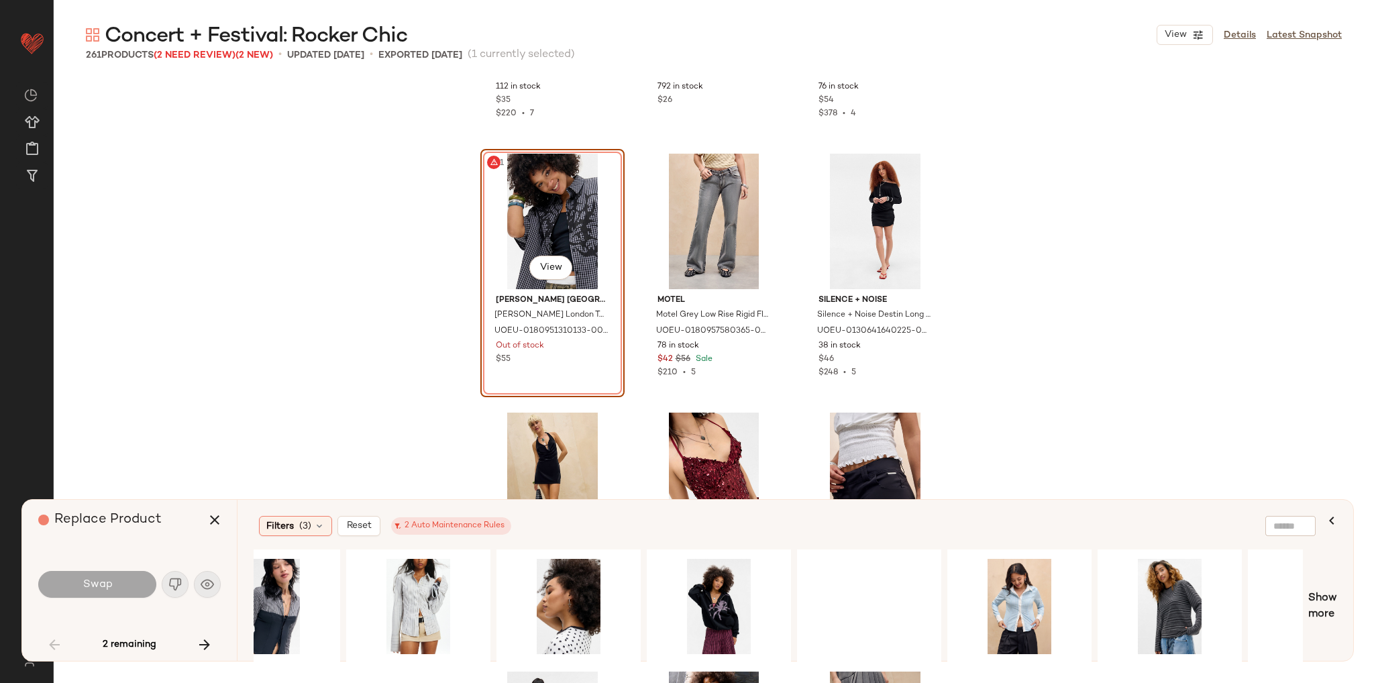
scroll to position [0, 2192]
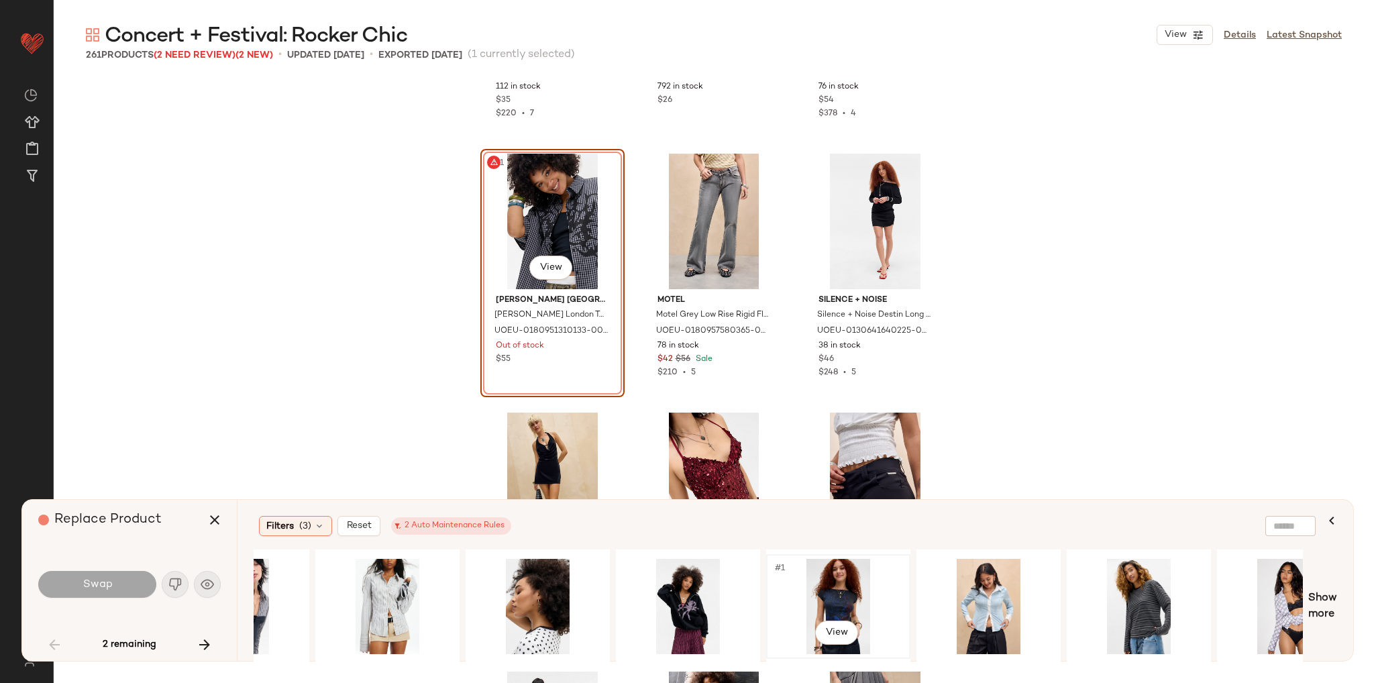
click at [859, 591] on div "#1 View" at bounding box center [838, 606] width 135 height 95
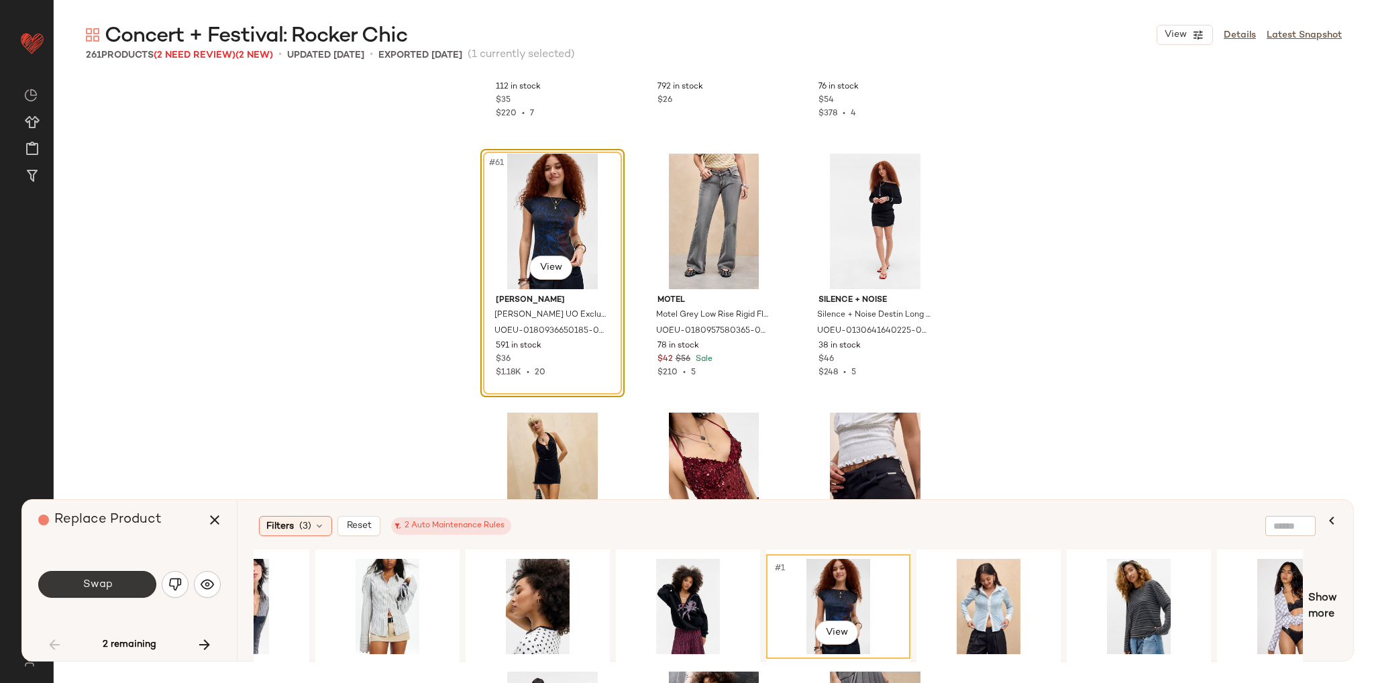
click at [125, 580] on button "Swap" at bounding box center [97, 584] width 118 height 27
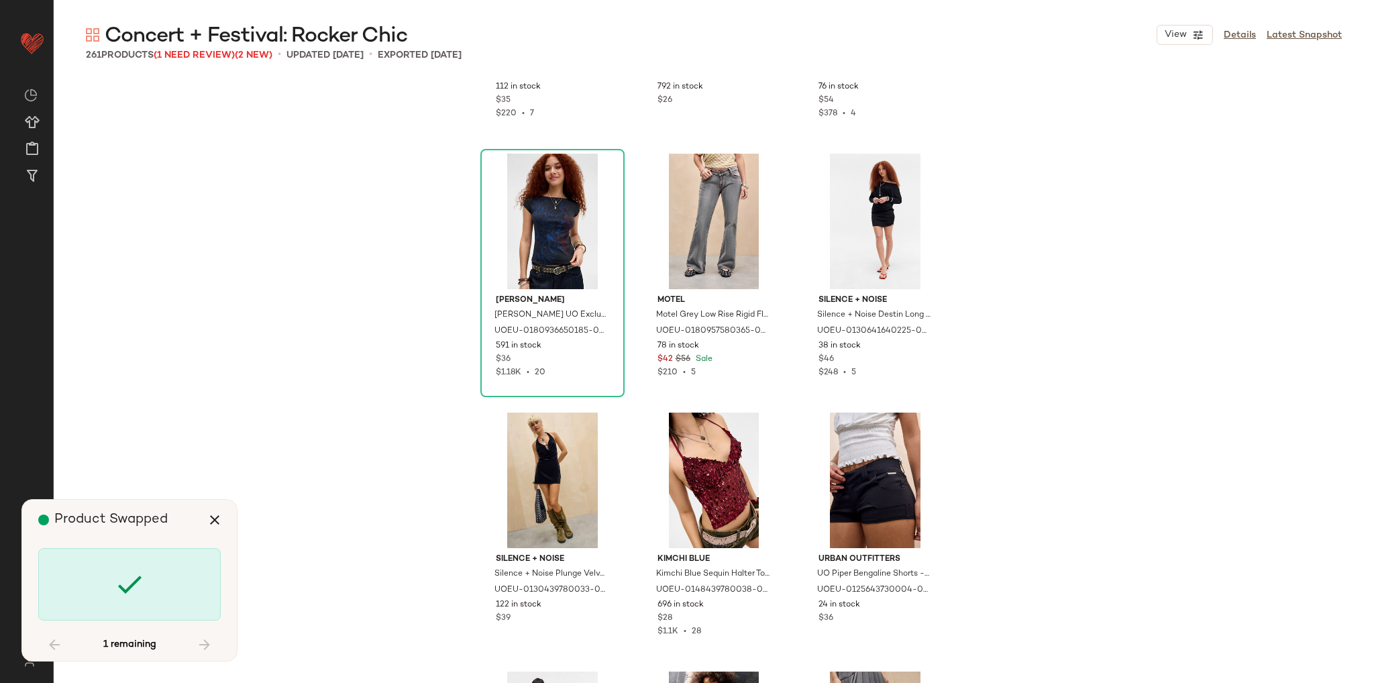
scroll to position [20712, 0]
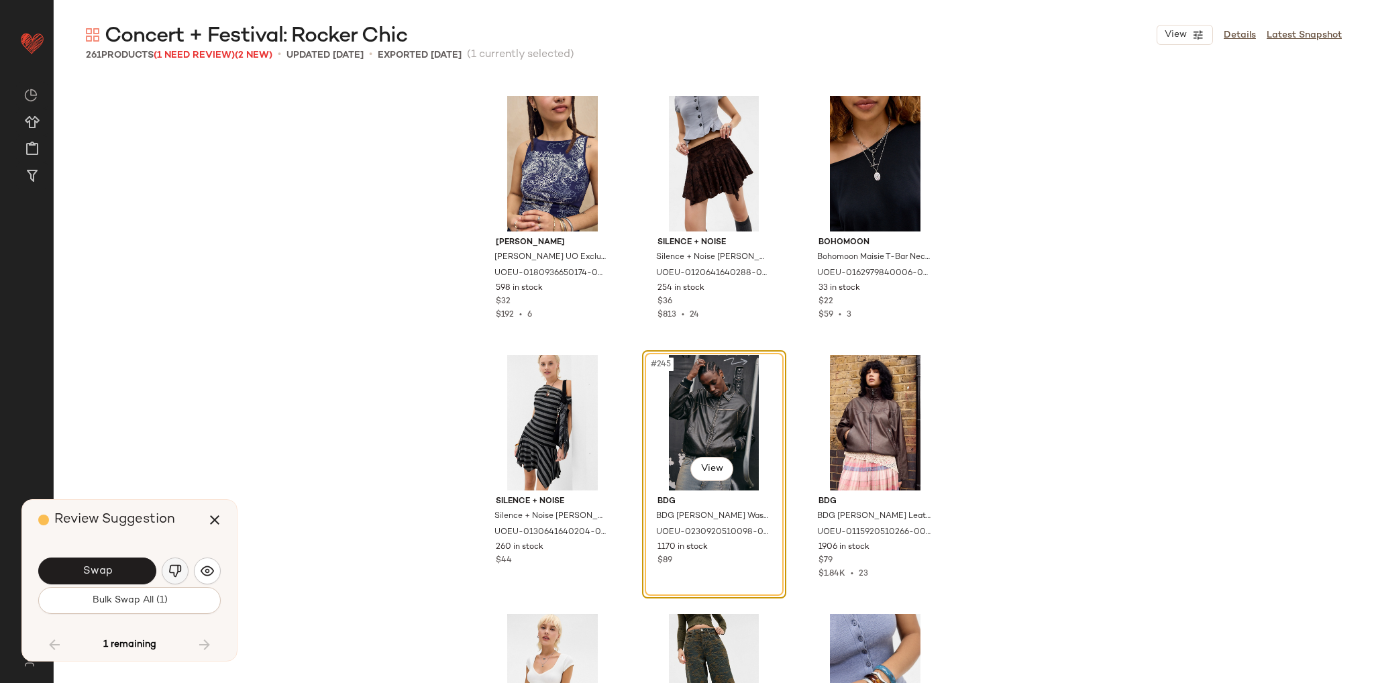
click at [177, 577] on img "button" at bounding box center [174, 570] width 13 height 13
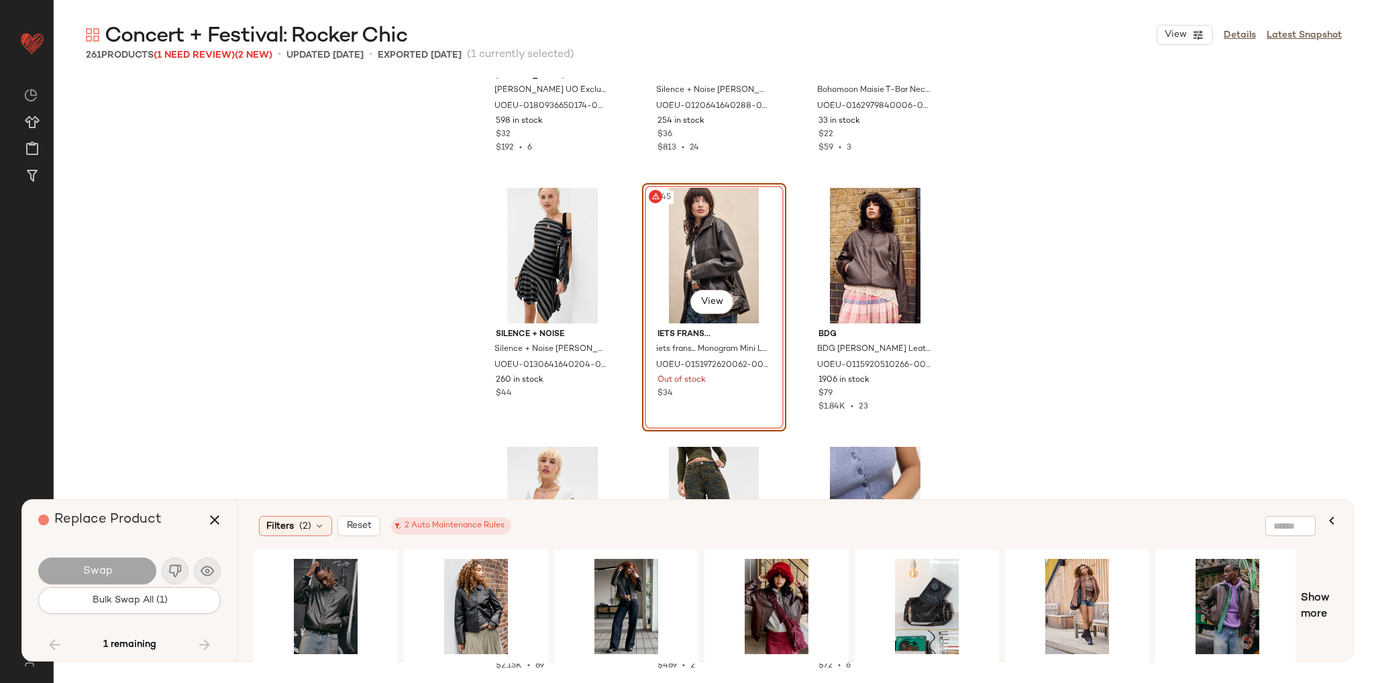
scroll to position [20913, 0]
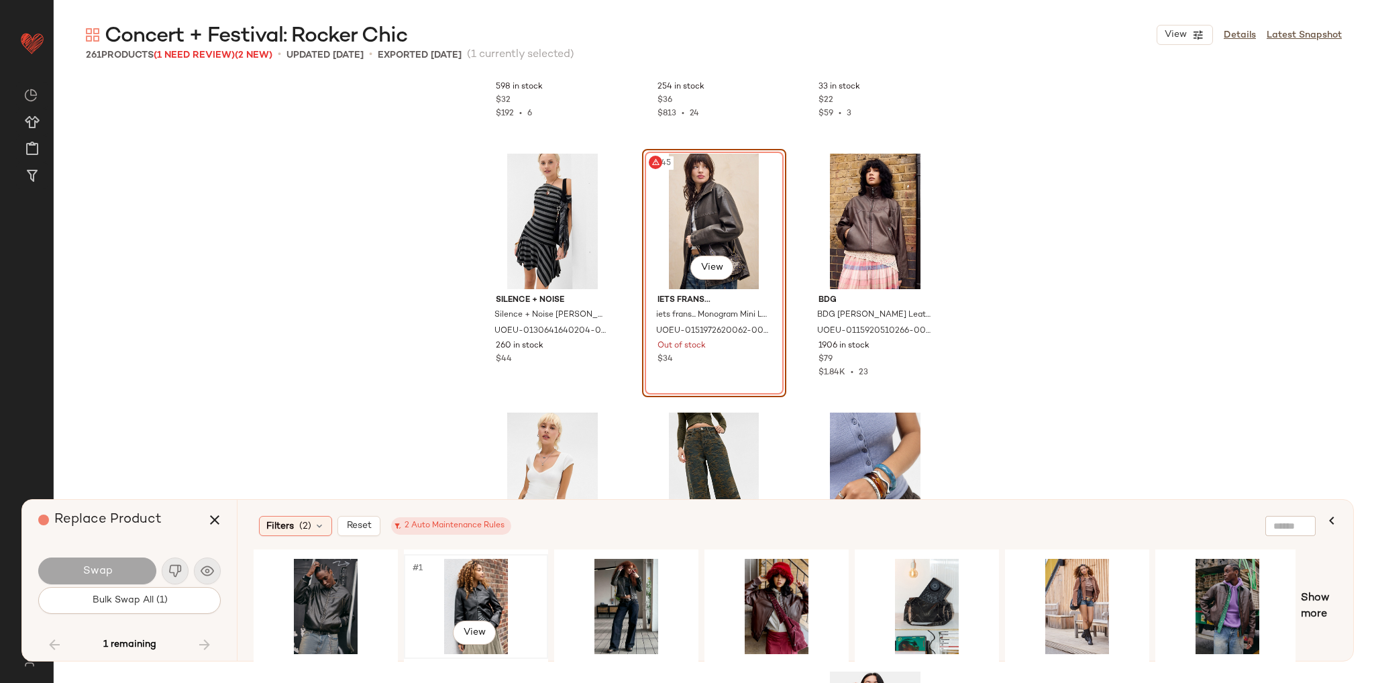
click at [455, 582] on div "#1 View" at bounding box center [475, 606] width 135 height 95
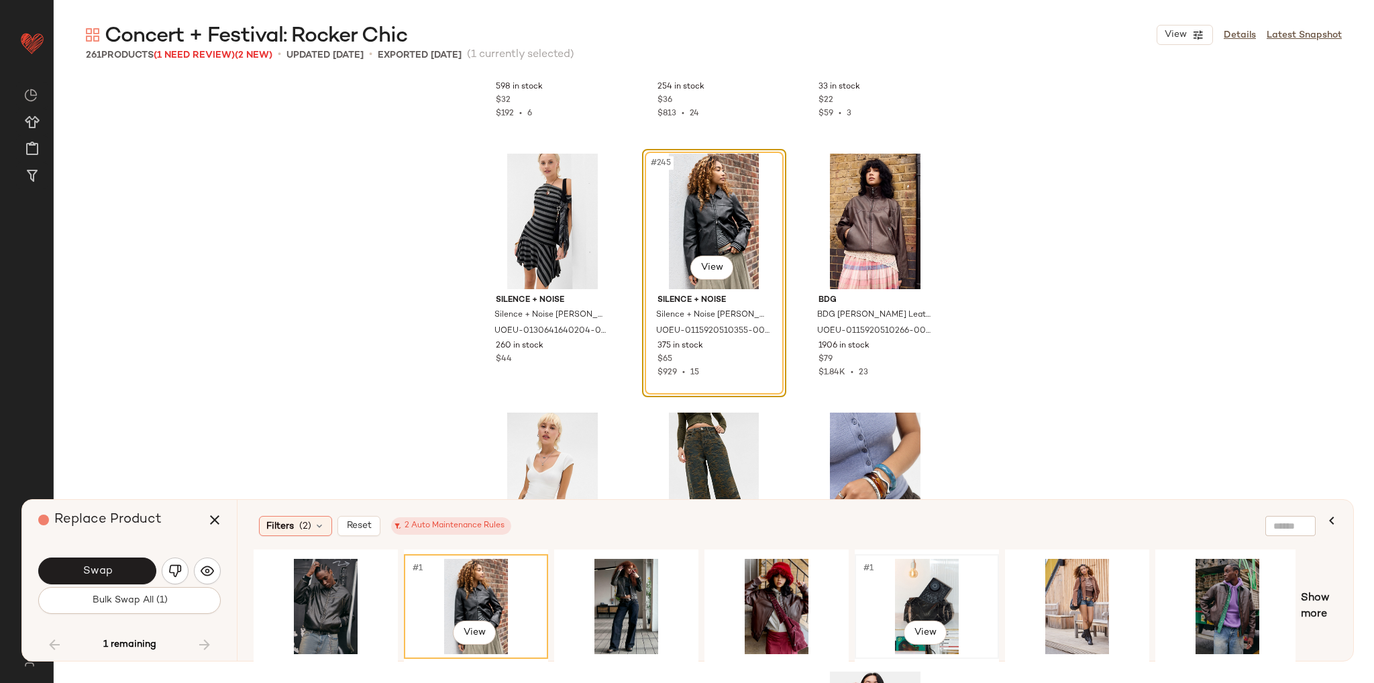
click at [934, 601] on div "#1 View" at bounding box center [926, 606] width 135 height 95
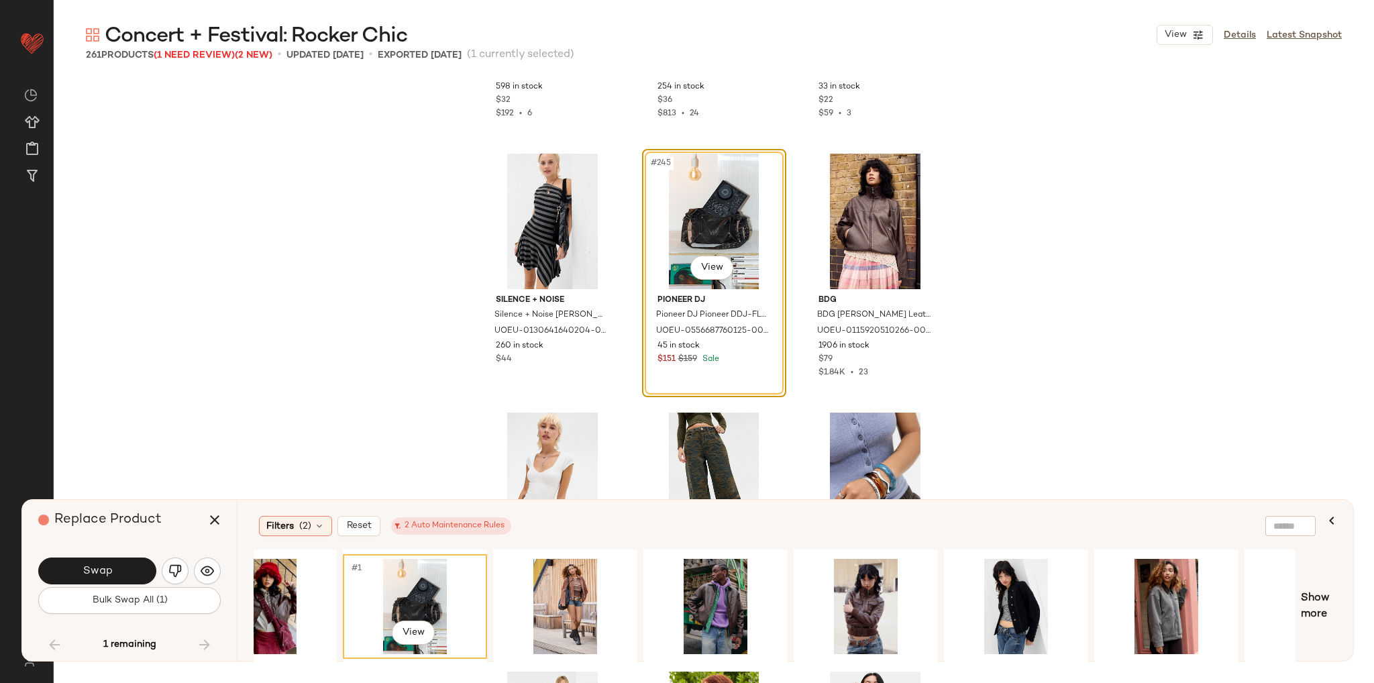
scroll to position [0, 604]
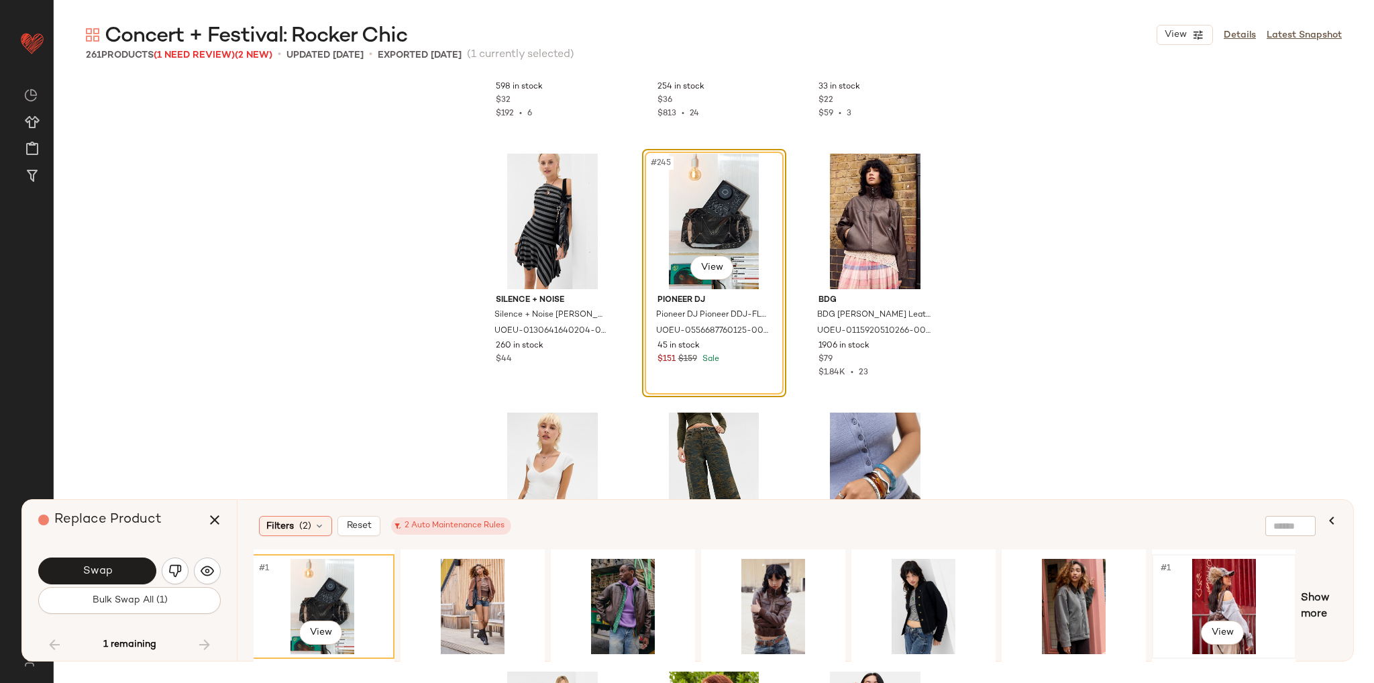
click at [1240, 594] on div "#1 View" at bounding box center [1223, 606] width 135 height 95
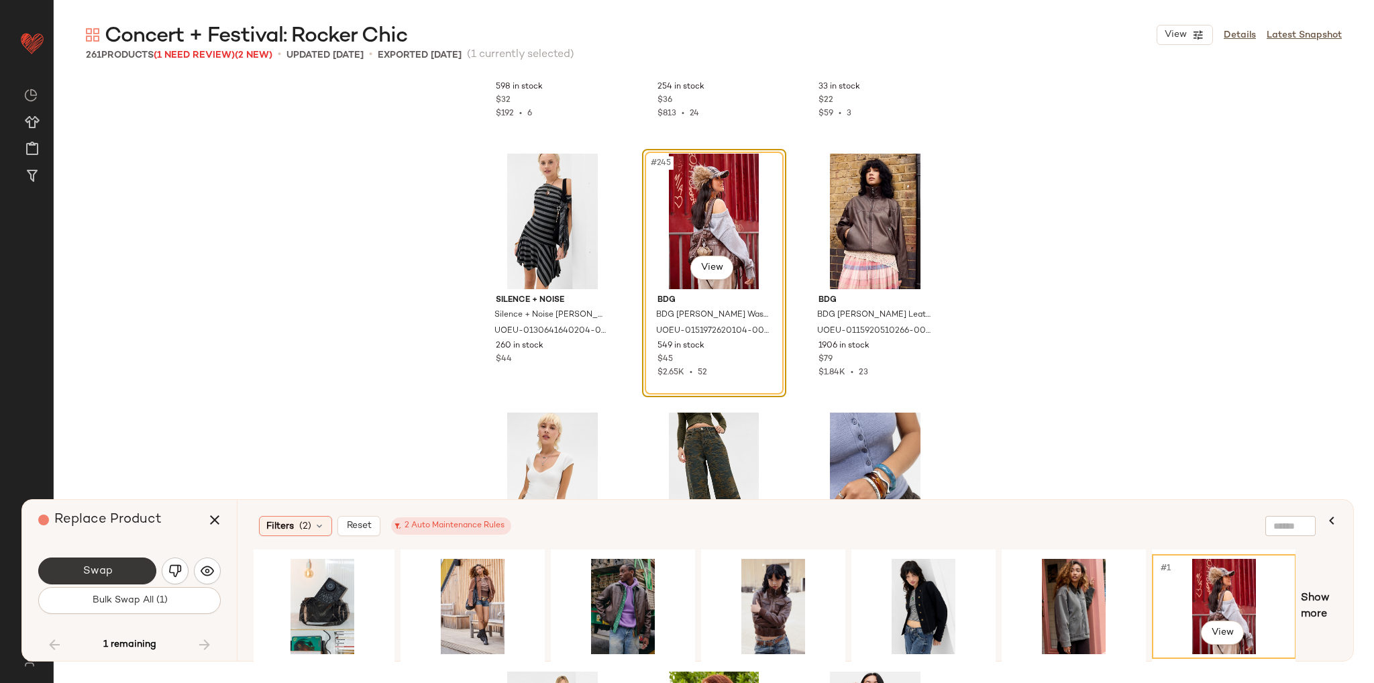
click at [115, 575] on button "Swap" at bounding box center [97, 570] width 118 height 27
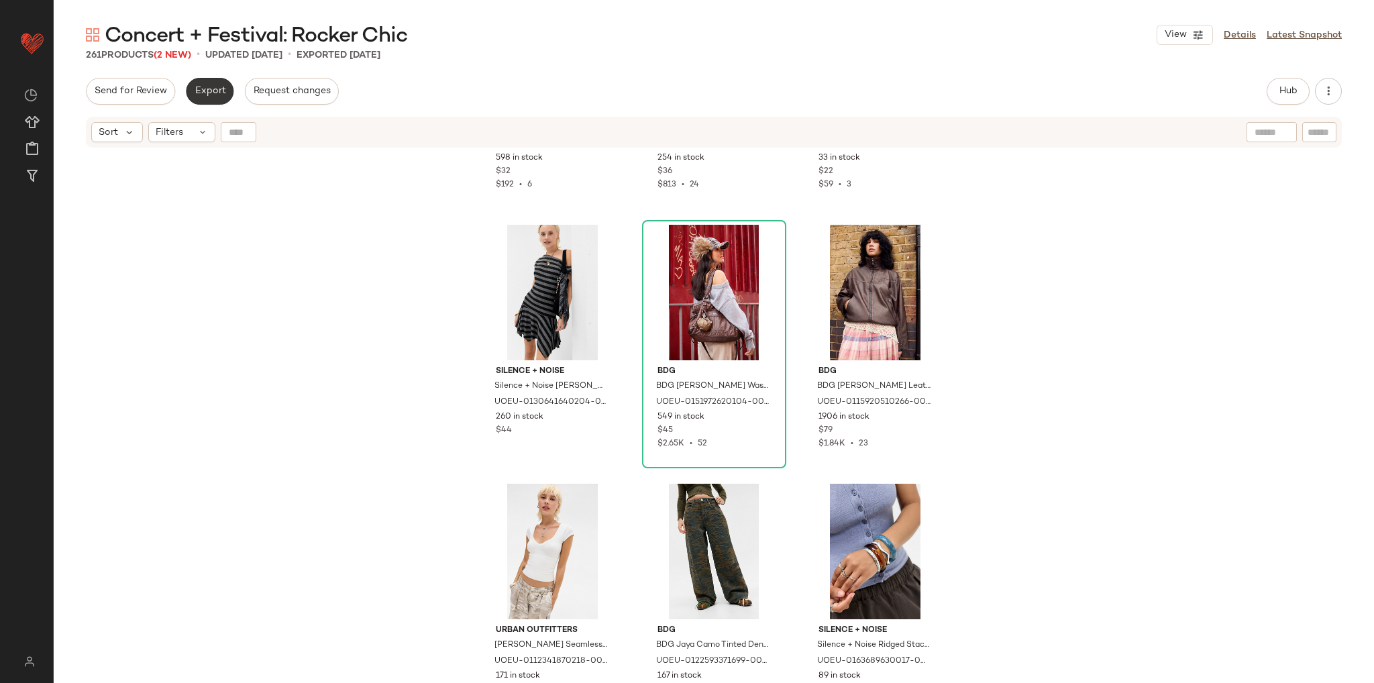
click at [214, 89] on span "Export" at bounding box center [210, 91] width 32 height 11
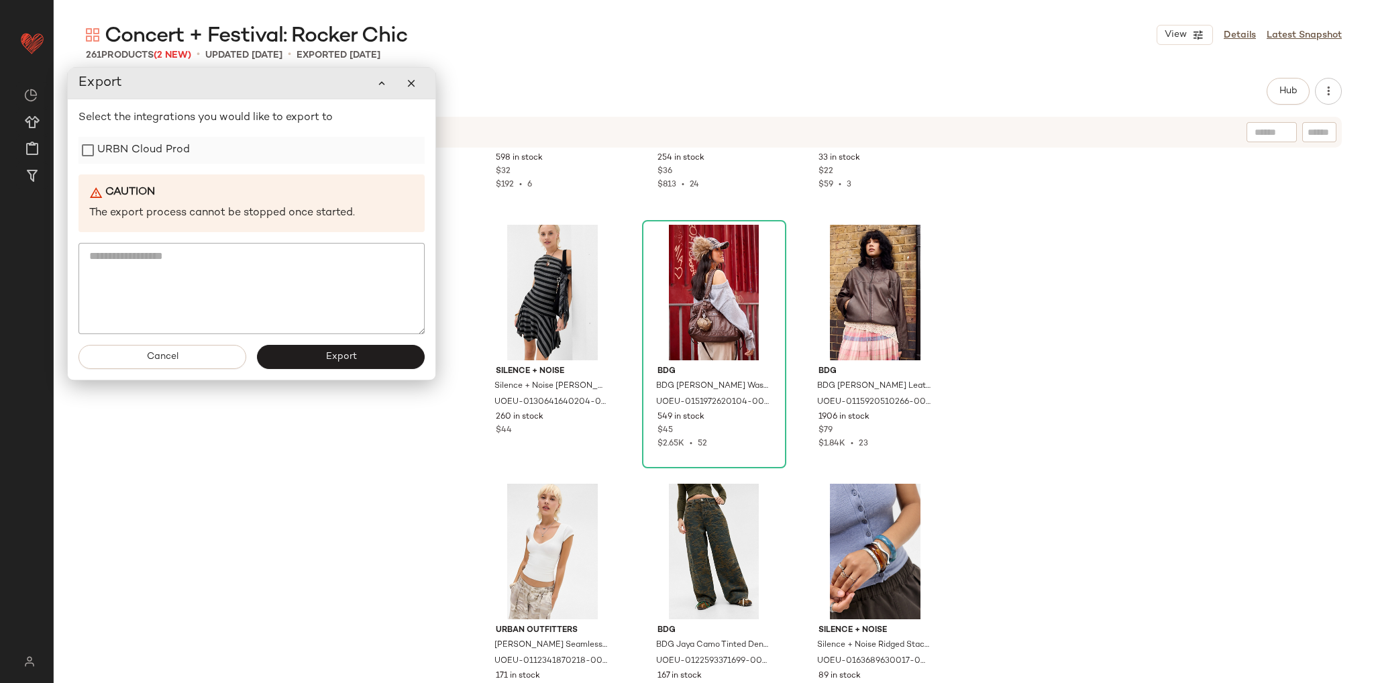
click at [149, 150] on label "URBN Cloud Prod" at bounding box center [143, 150] width 93 height 27
click at [343, 357] on span "Export" at bounding box center [341, 356] width 32 height 11
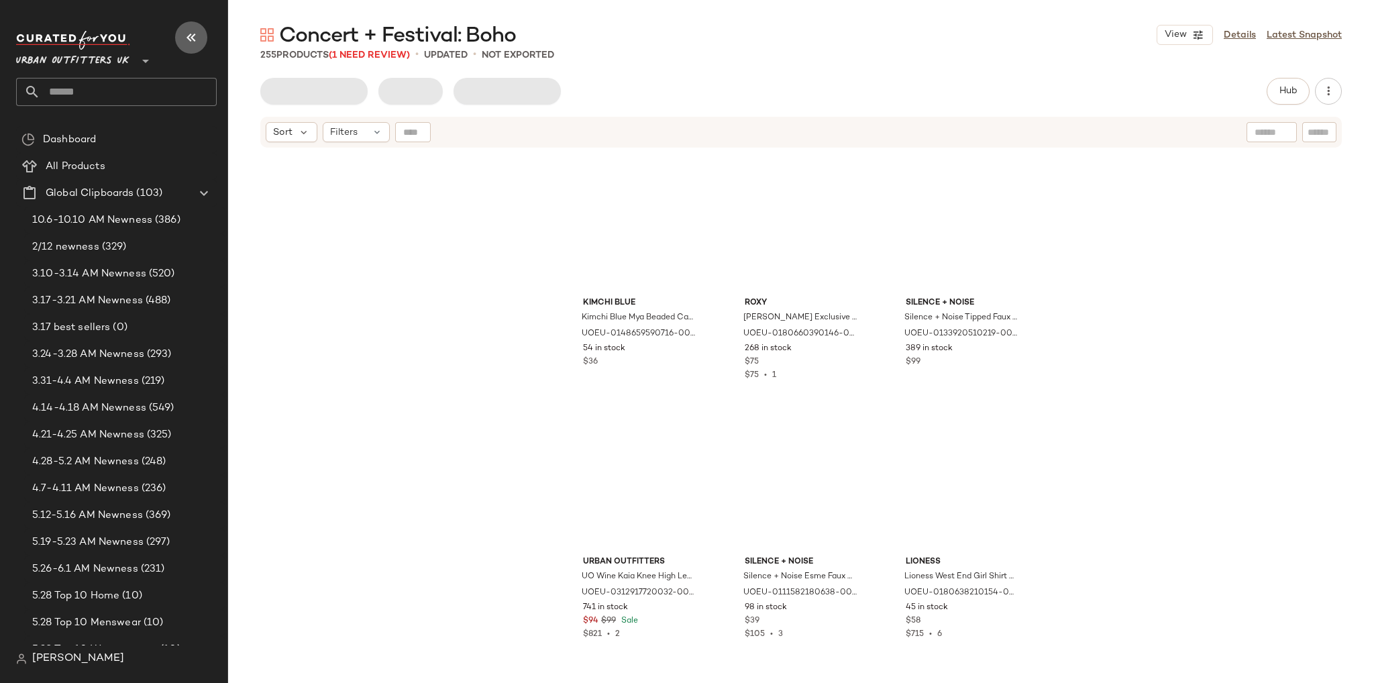
click at [192, 36] on icon "button" at bounding box center [191, 38] width 16 height 16
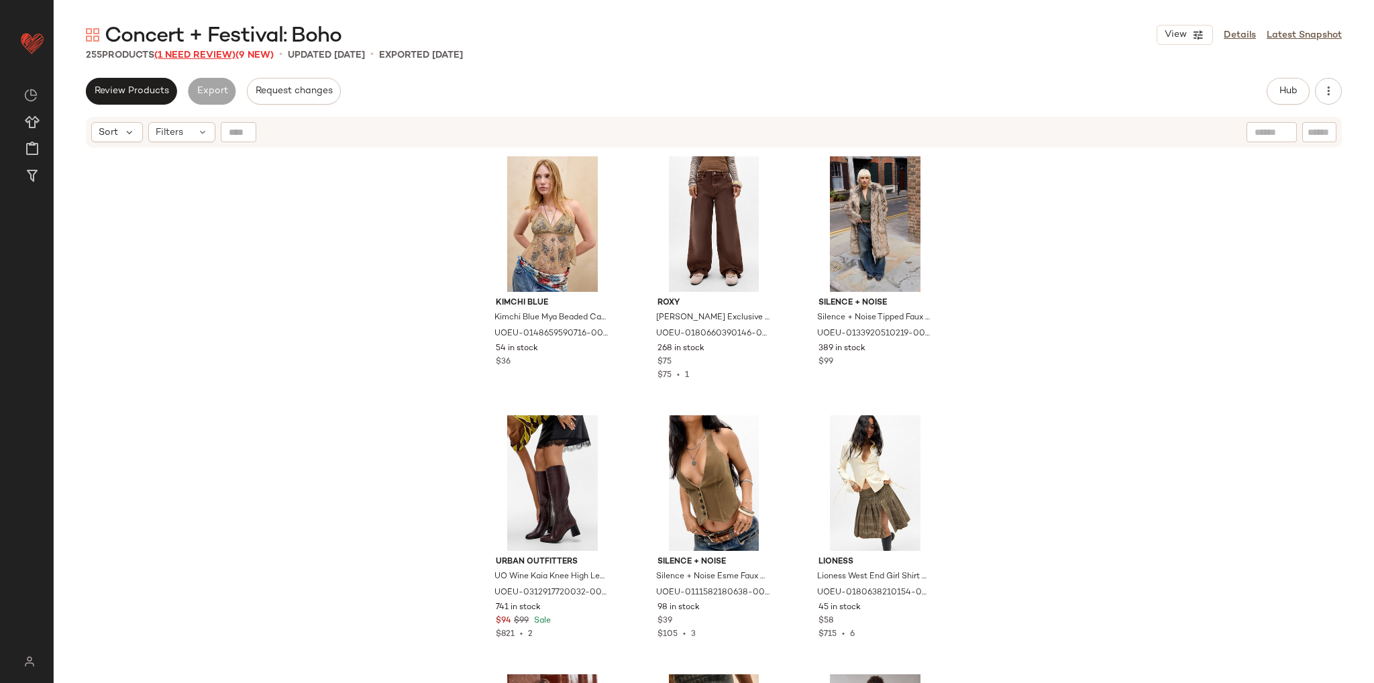
click at [190, 57] on span "(1 Need Review)" at bounding box center [194, 55] width 81 height 10
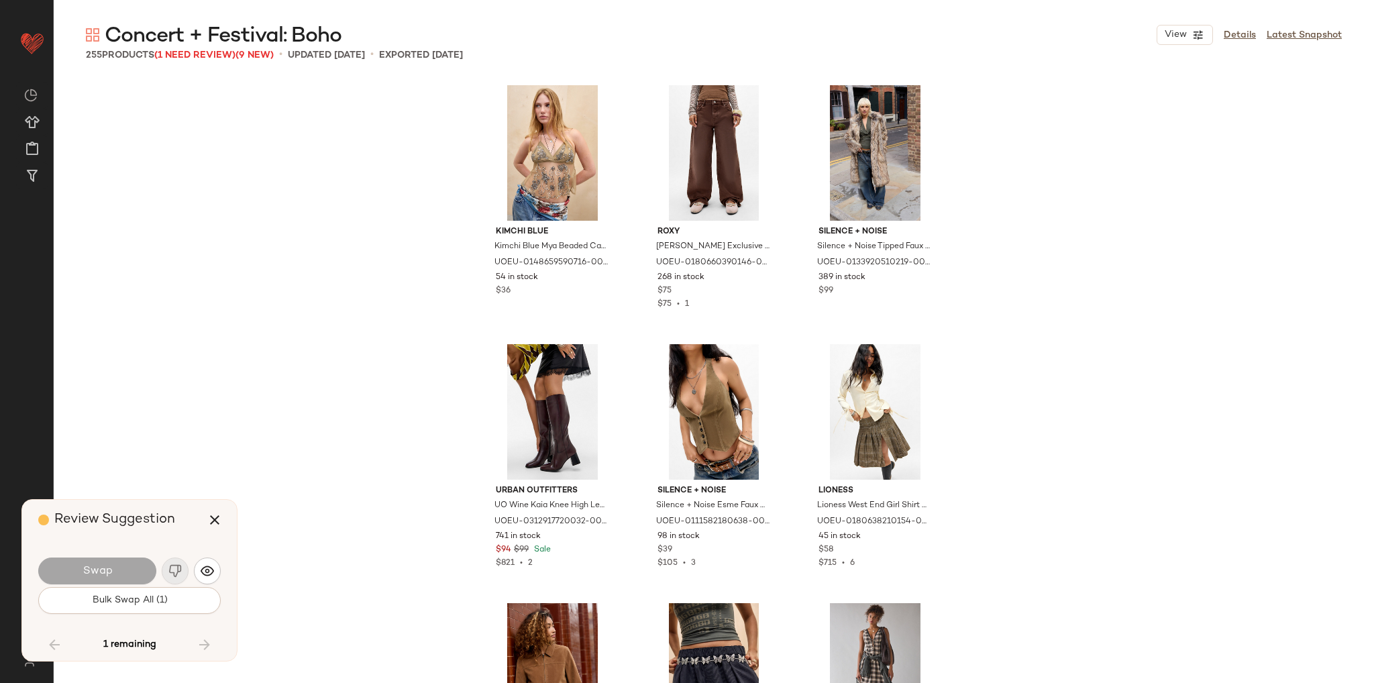
scroll to position [11650, 0]
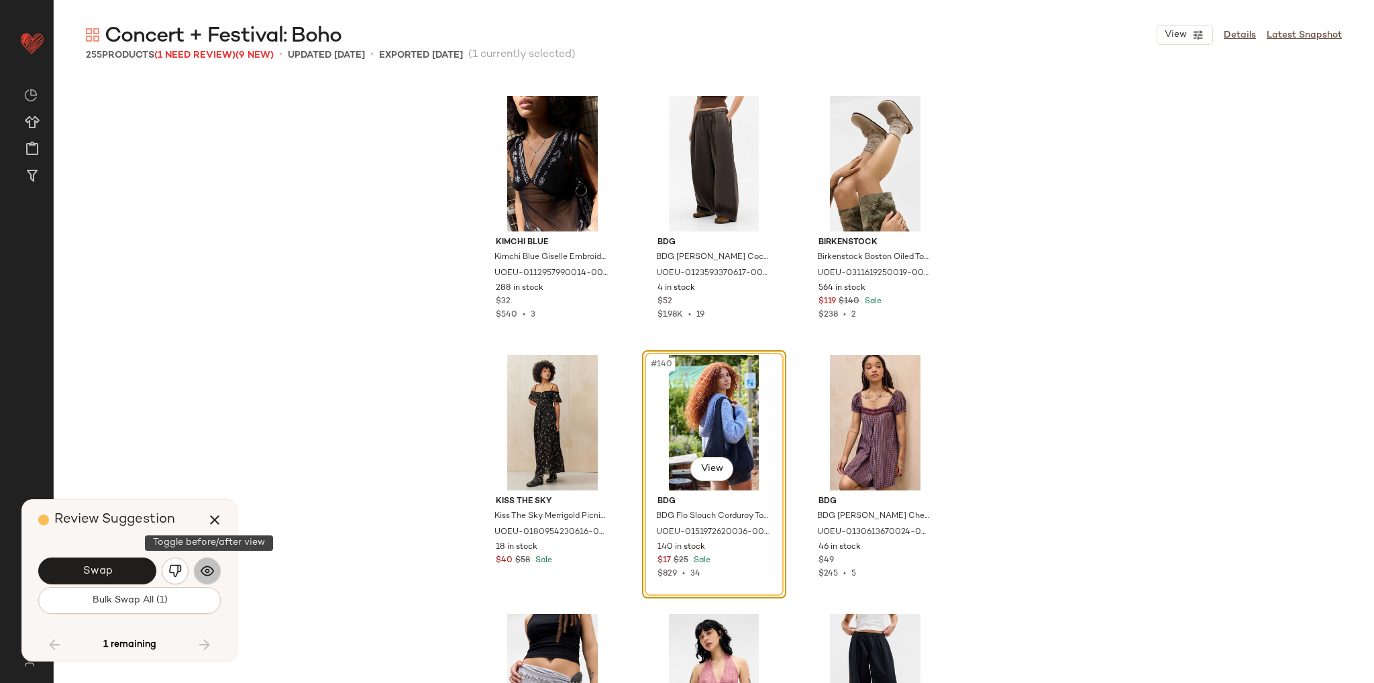
click at [205, 573] on img "button" at bounding box center [207, 570] width 13 height 13
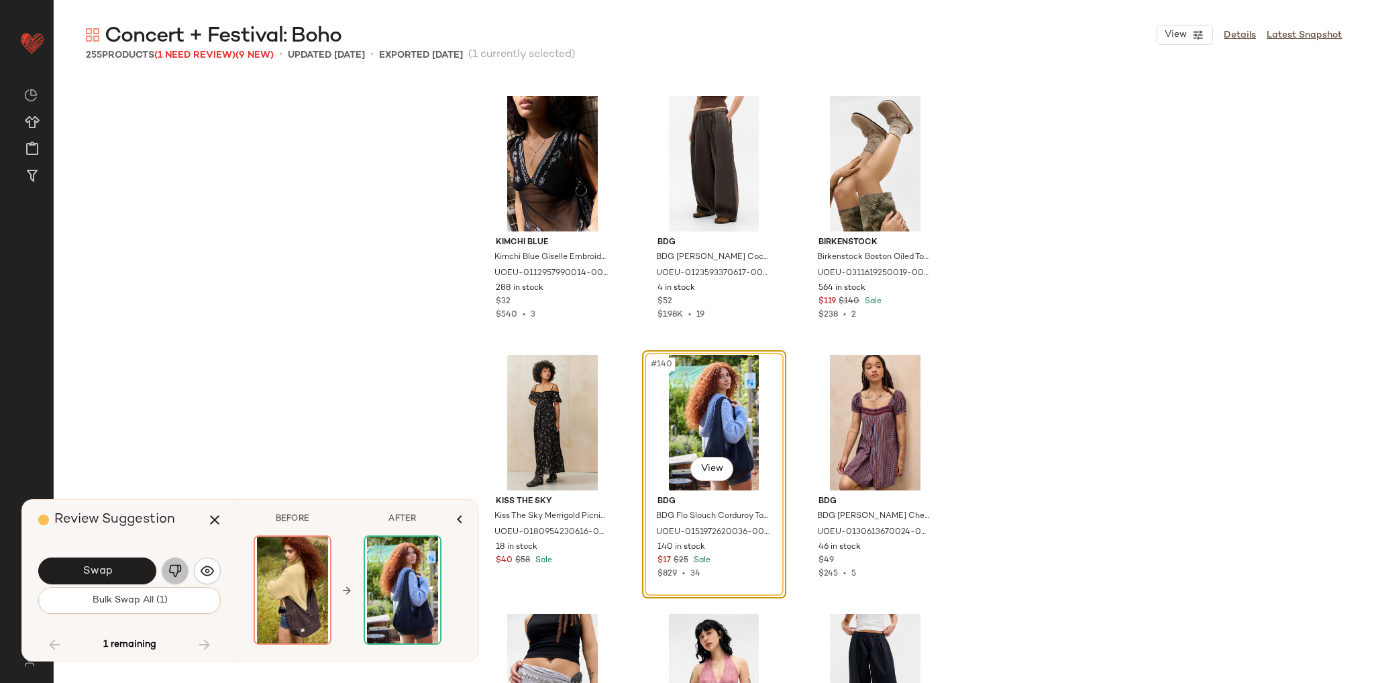
click at [176, 570] on img "button" at bounding box center [174, 570] width 13 height 13
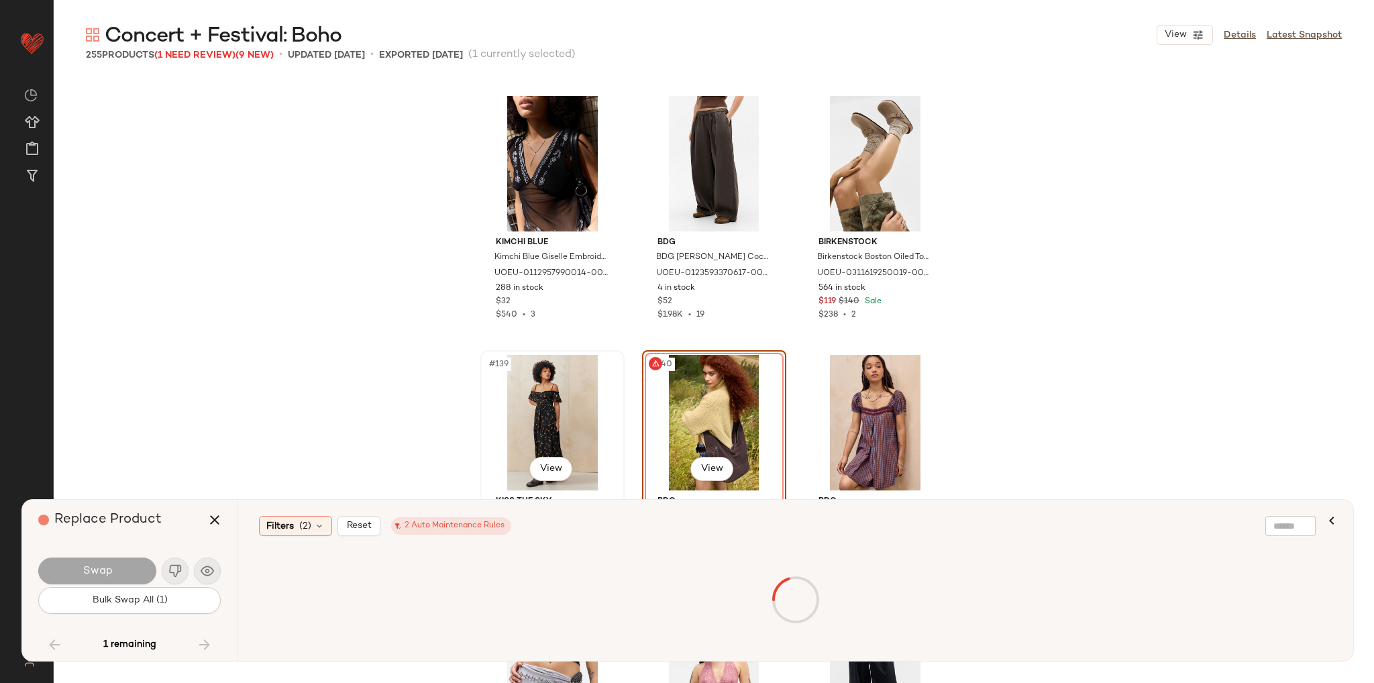
scroll to position [11784, 0]
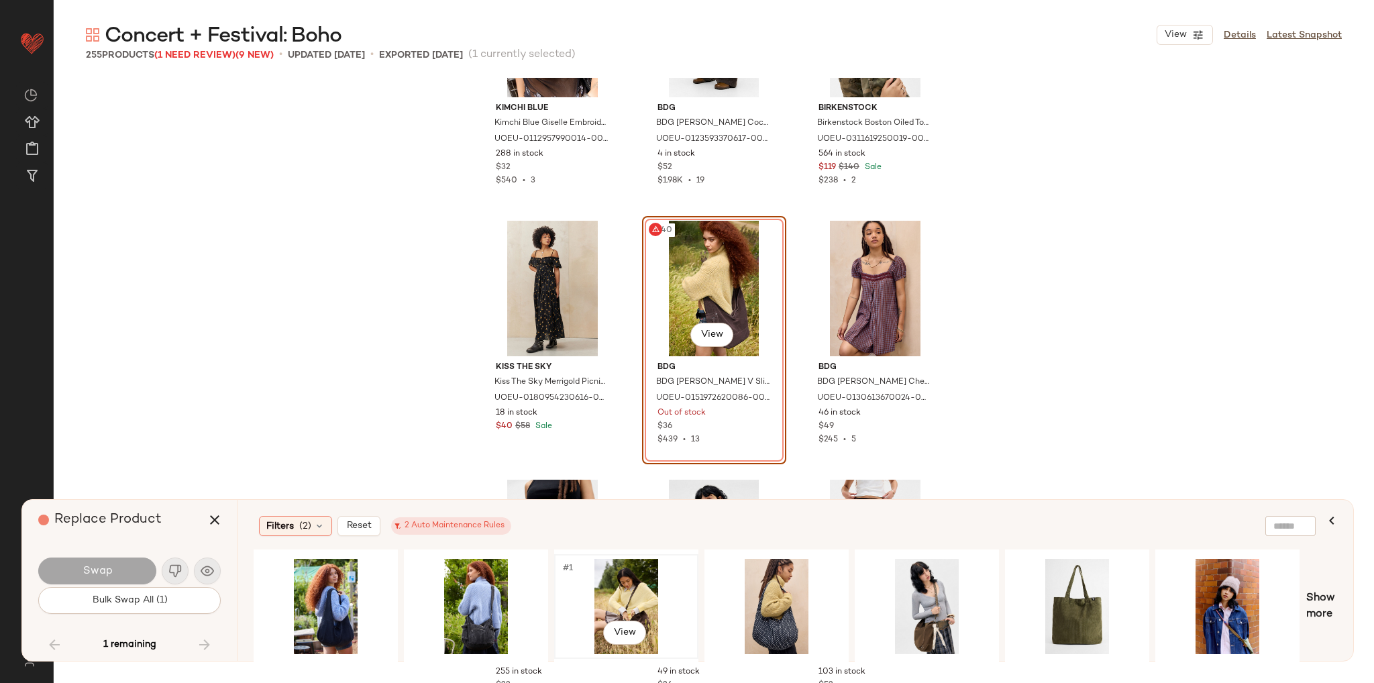
click at [608, 596] on div "#1 View" at bounding box center [626, 606] width 135 height 95
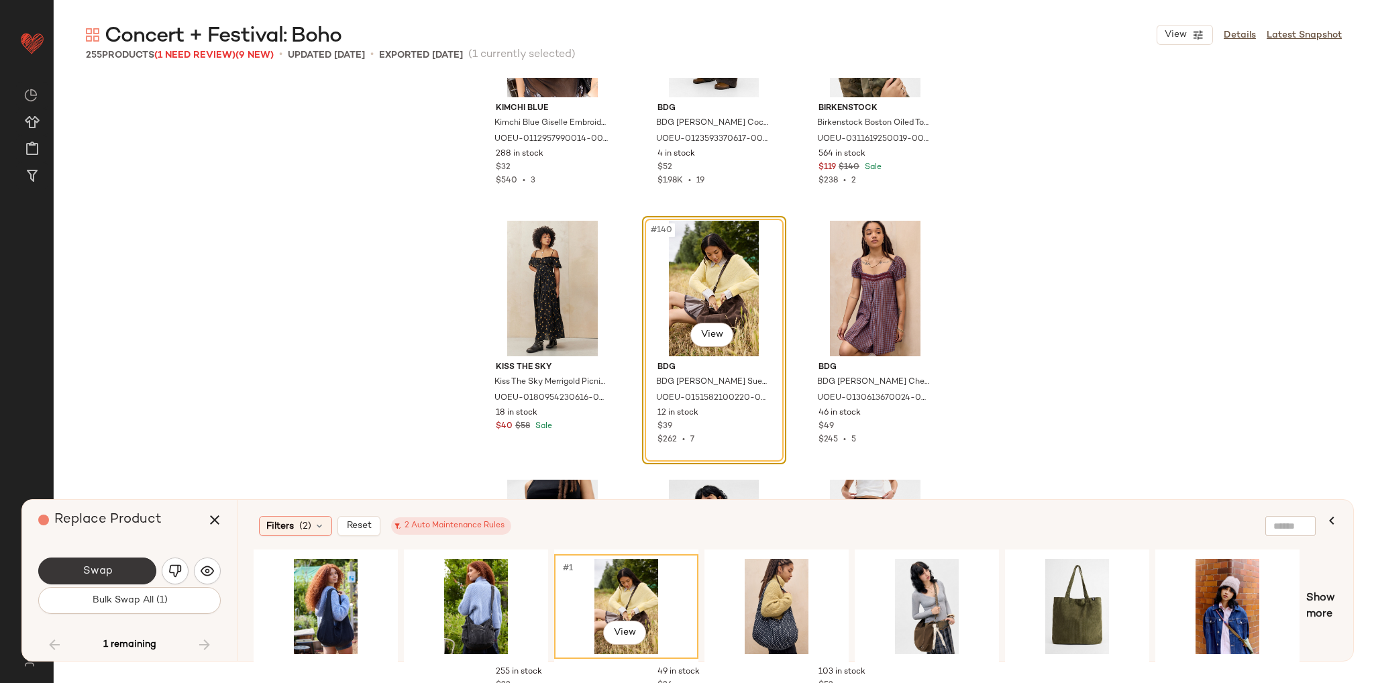
click at [107, 574] on span "Swap" at bounding box center [97, 571] width 30 height 13
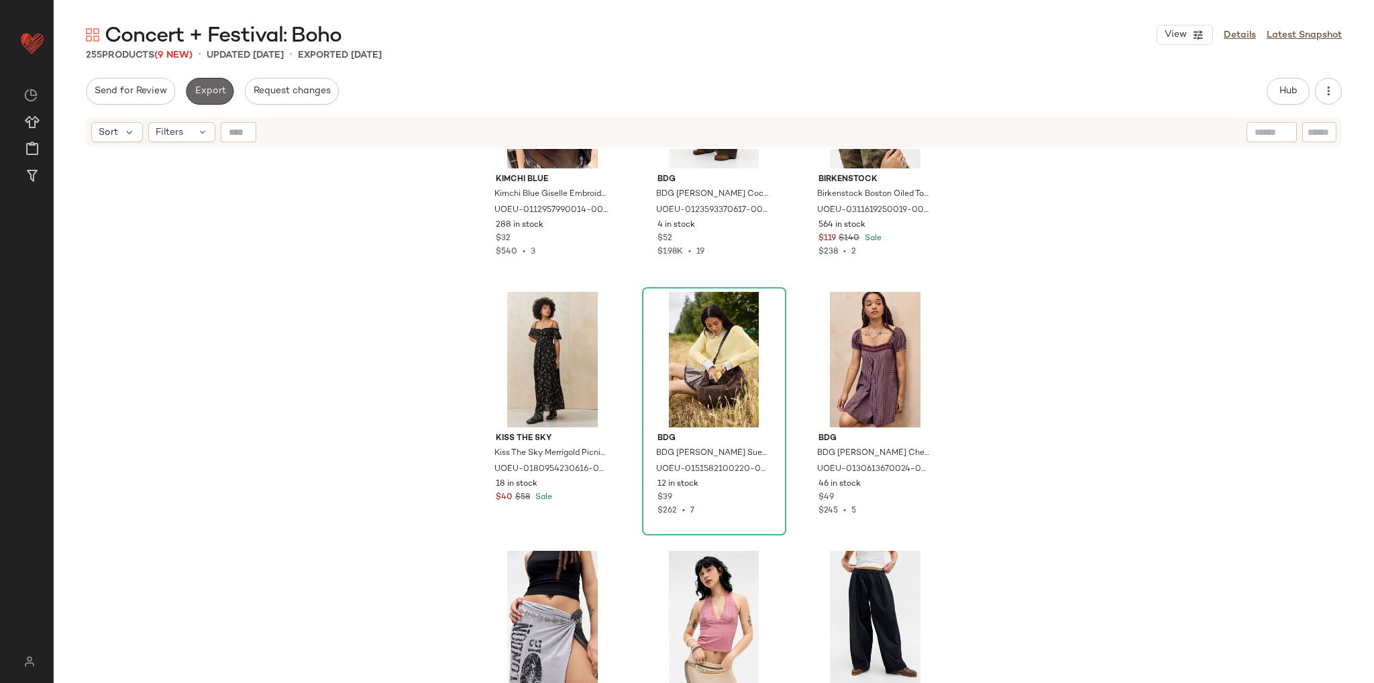
click at [217, 83] on button "Export" at bounding box center [210, 91] width 48 height 27
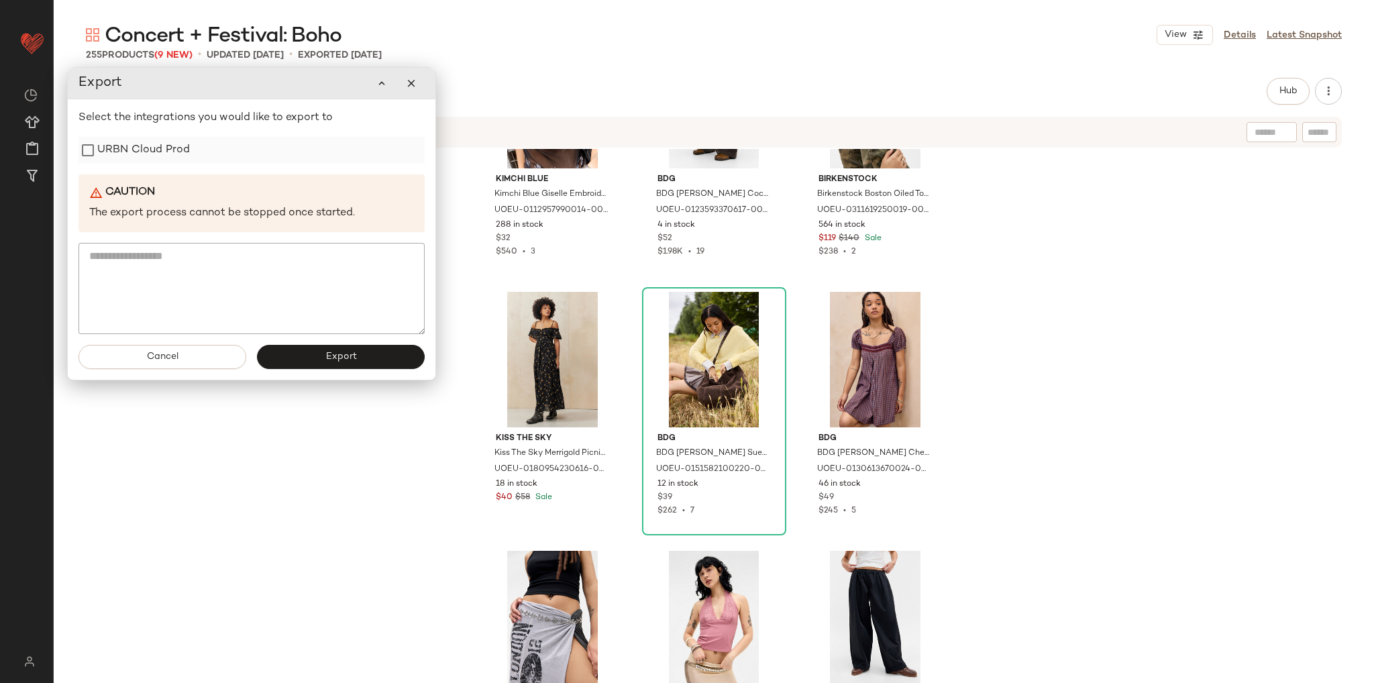
click at [182, 160] on label "URBN Cloud Prod" at bounding box center [143, 150] width 93 height 27
click at [304, 361] on button "Export" at bounding box center [341, 357] width 168 height 24
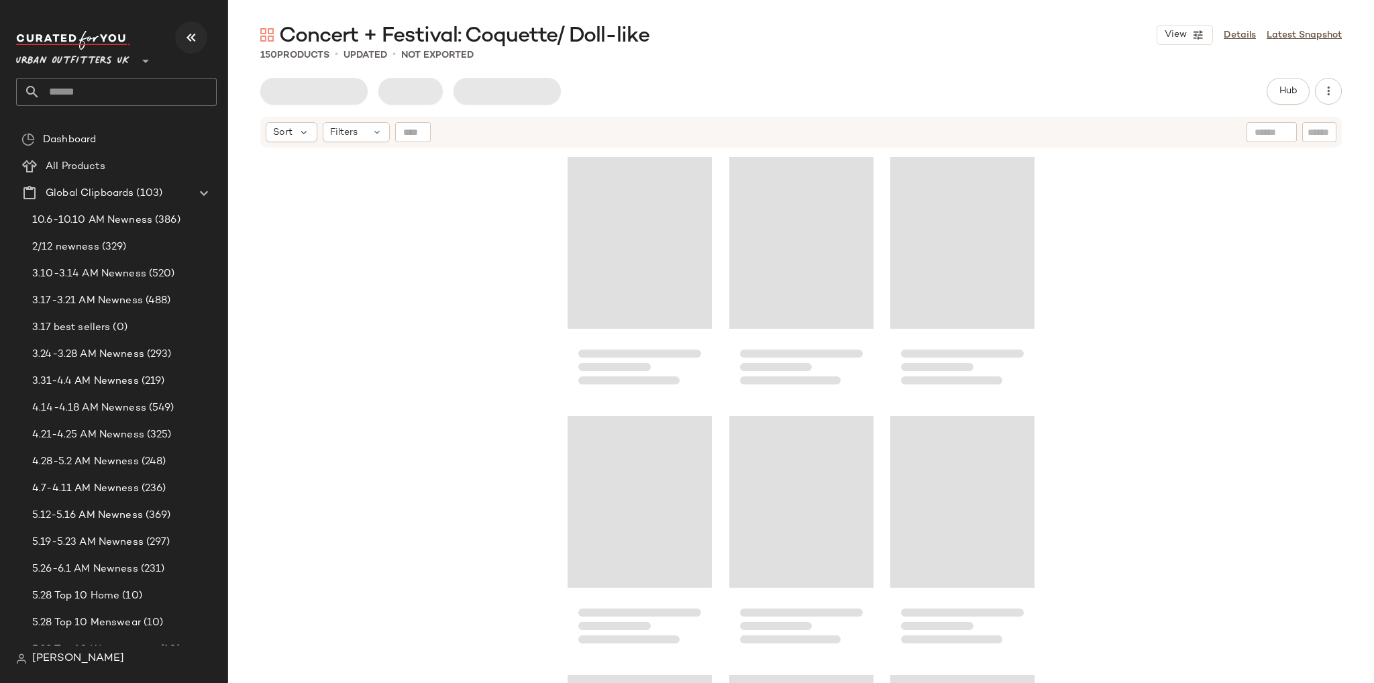
click at [195, 36] on icon "button" at bounding box center [191, 38] width 16 height 16
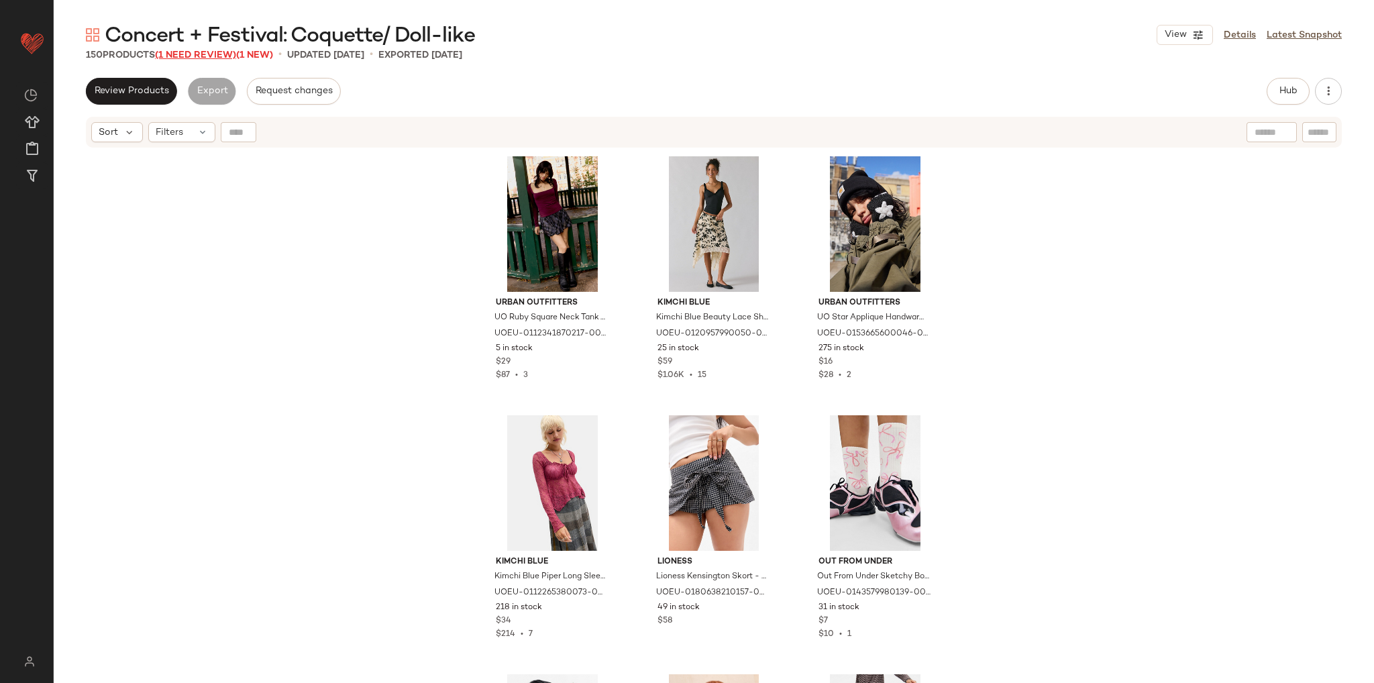
click at [202, 56] on span "(1 Need Review)" at bounding box center [195, 55] width 81 height 10
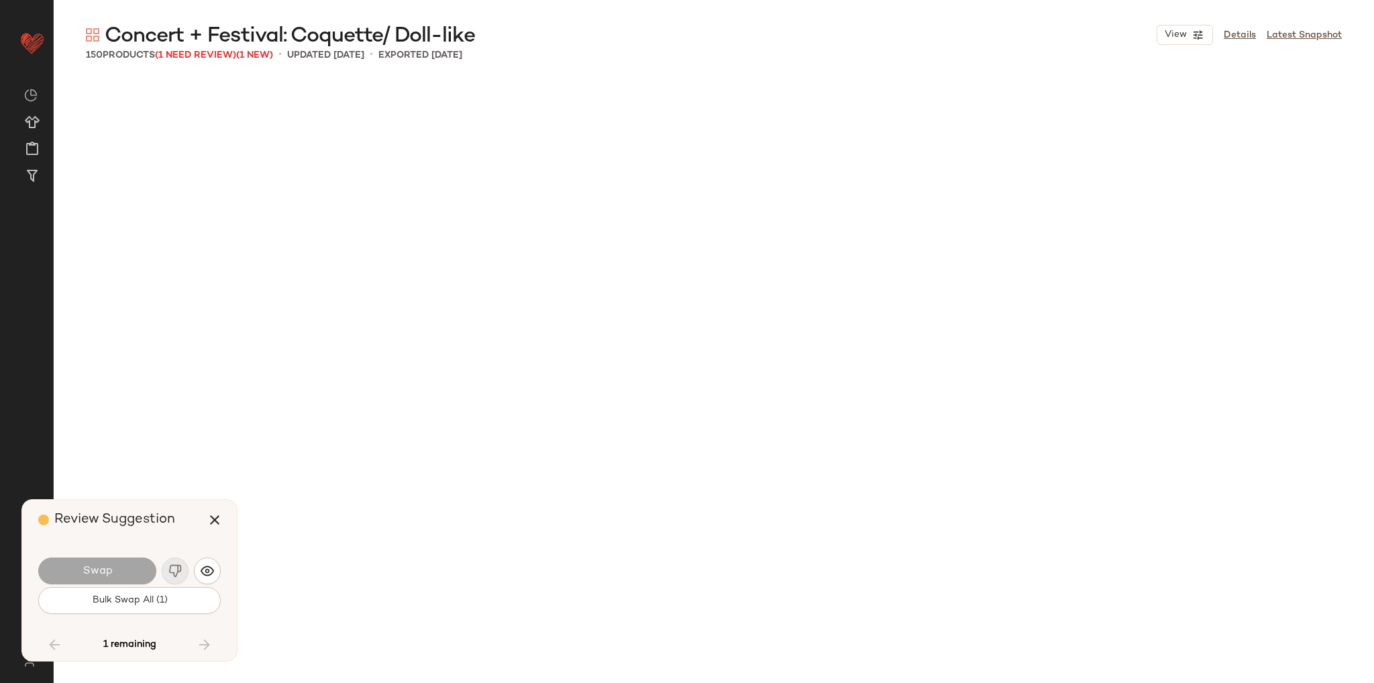
scroll to position [7508, 0]
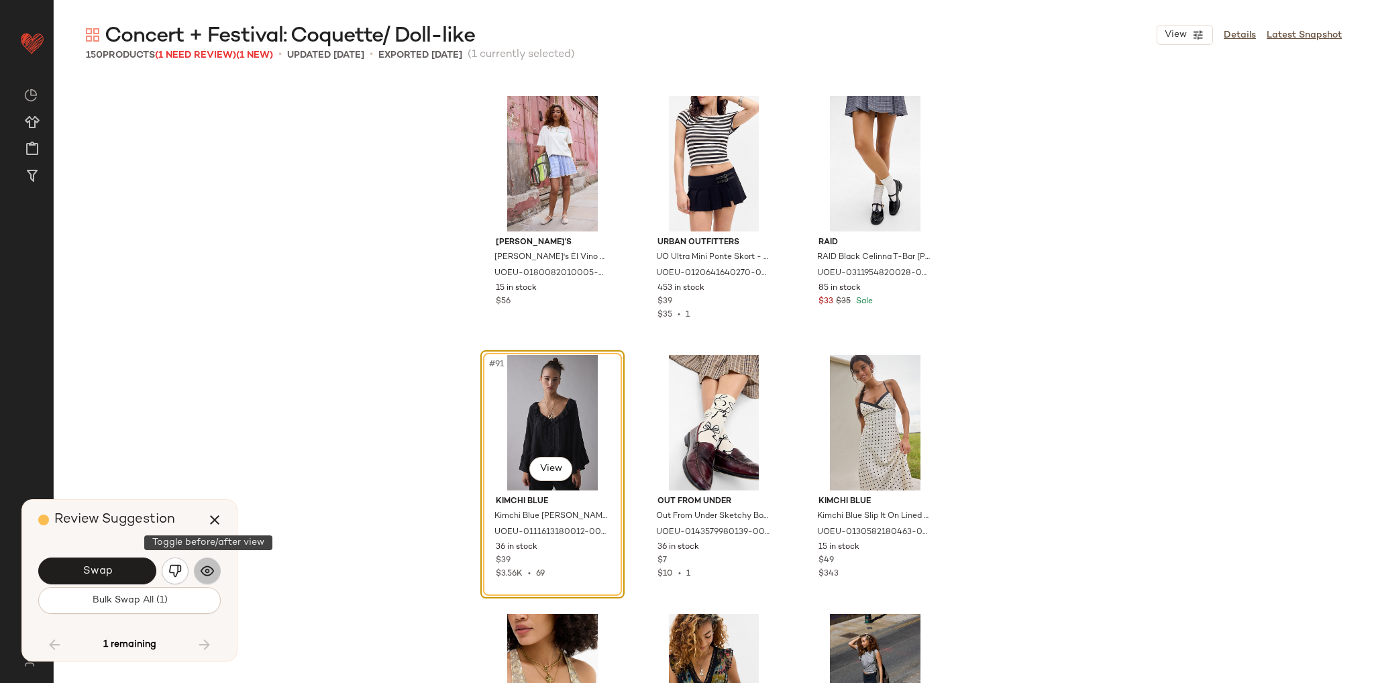
click at [209, 574] on img "button" at bounding box center [207, 570] width 13 height 13
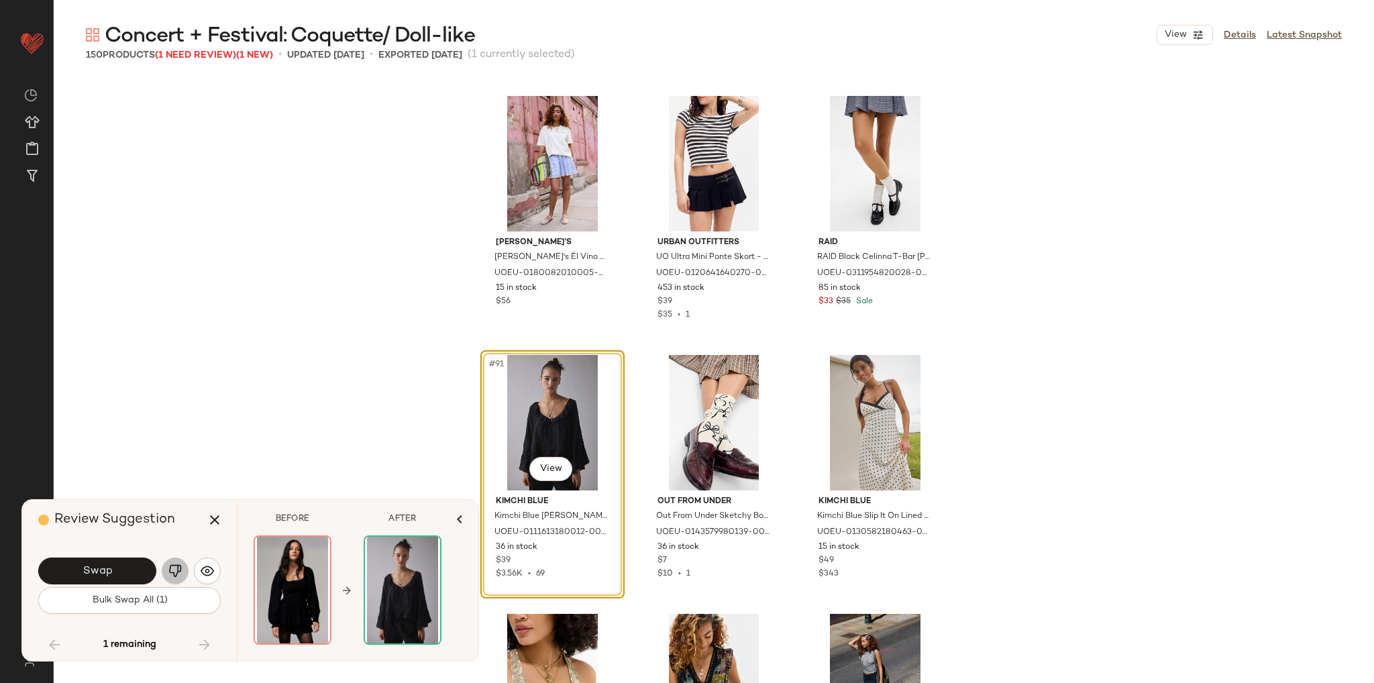
click at [171, 563] on button "button" at bounding box center [175, 570] width 27 height 27
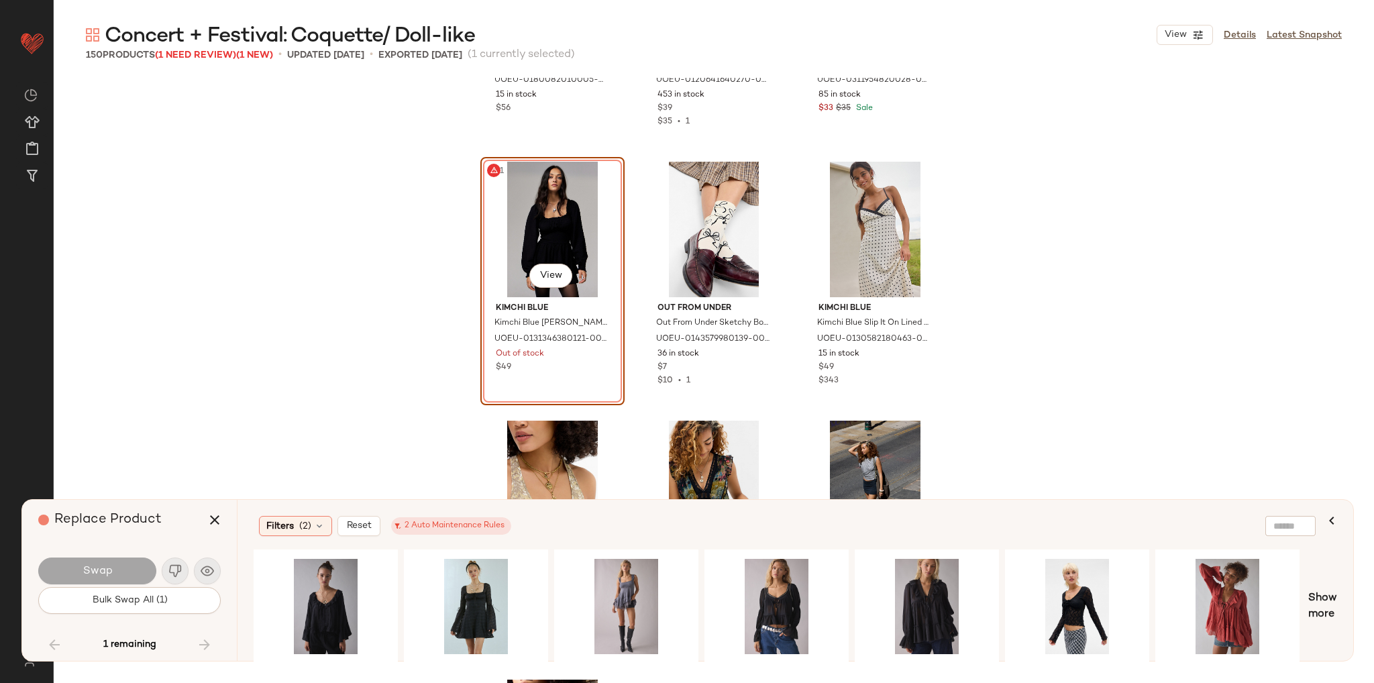
scroll to position [7709, 0]
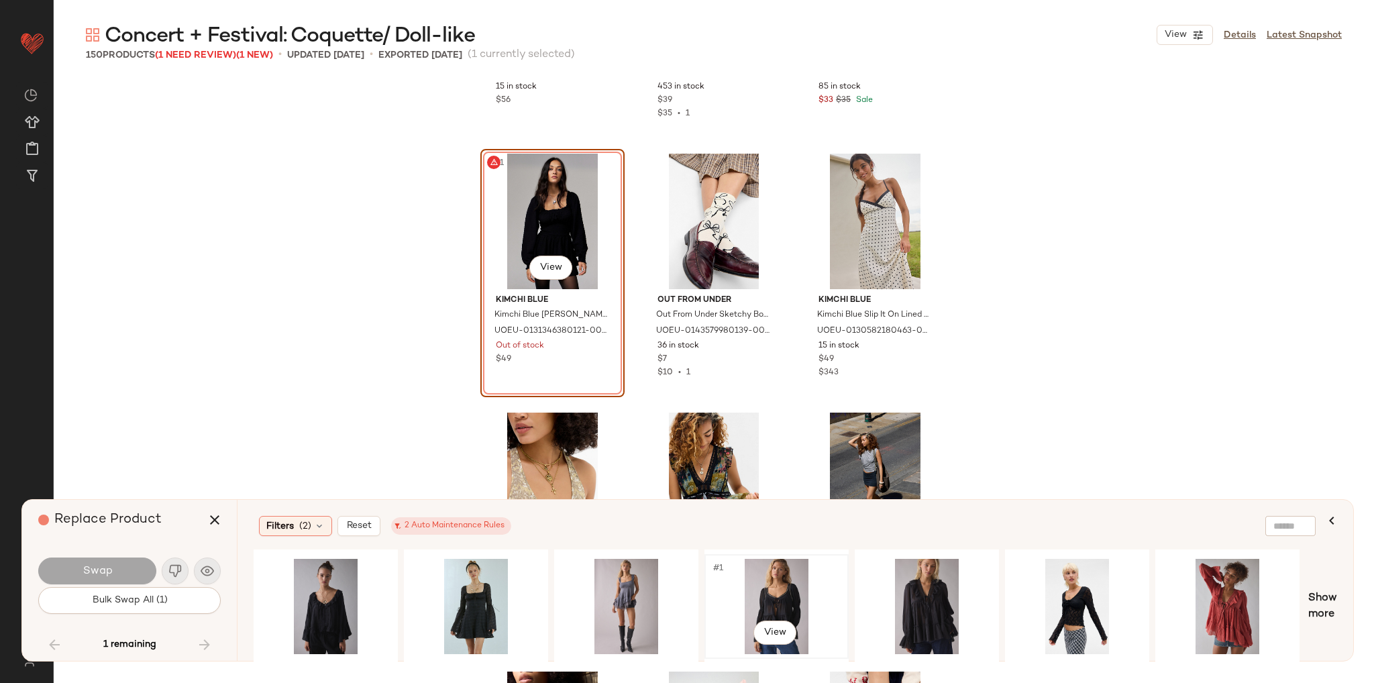
drag, startPoint x: 668, startPoint y: 655, endPoint x: 832, endPoint y: 653, distance: 163.7
click at [832, 653] on div "#1 View" at bounding box center [778, 606] width 1049 height 114
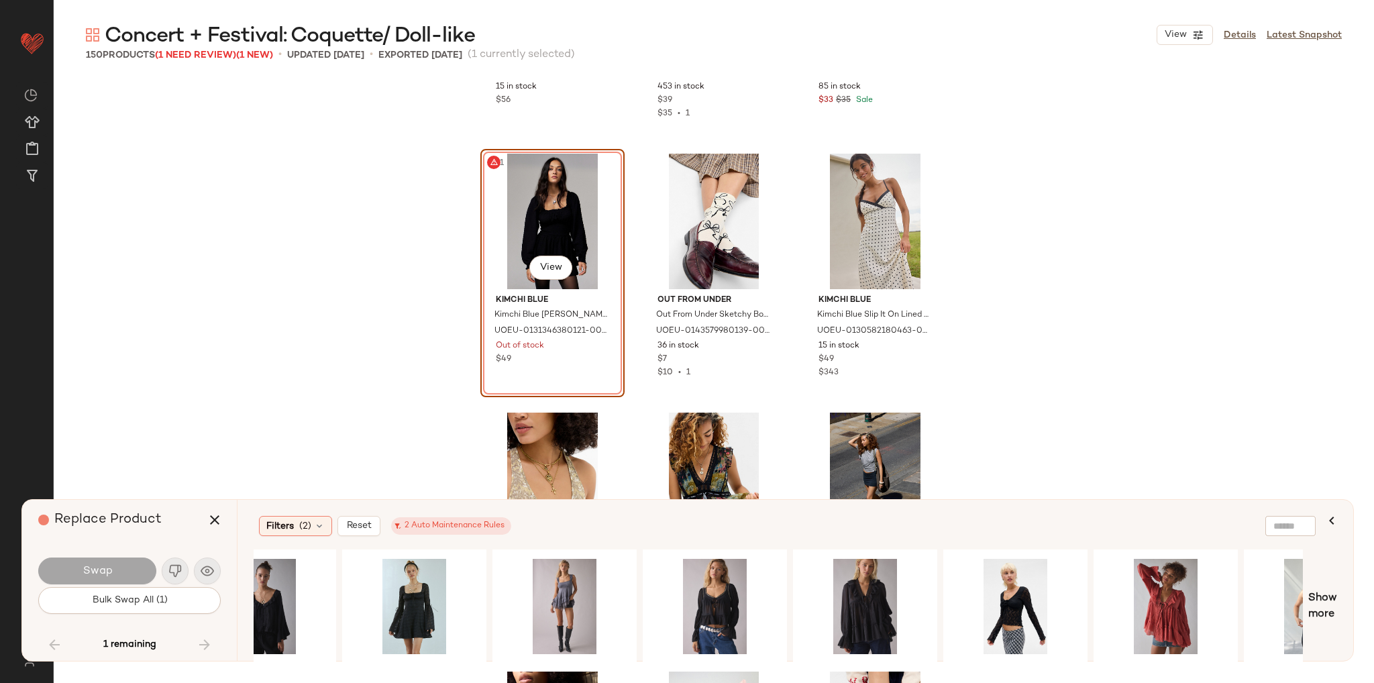
scroll to position [0, 0]
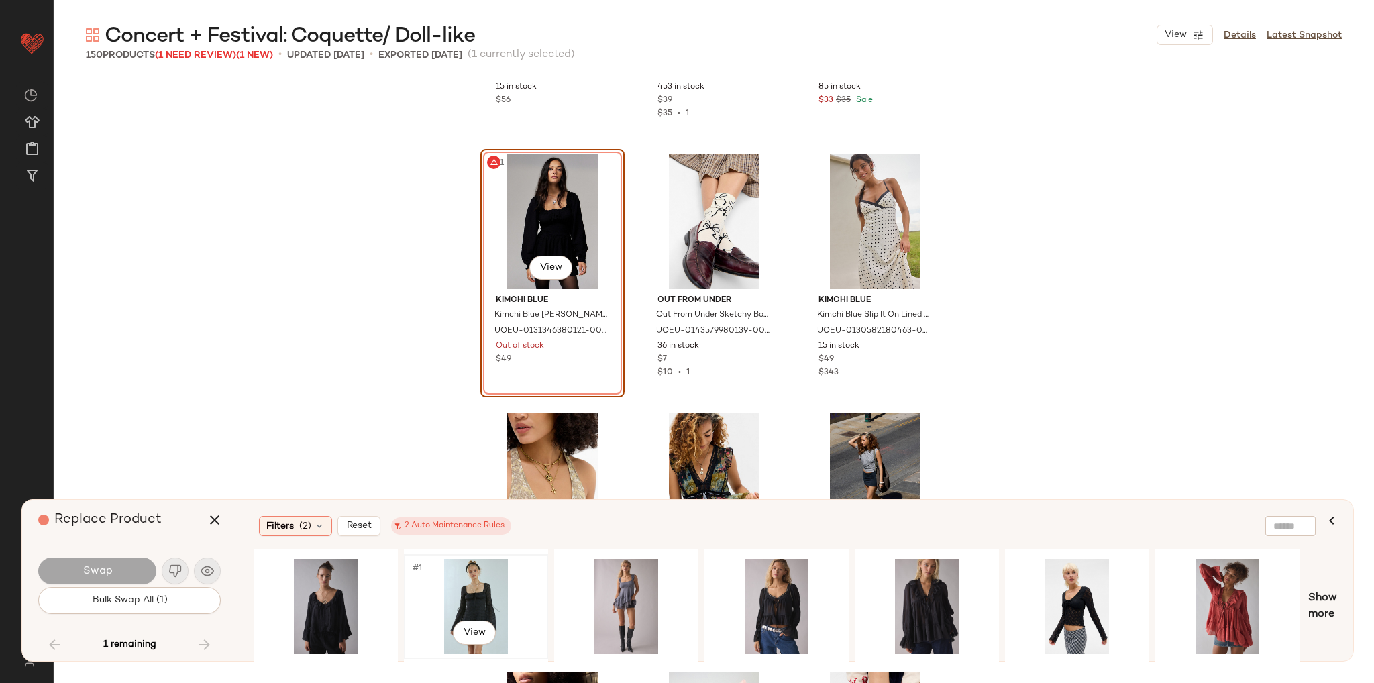
click at [486, 583] on div "#1 View" at bounding box center [475, 606] width 135 height 95
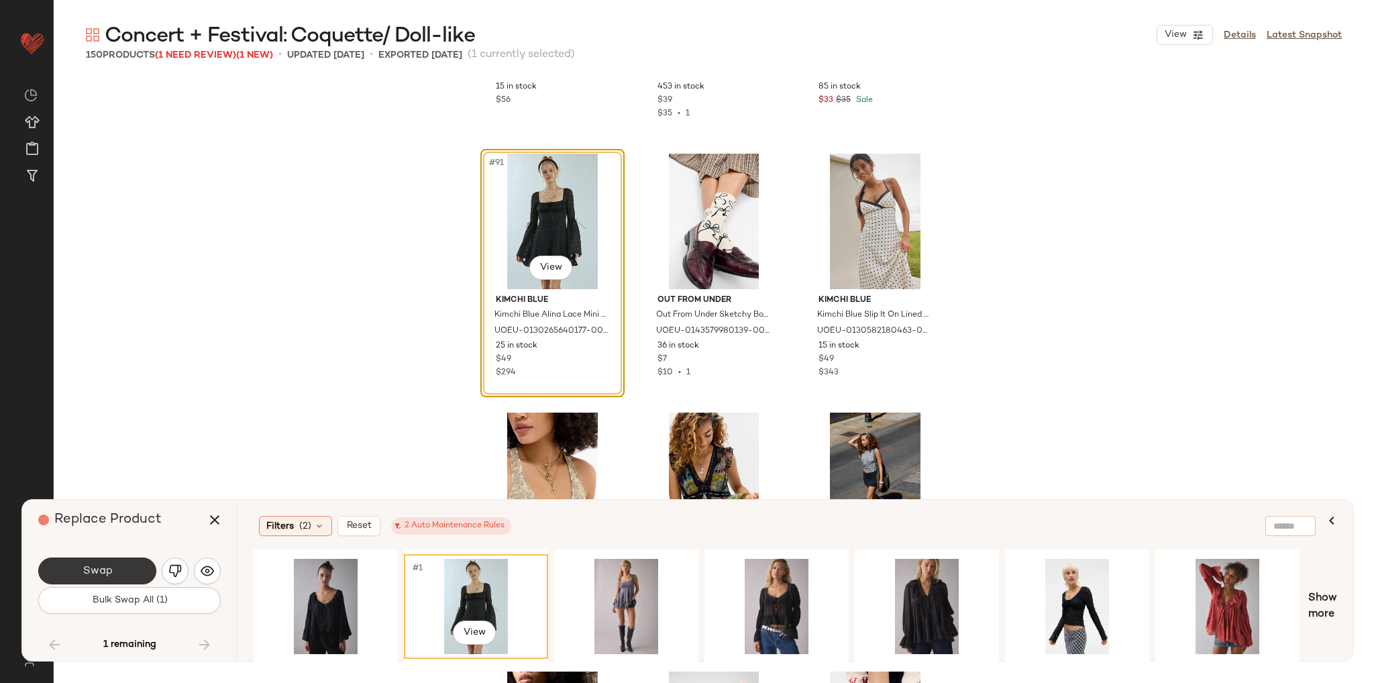
click at [131, 565] on button "Swap" at bounding box center [97, 570] width 118 height 27
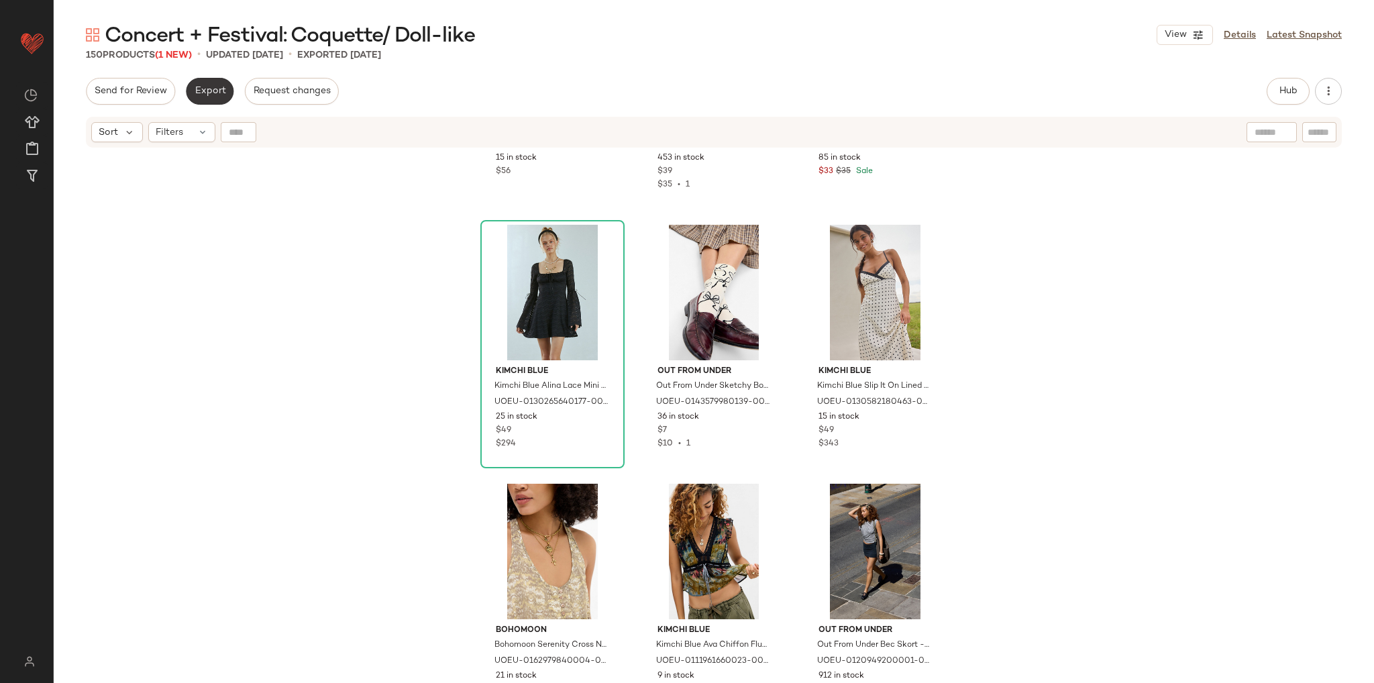
click at [205, 89] on span "Export" at bounding box center [210, 91] width 32 height 11
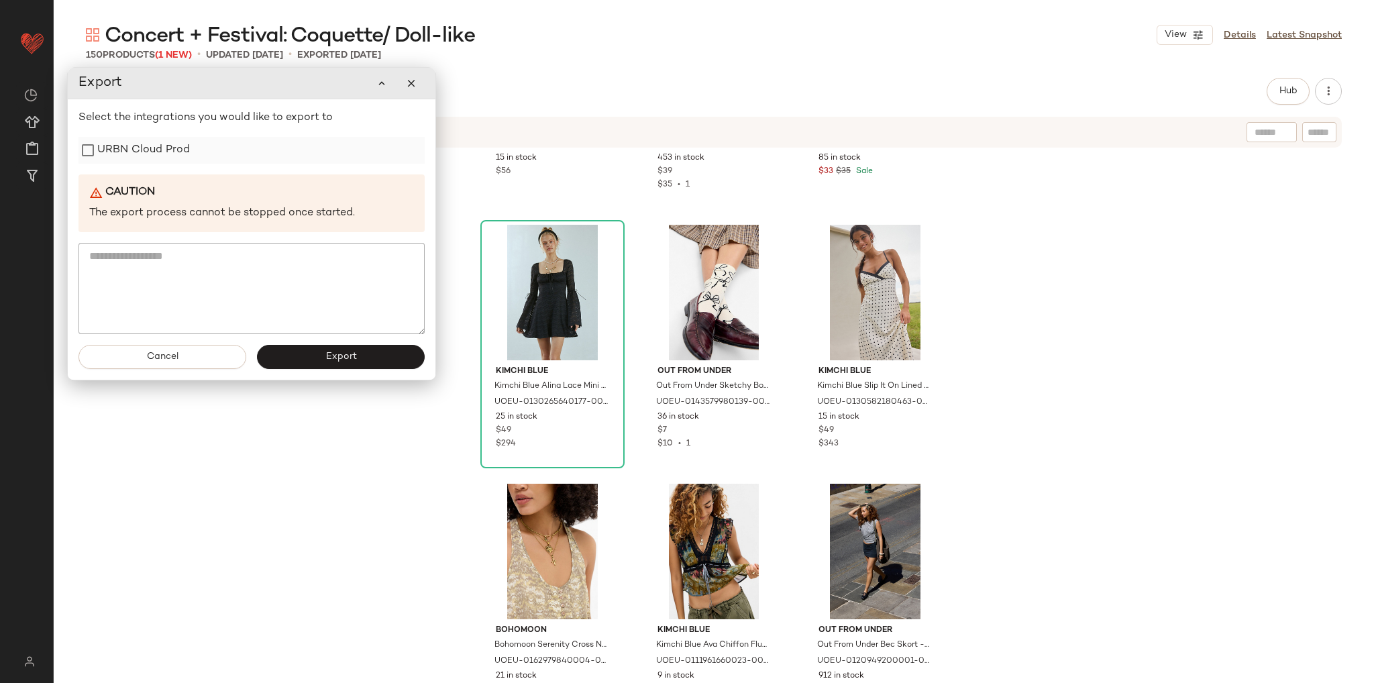
click at [145, 148] on label "URBN Cloud Prod" at bounding box center [143, 150] width 93 height 27
click at [322, 355] on button "Export" at bounding box center [341, 357] width 168 height 24
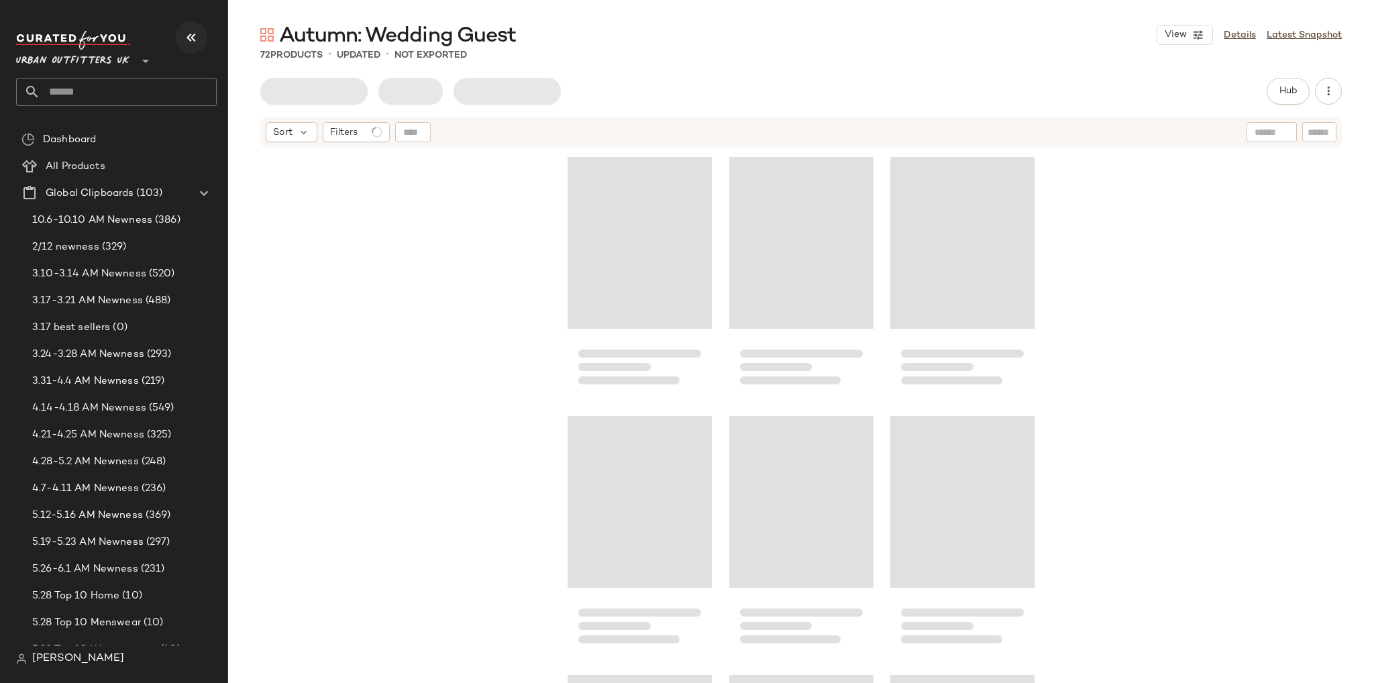
click at [179, 38] on button "button" at bounding box center [191, 37] width 32 height 32
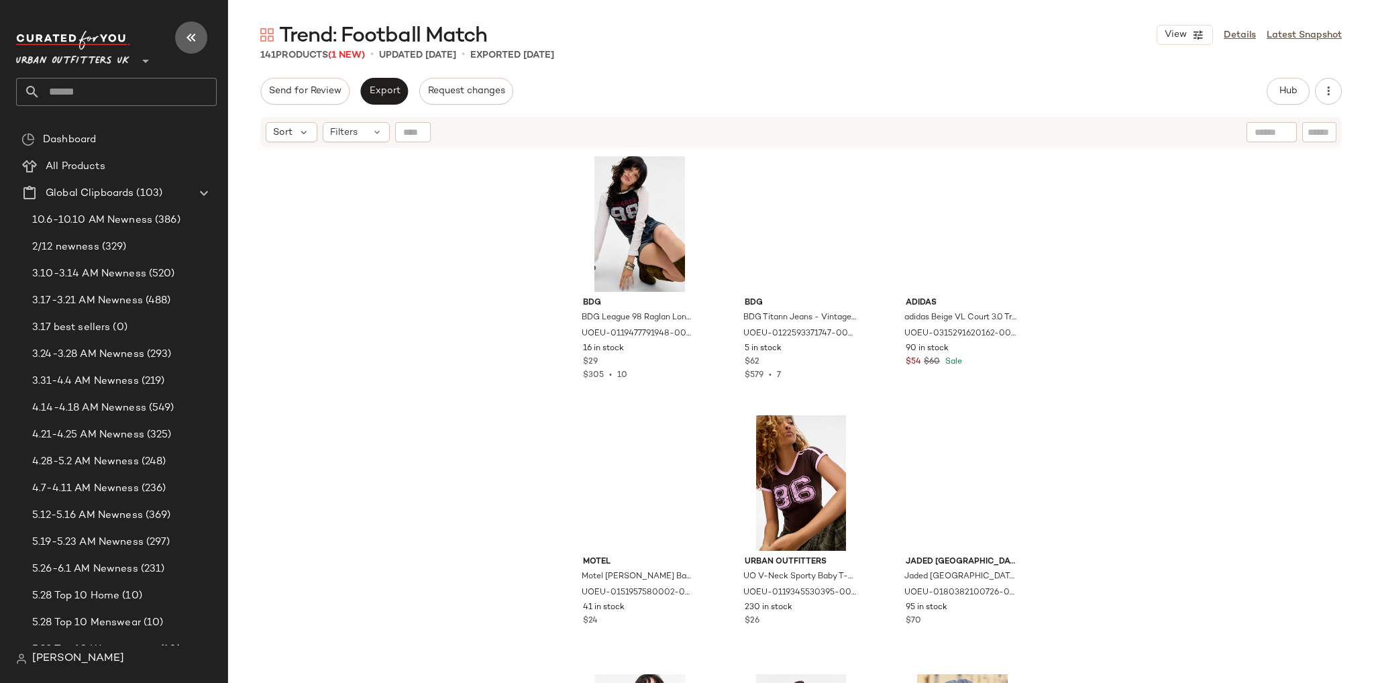
click at [187, 32] on icon "button" at bounding box center [191, 38] width 16 height 16
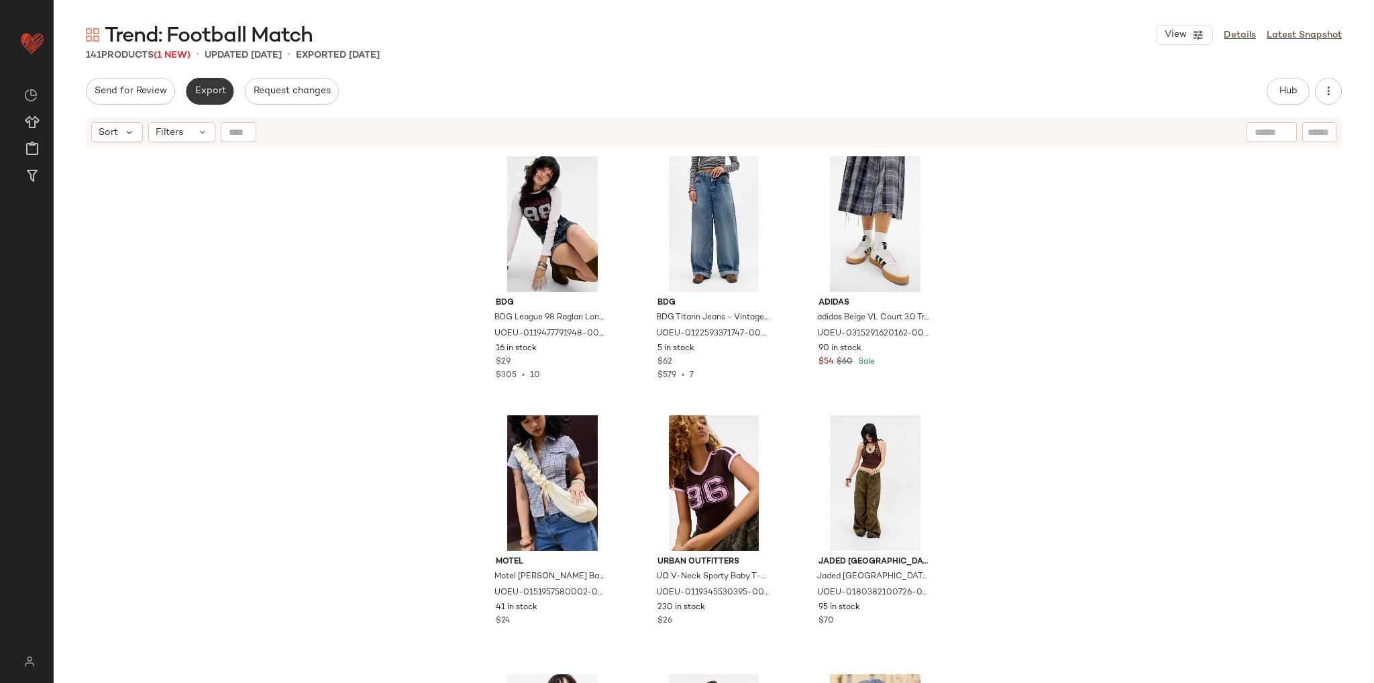
click at [221, 93] on span "Export" at bounding box center [210, 91] width 32 height 11
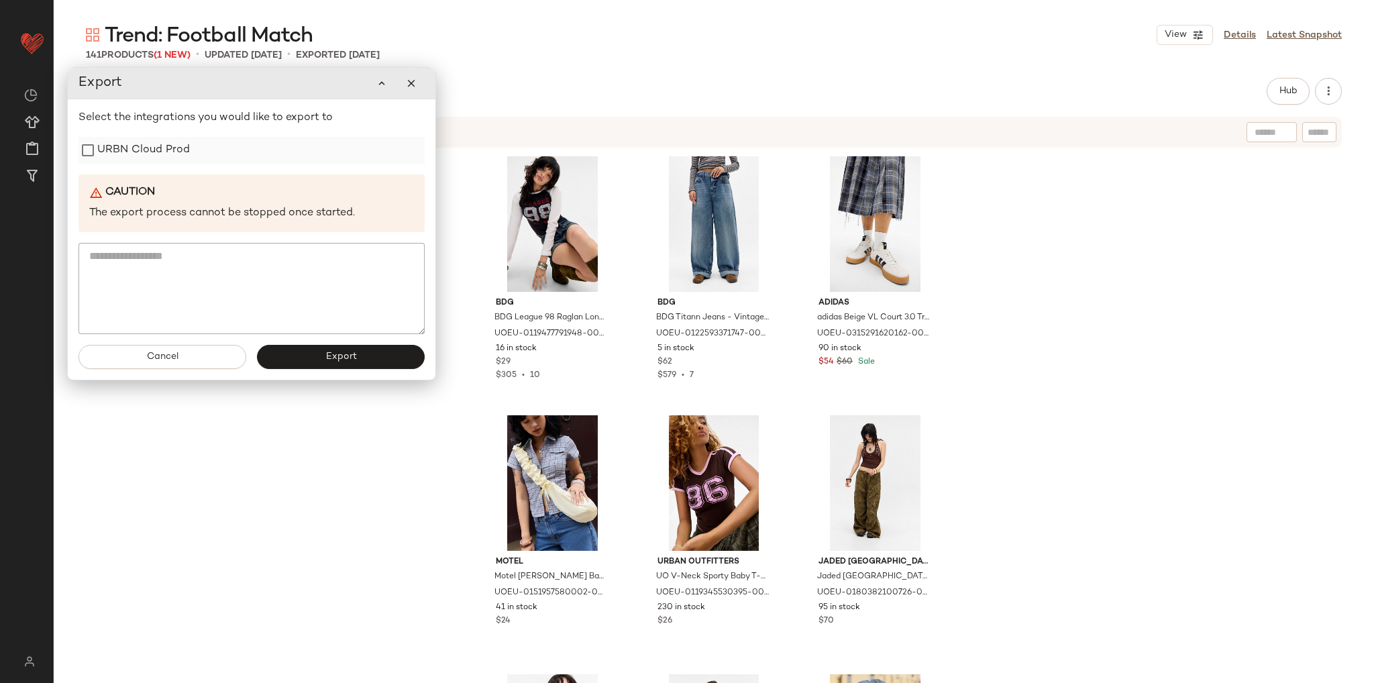
click at [170, 157] on label "URBN Cloud Prod" at bounding box center [143, 150] width 93 height 27
click at [317, 357] on button "Export" at bounding box center [341, 357] width 168 height 24
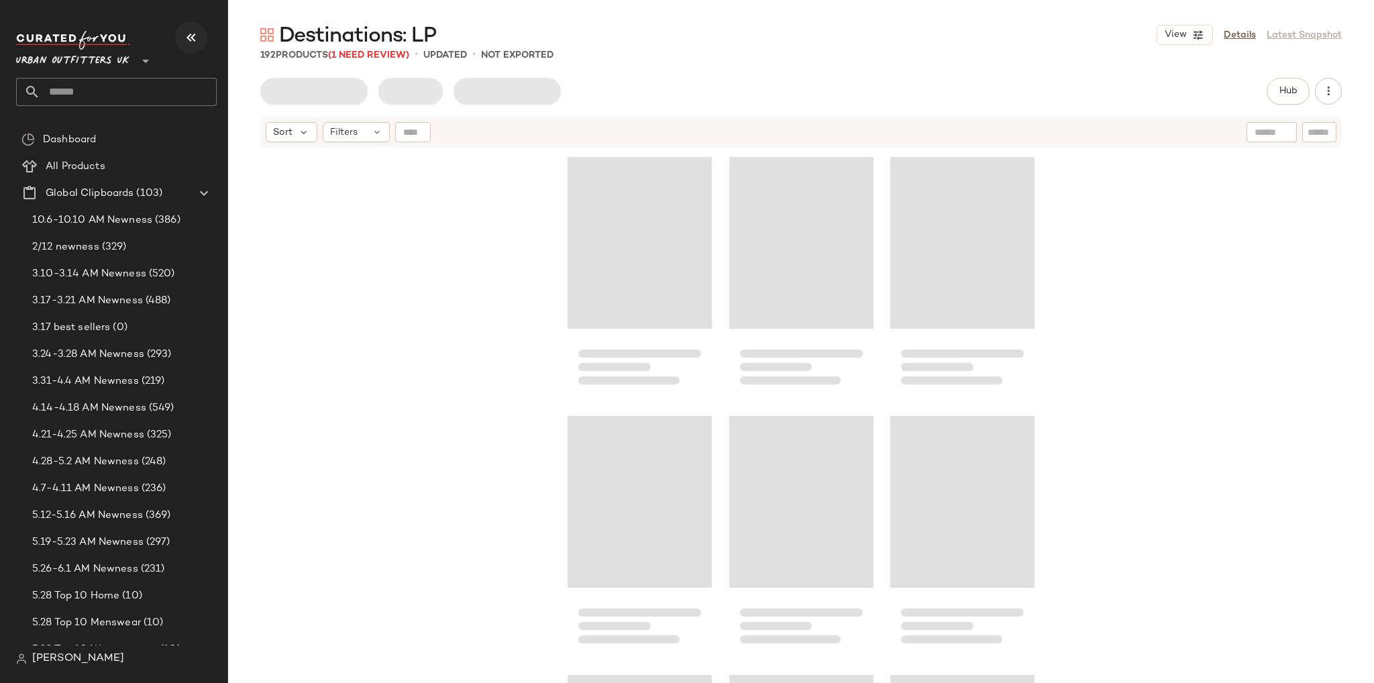
click at [191, 41] on icon "button" at bounding box center [191, 38] width 16 height 16
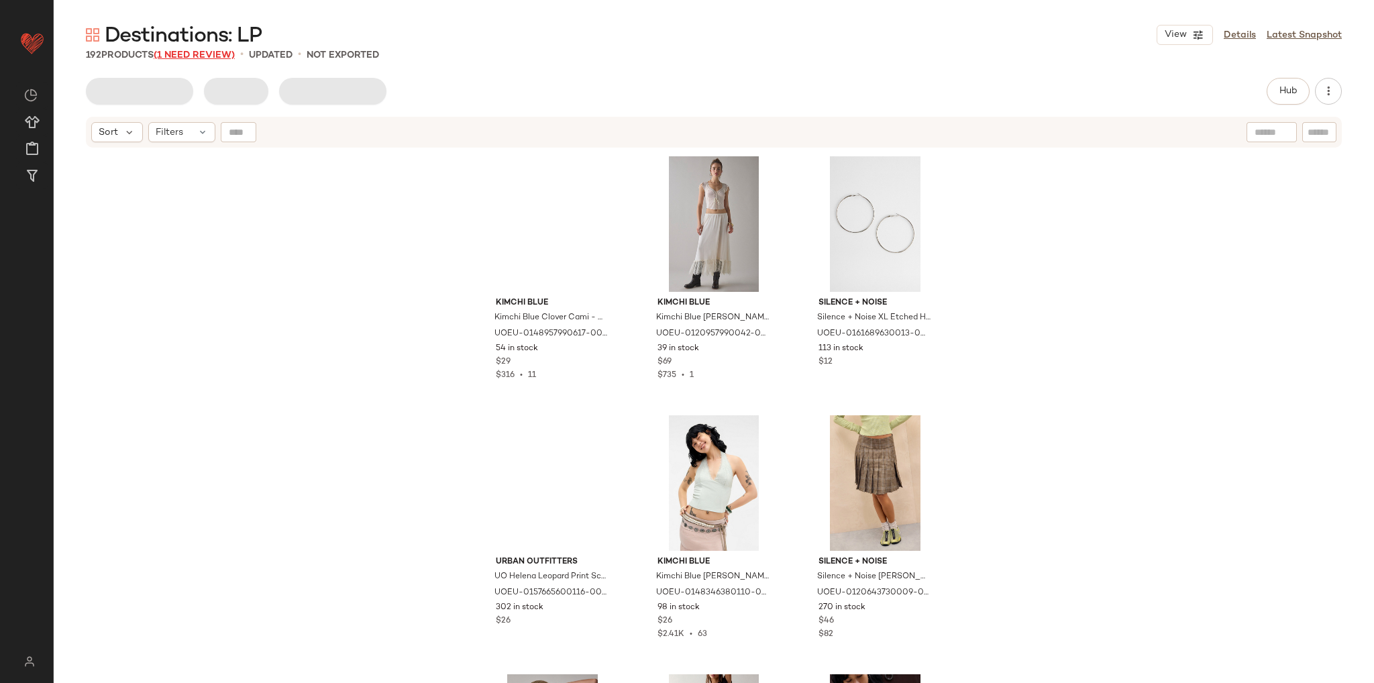
click at [208, 58] on span "(1 Need Review)" at bounding box center [194, 55] width 81 height 10
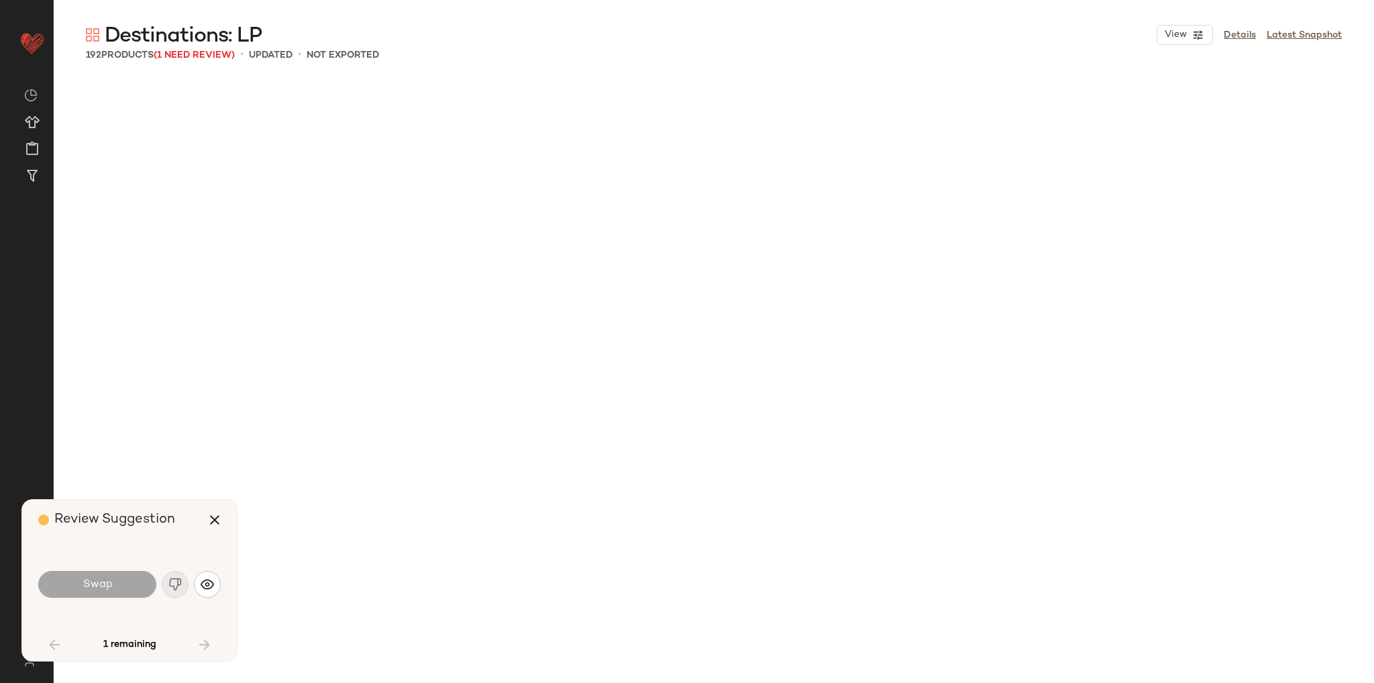
scroll to position [3625, 0]
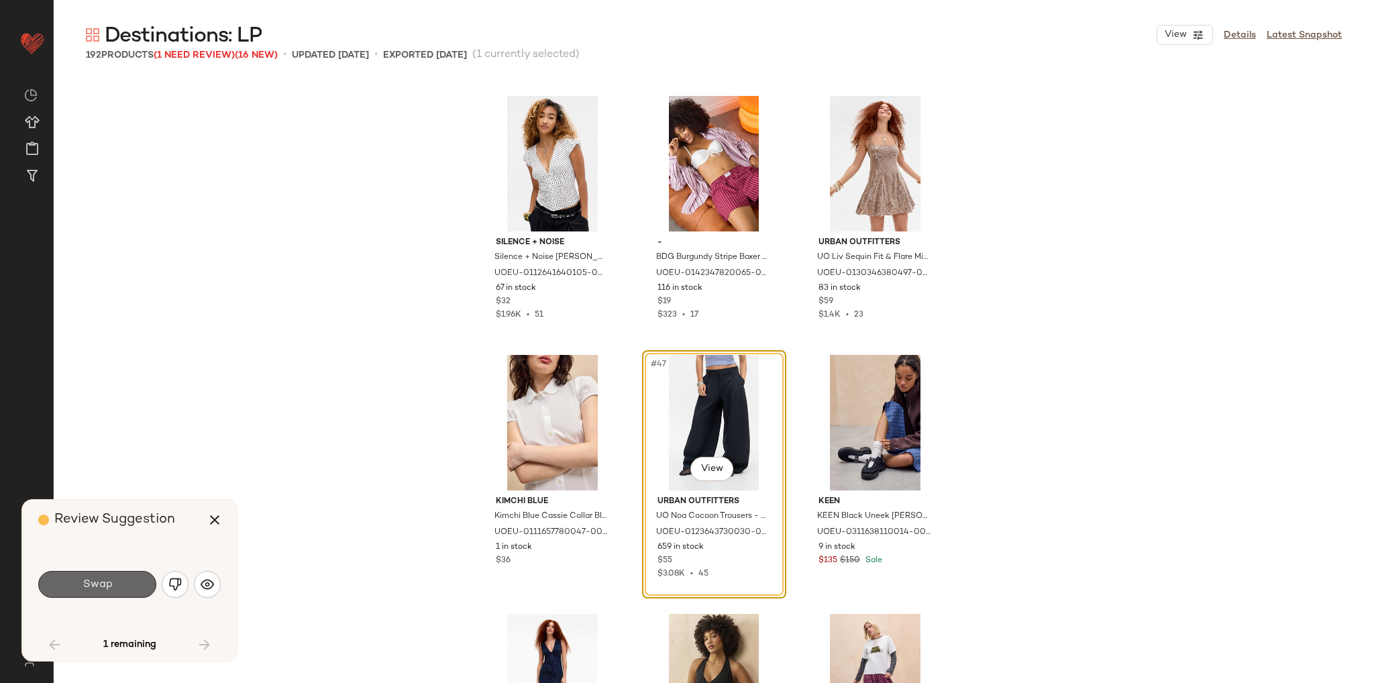
click at [116, 580] on button "Swap" at bounding box center [97, 584] width 118 height 27
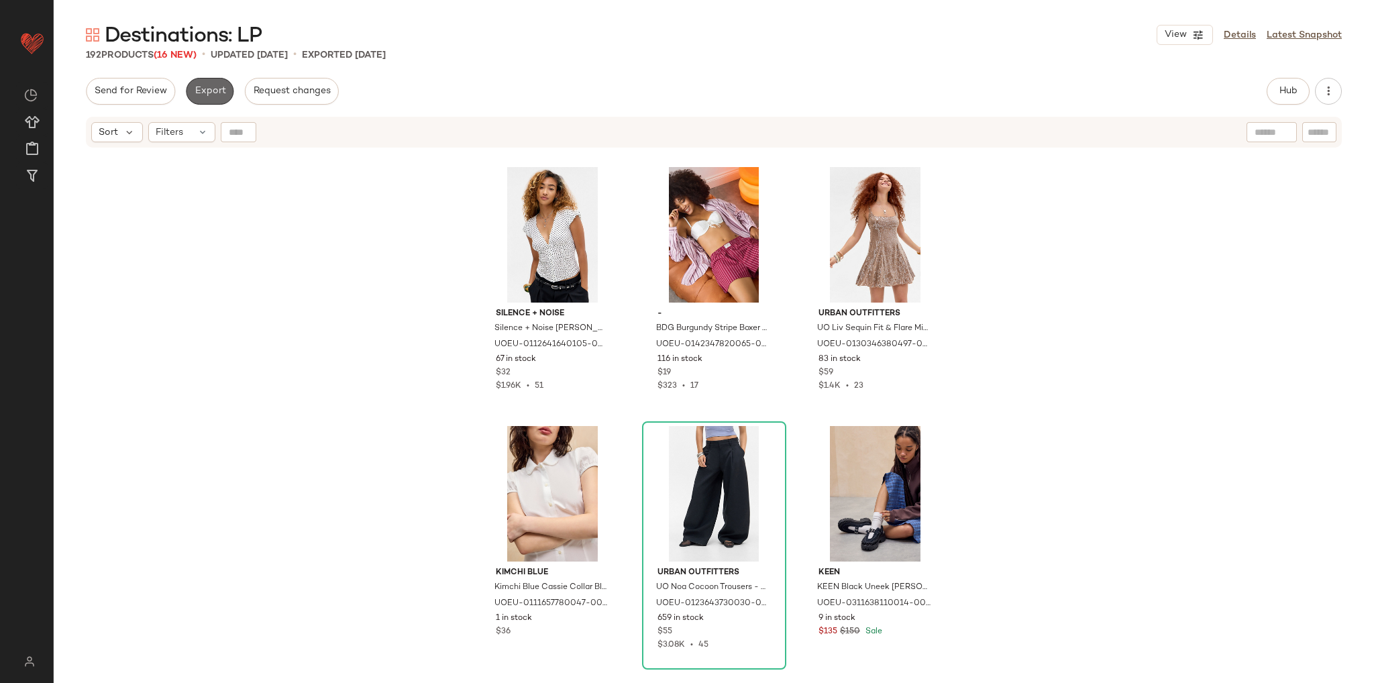
click at [209, 91] on span "Export" at bounding box center [210, 91] width 32 height 11
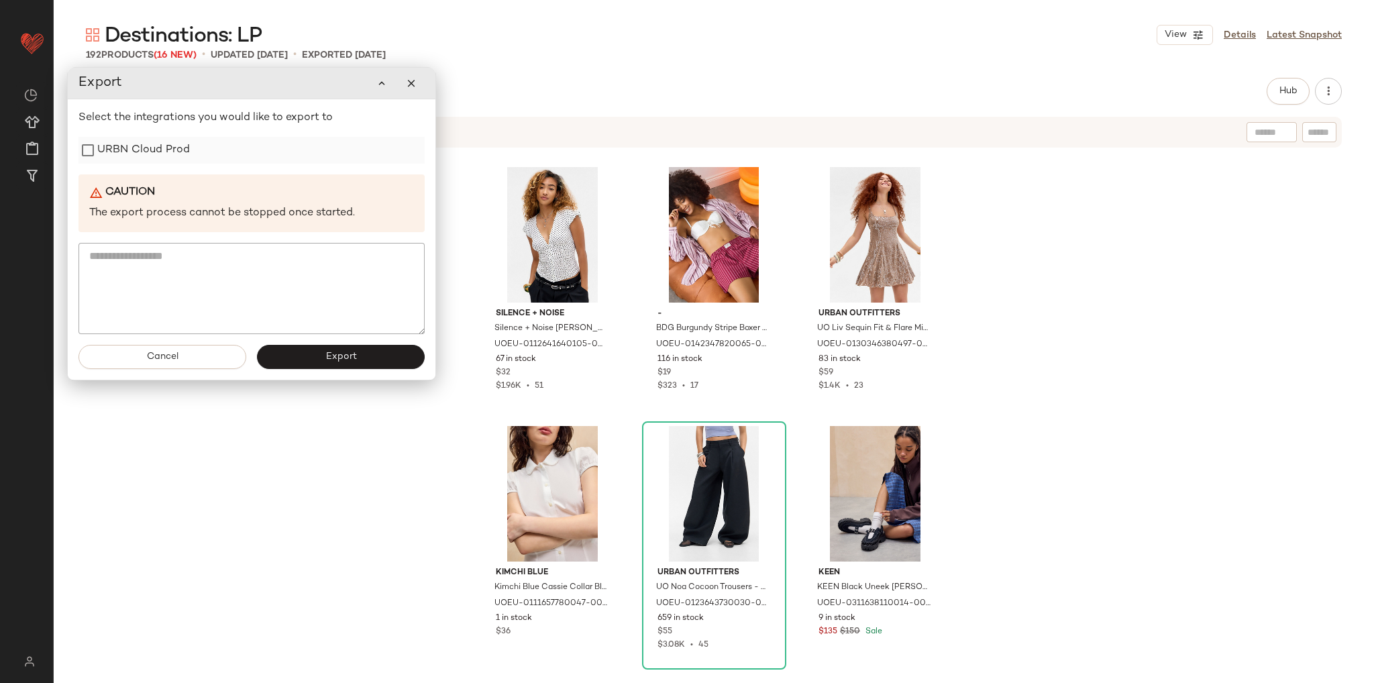
click at [162, 155] on label "URBN Cloud Prod" at bounding box center [143, 150] width 93 height 27
click at [327, 355] on span "Export" at bounding box center [341, 356] width 32 height 11
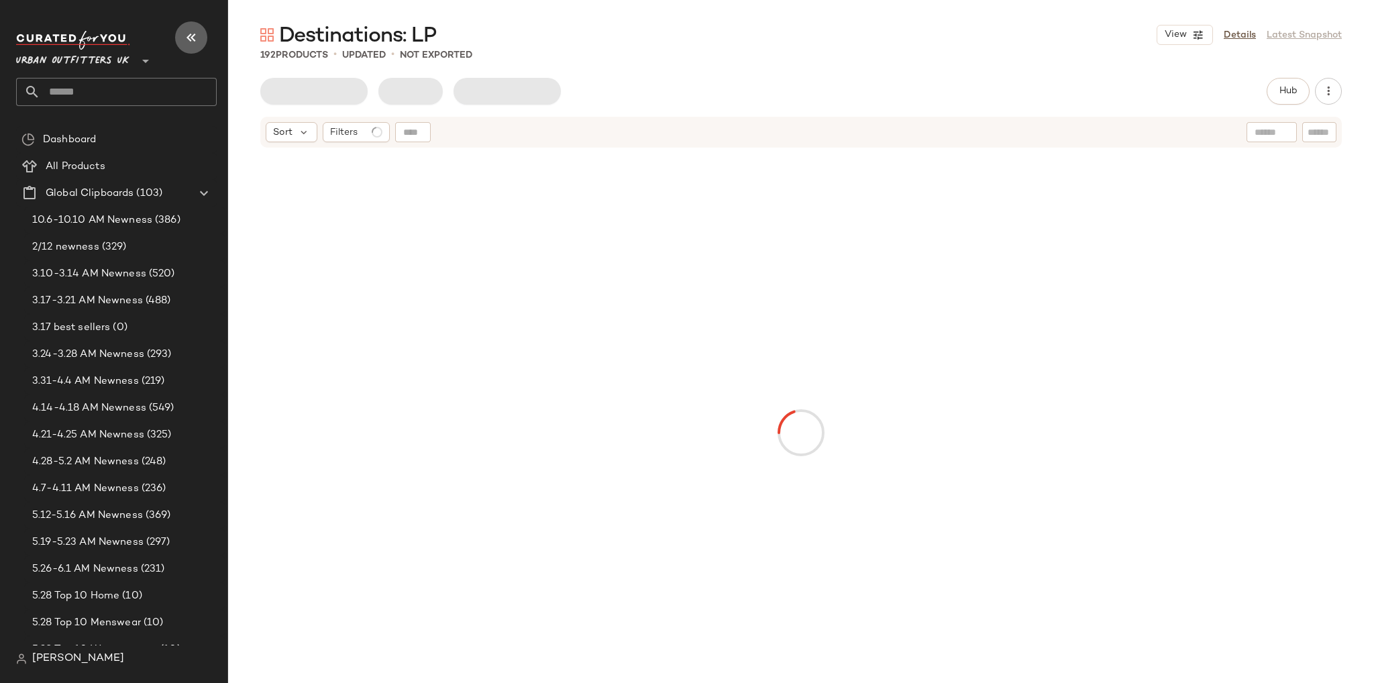
click at [192, 40] on icon "button" at bounding box center [191, 38] width 16 height 16
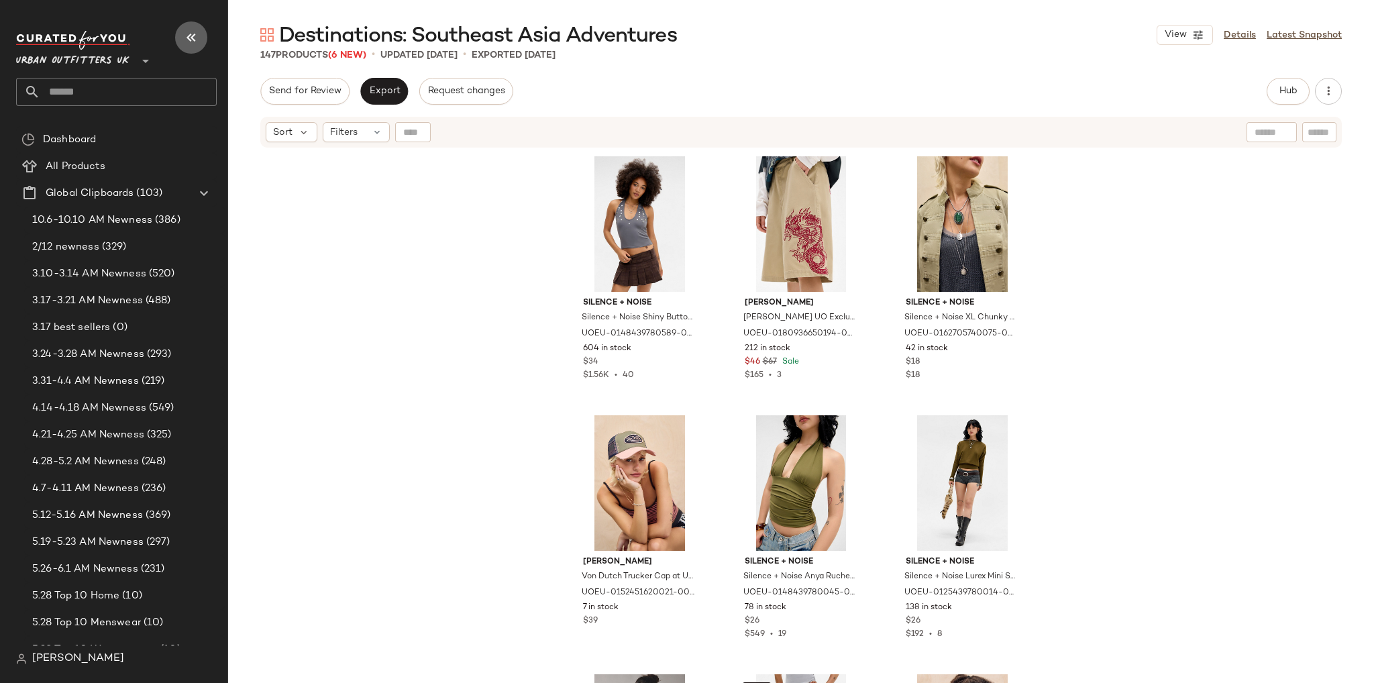
click at [188, 35] on icon "button" at bounding box center [191, 38] width 16 height 16
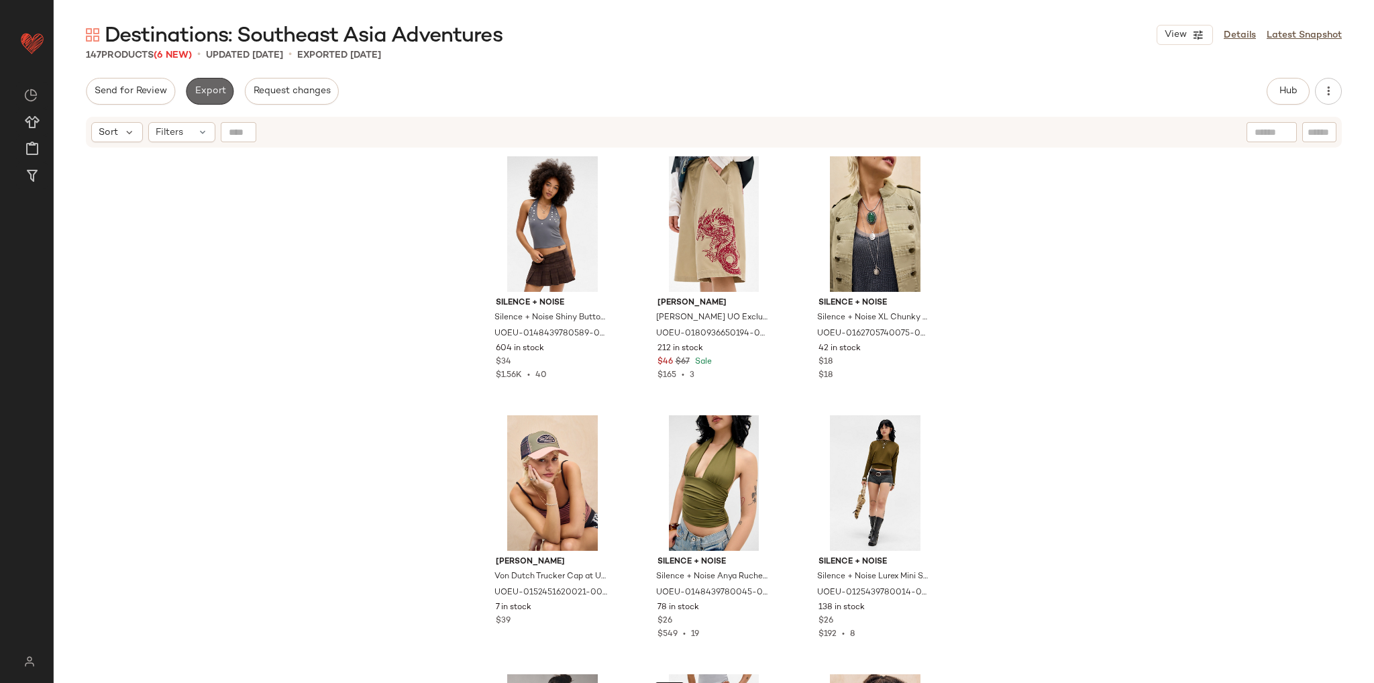
click at [217, 91] on span "Export" at bounding box center [210, 91] width 32 height 11
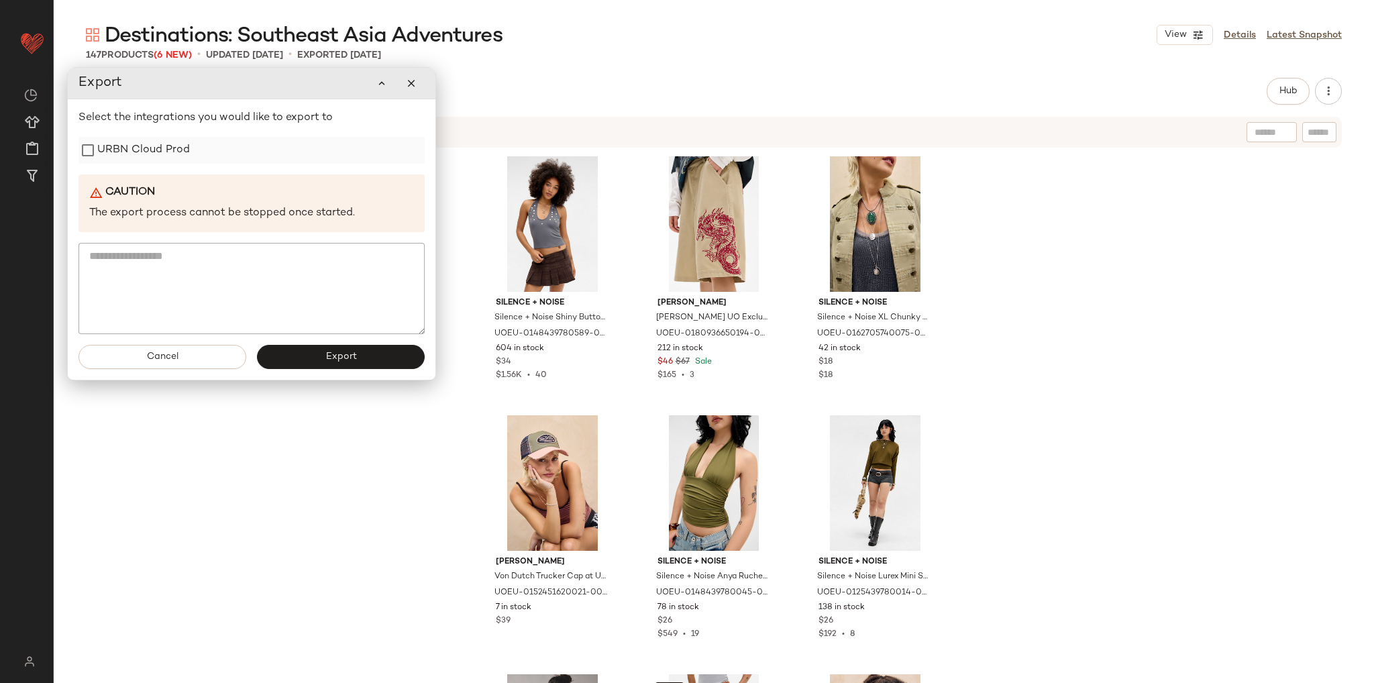
click at [176, 156] on label "URBN Cloud Prod" at bounding box center [143, 150] width 93 height 27
click at [330, 352] on span "Export" at bounding box center [341, 356] width 32 height 11
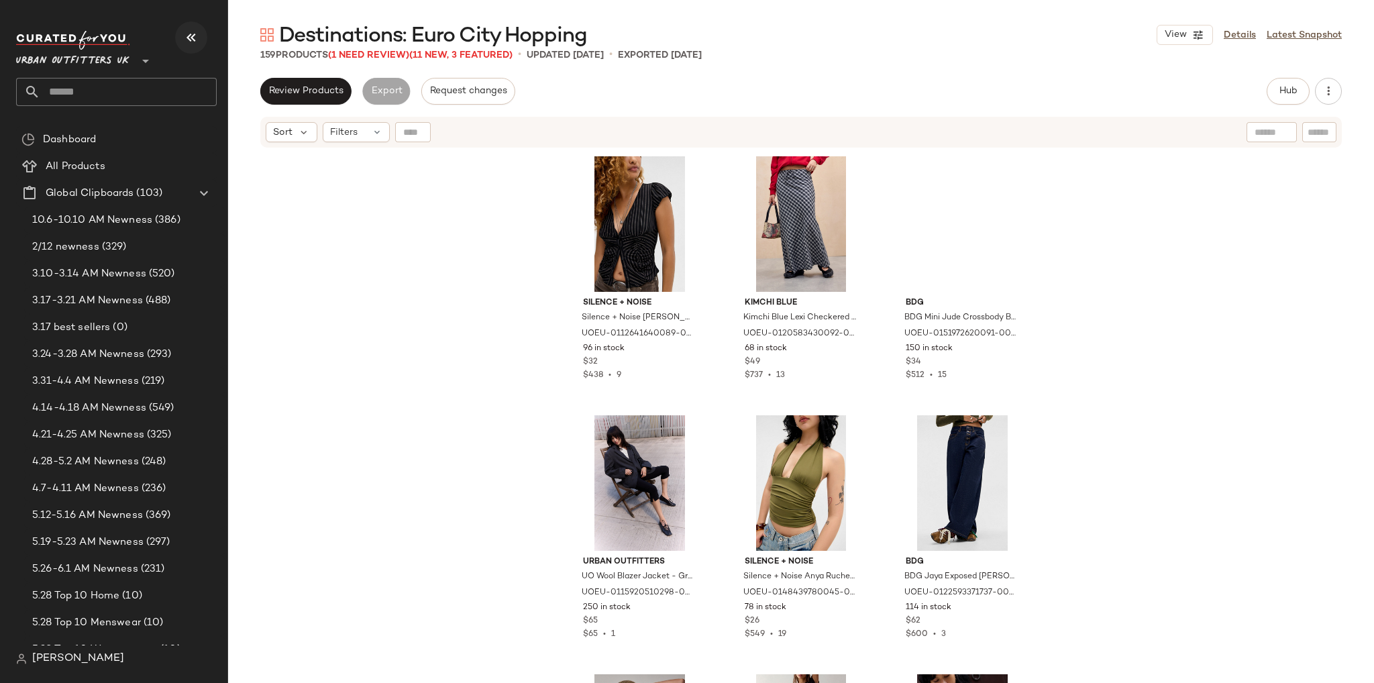
click at [190, 38] on icon "button" at bounding box center [191, 38] width 16 height 16
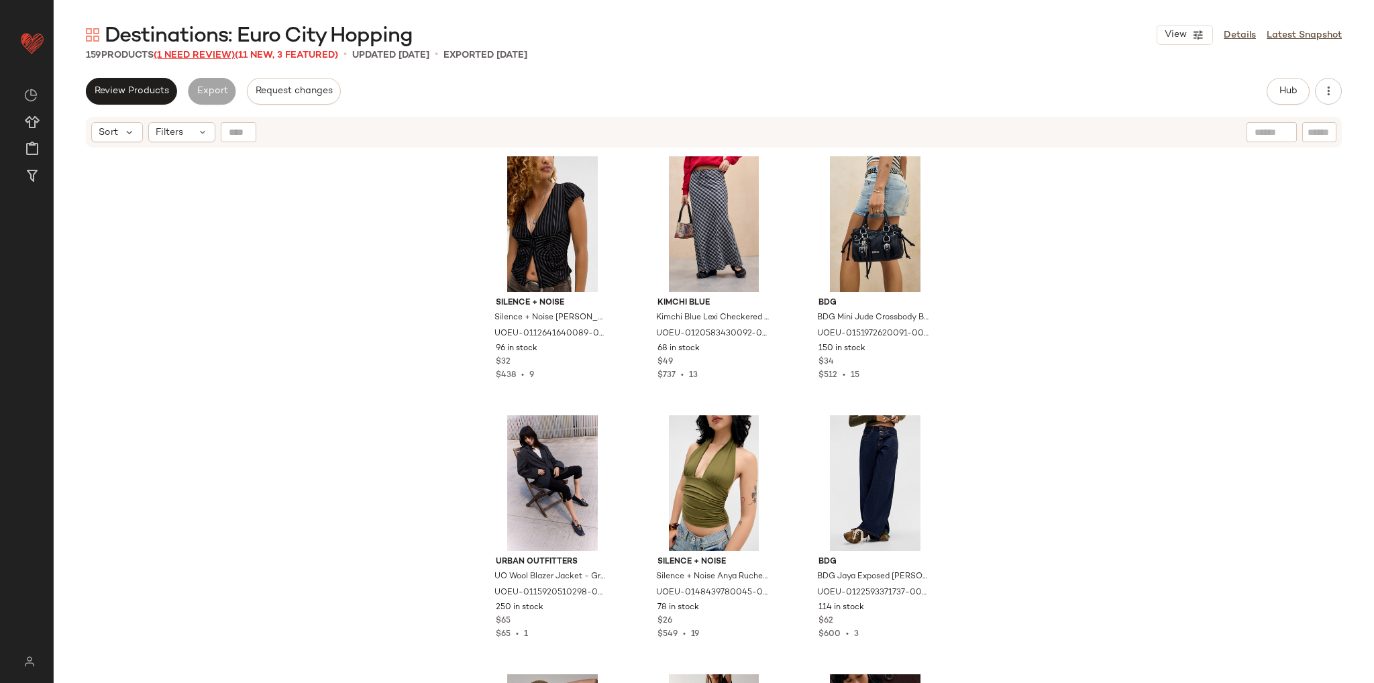
click at [221, 56] on span "(1 Need Review)" at bounding box center [194, 55] width 81 height 10
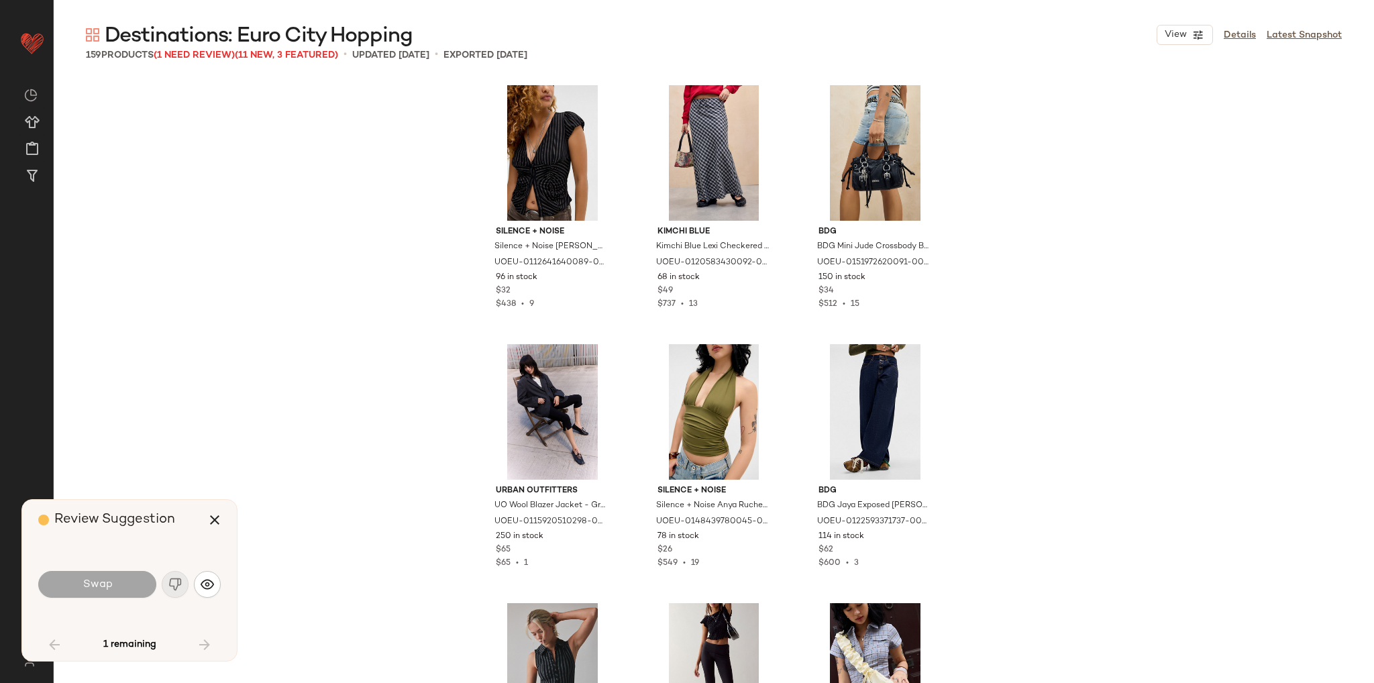
scroll to position [3107, 0]
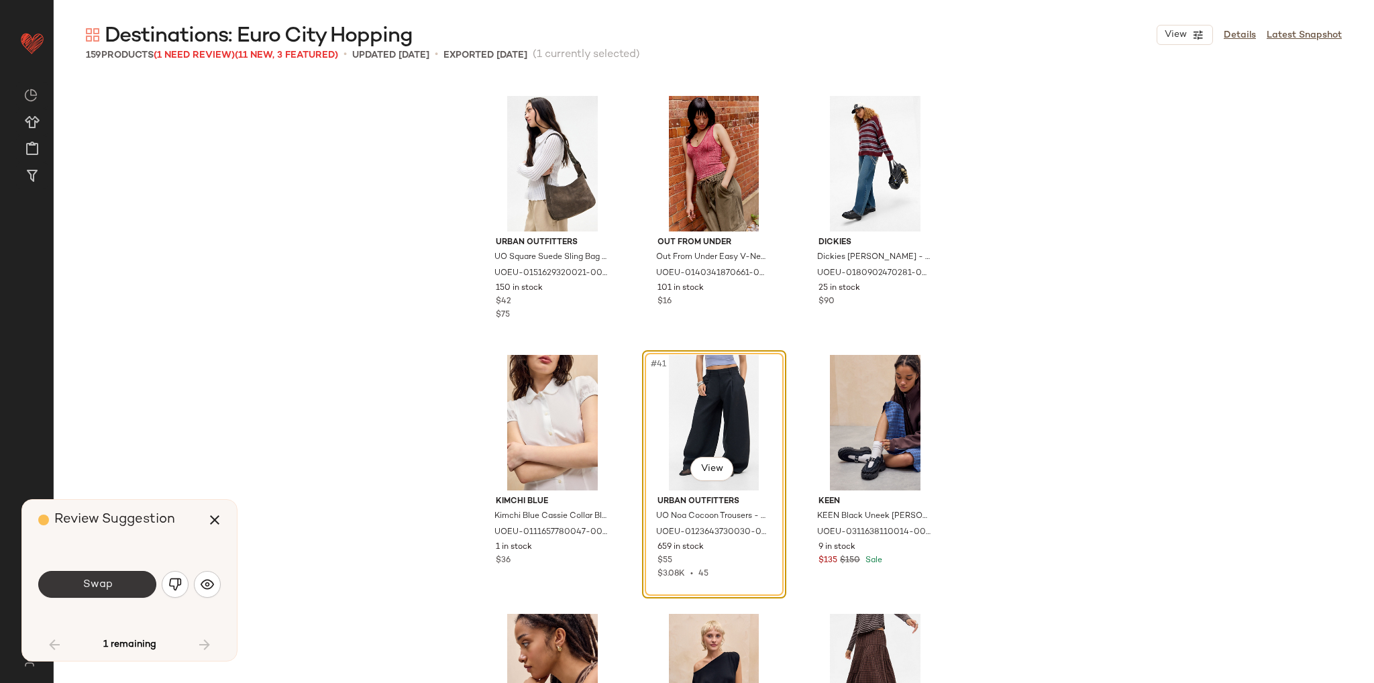
click at [99, 590] on span "Swap" at bounding box center [97, 584] width 30 height 13
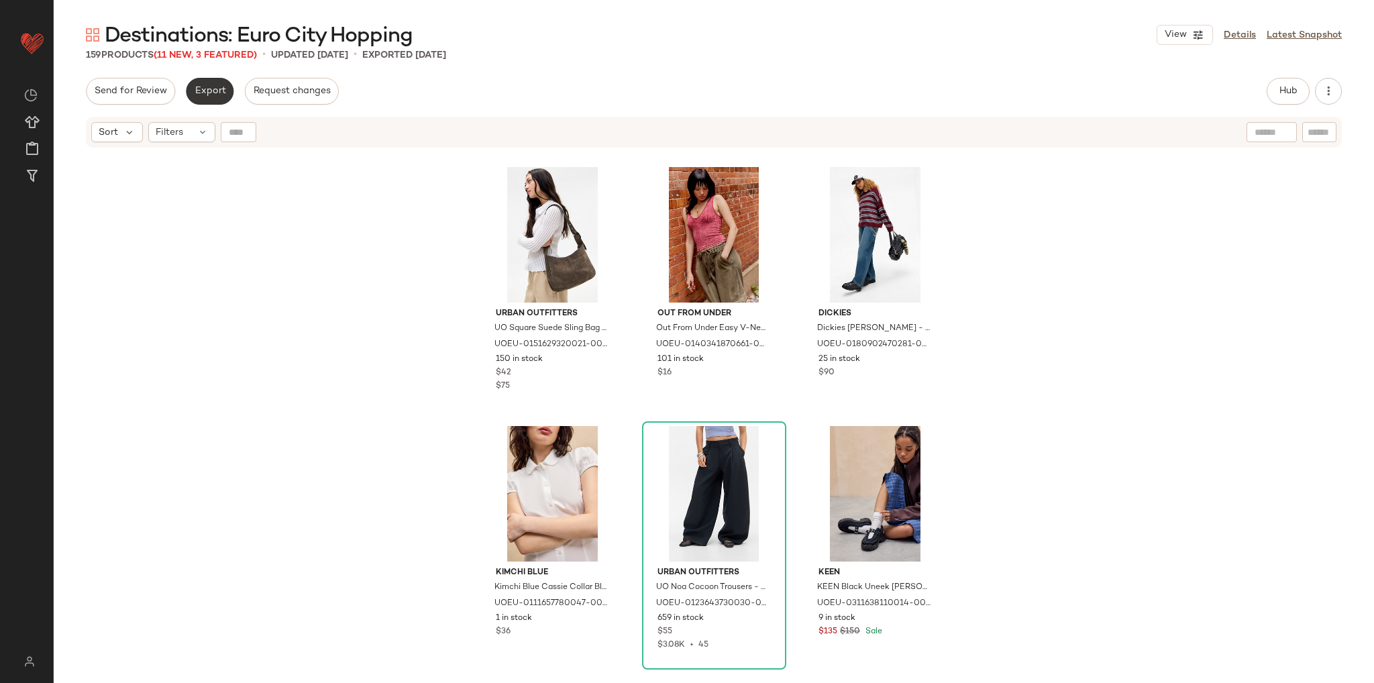
click at [209, 86] on span "Export" at bounding box center [210, 91] width 32 height 11
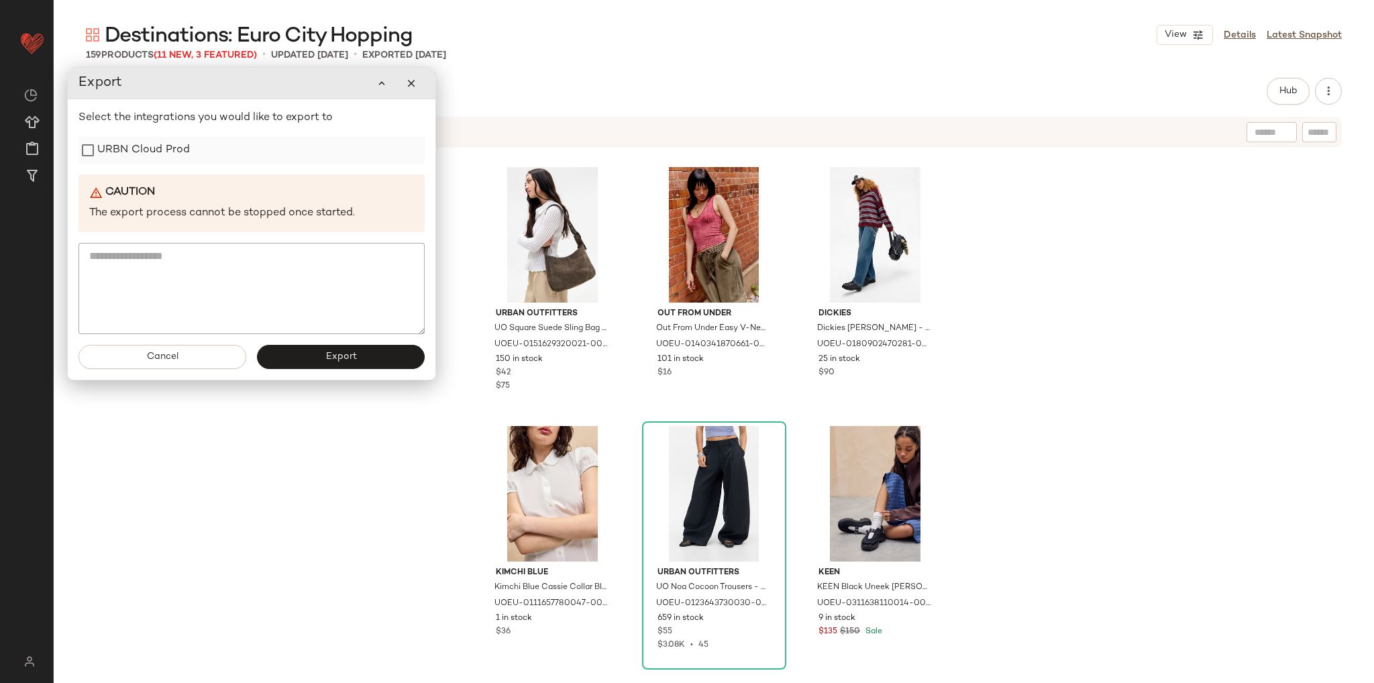
click at [139, 148] on label "URBN Cloud Prod" at bounding box center [143, 150] width 93 height 27
click at [306, 349] on button "Export" at bounding box center [341, 357] width 168 height 24
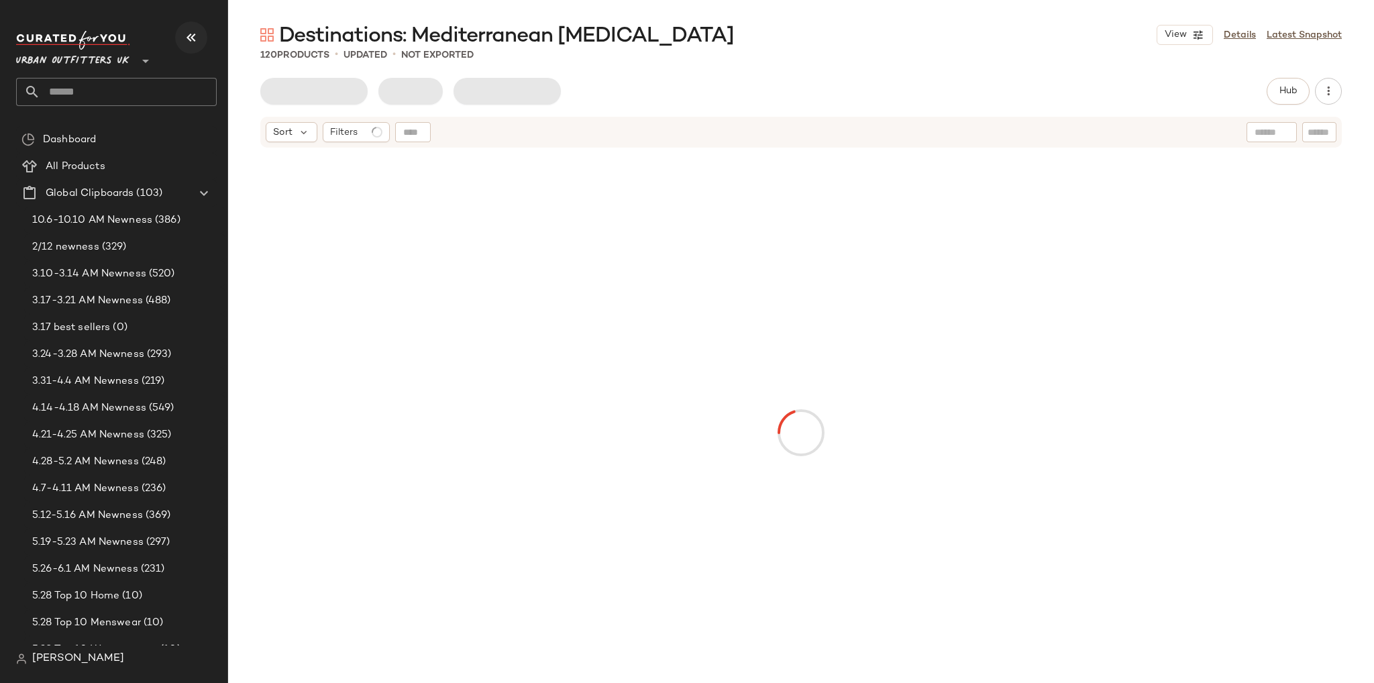
click at [201, 46] on button "button" at bounding box center [191, 37] width 32 height 32
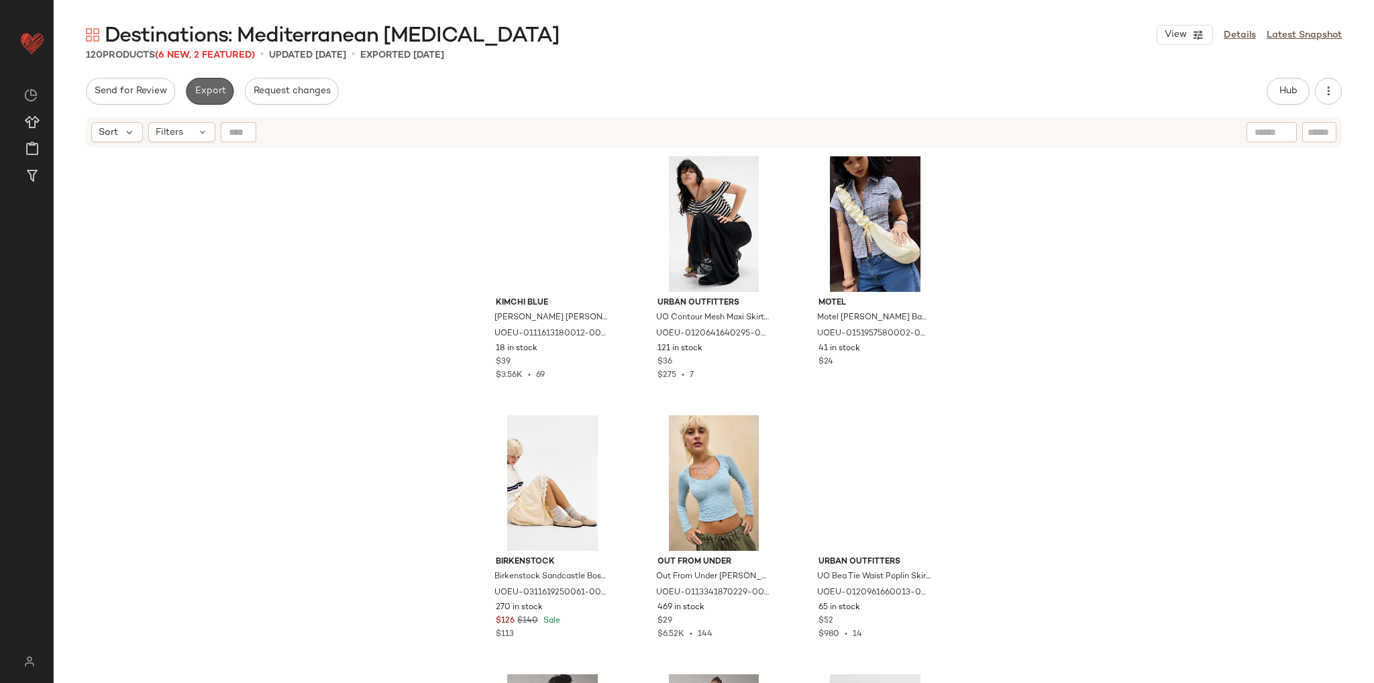
click at [212, 95] on span "Export" at bounding box center [210, 91] width 32 height 11
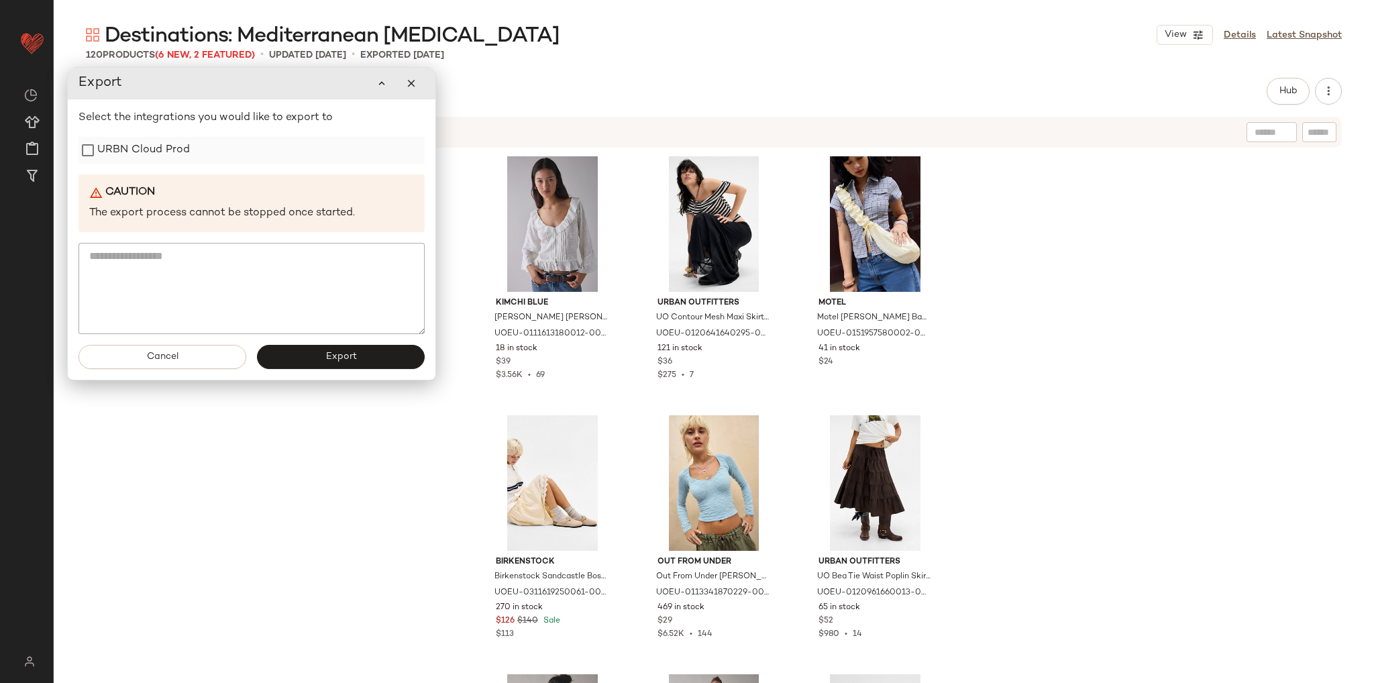
click at [192, 160] on div "URBN Cloud Prod" at bounding box center [251, 150] width 346 height 27
click at [180, 158] on label "URBN Cloud Prod" at bounding box center [143, 150] width 93 height 27
click at [315, 363] on button "Export" at bounding box center [341, 357] width 168 height 24
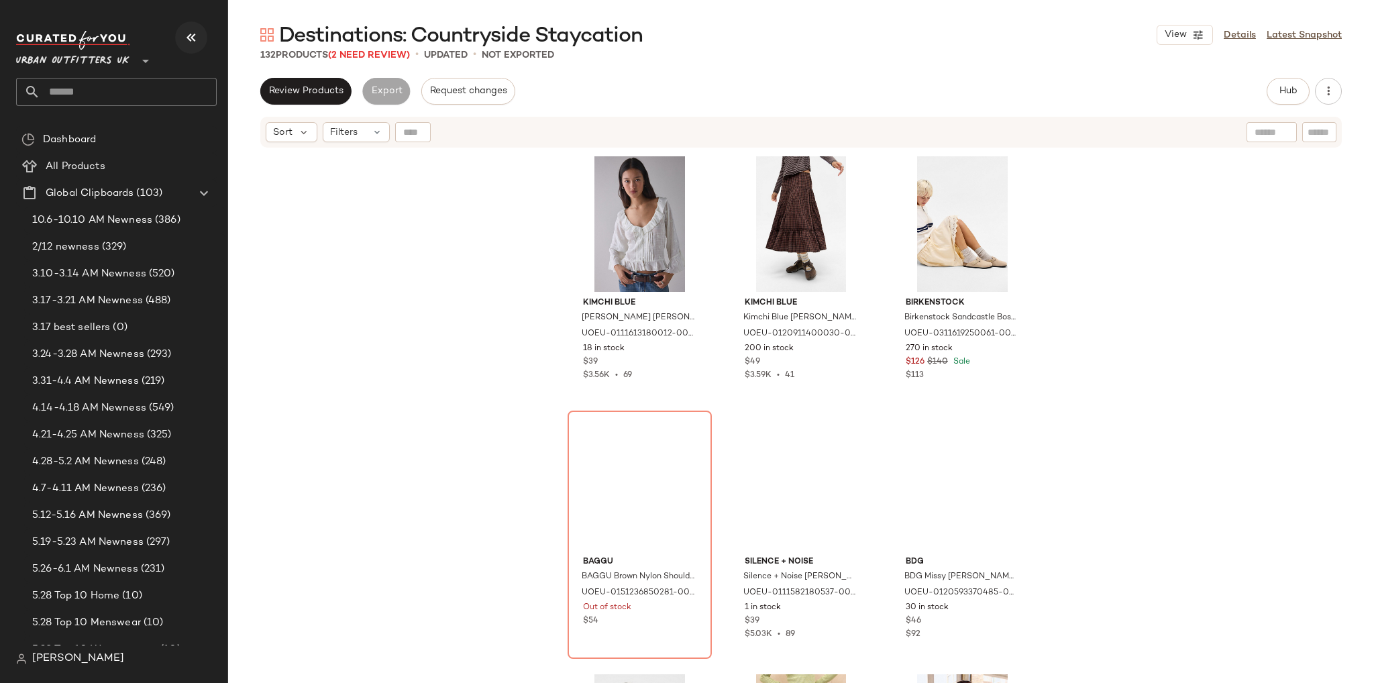
click at [193, 37] on icon "button" at bounding box center [191, 38] width 16 height 16
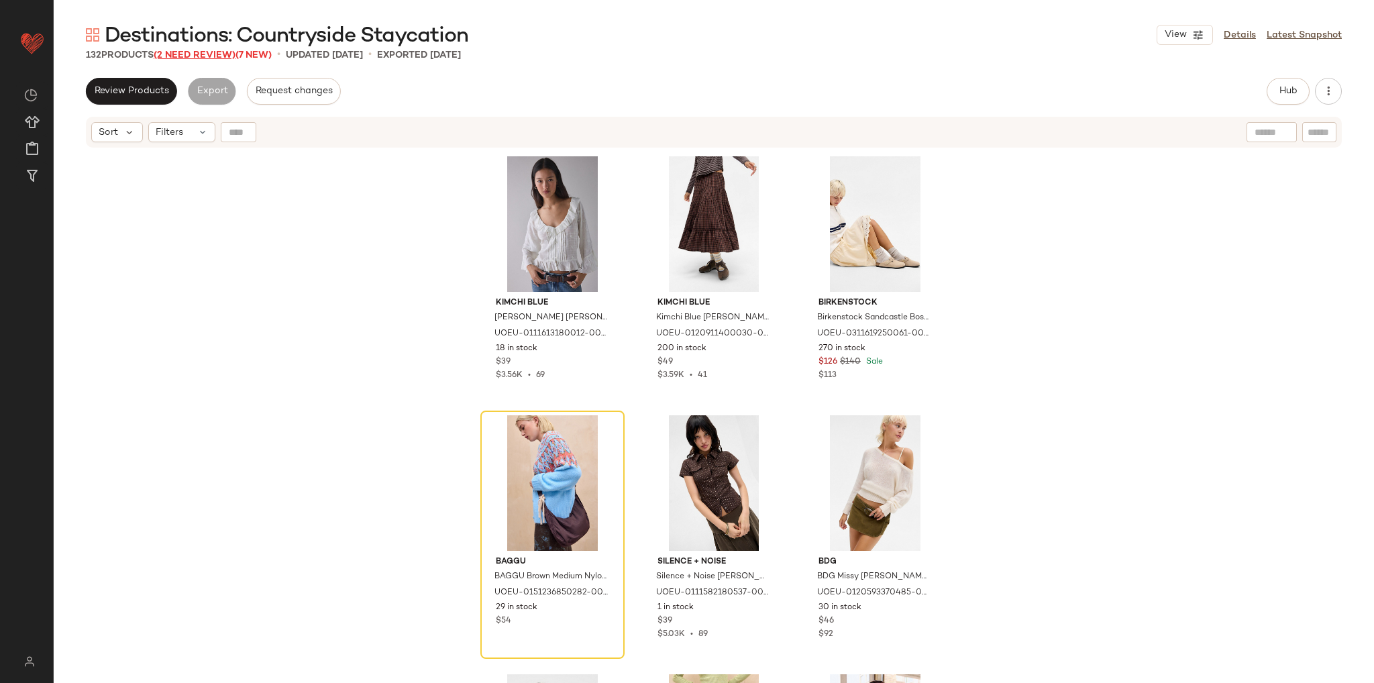
click at [214, 57] on span "(2 Need Review)" at bounding box center [195, 55] width 82 height 10
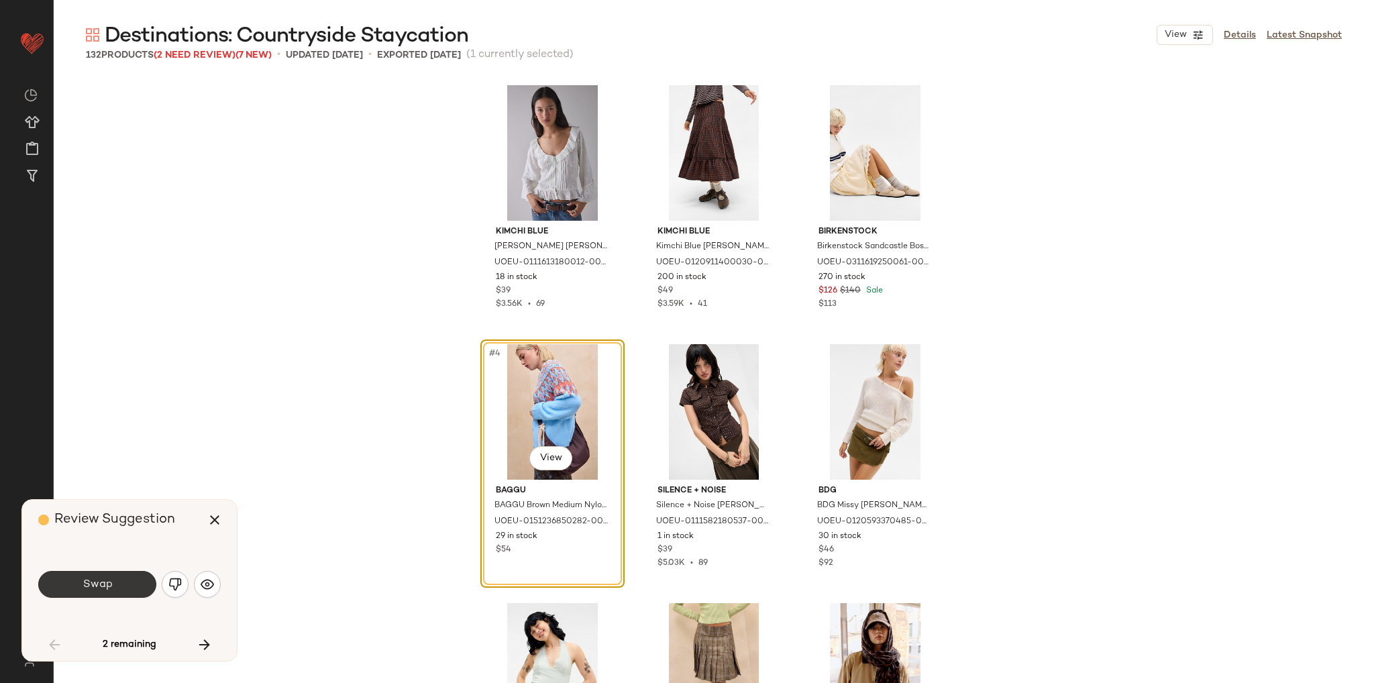
click at [121, 592] on button "Swap" at bounding box center [97, 584] width 118 height 27
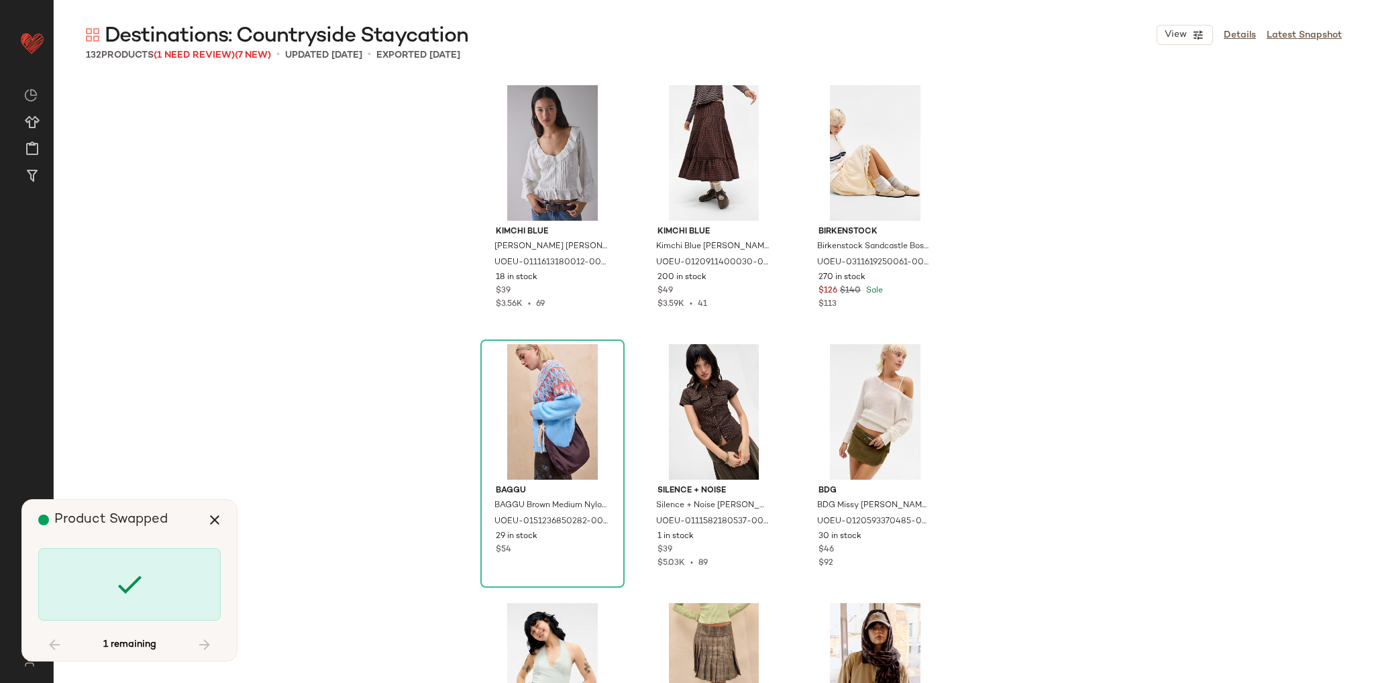
scroll to position [8026, 0]
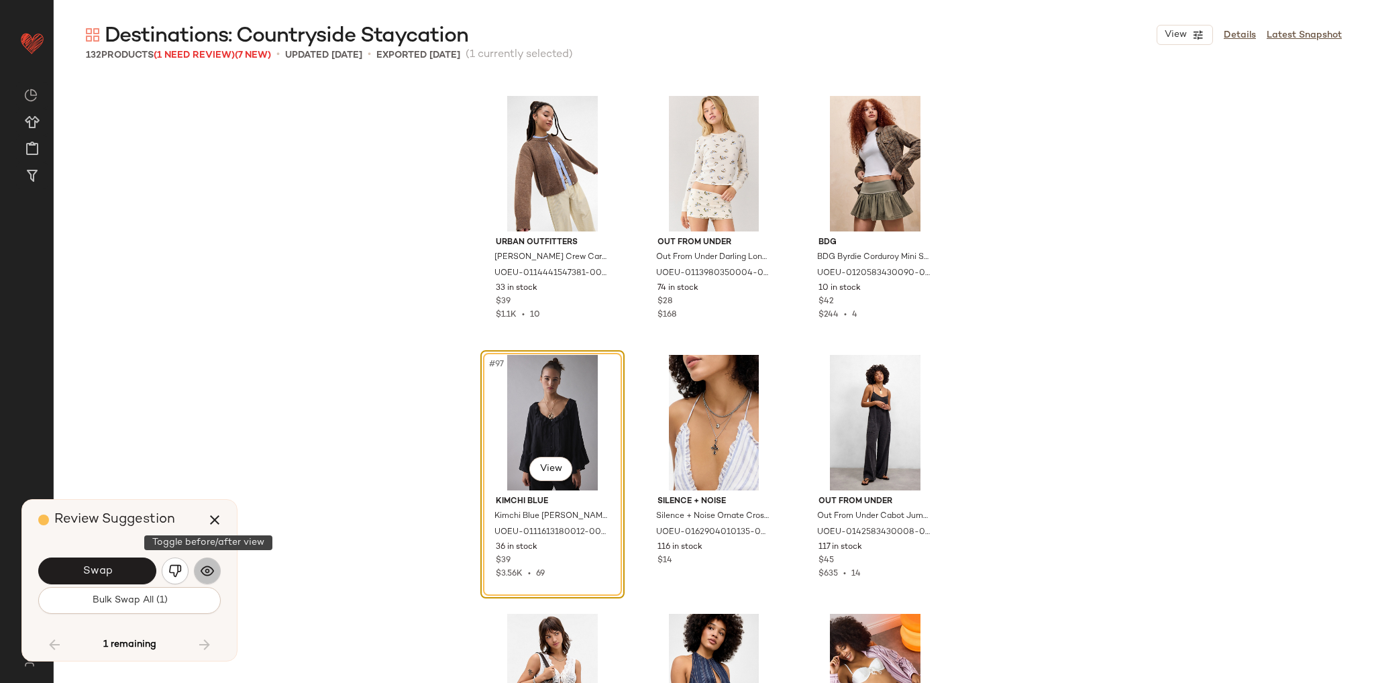
click at [209, 575] on img "button" at bounding box center [207, 570] width 13 height 13
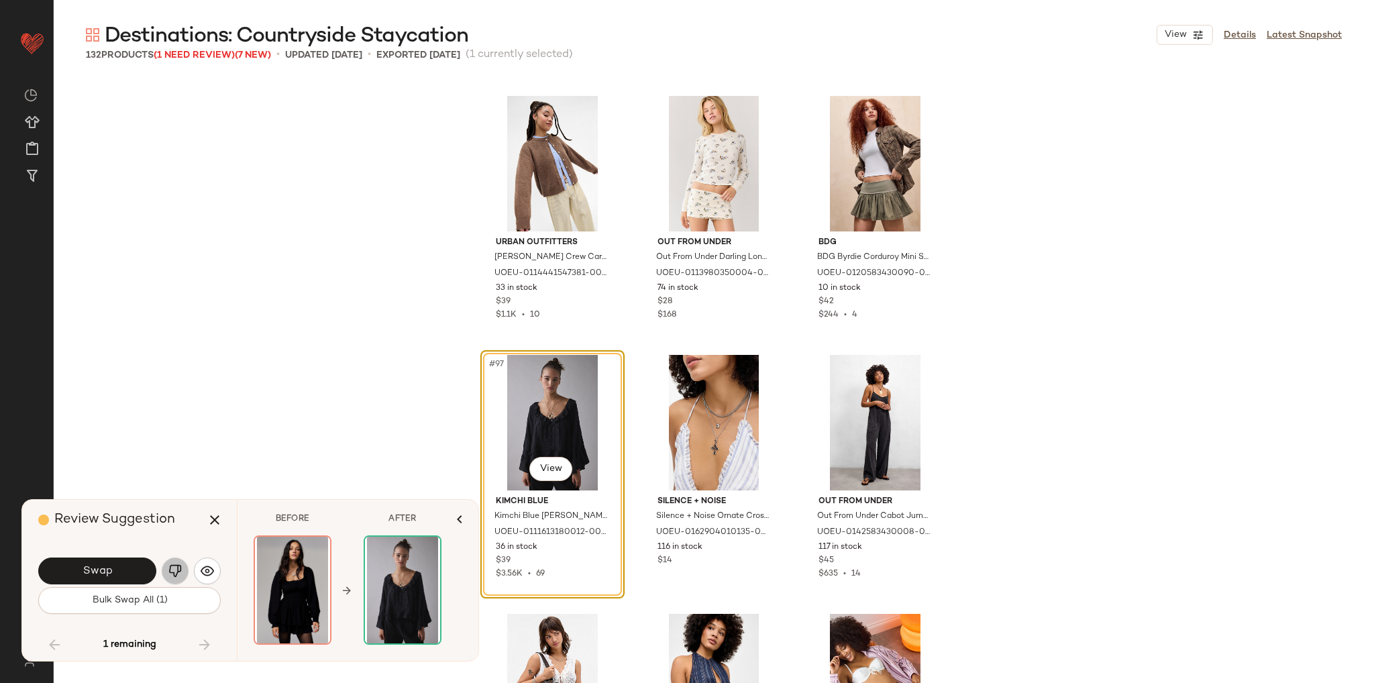
click at [174, 572] on img "button" at bounding box center [174, 570] width 13 height 13
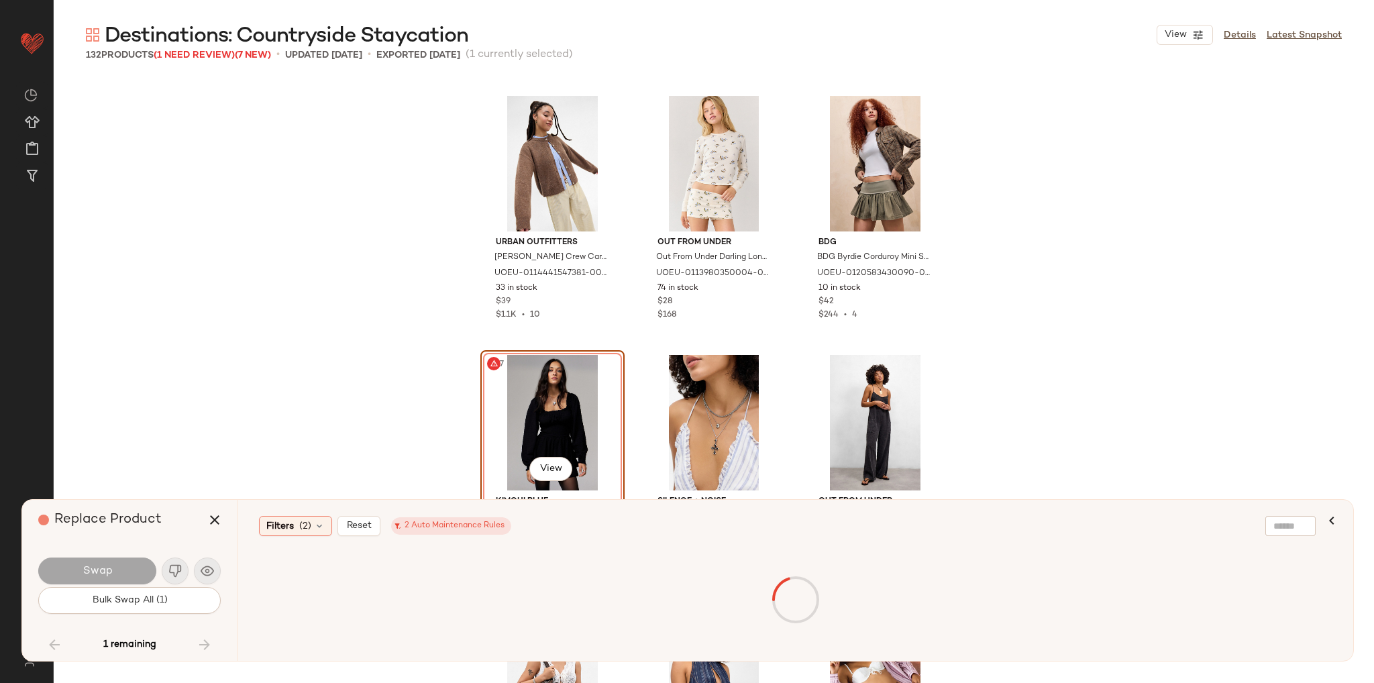
scroll to position [8227, 0]
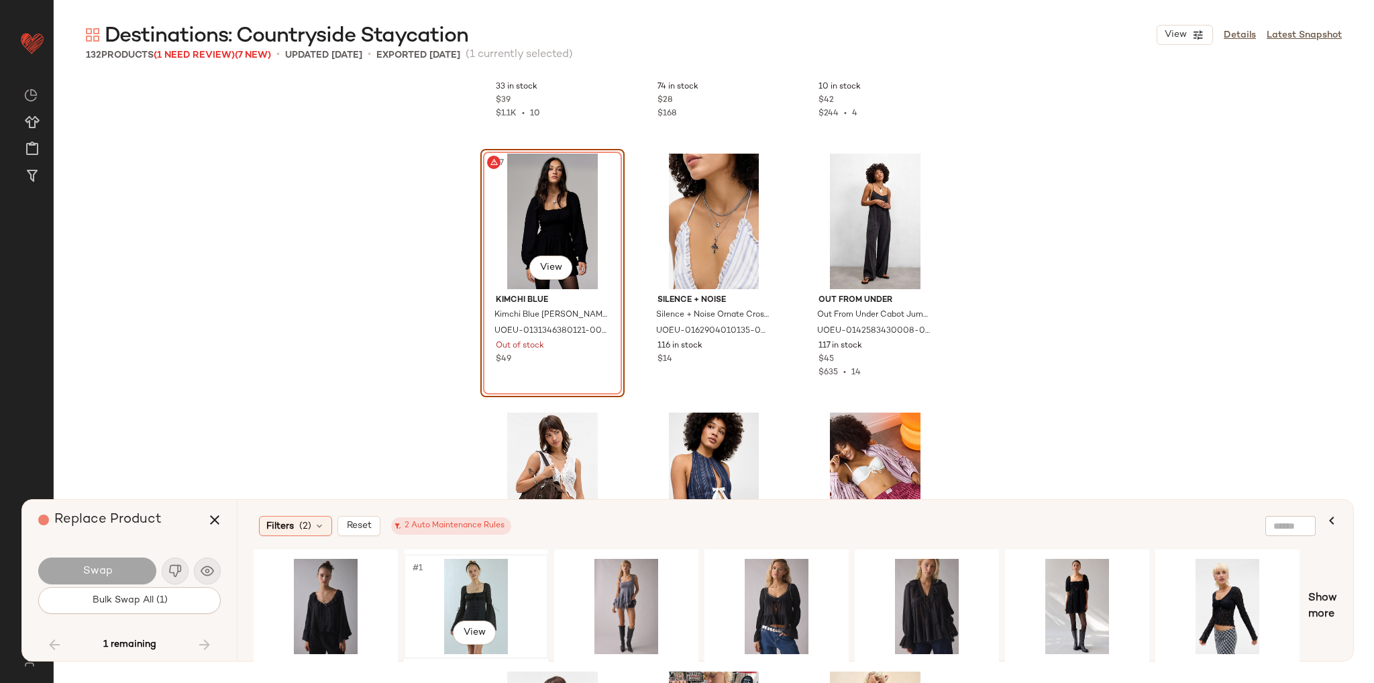
click at [467, 593] on div "#1 View" at bounding box center [475, 606] width 135 height 95
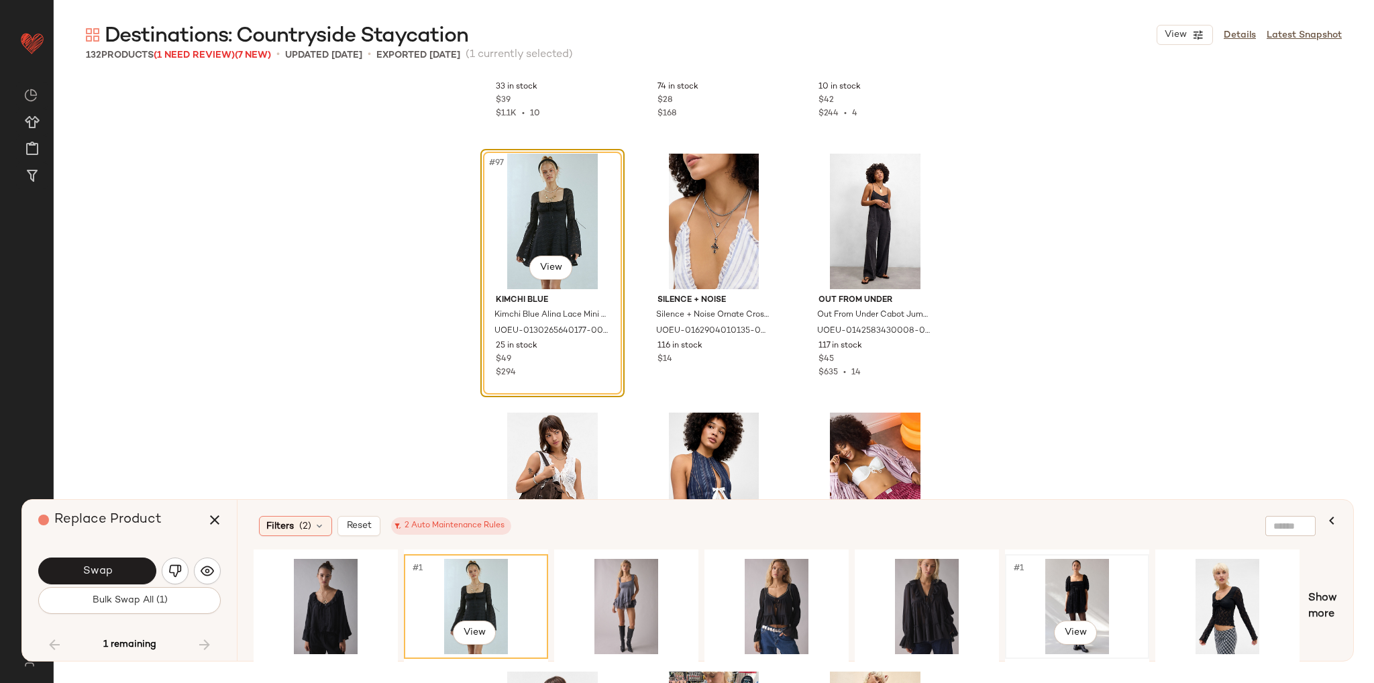
click at [1070, 582] on div "#1 View" at bounding box center [1076, 606] width 135 height 95
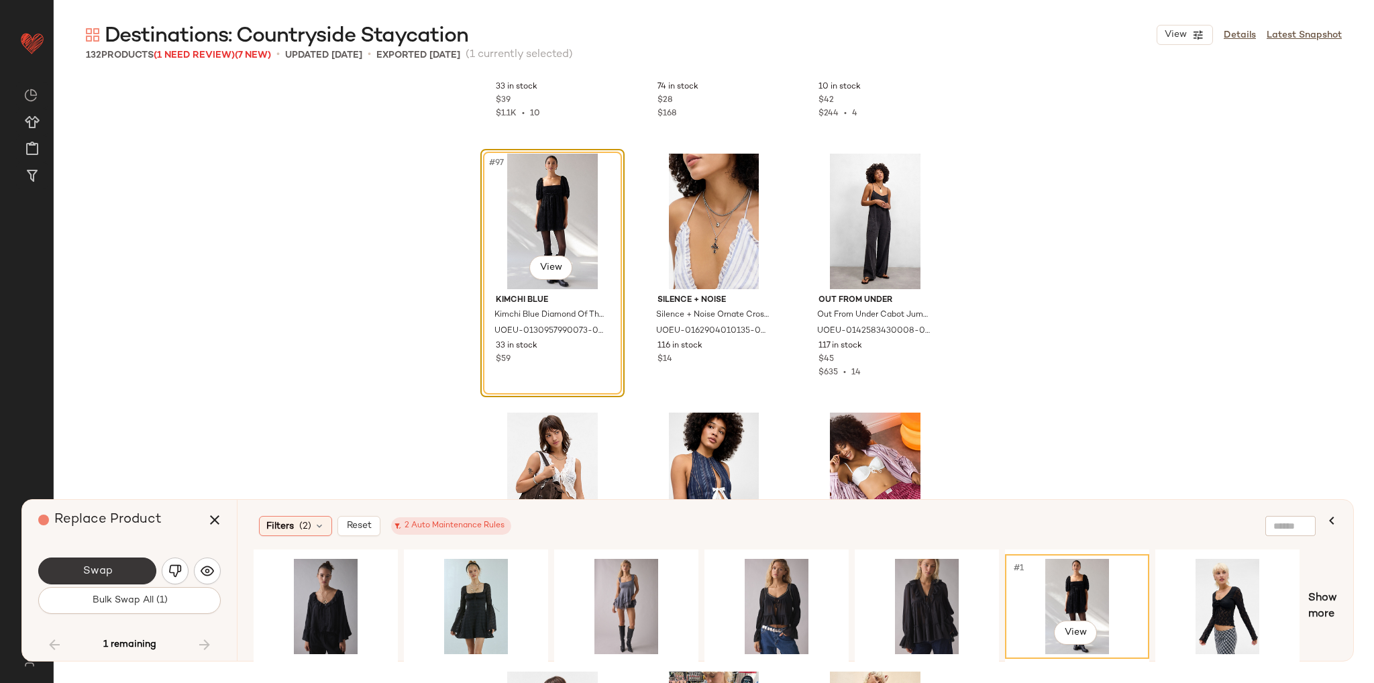
click at [114, 572] on button "Swap" at bounding box center [97, 570] width 118 height 27
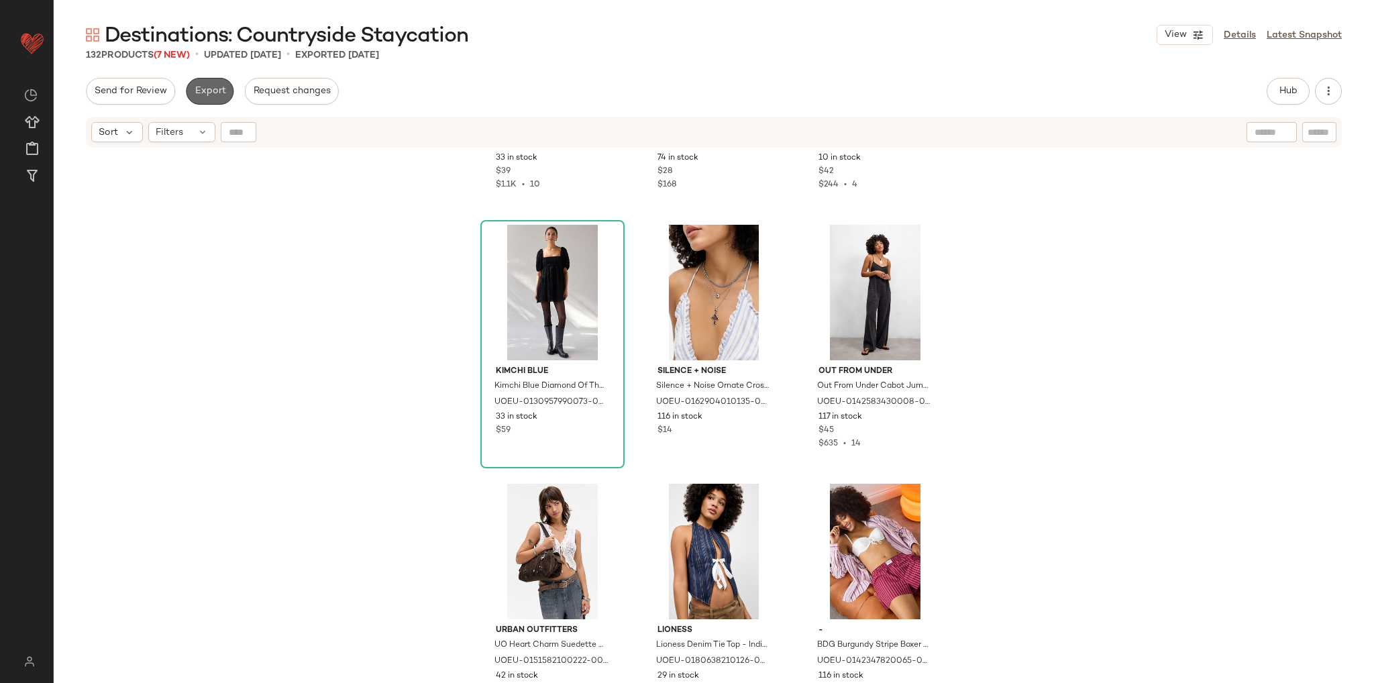
click at [215, 95] on span "Export" at bounding box center [210, 91] width 32 height 11
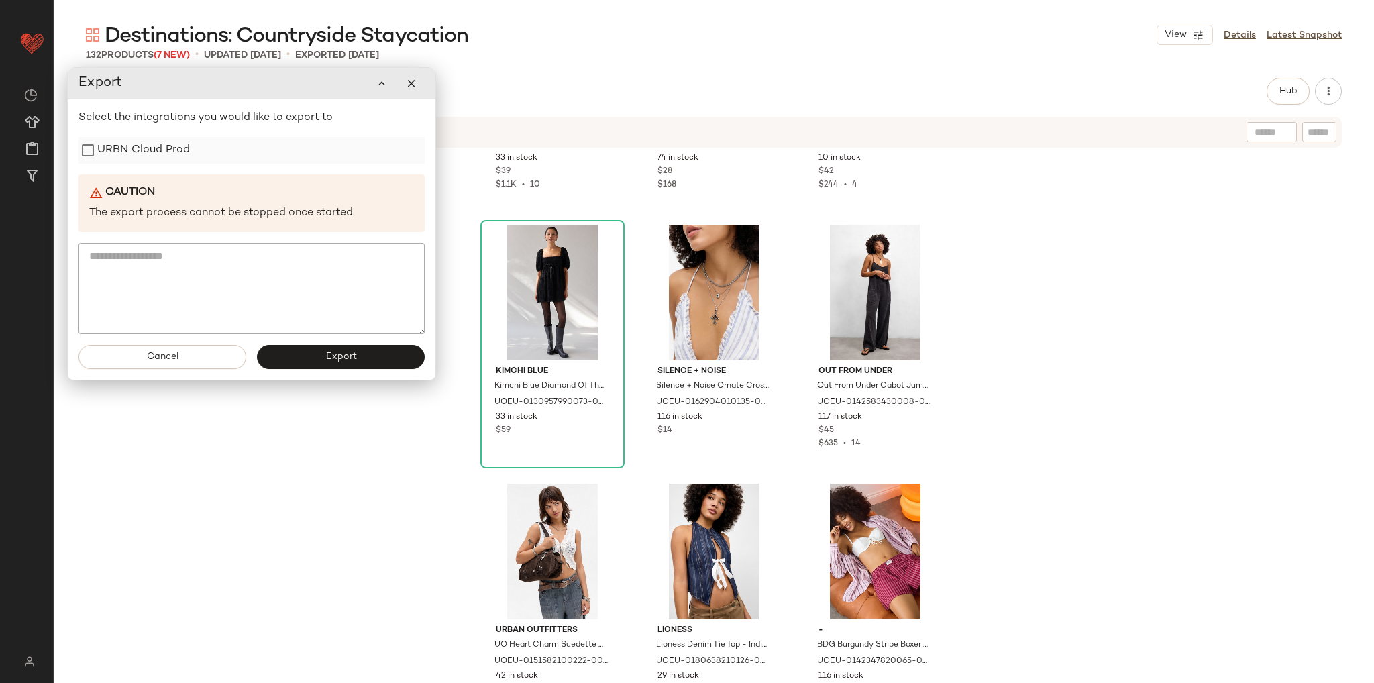
click at [156, 157] on label "URBN Cloud Prod" at bounding box center [143, 150] width 93 height 27
click at [346, 360] on span "Export" at bounding box center [341, 356] width 32 height 11
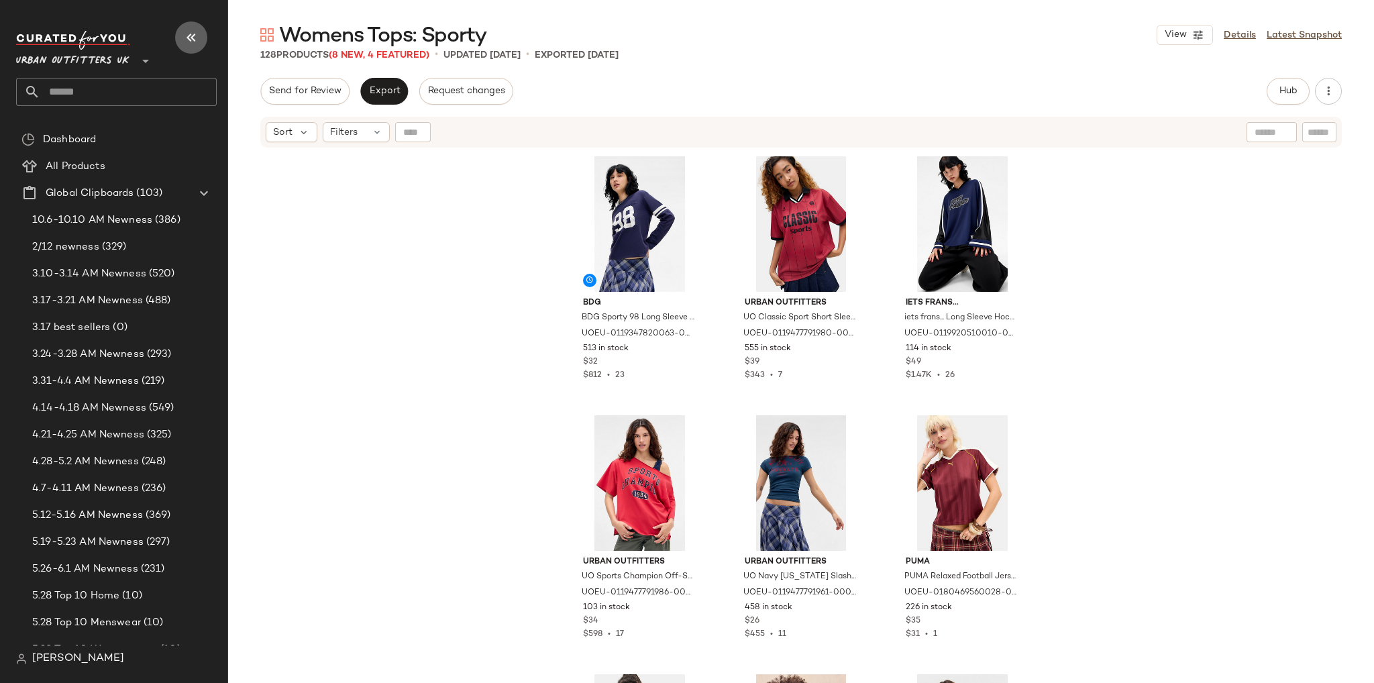
click at [197, 38] on icon "button" at bounding box center [191, 38] width 16 height 16
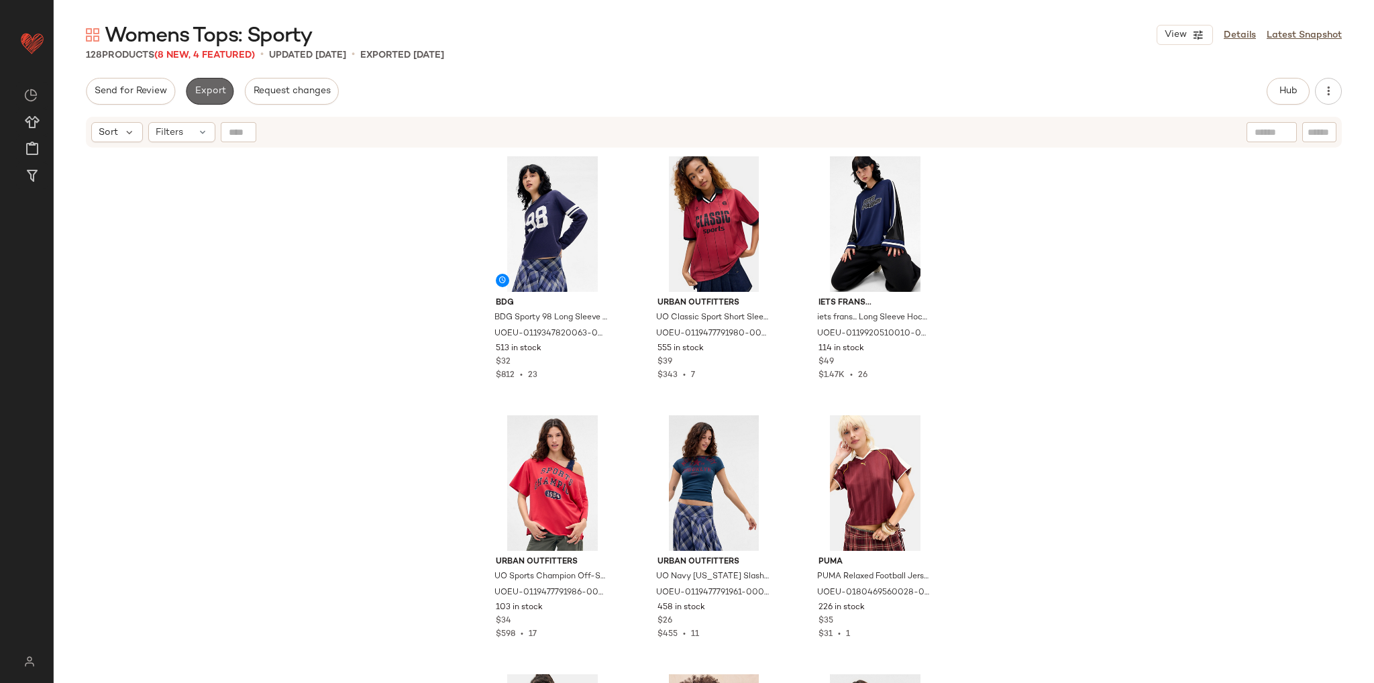
click at [209, 87] on span "Export" at bounding box center [210, 91] width 32 height 11
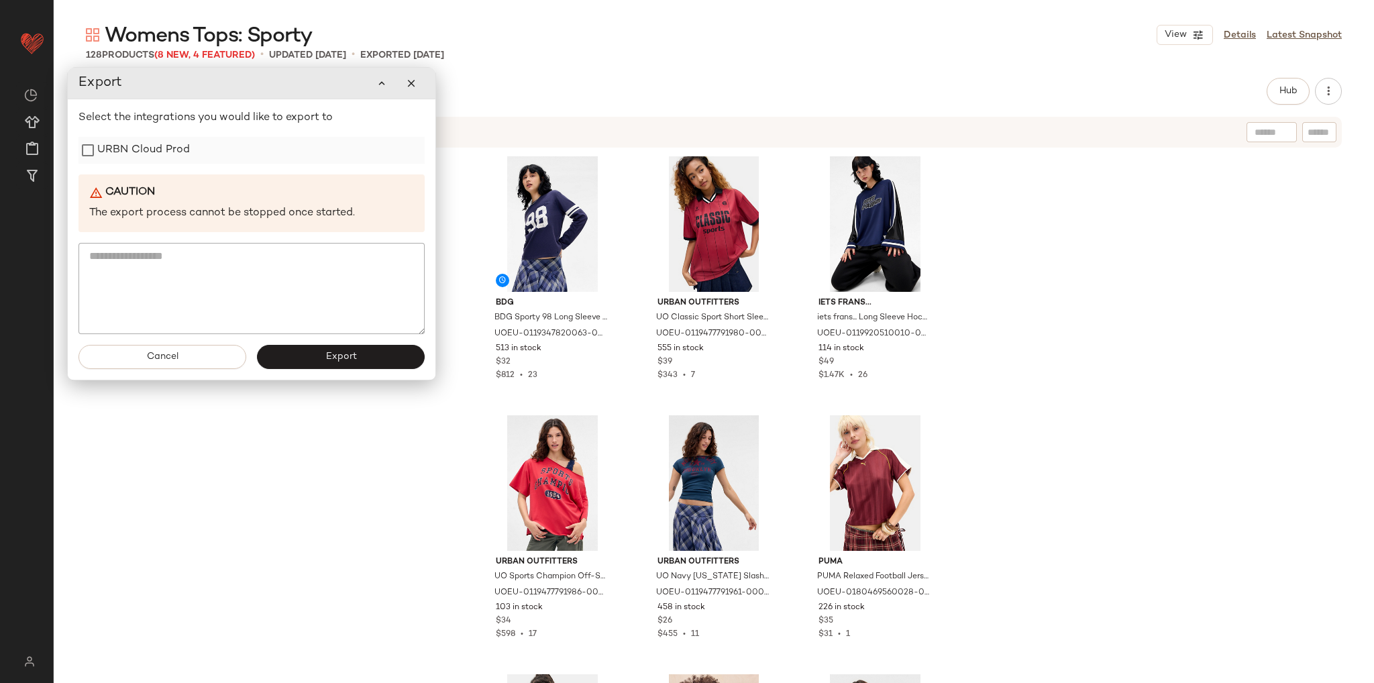
click at [167, 152] on label "URBN Cloud Prod" at bounding box center [143, 150] width 93 height 27
click at [330, 367] on button "Export" at bounding box center [341, 357] width 168 height 24
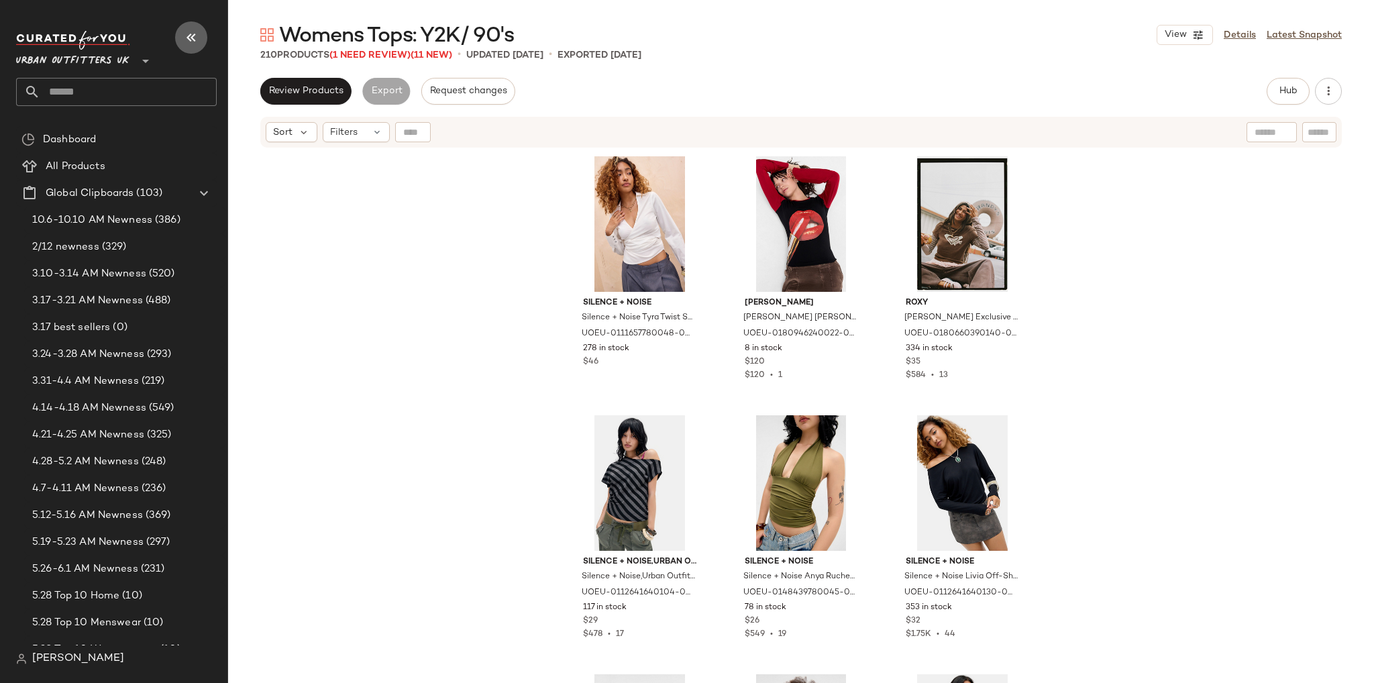
click at [190, 38] on icon "button" at bounding box center [191, 38] width 16 height 16
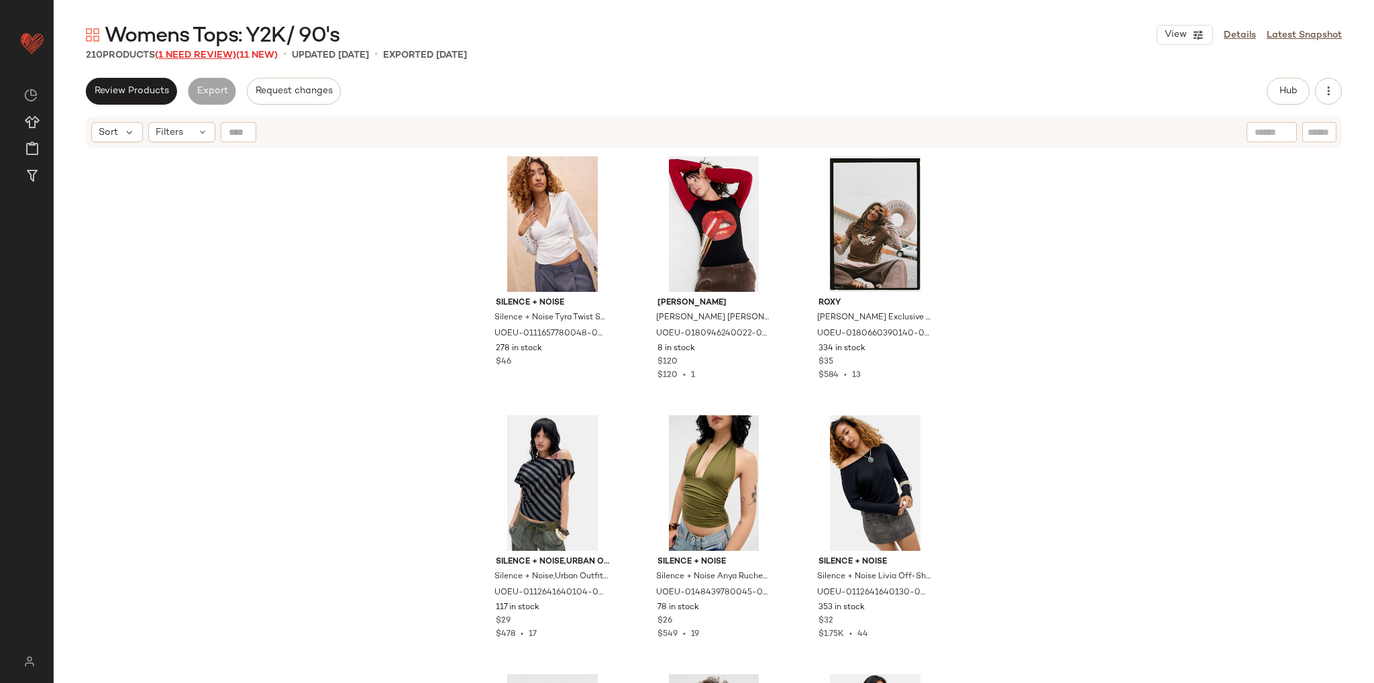
click at [203, 57] on span "(1 Need Review)" at bounding box center [195, 55] width 81 height 10
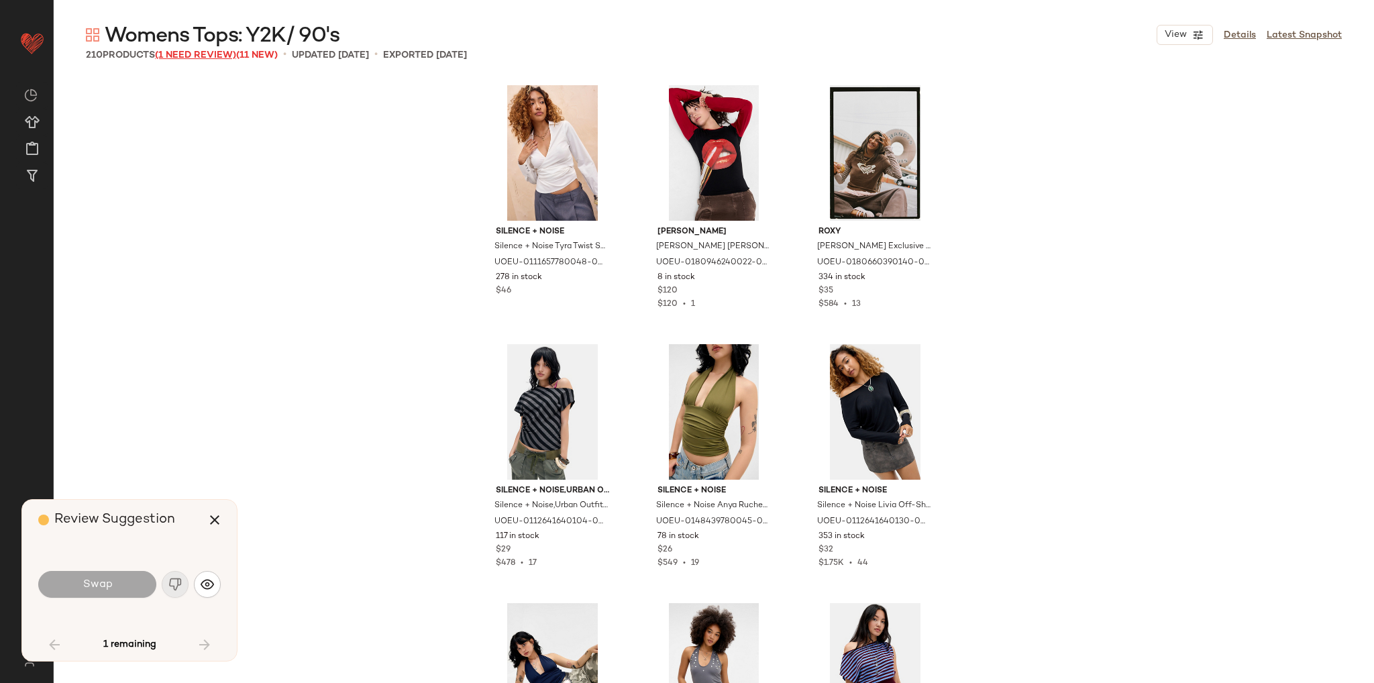
scroll to position [5437, 0]
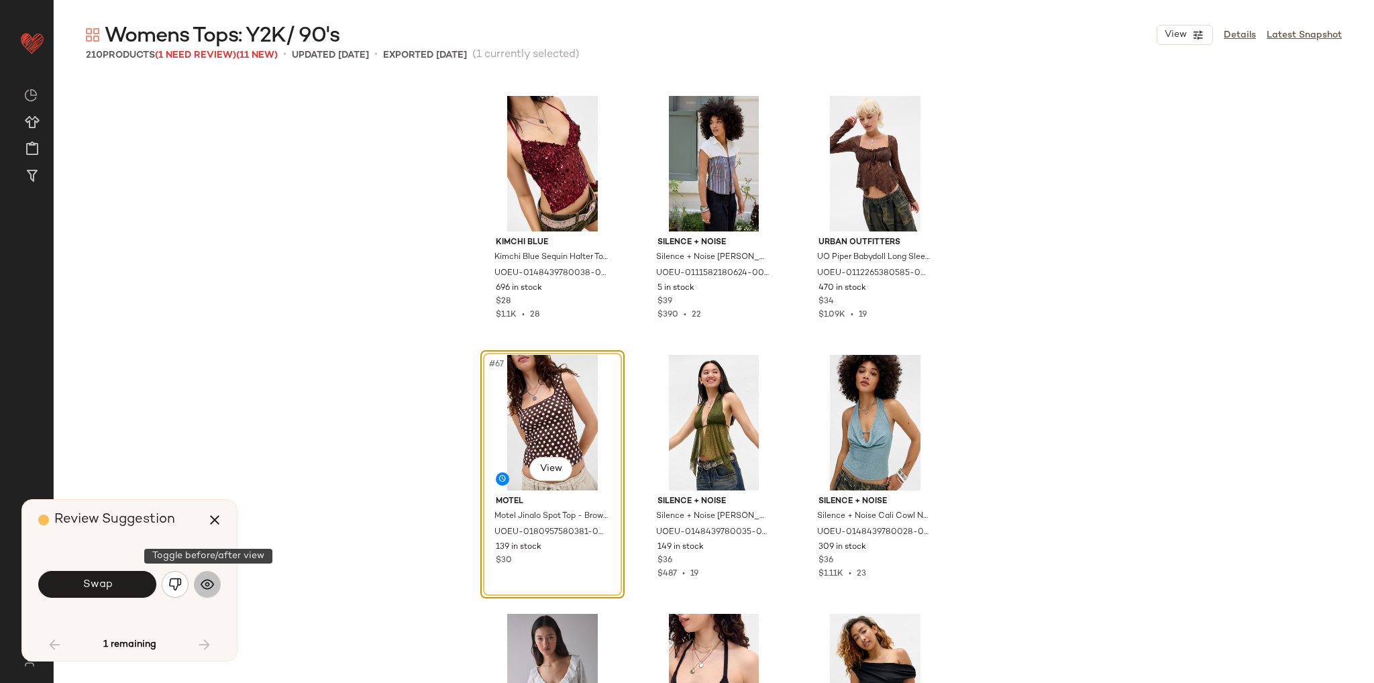
click at [199, 584] on button "button" at bounding box center [207, 584] width 27 height 27
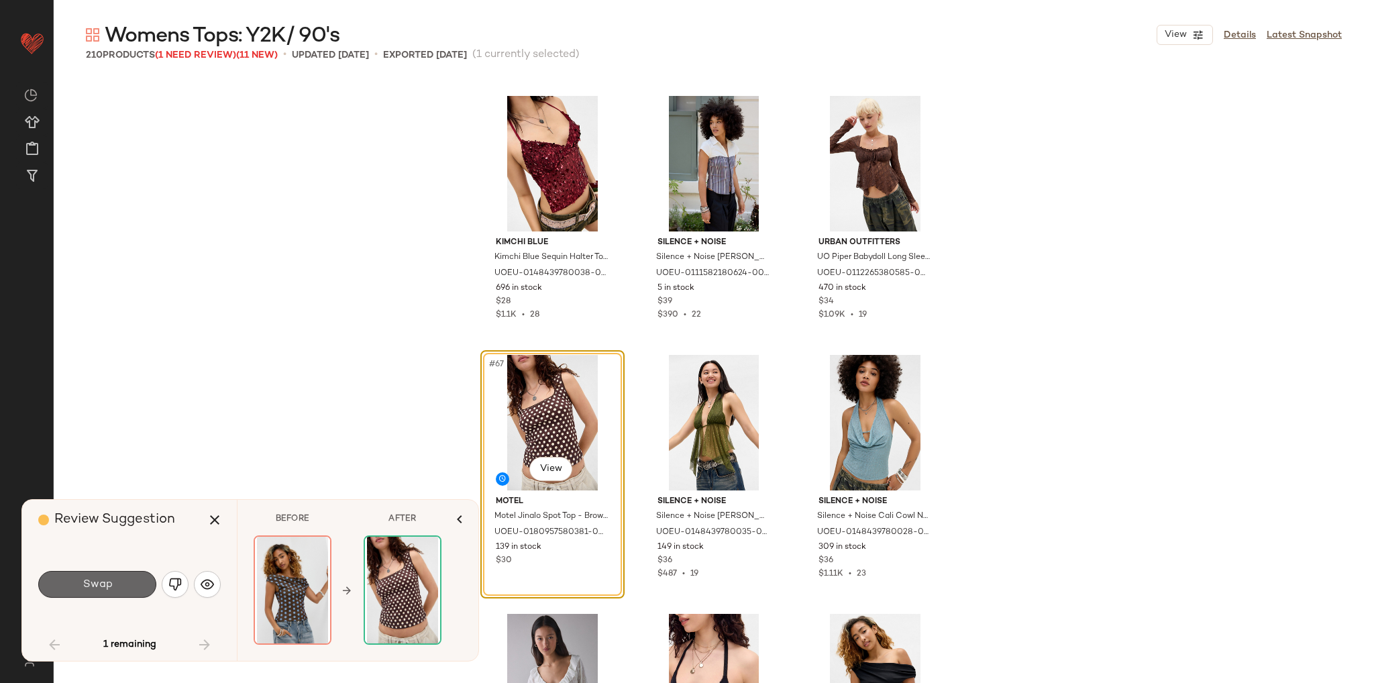
click at [135, 587] on button "Swap" at bounding box center [97, 584] width 118 height 27
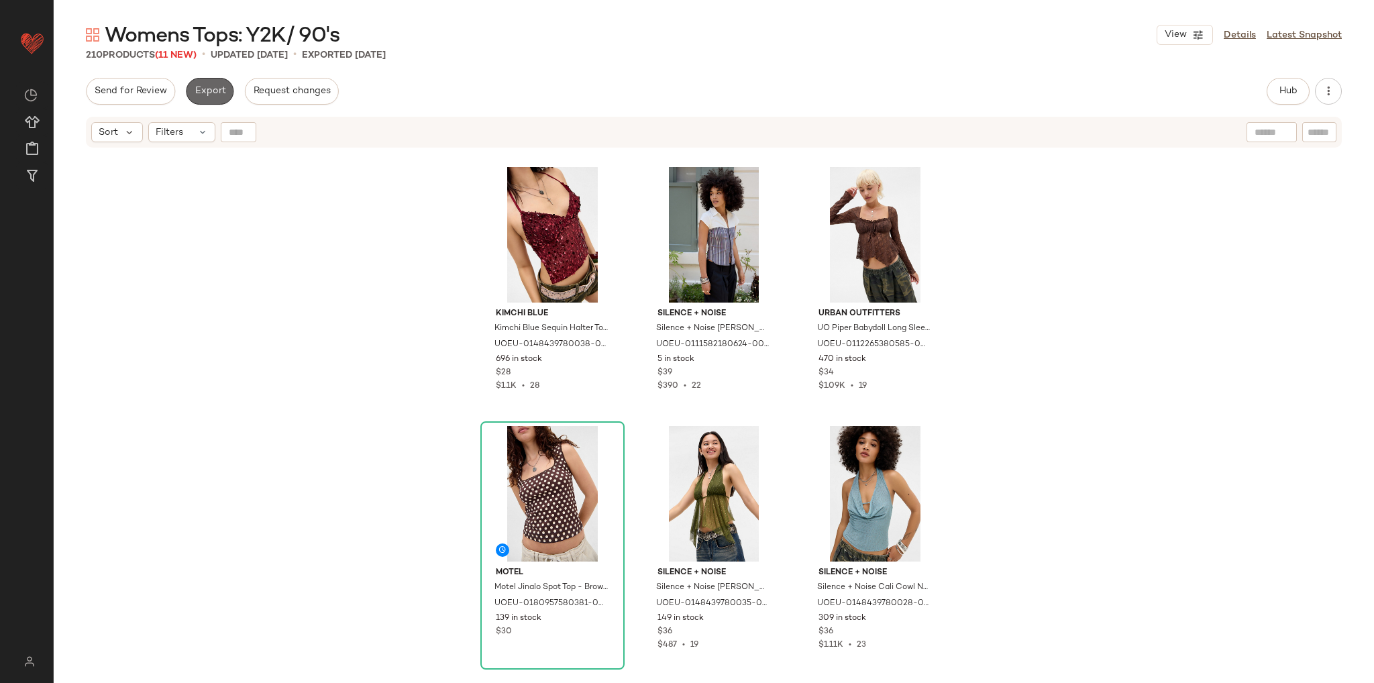
click at [215, 97] on span "Export" at bounding box center [210, 91] width 32 height 11
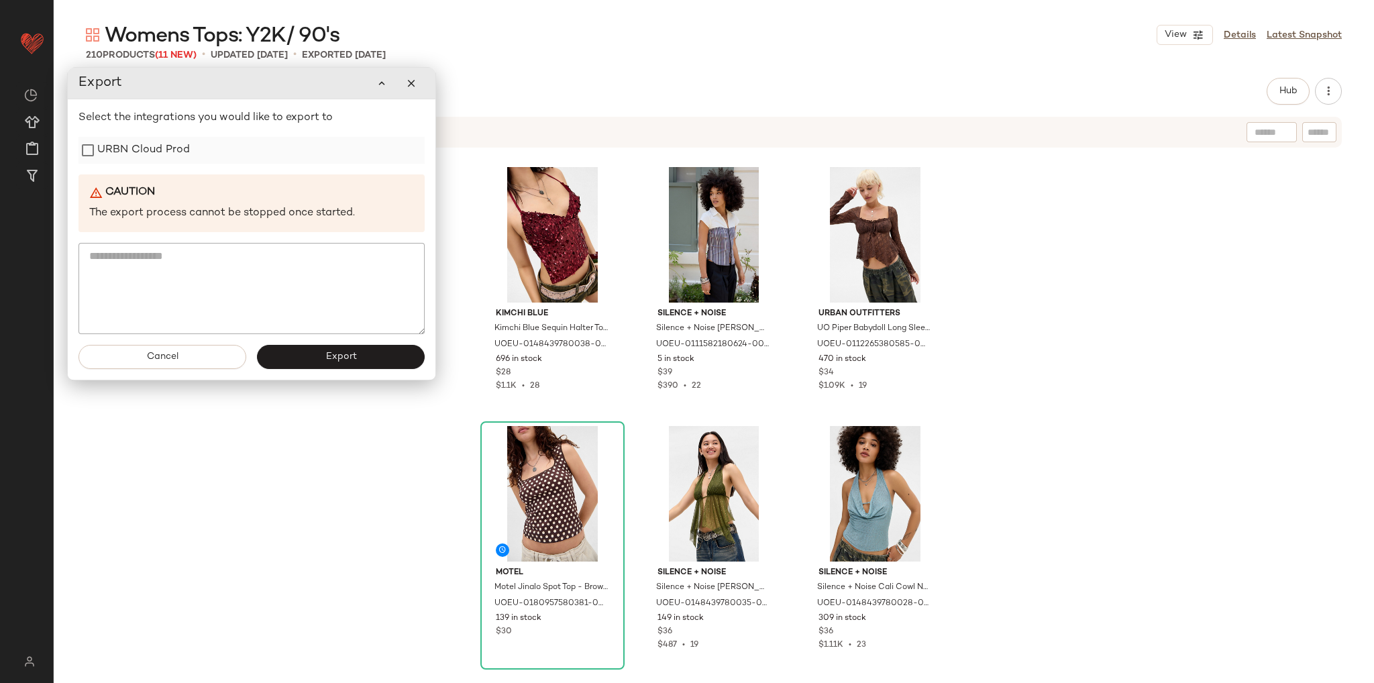
click at [180, 152] on label "URBN Cloud Prod" at bounding box center [143, 150] width 93 height 27
click at [305, 352] on button "Export" at bounding box center [341, 357] width 168 height 24
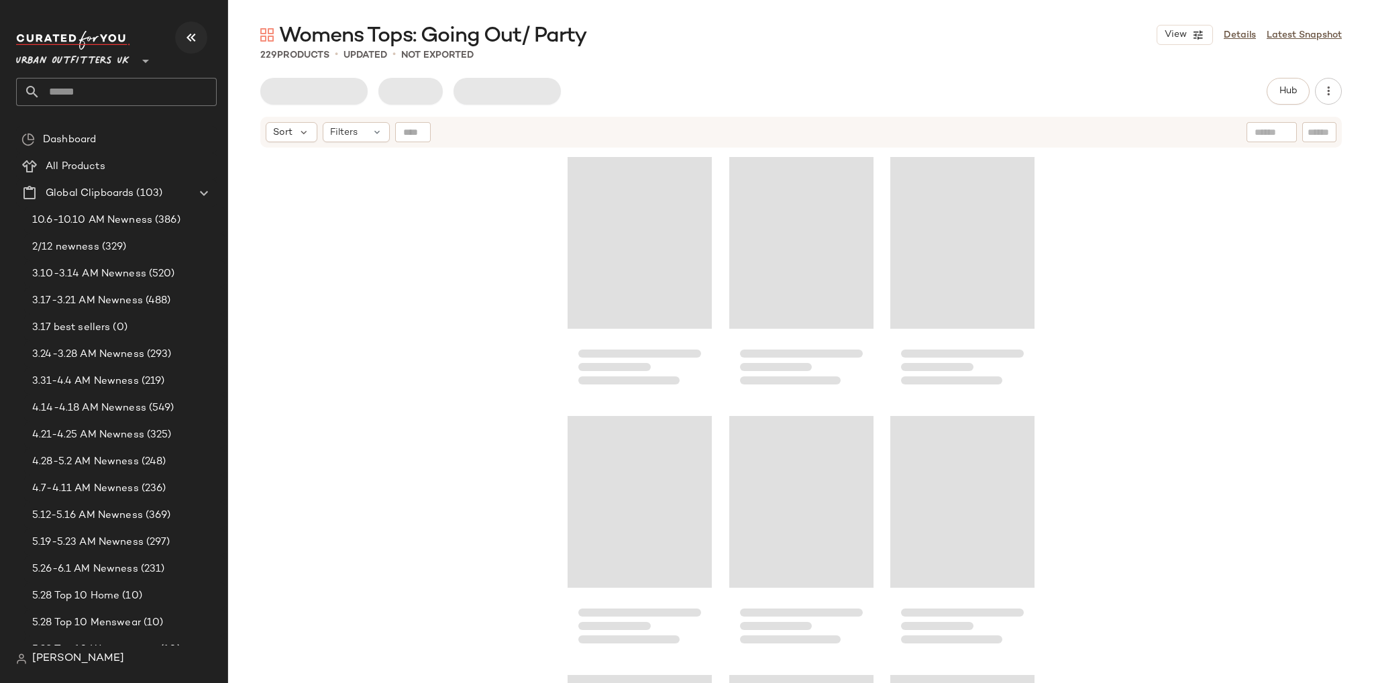
click at [188, 37] on icon "button" at bounding box center [191, 38] width 16 height 16
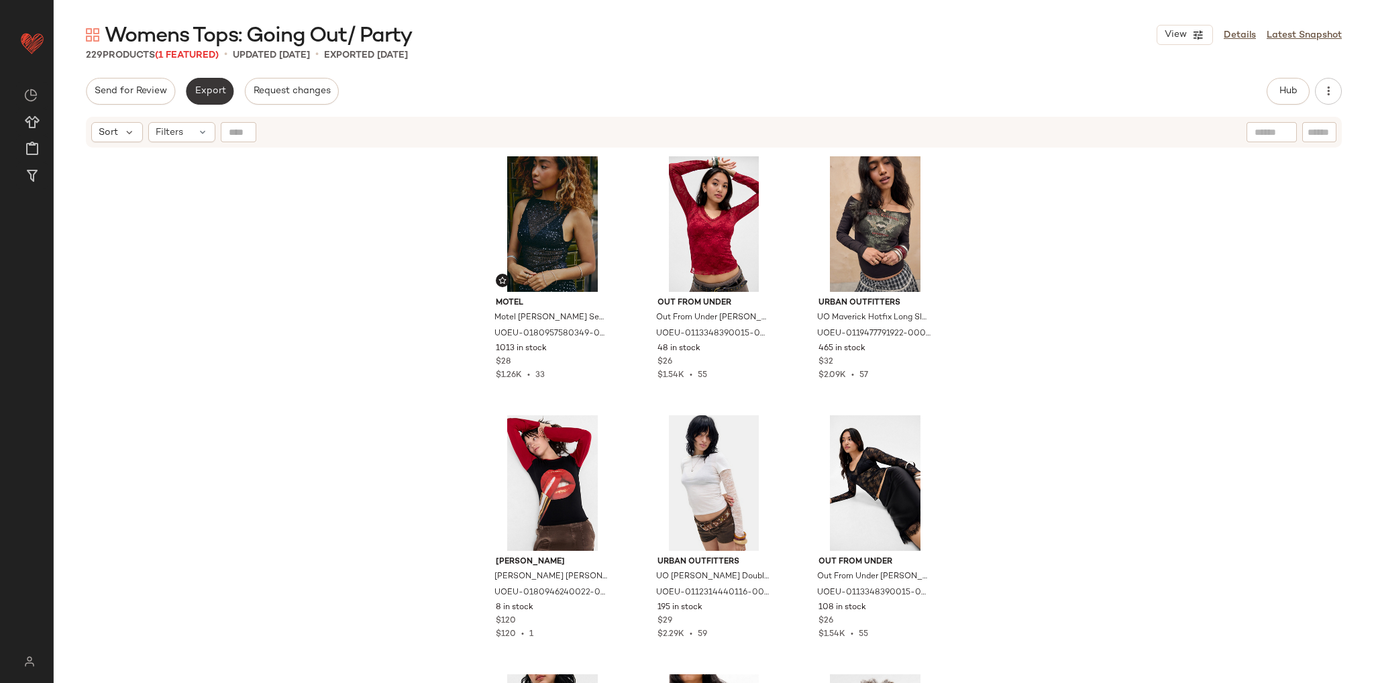
click at [211, 90] on span "Export" at bounding box center [210, 91] width 32 height 11
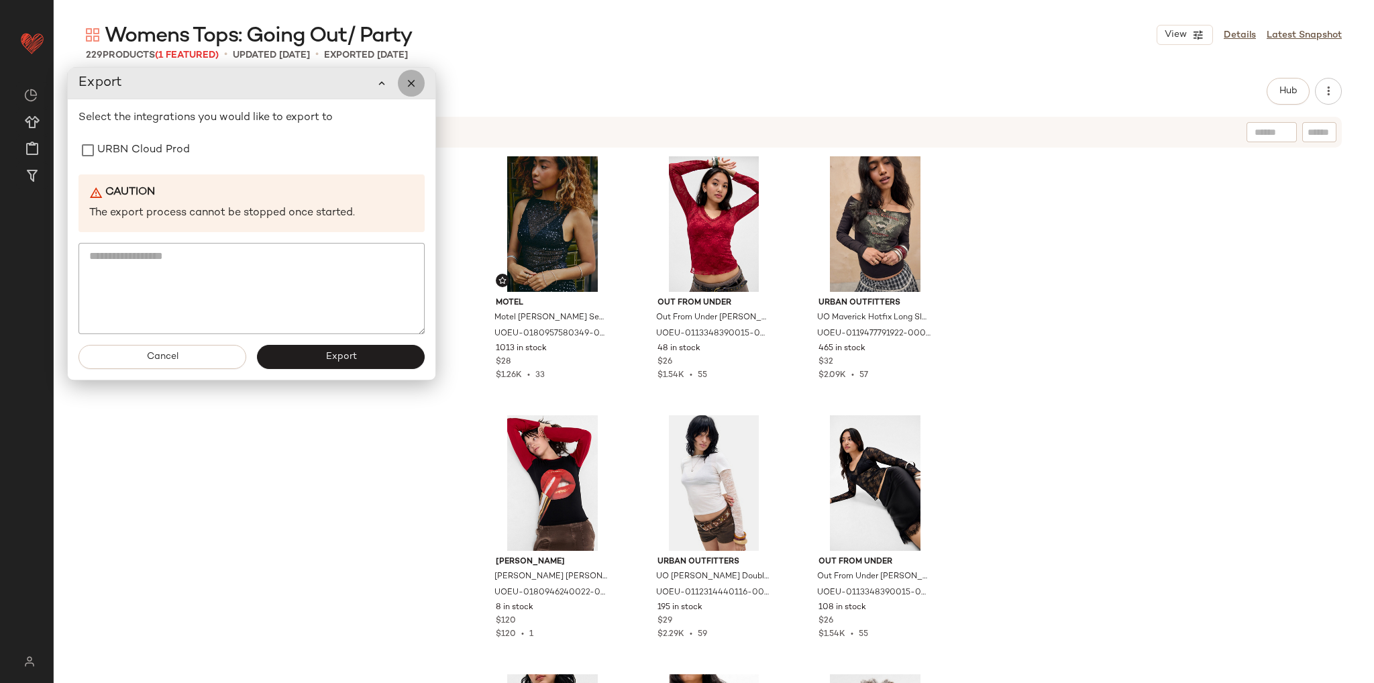
click at [413, 88] on icon "button" at bounding box center [411, 83] width 12 height 12
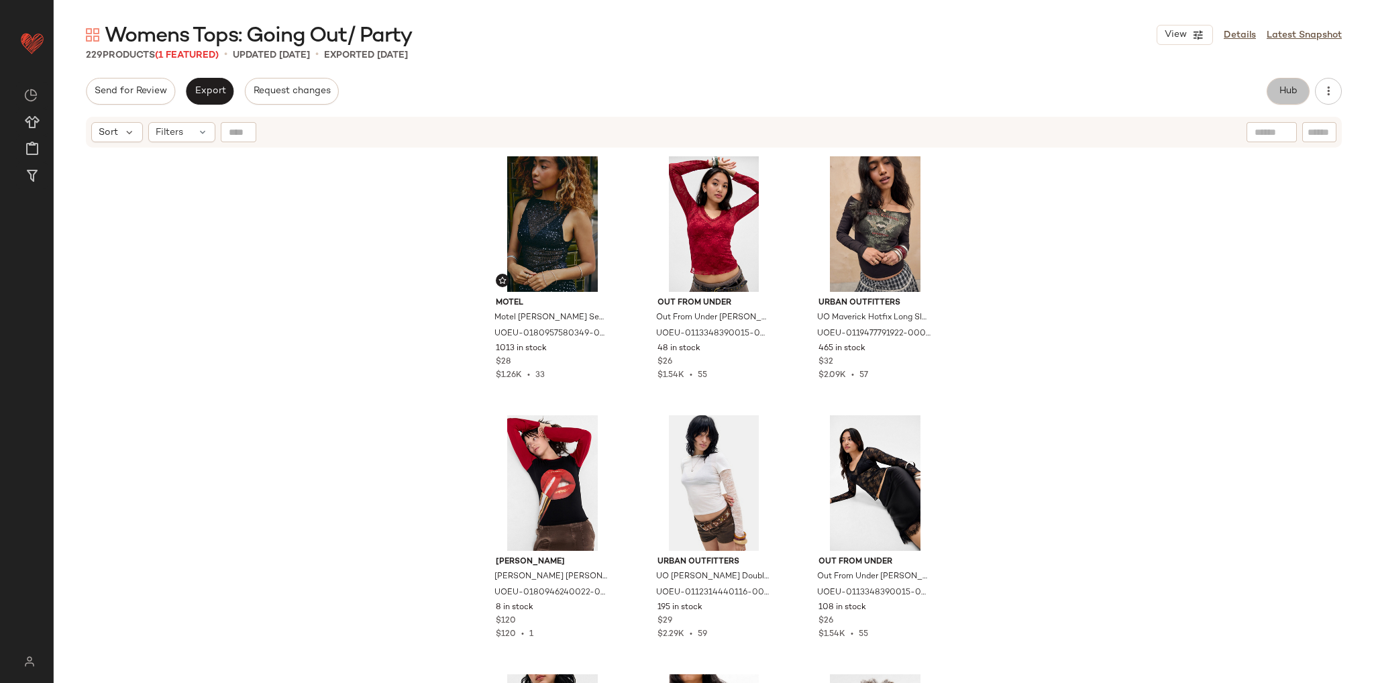
click at [1295, 100] on button "Hub" at bounding box center [1287, 91] width 43 height 27
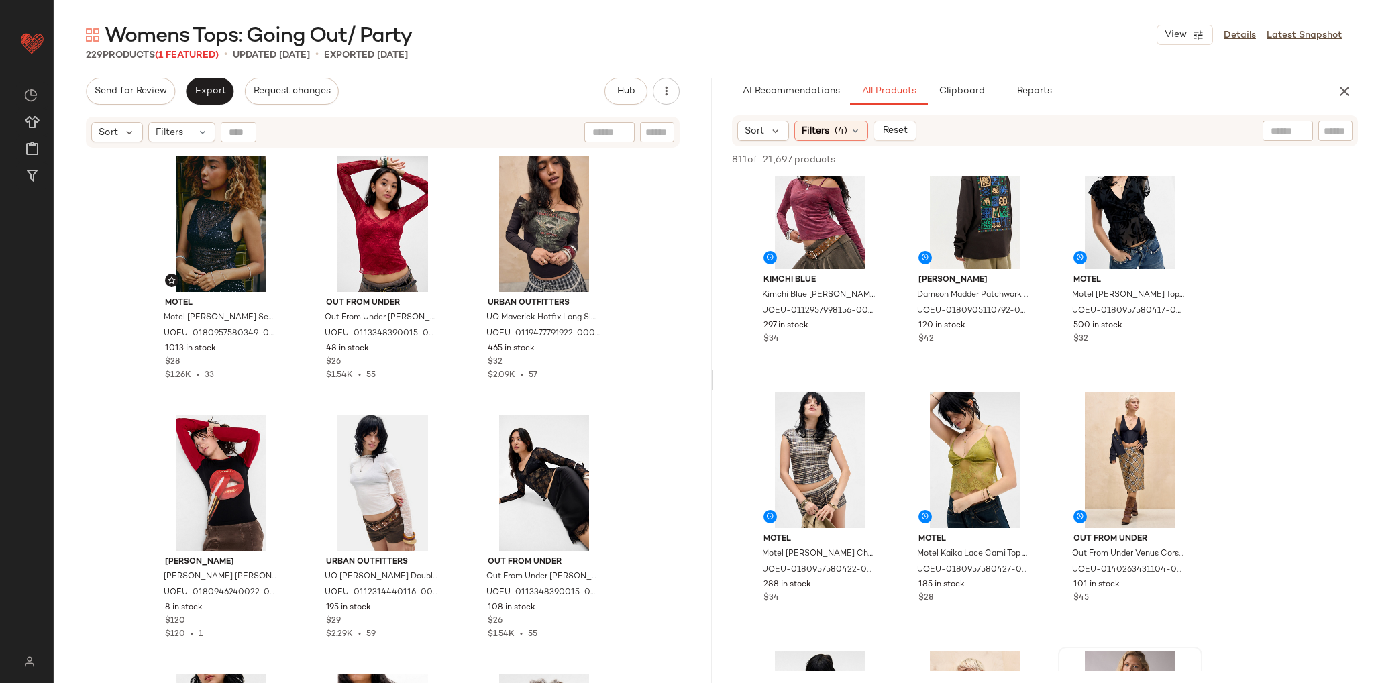
scroll to position [1610, 0]
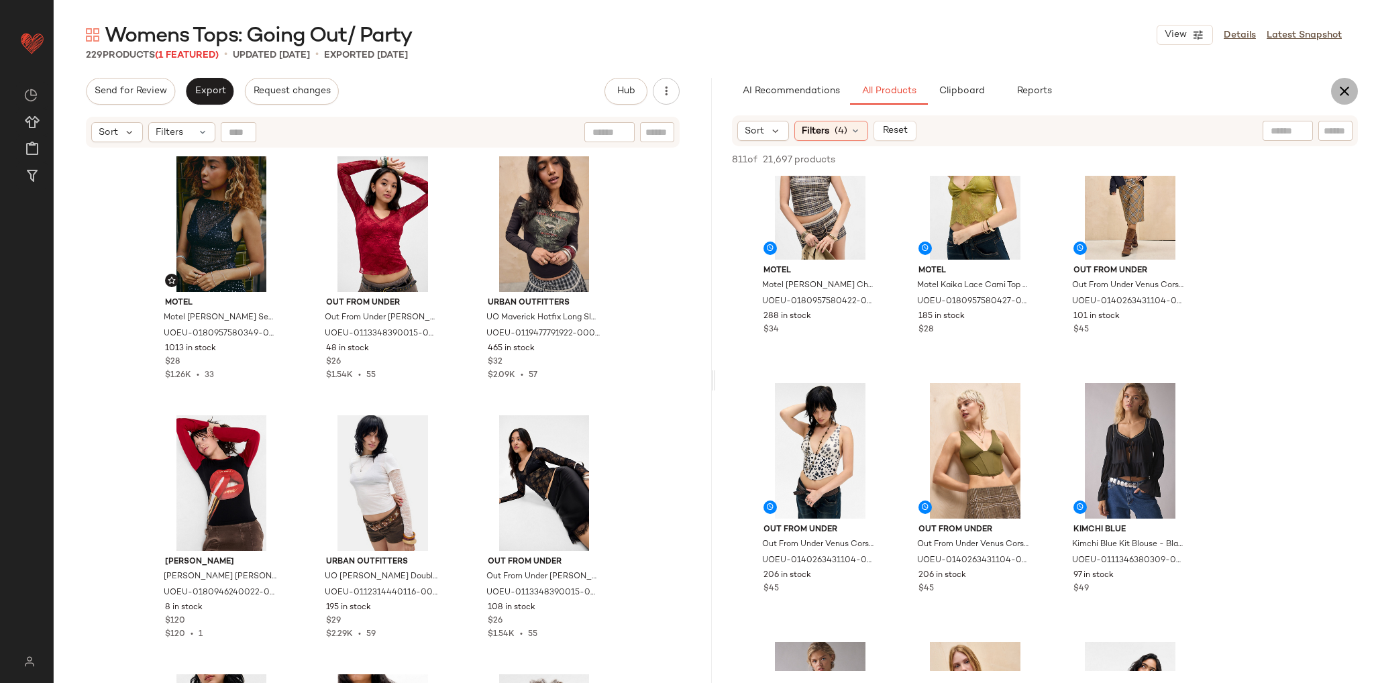
click at [1341, 92] on icon "button" at bounding box center [1344, 91] width 16 height 16
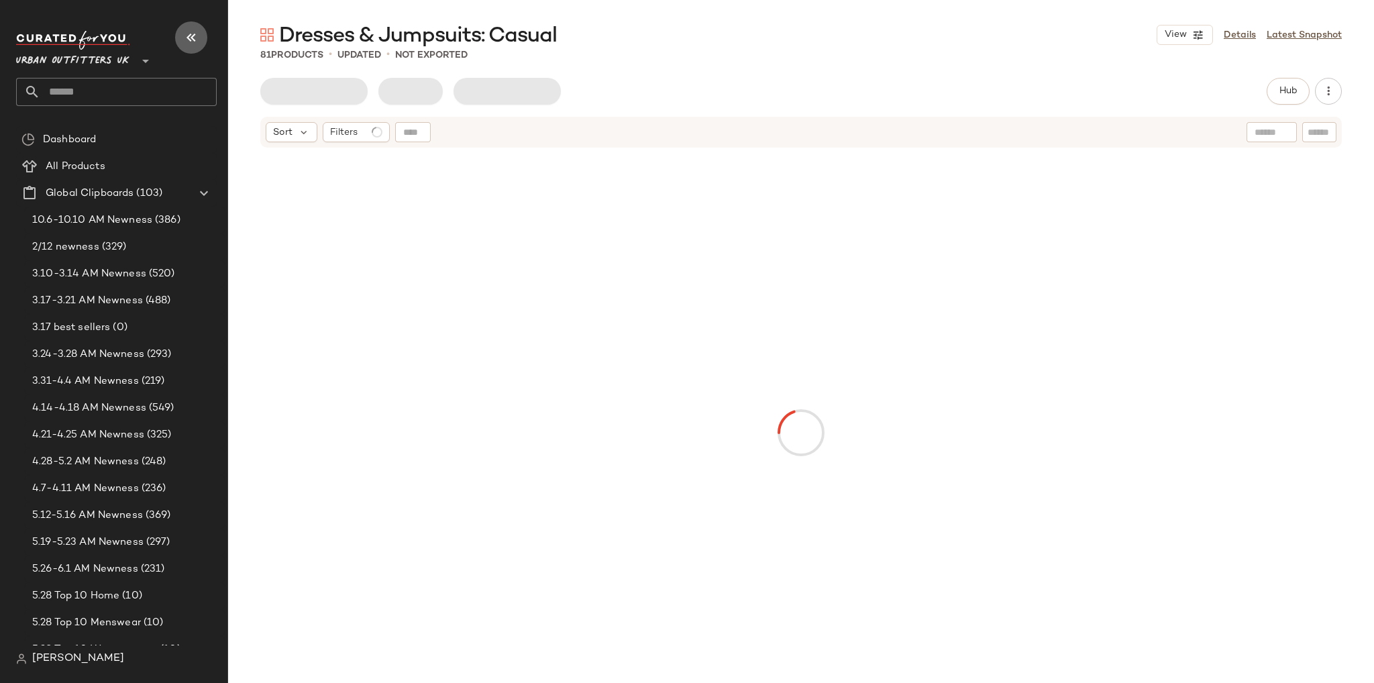
click at [191, 36] on icon "button" at bounding box center [191, 38] width 16 height 16
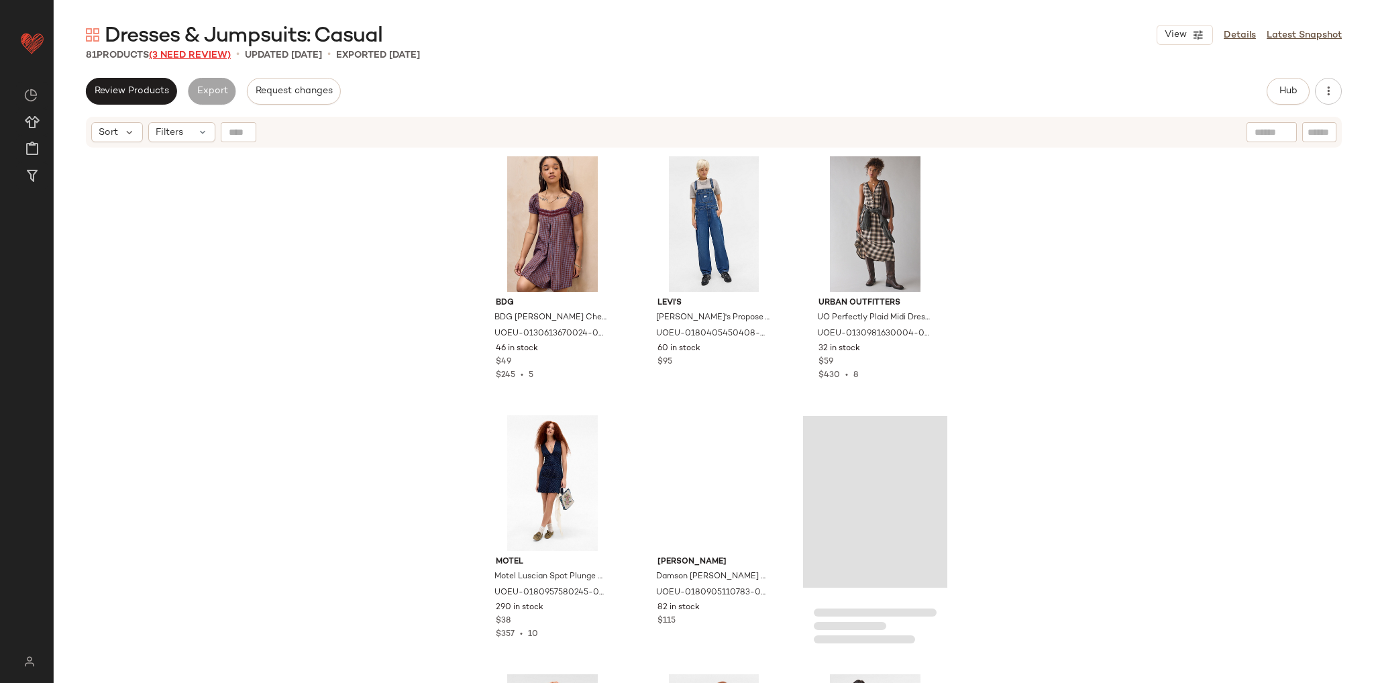
click at [197, 55] on span "(3 Need Review)" at bounding box center [190, 55] width 82 height 10
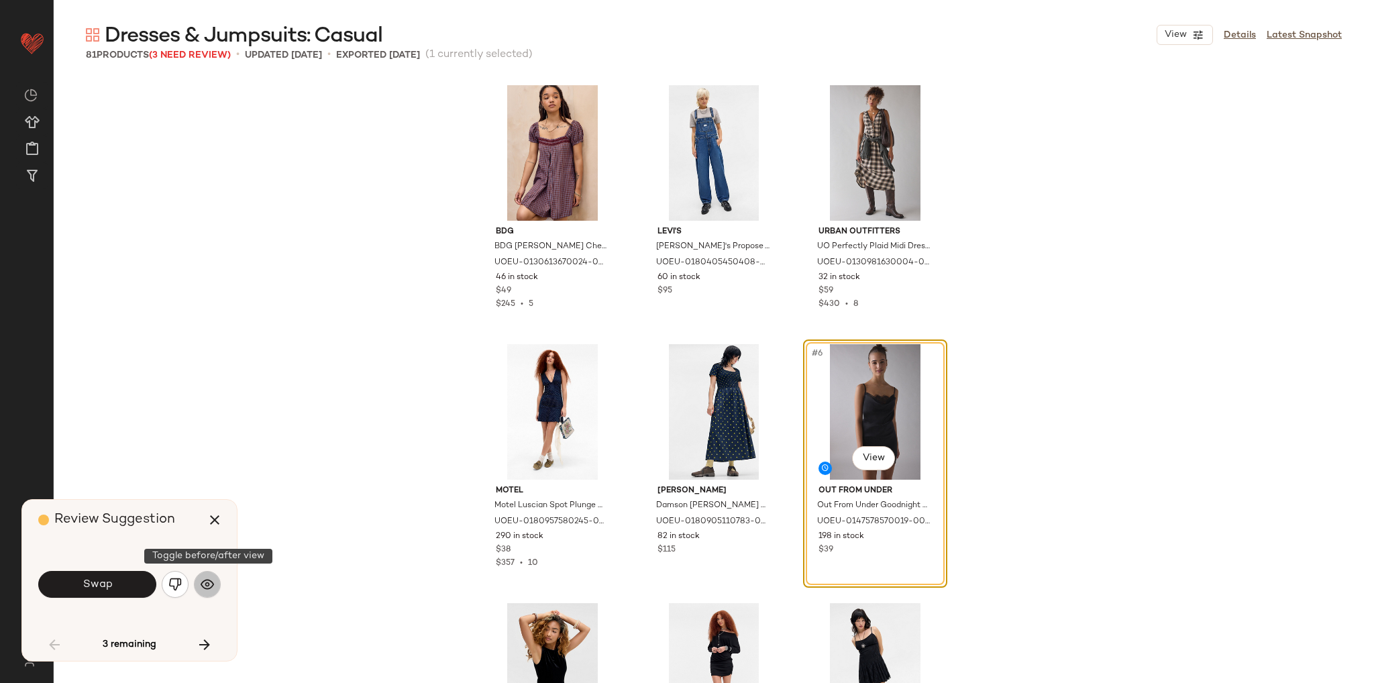
click at [212, 582] on img "button" at bounding box center [207, 583] width 13 height 13
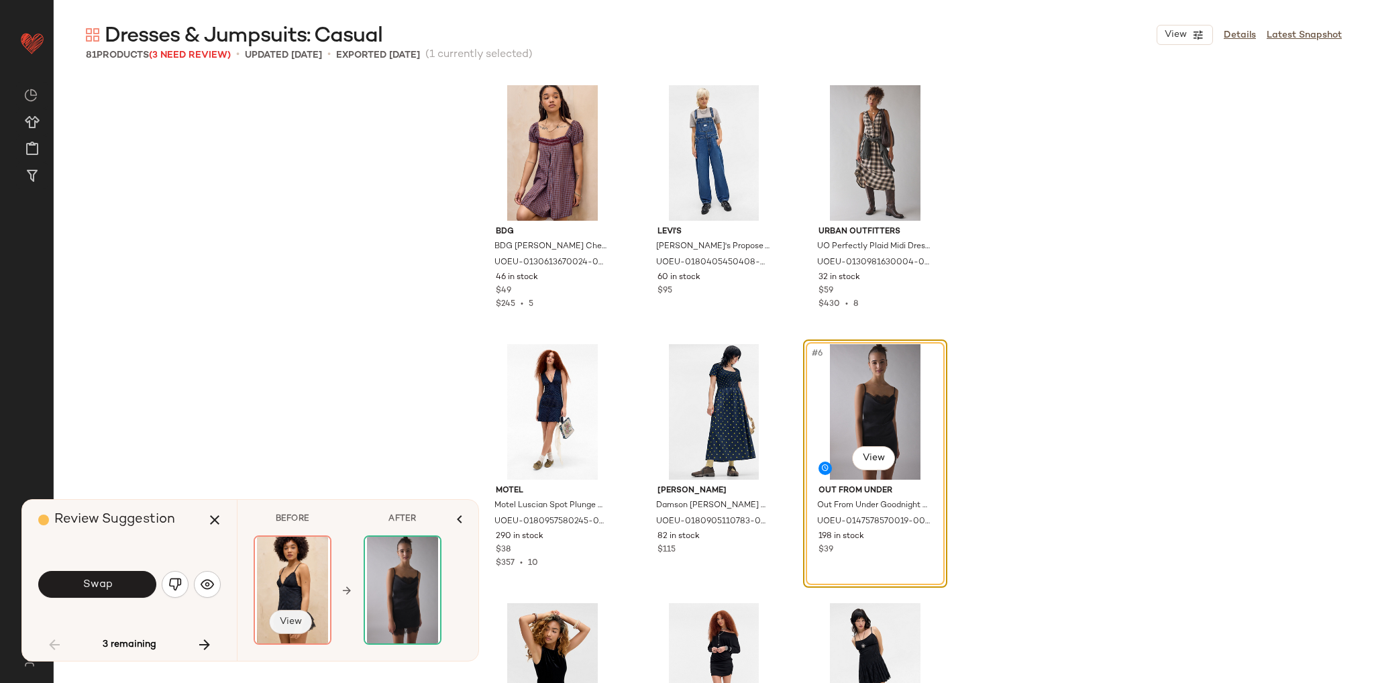
click at [285, 622] on span "View" at bounding box center [290, 621] width 23 height 11
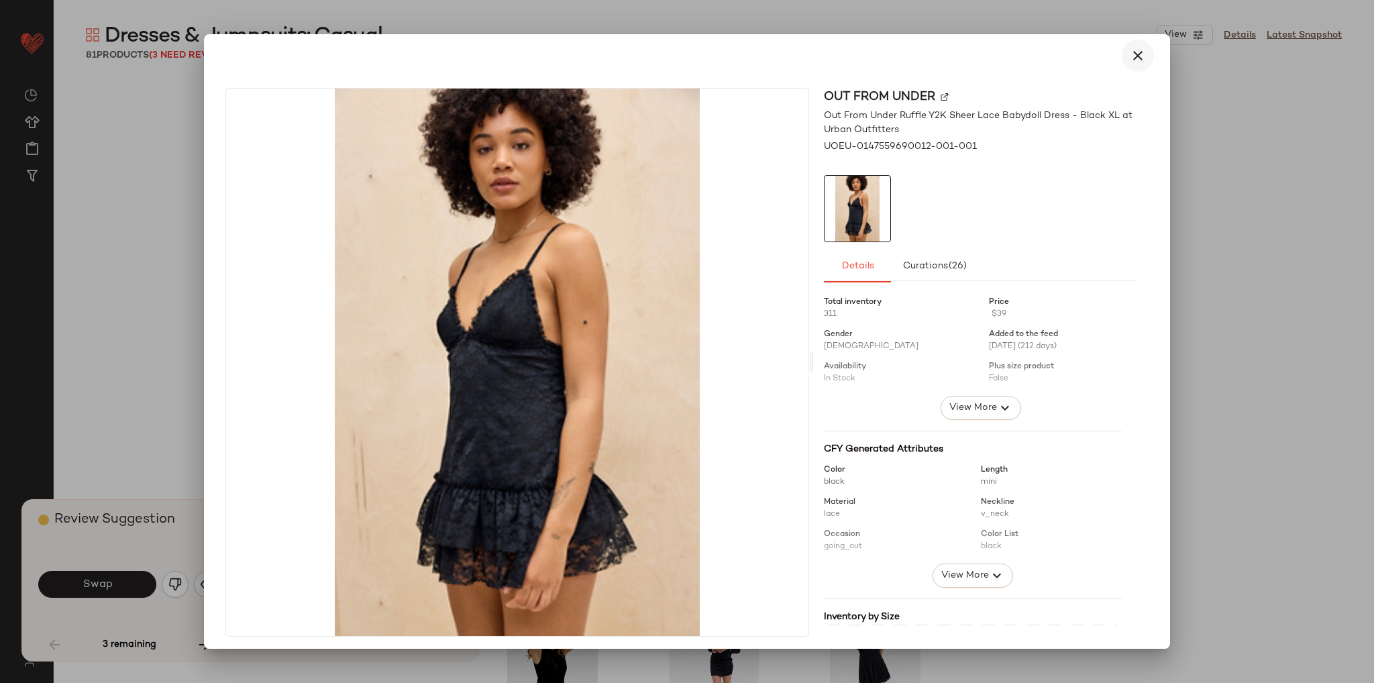
click at [1129, 57] on icon "button" at bounding box center [1137, 56] width 16 height 16
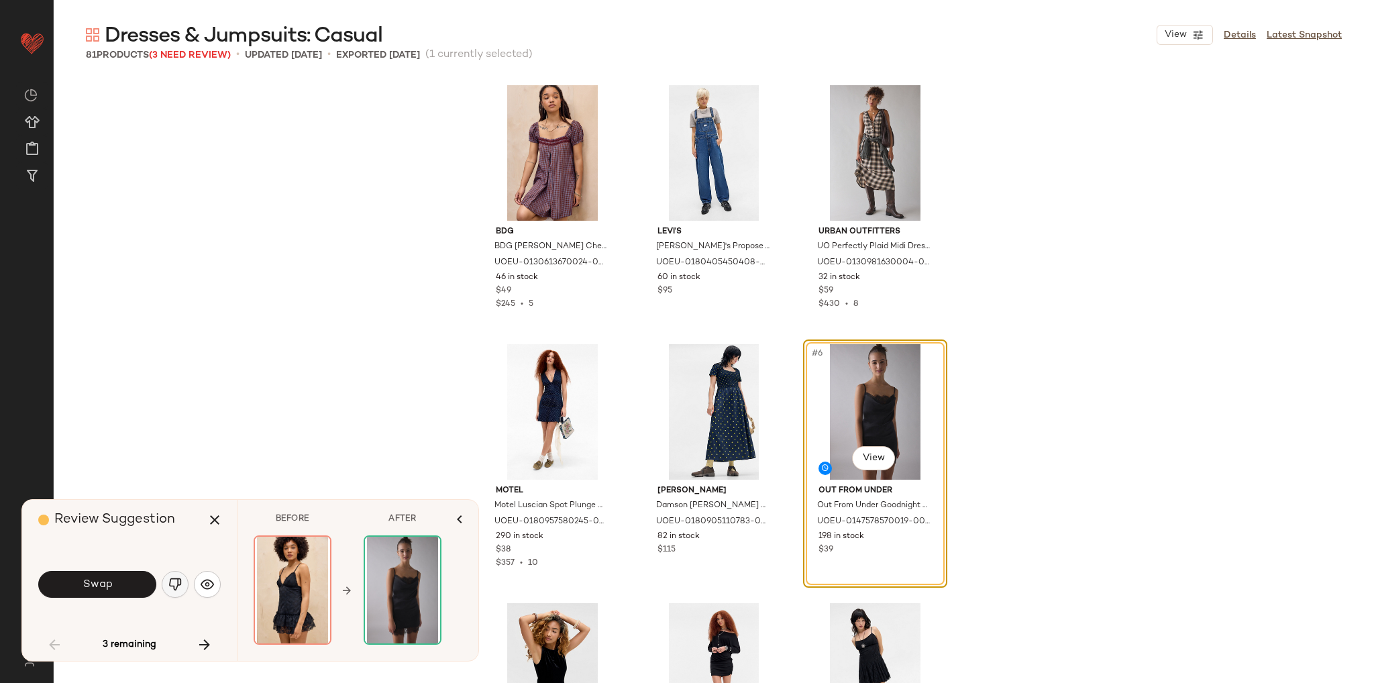
click at [182, 590] on button "button" at bounding box center [175, 584] width 27 height 27
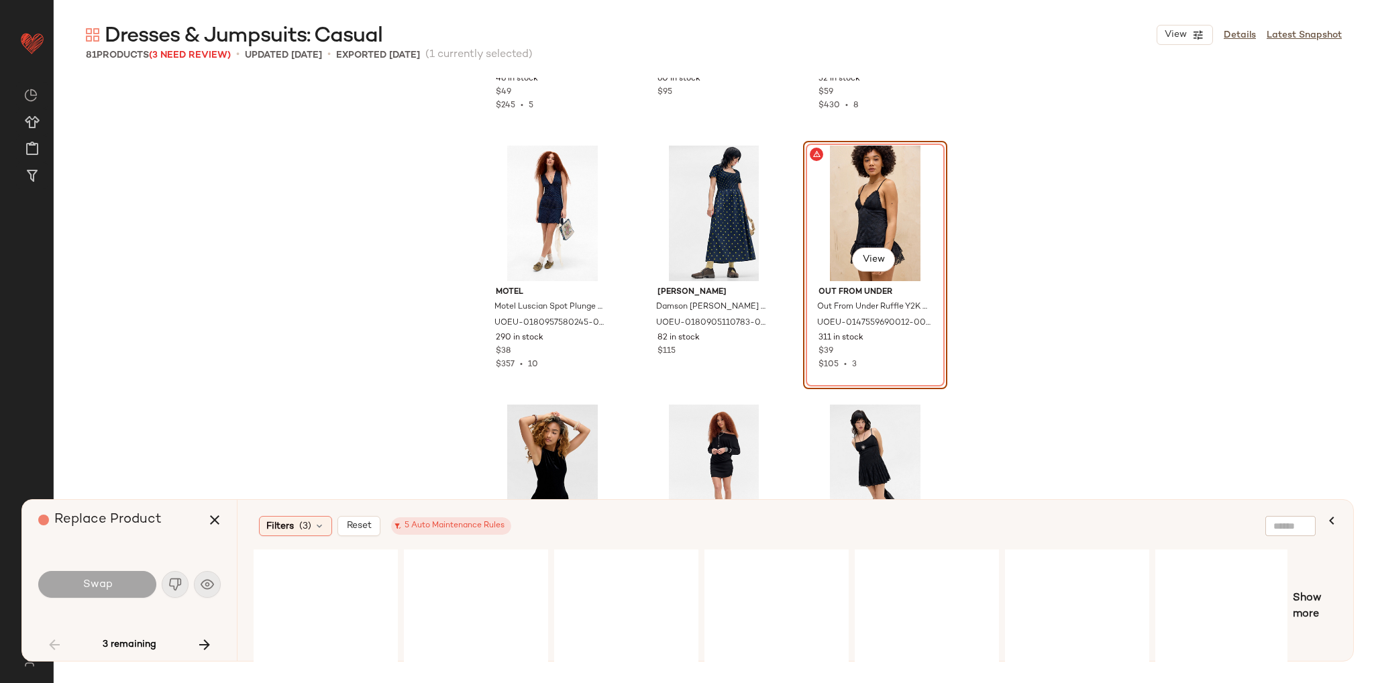
scroll to position [201, 0]
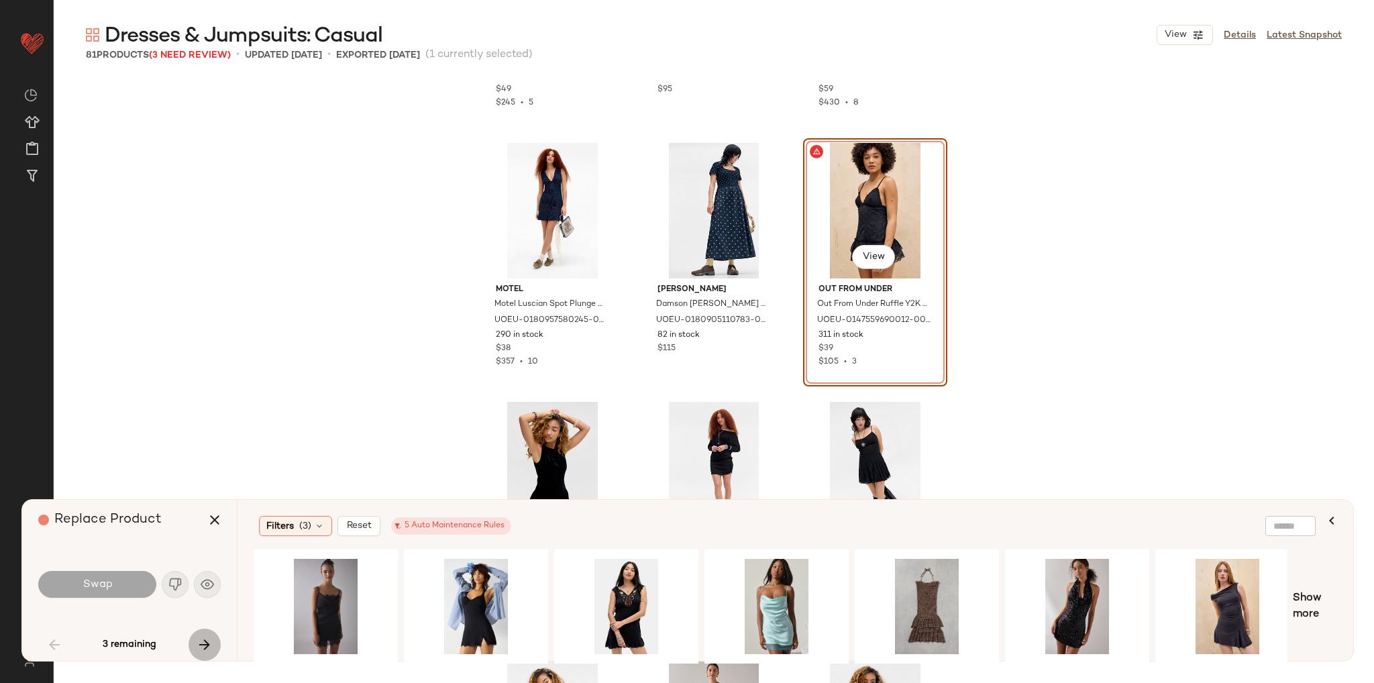
click at [205, 647] on icon "button" at bounding box center [205, 645] width 16 height 16
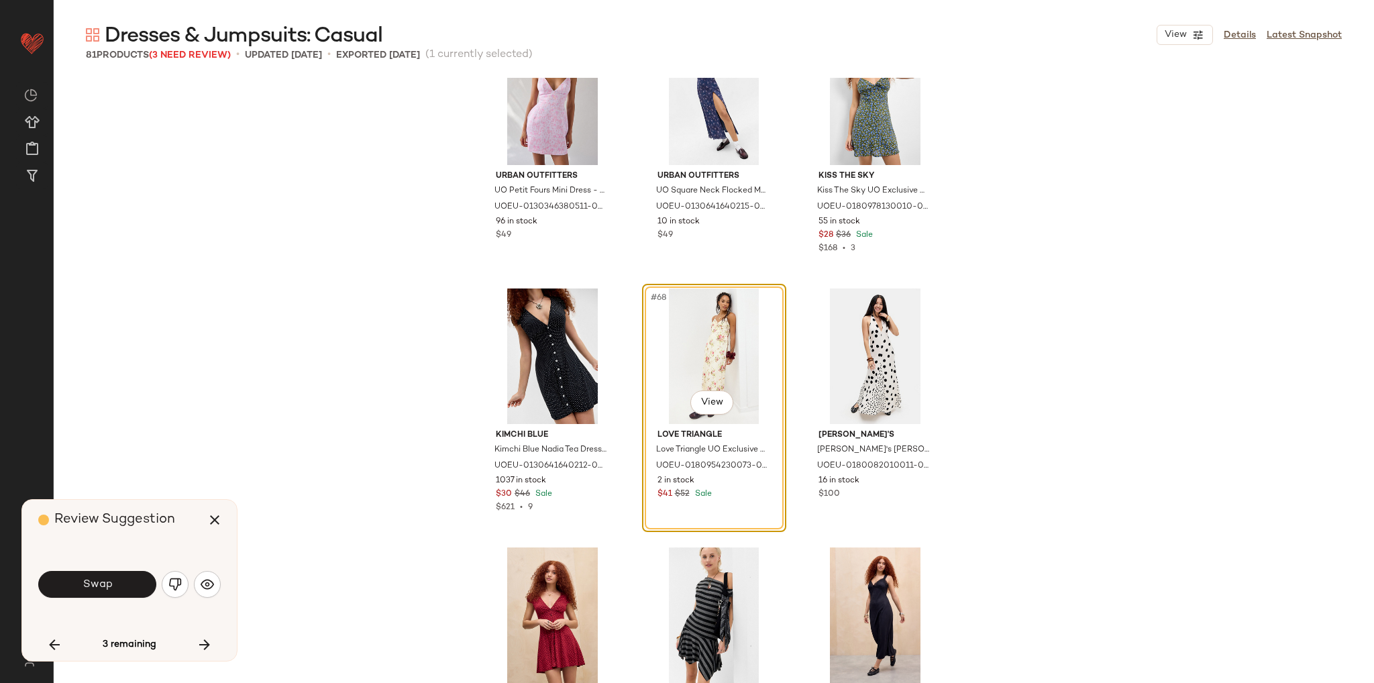
scroll to position [5504, 0]
click at [175, 584] on img "button" at bounding box center [174, 583] width 13 height 13
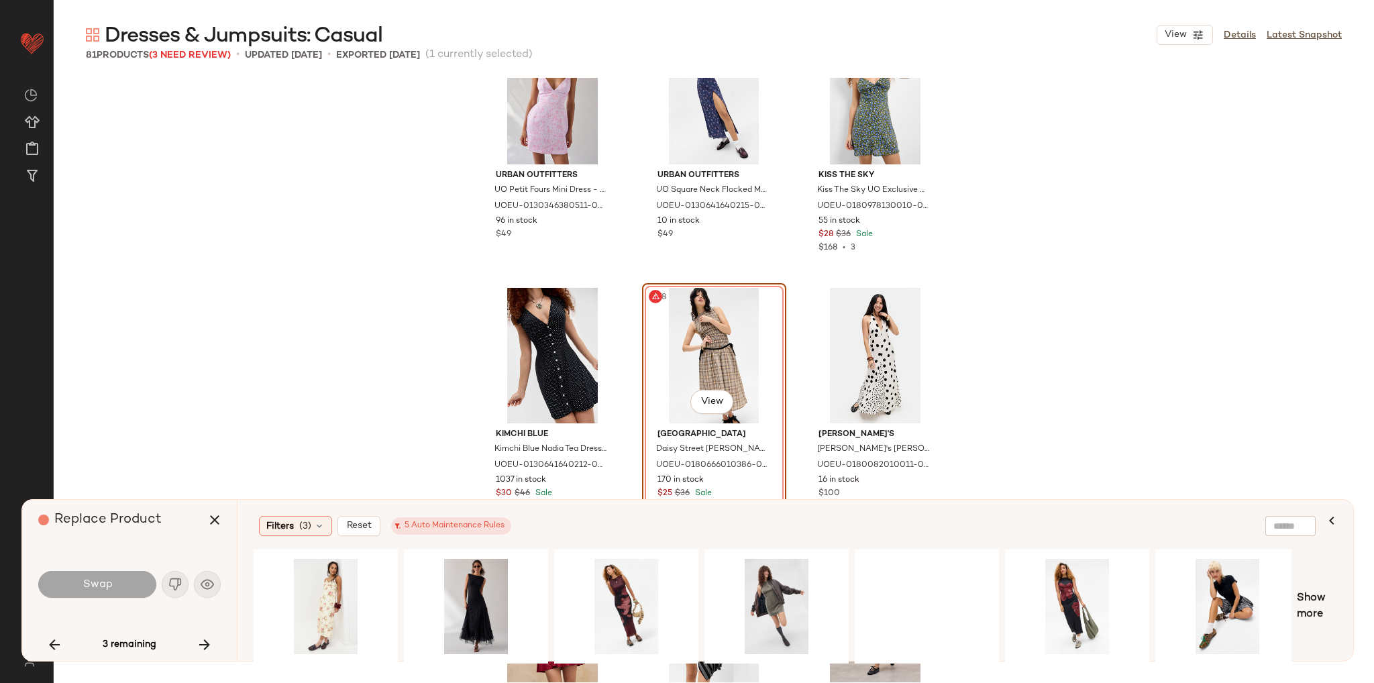
scroll to position [5571, 0]
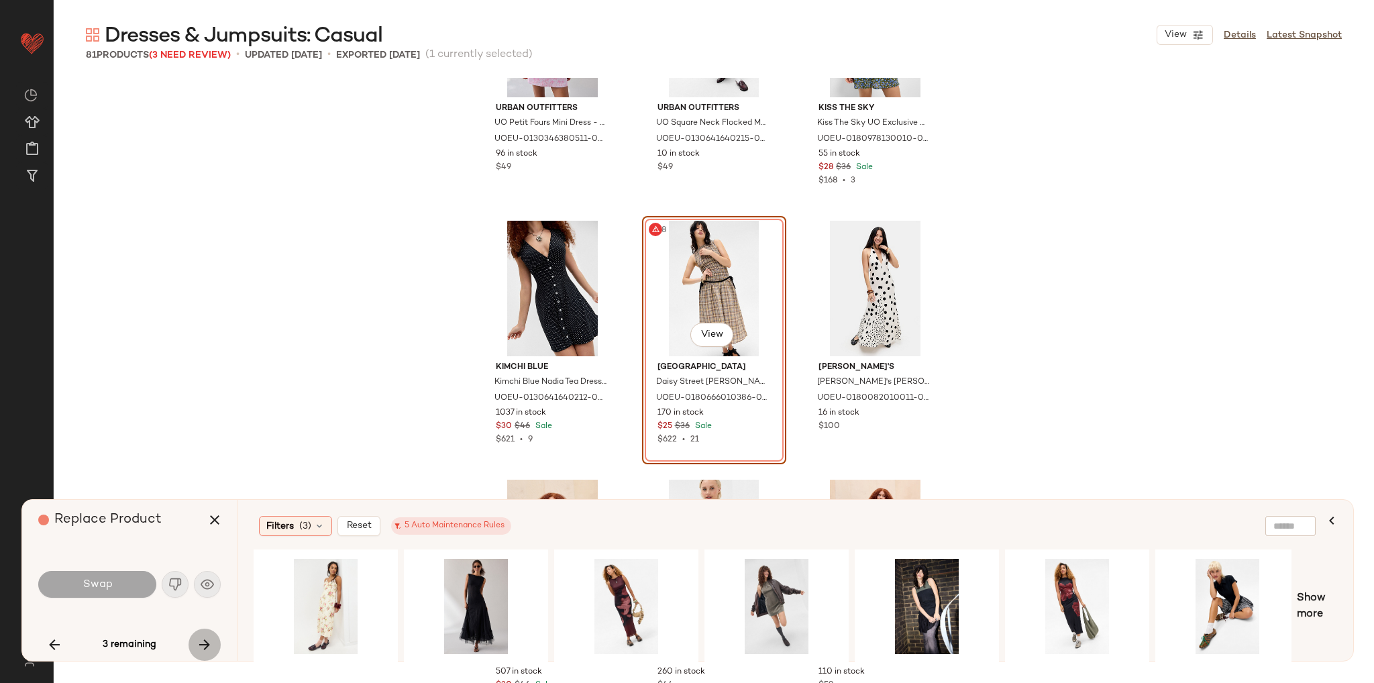
click at [202, 647] on icon "button" at bounding box center [205, 645] width 16 height 16
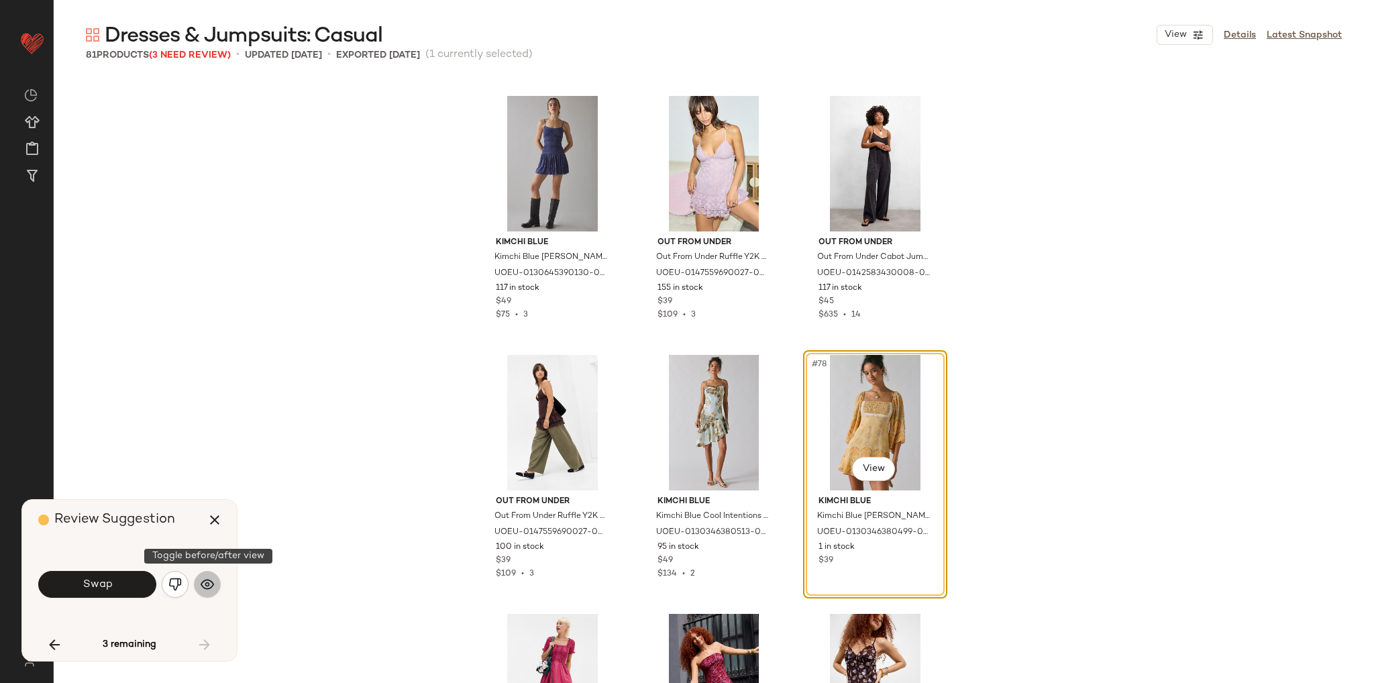
click at [207, 587] on img "button" at bounding box center [207, 583] width 13 height 13
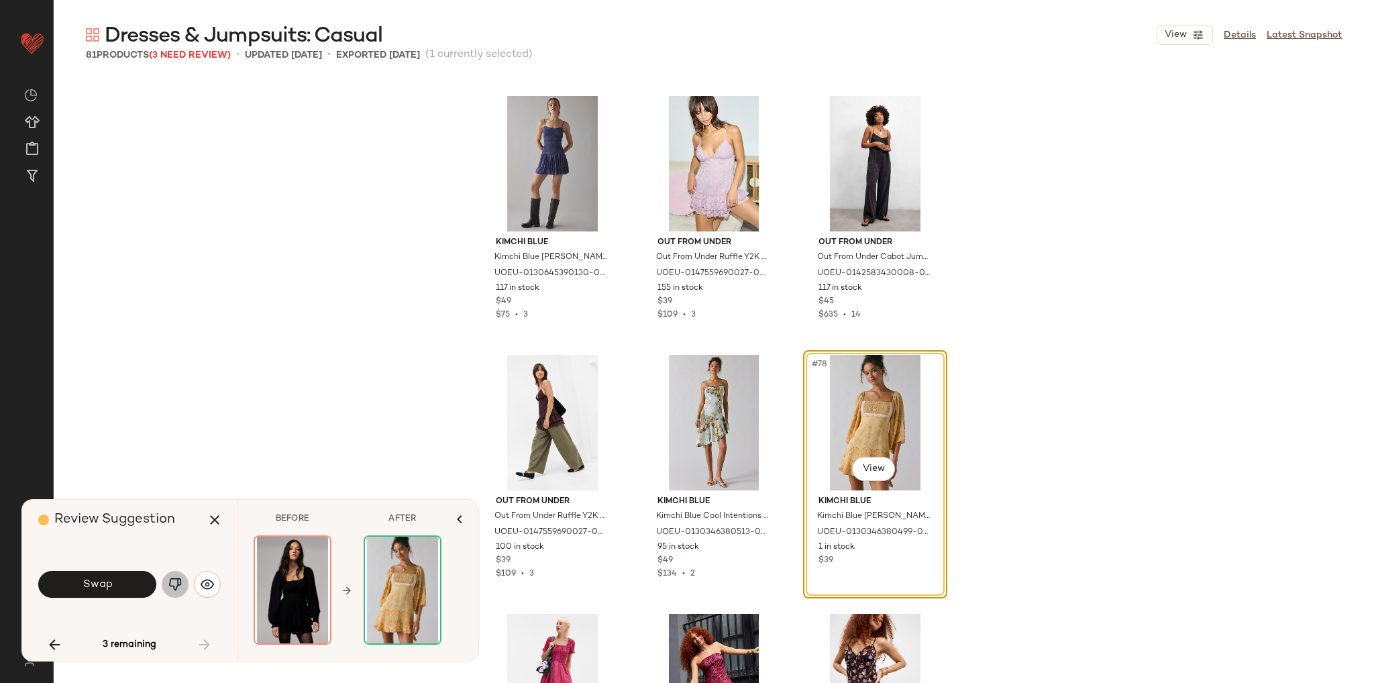
click at [177, 588] on img "button" at bounding box center [174, 583] width 13 height 13
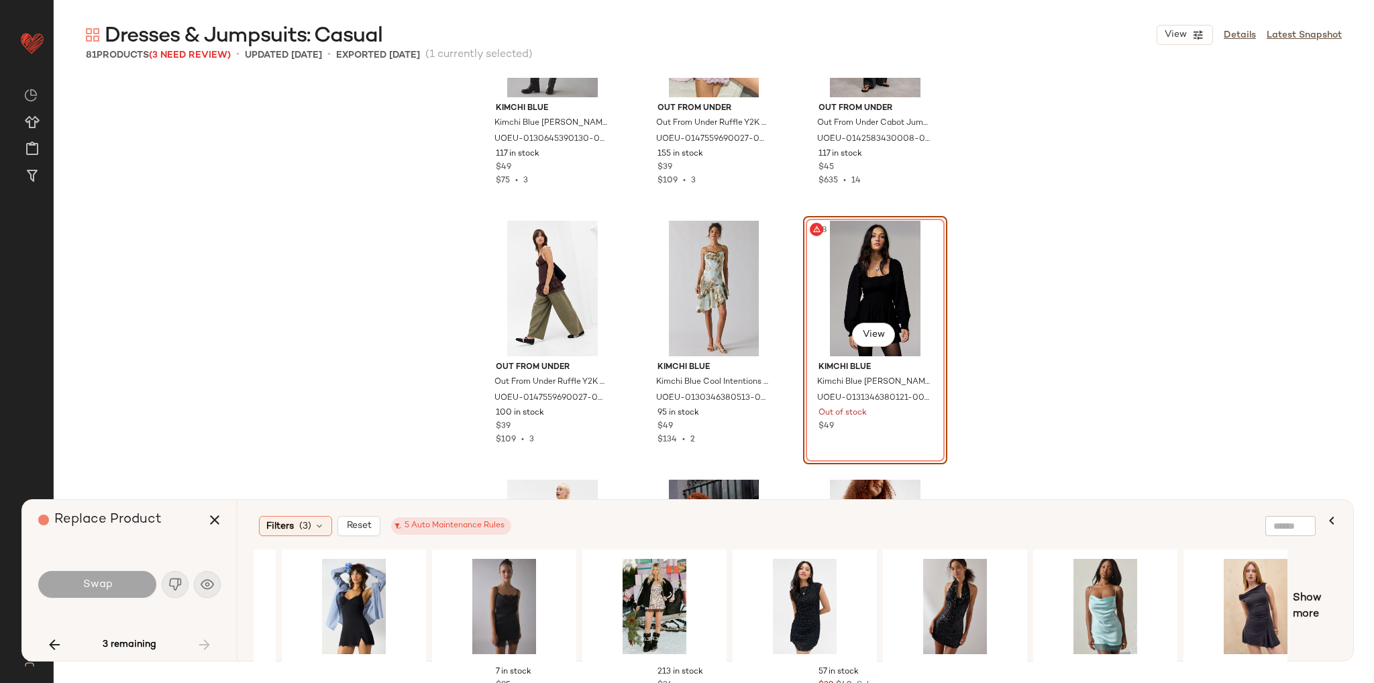
scroll to position [0, 311]
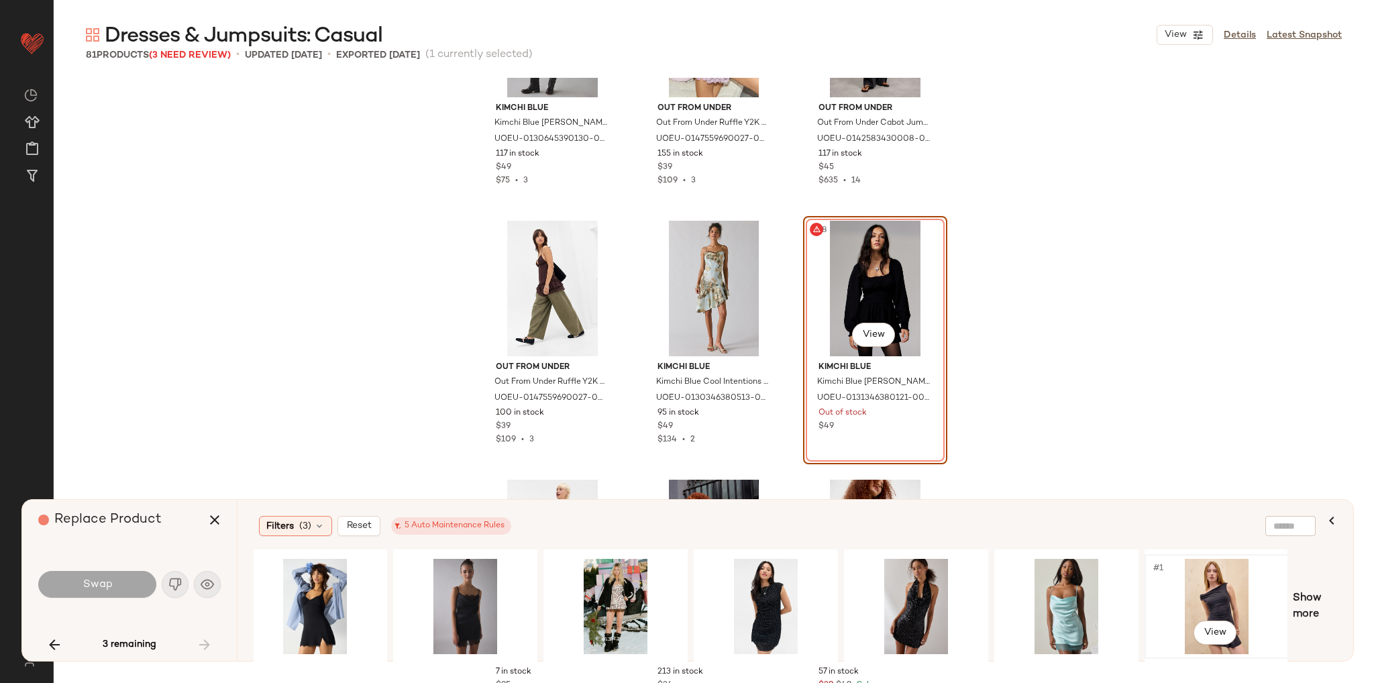
click at [1204, 593] on div "#1 View" at bounding box center [1216, 606] width 135 height 95
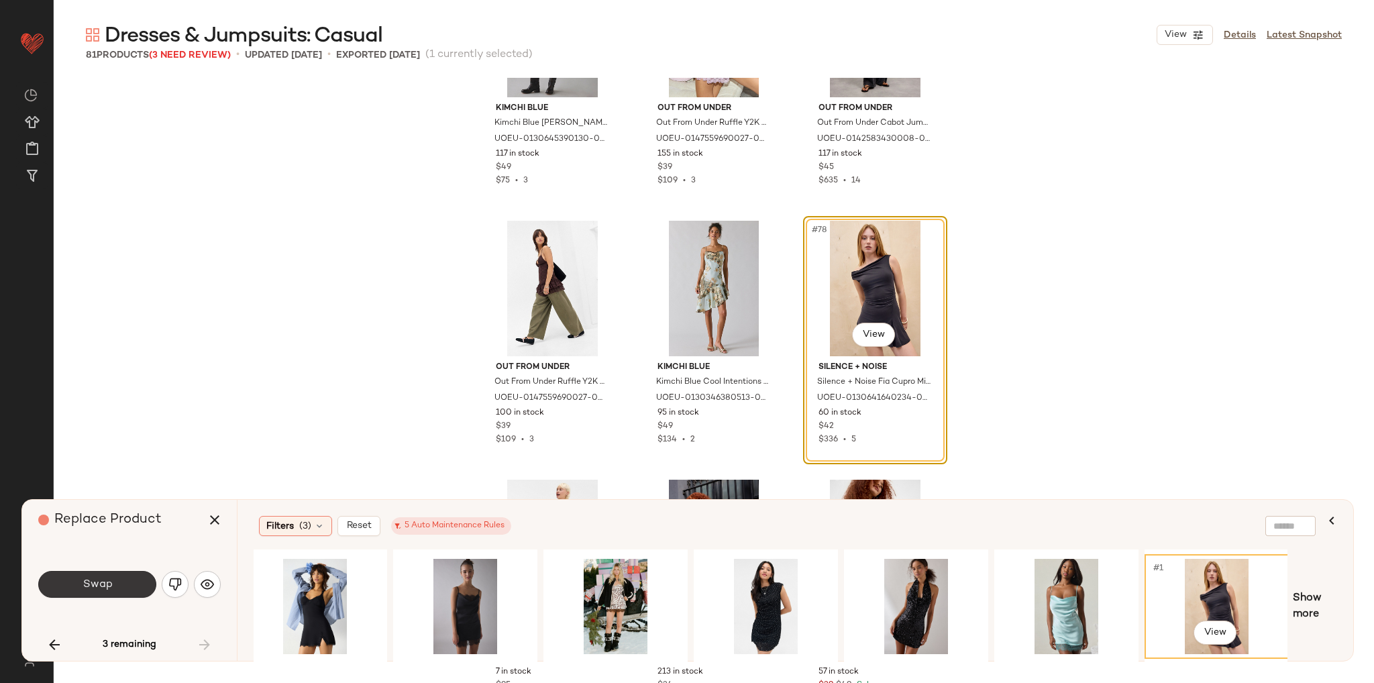
click at [117, 584] on button "Swap" at bounding box center [97, 584] width 118 height 27
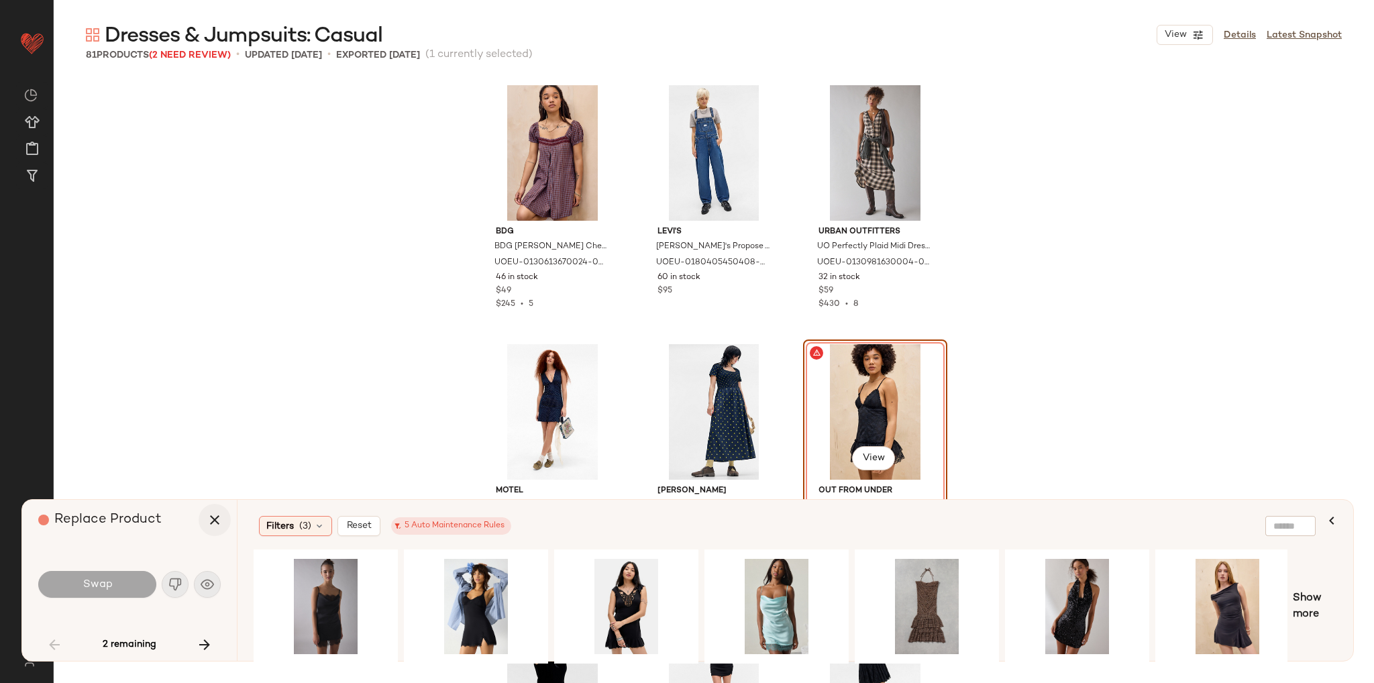
click at [201, 522] on button "button" at bounding box center [215, 520] width 32 height 32
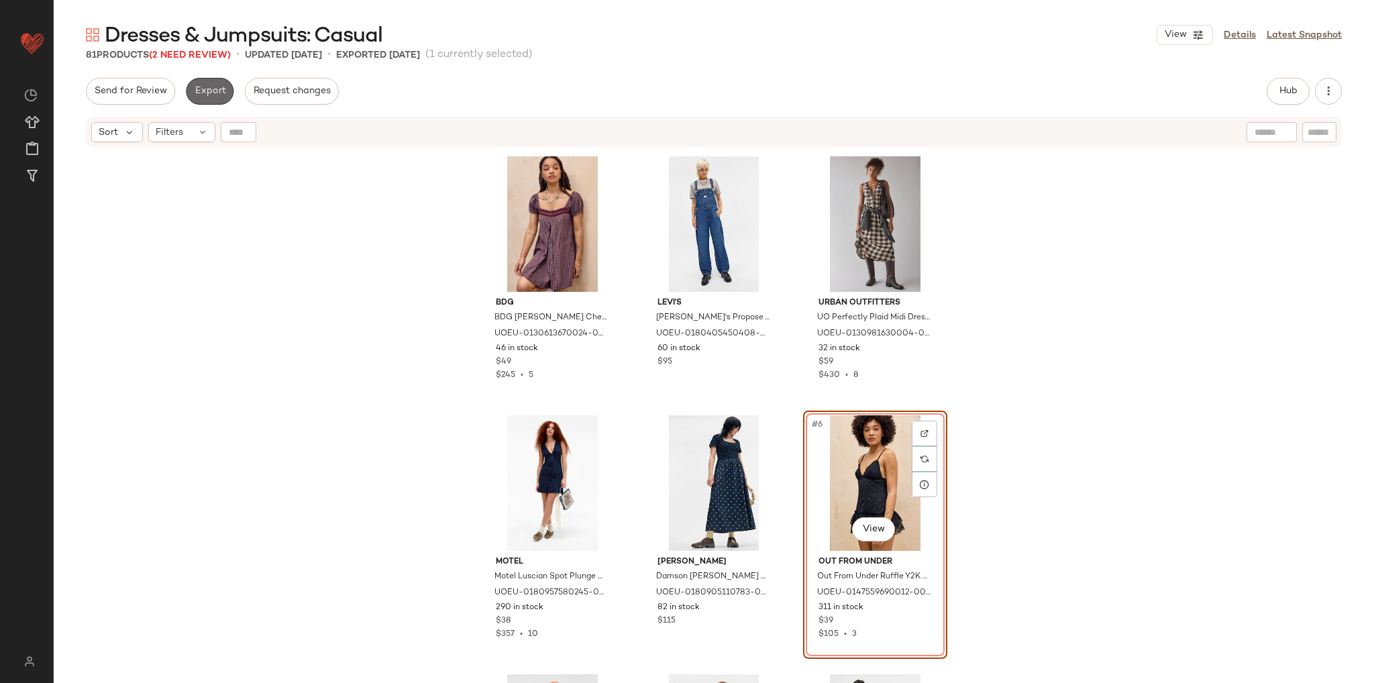
click at [213, 89] on span "Export" at bounding box center [210, 91] width 32 height 11
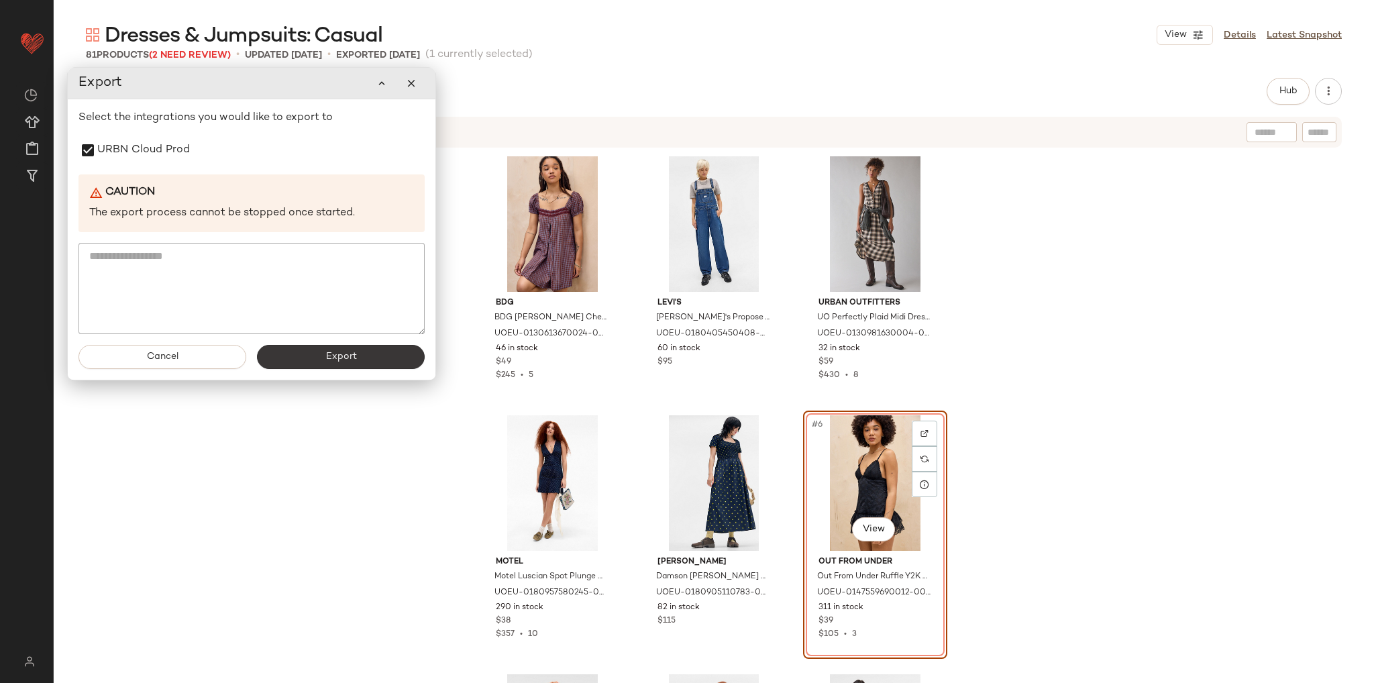
click at [389, 363] on button "Export" at bounding box center [341, 357] width 168 height 24
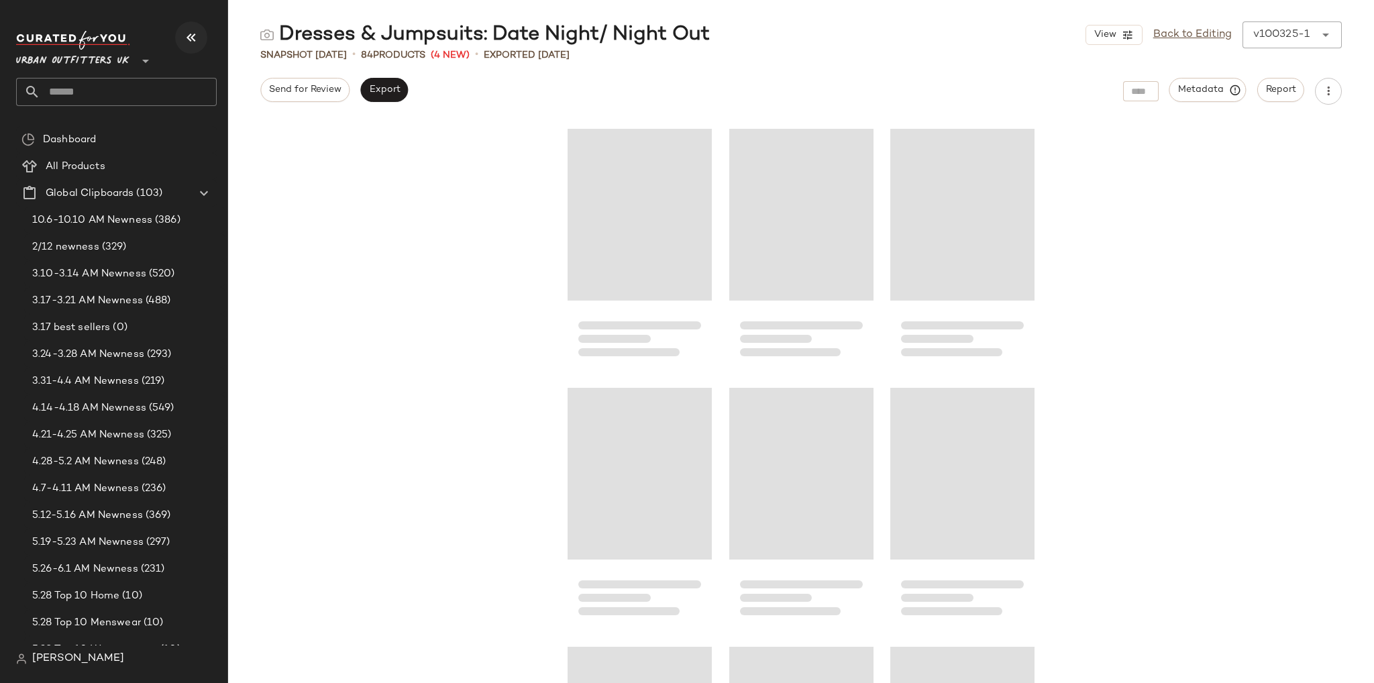
click at [191, 41] on icon "button" at bounding box center [191, 38] width 16 height 16
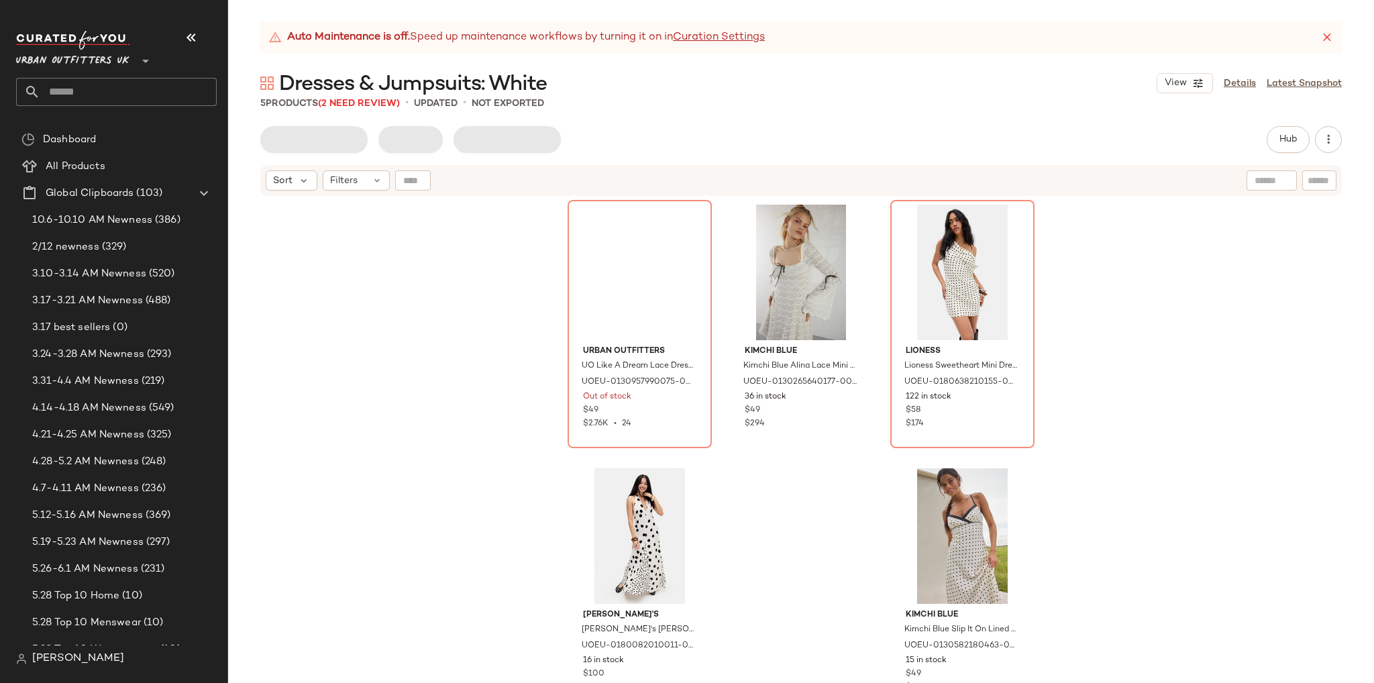
click at [186, 36] on icon "button" at bounding box center [191, 38] width 16 height 16
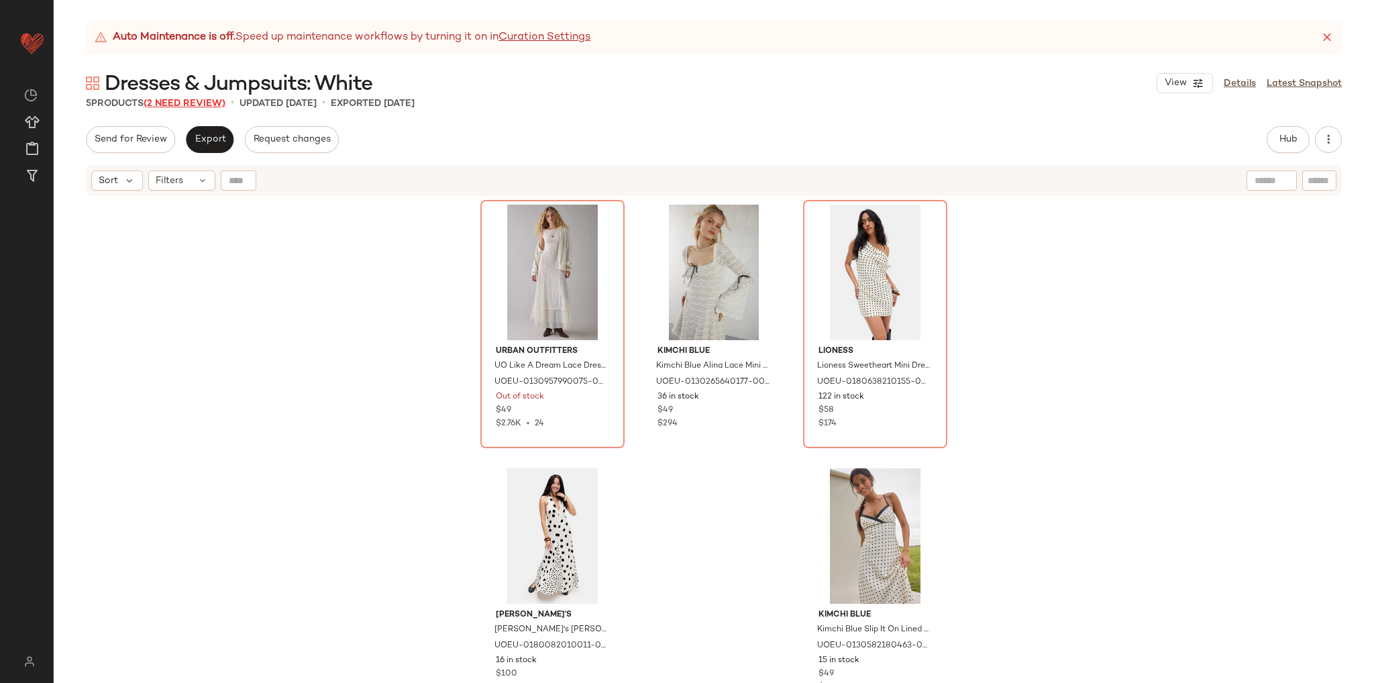
click at [204, 104] on span "(2 Need Review)" at bounding box center [185, 104] width 82 height 10
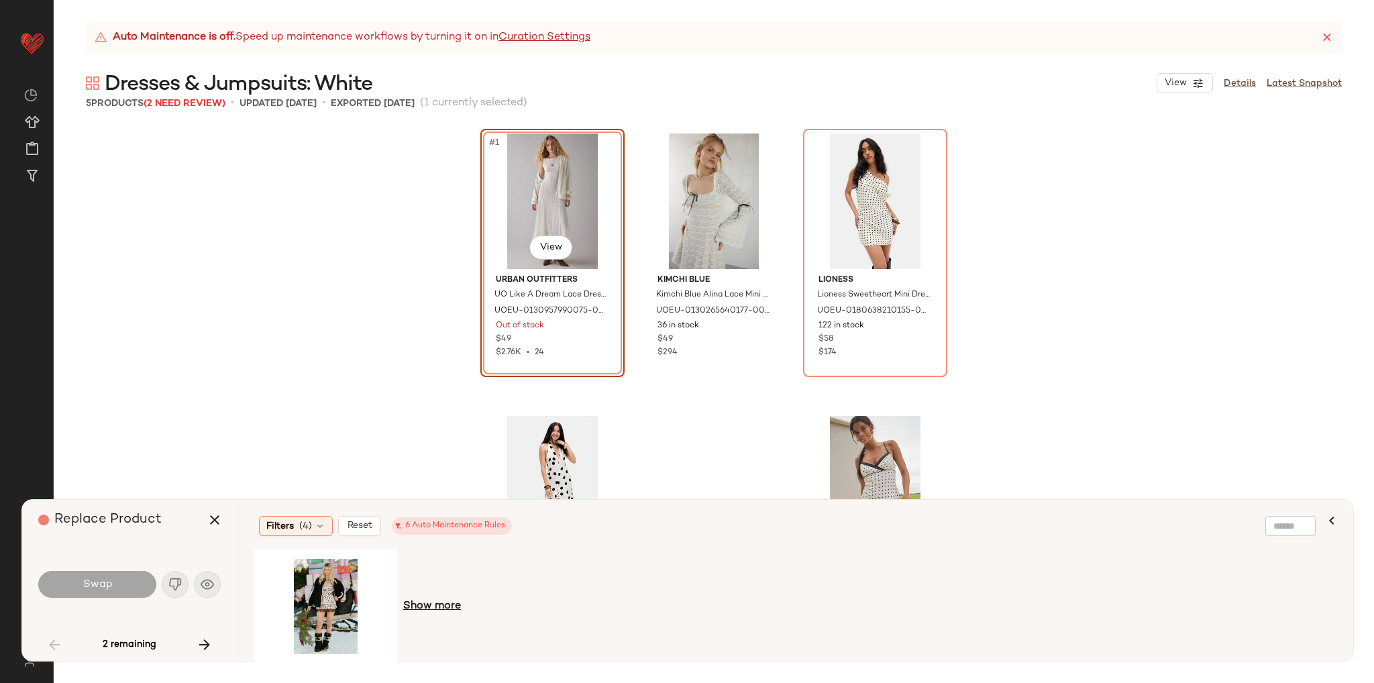
click at [427, 612] on span "Show more" at bounding box center [432, 606] width 58 height 16
click at [209, 514] on icon "button" at bounding box center [215, 520] width 16 height 16
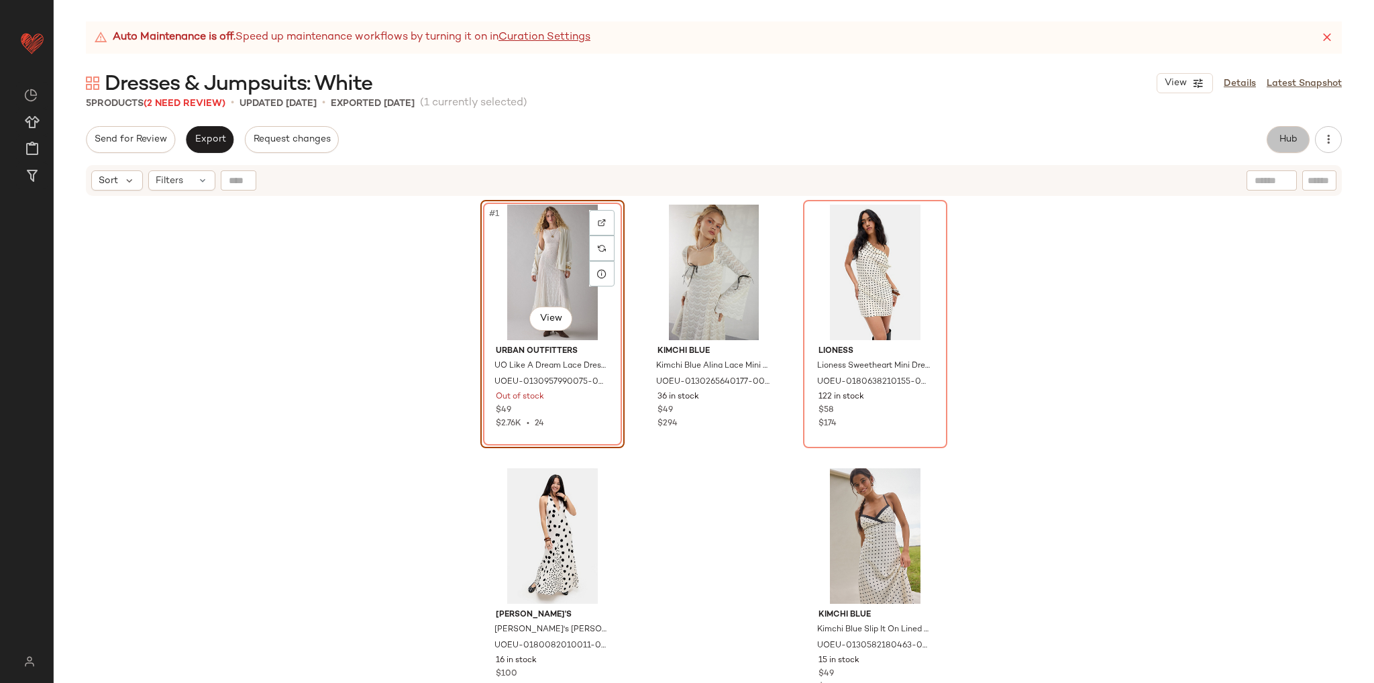
click at [1282, 143] on span "Hub" at bounding box center [1287, 139] width 19 height 11
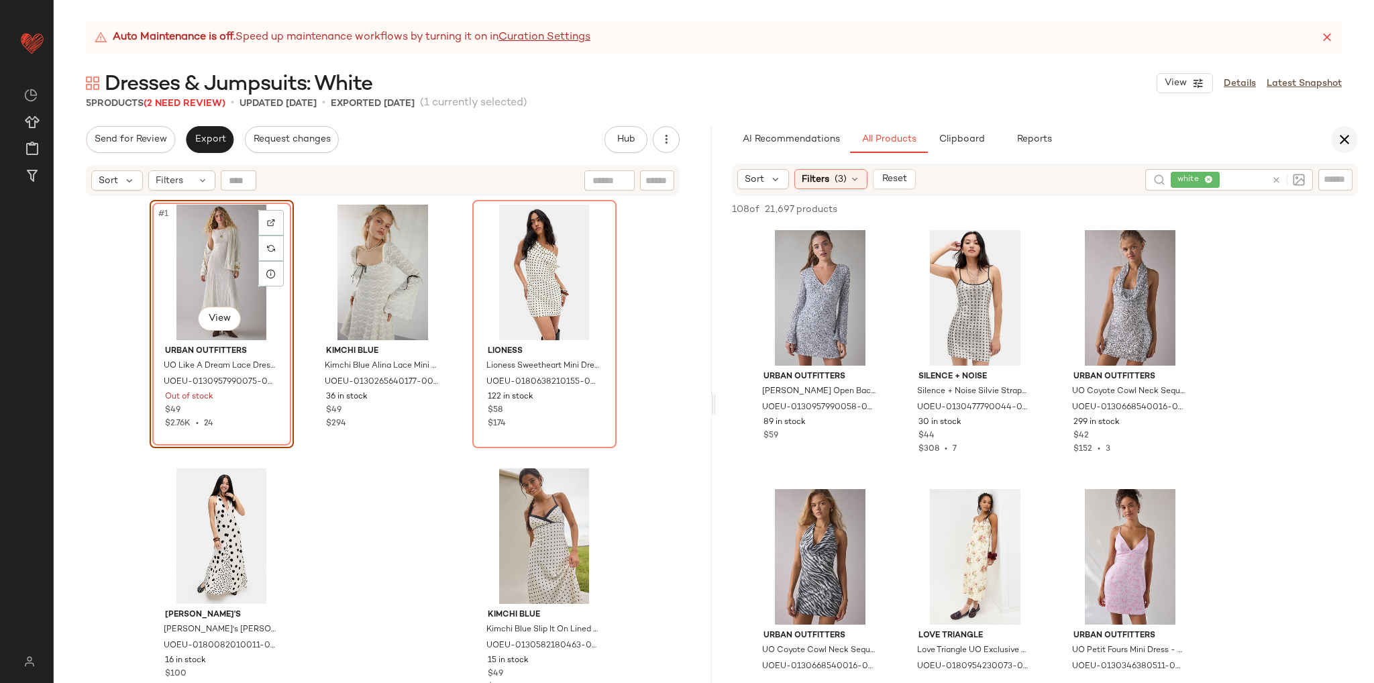
click at [1346, 145] on icon "button" at bounding box center [1344, 139] width 16 height 16
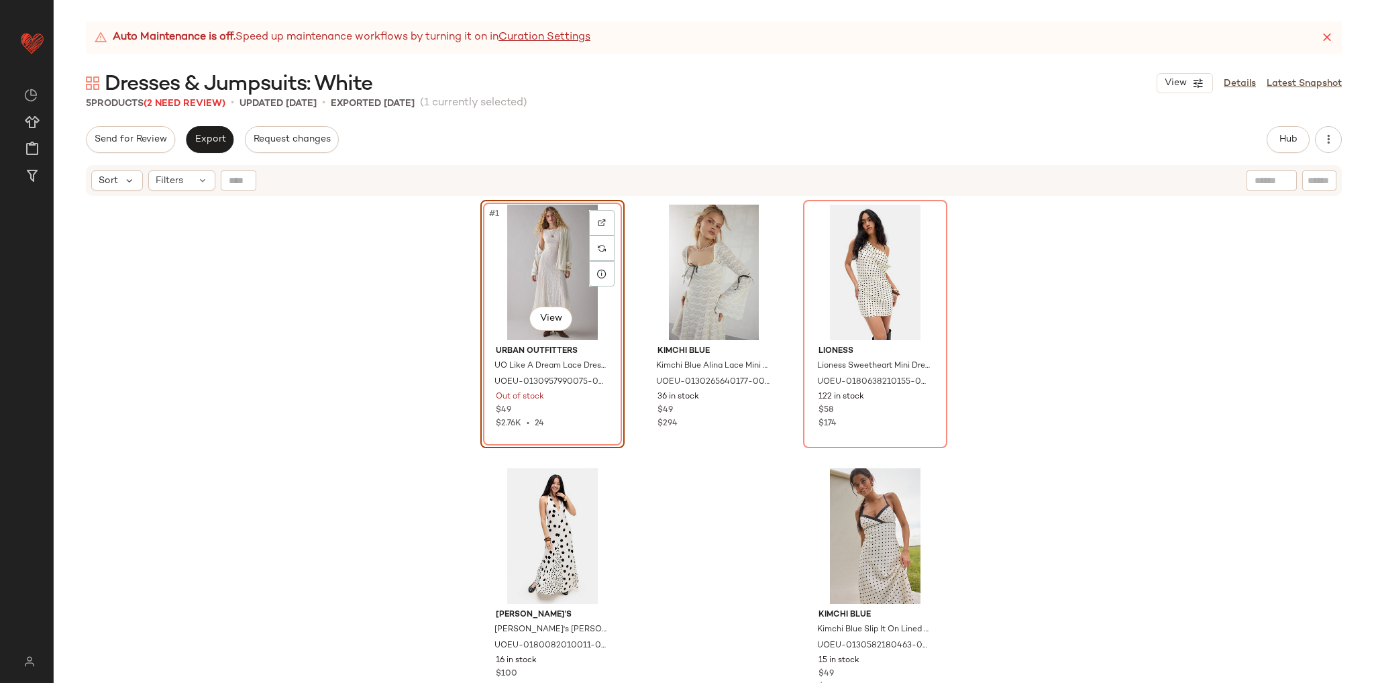
click at [541, 261] on div "#1 View" at bounding box center [552, 272] width 135 height 135
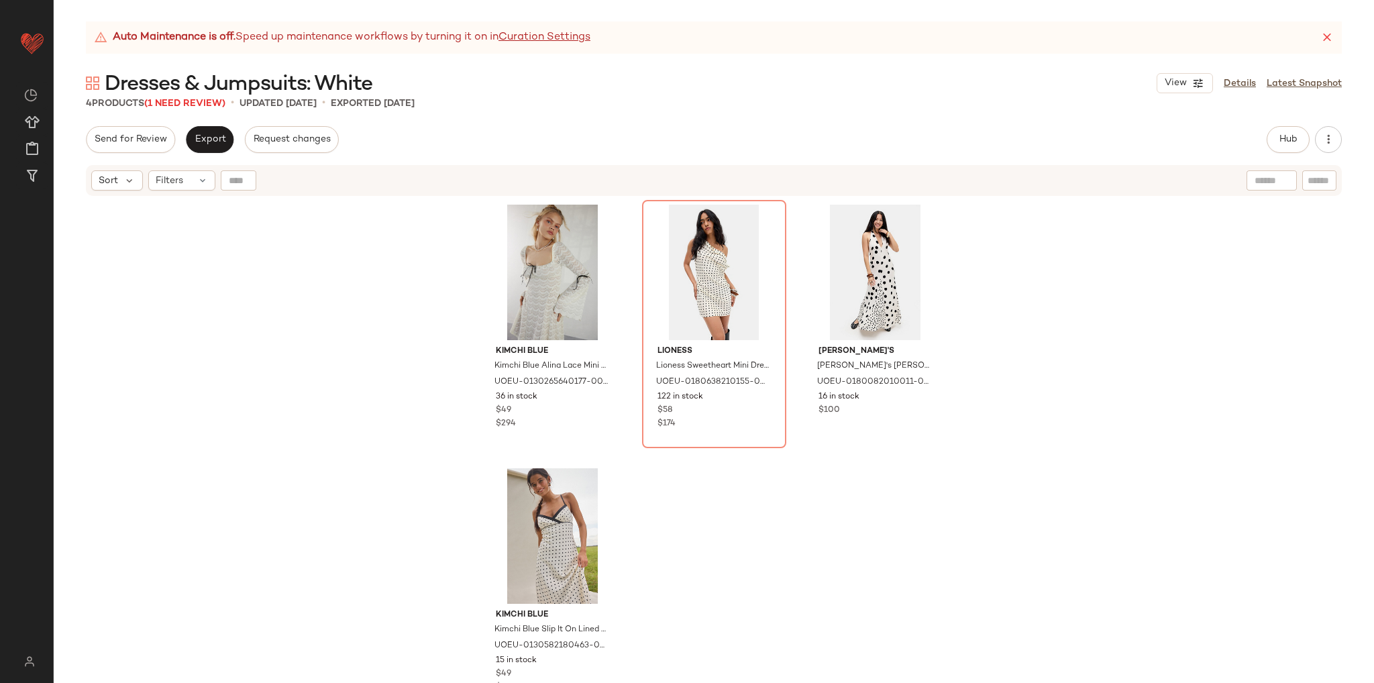
click at [270, 242] on div "Kimchi Blue Kimchi Blue Alina Lace Mini Dress - Ivory S at Urban Outfitters UOE…" at bounding box center [714, 456] width 1320 height 519
click at [213, 134] on span "Export" at bounding box center [210, 139] width 32 height 11
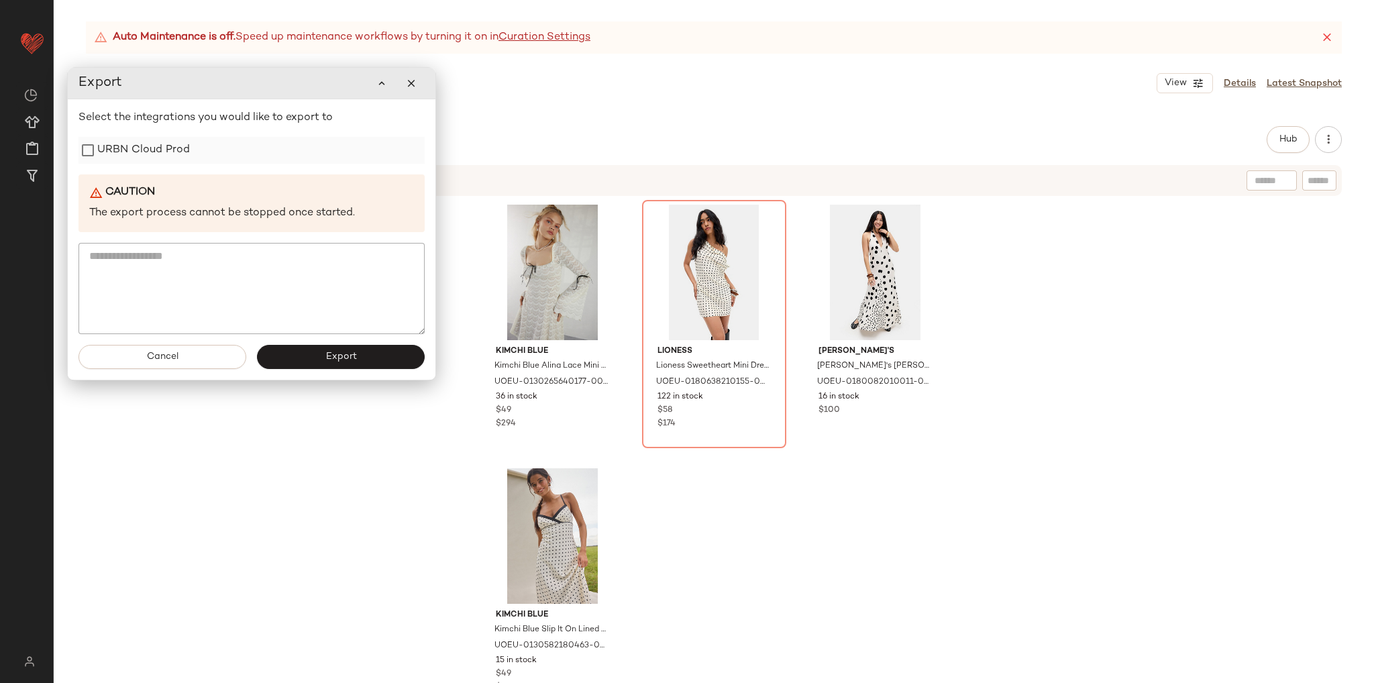
click at [134, 158] on label "URBN Cloud Prod" at bounding box center [143, 150] width 93 height 27
click at [335, 362] on button "Export" at bounding box center [341, 356] width 168 height 24
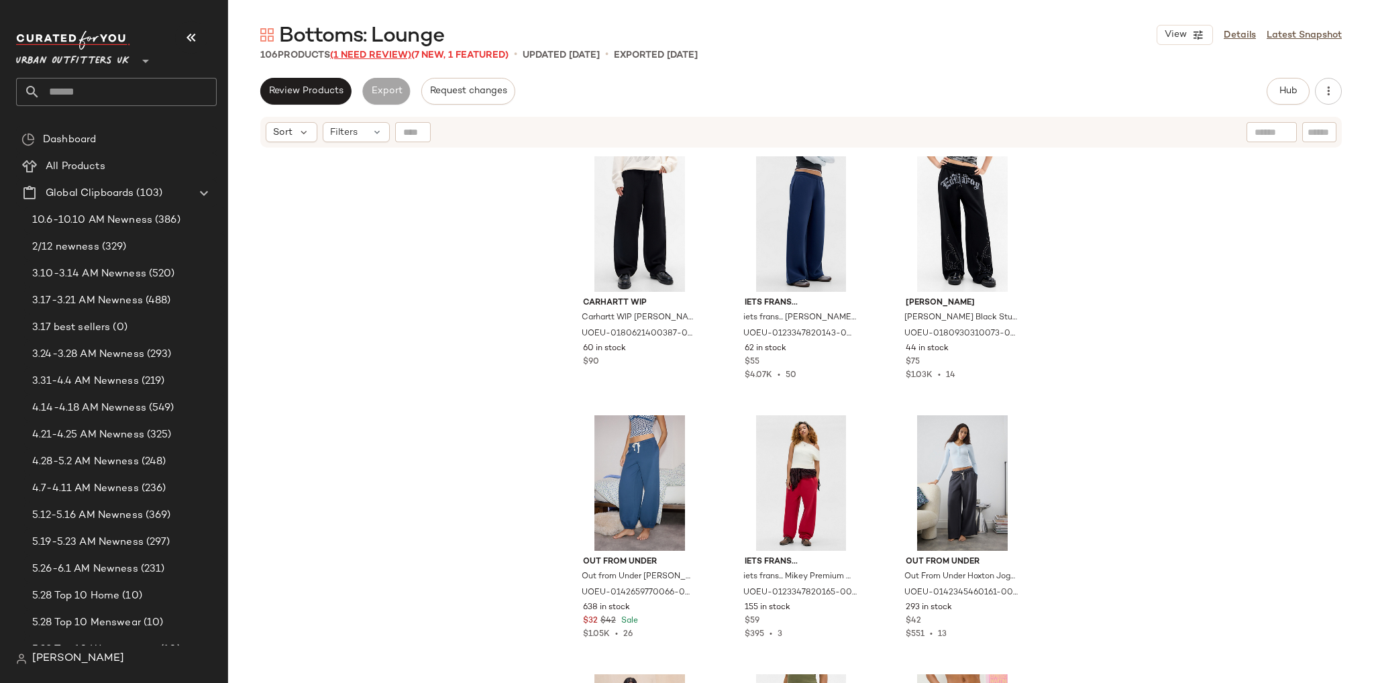
click at [368, 62] on div "Bottoms: Lounge View Details Latest Snapshot 106 Products (1 Need Review) (7 Ne…" at bounding box center [801, 351] width 1146 height 661
click at [367, 59] on span "(1 Need Review)" at bounding box center [370, 55] width 81 height 10
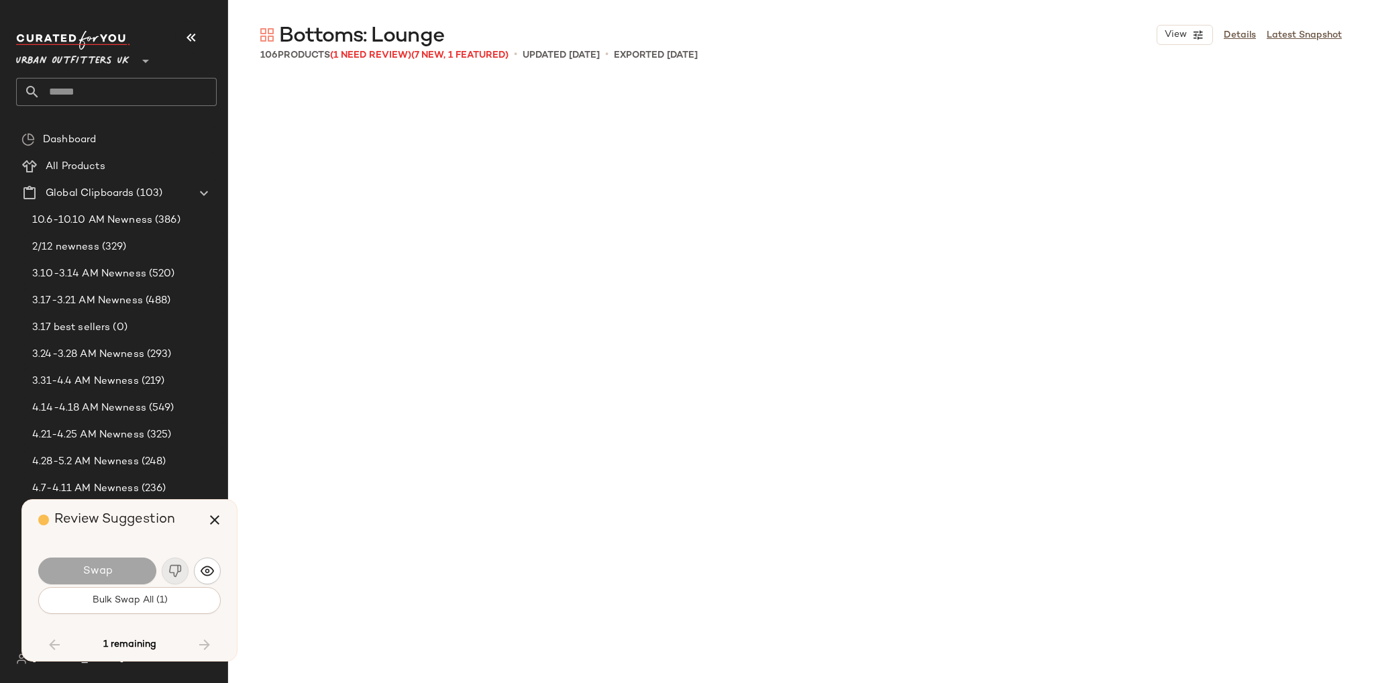
scroll to position [6214, 0]
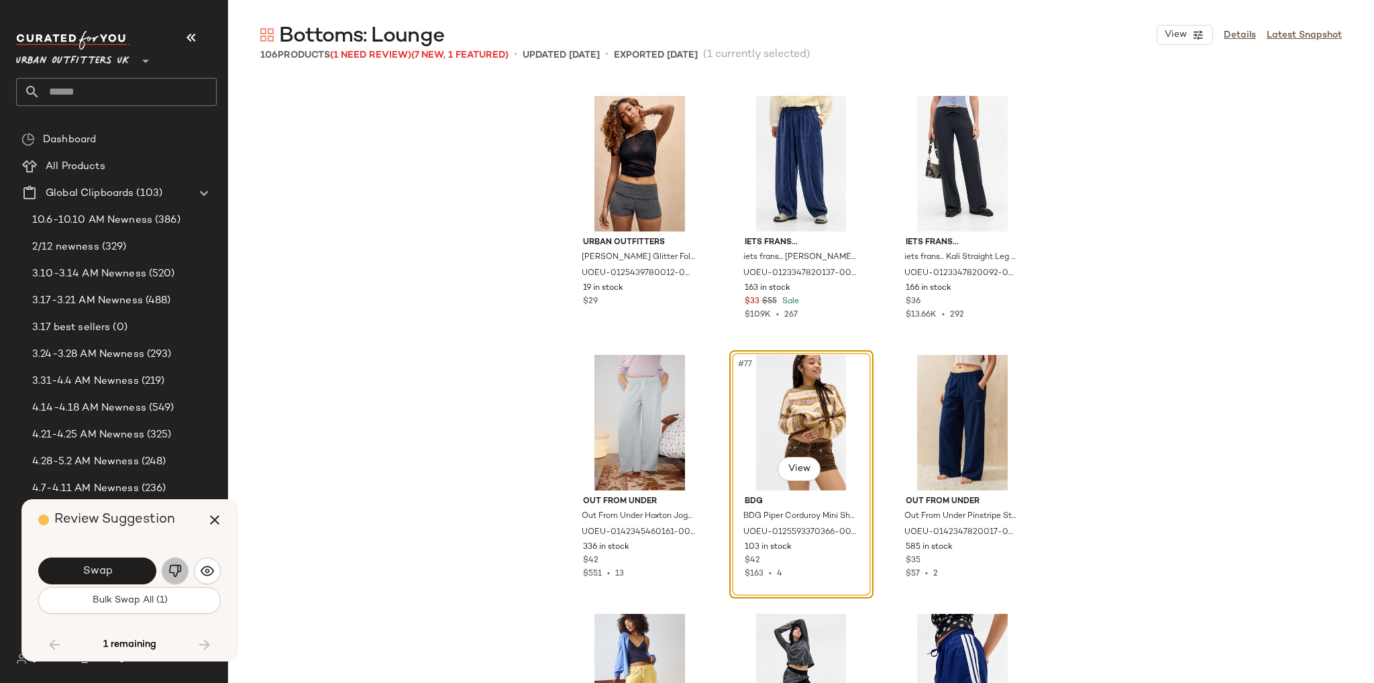
click at [179, 571] on img "button" at bounding box center [174, 570] width 13 height 13
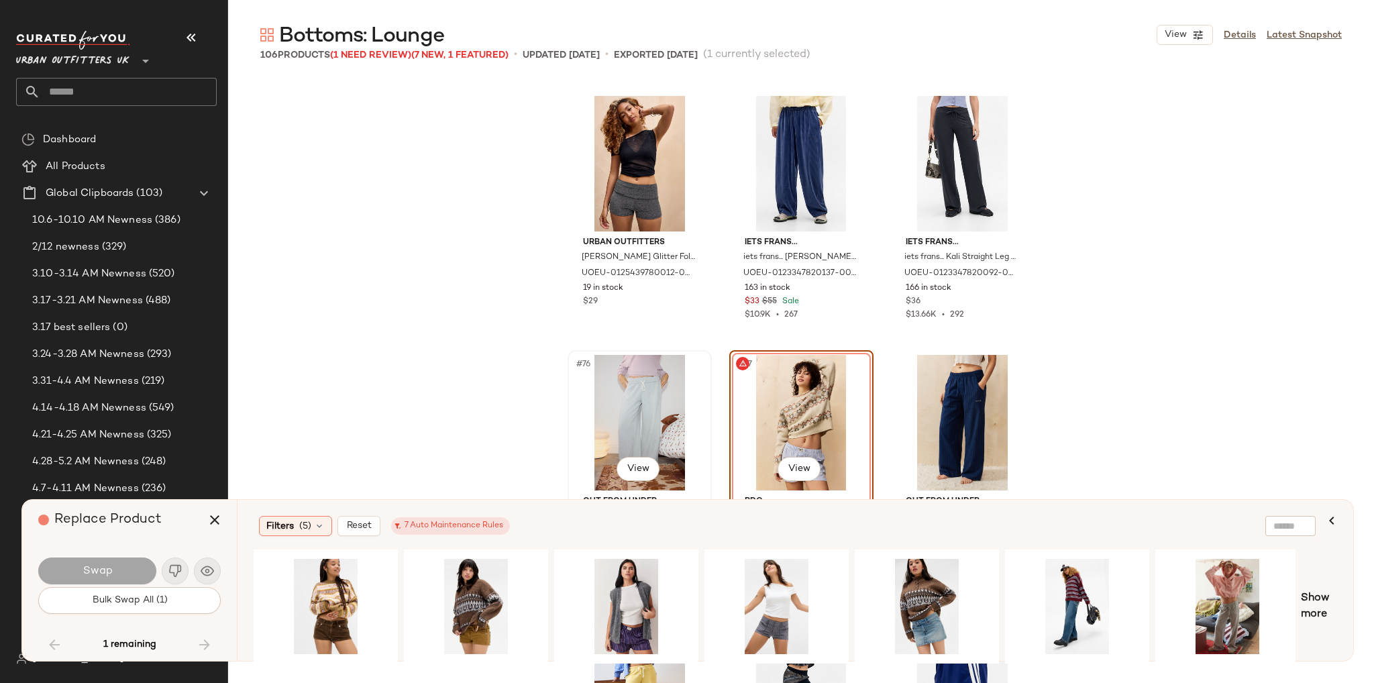
scroll to position [6348, 0]
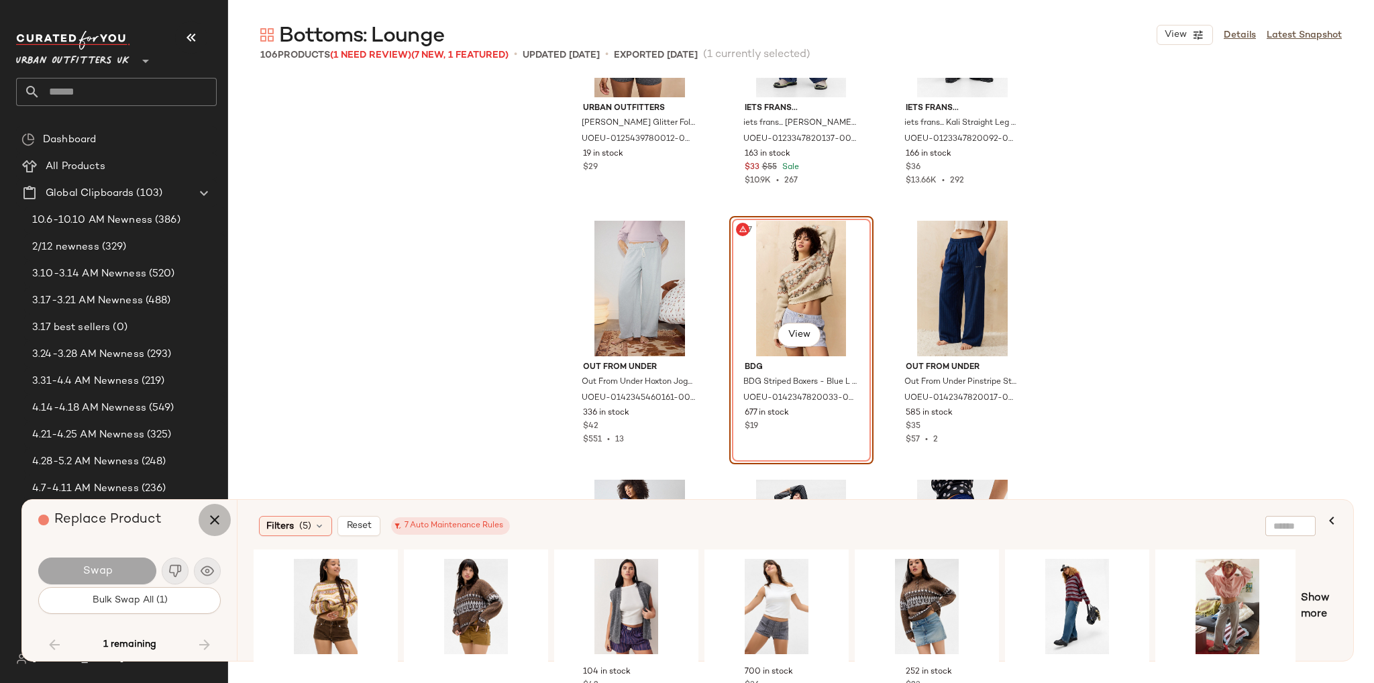
click at [217, 518] on icon "button" at bounding box center [215, 520] width 16 height 16
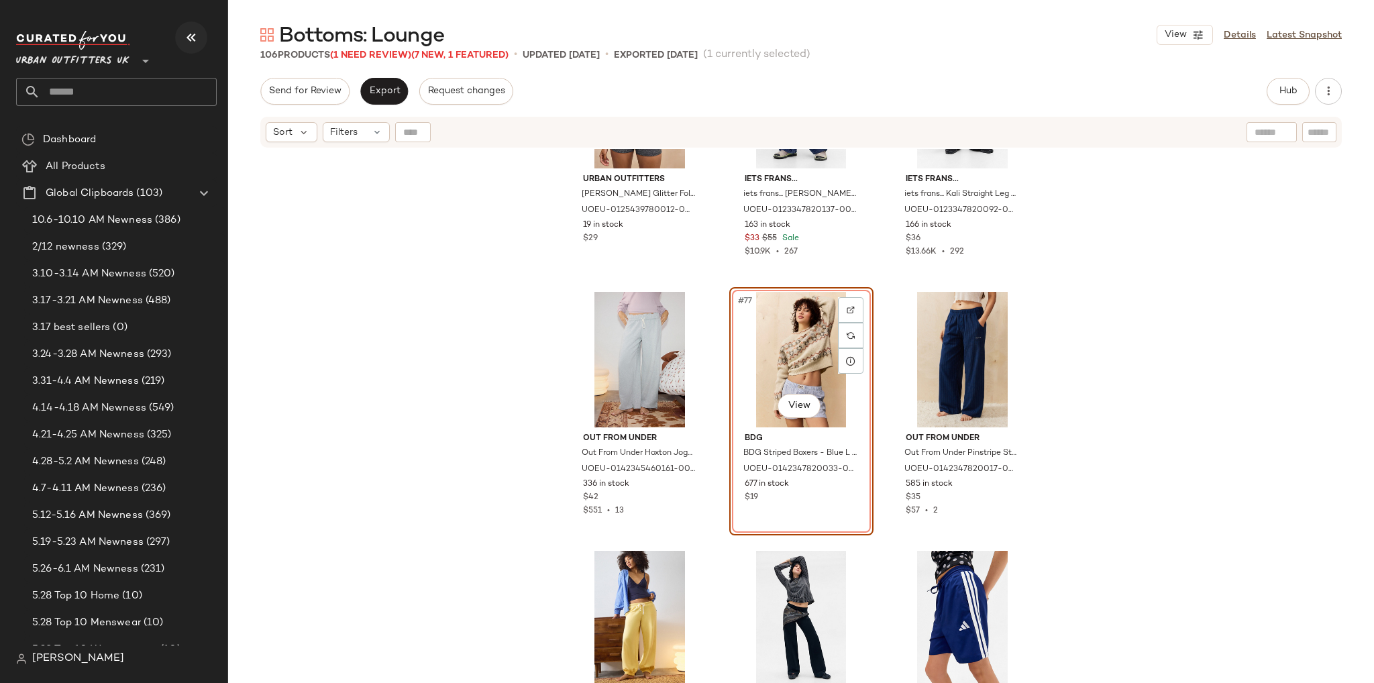
click at [192, 36] on icon "button" at bounding box center [191, 38] width 16 height 16
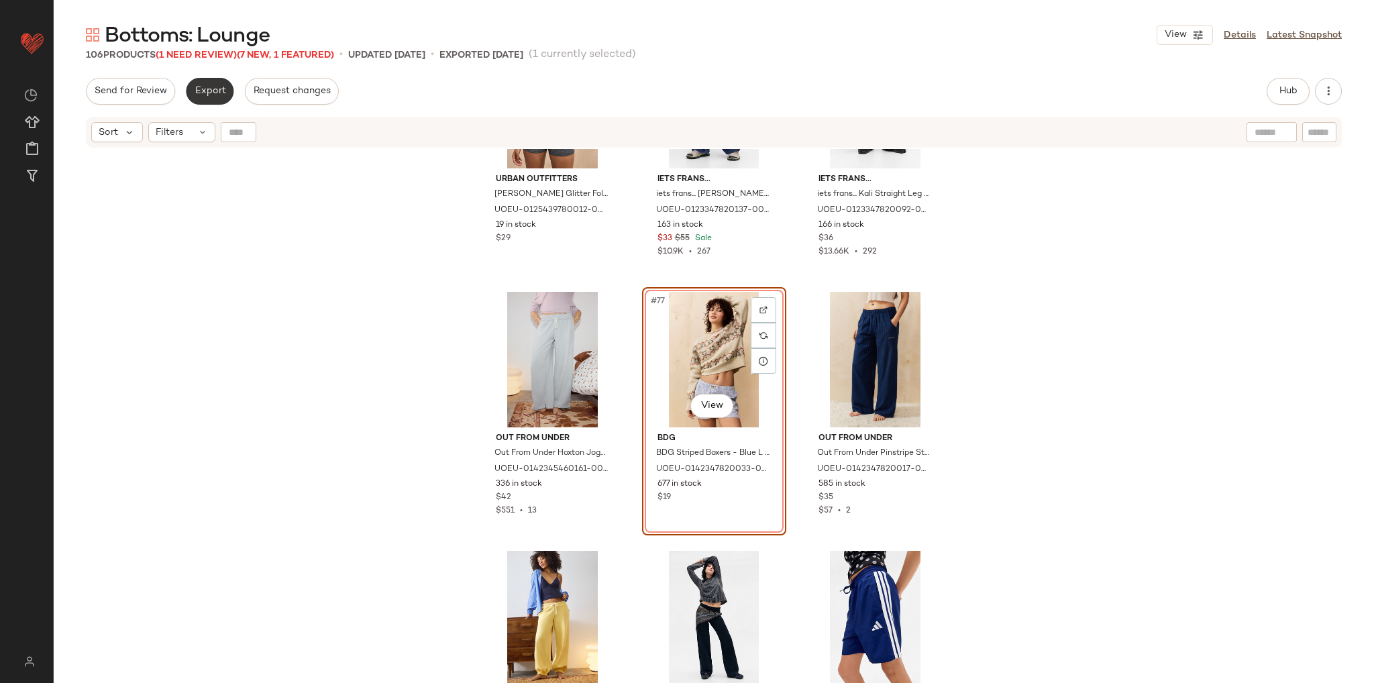
click at [211, 89] on span "Export" at bounding box center [210, 91] width 32 height 11
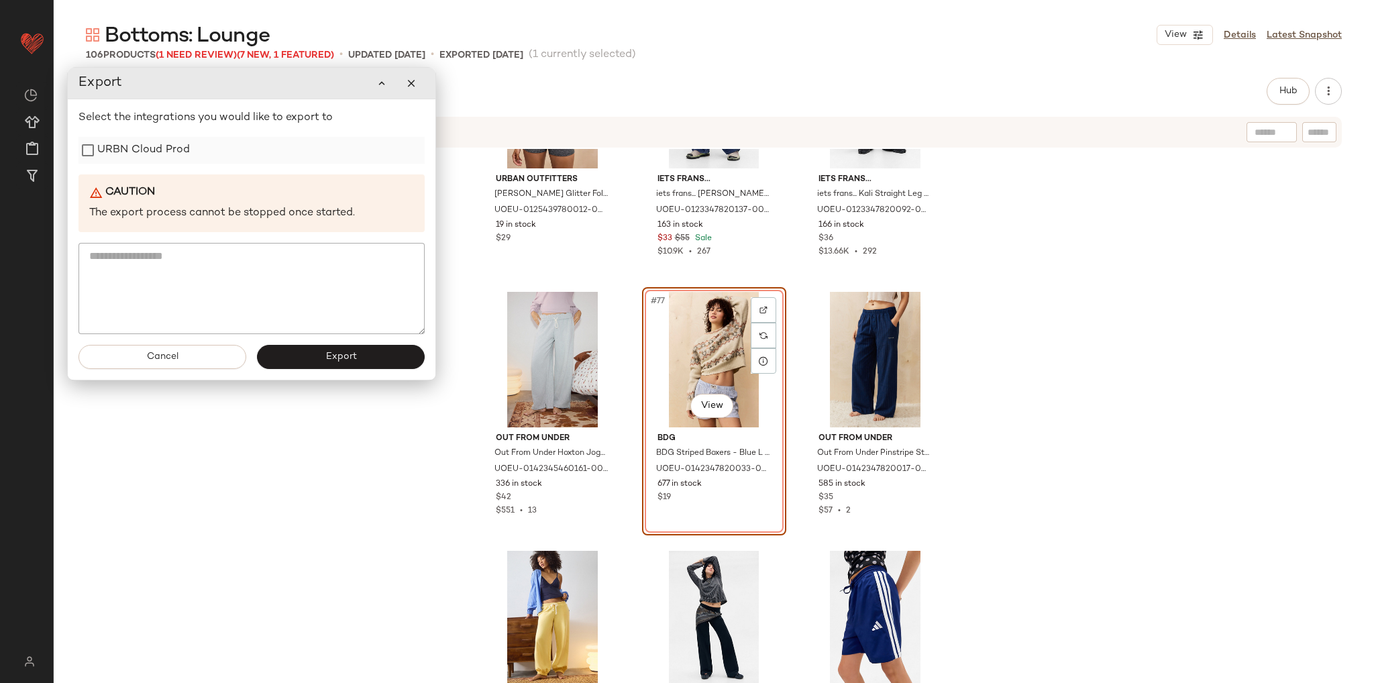
click at [164, 143] on label "URBN Cloud Prod" at bounding box center [143, 150] width 93 height 27
click at [347, 367] on button "Export" at bounding box center [341, 357] width 168 height 24
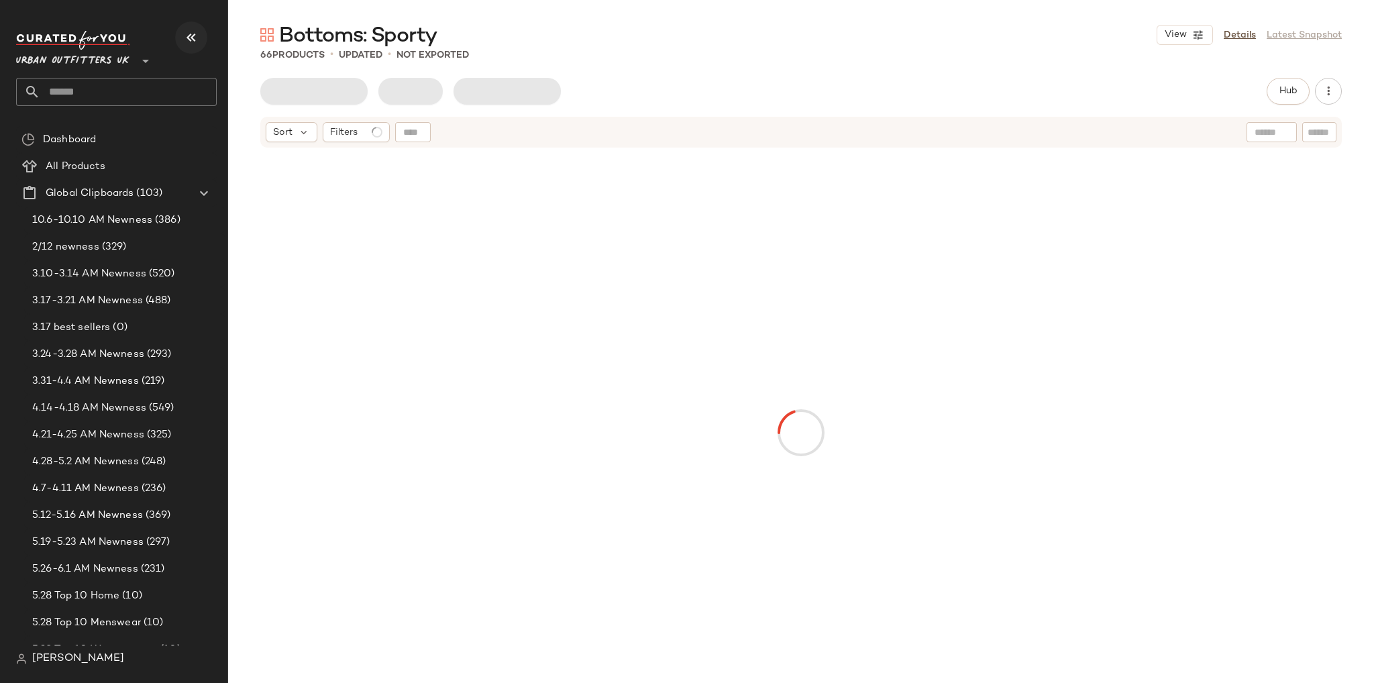
click at [188, 43] on icon "button" at bounding box center [191, 38] width 16 height 16
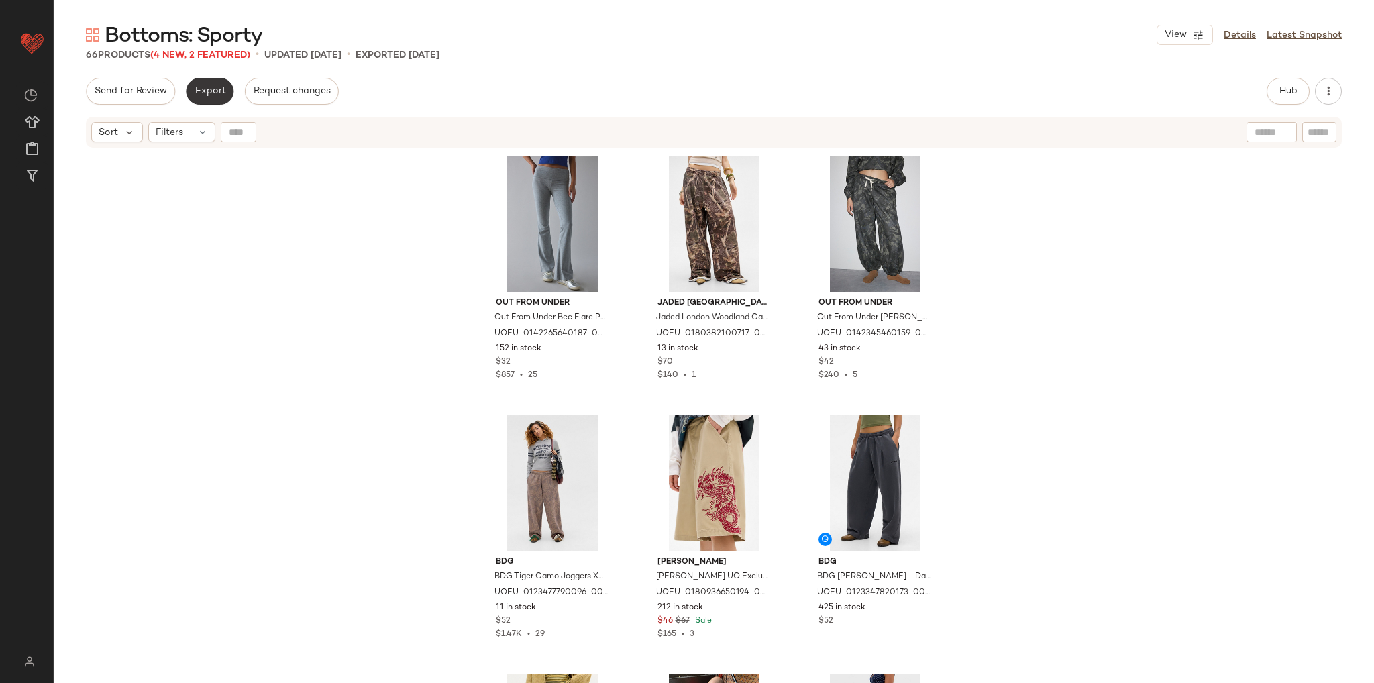
click at [211, 86] on span "Export" at bounding box center [210, 91] width 32 height 11
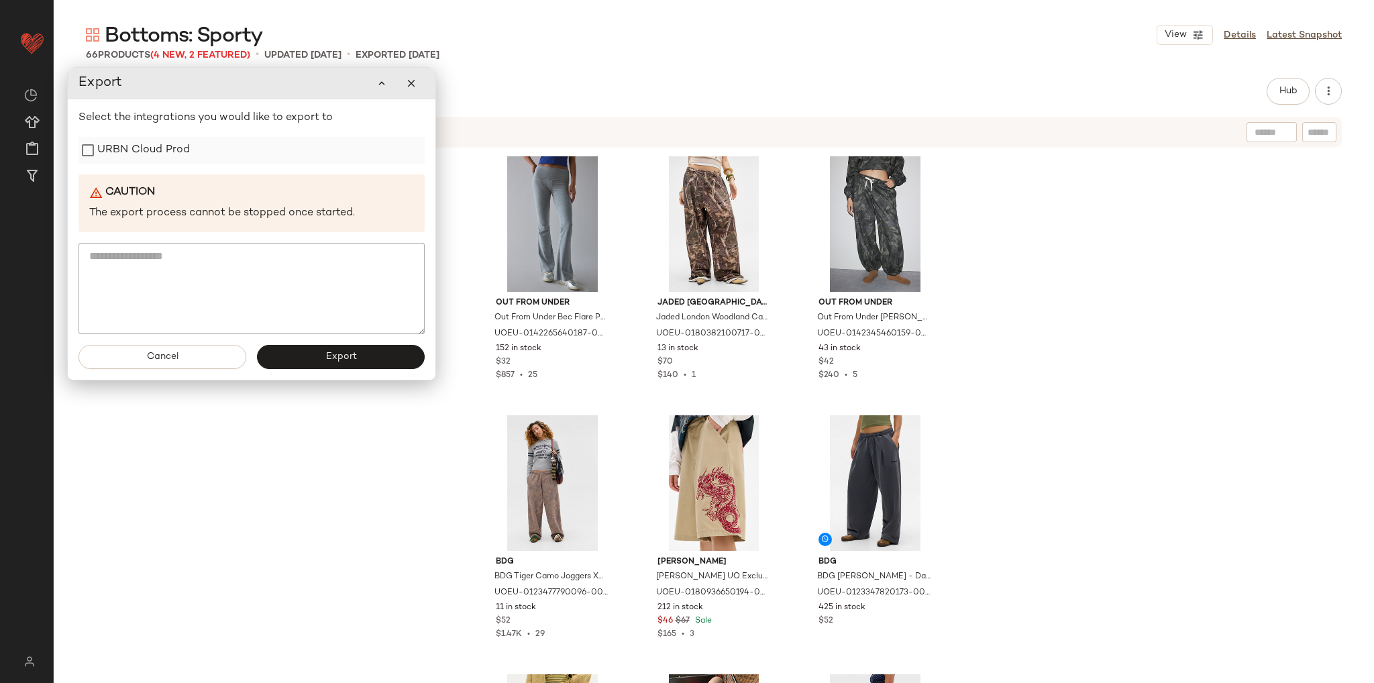
click at [158, 154] on label "URBN Cloud Prod" at bounding box center [143, 150] width 93 height 27
click at [357, 353] on button "Export" at bounding box center [341, 357] width 168 height 24
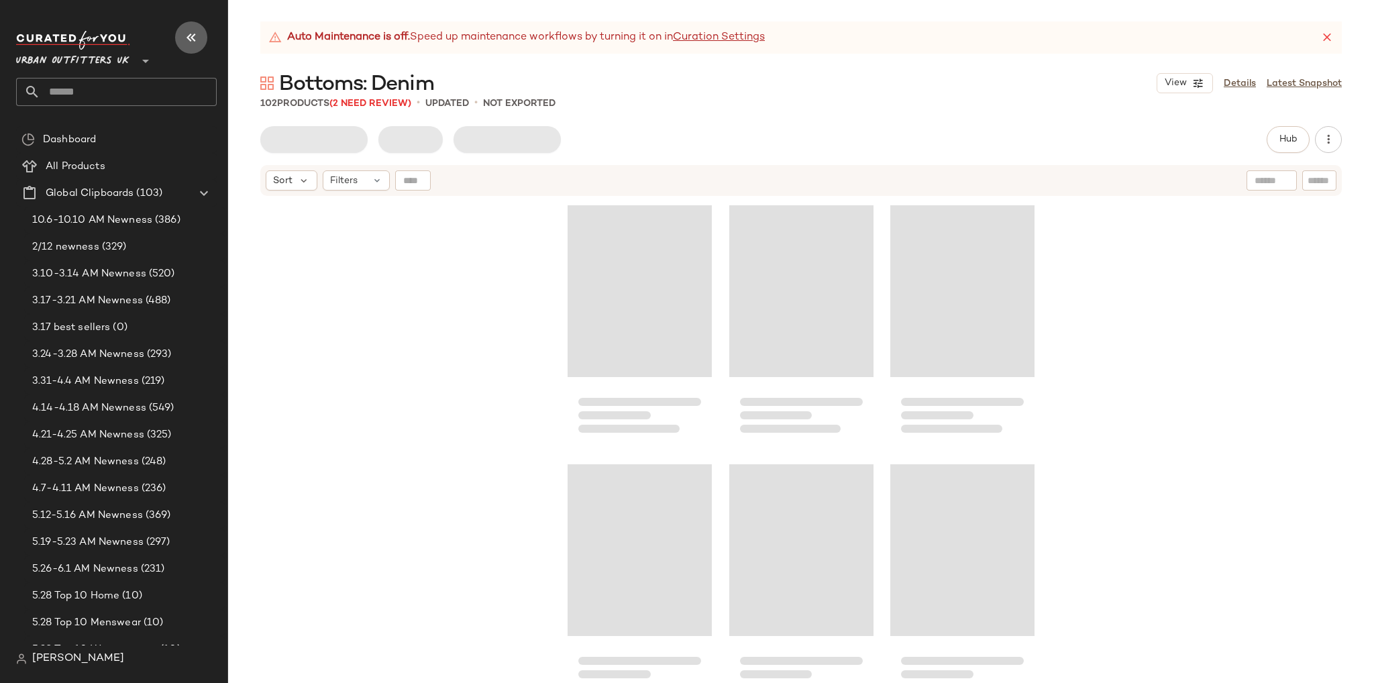
click at [201, 34] on button "button" at bounding box center [191, 37] width 32 height 32
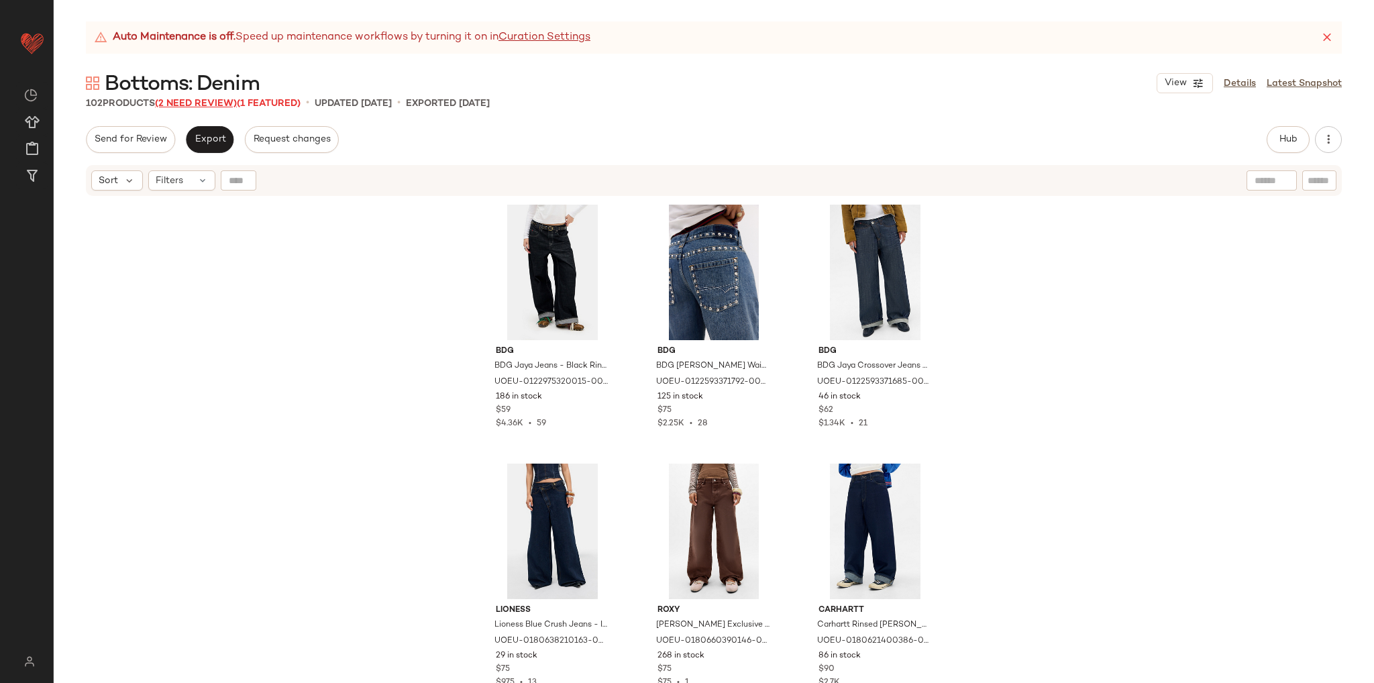
click at [190, 99] on span "(2 Need Review)" at bounding box center [196, 104] width 82 height 10
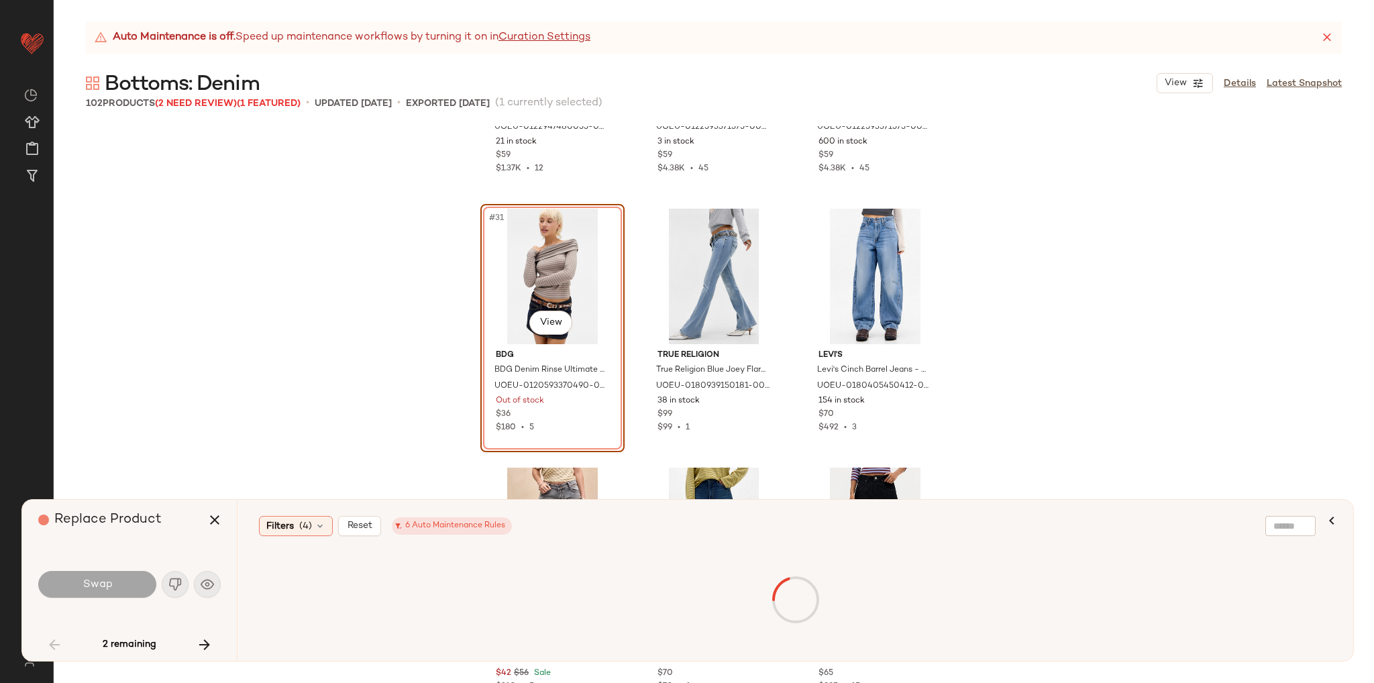
scroll to position [2531, 0]
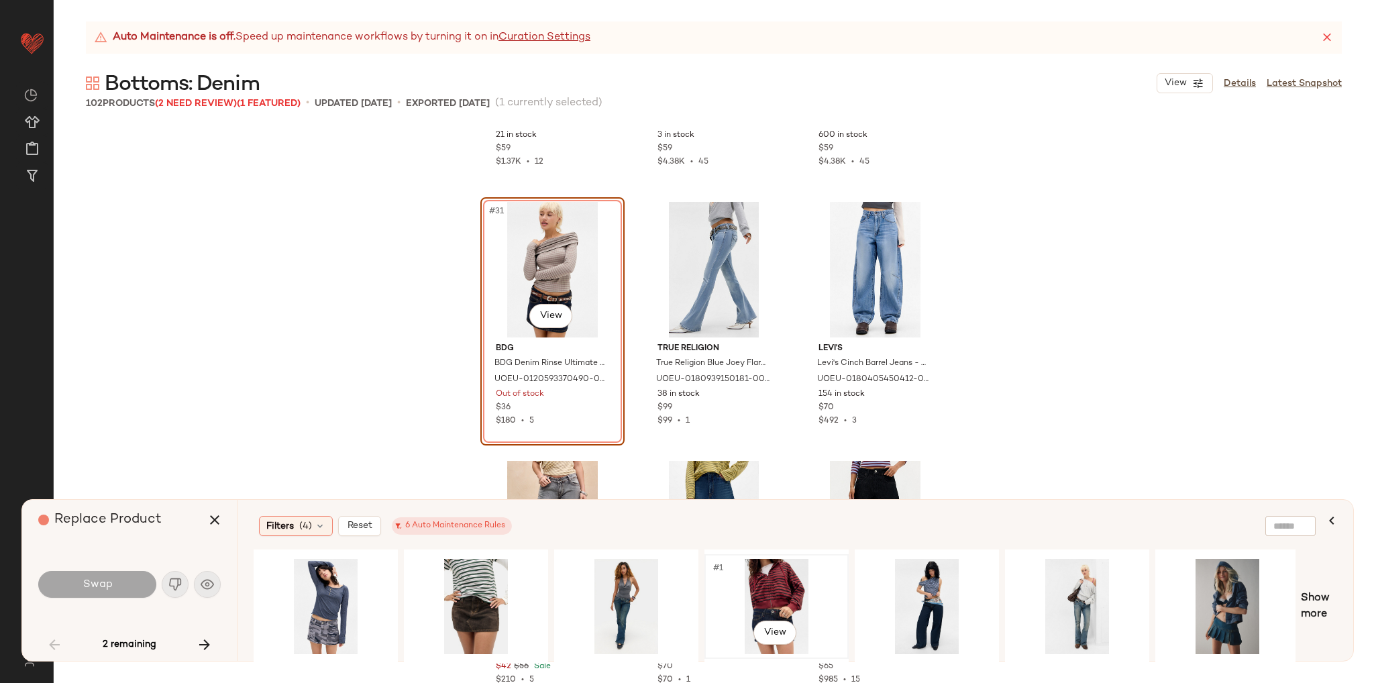
click at [769, 580] on div "#1 View" at bounding box center [776, 606] width 135 height 95
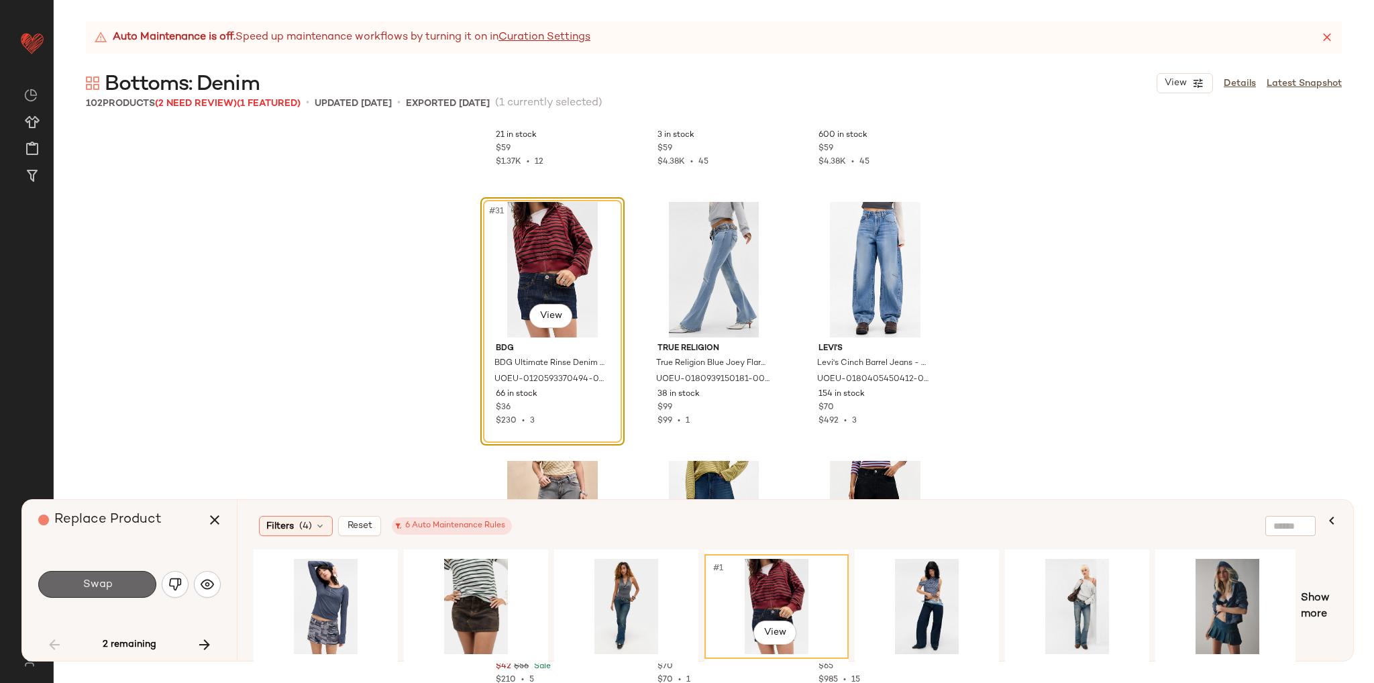
click at [116, 588] on button "Swap" at bounding box center [97, 584] width 118 height 27
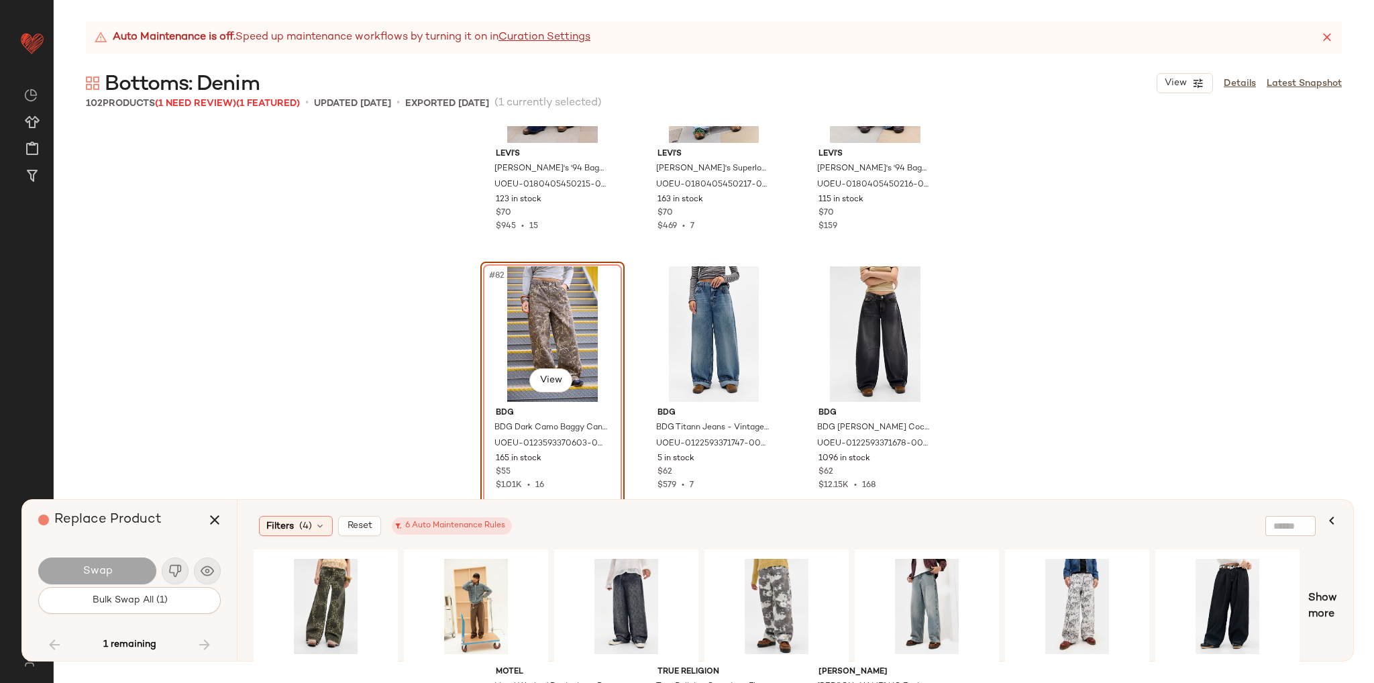
scroll to position [6933, 0]
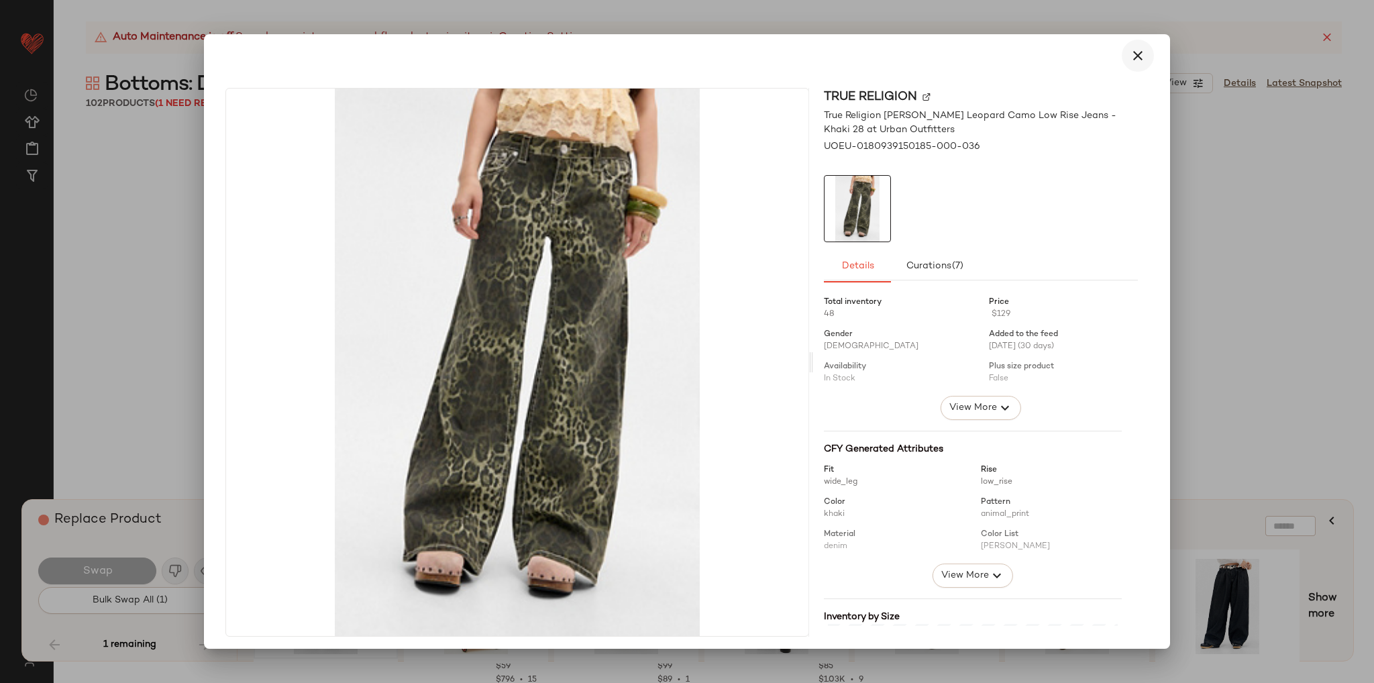
click at [1121, 55] on button "button" at bounding box center [1137, 56] width 32 height 32
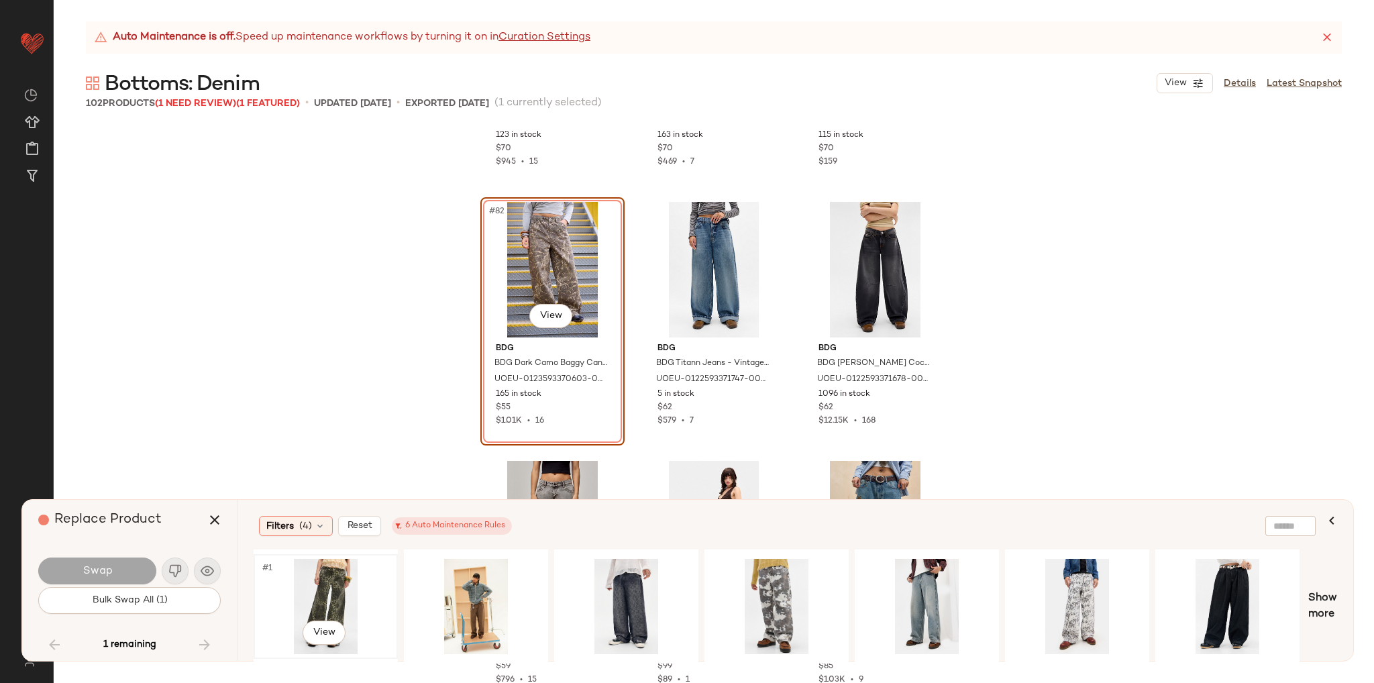
drag, startPoint x: 325, startPoint y: 590, endPoint x: 288, endPoint y: 592, distance: 37.0
click at [322, 590] on div "#1 View" at bounding box center [325, 606] width 135 height 95
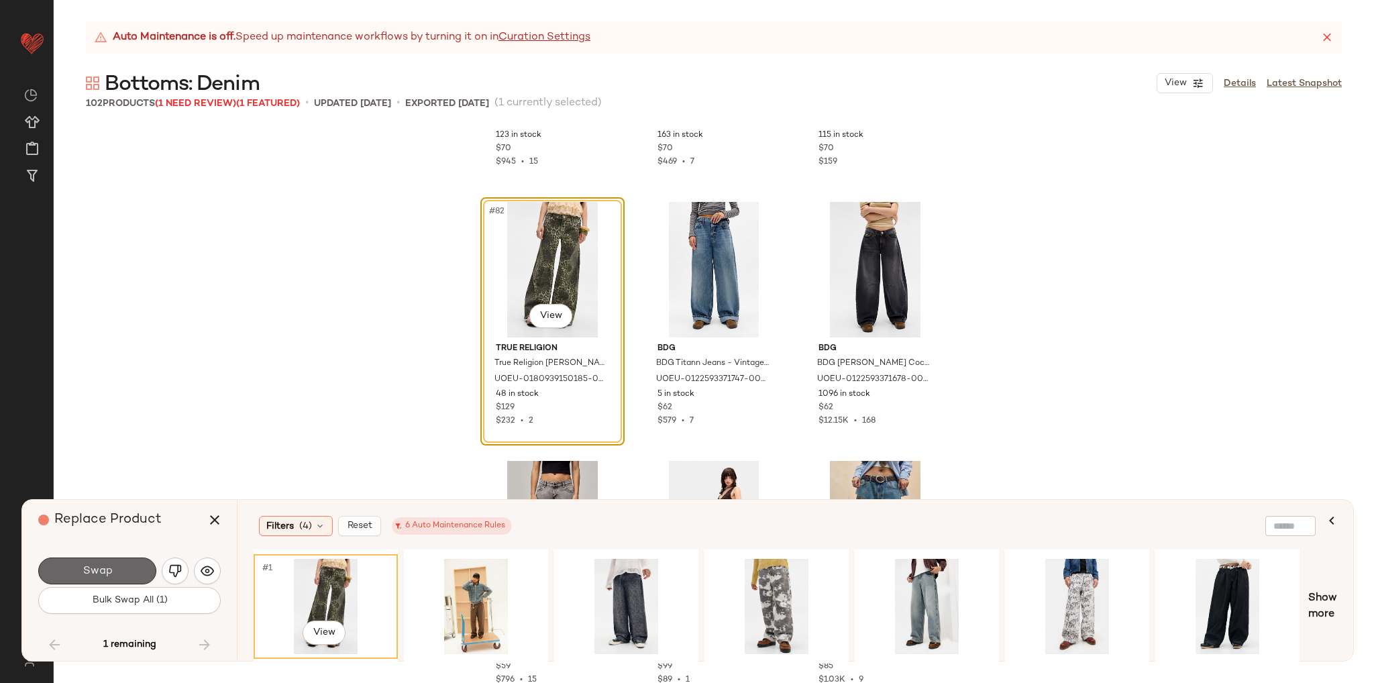
click at [123, 567] on button "Swap" at bounding box center [97, 570] width 118 height 27
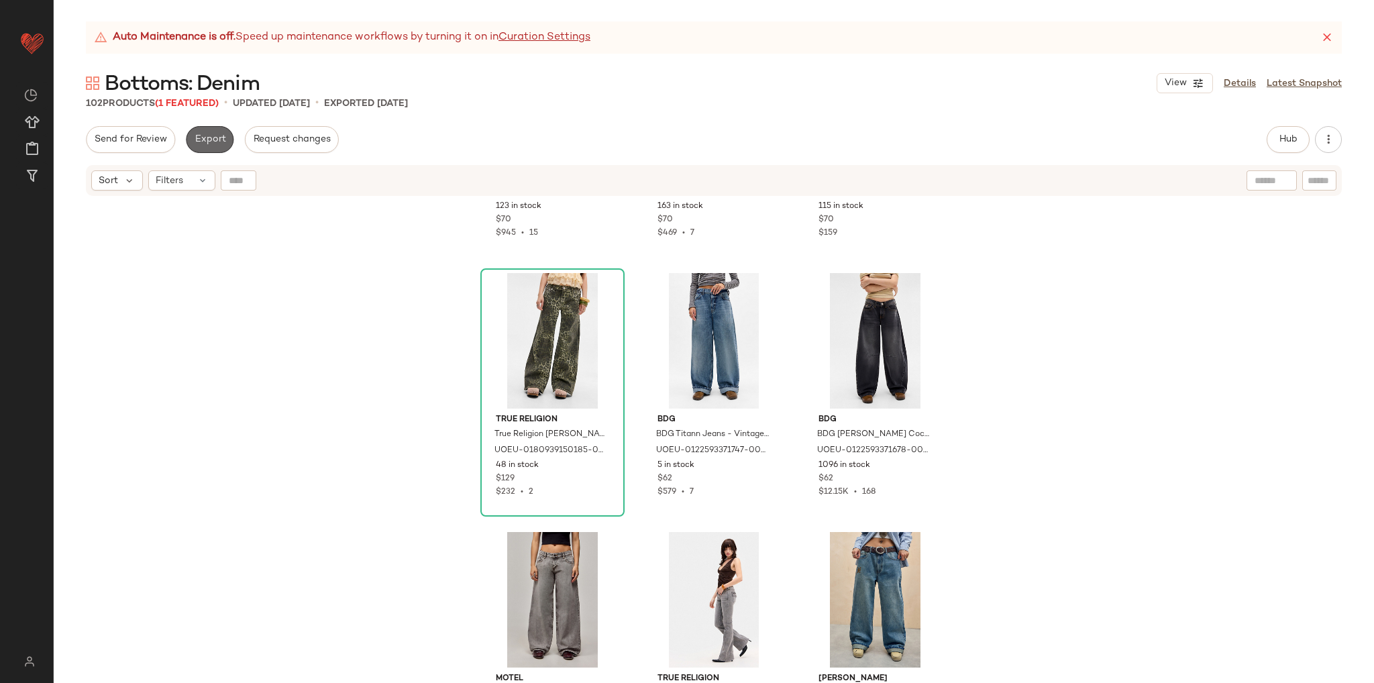
click at [210, 140] on span "Export" at bounding box center [210, 139] width 32 height 11
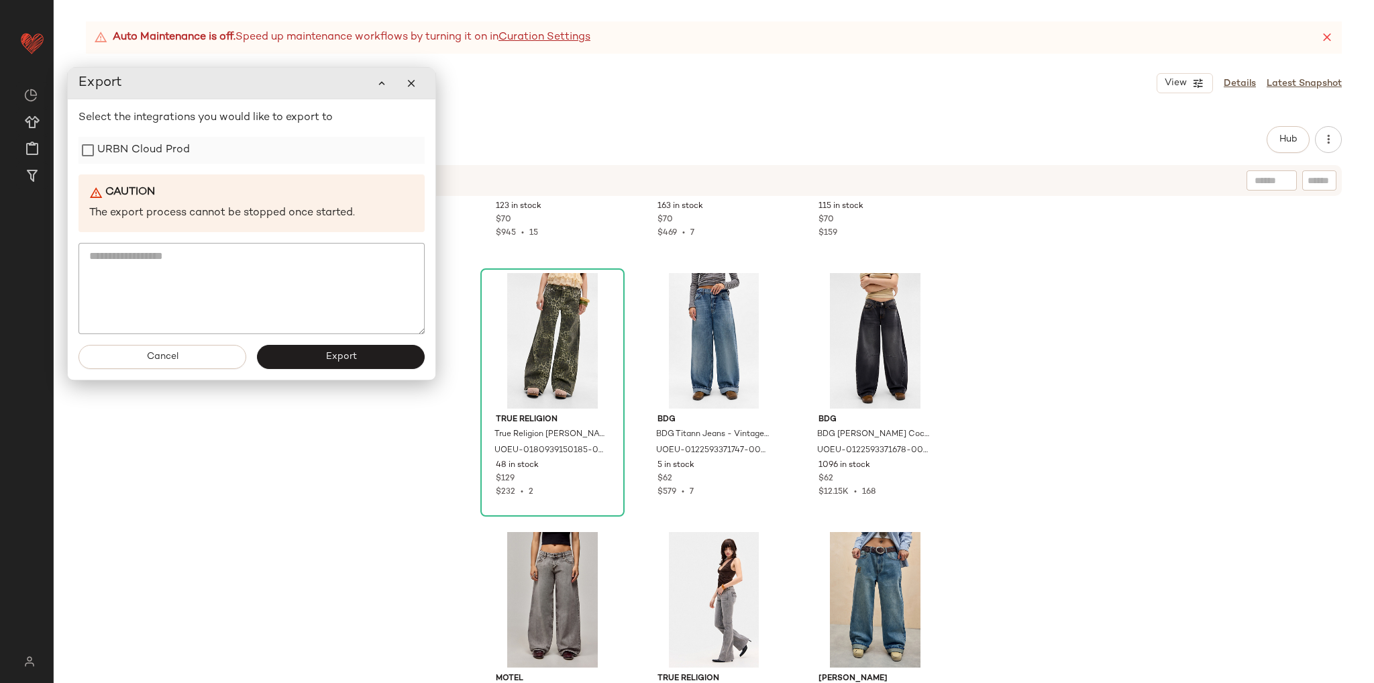
click at [171, 154] on label "URBN Cloud Prod" at bounding box center [143, 150] width 93 height 27
click at [325, 357] on button "Export" at bounding box center [341, 357] width 168 height 24
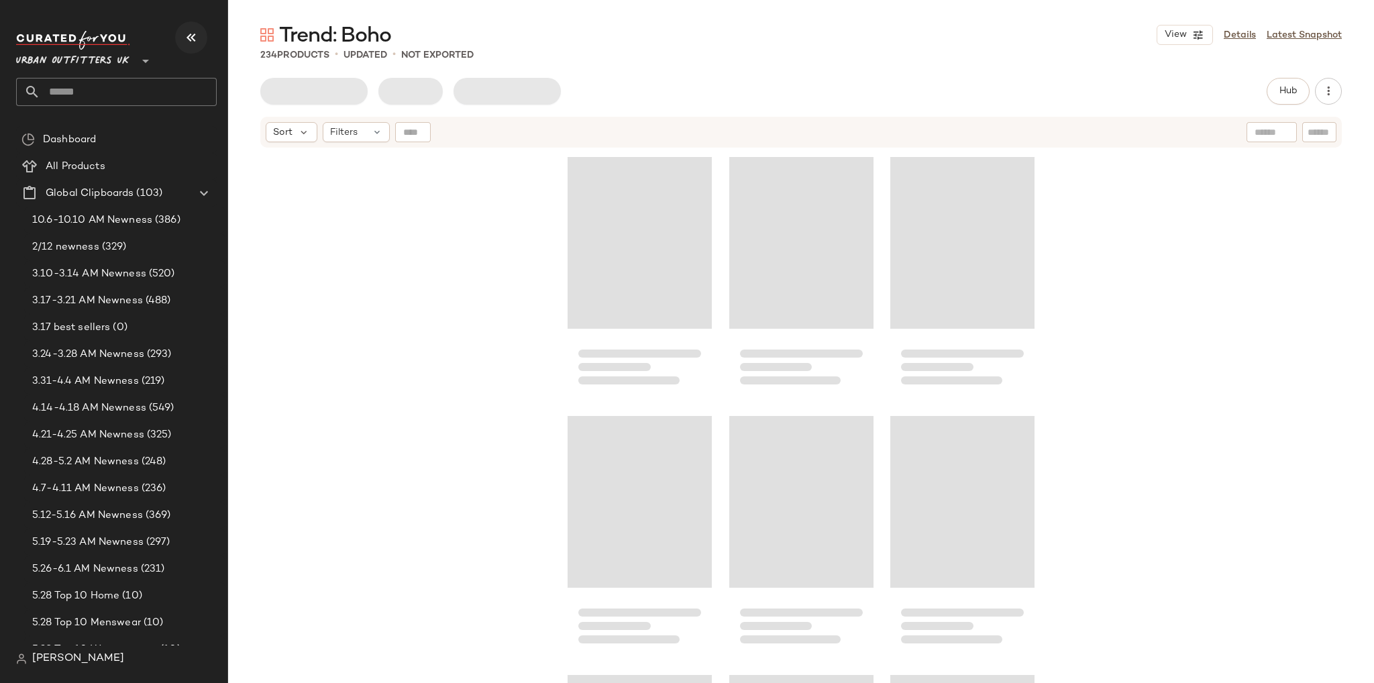
click at [190, 36] on icon "button" at bounding box center [191, 38] width 16 height 16
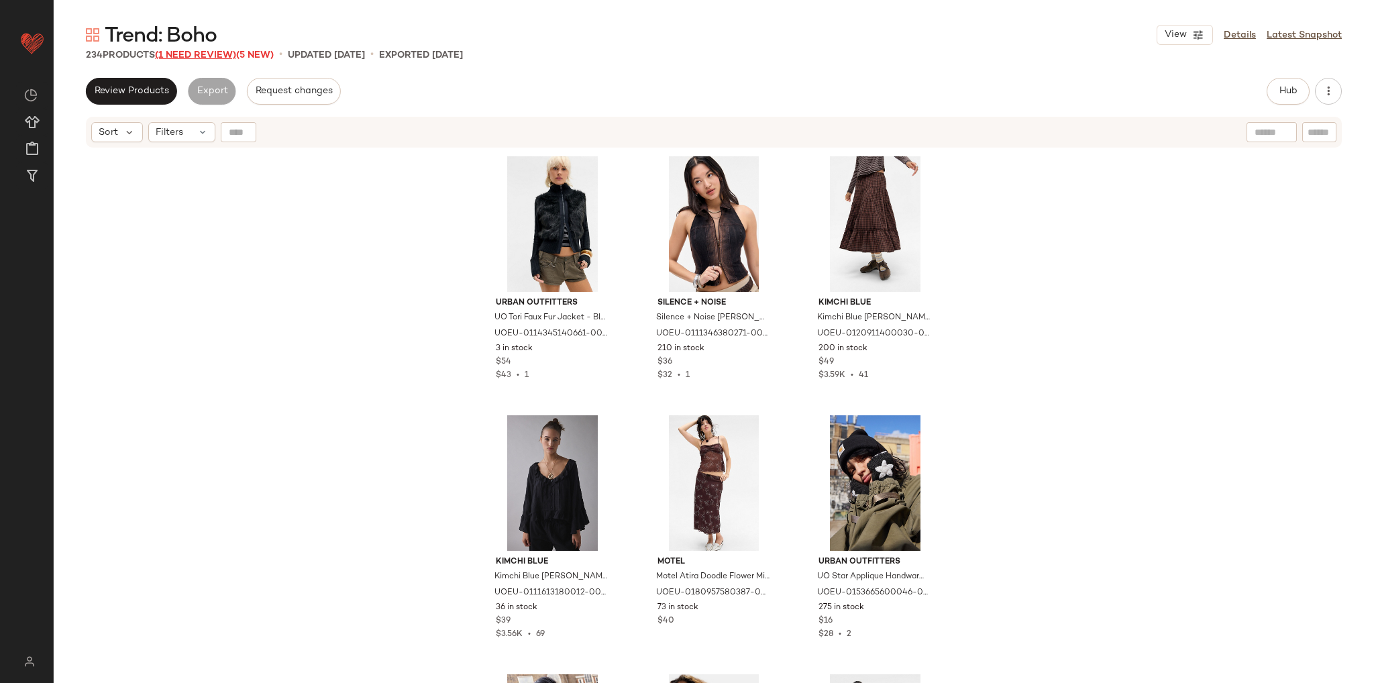
click at [203, 50] on span "(1 Need Review)" at bounding box center [195, 55] width 81 height 10
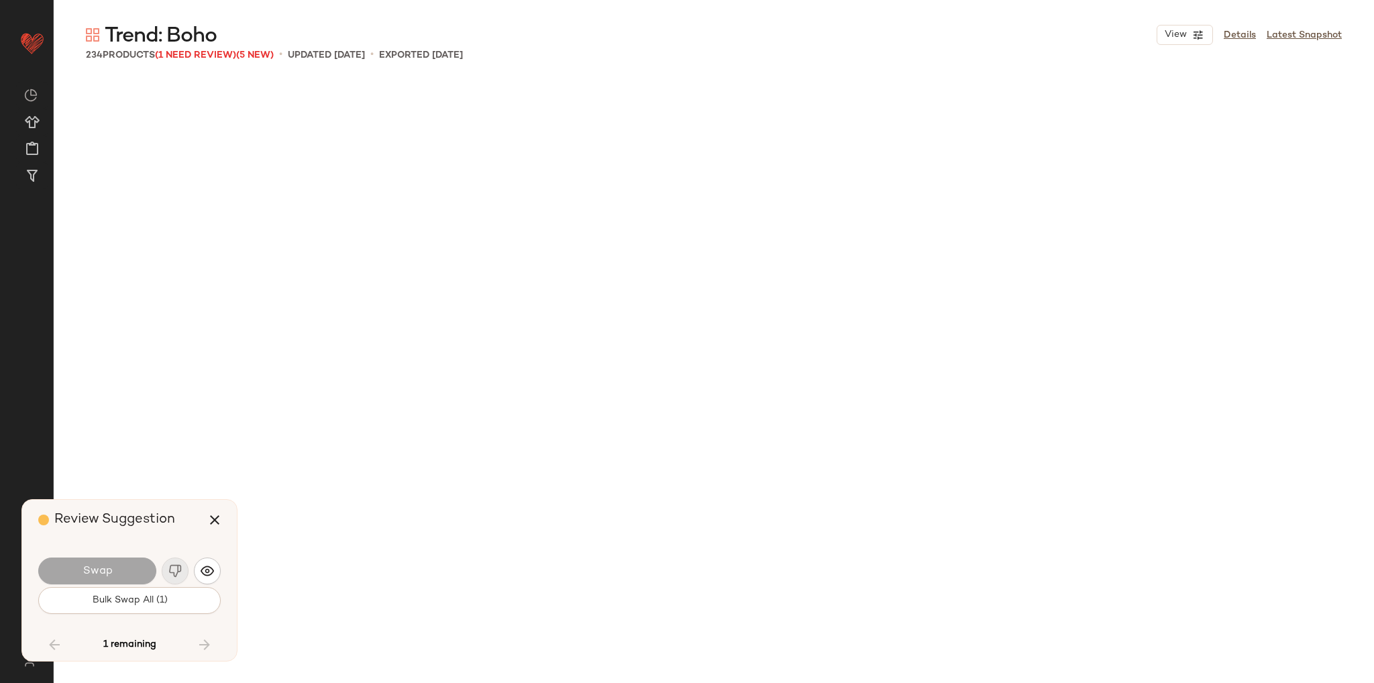
scroll to position [11133, 0]
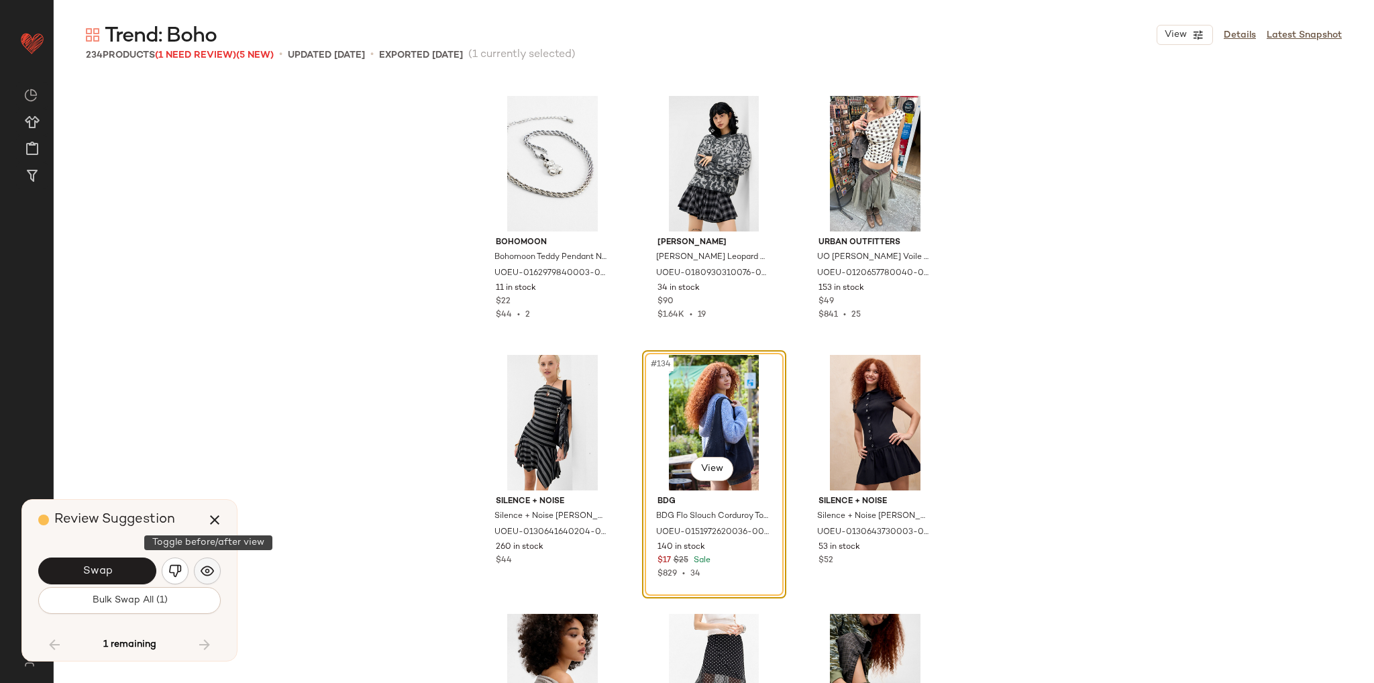
click at [209, 575] on img "button" at bounding box center [207, 570] width 13 height 13
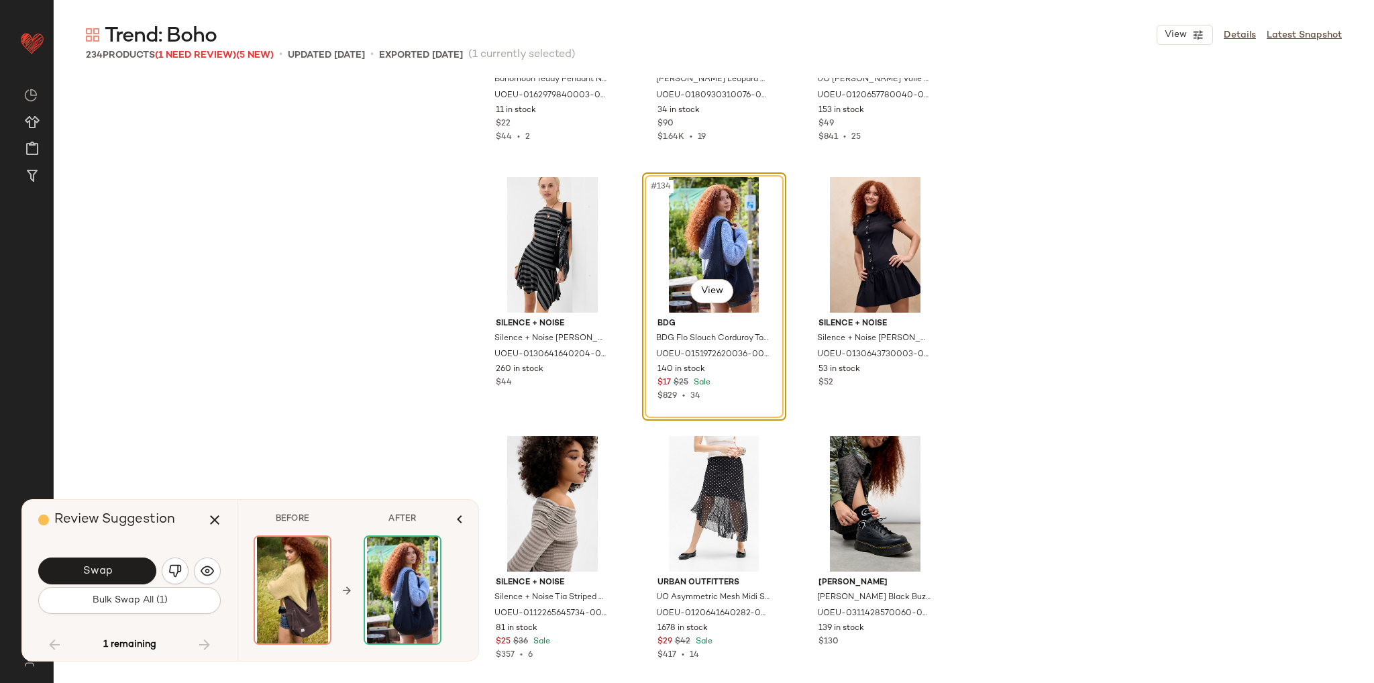
scroll to position [11267, 0]
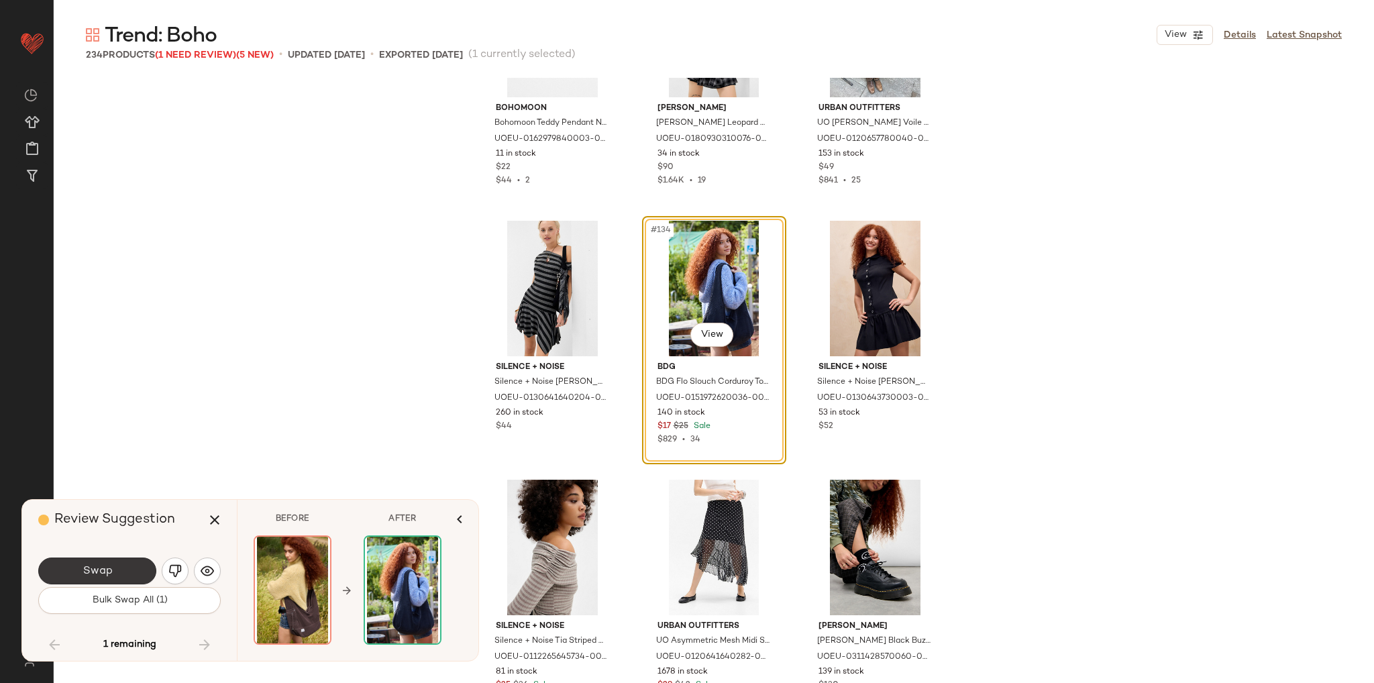
click at [114, 570] on button "Swap" at bounding box center [97, 570] width 118 height 27
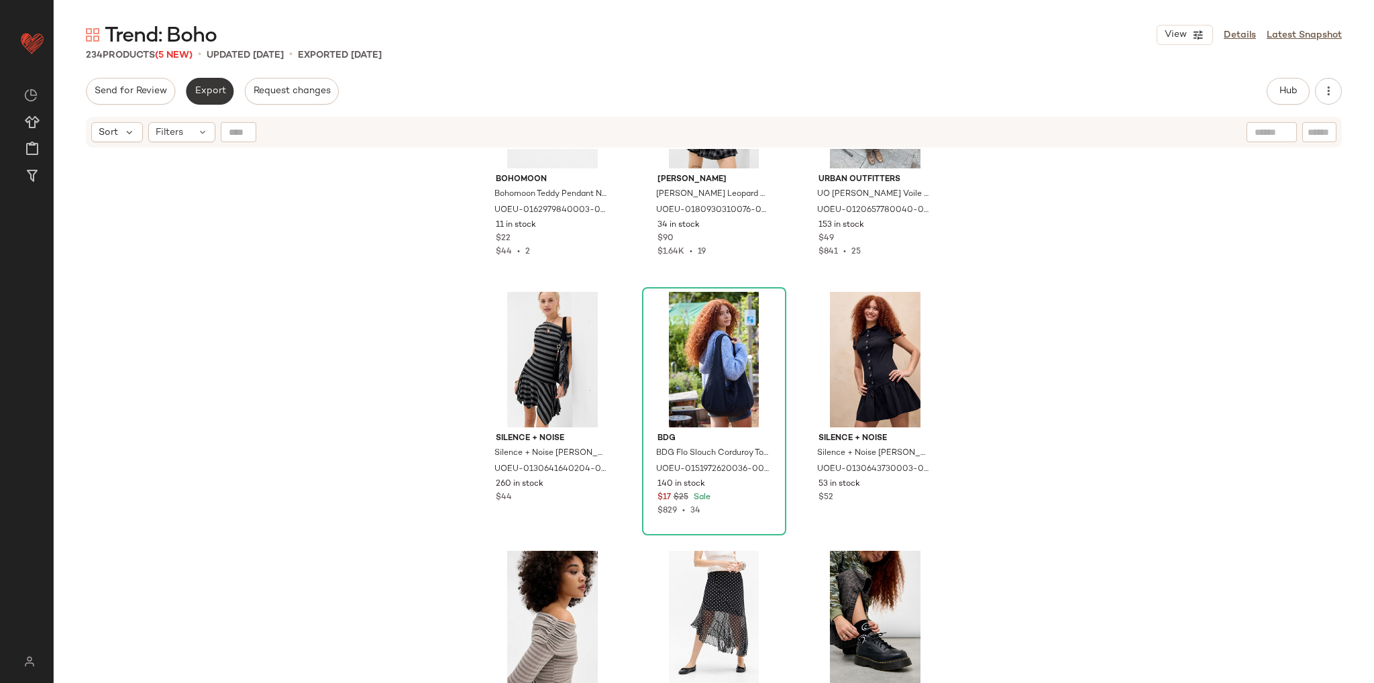
click at [209, 96] on span "Export" at bounding box center [210, 91] width 32 height 11
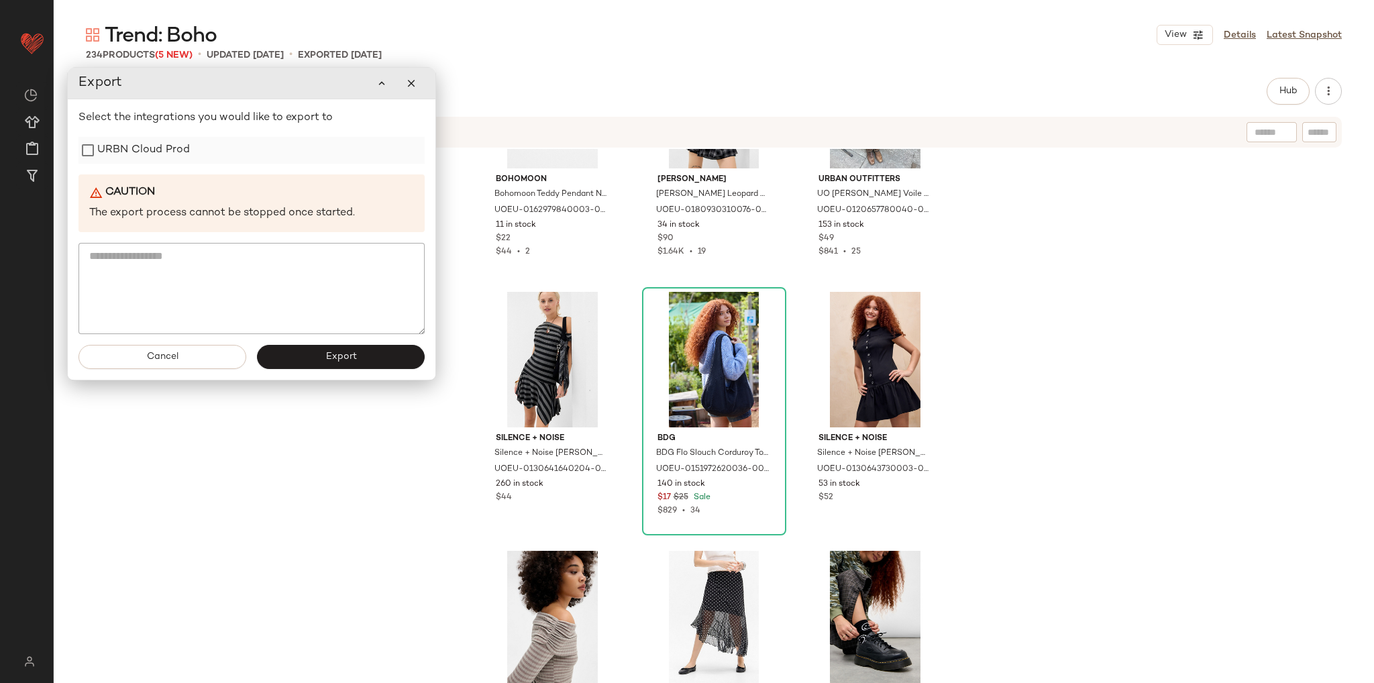
click at [149, 148] on label "URBN Cloud Prod" at bounding box center [143, 150] width 93 height 27
click at [329, 368] on button "Export" at bounding box center [341, 357] width 168 height 24
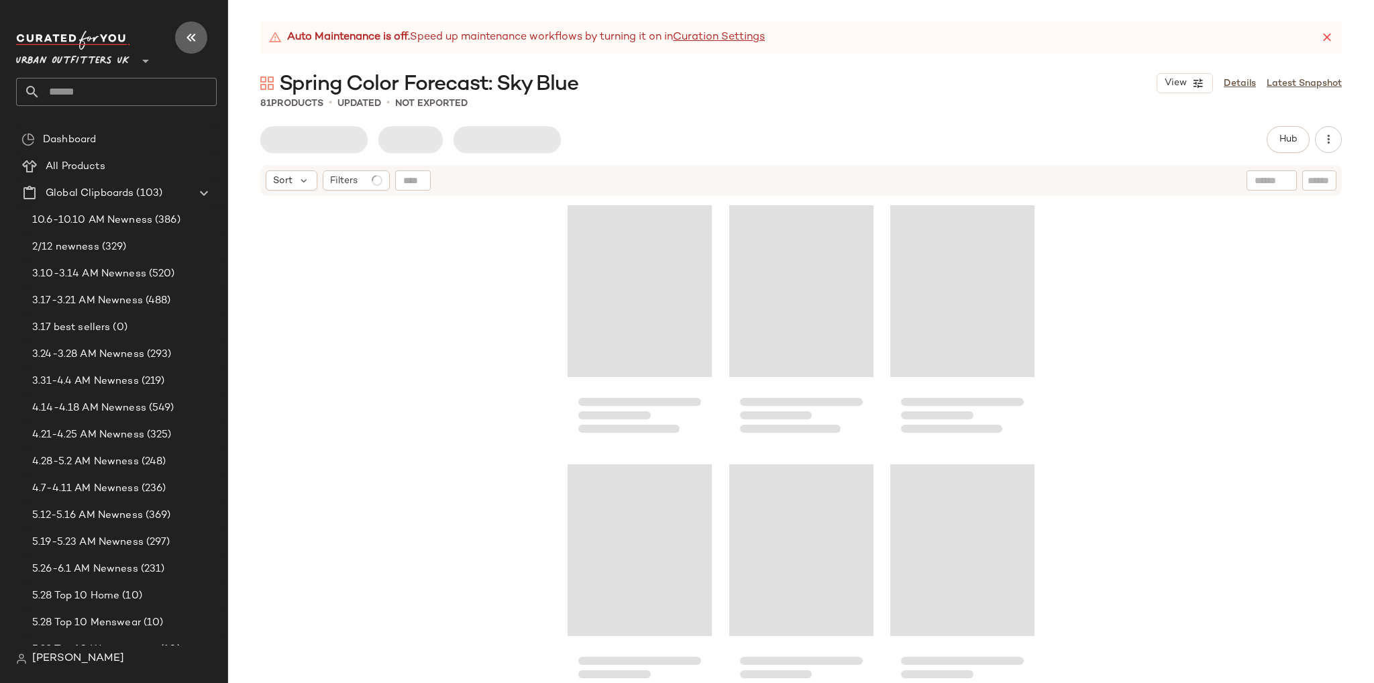
click at [188, 36] on icon "button" at bounding box center [191, 38] width 16 height 16
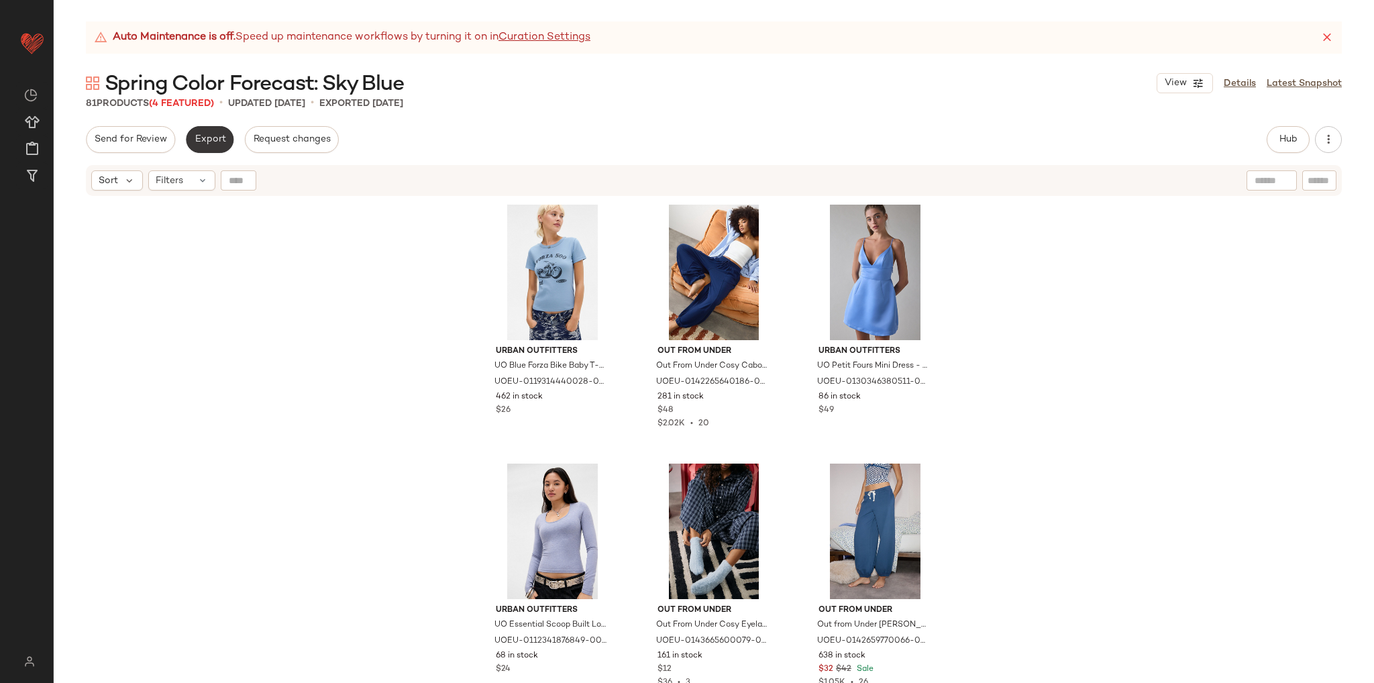
click at [211, 144] on span "Export" at bounding box center [210, 139] width 32 height 11
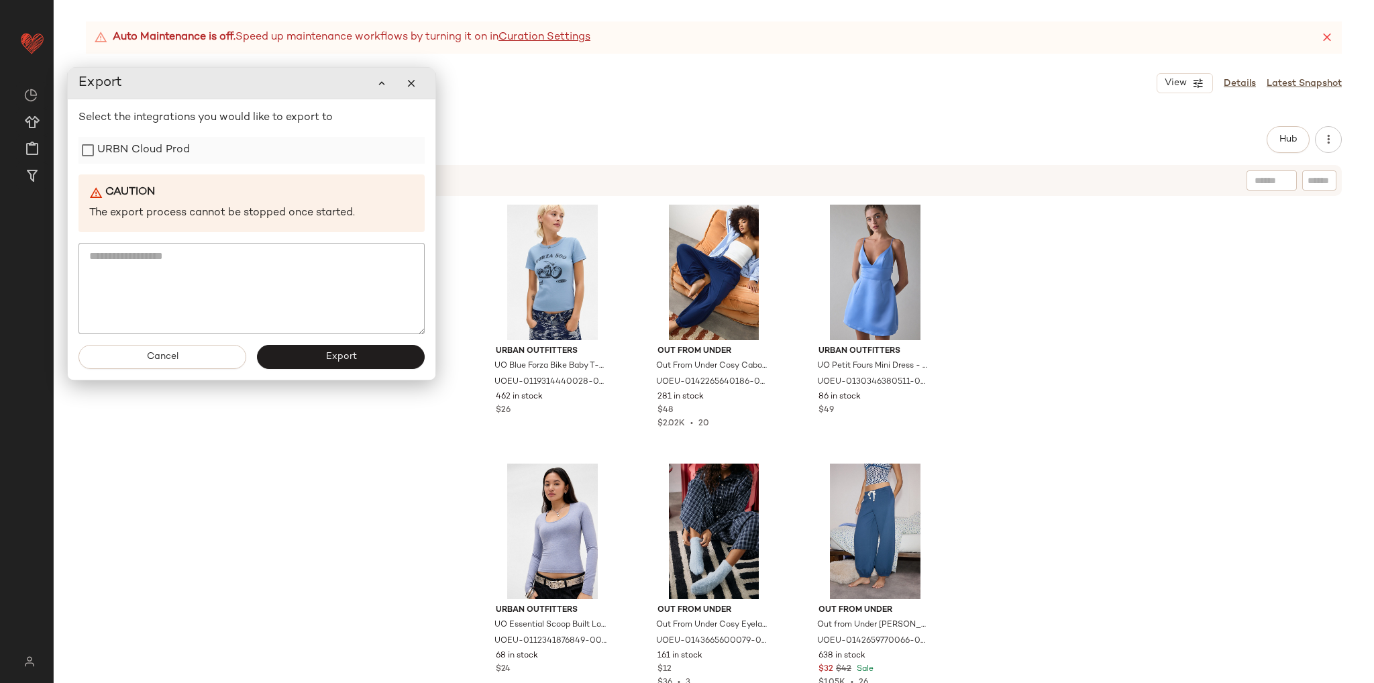
click at [149, 150] on label "URBN Cloud Prod" at bounding box center [143, 150] width 93 height 27
click at [348, 349] on button "Export" at bounding box center [341, 357] width 168 height 24
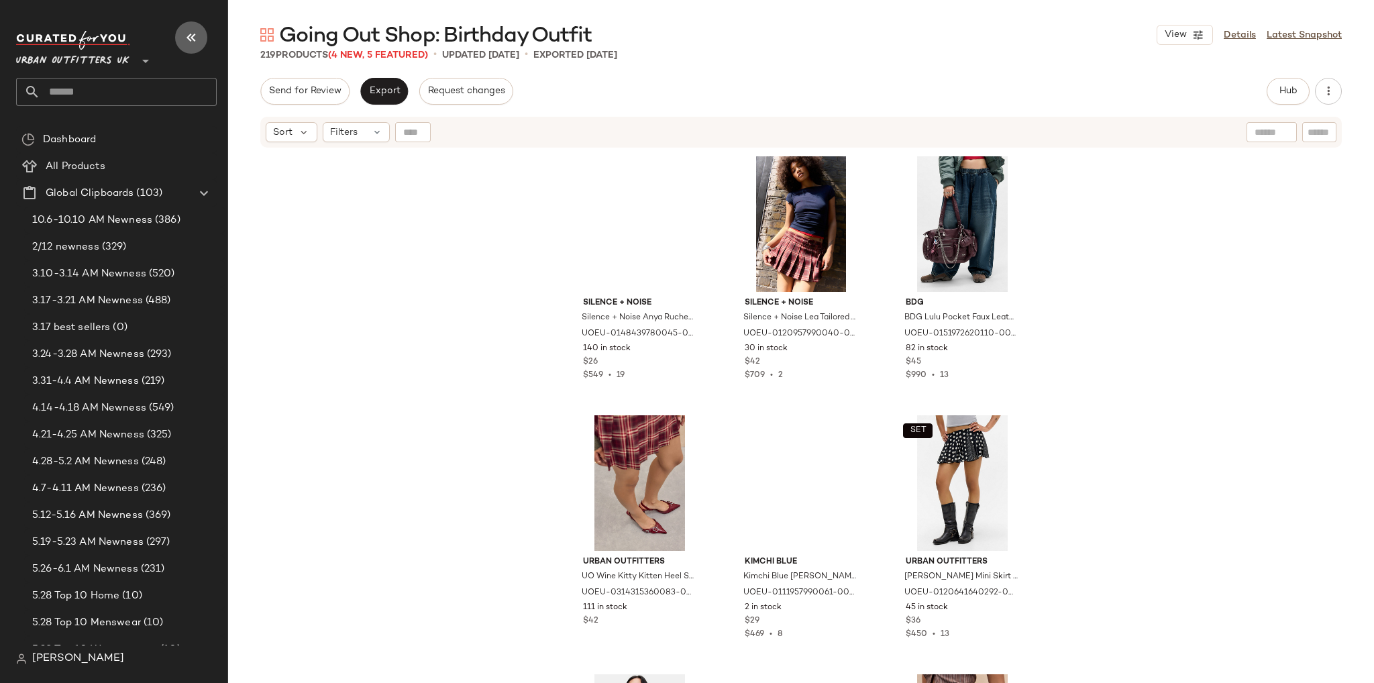
click at [192, 33] on icon "button" at bounding box center [191, 38] width 16 height 16
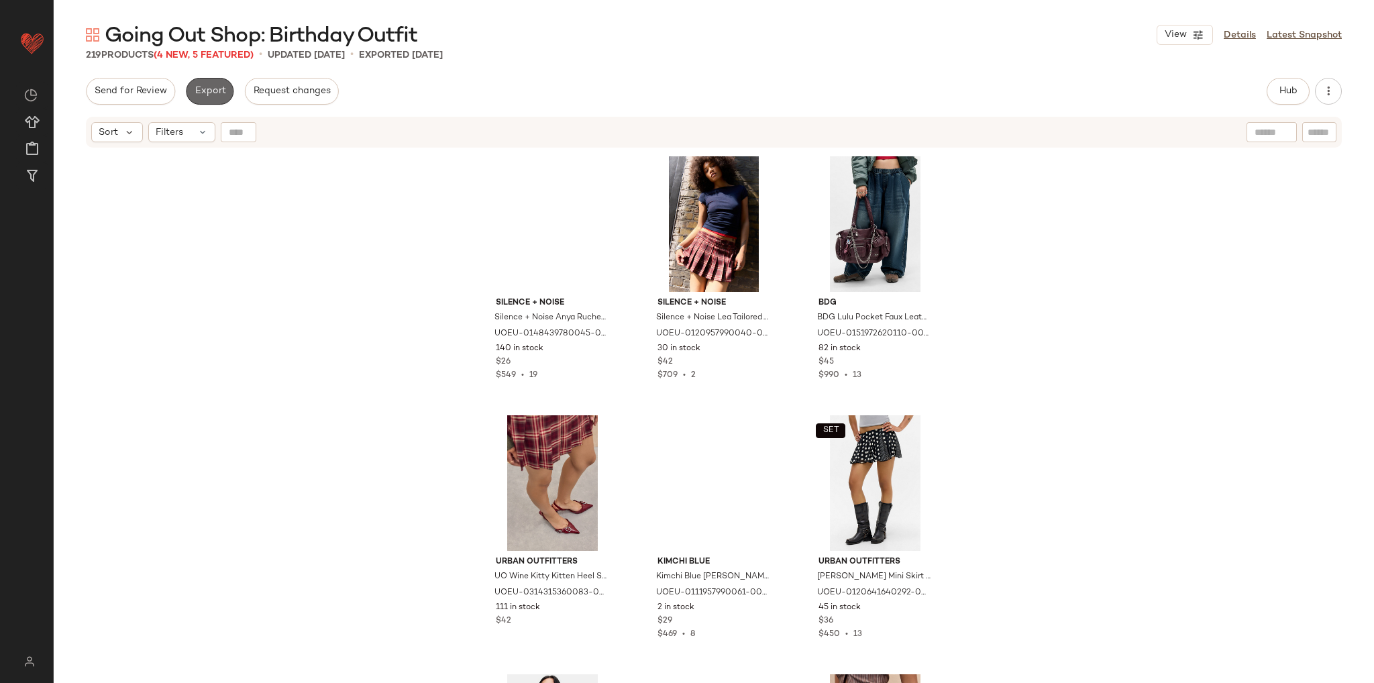
click at [197, 92] on span "Export" at bounding box center [210, 91] width 32 height 11
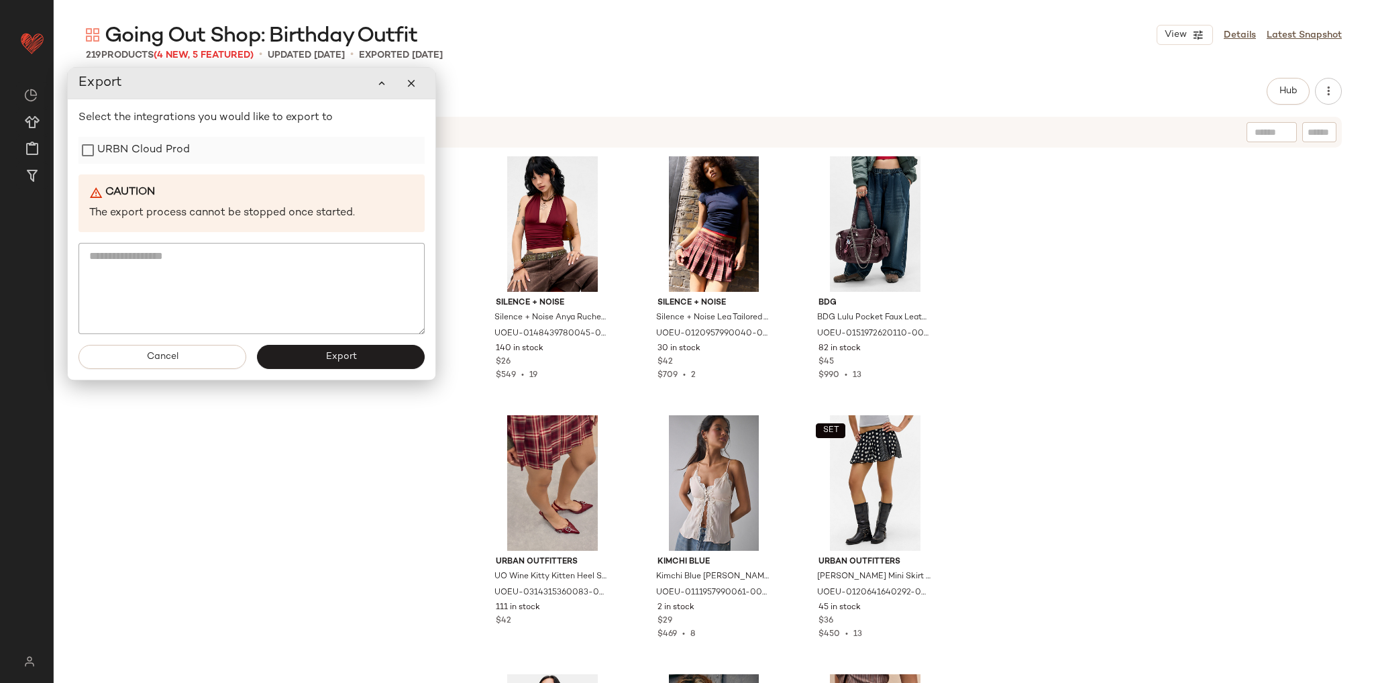
click at [157, 156] on label "URBN Cloud Prod" at bounding box center [143, 150] width 93 height 27
drag, startPoint x: 338, startPoint y: 357, endPoint x: 294, endPoint y: 334, distance: 49.5
click at [338, 357] on span "Export" at bounding box center [341, 356] width 32 height 11
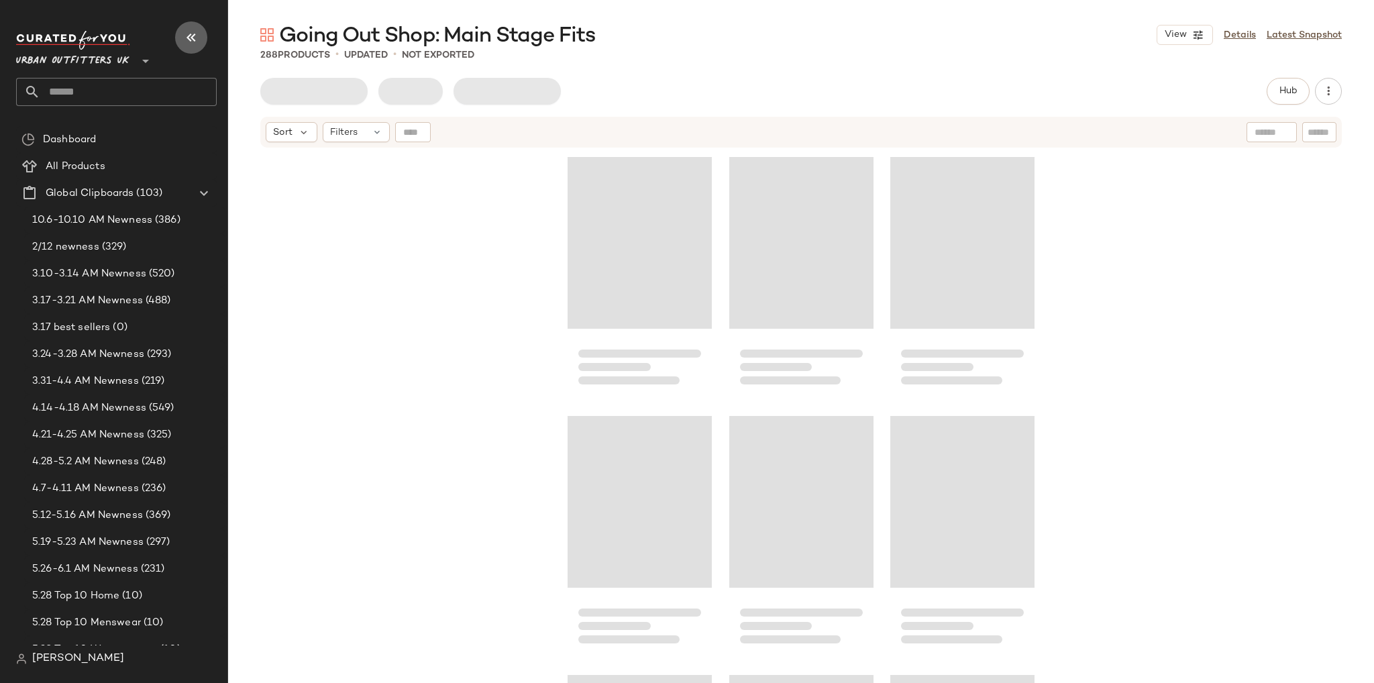
click at [197, 34] on icon "button" at bounding box center [191, 38] width 16 height 16
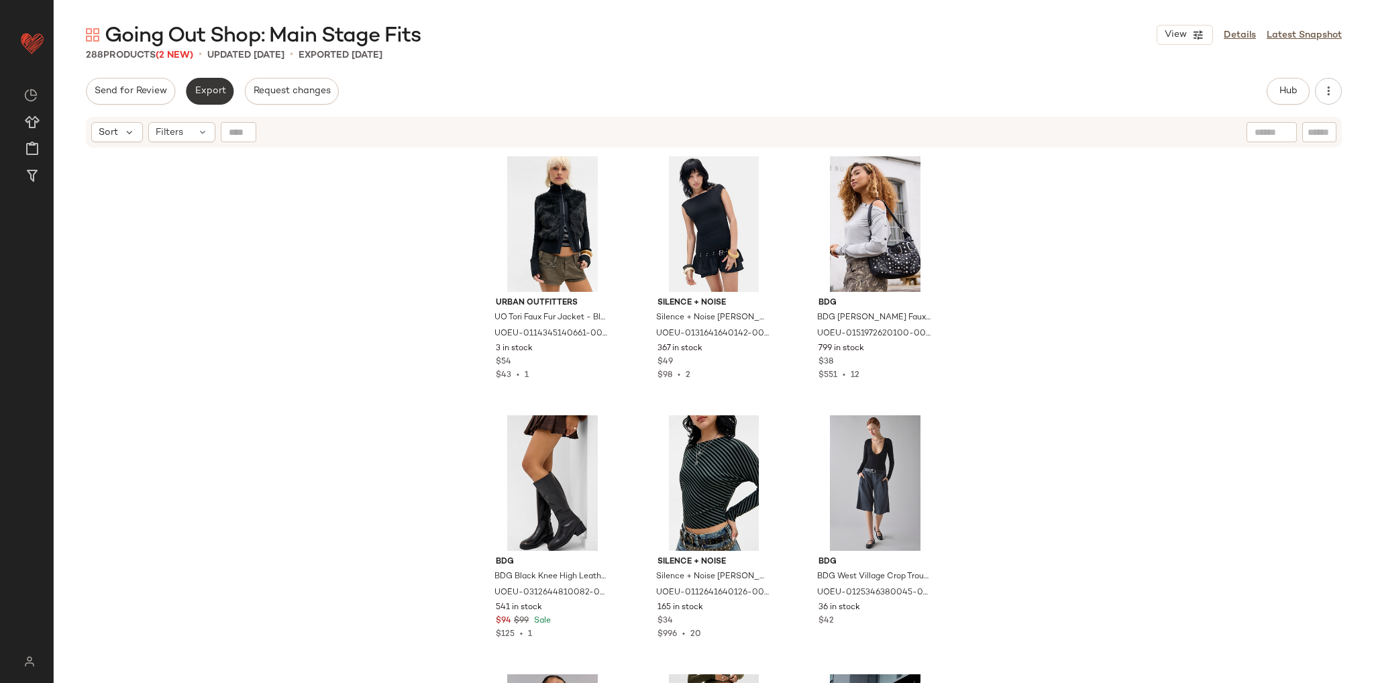
click at [210, 97] on button "Export" at bounding box center [210, 91] width 48 height 27
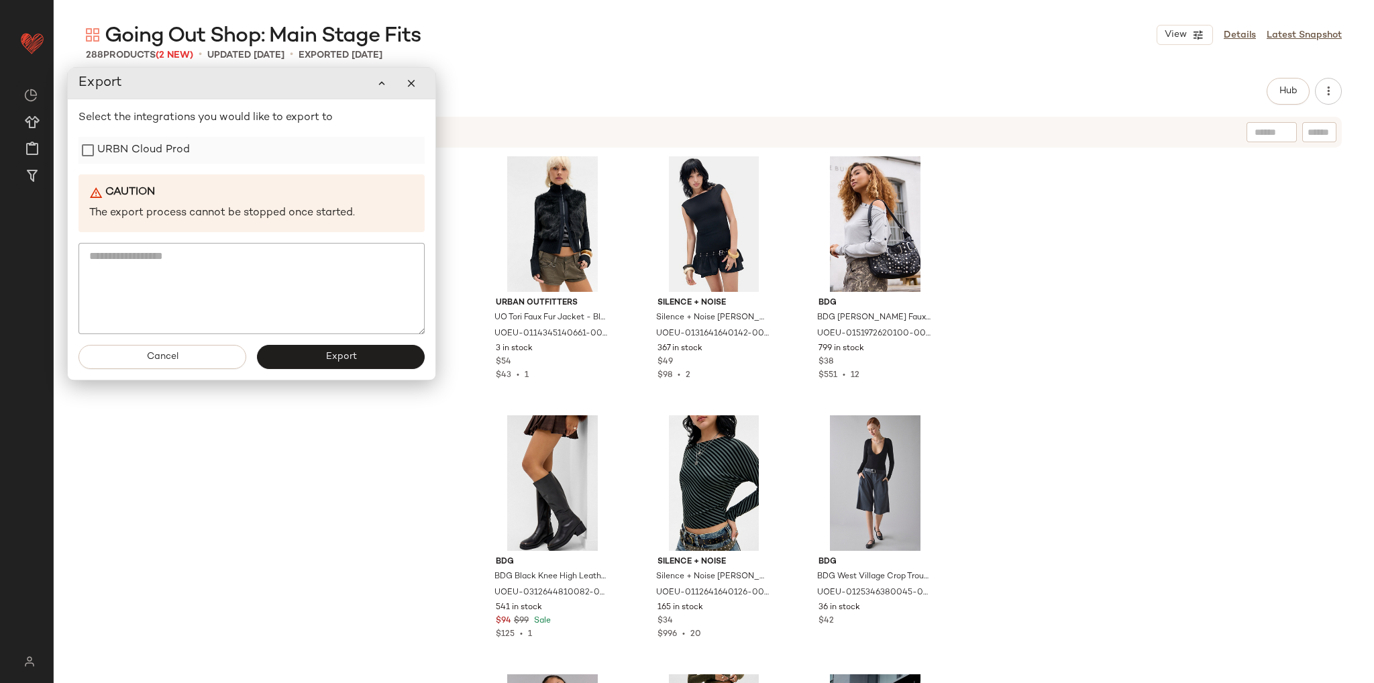
click at [166, 148] on label "URBN Cloud Prod" at bounding box center [143, 150] width 93 height 27
click at [310, 364] on button "Export" at bounding box center [341, 357] width 168 height 24
